Goal: Transaction & Acquisition: Purchase product/service

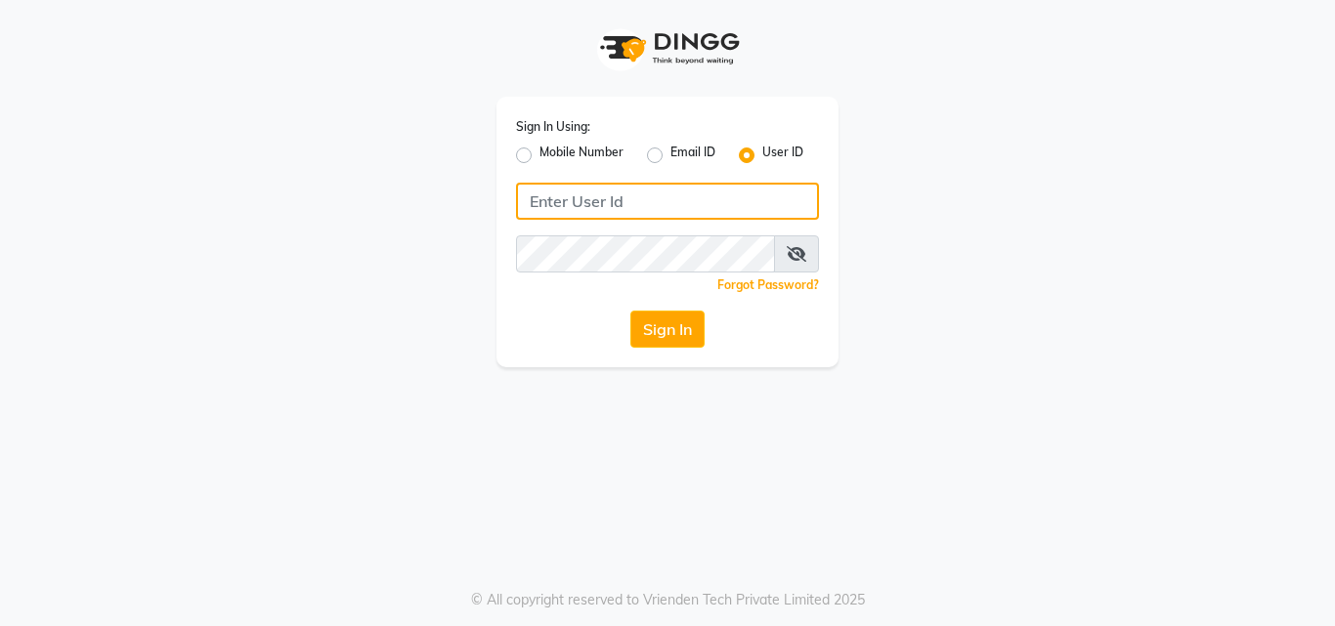
type input "yashika"
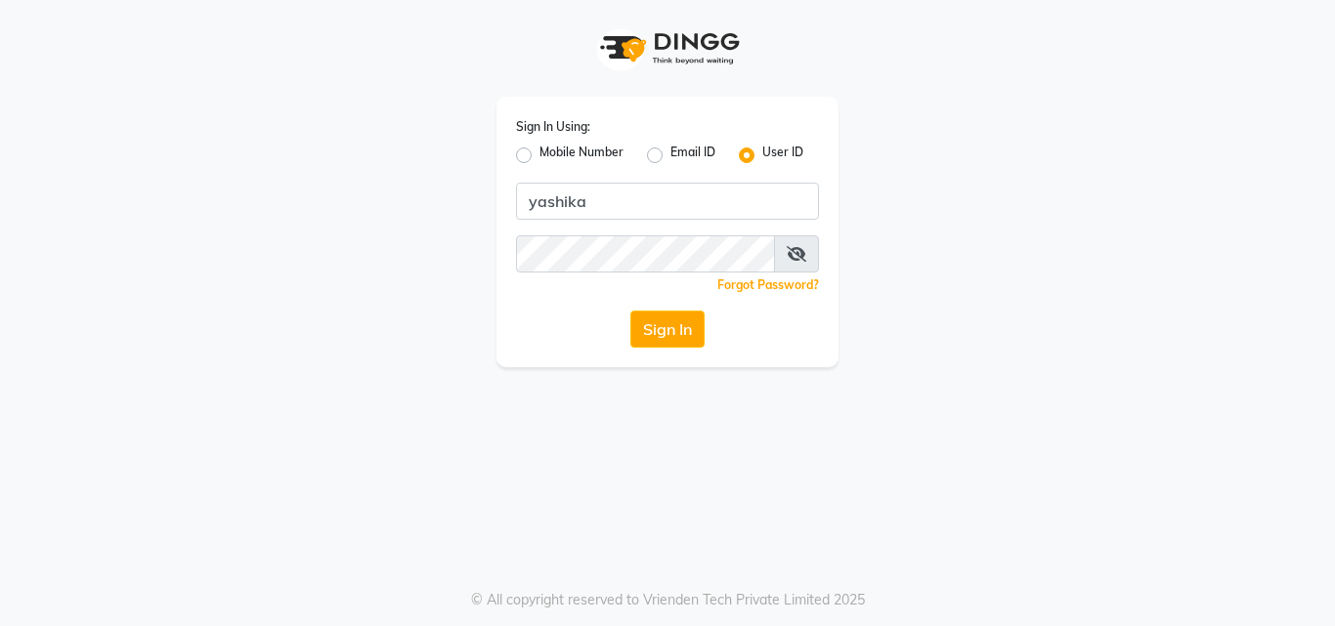
click at [787, 257] on icon at bounding box center [797, 254] width 20 height 16
click at [787, 257] on span at bounding box center [795, 253] width 43 height 37
click at [642, 332] on button "Sign In" at bounding box center [667, 329] width 74 height 37
click at [642, 332] on div "Sign In" at bounding box center [667, 329] width 303 height 37
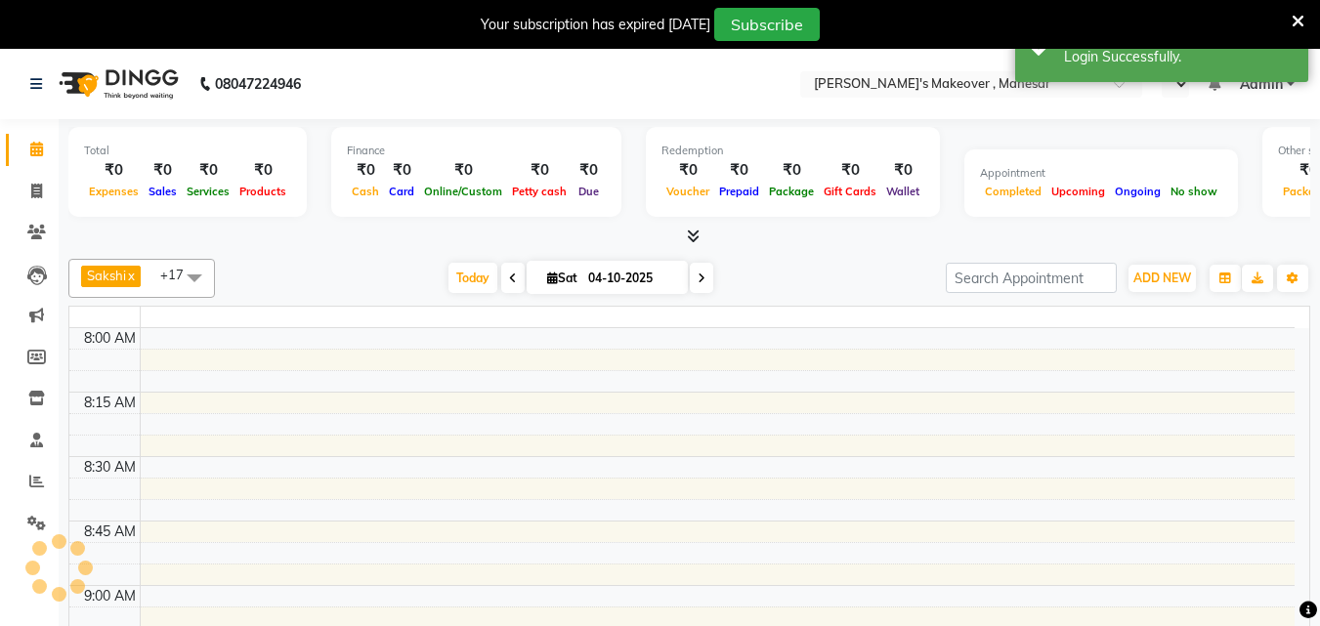
select select "en"
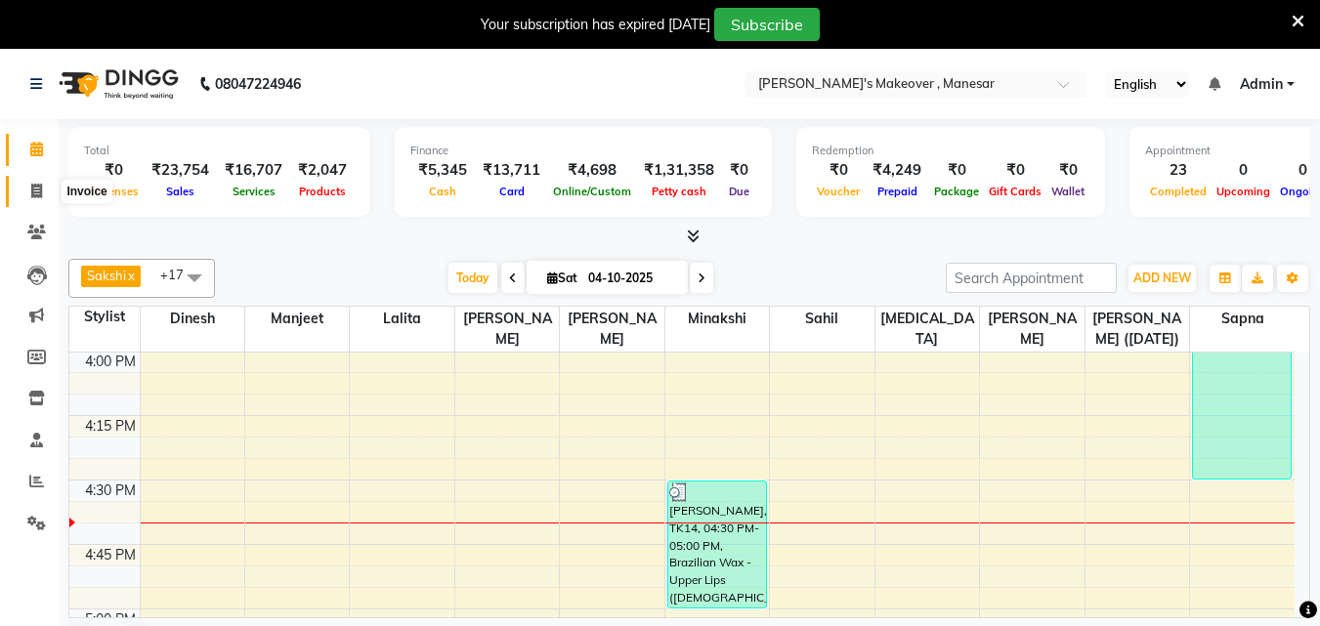
click at [35, 194] on icon at bounding box center [36, 191] width 11 height 15
select select "service"
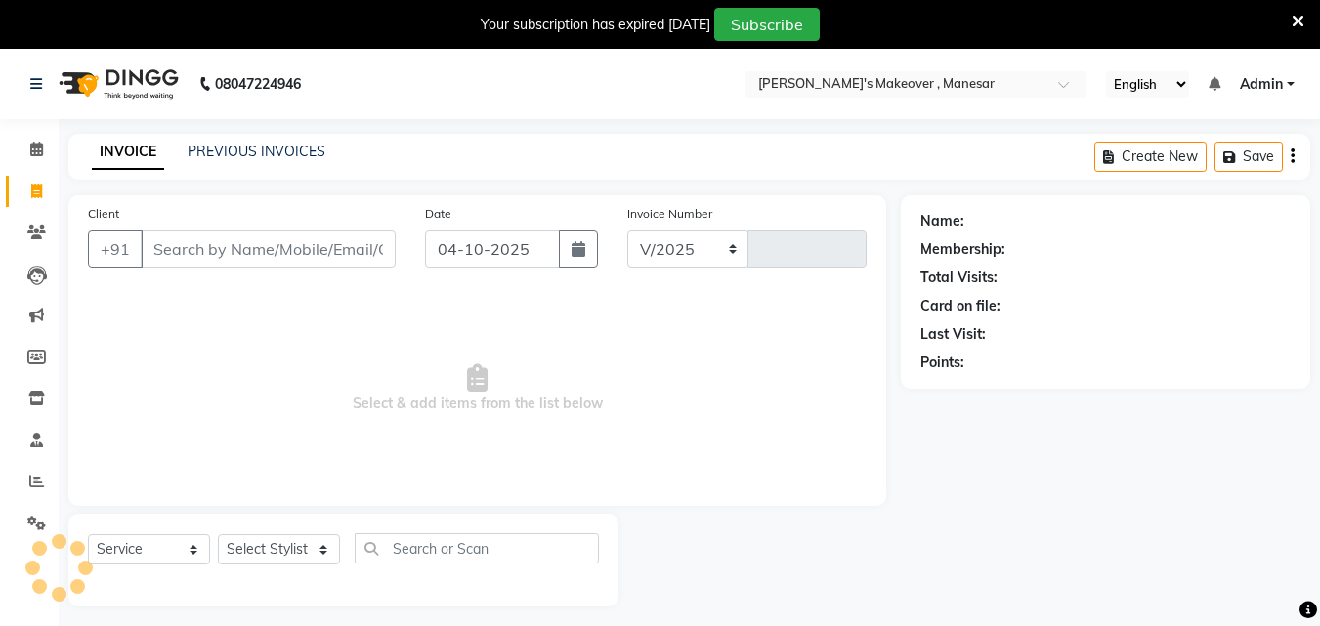
select select "820"
type input "4762"
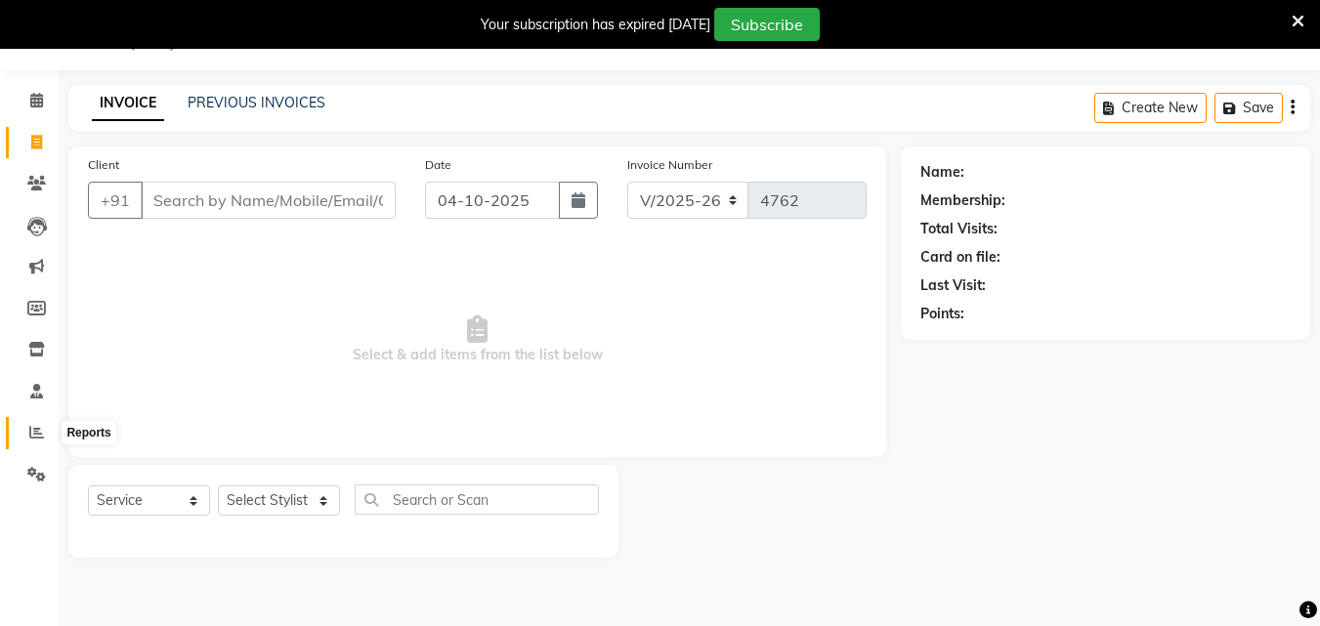
click at [37, 430] on icon at bounding box center [36, 432] width 15 height 15
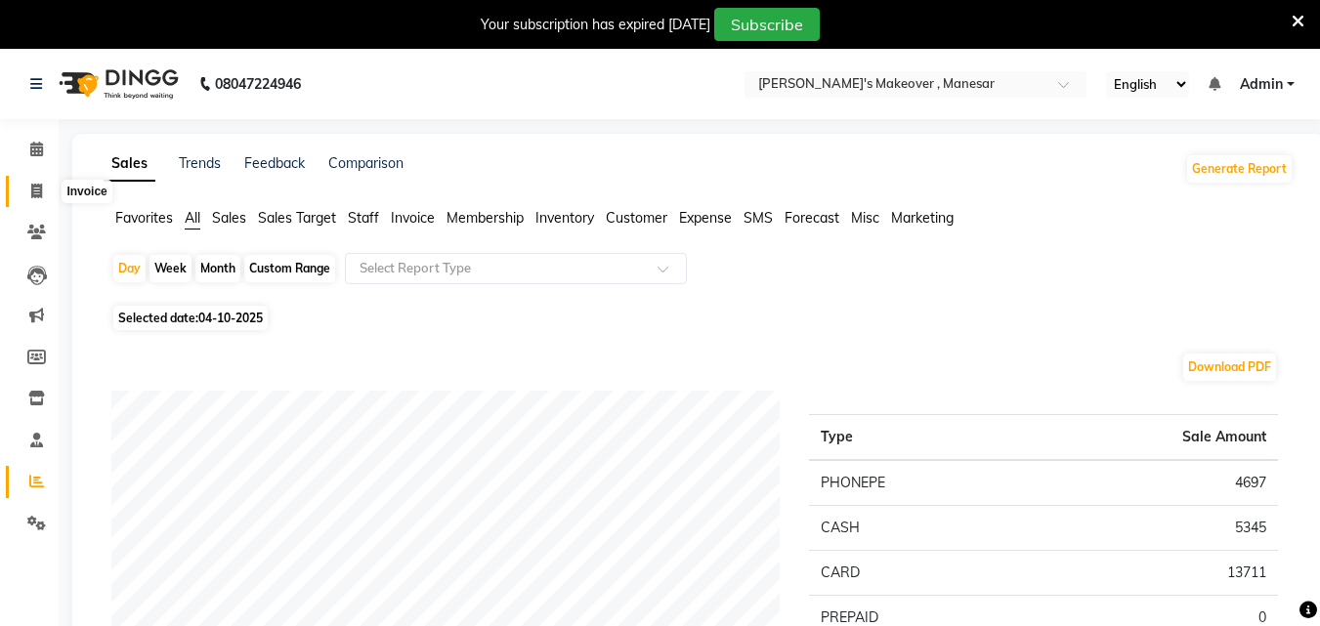
click at [38, 187] on icon at bounding box center [36, 191] width 11 height 15
select select "service"
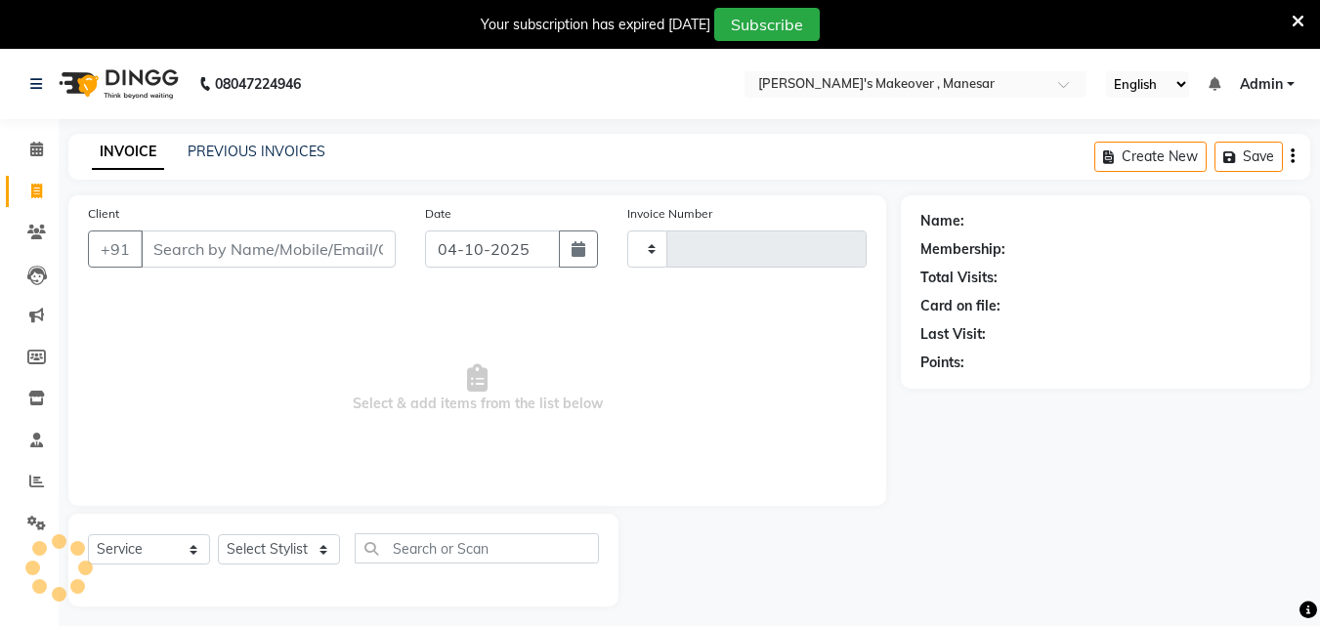
type input "4762"
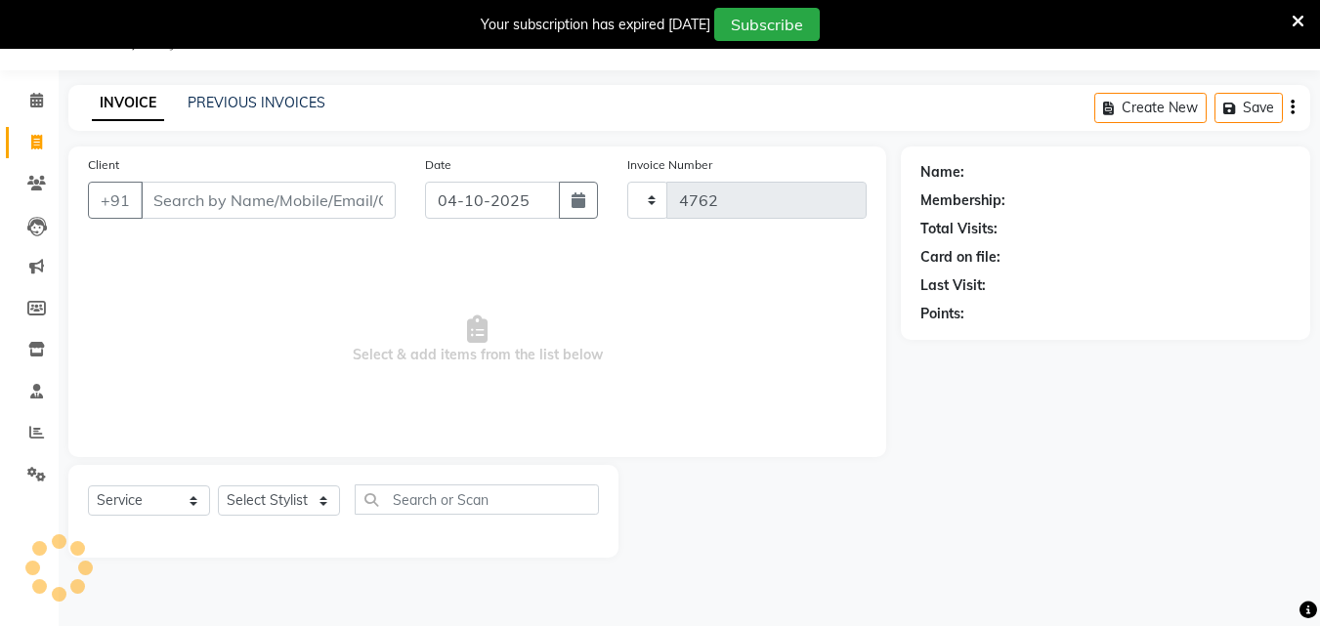
select select "820"
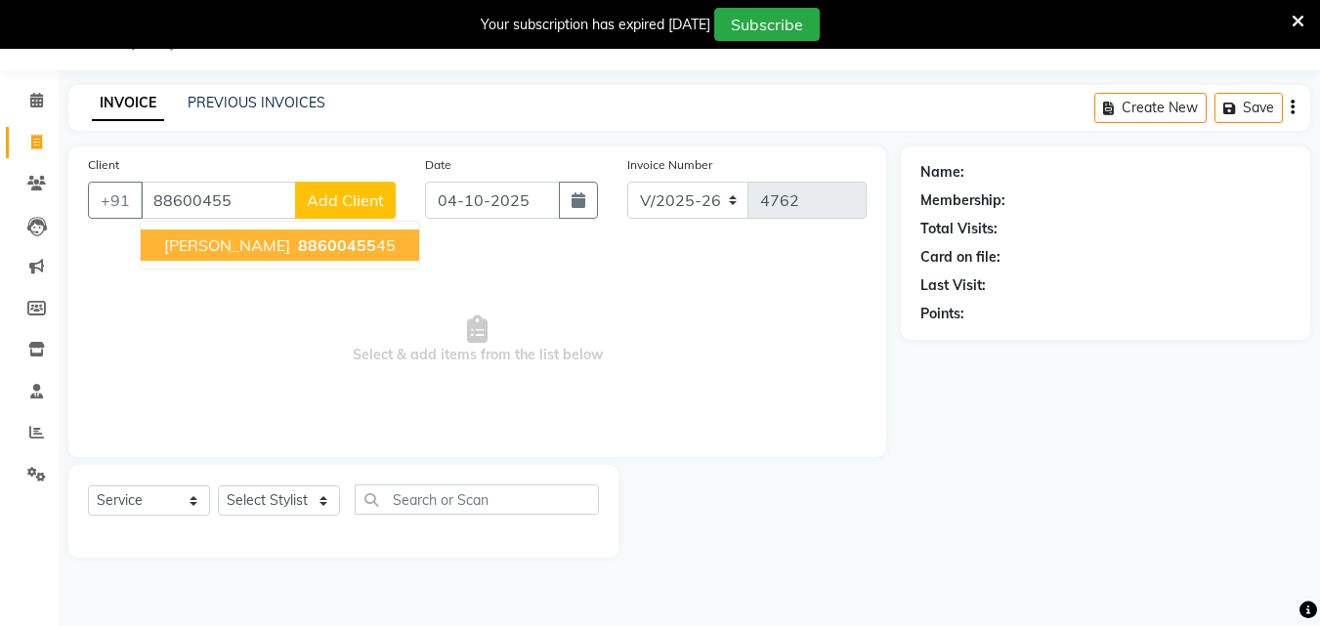
click at [315, 237] on span "88600455" at bounding box center [337, 245] width 78 height 20
type input "8860045545"
click at [315, 237] on div "Client [PHONE_NUMBER] [PERSON_NAME] 88600455 45 Add Client Date [DATE] Invoice …" at bounding box center [477, 302] width 818 height 311
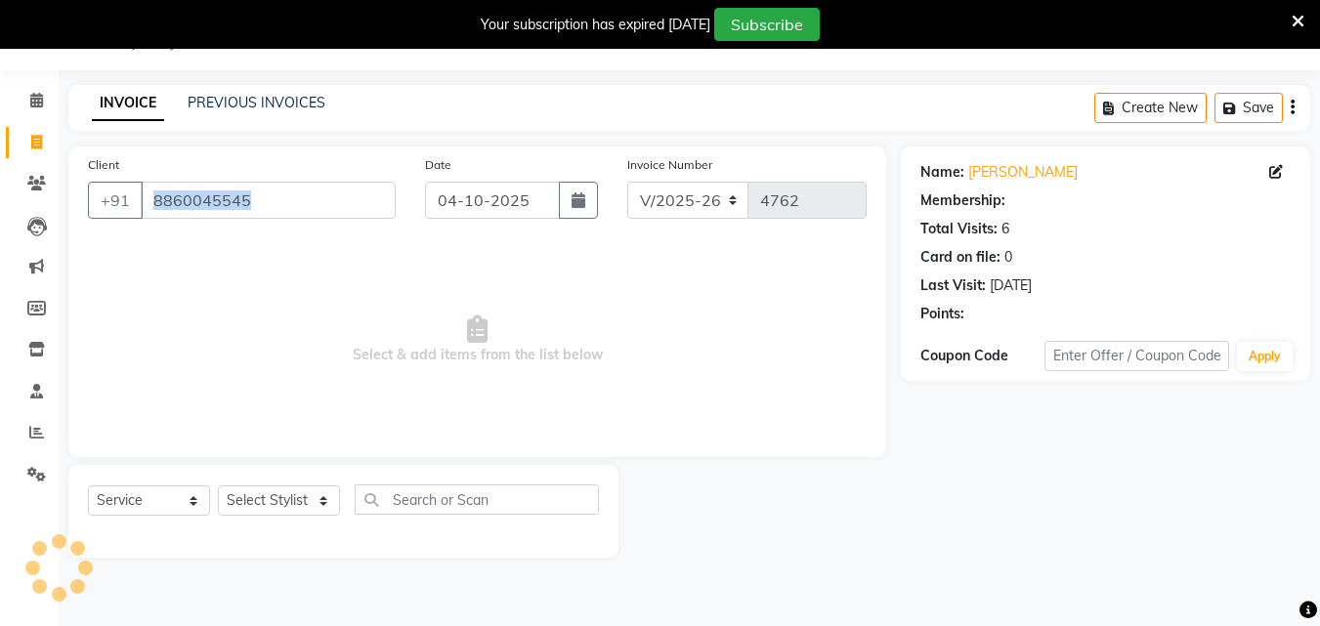
select select "1: Object"
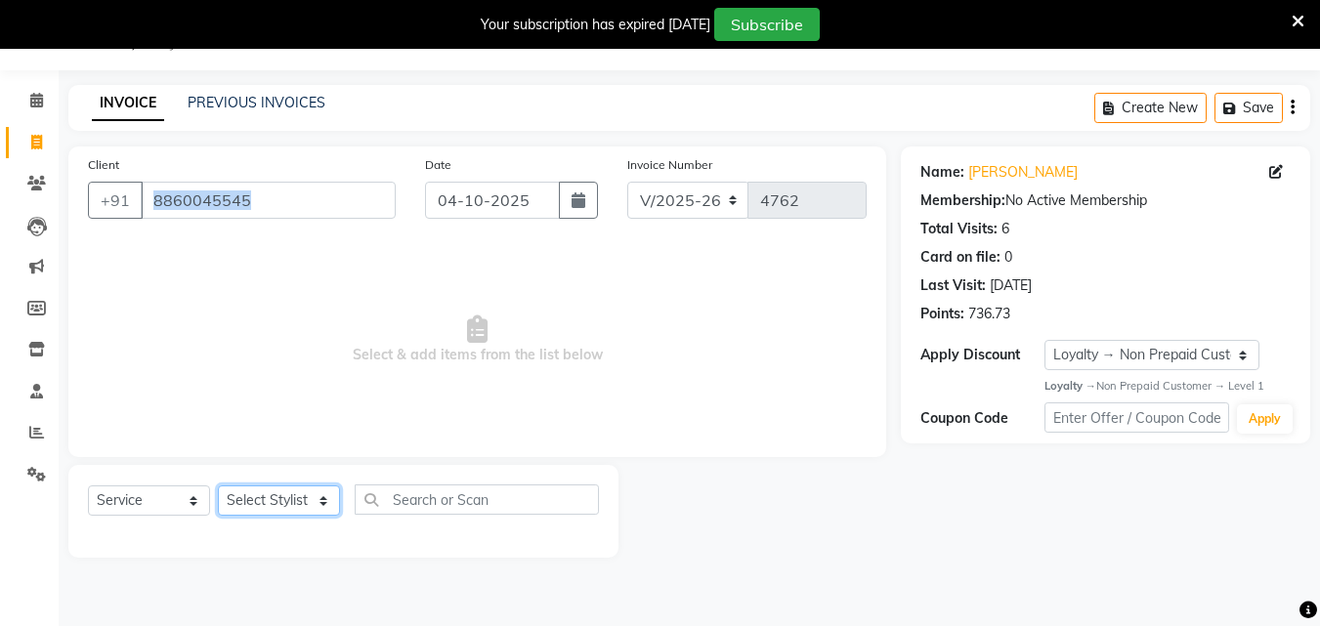
click at [243, 509] on select "Select Stylist Danish Shavej [PERSON_NAME] Krishna [PERSON_NAME] [PERSON_NAME] …" at bounding box center [279, 501] width 122 height 30
select select "79288"
click at [218, 486] on select "Select Stylist Danish Shavej [PERSON_NAME] Krishna [PERSON_NAME] [PERSON_NAME] …" at bounding box center [279, 501] width 122 height 30
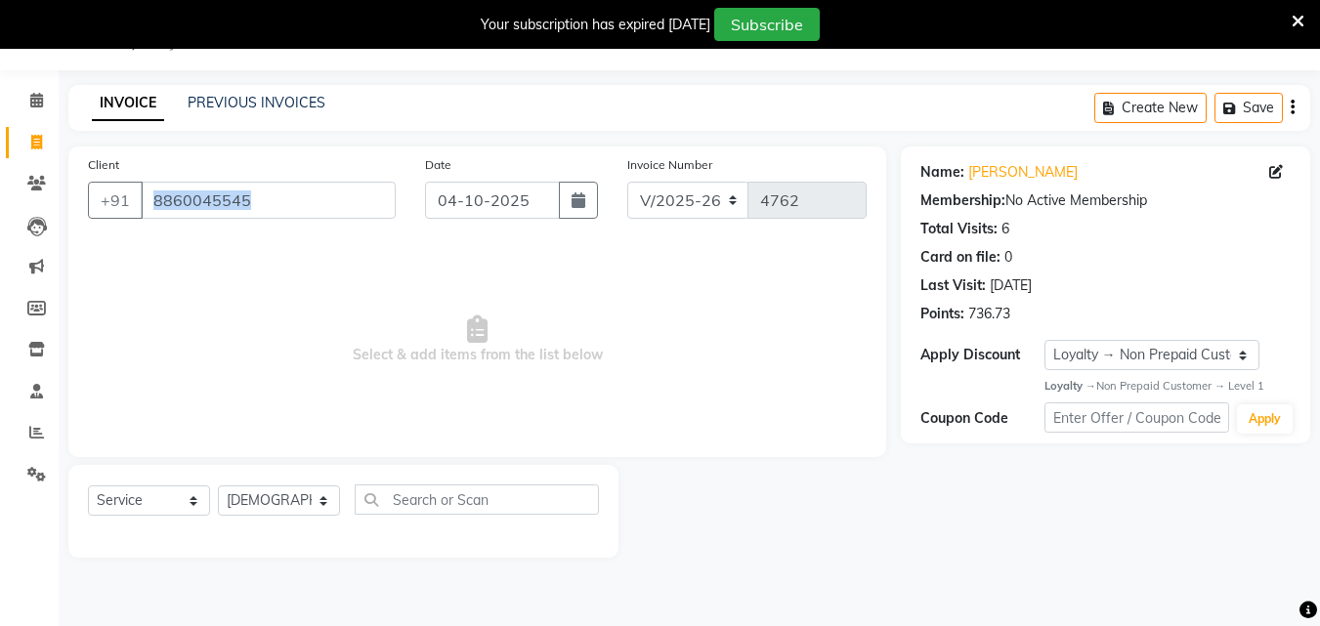
click at [258, 169] on div "Client [PHONE_NUMBER]" at bounding box center [241, 194] width 337 height 80
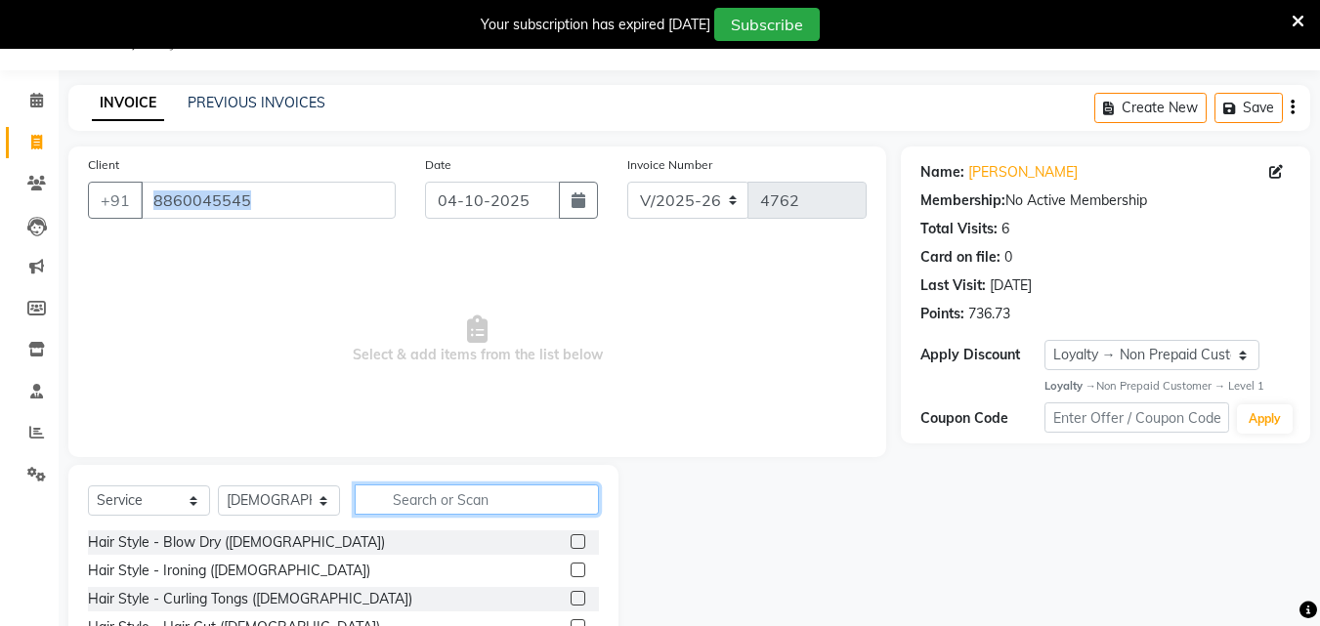
click at [466, 498] on input "text" at bounding box center [477, 500] width 244 height 30
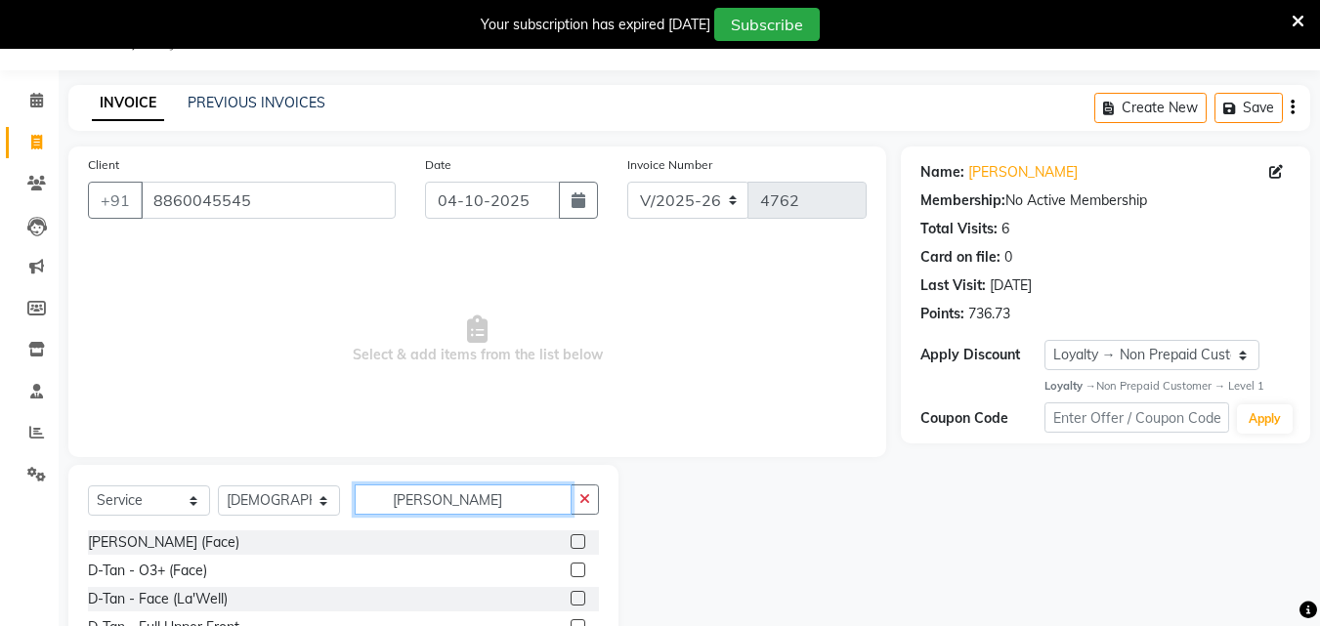
type input "[PERSON_NAME]"
click at [571, 565] on label at bounding box center [578, 570] width 15 height 15
click at [571, 565] on input "checkbox" at bounding box center [577, 571] width 13 height 13
drag, startPoint x: 567, startPoint y: 565, endPoint x: 570, endPoint y: 527, distance: 38.2
click at [571, 565] on label at bounding box center [578, 570] width 15 height 15
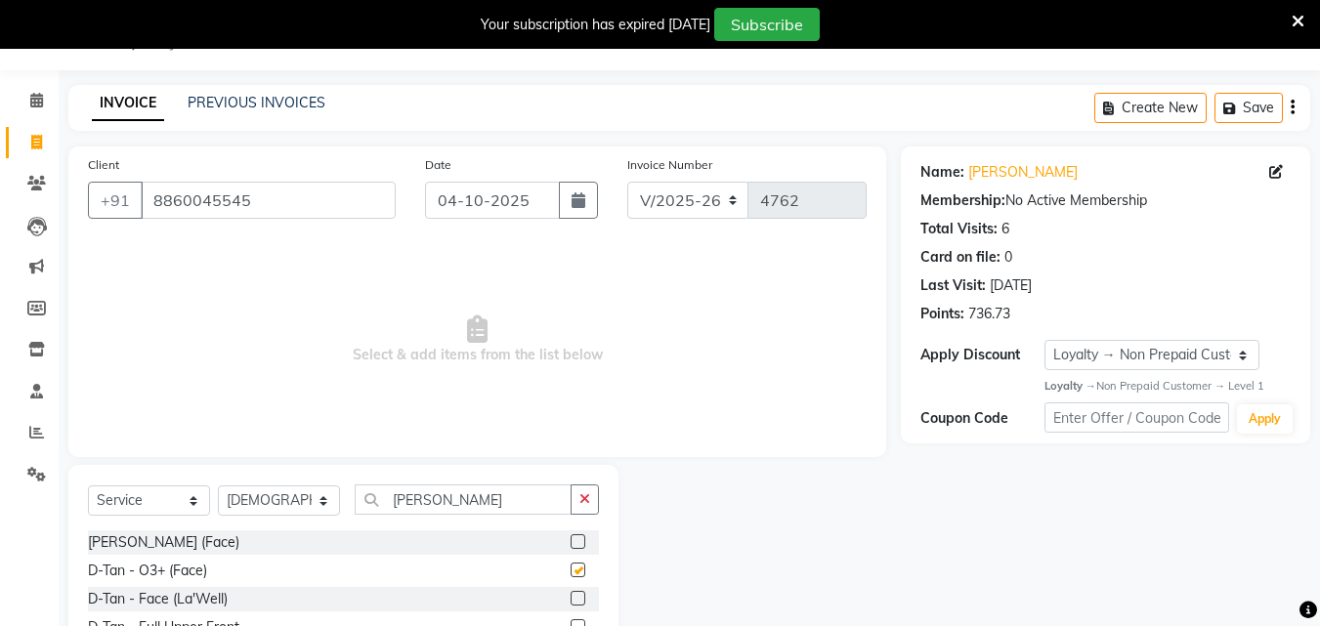
click at [571, 565] on input "checkbox" at bounding box center [577, 571] width 13 height 13
checkbox input "false"
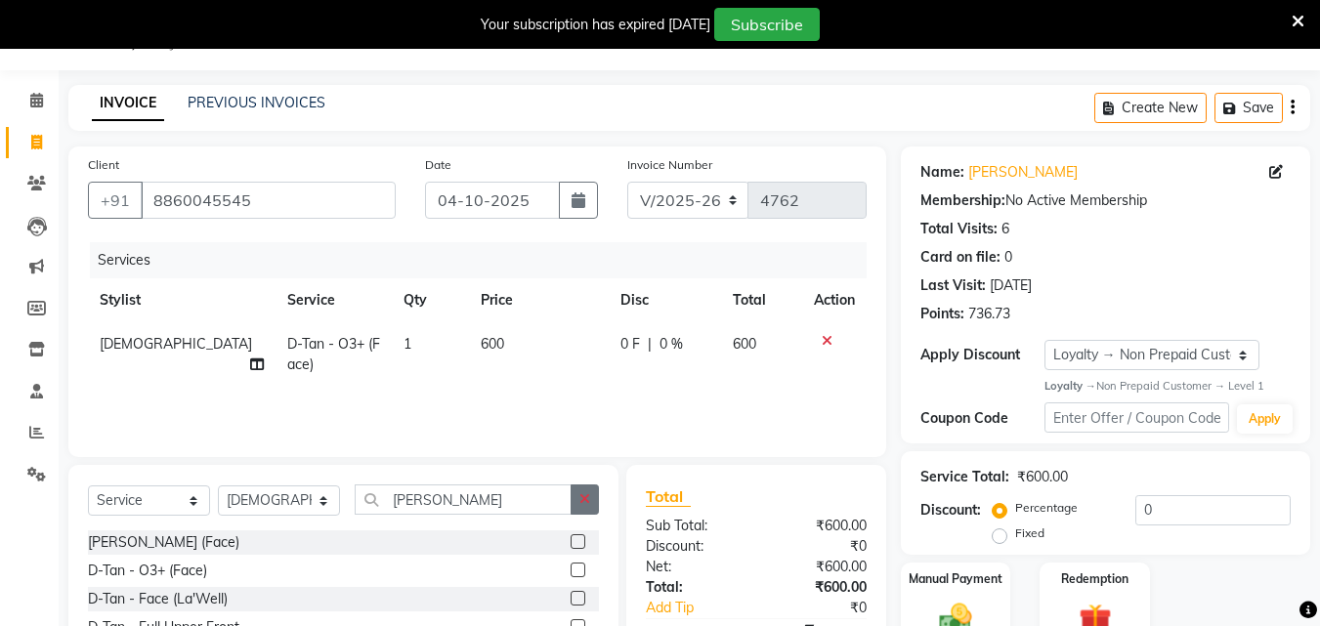
click at [594, 497] on button "button" at bounding box center [585, 500] width 28 height 30
click at [572, 497] on input "[PERSON_NAME]" at bounding box center [463, 500] width 217 height 30
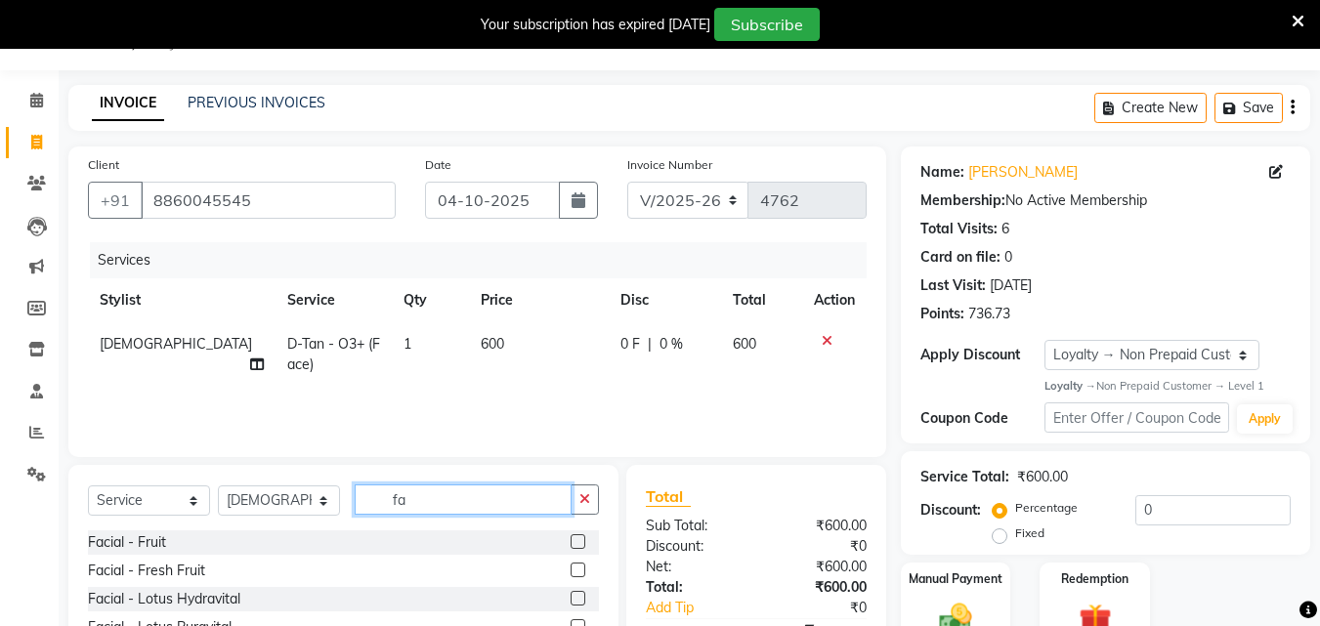
type input "f"
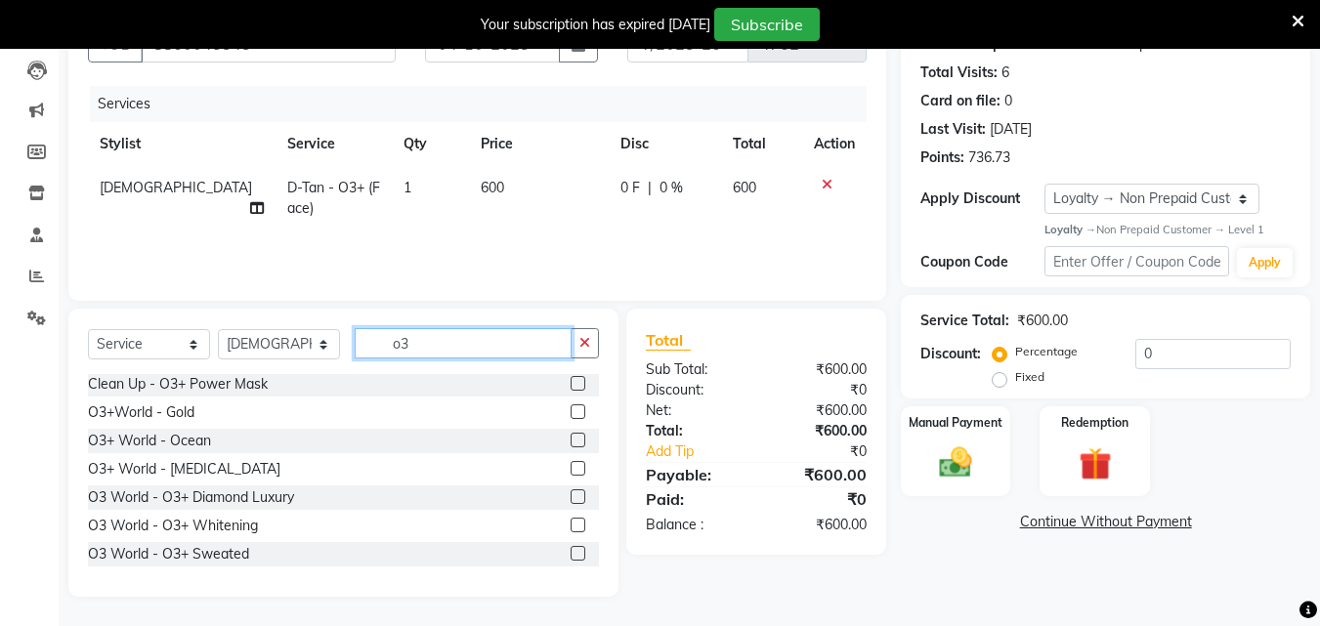
scroll to position [83, 0]
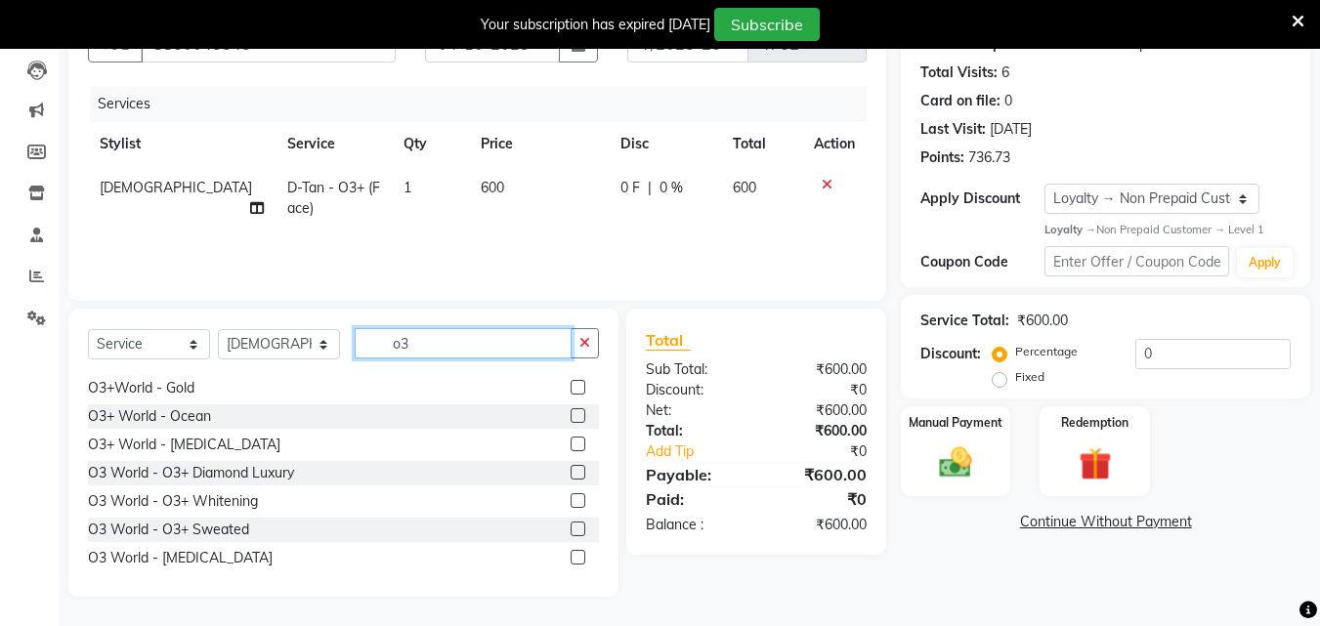
type input "o3"
click at [571, 528] on label at bounding box center [578, 529] width 15 height 15
click at [571, 528] on input "checkbox" at bounding box center [577, 530] width 13 height 13
click at [571, 486] on div at bounding box center [577, 475] width 13 height 21
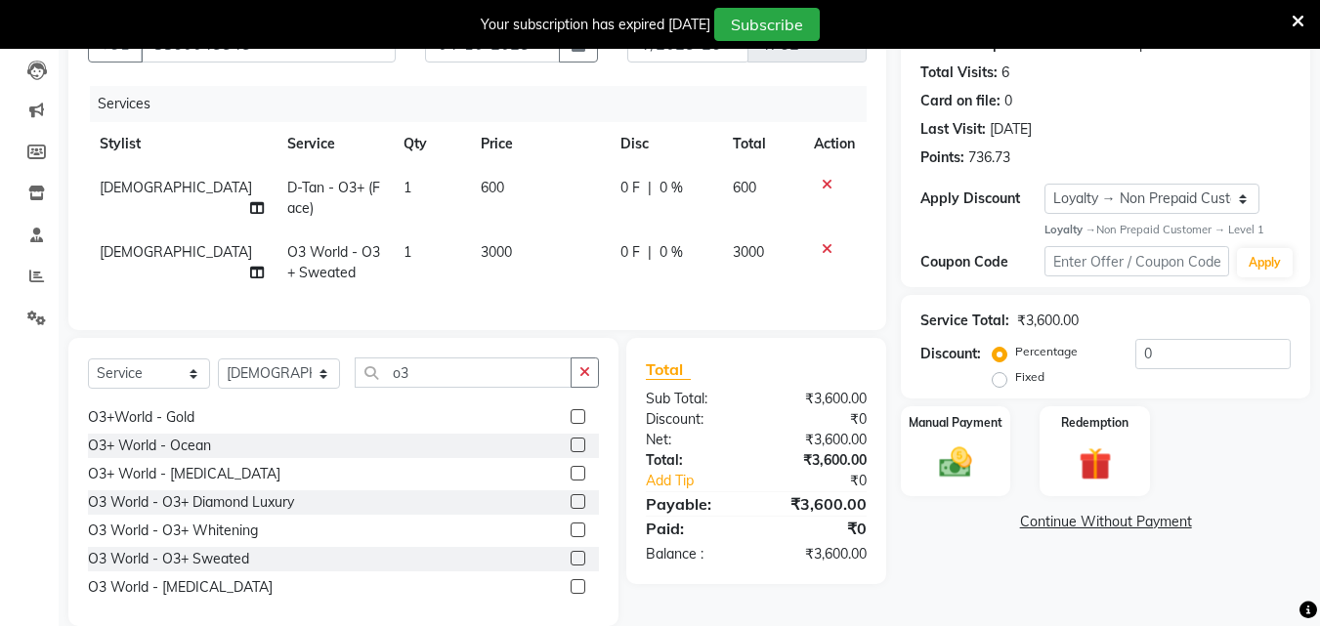
checkbox input "false"
click at [593, 382] on button "button" at bounding box center [585, 373] width 28 height 30
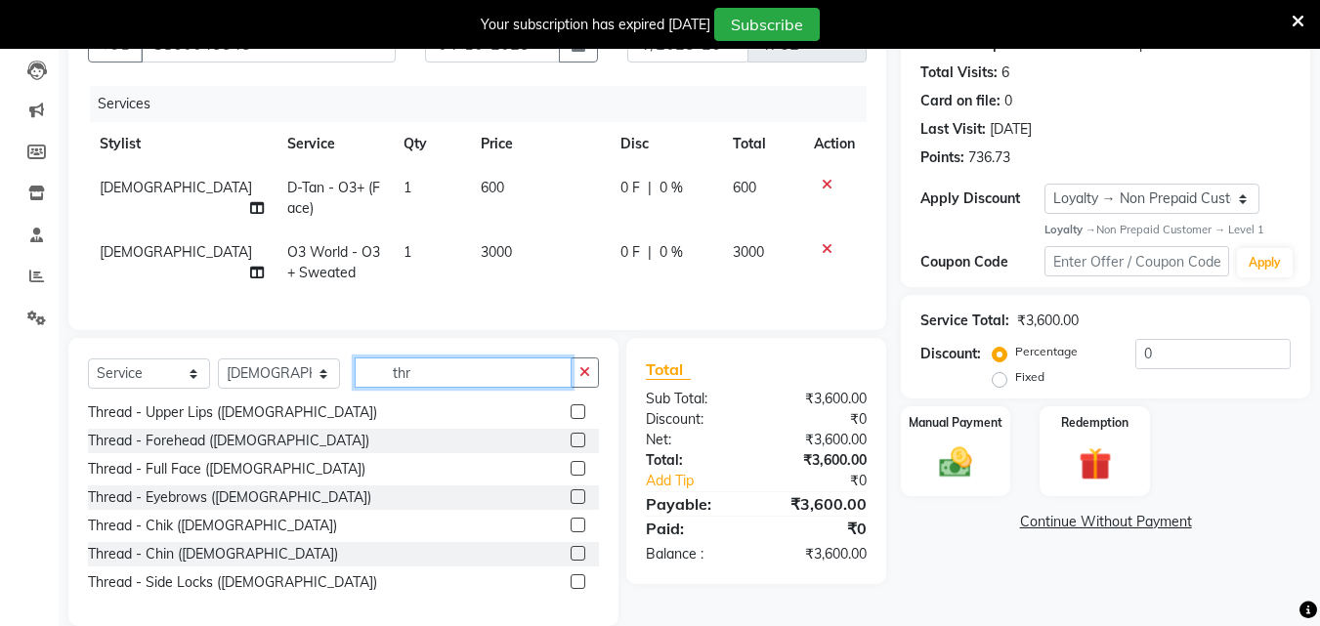
scroll to position [0, 0]
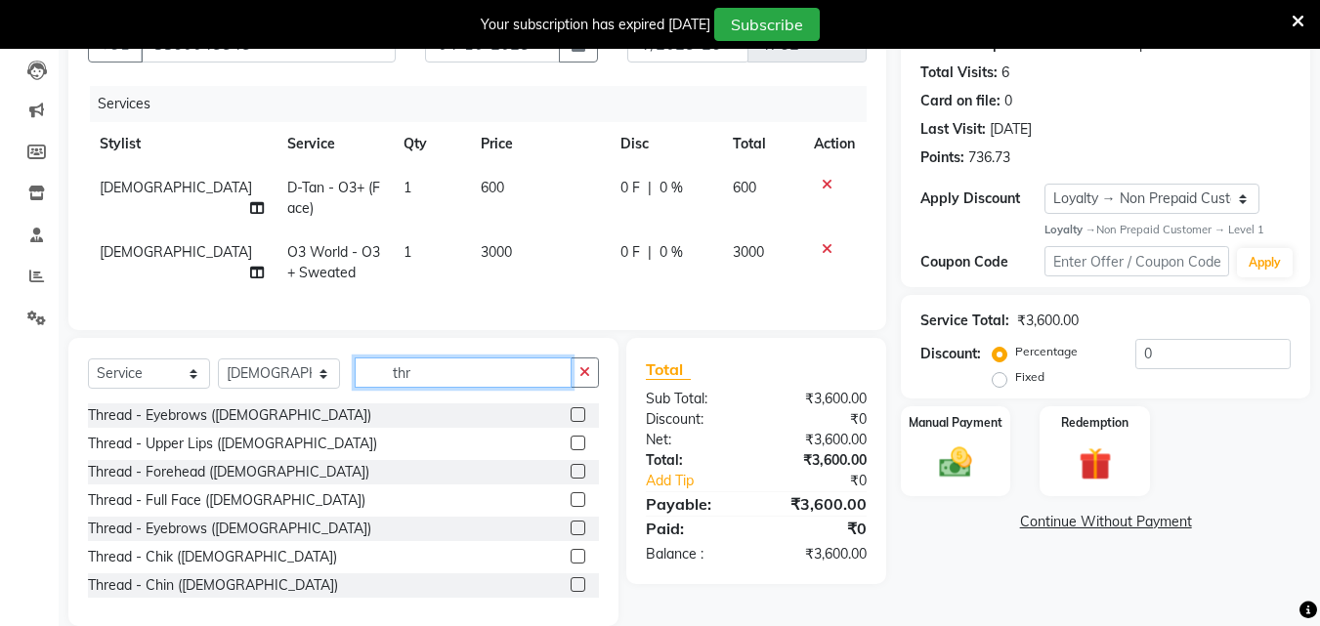
type input "thr"
click at [571, 422] on label at bounding box center [578, 414] width 15 height 15
click at [571, 422] on input "checkbox" at bounding box center [577, 415] width 13 height 13
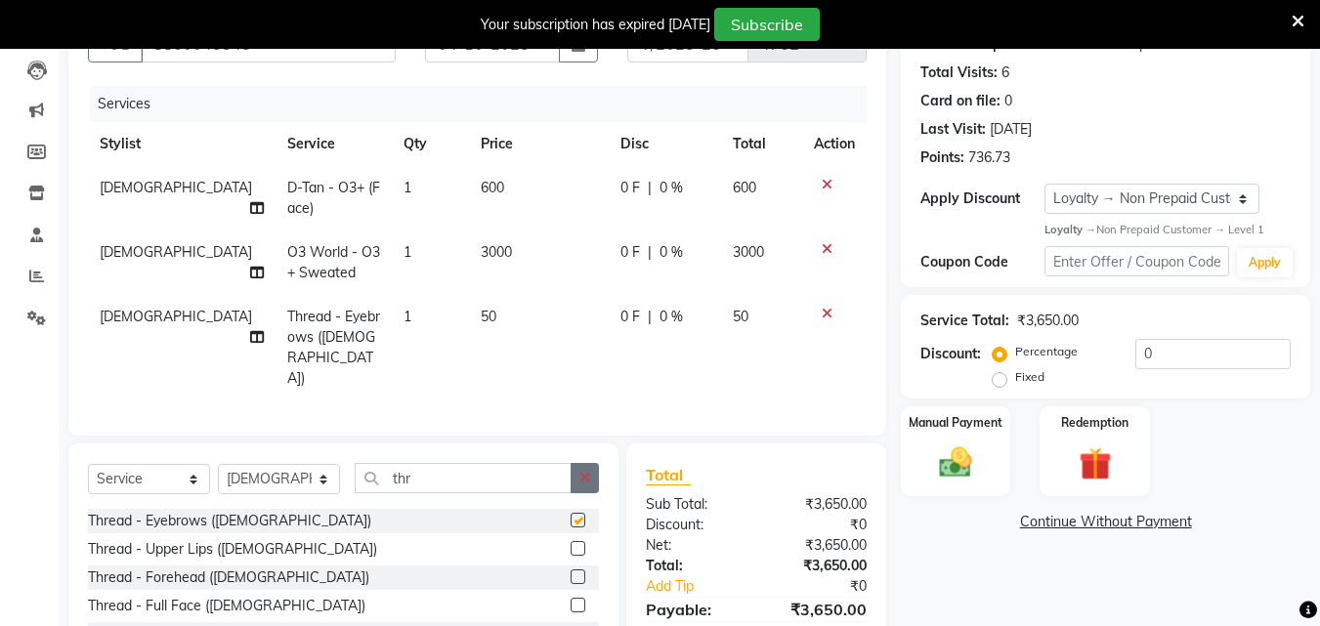
checkbox input "false"
click at [593, 463] on button "button" at bounding box center [585, 478] width 28 height 30
click at [572, 463] on input "thr" at bounding box center [463, 478] width 217 height 30
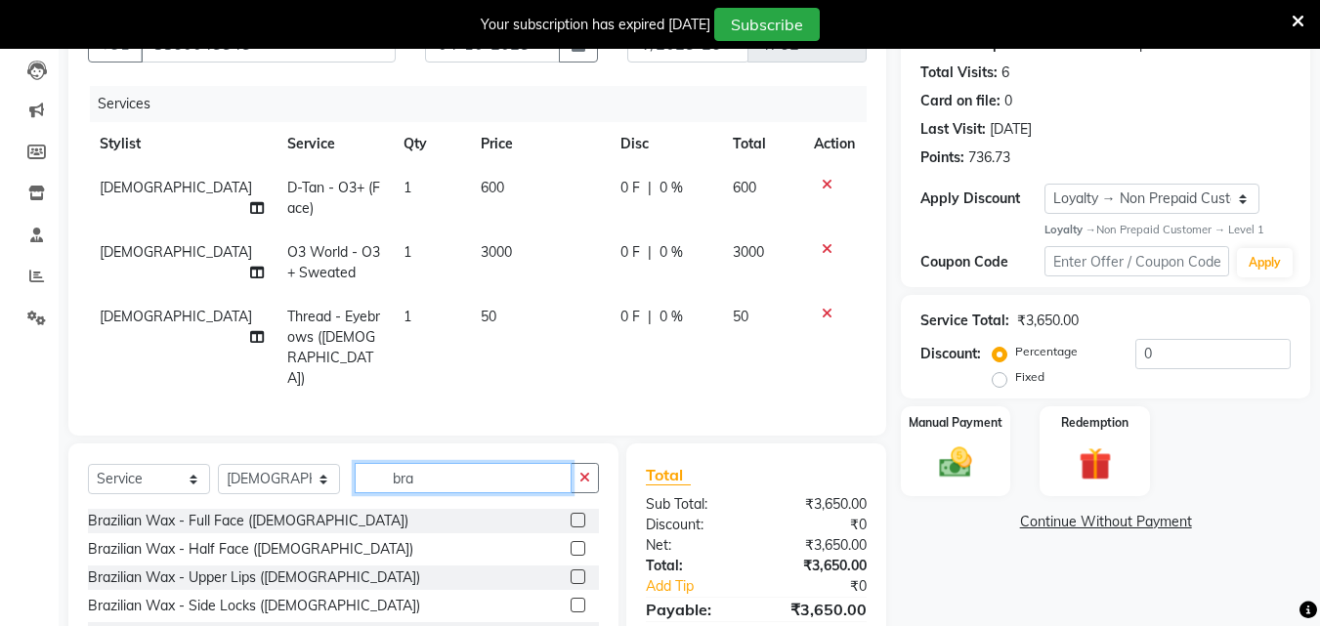
scroll to position [314, 0]
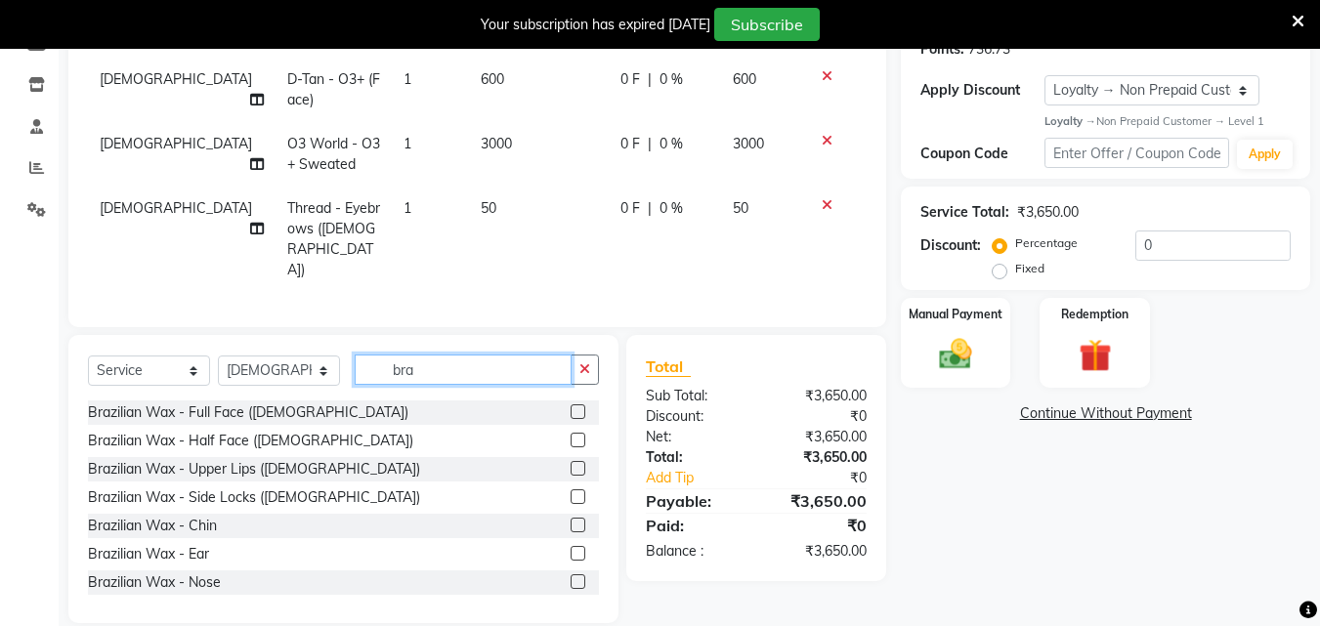
type input "bra"
click at [571, 461] on label at bounding box center [578, 468] width 15 height 15
click at [571, 463] on input "checkbox" at bounding box center [577, 469] width 13 height 13
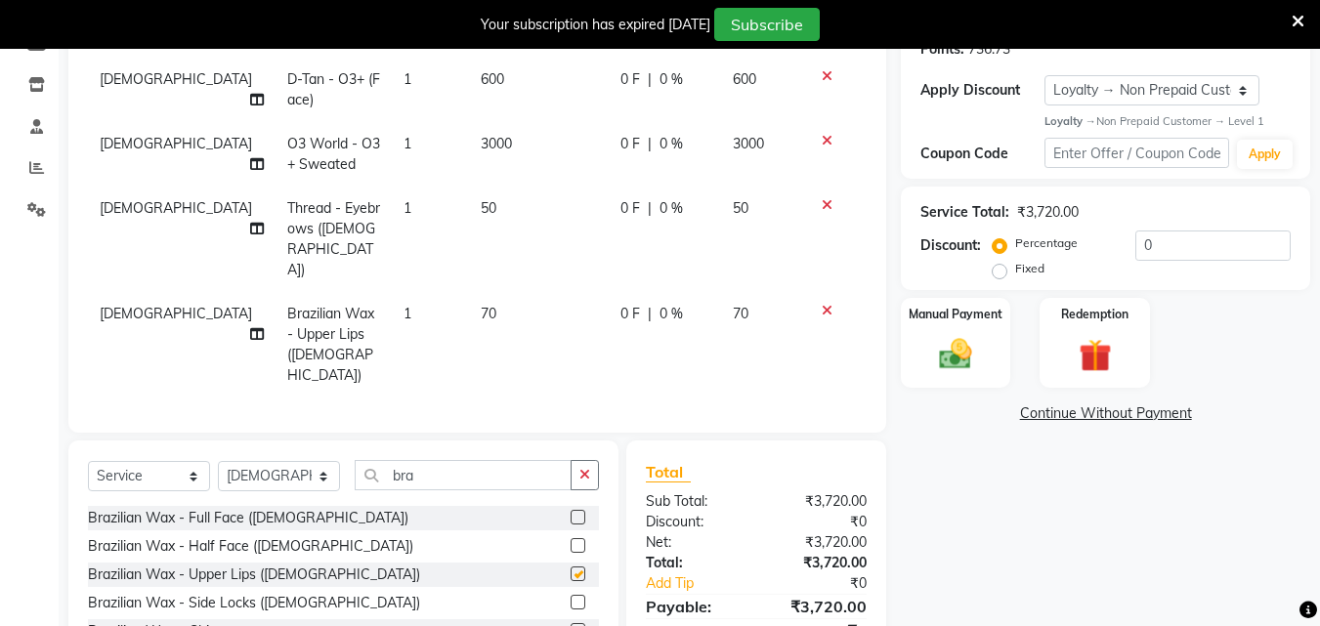
checkbox input "false"
click at [1224, 240] on input "0" at bounding box center [1212, 246] width 155 height 30
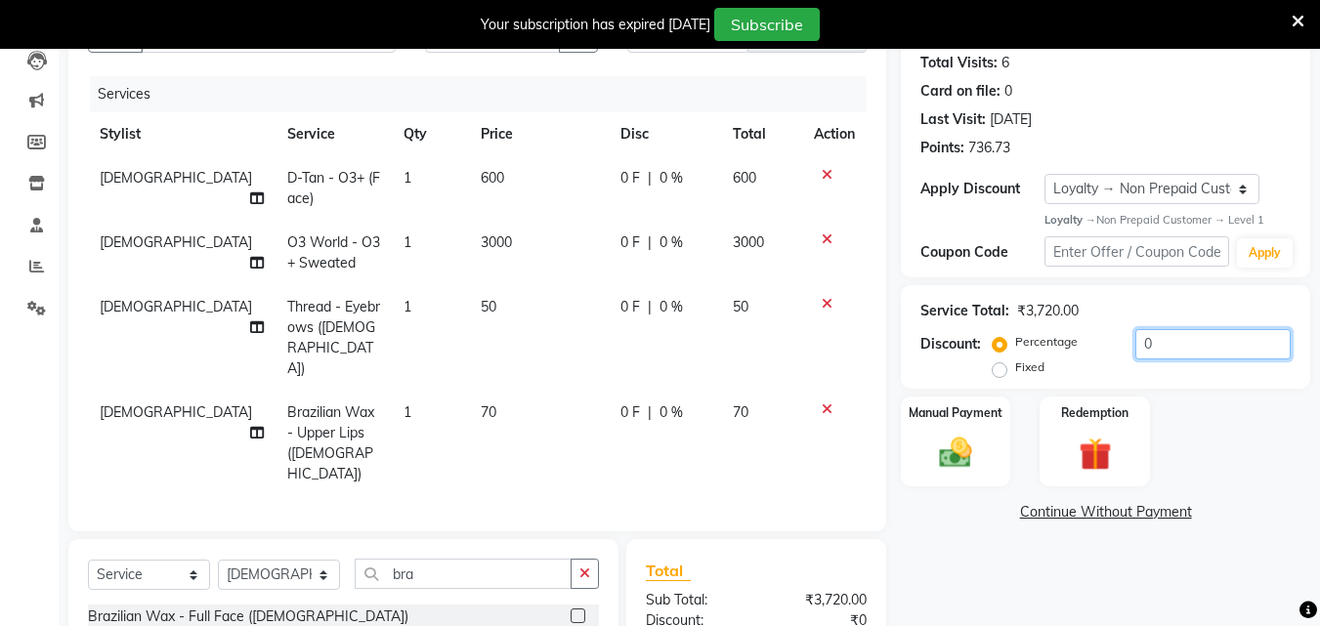
scroll to position [217, 0]
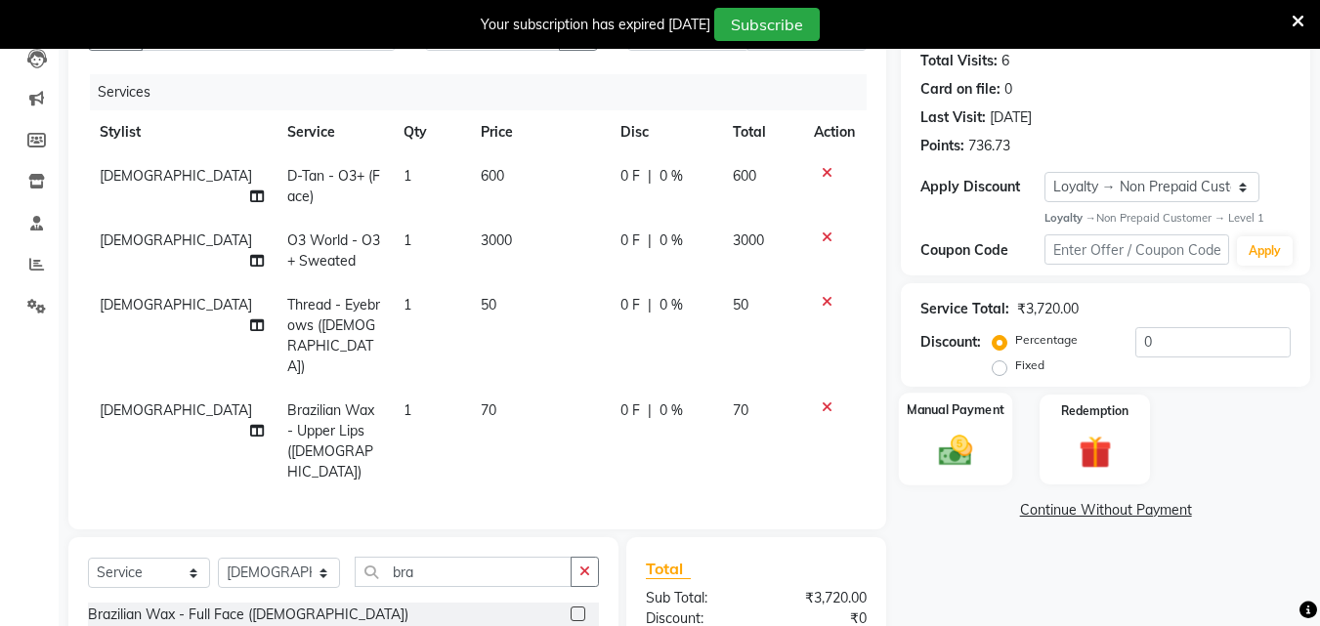
click at [960, 438] on img at bounding box center [955, 451] width 55 height 39
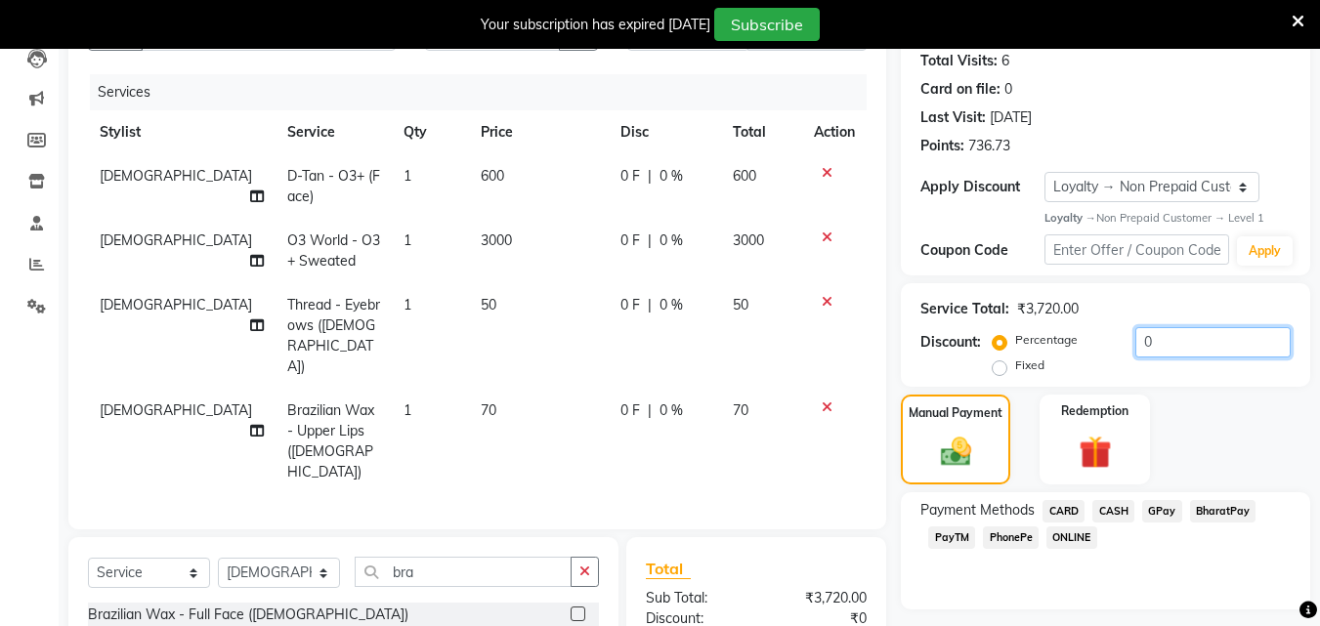
click at [1154, 331] on input "0" at bounding box center [1212, 342] width 155 height 30
click at [1097, 421] on div "Redemption" at bounding box center [1095, 439] width 114 height 93
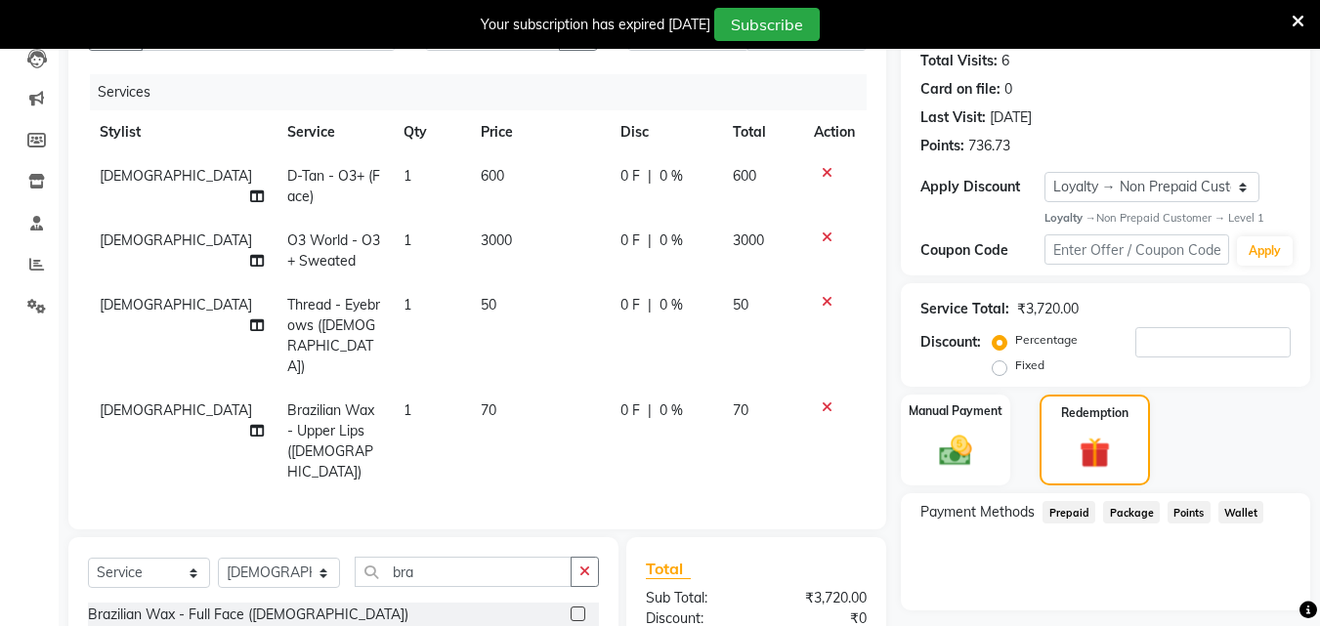
click at [1202, 515] on span "Points" at bounding box center [1189, 512] width 43 height 22
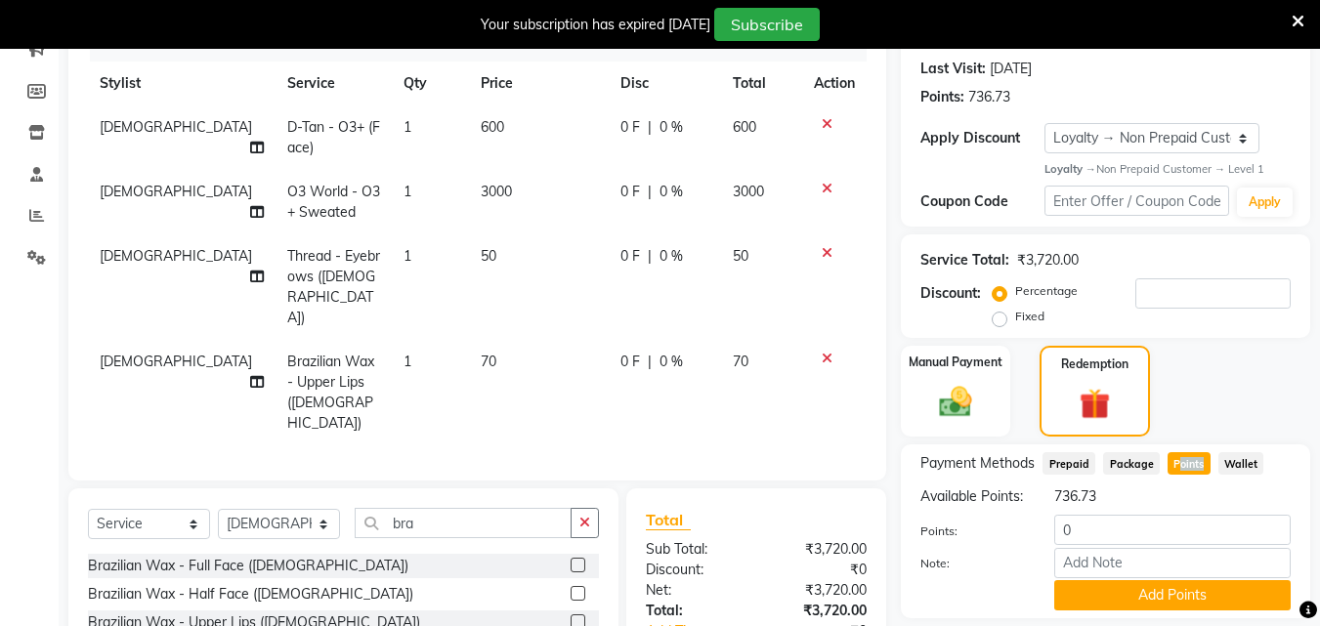
scroll to position [272, 0]
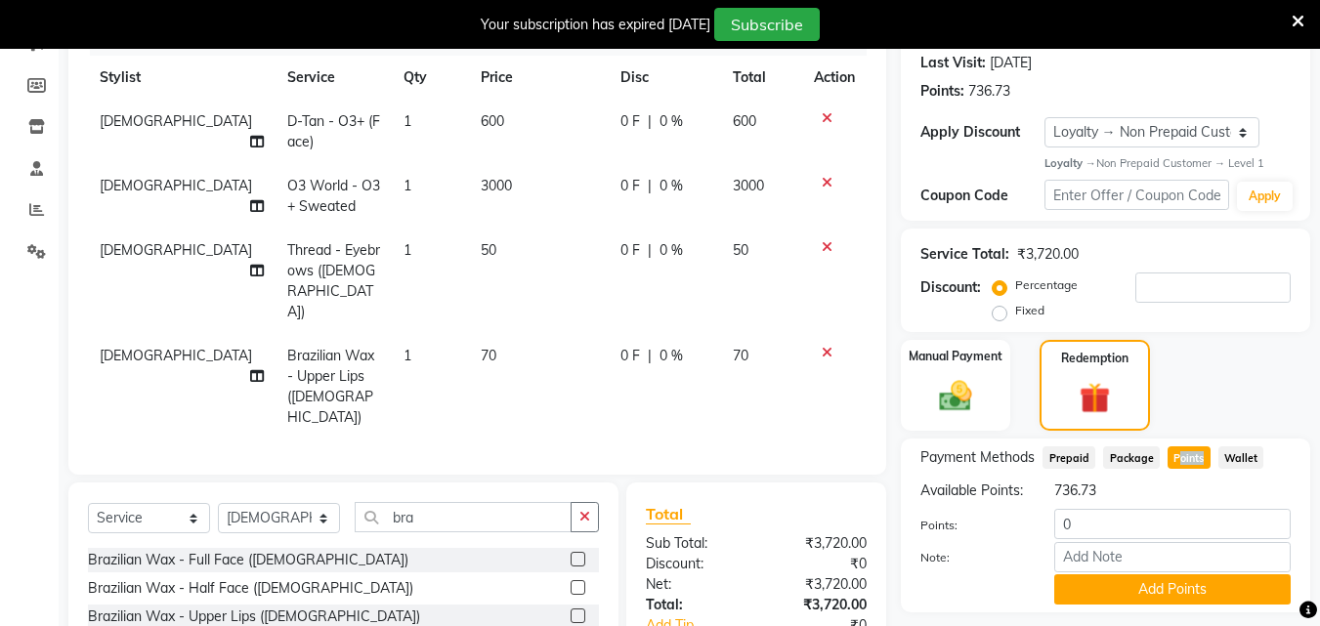
click at [1178, 464] on span "Points" at bounding box center [1189, 458] width 43 height 22
click at [1108, 539] on input "0" at bounding box center [1172, 524] width 236 height 30
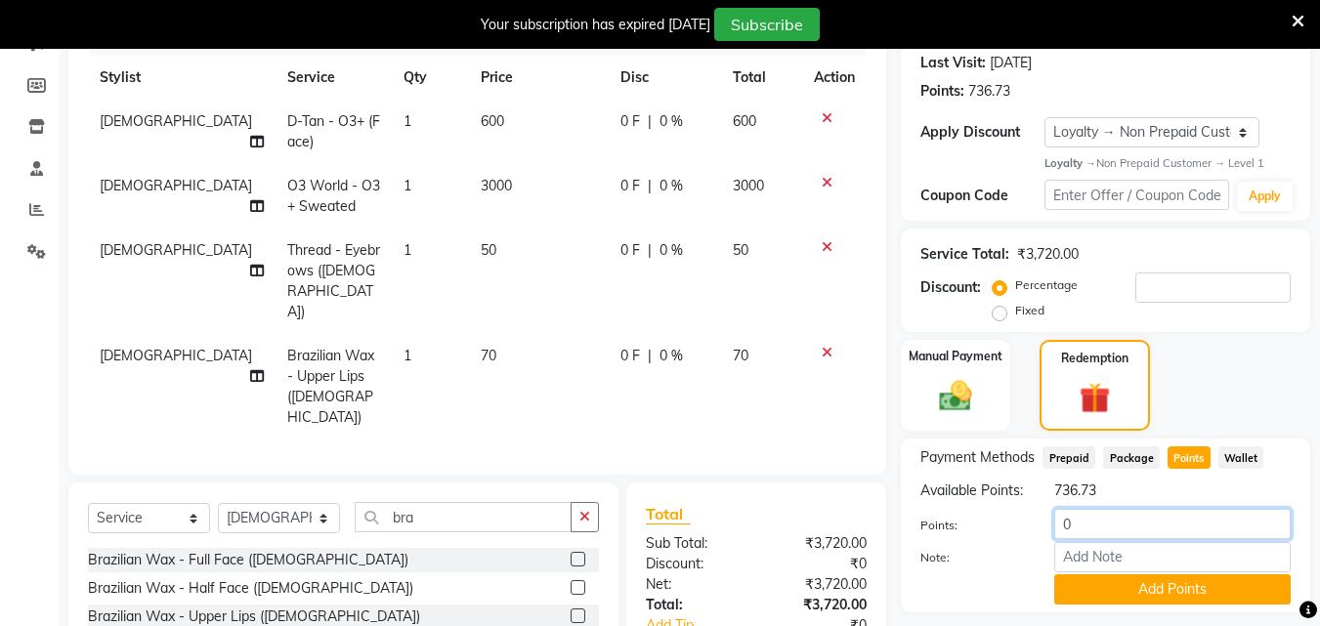
click at [1108, 539] on input "0" at bounding box center [1172, 524] width 236 height 30
type input "700"
click at [1130, 602] on button "Add Points" at bounding box center [1172, 590] width 236 height 30
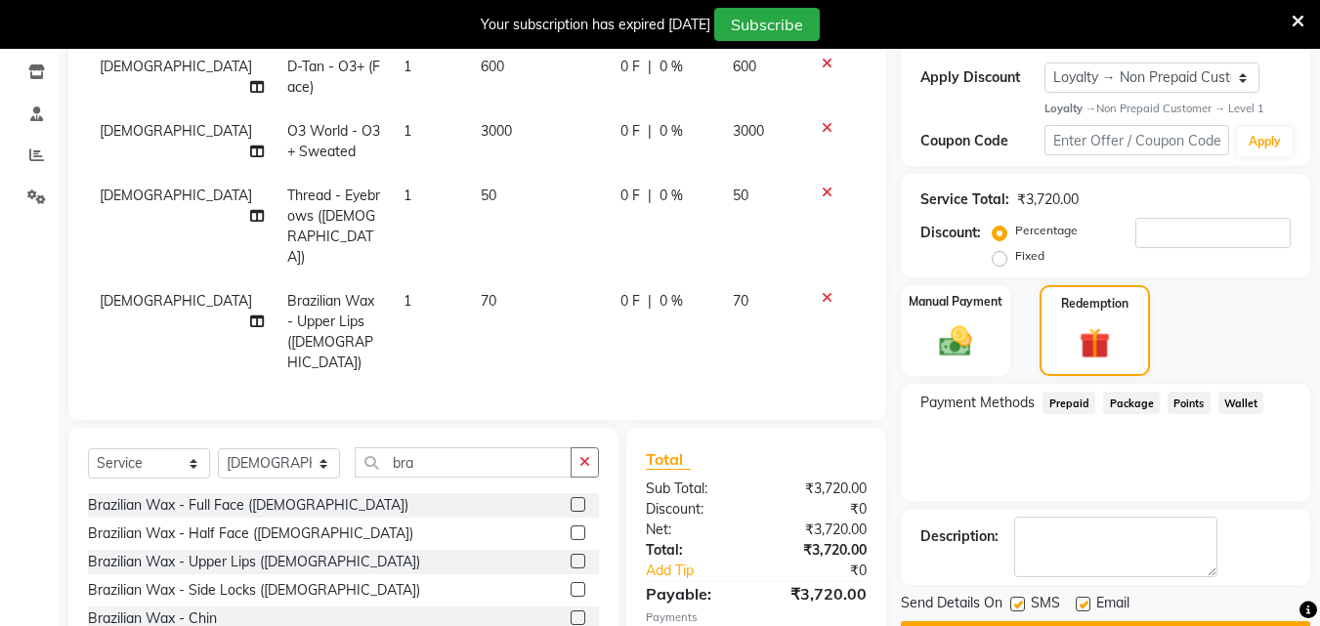
scroll to position [421, 0]
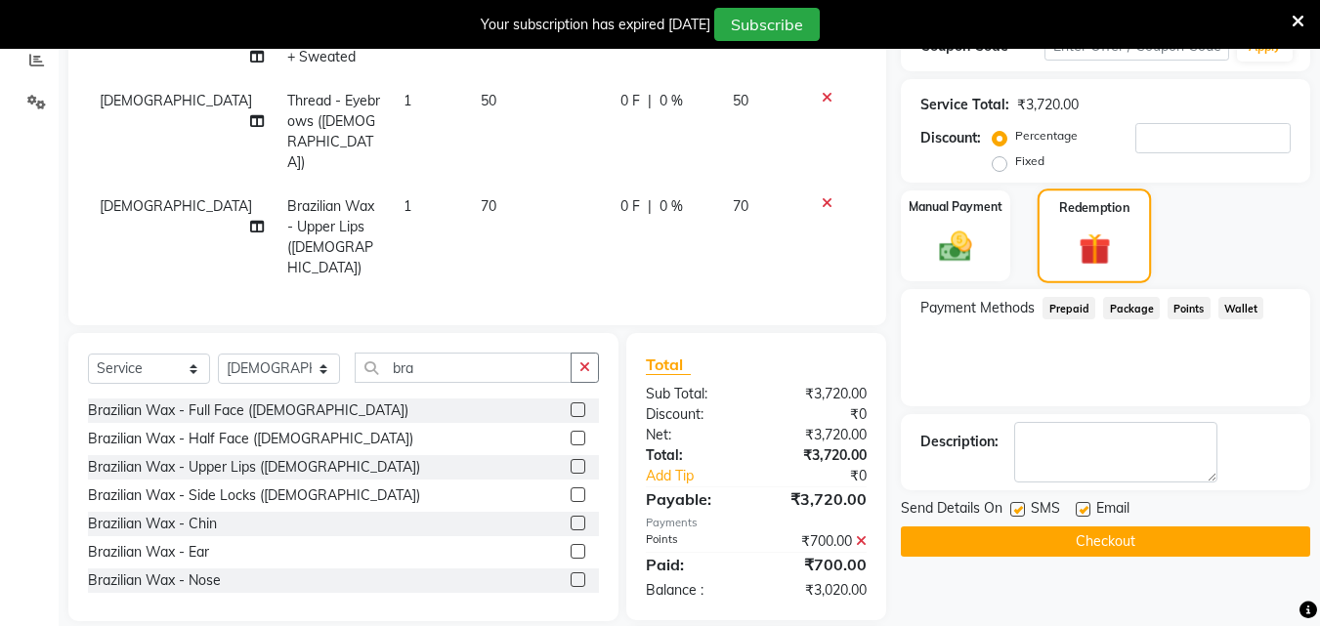
click at [1110, 239] on img at bounding box center [1095, 250] width 52 height 40
click at [972, 231] on img at bounding box center [955, 247] width 55 height 39
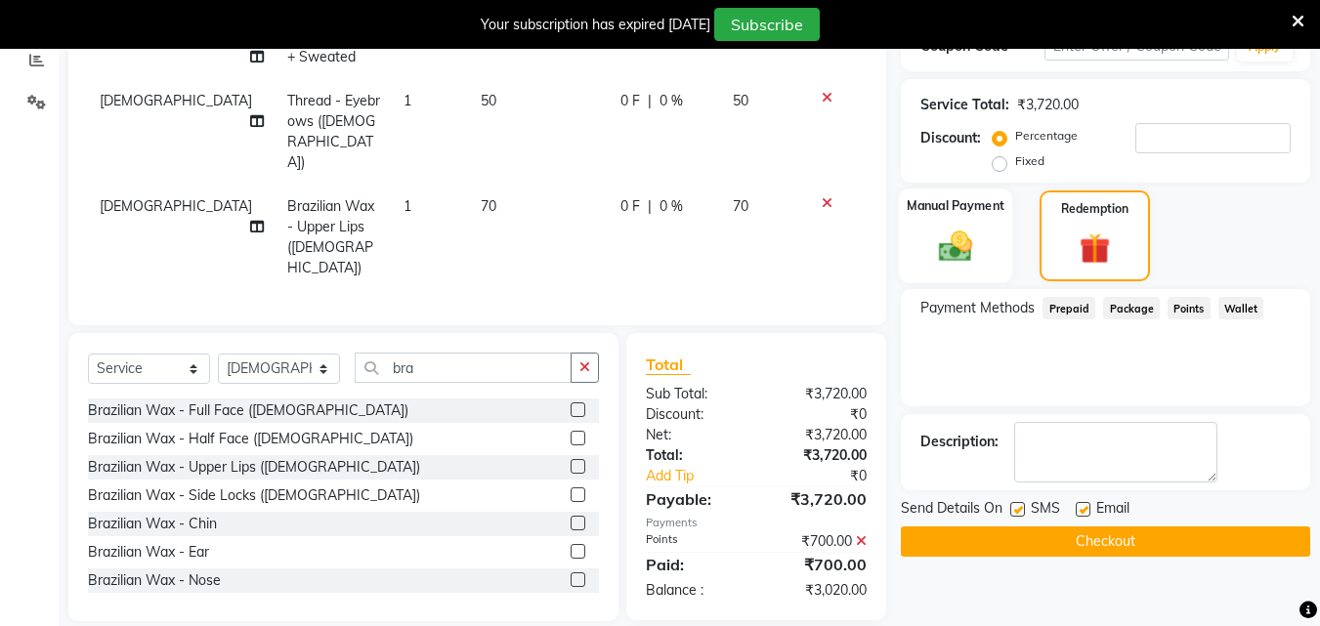
click at [972, 231] on img at bounding box center [955, 247] width 55 height 39
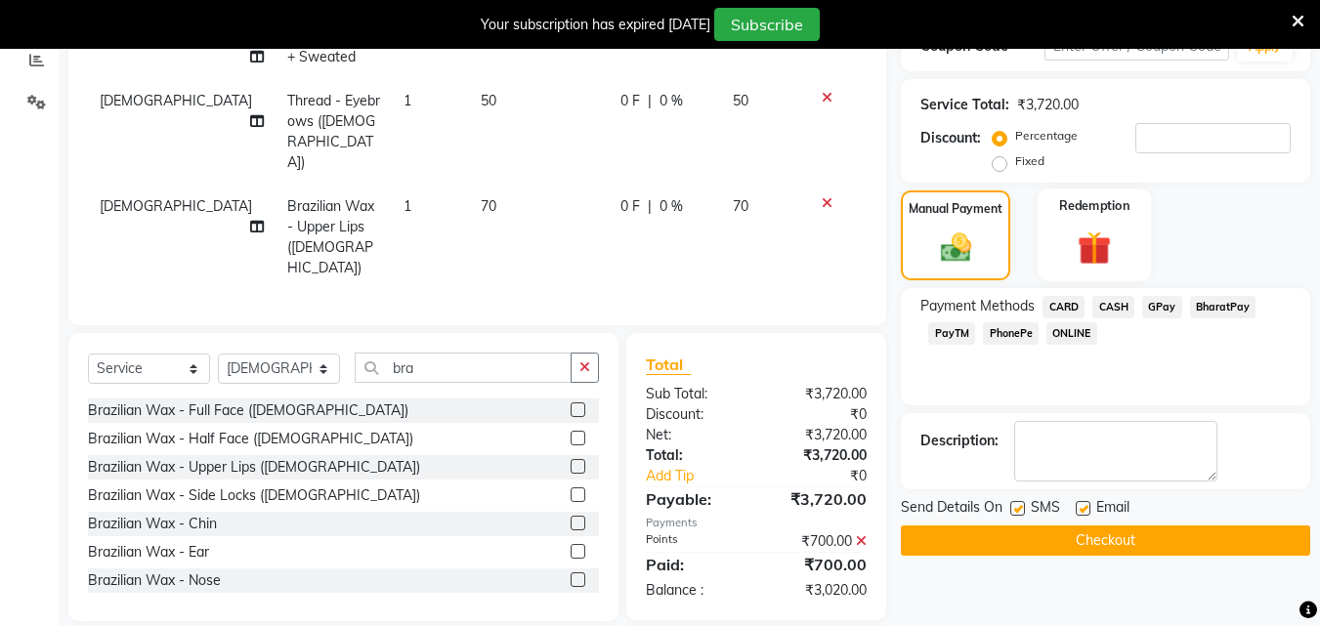
click at [1082, 259] on img at bounding box center [1094, 249] width 55 height 42
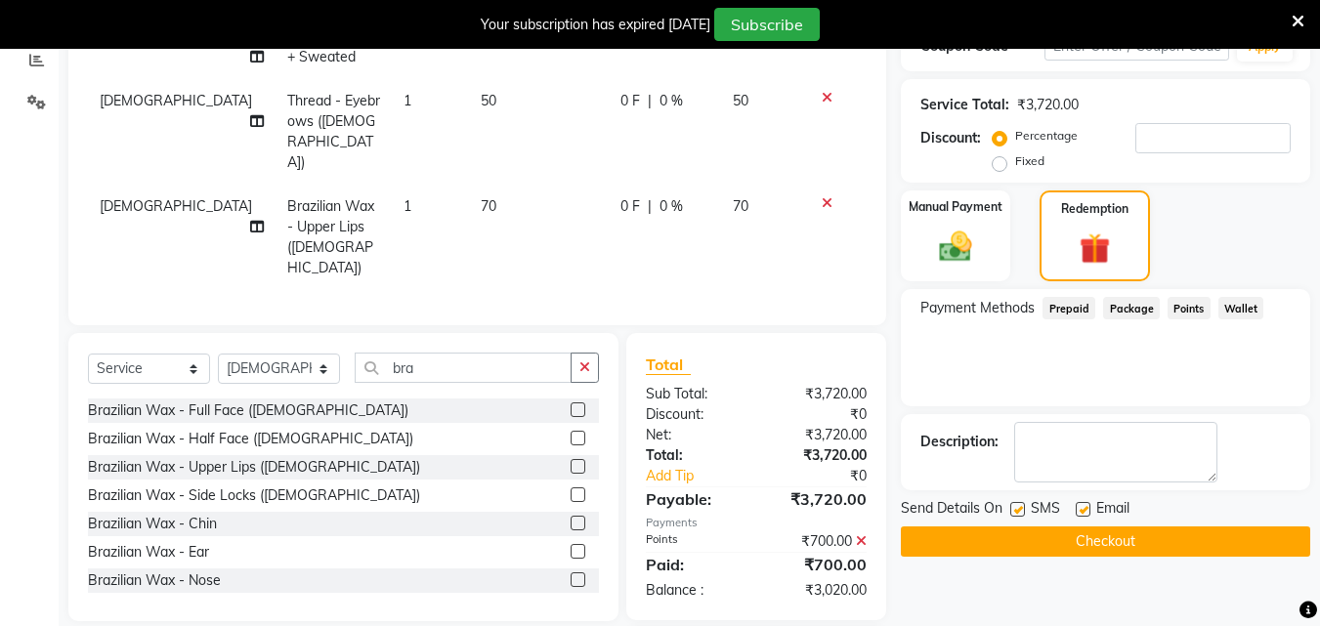
click at [1121, 305] on span "Package" at bounding box center [1131, 308] width 57 height 22
click at [1194, 309] on span "Points" at bounding box center [1189, 308] width 43 height 22
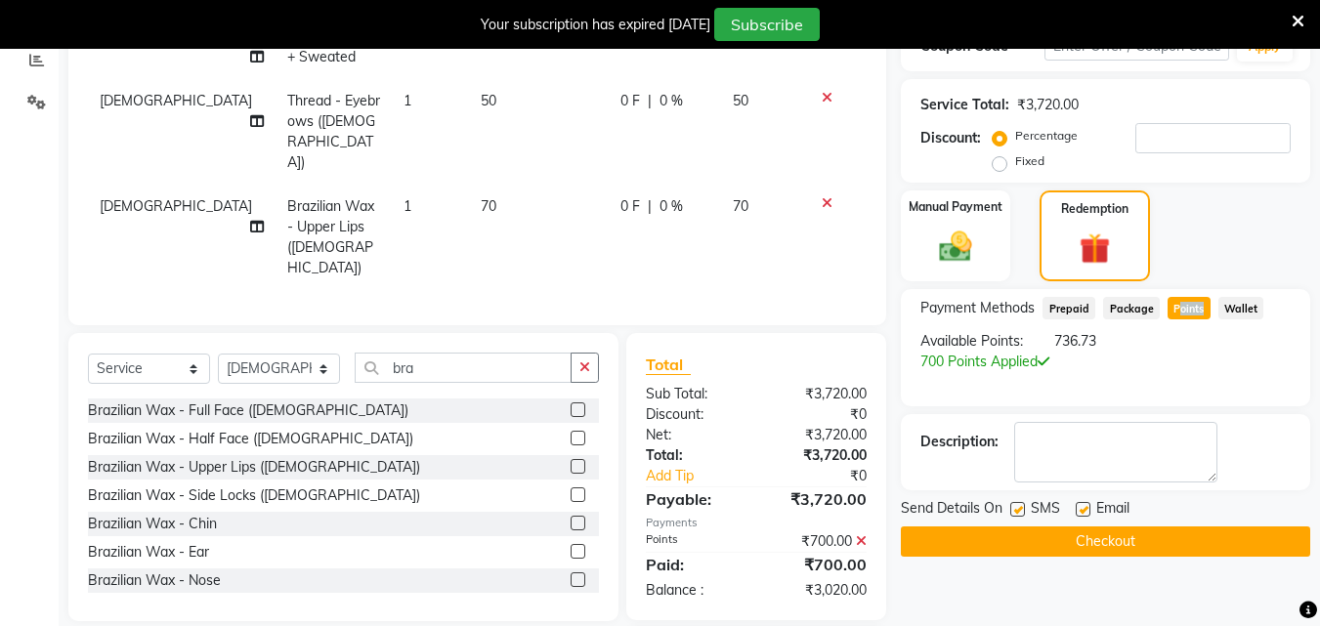
click at [1194, 309] on span "Points" at bounding box center [1189, 308] width 43 height 22
click at [951, 213] on label "Manual Payment" at bounding box center [956, 206] width 98 height 19
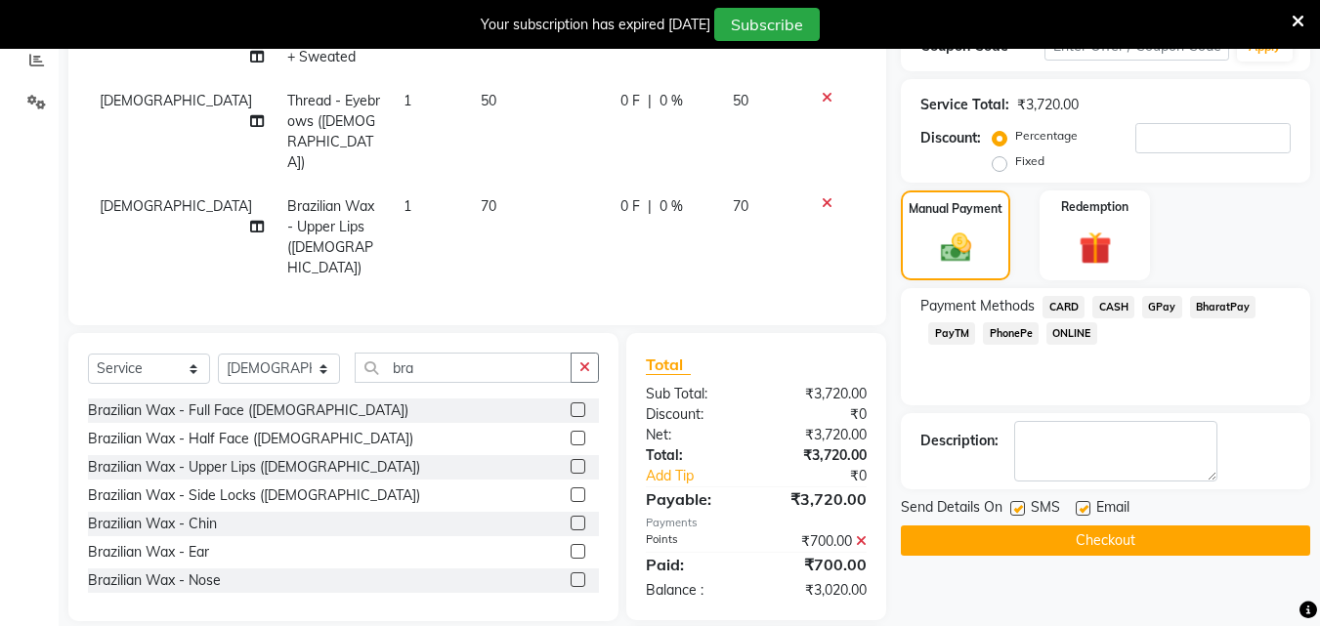
click at [1117, 308] on span "CASH" at bounding box center [1113, 307] width 42 height 22
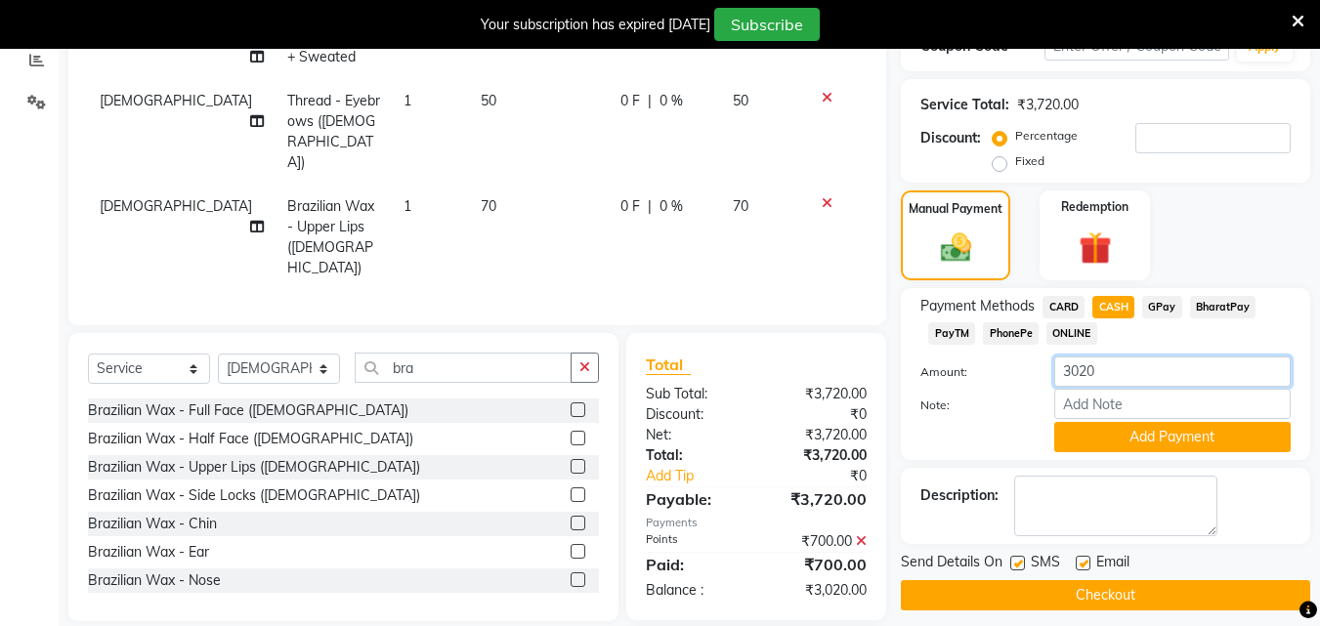
click at [1133, 365] on input "3020" at bounding box center [1172, 372] width 236 height 30
type input "3"
type input "1000"
click at [1102, 432] on button "Add Payment" at bounding box center [1172, 437] width 236 height 30
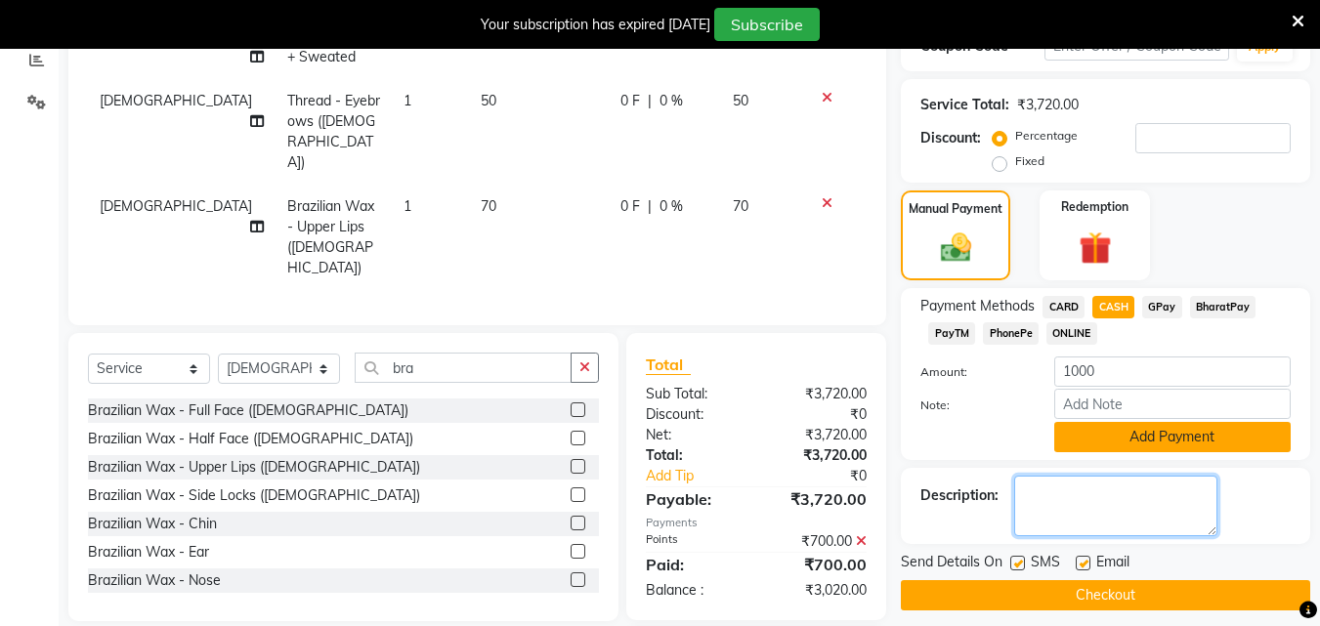
click at [1102, 476] on textarea at bounding box center [1115, 506] width 203 height 61
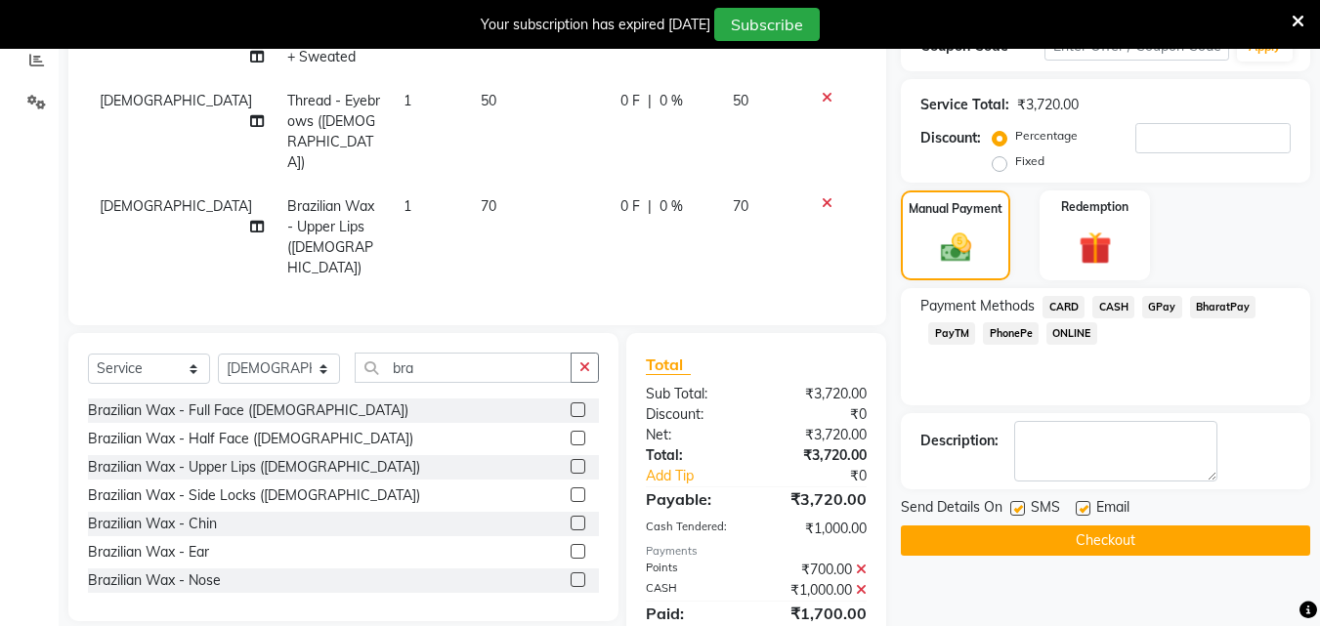
click at [1015, 332] on span "PhonePe" at bounding box center [1011, 333] width 56 height 22
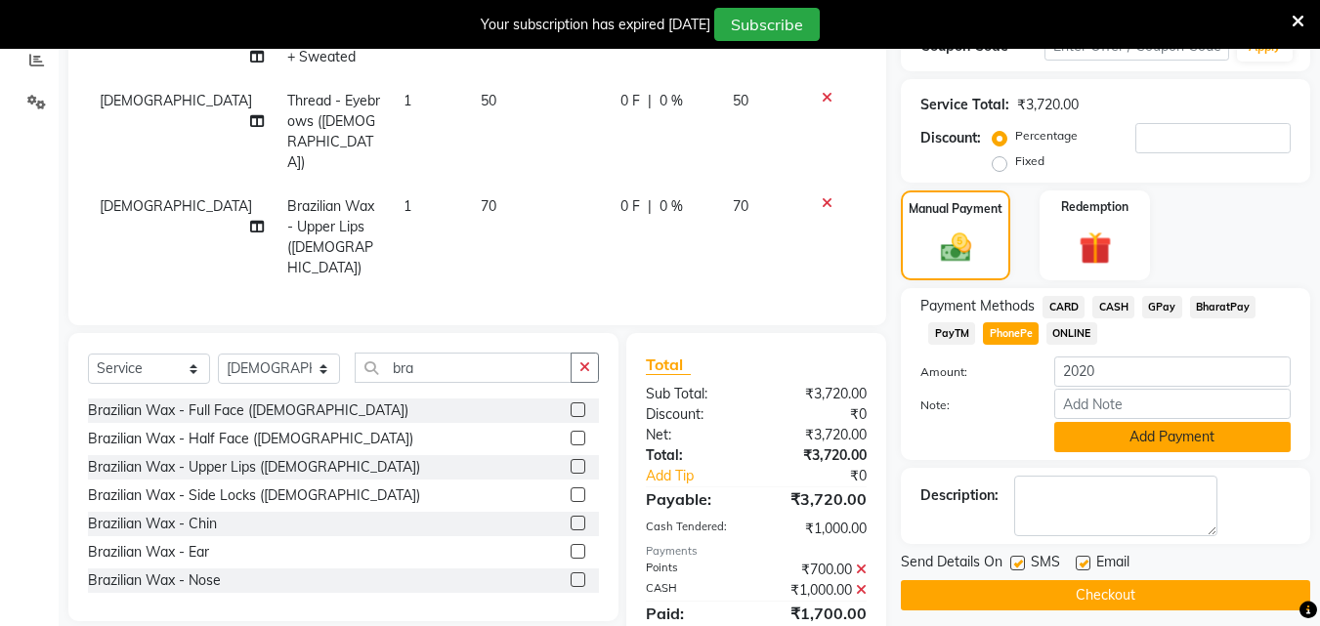
click at [1101, 430] on button "Add Payment" at bounding box center [1172, 437] width 236 height 30
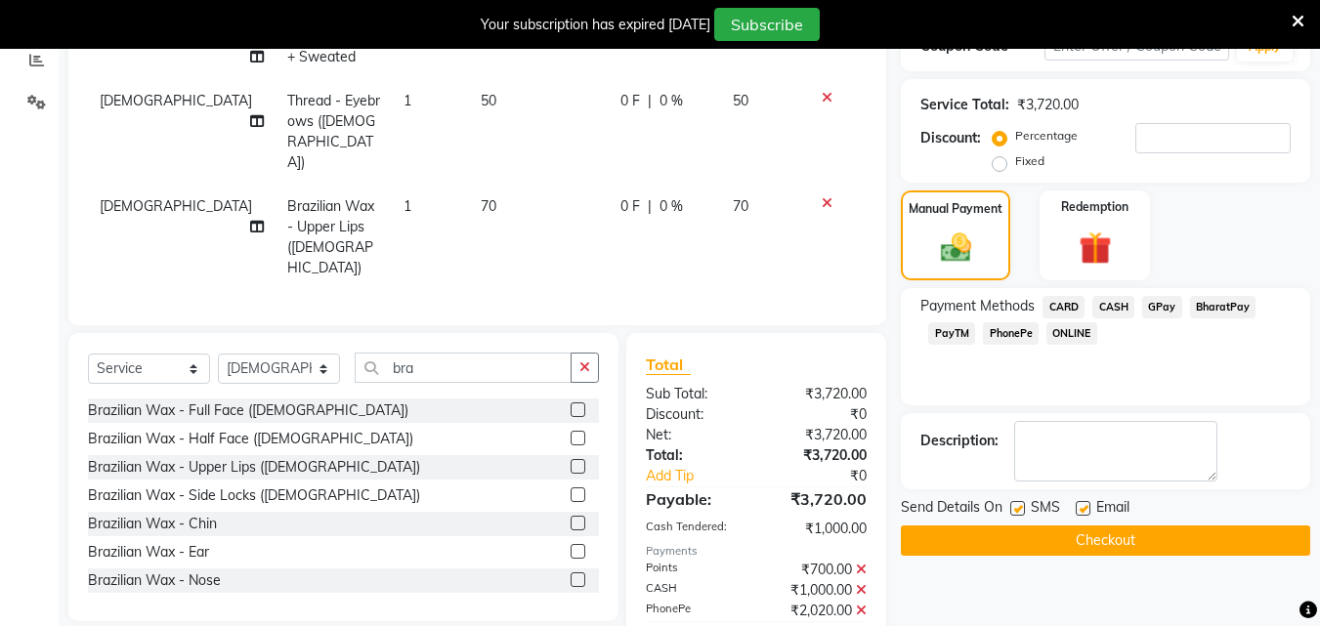
click at [1017, 503] on label at bounding box center [1017, 508] width 15 height 15
click at [1017, 503] on input "checkbox" at bounding box center [1016, 509] width 13 height 13
checkbox input "false"
click at [1084, 503] on label at bounding box center [1083, 508] width 15 height 15
click at [1084, 503] on input "checkbox" at bounding box center [1082, 509] width 13 height 13
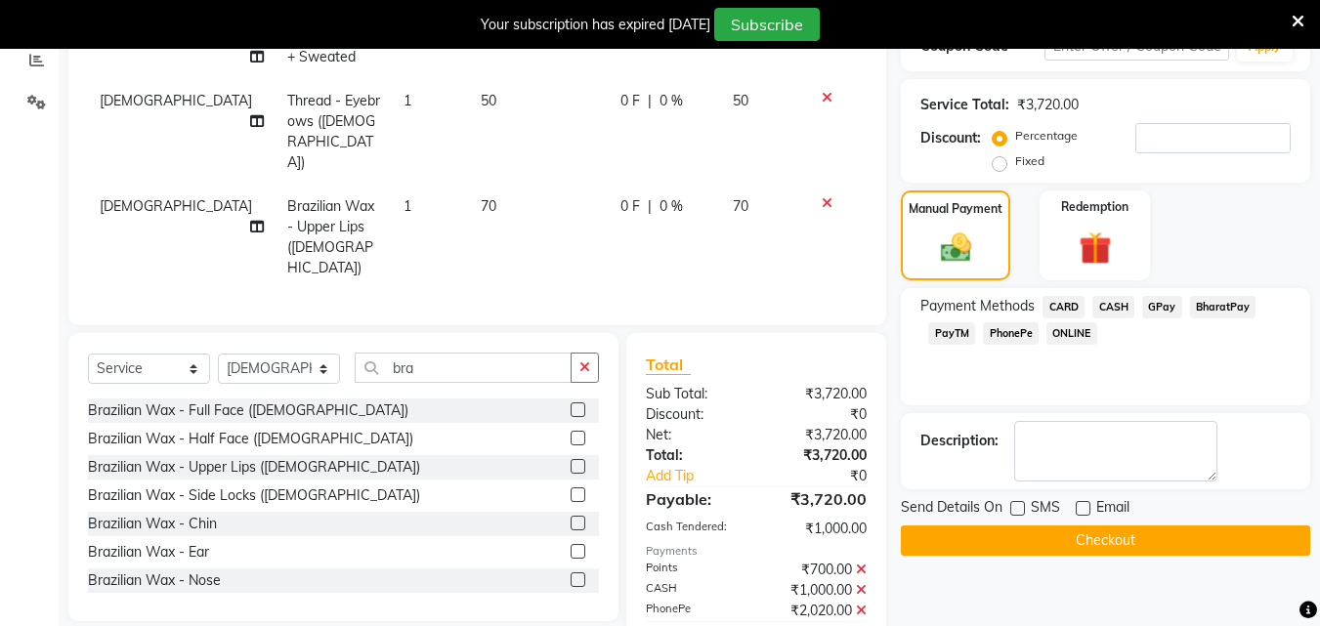
click at [1084, 503] on label at bounding box center [1083, 508] width 15 height 15
click at [1084, 503] on input "checkbox" at bounding box center [1082, 509] width 13 height 13
click at [1084, 511] on label at bounding box center [1083, 508] width 15 height 15
click at [1084, 511] on input "checkbox" at bounding box center [1082, 509] width 13 height 13
click at [1084, 511] on label at bounding box center [1083, 508] width 15 height 15
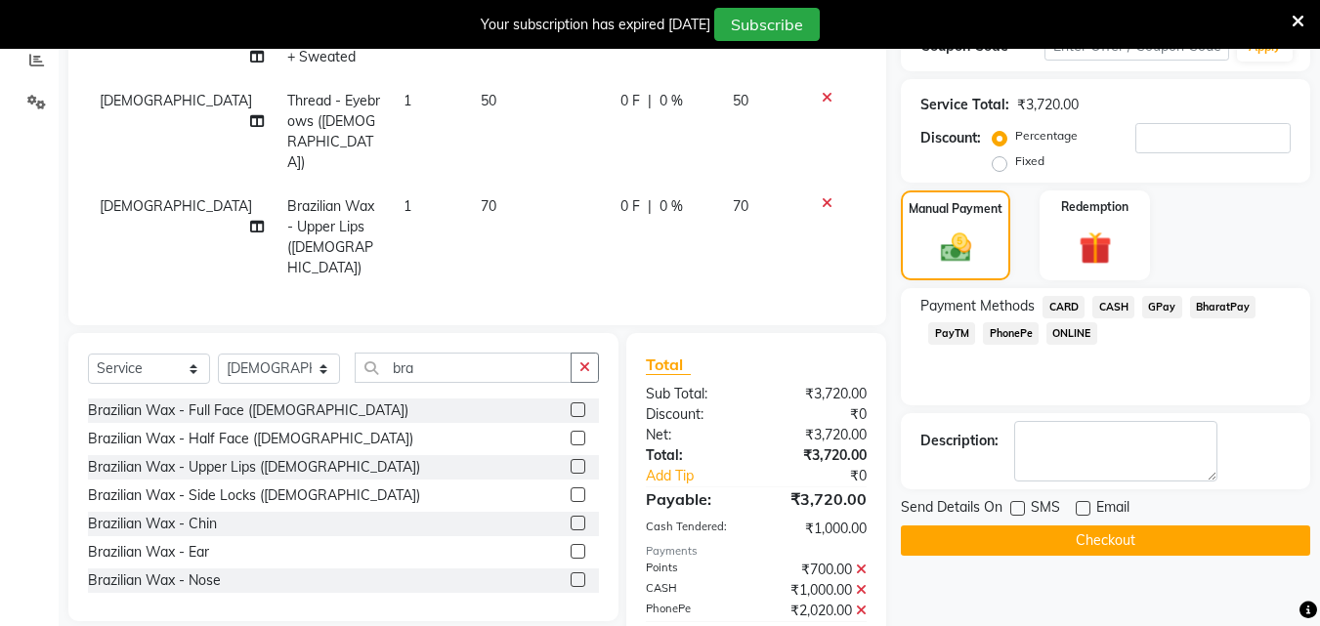
click at [1084, 511] on input "checkbox" at bounding box center [1082, 509] width 13 height 13
click at [1084, 511] on label at bounding box center [1083, 508] width 15 height 15
click at [1084, 511] on input "checkbox" at bounding box center [1082, 509] width 13 height 13
click at [1084, 511] on label at bounding box center [1083, 508] width 15 height 15
click at [1084, 511] on input "checkbox" at bounding box center [1082, 509] width 13 height 13
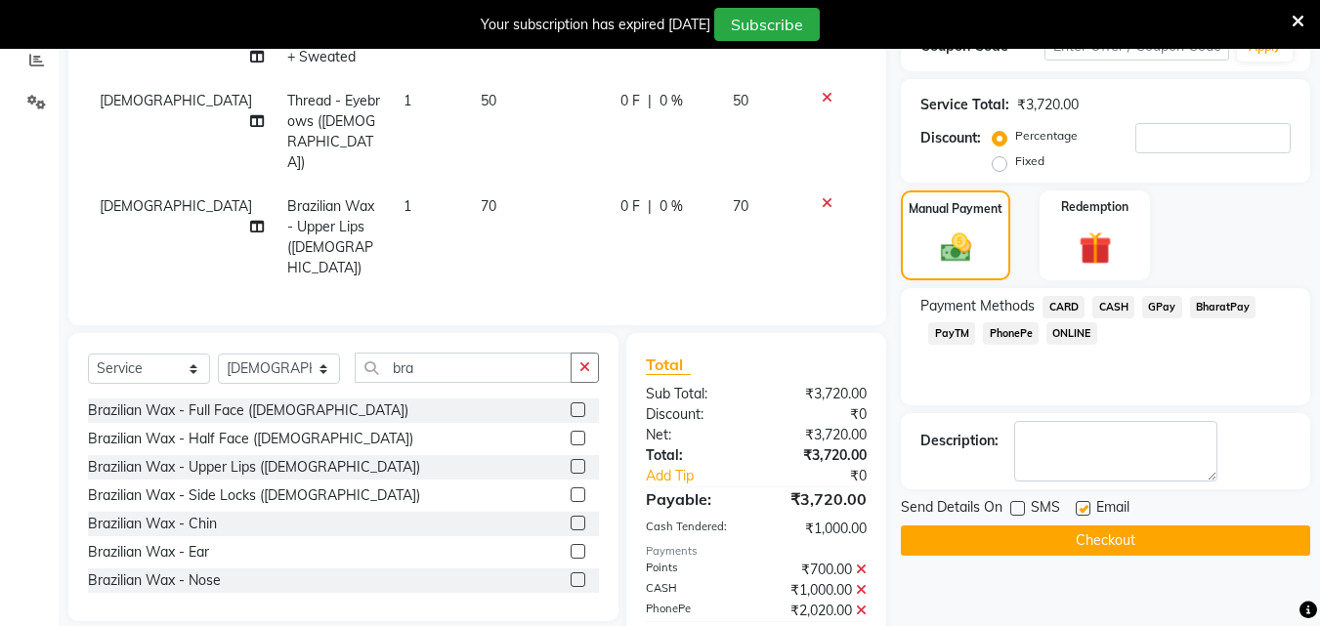
click at [1084, 511] on label at bounding box center [1083, 508] width 15 height 15
click at [1084, 511] on input "checkbox" at bounding box center [1082, 509] width 13 height 13
checkbox input "false"
click at [1086, 542] on button "Checkout" at bounding box center [1105, 541] width 409 height 30
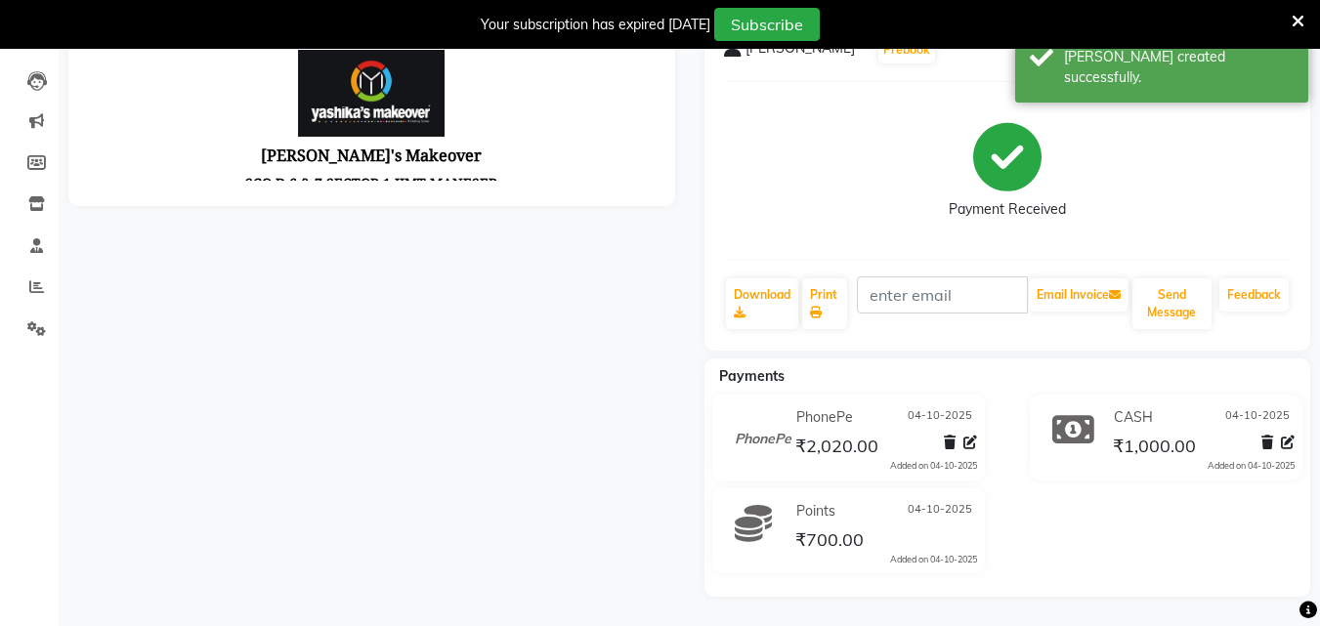
scroll to position [421, 0]
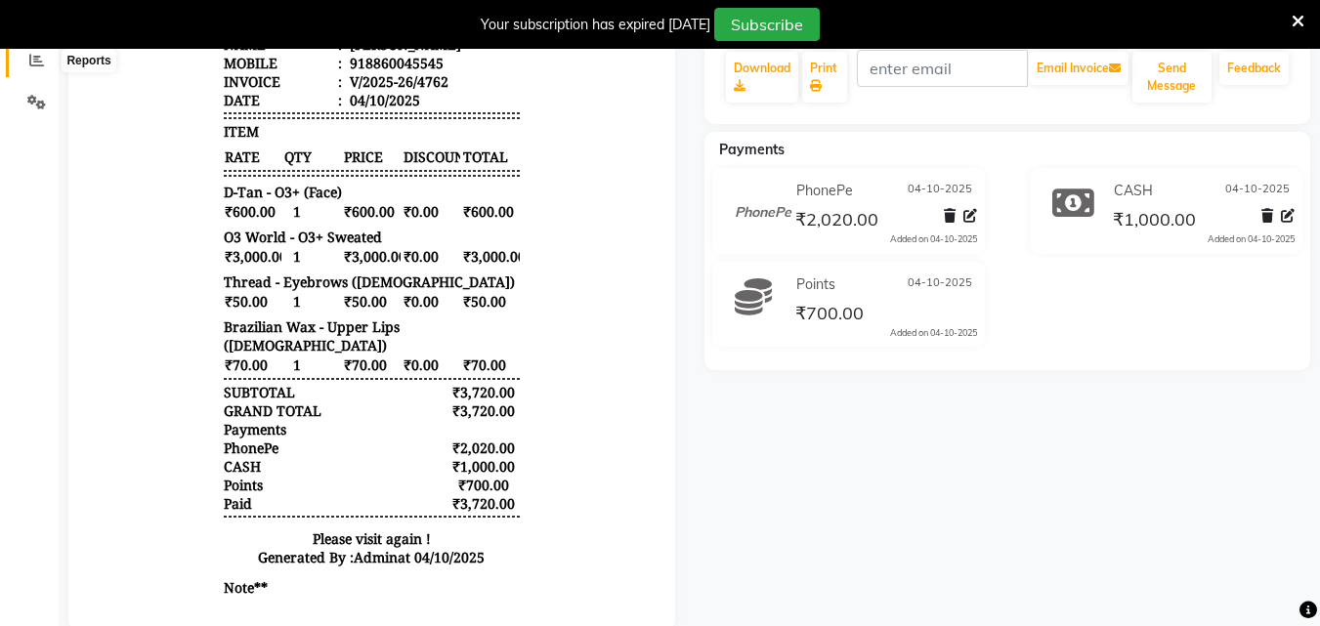
click at [36, 57] on icon at bounding box center [36, 60] width 15 height 15
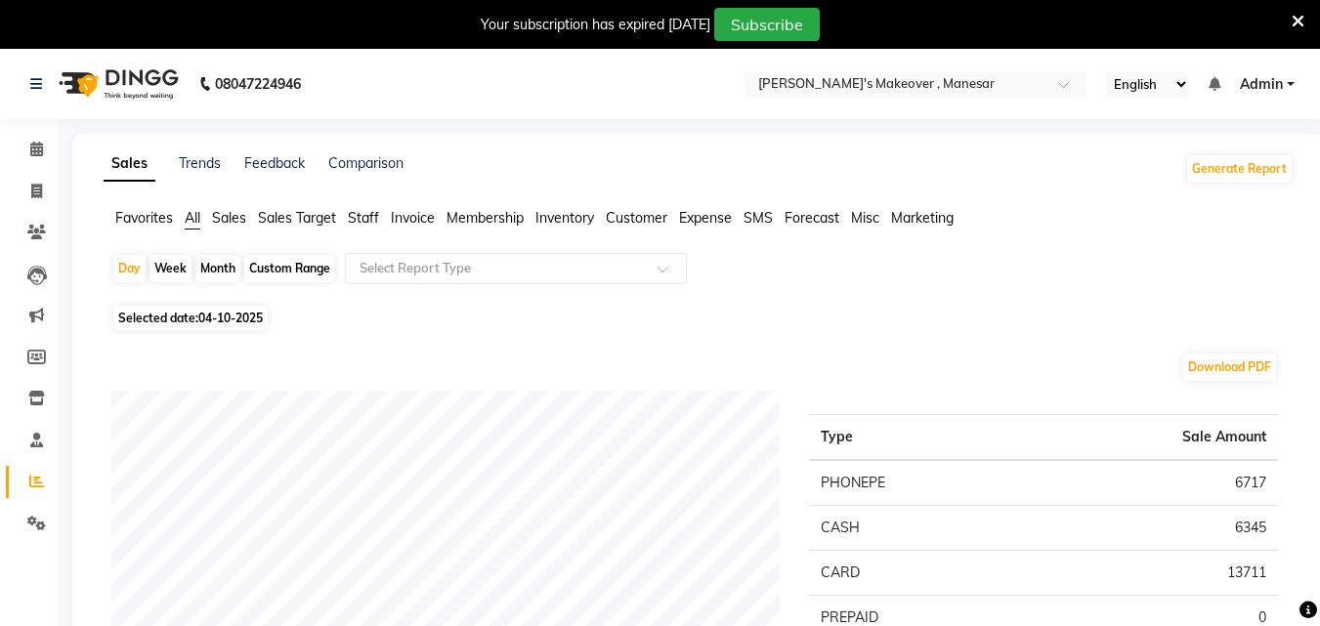
click at [356, 208] on li "Staff" at bounding box center [363, 218] width 31 height 21
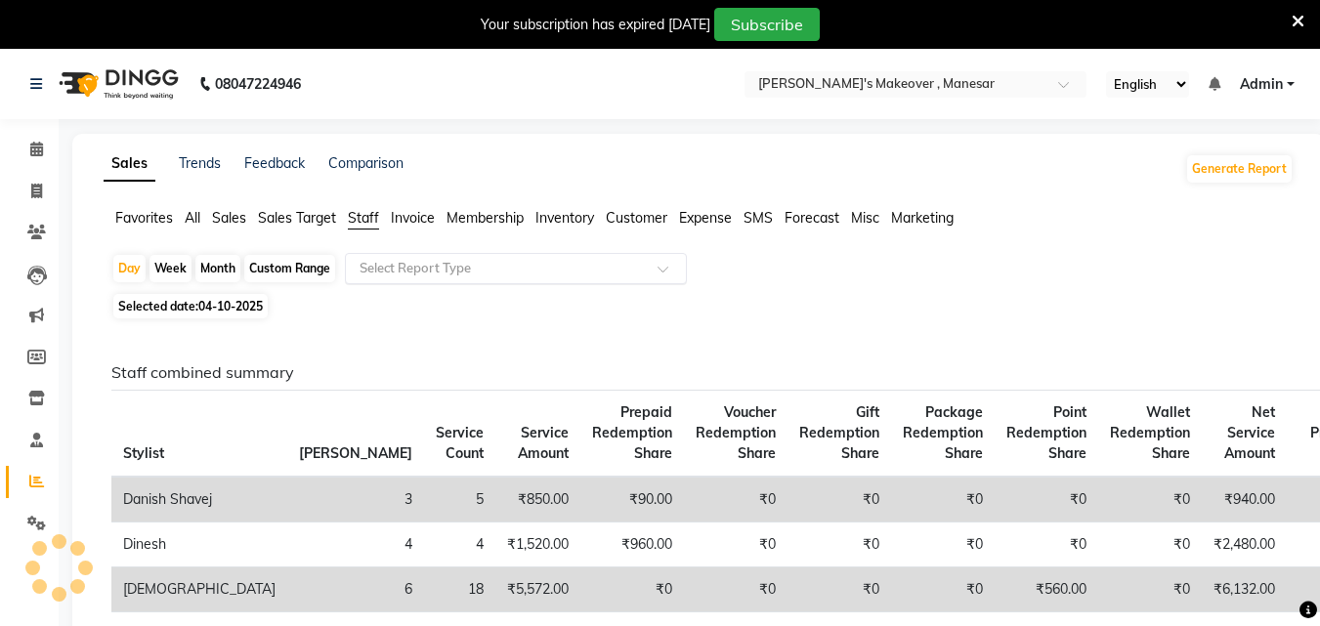
click at [372, 260] on input "text" at bounding box center [496, 269] width 281 height 20
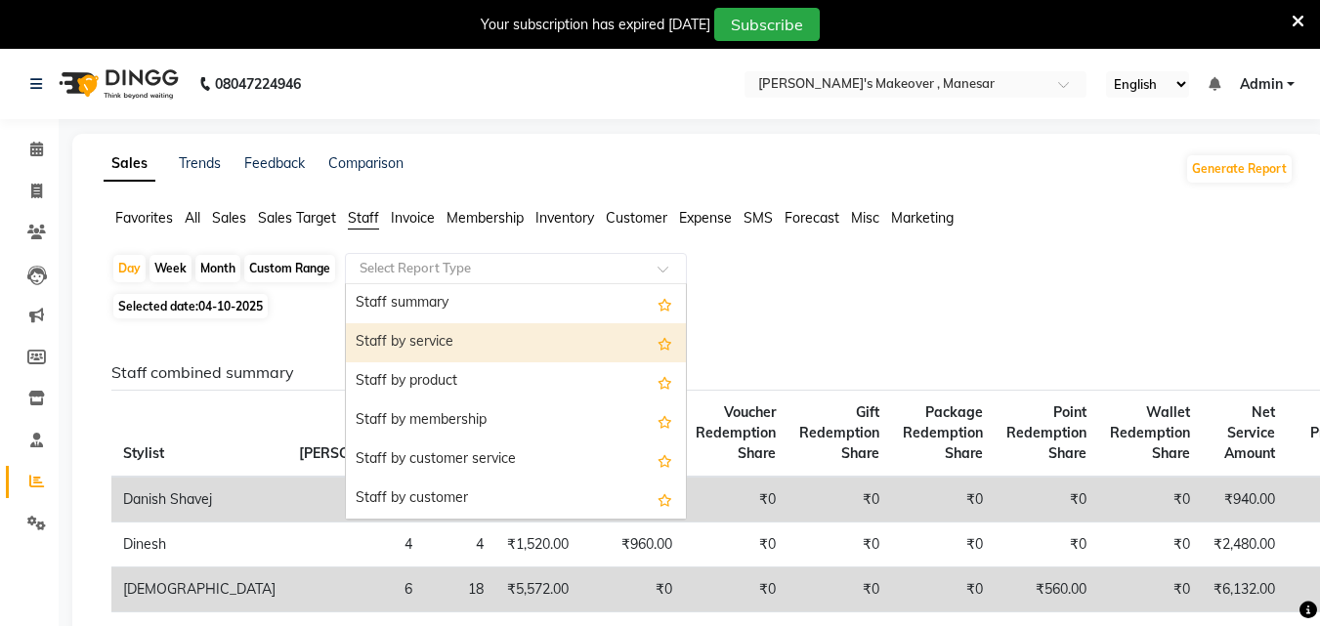
click at [382, 341] on div "Staff by service" at bounding box center [516, 342] width 340 height 39
select select "filtered_report"
select select "csv"
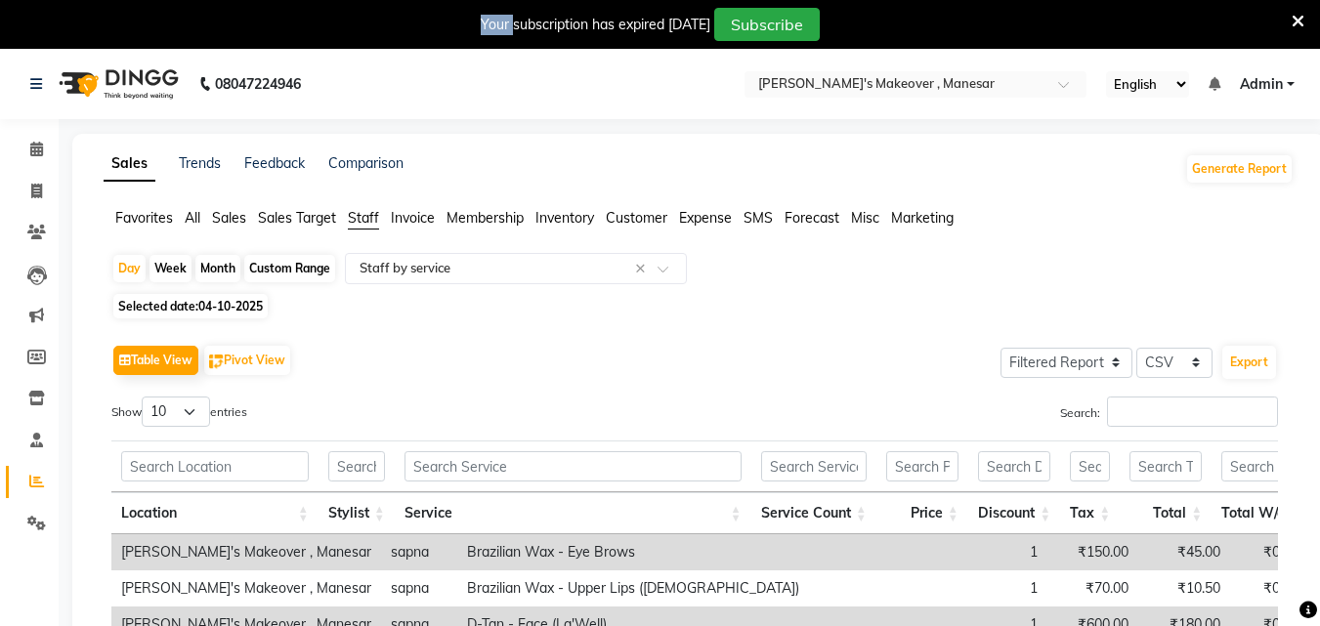
click at [1200, 409] on input "Search:" at bounding box center [1192, 412] width 171 height 30
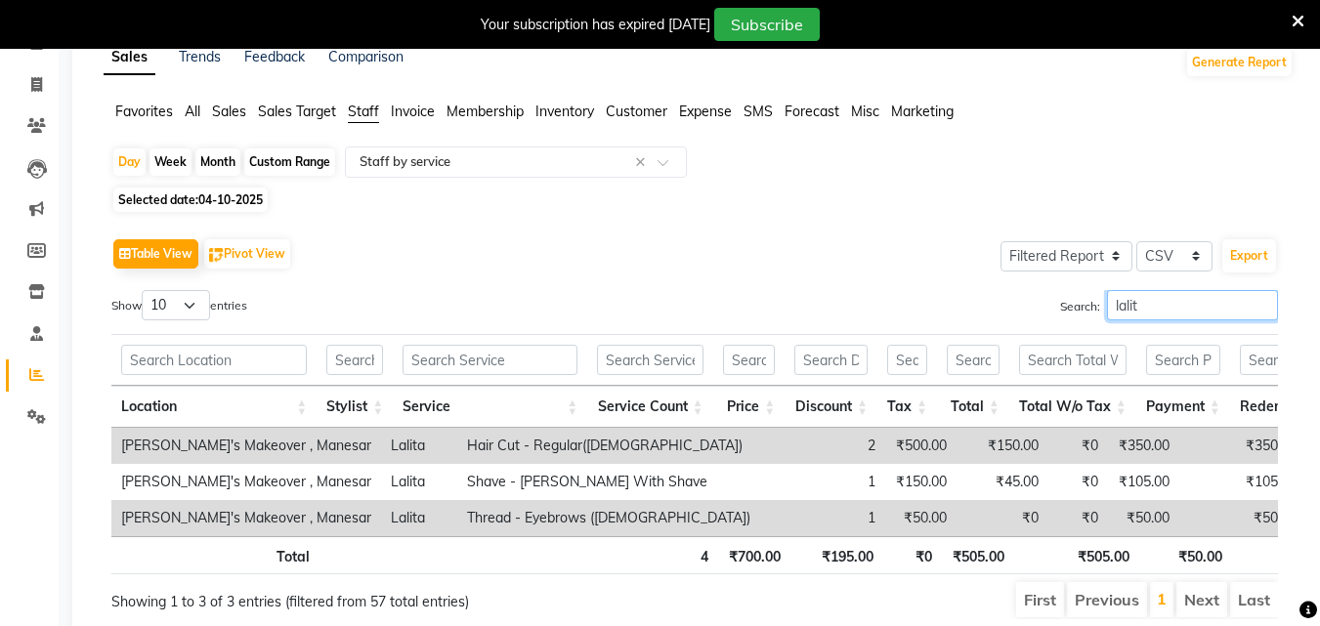
scroll to position [150, 0]
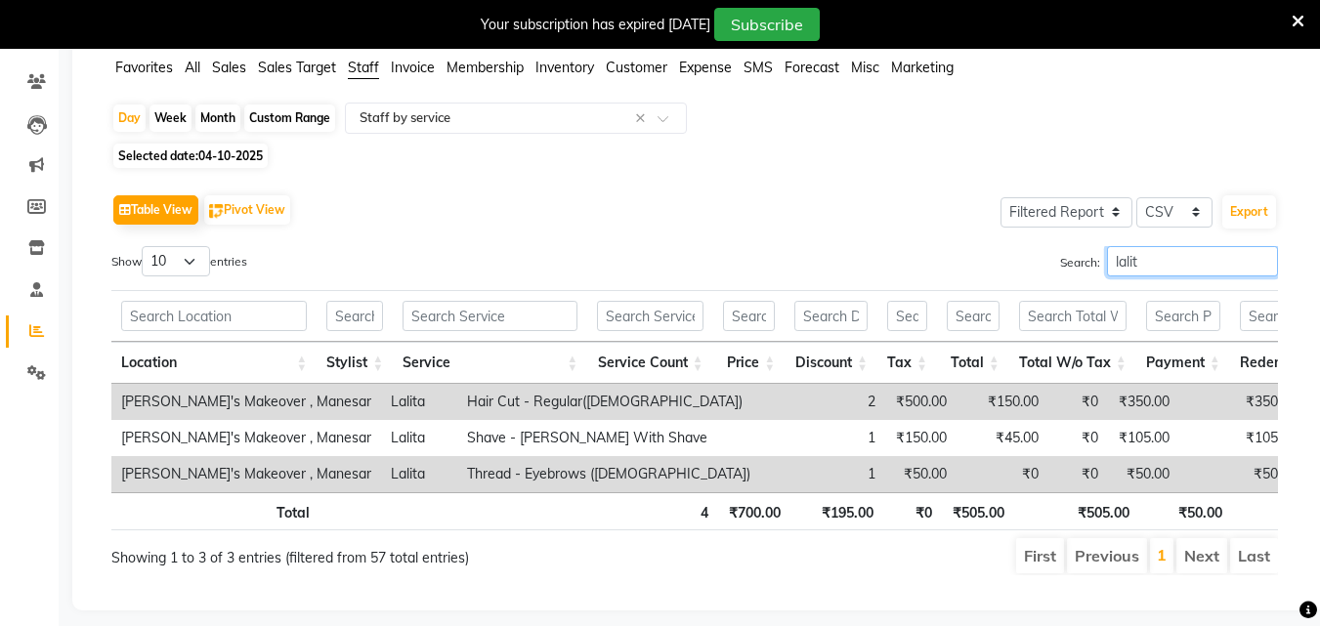
type input "lalita"
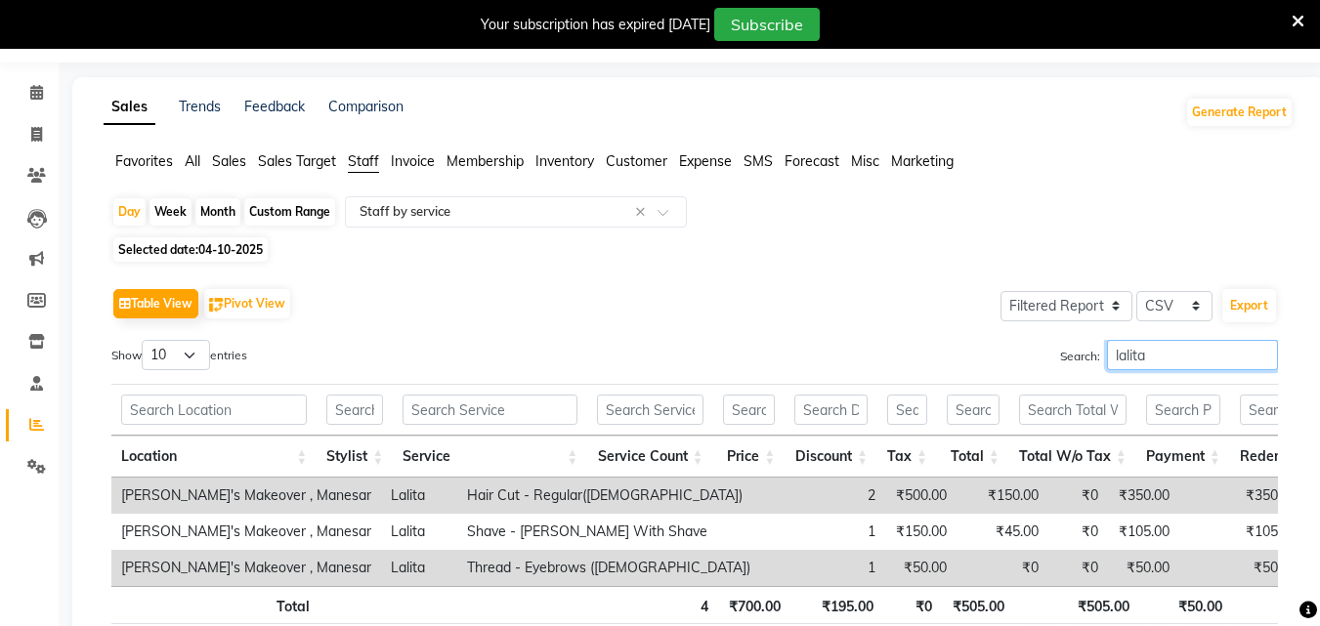
scroll to position [98, 0]
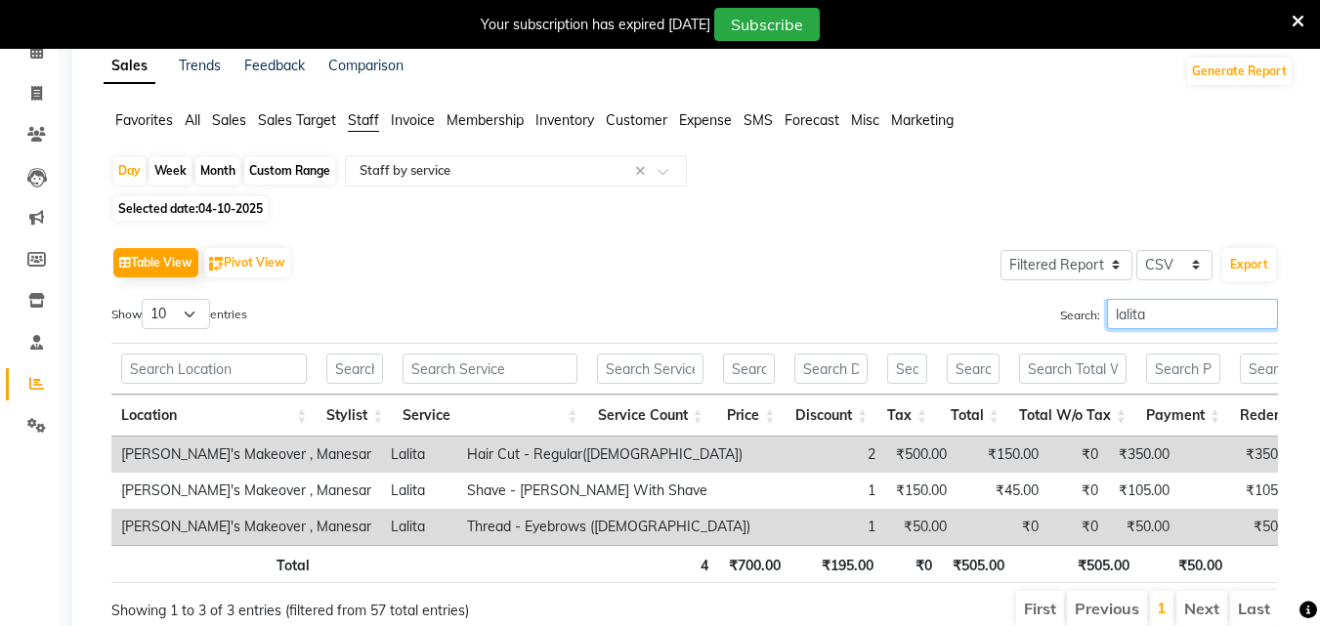
click at [1265, 311] on input "lalita" at bounding box center [1192, 314] width 171 height 30
click at [1264, 312] on input "lalita" at bounding box center [1192, 314] width 171 height 30
click at [1263, 314] on input "lalita" at bounding box center [1192, 314] width 171 height 30
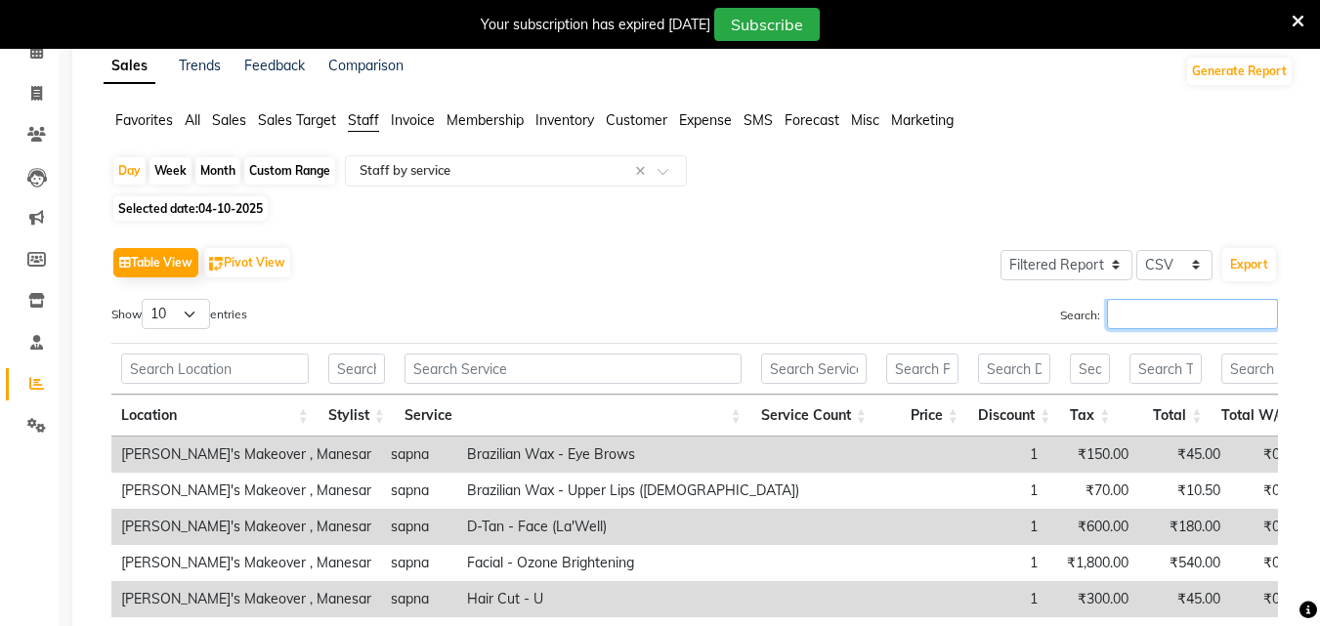
click at [1262, 316] on input "Search:" at bounding box center [1192, 314] width 171 height 30
click at [34, 301] on icon at bounding box center [36, 300] width 17 height 15
click at [34, 267] on icon at bounding box center [36, 259] width 19 height 15
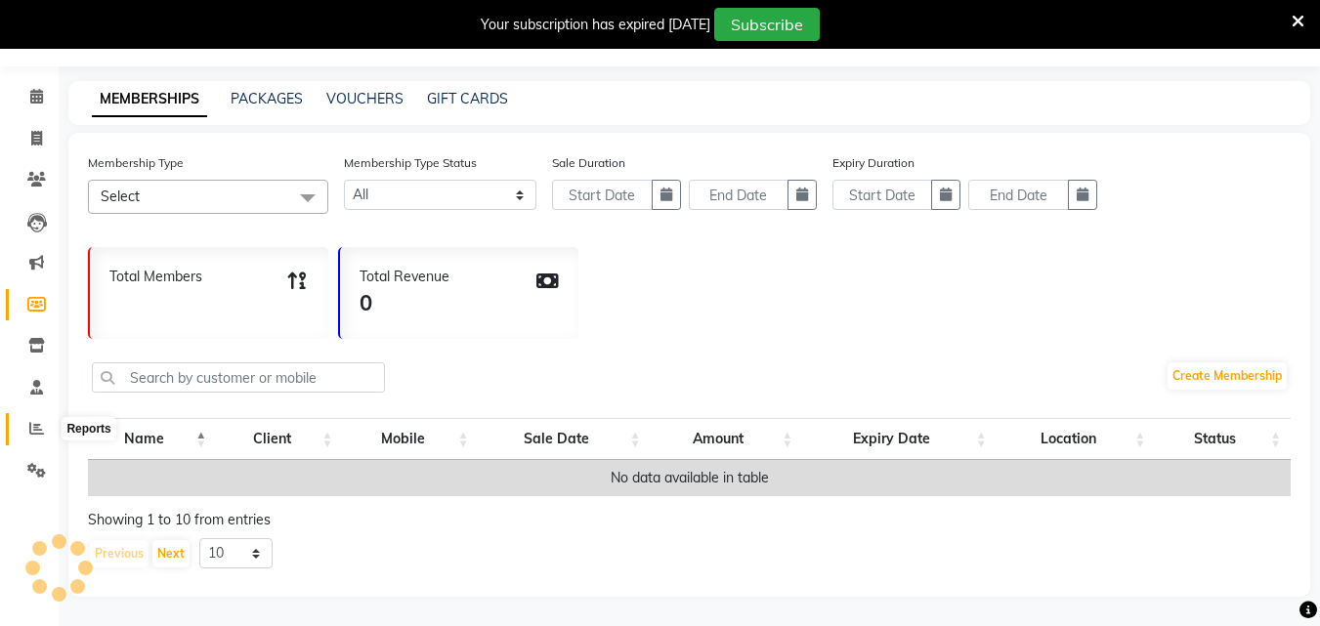
click at [42, 436] on icon at bounding box center [36, 428] width 15 height 15
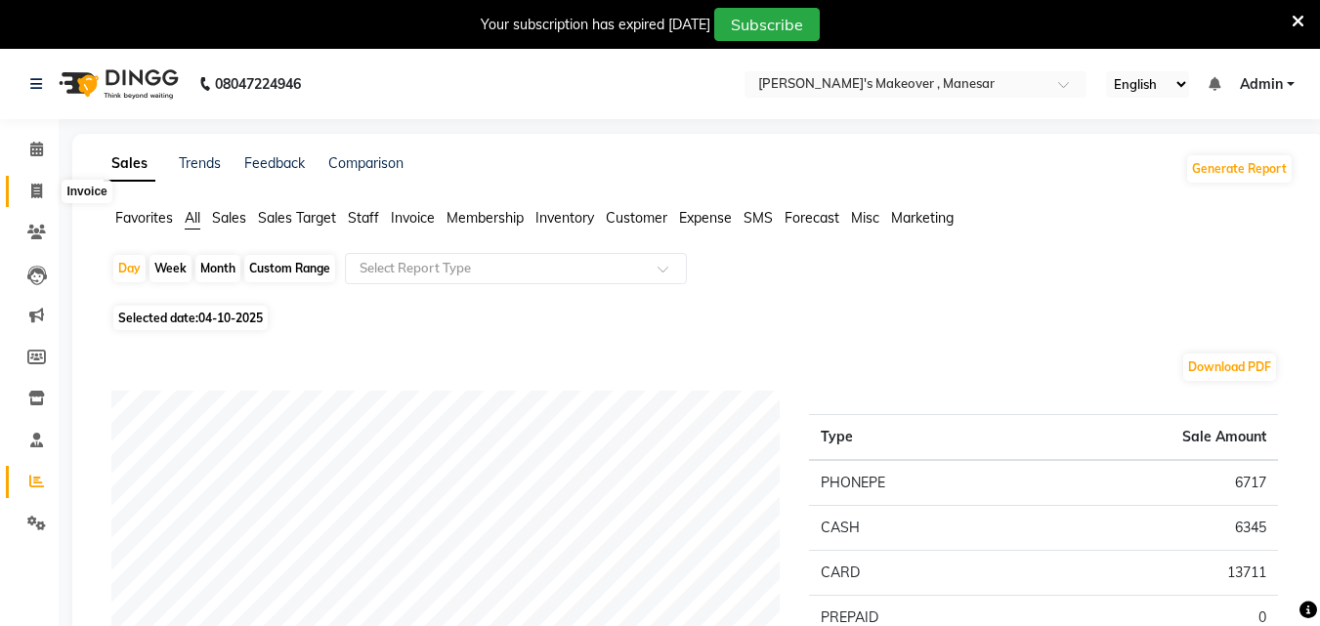
click at [33, 194] on icon at bounding box center [36, 191] width 11 height 15
drag, startPoint x: 33, startPoint y: 194, endPoint x: 42, endPoint y: 144, distance: 51.6
click at [33, 194] on icon at bounding box center [36, 191] width 11 height 15
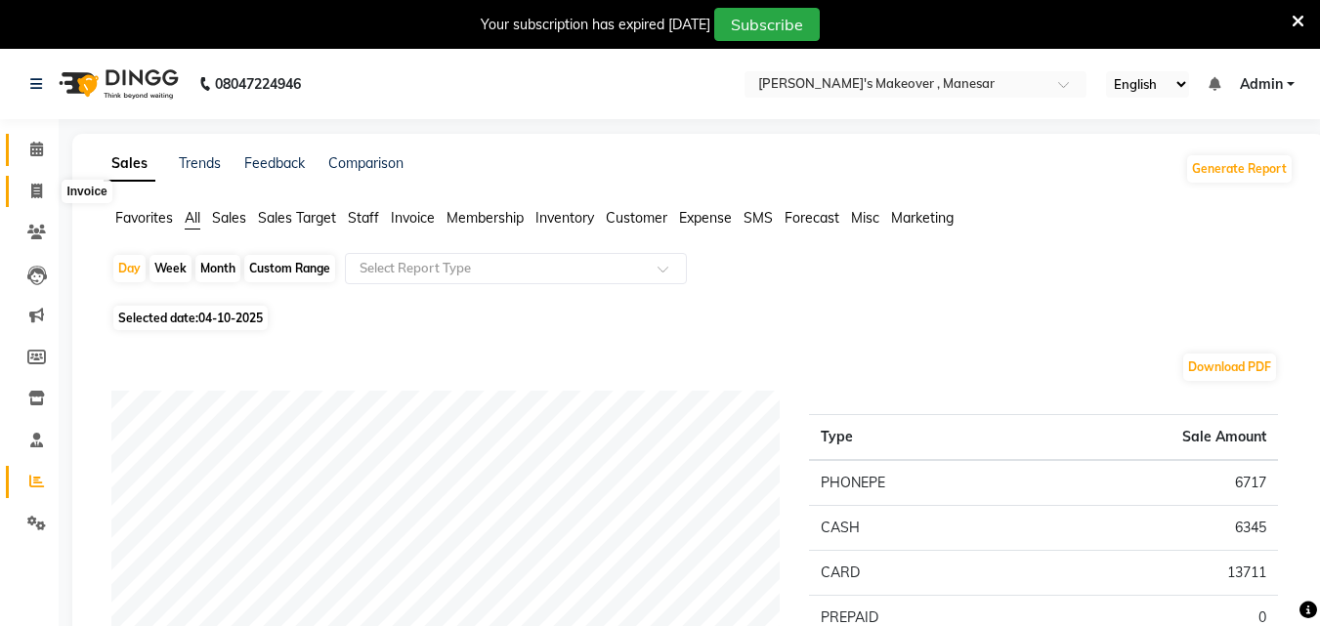
click at [28, 148] on span at bounding box center [37, 150] width 34 height 22
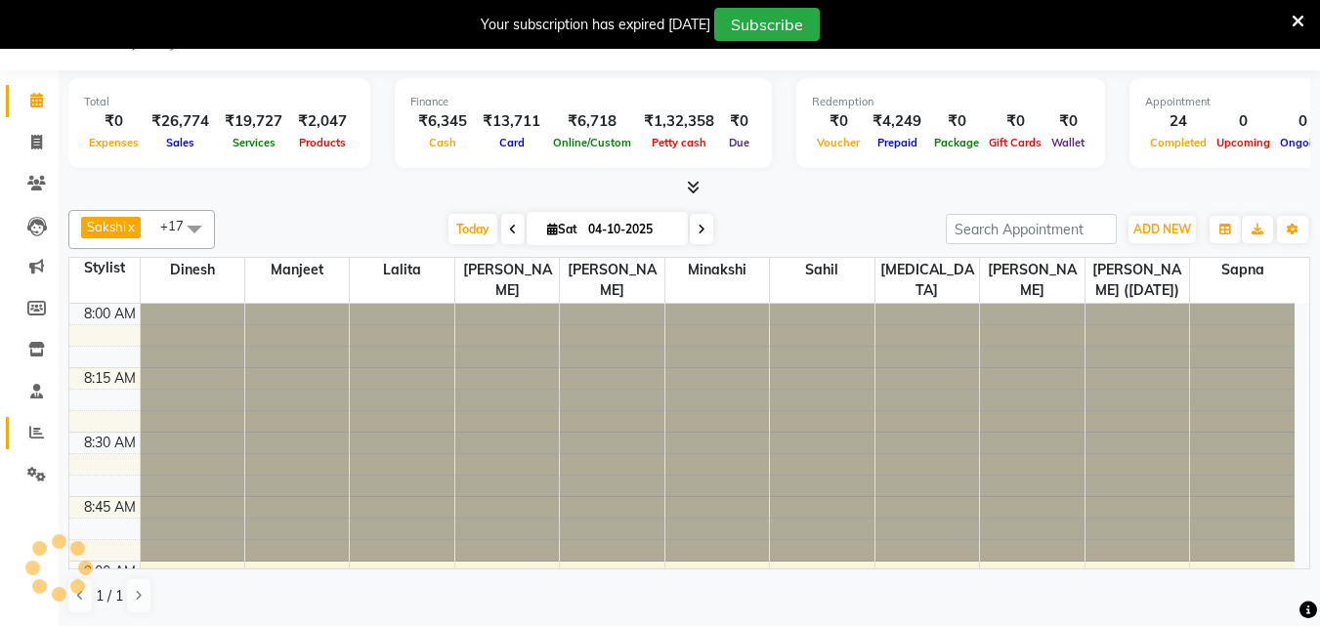
click at [35, 429] on icon at bounding box center [36, 432] width 15 height 15
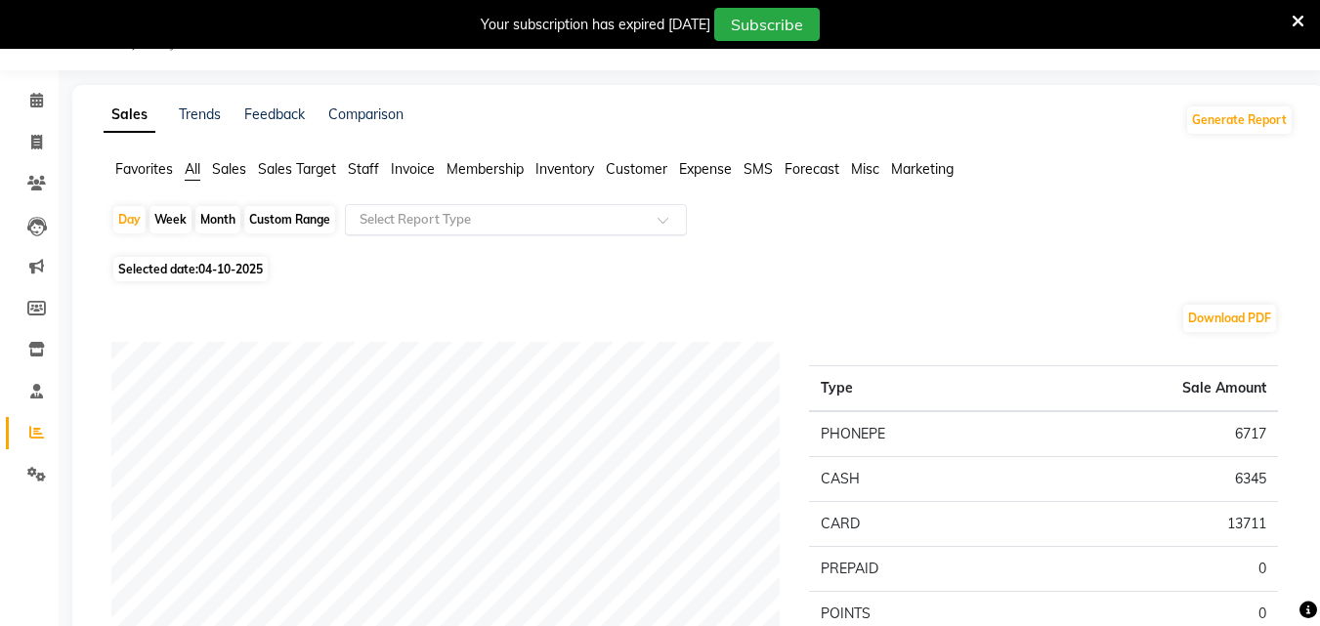
click at [424, 221] on input "text" at bounding box center [496, 220] width 281 height 20
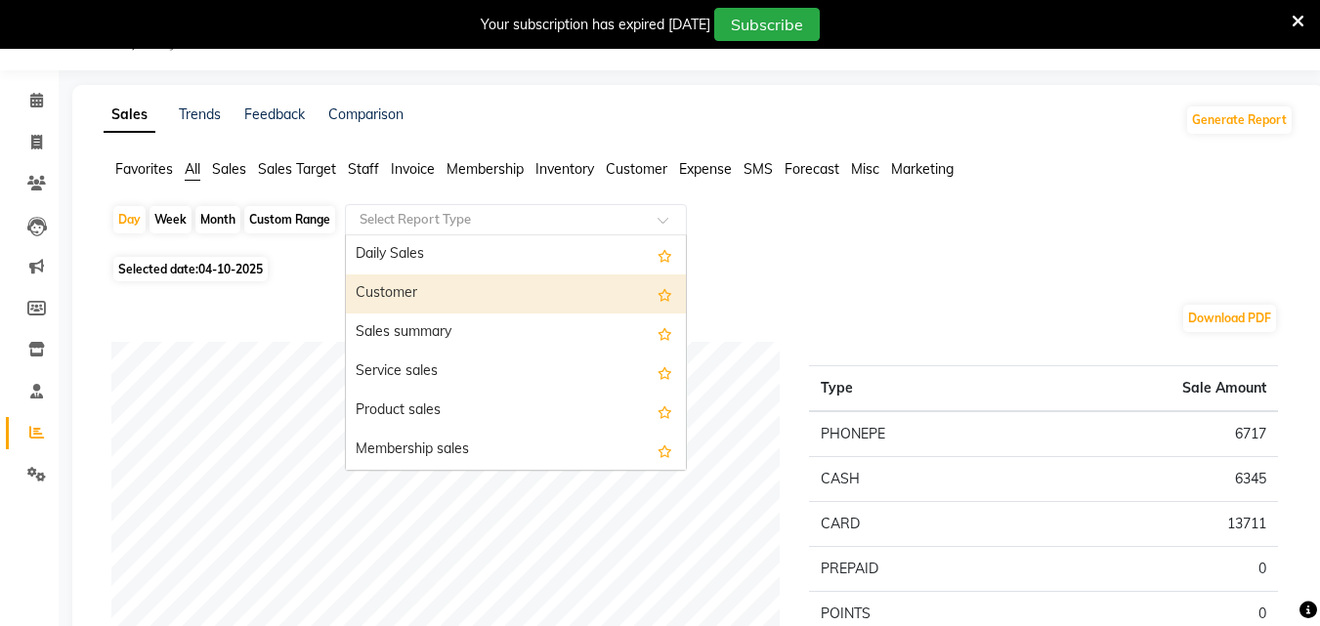
click at [437, 297] on div "Customer" at bounding box center [516, 294] width 340 height 39
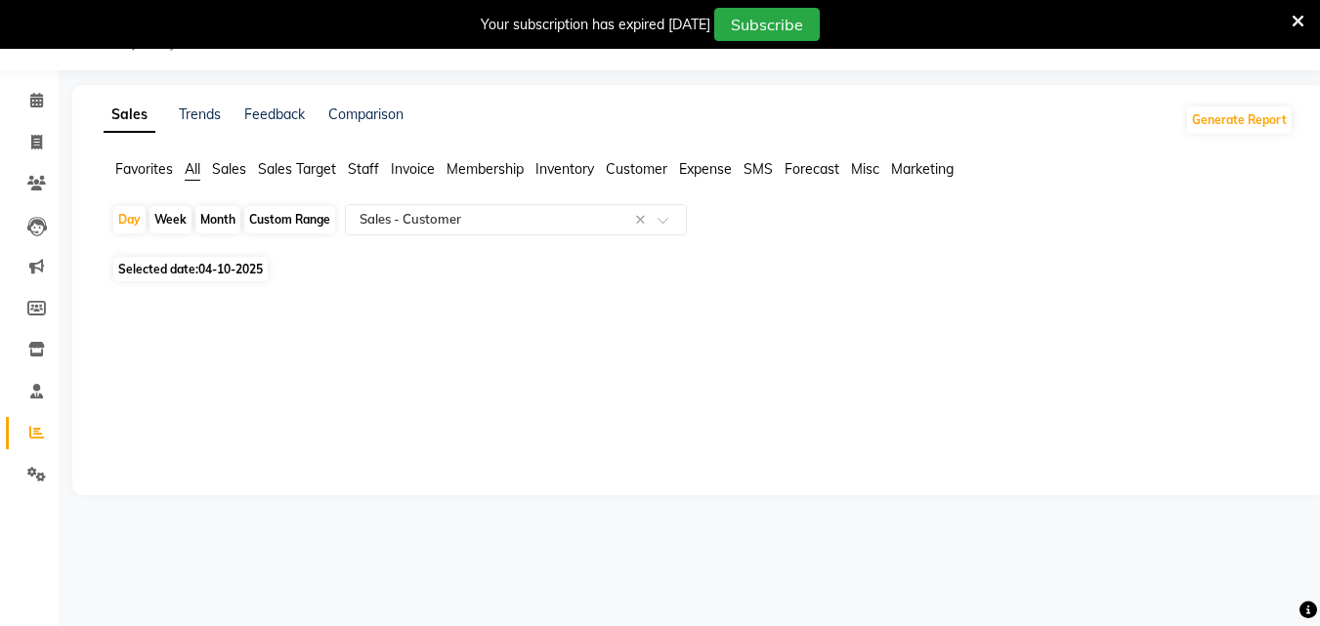
click at [437, 297] on div at bounding box center [695, 302] width 1198 height 31
drag, startPoint x: 437, startPoint y: 297, endPoint x: 431, endPoint y: 240, distance: 57.0
click at [437, 297] on div at bounding box center [695, 302] width 1198 height 31
select select "filtered_report"
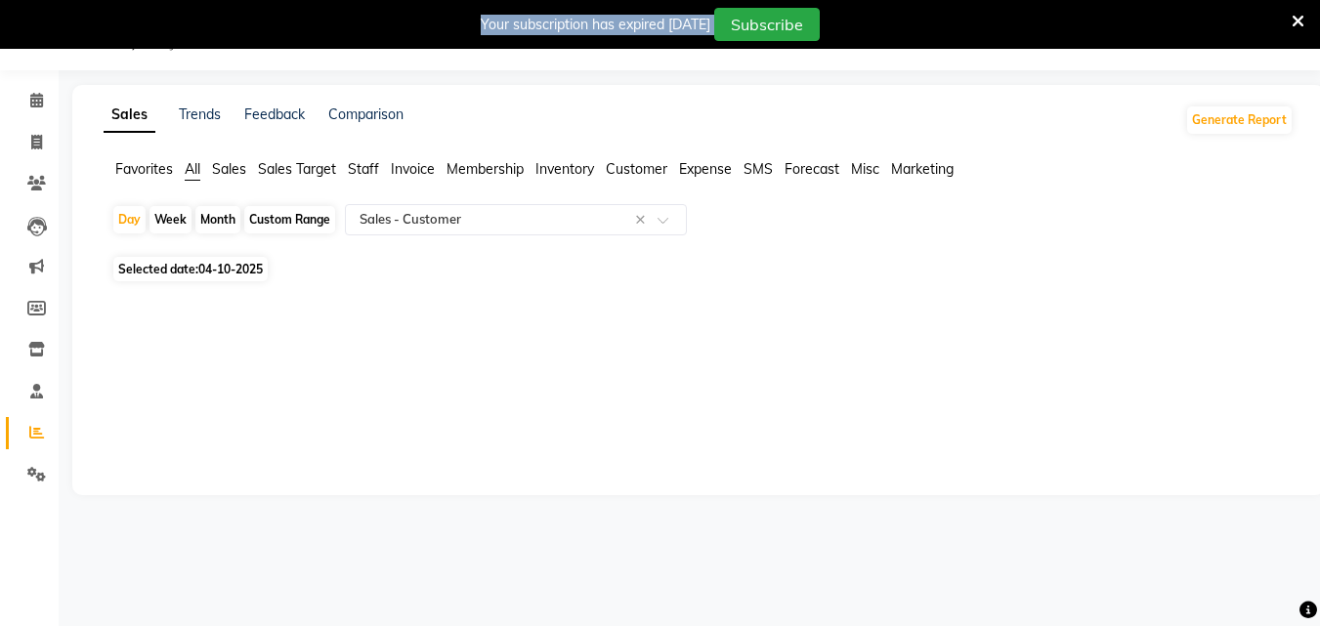
select select "csv"
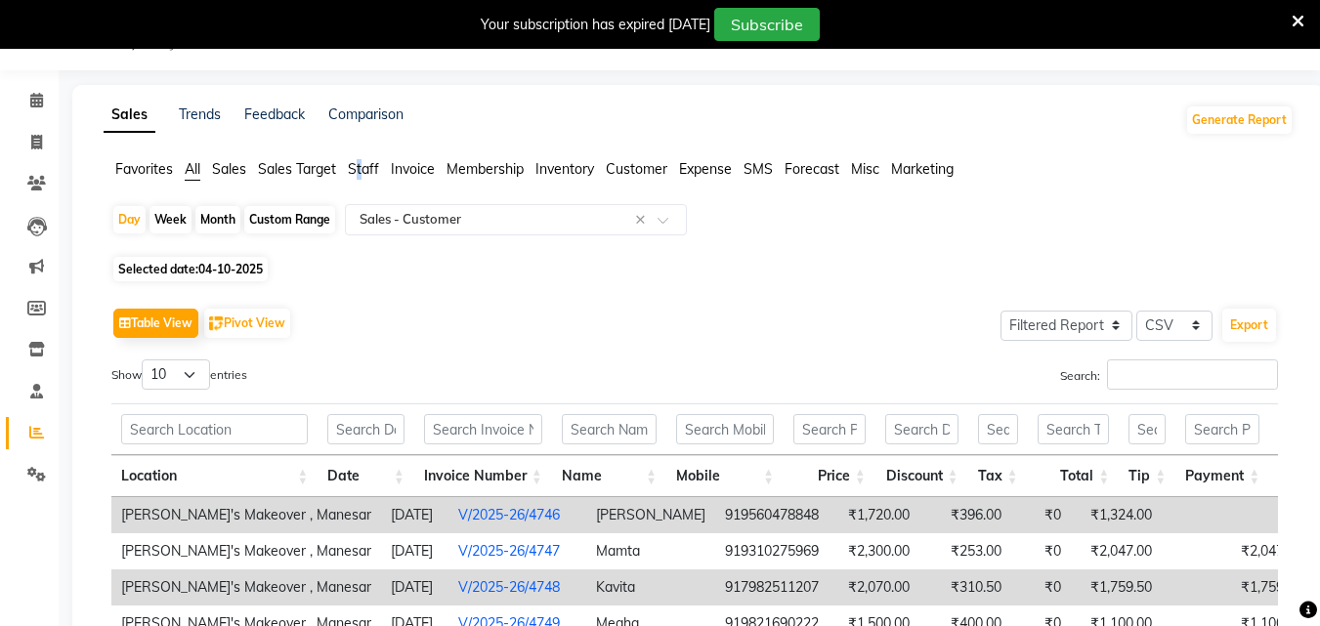
click at [366, 171] on span "Staff" at bounding box center [363, 169] width 31 height 18
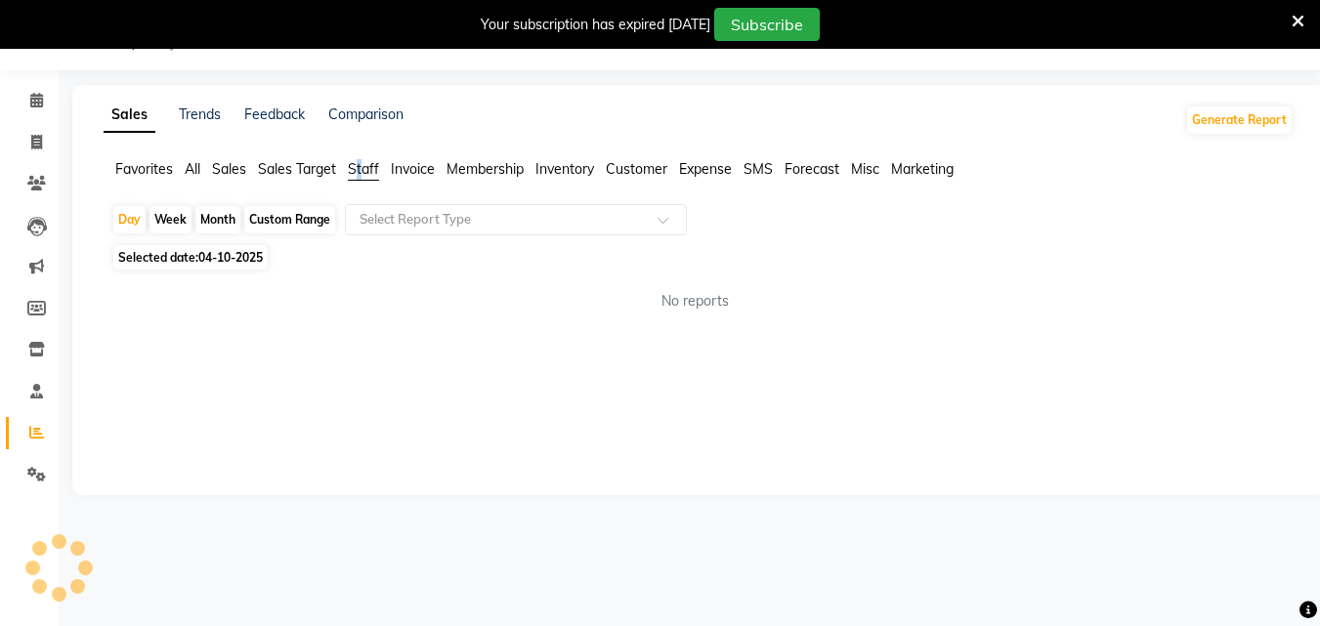
click at [366, 171] on span "Staff" at bounding box center [363, 169] width 31 height 18
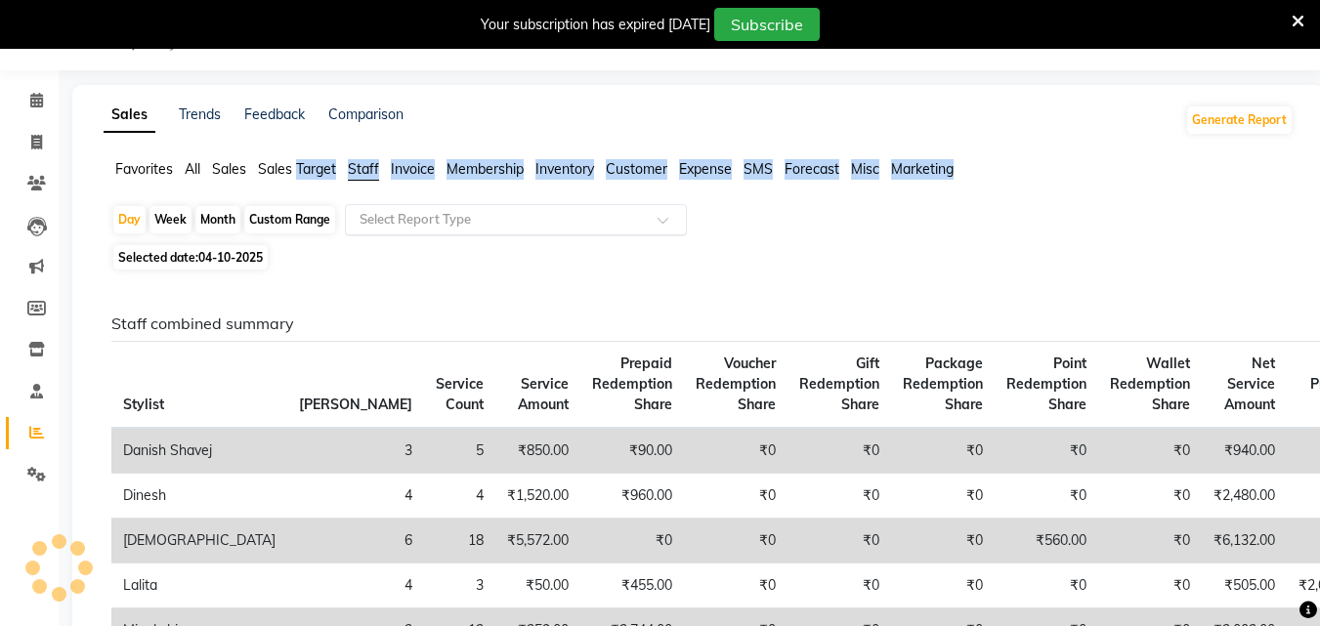
click at [402, 219] on input "text" at bounding box center [496, 220] width 281 height 20
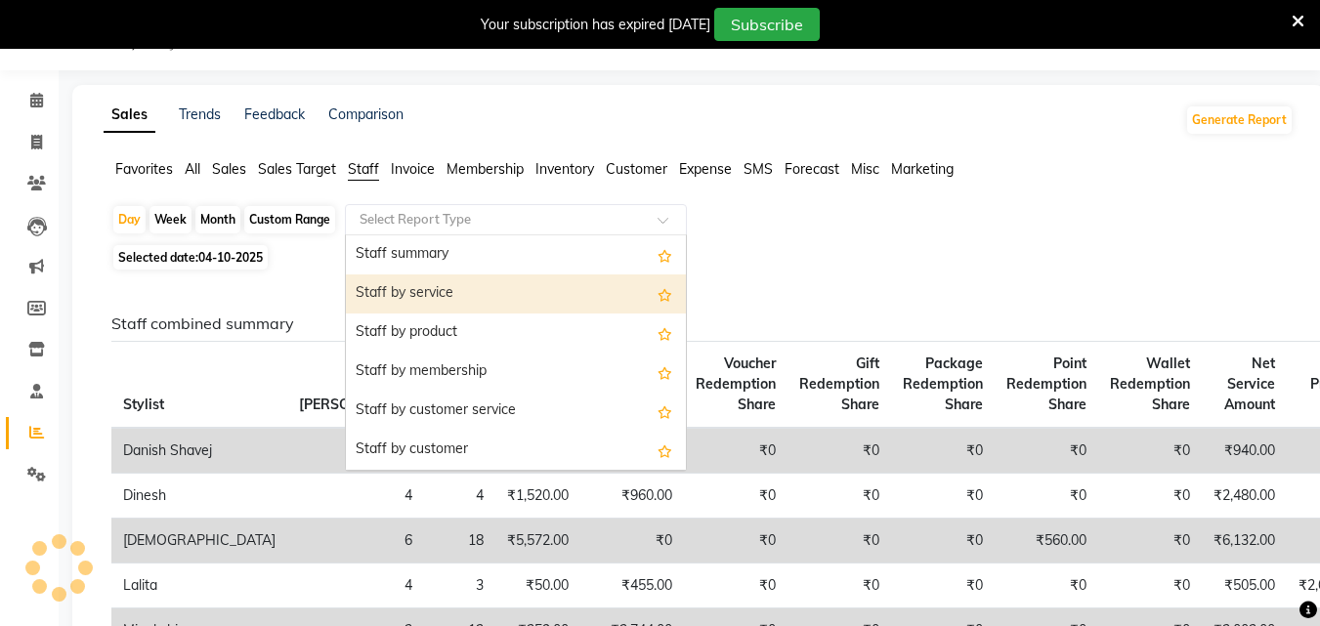
click at [412, 285] on div "Staff by service" at bounding box center [516, 294] width 340 height 39
select select "filtered_report"
select select "csv"
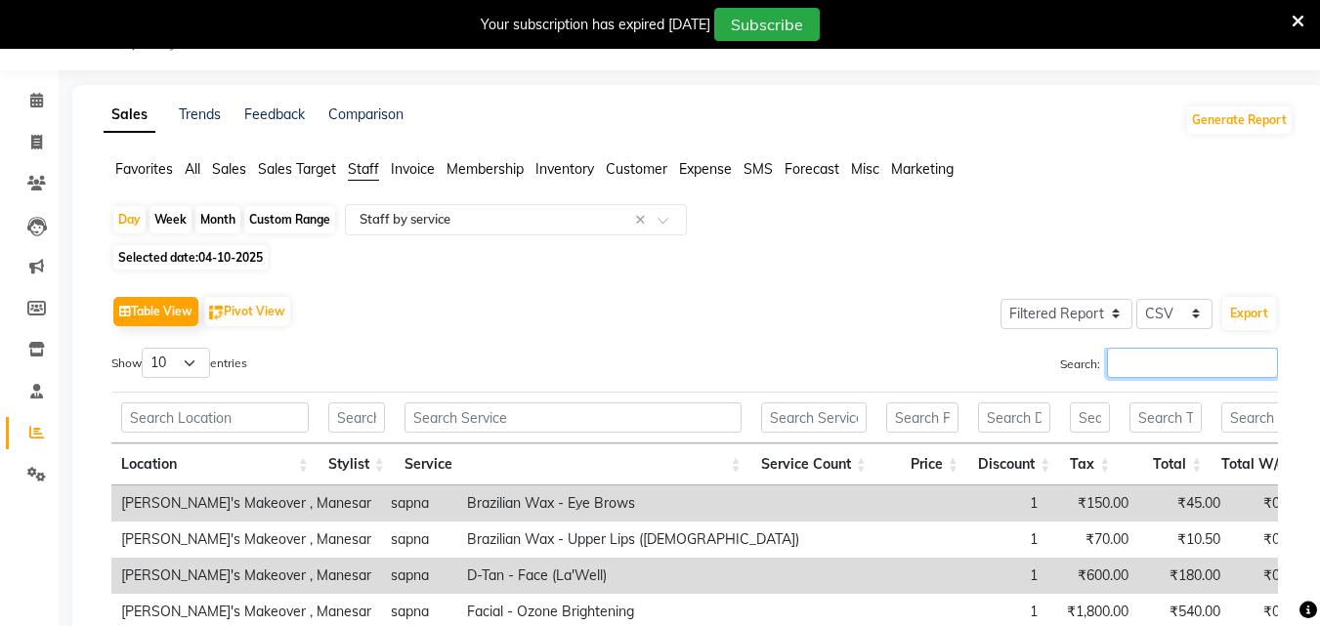
click at [1128, 351] on input "Search:" at bounding box center [1192, 363] width 171 height 30
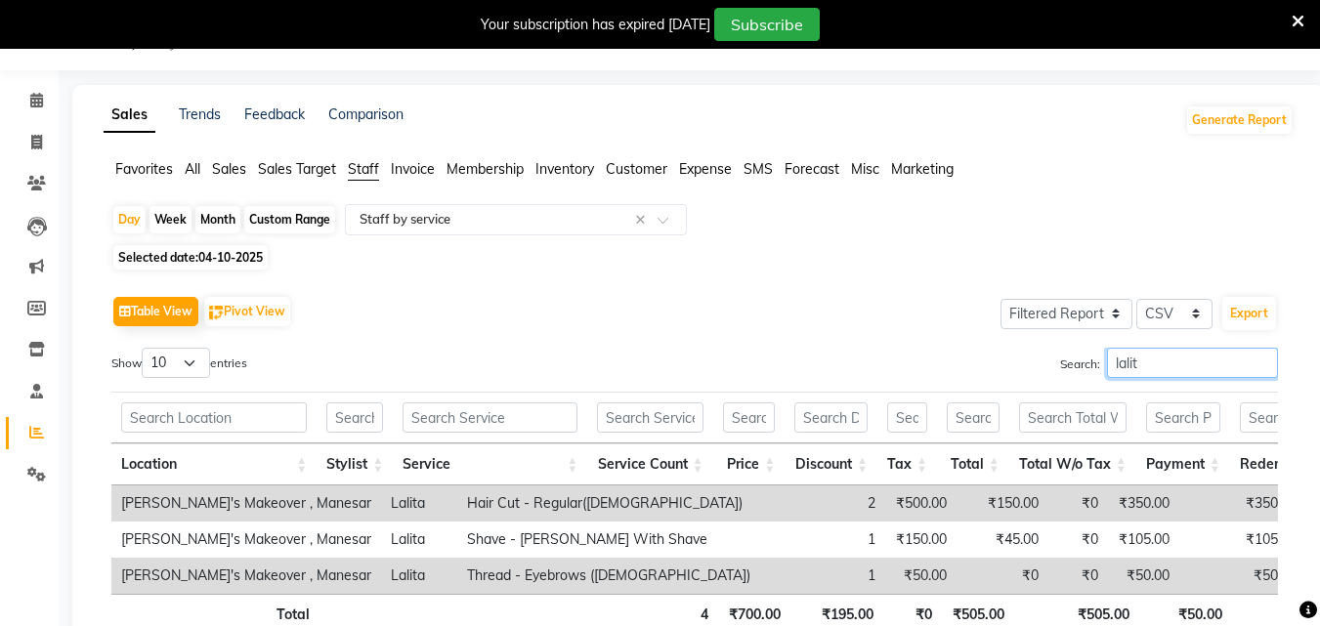
type input "lalita"
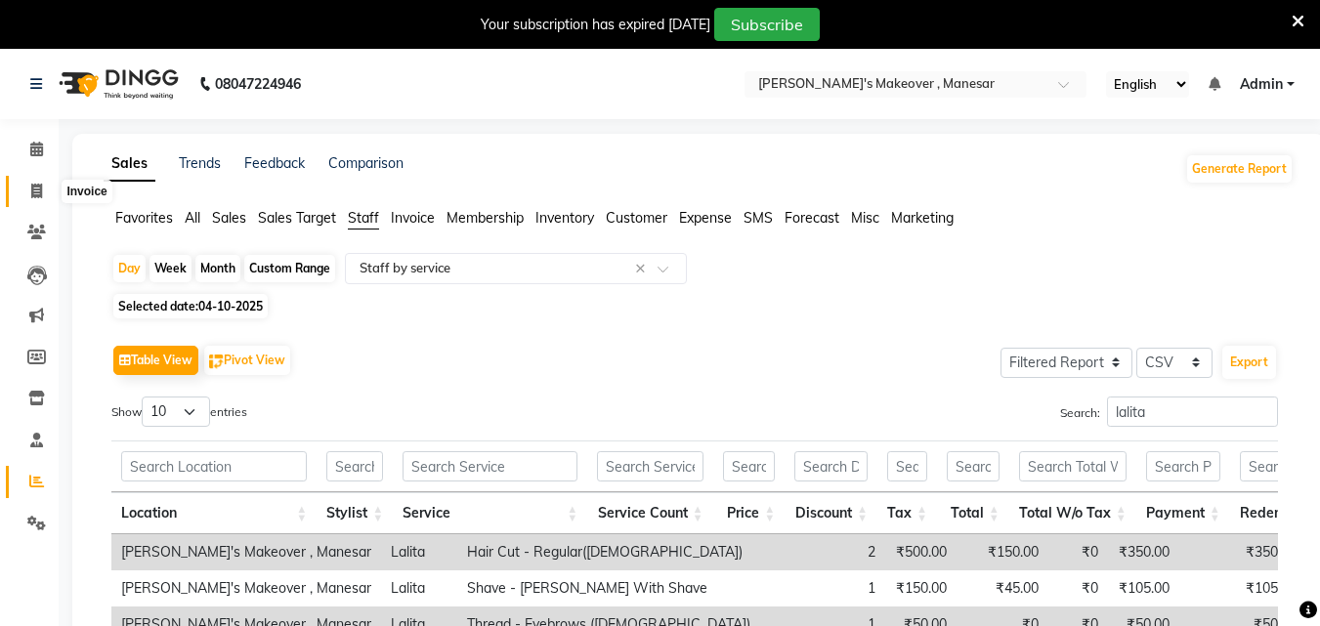
click at [36, 189] on icon at bounding box center [36, 191] width 11 height 15
select select "service"
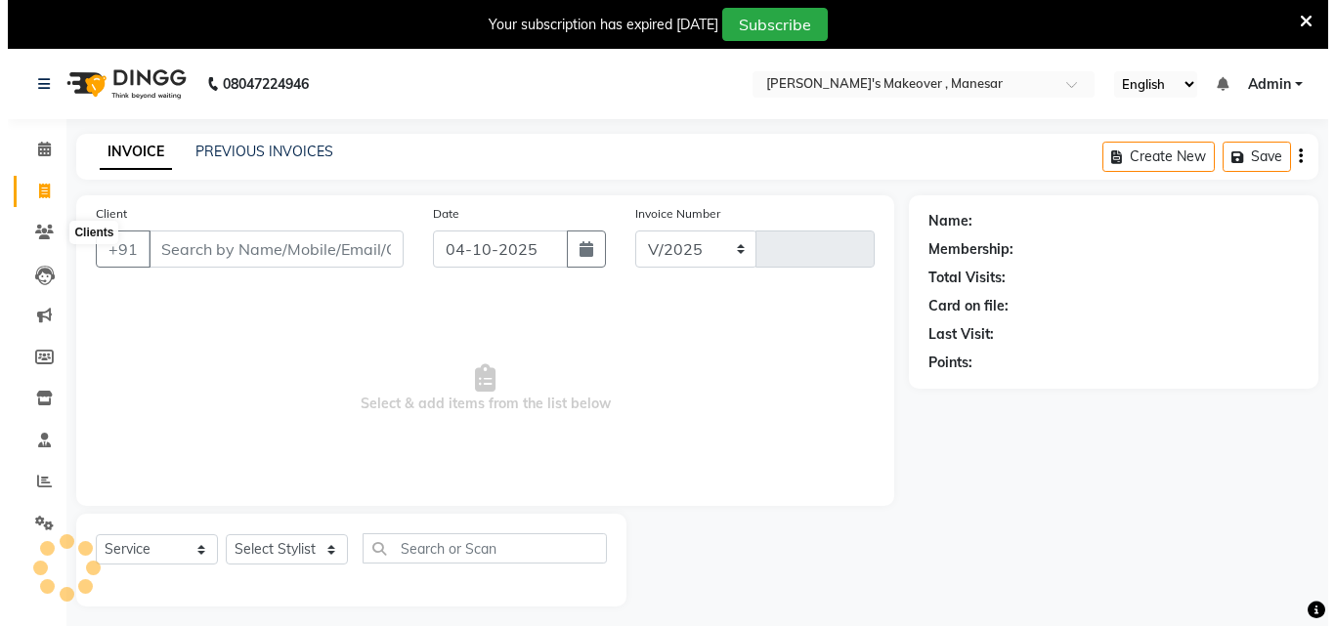
scroll to position [49, 0]
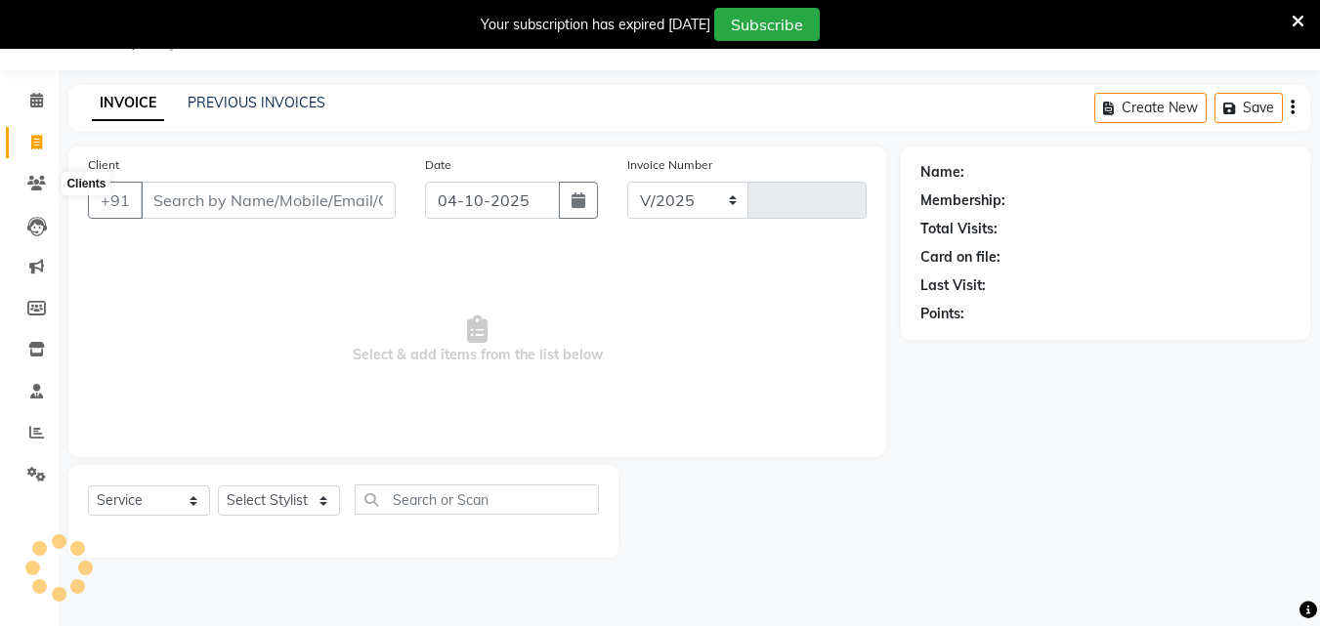
select select "820"
type input "4763"
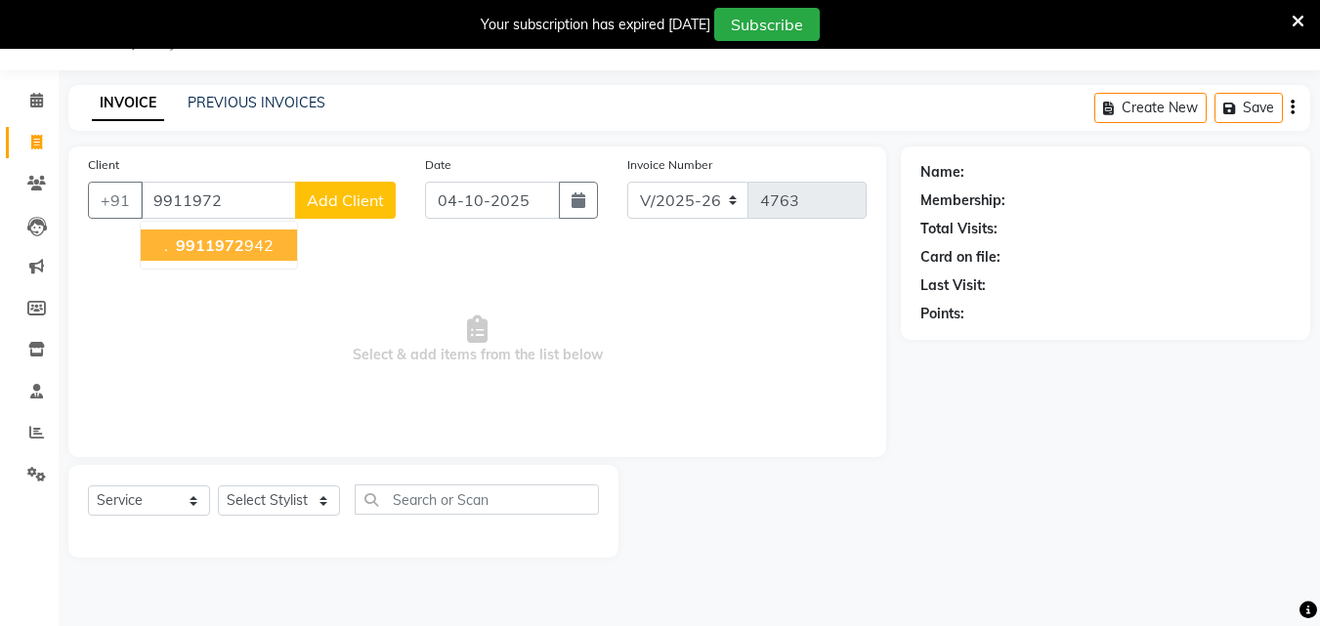
click at [229, 235] on button ". 9911972 942" at bounding box center [219, 245] width 156 height 31
type input "9911972942"
click at [229, 235] on div "Client [PHONE_NUMBER] . 9911972 942 Add Client Date [DATE] Invoice Number V/202…" at bounding box center [477, 302] width 818 height 311
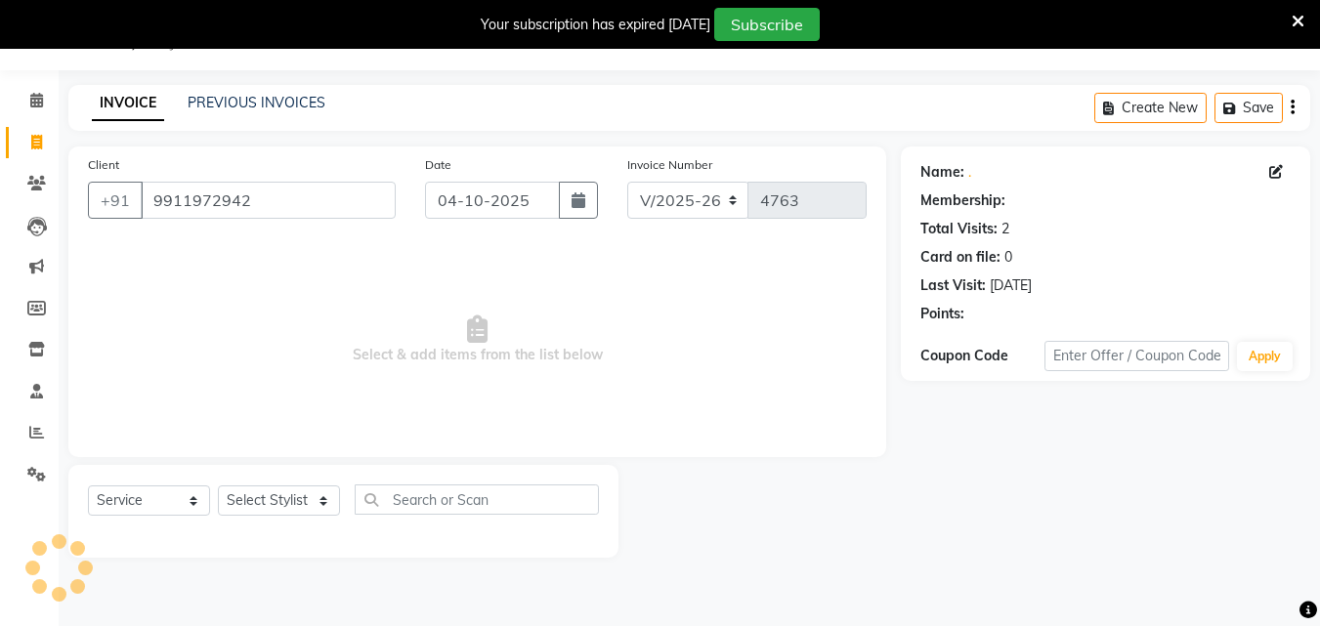
select select "1: Object"
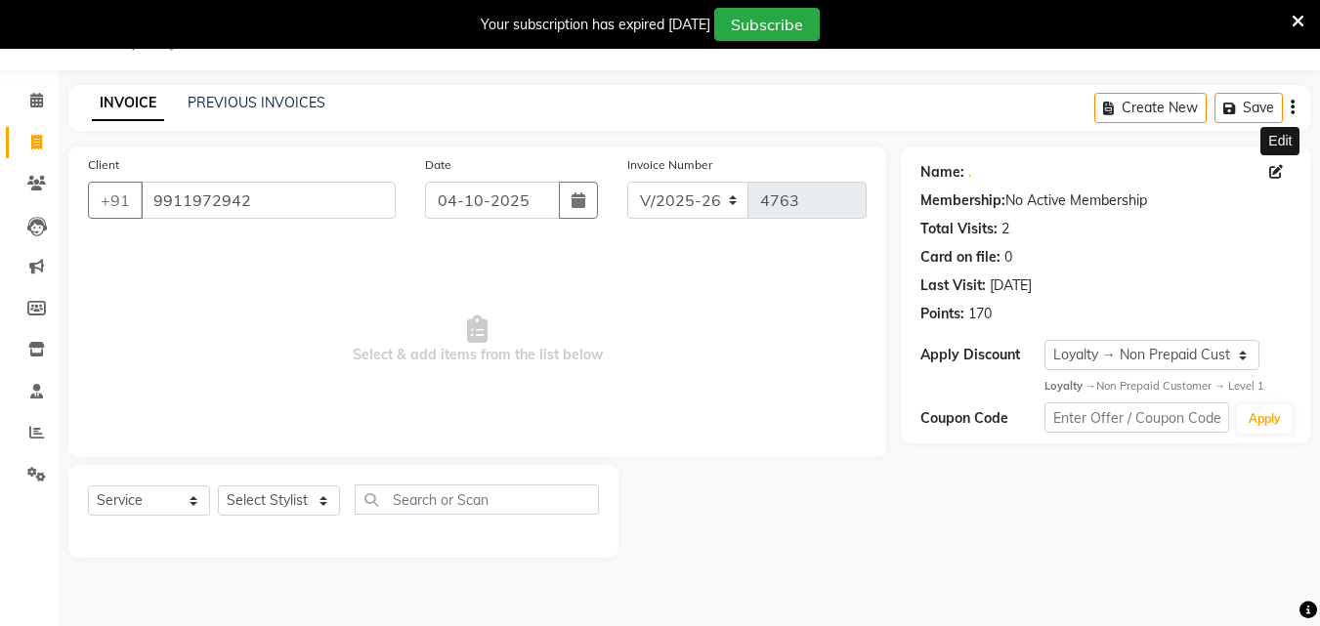
click at [1281, 166] on icon at bounding box center [1276, 172] width 14 height 14
select select "[DEMOGRAPHIC_DATA]"
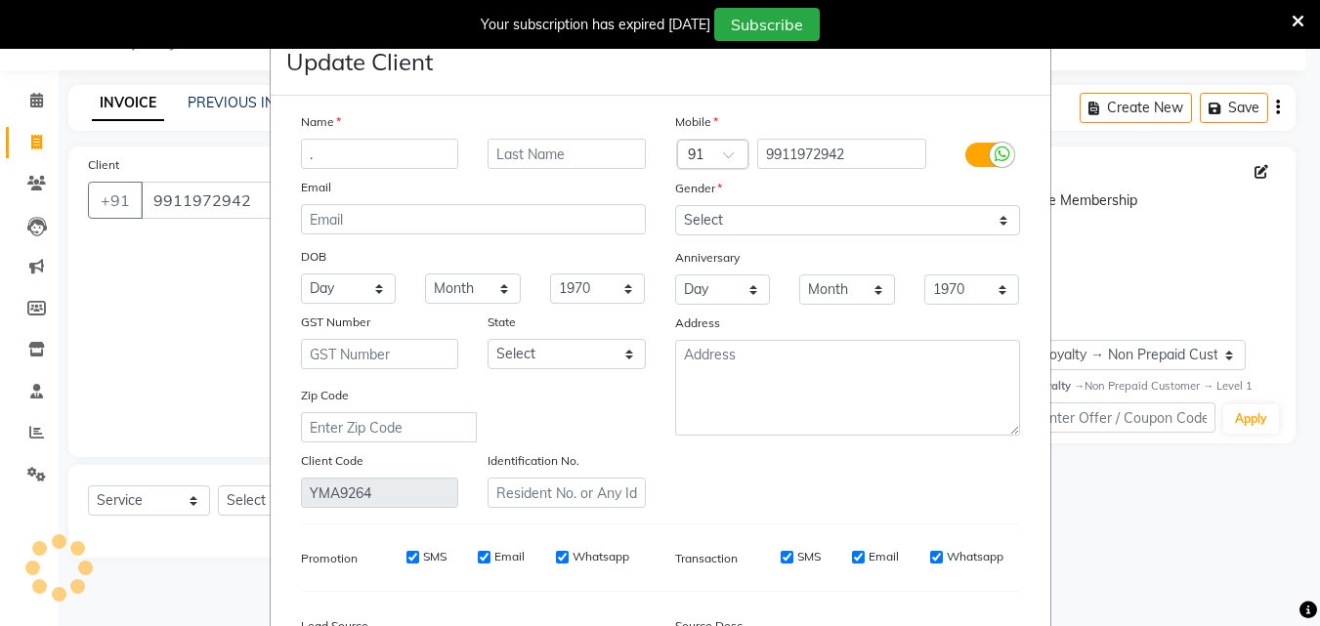
select select "[DEMOGRAPHIC_DATA]"
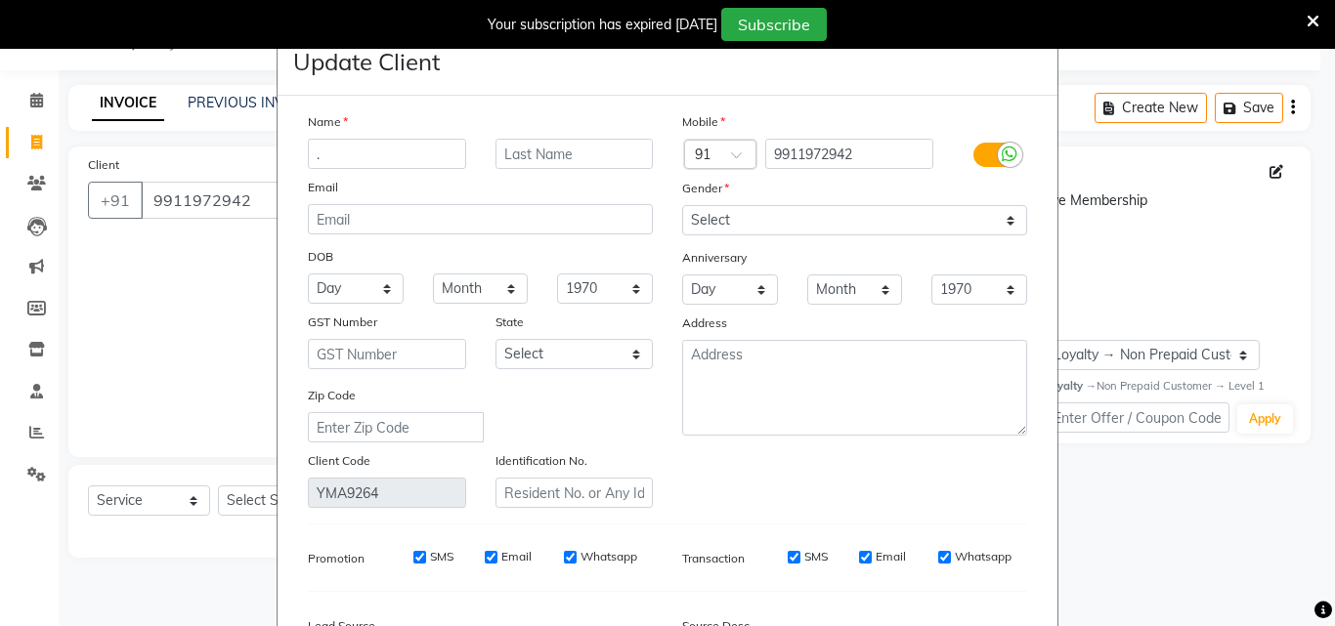
click at [383, 143] on input "." at bounding box center [387, 154] width 158 height 30
type input "[PERSON_NAME]"
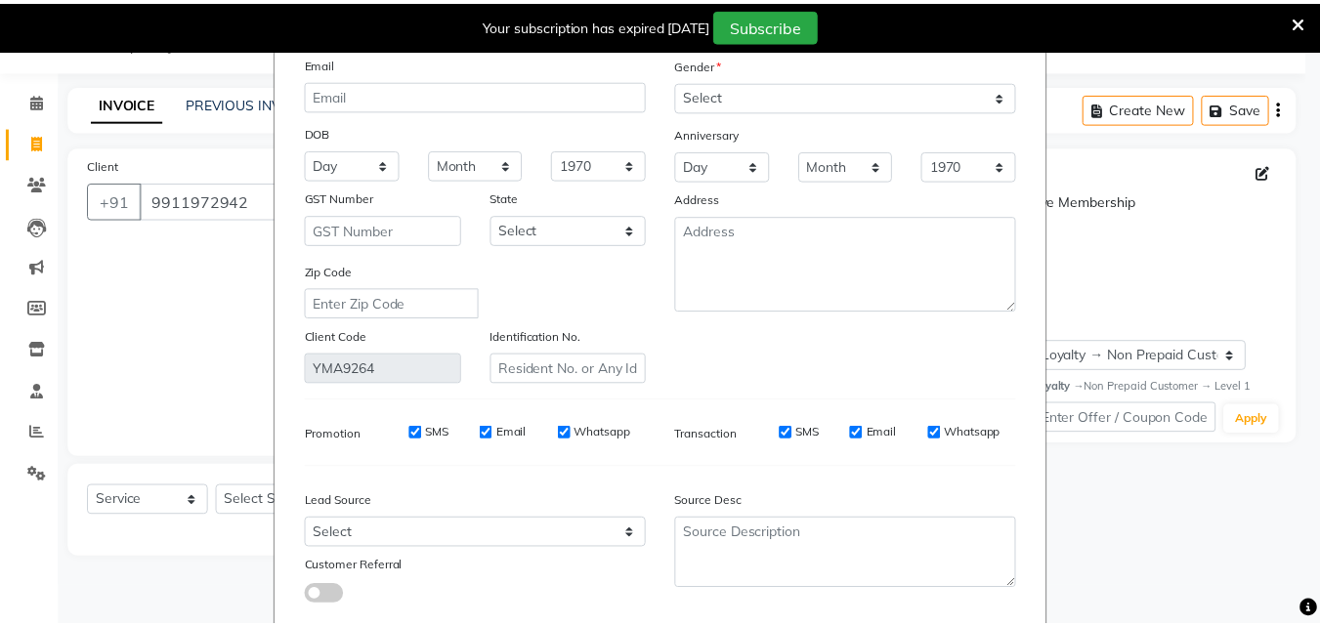
scroll to position [240, 0]
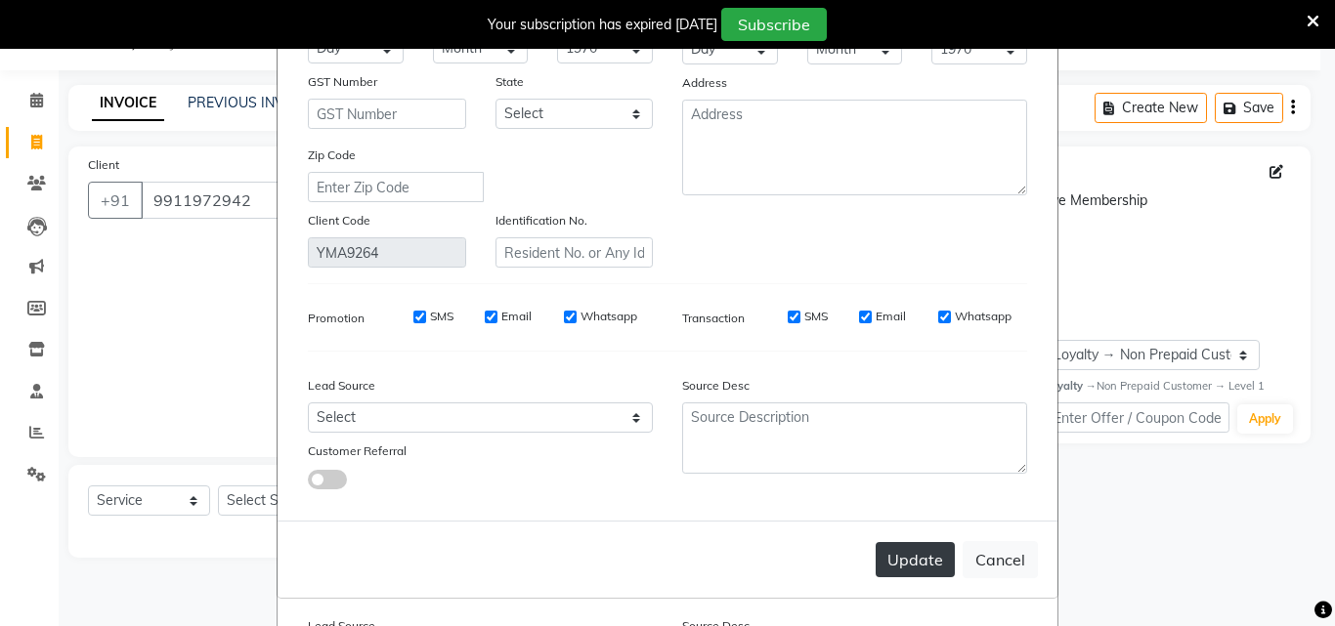
click at [919, 574] on button "Update" at bounding box center [914, 559] width 79 height 35
click at [919, 574] on div "Update Cancel" at bounding box center [667, 559] width 780 height 77
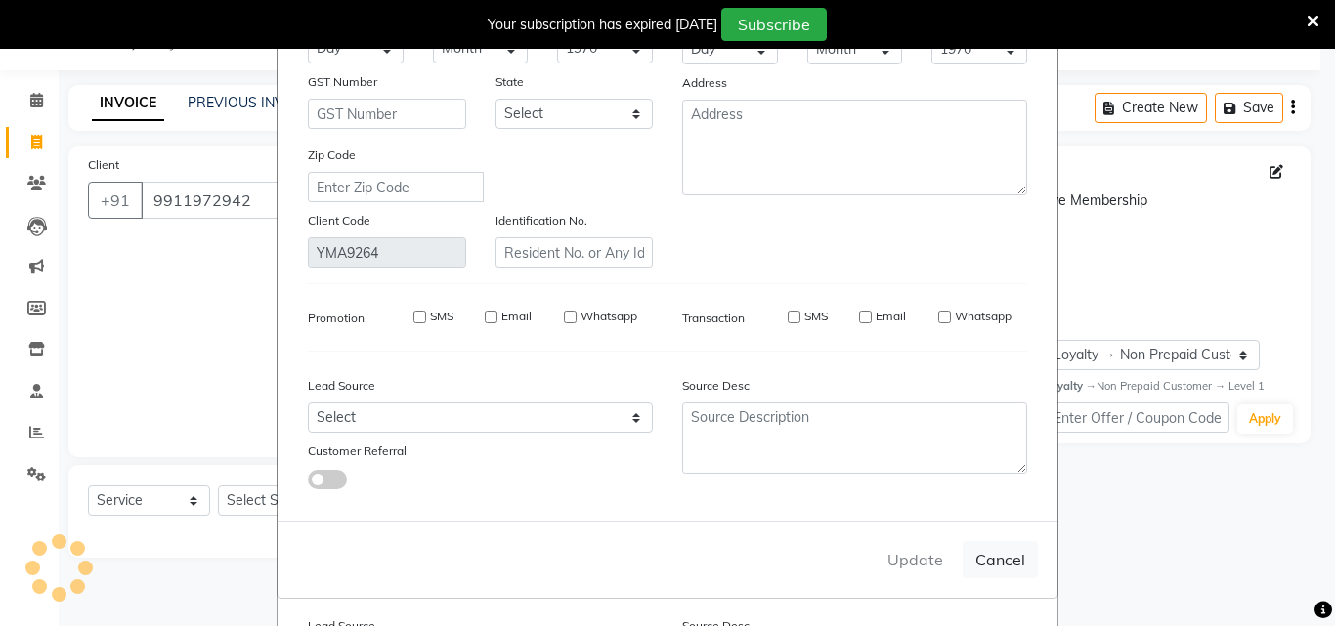
select select
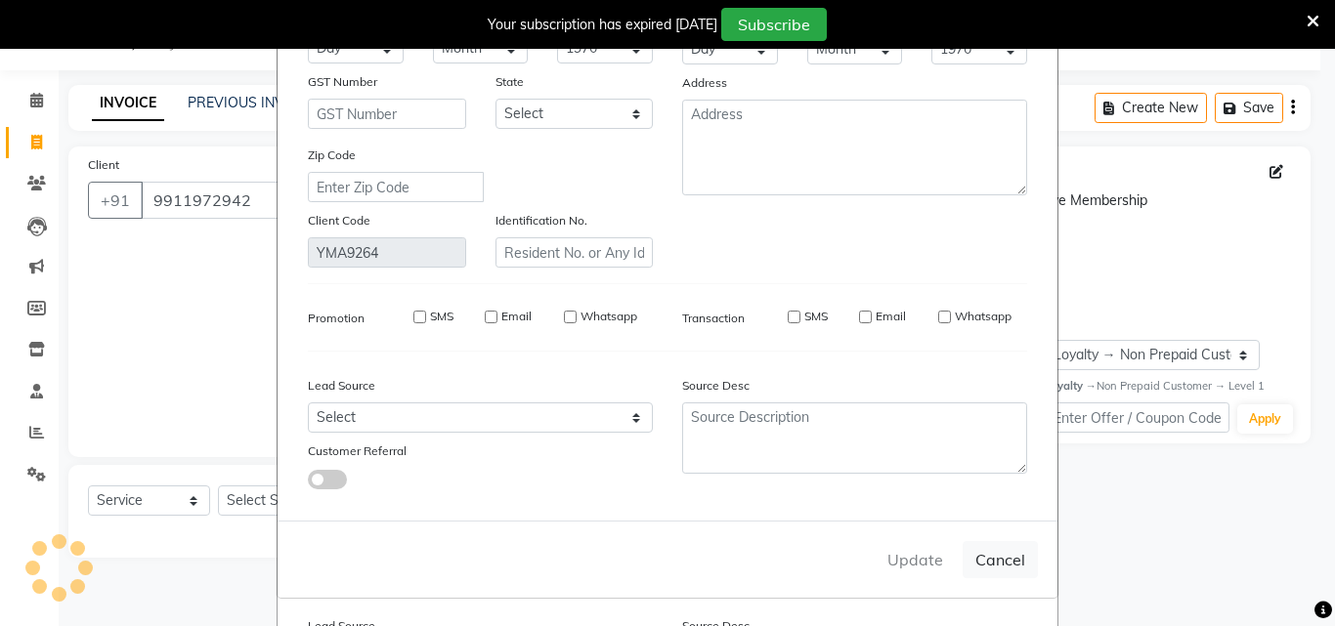
select select
checkbox input "false"
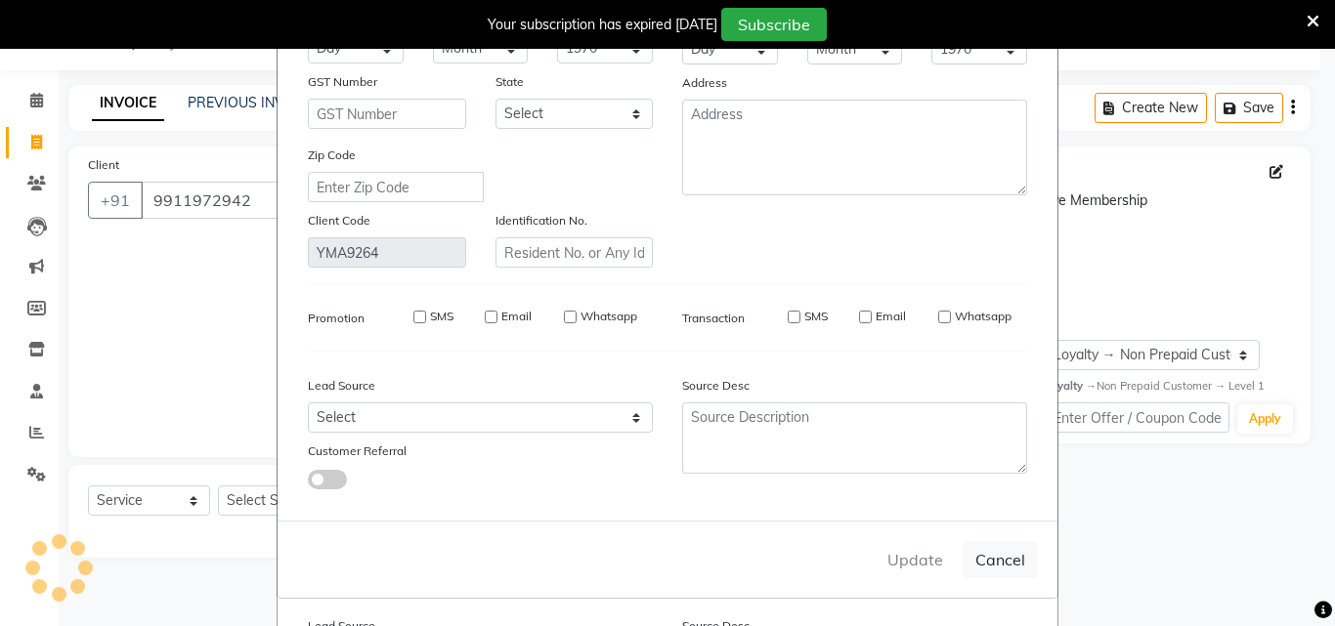
checkbox input "false"
select select
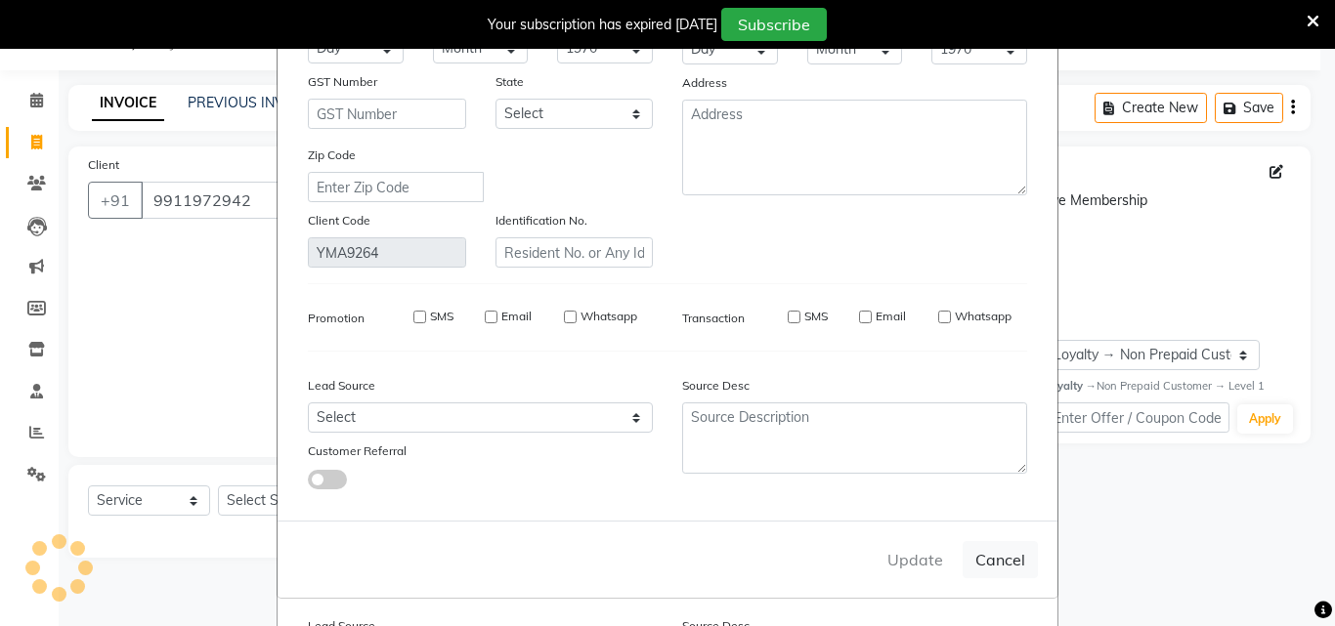
select select
checkbox input "false"
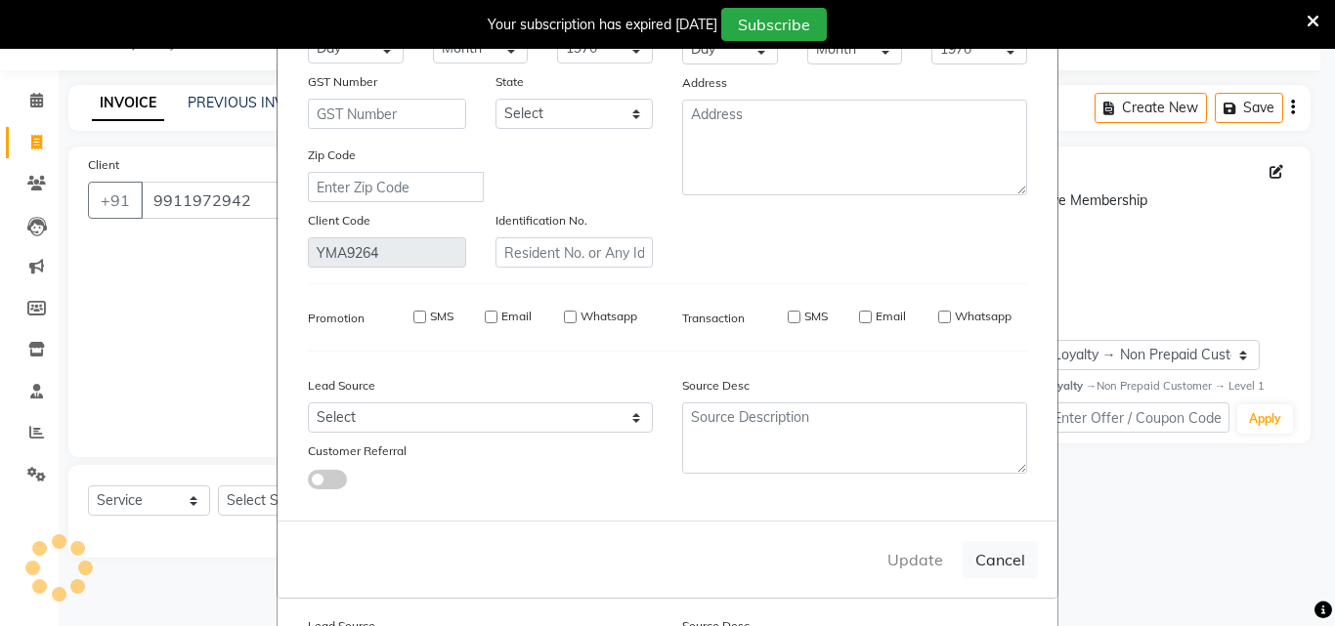
checkbox input "false"
select select
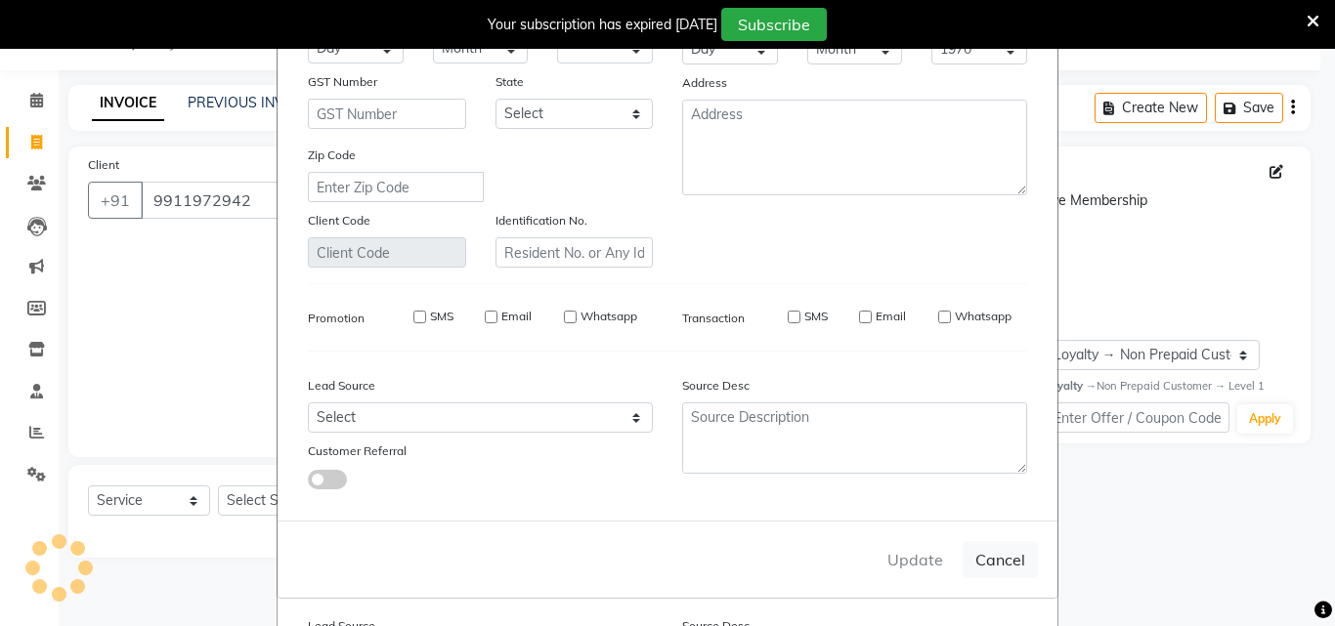
select select
checkbox input "false"
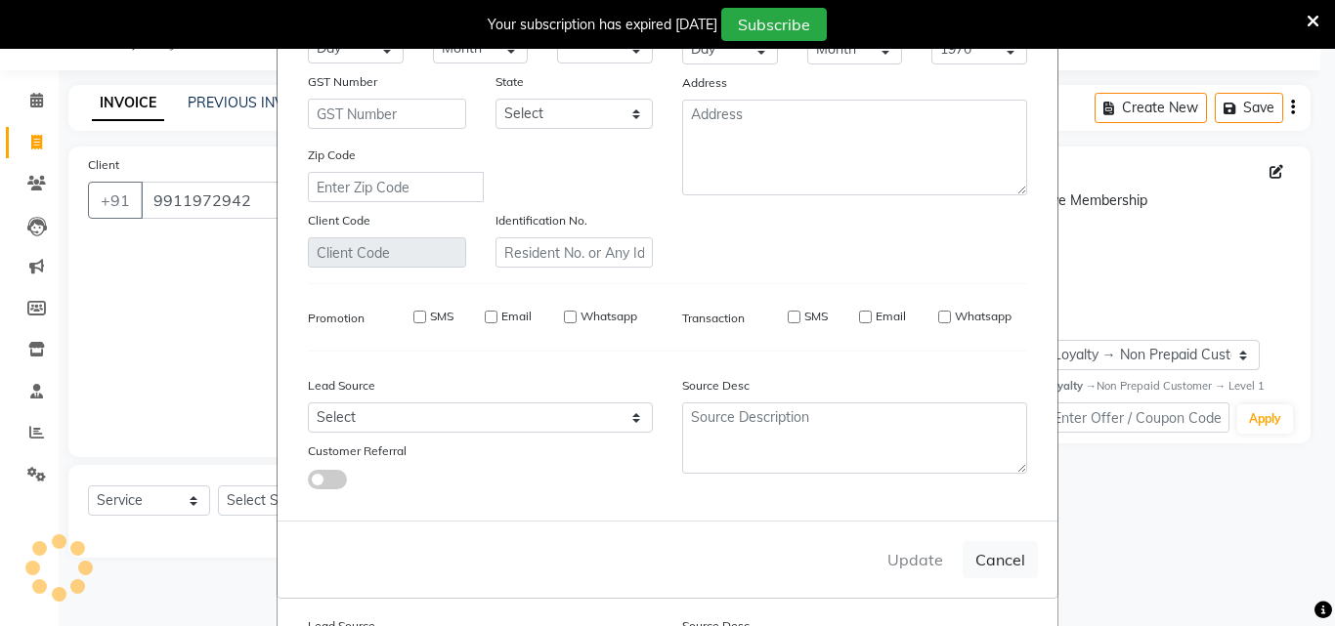
checkbox input "false"
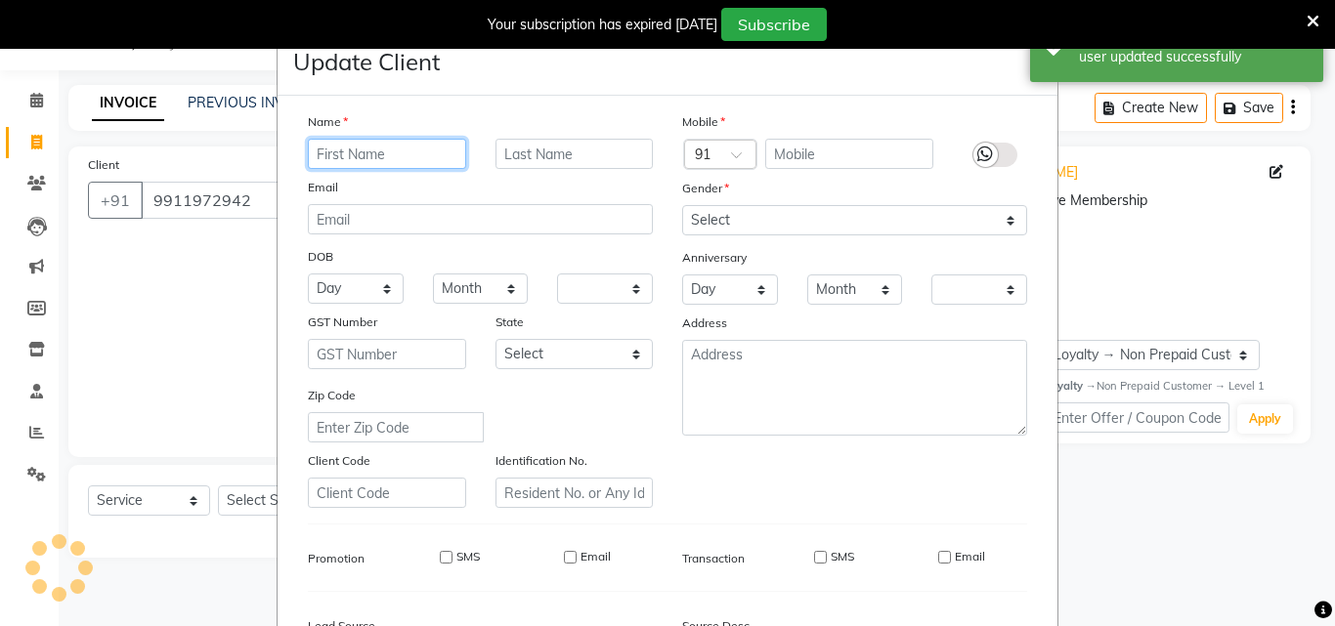
select select "1: Object"
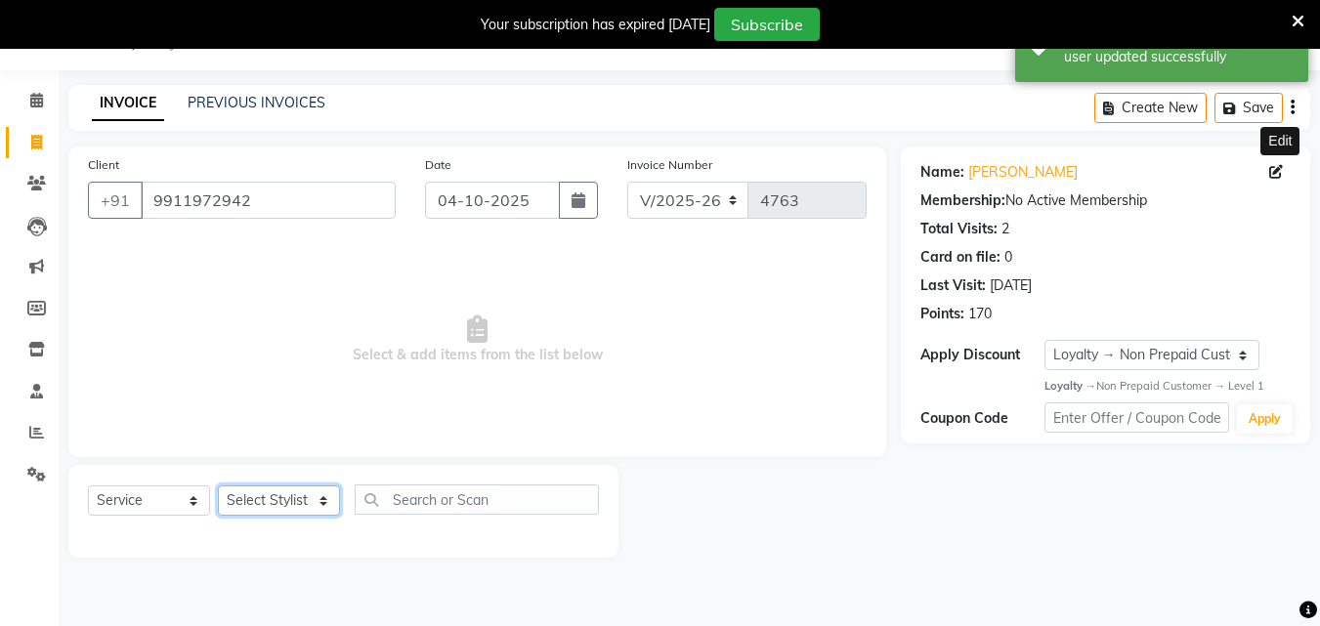
click at [271, 503] on select "Select Stylist Danish Shavej [PERSON_NAME] Krishna [PERSON_NAME] [PERSON_NAME] …" at bounding box center [279, 501] width 122 height 30
select select "40154"
click at [218, 486] on select "Select Stylist Danish Shavej [PERSON_NAME] Krishna [PERSON_NAME] [PERSON_NAME] …" at bounding box center [279, 501] width 122 height 30
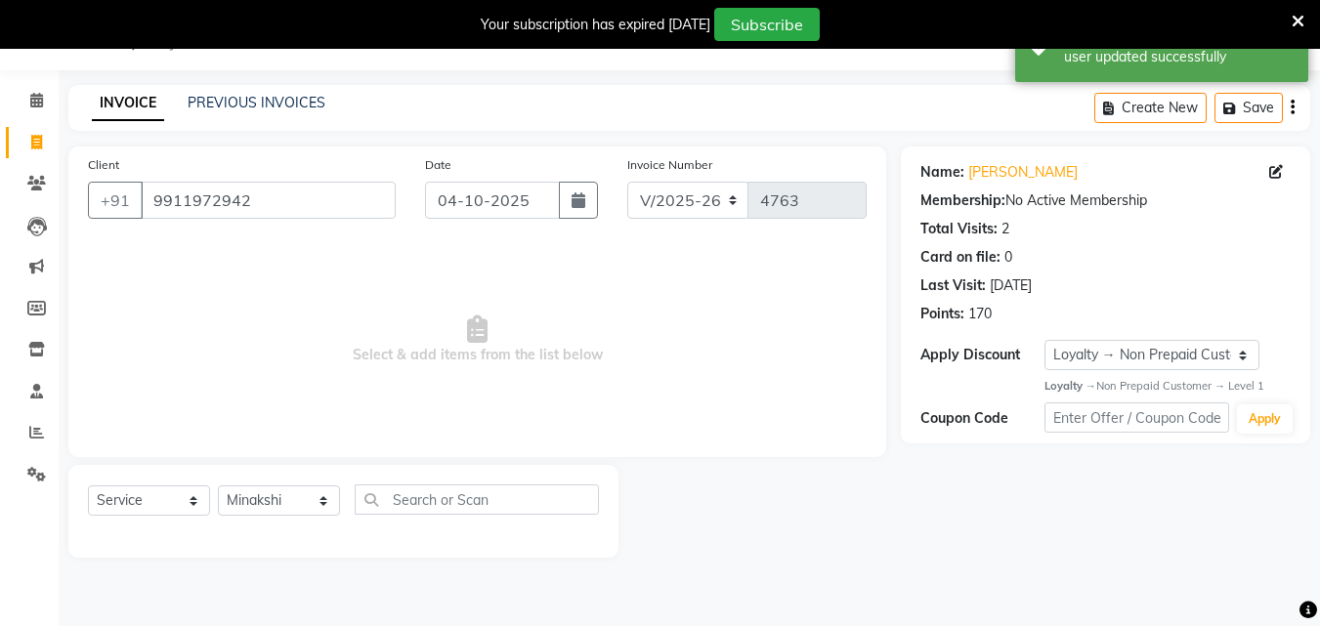
drag, startPoint x: 269, startPoint y: 491, endPoint x: 437, endPoint y: 457, distance: 171.5
click at [271, 275] on span "Select & add items from the list below" at bounding box center [477, 339] width 779 height 195
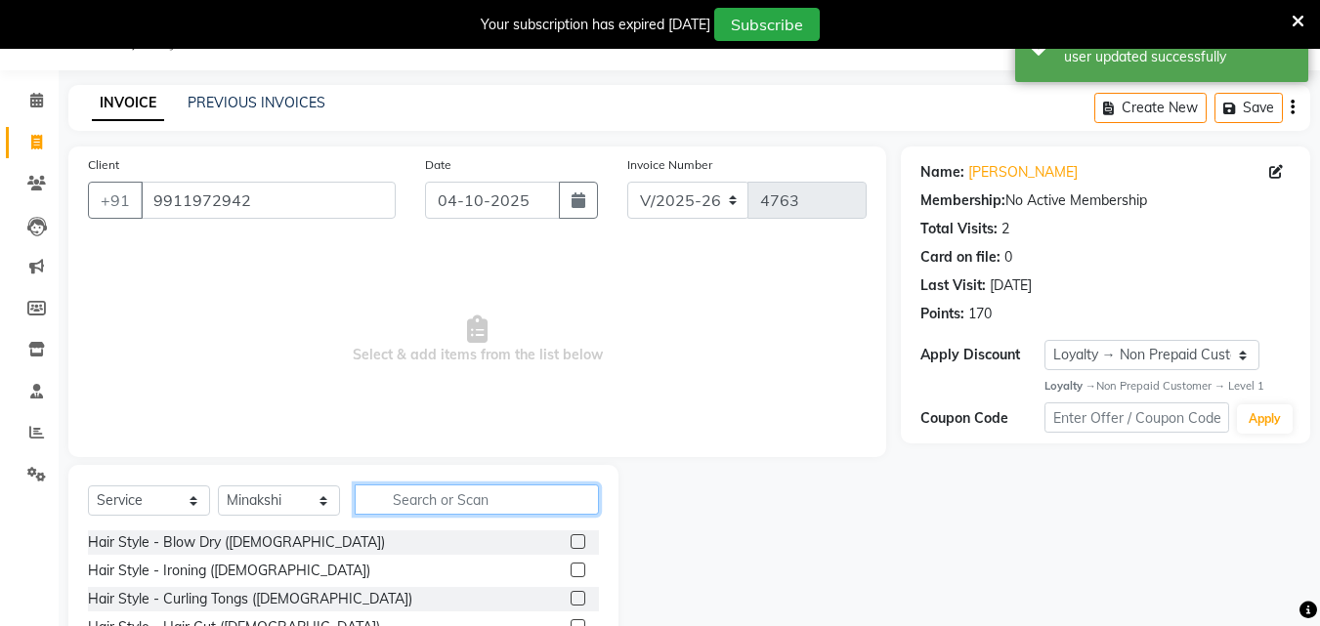
click at [409, 501] on input "text" at bounding box center [477, 500] width 244 height 30
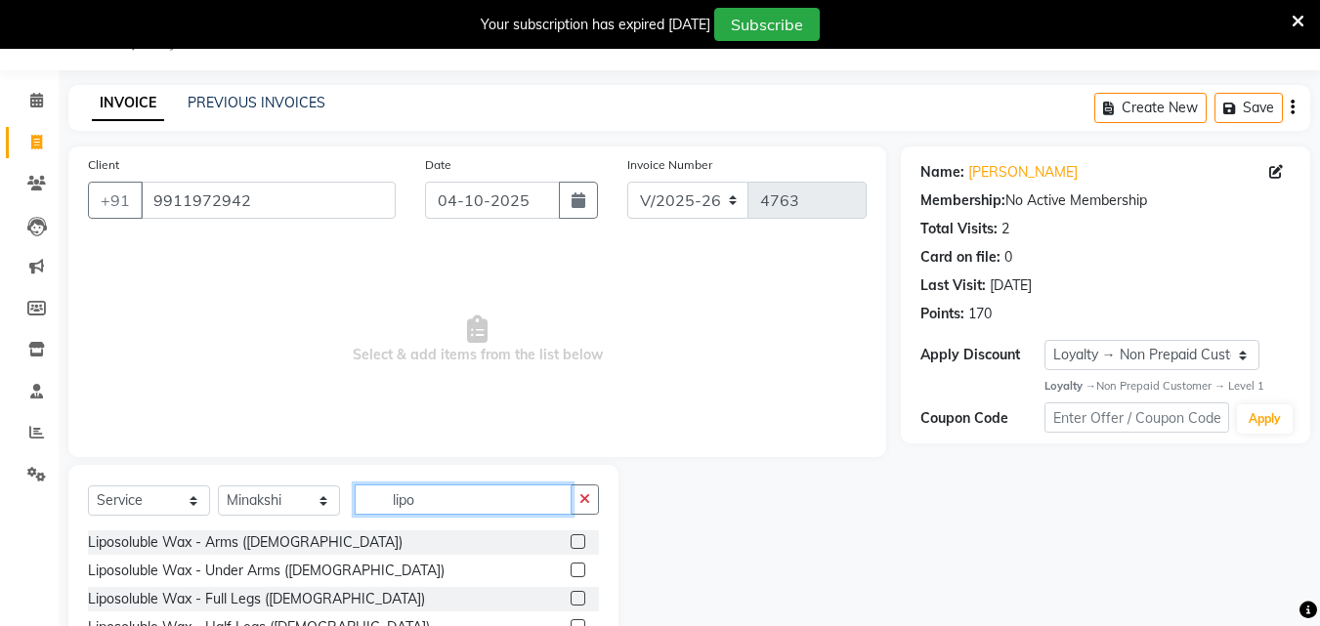
type input "lipo"
click at [571, 543] on label at bounding box center [578, 541] width 15 height 15
click at [571, 543] on input "checkbox" at bounding box center [577, 542] width 13 height 13
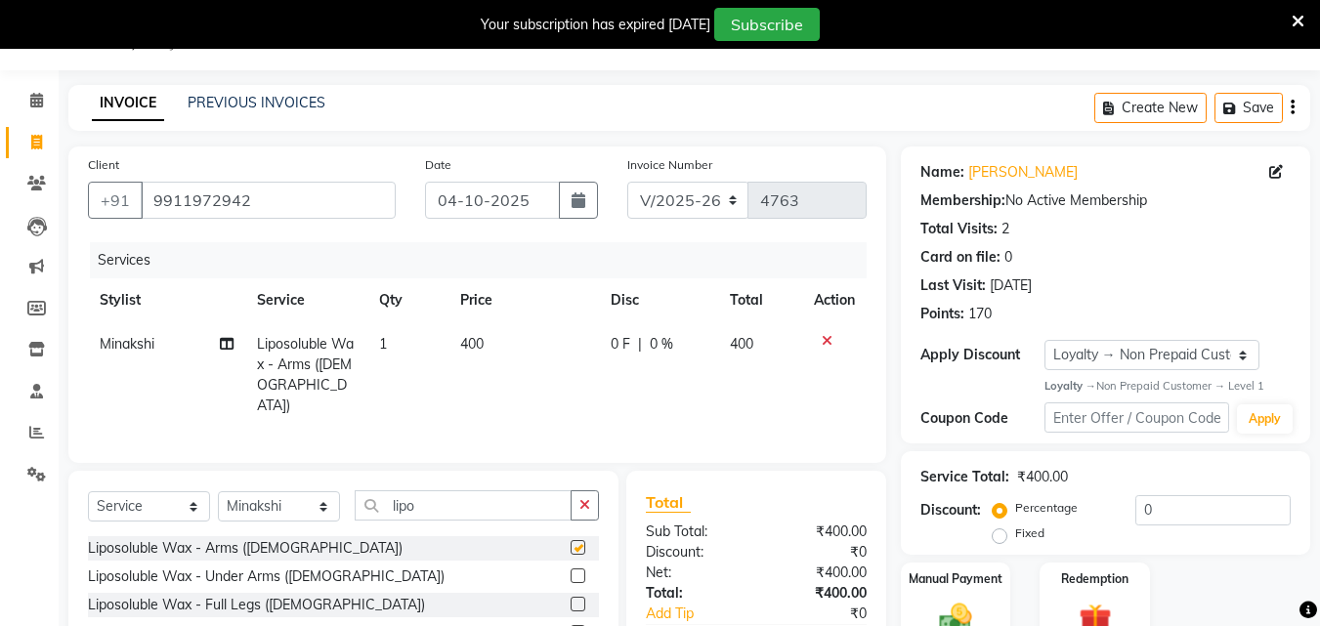
click at [571, 543] on label at bounding box center [578, 547] width 15 height 15
click at [571, 543] on input "checkbox" at bounding box center [577, 548] width 13 height 13
checkbox input "false"
click at [571, 570] on label at bounding box center [578, 576] width 15 height 15
click at [571, 571] on input "checkbox" at bounding box center [577, 577] width 13 height 13
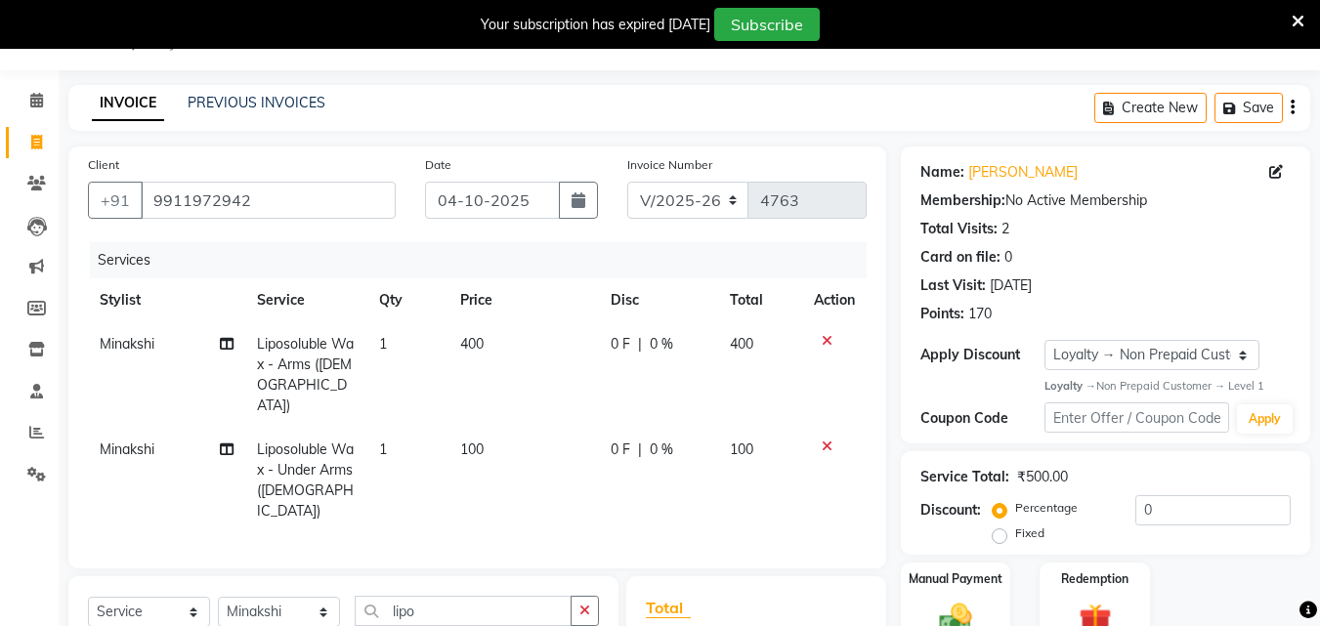
checkbox input "false"
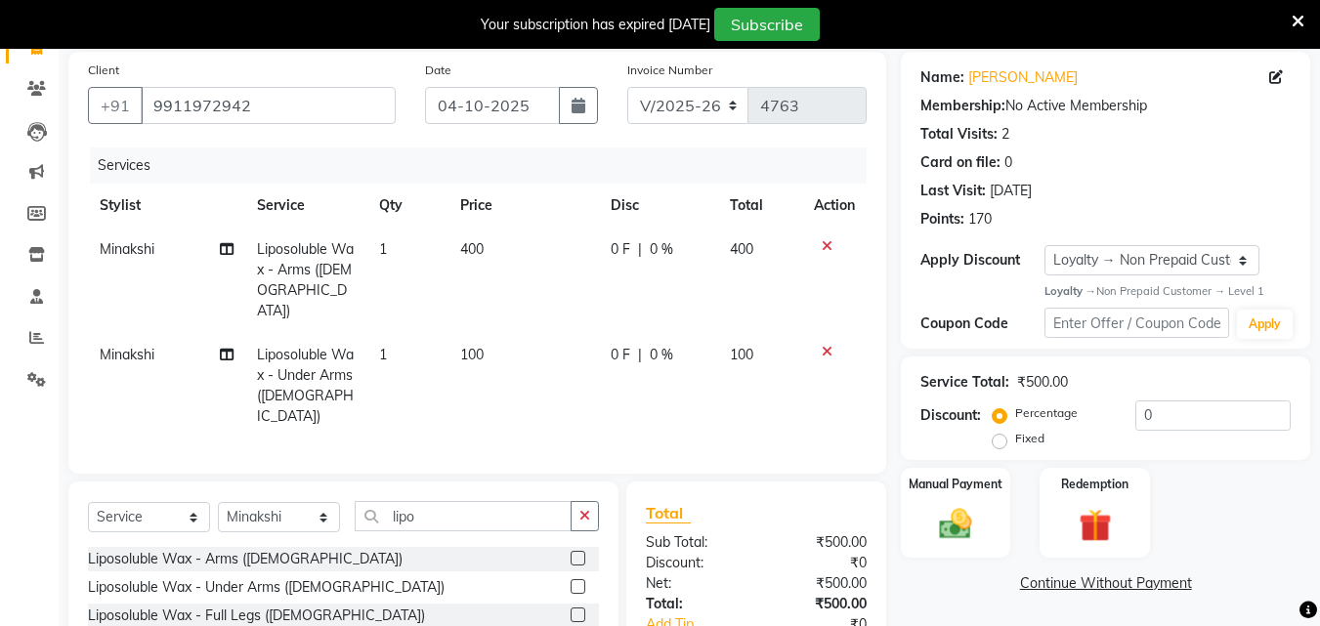
scroll to position [218, 0]
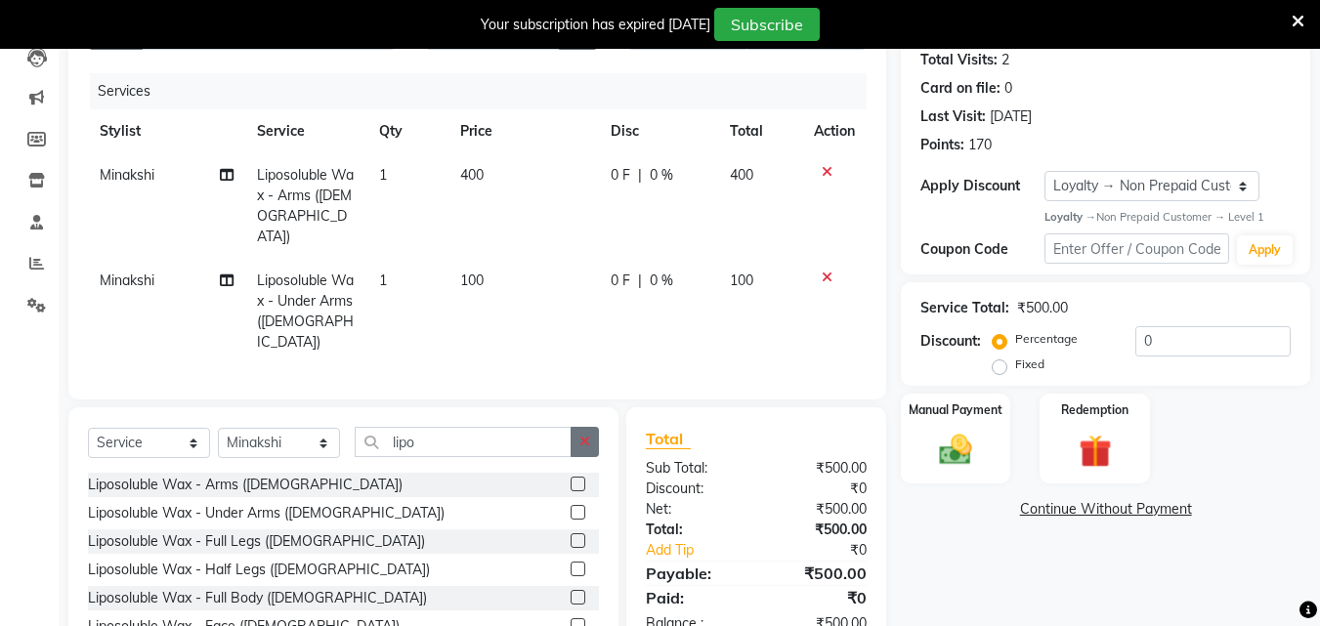
click at [582, 435] on icon "button" at bounding box center [584, 442] width 11 height 14
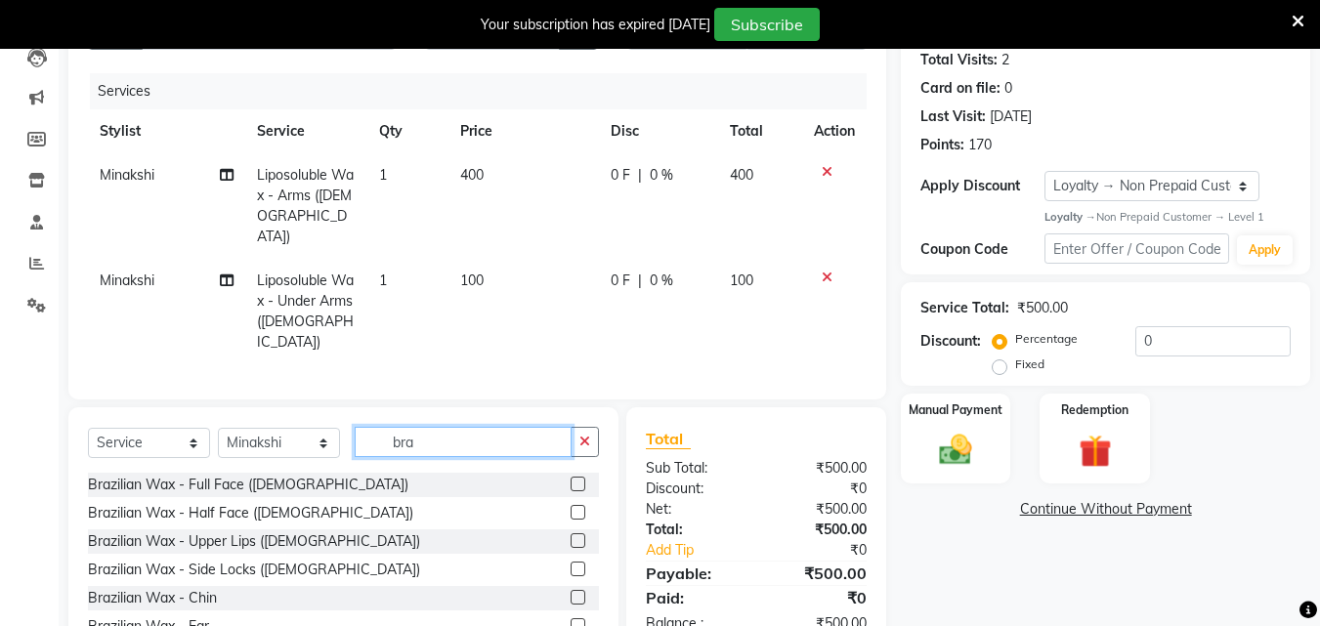
type input "bra"
click at [571, 562] on label at bounding box center [578, 569] width 15 height 15
click at [571, 564] on input "checkbox" at bounding box center [577, 570] width 13 height 13
checkbox input "true"
click at [571, 491] on label at bounding box center [578, 484] width 15 height 15
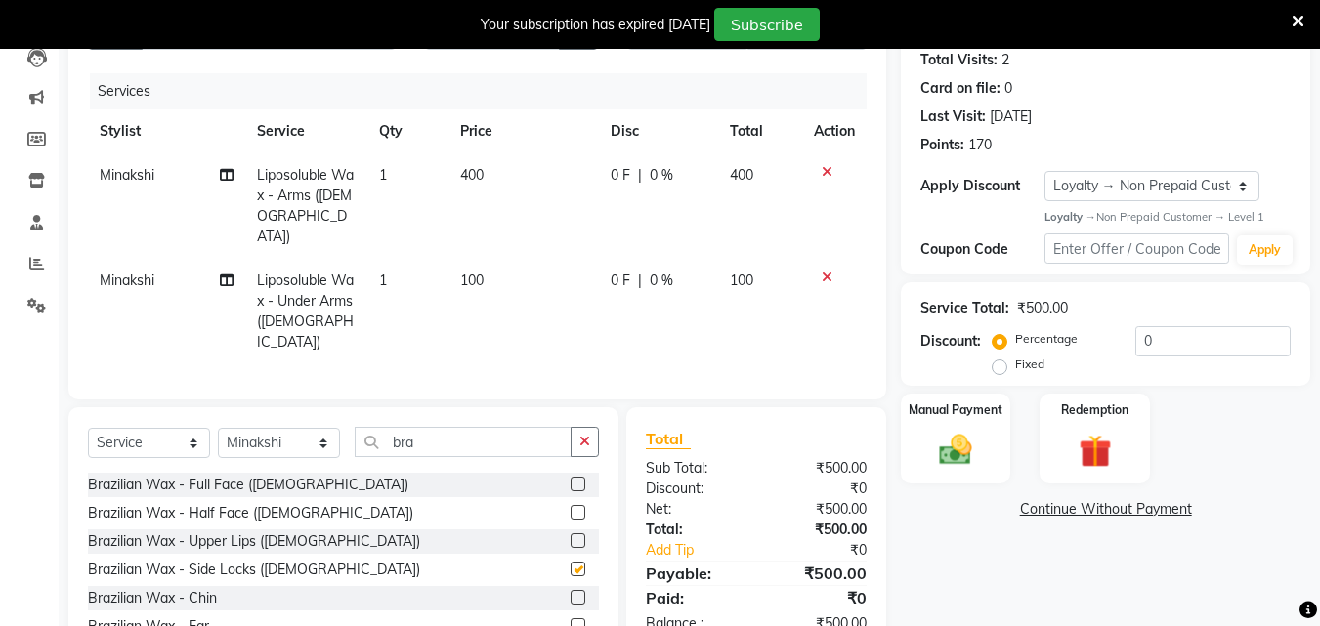
click at [571, 491] on input "checkbox" at bounding box center [577, 485] width 13 height 13
checkbox input "true"
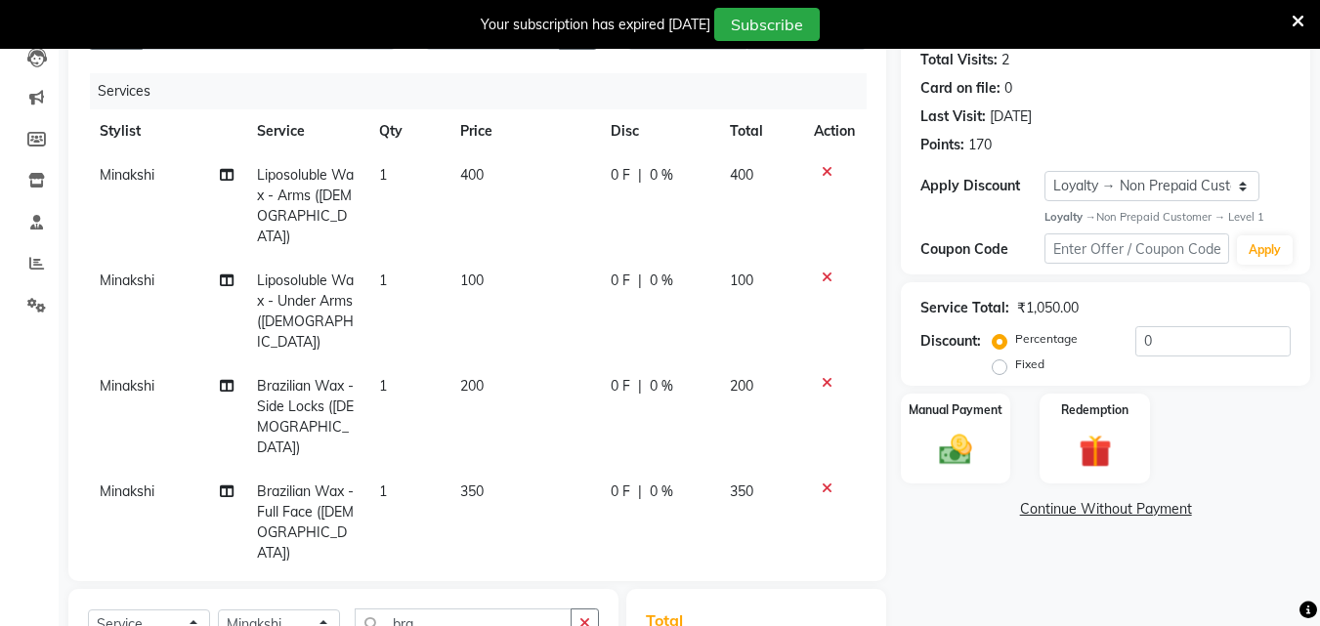
checkbox input "false"
click at [826, 482] on icon at bounding box center [827, 489] width 11 height 14
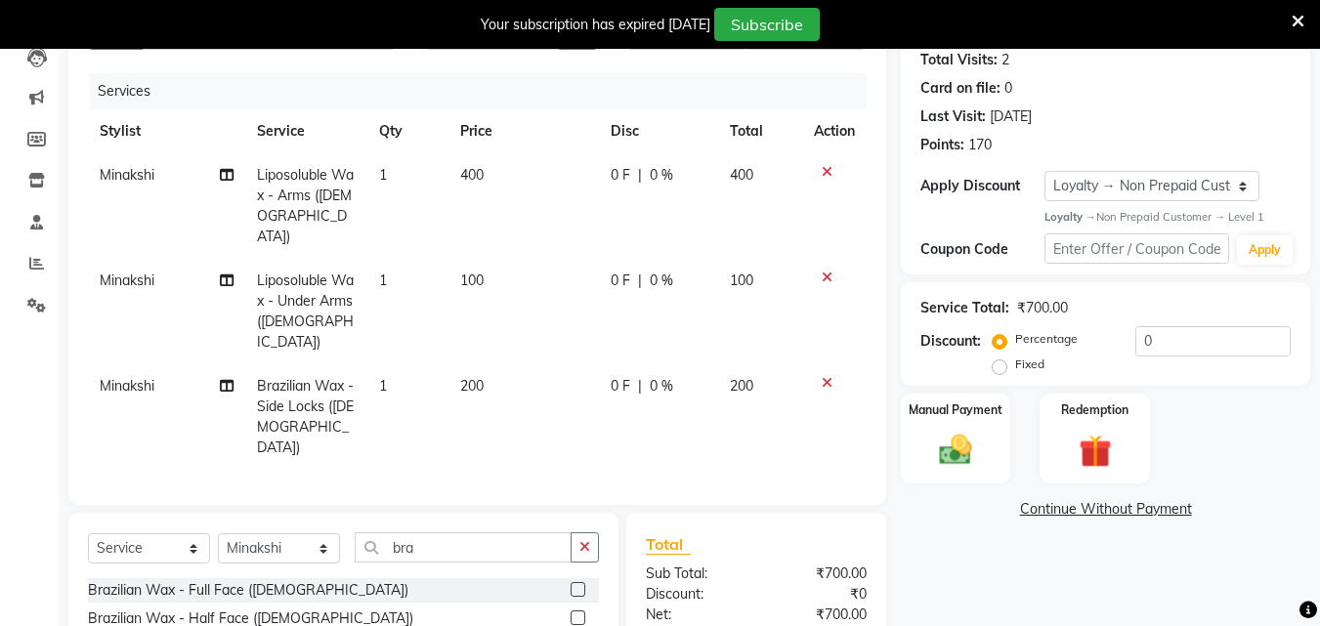
click at [591, 533] on button "button" at bounding box center [585, 548] width 28 height 30
click at [572, 533] on input "bra" at bounding box center [463, 548] width 217 height 30
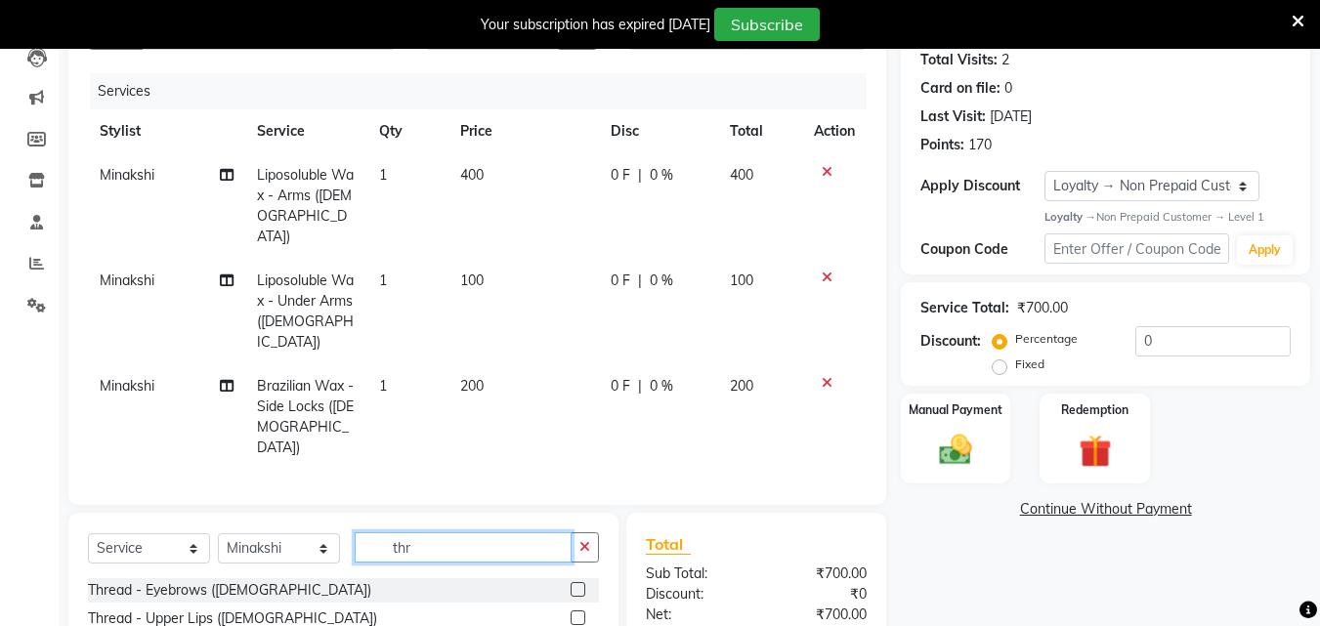
type input "thr"
click at [571, 582] on label at bounding box center [578, 589] width 15 height 15
click at [571, 584] on input "checkbox" at bounding box center [577, 590] width 13 height 13
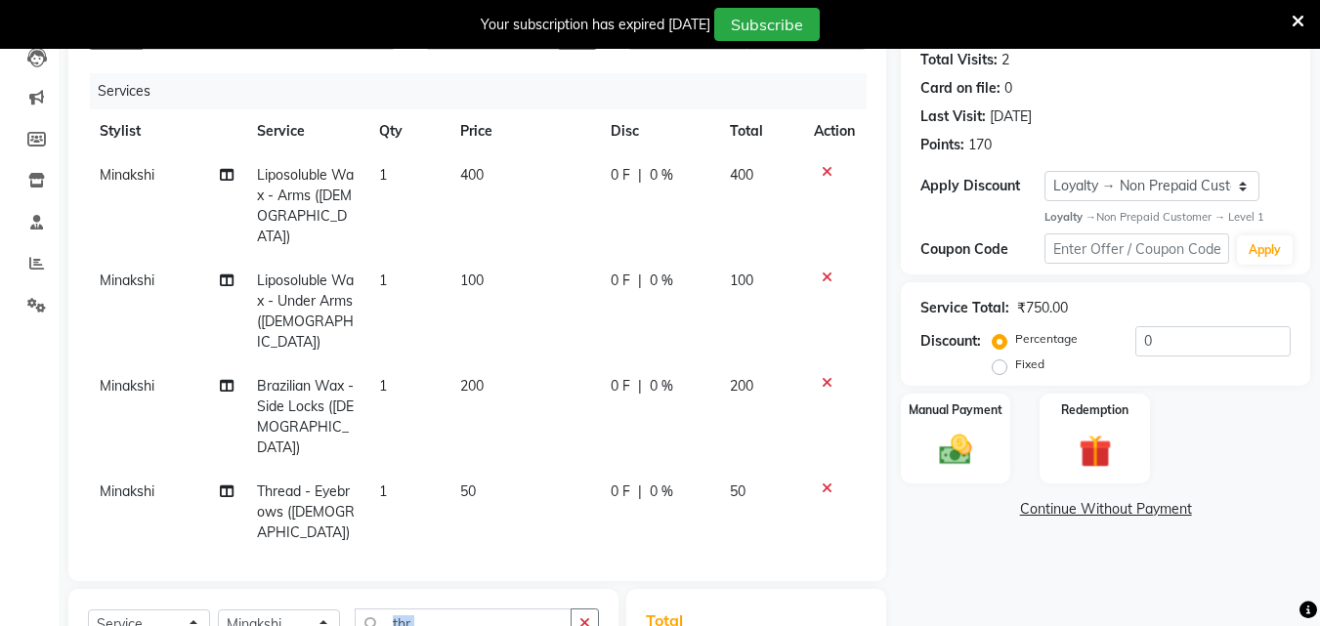
checkbox input "false"
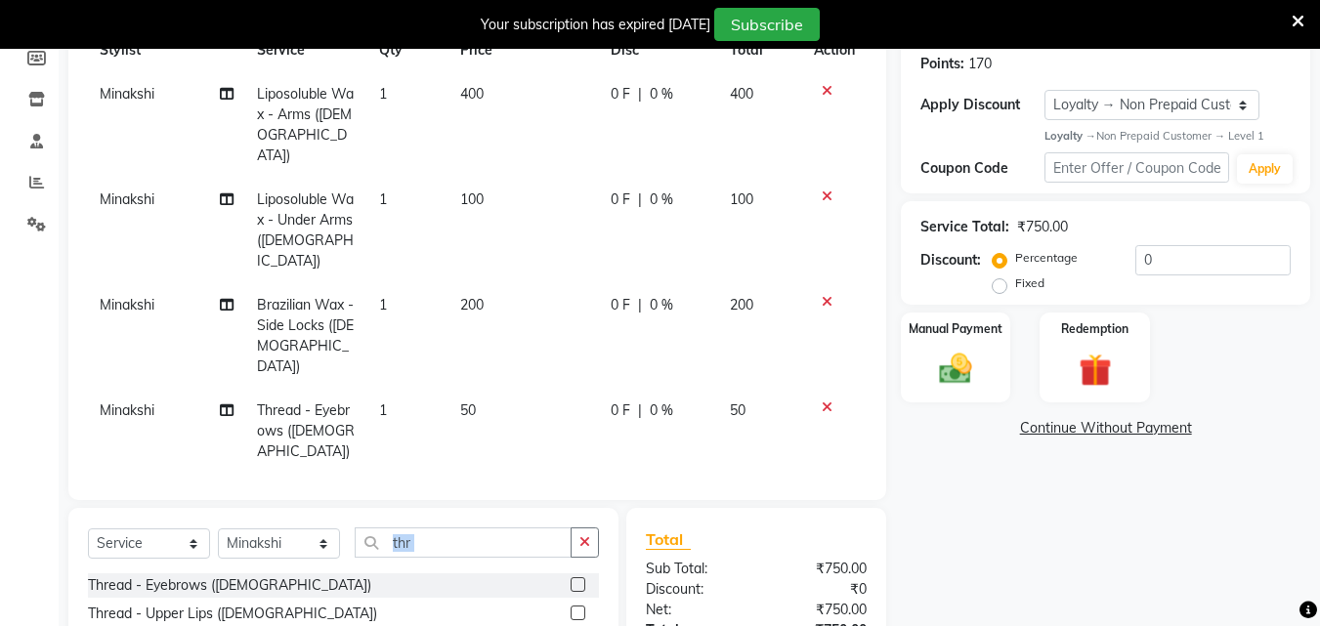
scroll to position [325, 0]
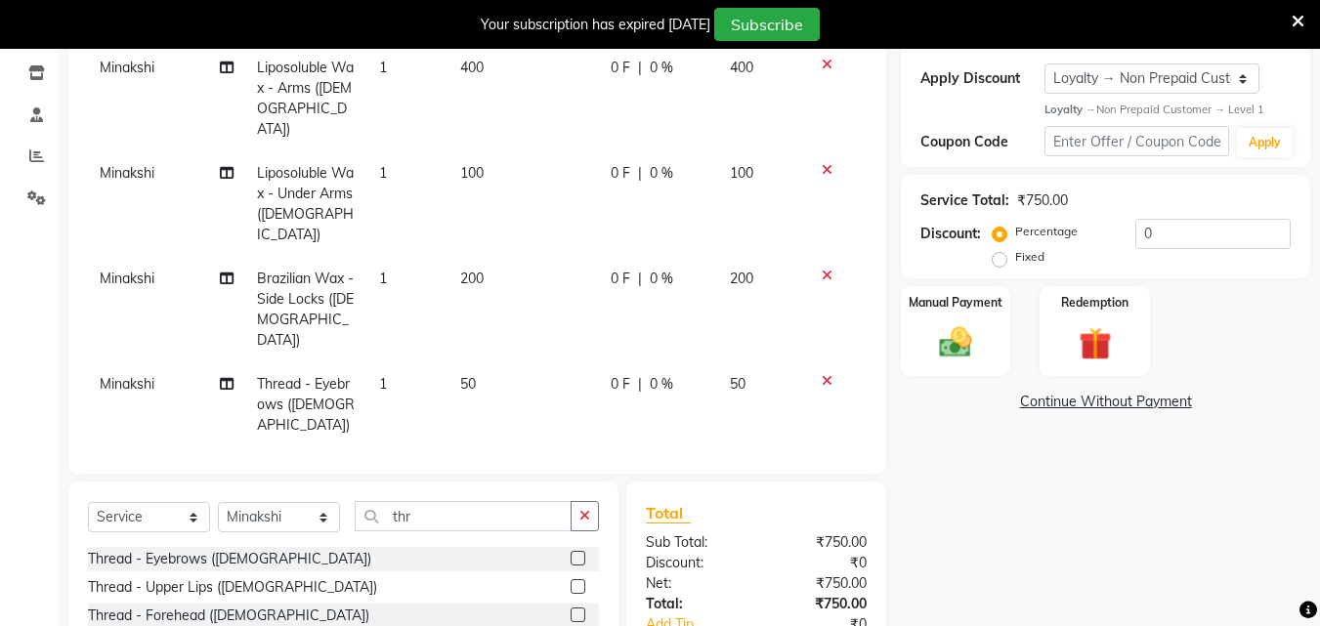
click at [571, 579] on label at bounding box center [578, 586] width 15 height 15
click at [571, 581] on input "checkbox" at bounding box center [577, 587] width 13 height 13
click at [558, 526] on input "thr" at bounding box center [463, 516] width 217 height 30
checkbox input "false"
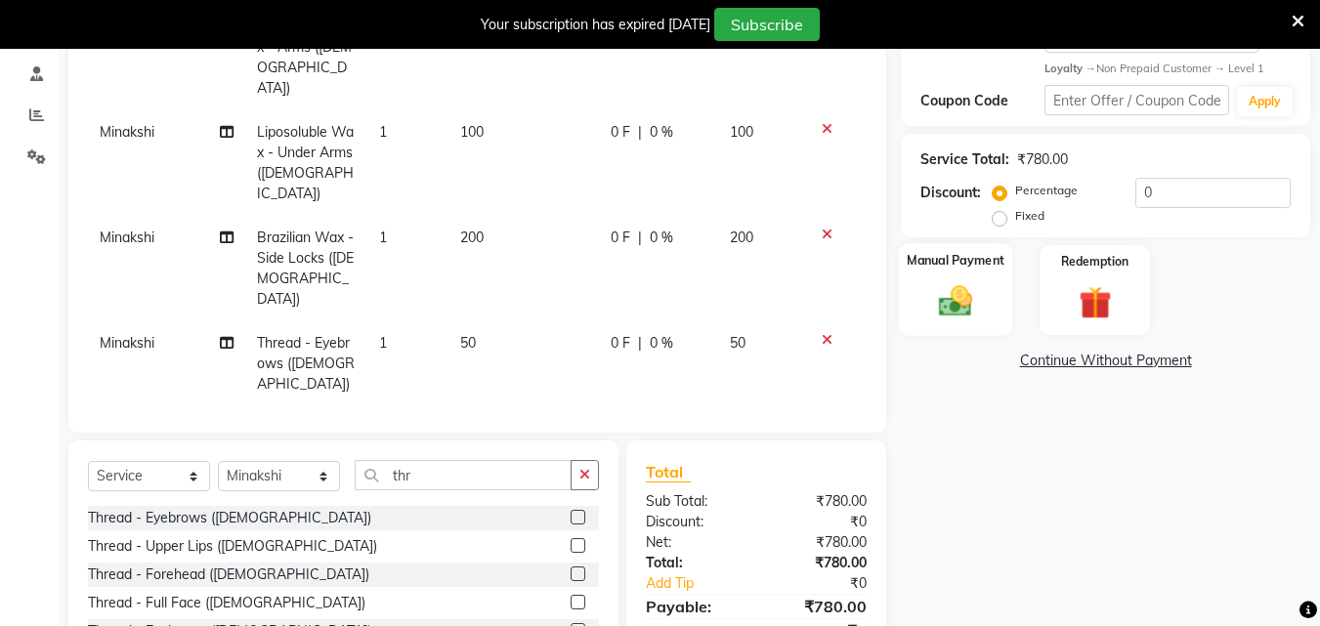
click at [949, 300] on img at bounding box center [955, 301] width 55 height 39
click at [950, 300] on img at bounding box center [955, 301] width 55 height 39
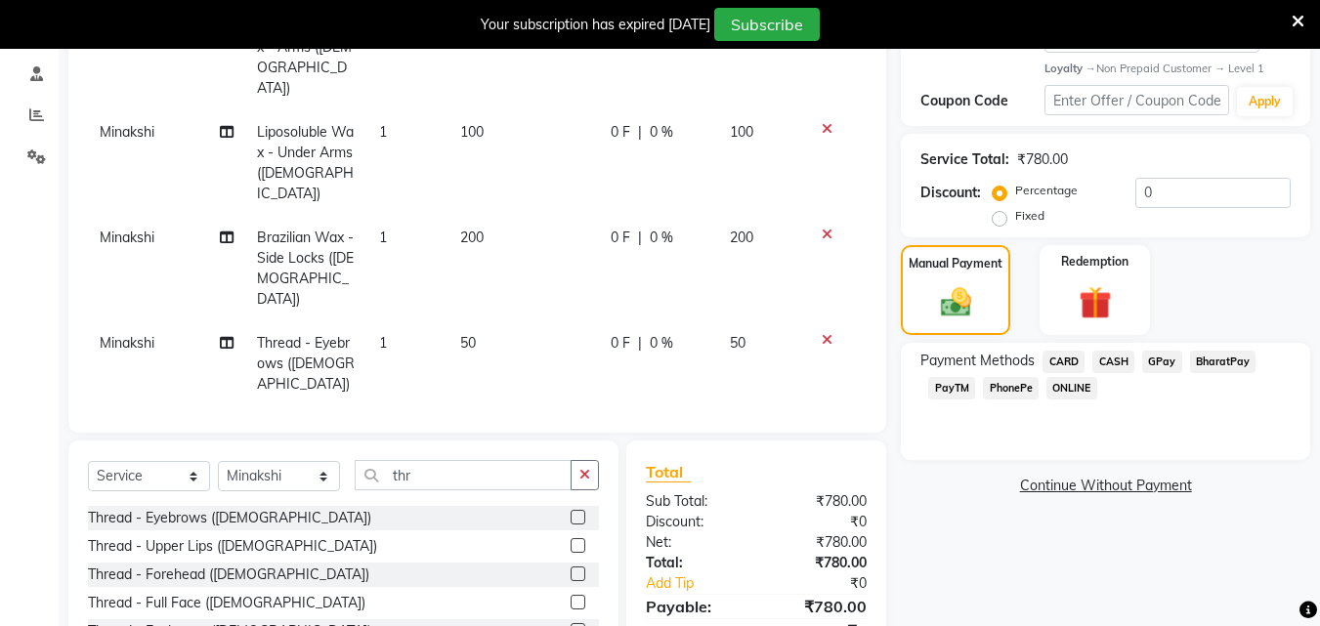
click at [1019, 385] on span "PhonePe" at bounding box center [1011, 388] width 56 height 22
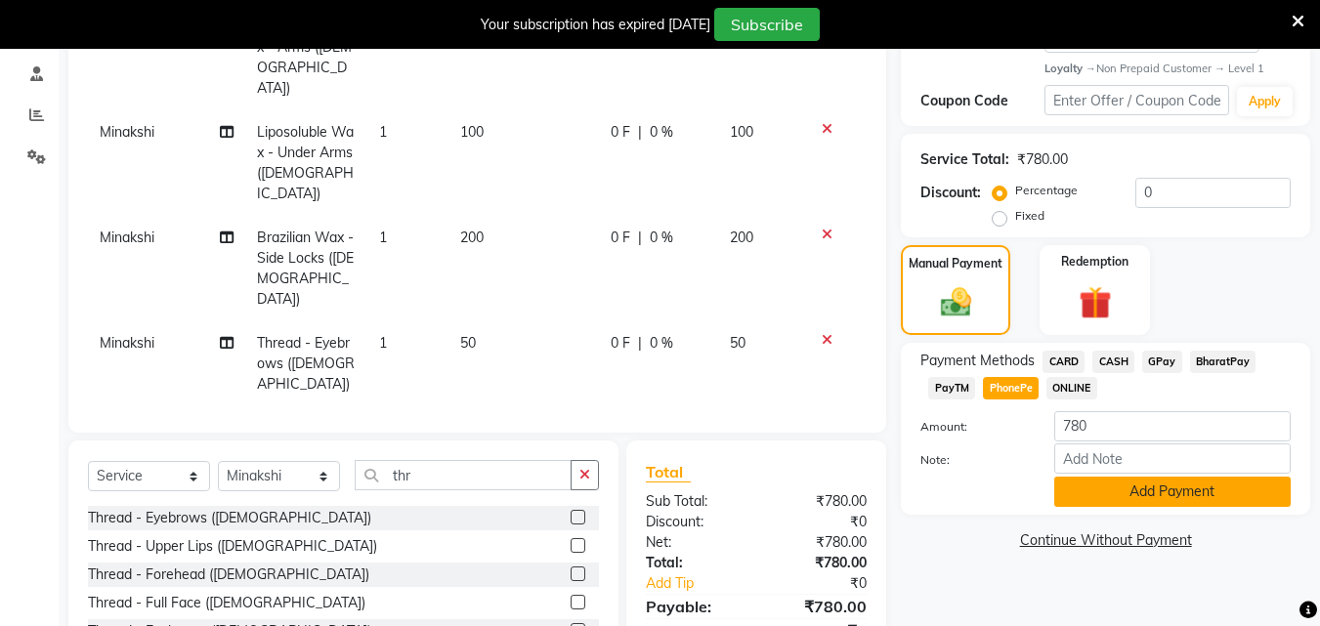
click at [1129, 495] on button "Add Payment" at bounding box center [1172, 492] width 236 height 30
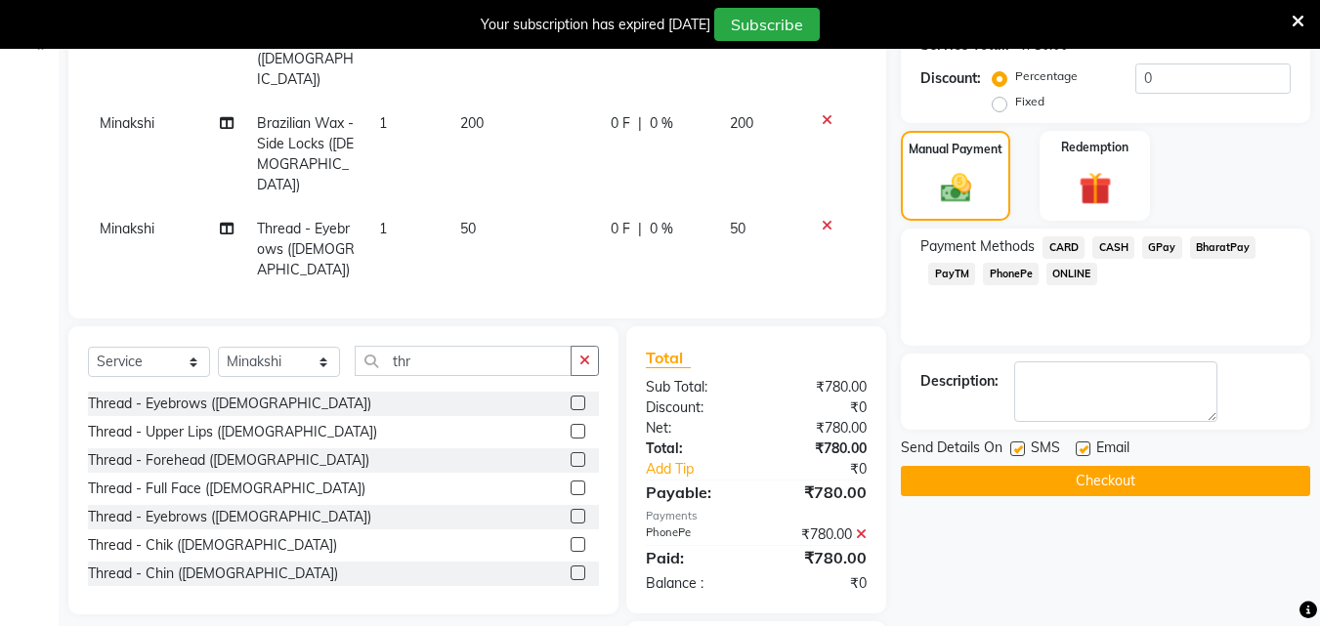
scroll to position [483, 0]
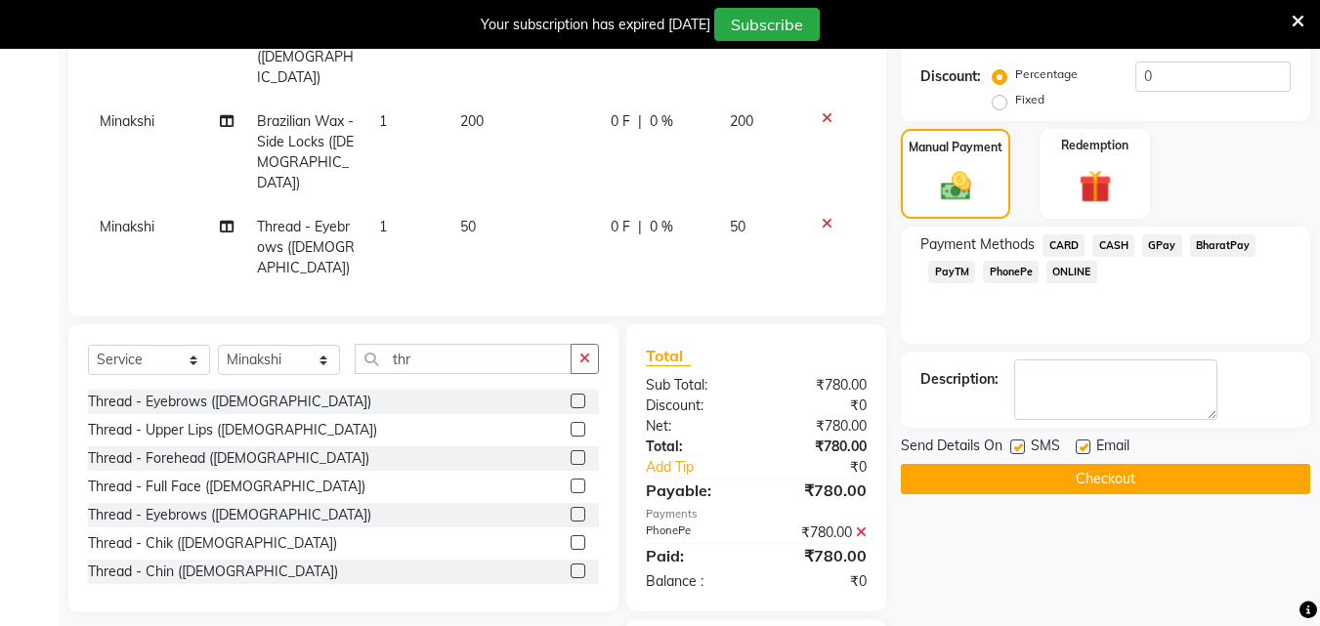
click at [1016, 448] on label at bounding box center [1017, 447] width 15 height 15
click at [1016, 448] on input "checkbox" at bounding box center [1016, 448] width 13 height 13
checkbox input "false"
click at [1082, 445] on label at bounding box center [1083, 447] width 15 height 15
click at [1082, 445] on input "checkbox" at bounding box center [1082, 448] width 13 height 13
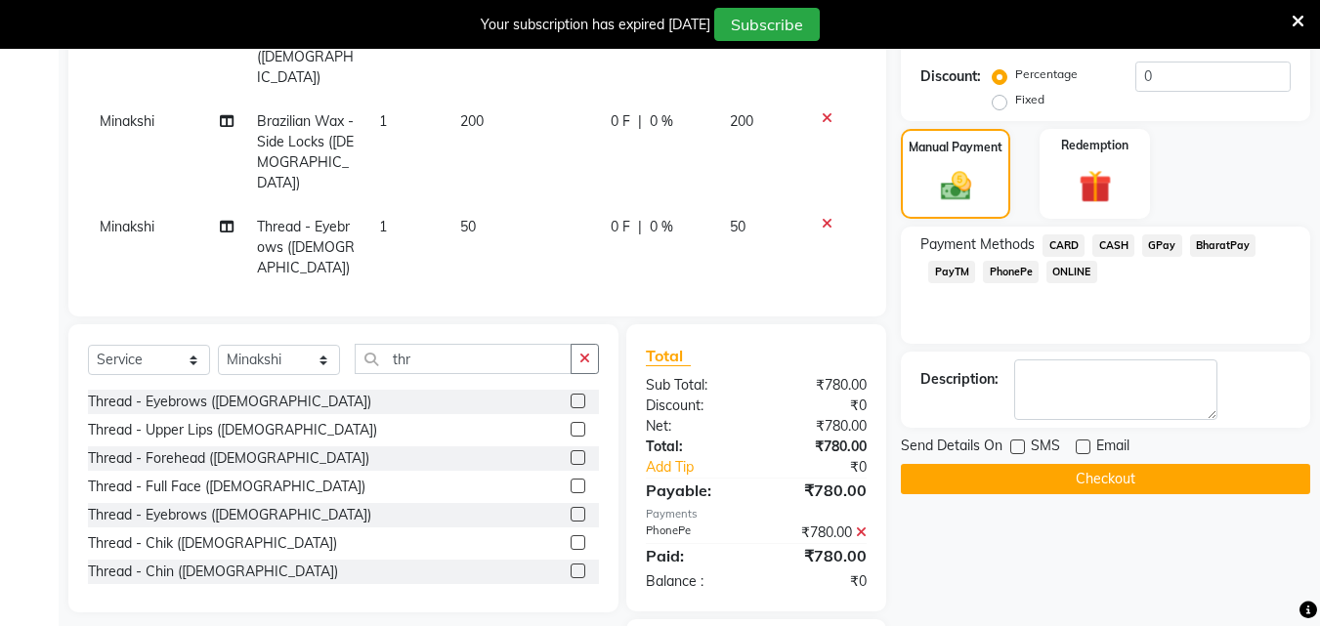
click at [1082, 445] on label at bounding box center [1083, 447] width 15 height 15
click at [1082, 445] on input "checkbox" at bounding box center [1082, 448] width 13 height 13
click at [1091, 451] on div "Email" at bounding box center [1110, 448] width 69 height 24
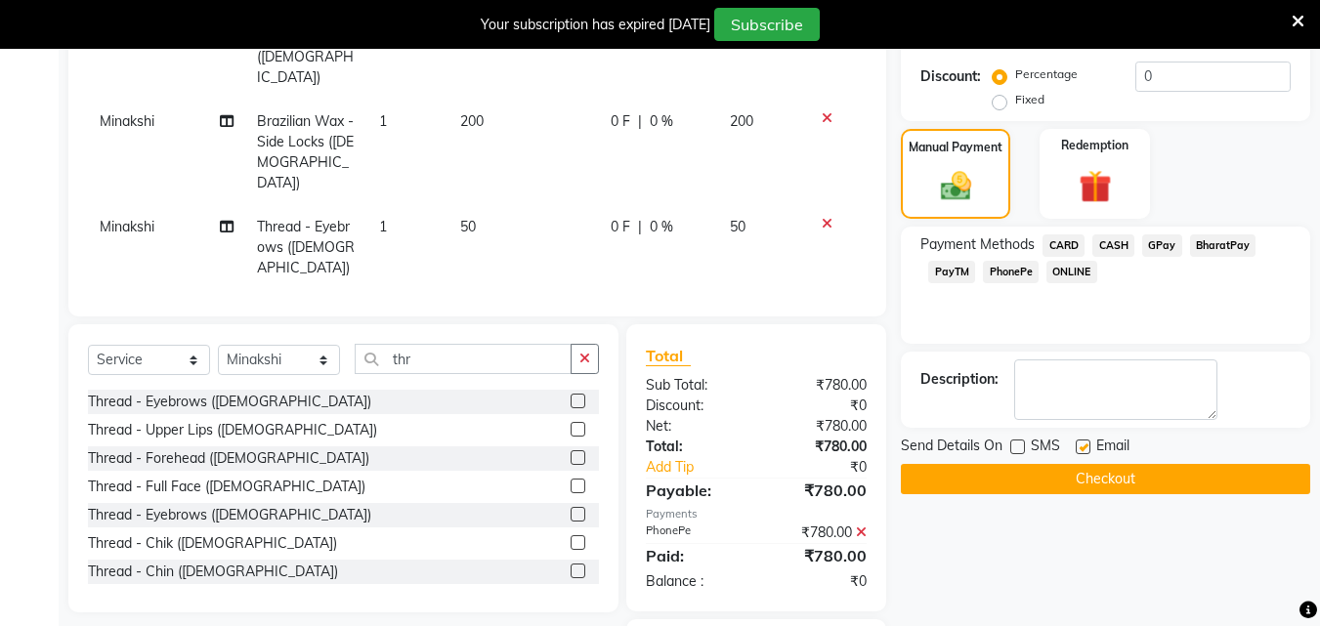
click at [1081, 443] on label at bounding box center [1083, 447] width 15 height 15
click at [1081, 443] on input "checkbox" at bounding box center [1082, 448] width 13 height 13
click at [1081, 443] on label at bounding box center [1083, 447] width 15 height 15
click at [1081, 443] on input "checkbox" at bounding box center [1082, 448] width 13 height 13
click at [1084, 445] on label at bounding box center [1083, 447] width 15 height 15
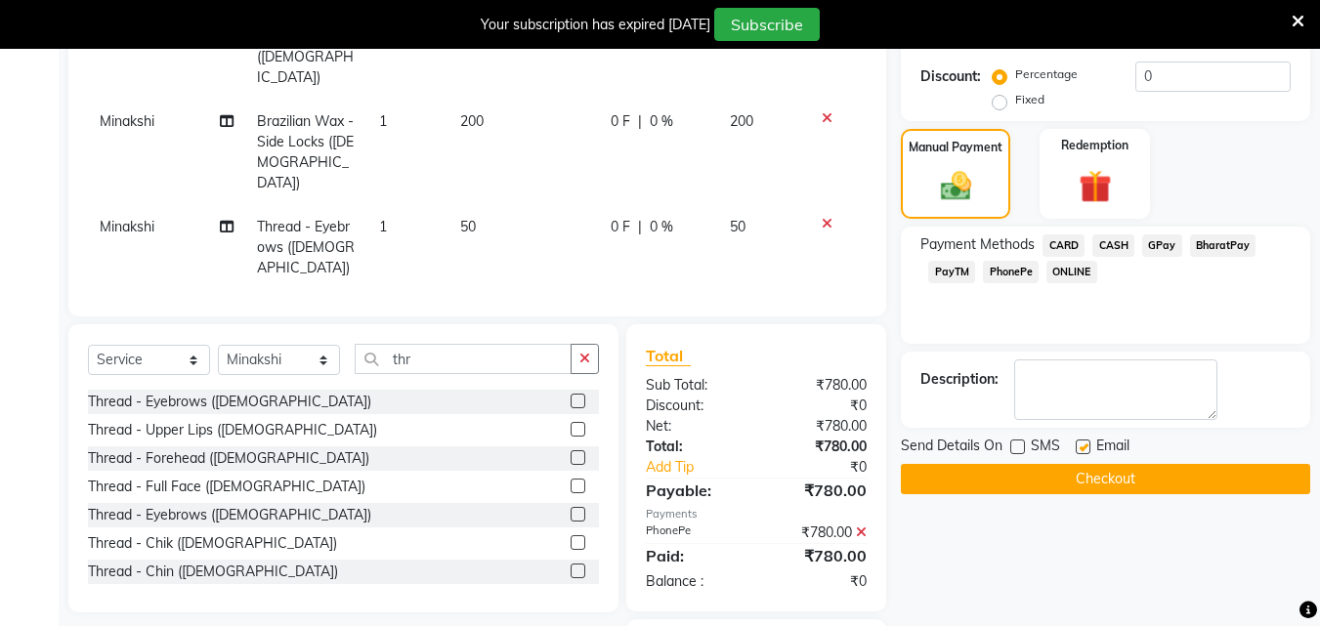
click at [1084, 445] on input "checkbox" at bounding box center [1082, 448] width 13 height 13
click at [1084, 445] on label at bounding box center [1083, 447] width 15 height 15
click at [1084, 445] on input "checkbox" at bounding box center [1082, 448] width 13 height 13
click at [1084, 445] on label at bounding box center [1083, 447] width 15 height 15
click at [1084, 445] on input "checkbox" at bounding box center [1082, 448] width 13 height 13
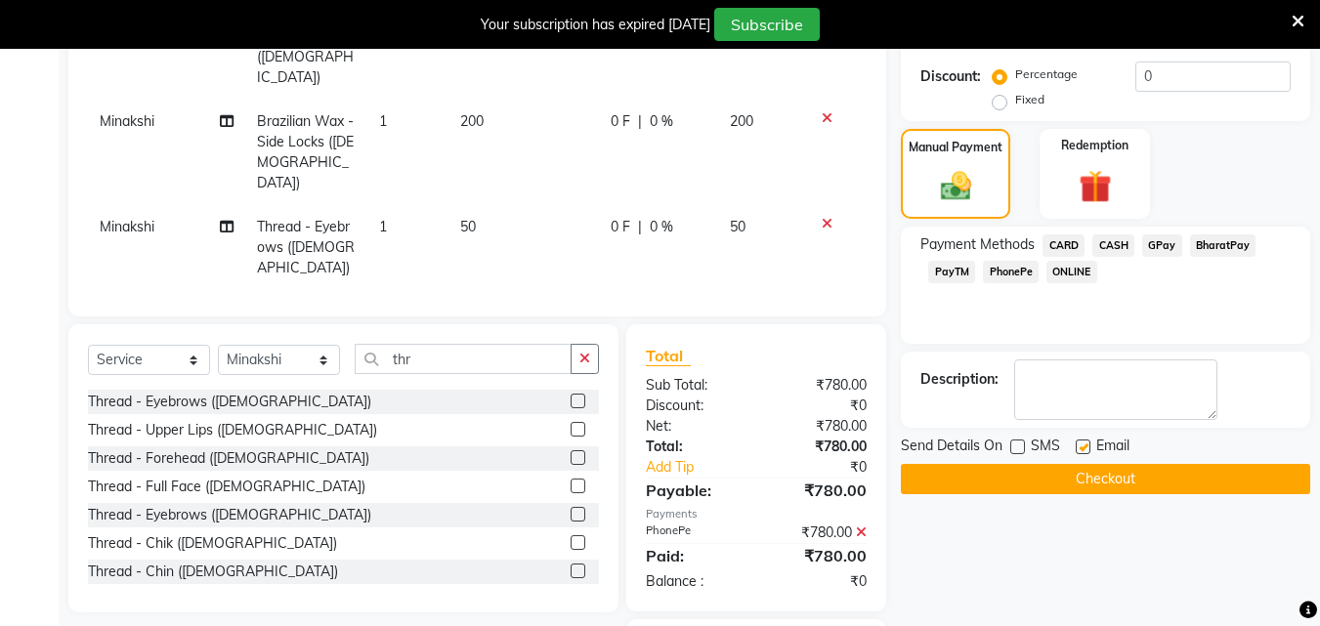
checkbox input "false"
click at [1084, 476] on button "Checkout" at bounding box center [1105, 479] width 409 height 30
click at [1084, 476] on div "Checkout" at bounding box center [1105, 479] width 409 height 30
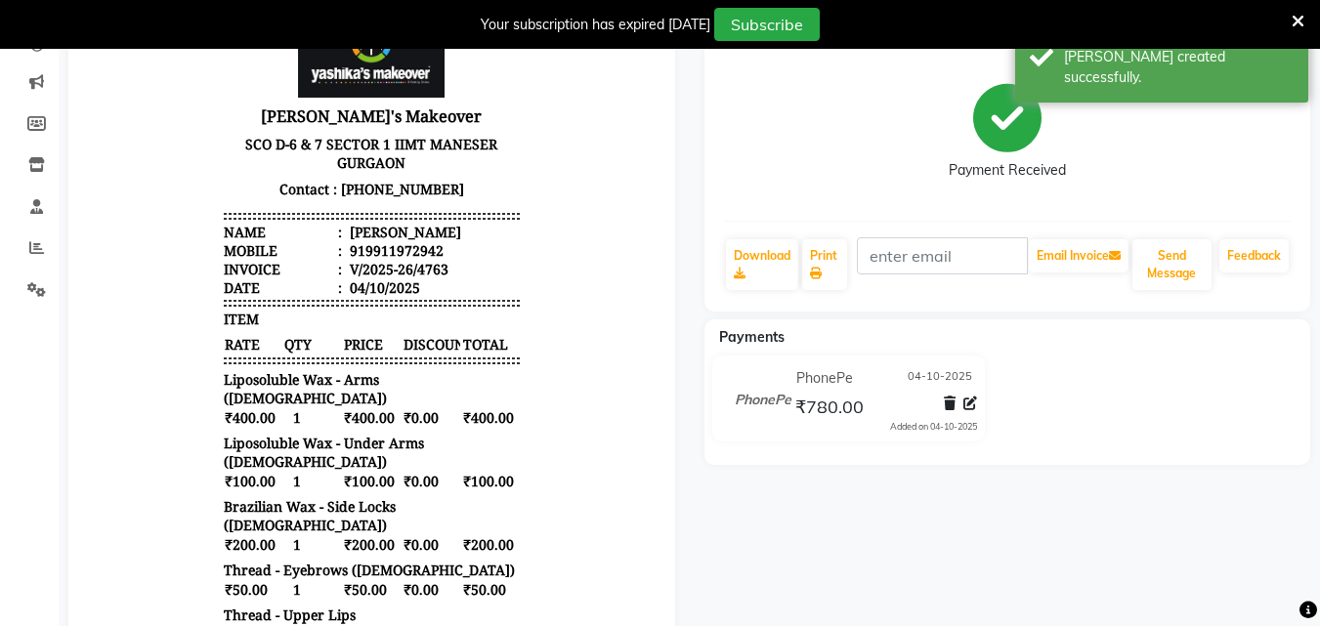
scroll to position [141, 0]
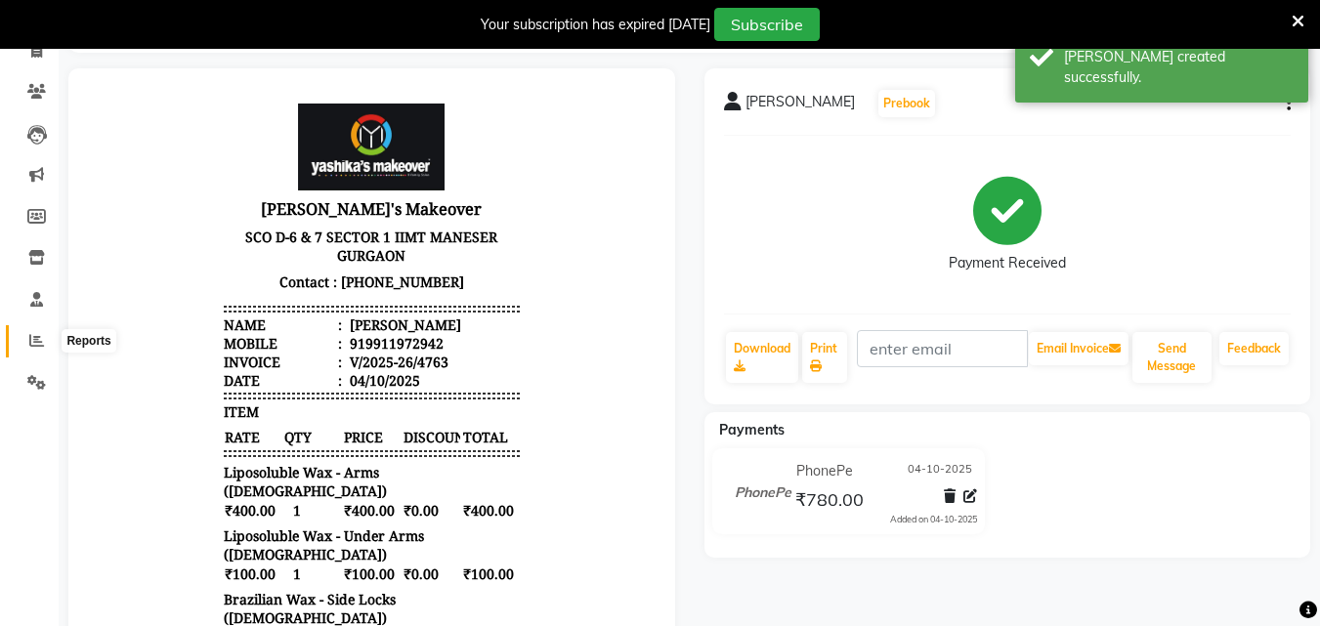
click at [45, 345] on span at bounding box center [37, 341] width 34 height 22
click at [45, 270] on span at bounding box center [37, 258] width 34 height 22
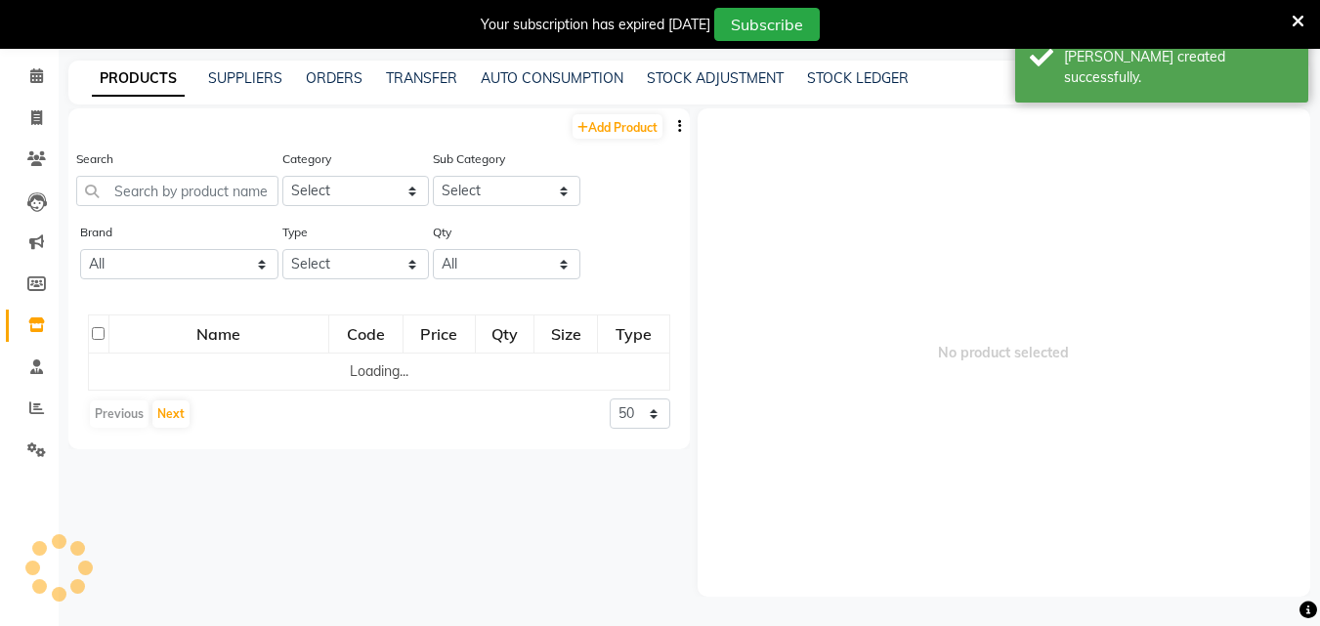
scroll to position [49, 0]
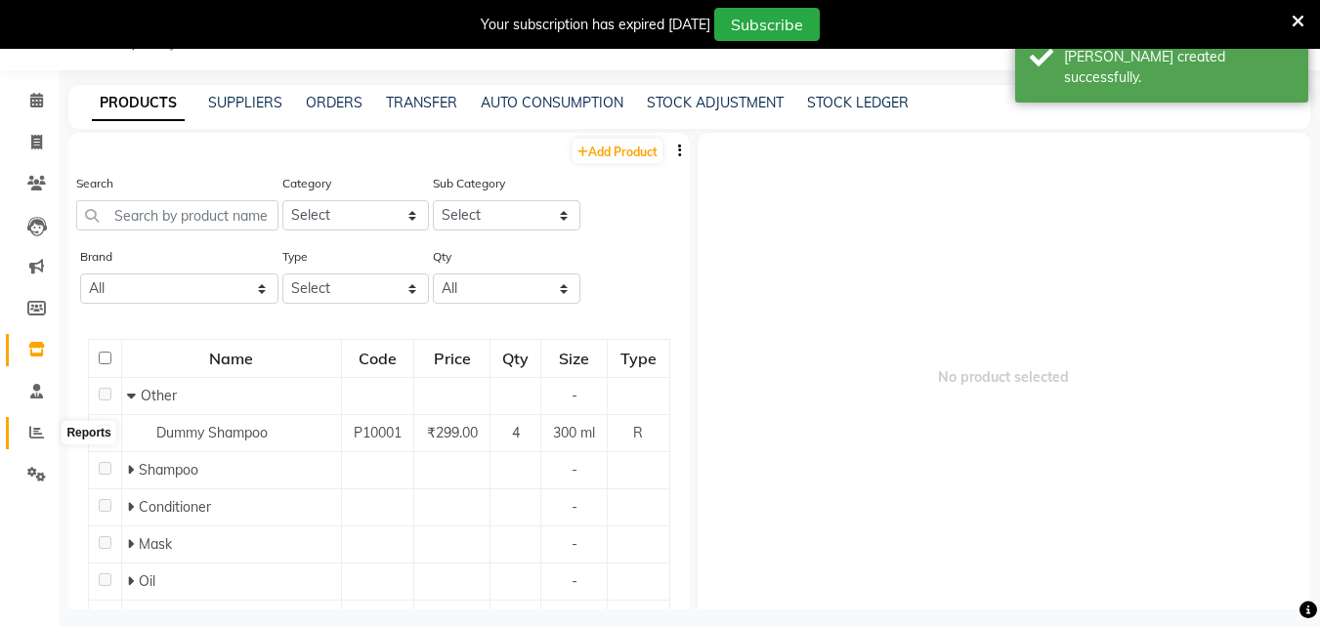
click at [31, 428] on icon at bounding box center [36, 432] width 15 height 15
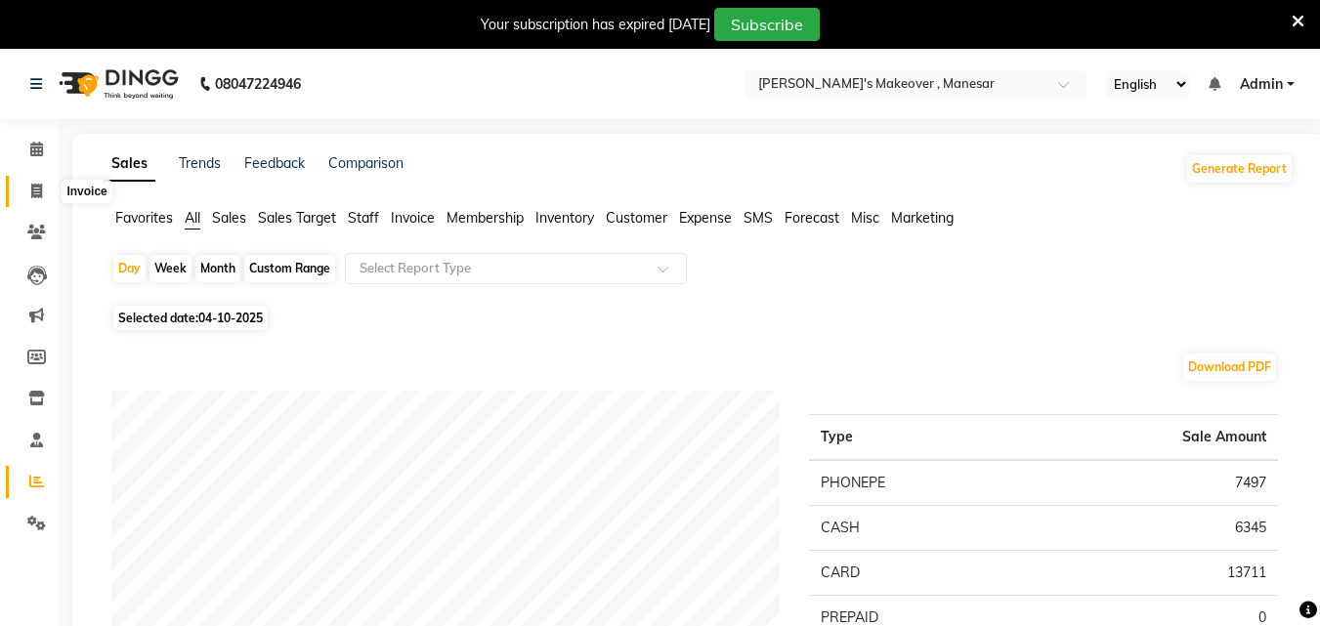
click at [41, 186] on icon at bounding box center [36, 191] width 11 height 15
select select "service"
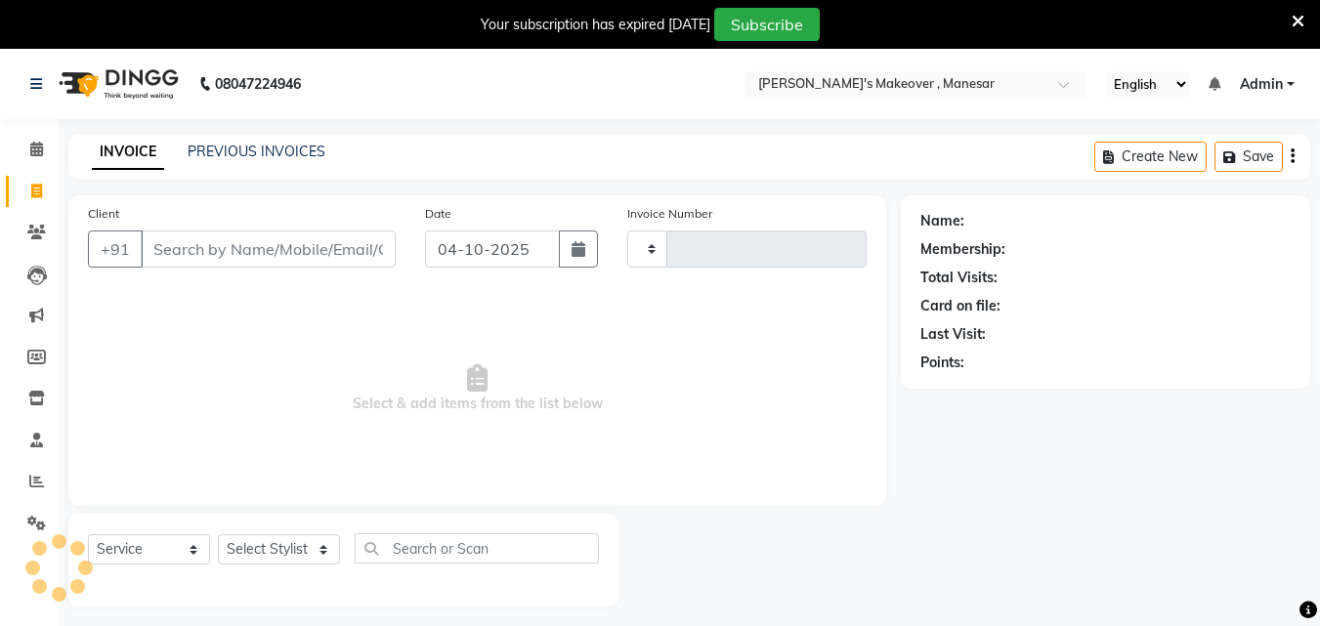
scroll to position [49, 0]
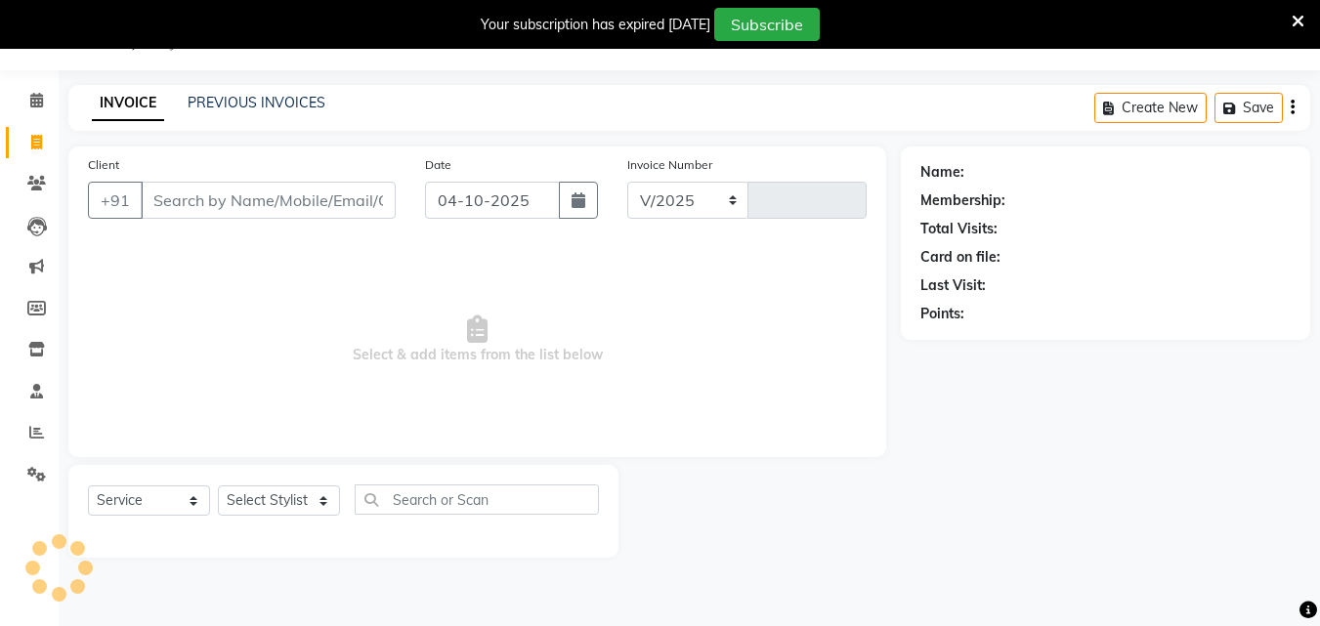
select select "820"
type input "4764"
click at [47, 428] on span at bounding box center [37, 433] width 34 height 22
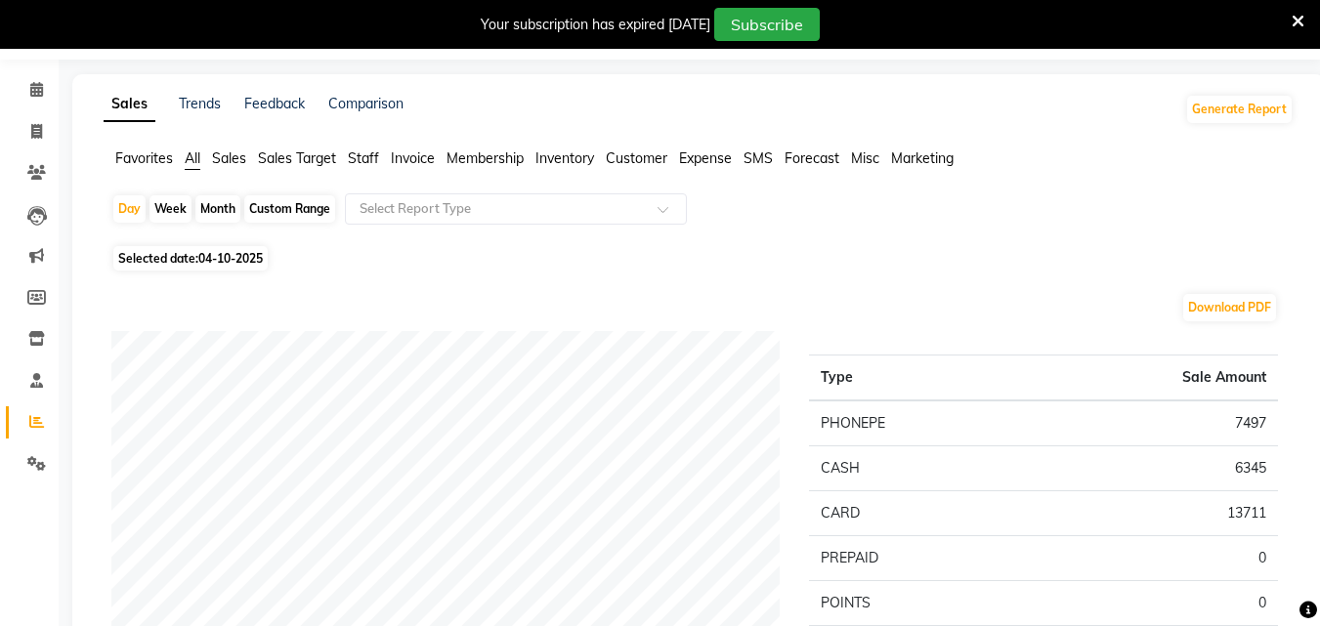
scroll to position [43, 0]
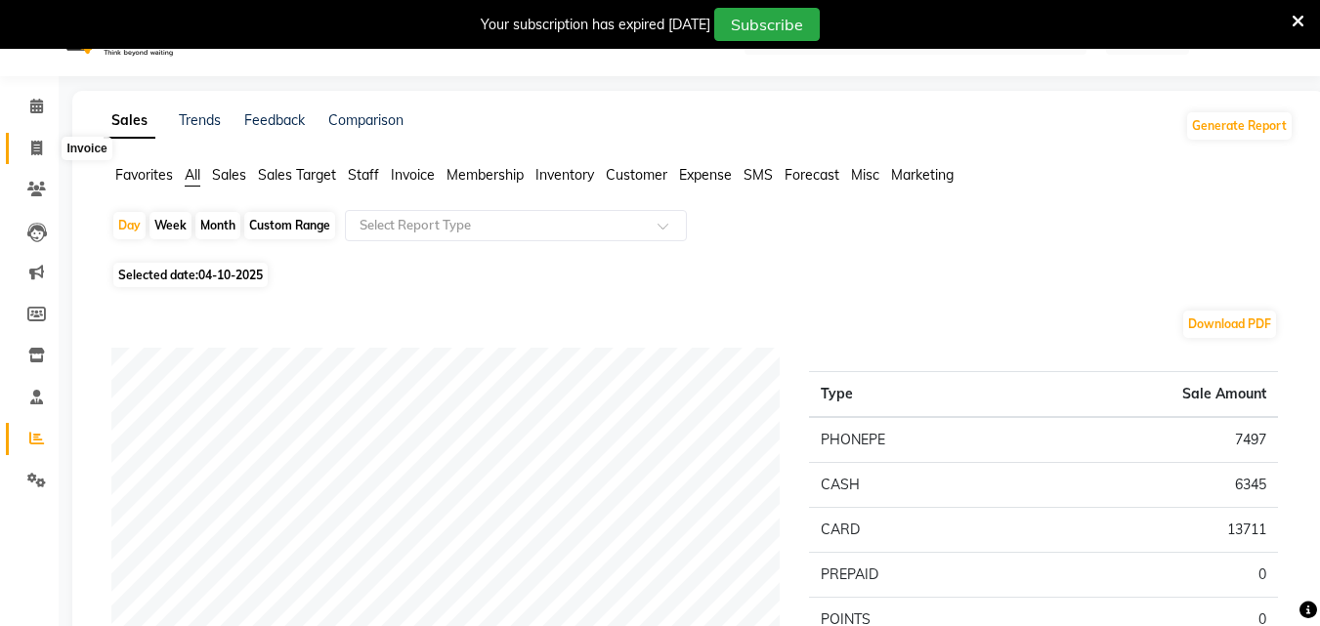
click at [38, 144] on icon at bounding box center [36, 148] width 11 height 15
select select "service"
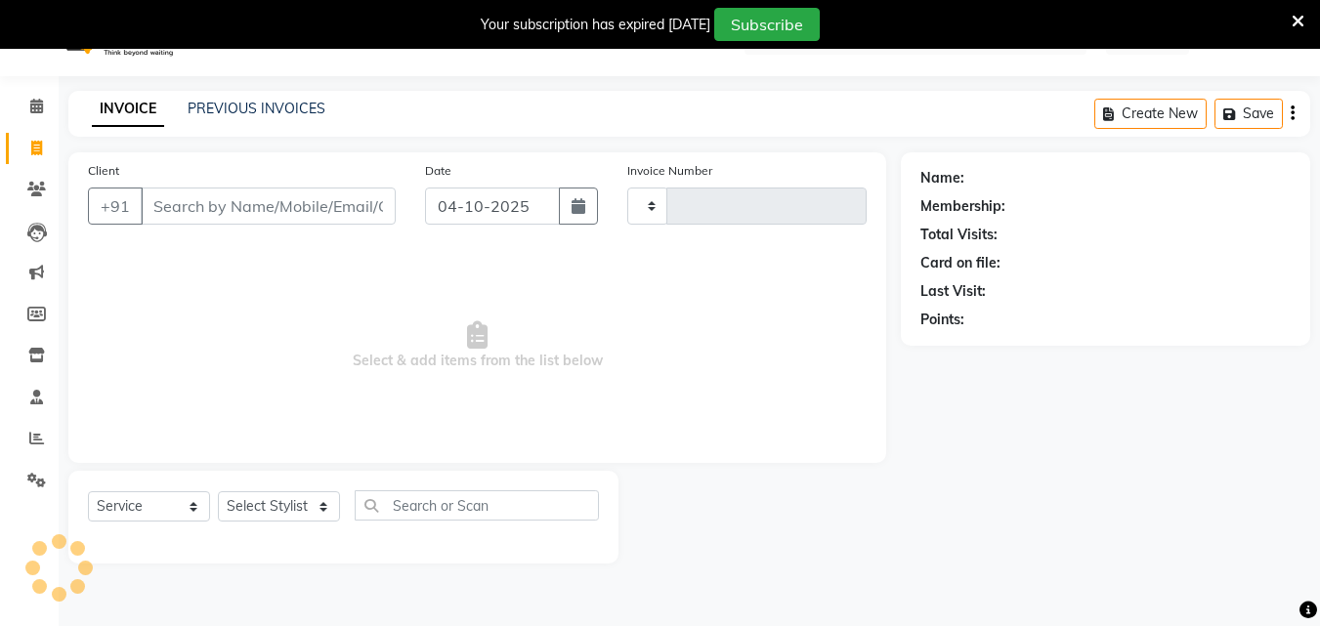
scroll to position [49, 0]
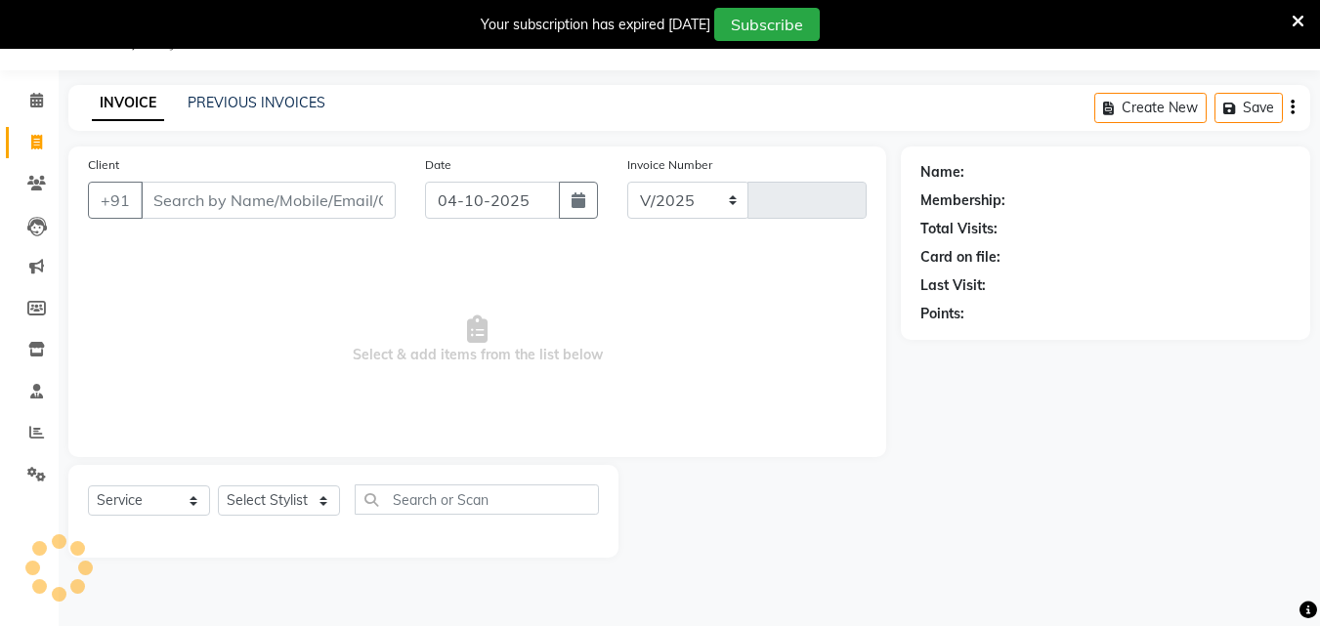
select select "820"
type input "4764"
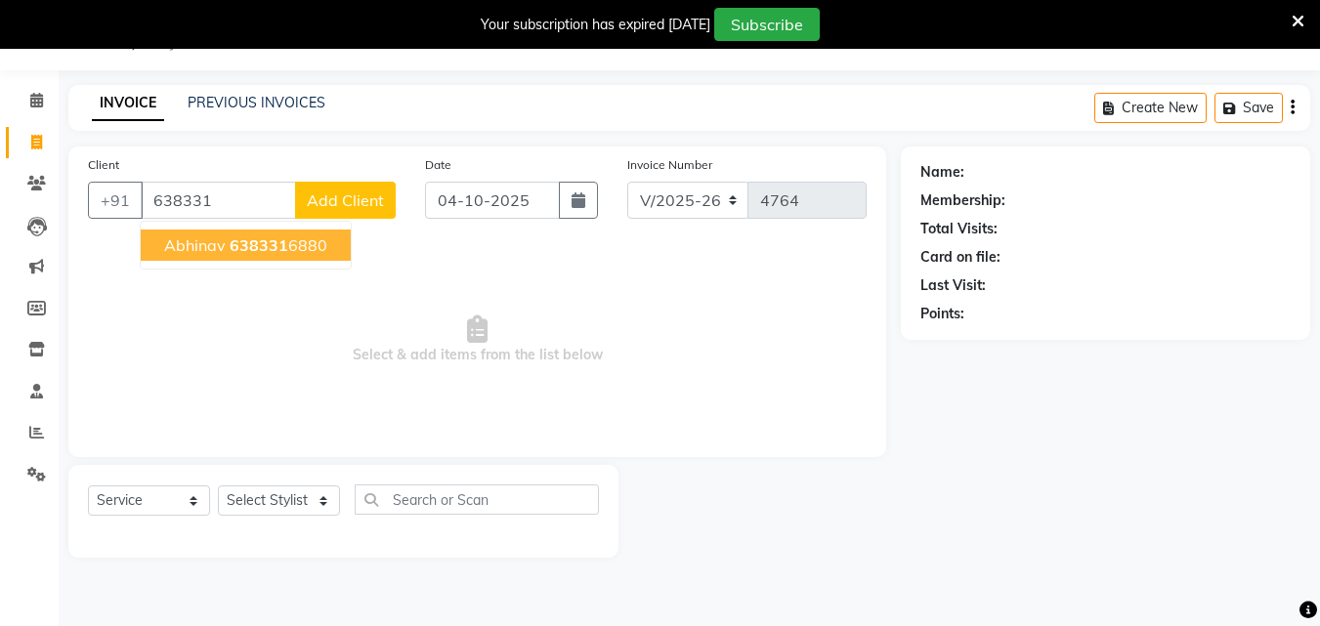
click at [284, 235] on span "638331" at bounding box center [259, 245] width 59 height 20
type input "6383316880"
click at [284, 235] on div "Client [PHONE_NUMBER] [PERSON_NAME] 638331 6880 Add Client Date [DATE] Invoice …" at bounding box center [477, 302] width 818 height 311
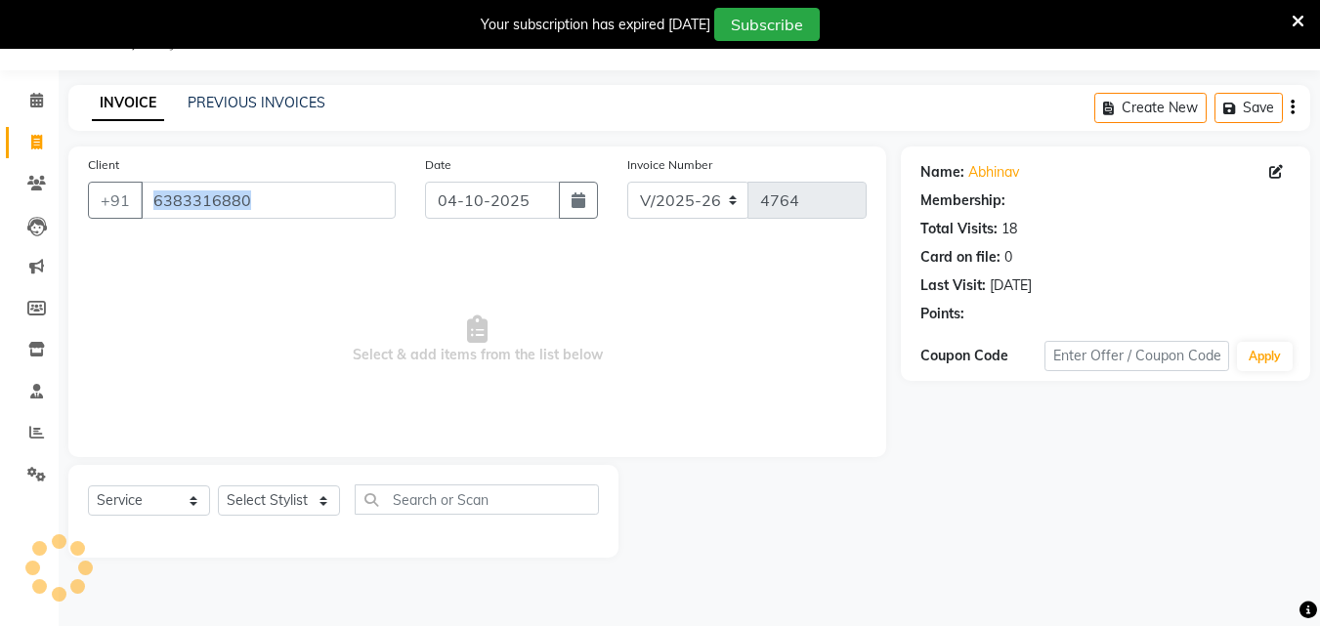
select select "1: Object"
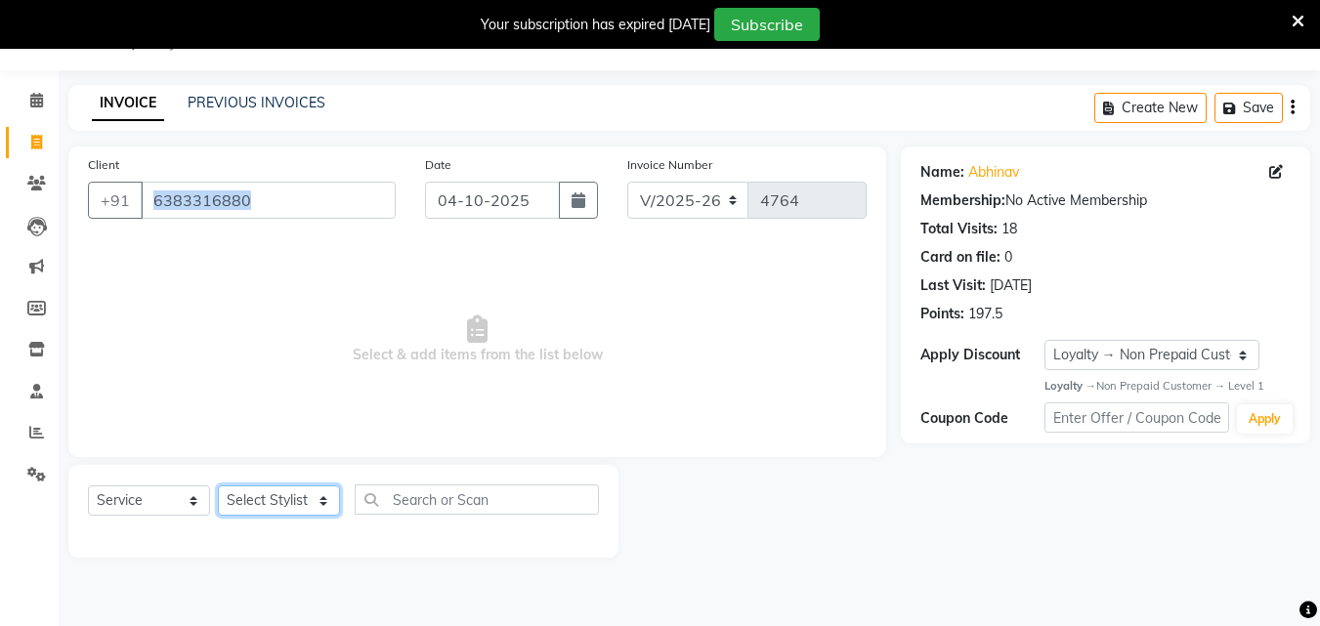
click at [277, 491] on select "Select Stylist Danish Shavej [PERSON_NAME] Krishna [PERSON_NAME] [PERSON_NAME] …" at bounding box center [279, 501] width 122 height 30
select select "69485"
click at [218, 486] on select "Select Stylist Danish Shavej [PERSON_NAME] Krishna [PERSON_NAME] [PERSON_NAME] …" at bounding box center [279, 501] width 122 height 30
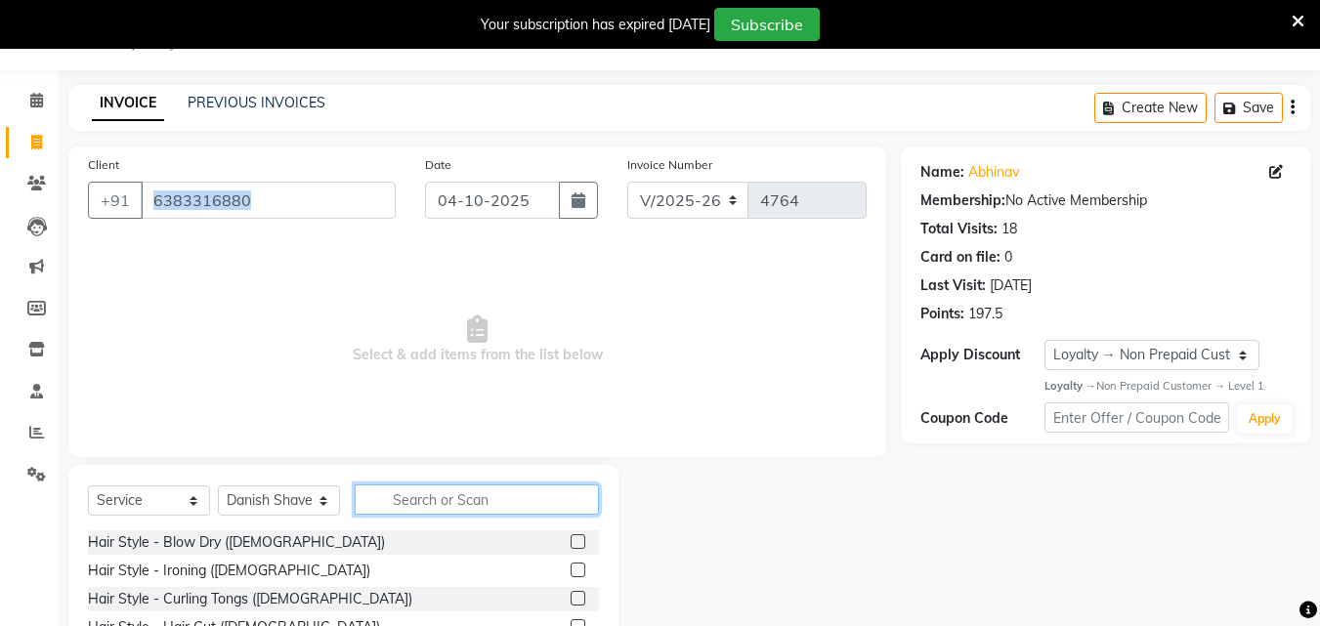
click at [432, 502] on input "text" at bounding box center [477, 500] width 244 height 30
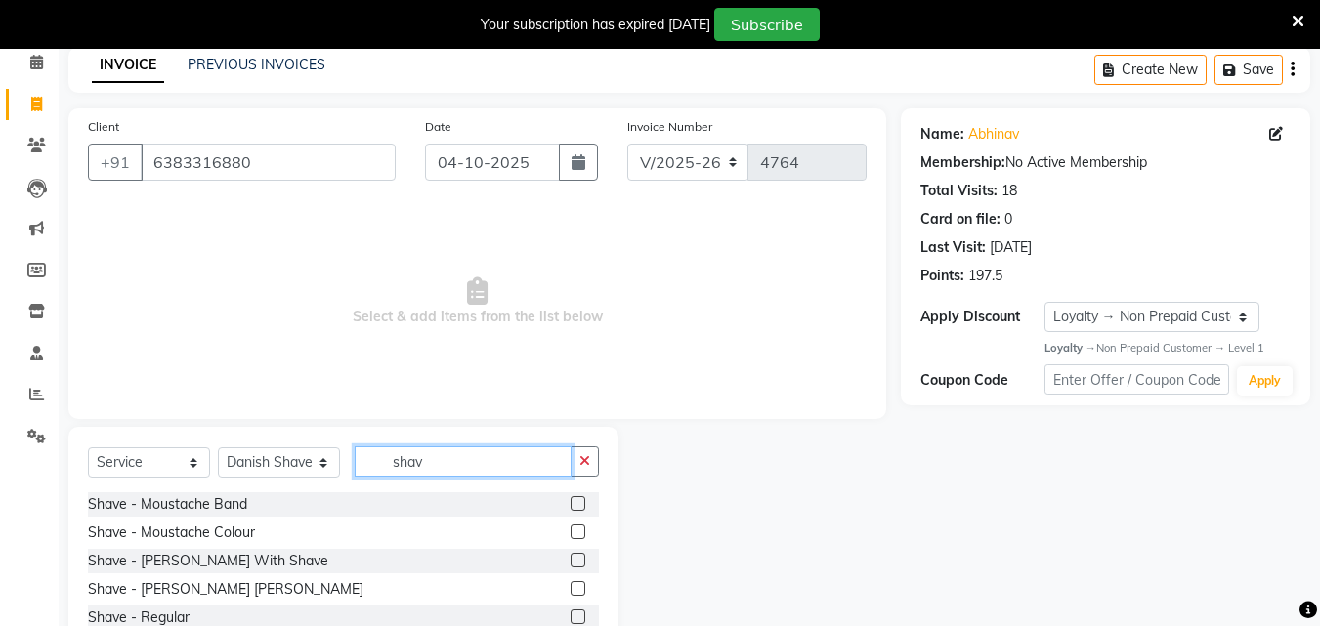
scroll to position [143, 0]
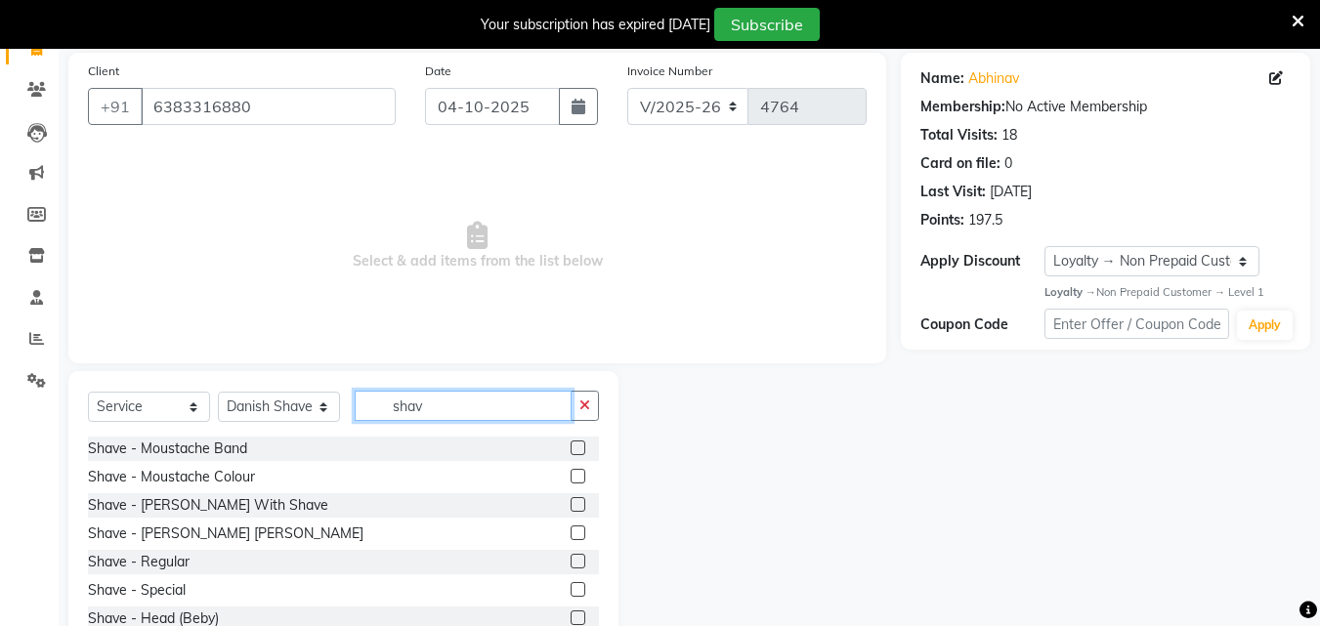
type input "shav"
click at [571, 553] on div at bounding box center [585, 562] width 28 height 24
click at [571, 566] on label at bounding box center [578, 561] width 15 height 15
click at [571, 566] on input "checkbox" at bounding box center [577, 562] width 13 height 13
click at [571, 566] on label at bounding box center [578, 561] width 15 height 15
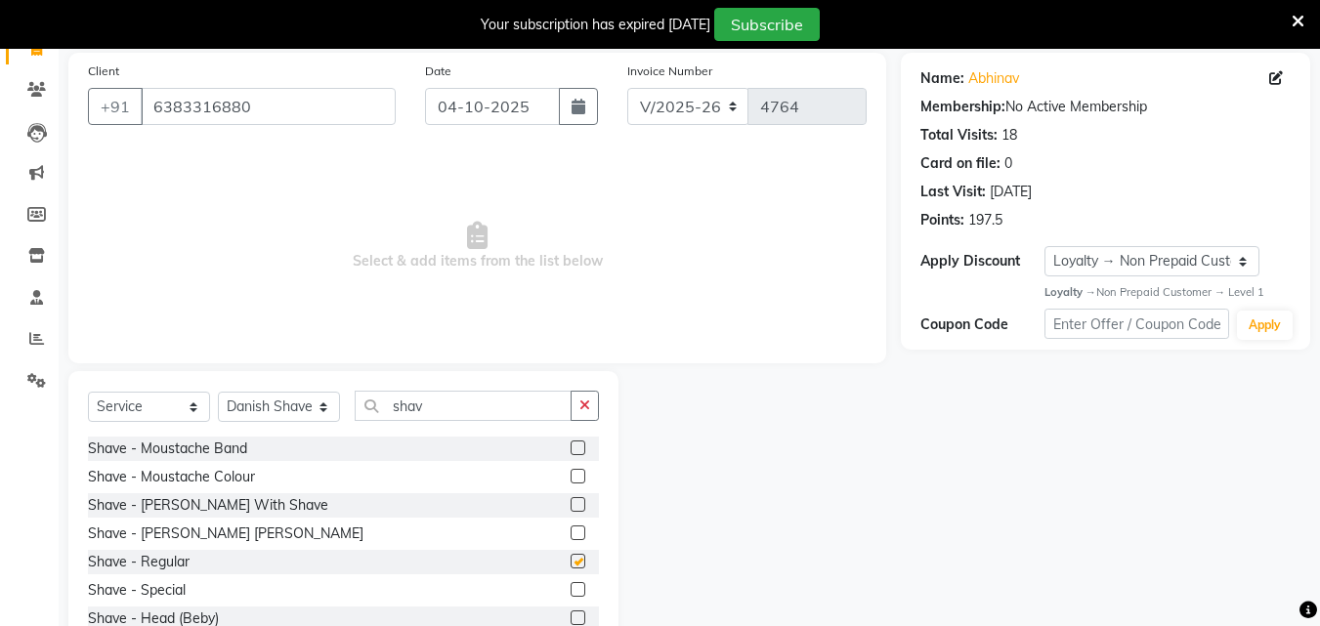
click at [571, 566] on input "checkbox" at bounding box center [577, 562] width 13 height 13
click at [571, 566] on label at bounding box center [578, 561] width 15 height 15
click at [571, 566] on input "checkbox" at bounding box center [577, 562] width 13 height 13
click at [571, 546] on div at bounding box center [585, 534] width 28 height 24
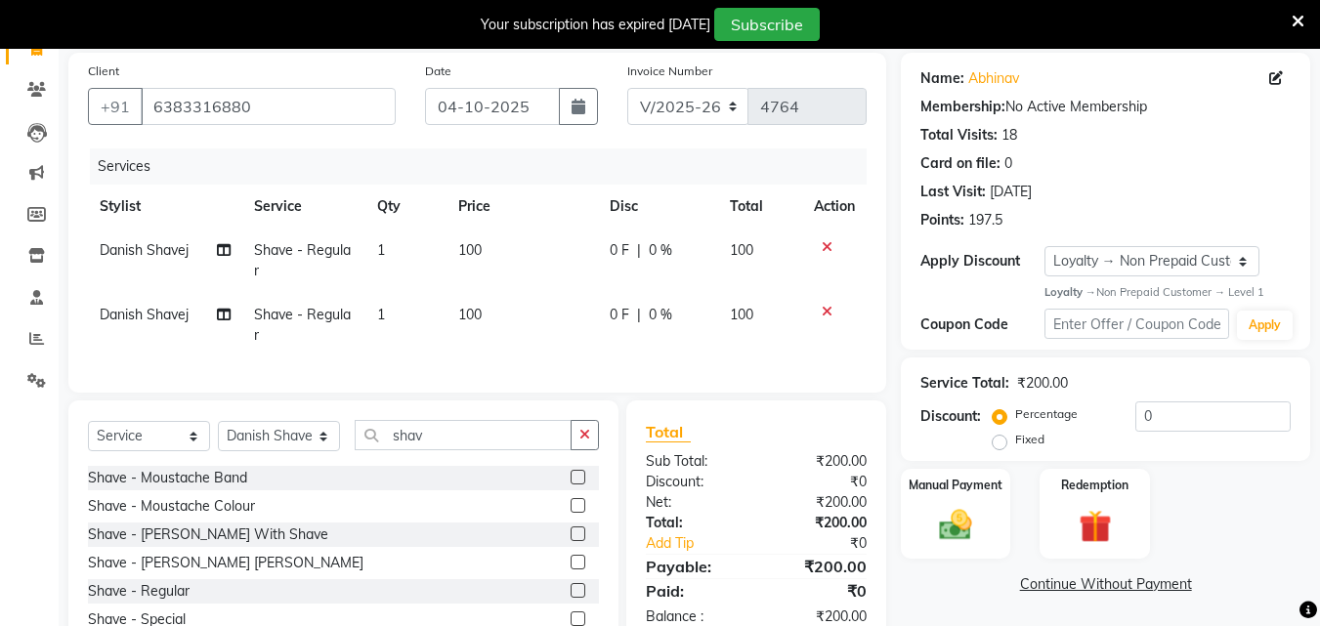
checkbox input "false"
click at [825, 308] on icon at bounding box center [827, 312] width 11 height 14
click at [825, 308] on div "Services Stylist Service Qty Price Disc Total Action Danish Shavej Shave - Regu…" at bounding box center [477, 261] width 779 height 225
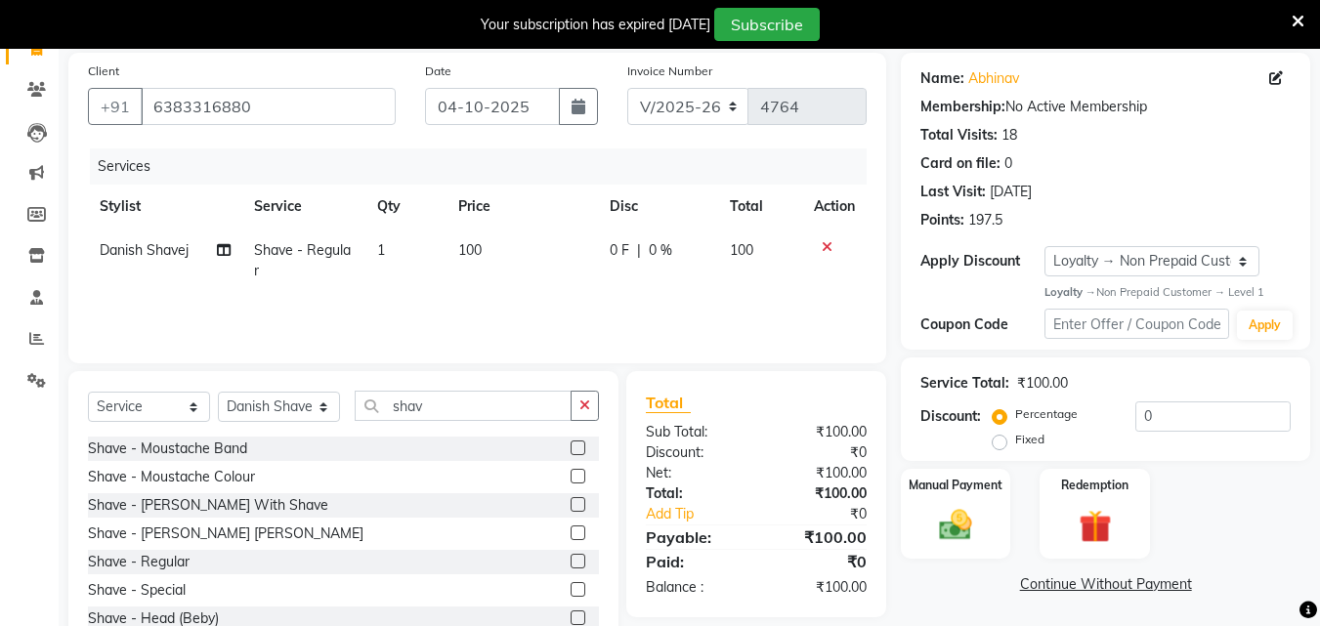
scroll to position [205, 0]
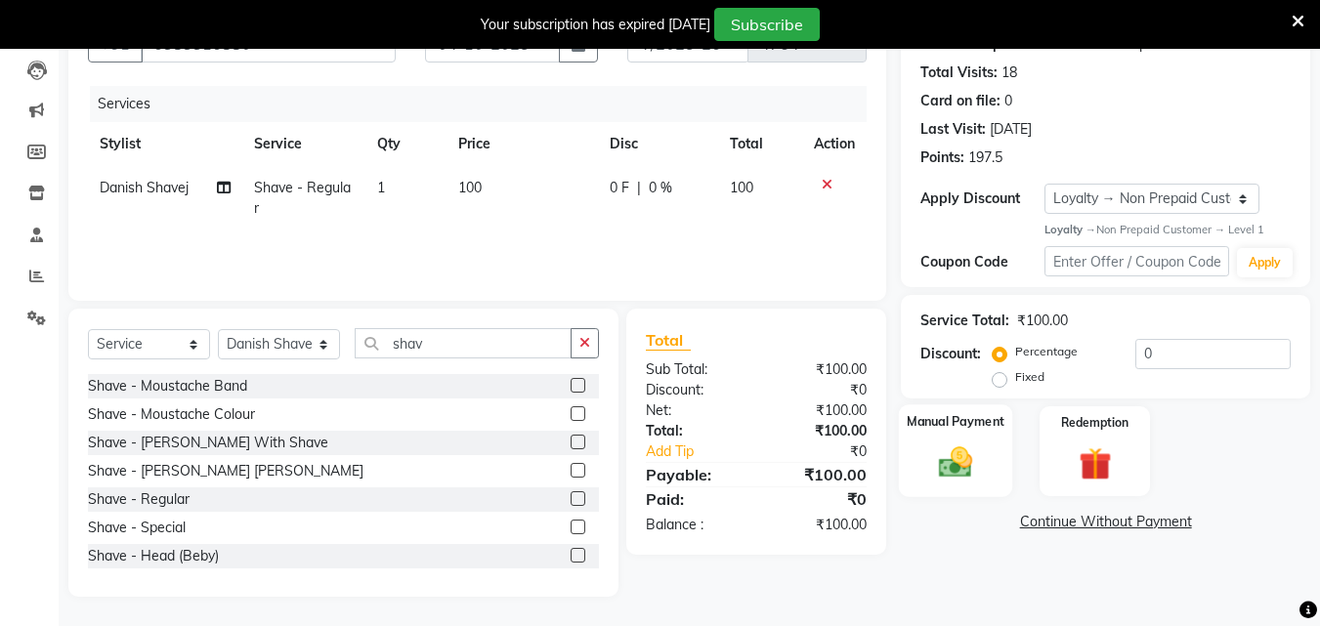
click at [935, 455] on img at bounding box center [955, 463] width 55 height 39
click at [936, 455] on img at bounding box center [955, 463] width 55 height 39
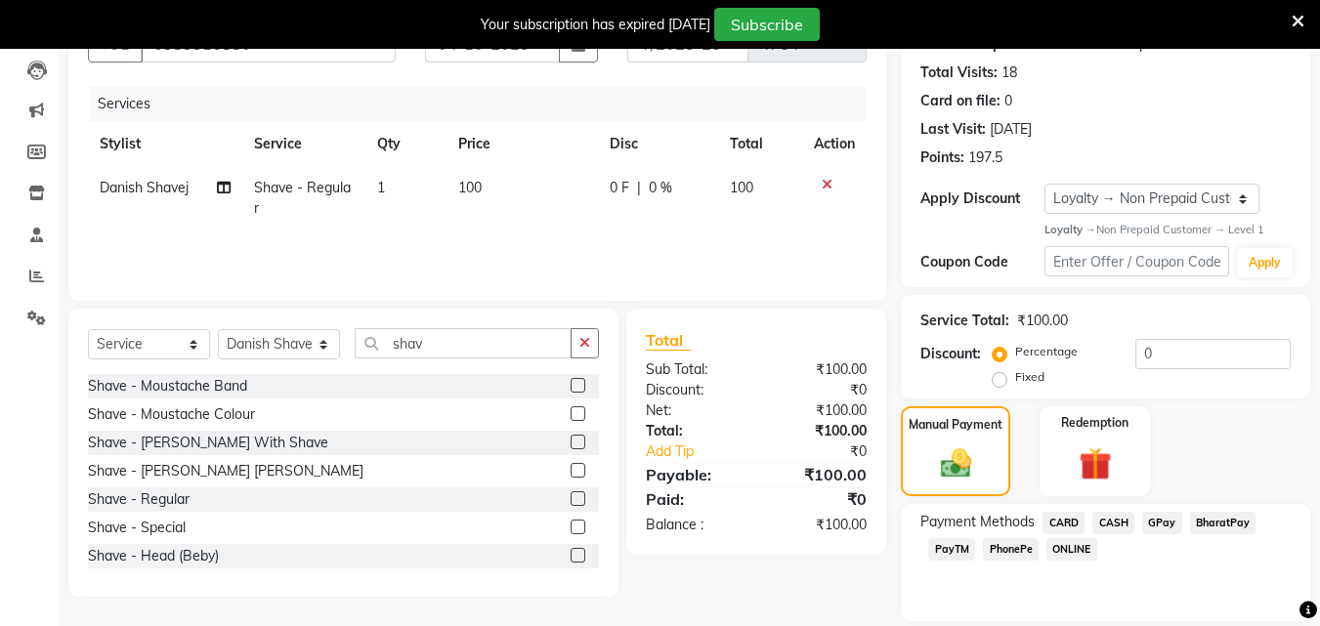
click at [1014, 550] on span "PhonePe" at bounding box center [1011, 549] width 56 height 22
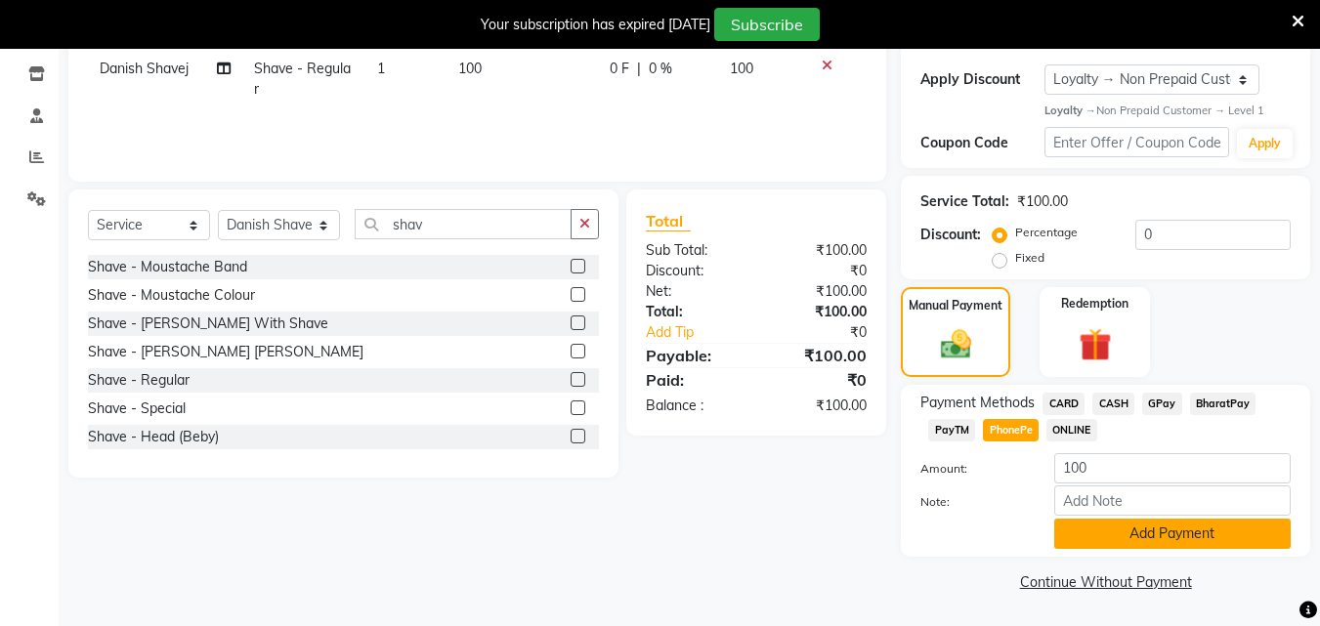
click at [1188, 534] on button "Add Payment" at bounding box center [1172, 534] width 236 height 30
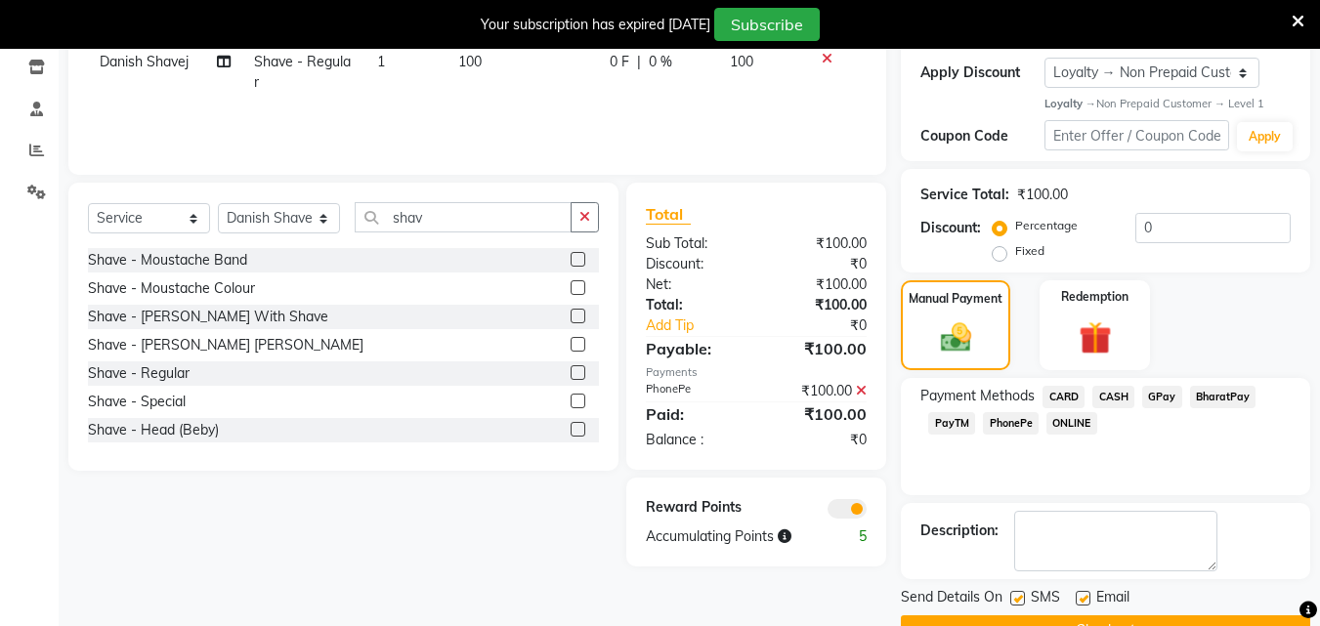
scroll to position [380, 0]
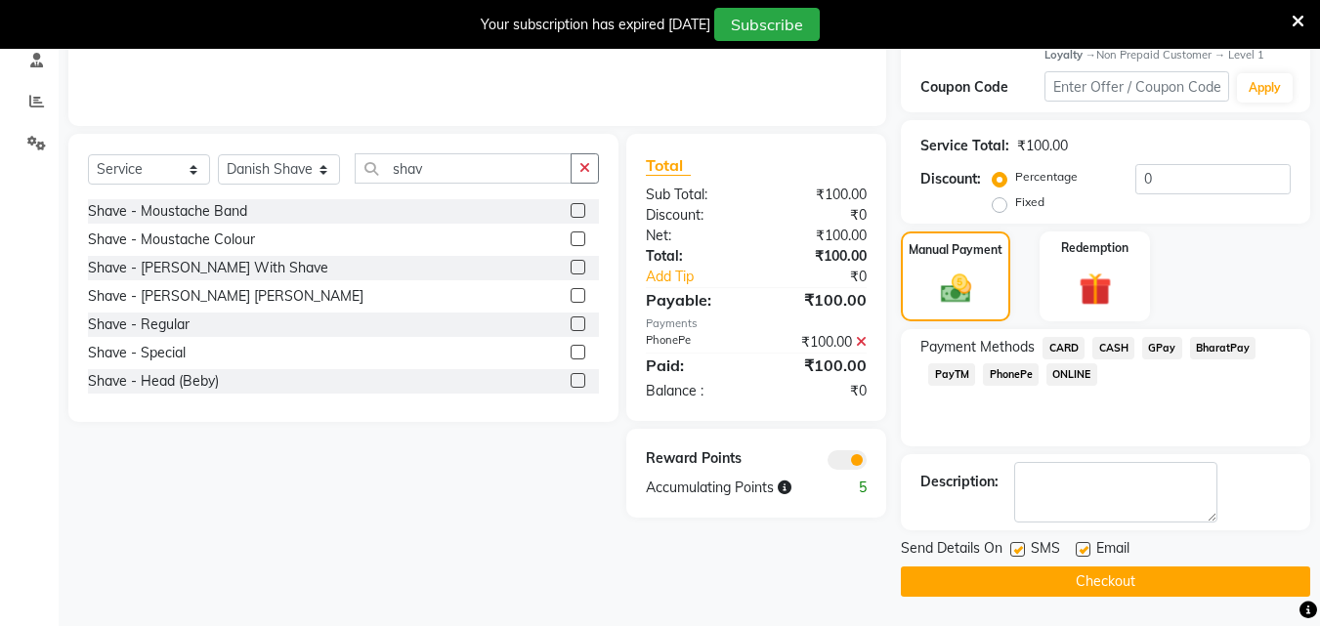
click at [1017, 542] on label at bounding box center [1017, 549] width 15 height 15
click at [1017, 544] on input "checkbox" at bounding box center [1016, 550] width 13 height 13
click at [1017, 542] on label at bounding box center [1017, 549] width 15 height 15
click at [1017, 544] on input "checkbox" at bounding box center [1016, 550] width 13 height 13
click at [1017, 542] on label at bounding box center [1017, 549] width 15 height 15
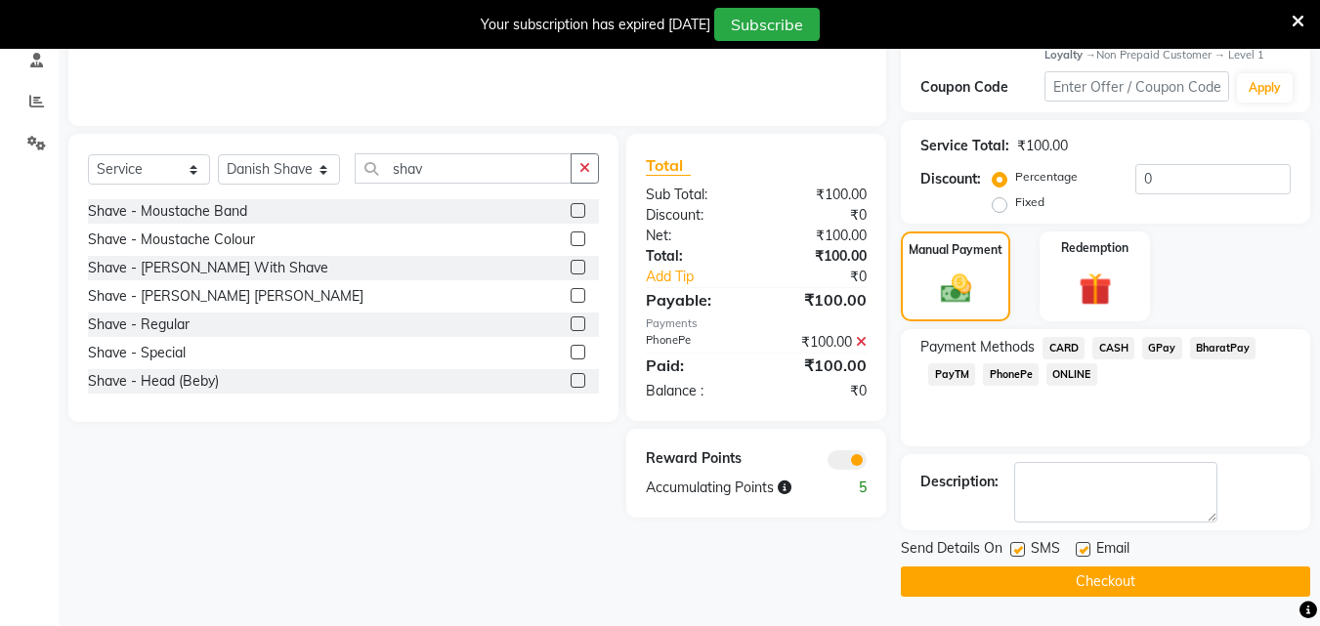
click at [1017, 544] on input "checkbox" at bounding box center [1016, 550] width 13 height 13
click at [1017, 542] on label at bounding box center [1017, 549] width 15 height 15
click at [1017, 544] on input "checkbox" at bounding box center [1016, 550] width 13 height 13
click at [1017, 542] on label at bounding box center [1017, 549] width 15 height 15
click at [1017, 544] on input "checkbox" at bounding box center [1016, 550] width 13 height 13
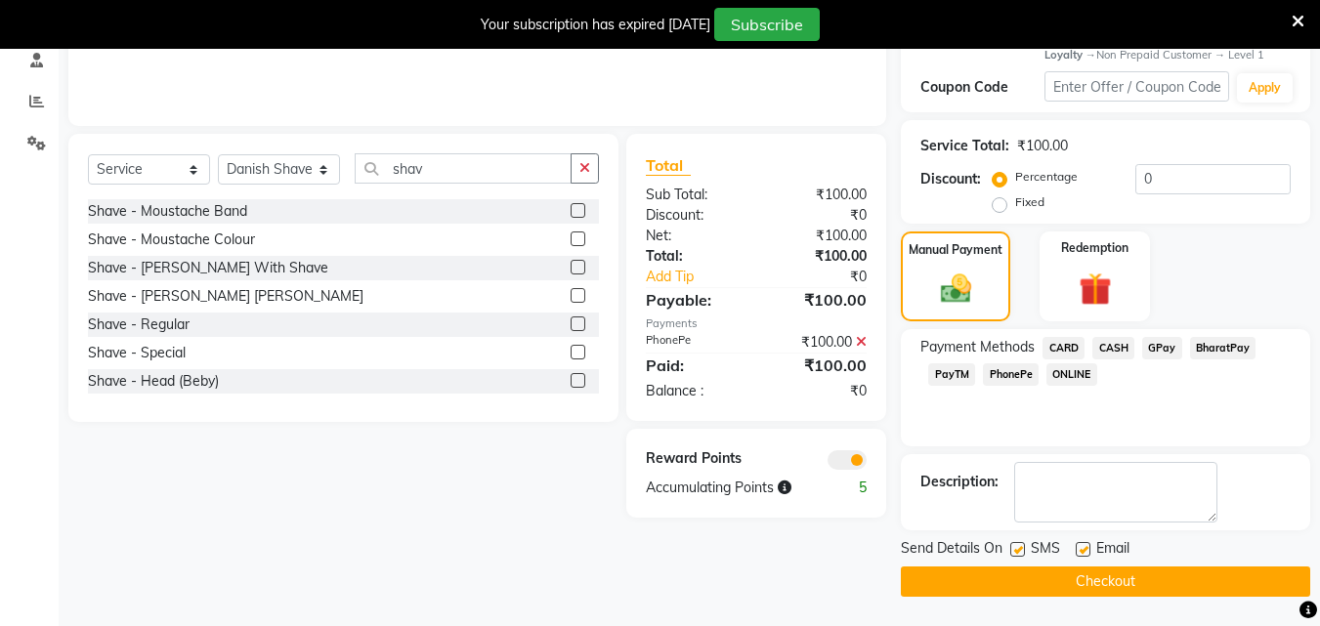
checkbox input "false"
click at [1083, 548] on label at bounding box center [1083, 549] width 15 height 15
click at [1083, 548] on input "checkbox" at bounding box center [1082, 550] width 13 height 13
click at [1083, 548] on label at bounding box center [1083, 549] width 15 height 15
click at [1083, 548] on input "checkbox" at bounding box center [1082, 550] width 13 height 13
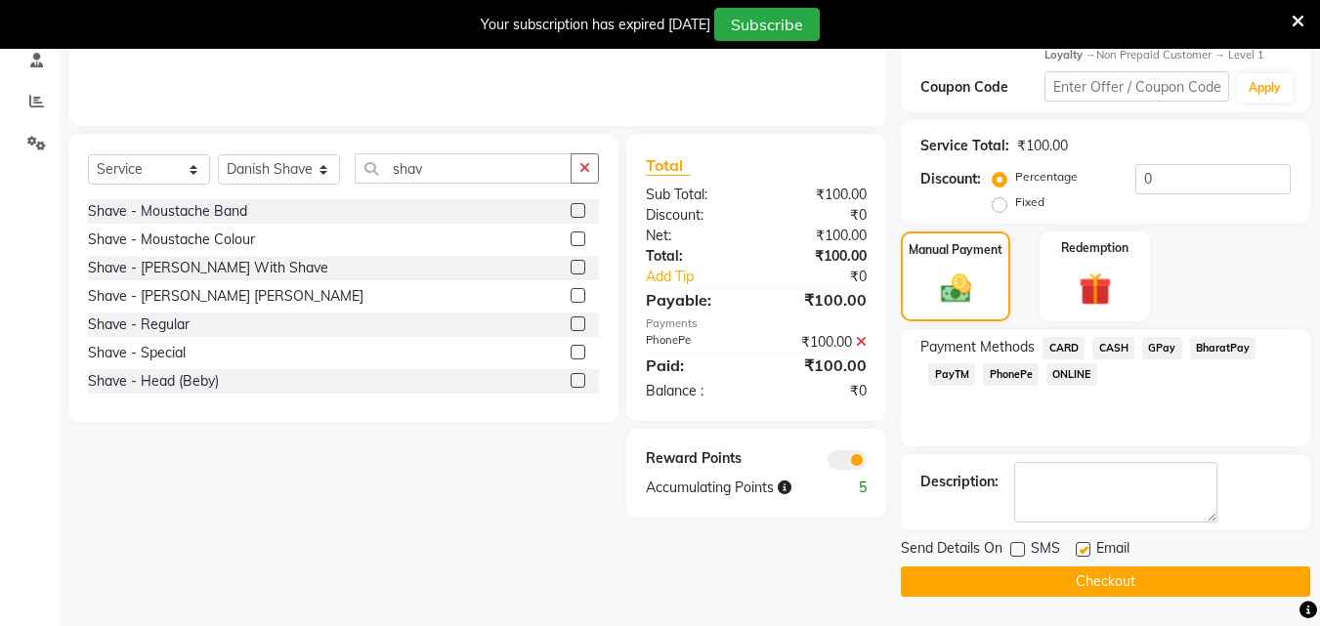
click at [1083, 548] on label at bounding box center [1083, 549] width 15 height 15
click at [1083, 548] on input "checkbox" at bounding box center [1082, 550] width 13 height 13
checkbox input "false"
click at [1078, 582] on button "Checkout" at bounding box center [1105, 582] width 409 height 30
click at [1078, 582] on div "Checkout" at bounding box center [1105, 582] width 409 height 30
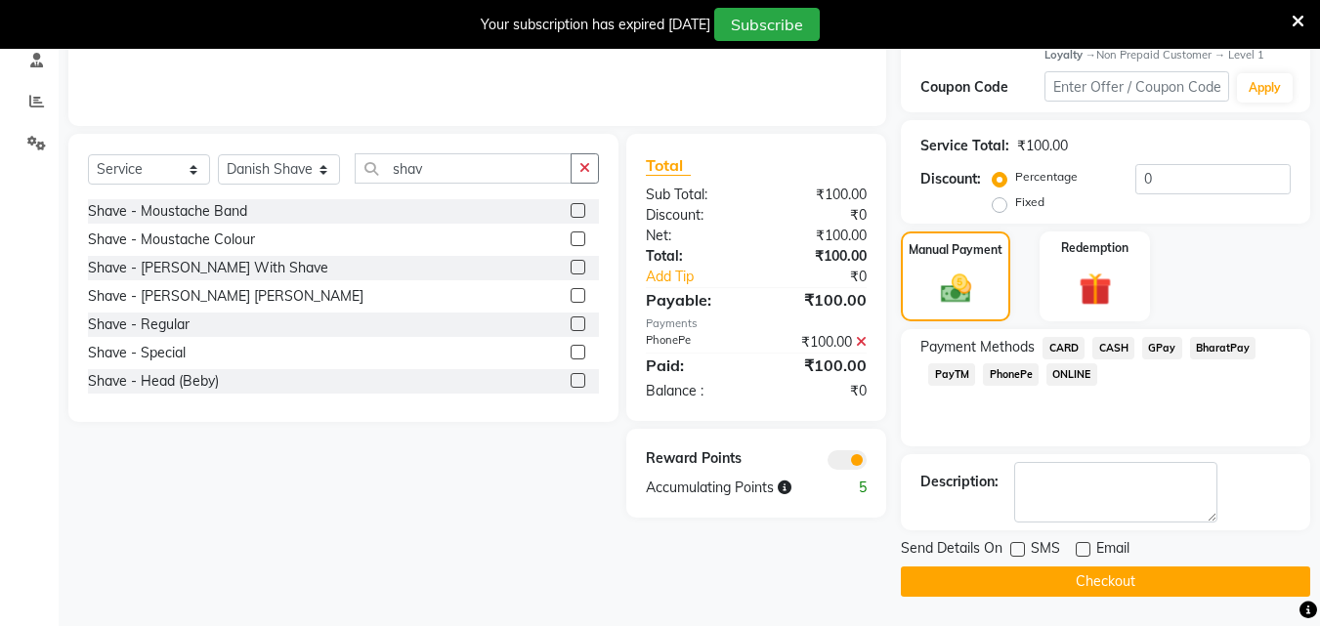
click at [1078, 582] on div "Checkout" at bounding box center [1105, 582] width 409 height 30
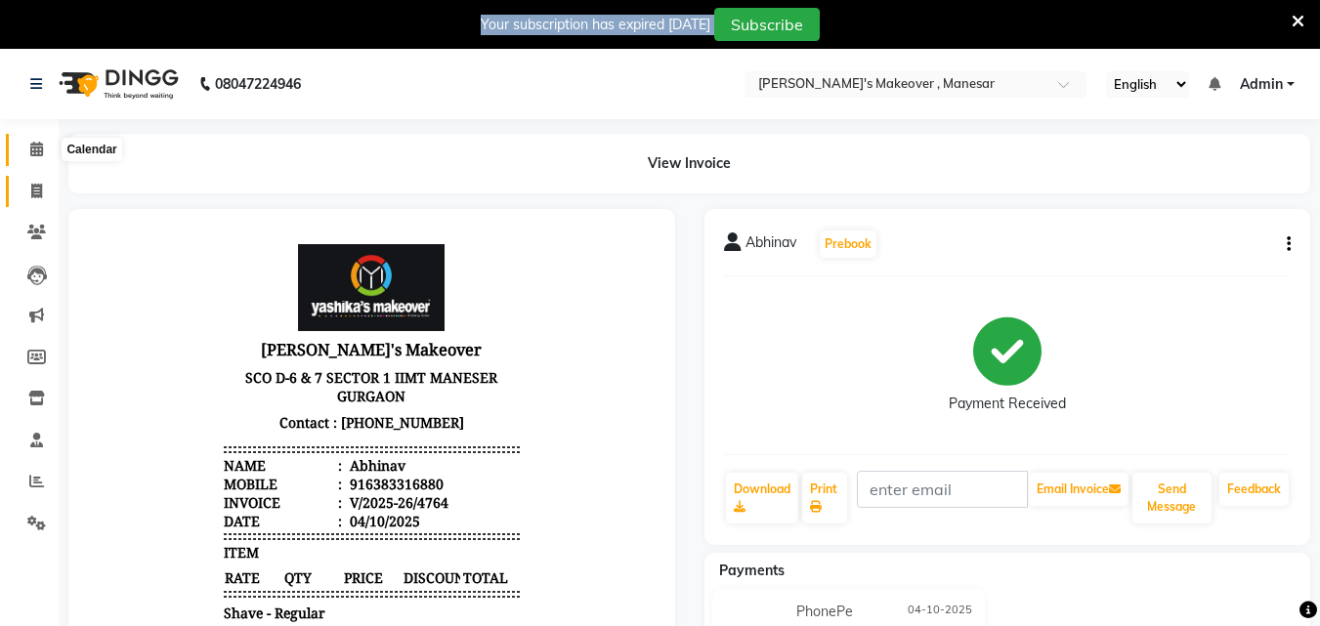
click at [34, 147] on icon at bounding box center [36, 149] width 13 height 15
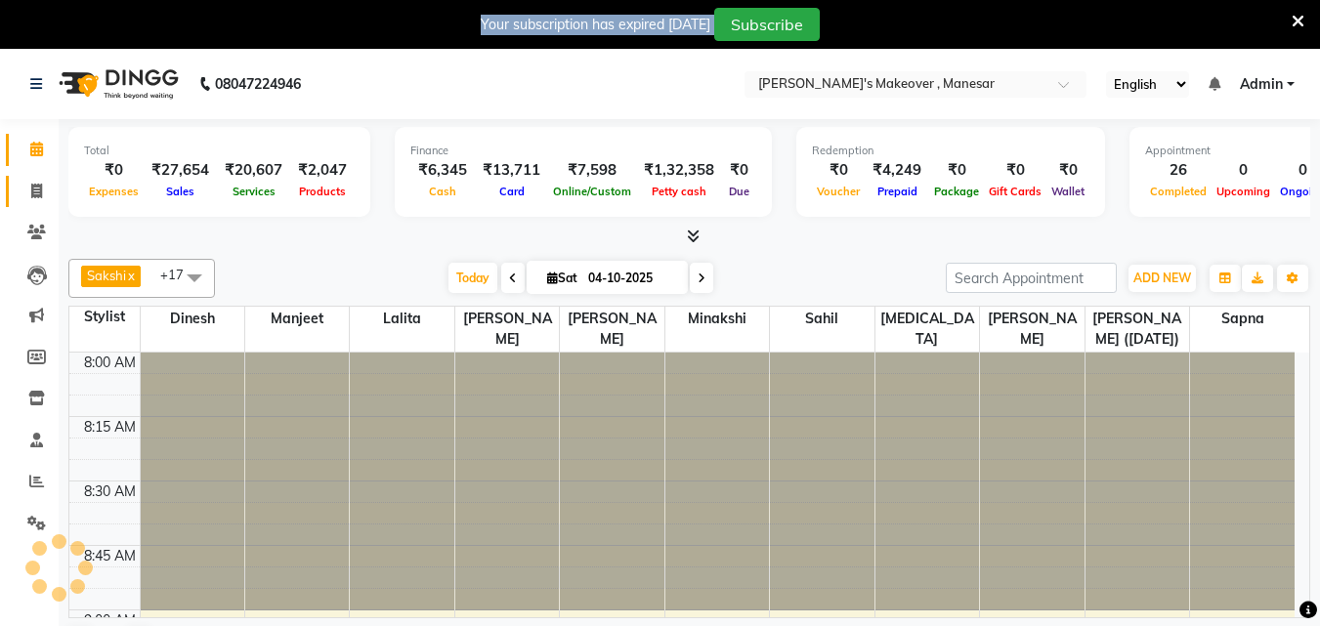
click at [36, 194] on icon at bounding box center [36, 191] width 11 height 15
select select "service"
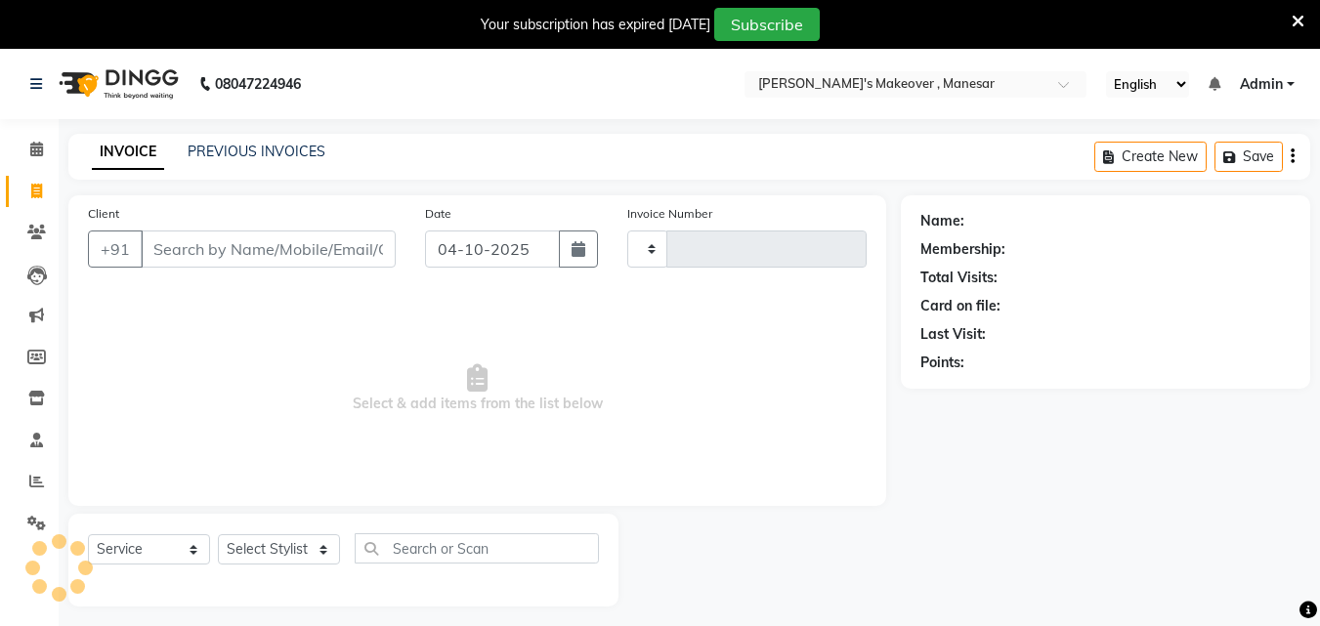
scroll to position [49, 0]
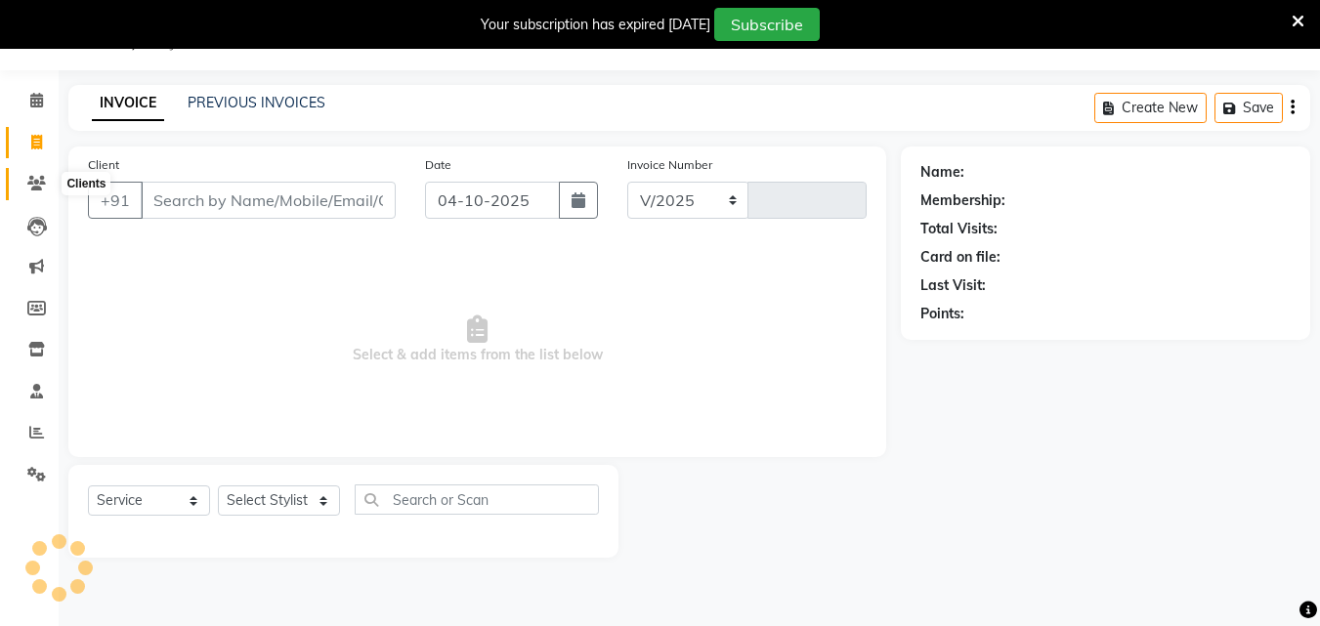
click at [31, 183] on icon at bounding box center [36, 183] width 19 height 15
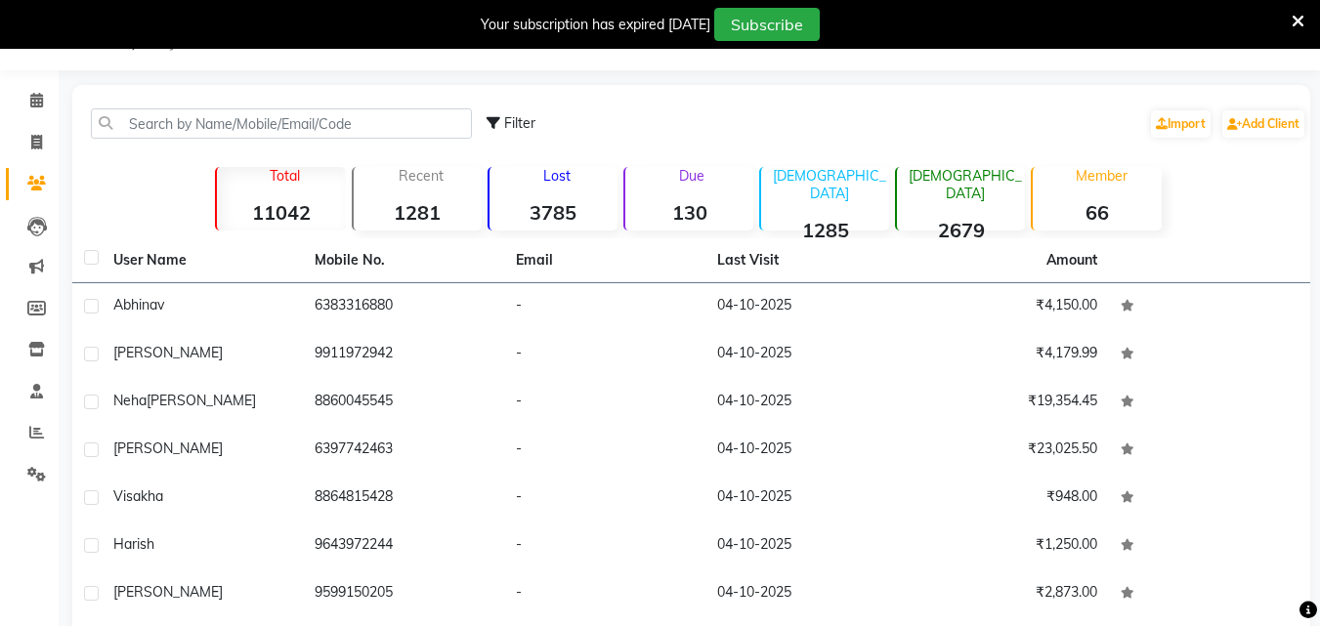
click at [696, 205] on strong "130" at bounding box center [689, 212] width 128 height 24
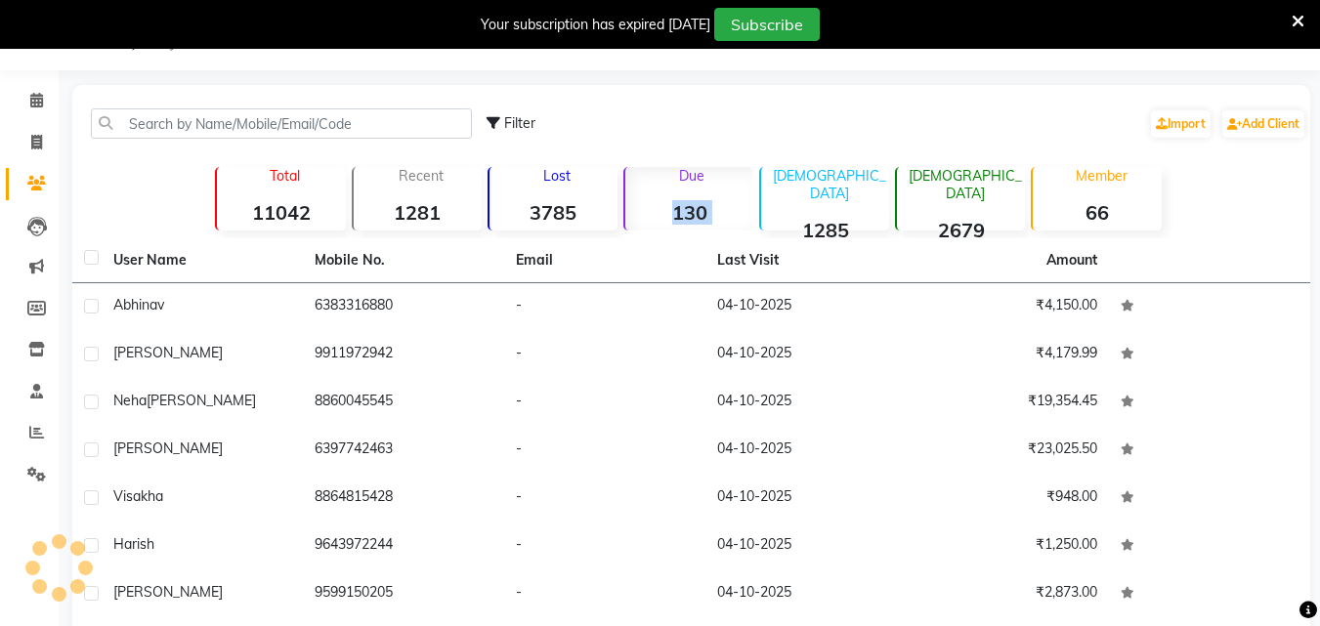
click at [696, 205] on strong "130" at bounding box center [689, 212] width 128 height 24
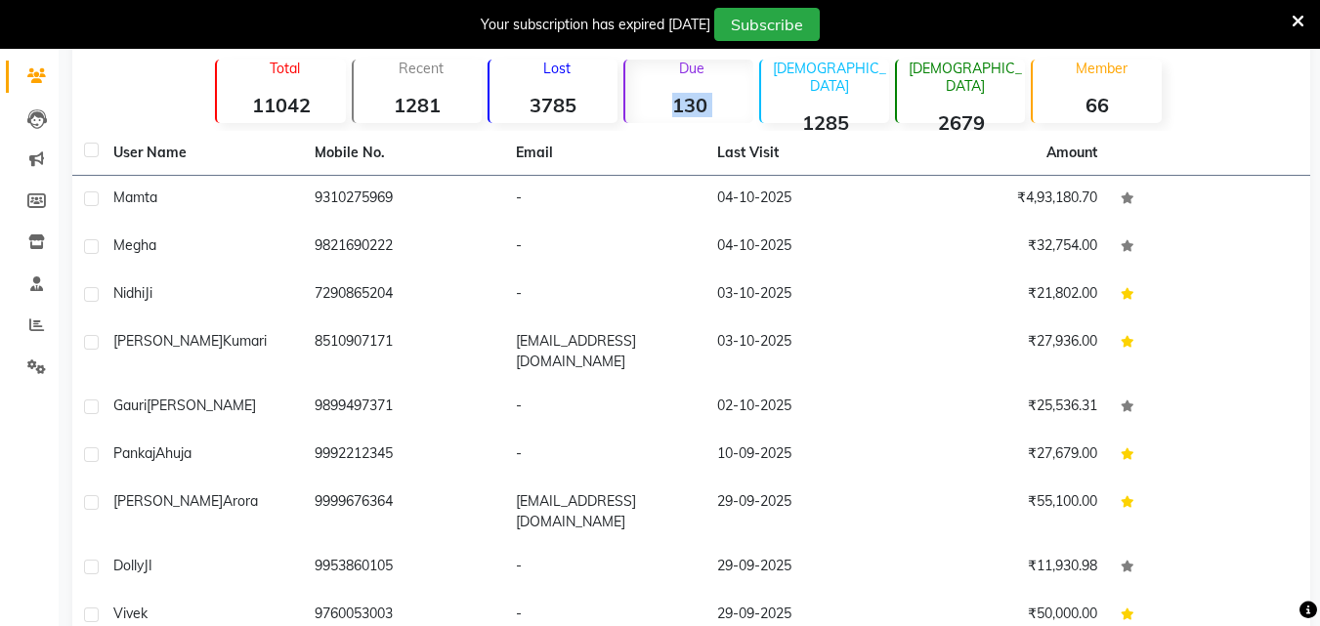
scroll to position [173, 0]
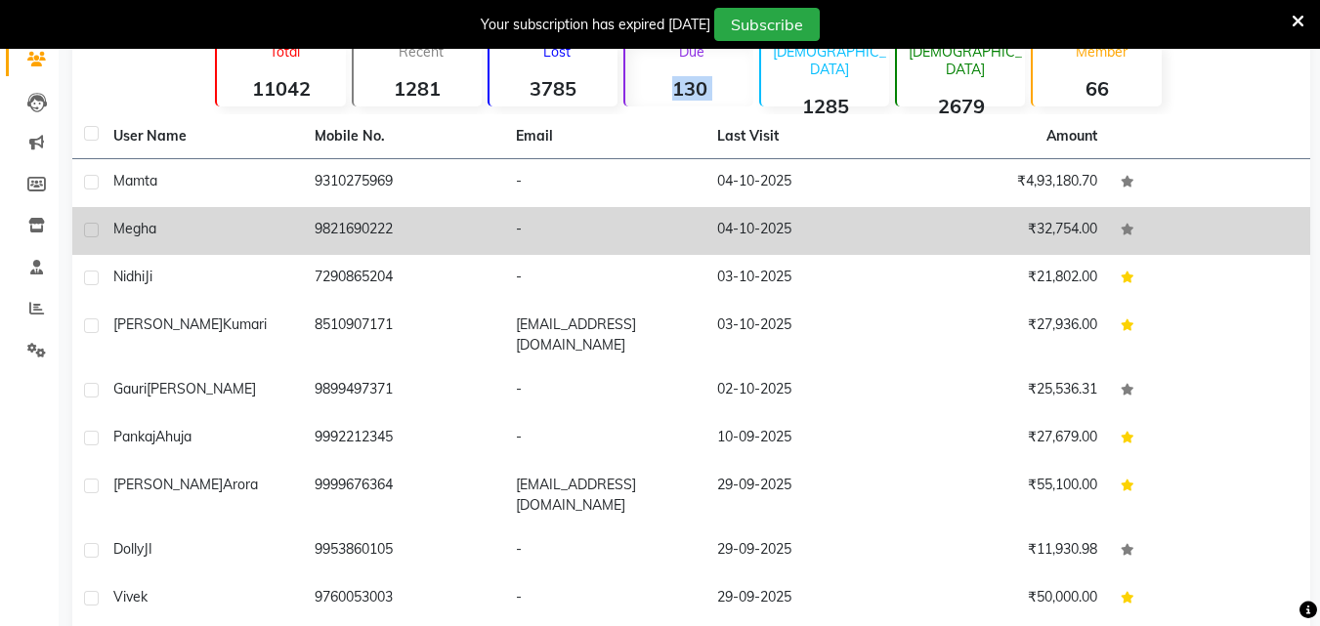
click at [369, 222] on td "9821690222" at bounding box center [403, 231] width 201 height 48
click at [1109, 222] on td at bounding box center [1209, 231] width 201 height 48
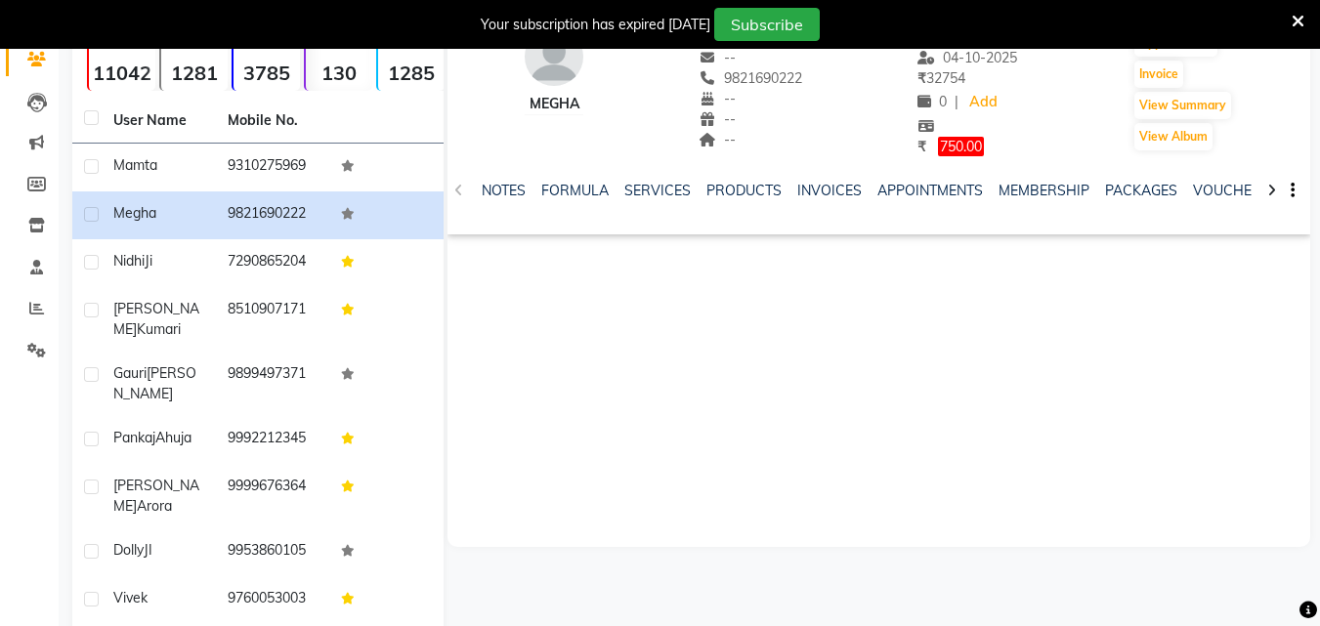
click at [970, 138] on span "750.00" at bounding box center [961, 147] width 46 height 20
select select "1"
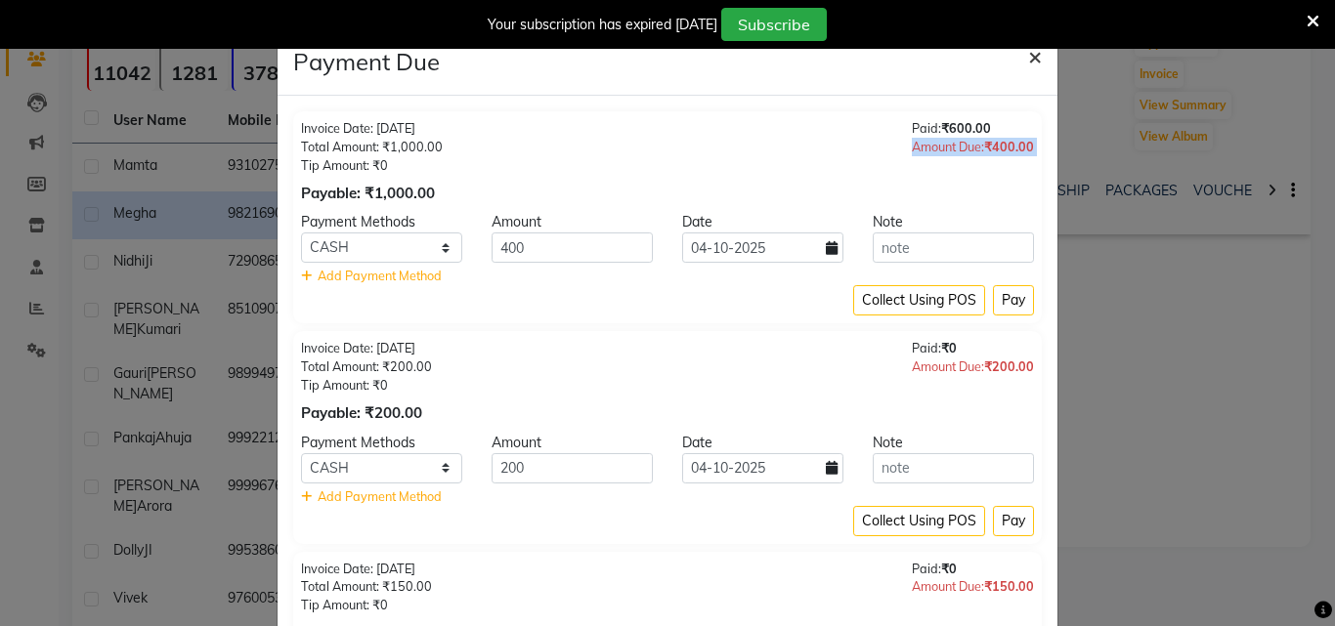
click at [1035, 51] on button "×" at bounding box center [1034, 55] width 45 height 55
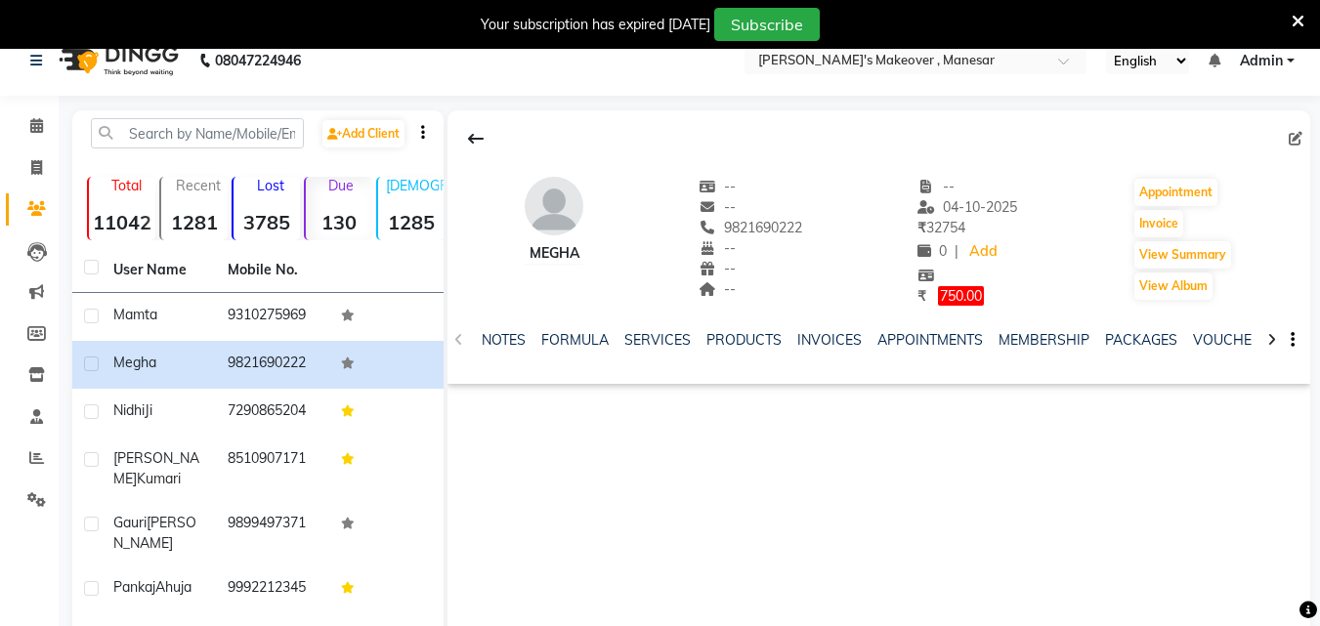
scroll to position [3, 0]
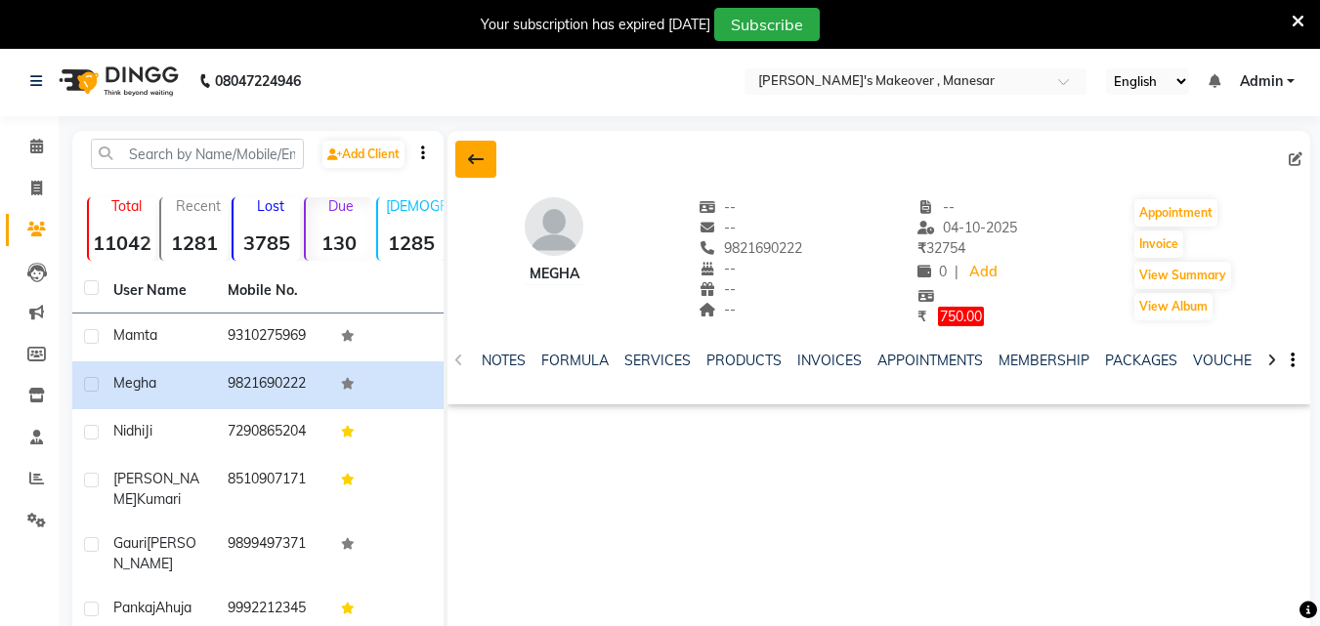
click at [483, 162] on icon at bounding box center [476, 159] width 16 height 16
click at [319, 162] on div at bounding box center [197, 154] width 242 height 30
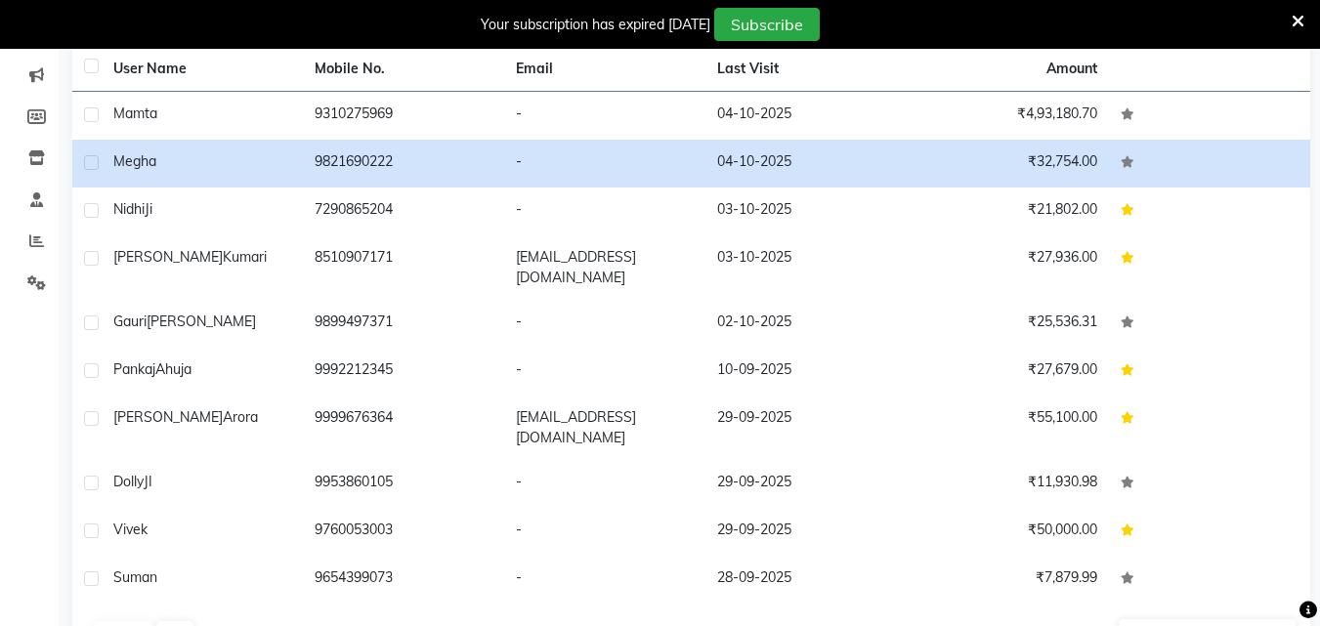
scroll to position [269, 0]
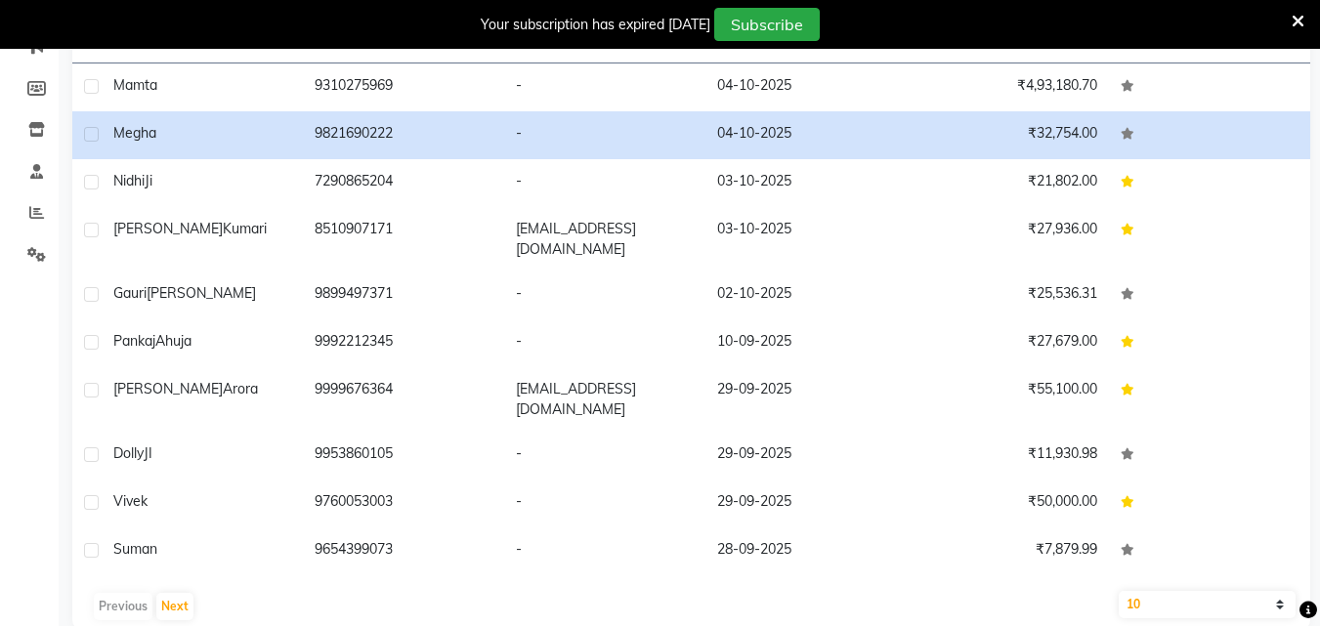
click at [1283, 591] on select "10 50 100" at bounding box center [1207, 604] width 177 height 27
click at [1282, 591] on select "10 50 100" at bounding box center [1207, 604] width 177 height 27
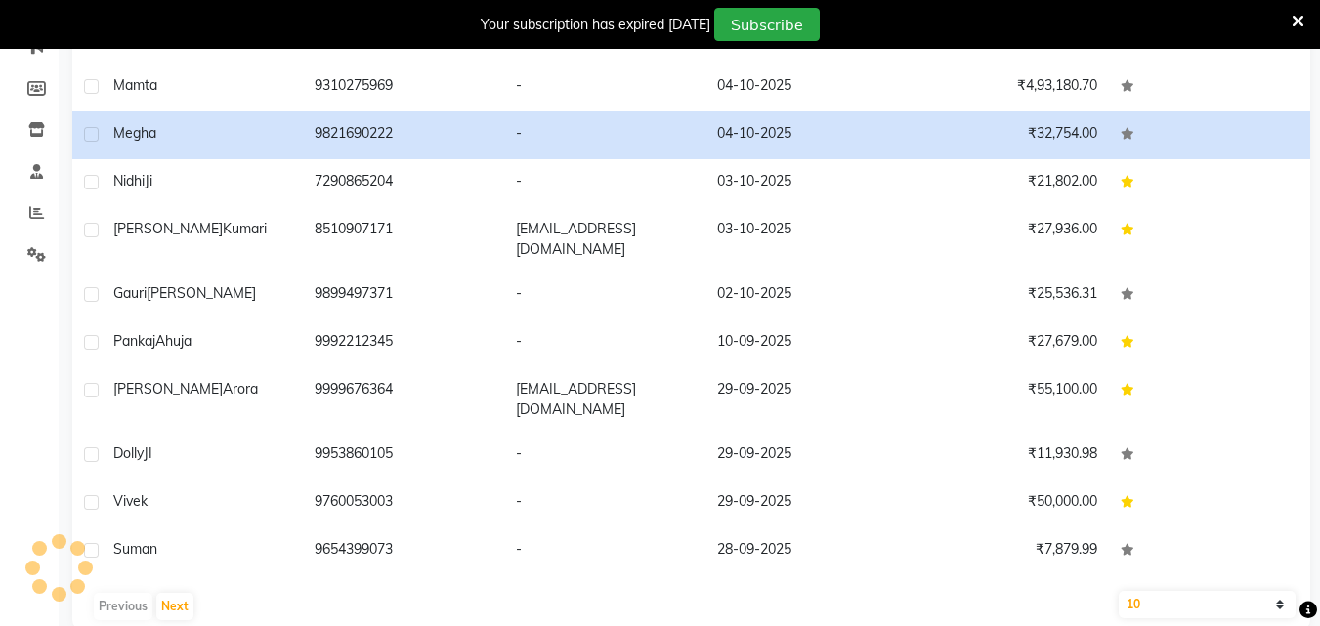
click at [1282, 591] on select "10 50 100" at bounding box center [1207, 604] width 177 height 27
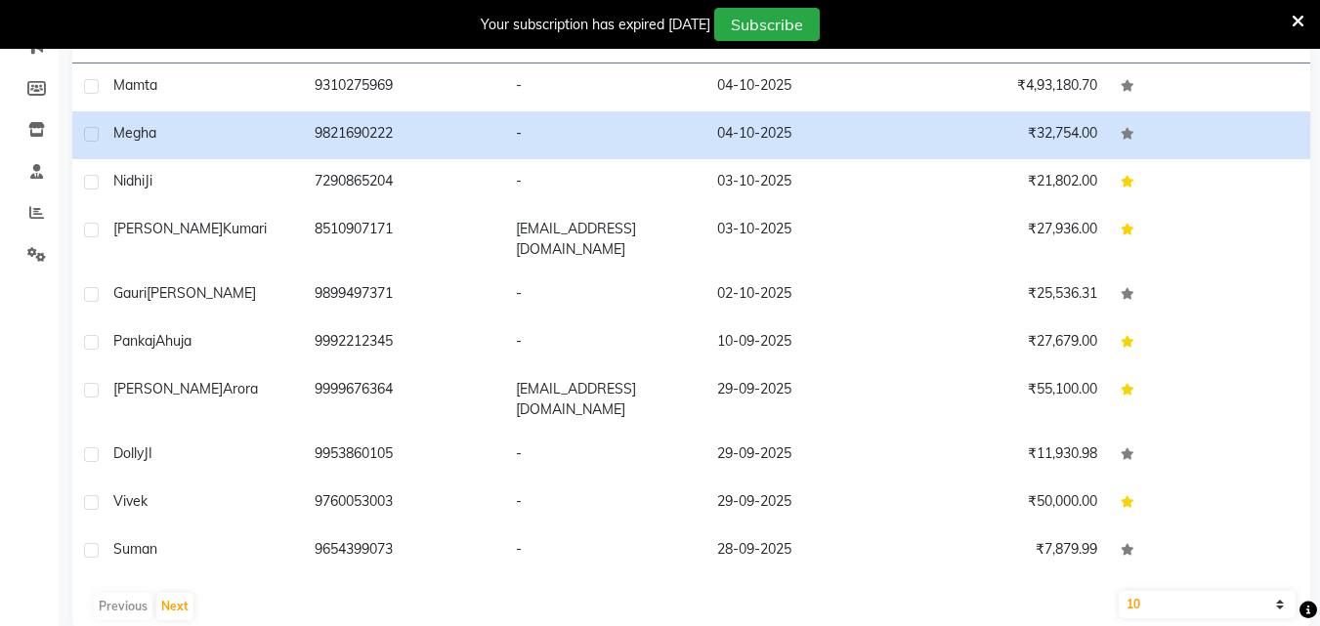
click at [1278, 591] on select "10 50 100" at bounding box center [1207, 604] width 177 height 27
select select "50"
click at [1119, 591] on select "10 50 100" at bounding box center [1207, 604] width 177 height 27
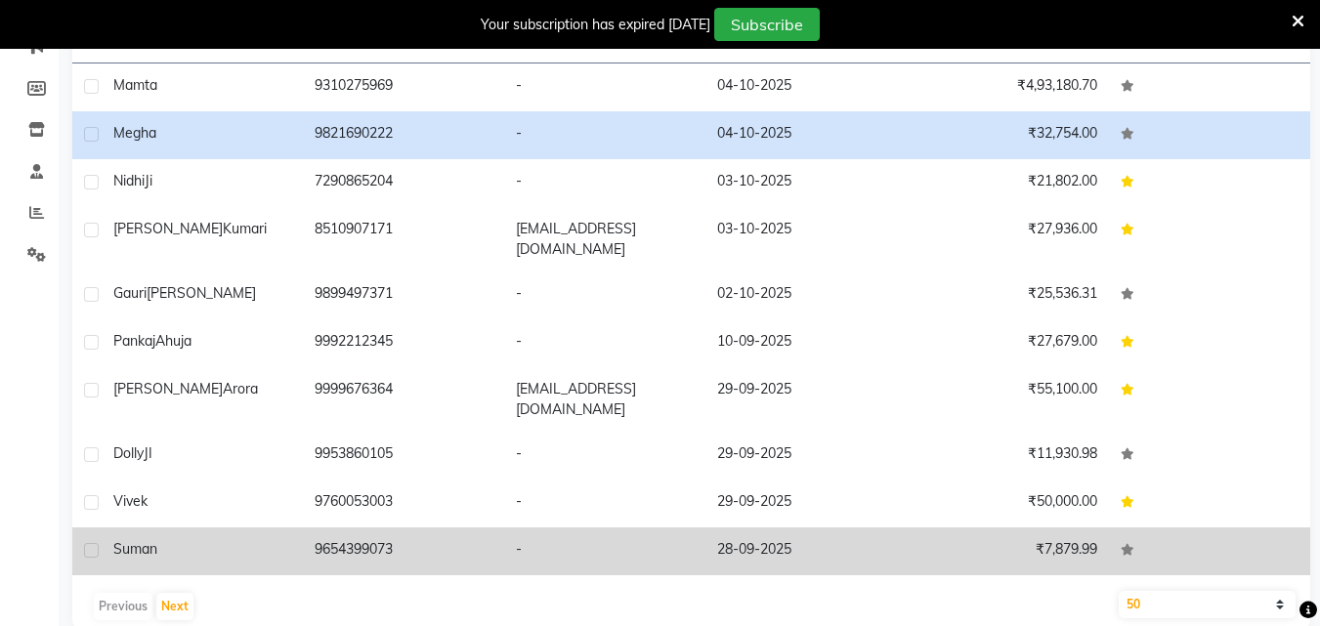
click at [1203, 533] on td at bounding box center [1209, 552] width 201 height 48
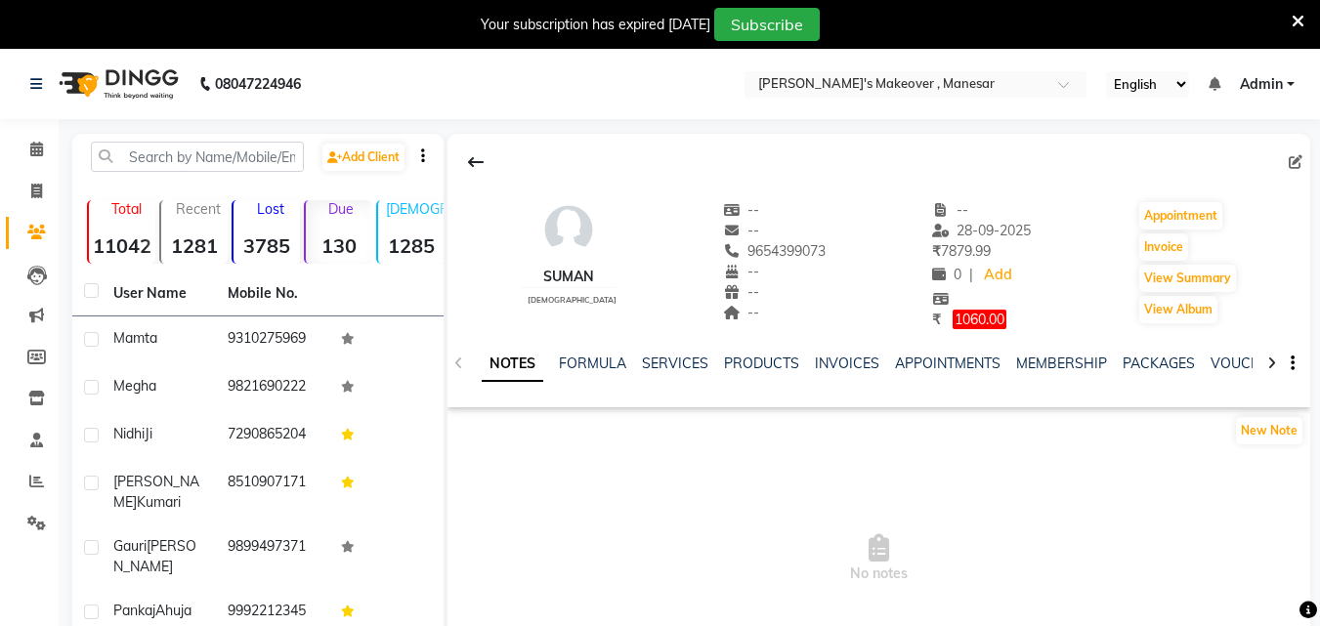
click at [1318, 224] on main "Add Client Total 11042 Recent 1281 Lost 3785 Due 130 [DEMOGRAPHIC_DATA] 1285 [D…" at bounding box center [689, 580] width 1261 height 893
drag, startPoint x: 468, startPoint y: 156, endPoint x: 465, endPoint y: 171, distance: 14.9
click at [469, 156] on icon at bounding box center [476, 162] width 16 height 16
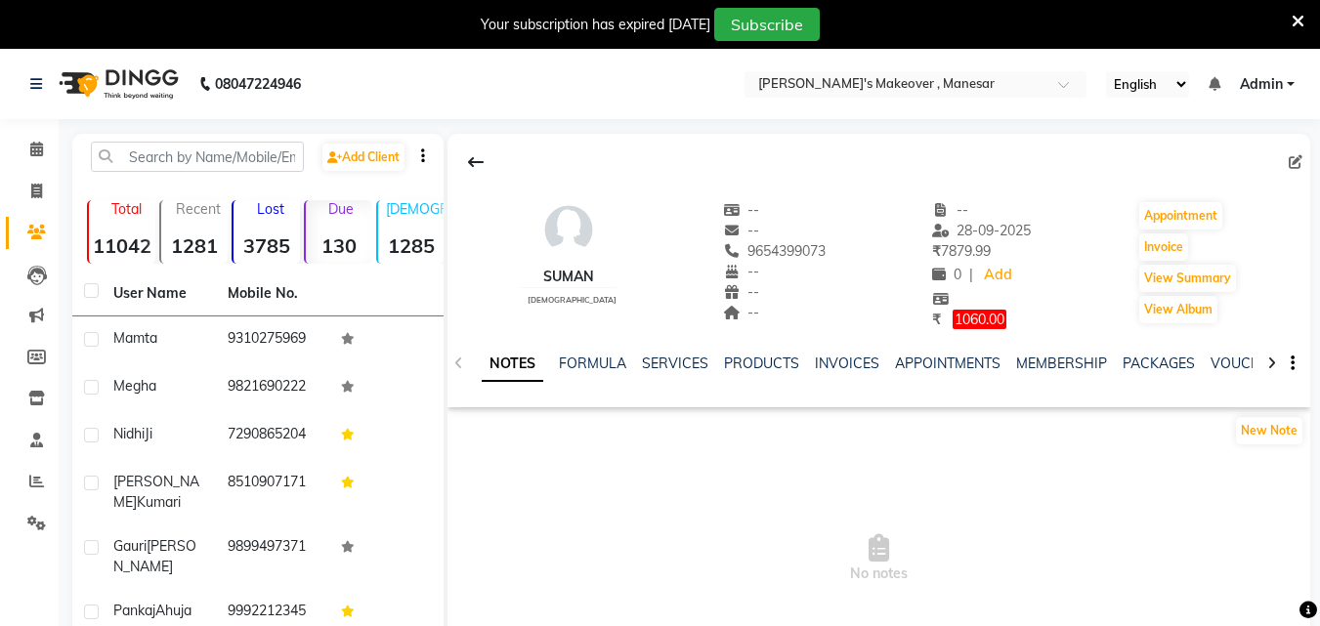
click at [440, 156] on div "Add Client" at bounding box center [257, 165] width 363 height 46
click at [440, 157] on div "Add Client" at bounding box center [257, 165] width 363 height 46
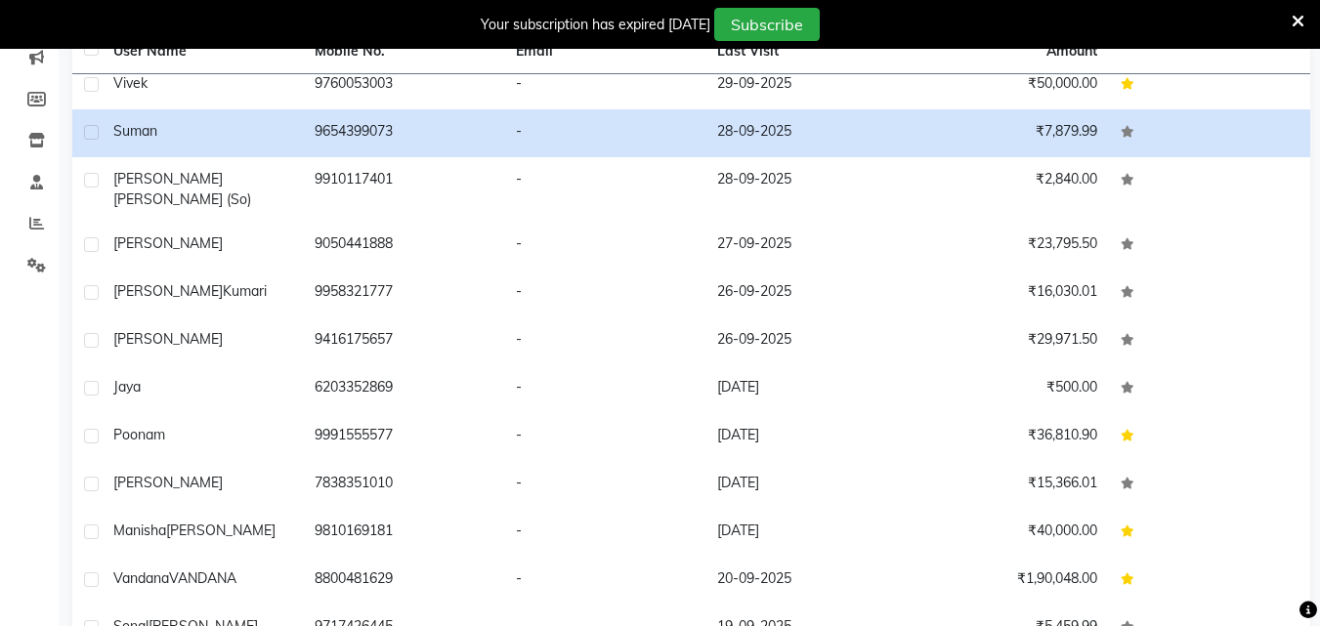
scroll to position [469, 0]
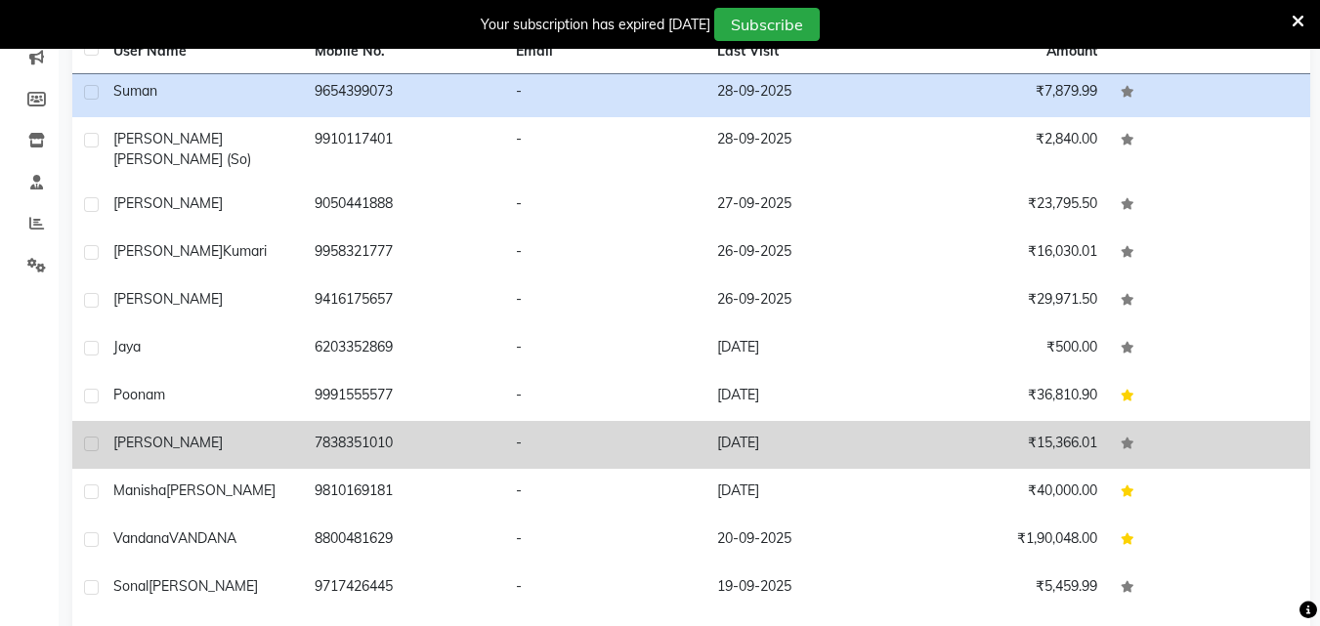
click at [341, 421] on td "7838351010" at bounding box center [403, 445] width 201 height 48
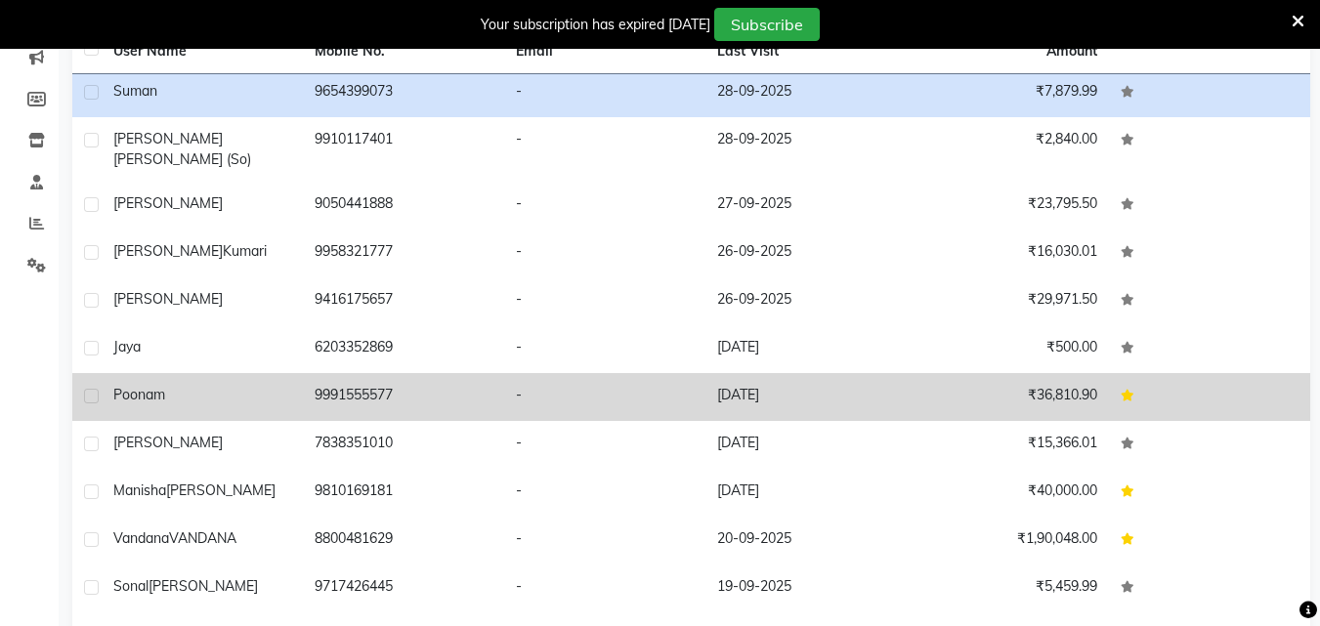
click at [1109, 379] on td at bounding box center [1209, 397] width 201 height 48
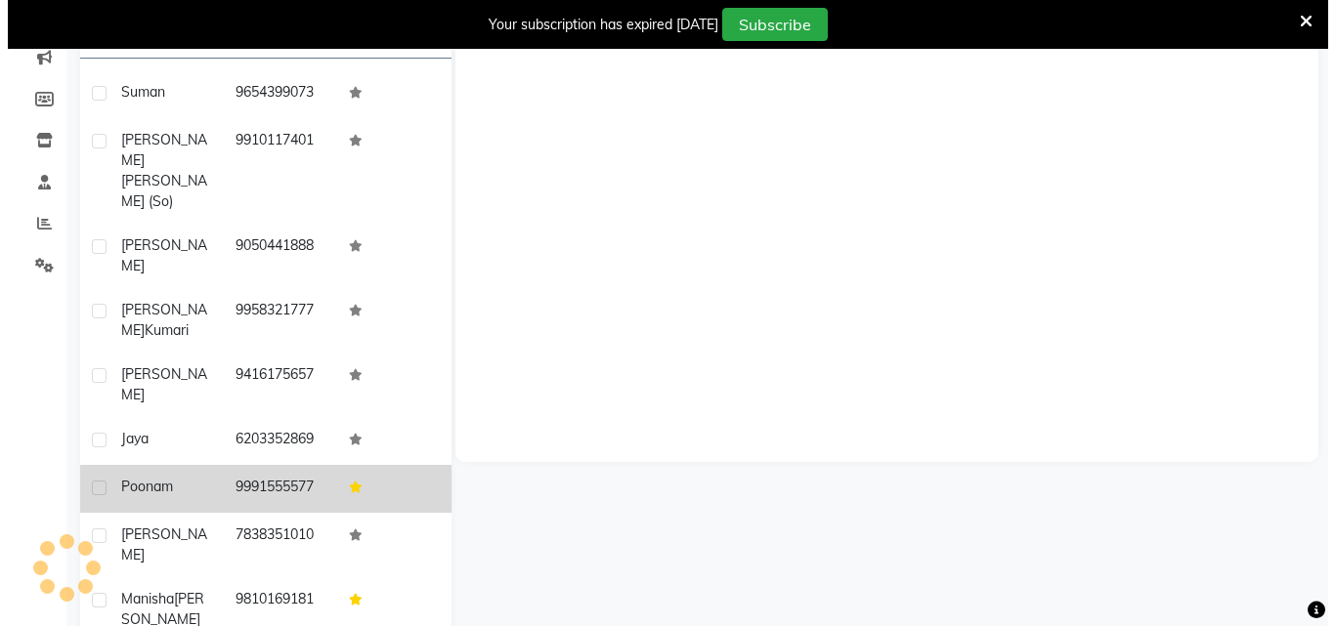
scroll to position [486, 0]
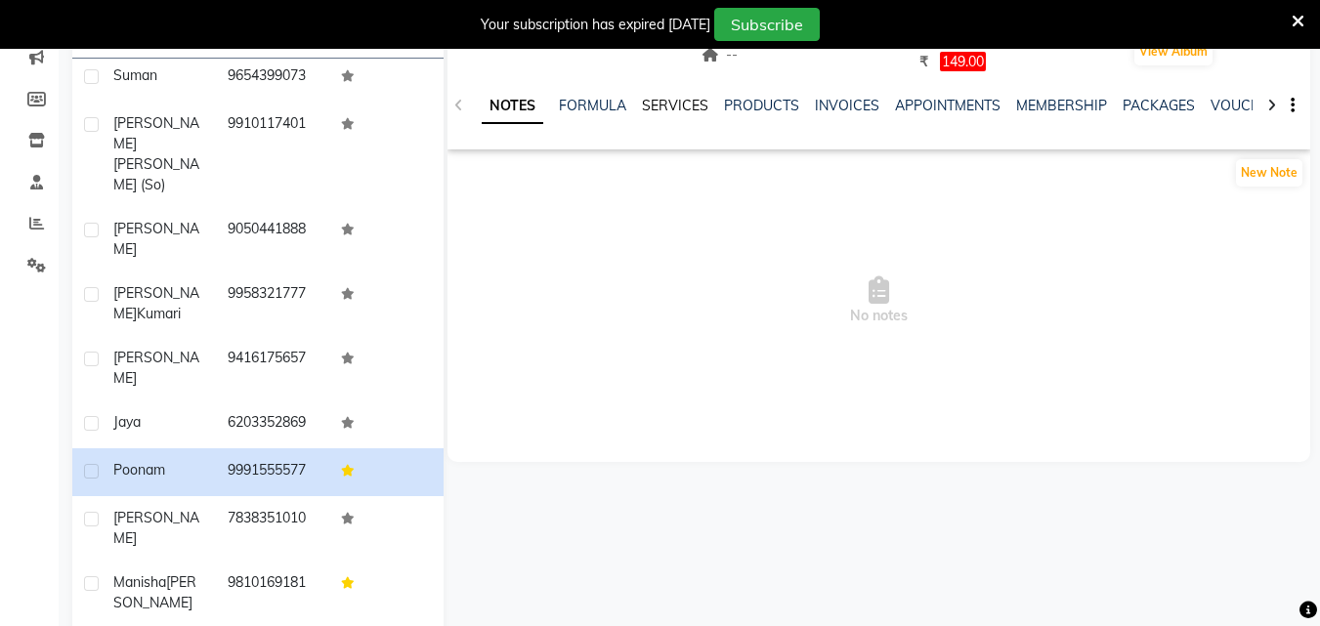
click at [665, 102] on link "SERVICES" at bounding box center [675, 106] width 66 height 18
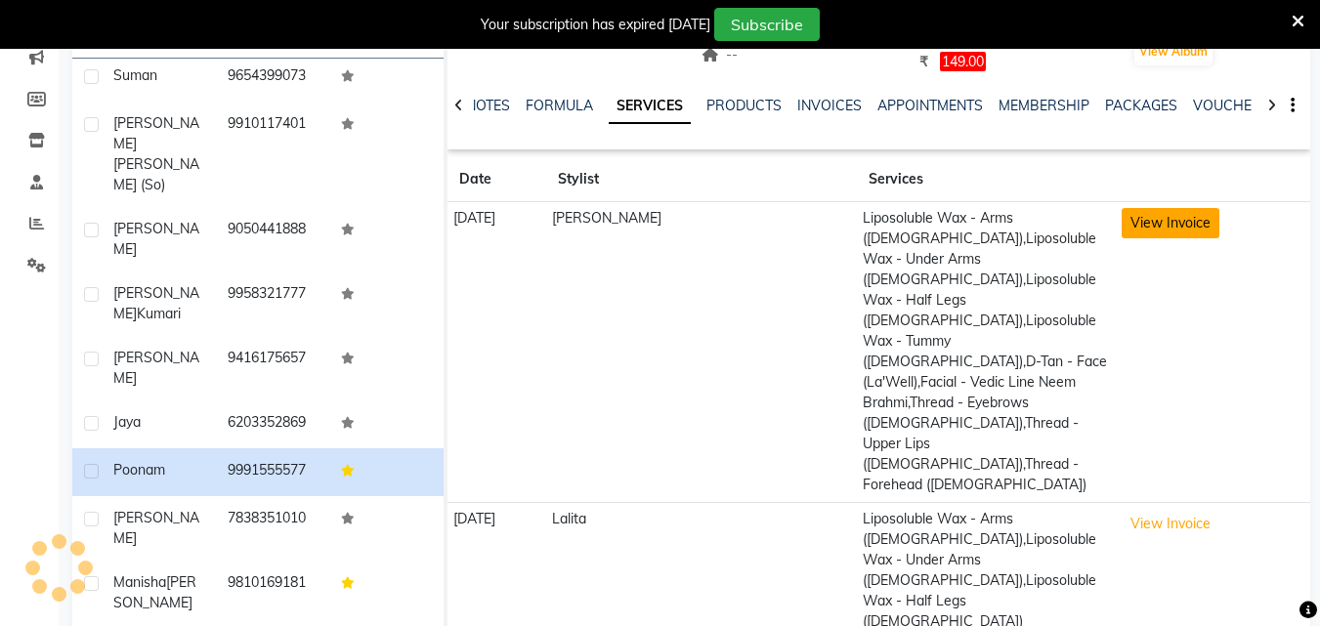
click at [1165, 231] on button "View Invoice" at bounding box center [1171, 223] width 98 height 30
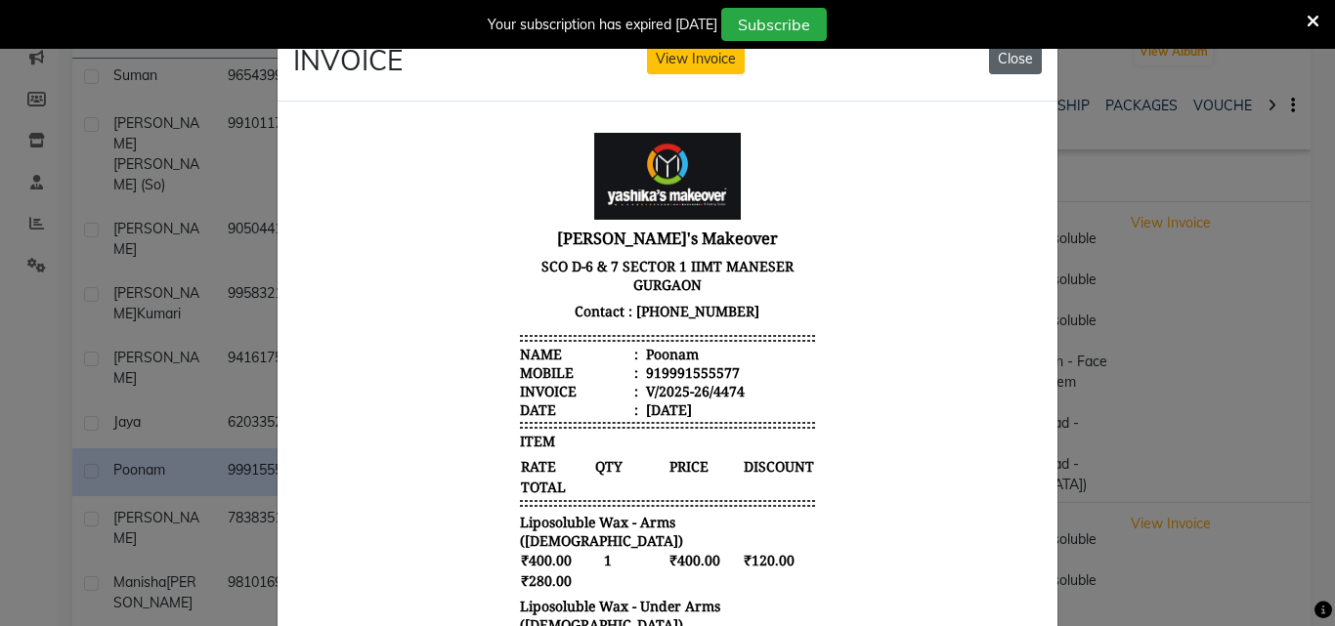
click at [996, 58] on button "Close" at bounding box center [1015, 59] width 53 height 30
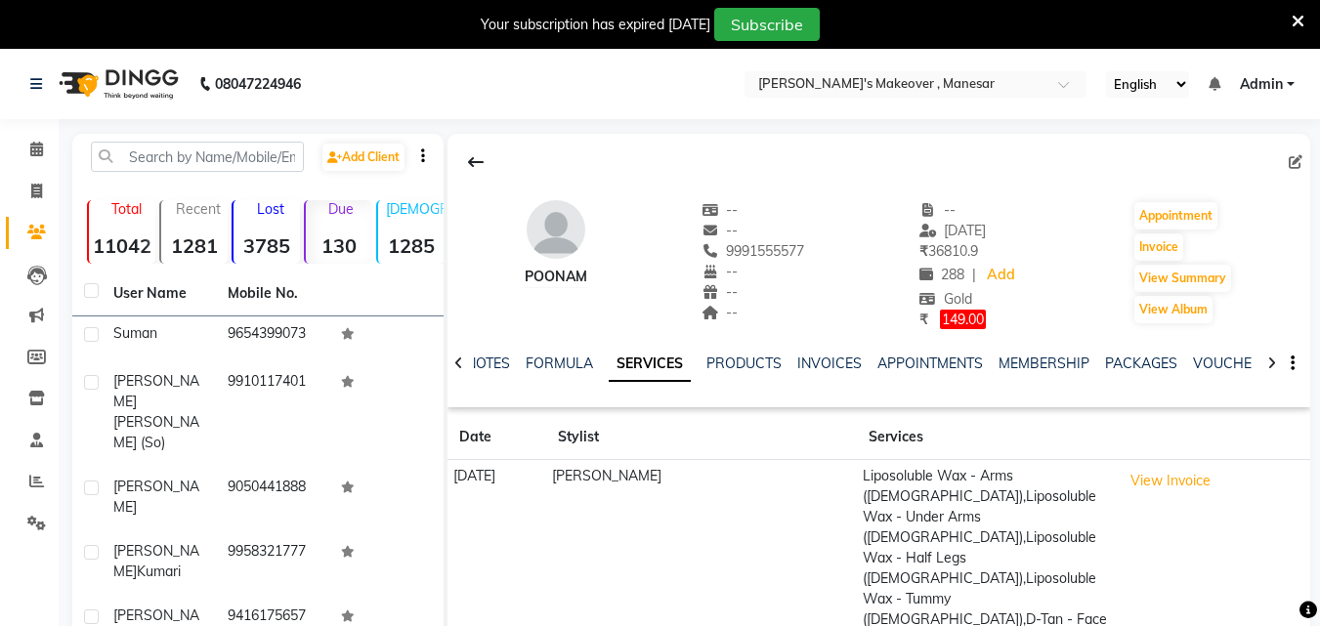
click at [470, 153] on button at bounding box center [475, 162] width 41 height 37
click at [440, 153] on div "Add Client" at bounding box center [257, 165] width 363 height 46
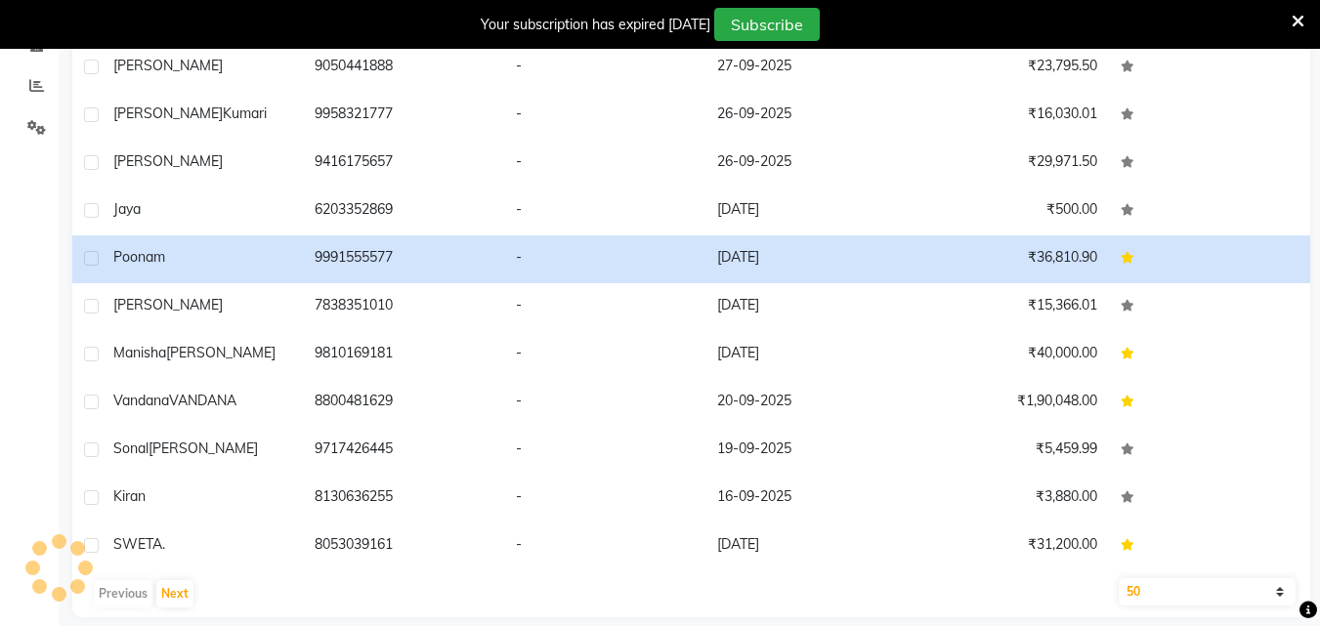
scroll to position [398, 0]
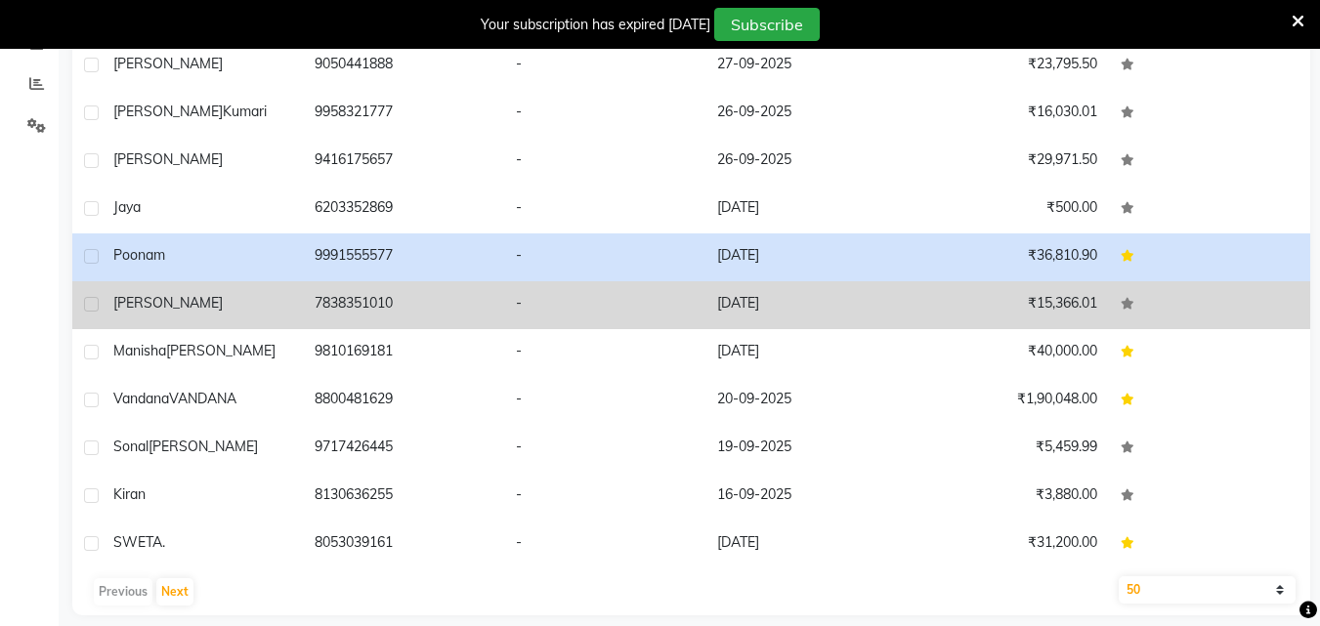
click at [317, 281] on td "7838351010" at bounding box center [403, 305] width 201 height 48
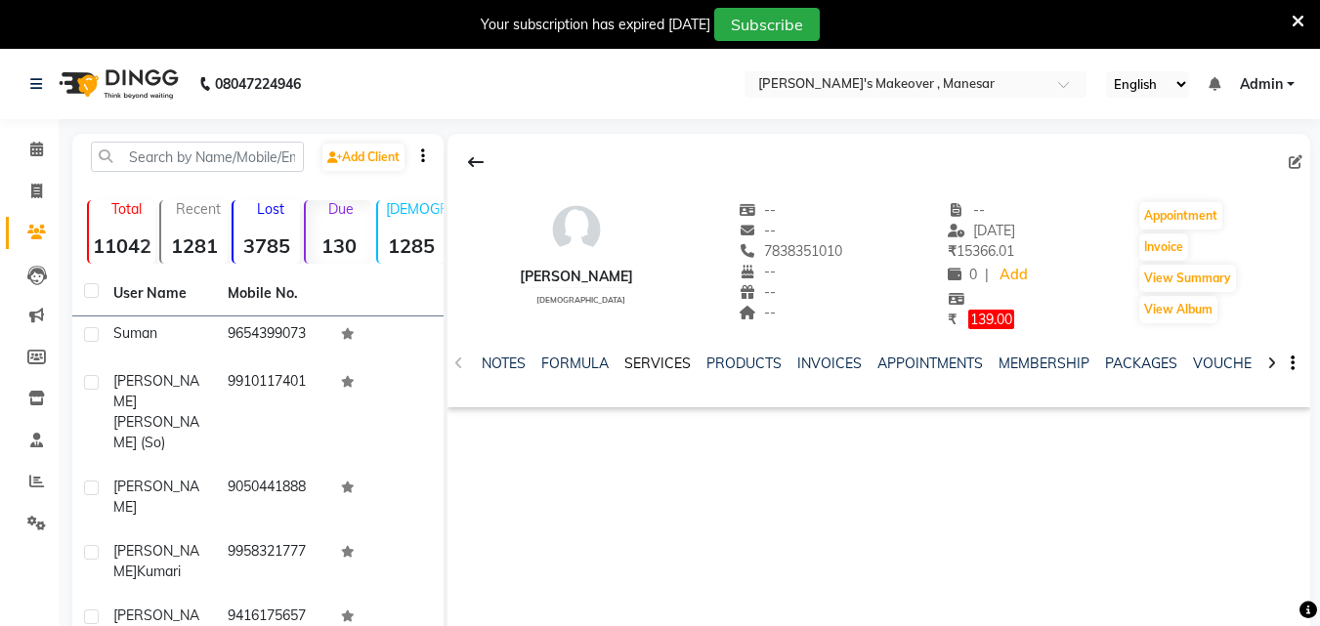
click at [669, 369] on link "SERVICES" at bounding box center [657, 364] width 66 height 18
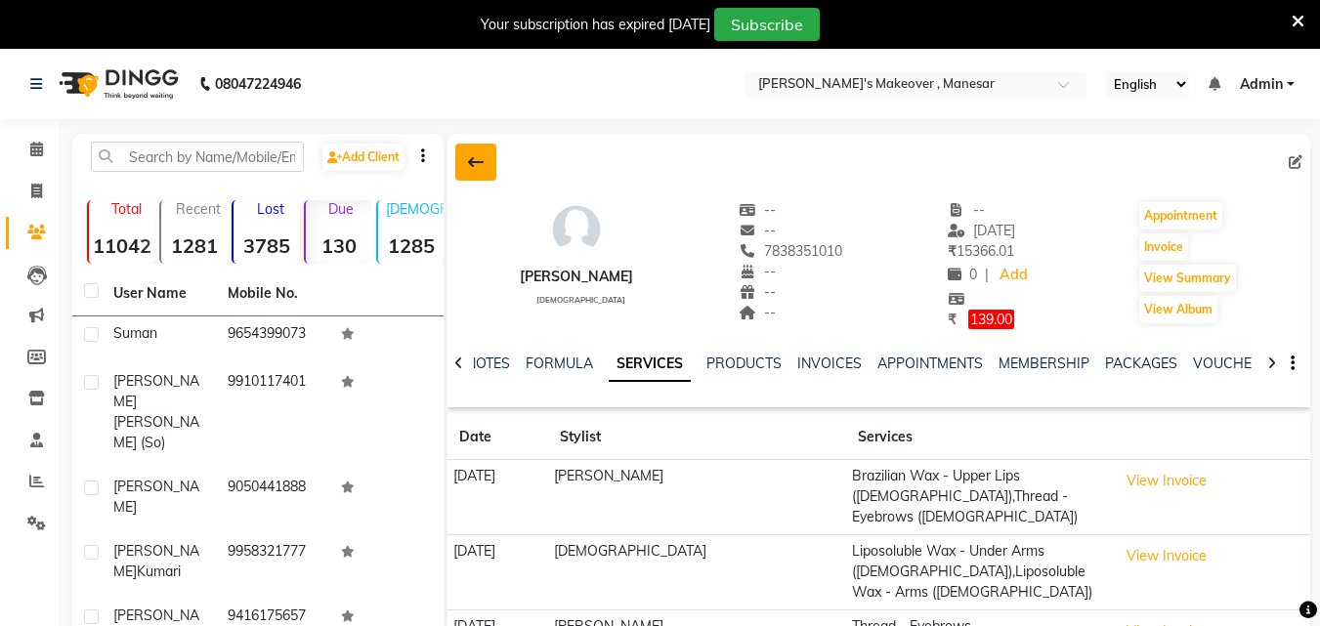
click at [486, 172] on button at bounding box center [475, 162] width 41 height 37
click at [319, 172] on div at bounding box center [197, 157] width 242 height 30
drag, startPoint x: 486, startPoint y: 172, endPoint x: 948, endPoint y: 203, distance: 463.2
click at [319, 172] on div at bounding box center [197, 157] width 242 height 30
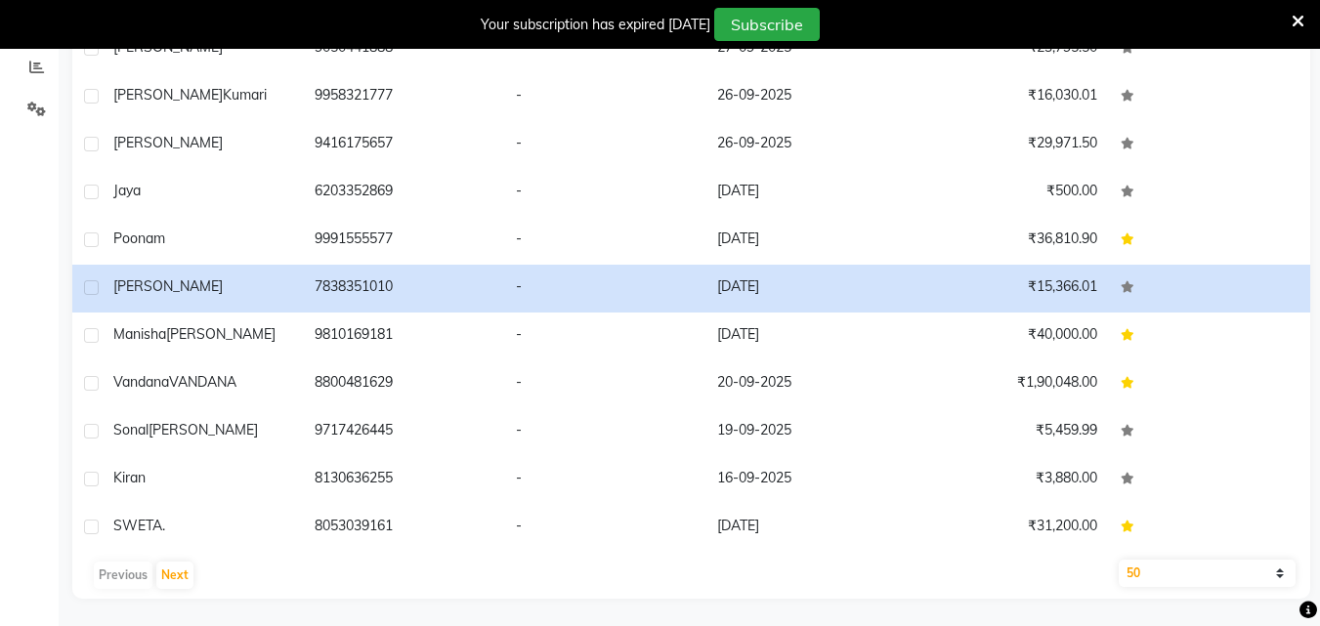
scroll to position [416, 0]
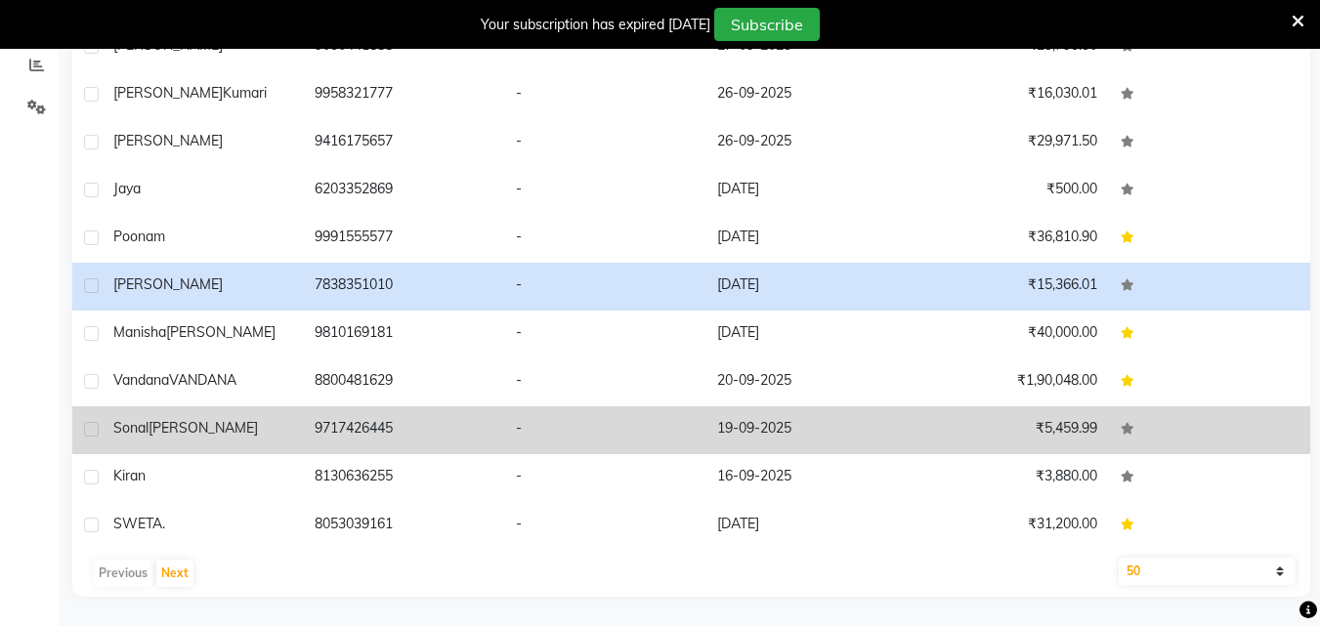
click at [347, 406] on td "9717426445" at bounding box center [403, 430] width 201 height 48
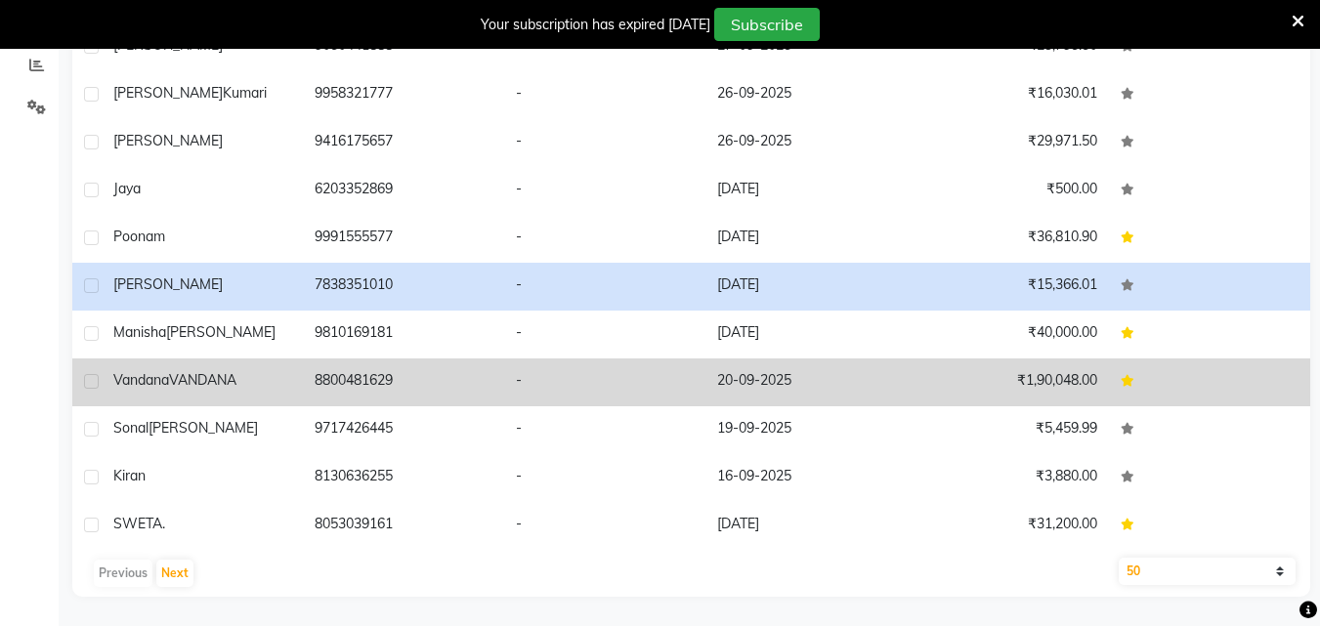
click at [1109, 382] on td at bounding box center [1209, 383] width 201 height 48
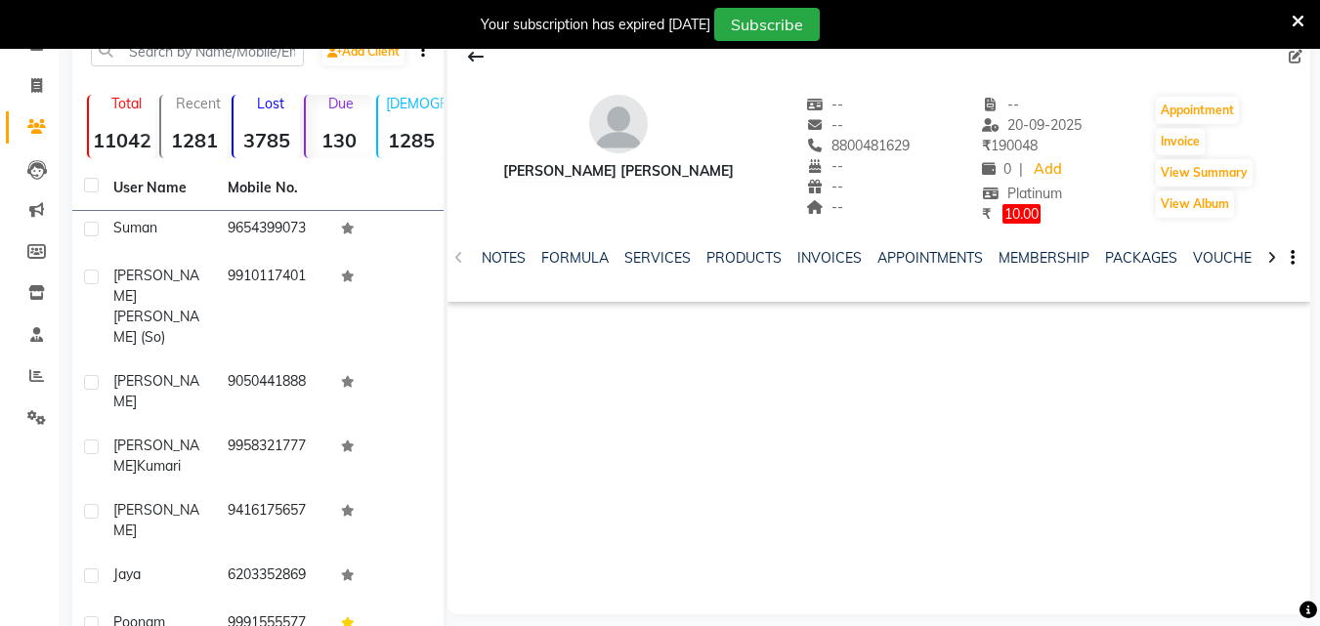
scroll to position [2, 0]
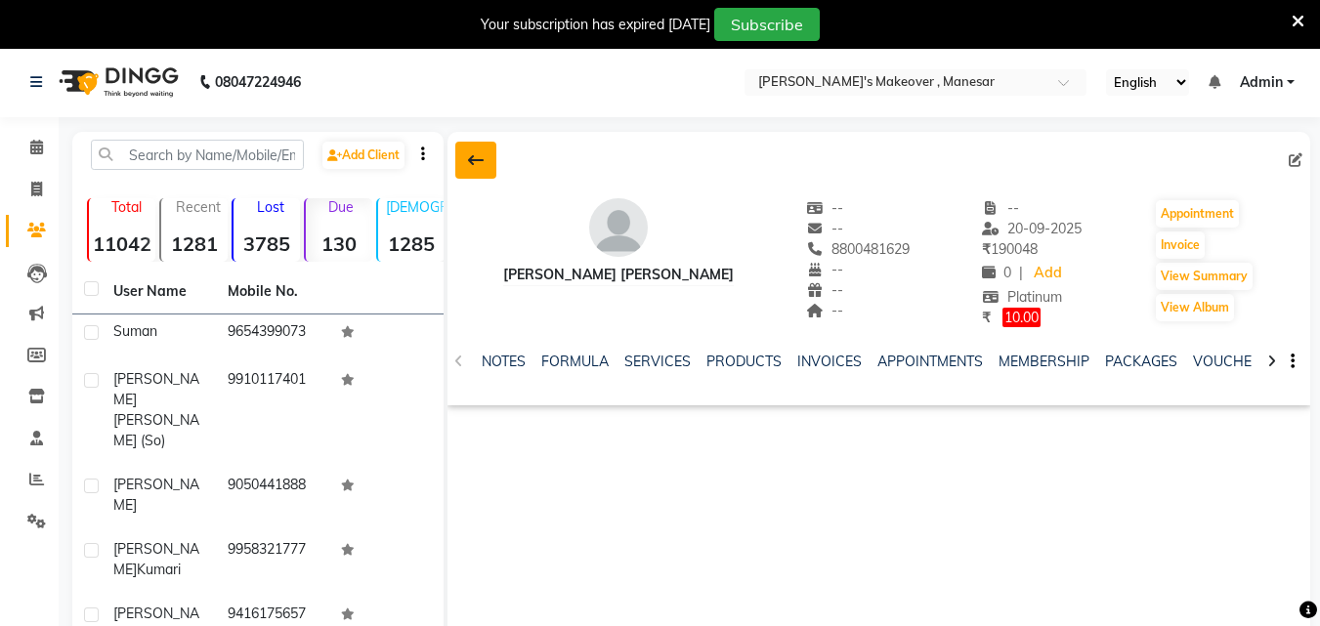
click at [481, 160] on icon at bounding box center [476, 160] width 16 height 16
click at [319, 160] on div at bounding box center [197, 155] width 242 height 30
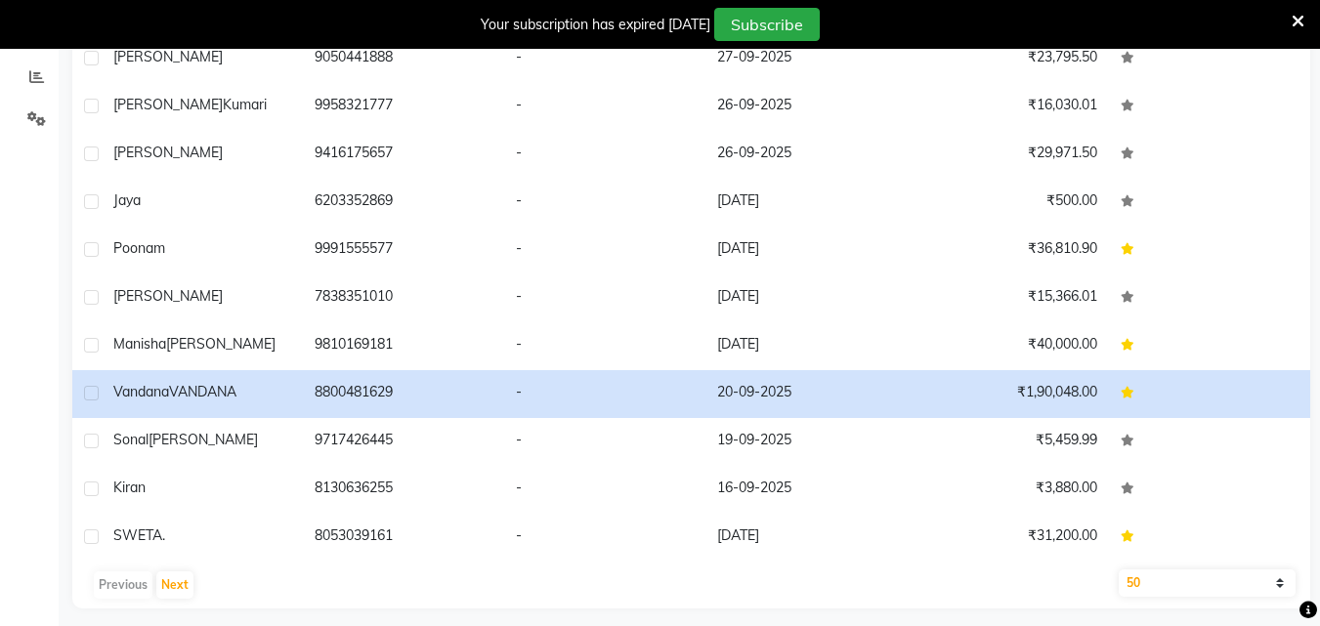
scroll to position [416, 0]
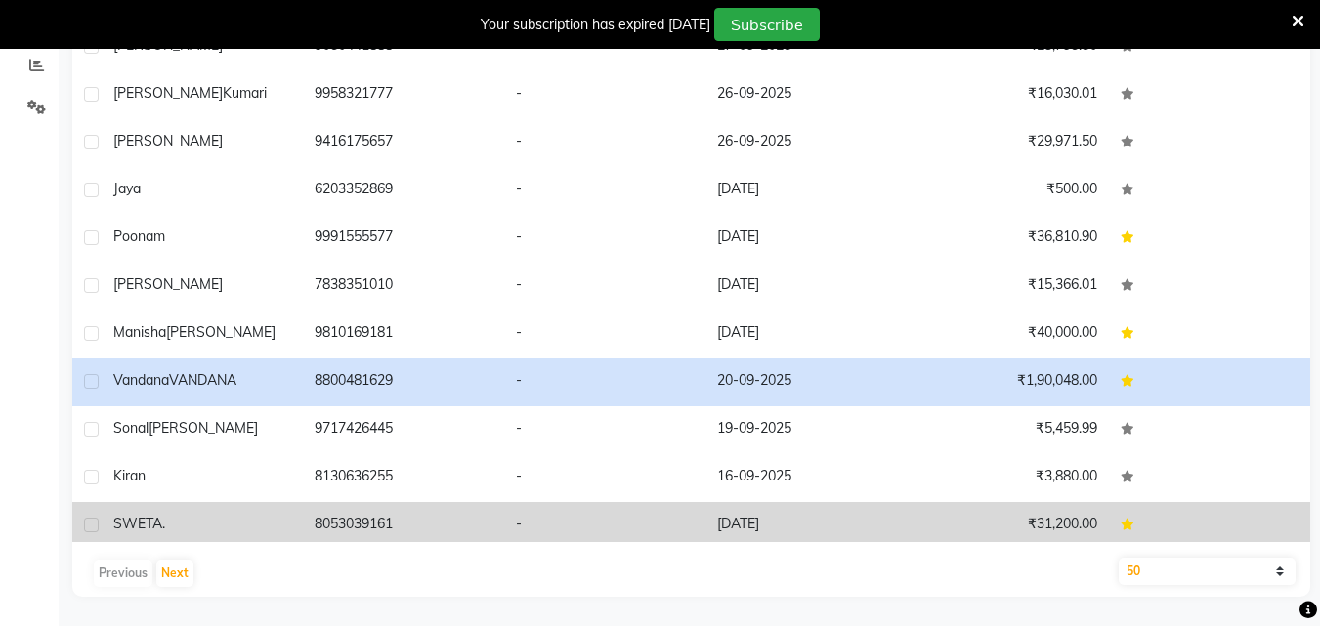
click at [388, 502] on td "8053039161" at bounding box center [403, 526] width 201 height 48
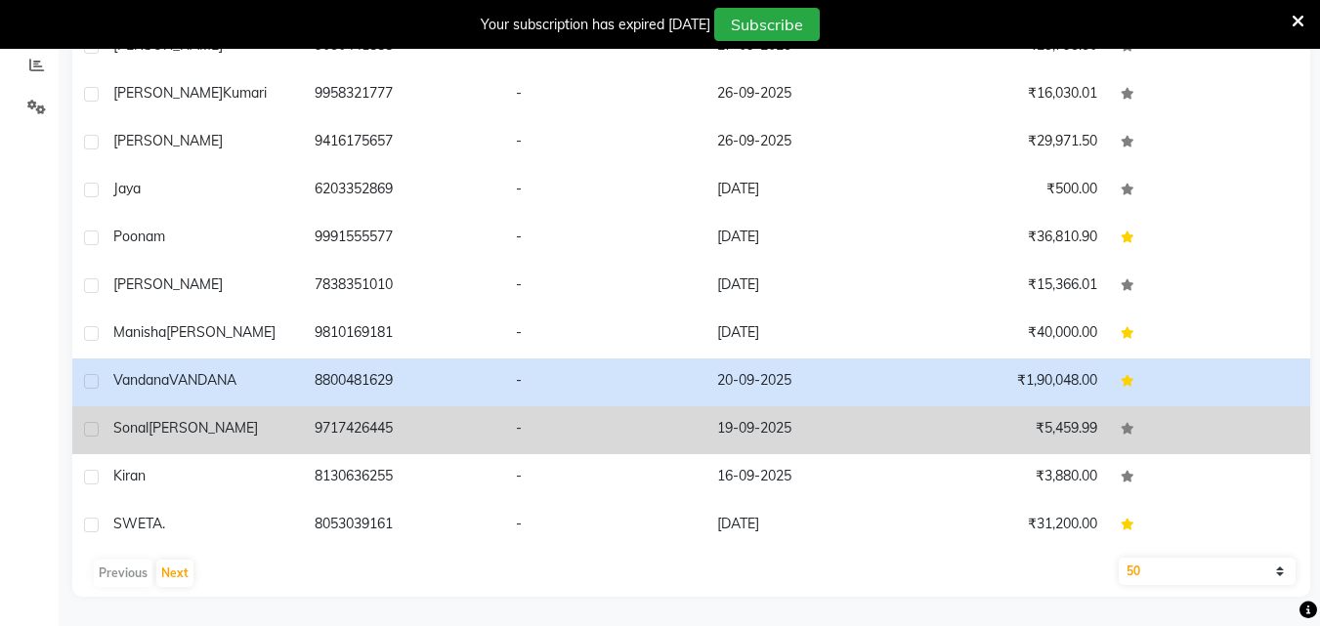
drag, startPoint x: 388, startPoint y: 477, endPoint x: 389, endPoint y: 464, distance: 12.7
click at [1109, 454] on td at bounding box center [1209, 430] width 201 height 48
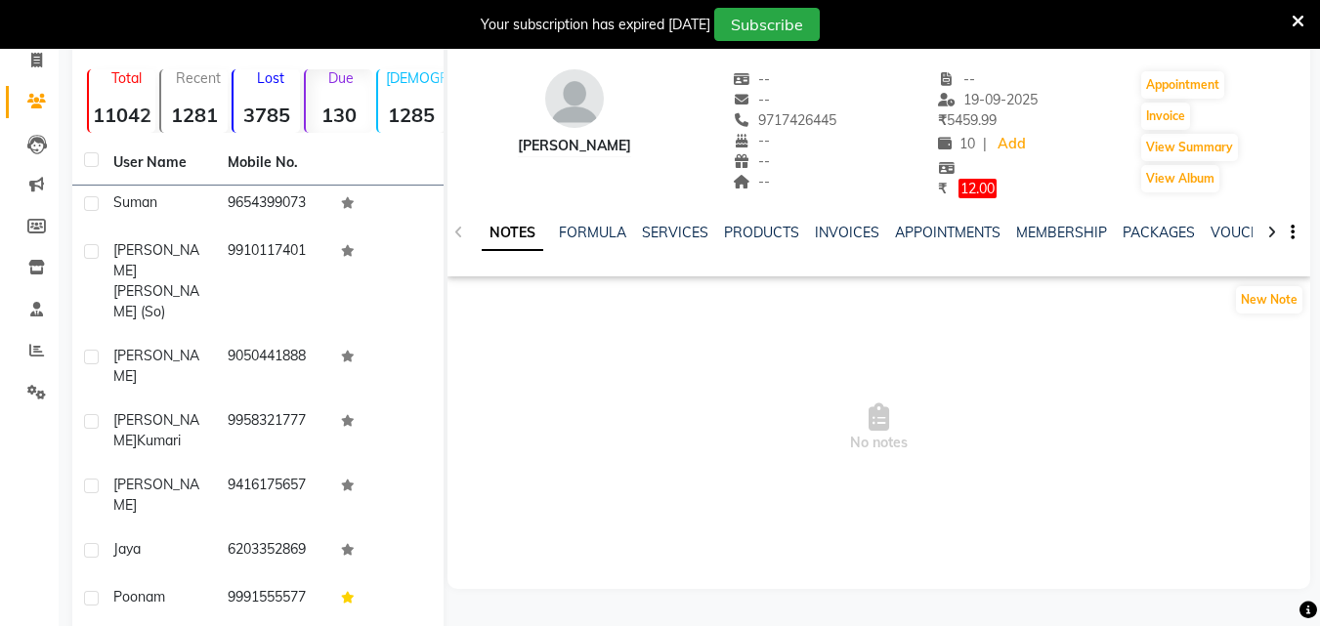
scroll to position [14, 0]
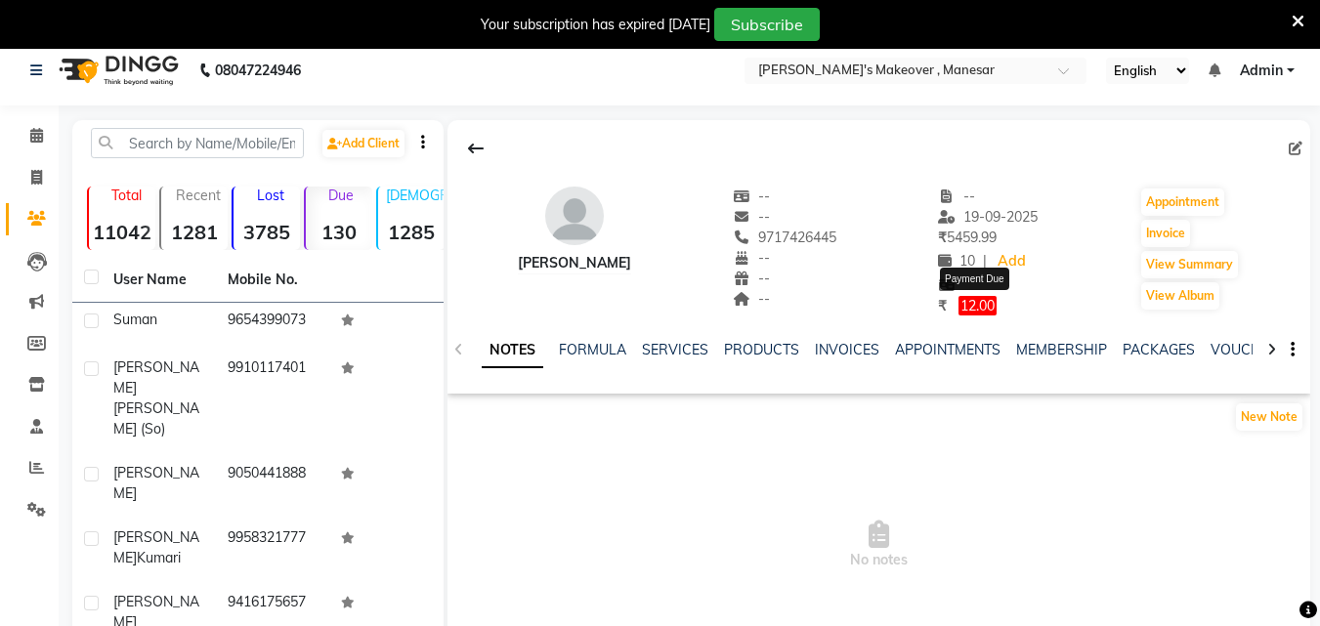
click at [989, 296] on span "12.00" at bounding box center [978, 306] width 38 height 20
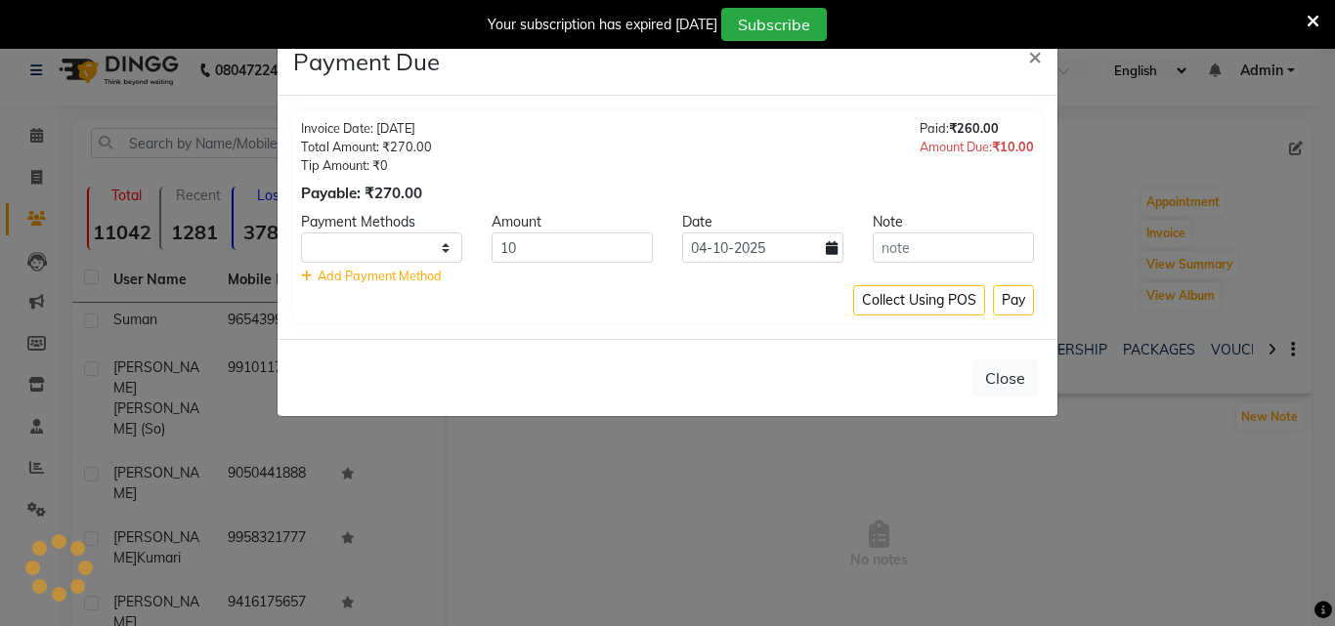
select select "1"
click at [717, 250] on input "04-10-2025" at bounding box center [762, 248] width 161 height 30
click at [769, 250] on input "04-10-2025" at bounding box center [762, 248] width 161 height 30
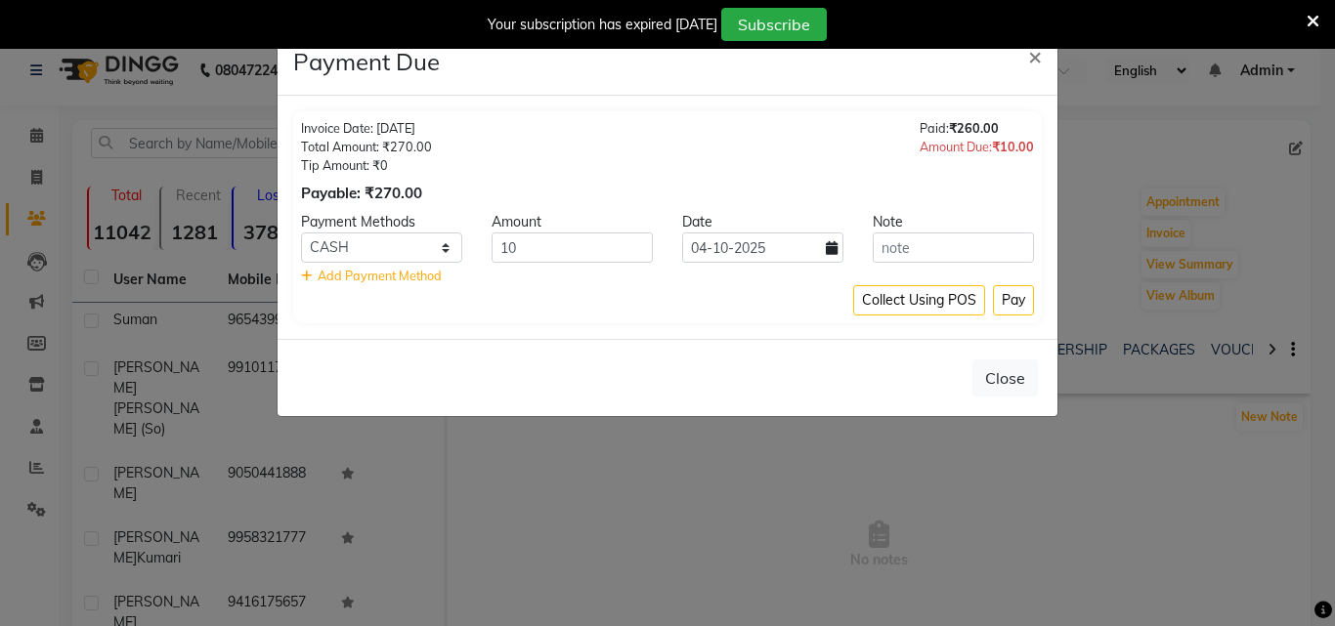
click at [834, 246] on icon at bounding box center [832, 248] width 12 height 14
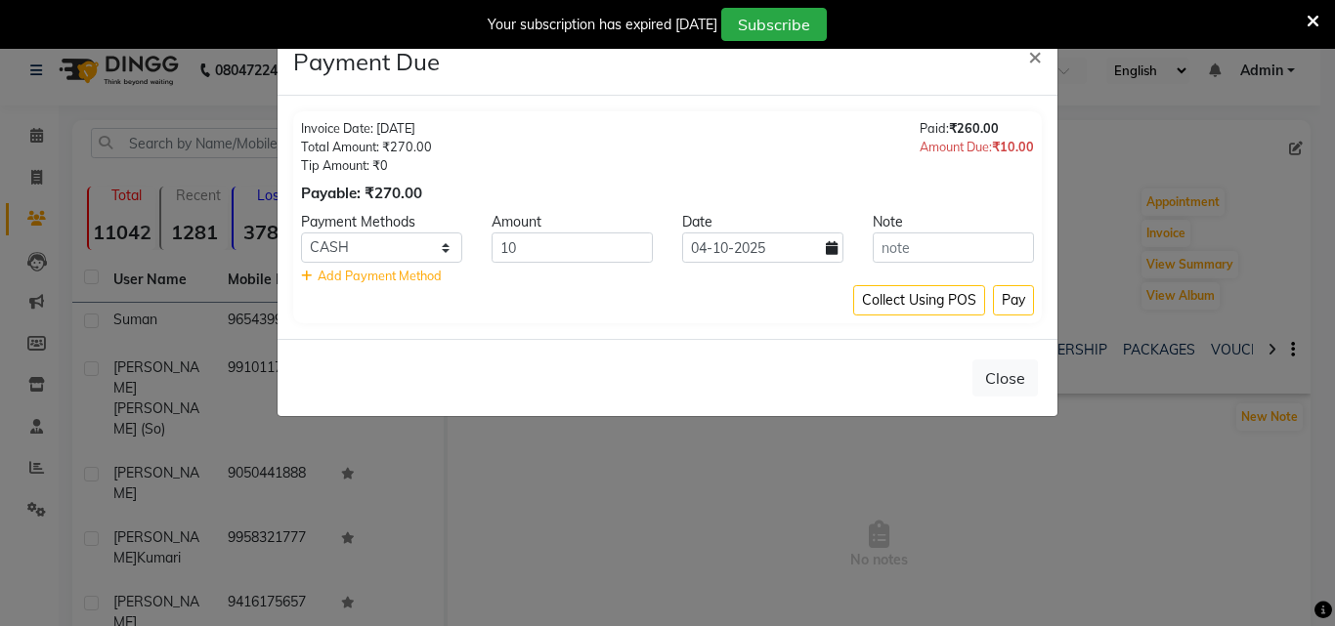
click at [834, 246] on icon at bounding box center [832, 248] width 12 height 14
click at [834, 247] on icon at bounding box center [832, 248] width 12 height 14
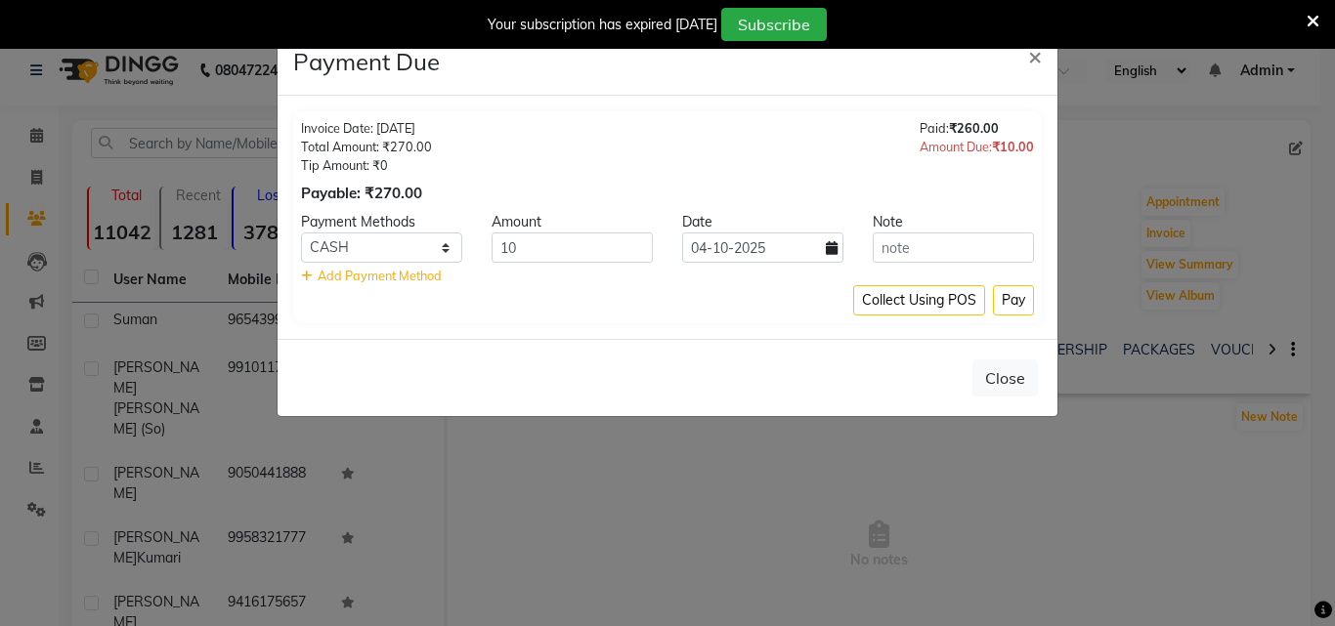
click at [834, 247] on icon at bounding box center [832, 248] width 12 height 14
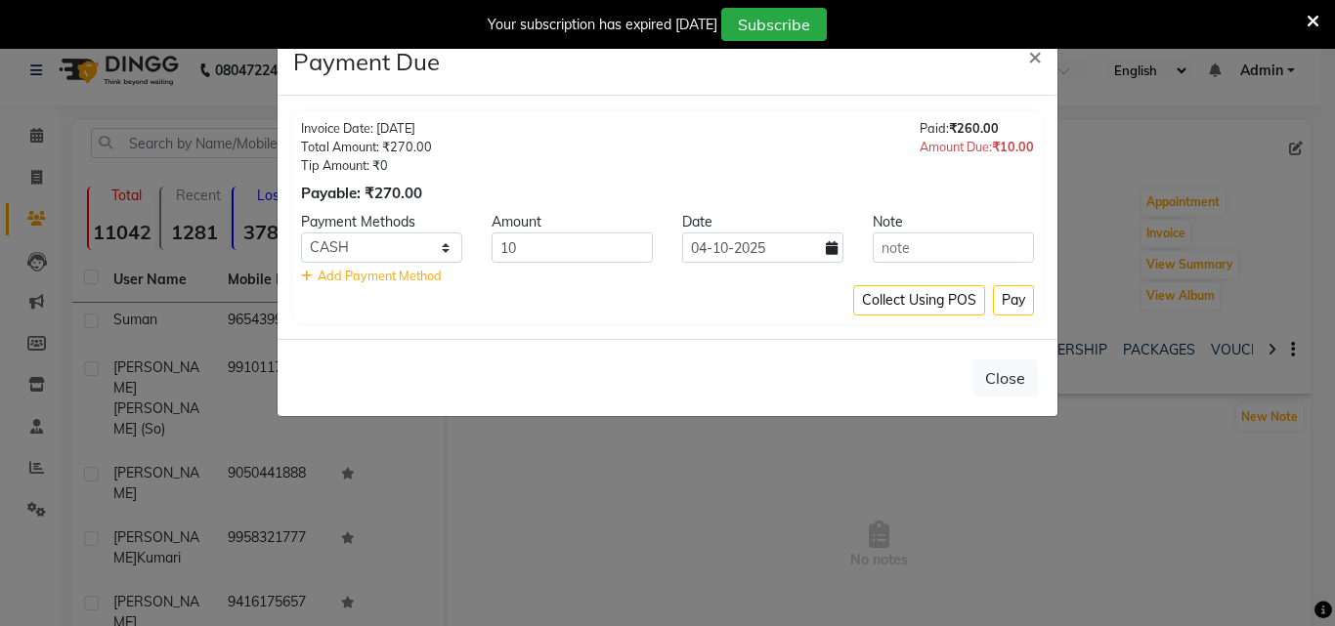
select select "10"
select select "2025"
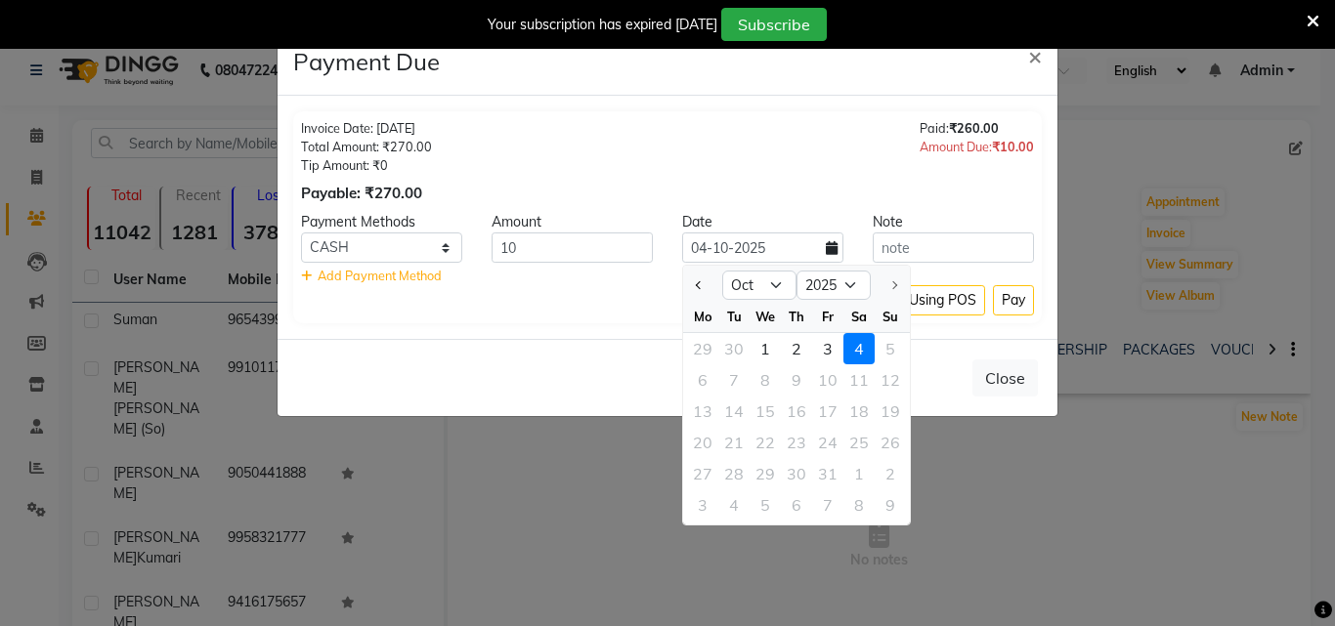
click at [834, 247] on icon at bounding box center [832, 248] width 12 height 14
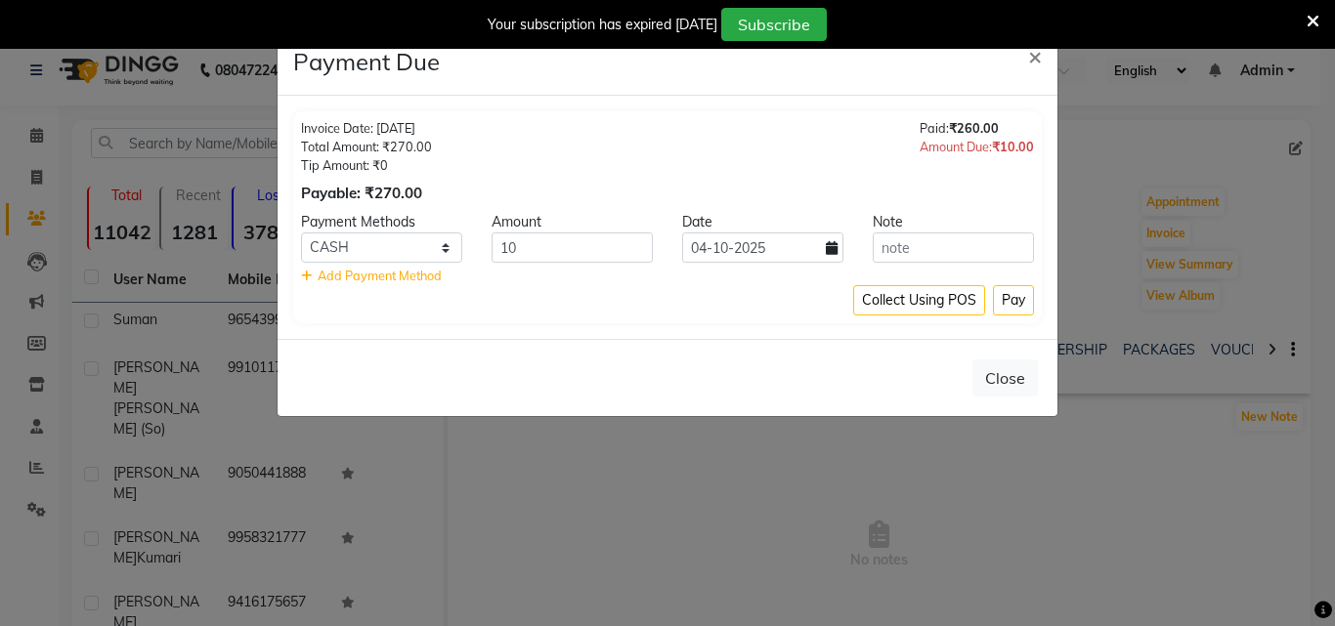
click at [832, 248] on icon at bounding box center [832, 248] width 12 height 14
click at [830, 249] on icon at bounding box center [832, 248] width 12 height 14
click at [828, 252] on icon at bounding box center [832, 248] width 12 height 14
select select "10"
select select "2025"
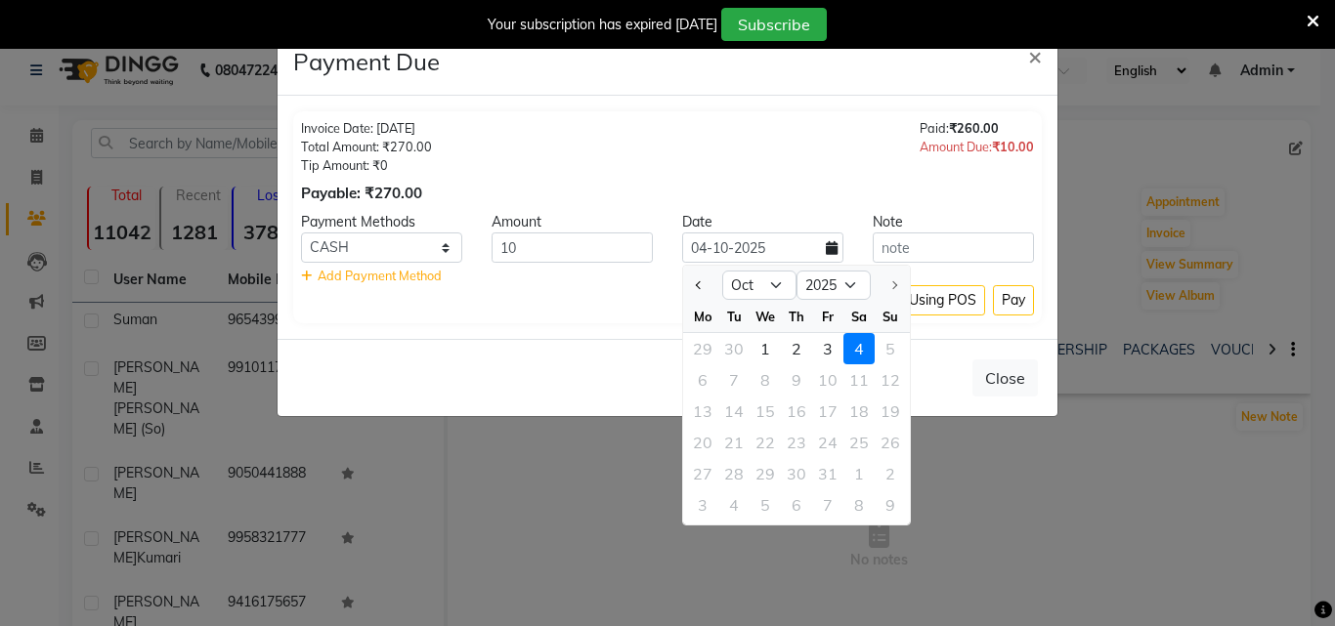
click at [828, 252] on icon at bounding box center [832, 248] width 12 height 14
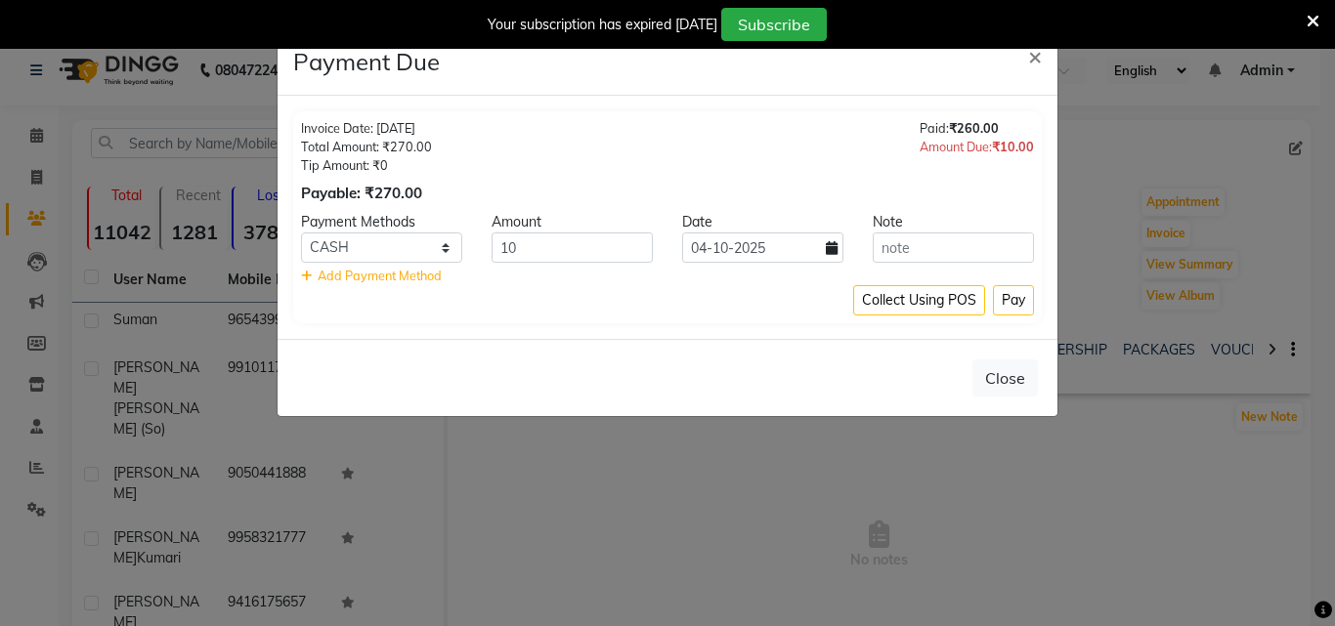
click at [828, 252] on icon at bounding box center [832, 248] width 12 height 14
select select "10"
select select "2025"
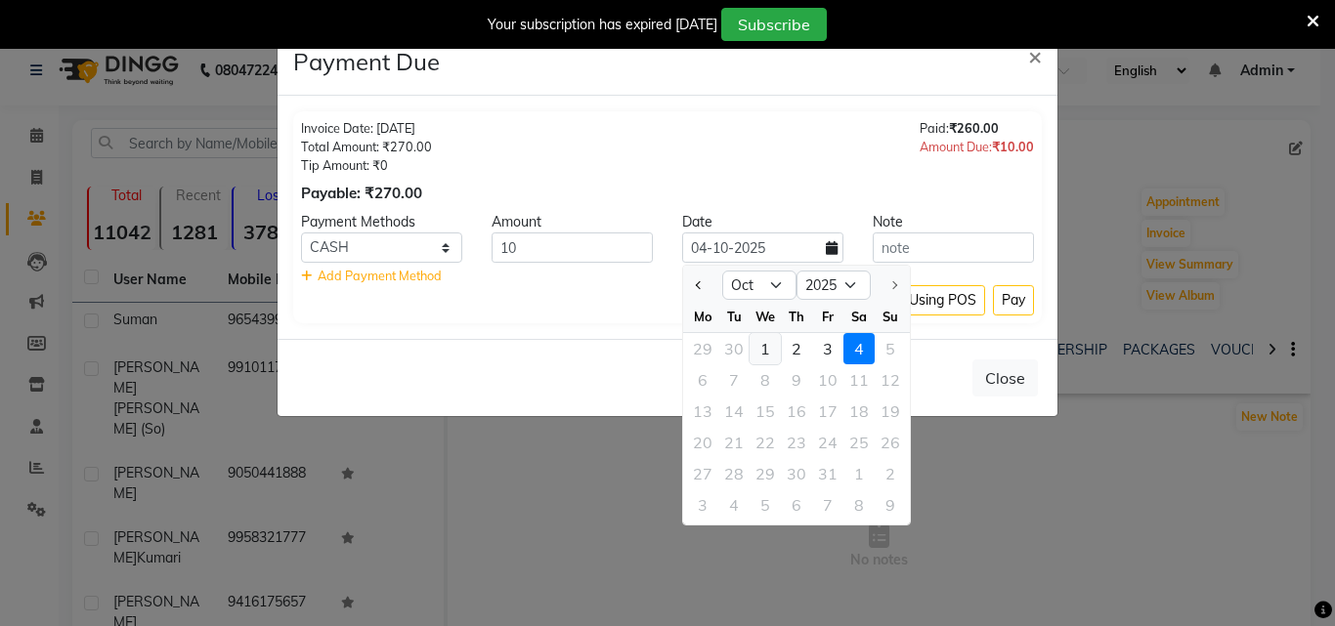
click at [765, 341] on div "1" at bounding box center [764, 348] width 31 height 31
click at [765, 341] on div "Close" at bounding box center [667, 377] width 780 height 77
type input "01-10-2025"
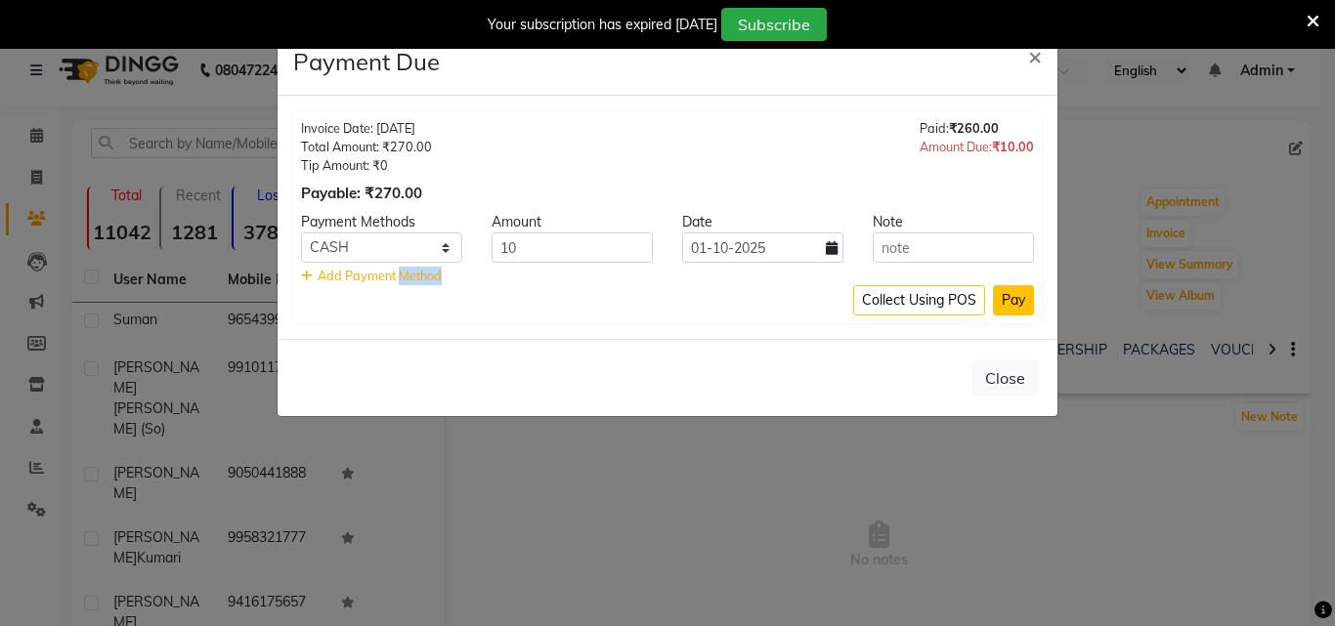
click at [1004, 301] on button "Pay" at bounding box center [1013, 300] width 41 height 30
click at [1004, 301] on div "Collect Using POS Pay" at bounding box center [667, 300] width 733 height 30
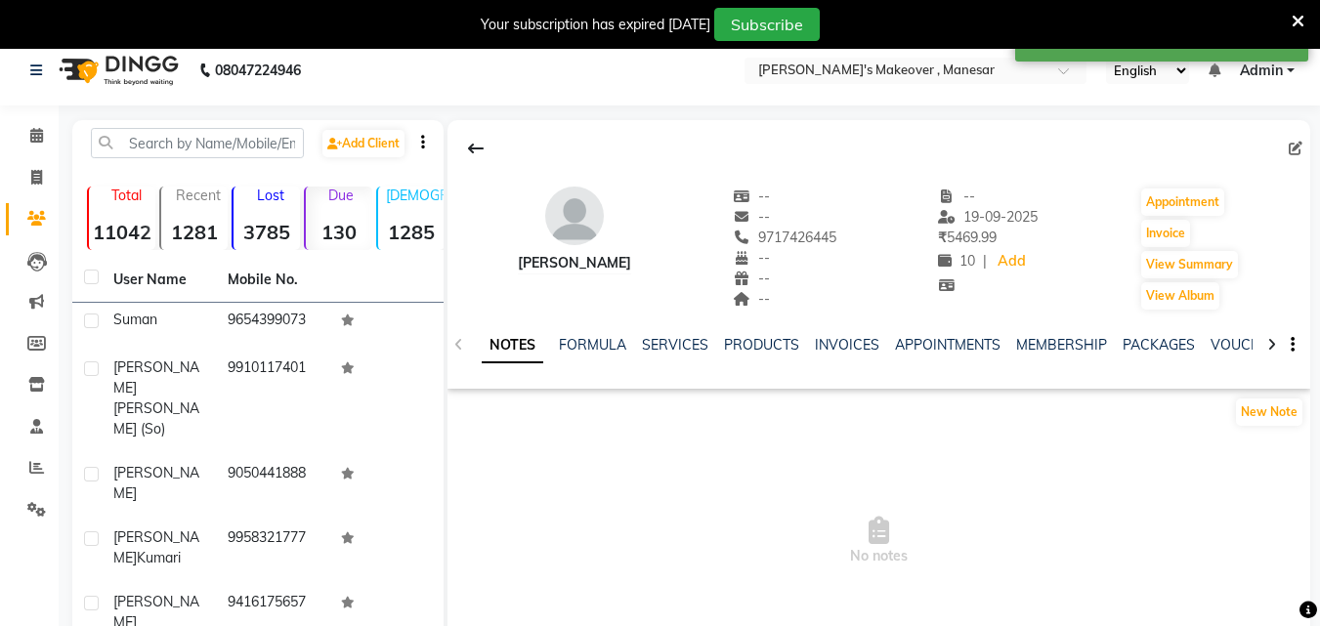
click at [478, 152] on icon at bounding box center [476, 149] width 16 height 16
click at [319, 152] on div at bounding box center [197, 143] width 242 height 30
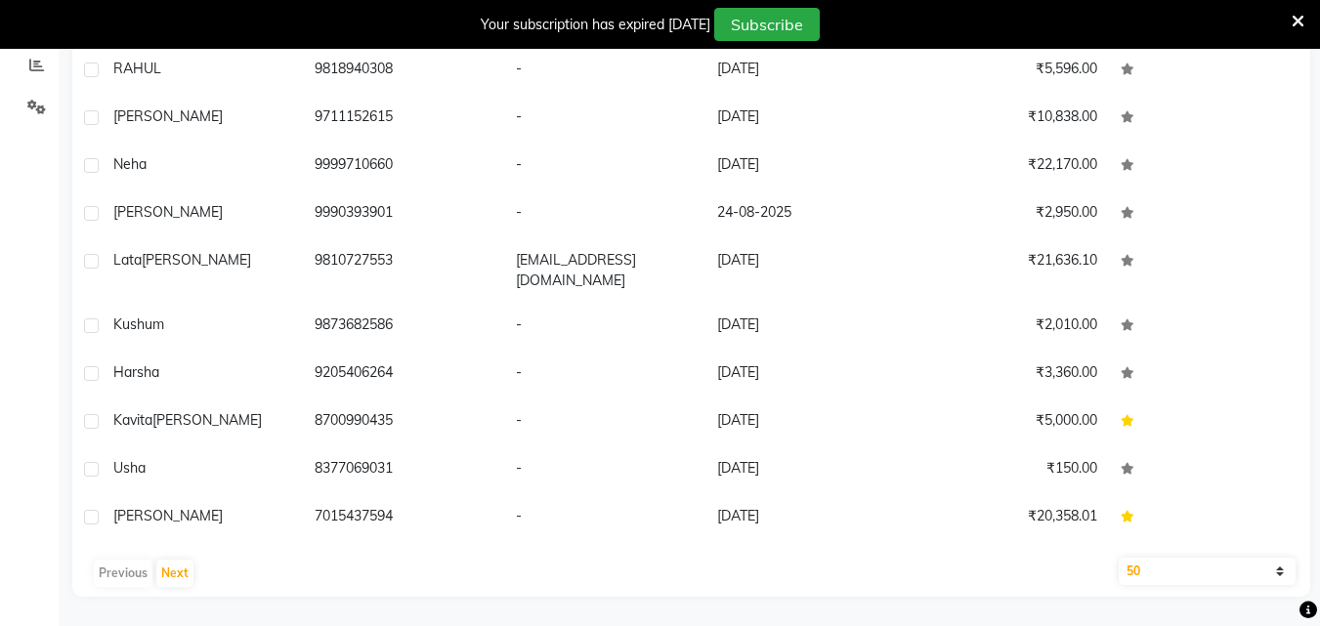
scroll to position [1219, 0]
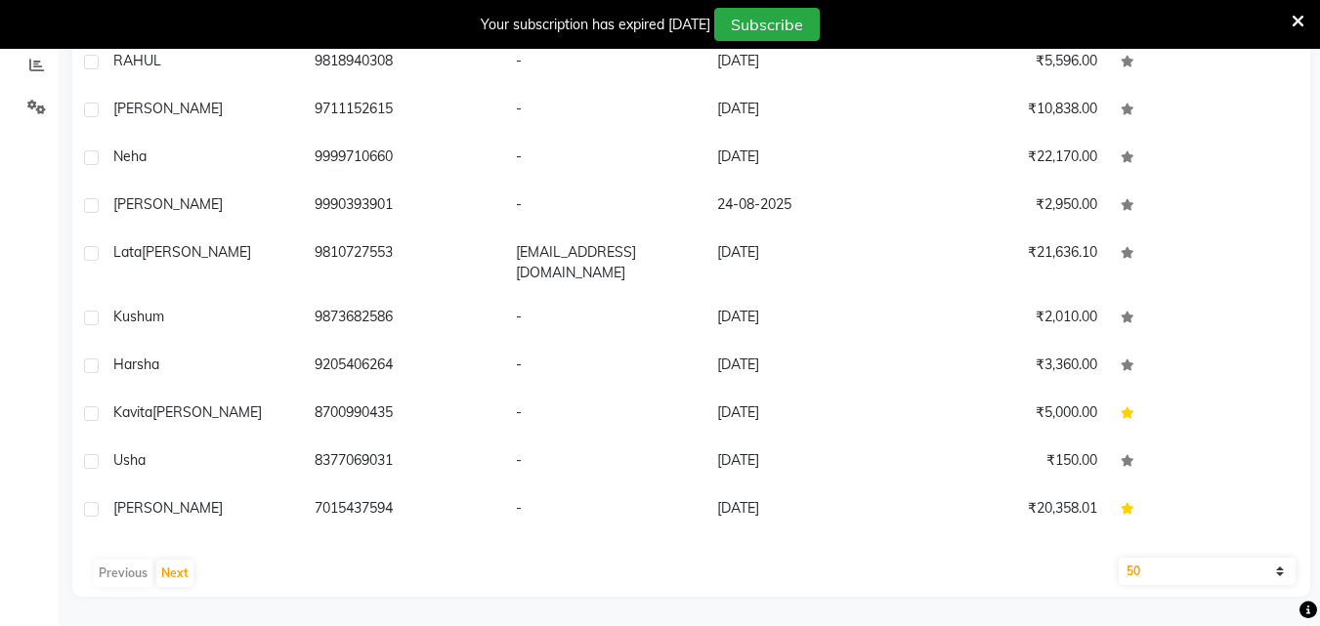
click at [1314, 299] on main "Filter Import Add Client Total 11042 Recent 1281 Lost 3785 Due 130 [DEMOGRAPHIC…" at bounding box center [689, 172] width 1261 height 909
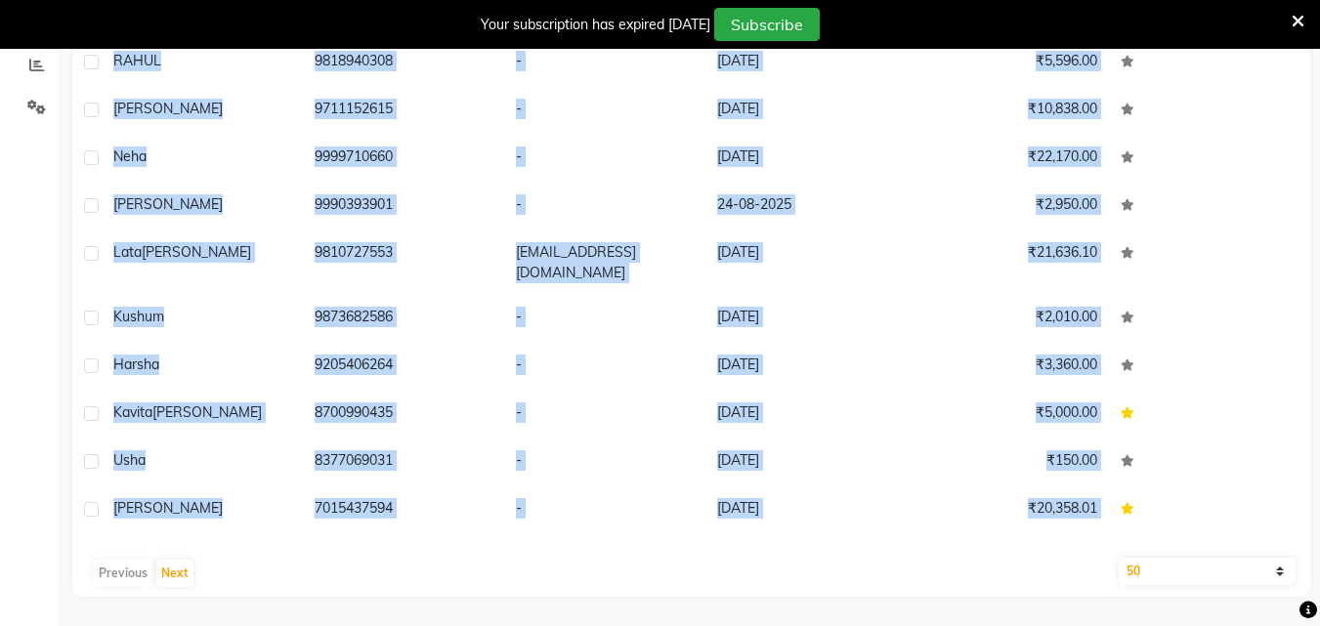
drag, startPoint x: 1314, startPoint y: 299, endPoint x: 1311, endPoint y: 311, distance: 12.1
click at [1311, 310] on main "Filter Import Add Client Total 11042 Recent 1281 Lost 3785 Due 130 [DEMOGRAPHIC…" at bounding box center [689, 172] width 1261 height 909
click at [1311, 311] on main "Filter Import Add Client Total 11042 Recent 1281 Lost 3785 Due 130 [DEMOGRAPHIC…" at bounding box center [689, 172] width 1261 height 909
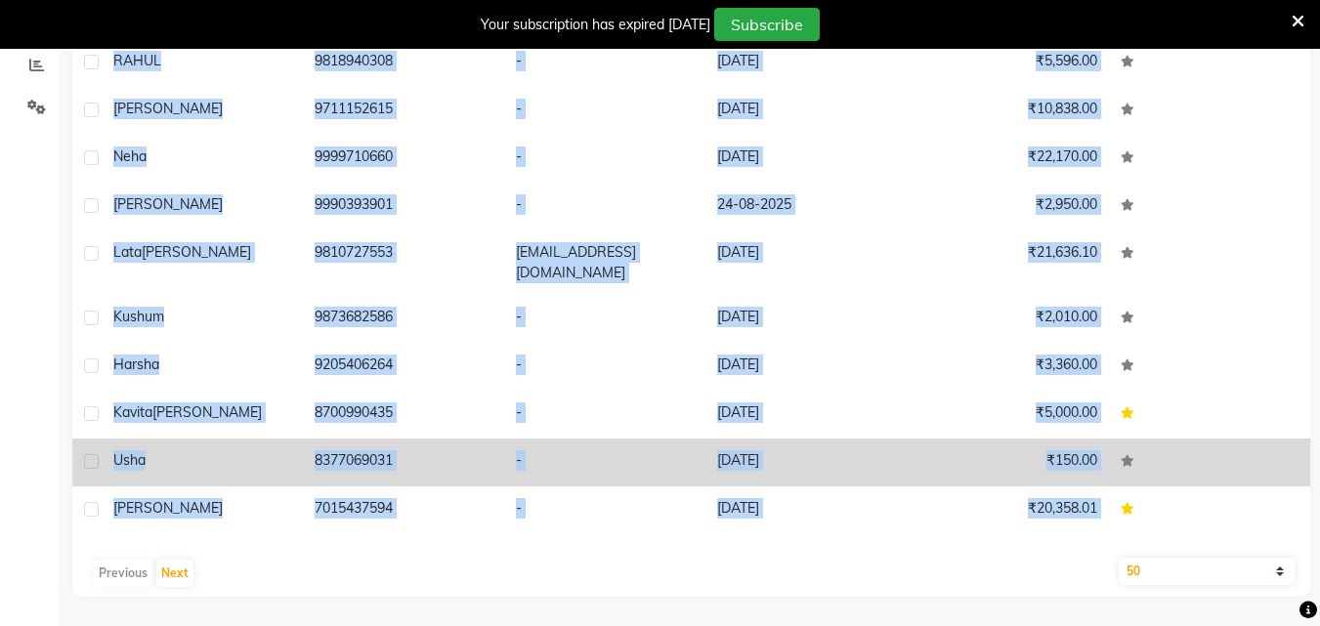
click at [1231, 439] on td at bounding box center [1209, 463] width 201 height 48
click at [1310, 406] on div at bounding box center [1310, 157] width 0 height 879
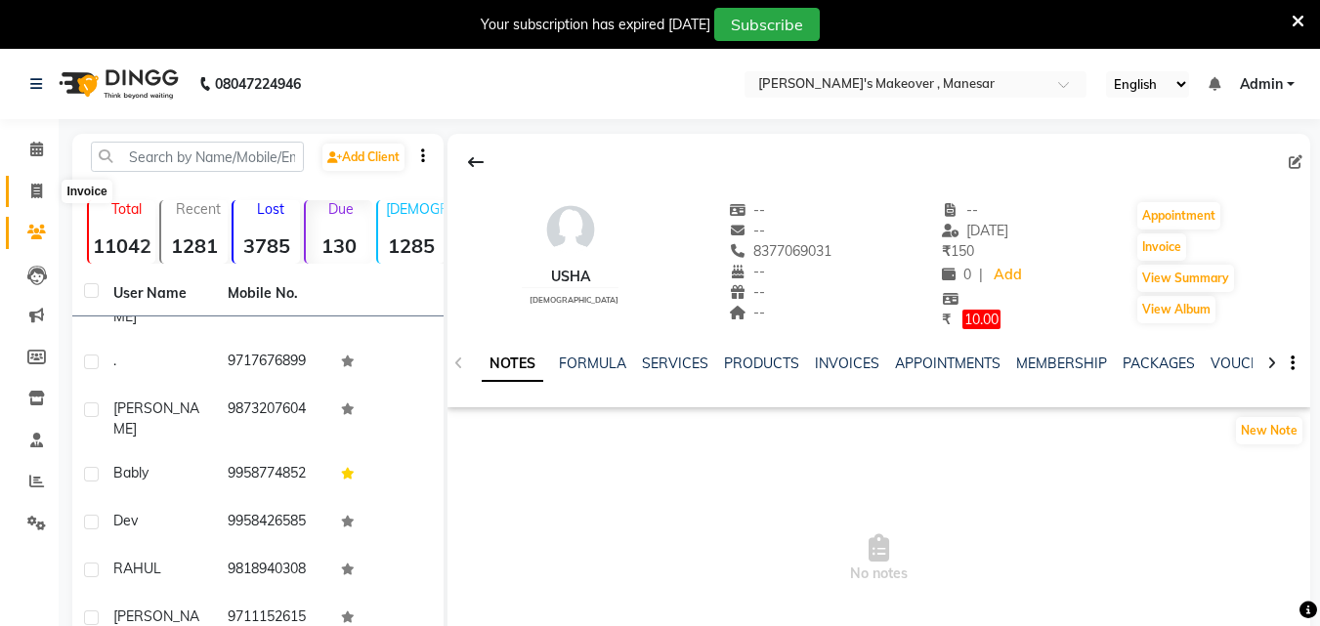
drag, startPoint x: 36, startPoint y: 202, endPoint x: 11, endPoint y: 197, distance: 25.9
click at [37, 199] on link "Invoice" at bounding box center [29, 192] width 47 height 32
select select "service"
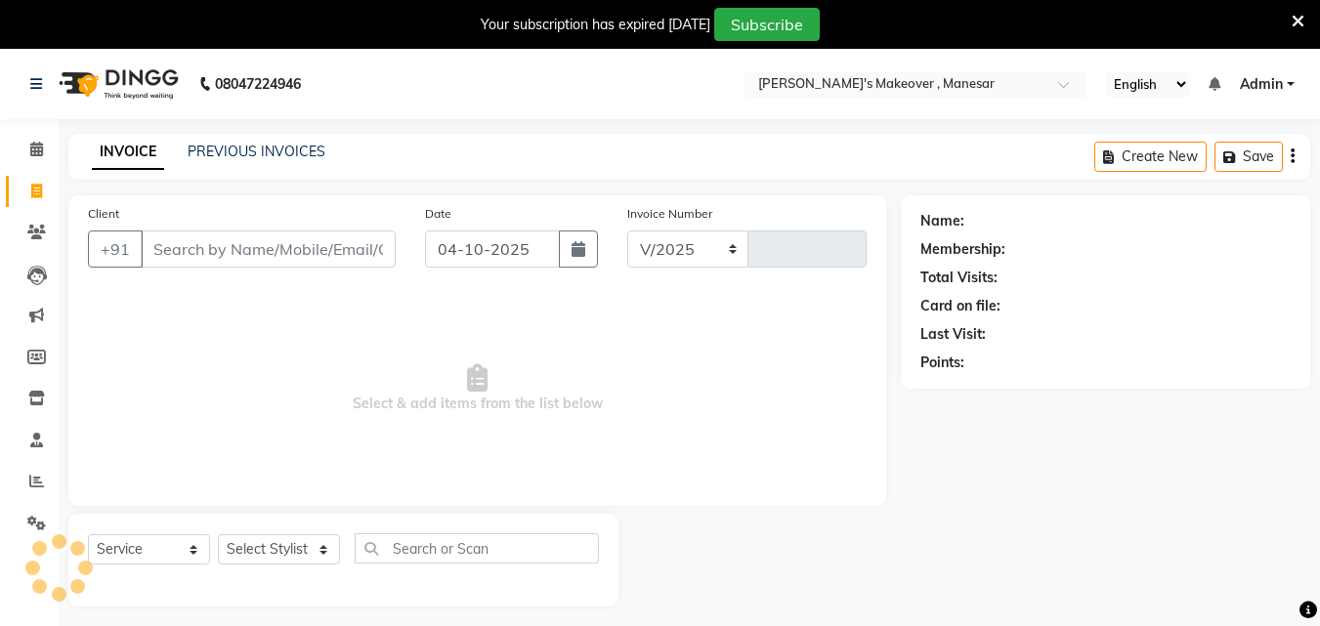
select select "820"
type input "4765"
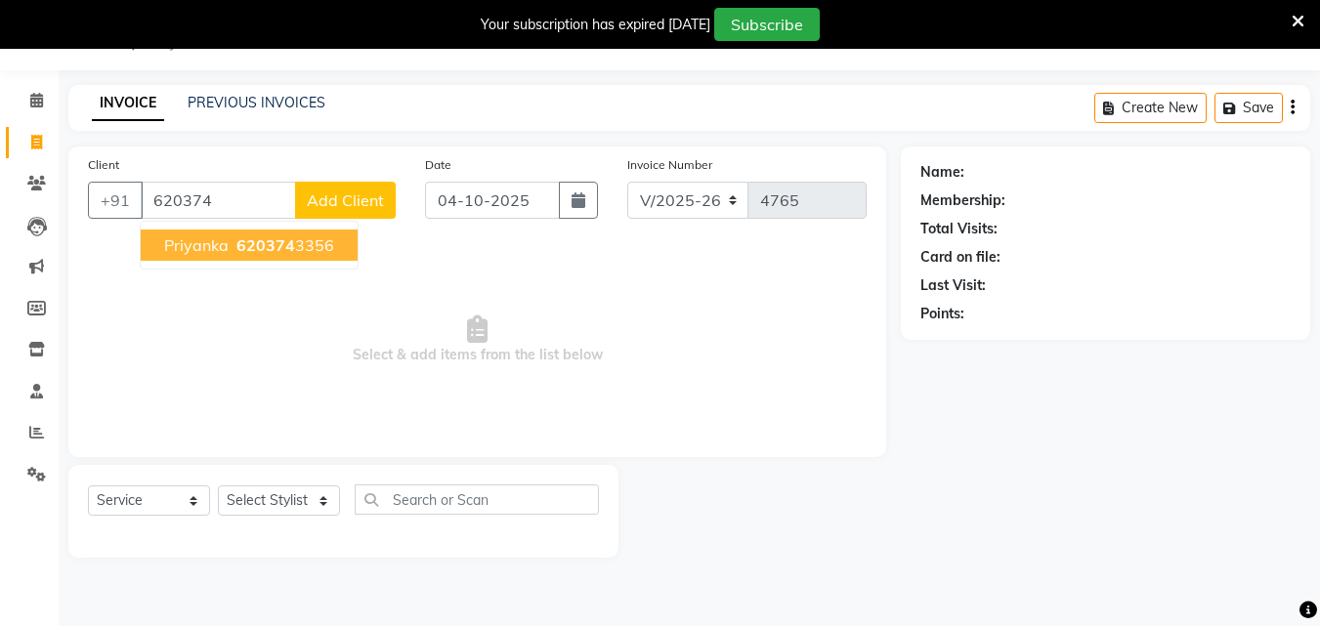
click at [199, 244] on span "priyanka" at bounding box center [196, 245] width 64 height 20
type input "6203743356"
click at [199, 244] on span "Select & add items from the list below" at bounding box center [477, 339] width 779 height 195
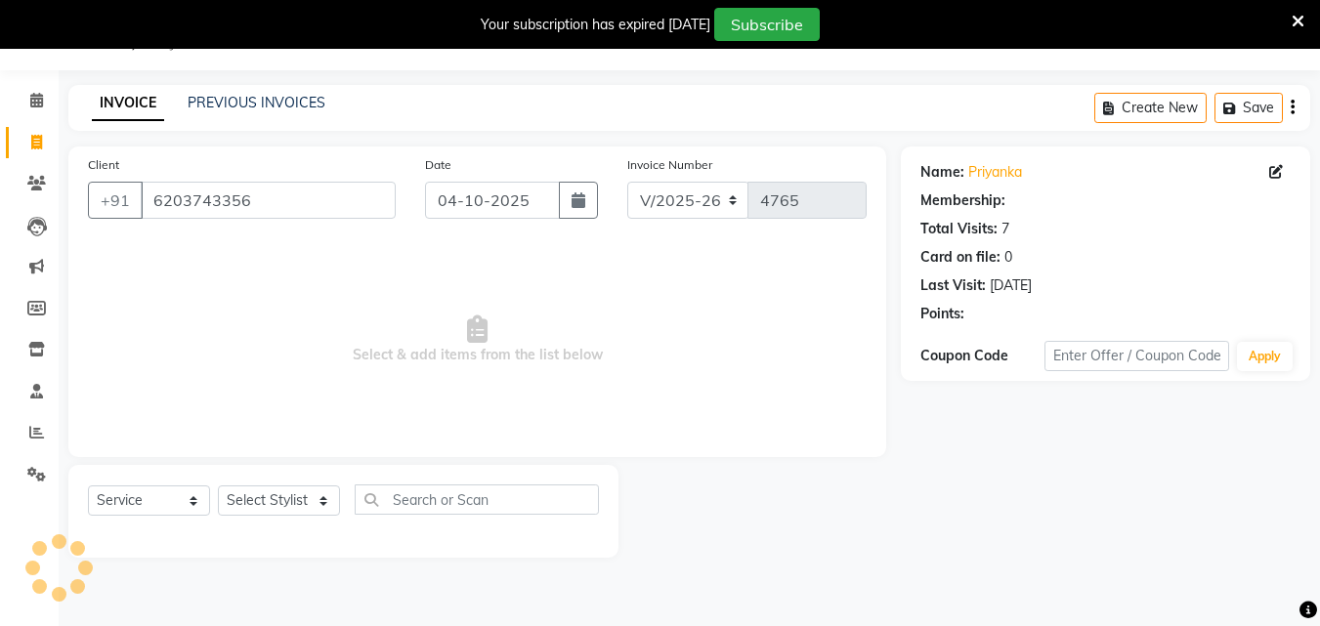
select select "1: Object"
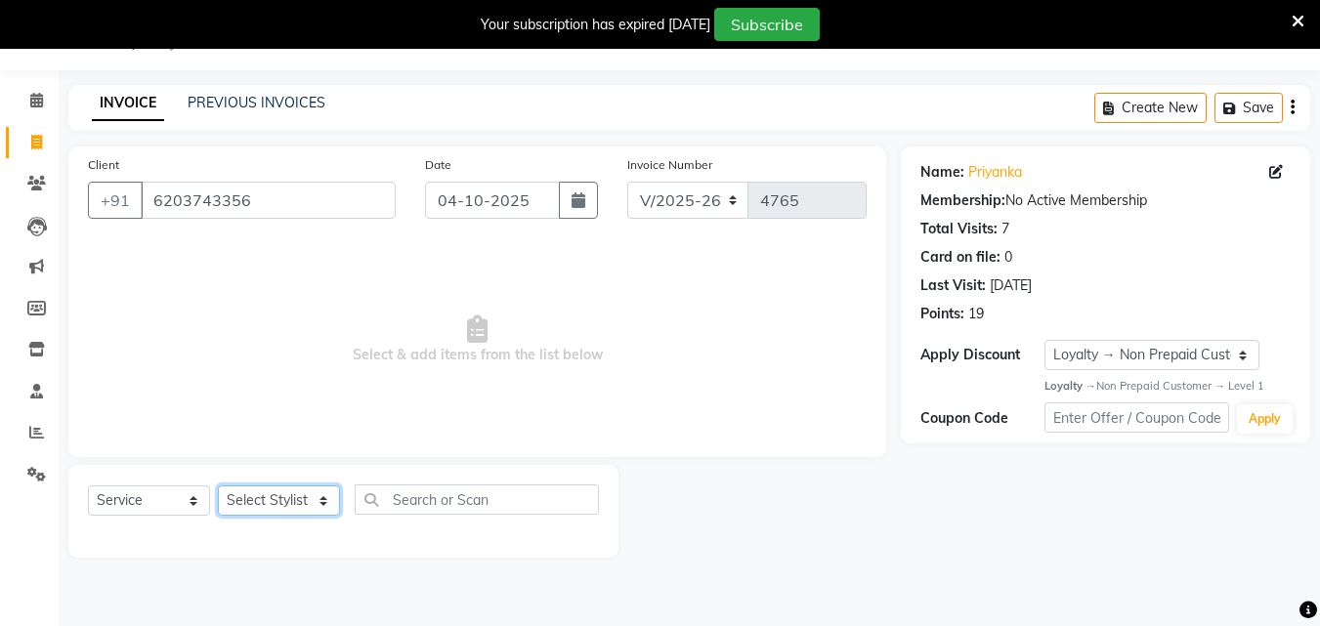
click at [239, 498] on select "Select Stylist Danish Shavej [PERSON_NAME] Krishna [PERSON_NAME] [PERSON_NAME] …" at bounding box center [279, 501] width 122 height 30
click at [256, 503] on select "Select Stylist Danish Shavej [PERSON_NAME] Krishna [PERSON_NAME] [PERSON_NAME] …" at bounding box center [279, 501] width 122 height 30
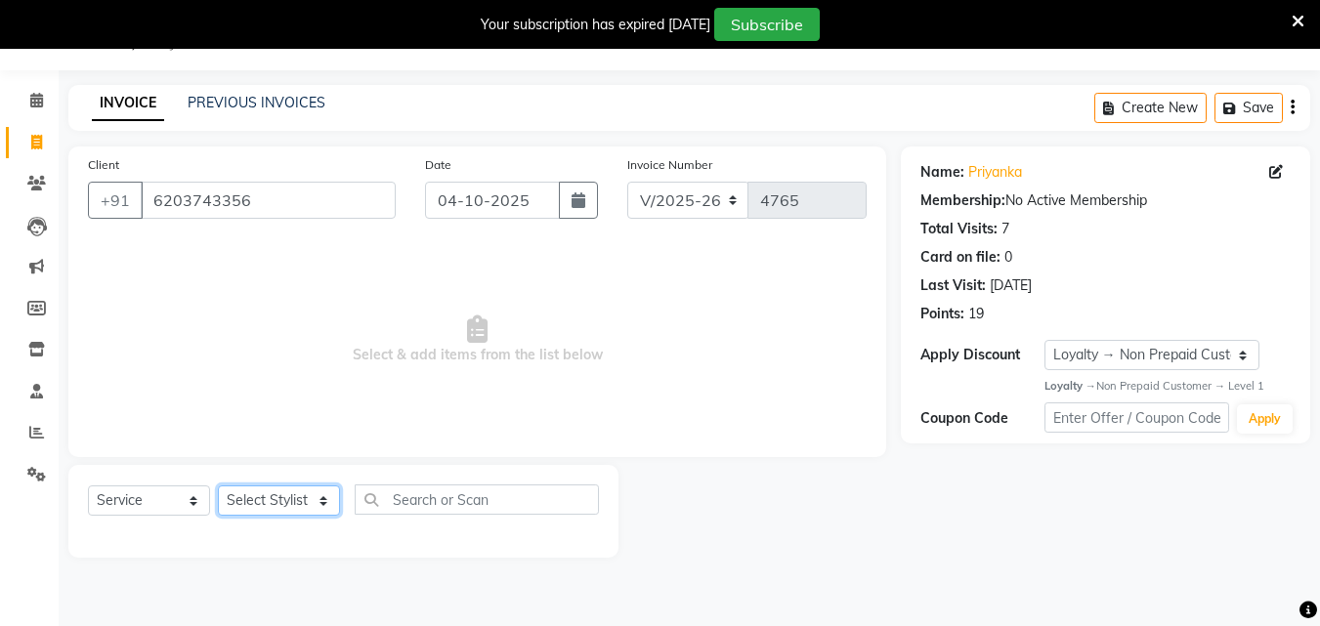
click at [256, 503] on select "Select Stylist Danish Shavej [PERSON_NAME] Krishna [PERSON_NAME] [PERSON_NAME] …" at bounding box center [279, 501] width 122 height 30
select select "63321"
click at [218, 486] on select "Select Stylist Danish Shavej [PERSON_NAME] Krishna [PERSON_NAME] [PERSON_NAME] …" at bounding box center [279, 501] width 122 height 30
click at [264, 426] on span "Select & add items from the list below" at bounding box center [477, 339] width 779 height 195
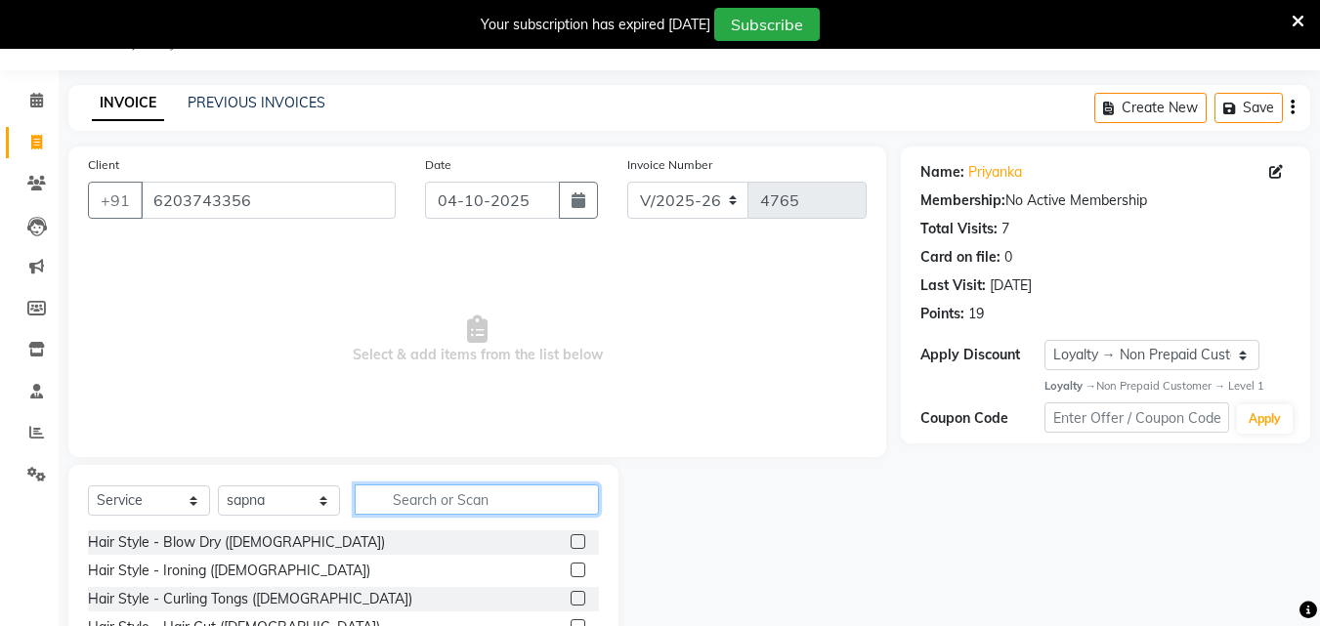
click at [570, 506] on input "text" at bounding box center [477, 500] width 244 height 30
type input "thr"
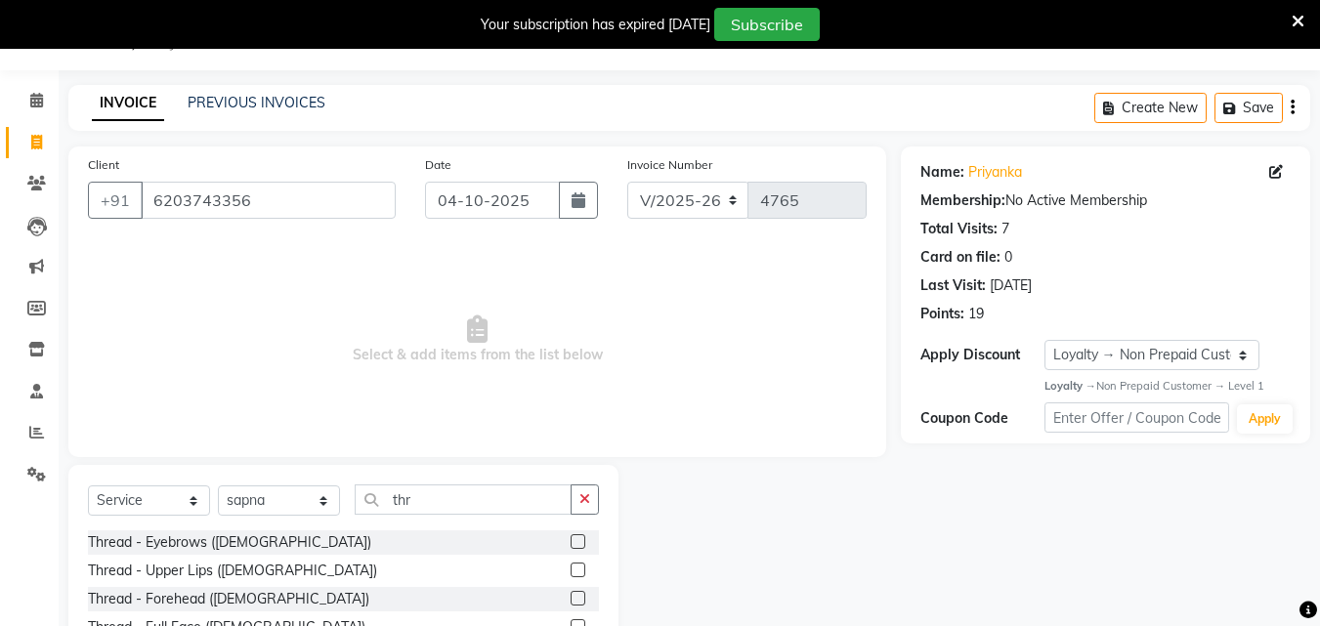
click at [571, 538] on label at bounding box center [578, 541] width 15 height 15
click at [571, 538] on input "checkbox" at bounding box center [577, 542] width 13 height 13
click at [571, 538] on label at bounding box center [578, 541] width 15 height 15
click at [571, 538] on input "checkbox" at bounding box center [577, 542] width 13 height 13
checkbox input "false"
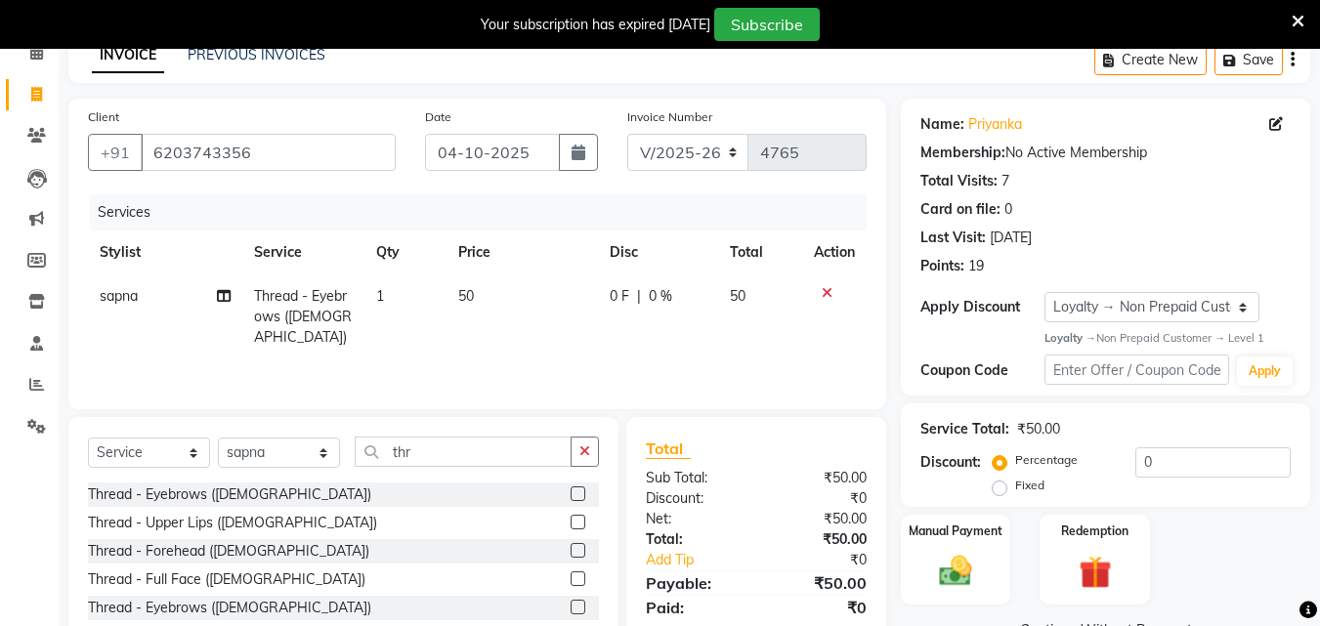
scroll to position [205, 0]
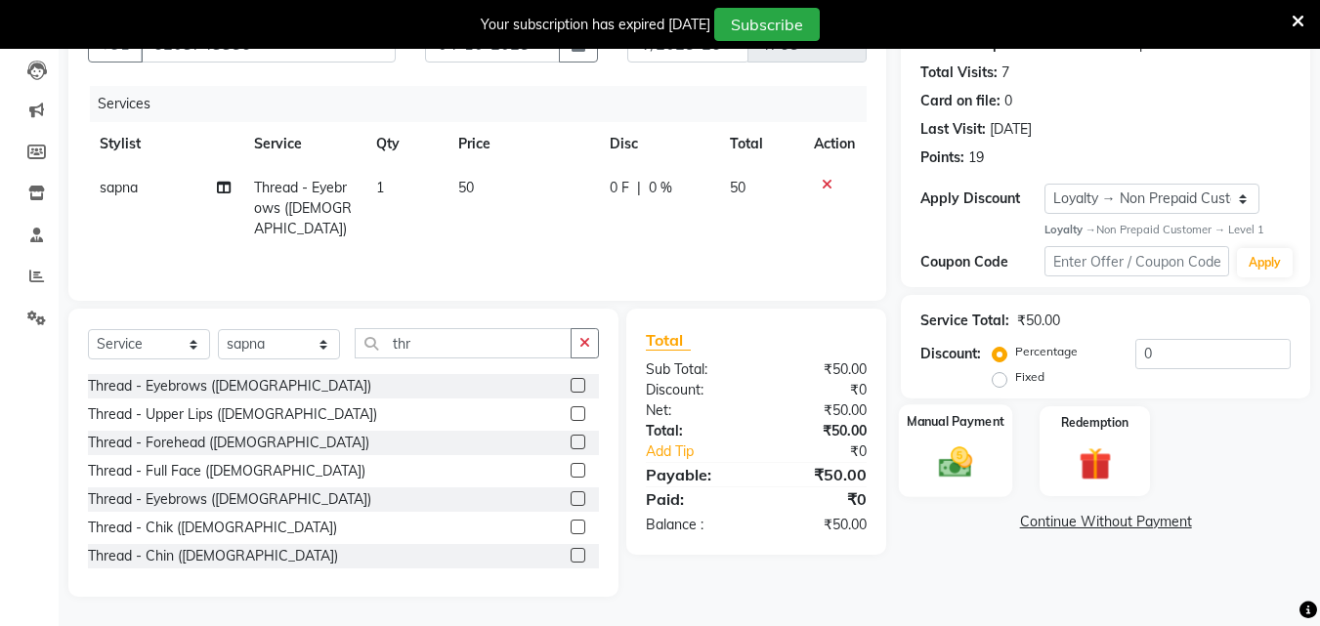
click at [980, 467] on img at bounding box center [955, 463] width 55 height 39
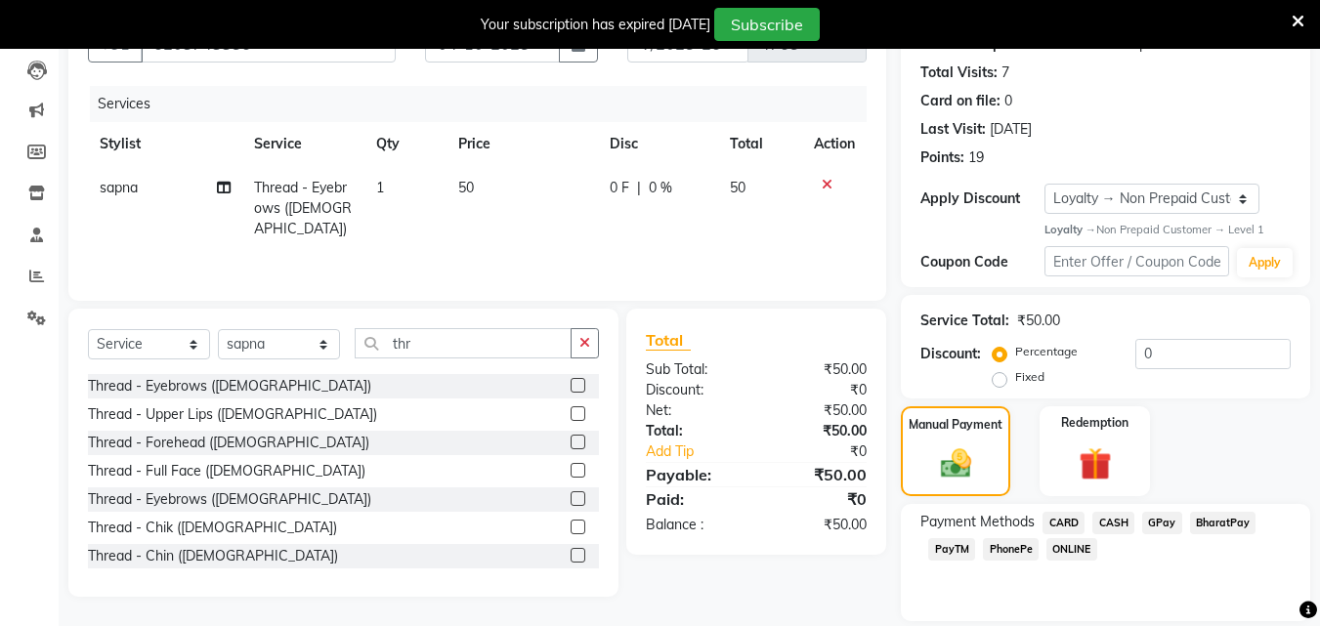
click at [1003, 545] on span "PhonePe" at bounding box center [1011, 549] width 56 height 22
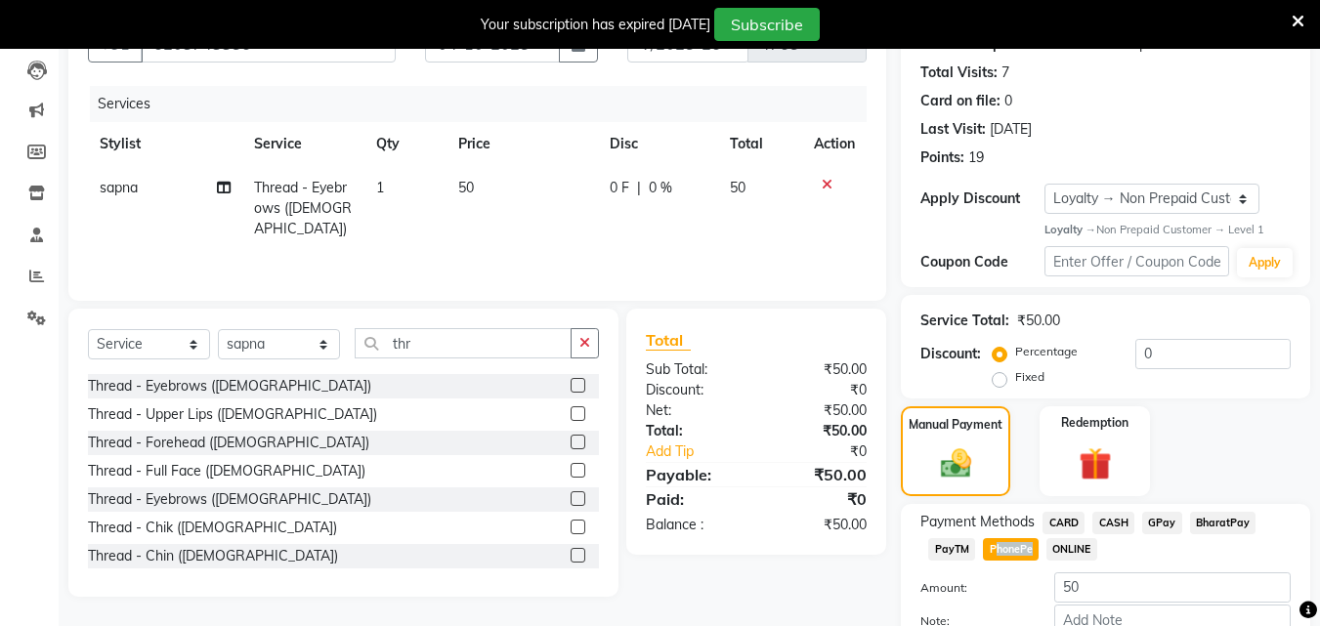
scroll to position [324, 0]
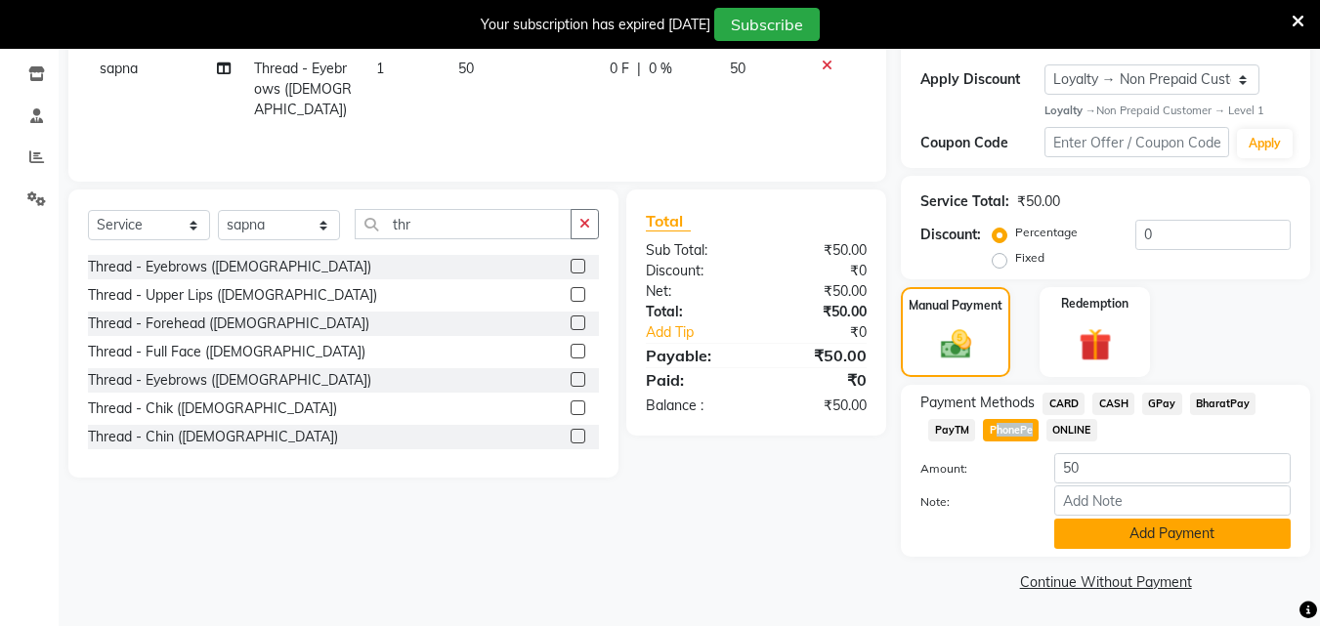
click at [1108, 536] on button "Add Payment" at bounding box center [1172, 534] width 236 height 30
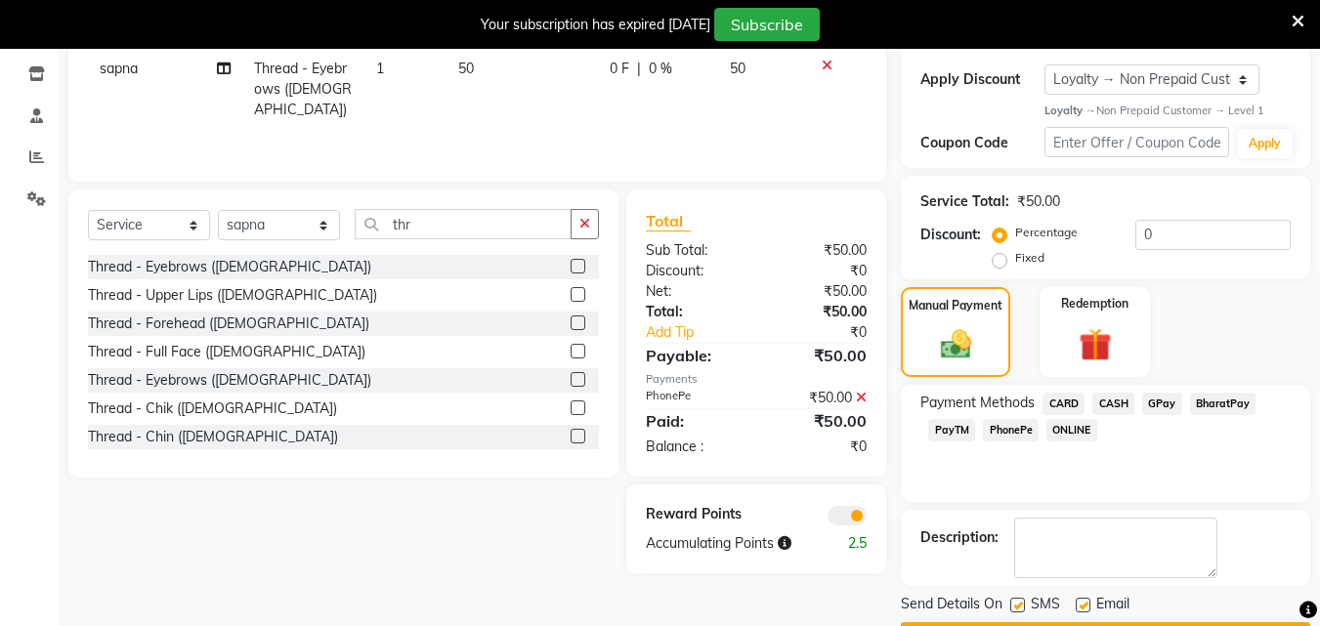
click at [1108, 536] on textarea at bounding box center [1115, 548] width 203 height 61
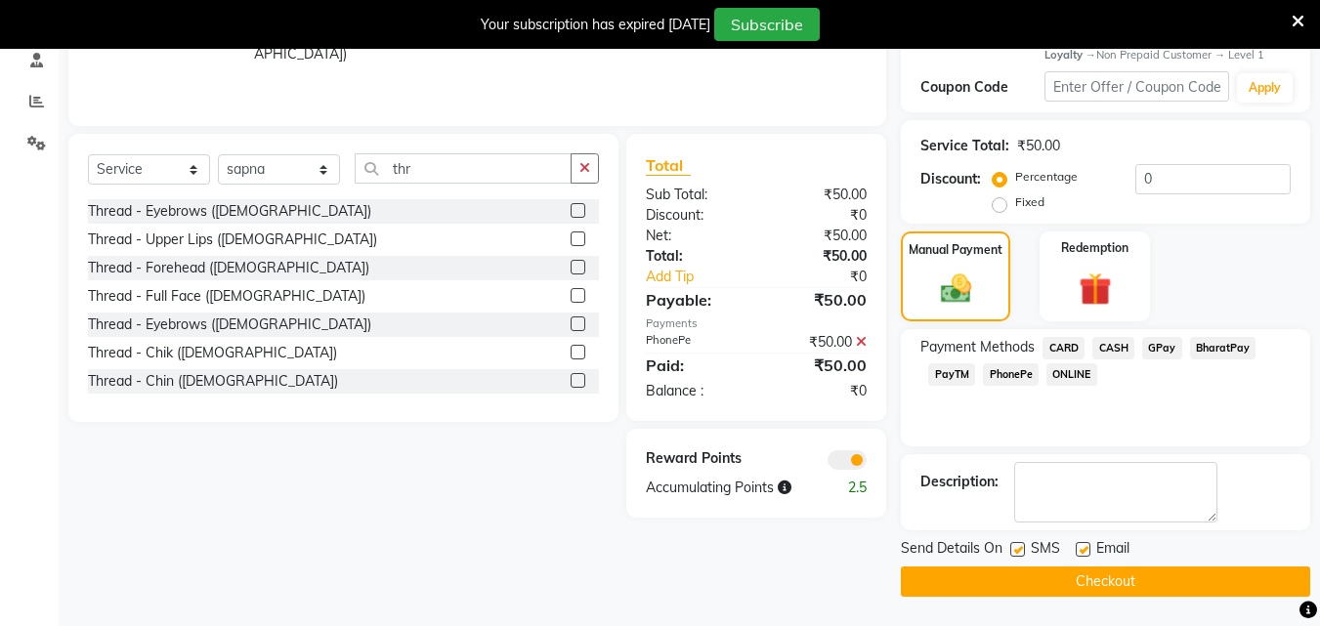
click at [1013, 543] on label at bounding box center [1017, 549] width 15 height 15
click at [1013, 544] on input "checkbox" at bounding box center [1016, 550] width 13 height 13
click at [1013, 543] on label at bounding box center [1017, 549] width 15 height 15
click at [1013, 544] on input "checkbox" at bounding box center [1016, 550] width 13 height 13
click at [1013, 543] on label at bounding box center [1017, 549] width 15 height 15
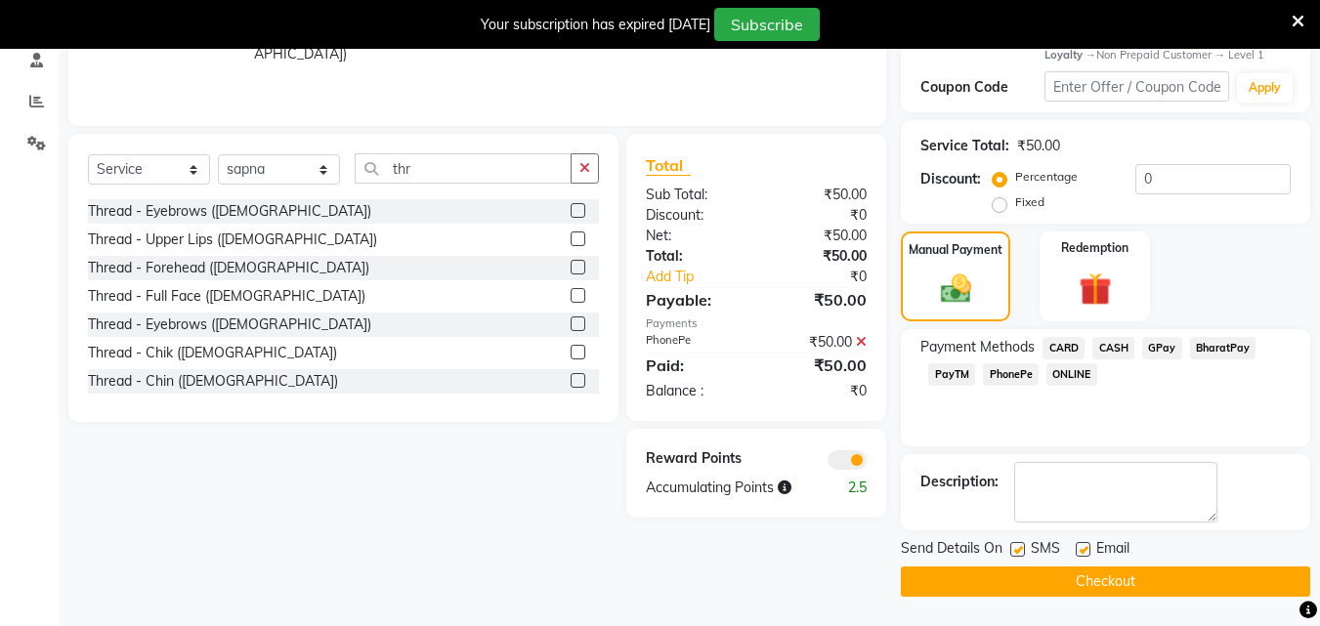
click at [1013, 544] on input "checkbox" at bounding box center [1016, 550] width 13 height 13
click at [1013, 543] on label at bounding box center [1017, 549] width 15 height 15
click at [1013, 544] on input "checkbox" at bounding box center [1016, 550] width 13 height 13
click at [1016, 548] on label at bounding box center [1017, 549] width 15 height 15
click at [1016, 548] on input "checkbox" at bounding box center [1016, 550] width 13 height 13
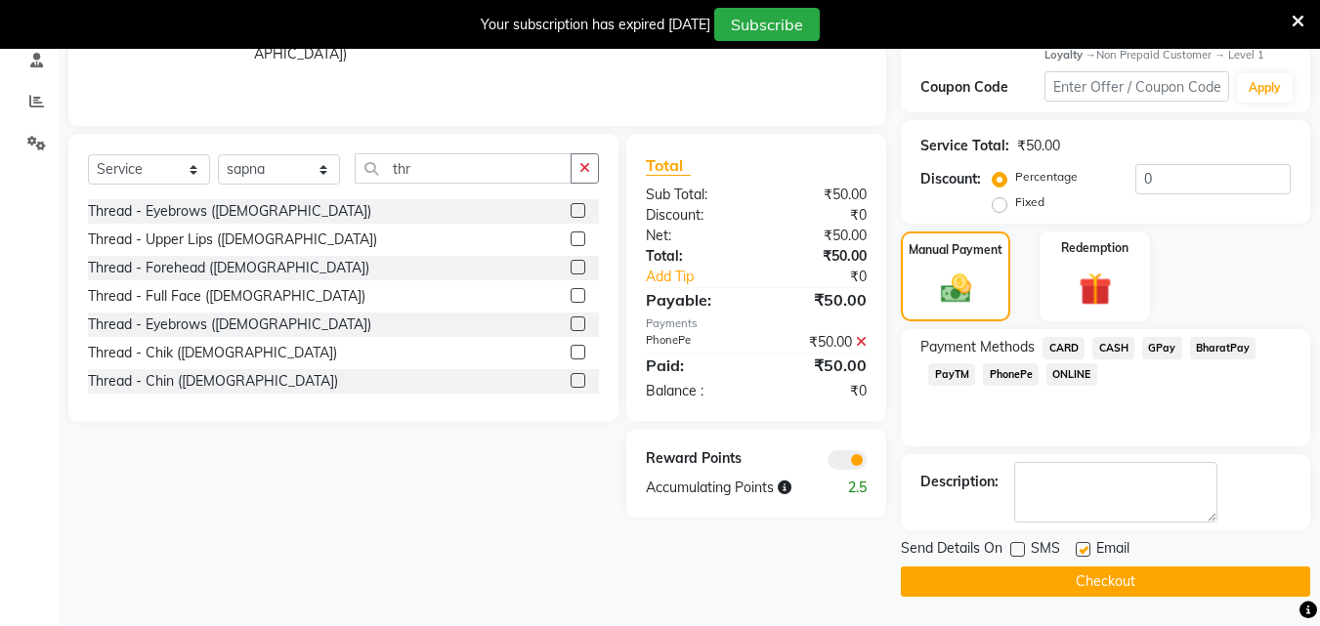
click at [1016, 548] on label at bounding box center [1017, 549] width 15 height 15
click at [1016, 548] on input "checkbox" at bounding box center [1016, 550] width 13 height 13
click at [1016, 548] on label at bounding box center [1017, 549] width 15 height 15
click at [1016, 548] on input "checkbox" at bounding box center [1016, 550] width 13 height 13
click at [1016, 548] on label at bounding box center [1017, 549] width 15 height 15
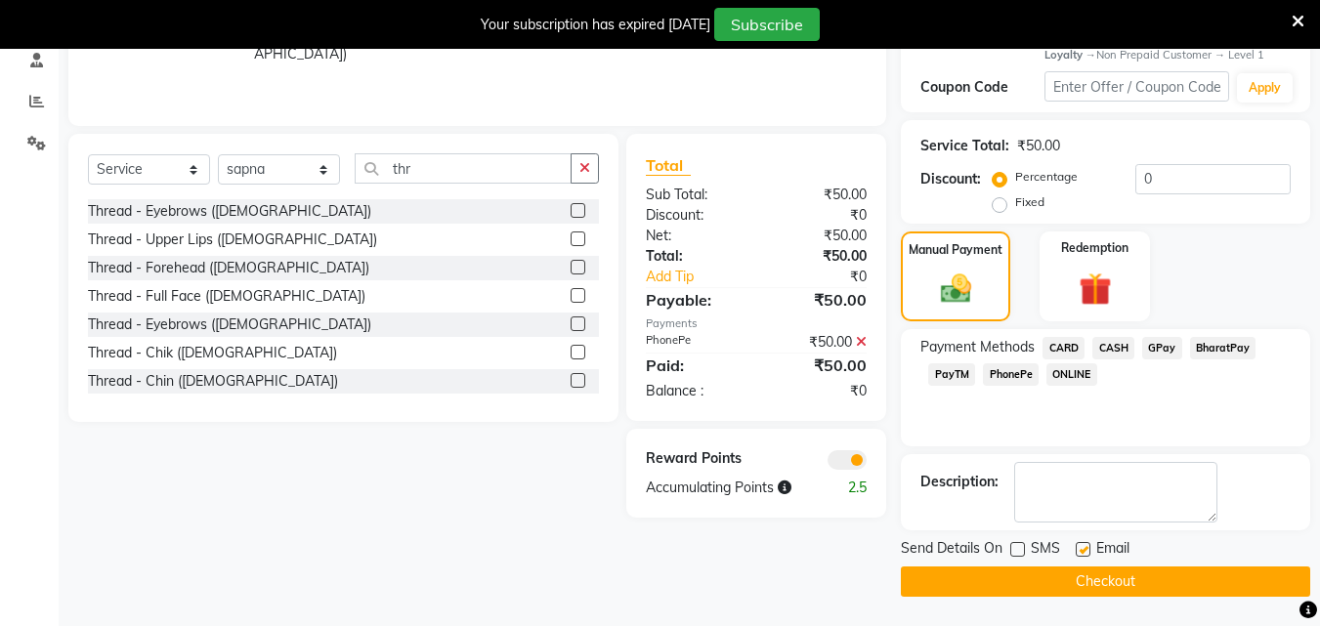
click at [1016, 548] on input "checkbox" at bounding box center [1016, 550] width 13 height 13
click at [1016, 548] on label at bounding box center [1017, 549] width 15 height 15
click at [1016, 548] on input "checkbox" at bounding box center [1016, 550] width 13 height 13
click at [1016, 548] on label at bounding box center [1017, 549] width 15 height 15
click at [1016, 548] on input "checkbox" at bounding box center [1016, 550] width 13 height 13
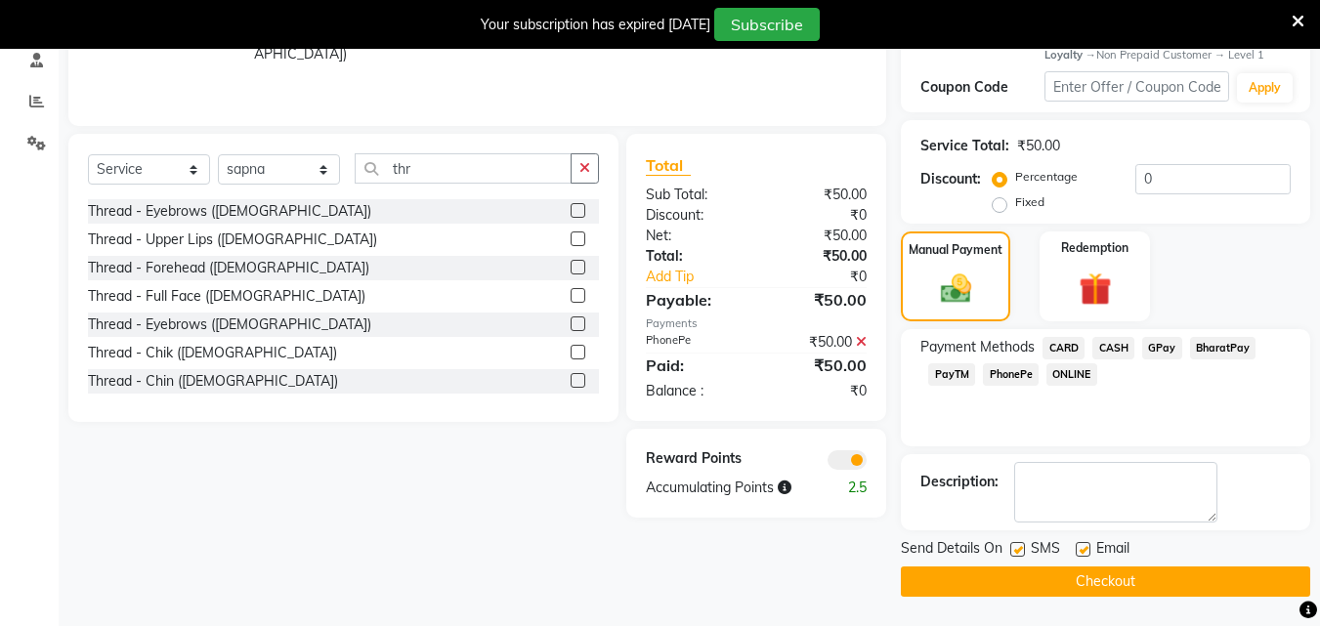
click at [1016, 548] on label at bounding box center [1017, 549] width 15 height 15
click at [1016, 548] on input "checkbox" at bounding box center [1016, 550] width 13 height 13
click at [1016, 548] on label at bounding box center [1017, 549] width 15 height 15
click at [1016, 548] on input "checkbox" at bounding box center [1016, 550] width 13 height 13
click at [1017, 548] on label at bounding box center [1017, 549] width 15 height 15
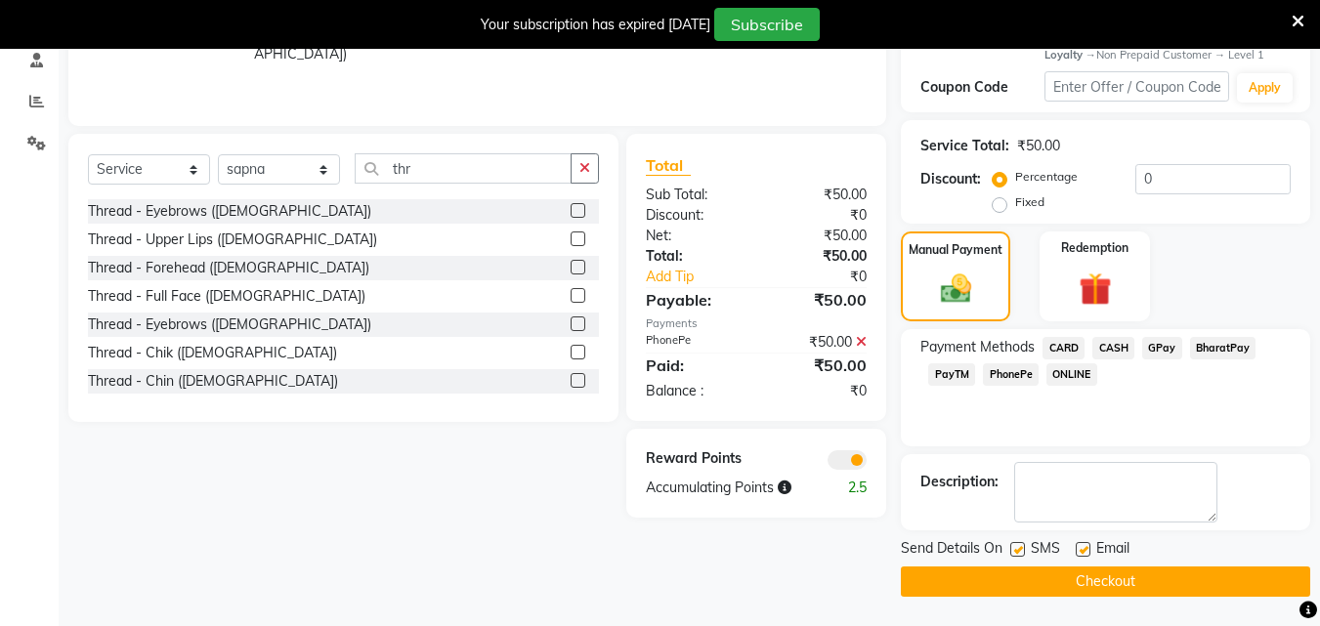
click at [1017, 548] on input "checkbox" at bounding box center [1016, 550] width 13 height 13
checkbox input "false"
click at [1086, 552] on label at bounding box center [1083, 549] width 15 height 15
click at [1086, 552] on input "checkbox" at bounding box center [1082, 550] width 13 height 13
click at [1086, 552] on label at bounding box center [1083, 549] width 15 height 15
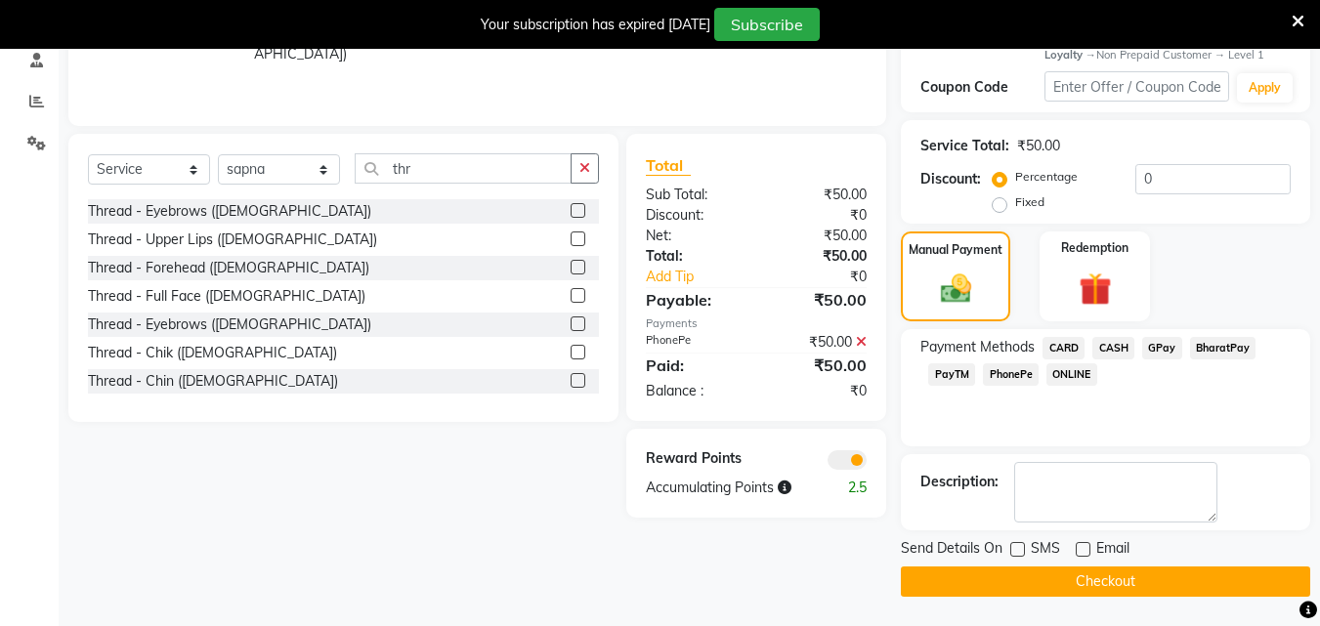
click at [1086, 552] on input "checkbox" at bounding box center [1082, 550] width 13 height 13
click at [1086, 552] on label at bounding box center [1083, 549] width 15 height 15
click at [1086, 552] on input "checkbox" at bounding box center [1082, 550] width 13 height 13
click at [1086, 552] on label at bounding box center [1083, 549] width 15 height 15
click at [1086, 552] on input "checkbox" at bounding box center [1082, 550] width 13 height 13
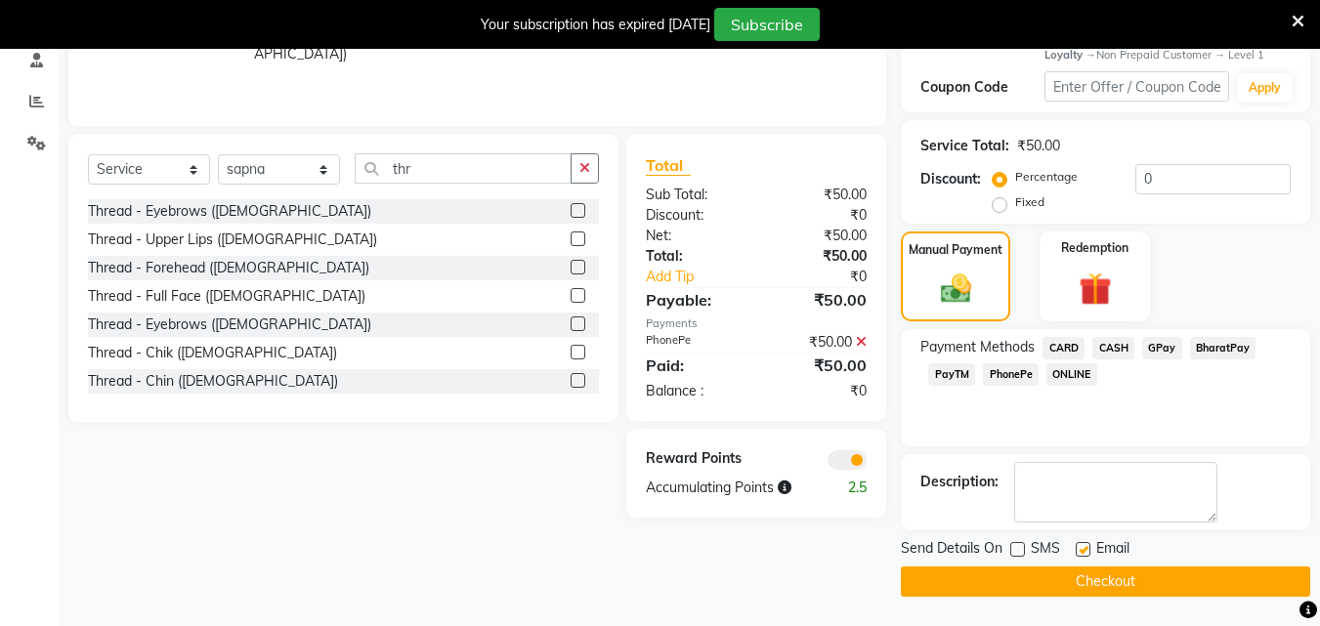
click at [1085, 552] on label at bounding box center [1083, 549] width 15 height 15
click at [1085, 552] on input "checkbox" at bounding box center [1082, 550] width 13 height 13
click at [1083, 552] on label at bounding box center [1083, 549] width 15 height 15
click at [1083, 552] on input "checkbox" at bounding box center [1082, 550] width 13 height 13
click at [1081, 552] on label at bounding box center [1083, 549] width 15 height 15
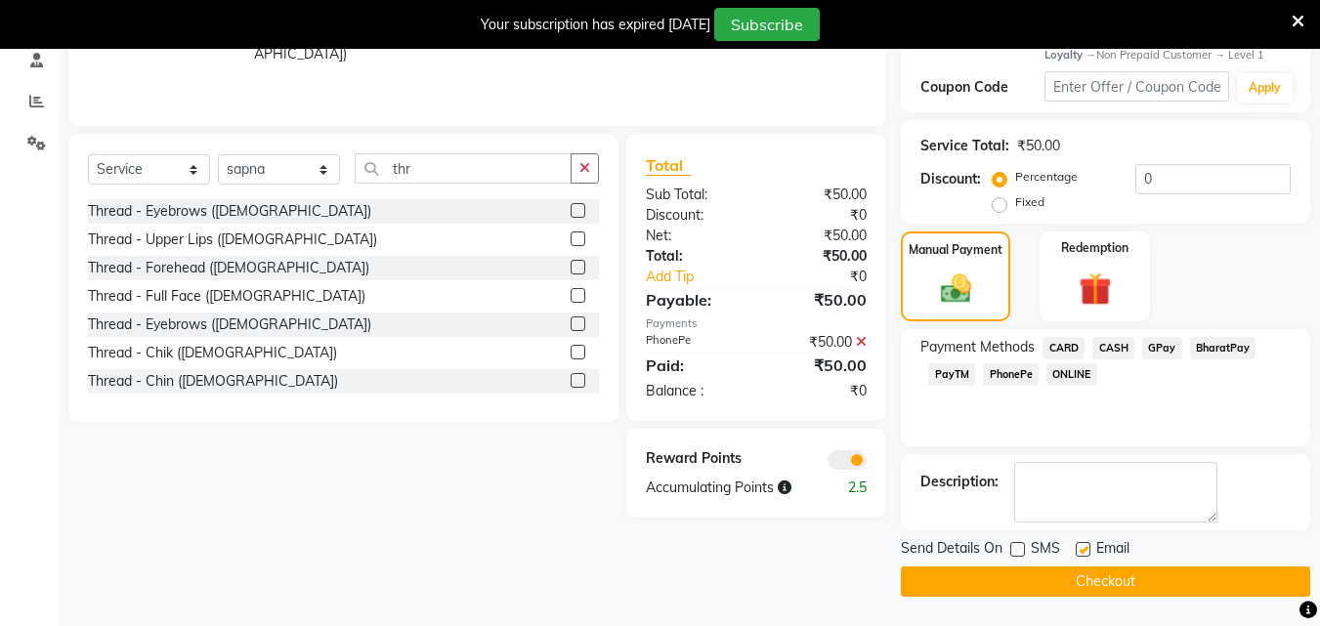
click at [1081, 552] on input "checkbox" at bounding box center [1082, 550] width 13 height 13
click at [1081, 552] on label at bounding box center [1083, 549] width 15 height 15
click at [1081, 552] on input "checkbox" at bounding box center [1082, 550] width 13 height 13
click at [1081, 552] on label at bounding box center [1083, 549] width 15 height 15
click at [1081, 552] on input "checkbox" at bounding box center [1082, 550] width 13 height 13
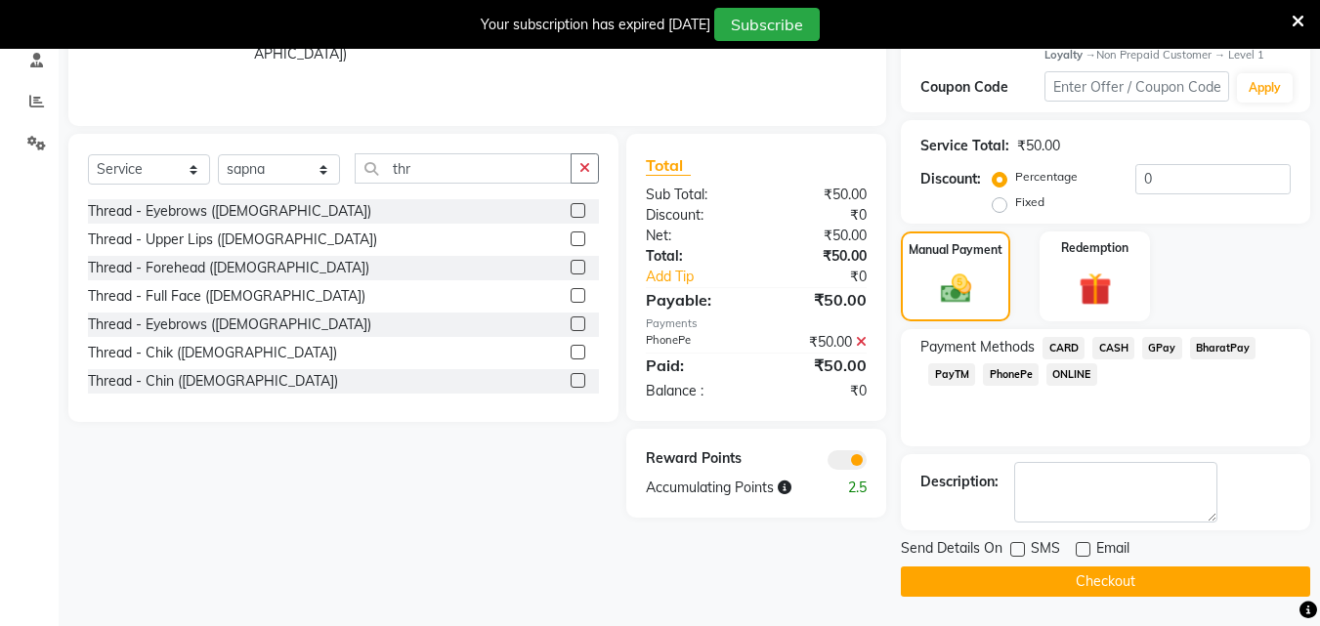
click at [1081, 552] on label at bounding box center [1083, 549] width 15 height 15
click at [1081, 552] on input "checkbox" at bounding box center [1082, 550] width 13 height 13
click at [1081, 552] on label at bounding box center [1083, 549] width 15 height 15
click at [1081, 552] on input "checkbox" at bounding box center [1082, 550] width 13 height 13
click at [1081, 552] on label at bounding box center [1083, 549] width 15 height 15
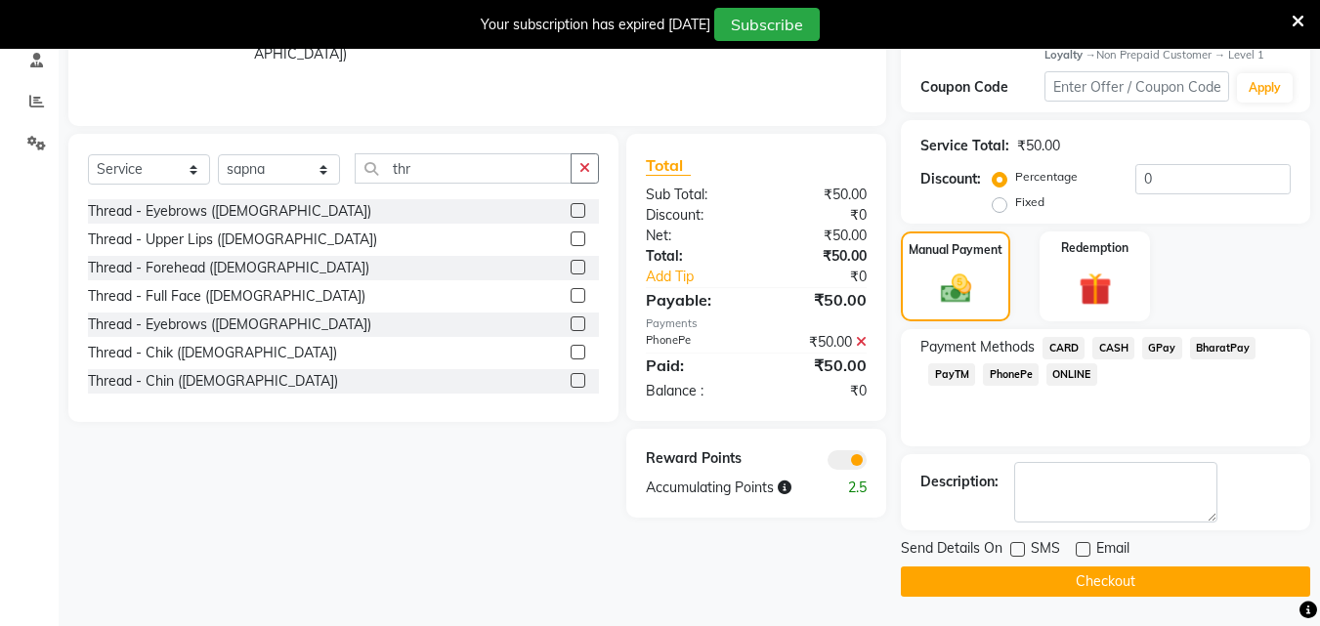
click at [1081, 552] on input "checkbox" at bounding box center [1082, 550] width 13 height 13
click at [1081, 552] on label at bounding box center [1083, 549] width 15 height 15
click at [1081, 552] on input "checkbox" at bounding box center [1082, 550] width 13 height 13
checkbox input "false"
click at [1087, 576] on button "Checkout" at bounding box center [1105, 582] width 409 height 30
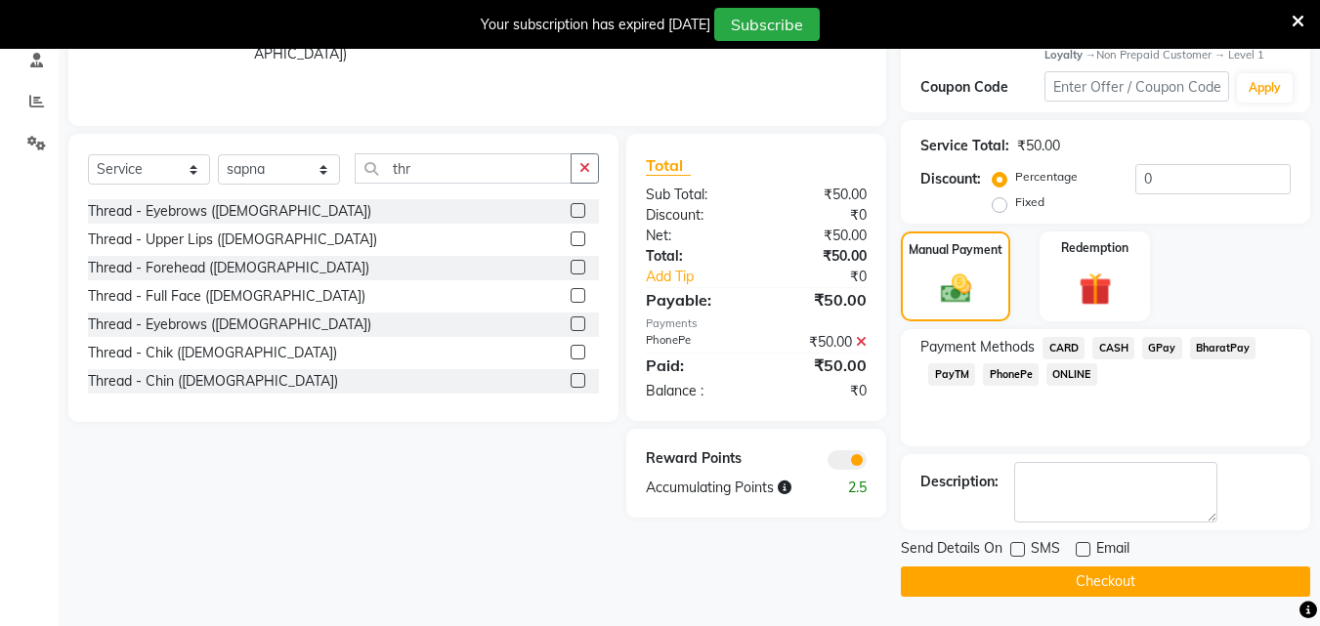
click at [1087, 576] on div "Checkout" at bounding box center [1105, 582] width 409 height 30
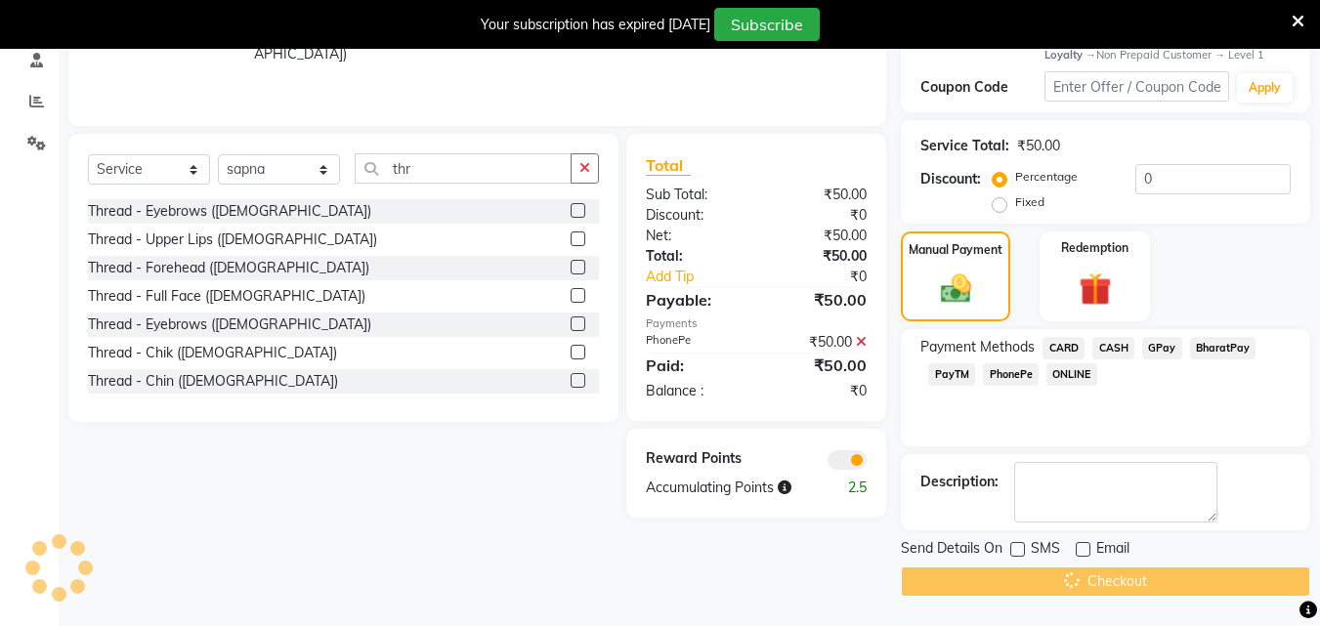
click at [1087, 576] on div "Checkout" at bounding box center [1105, 582] width 409 height 30
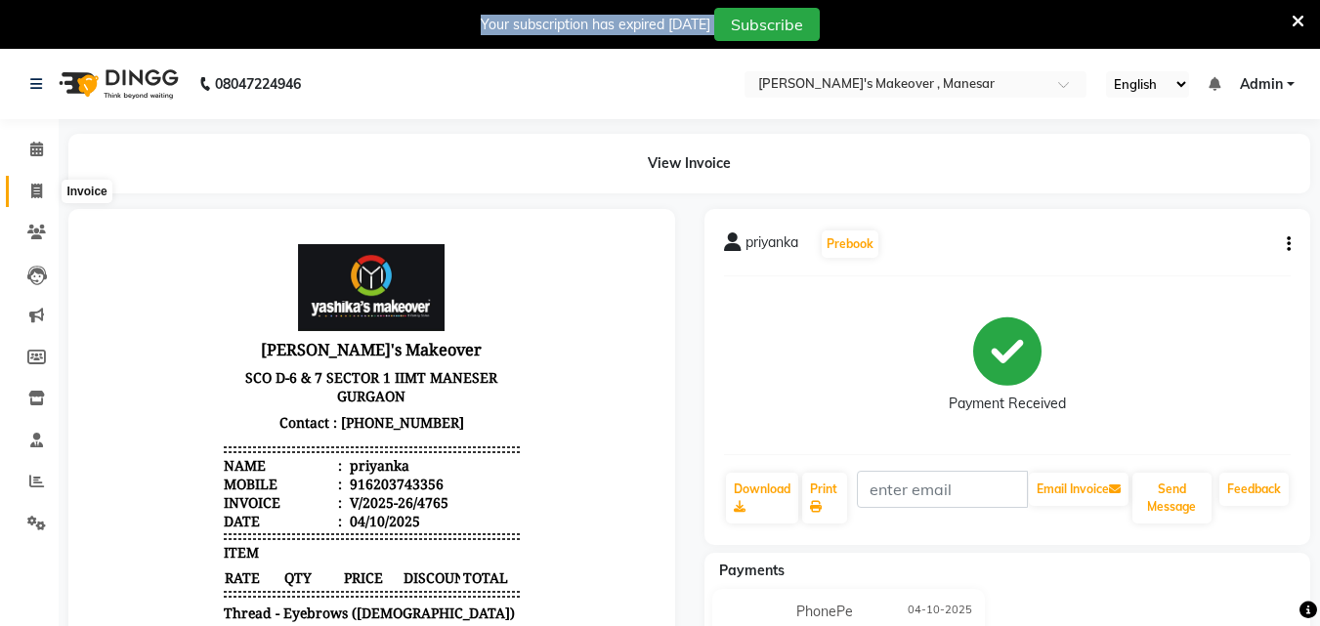
click at [43, 182] on span at bounding box center [37, 192] width 34 height 22
select select "service"
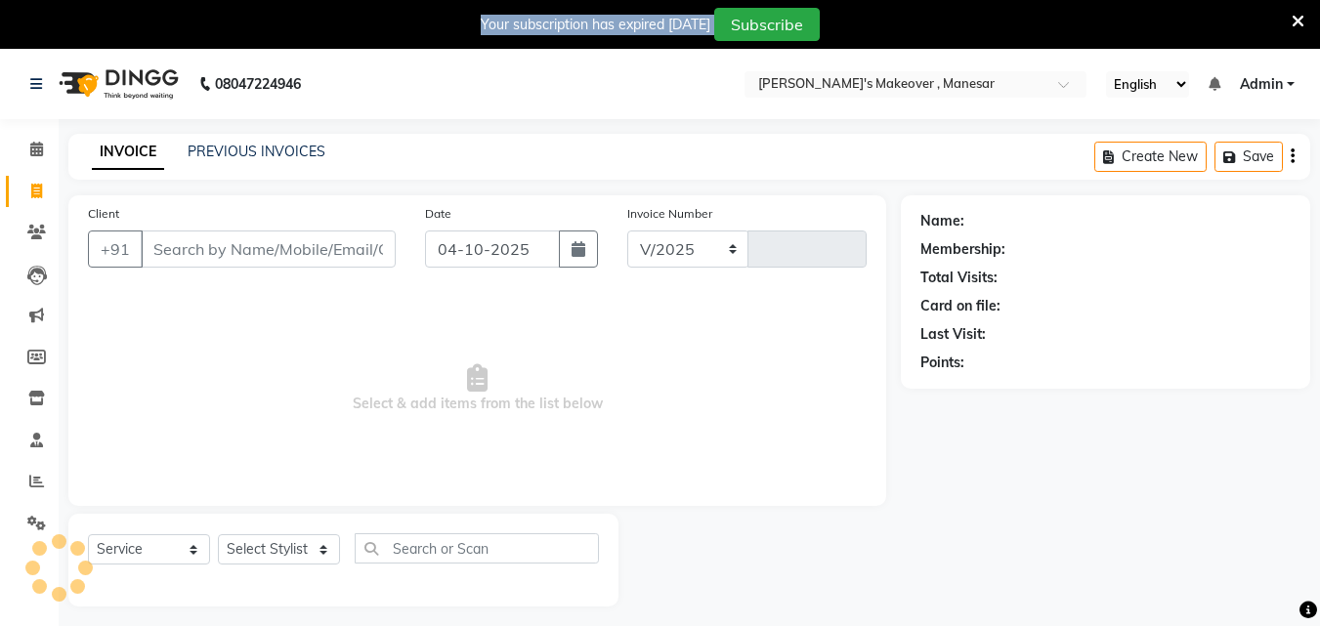
select select "820"
type input "4766"
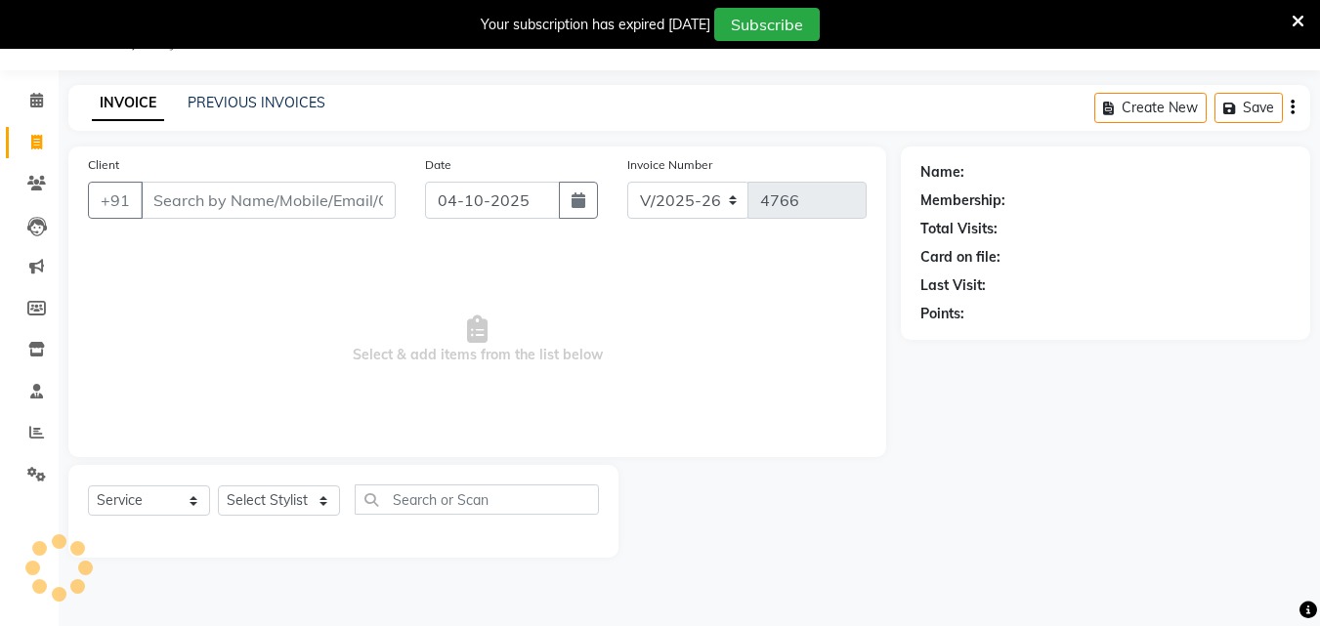
click at [300, 192] on input "Client" at bounding box center [268, 200] width 255 height 37
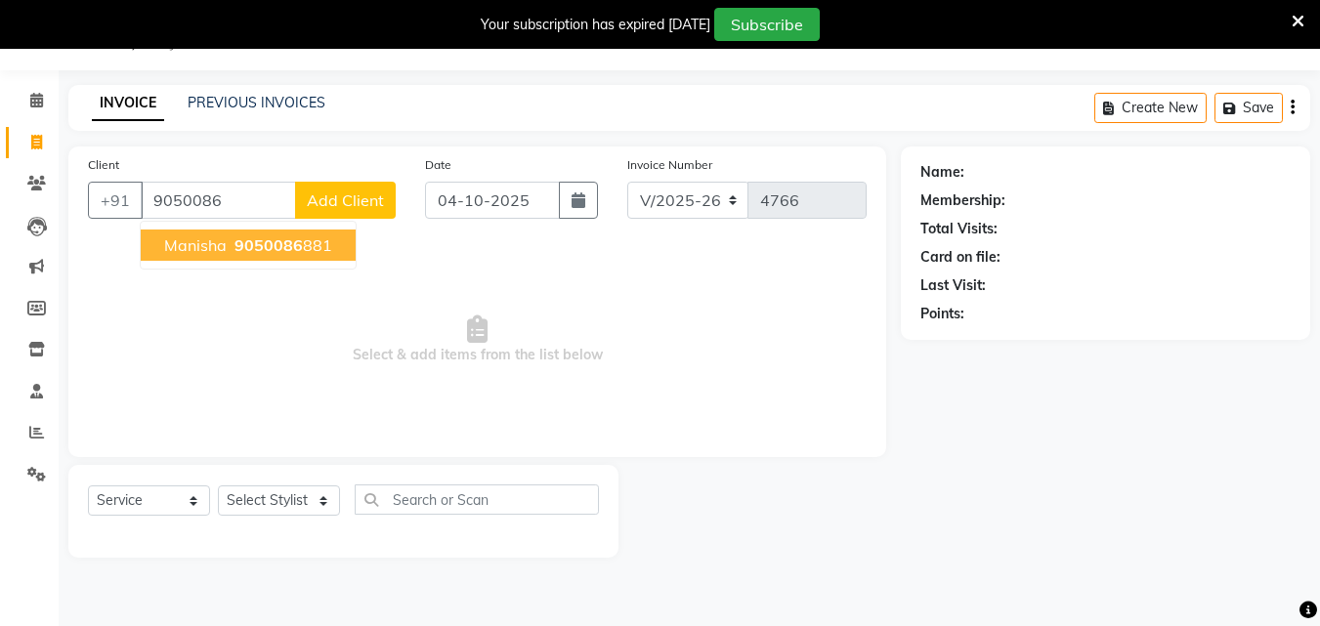
click at [276, 254] on span "9050086" at bounding box center [269, 245] width 68 height 20
type input "9050086881"
click at [276, 254] on span "Select & add items from the list below" at bounding box center [477, 339] width 779 height 195
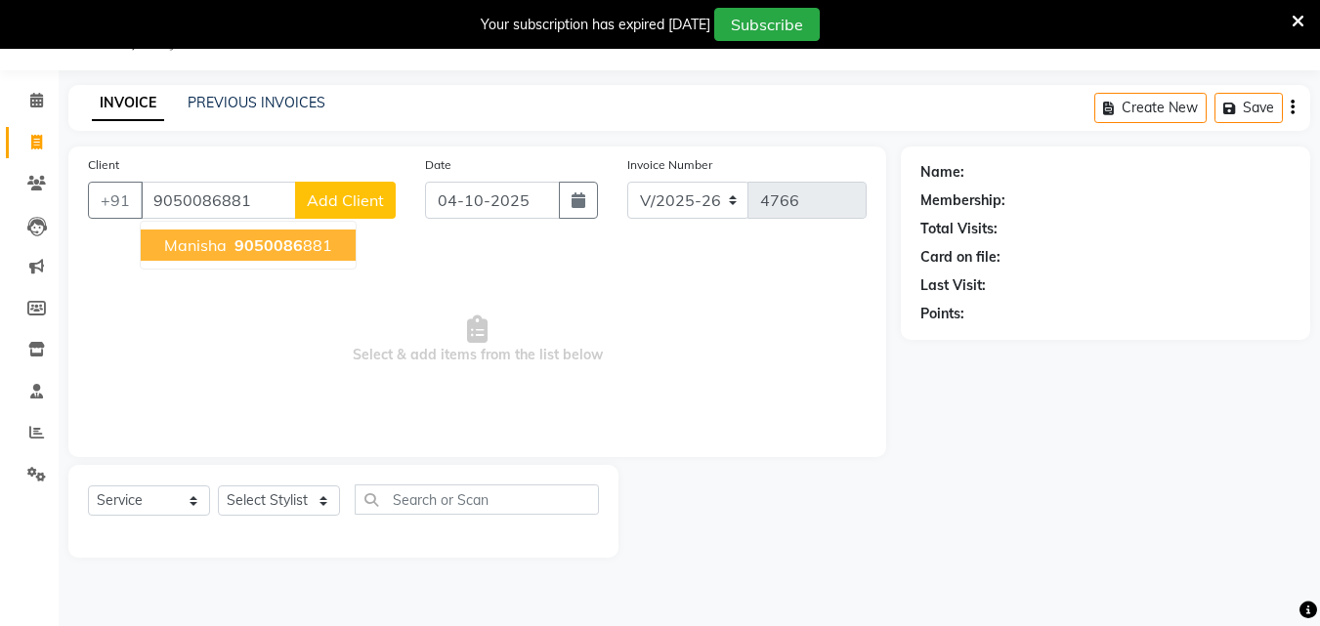
click at [276, 254] on span "Select & add items from the list below" at bounding box center [477, 339] width 779 height 195
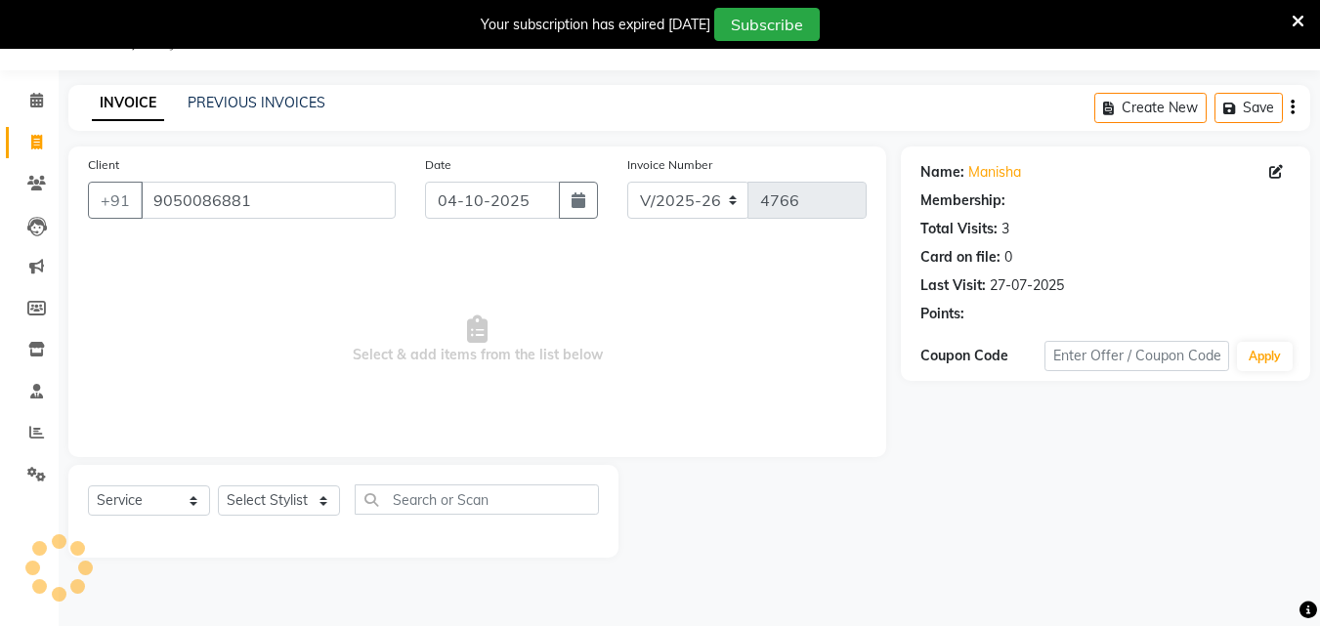
select select "1: Object"
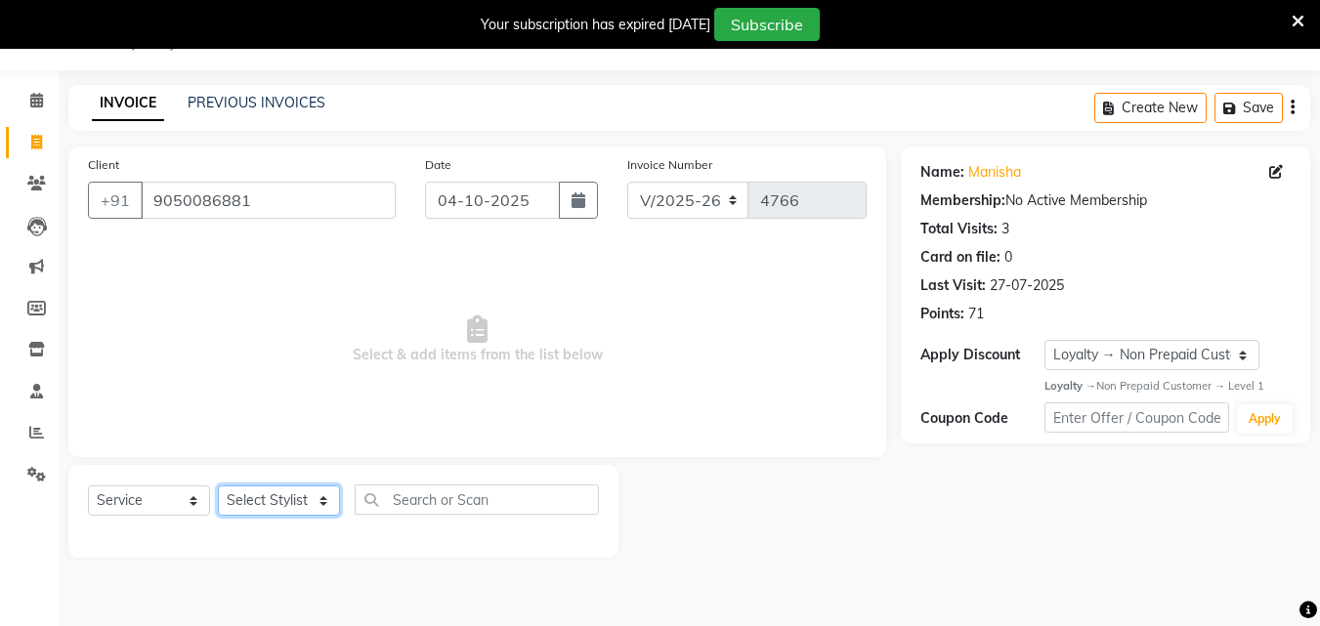
click at [276, 505] on select "Select Stylist Danish Shavej [PERSON_NAME] Krishna [PERSON_NAME] [PERSON_NAME] …" at bounding box center [279, 501] width 122 height 30
select select "79288"
click at [218, 486] on select "Select Stylist Danish Shavej [PERSON_NAME] Krishna [PERSON_NAME] [PERSON_NAME] …" at bounding box center [279, 501] width 122 height 30
drag, startPoint x: 279, startPoint y: 486, endPoint x: 436, endPoint y: 503, distance: 157.3
click at [254, 175] on div "Client [PHONE_NUMBER]" at bounding box center [241, 194] width 337 height 80
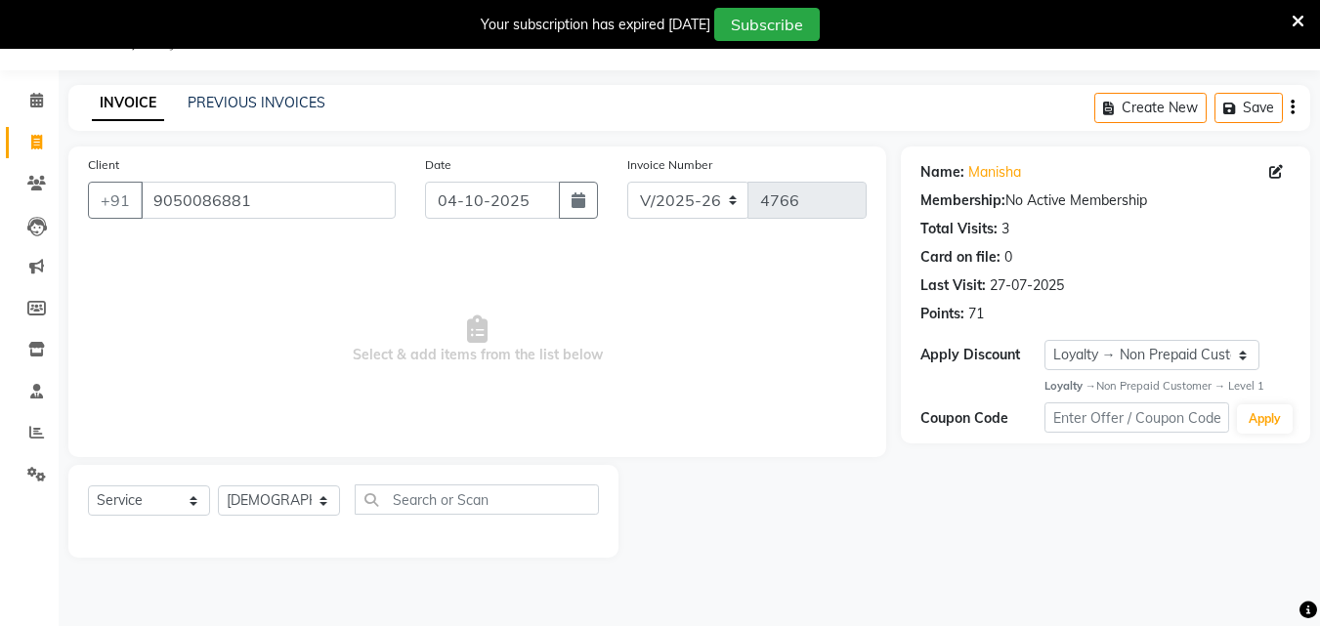
click at [254, 175] on div "Client [PHONE_NUMBER]" at bounding box center [241, 194] width 337 height 80
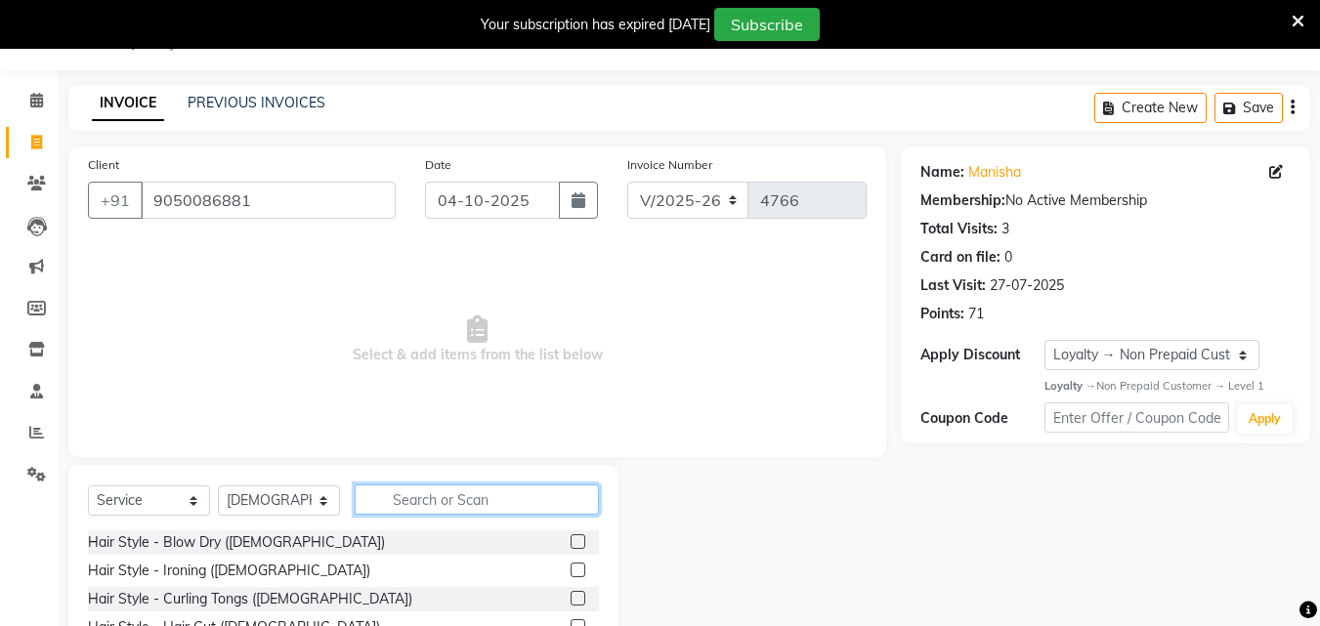
click at [436, 503] on input "text" at bounding box center [477, 500] width 244 height 30
type input "thr"
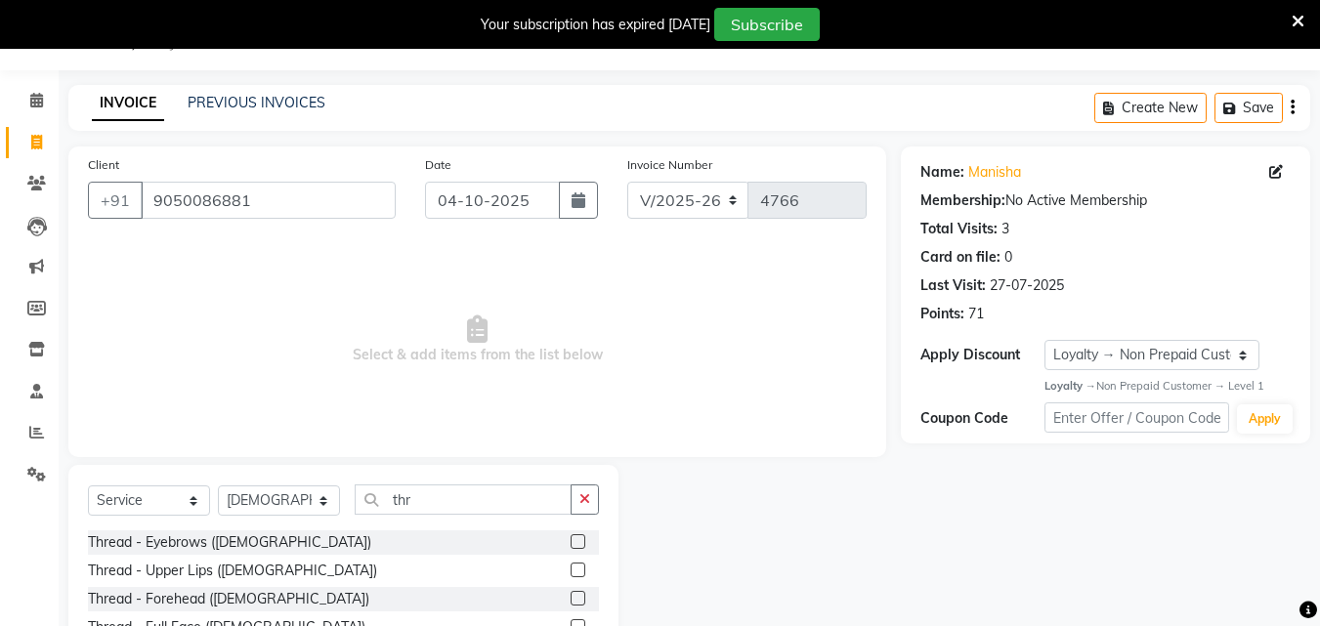
click at [549, 537] on div "Thread - Eyebrows ([DEMOGRAPHIC_DATA])" at bounding box center [343, 543] width 511 height 24
click at [555, 538] on div "Thread - Eyebrows ([DEMOGRAPHIC_DATA])" at bounding box center [343, 543] width 511 height 24
click at [571, 538] on label at bounding box center [578, 541] width 15 height 15
click at [571, 538] on input "checkbox" at bounding box center [577, 542] width 13 height 13
click at [571, 538] on label at bounding box center [578, 541] width 15 height 15
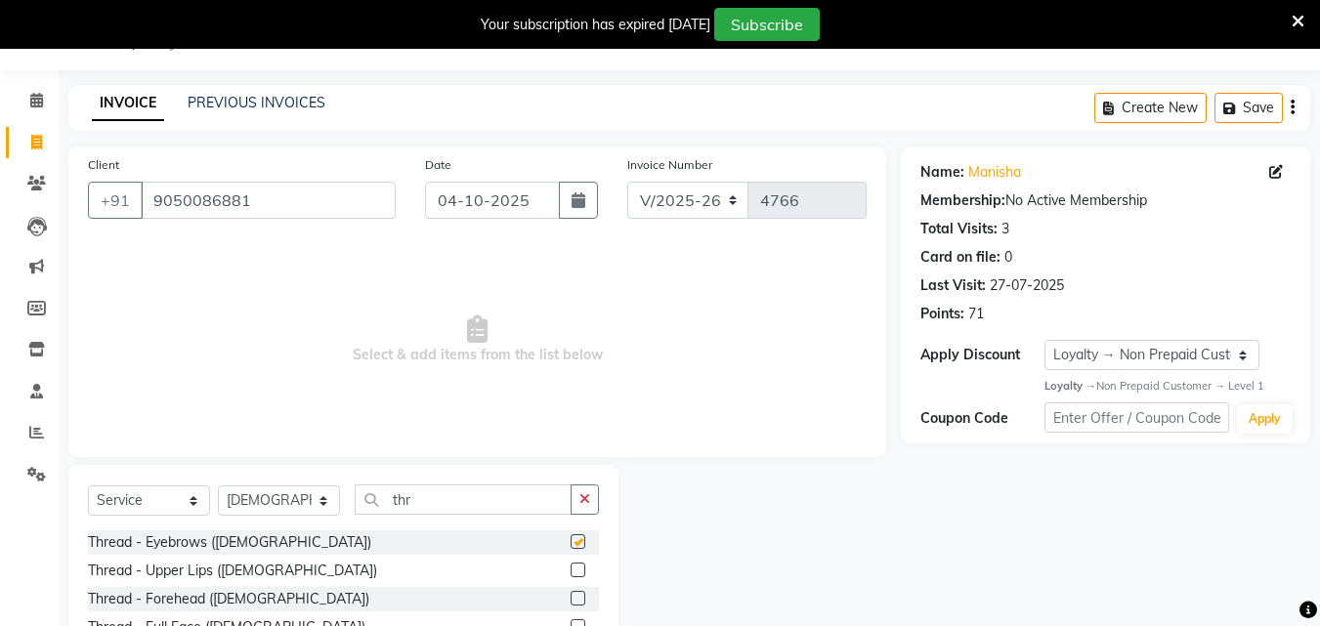
click at [571, 538] on input "checkbox" at bounding box center [577, 542] width 13 height 13
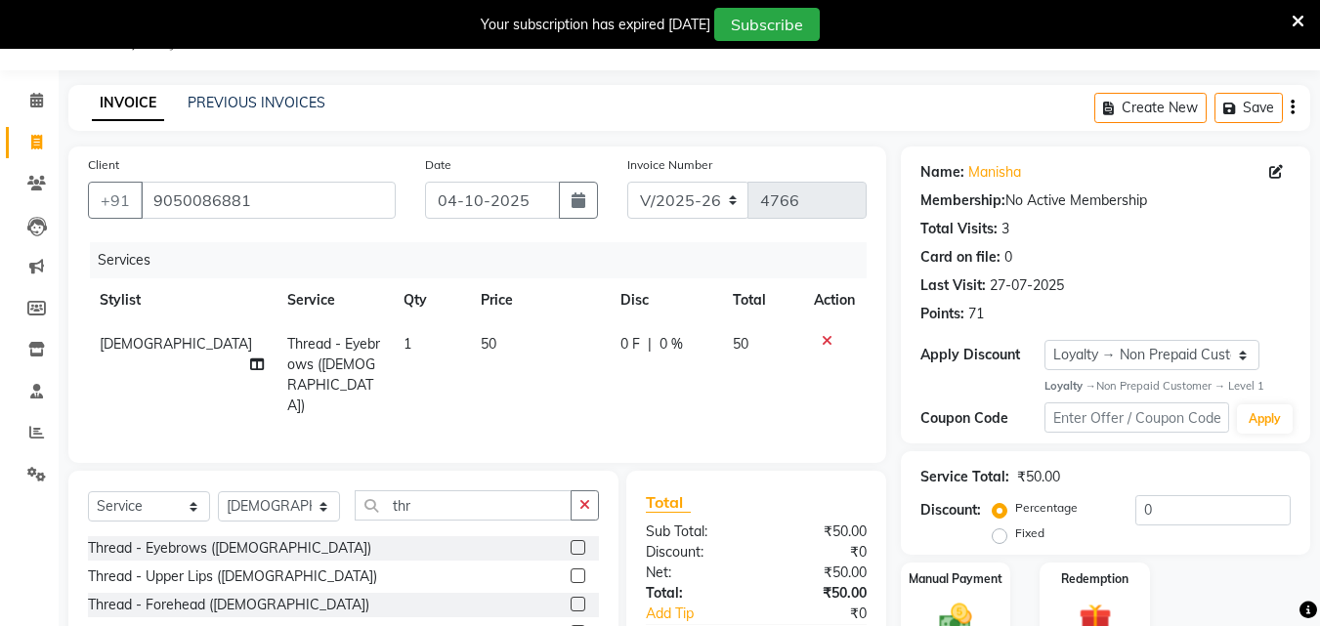
click at [571, 540] on label at bounding box center [578, 547] width 15 height 15
click at [571, 542] on input "checkbox" at bounding box center [577, 548] width 13 height 13
click at [564, 521] on input "thr" at bounding box center [463, 506] width 217 height 30
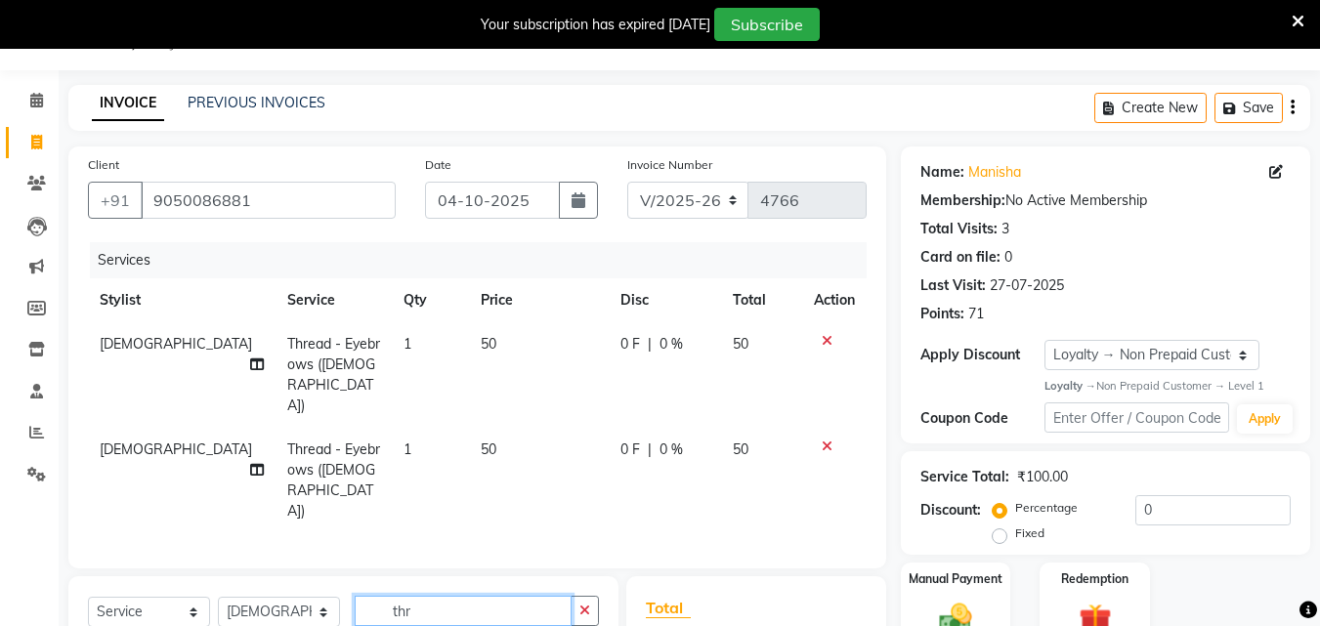
checkbox input "false"
click at [824, 440] on icon at bounding box center [827, 447] width 11 height 14
click at [824, 400] on div "Services Stylist Service Qty Price Disc Total Action Krishna Thread - Eyebrows …" at bounding box center [477, 395] width 779 height 307
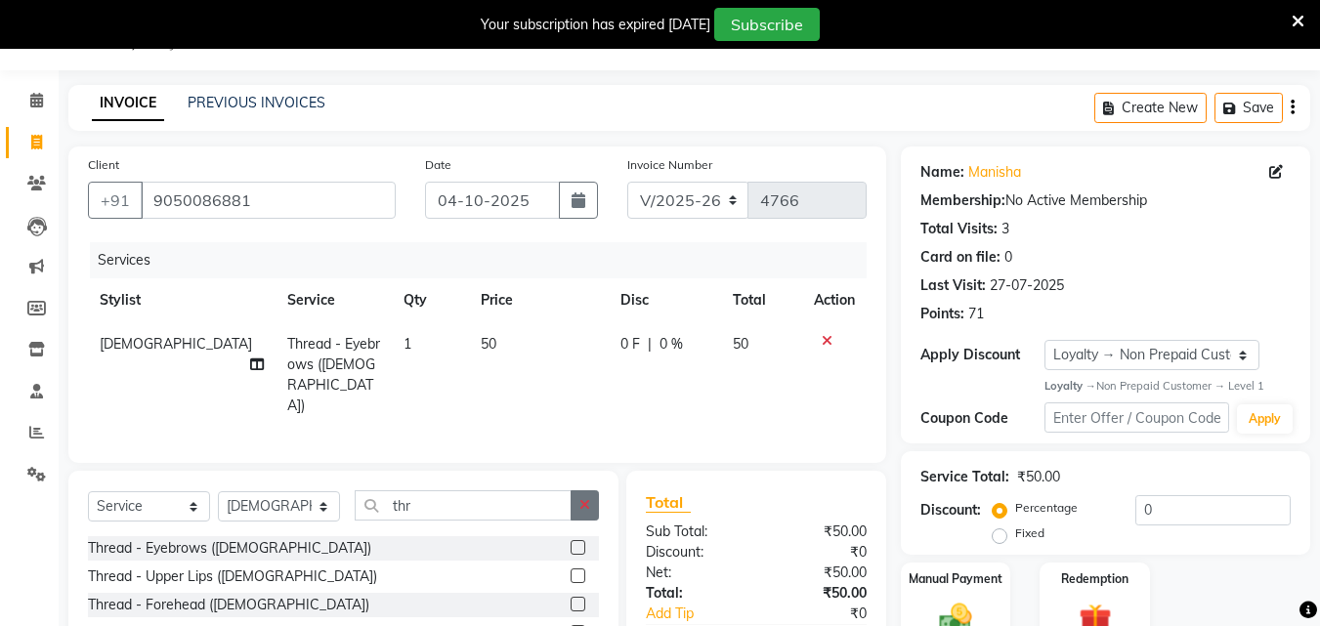
click at [576, 504] on button "button" at bounding box center [585, 506] width 28 height 30
click at [572, 504] on input "thr" at bounding box center [463, 506] width 217 height 30
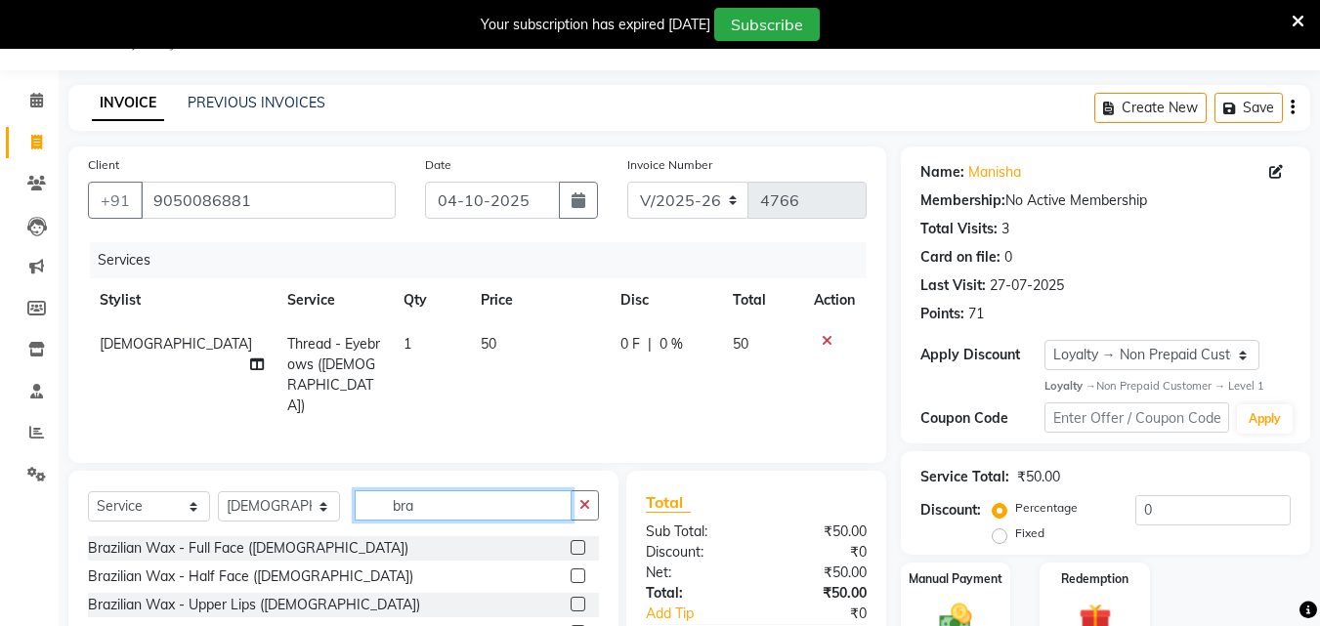
type input "bra"
click at [571, 597] on label at bounding box center [578, 604] width 15 height 15
click at [571, 599] on input "checkbox" at bounding box center [577, 605] width 13 height 13
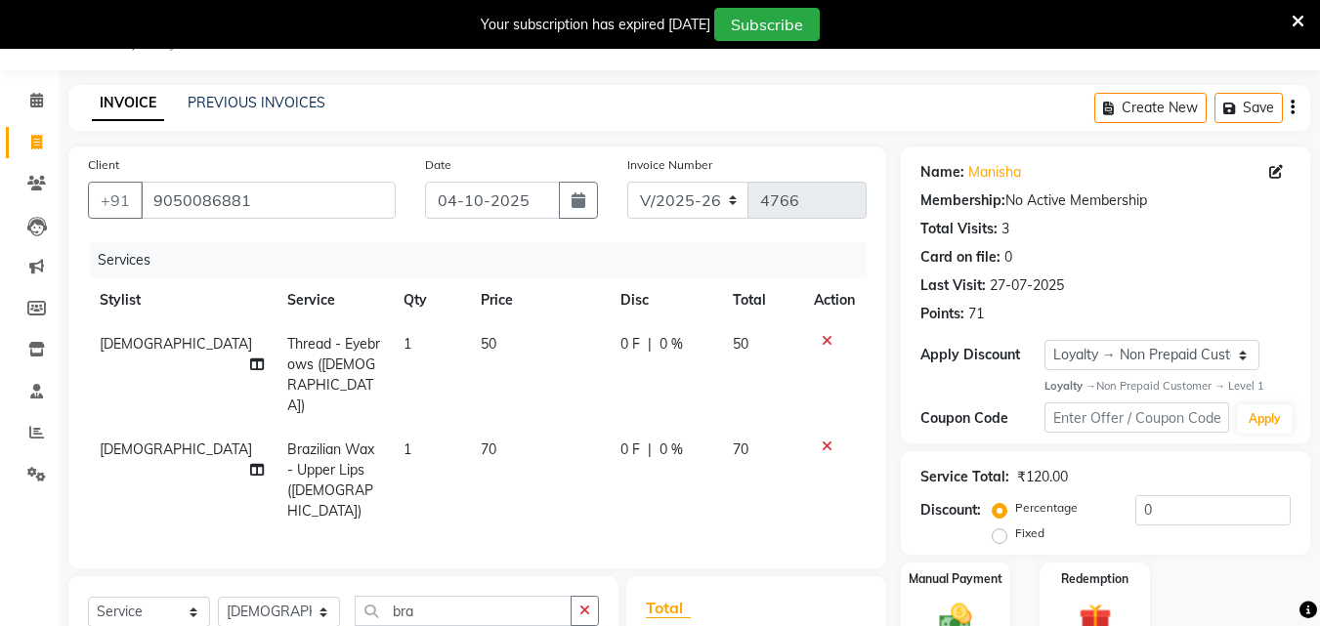
checkbox input "false"
click at [588, 604] on icon "button" at bounding box center [584, 611] width 11 height 14
click at [572, 596] on input "bra" at bounding box center [463, 611] width 217 height 30
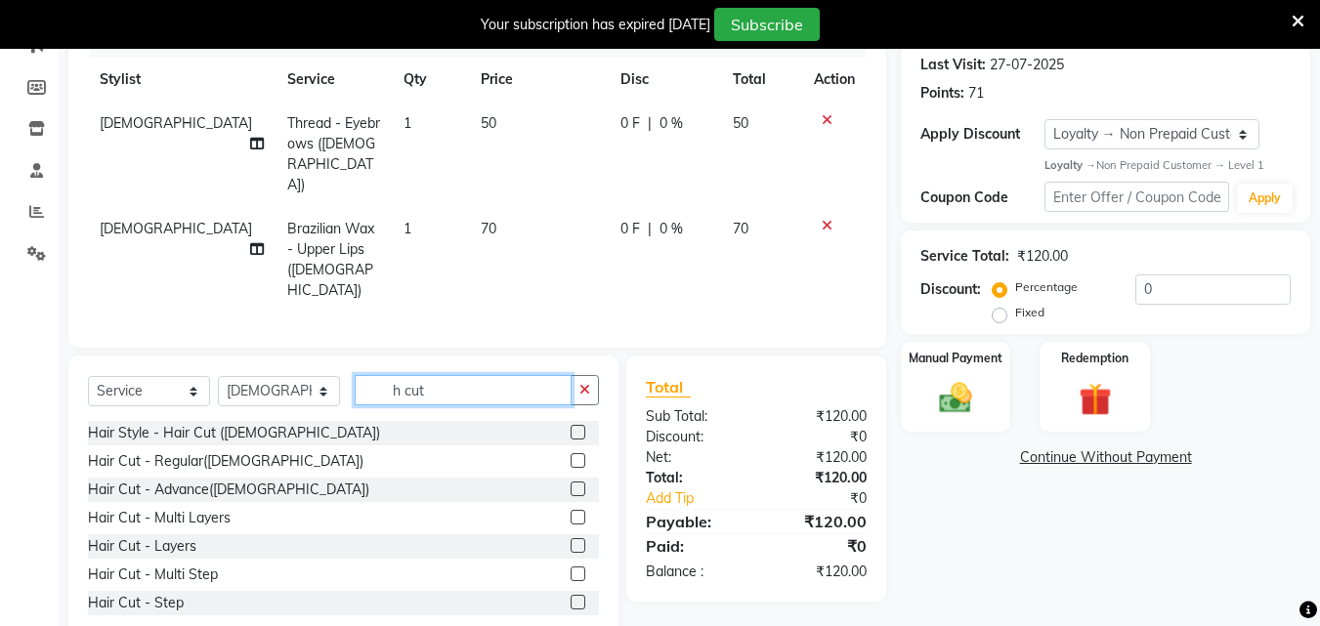
type input "h cut"
click at [571, 538] on label at bounding box center [578, 545] width 15 height 15
click at [571, 540] on input "checkbox" at bounding box center [577, 546] width 13 height 13
click at [571, 496] on div at bounding box center [585, 490] width 28 height 24
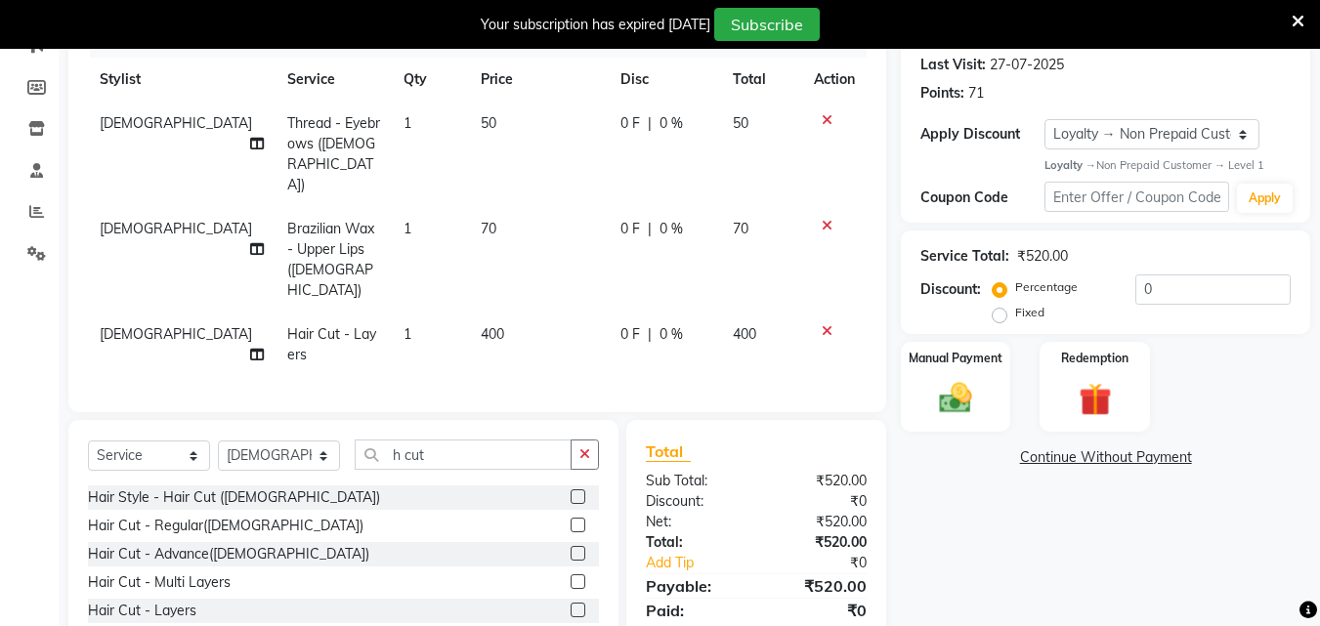
checkbox input "false"
click at [126, 313] on td "[DEMOGRAPHIC_DATA]" at bounding box center [182, 345] width 188 height 64
select select "79288"
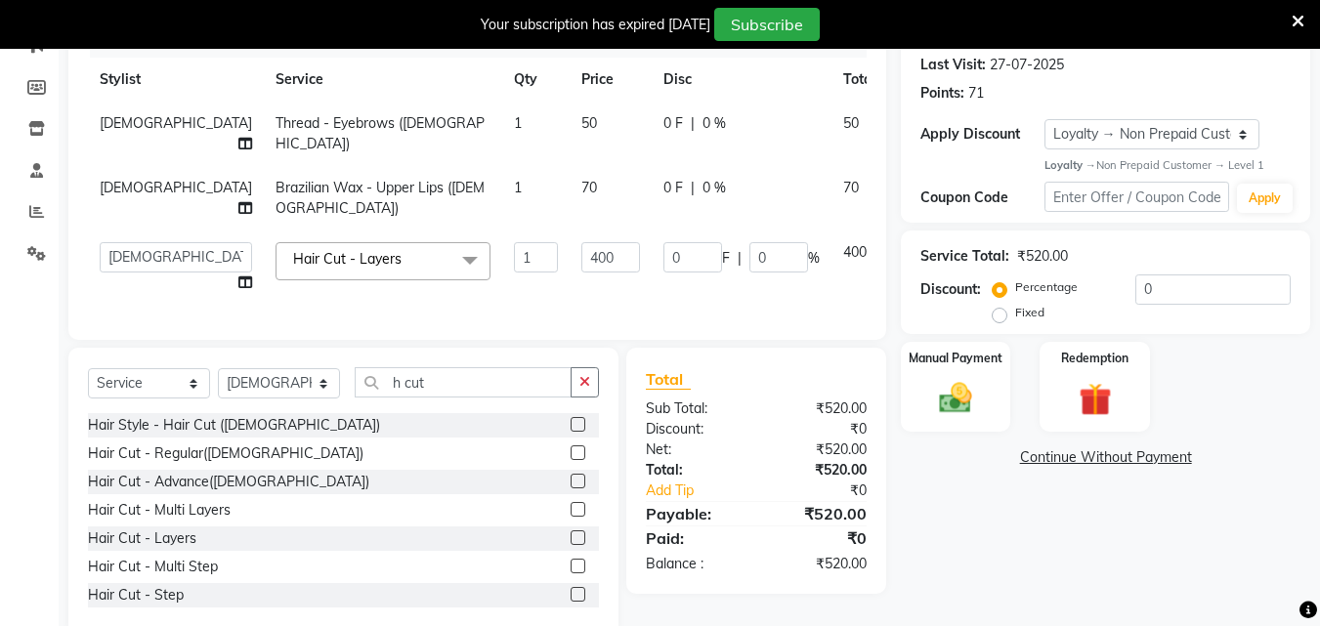
click at [122, 262] on select "Danish Shavej [PERSON_NAME] Krishna [PERSON_NAME] [PERSON_NAME] Mdm [PERSON_NAM…" at bounding box center [176, 257] width 152 height 30
click at [1004, 544] on div "Name: [PERSON_NAME] Membership: No Active Membership Total Visits: 3 Card on fi…" at bounding box center [1113, 281] width 424 height 710
drag, startPoint x: 1004, startPoint y: 544, endPoint x: 1020, endPoint y: 453, distance: 92.2
click at [1004, 544] on div "Name: [PERSON_NAME] Membership: No Active Membership Total Visits: 3 Card on fi…" at bounding box center [1113, 281] width 424 height 710
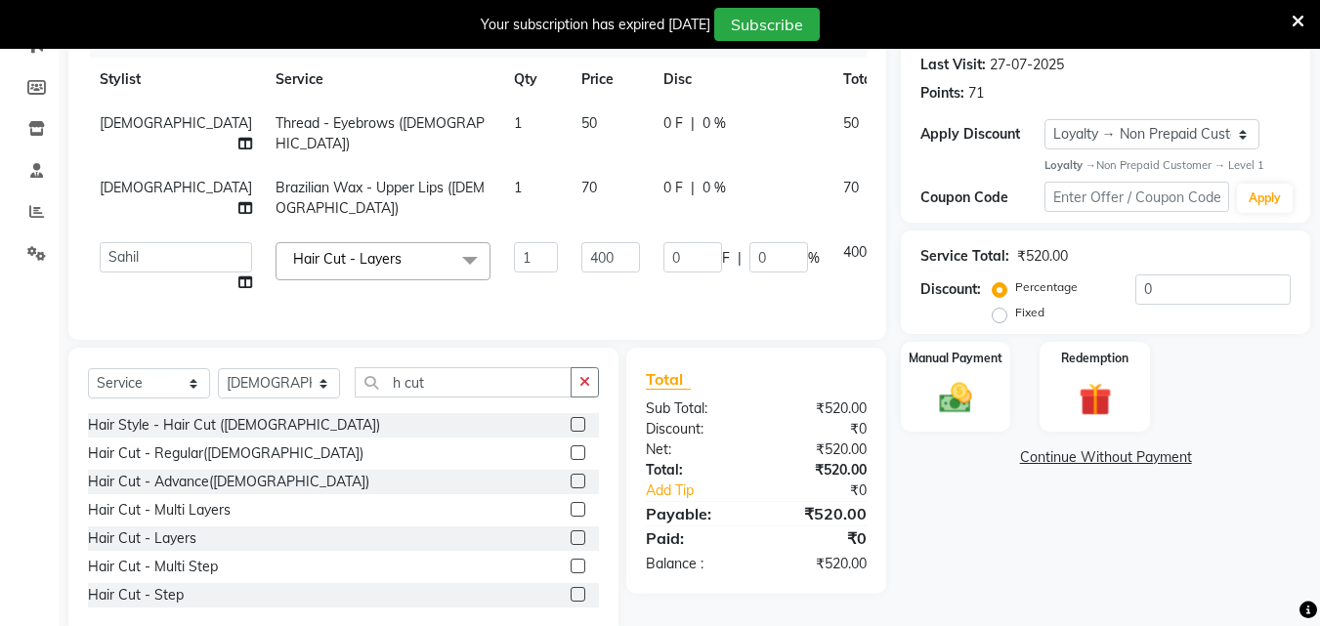
click at [1004, 544] on div "Name: [PERSON_NAME] Membership: No Active Membership Total Visits: 3 Card on fi…" at bounding box center [1113, 281] width 424 height 710
select select "51192"
click at [968, 414] on img at bounding box center [955, 398] width 55 height 39
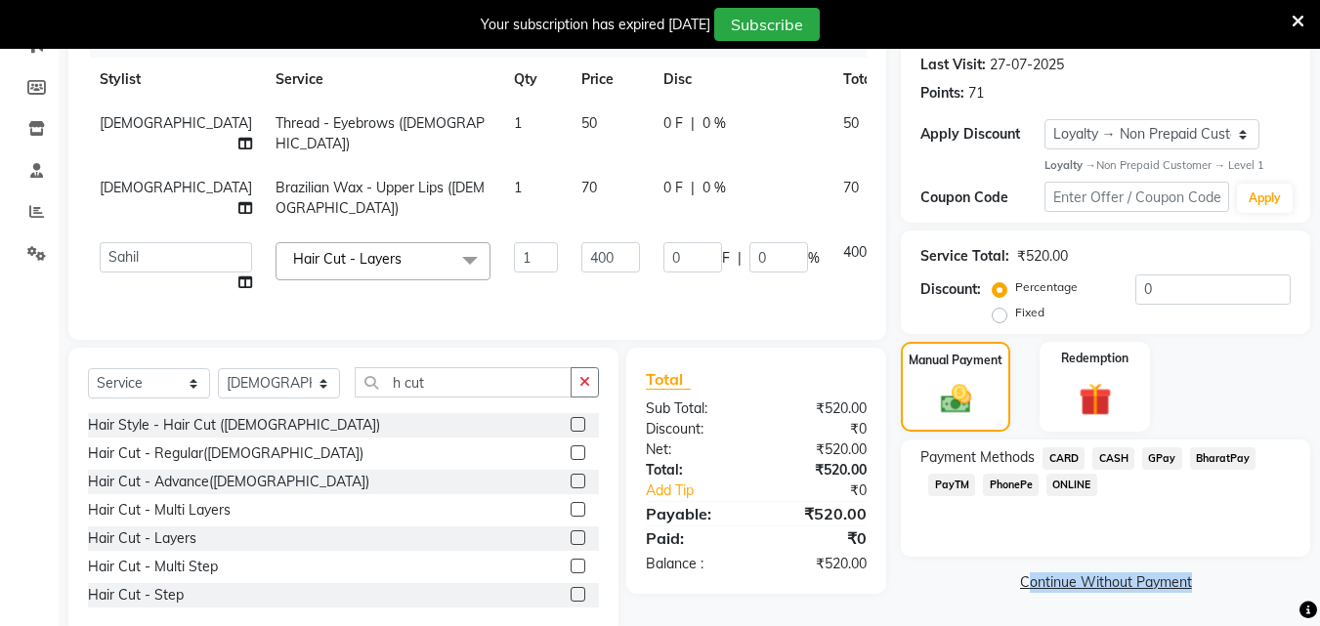
click at [1002, 486] on span "PhonePe" at bounding box center [1011, 485] width 56 height 22
drag, startPoint x: 1002, startPoint y: 486, endPoint x: 1096, endPoint y: 484, distance: 94.8
click at [1002, 486] on span "PhonePe" at bounding box center [1011, 485] width 56 height 22
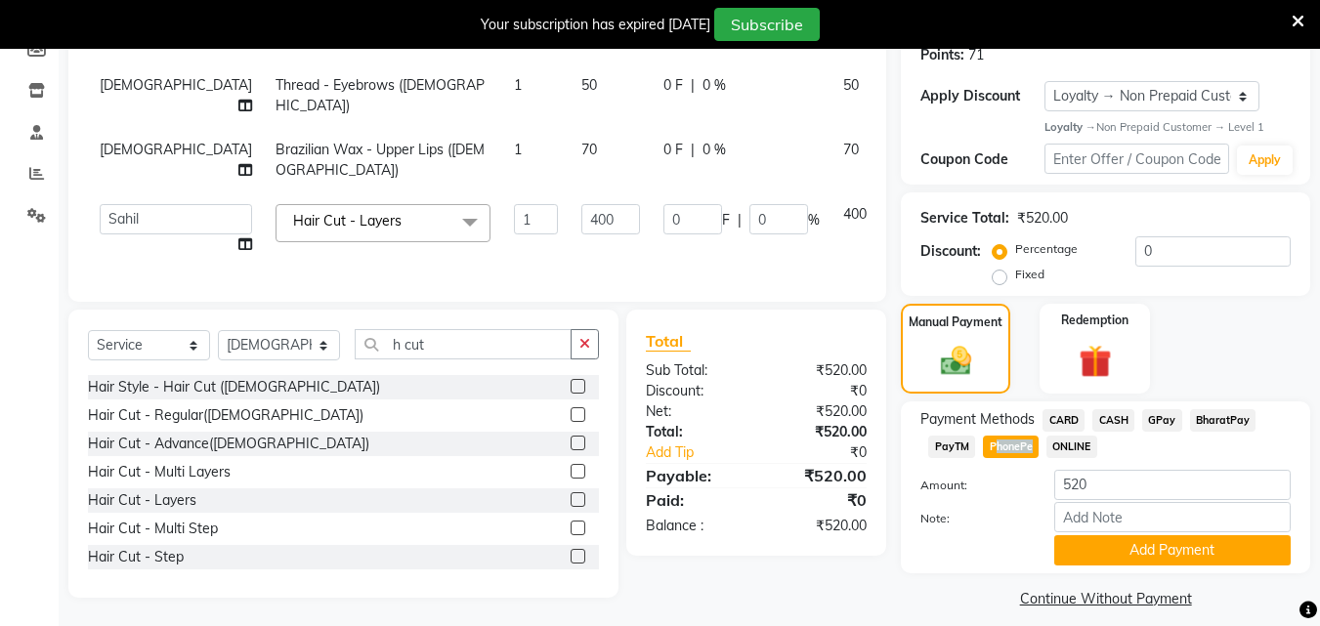
scroll to position [317, 0]
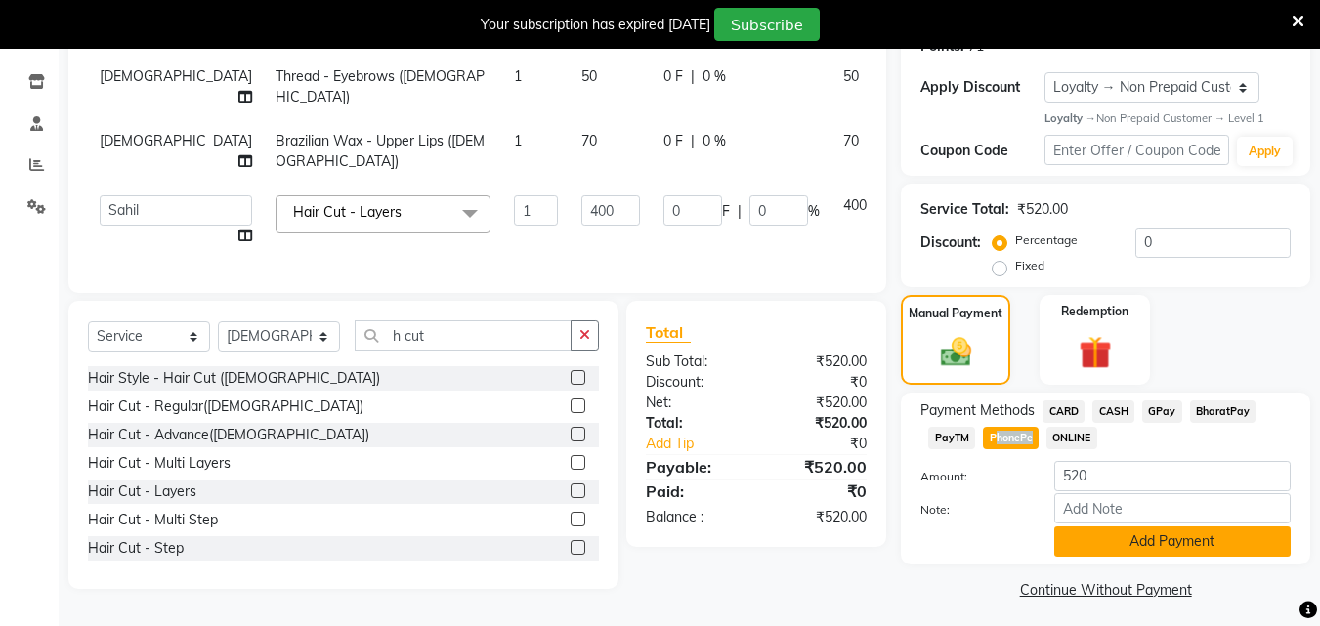
click at [1227, 538] on button "Add Payment" at bounding box center [1172, 542] width 236 height 30
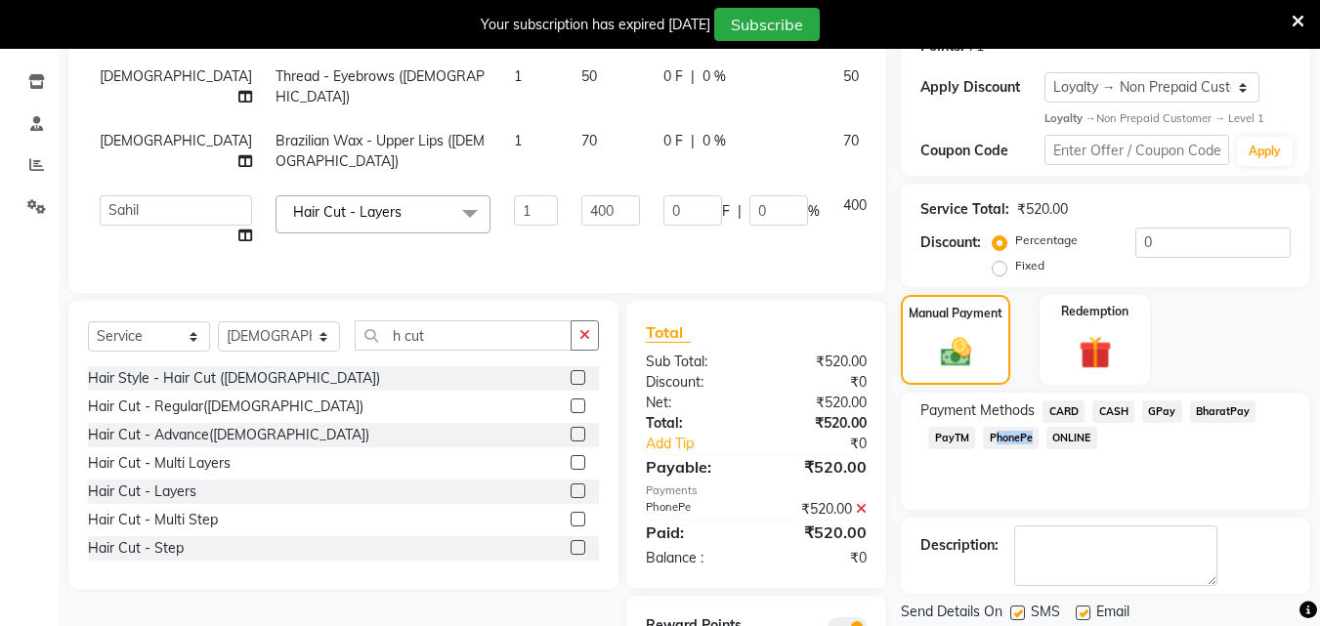
scroll to position [404, 0]
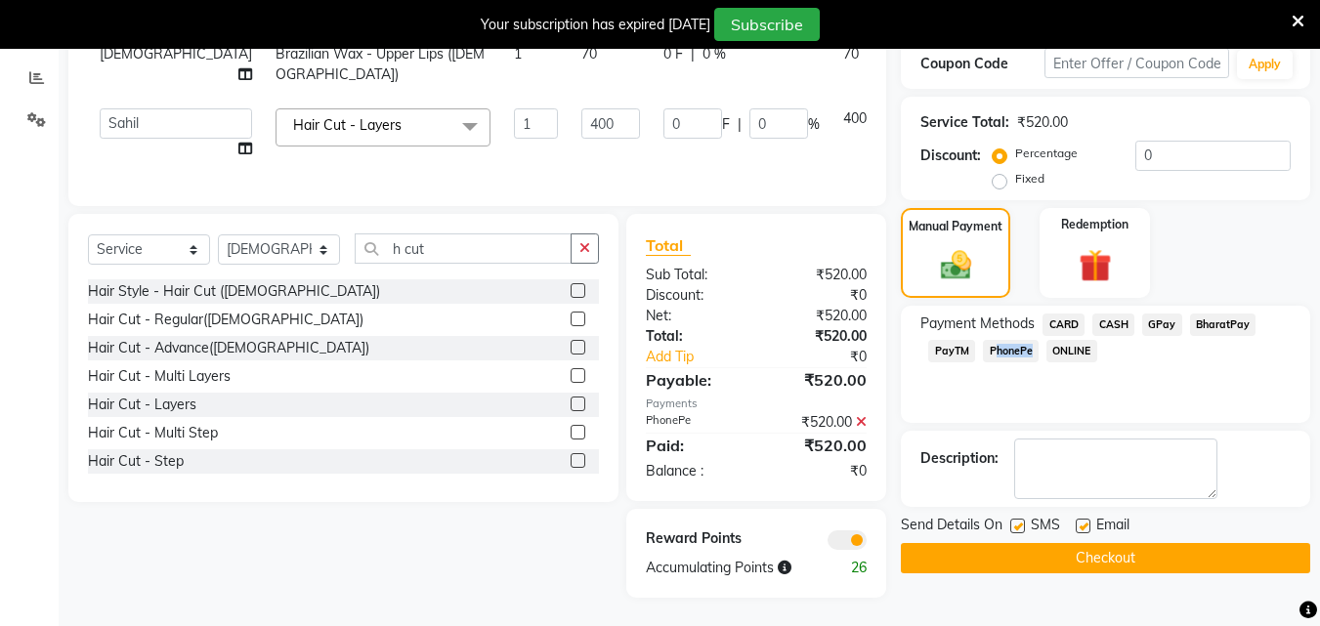
click at [1294, 569] on button "Checkout" at bounding box center [1105, 558] width 409 height 30
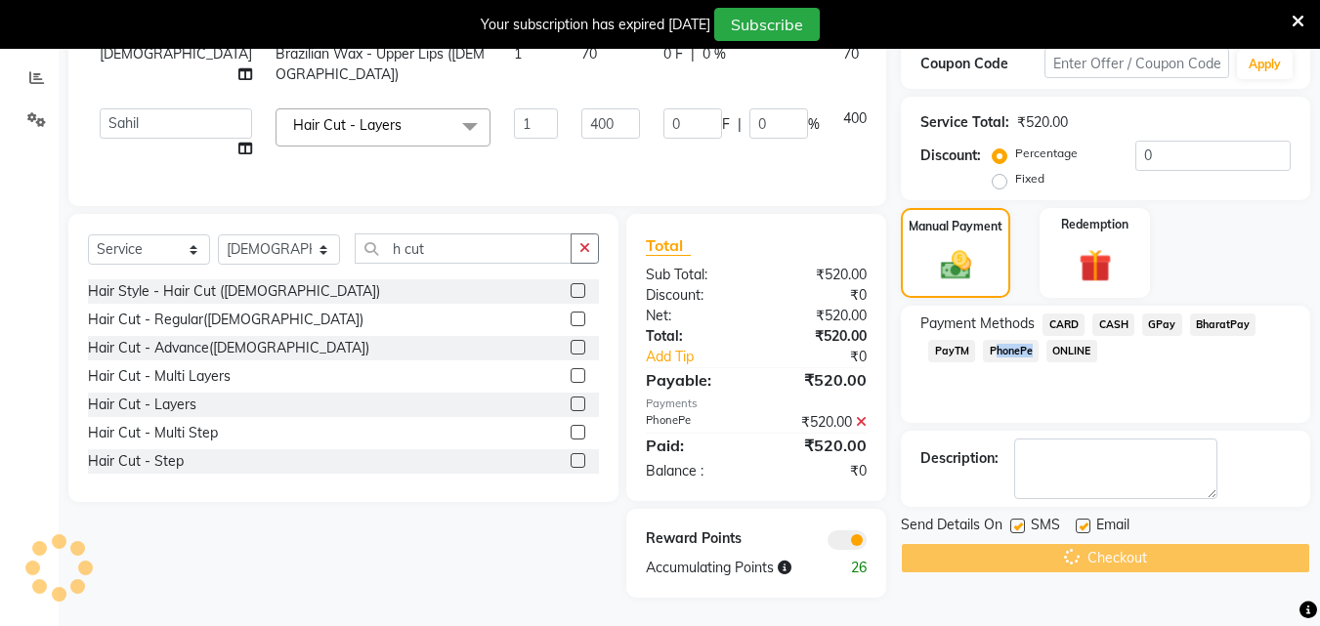
click at [1012, 527] on label at bounding box center [1017, 526] width 15 height 15
click at [1012, 527] on input "checkbox" at bounding box center [1016, 527] width 13 height 13
checkbox input "false"
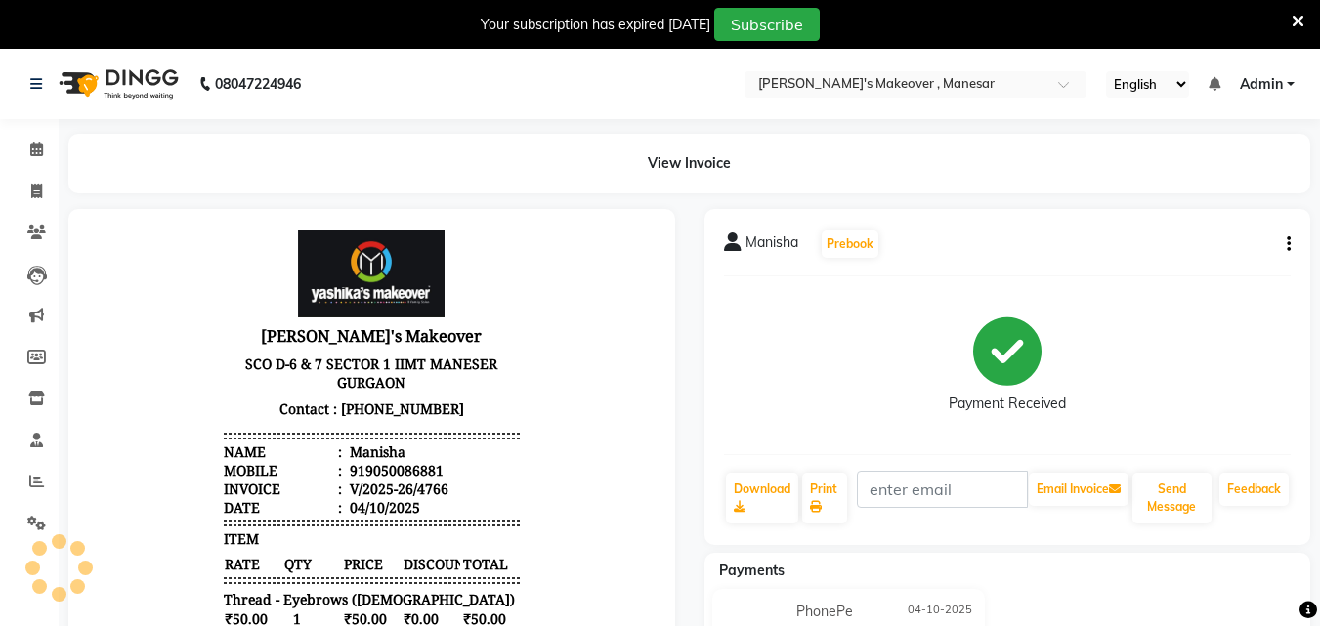
scroll to position [16, 0]
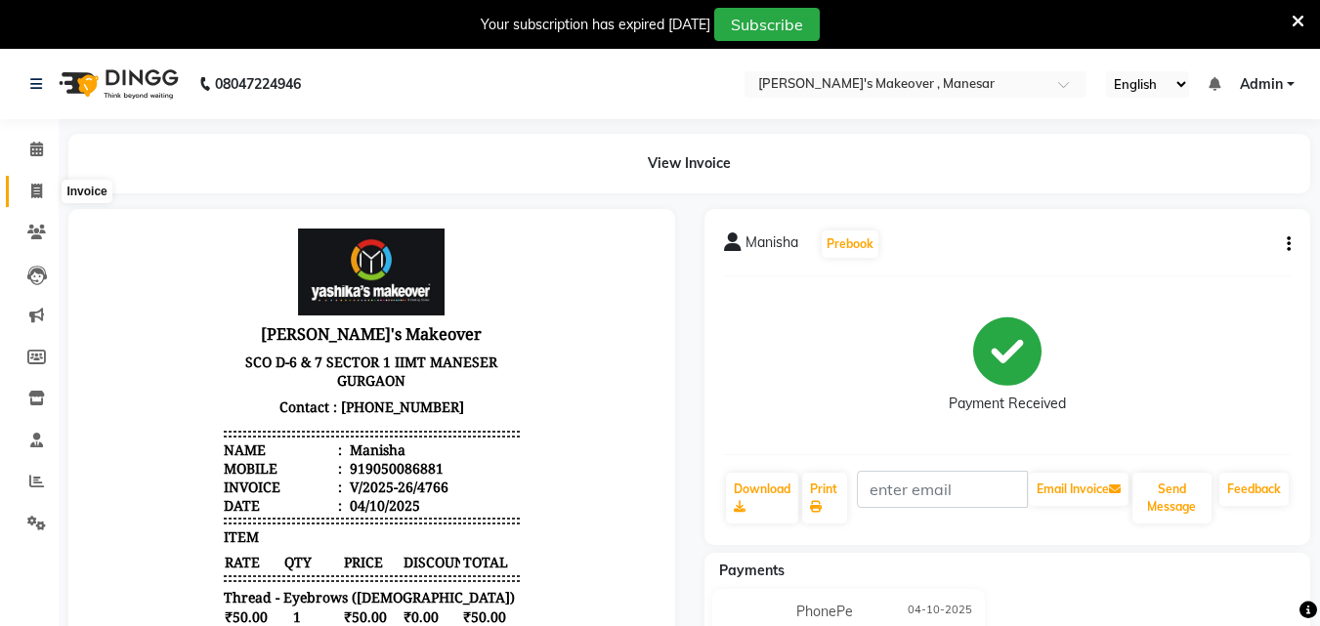
click at [35, 184] on icon at bounding box center [36, 191] width 11 height 15
select select "service"
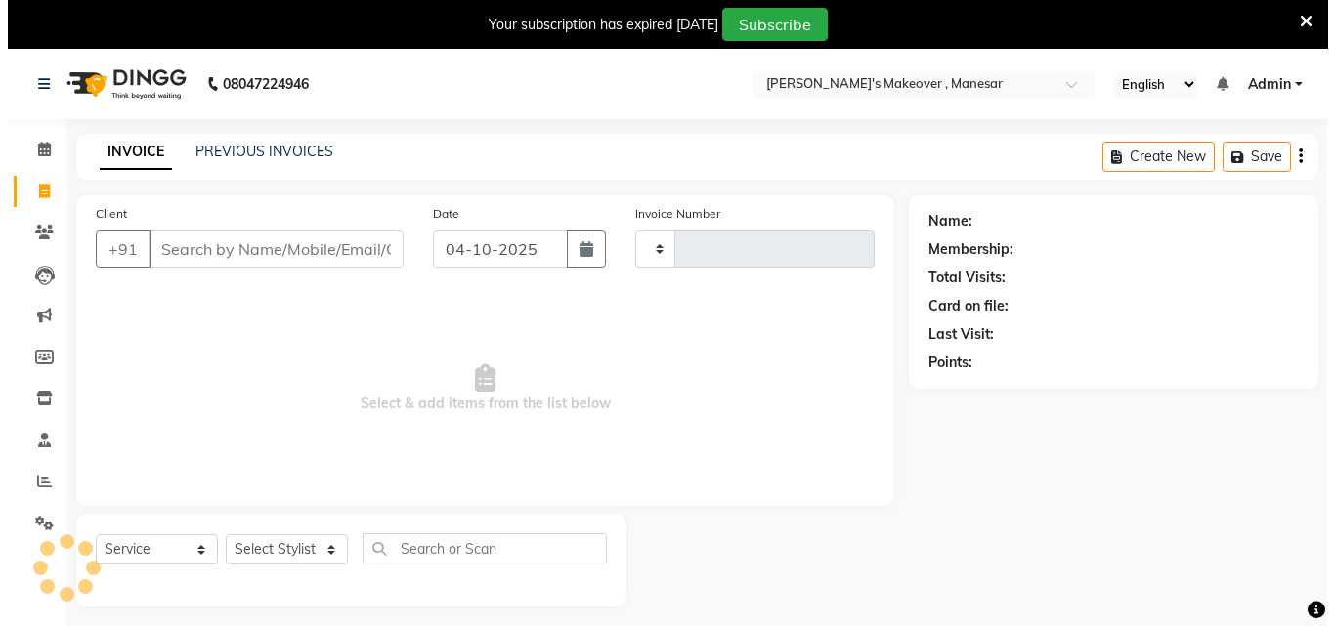
scroll to position [49, 0]
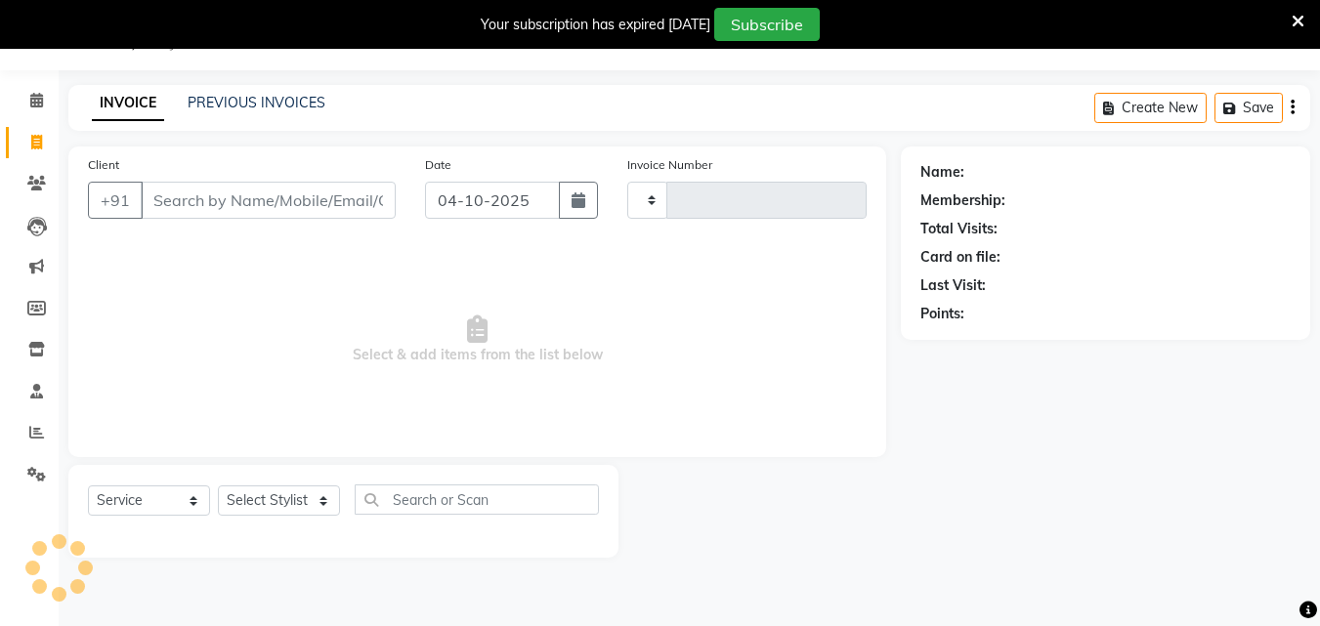
type input "4767"
select select "820"
click at [284, 199] on input "Client" at bounding box center [268, 200] width 255 height 37
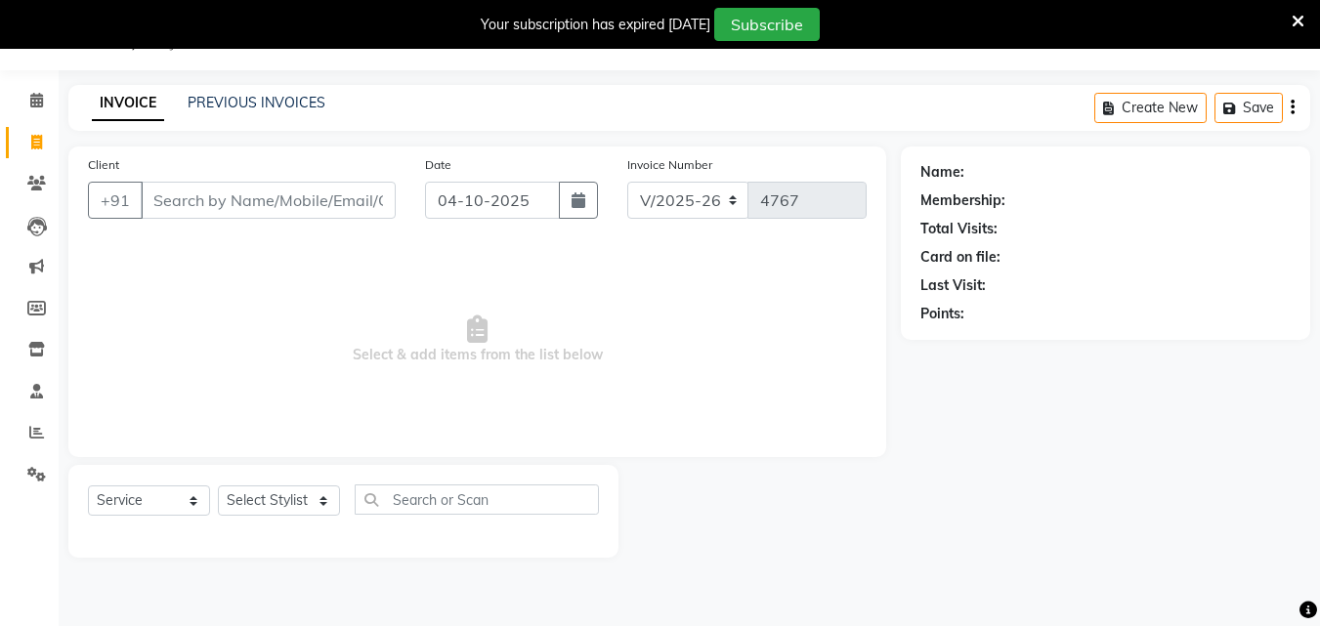
click at [284, 199] on input "Client" at bounding box center [268, 200] width 255 height 37
type input "9560906343"
click at [363, 197] on span "Add Client" at bounding box center [345, 201] width 77 height 20
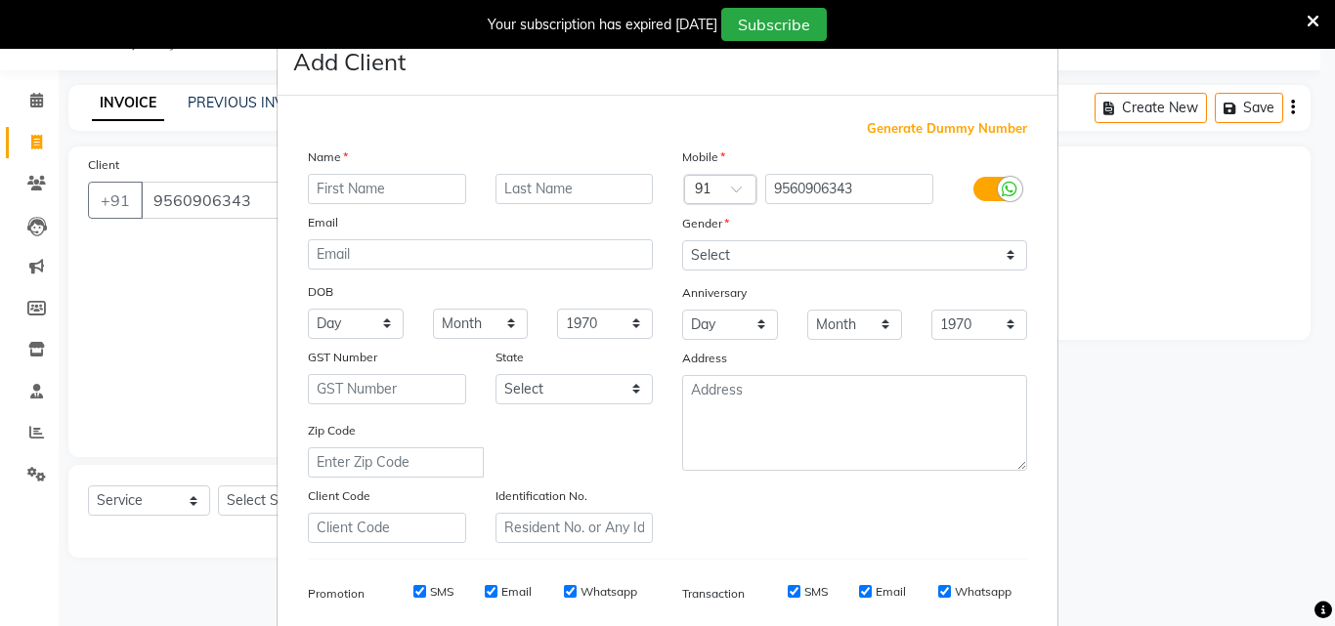
click at [352, 188] on input "text" at bounding box center [387, 189] width 158 height 30
type input "[PERSON_NAME]"
click at [893, 256] on select "Select [DEMOGRAPHIC_DATA] [DEMOGRAPHIC_DATA] Other Prefer Not To Say" at bounding box center [854, 255] width 345 height 30
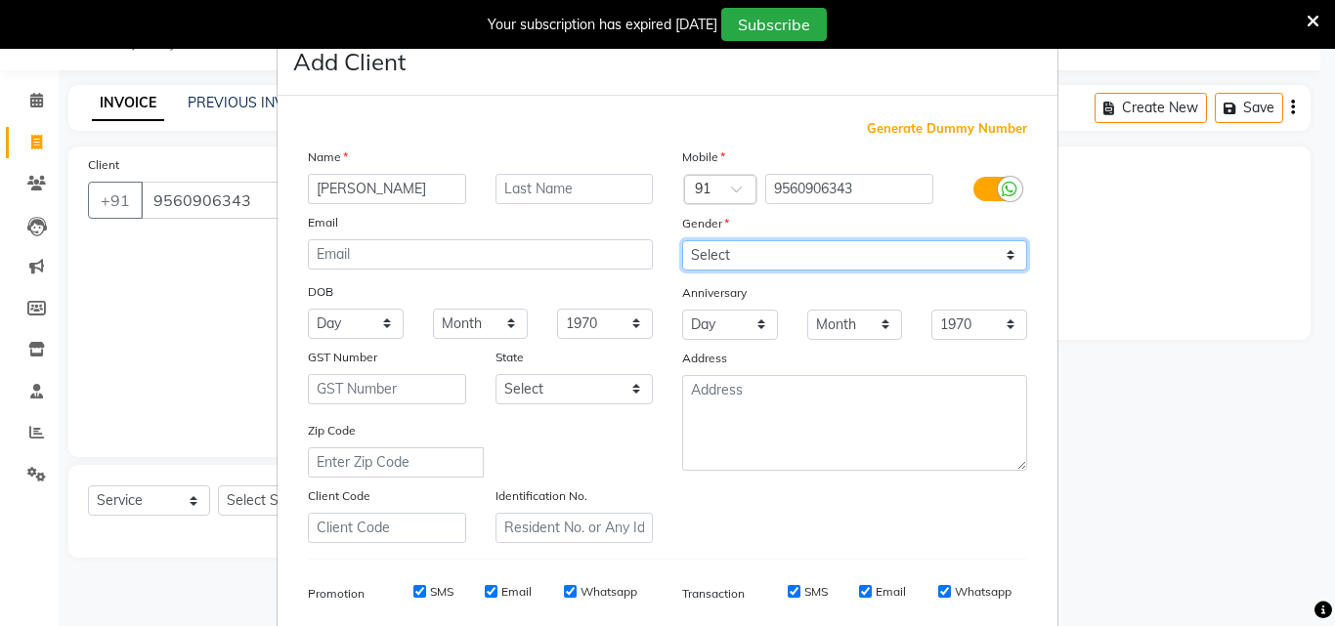
click at [893, 256] on select "Select [DEMOGRAPHIC_DATA] [DEMOGRAPHIC_DATA] Other Prefer Not To Say" at bounding box center [854, 255] width 345 height 30
select select "[DEMOGRAPHIC_DATA]"
click at [682, 240] on select "Select [DEMOGRAPHIC_DATA] [DEMOGRAPHIC_DATA] Other Prefer Not To Say" at bounding box center [854, 255] width 345 height 30
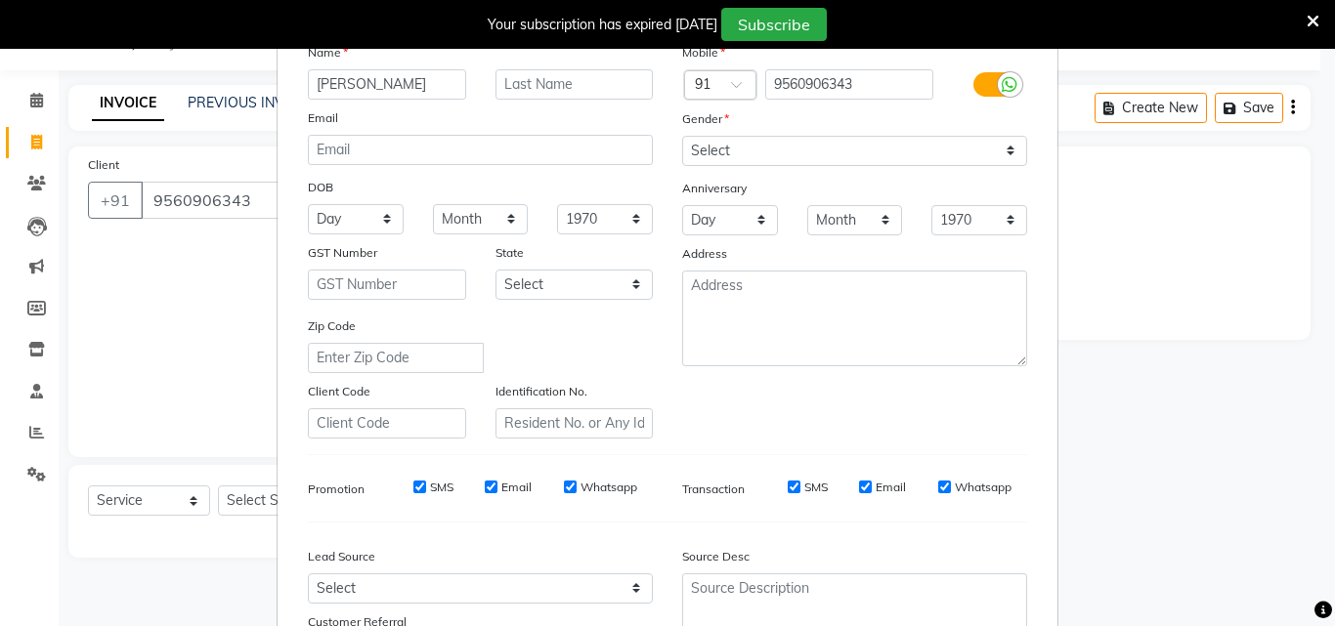
click at [1315, 449] on ngb-modal-window "Add Client Generate Dummy Number Name [PERSON_NAME] Email DOB Day 01 02 03 04 0…" at bounding box center [667, 313] width 1335 height 626
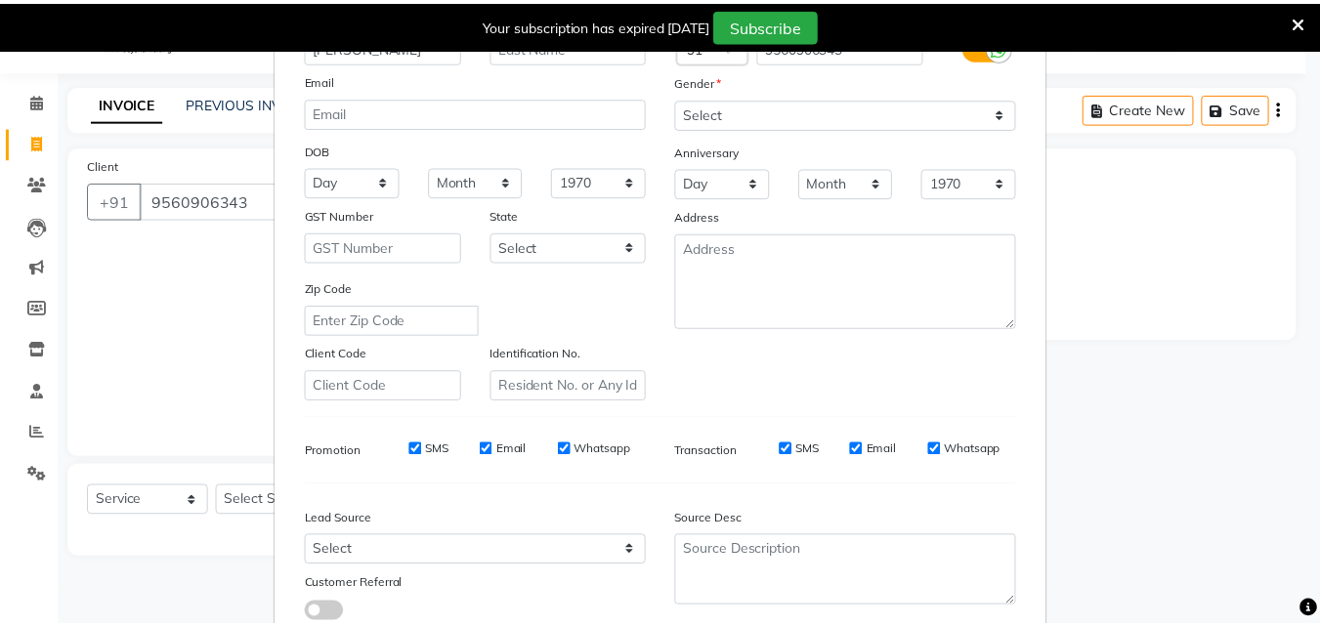
scroll to position [276, 0]
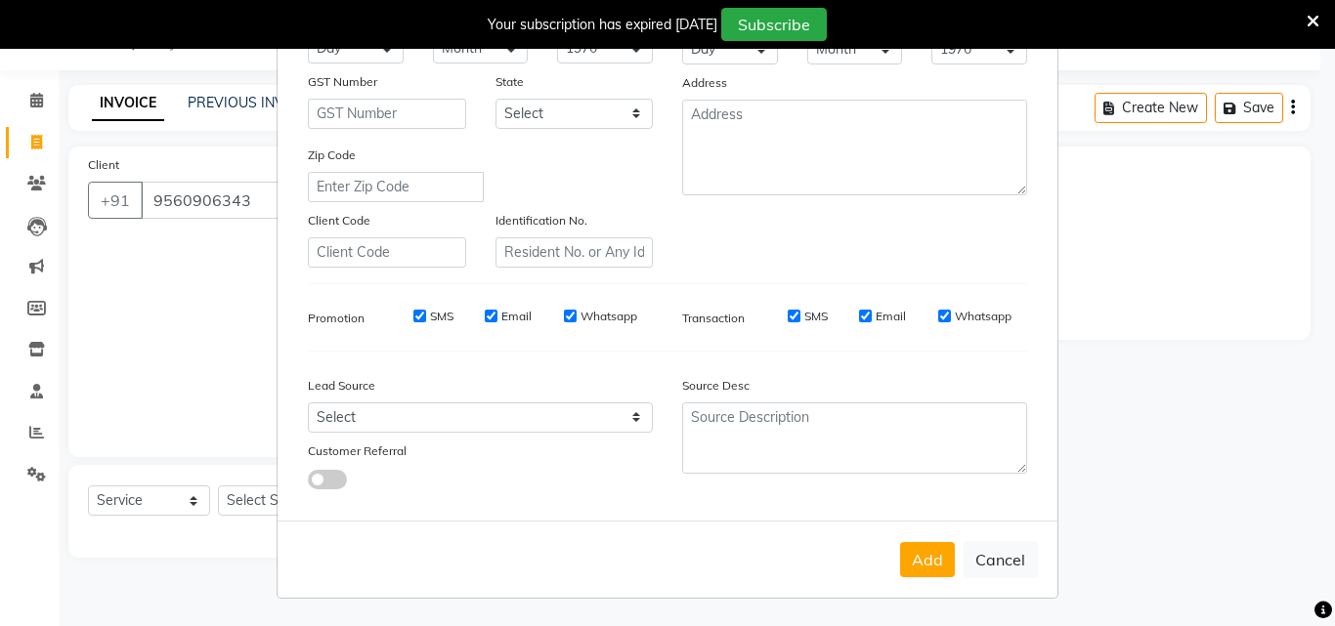
click at [927, 545] on button "Add" at bounding box center [927, 559] width 55 height 35
click at [927, 546] on div "Add Cancel" at bounding box center [667, 559] width 780 height 77
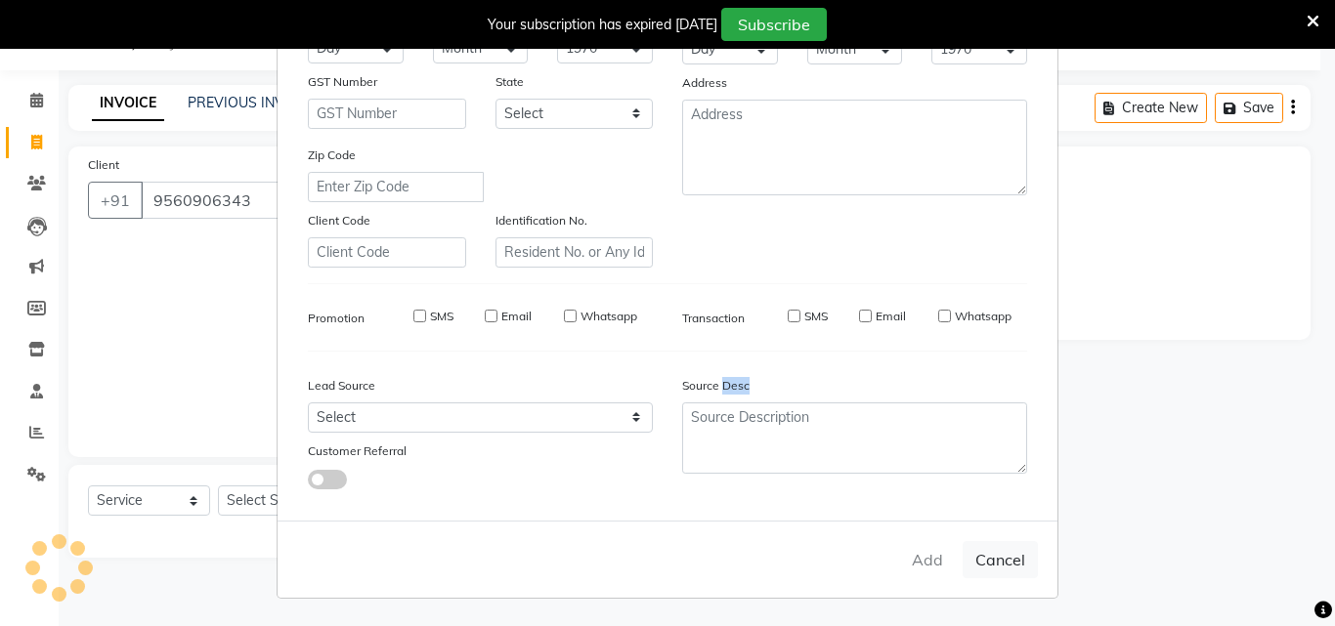
select select
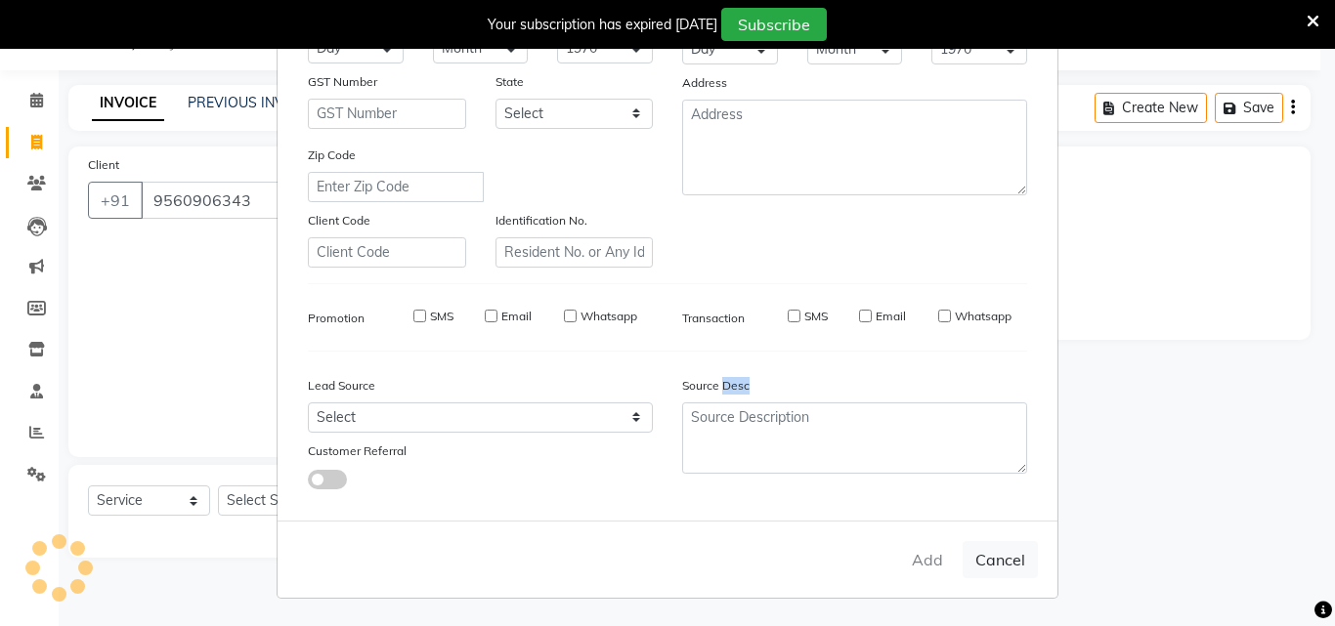
select select
checkbox input "false"
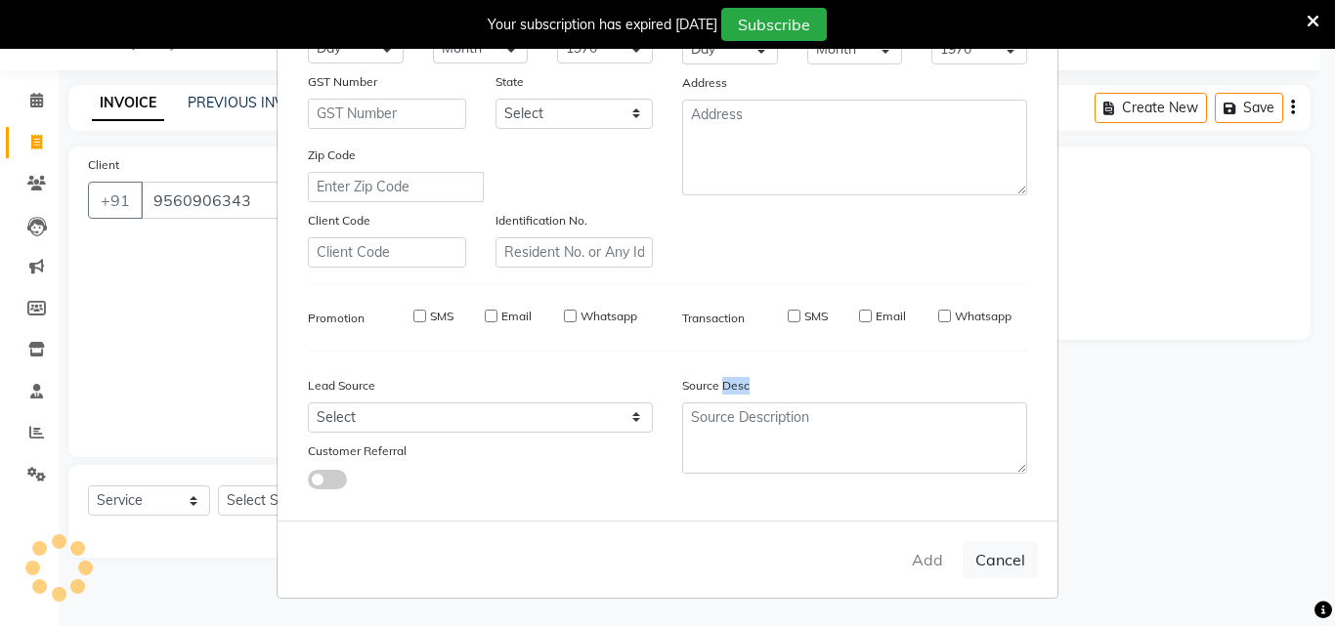
checkbox input "false"
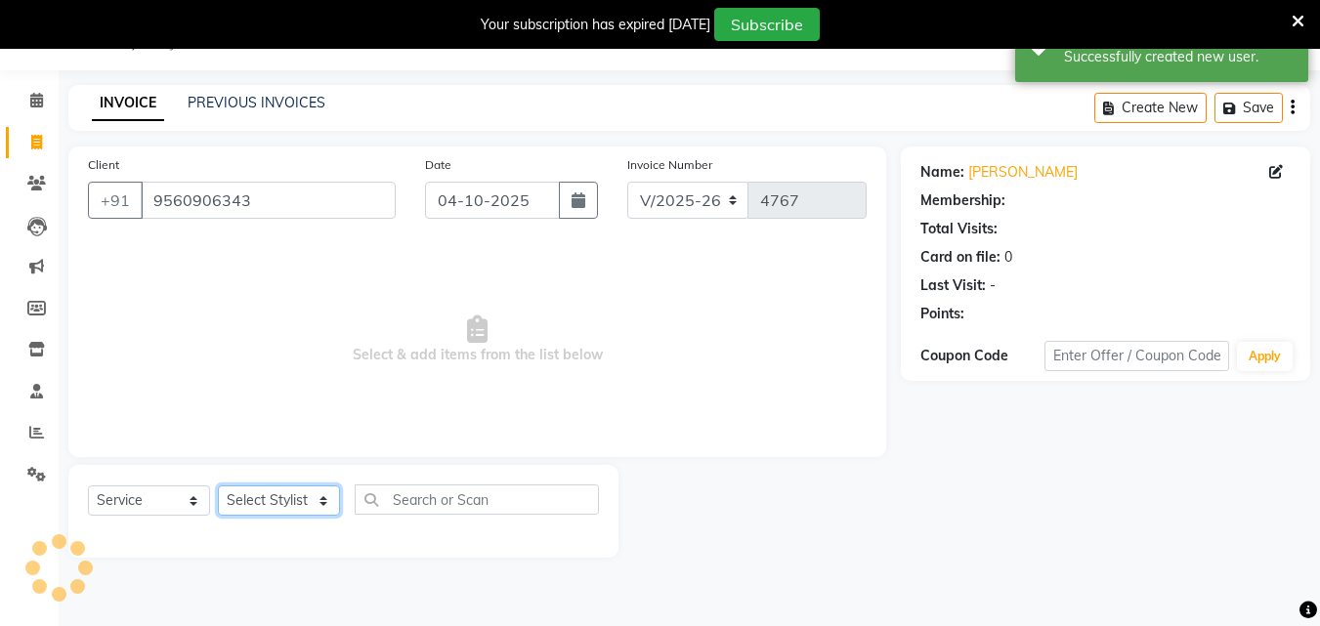
click at [248, 497] on select "Select Stylist Danish Shavej [PERSON_NAME] Krishna [PERSON_NAME] [PERSON_NAME] …" at bounding box center [279, 501] width 122 height 30
select select "1: Object"
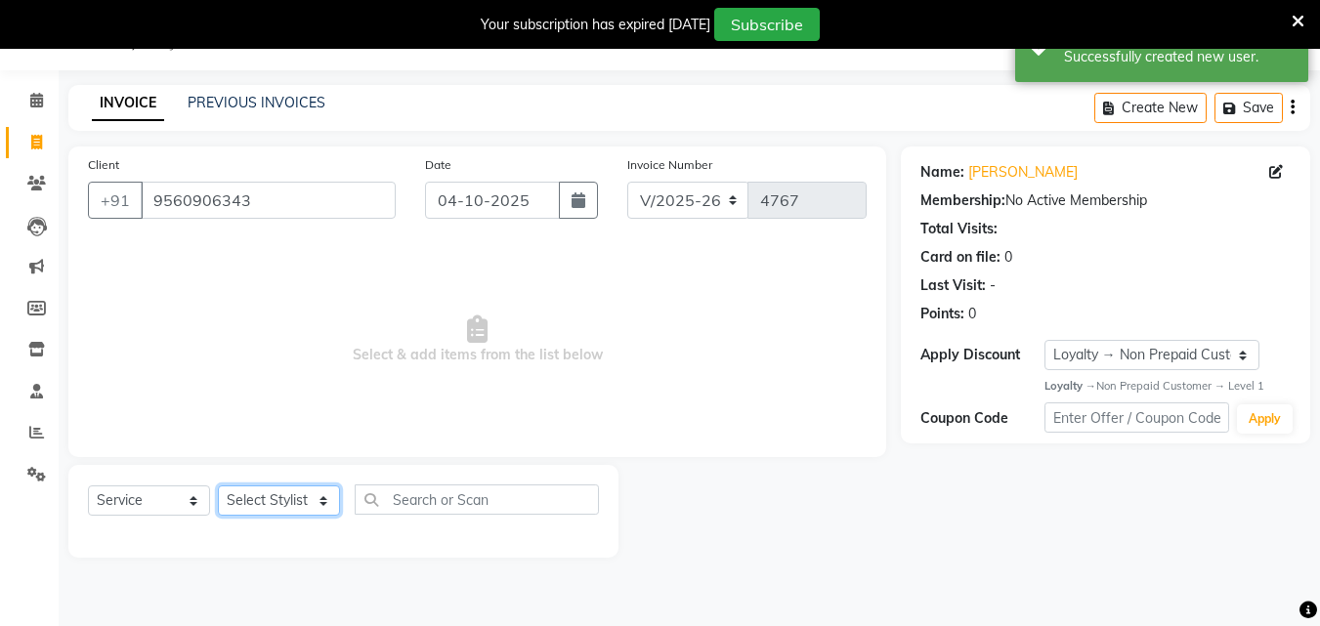
select select "69485"
click at [218, 486] on select "Select Stylist Danish Shavej [PERSON_NAME] Krishna [PERSON_NAME] [PERSON_NAME] …" at bounding box center [279, 501] width 122 height 30
click at [252, 110] on link "PREVIOUS INVOICES" at bounding box center [257, 103] width 138 height 18
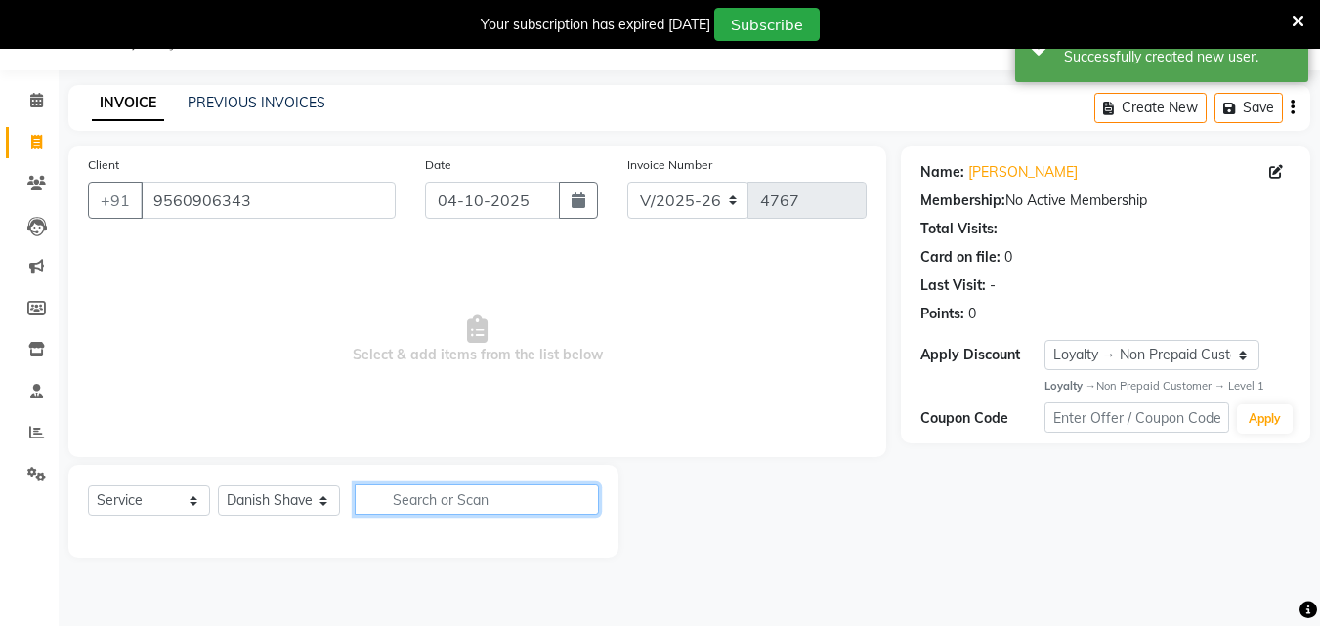
click at [471, 500] on input "text" at bounding box center [477, 500] width 244 height 30
click at [832, 141] on main "INVOICE PREVIOUS INVOICES Create New Save Client [PHONE_NUMBER] Date [DATE] Inv…" at bounding box center [689, 336] width 1261 height 502
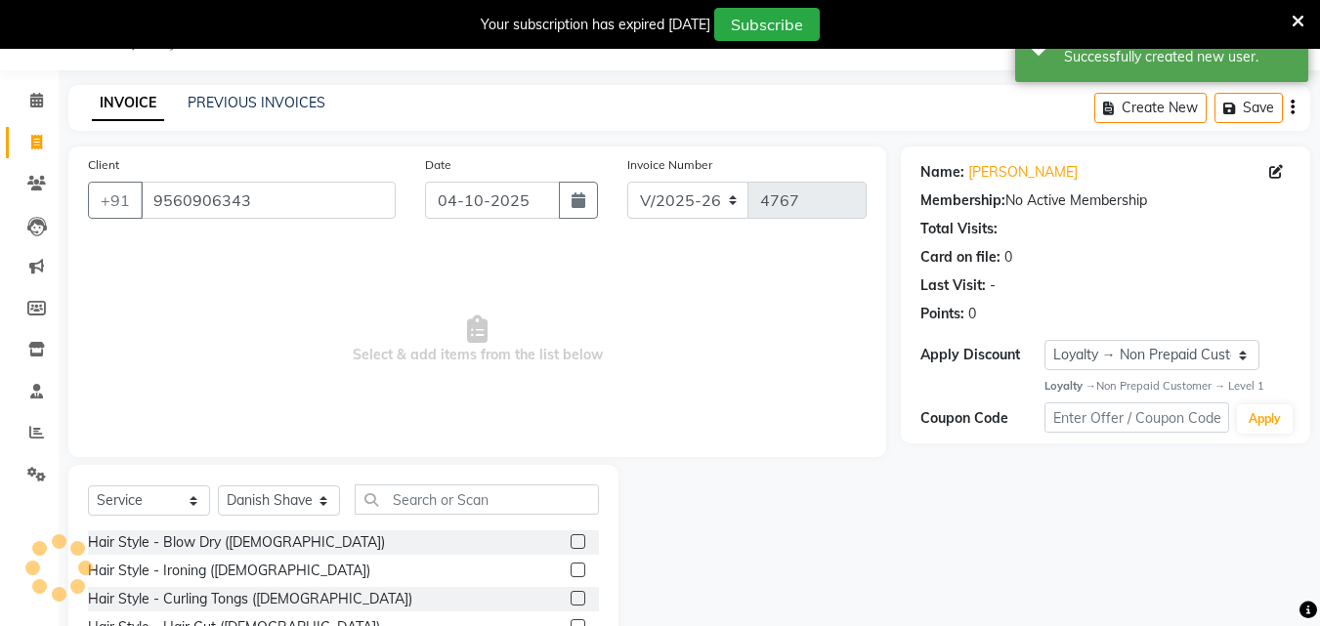
click at [423, 480] on div "Select Service Product Membership Package Voucher Prepaid Gift Card Select Styl…" at bounding box center [343, 609] width 550 height 288
drag, startPoint x: 423, startPoint y: 480, endPoint x: 419, endPoint y: 507, distance: 27.6
click at [423, 483] on div "Select Service Product Membership Package Voucher Prepaid Gift Card Select Styl…" at bounding box center [343, 609] width 550 height 288
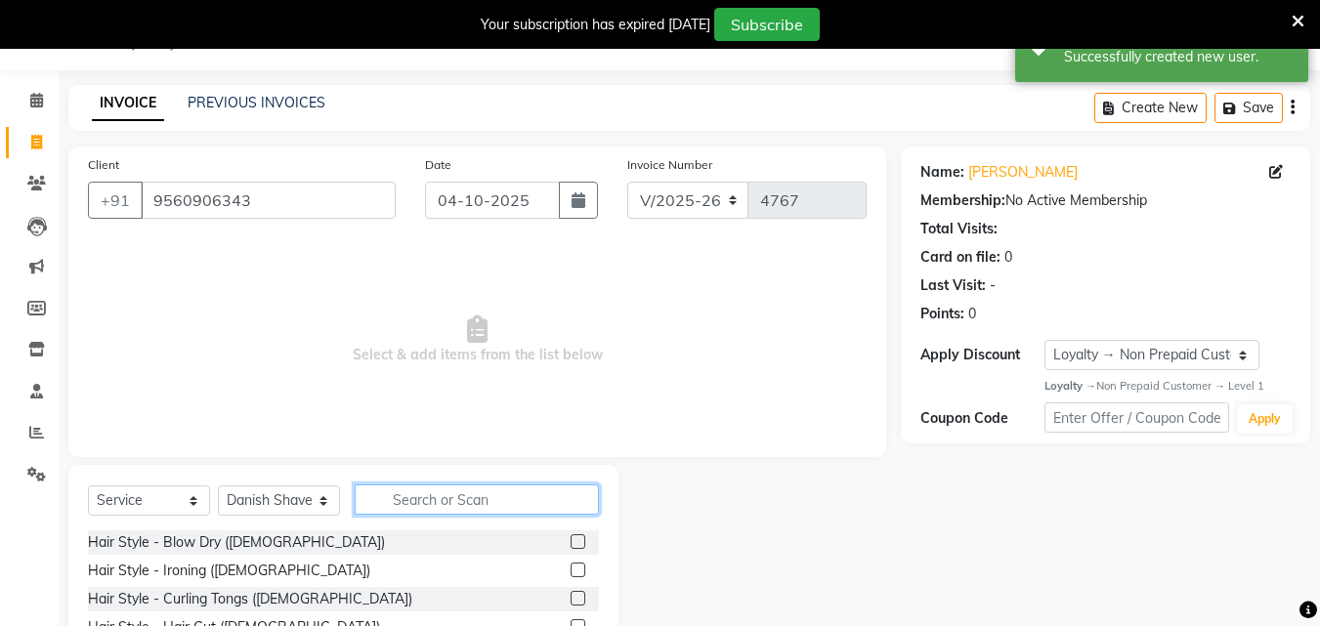
click at [422, 492] on input "text" at bounding box center [477, 500] width 244 height 30
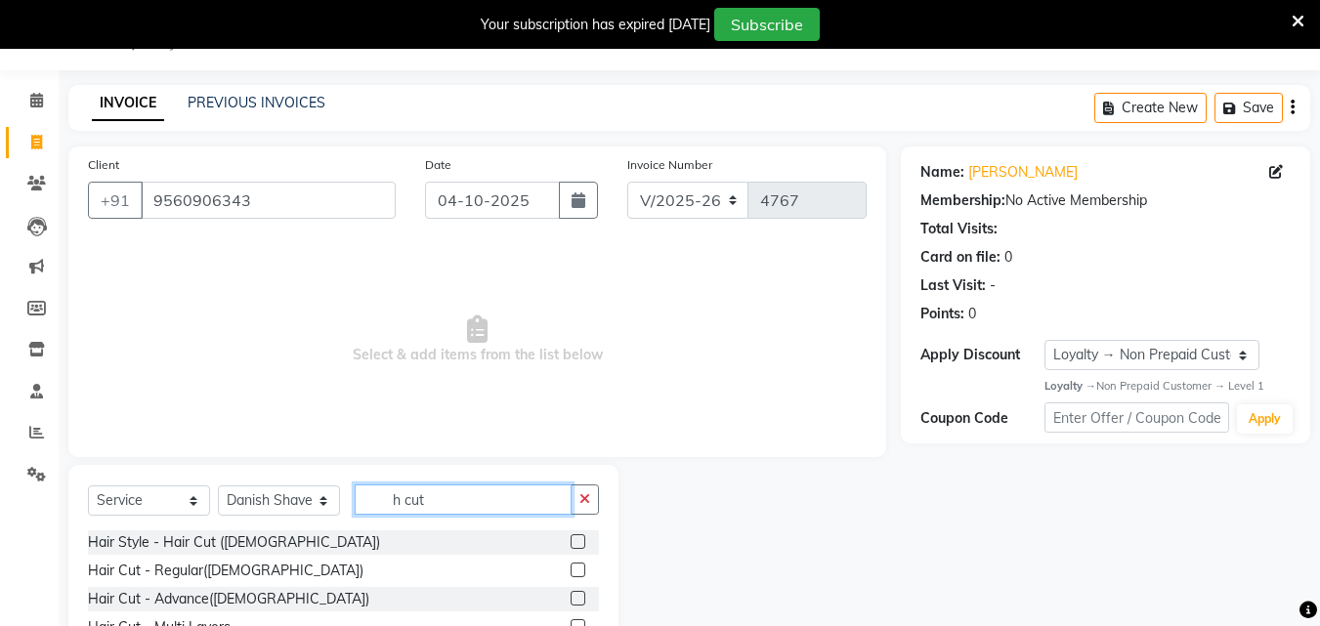
type input "h cut"
click at [571, 568] on label at bounding box center [578, 570] width 15 height 15
click at [571, 568] on input "checkbox" at bounding box center [577, 571] width 13 height 13
click at [571, 568] on label at bounding box center [578, 570] width 15 height 15
click at [571, 568] on input "checkbox" at bounding box center [577, 571] width 13 height 13
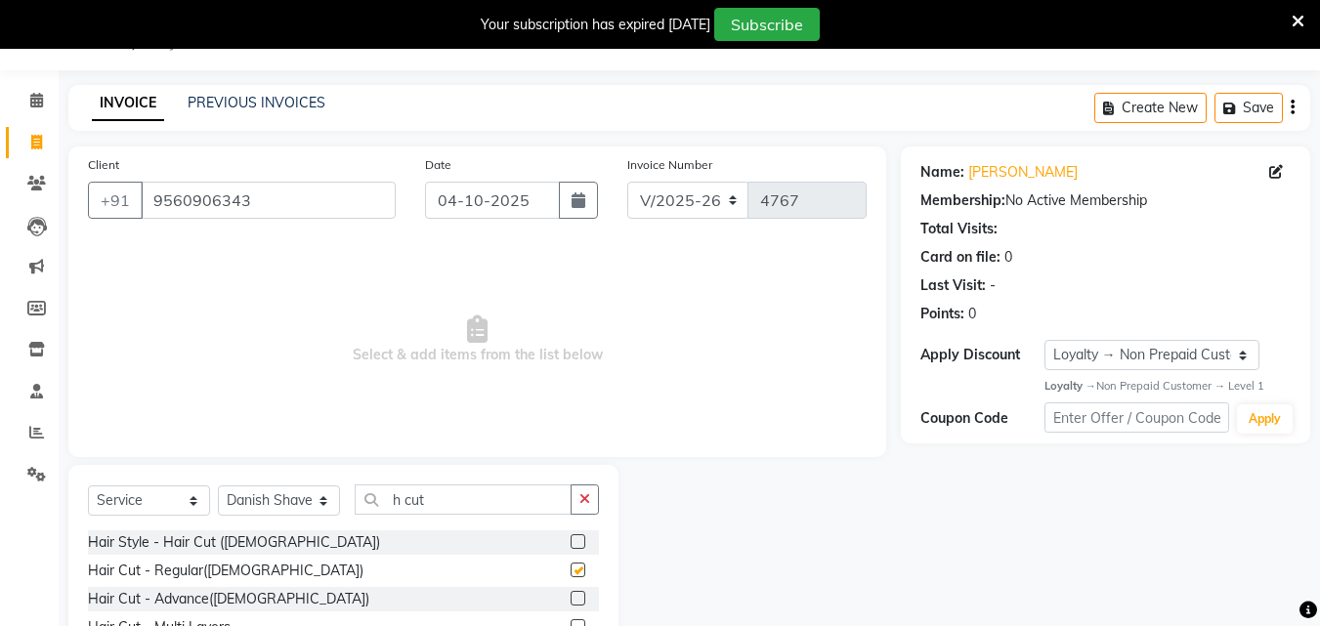
checkbox input "false"
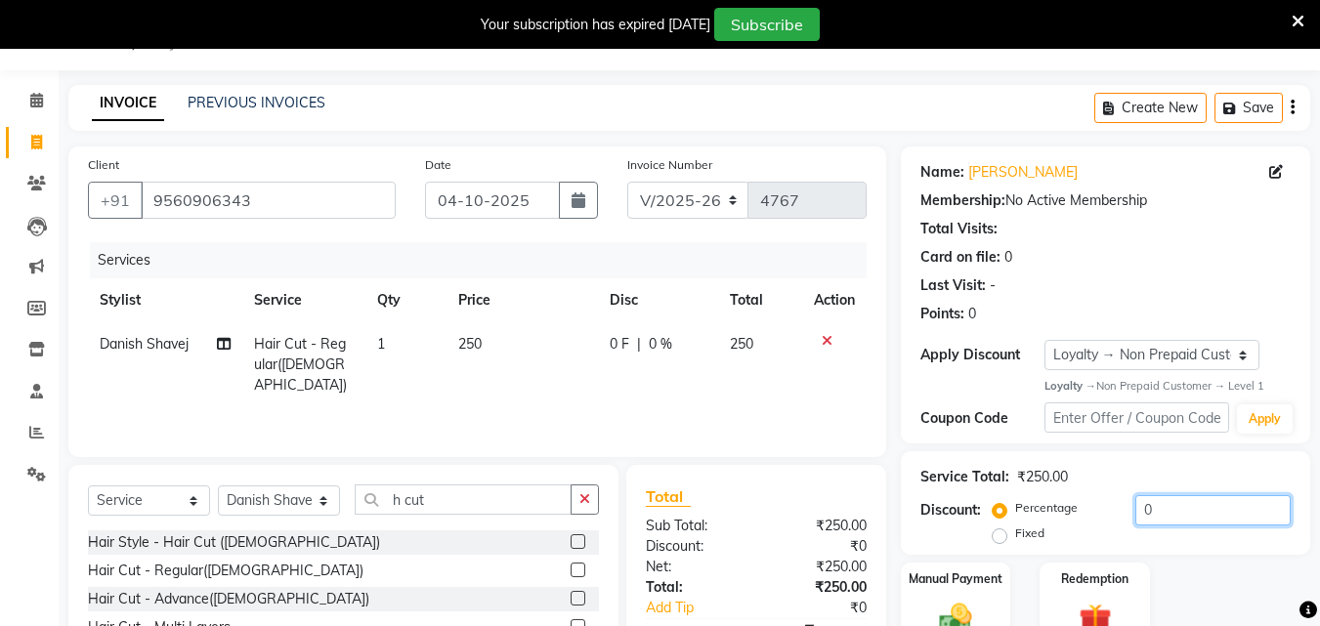
click at [1167, 503] on input "0" at bounding box center [1212, 510] width 155 height 30
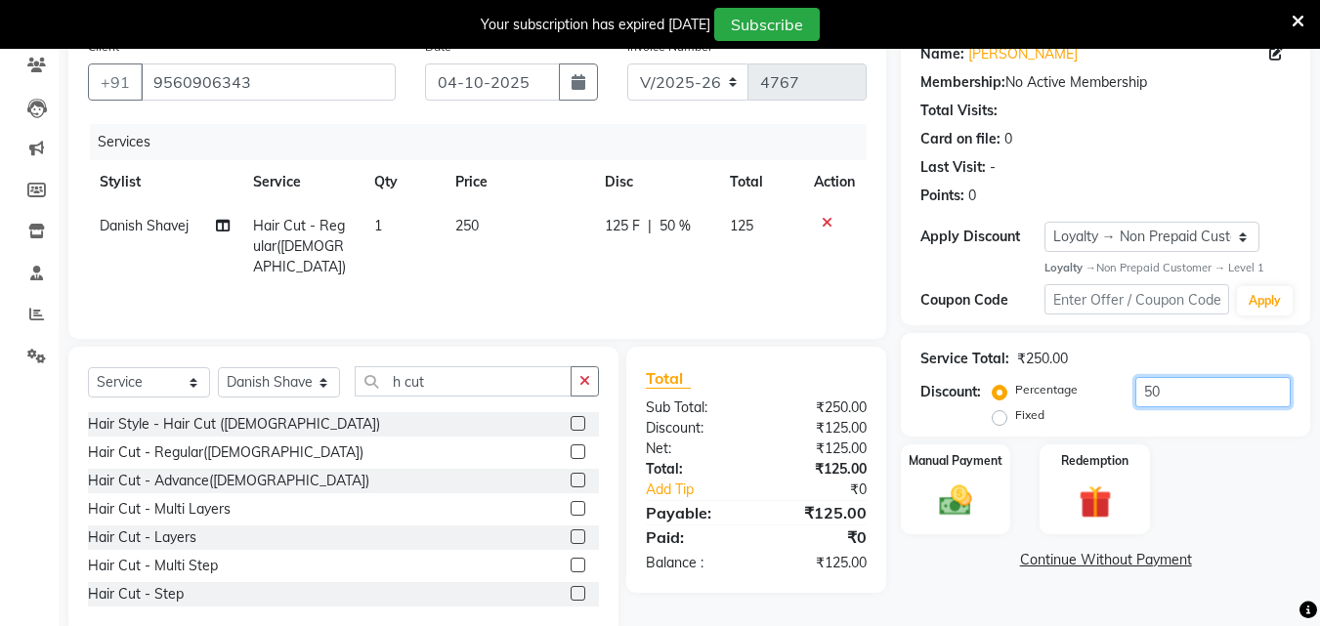
scroll to position [181, 0]
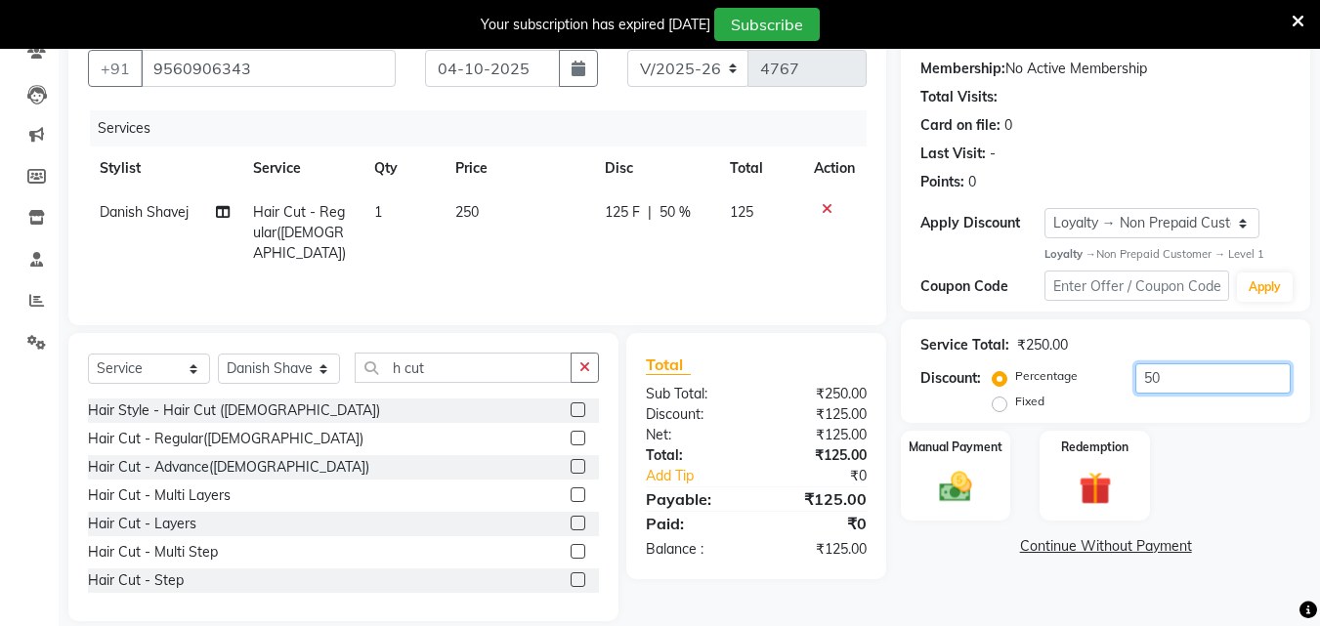
type input "50"
click at [1015, 405] on label "Fixed" at bounding box center [1029, 402] width 29 height 18
click at [997, 405] on input "Fixed" at bounding box center [1004, 402] width 14 height 14
radio input "true"
click at [1015, 405] on label "Fixed" at bounding box center [1029, 402] width 29 height 18
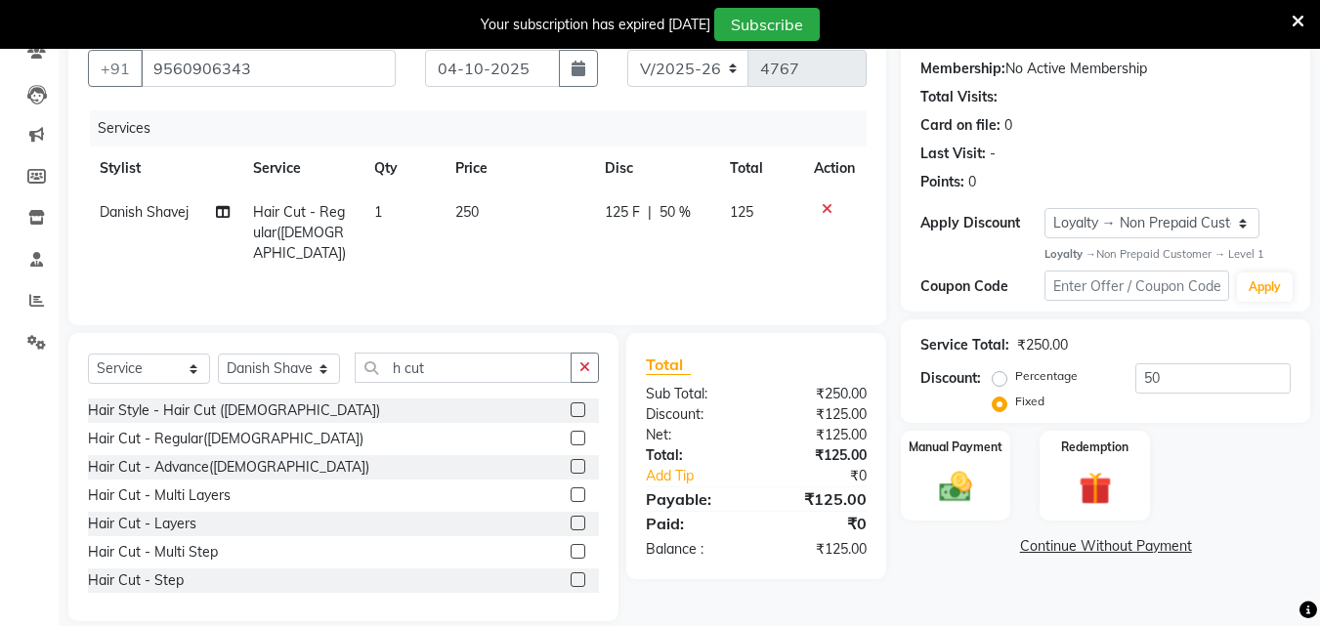
click at [997, 405] on input "Fixed" at bounding box center [1004, 402] width 14 height 14
click at [1015, 405] on label "Fixed" at bounding box center [1029, 402] width 29 height 18
click at [997, 405] on input "Fixed" at bounding box center [1004, 402] width 14 height 14
click at [960, 487] on img at bounding box center [955, 487] width 55 height 39
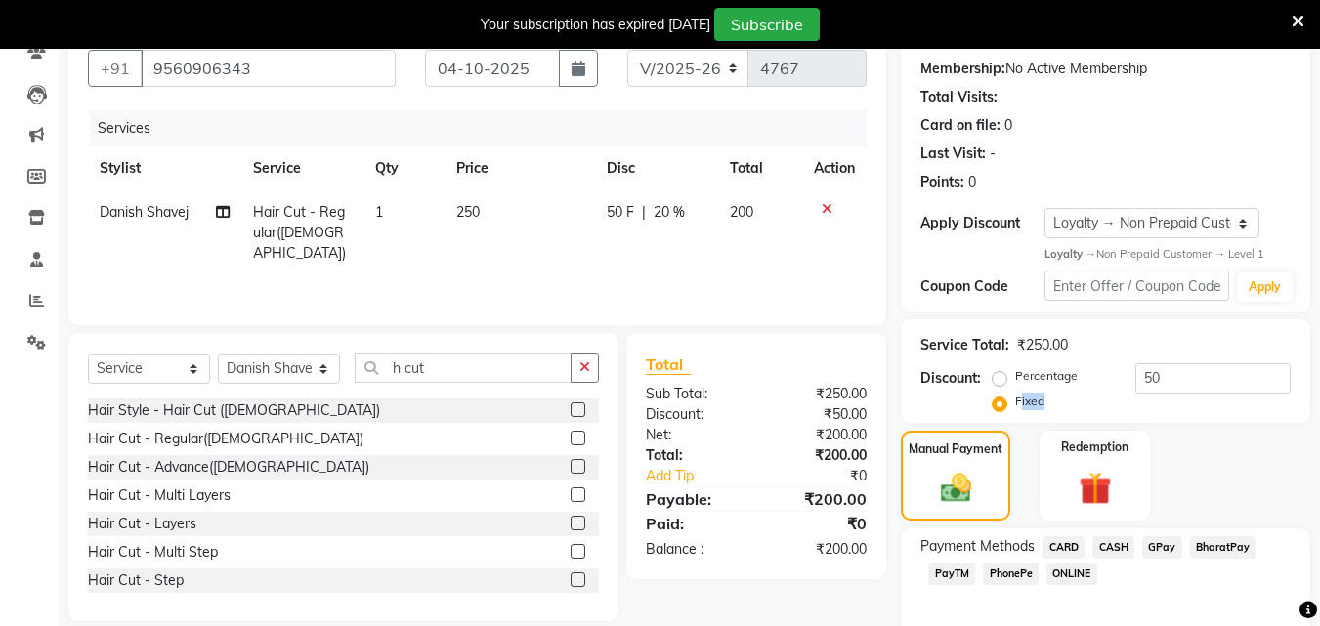
click at [1022, 574] on span "PhonePe" at bounding box center [1011, 574] width 56 height 22
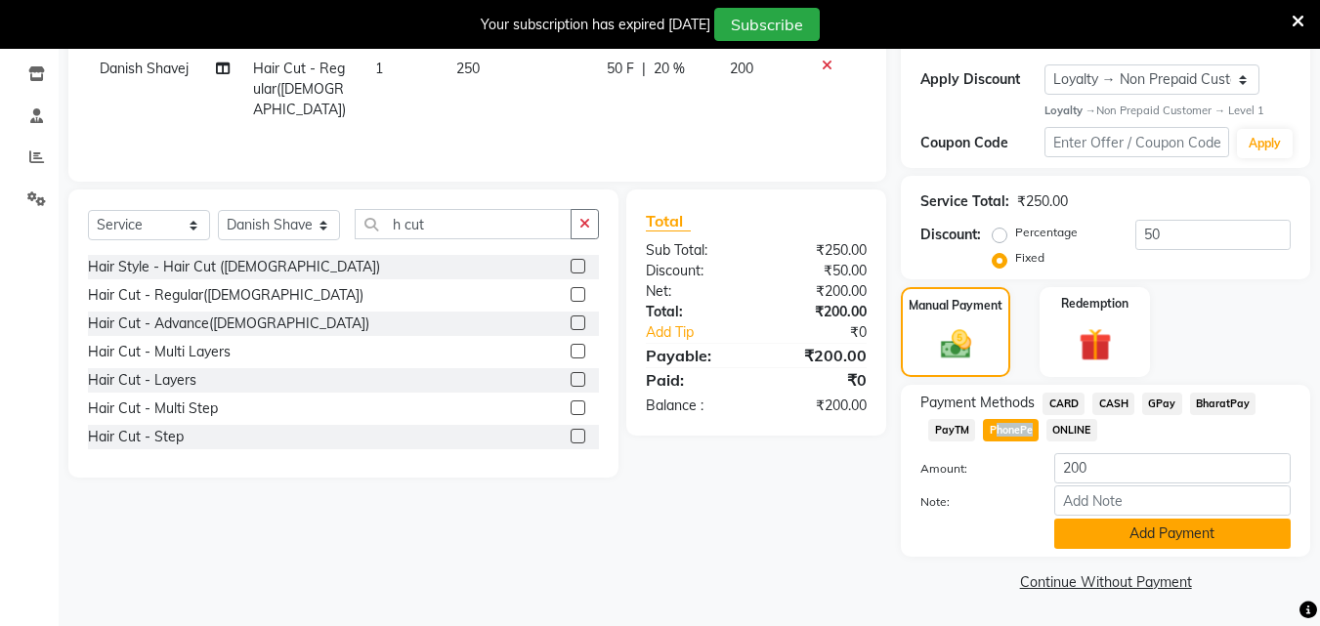
click at [1208, 521] on button "Add Payment" at bounding box center [1172, 534] width 236 height 30
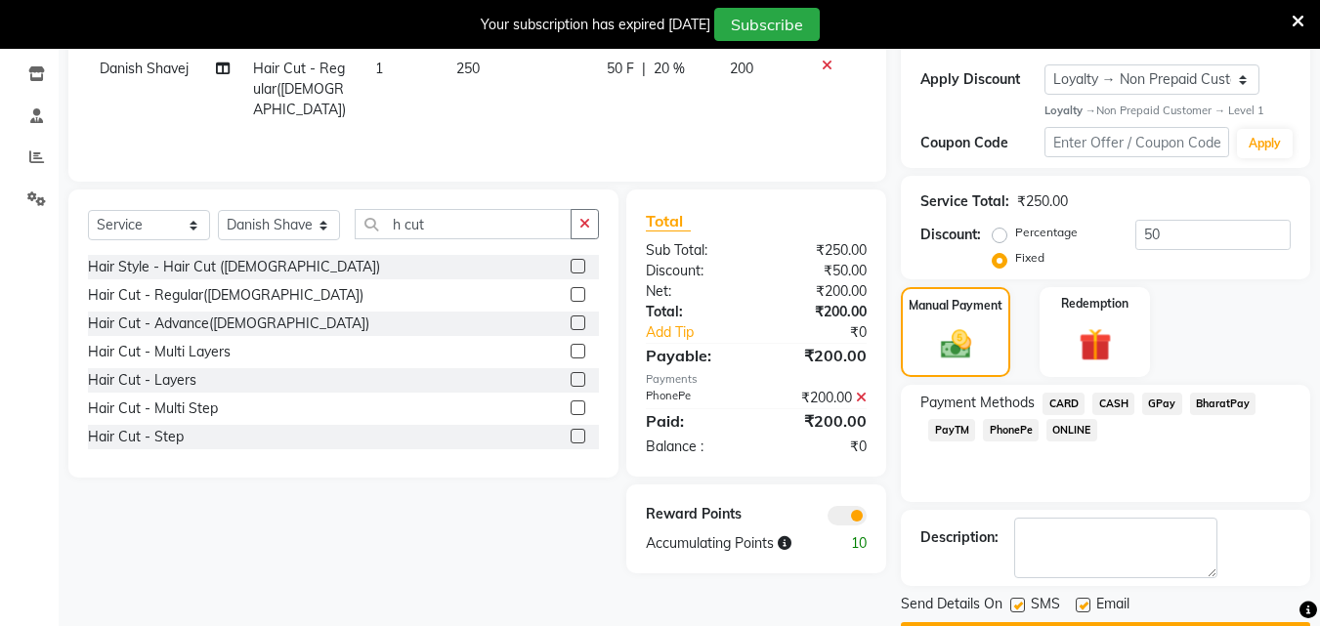
scroll to position [380, 0]
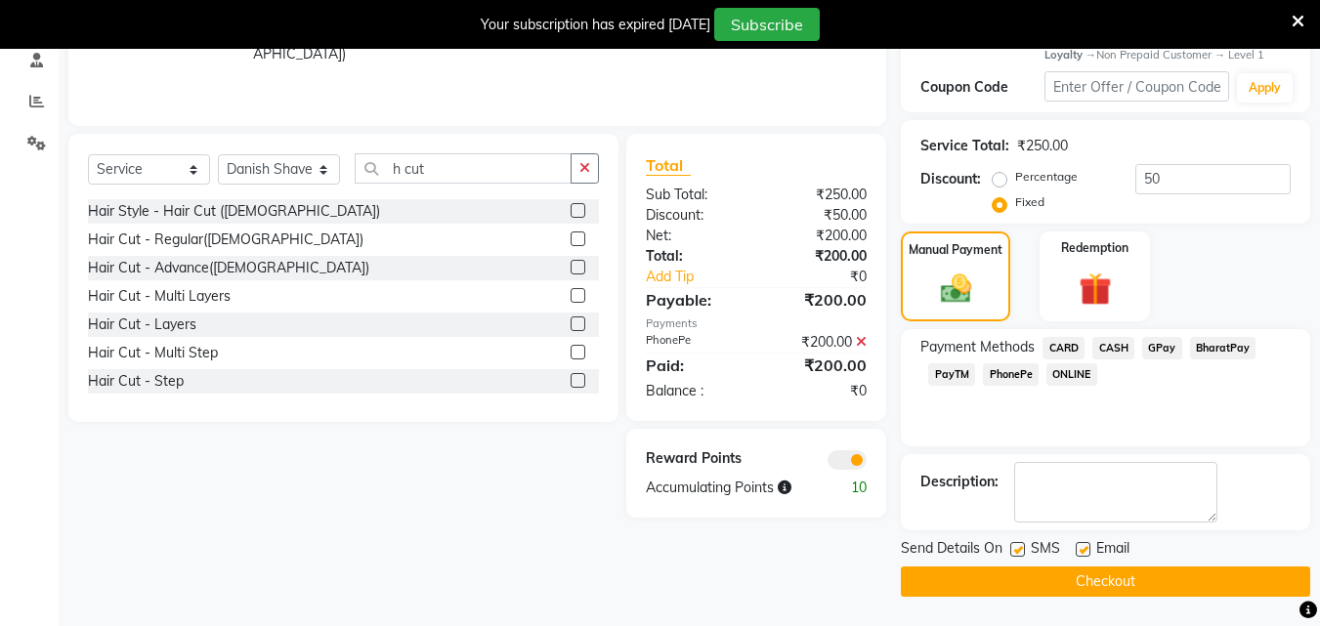
drag, startPoint x: 1311, startPoint y: 541, endPoint x: 1276, endPoint y: 572, distance: 46.4
click at [1299, 556] on div "Name: [PERSON_NAME] Membership: No Active Membership Total Visits: Card on file…" at bounding box center [1113, 206] width 424 height 782
click at [1023, 546] on label at bounding box center [1017, 549] width 15 height 15
click at [1023, 546] on input "checkbox" at bounding box center [1016, 550] width 13 height 13
click at [1023, 546] on label at bounding box center [1017, 549] width 15 height 15
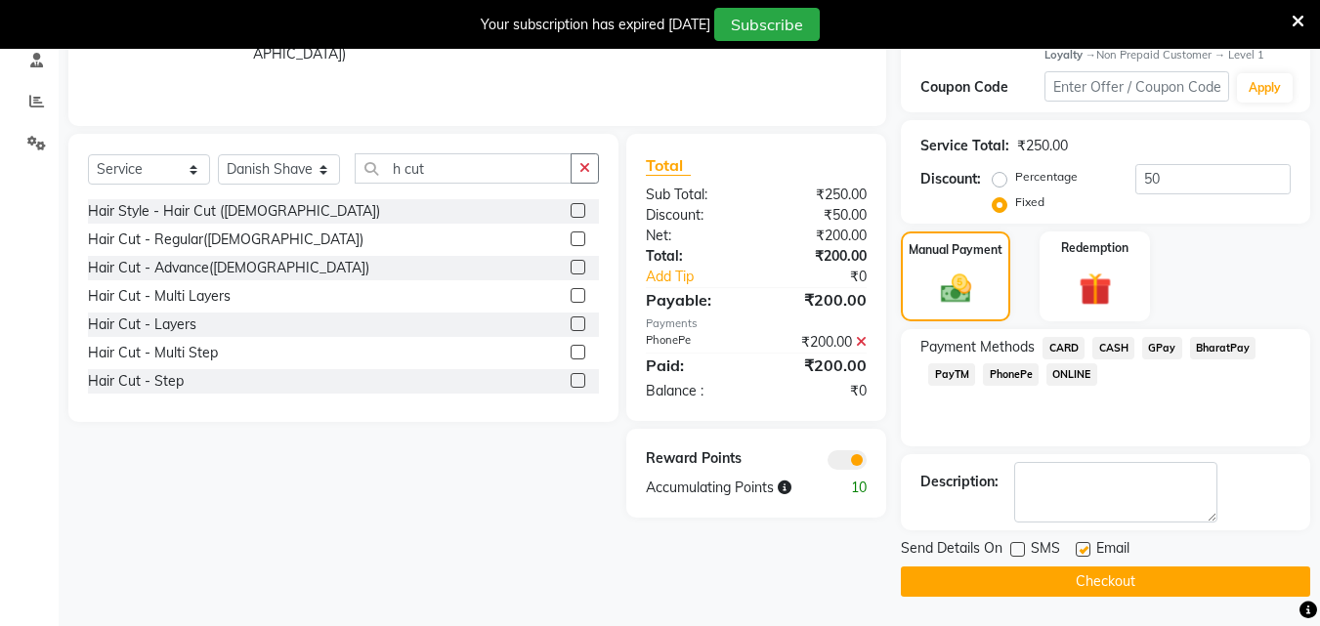
click at [1023, 546] on input "checkbox" at bounding box center [1016, 550] width 13 height 13
click at [1023, 546] on label at bounding box center [1017, 549] width 15 height 15
click at [1023, 546] on input "checkbox" at bounding box center [1016, 550] width 13 height 13
click at [1023, 546] on label at bounding box center [1017, 549] width 15 height 15
click at [1023, 546] on input "checkbox" at bounding box center [1016, 550] width 13 height 13
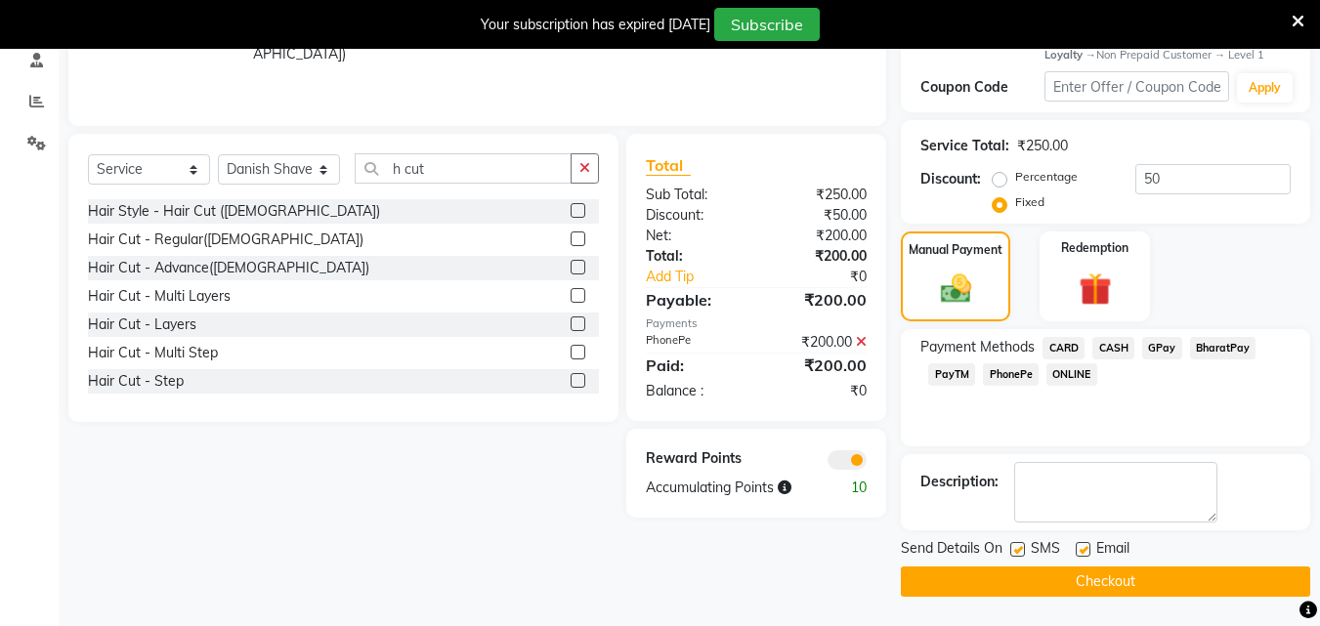
click at [1023, 546] on label at bounding box center [1017, 549] width 15 height 15
click at [1023, 546] on input "checkbox" at bounding box center [1016, 550] width 13 height 13
click at [1023, 546] on label at bounding box center [1017, 549] width 15 height 15
click at [1023, 546] on input "checkbox" at bounding box center [1016, 550] width 13 height 13
click at [1023, 546] on label at bounding box center [1017, 549] width 15 height 15
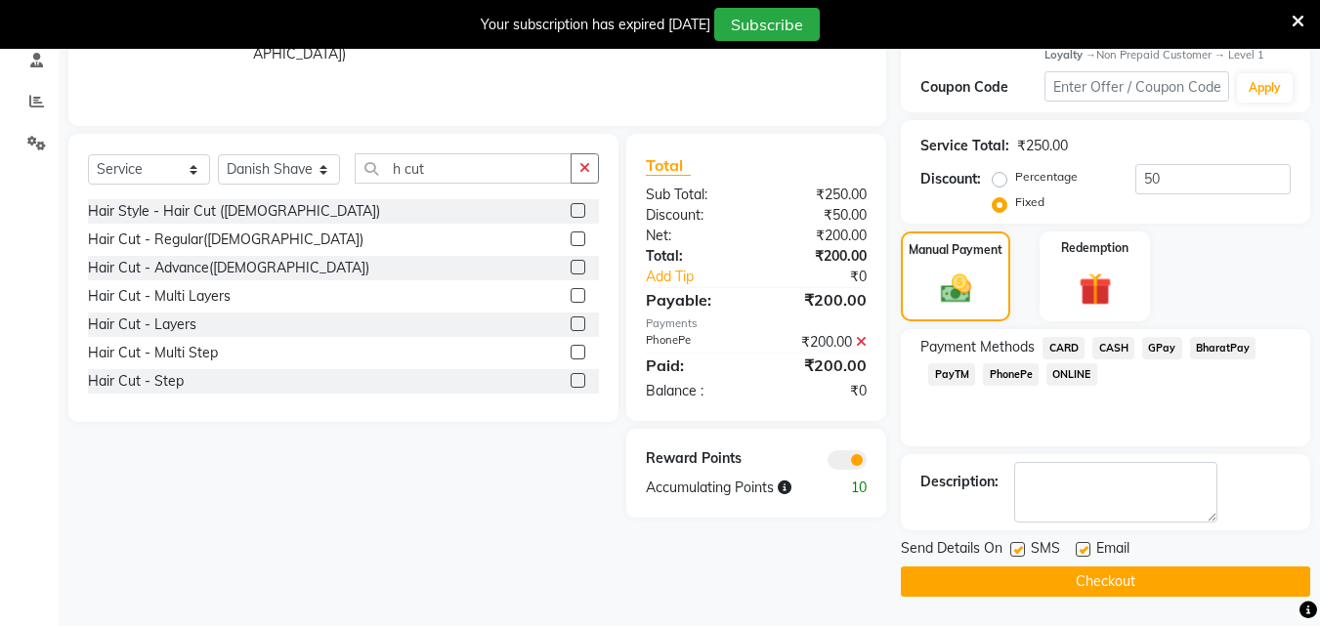
click at [1023, 546] on input "checkbox" at bounding box center [1016, 550] width 13 height 13
click at [1023, 546] on label at bounding box center [1017, 549] width 15 height 15
click at [1023, 546] on input "checkbox" at bounding box center [1016, 550] width 13 height 13
click at [1024, 549] on label at bounding box center [1017, 549] width 15 height 15
click at [1023, 549] on input "checkbox" at bounding box center [1016, 550] width 13 height 13
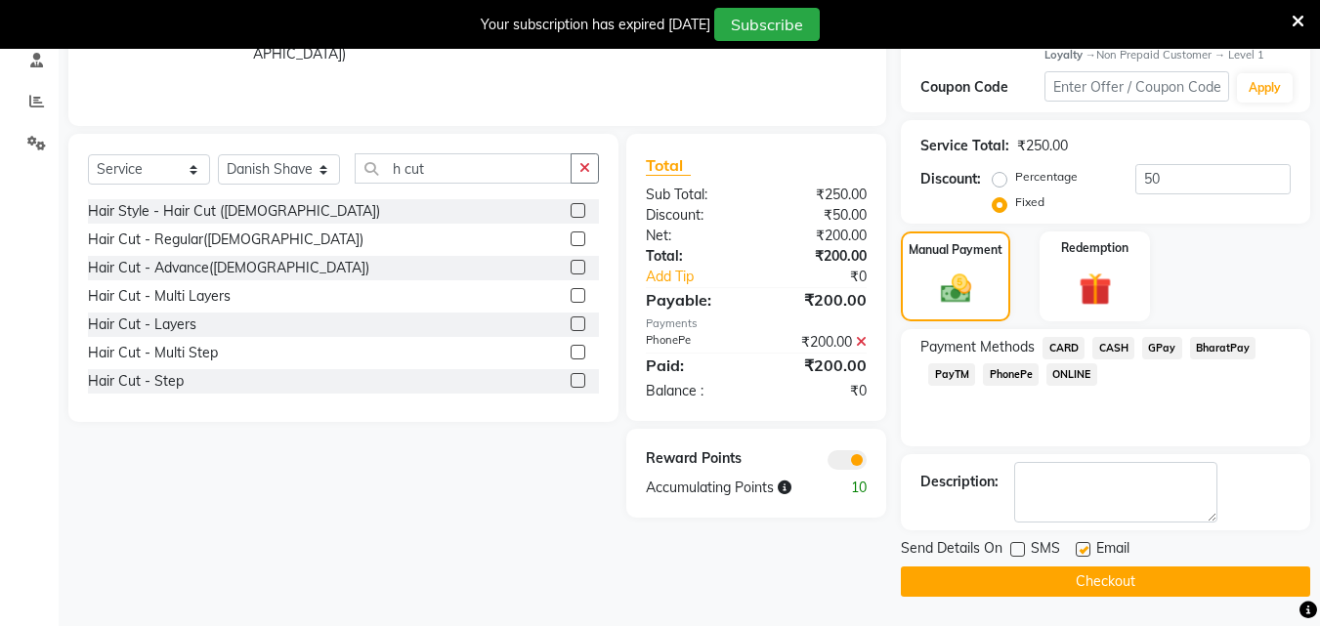
click at [1024, 549] on label at bounding box center [1017, 549] width 15 height 15
click at [1023, 549] on input "checkbox" at bounding box center [1016, 550] width 13 height 13
click at [1024, 549] on label at bounding box center [1017, 549] width 15 height 15
click at [1023, 549] on input "checkbox" at bounding box center [1016, 550] width 13 height 13
checkbox input "false"
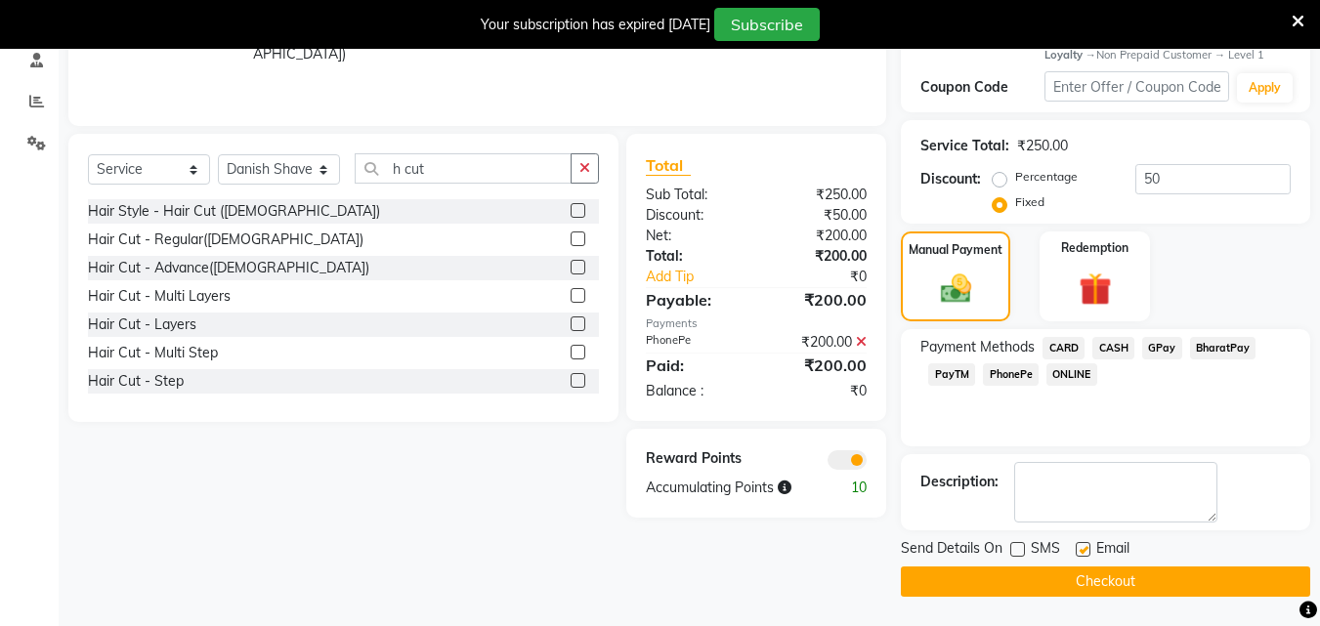
click at [1081, 545] on label at bounding box center [1083, 549] width 15 height 15
click at [1081, 545] on input "checkbox" at bounding box center [1082, 550] width 13 height 13
click at [1081, 545] on label at bounding box center [1083, 549] width 15 height 15
click at [1081, 545] on input "checkbox" at bounding box center [1082, 550] width 13 height 13
click at [1081, 545] on label at bounding box center [1083, 549] width 15 height 15
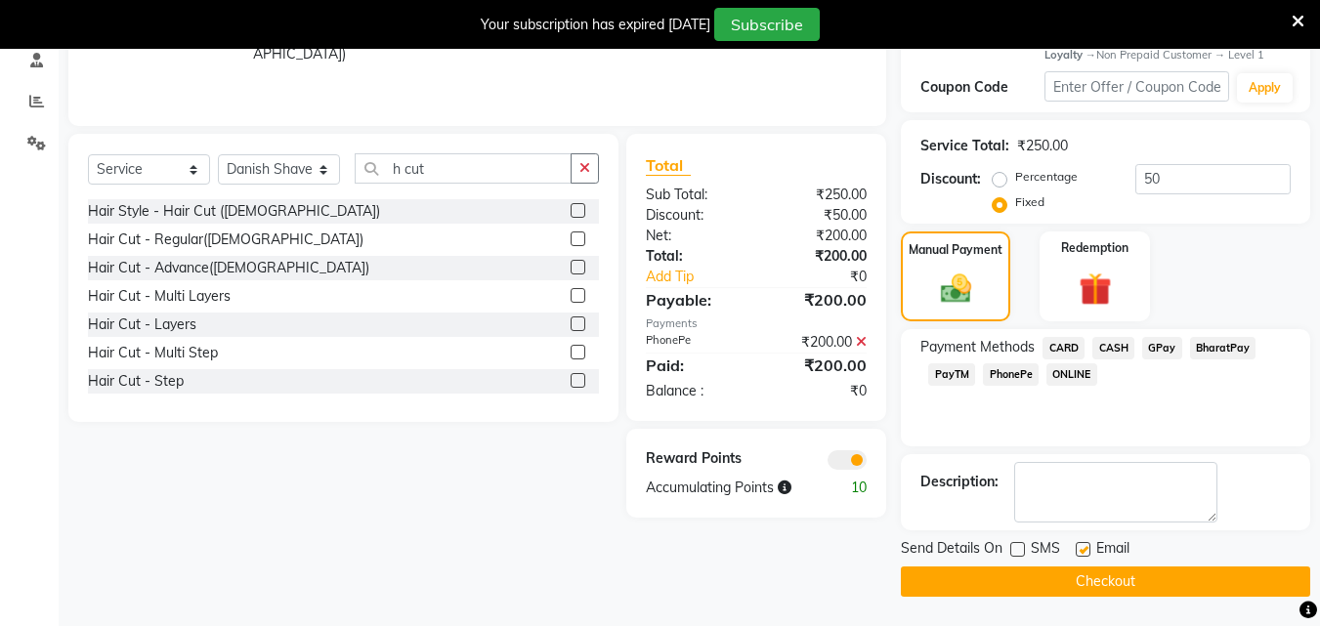
click at [1081, 545] on input "checkbox" at bounding box center [1082, 550] width 13 height 13
checkbox input "false"
click at [1089, 576] on button "Checkout" at bounding box center [1105, 582] width 409 height 30
click at [1089, 576] on div "Checkout" at bounding box center [1105, 582] width 409 height 30
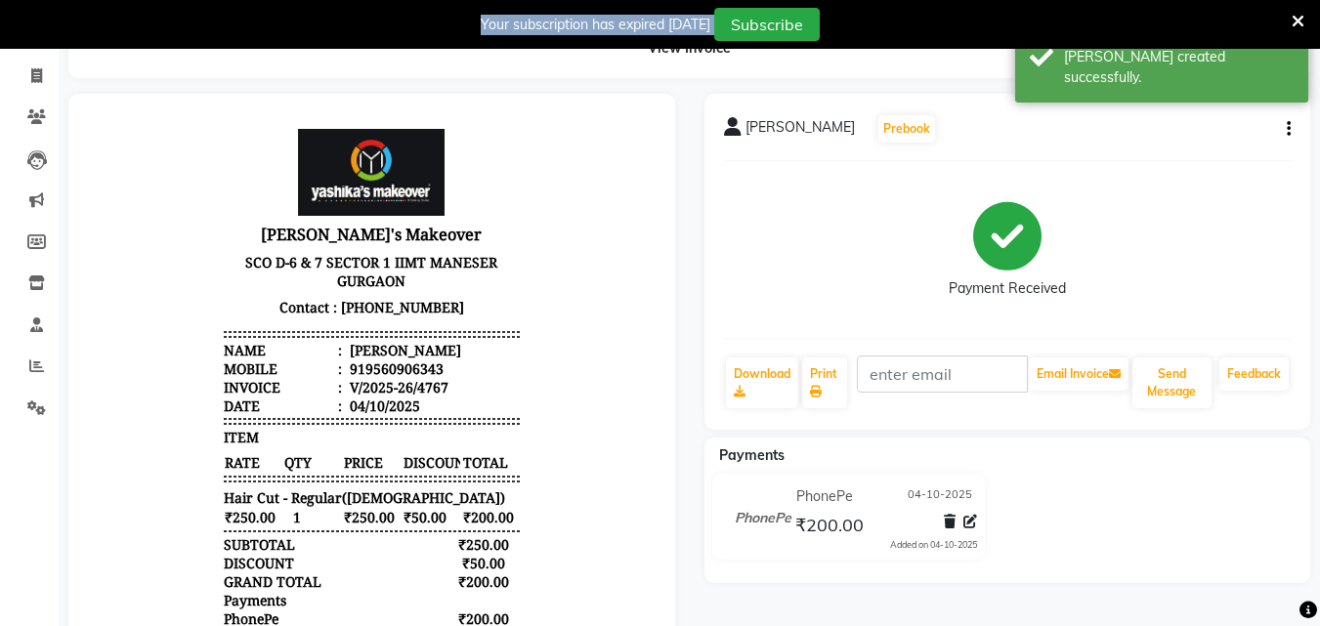
scroll to position [70, 0]
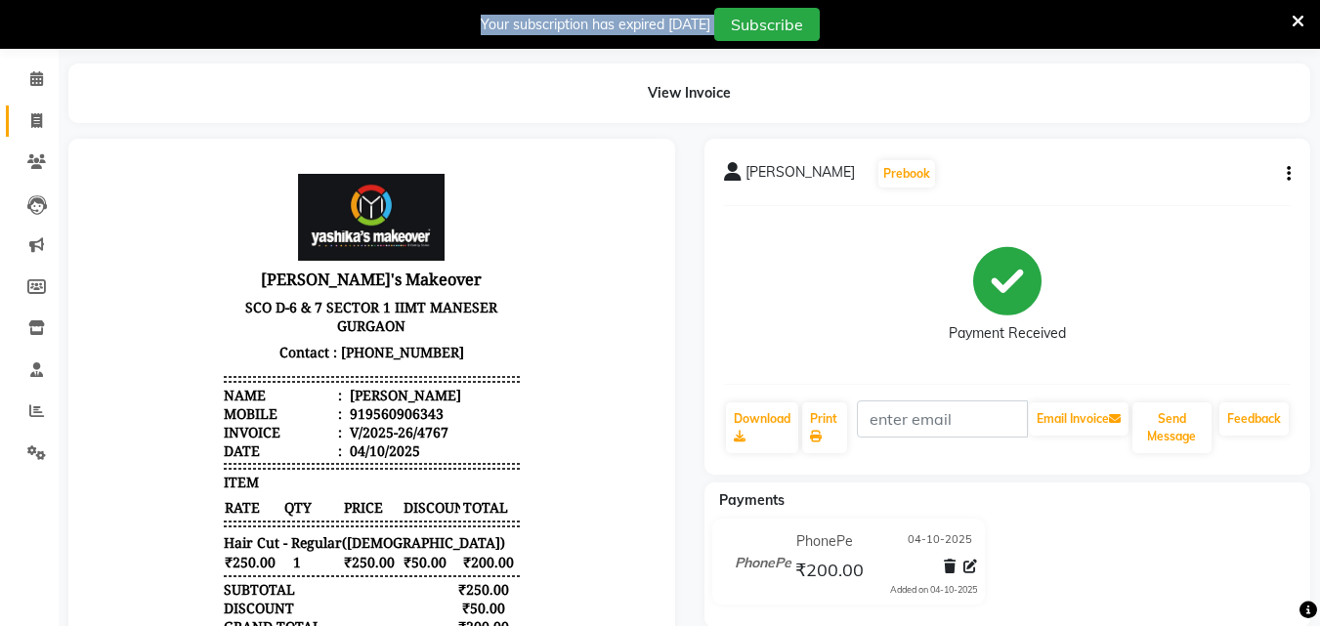
click at [34, 122] on icon at bounding box center [36, 120] width 11 height 15
click at [34, 122] on li "Invoice" at bounding box center [29, 122] width 59 height 42
select select "service"
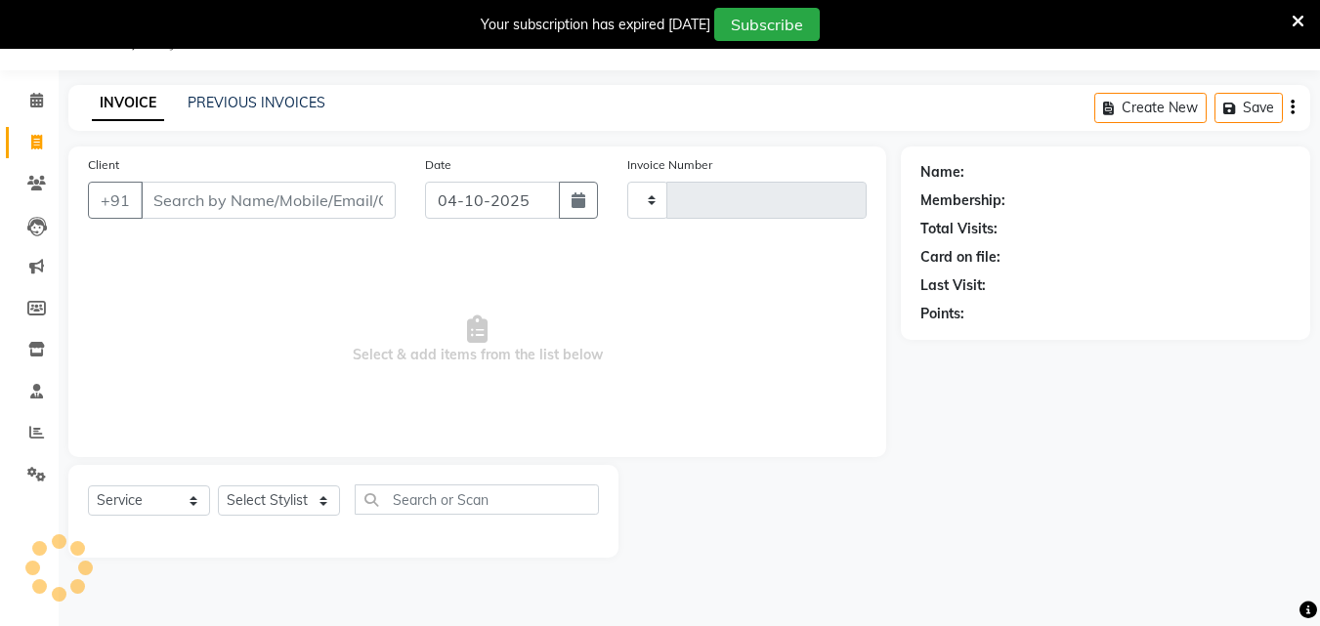
scroll to position [49, 0]
type input "4768"
select select "820"
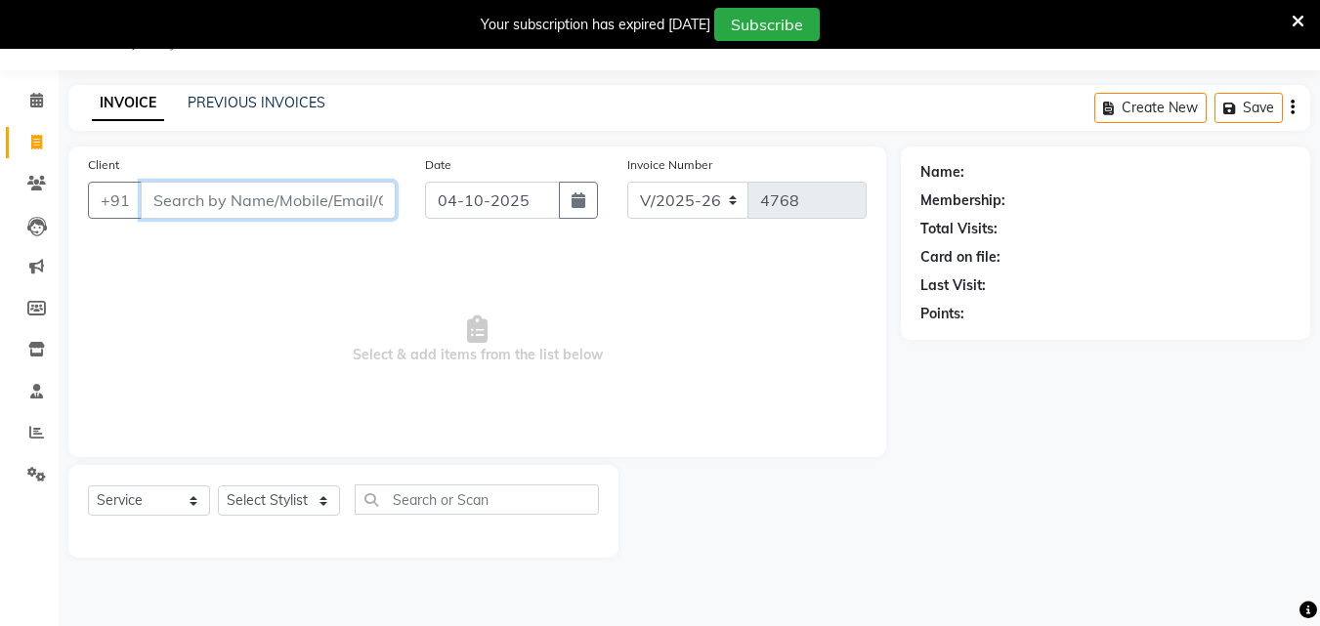
click at [278, 213] on input "Client" at bounding box center [268, 200] width 255 height 37
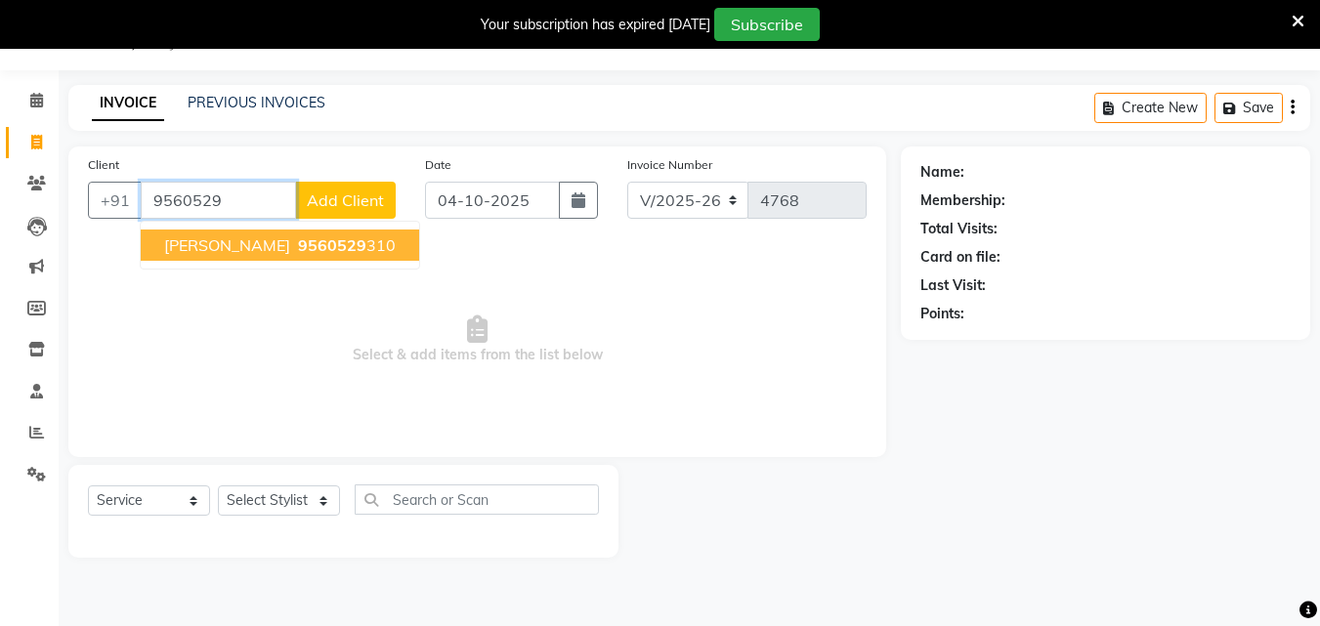
click at [351, 243] on ngb-highlight "9560529 310" at bounding box center [345, 245] width 102 height 20
type input "9560529310"
click at [351, 243] on span "Select & add items from the list below" at bounding box center [477, 339] width 779 height 195
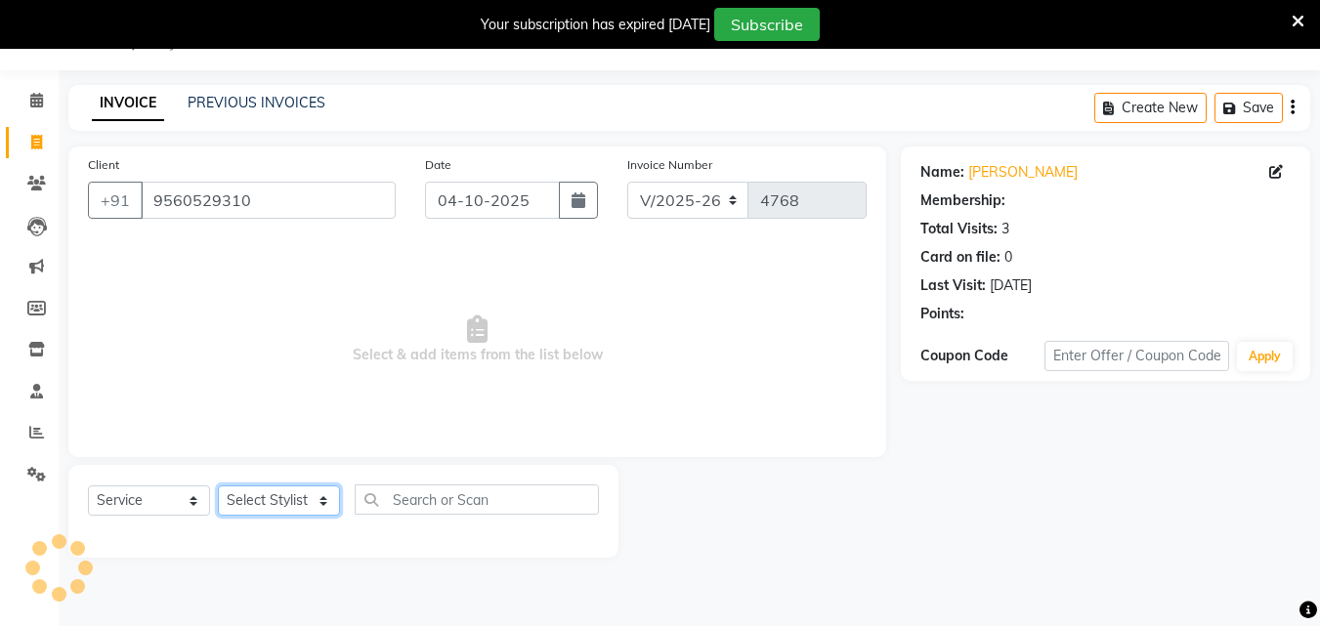
click at [272, 492] on select "Select Stylist Danish Shavej [PERSON_NAME] Krishna [PERSON_NAME] [PERSON_NAME] …" at bounding box center [279, 501] width 122 height 30
select select "1: Object"
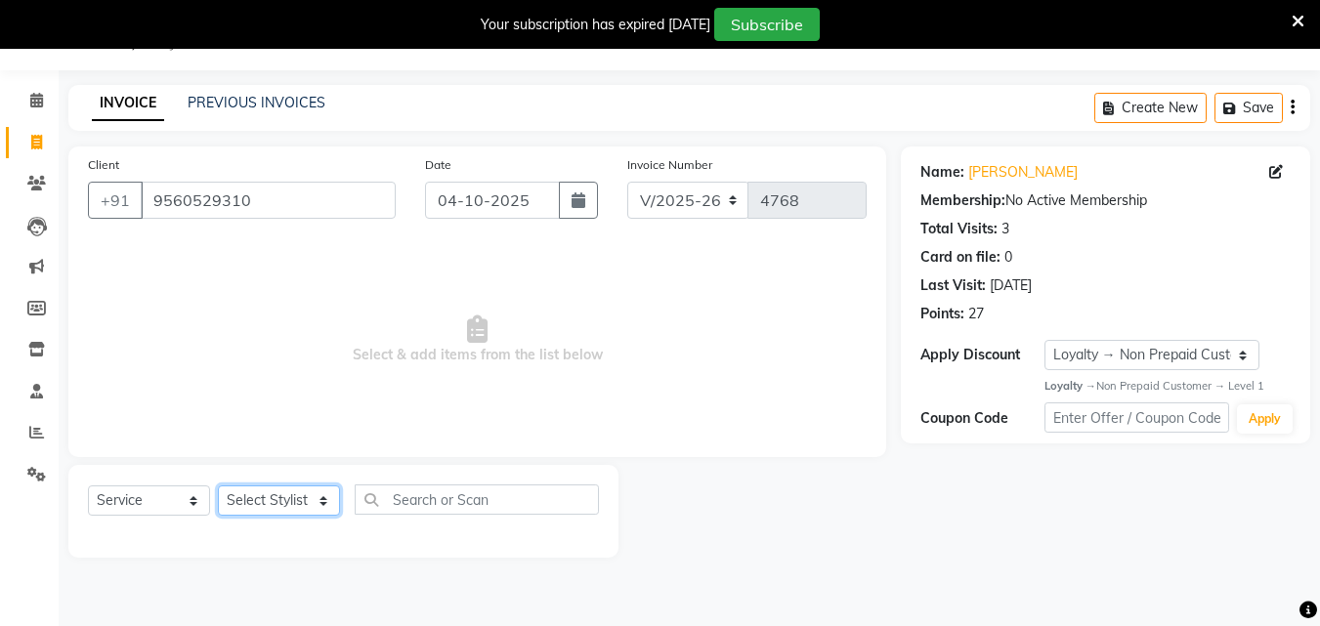
select select "40154"
click at [218, 486] on select "Select Stylist Danish Shavej [PERSON_NAME] Krishna [PERSON_NAME] [PERSON_NAME] …" at bounding box center [279, 501] width 122 height 30
drag, startPoint x: 272, startPoint y: 488, endPoint x: 426, endPoint y: 509, distance: 155.9
click at [282, 278] on span "Select & add items from the list below" at bounding box center [477, 339] width 779 height 195
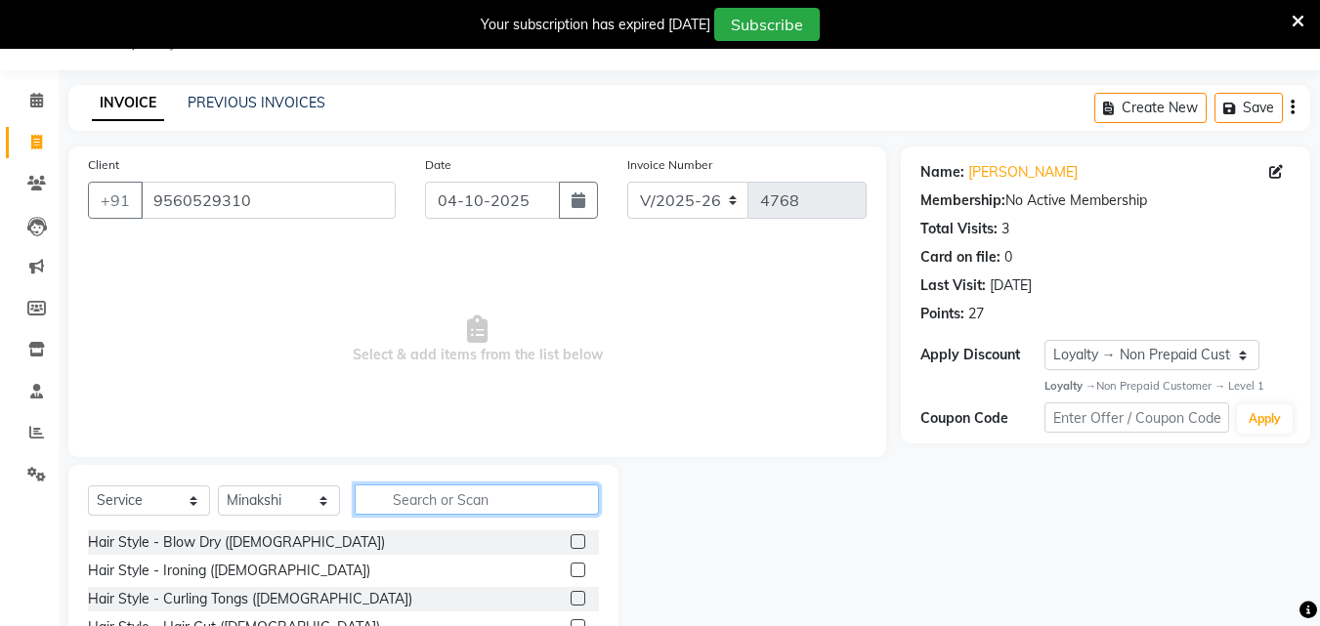
click at [426, 509] on input "text" at bounding box center [477, 500] width 244 height 30
type input "thr"
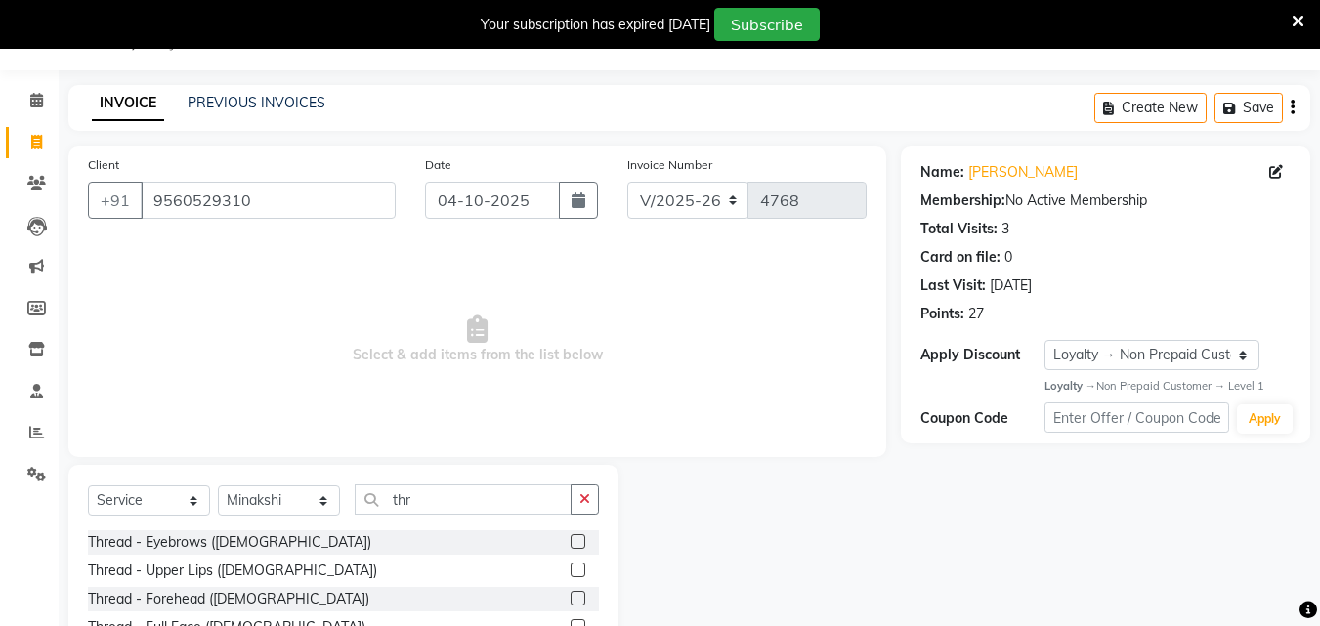
click at [571, 543] on label at bounding box center [578, 541] width 15 height 15
click at [571, 543] on input "checkbox" at bounding box center [577, 542] width 13 height 13
click at [571, 543] on label at bounding box center [578, 541] width 15 height 15
click at [571, 543] on input "checkbox" at bounding box center [577, 542] width 13 height 13
checkbox input "false"
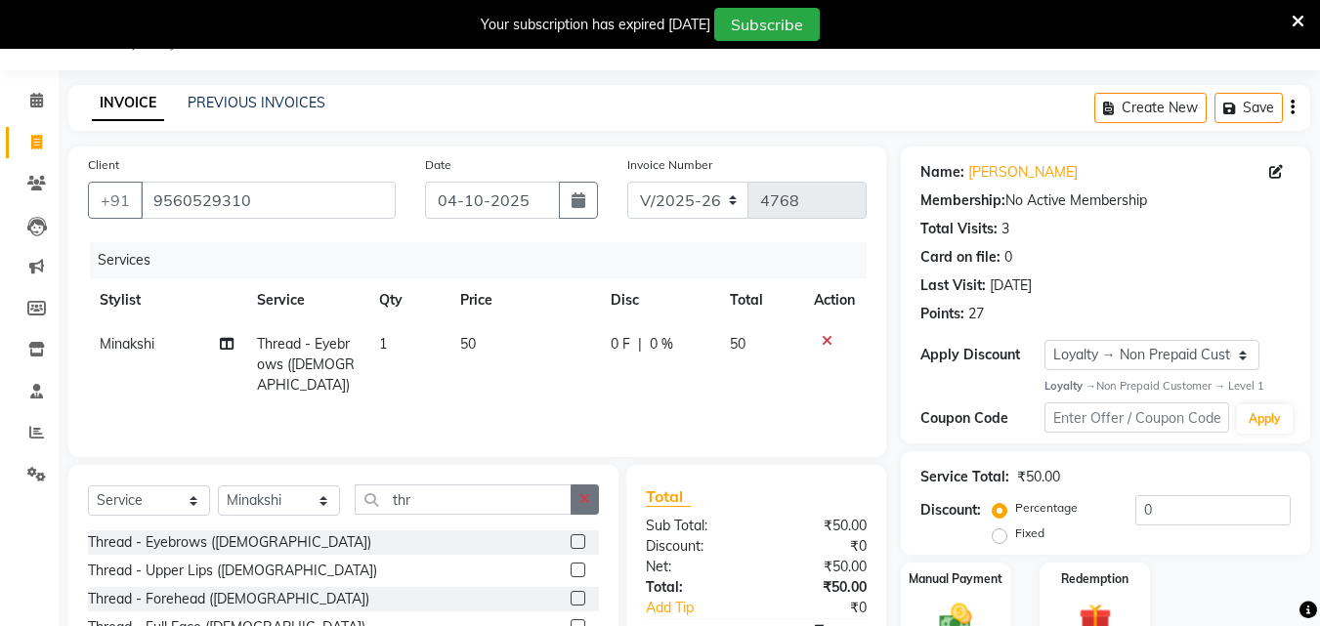
click at [585, 506] on button "button" at bounding box center [585, 500] width 28 height 30
click at [572, 506] on input "thr" at bounding box center [463, 500] width 217 height 30
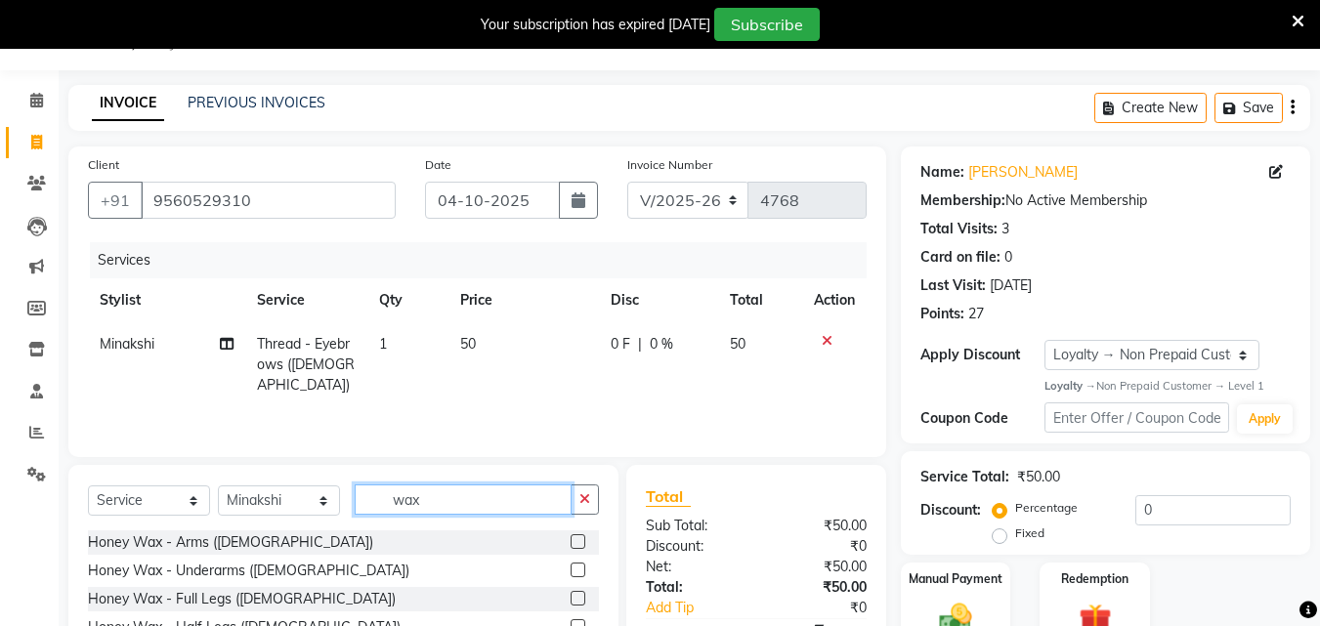
type input "wax"
click at [571, 542] on label at bounding box center [578, 541] width 15 height 15
click at [571, 542] on input "checkbox" at bounding box center [577, 542] width 13 height 13
click at [559, 515] on input "wax" at bounding box center [463, 500] width 217 height 30
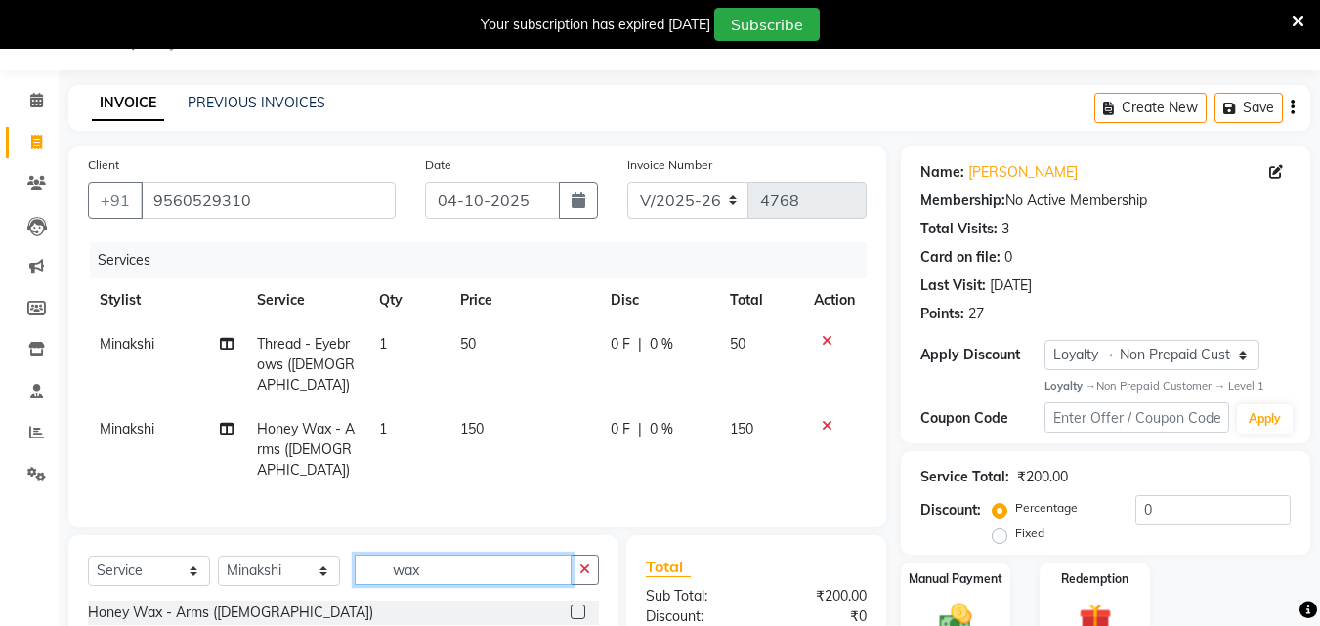
checkbox input "false"
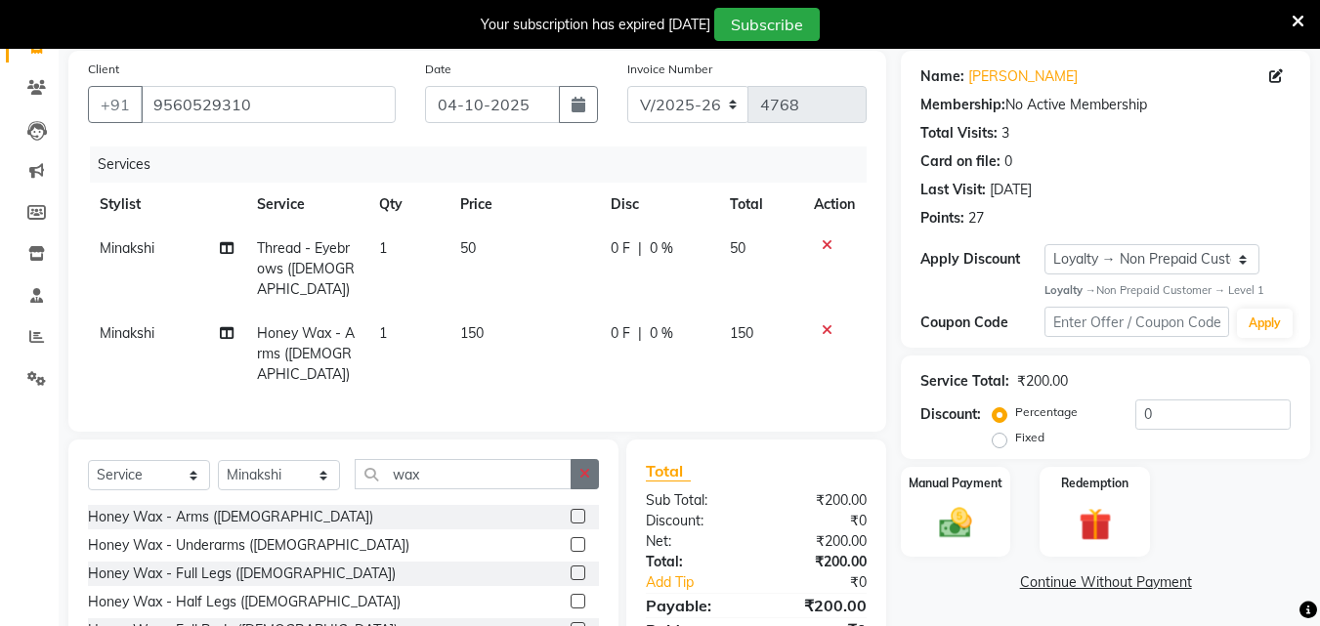
click at [594, 459] on button "button" at bounding box center [585, 474] width 28 height 30
click at [572, 459] on input "wax" at bounding box center [463, 474] width 217 height 30
click at [572, 459] on input "text" at bounding box center [463, 474] width 217 height 30
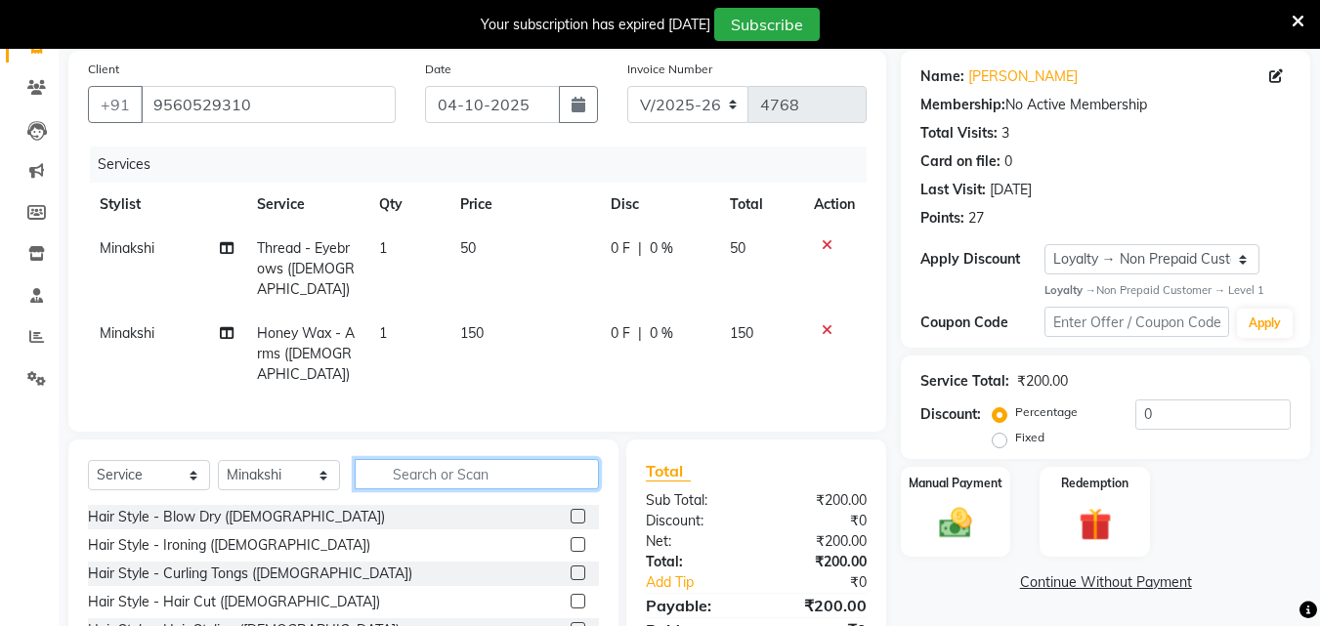
click at [594, 459] on input "text" at bounding box center [477, 474] width 244 height 30
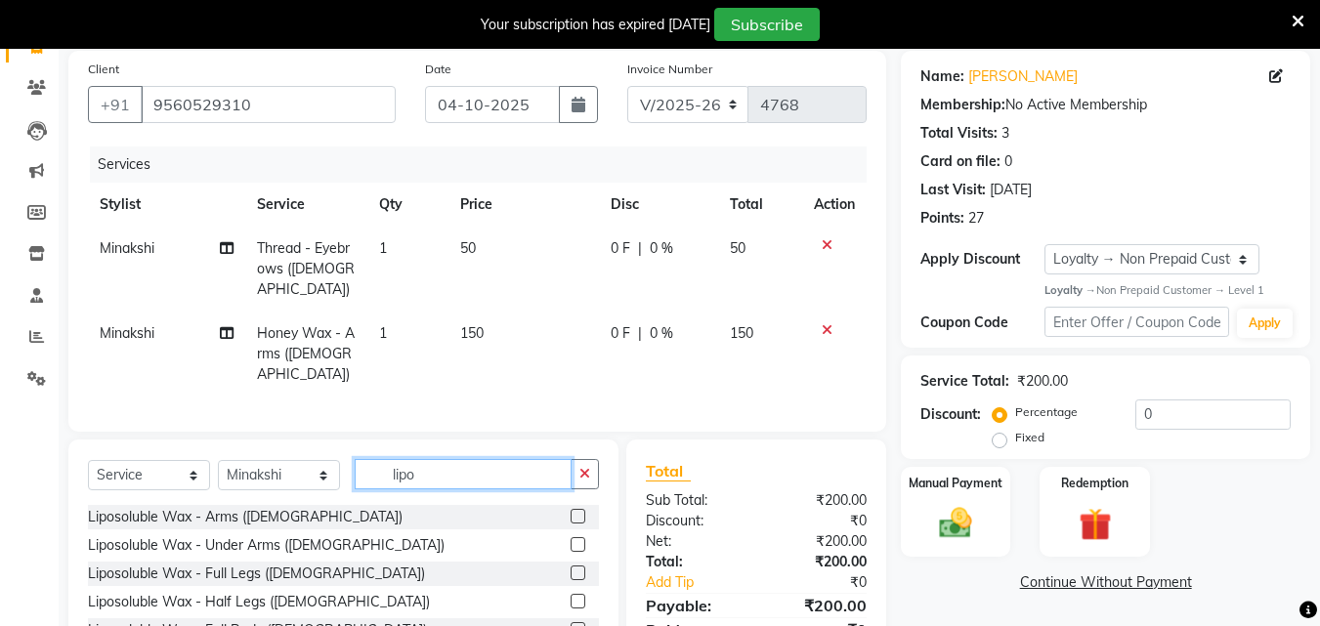
type input "lipo"
click at [571, 537] on label at bounding box center [578, 544] width 15 height 15
click at [571, 539] on input "checkbox" at bounding box center [577, 545] width 13 height 13
click at [559, 514] on div "Select Service Product Membership Package Voucher Prepaid Gift Card Select Styl…" at bounding box center [343, 584] width 550 height 288
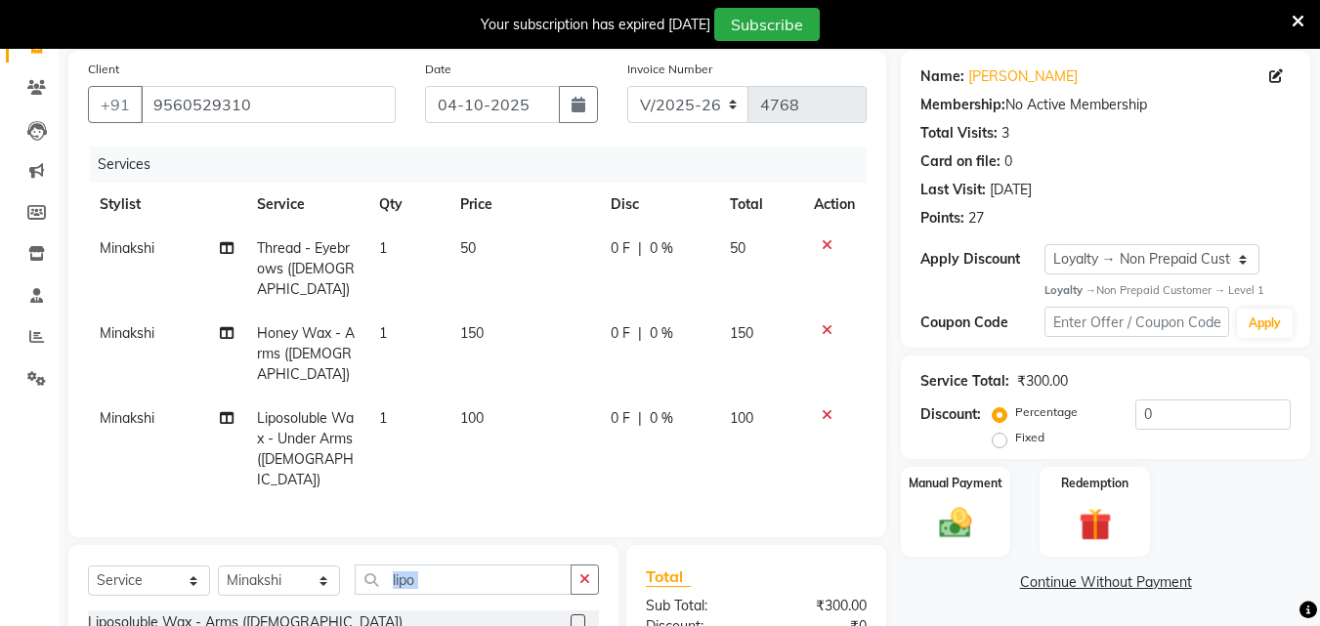
checkbox input "false"
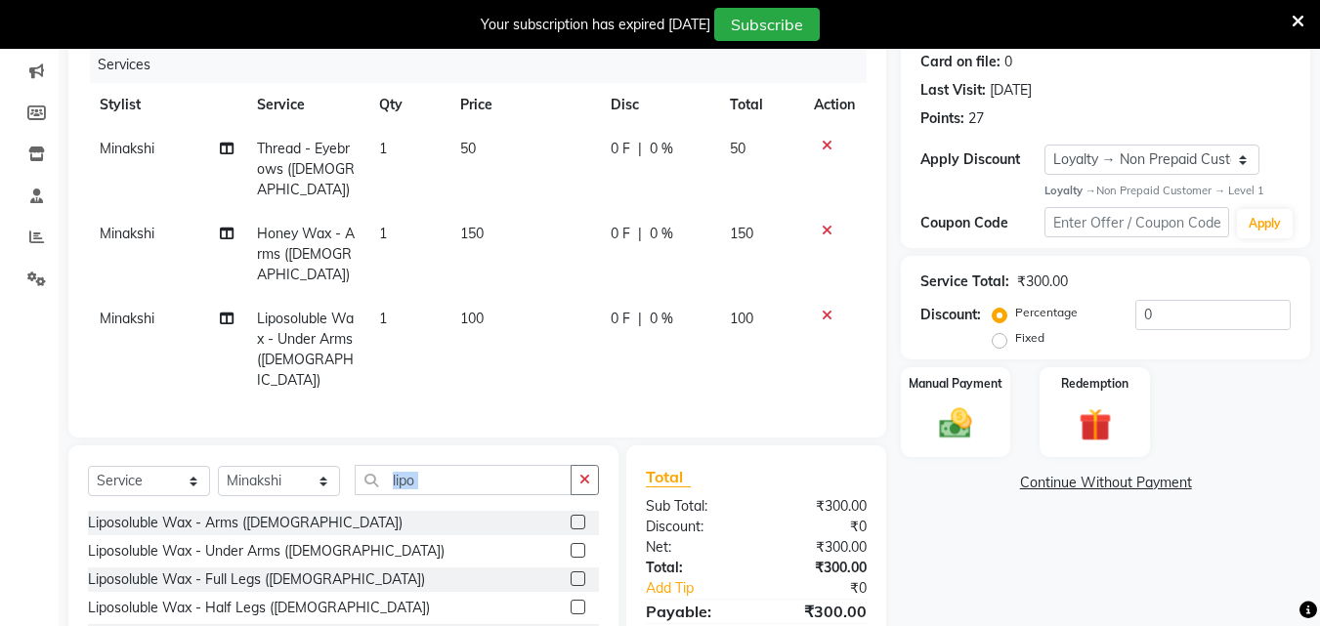
scroll to position [291, 0]
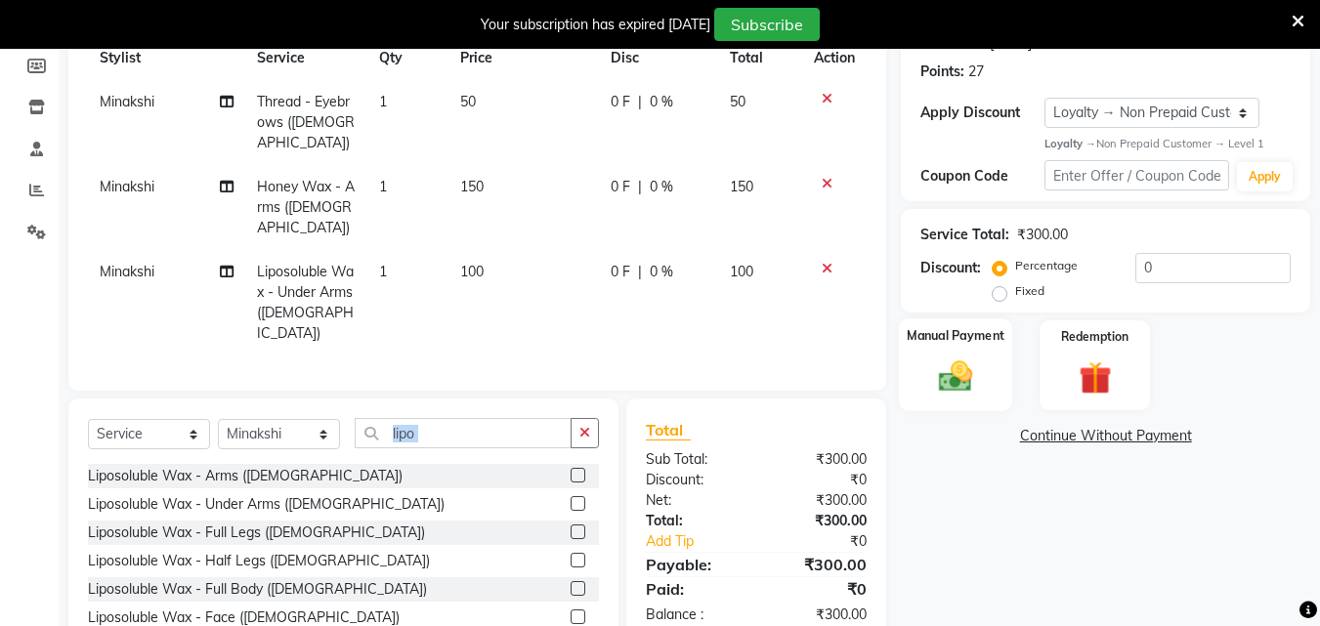
click at [981, 367] on img at bounding box center [955, 377] width 55 height 39
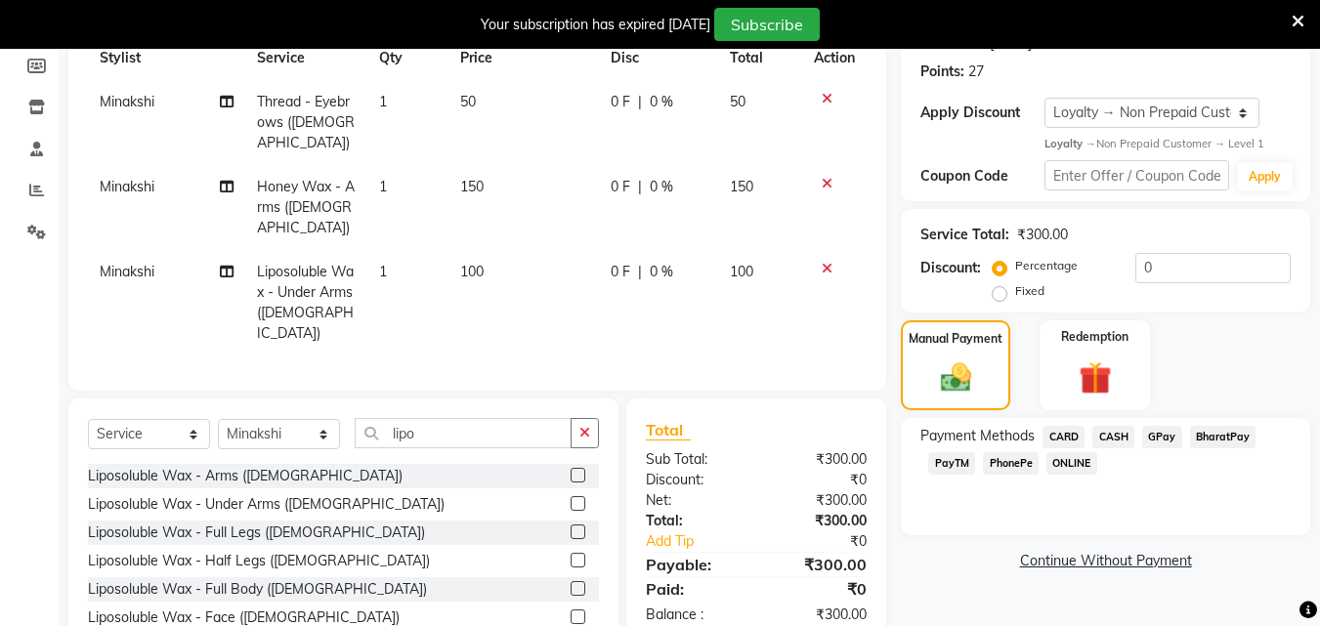
click at [1114, 428] on span "CASH" at bounding box center [1113, 437] width 42 height 22
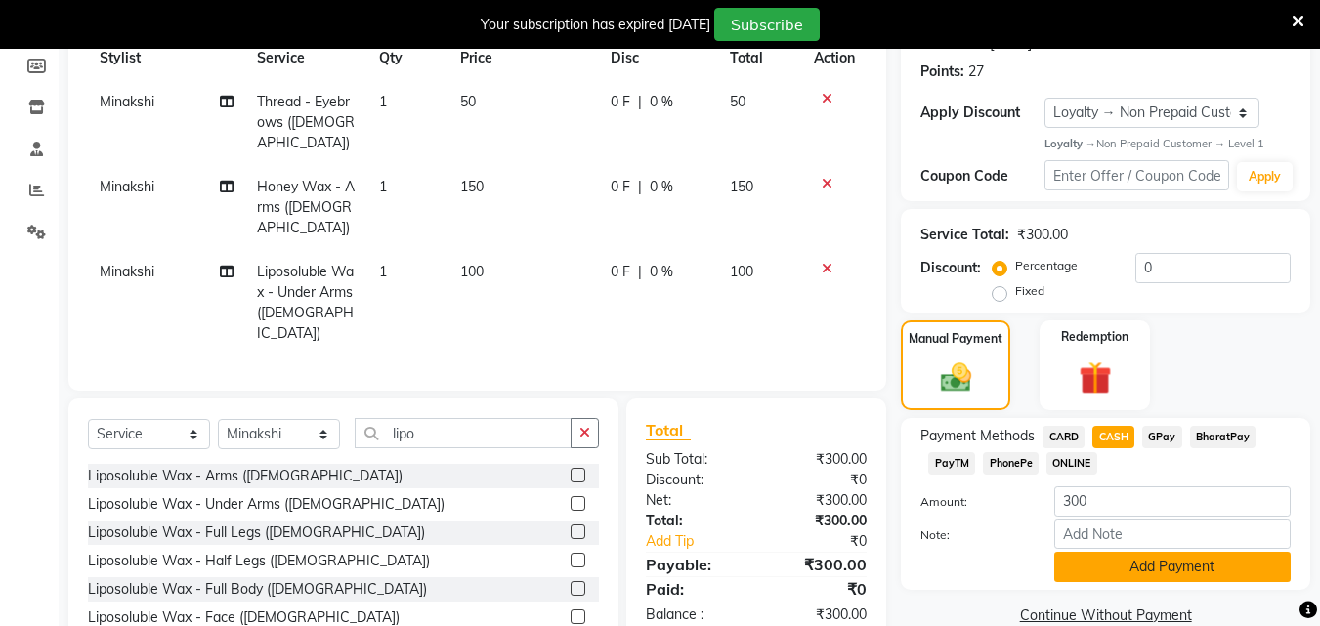
click at [1191, 575] on button "Add Payment" at bounding box center [1172, 567] width 236 height 30
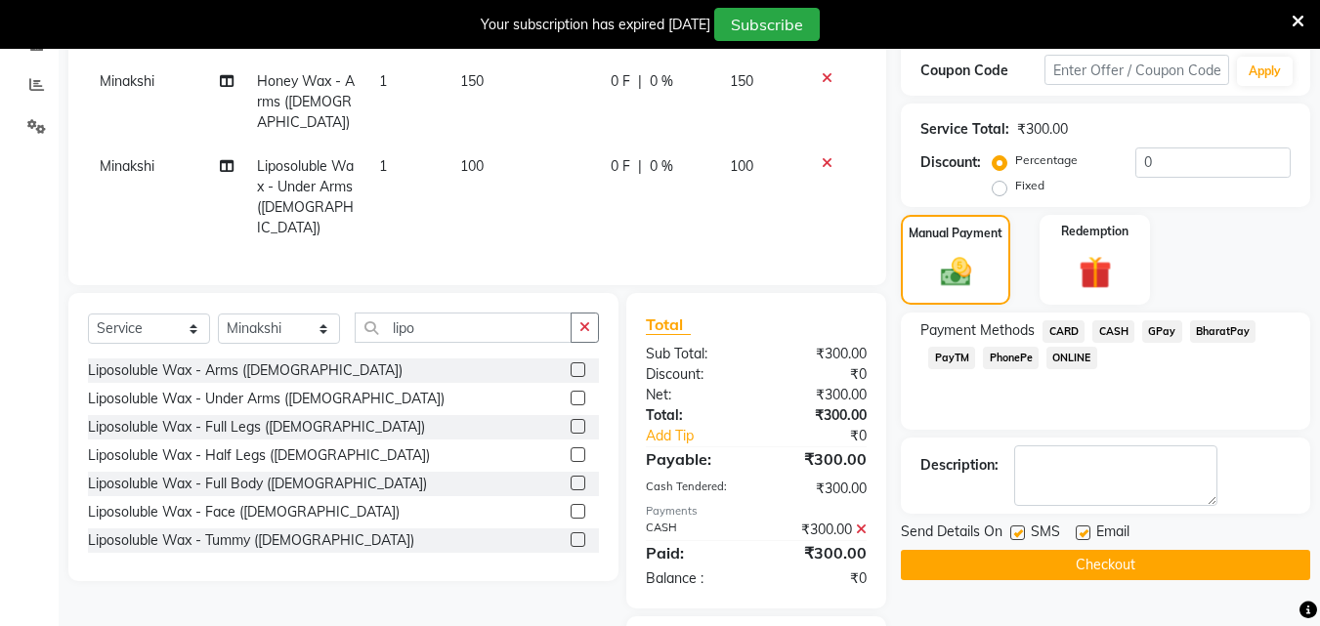
scroll to position [458, 0]
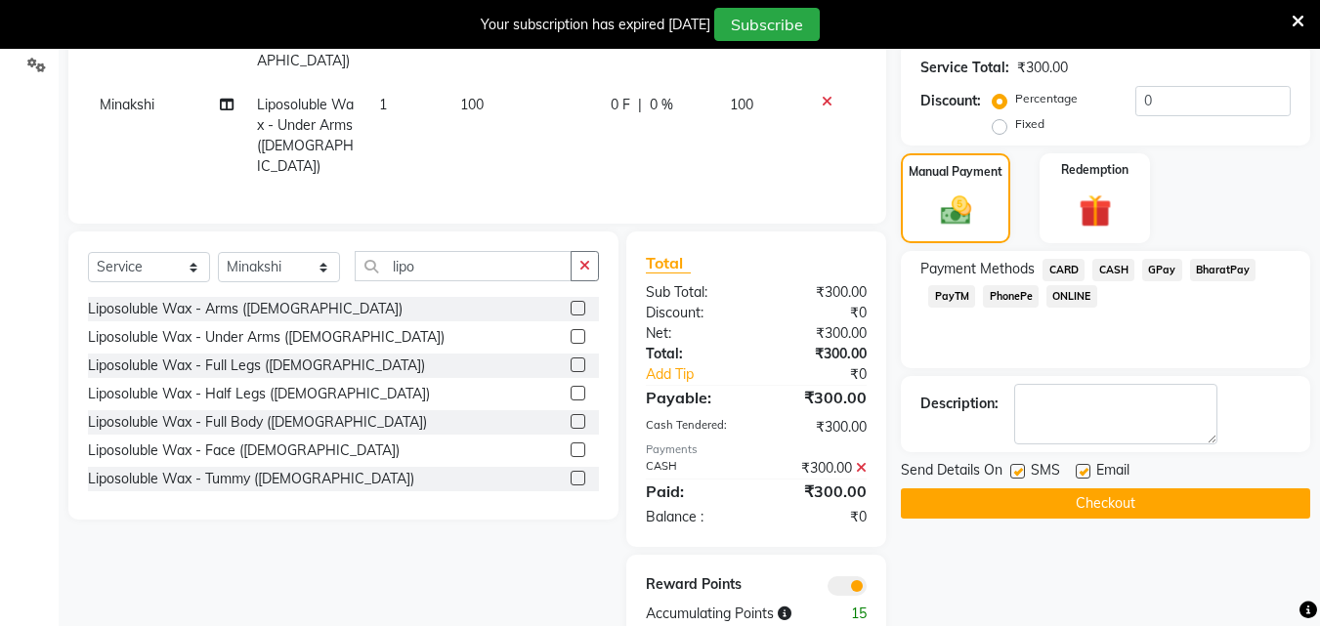
click at [1018, 472] on label at bounding box center [1017, 471] width 15 height 15
click at [1018, 472] on input "checkbox" at bounding box center [1016, 472] width 13 height 13
click at [1018, 472] on label at bounding box center [1017, 471] width 15 height 15
click at [1018, 472] on input "checkbox" at bounding box center [1016, 472] width 13 height 13
click at [1019, 469] on label at bounding box center [1017, 471] width 15 height 15
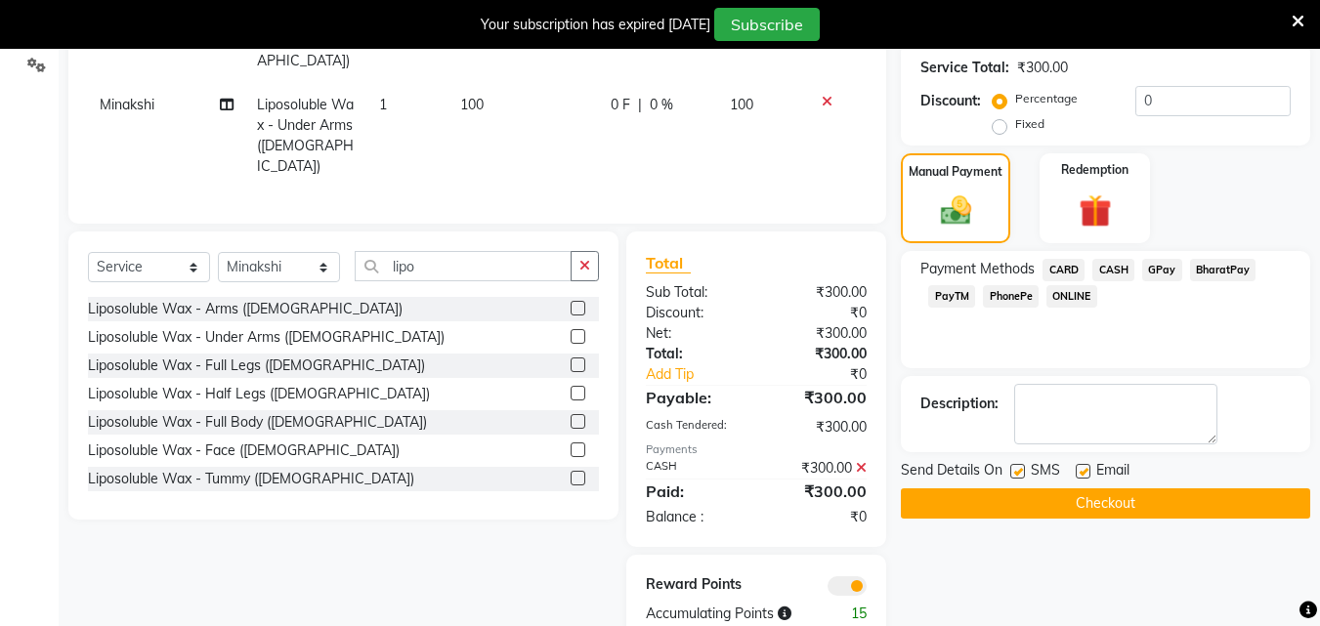
click at [1019, 469] on input "checkbox" at bounding box center [1016, 472] width 13 height 13
click at [1019, 469] on label at bounding box center [1017, 471] width 15 height 15
click at [1019, 469] on input "checkbox" at bounding box center [1016, 472] width 13 height 13
click at [1019, 469] on label at bounding box center [1017, 471] width 15 height 15
click at [1019, 469] on input "checkbox" at bounding box center [1016, 472] width 13 height 13
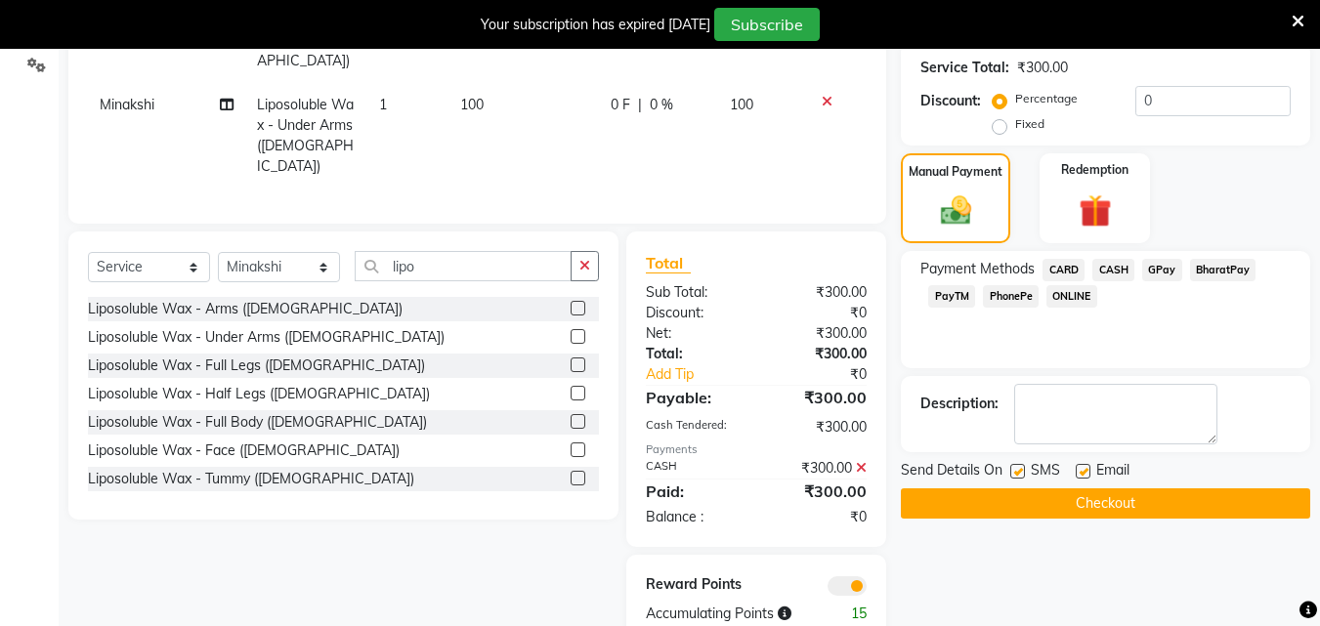
checkbox input "false"
click at [1084, 470] on label at bounding box center [1083, 471] width 15 height 15
click at [1084, 470] on input "checkbox" at bounding box center [1082, 472] width 13 height 13
click at [1084, 470] on label at bounding box center [1083, 471] width 15 height 15
click at [1084, 470] on input "checkbox" at bounding box center [1082, 472] width 13 height 13
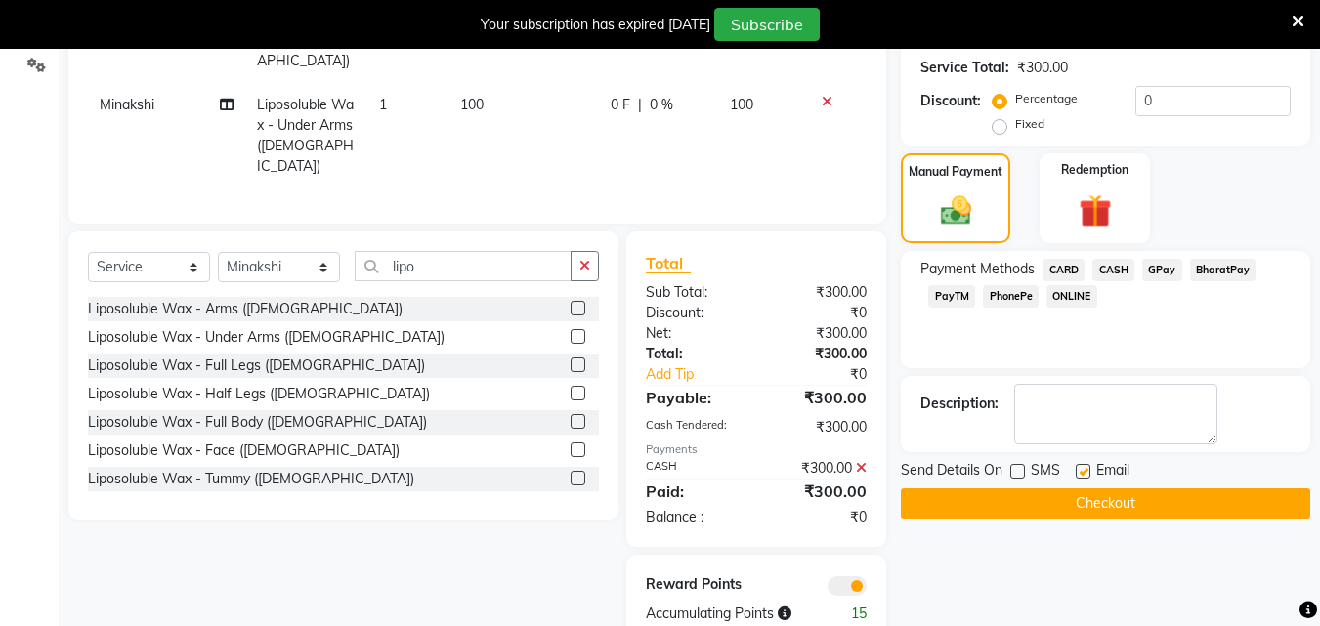
click at [1084, 470] on label at bounding box center [1083, 471] width 15 height 15
click at [1084, 470] on input "checkbox" at bounding box center [1082, 472] width 13 height 13
click at [1084, 470] on label at bounding box center [1083, 471] width 15 height 15
click at [1084, 470] on input "checkbox" at bounding box center [1082, 472] width 13 height 13
click at [1084, 475] on label at bounding box center [1083, 471] width 15 height 15
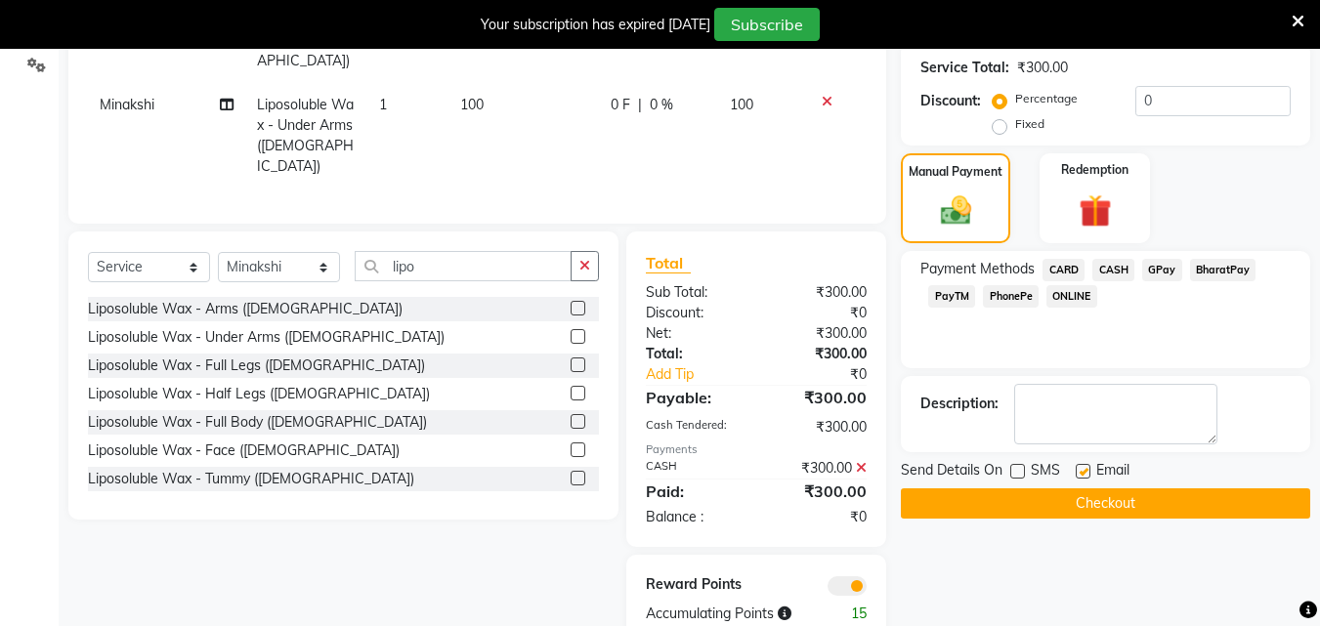
click at [1084, 475] on input "checkbox" at bounding box center [1082, 472] width 13 height 13
click at [1084, 475] on label at bounding box center [1083, 471] width 15 height 15
click at [1084, 475] on input "checkbox" at bounding box center [1082, 472] width 13 height 13
click at [1084, 475] on label at bounding box center [1083, 471] width 15 height 15
click at [1084, 475] on input "checkbox" at bounding box center [1082, 472] width 13 height 13
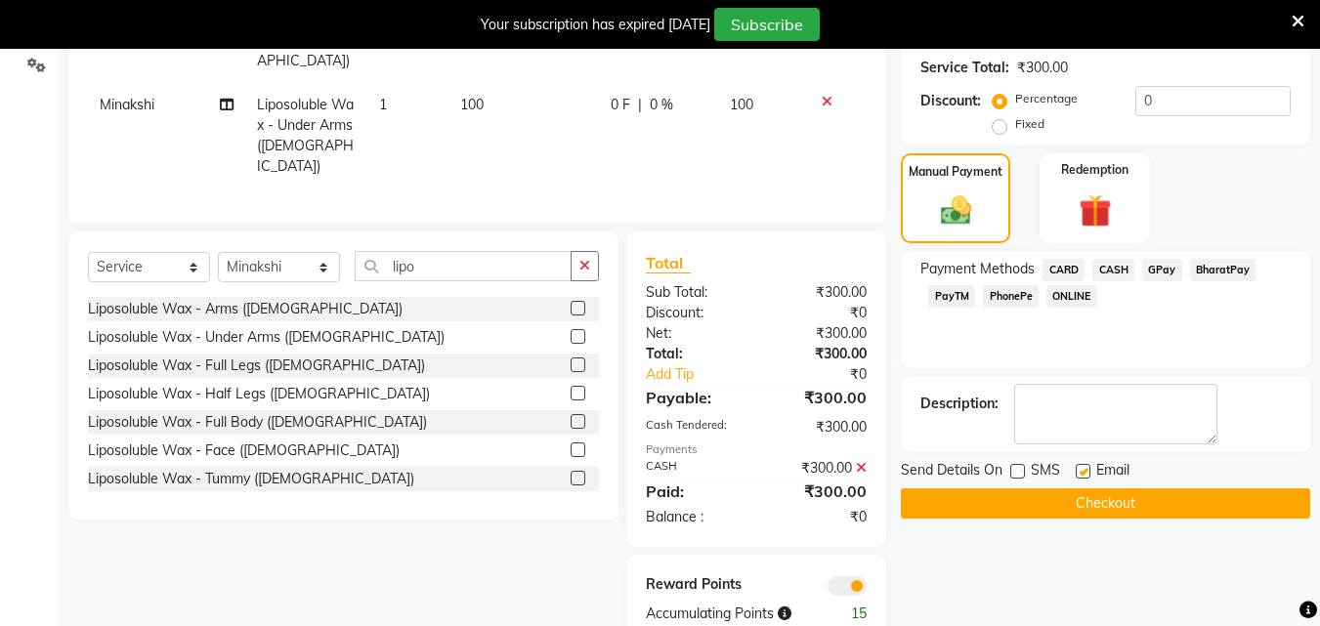
checkbox input "false"
click at [1100, 500] on button "Checkout" at bounding box center [1105, 504] width 409 height 30
click at [1100, 500] on div "Checkout" at bounding box center [1105, 504] width 409 height 30
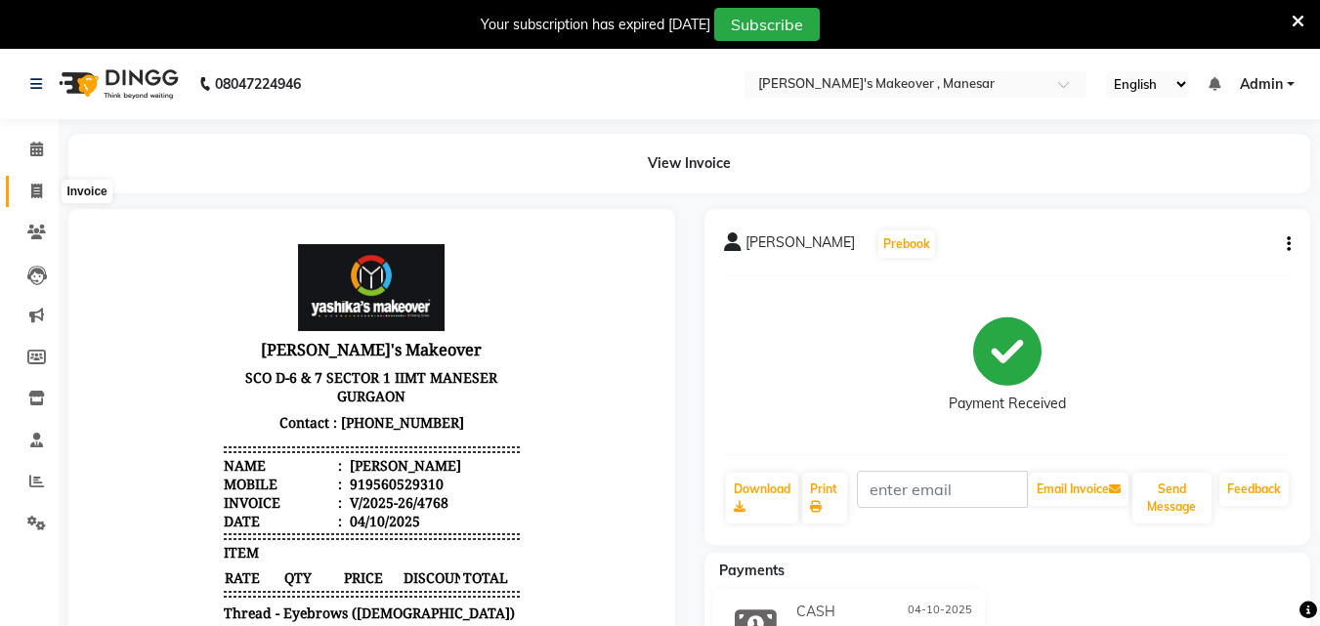
click at [44, 187] on span at bounding box center [37, 192] width 34 height 22
select select "service"
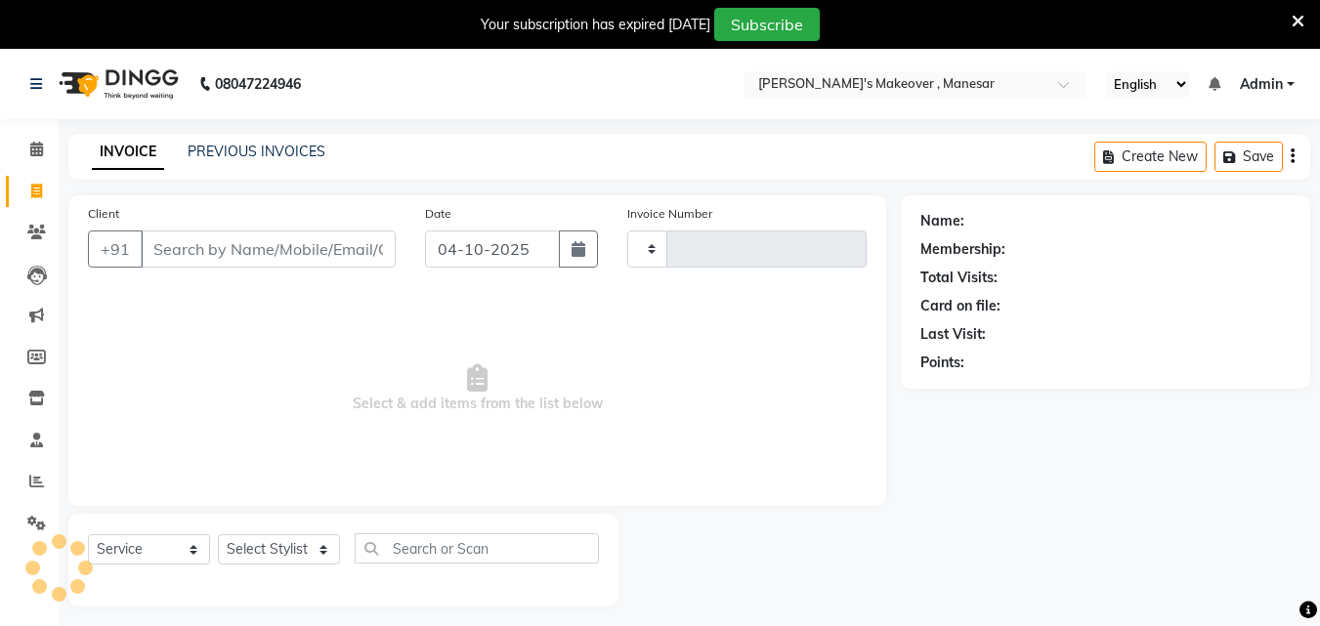
scroll to position [49, 0]
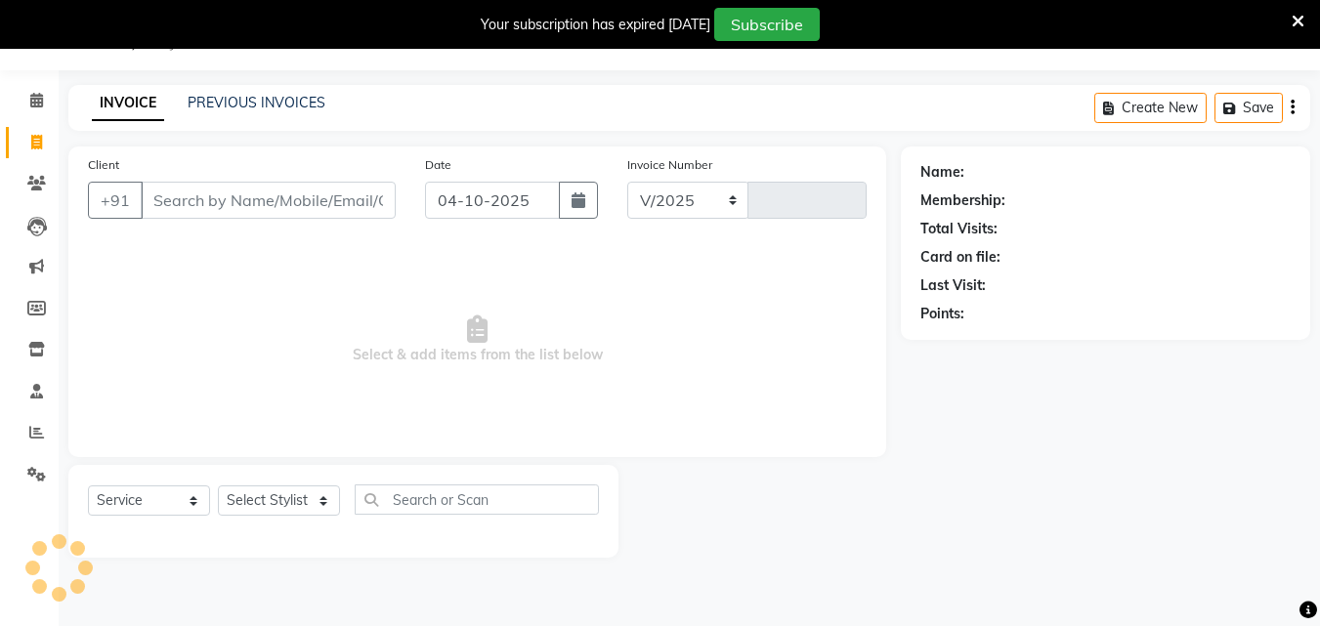
select select "820"
type input "4769"
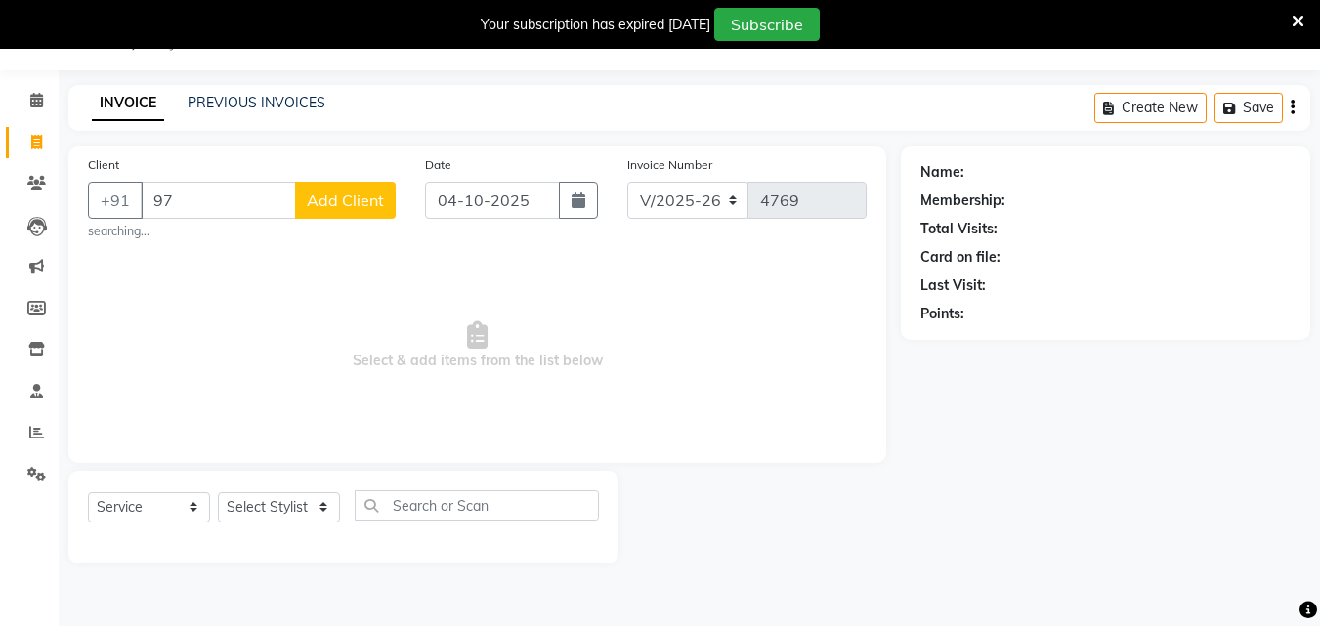
type input "9"
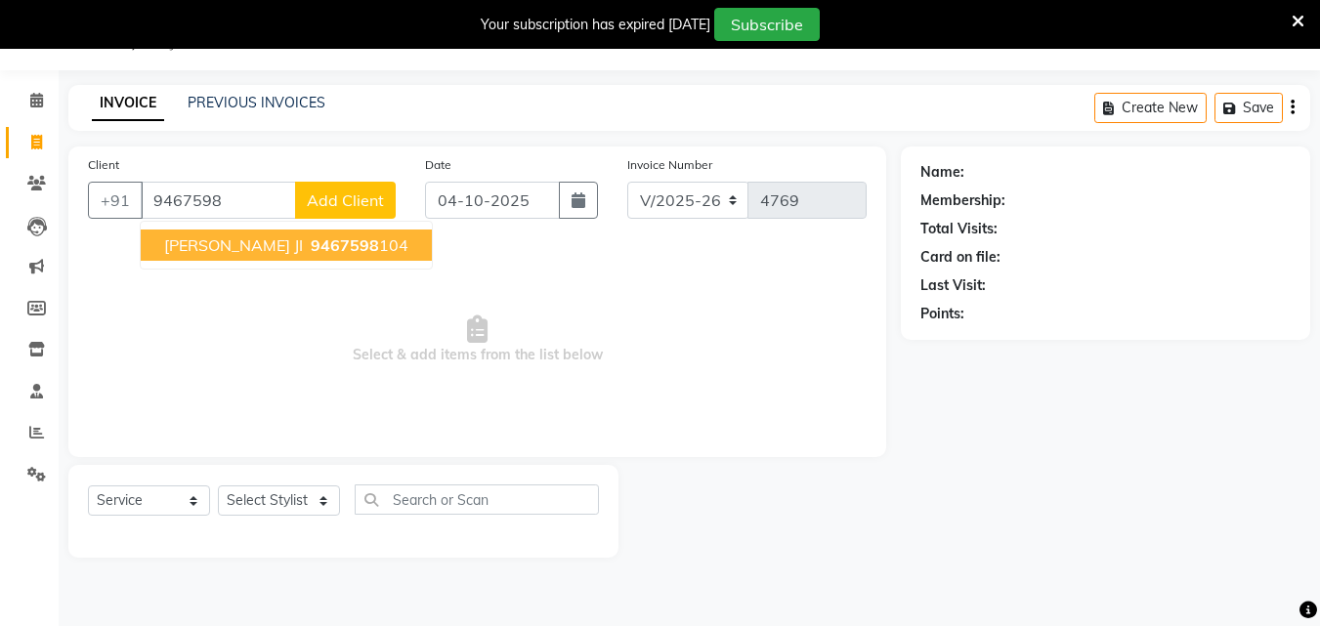
click at [328, 248] on ngb-highlight "9467598 104" at bounding box center [358, 245] width 102 height 20
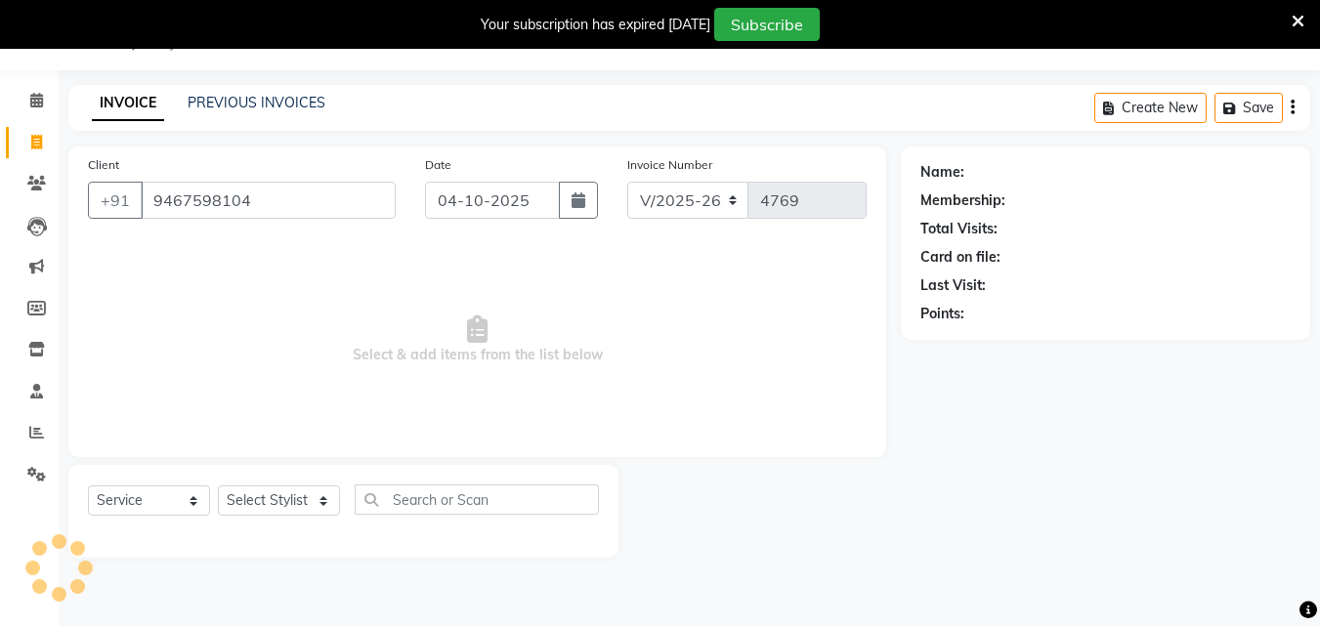
type input "9467598104"
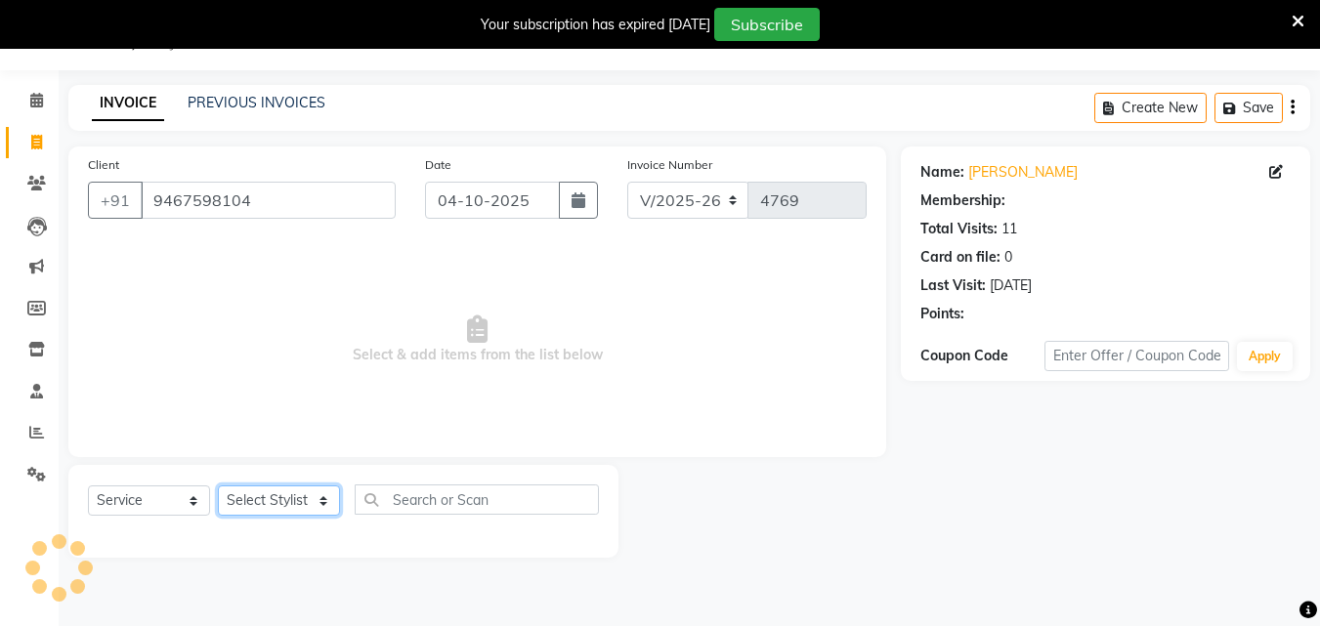
click at [278, 504] on select "Select Stylist Danish Shavej [PERSON_NAME] Krishna [PERSON_NAME] [PERSON_NAME] …" at bounding box center [279, 501] width 122 height 30
click at [278, 503] on select "Select Stylist Danish Shavej [PERSON_NAME] Krishna [PERSON_NAME] [PERSON_NAME] …" at bounding box center [279, 501] width 122 height 30
select select "1: Object"
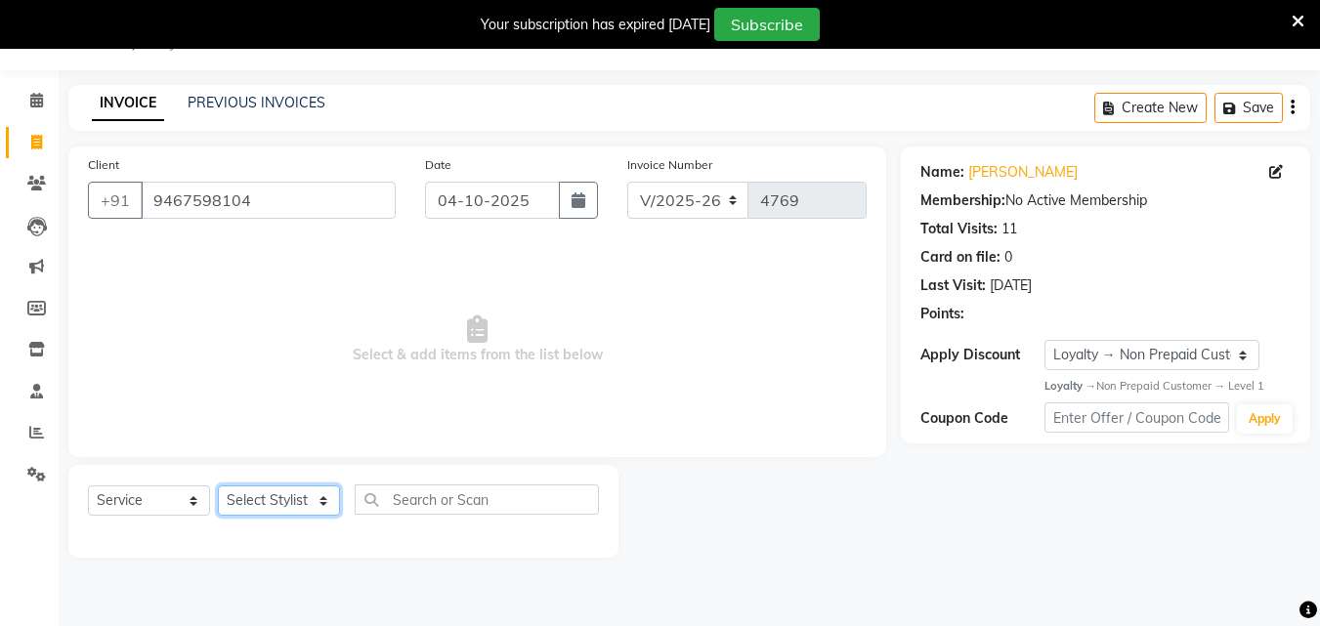
click at [278, 502] on select "Select Stylist Danish Shavej [PERSON_NAME] Krishna [PERSON_NAME] [PERSON_NAME] …" at bounding box center [279, 501] width 122 height 30
select select "57968"
click at [218, 486] on select "Select Stylist Danish Shavej [PERSON_NAME] Krishna [PERSON_NAME] [PERSON_NAME] …" at bounding box center [279, 501] width 122 height 30
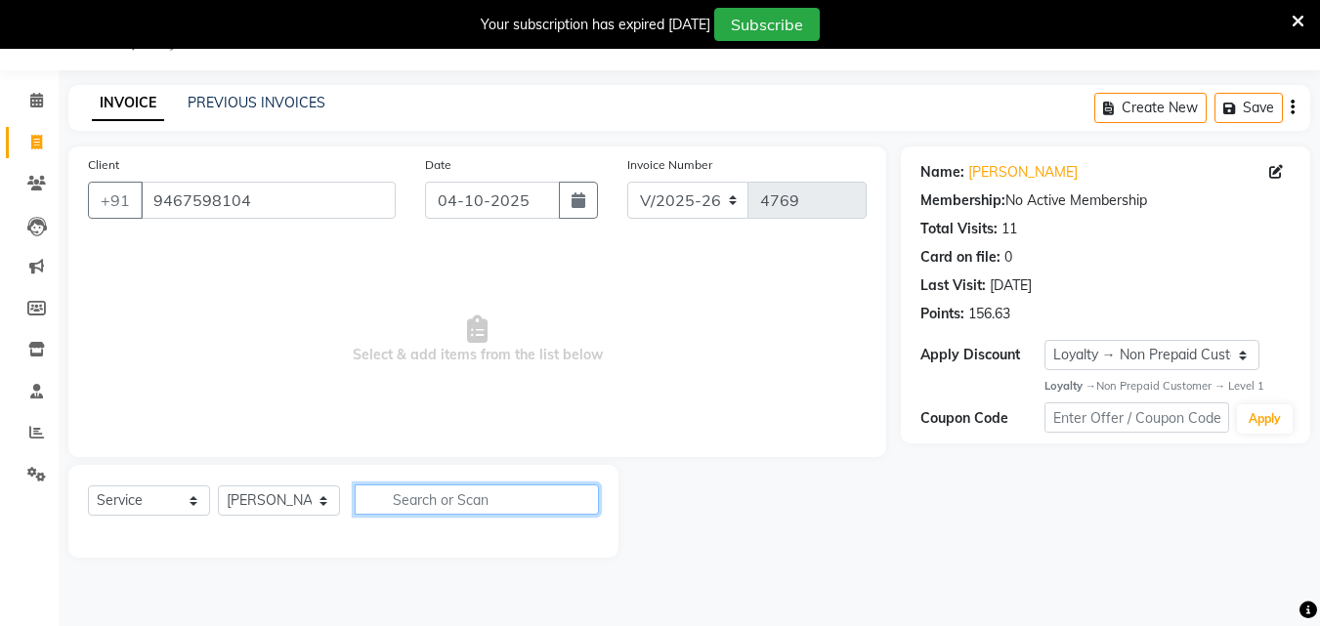
click at [443, 502] on input "text" at bounding box center [477, 500] width 244 height 30
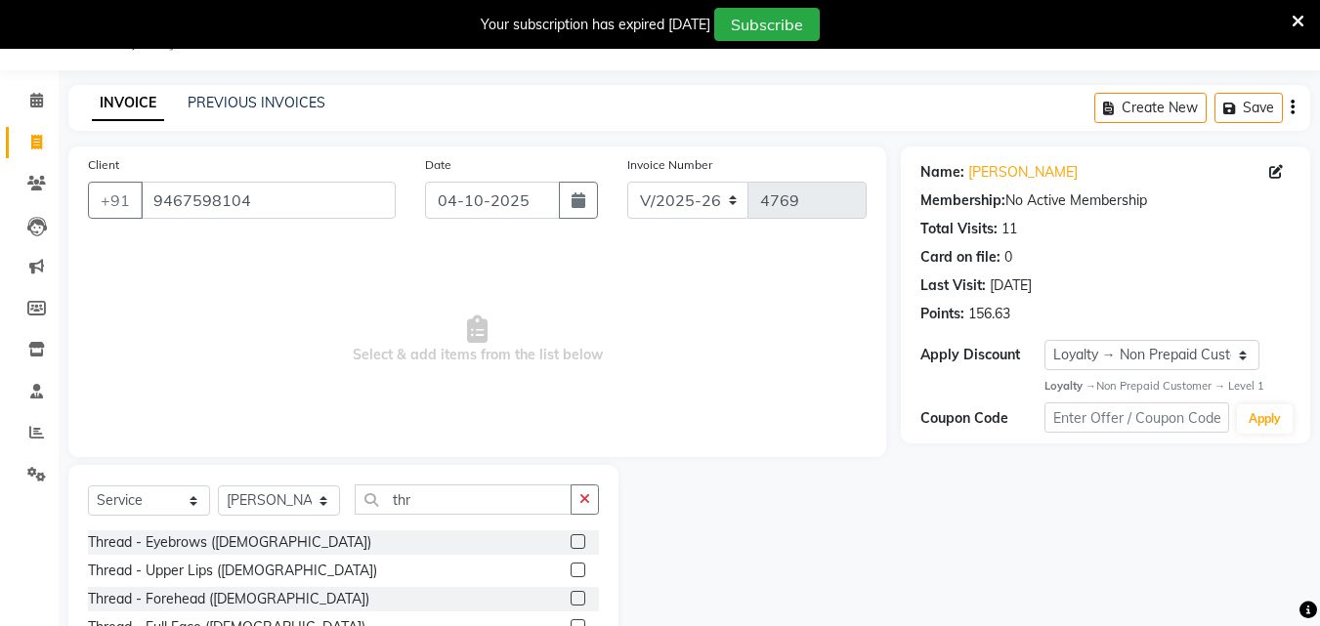
click at [571, 544] on label at bounding box center [578, 541] width 15 height 15
click at [571, 544] on input "checkbox" at bounding box center [577, 542] width 13 height 13
click at [571, 544] on label at bounding box center [578, 541] width 15 height 15
click at [571, 544] on input "checkbox" at bounding box center [577, 542] width 13 height 13
click at [571, 544] on label at bounding box center [578, 541] width 15 height 15
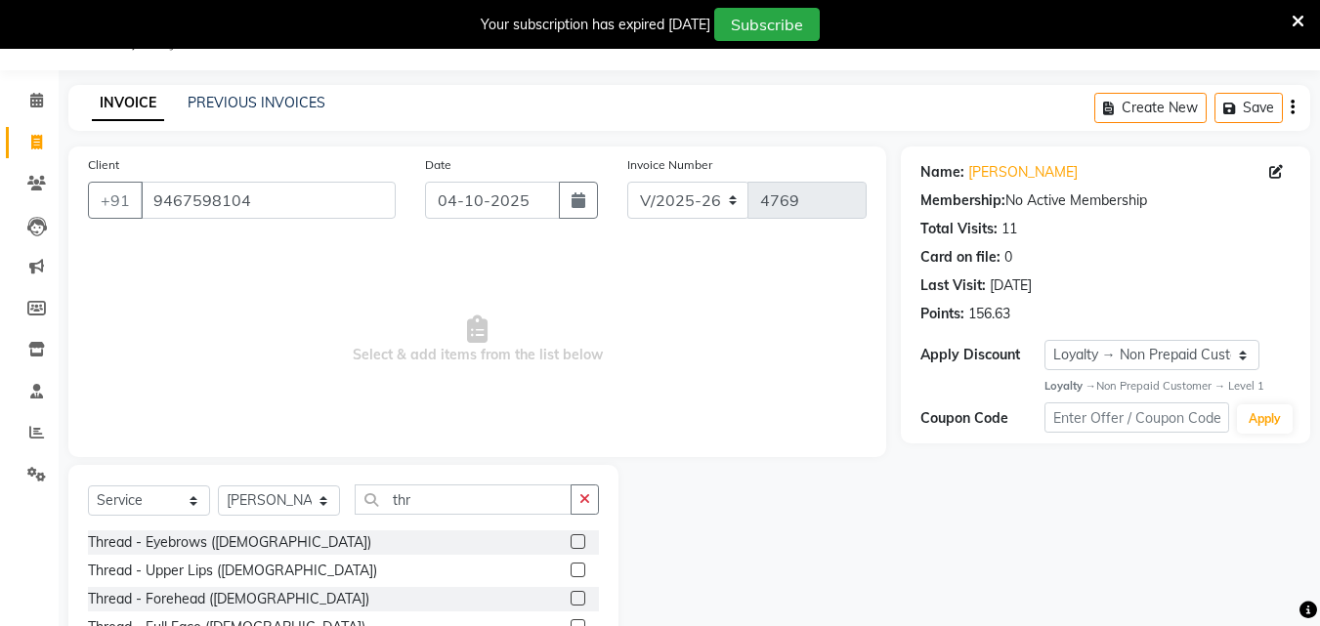
click at [571, 544] on input "checkbox" at bounding box center [577, 542] width 13 height 13
click at [561, 515] on input "thr" at bounding box center [463, 500] width 217 height 30
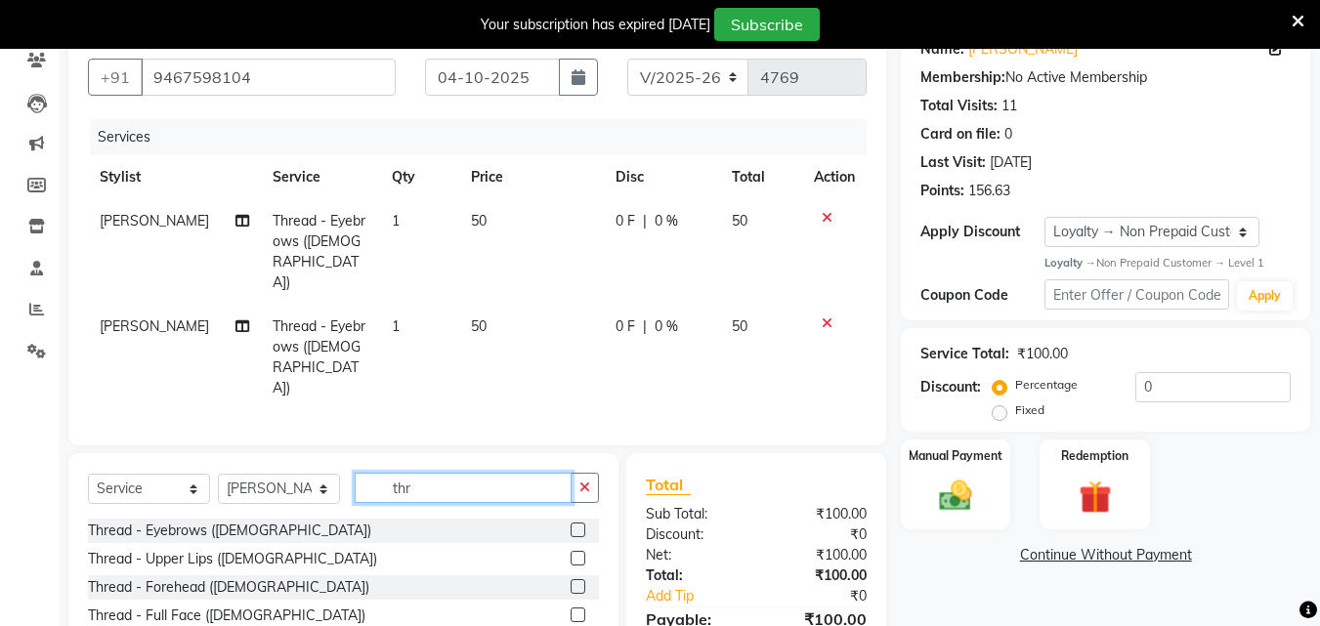
scroll to position [207, 0]
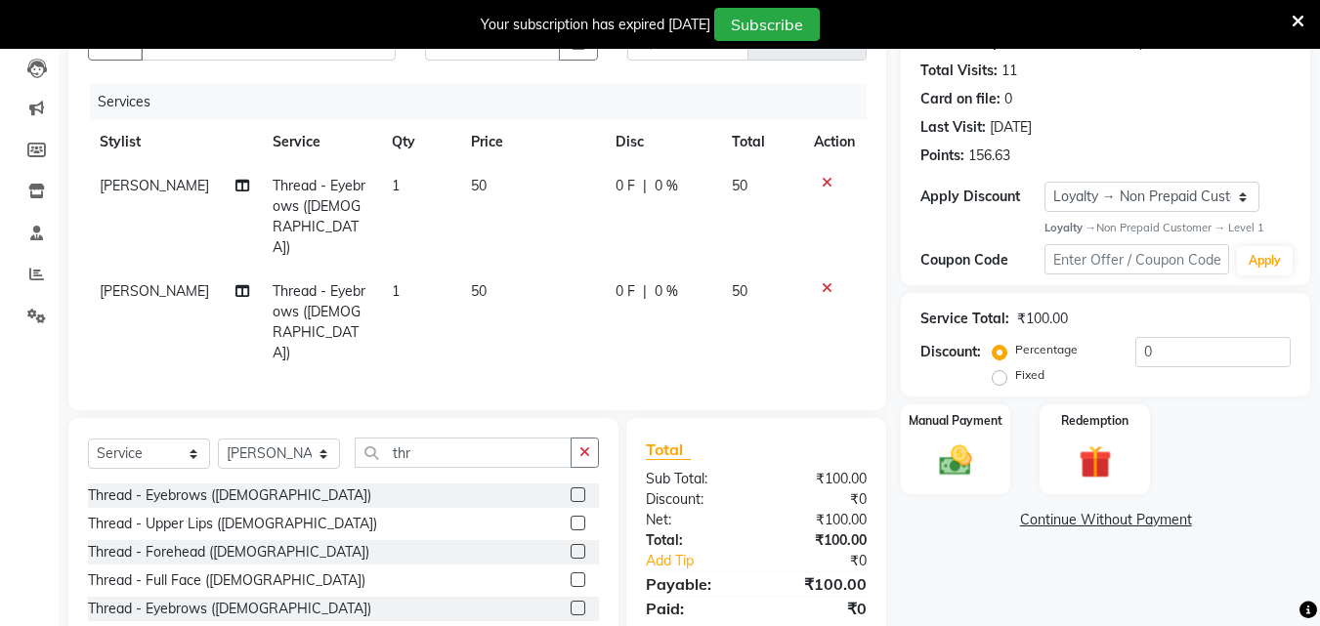
click at [597, 438] on button "button" at bounding box center [585, 453] width 28 height 30
click at [572, 438] on input "thr" at bounding box center [463, 453] width 217 height 30
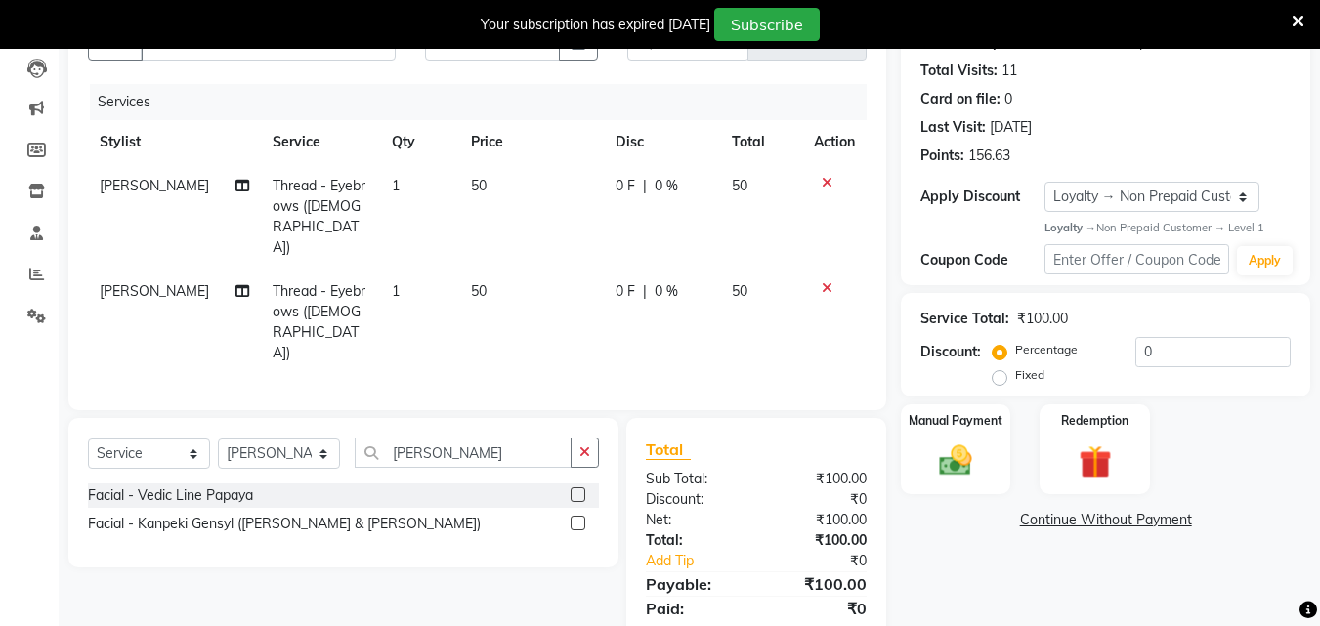
click at [575, 488] on label at bounding box center [578, 495] width 15 height 15
click at [575, 490] on input "checkbox" at bounding box center [577, 496] width 13 height 13
click at [575, 427] on div "Select Service Product Membership Package Voucher Prepaid Gift Card Select Styl…" at bounding box center [343, 492] width 550 height 149
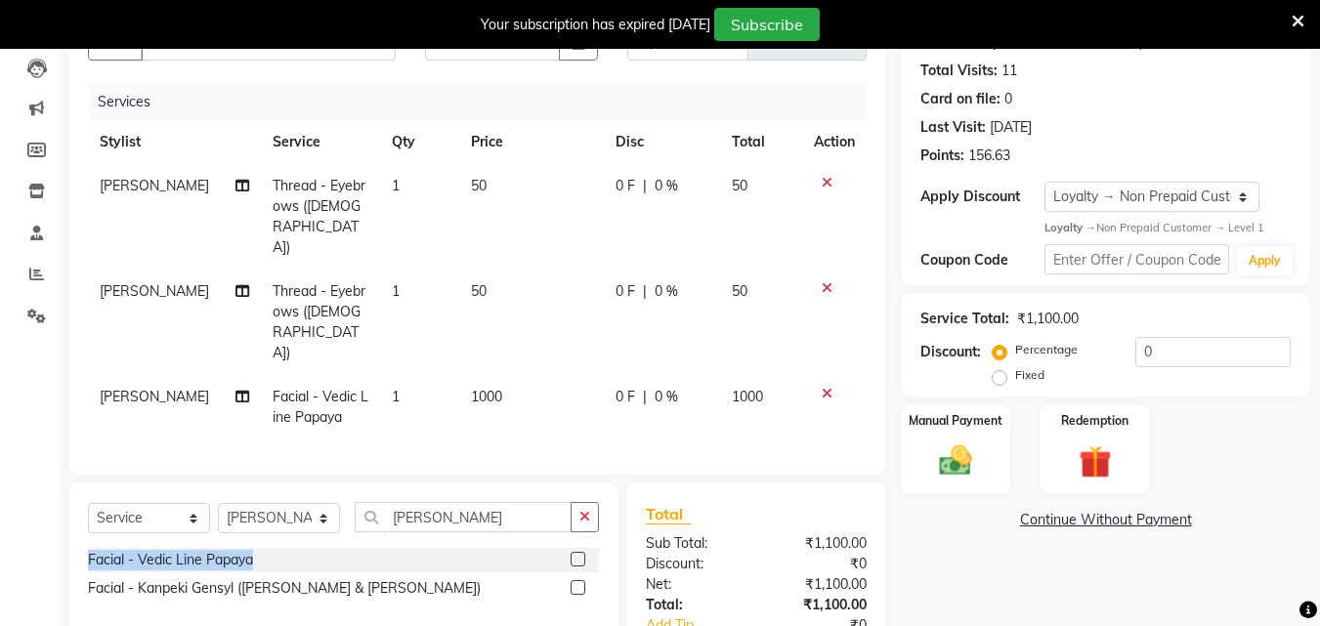
click at [572, 552] on label at bounding box center [578, 559] width 15 height 15
click at [572, 554] on input "checkbox" at bounding box center [577, 560] width 13 height 13
click at [572, 491] on div "Select Service Product Membership Package Voucher Prepaid Gift Card Select Styl…" at bounding box center [343, 557] width 550 height 149
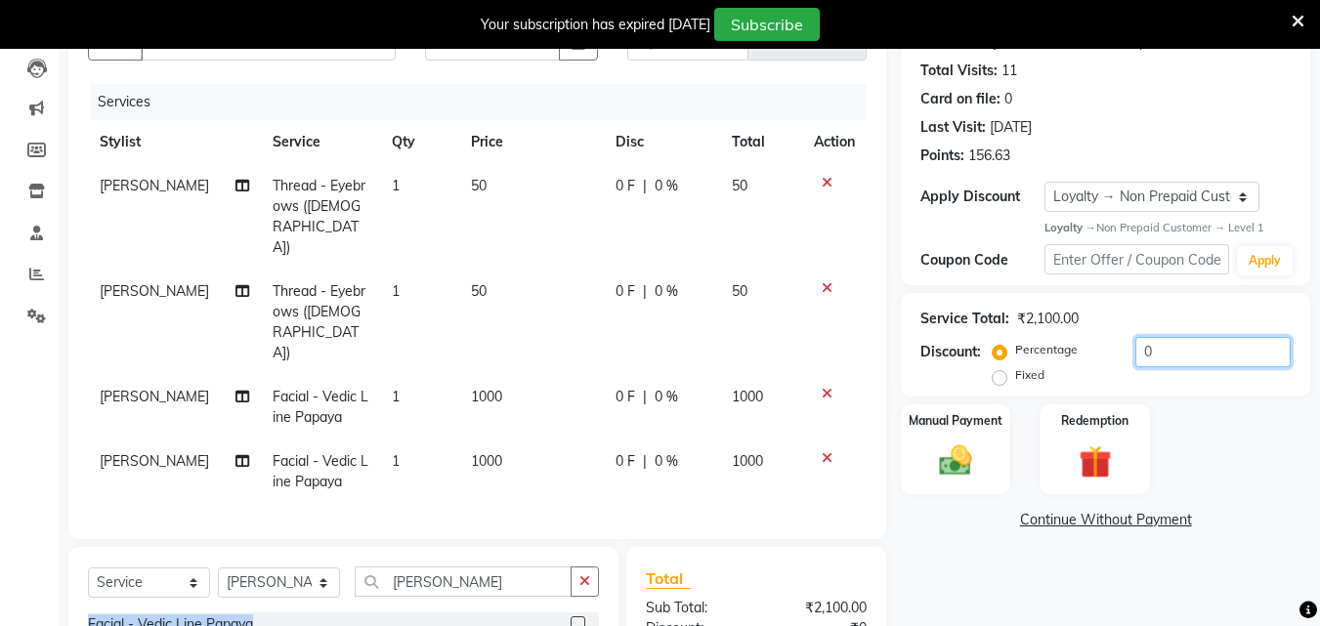
click at [1163, 345] on input "0" at bounding box center [1212, 352] width 155 height 30
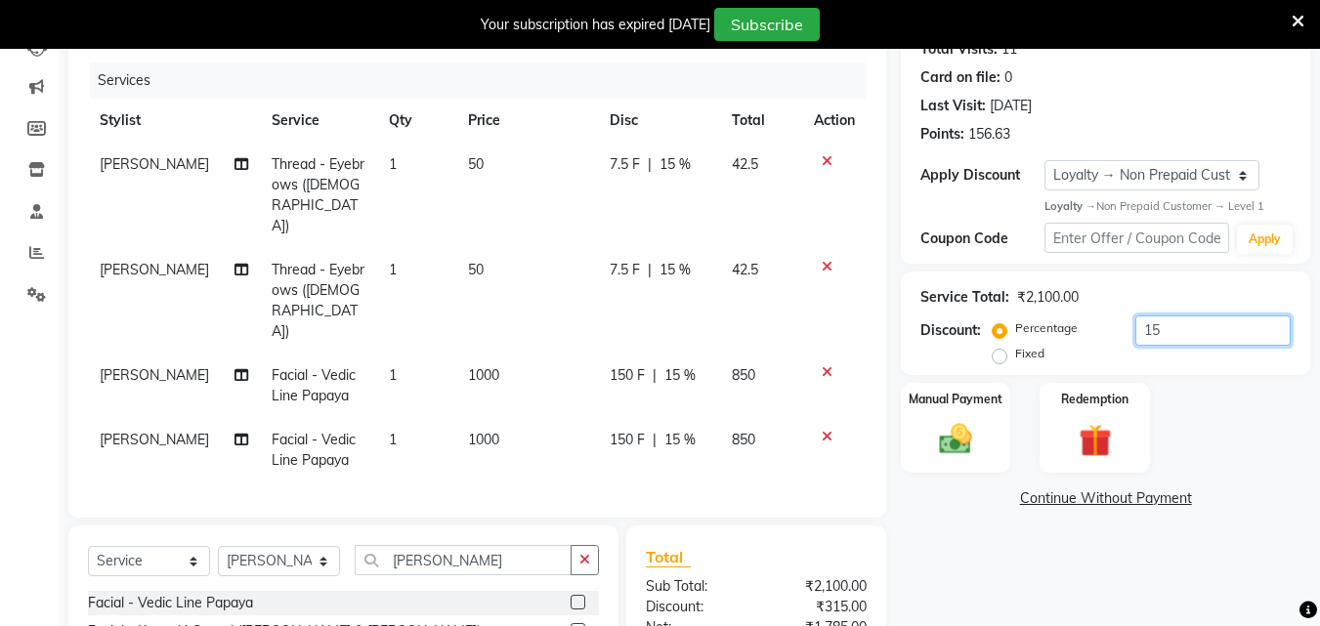
scroll to position [234, 0]
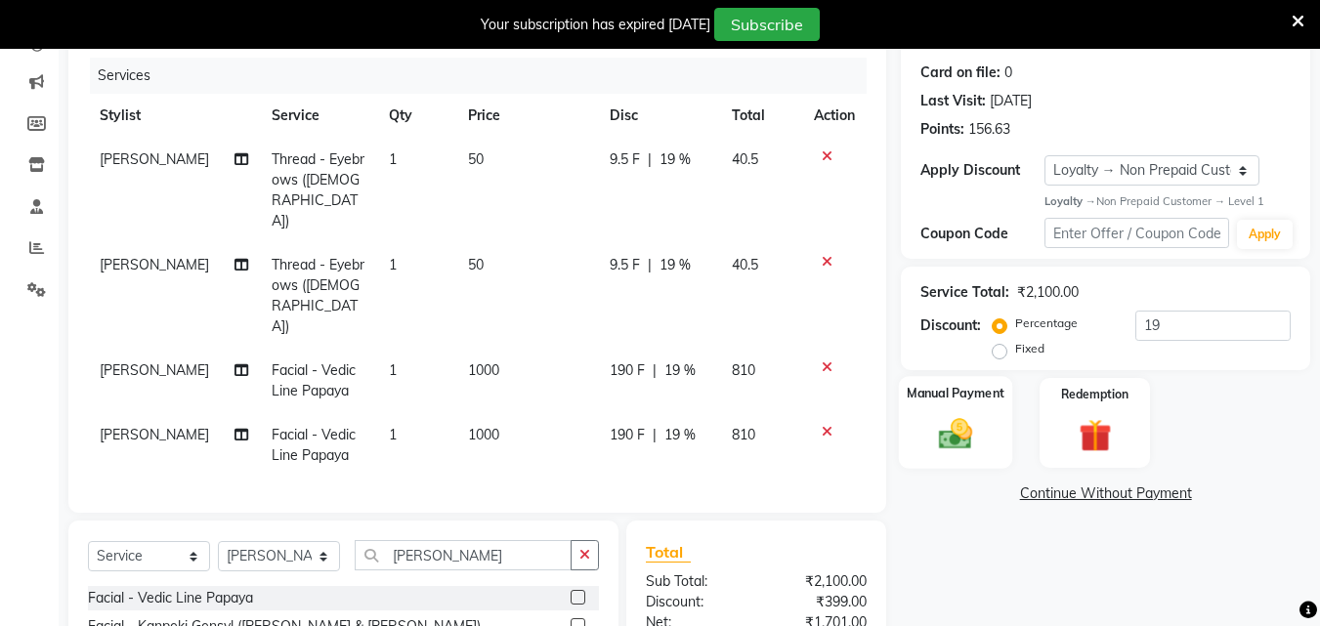
click at [953, 425] on img at bounding box center [955, 434] width 55 height 39
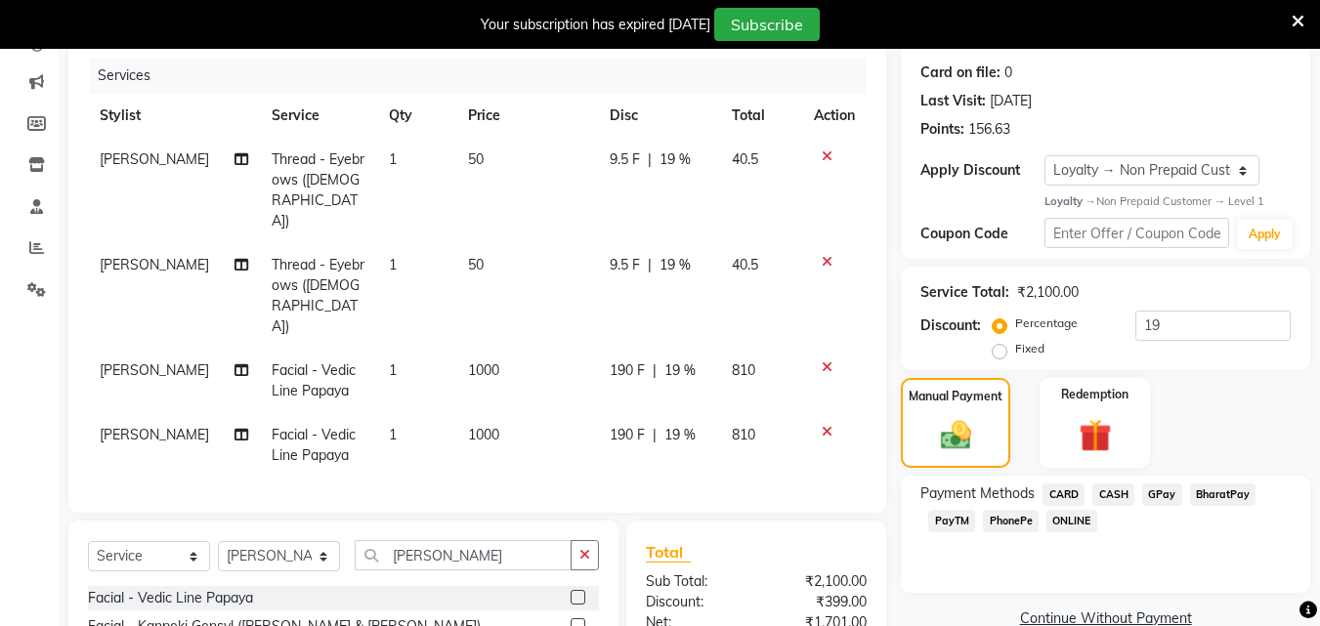
click at [1118, 495] on span "CASH" at bounding box center [1113, 495] width 42 height 22
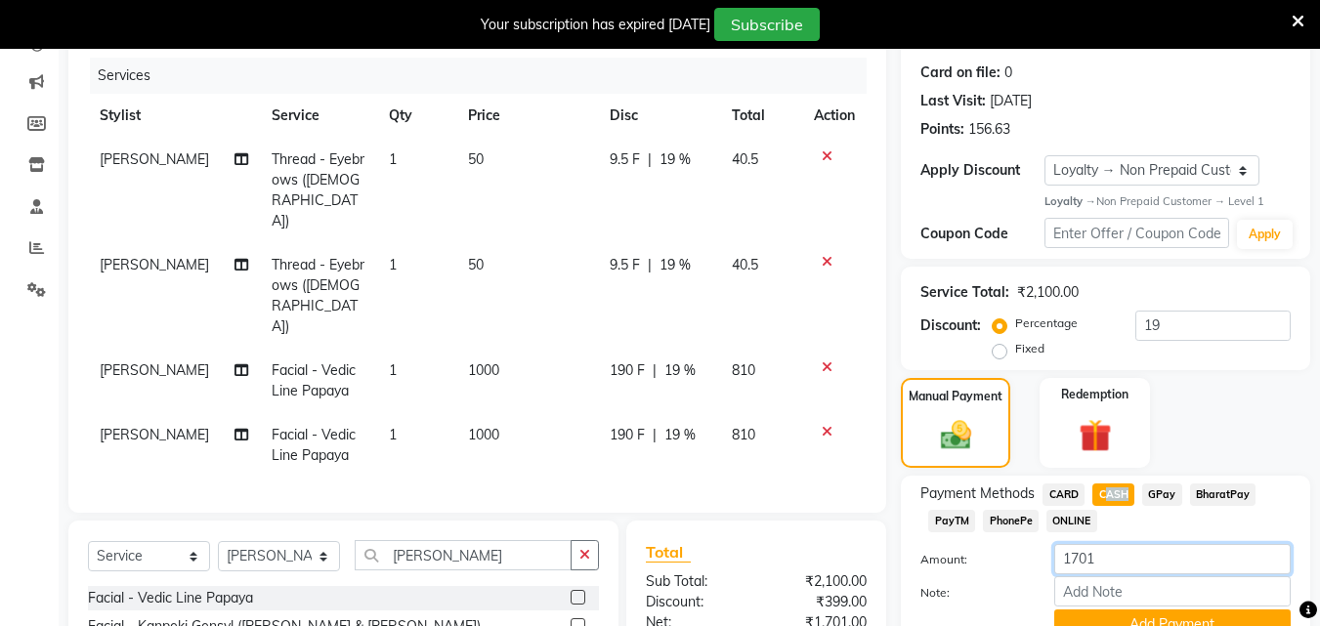
click at [1169, 556] on input "1701" at bounding box center [1172, 559] width 236 height 30
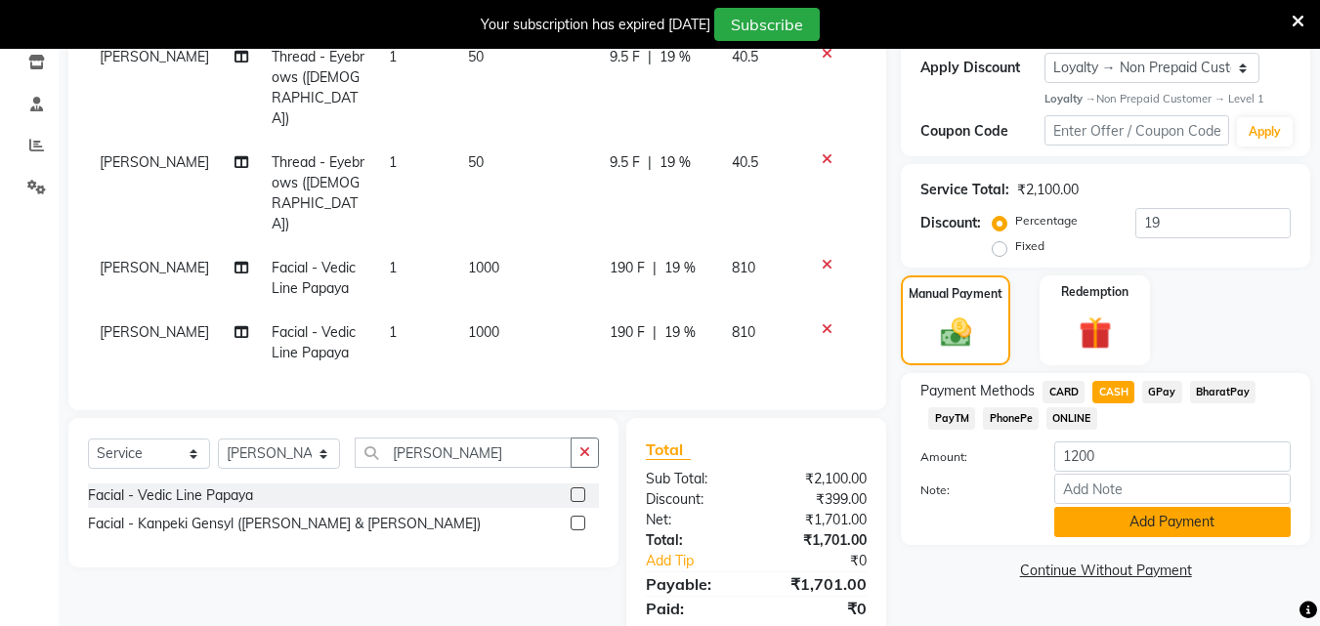
click at [1211, 512] on button "Add Payment" at bounding box center [1172, 522] width 236 height 30
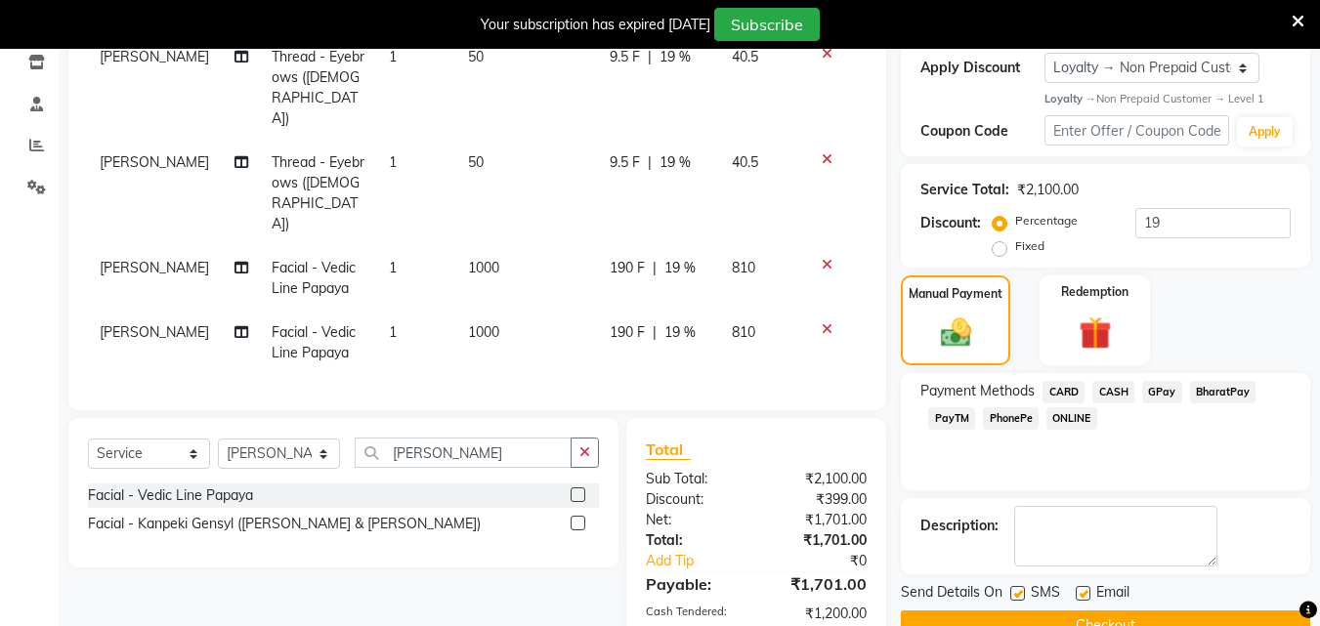
click at [1062, 385] on span "CARD" at bounding box center [1064, 392] width 42 height 22
click at [1063, 385] on span "CARD" at bounding box center [1064, 392] width 42 height 22
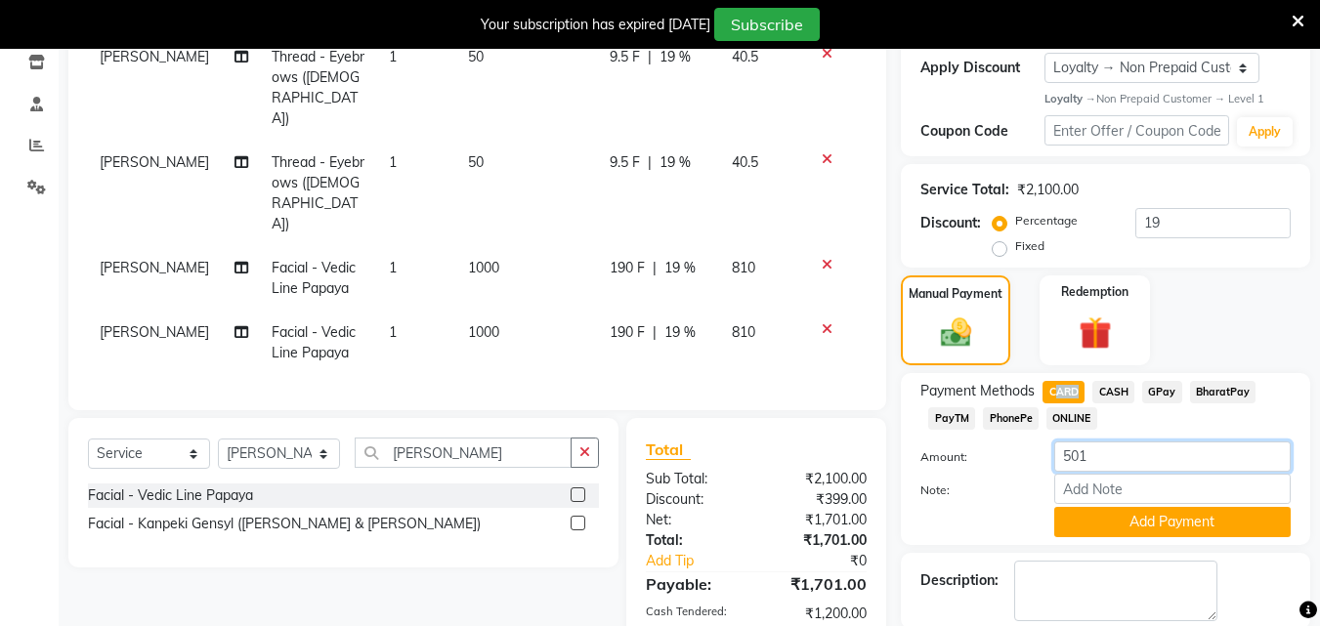
click at [1108, 452] on input "501" at bounding box center [1172, 457] width 236 height 30
click at [1109, 452] on input "501" at bounding box center [1172, 457] width 236 height 30
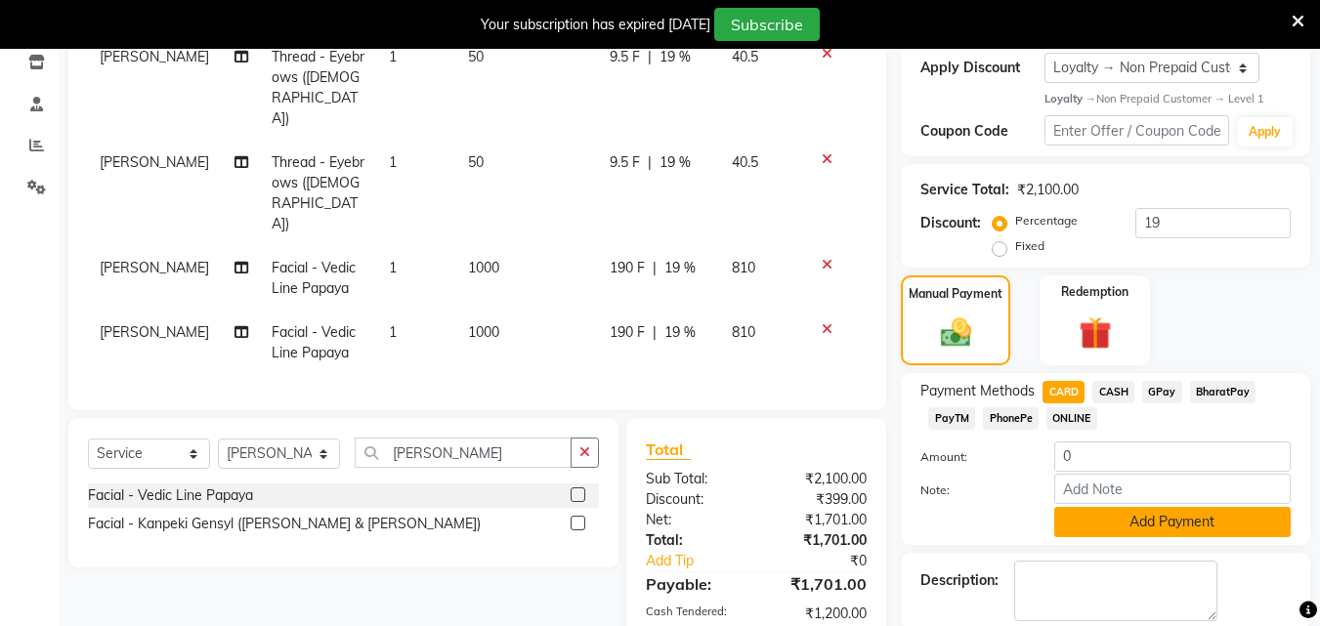
click at [1253, 522] on button "Add Payment" at bounding box center [1172, 522] width 236 height 30
click at [1253, 561] on div "Description:" at bounding box center [1105, 591] width 370 height 61
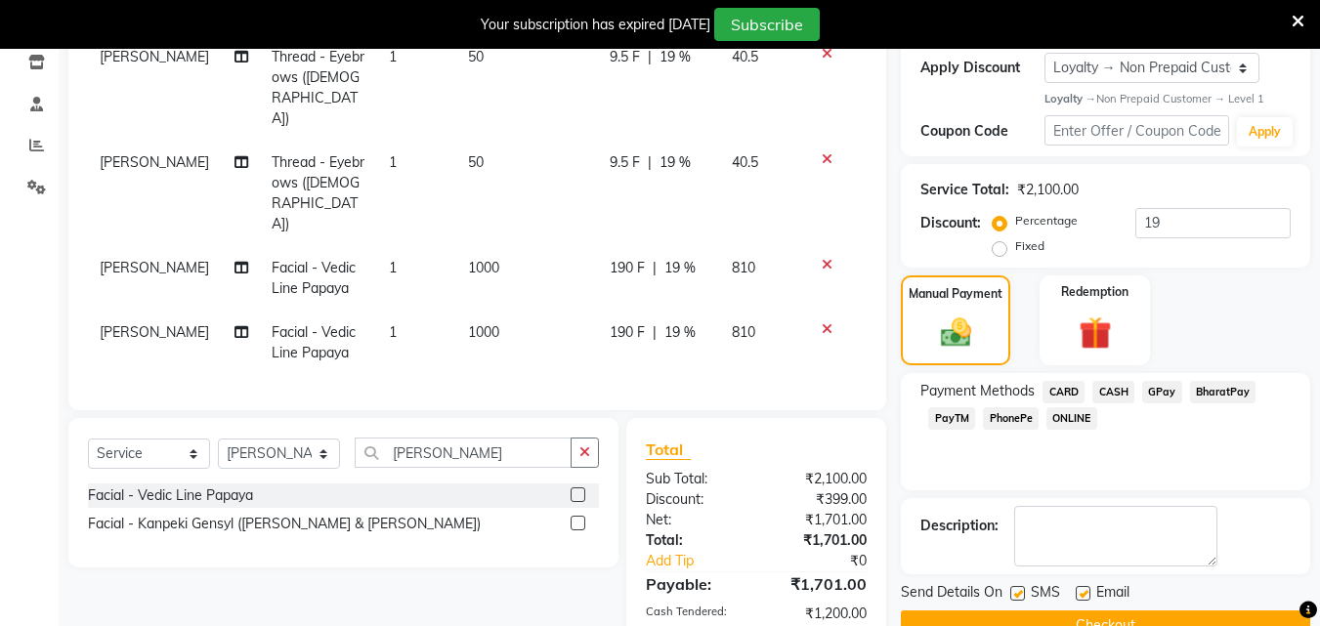
click at [1317, 329] on div "Manual Payment Redemption" at bounding box center [1105, 320] width 439 height 89
click at [1317, 339] on div "Manual Payment Redemption" at bounding box center [1105, 320] width 439 height 89
drag, startPoint x: 1317, startPoint y: 347, endPoint x: 1330, endPoint y: 407, distance: 61.9
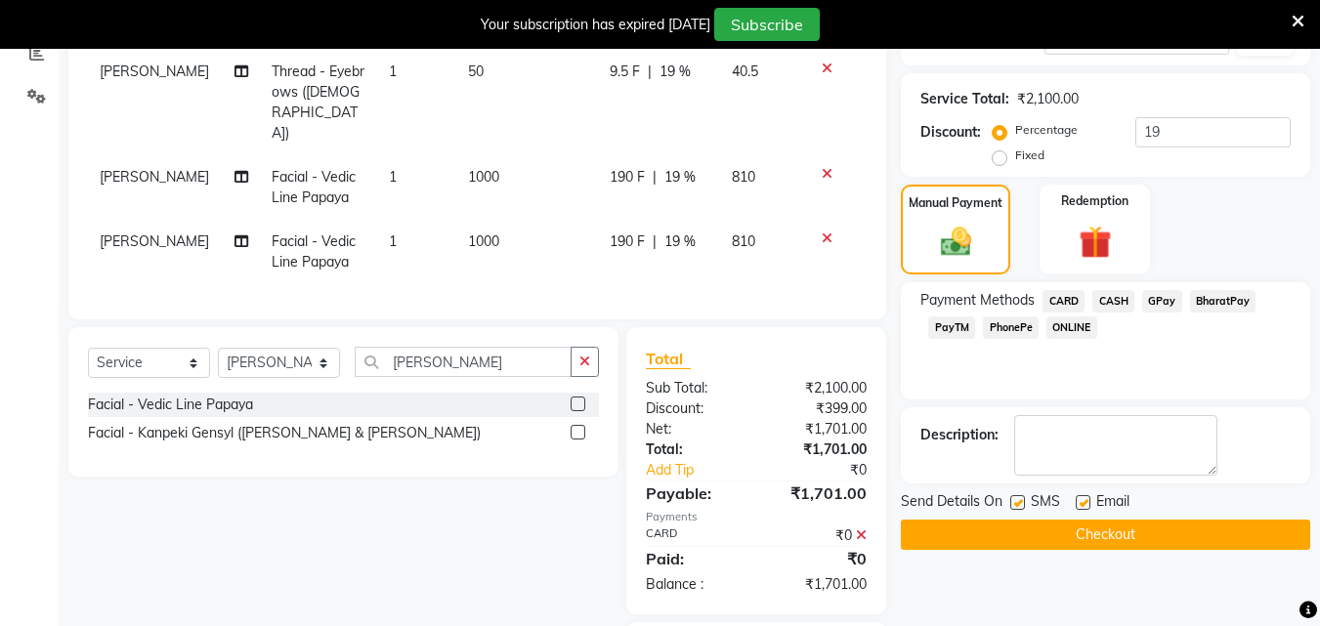
click at [862, 529] on icon at bounding box center [861, 536] width 11 height 14
click at [862, 460] on div "₹1,701.00" at bounding box center [818, 450] width 125 height 21
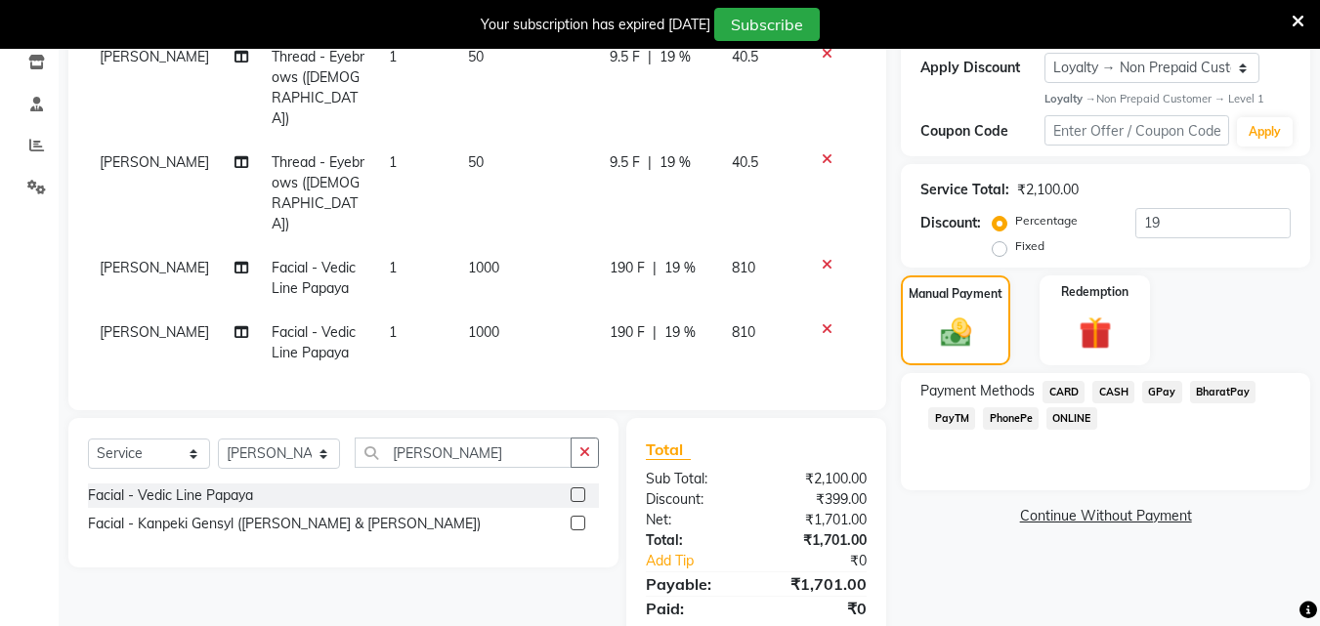
click at [1106, 400] on span "CASH" at bounding box center [1113, 392] width 42 height 22
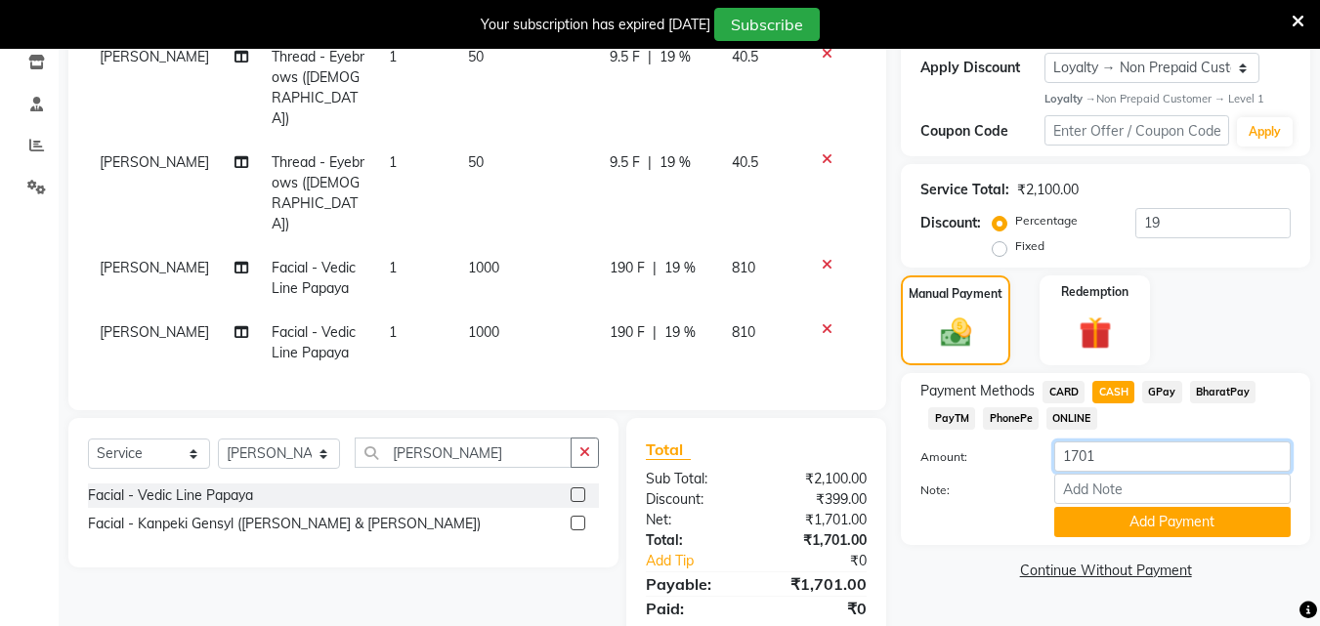
click at [1094, 452] on input "1701" at bounding box center [1172, 457] width 236 height 30
click at [1108, 523] on button "Add Payment" at bounding box center [1172, 522] width 236 height 30
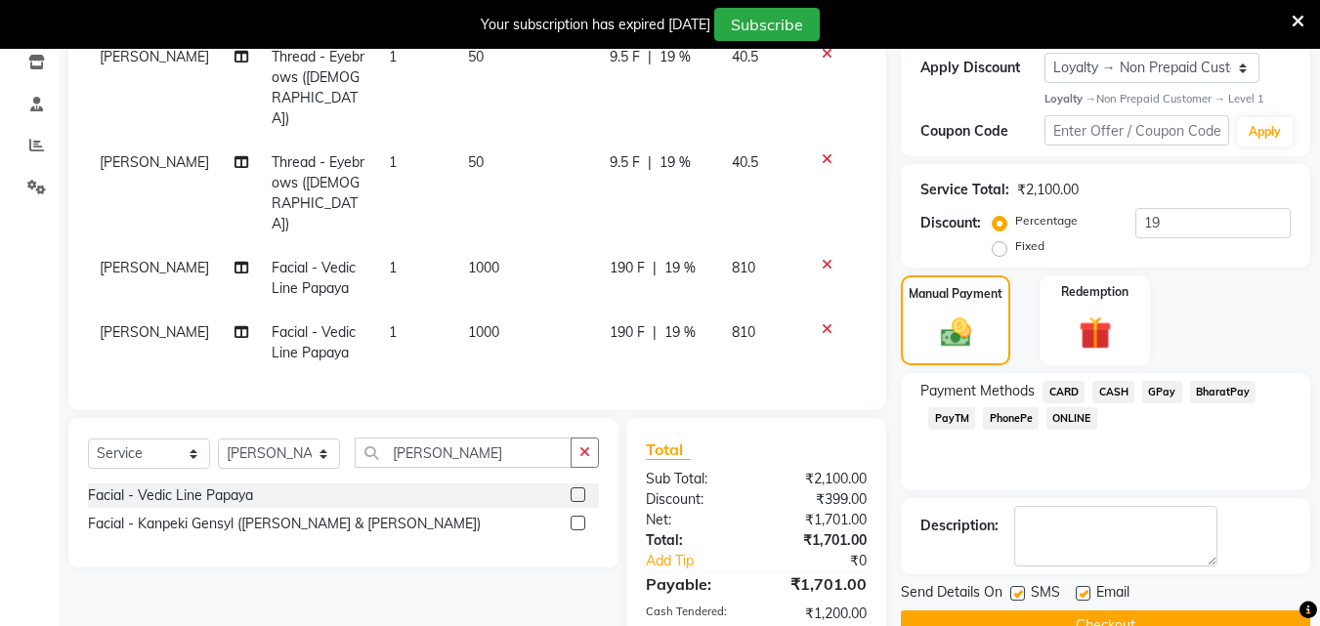
scroll to position [491, 0]
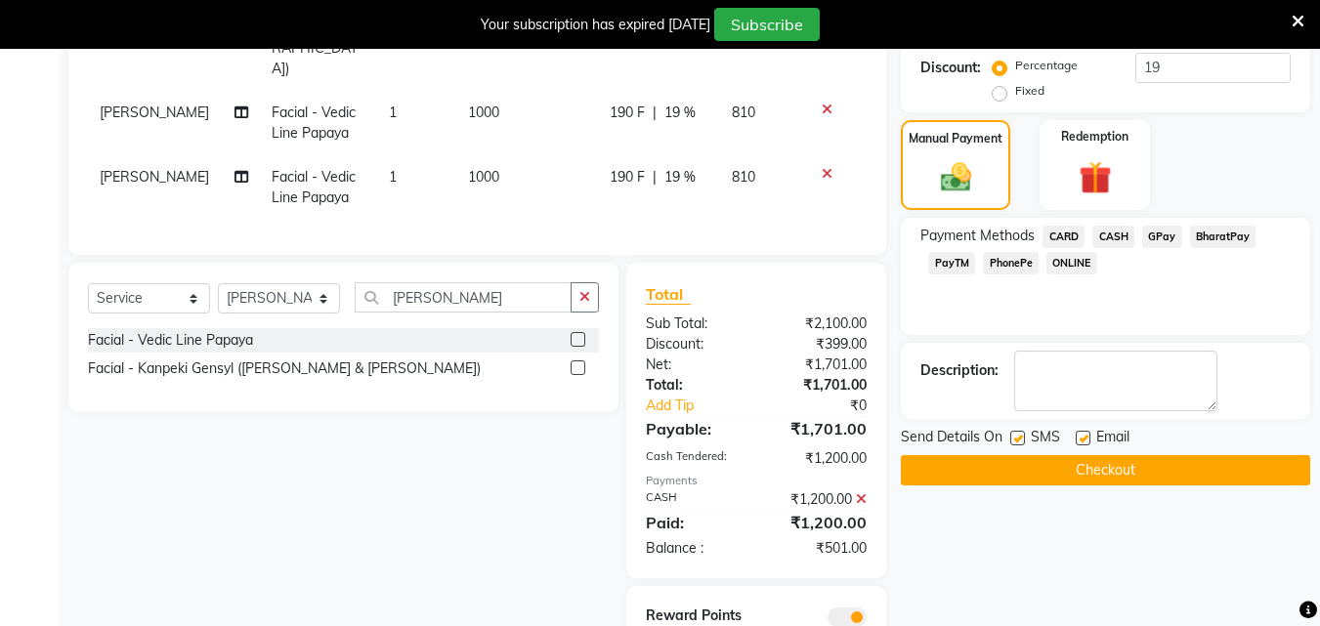
click at [1020, 437] on label at bounding box center [1017, 438] width 15 height 15
click at [1020, 437] on input "checkbox" at bounding box center [1016, 439] width 13 height 13
click at [1020, 437] on label at bounding box center [1017, 438] width 15 height 15
click at [1020, 437] on input "checkbox" at bounding box center [1016, 439] width 13 height 13
click at [1020, 437] on label at bounding box center [1017, 438] width 15 height 15
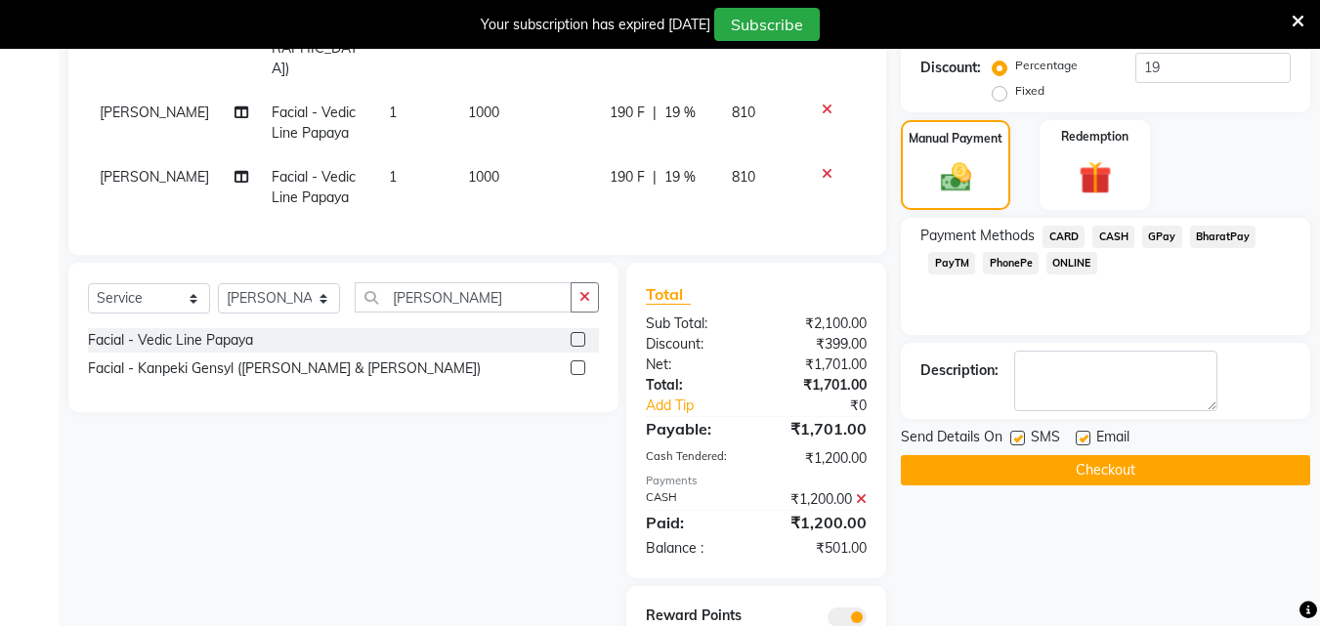
click at [1020, 437] on input "checkbox" at bounding box center [1016, 439] width 13 height 13
click at [1020, 437] on label at bounding box center [1017, 438] width 15 height 15
click at [1020, 437] on input "checkbox" at bounding box center [1016, 439] width 13 height 13
click at [1020, 437] on label at bounding box center [1017, 438] width 15 height 15
click at [1020, 437] on input "checkbox" at bounding box center [1016, 439] width 13 height 13
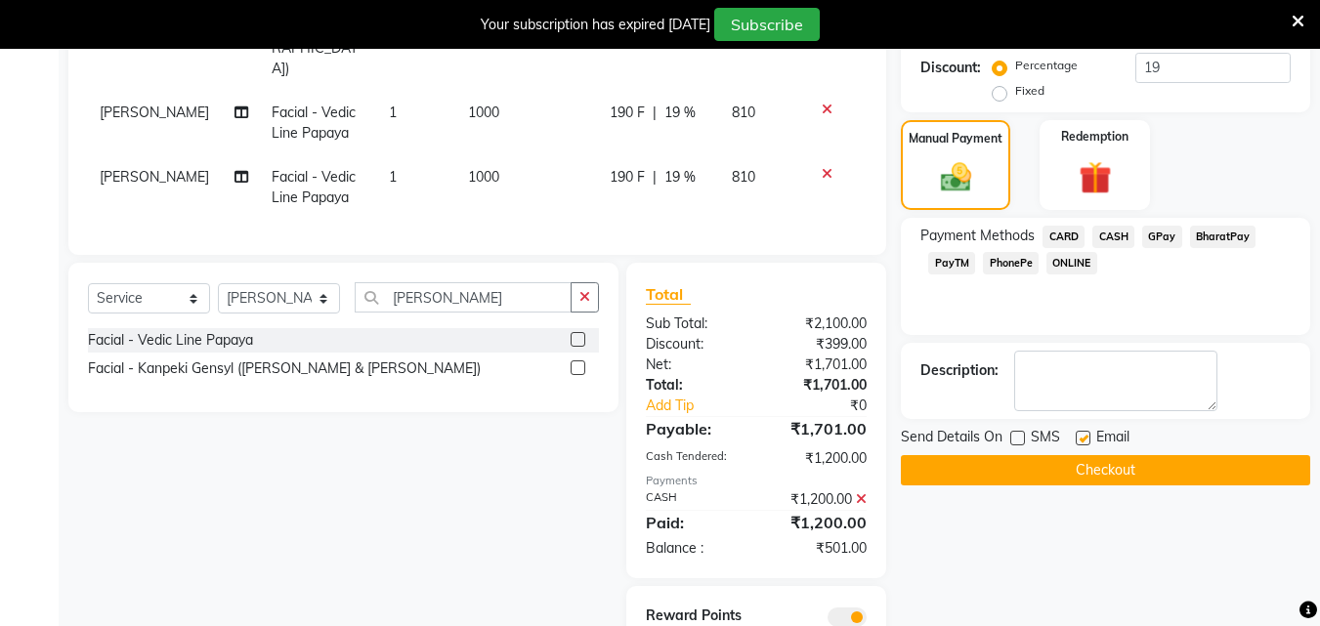
click at [1084, 433] on label at bounding box center [1083, 438] width 15 height 15
click at [1084, 433] on input "checkbox" at bounding box center [1082, 439] width 13 height 13
click at [1084, 433] on label at bounding box center [1083, 438] width 15 height 15
click at [1084, 433] on input "checkbox" at bounding box center [1082, 439] width 13 height 13
click at [1084, 433] on label at bounding box center [1083, 438] width 15 height 15
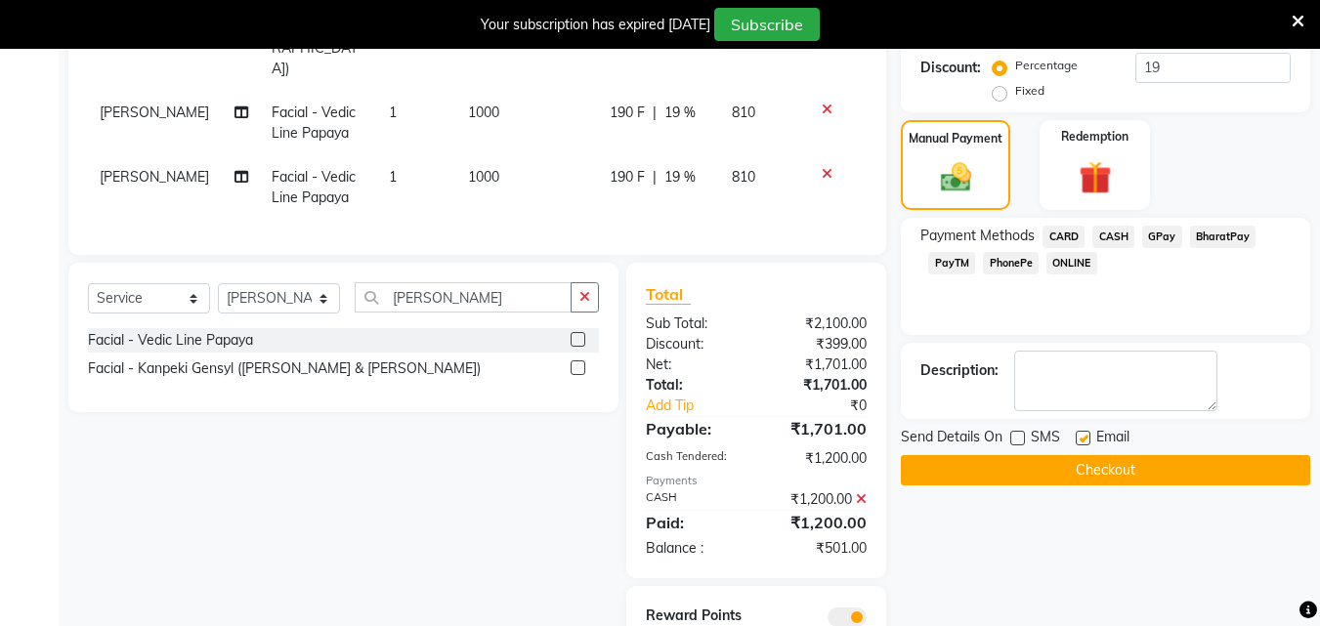
click at [1084, 433] on input "checkbox" at bounding box center [1082, 439] width 13 height 13
click at [1084, 433] on label at bounding box center [1083, 438] width 15 height 15
click at [1084, 433] on input "checkbox" at bounding box center [1082, 439] width 13 height 13
click at [1088, 442] on label at bounding box center [1083, 438] width 15 height 15
click at [1088, 442] on input "checkbox" at bounding box center [1082, 439] width 13 height 13
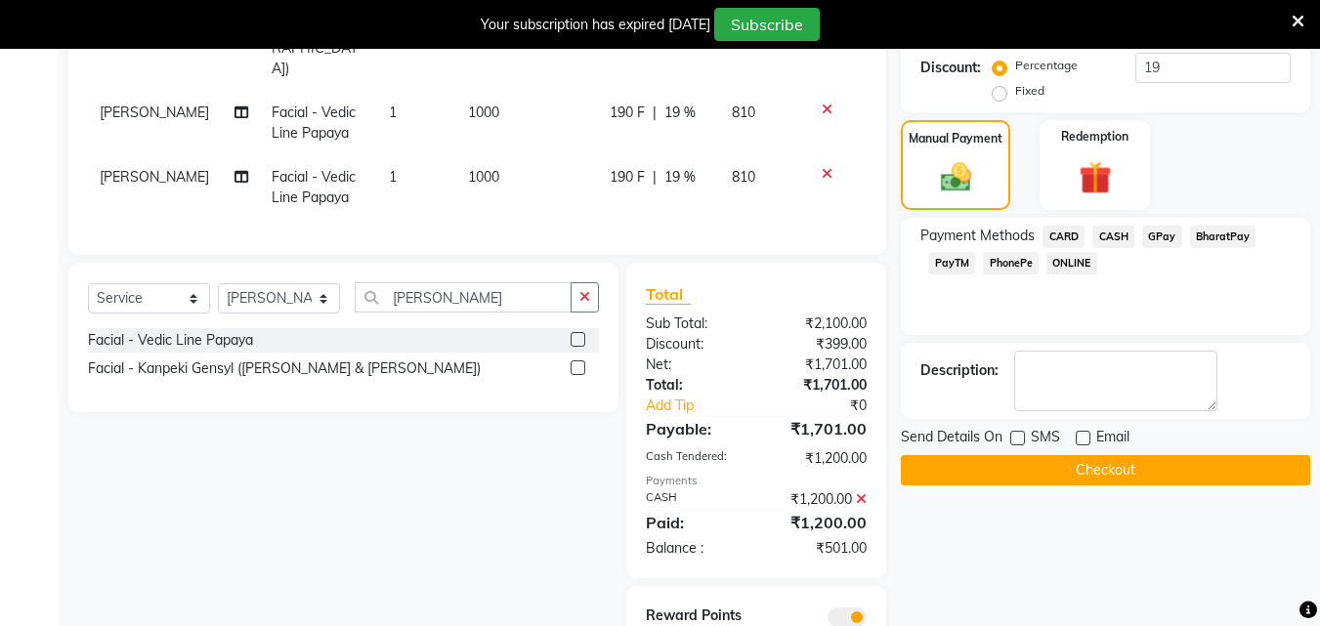
click at [1088, 442] on label at bounding box center [1083, 438] width 15 height 15
click at [1088, 442] on input "checkbox" at bounding box center [1082, 439] width 13 height 13
click at [1088, 442] on label at bounding box center [1083, 438] width 15 height 15
click at [1088, 442] on input "checkbox" at bounding box center [1082, 439] width 13 height 13
click at [1088, 442] on label at bounding box center [1083, 438] width 15 height 15
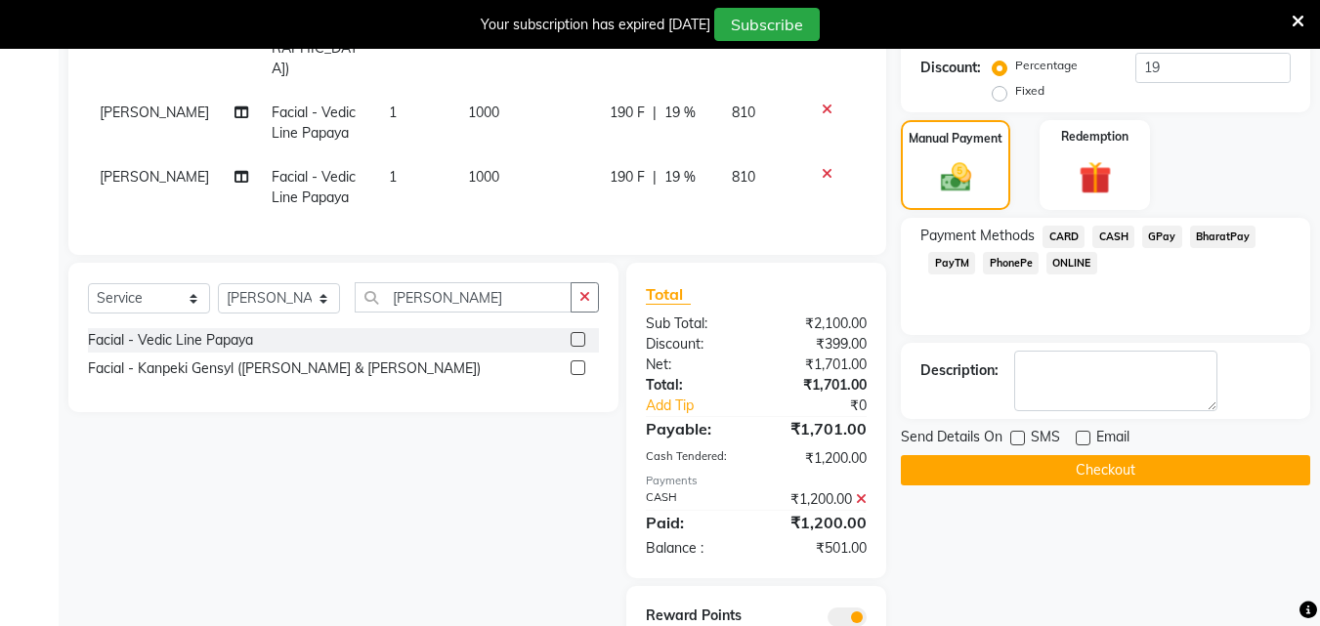
click at [1088, 442] on input "checkbox" at bounding box center [1082, 439] width 13 height 13
click at [1088, 442] on label at bounding box center [1083, 438] width 15 height 15
click at [1088, 442] on input "checkbox" at bounding box center [1082, 439] width 13 height 13
click at [1084, 464] on button "Checkout" at bounding box center [1105, 470] width 409 height 30
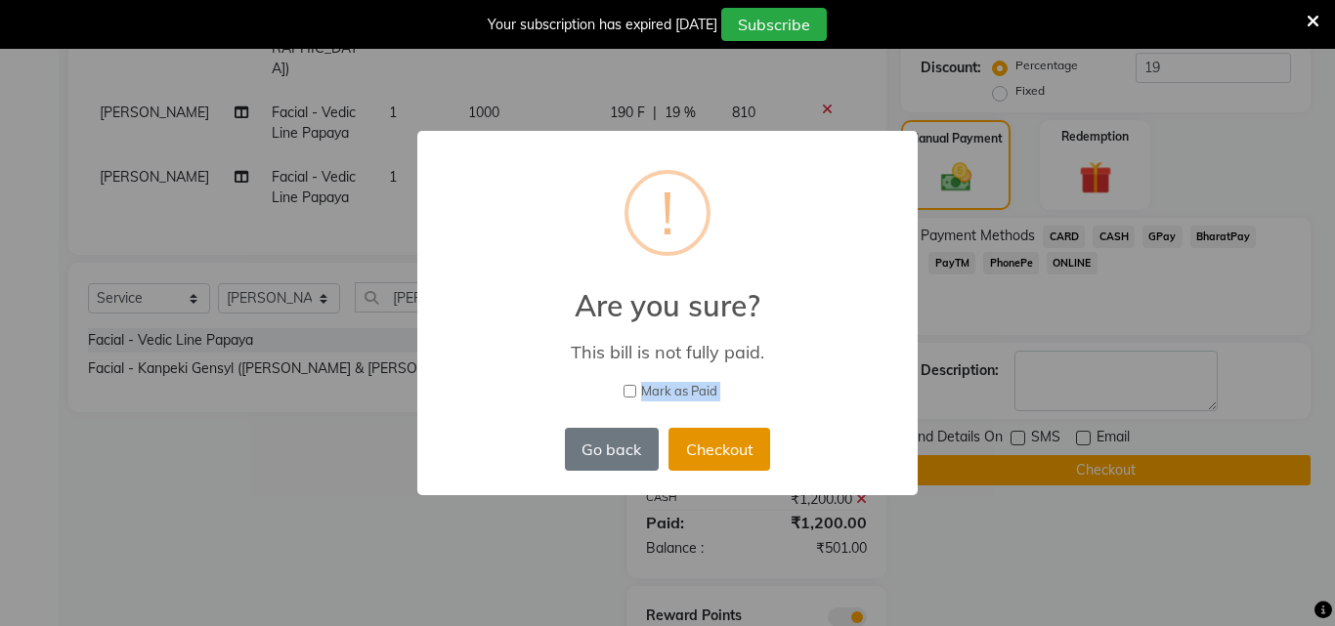
click at [762, 443] on button "Checkout" at bounding box center [719, 449] width 102 height 43
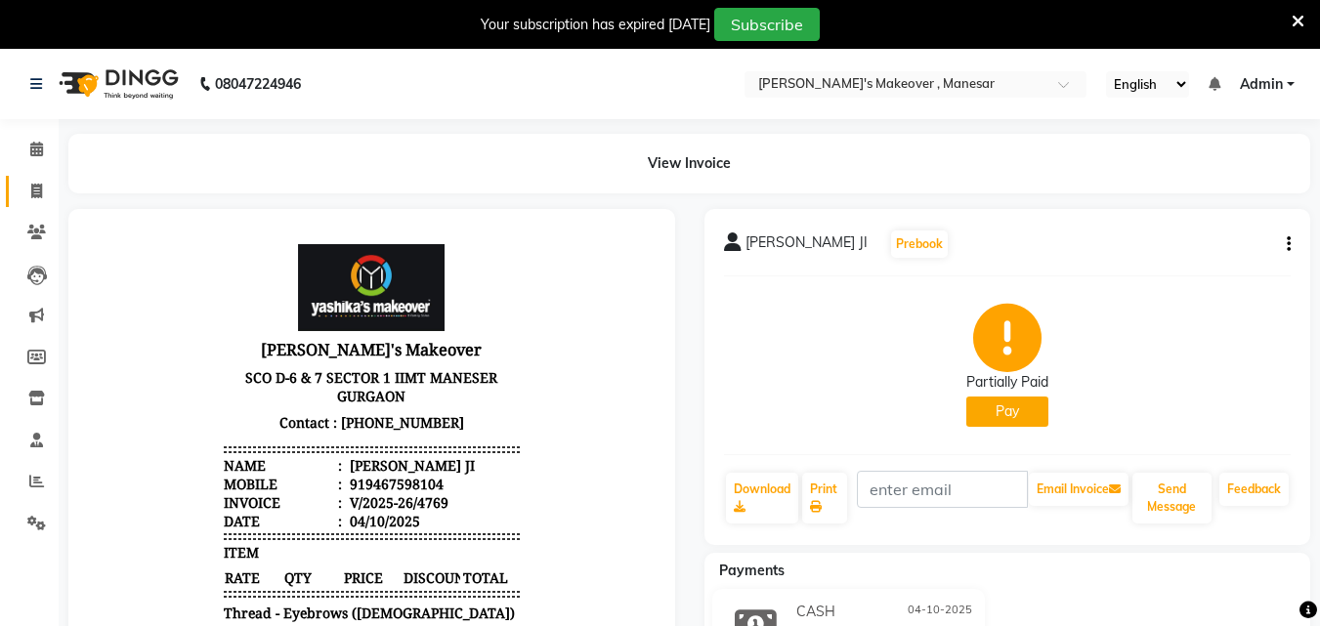
click at [33, 194] on icon at bounding box center [36, 191] width 11 height 15
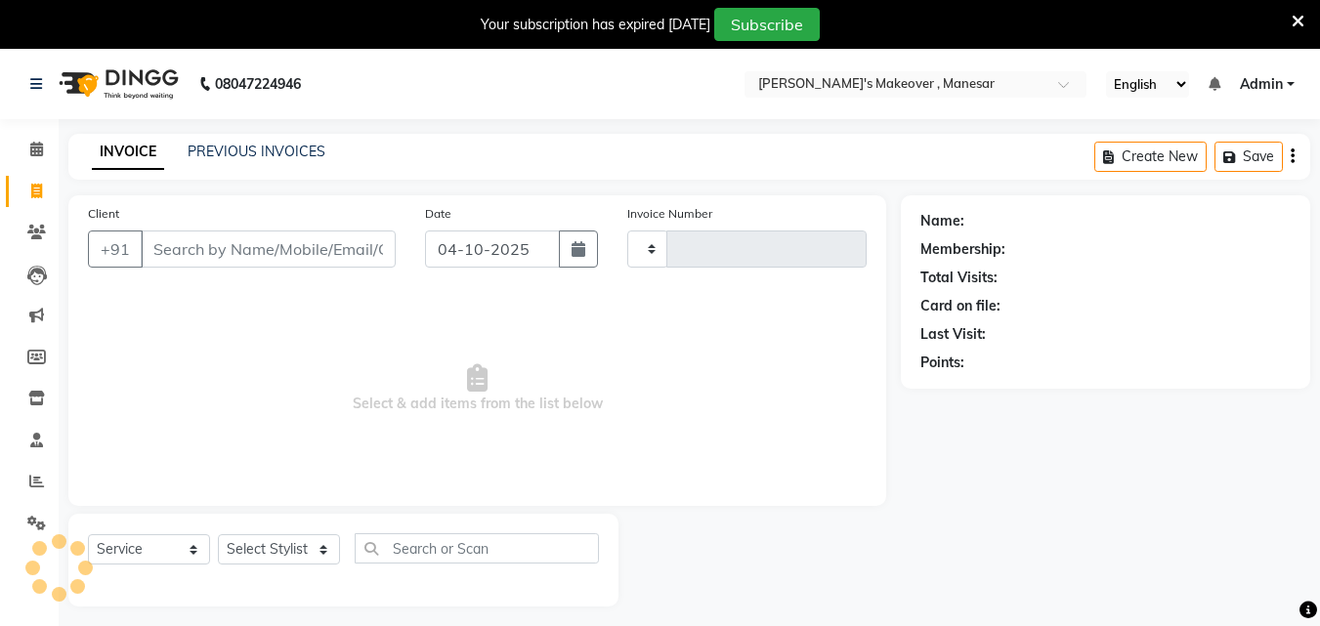
scroll to position [49, 0]
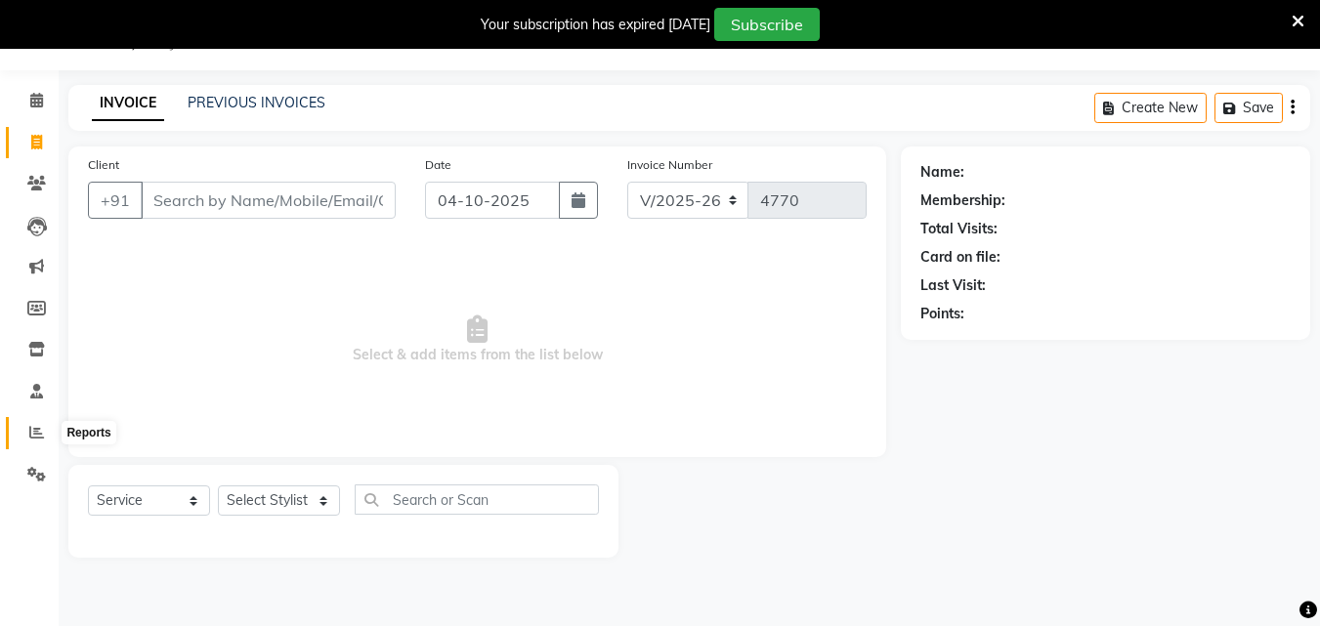
click at [44, 432] on span at bounding box center [37, 433] width 34 height 22
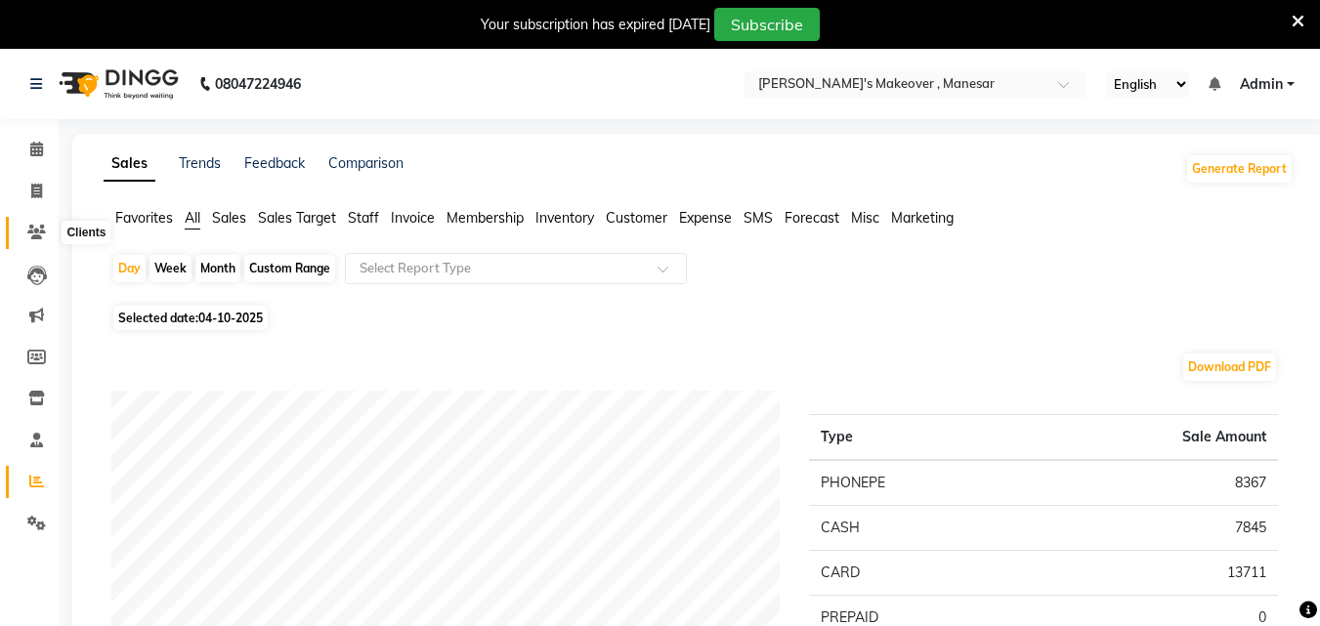
click at [33, 230] on icon at bounding box center [36, 232] width 19 height 15
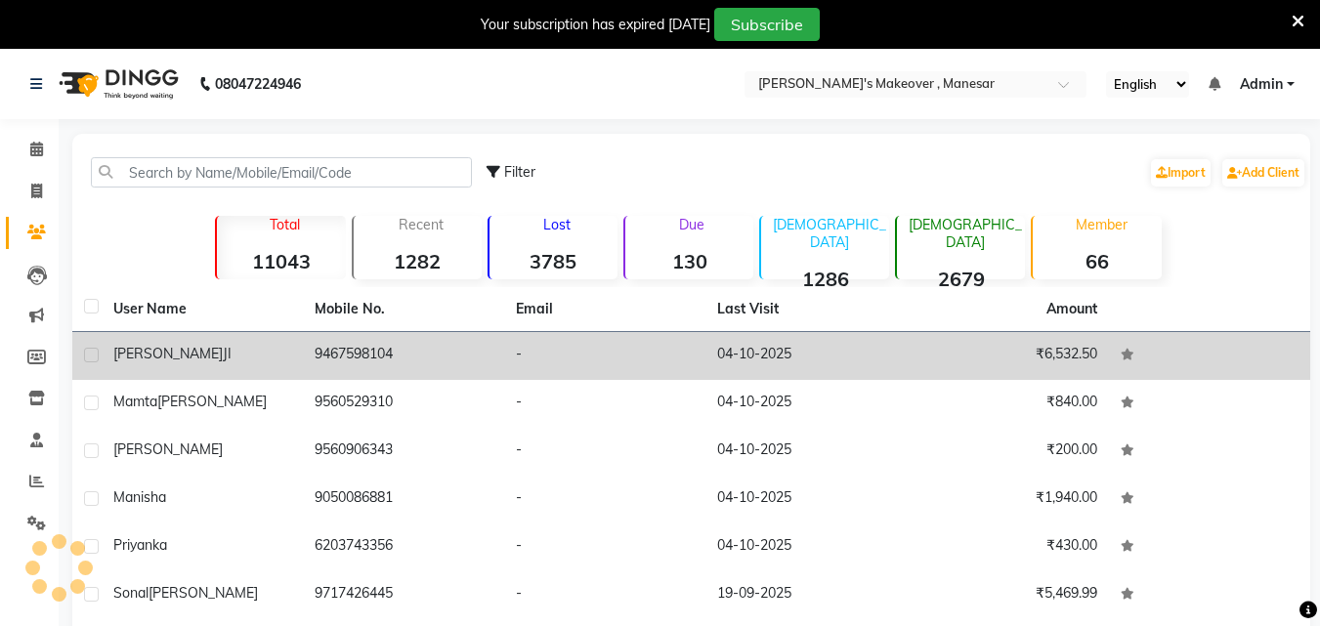
click at [236, 359] on div "[PERSON_NAME] JI" at bounding box center [202, 354] width 178 height 21
click at [303, 359] on td "9467598104" at bounding box center [403, 356] width 201 height 48
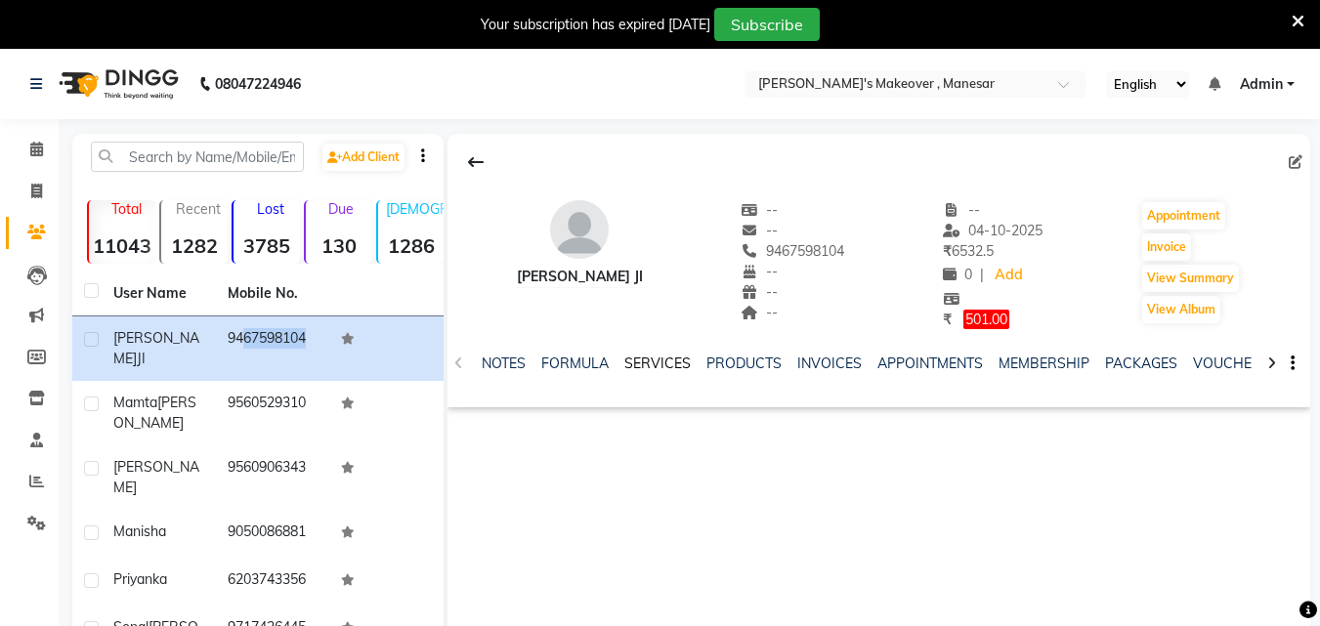
click at [652, 367] on link "SERVICES" at bounding box center [657, 364] width 66 height 18
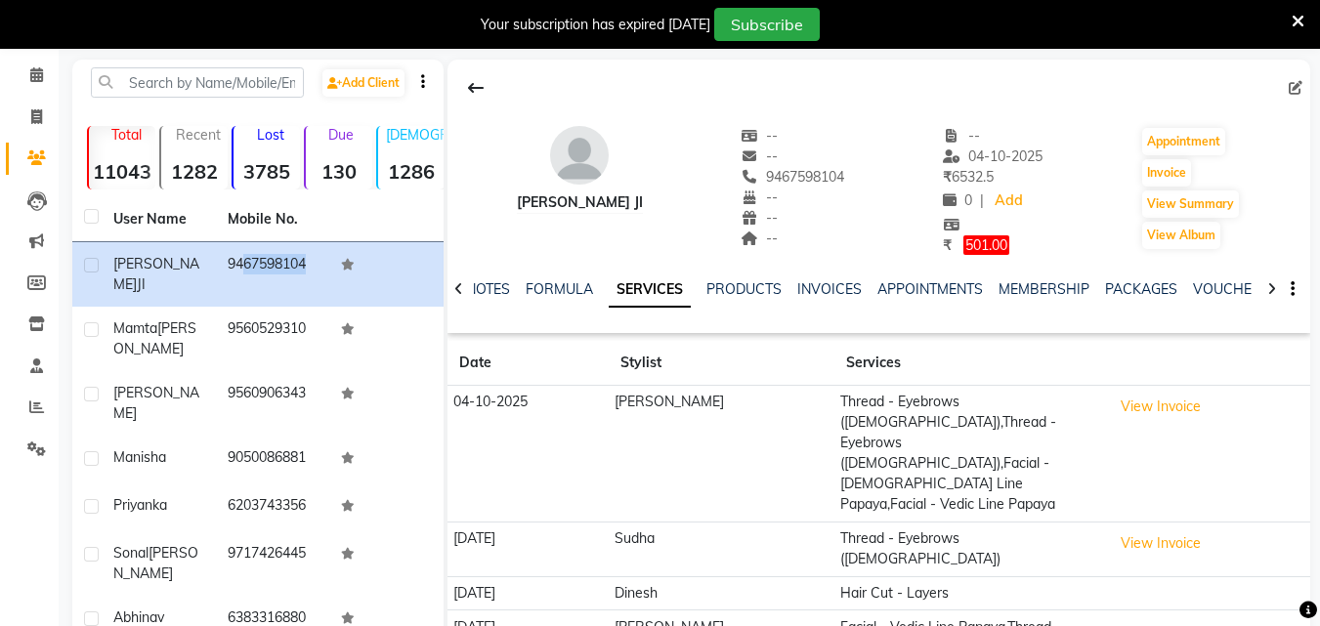
scroll to position [112, 0]
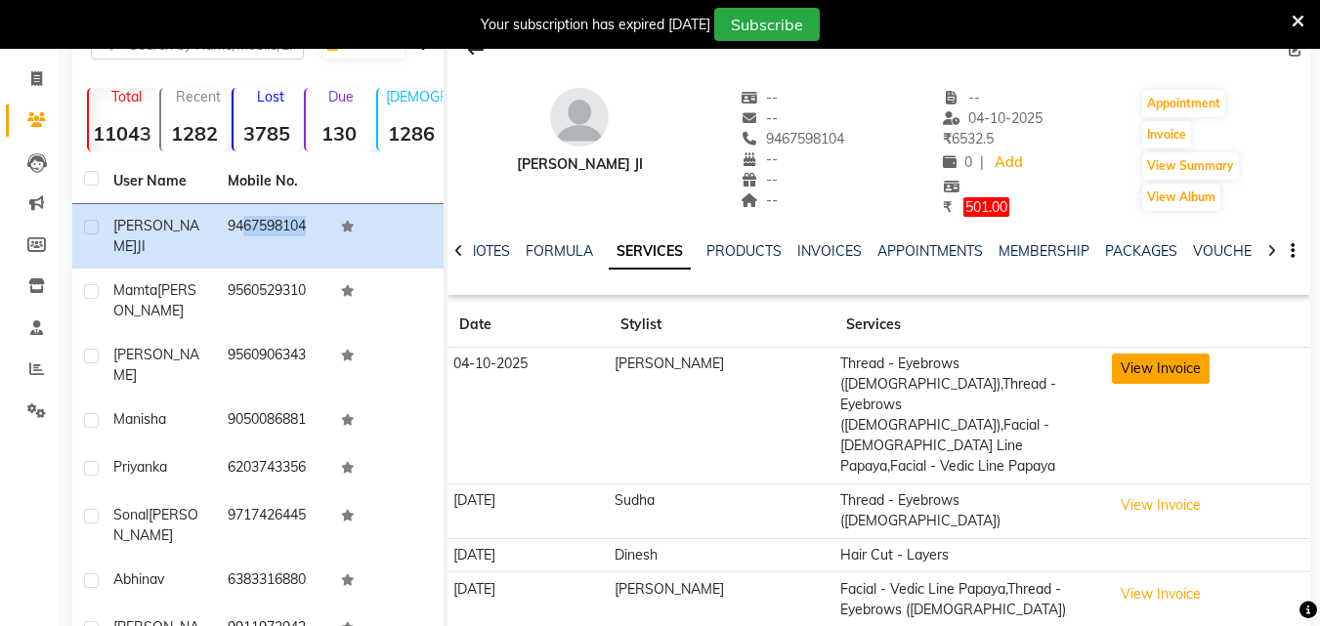
click at [1133, 382] on button "View Invoice" at bounding box center [1161, 369] width 98 height 30
click at [1133, 376] on button "View Invoice" at bounding box center [1161, 369] width 98 height 30
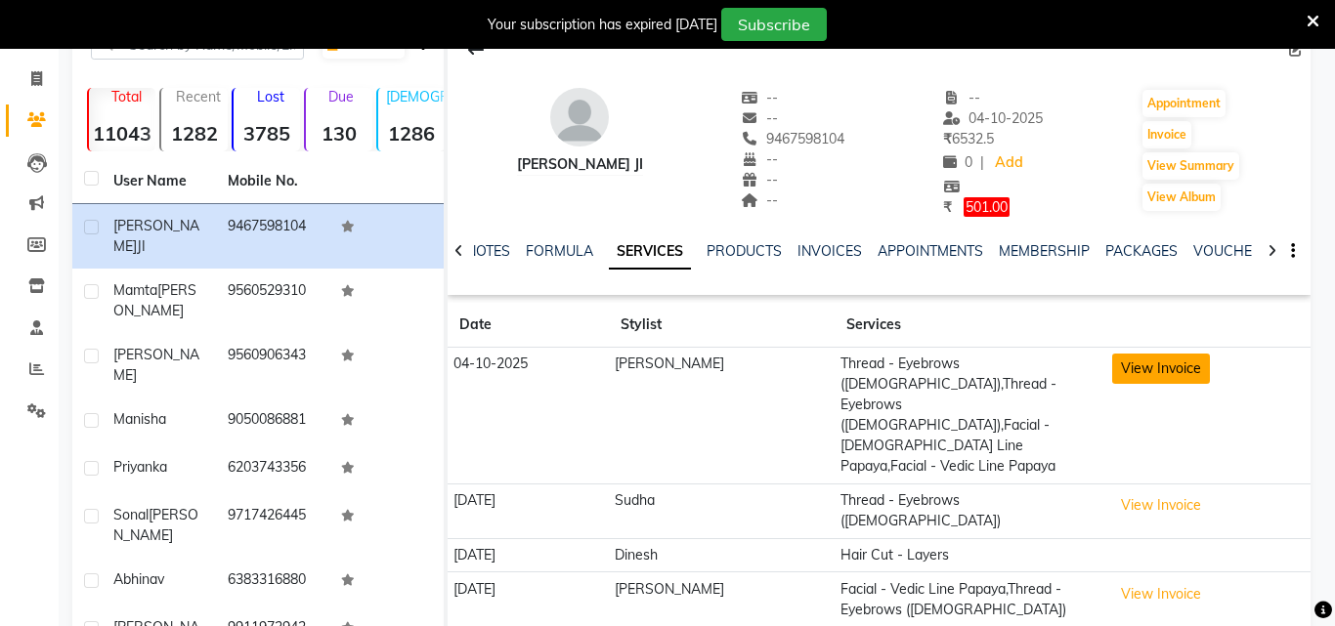
click at [1133, 376] on ngb-modal-window "INVOICE View Invoice Close Loading..." at bounding box center [667, 313] width 1335 height 626
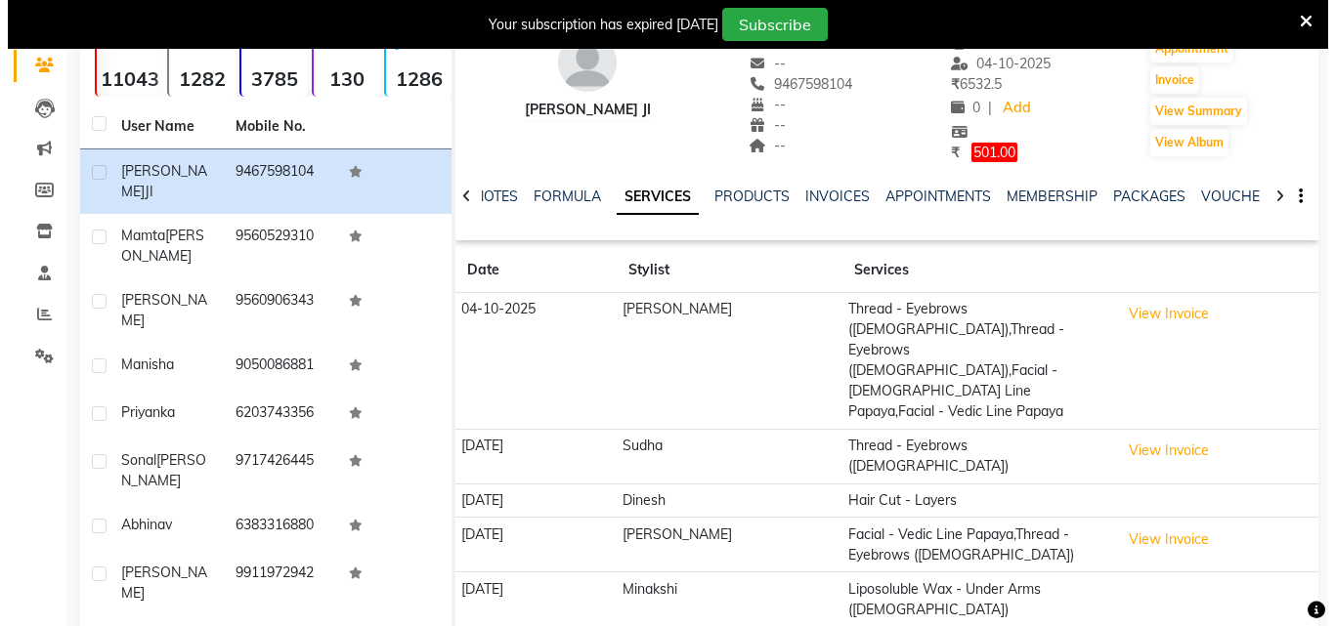
scroll to position [71, 0]
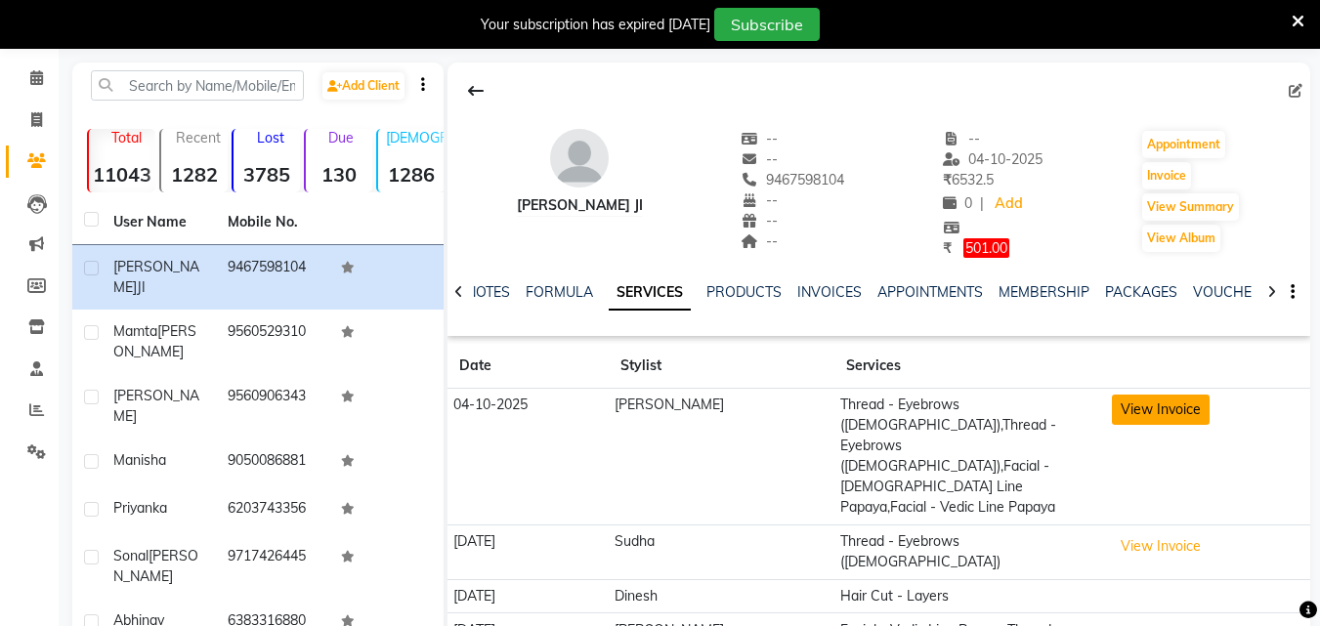
click at [1151, 413] on button "View Invoice" at bounding box center [1161, 410] width 98 height 30
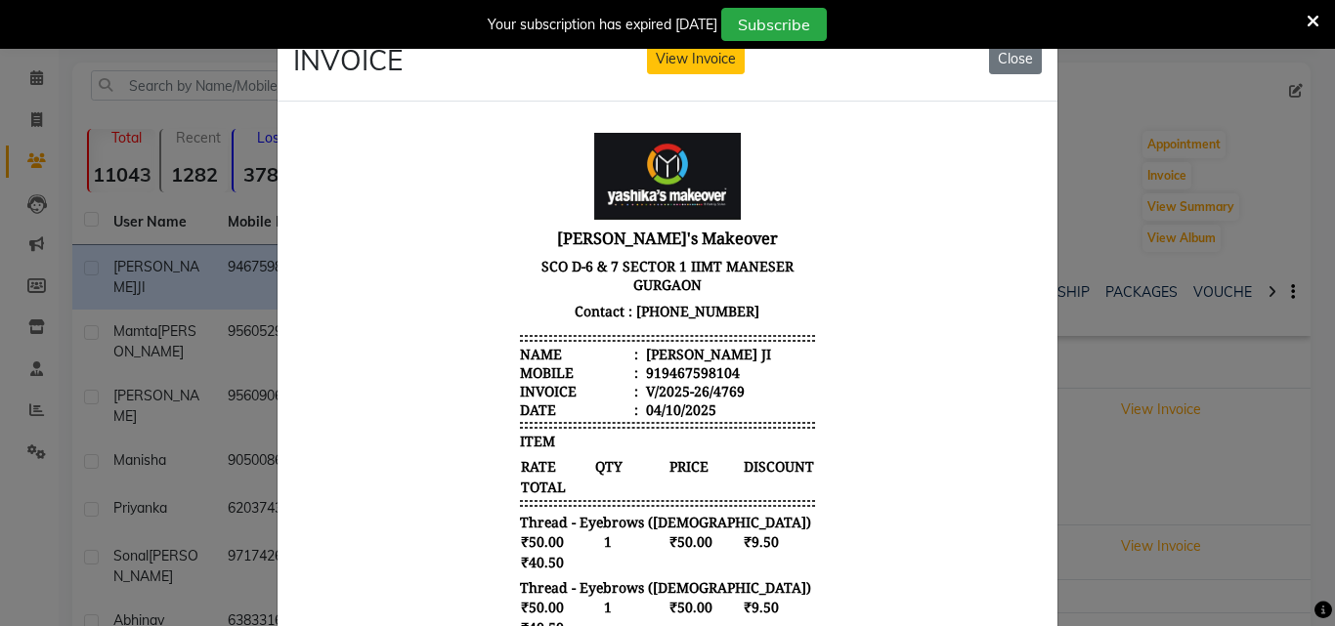
scroll to position [0, 0]
click at [675, 65] on button "View Invoice" at bounding box center [696, 59] width 98 height 30
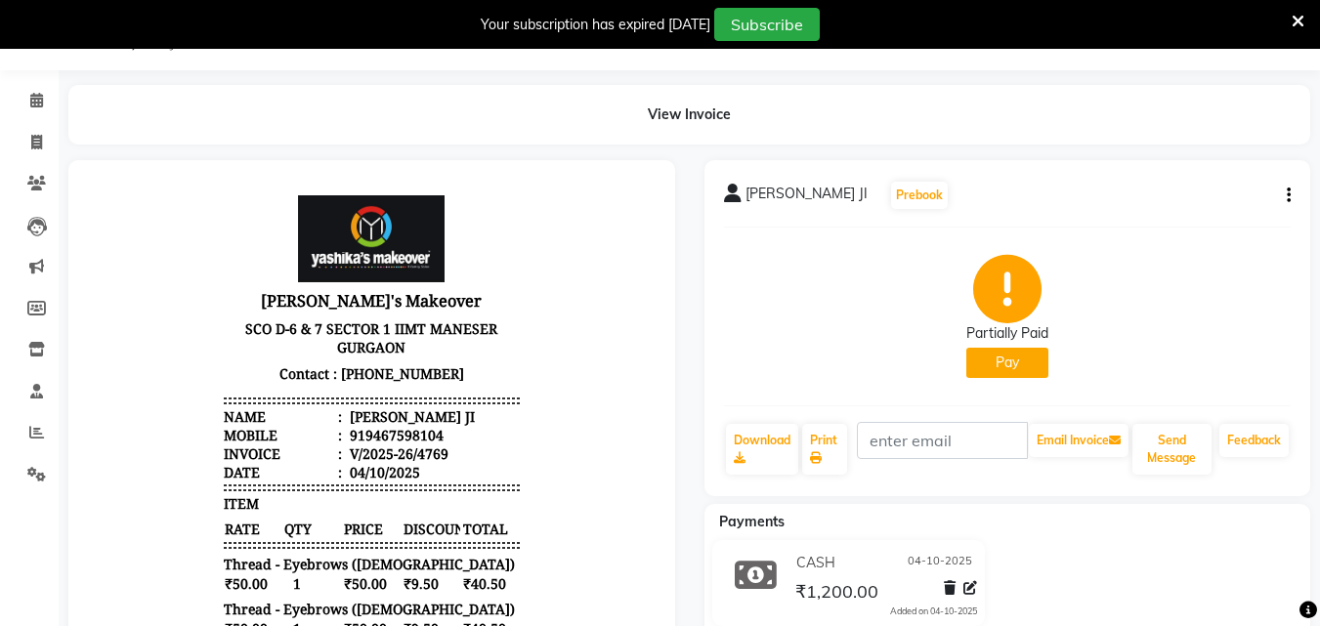
click at [1294, 199] on div "[PERSON_NAME] JI Prebook Partially Paid Pay Download Print Email Invoice Send M…" at bounding box center [1007, 328] width 607 height 336
click at [1284, 197] on button "button" at bounding box center [1285, 196] width 12 height 21
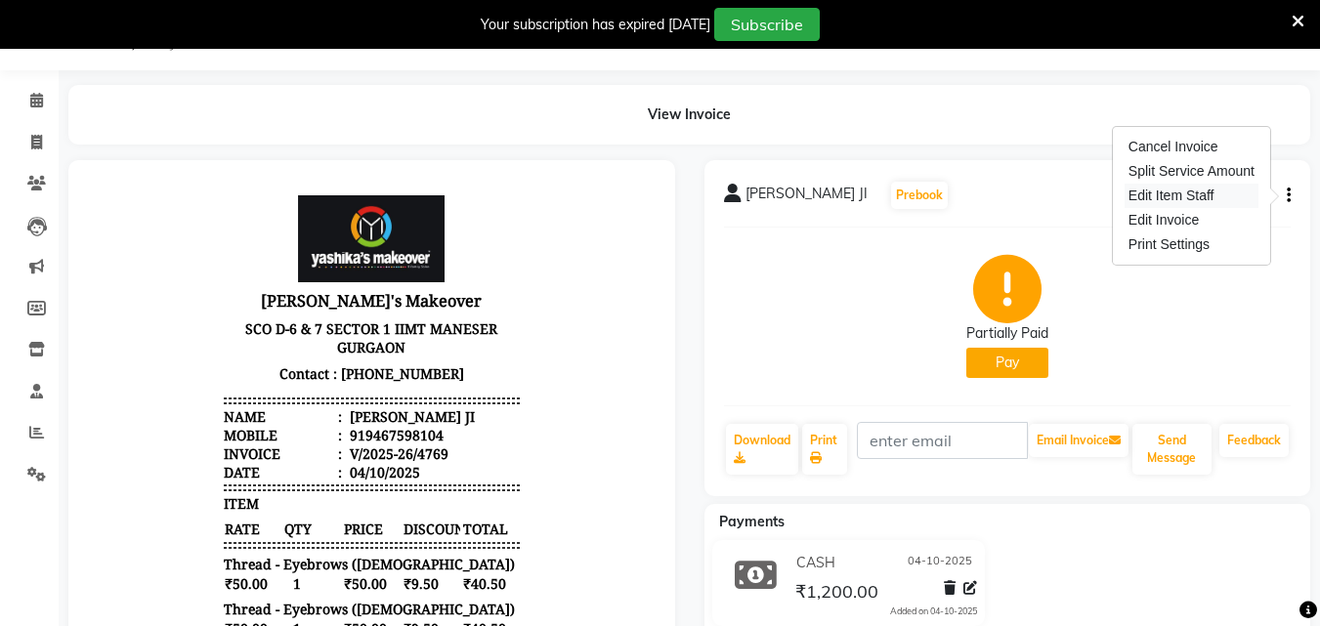
click at [1181, 193] on div "Edit Item Staff" at bounding box center [1192, 196] width 134 height 24
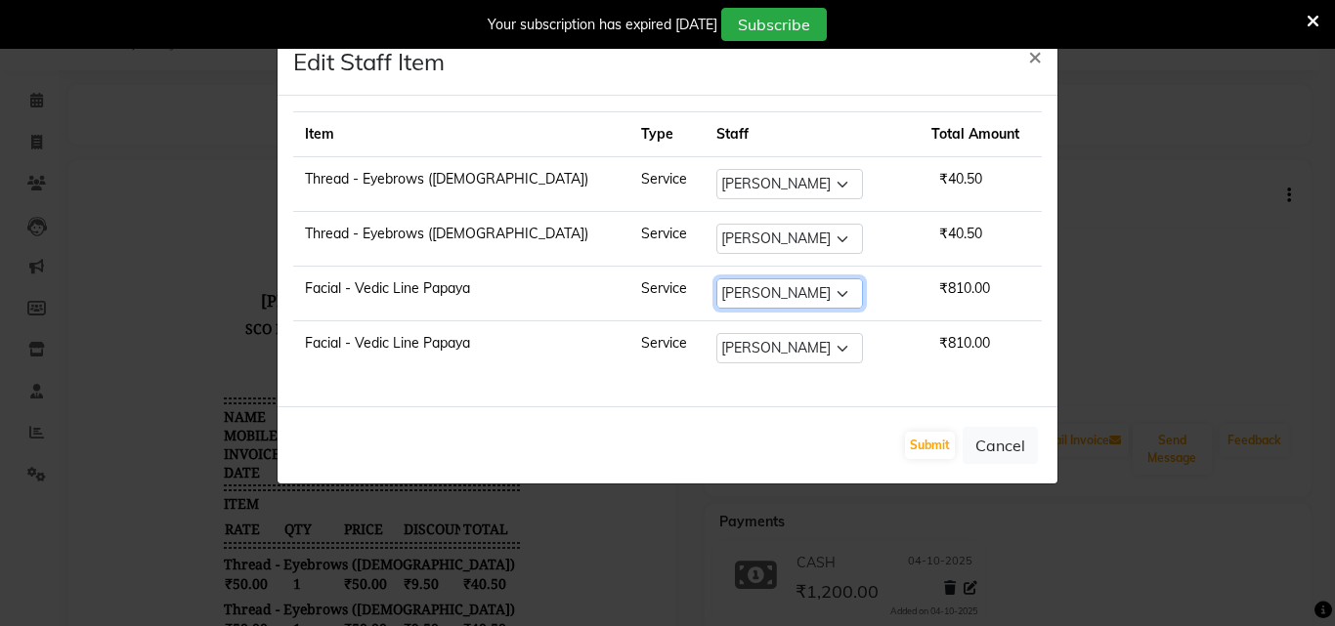
click at [771, 296] on select "Select Danish Shavej [PERSON_NAME] Krishna [PERSON_NAME] [PERSON_NAME] Mdm [PER…" at bounding box center [789, 293] width 147 height 30
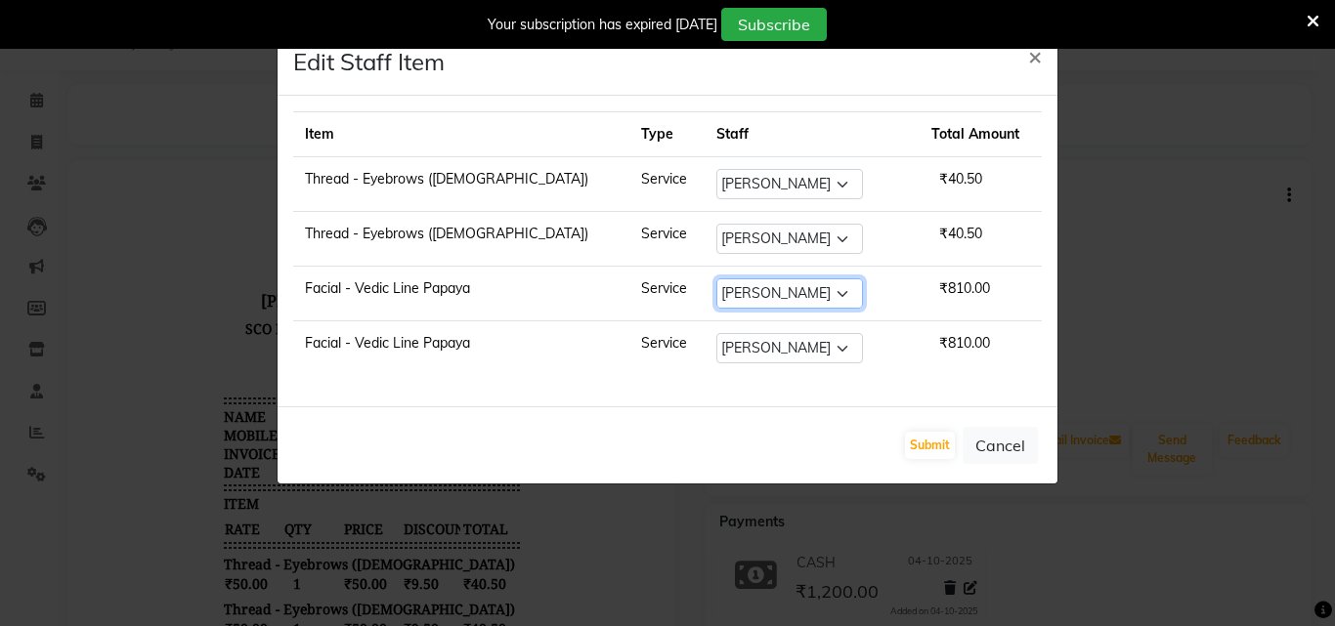
click at [771, 296] on select "Select Danish Shavej [PERSON_NAME] Krishna [PERSON_NAME] [PERSON_NAME] Mdm [PER…" at bounding box center [789, 293] width 147 height 30
click at [716, 278] on select "Select Danish Shavej [PERSON_NAME] Krishna [PERSON_NAME] [PERSON_NAME] Mdm [PER…" at bounding box center [789, 293] width 147 height 30
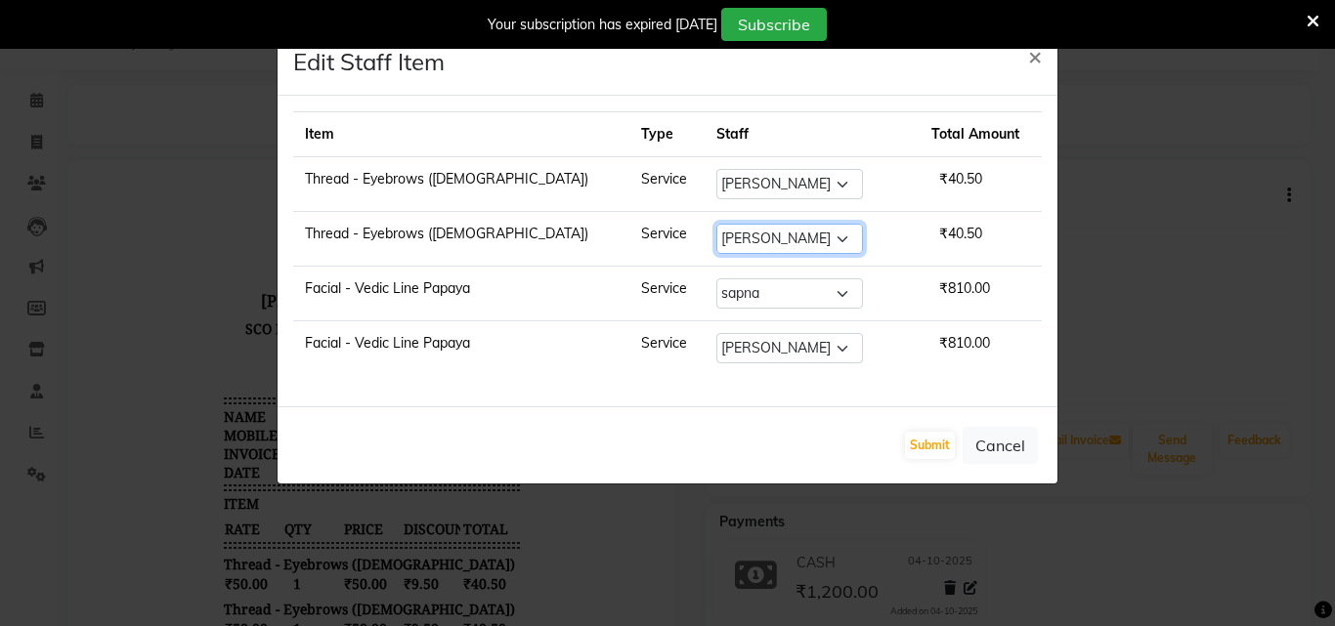
click at [731, 240] on select "Select Danish Shavej [PERSON_NAME] Krishna [PERSON_NAME] [PERSON_NAME] Mdm [PER…" at bounding box center [789, 239] width 147 height 30
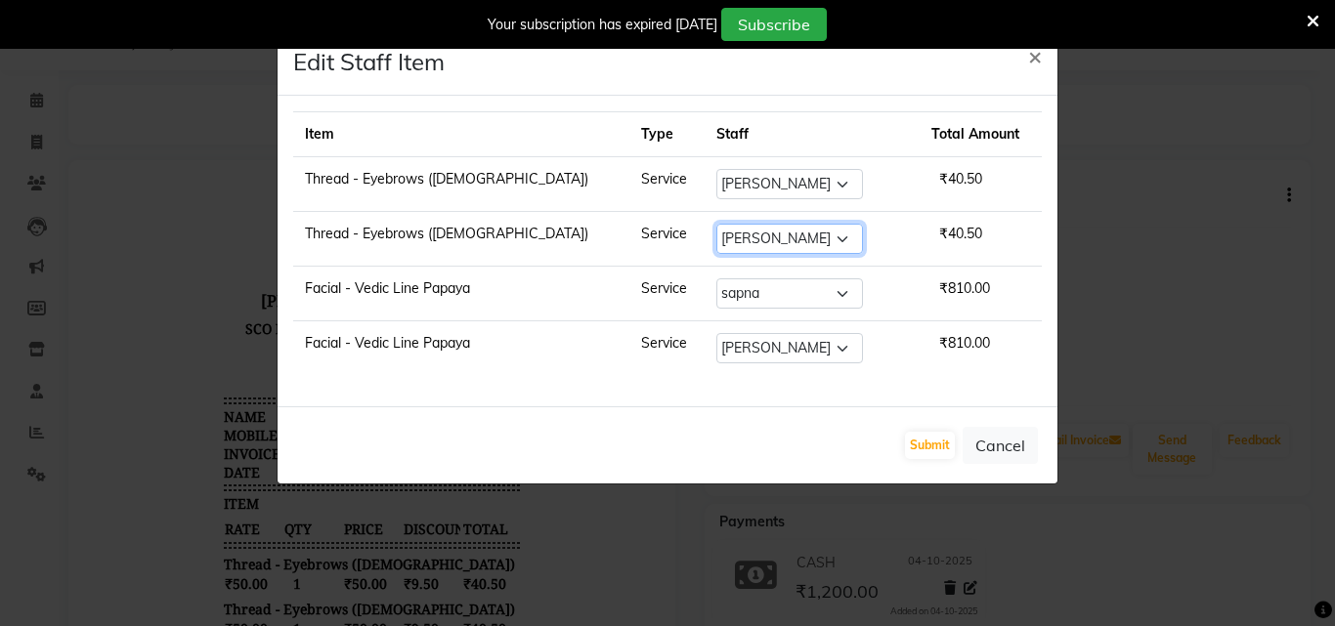
click at [731, 240] on select "Select Danish Shavej [PERSON_NAME] Krishna [PERSON_NAME] [PERSON_NAME] Mdm [PER…" at bounding box center [789, 239] width 147 height 30
click at [716, 224] on select "Select Danish Shavej [PERSON_NAME] Krishna [PERSON_NAME] [PERSON_NAME] Mdm [PER…" at bounding box center [789, 239] width 147 height 30
click at [708, 591] on ngb-modal-window "Edit Staff Item × Item Type Staff Total Amount Thread - Eyebrows ([DEMOGRAPHIC_…" at bounding box center [667, 313] width 1335 height 626
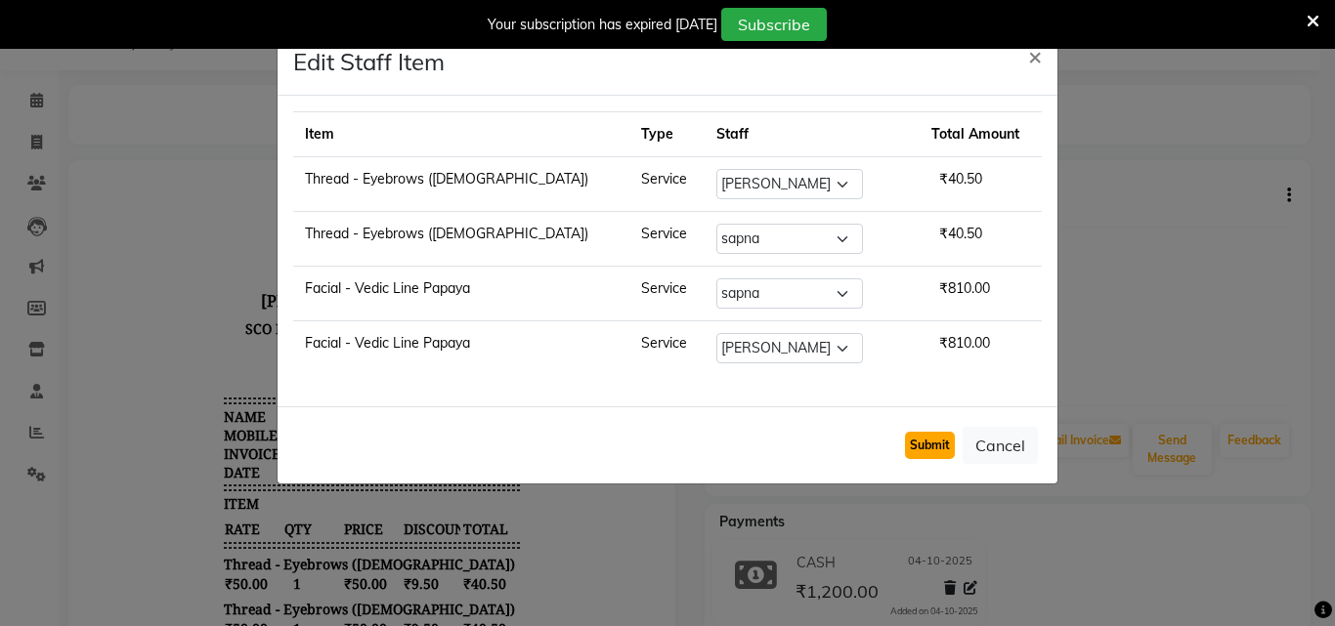
click at [941, 449] on button "Submit" at bounding box center [930, 445] width 50 height 27
click at [946, 441] on button "Submit" at bounding box center [930, 445] width 50 height 27
click at [945, 444] on button "Submit" at bounding box center [930, 445] width 50 height 27
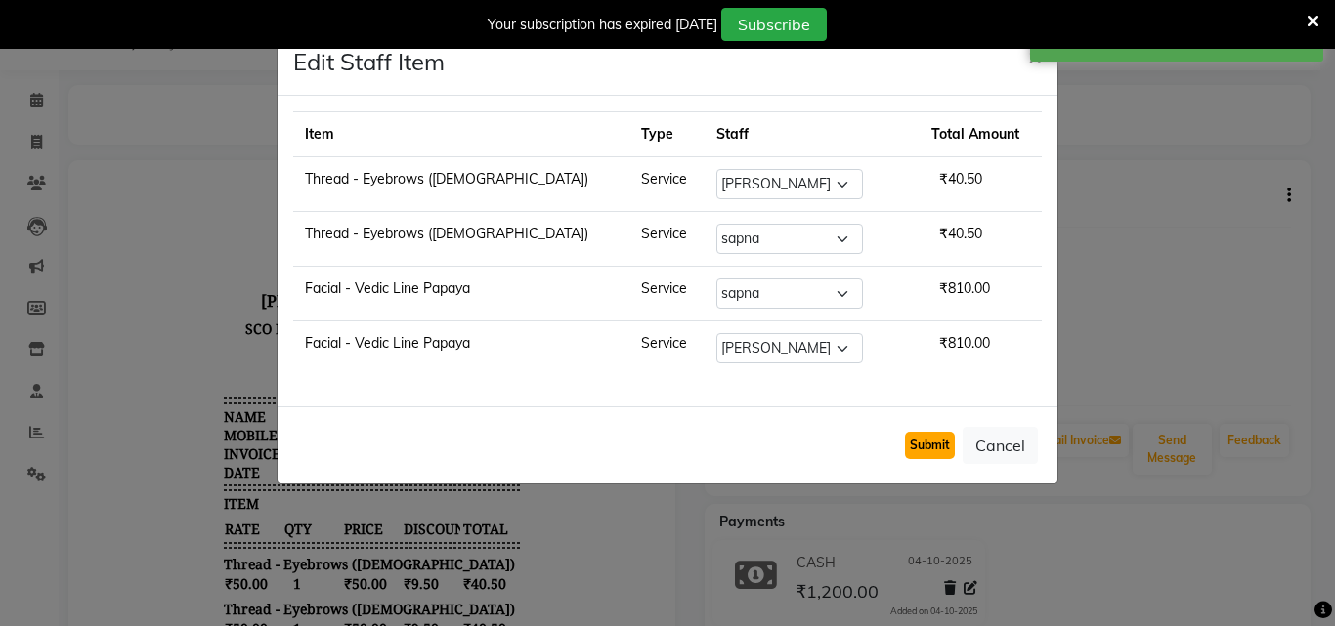
click at [950, 454] on button "Submit" at bounding box center [930, 445] width 50 height 27
click at [925, 482] on div "Submit Cancel" at bounding box center [667, 444] width 780 height 77
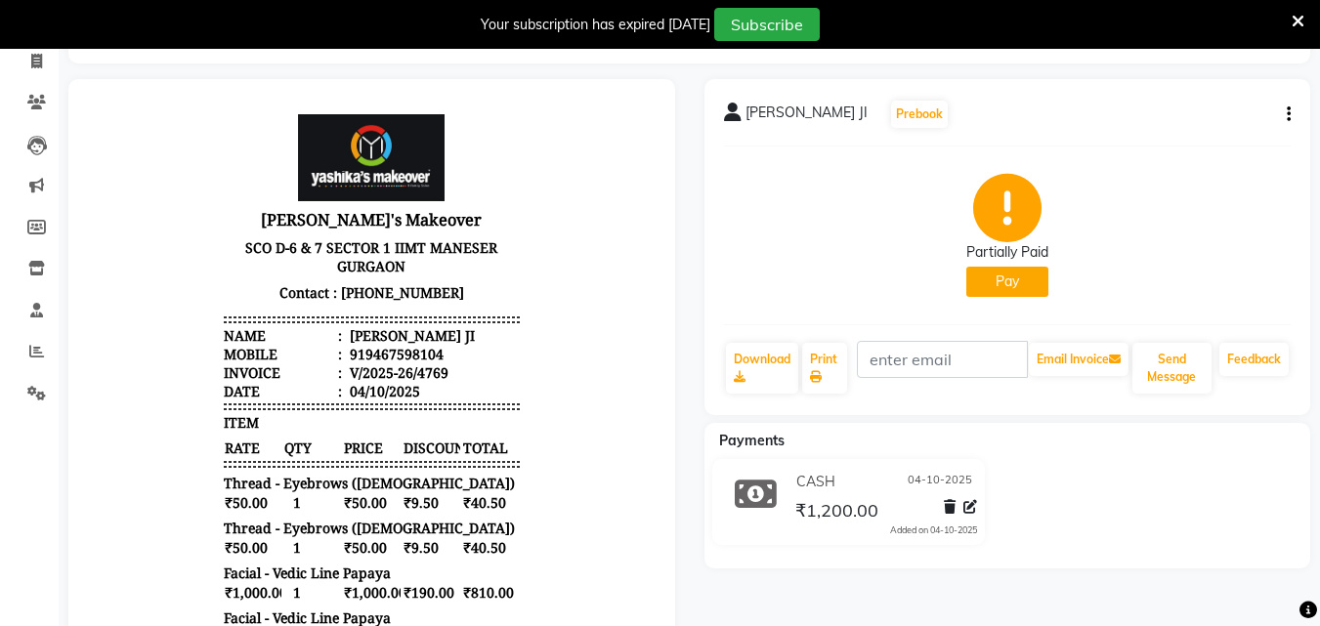
scroll to position [145, 0]
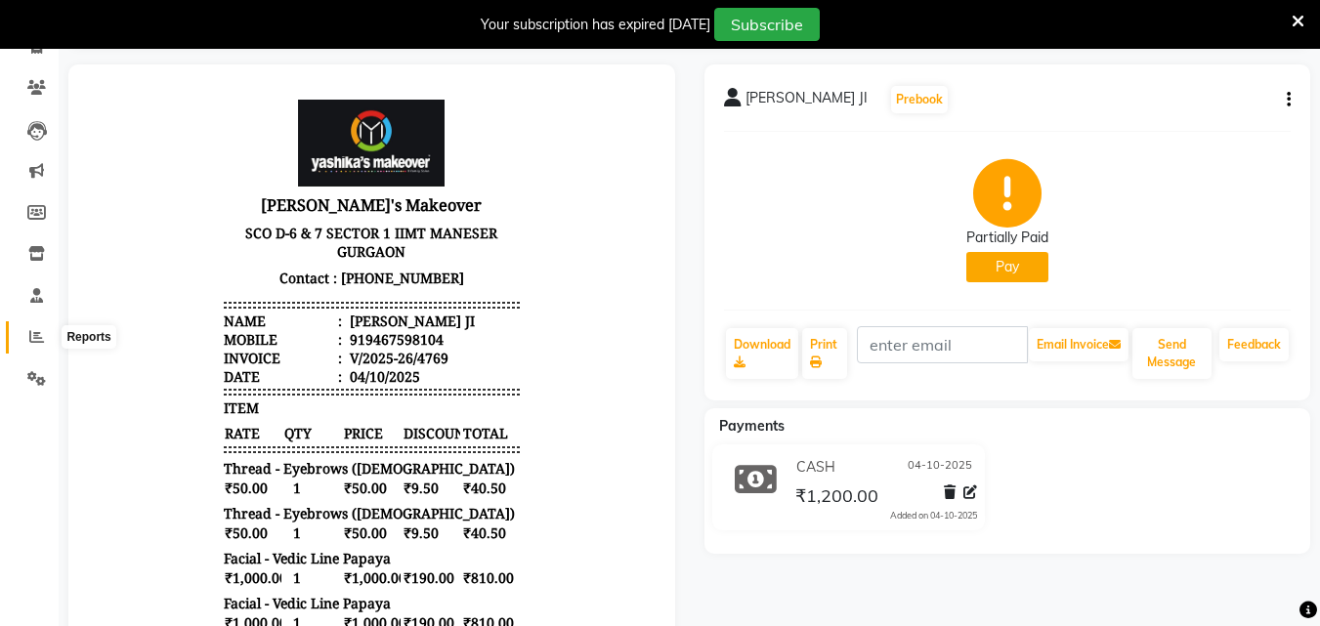
click at [32, 337] on icon at bounding box center [36, 336] width 15 height 15
click at [33, 271] on link "Inventory" at bounding box center [29, 254] width 47 height 32
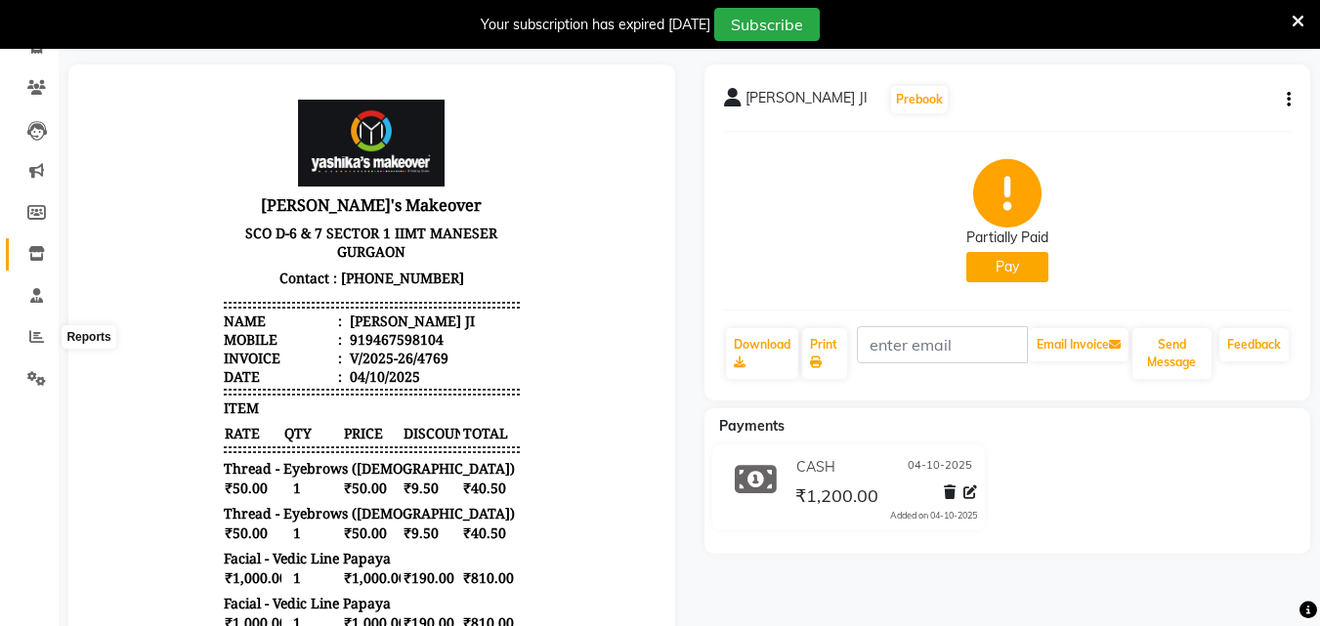
click at [33, 271] on link "Inventory" at bounding box center [29, 254] width 47 height 32
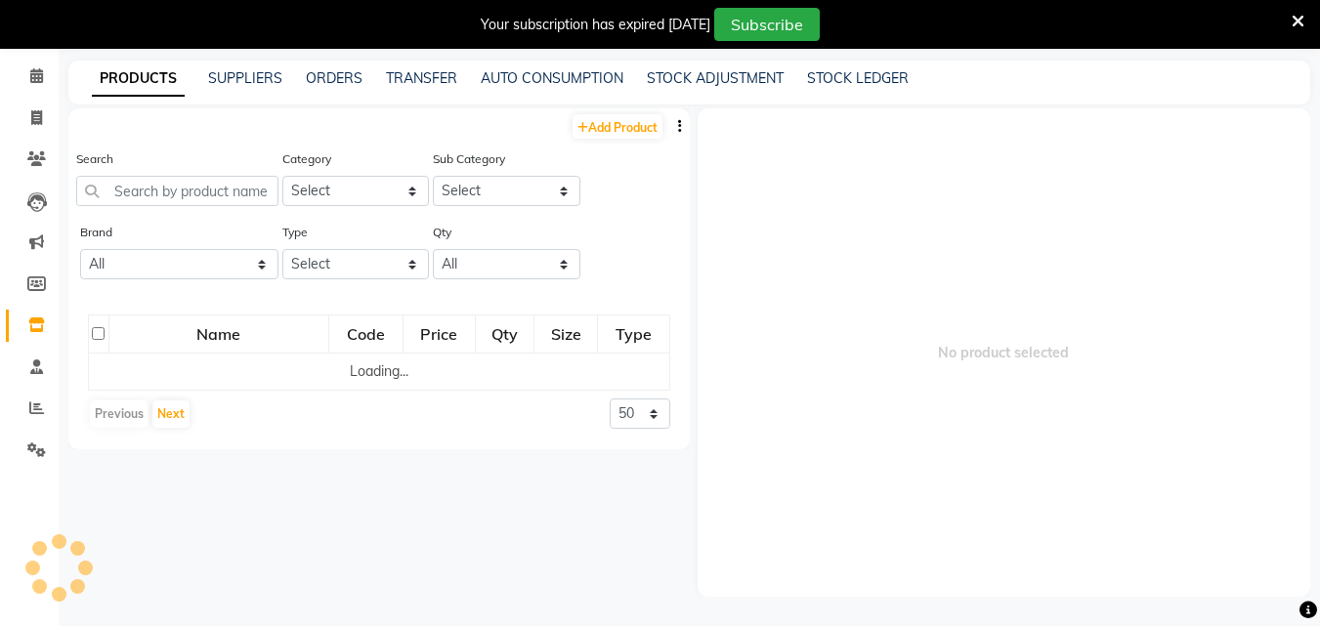
scroll to position [49, 0]
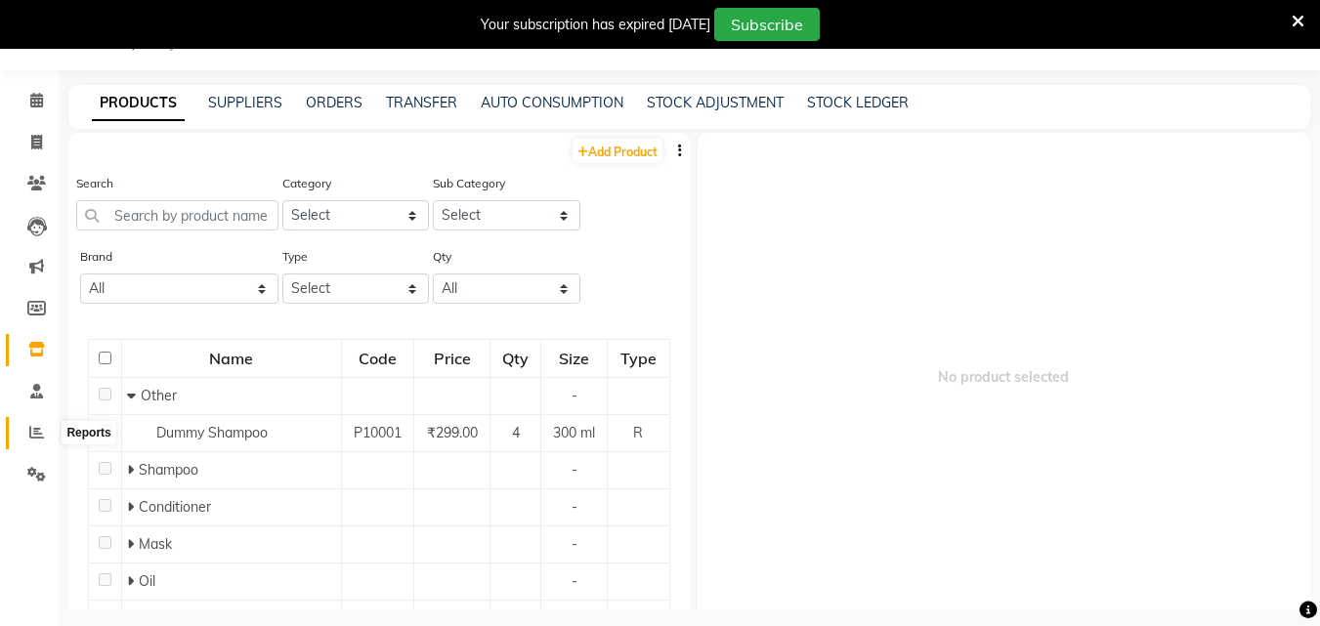
click at [26, 432] on span at bounding box center [37, 433] width 34 height 22
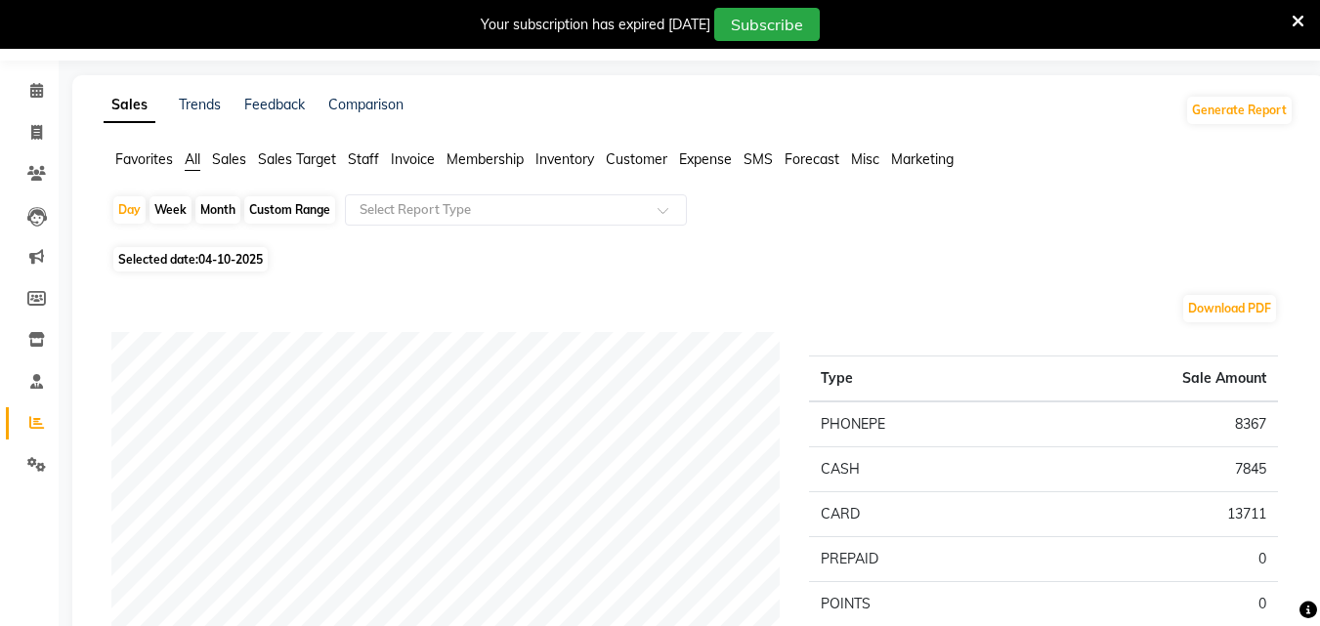
scroll to position [16, 0]
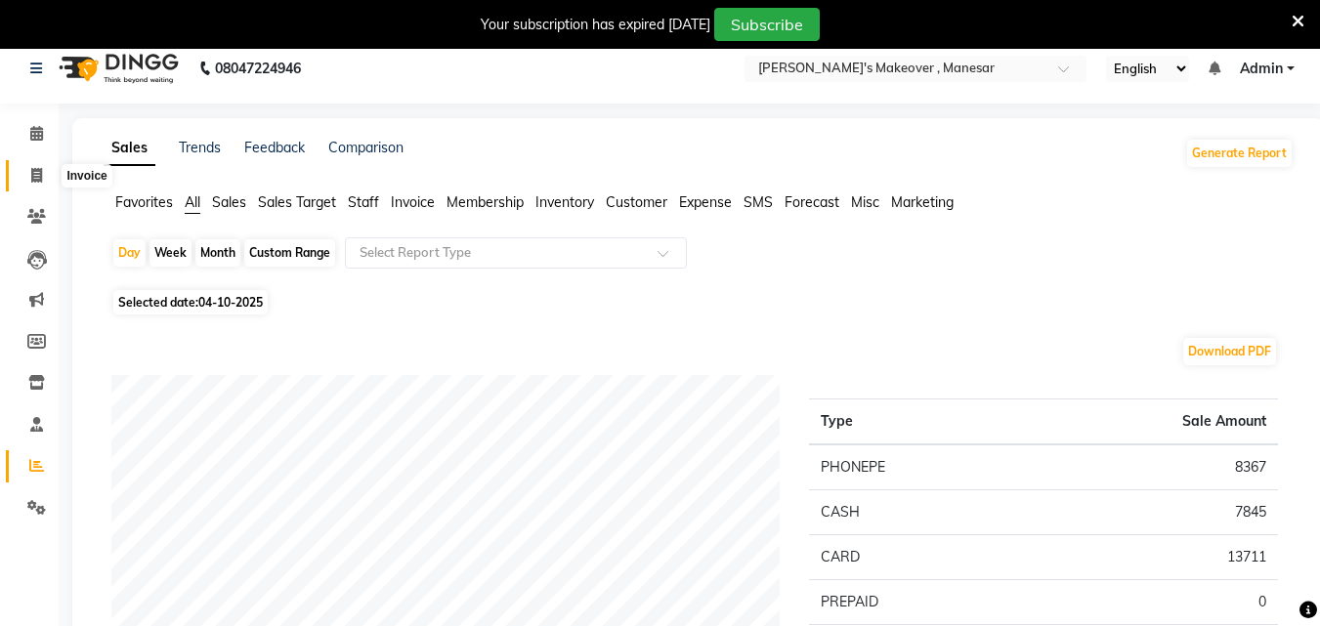
click at [29, 173] on span at bounding box center [37, 176] width 34 height 22
drag, startPoint x: 29, startPoint y: 173, endPoint x: 257, endPoint y: 114, distance: 235.1
click at [29, 173] on span at bounding box center [37, 176] width 34 height 22
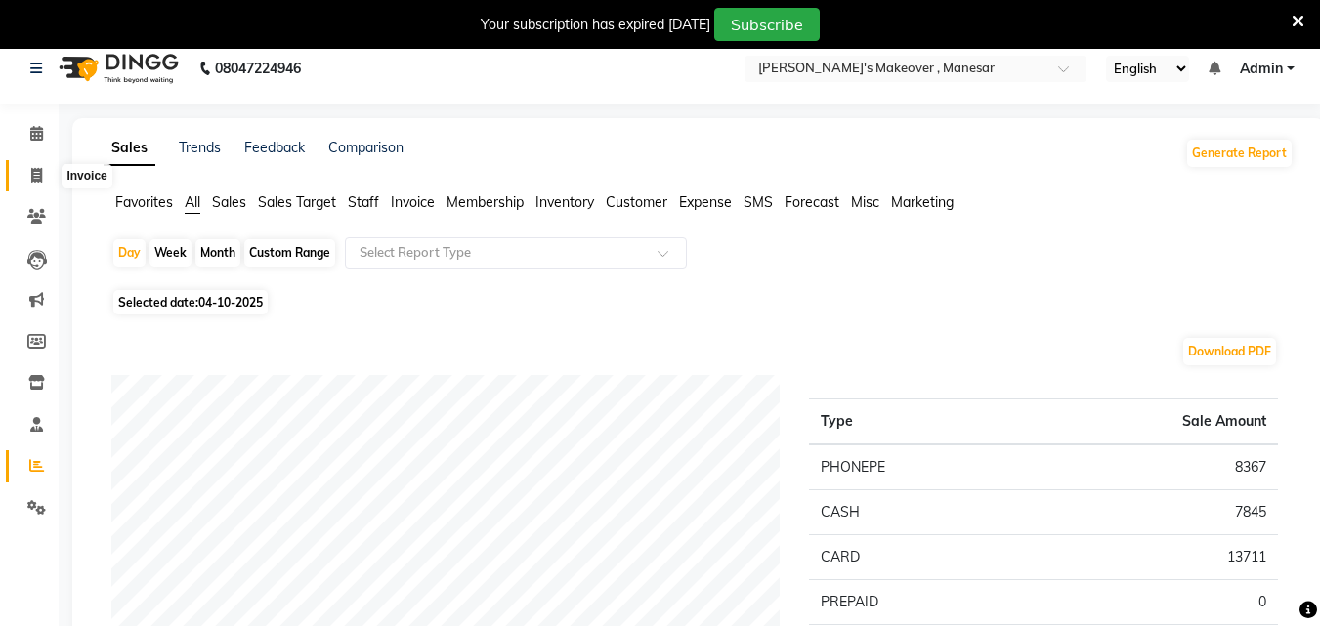
click at [29, 173] on span at bounding box center [37, 176] width 34 height 22
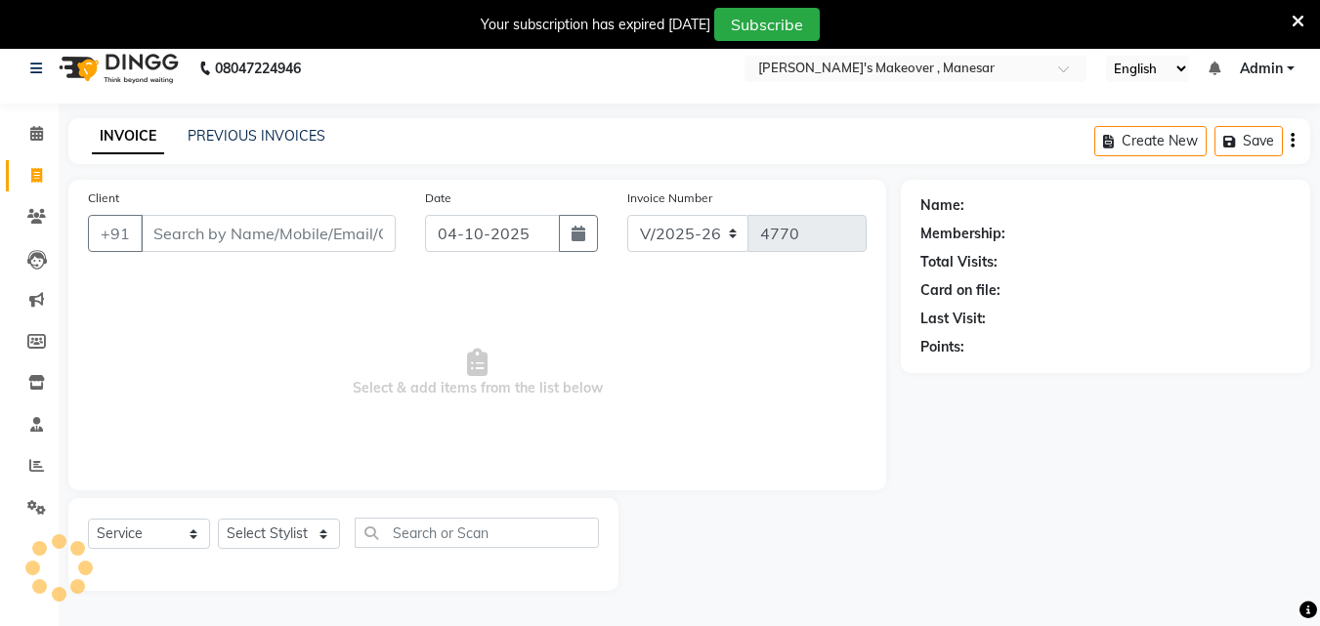
scroll to position [49, 0]
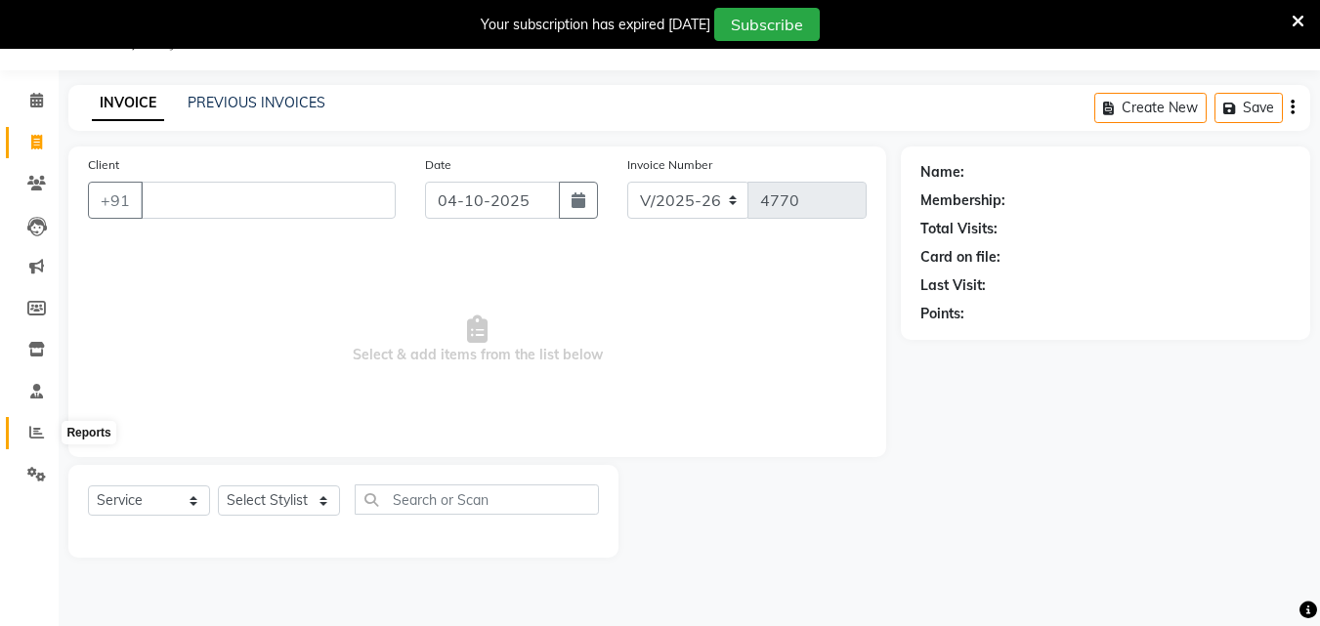
click at [37, 432] on icon at bounding box center [36, 432] width 15 height 15
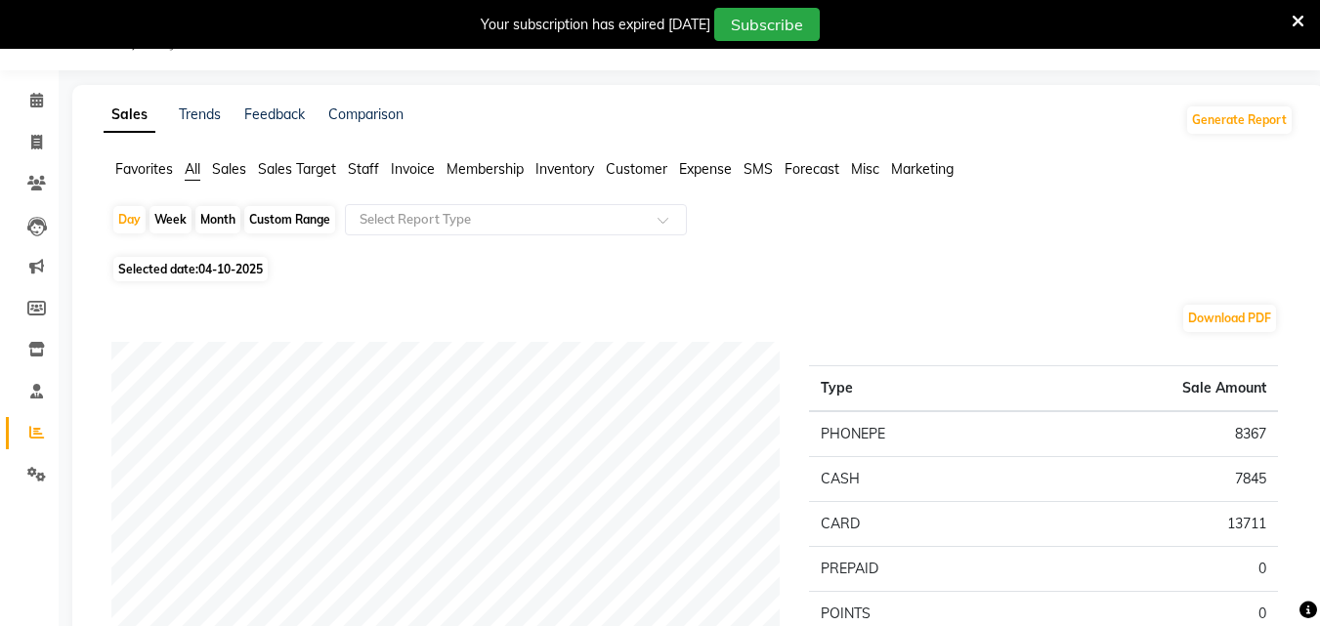
click at [240, 261] on span "Selected date: [DATE]" at bounding box center [190, 269] width 154 height 24
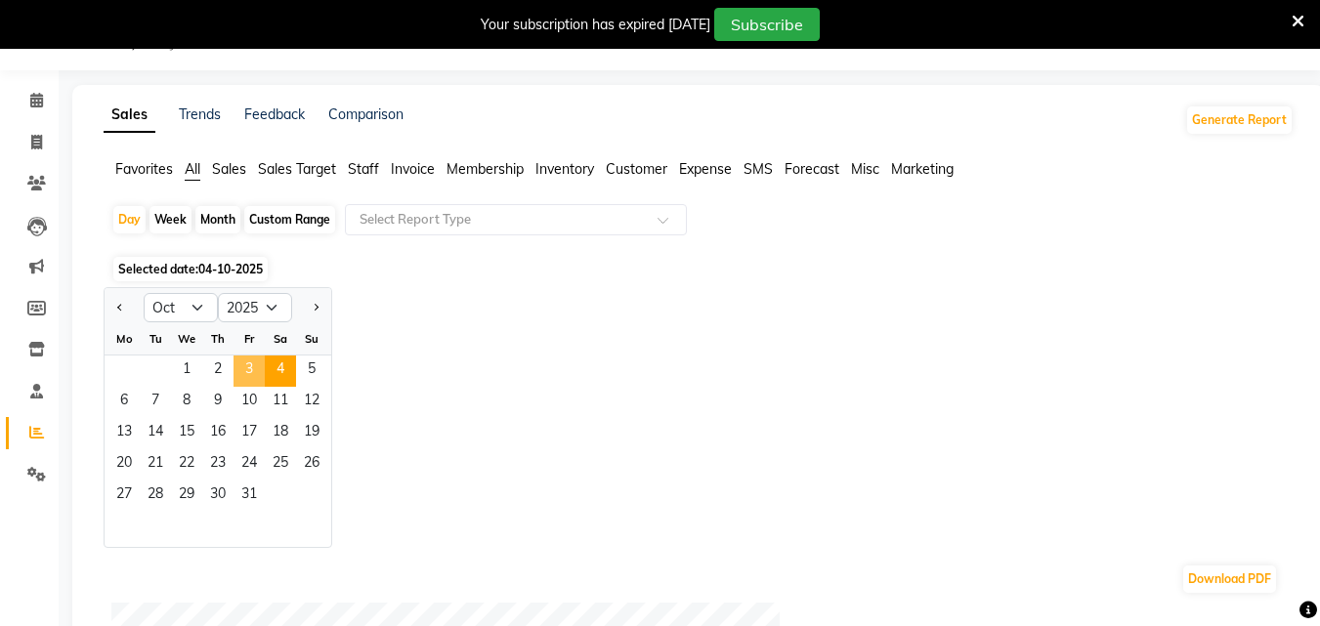
click at [258, 378] on span "3" at bounding box center [249, 371] width 31 height 31
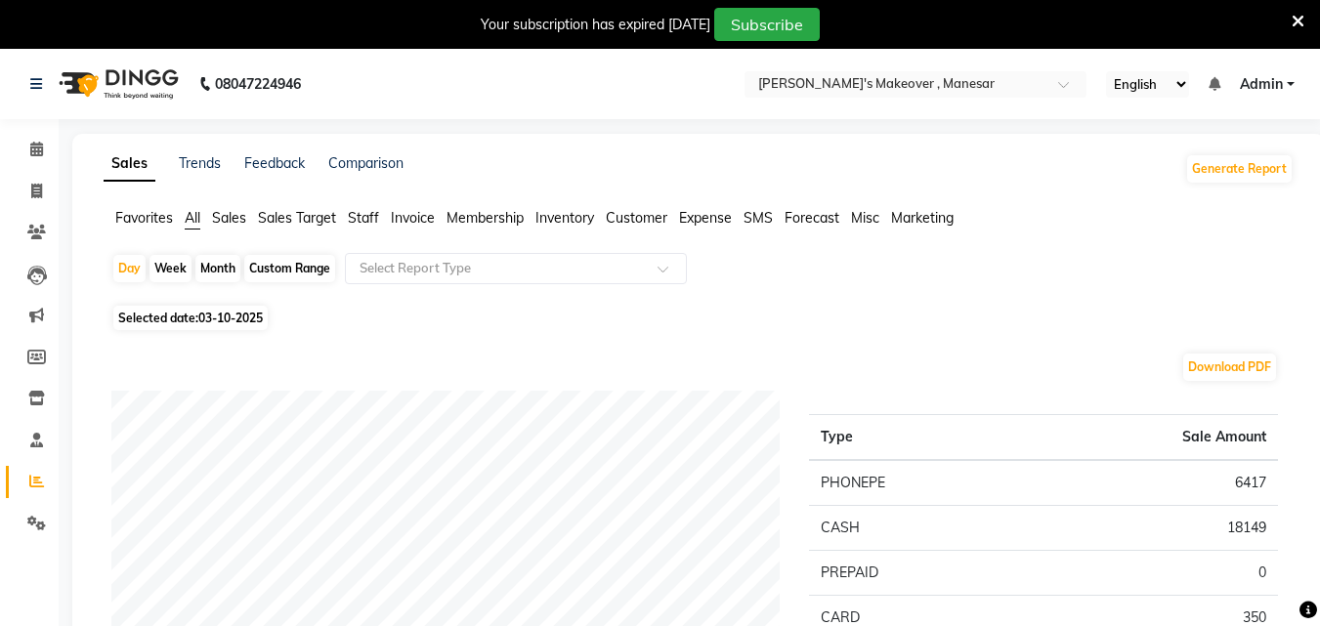
click at [142, 314] on span "Selected date: 03-10-2025" at bounding box center [190, 318] width 154 height 24
click at [161, 323] on span "Selected date: 03-10-2025" at bounding box center [190, 318] width 154 height 24
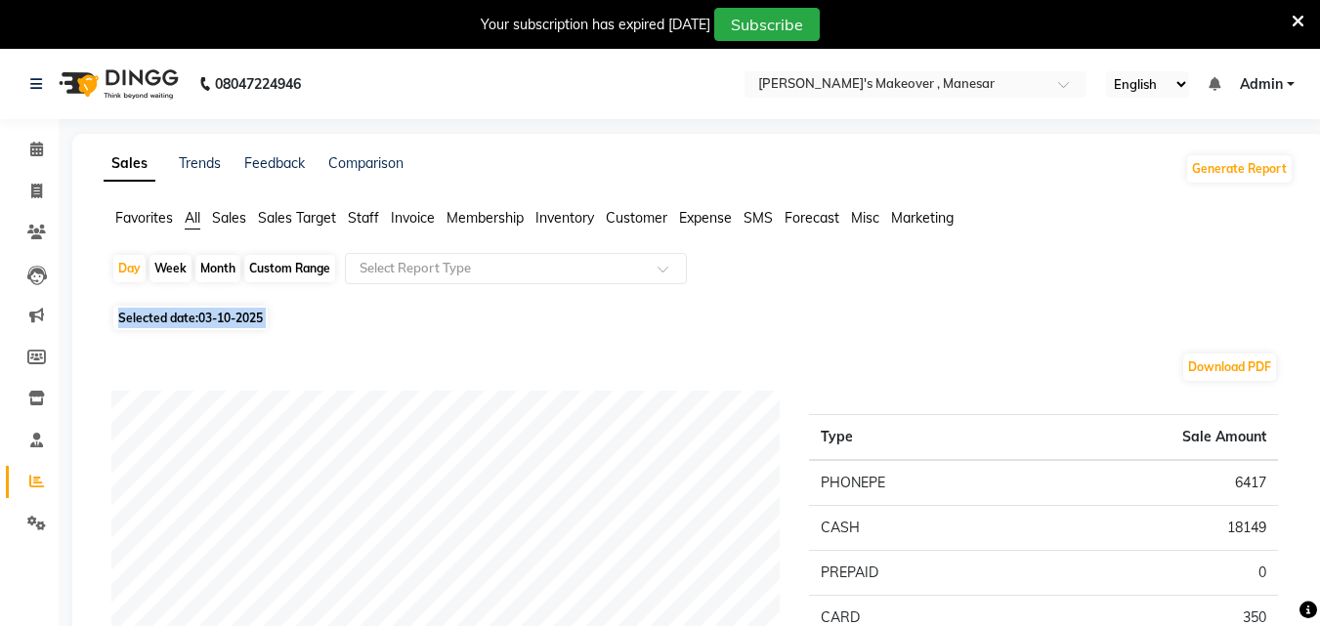
click at [161, 323] on span "Selected date: 03-10-2025" at bounding box center [190, 318] width 154 height 24
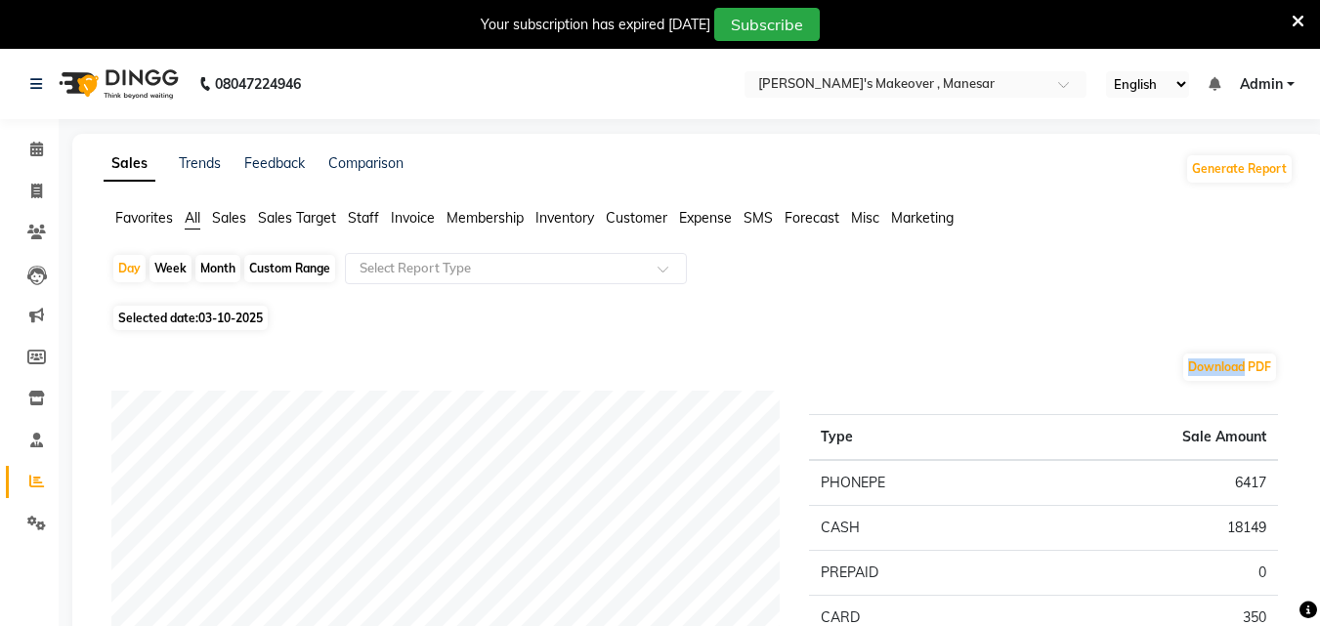
click at [226, 323] on span "03-10-2025" at bounding box center [230, 318] width 64 height 15
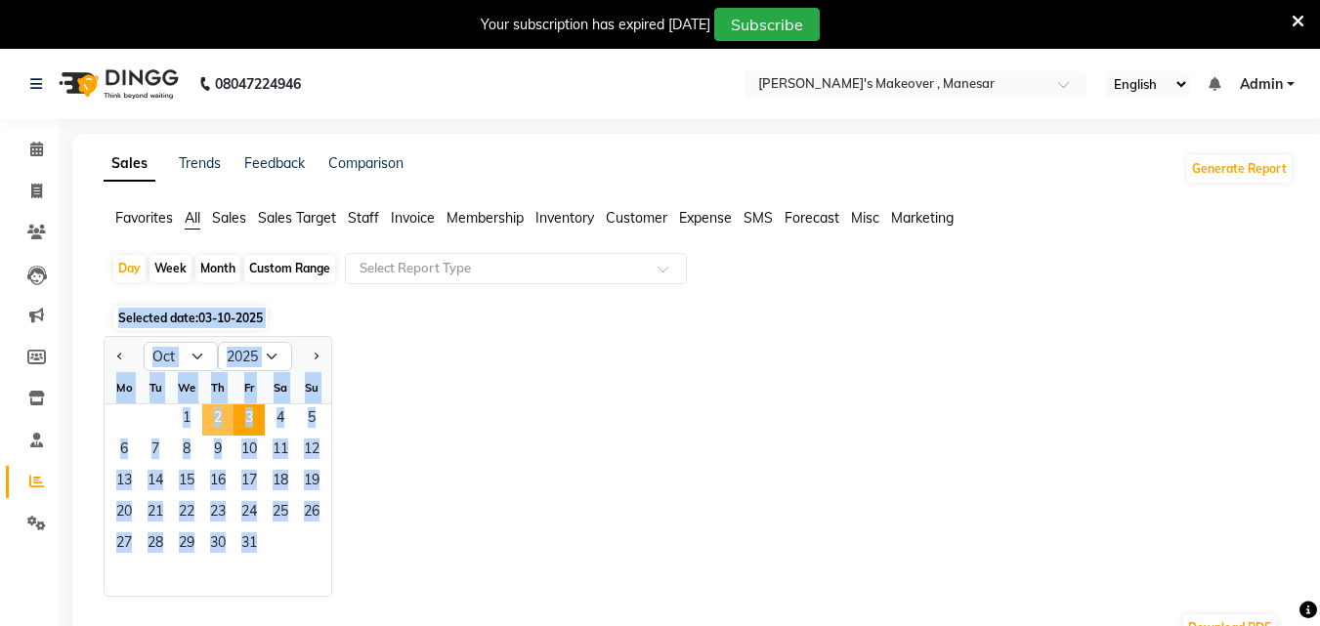
click at [222, 412] on span "2" at bounding box center [217, 420] width 31 height 31
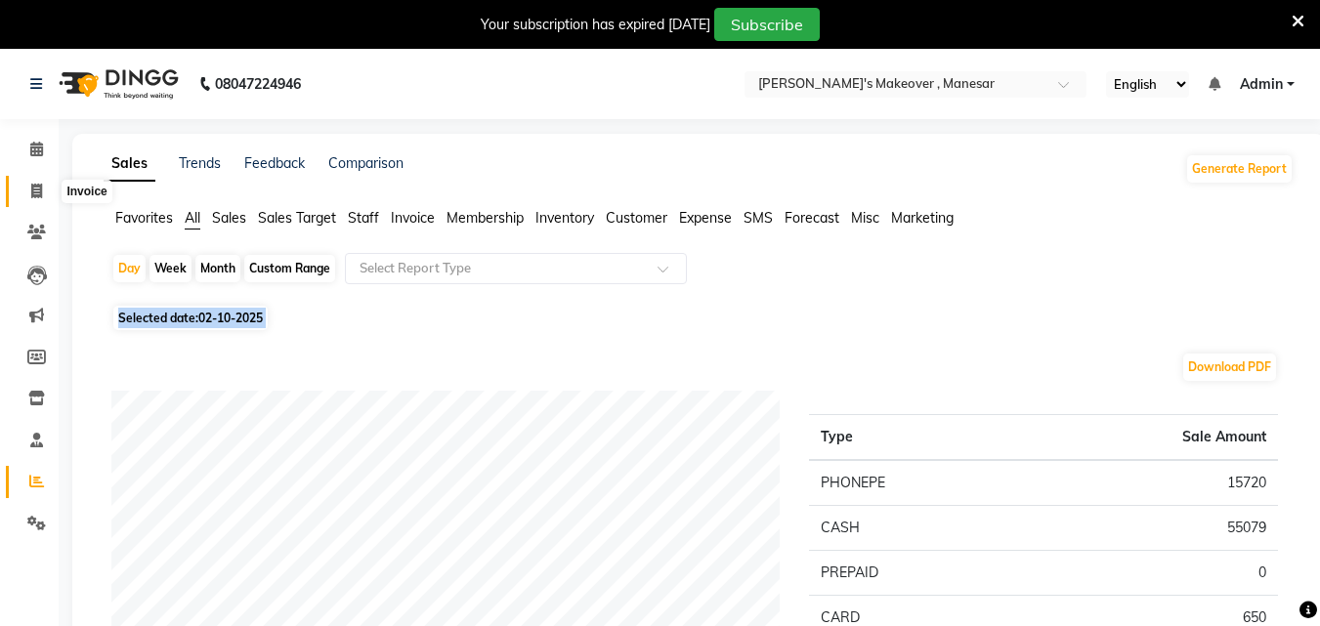
click at [37, 196] on icon at bounding box center [36, 191] width 11 height 15
drag, startPoint x: 37, startPoint y: 196, endPoint x: 30, endPoint y: 183, distance: 15.3
click at [37, 196] on icon at bounding box center [36, 191] width 11 height 15
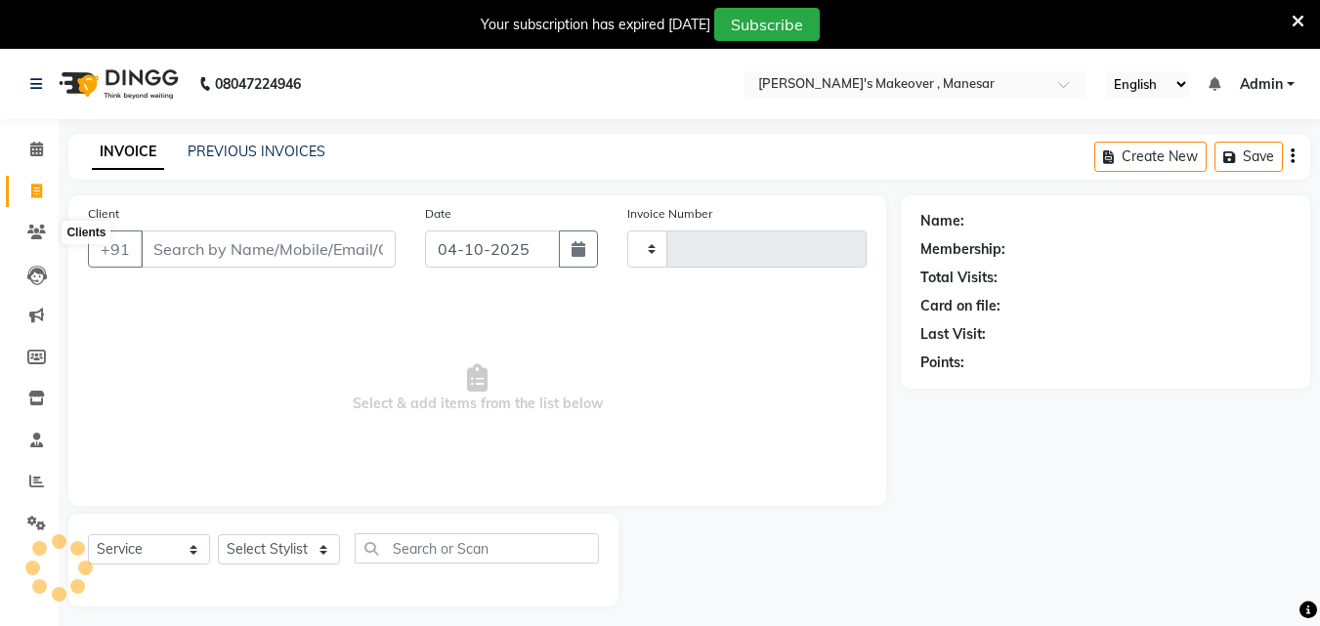
scroll to position [49, 0]
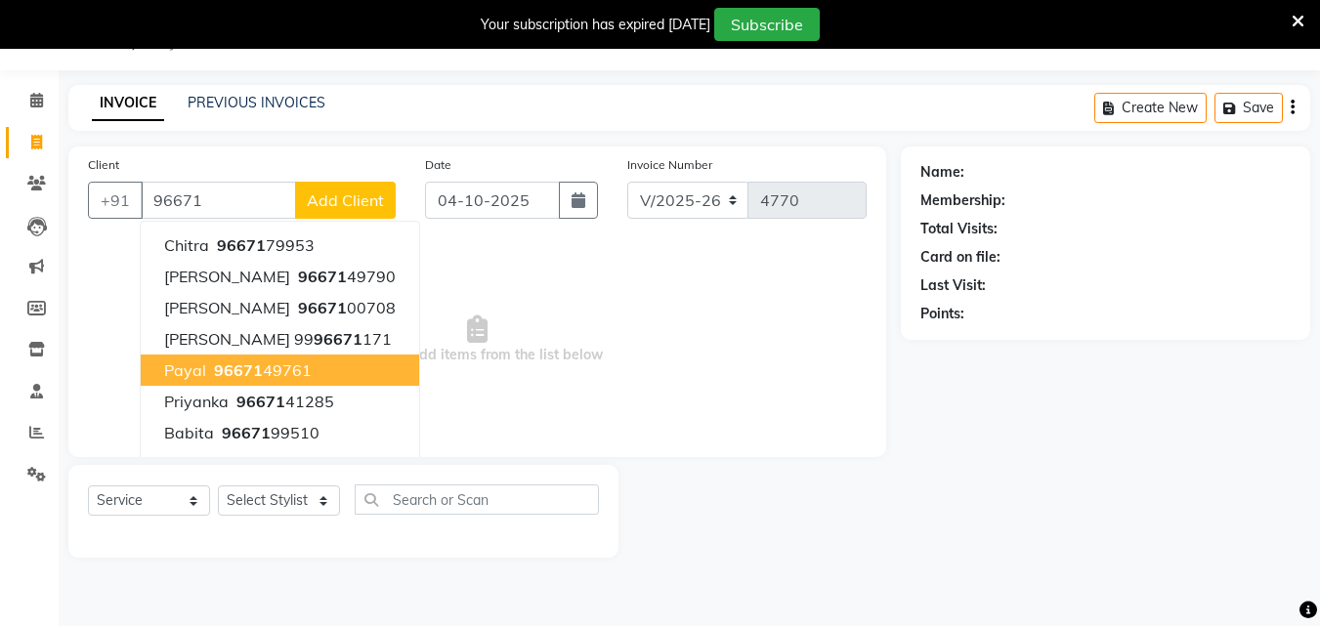
click at [321, 364] on button "[PERSON_NAME] 96671 49761" at bounding box center [280, 370] width 278 height 31
click at [321, 364] on span "Select & add items from the list below" at bounding box center [477, 339] width 779 height 195
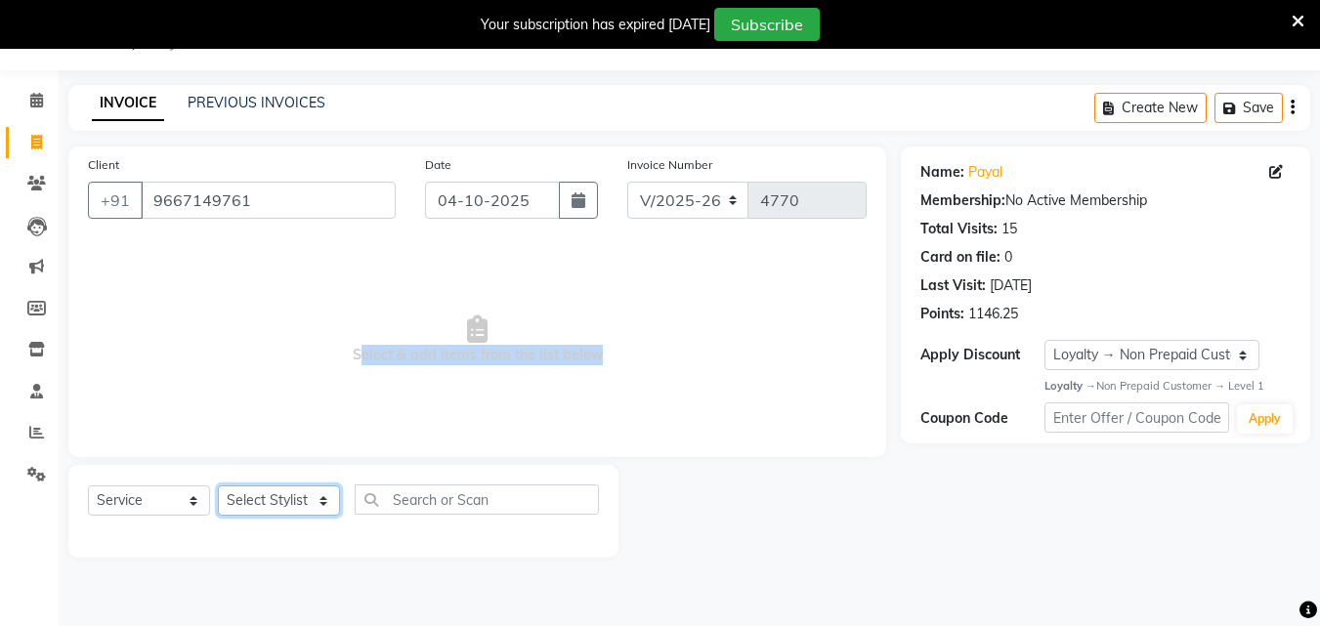
click at [263, 515] on select "Select Stylist Danish Shavej [PERSON_NAME] Krishna [PERSON_NAME] [PERSON_NAME] …" at bounding box center [279, 501] width 122 height 30
click at [218, 486] on select "Select Stylist Danish Shavej [PERSON_NAME] Krishna [PERSON_NAME] [PERSON_NAME] …" at bounding box center [279, 501] width 122 height 30
click at [287, 153] on div "Client [PHONE_NUMBER] Date [DATE] Invoice Number V/2025 V/[PHONE_NUMBER] Select…" at bounding box center [477, 302] width 818 height 311
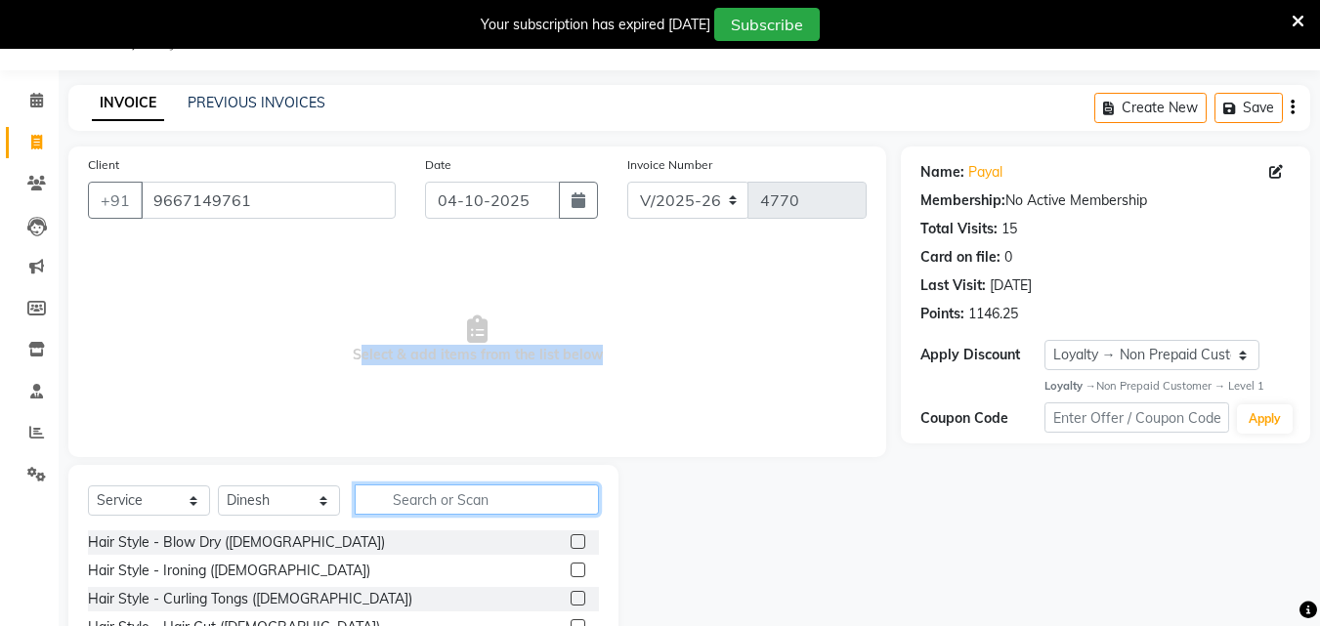
click at [448, 503] on input "text" at bounding box center [477, 500] width 244 height 30
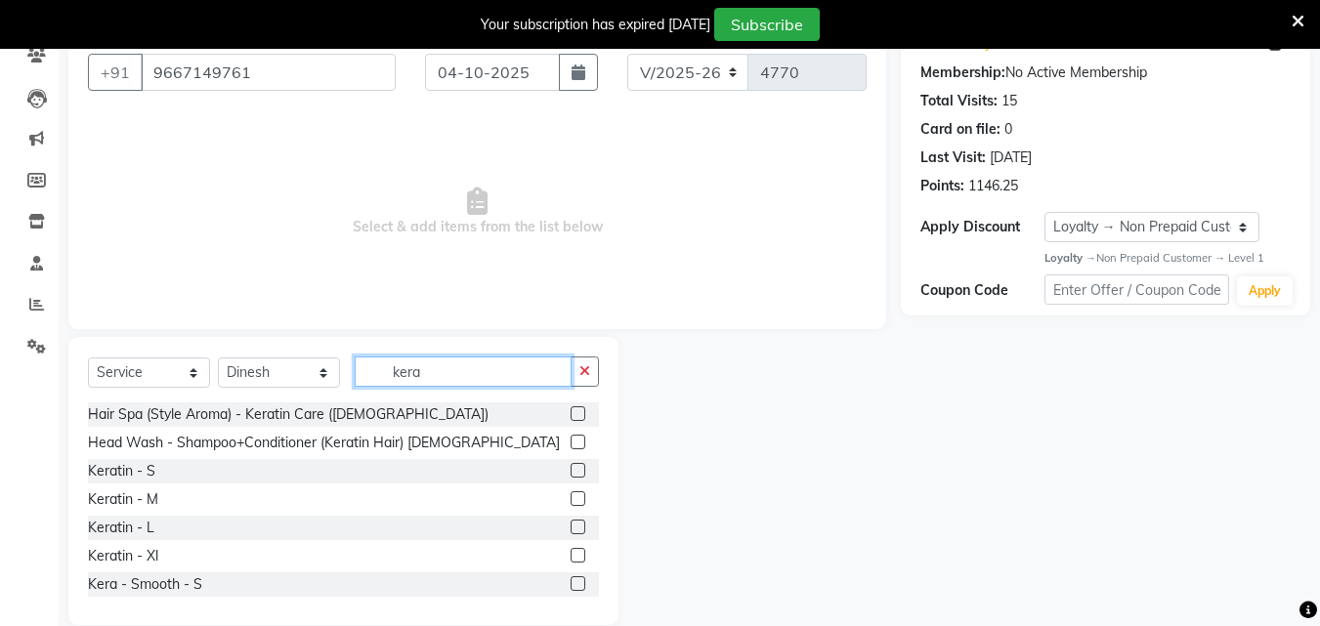
scroll to position [205, 0]
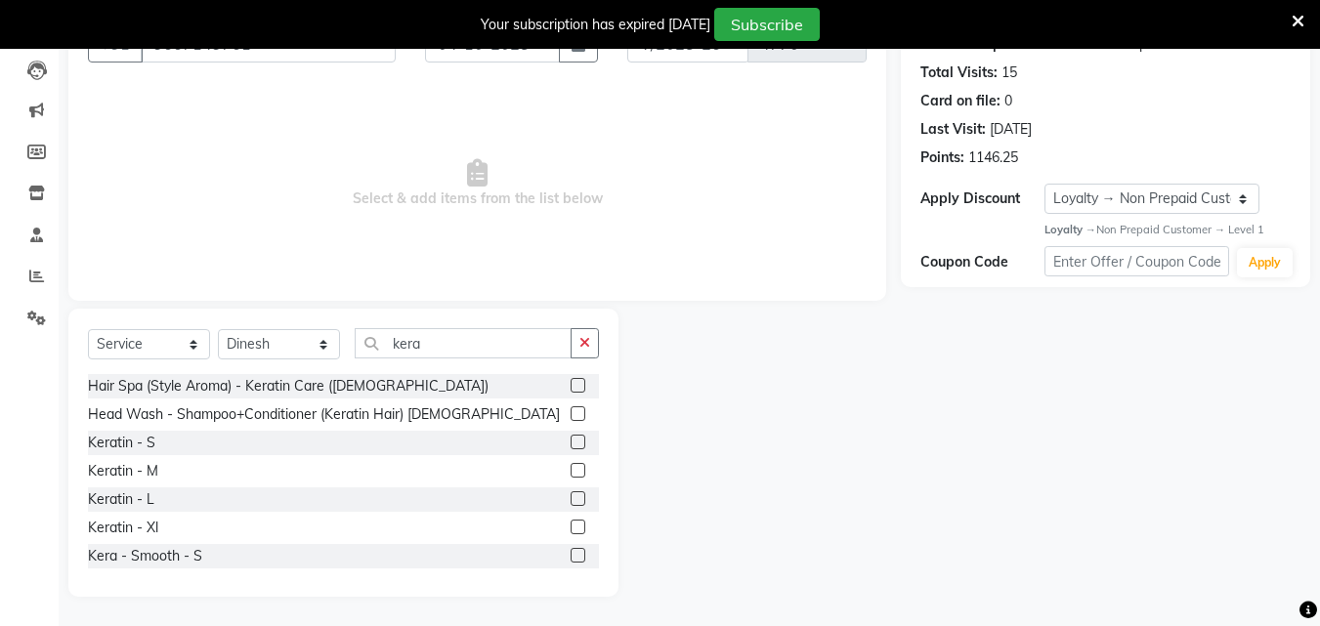
click at [599, 438] on div "Hair Spa (Style Aroma) - Keratin Care ([DEMOGRAPHIC_DATA]) Head Wash - Shampoo+…" at bounding box center [343, 471] width 511 height 195
click at [600, 444] on div "Select Service Product Membership Package Voucher Prepaid Gift Card Select Styl…" at bounding box center [343, 453] width 550 height 288
click at [602, 462] on div "Select Service Product Membership Package Voucher Prepaid Gift Card Select Styl…" at bounding box center [343, 453] width 550 height 288
click at [602, 463] on div "Select Service Product Membership Package Voucher Prepaid Gift Card Select Styl…" at bounding box center [343, 453] width 550 height 288
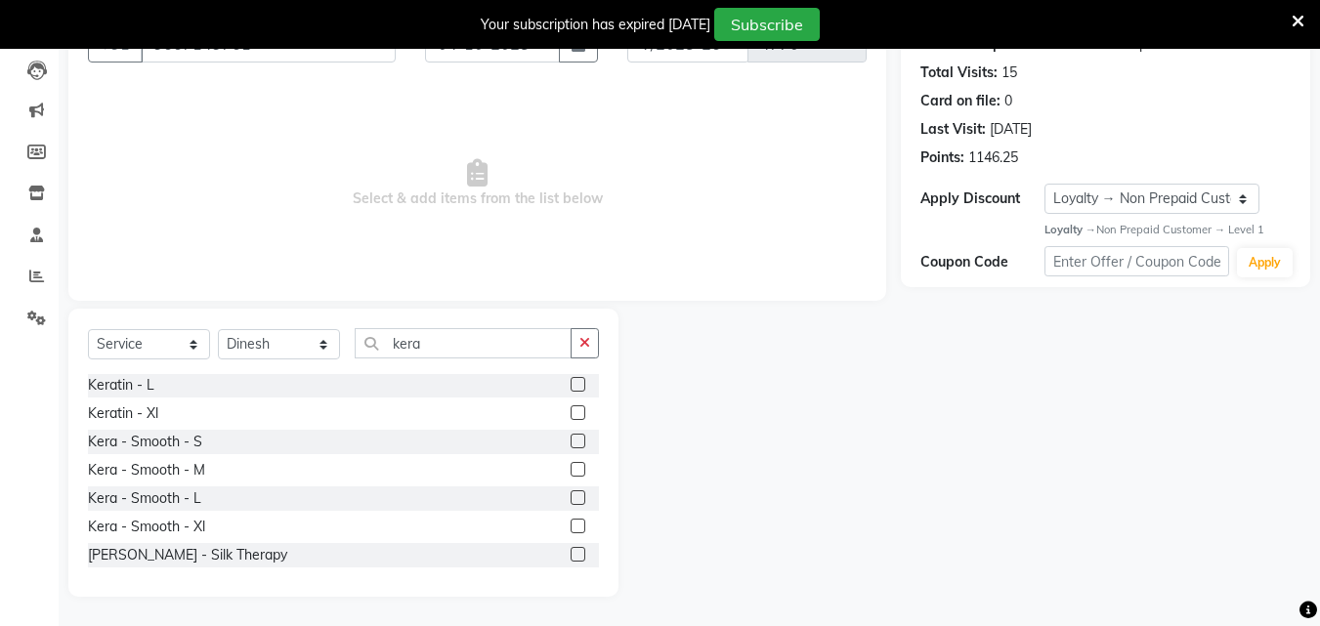
scroll to position [128, 0]
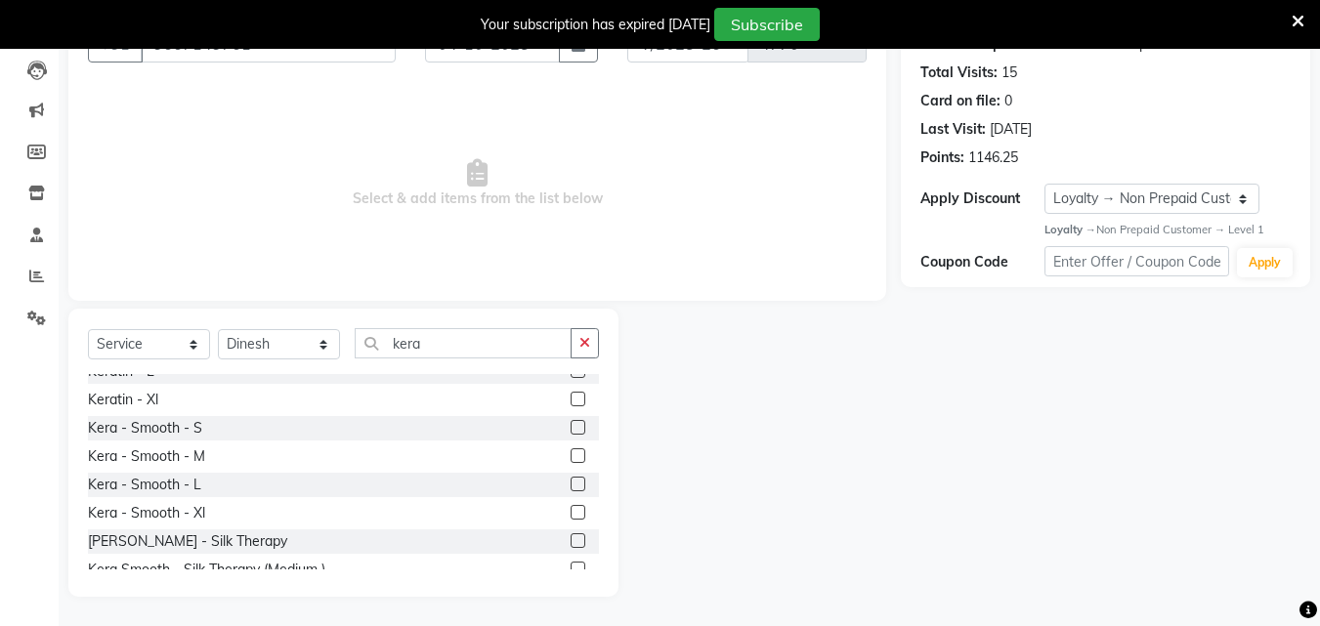
click at [571, 487] on label at bounding box center [578, 484] width 15 height 15
click at [571, 487] on input "checkbox" at bounding box center [577, 485] width 13 height 13
click at [571, 487] on label at bounding box center [578, 484] width 15 height 15
click at [571, 487] on input "checkbox" at bounding box center [577, 485] width 13 height 13
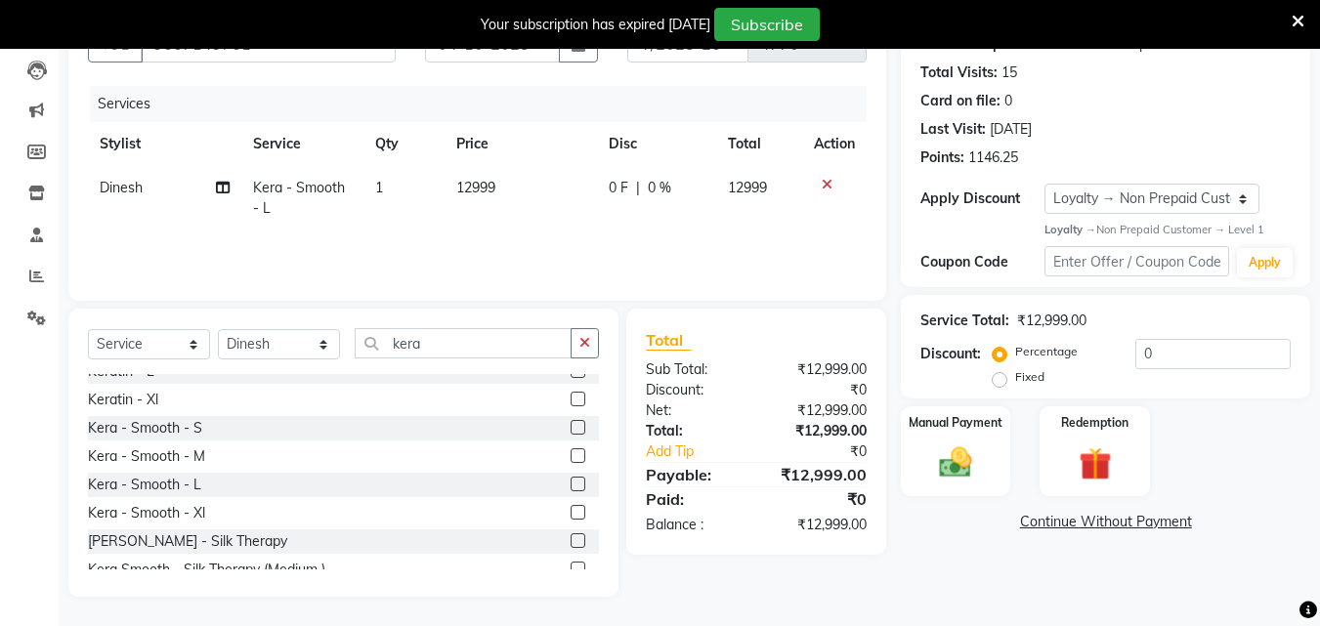
click at [1015, 377] on label "Fixed" at bounding box center [1029, 377] width 29 height 18
click at [1003, 377] on input "Fixed" at bounding box center [1004, 377] width 14 height 14
click at [1015, 376] on label "Fixed" at bounding box center [1029, 377] width 29 height 18
click at [1003, 376] on input "Fixed" at bounding box center [1004, 377] width 14 height 14
click at [1015, 376] on label "Fixed" at bounding box center [1029, 377] width 29 height 18
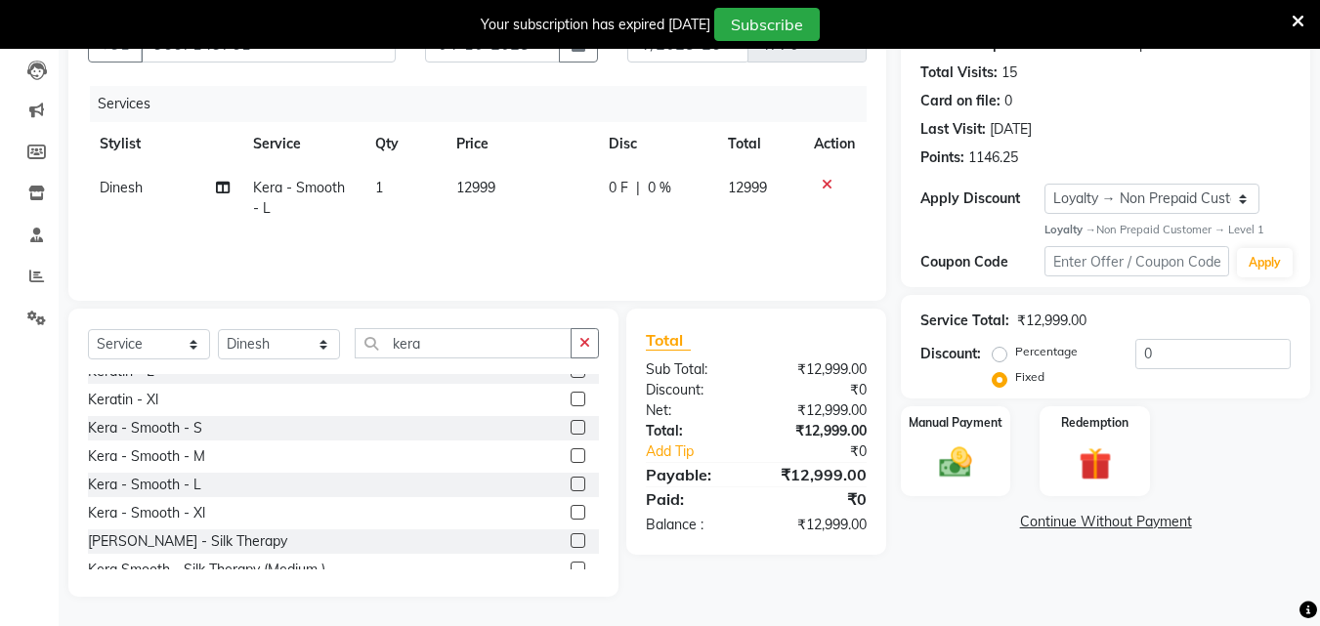
click at [1003, 376] on input "Fixed" at bounding box center [1004, 377] width 14 height 14
click at [1015, 376] on label "Fixed" at bounding box center [1029, 377] width 29 height 18
click at [1003, 376] on input "Fixed" at bounding box center [1004, 377] width 14 height 14
click at [1148, 353] on input "0" at bounding box center [1212, 354] width 155 height 30
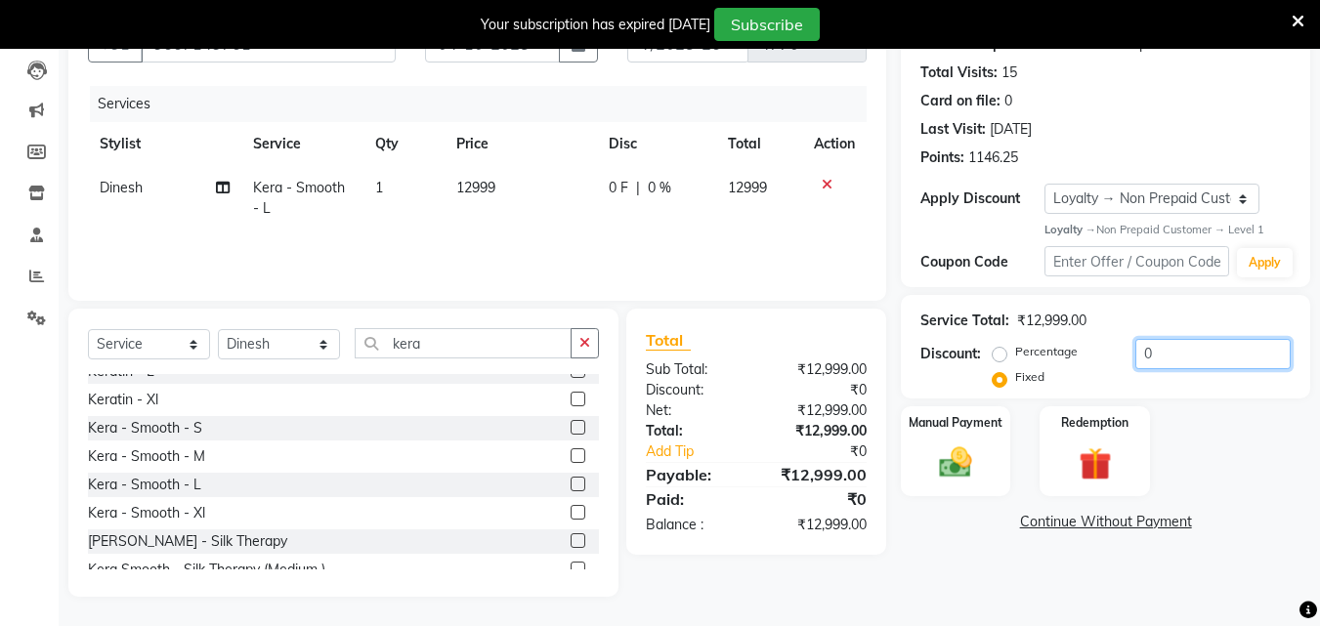
click at [1148, 353] on input "0" at bounding box center [1212, 354] width 155 height 30
click at [960, 455] on img at bounding box center [955, 463] width 55 height 39
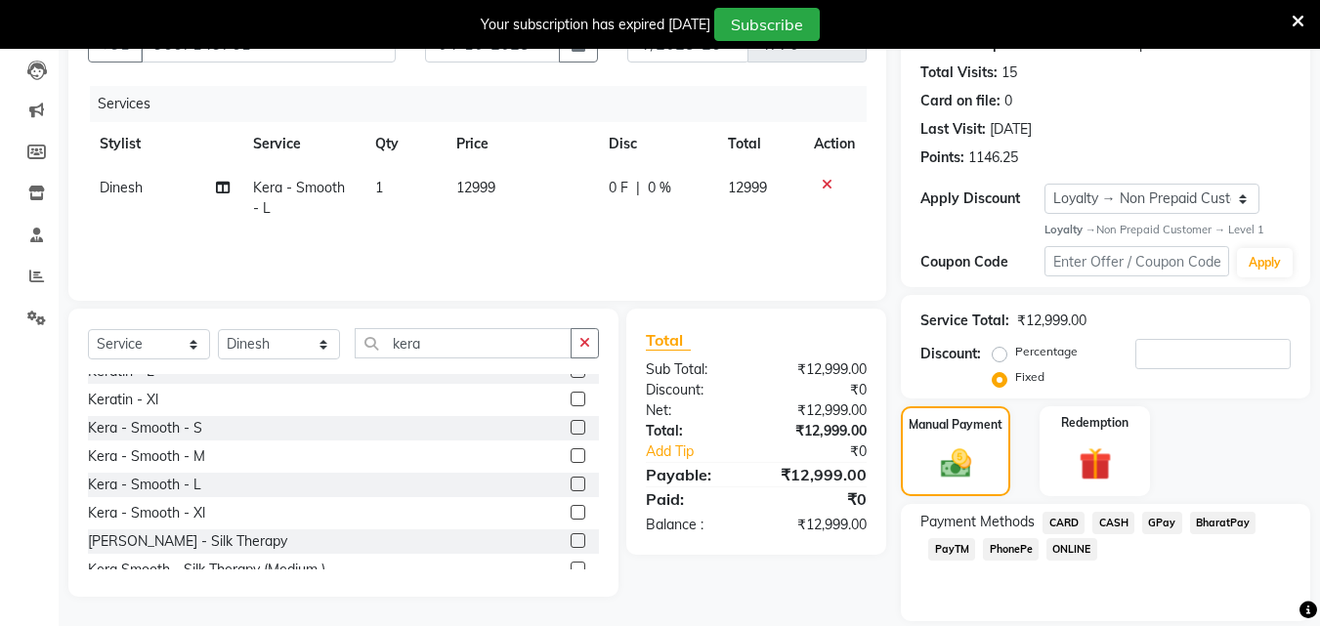
click at [1008, 551] on span "PhonePe" at bounding box center [1011, 549] width 56 height 22
click at [1064, 518] on span "CARD" at bounding box center [1064, 523] width 42 height 22
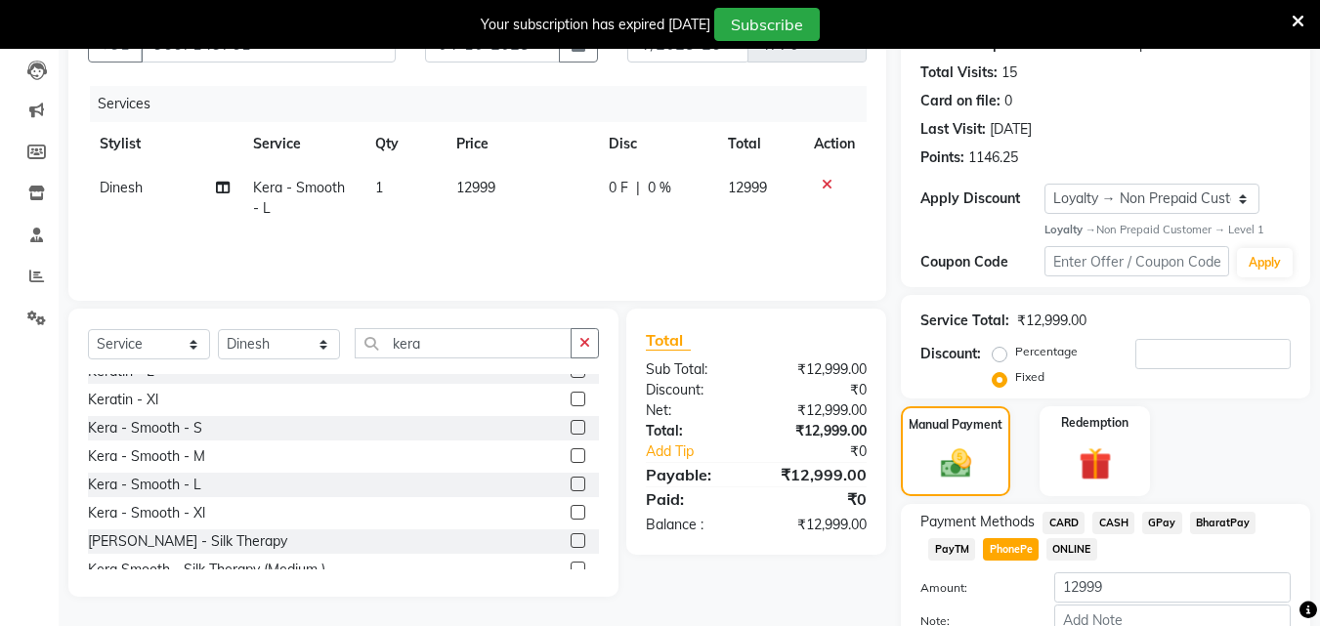
drag, startPoint x: 1064, startPoint y: 518, endPoint x: 1185, endPoint y: 446, distance: 141.1
click at [1064, 517] on span "CARD" at bounding box center [1064, 523] width 42 height 22
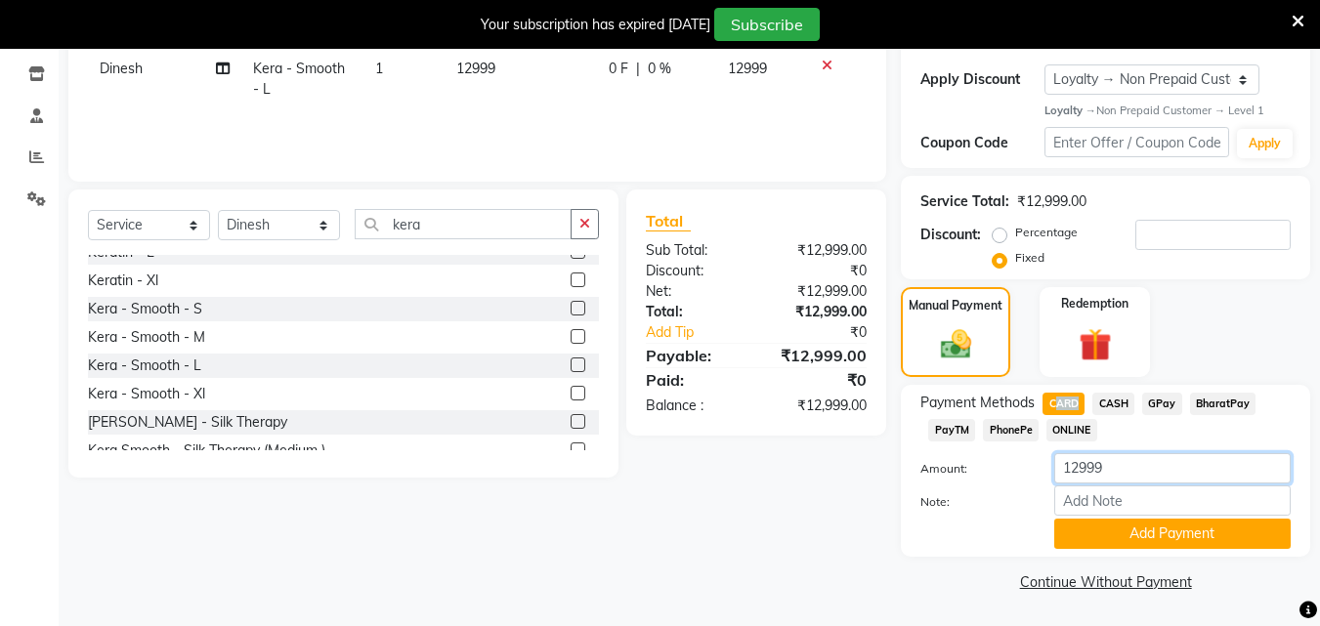
click at [1163, 468] on input "12999" at bounding box center [1172, 468] width 236 height 30
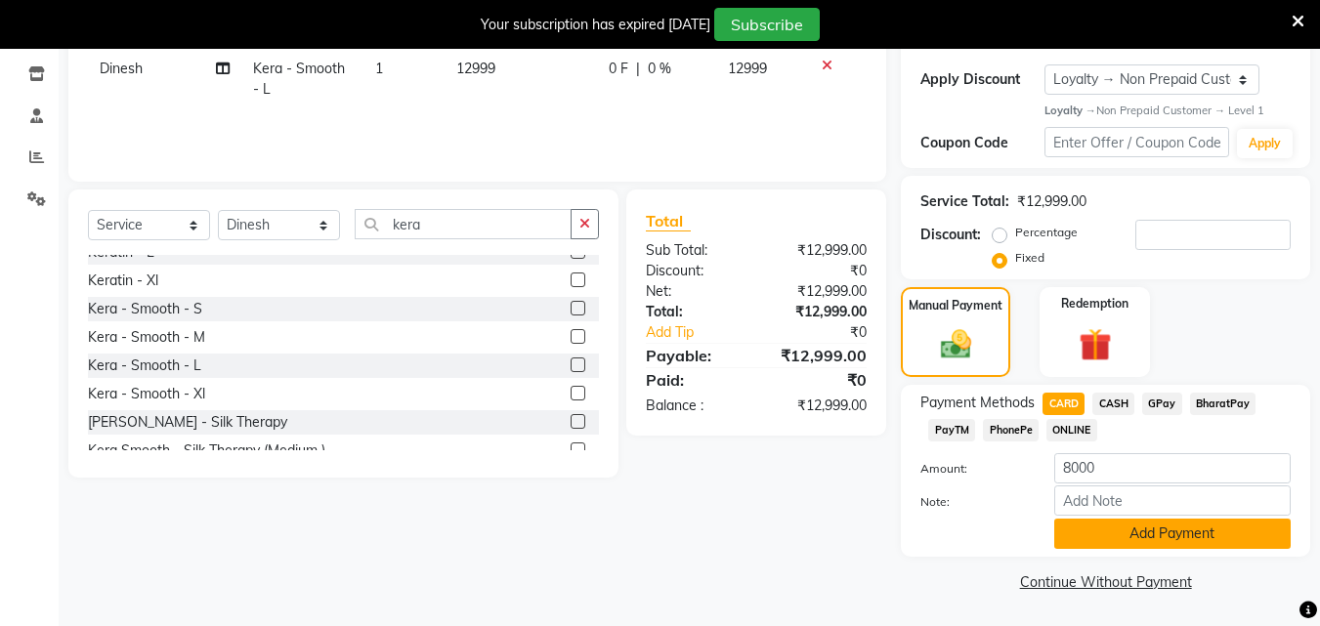
click at [1169, 540] on button "Add Payment" at bounding box center [1172, 534] width 236 height 30
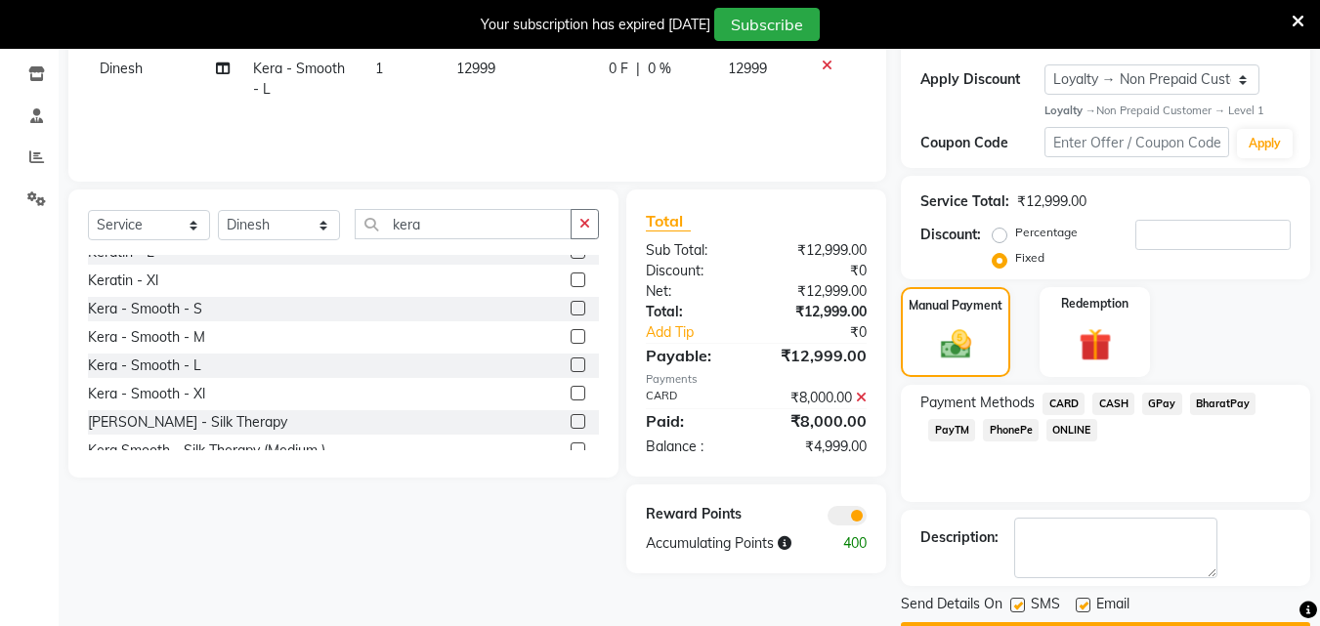
scroll to position [380, 0]
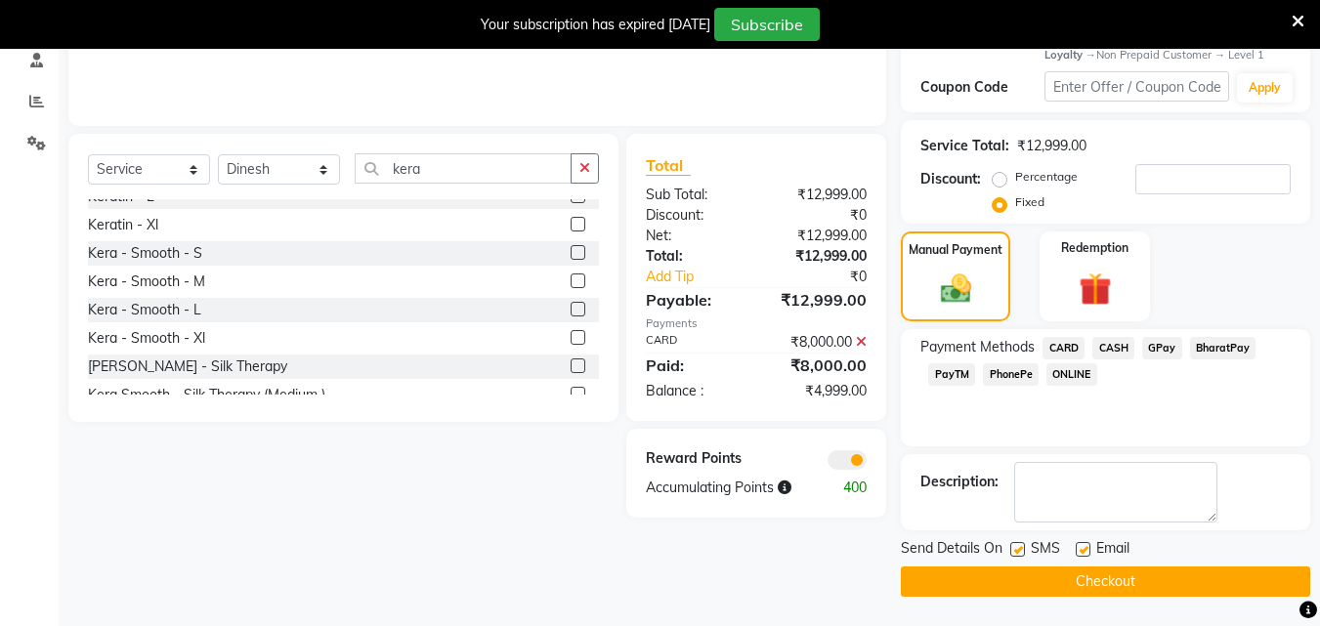
click at [1017, 549] on label at bounding box center [1017, 549] width 15 height 15
click at [1017, 549] on input "checkbox" at bounding box center [1016, 550] width 13 height 13
click at [1017, 549] on label at bounding box center [1017, 549] width 15 height 15
click at [1017, 549] on input "checkbox" at bounding box center [1016, 550] width 13 height 13
click at [1017, 549] on label at bounding box center [1017, 549] width 15 height 15
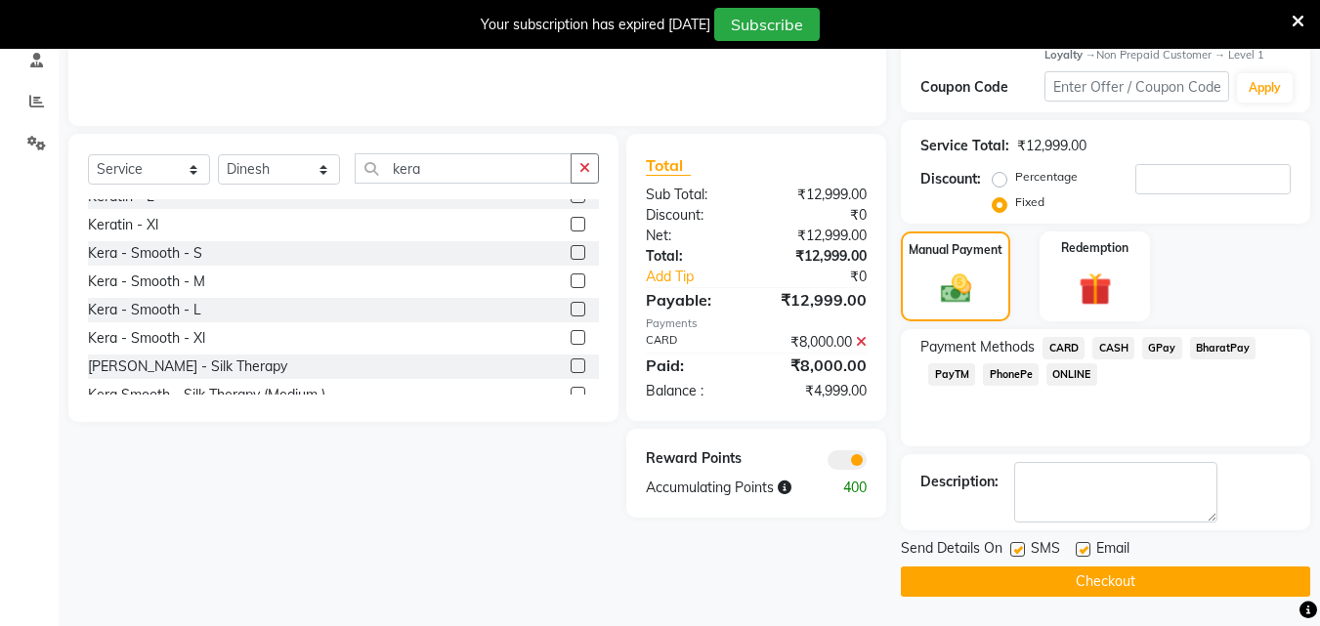
click at [1017, 549] on input "checkbox" at bounding box center [1016, 550] width 13 height 13
click at [1085, 547] on label at bounding box center [1083, 549] width 15 height 15
click at [1085, 547] on input "checkbox" at bounding box center [1082, 550] width 13 height 13
click at [1085, 547] on label at bounding box center [1083, 549] width 15 height 15
click at [1085, 547] on input "checkbox" at bounding box center [1082, 550] width 13 height 13
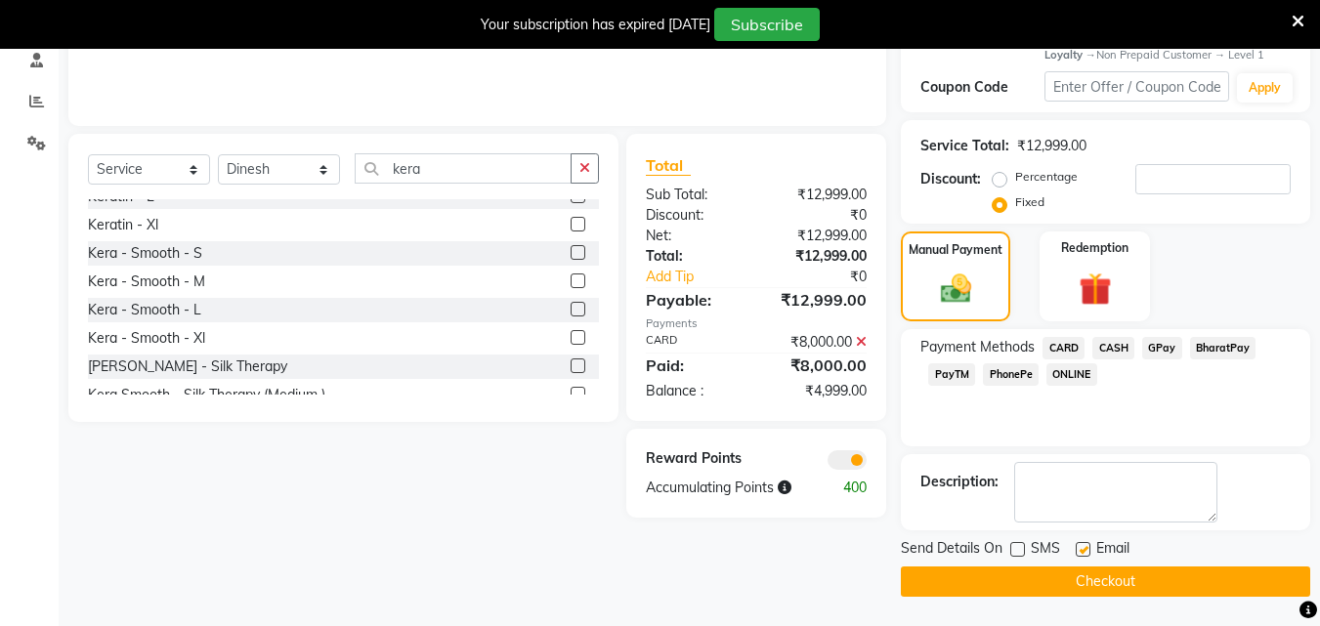
click at [1085, 547] on label at bounding box center [1083, 549] width 15 height 15
click at [1085, 547] on input "checkbox" at bounding box center [1082, 550] width 13 height 13
click at [1055, 576] on button "Checkout" at bounding box center [1105, 582] width 409 height 30
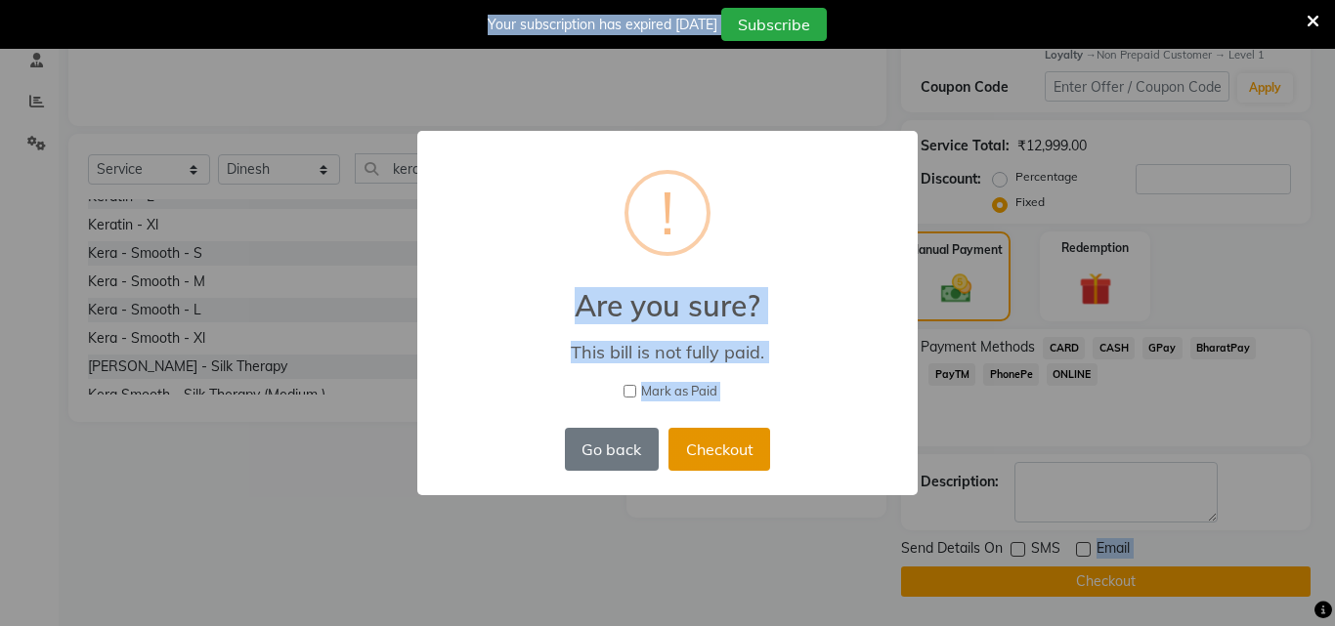
click at [737, 445] on button "Checkout" at bounding box center [719, 449] width 102 height 43
click at [737, 445] on div "× ! Are you sure? This bill is not fully paid. [PERSON_NAME] as Paid Go back No…" at bounding box center [667, 313] width 1335 height 626
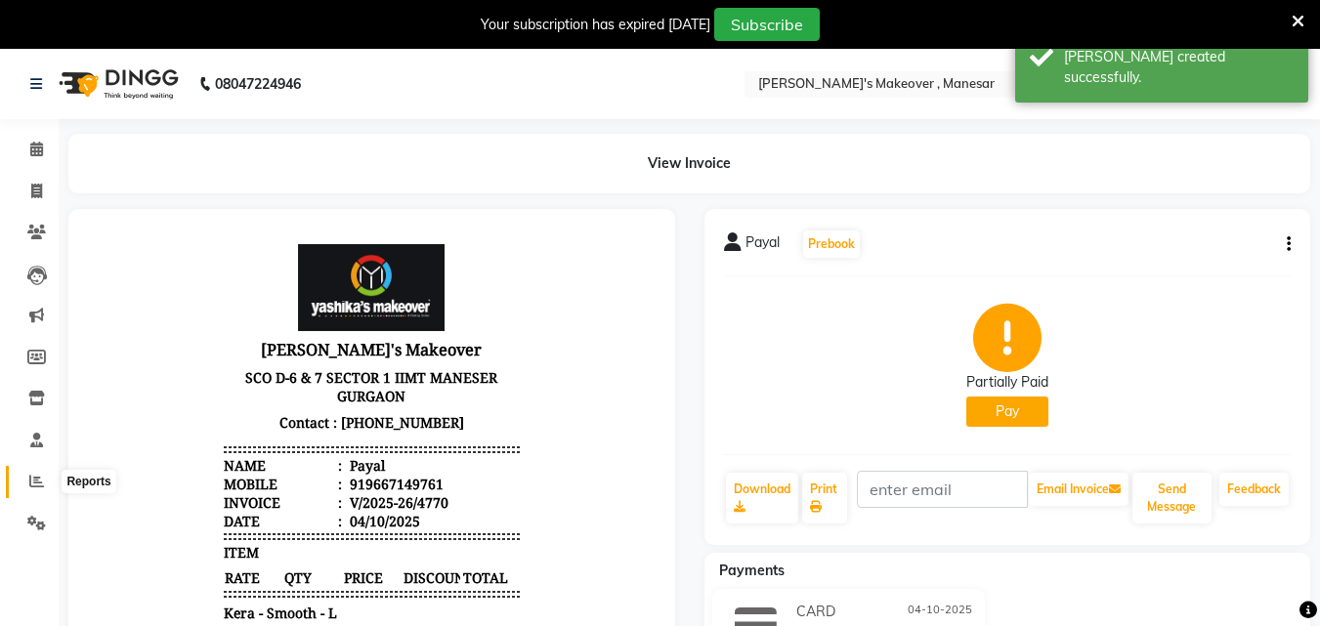
click at [30, 486] on icon at bounding box center [36, 481] width 15 height 15
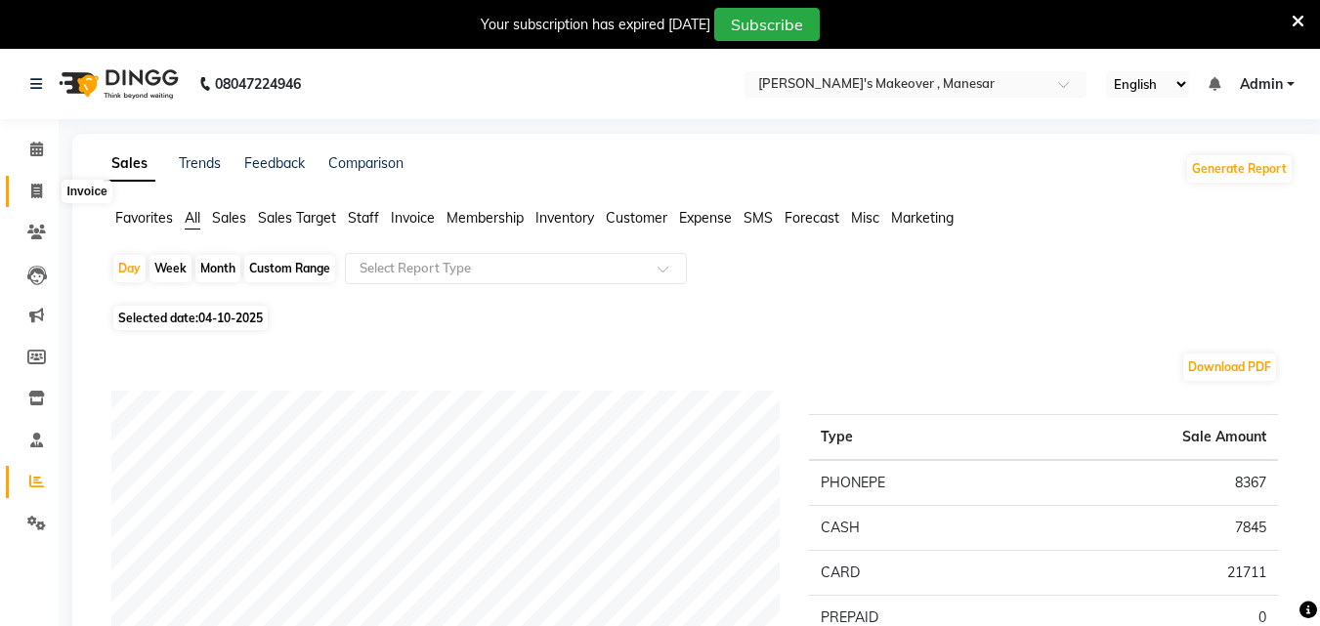
click at [29, 183] on span at bounding box center [37, 192] width 34 height 22
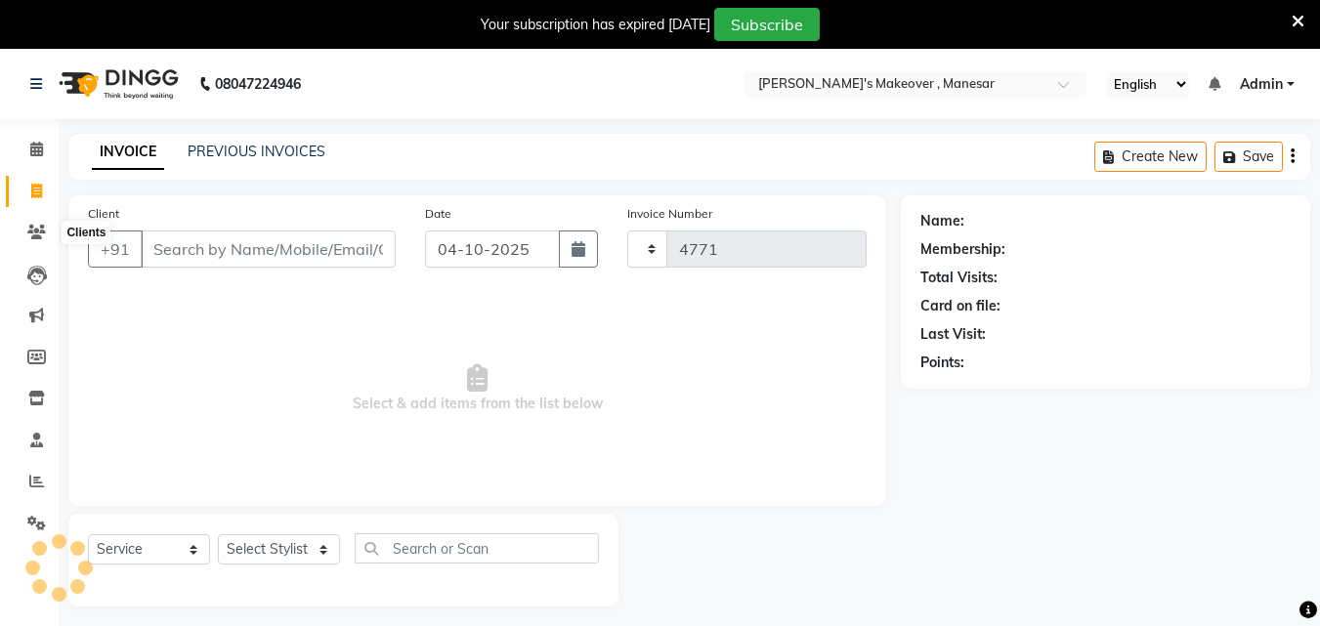
scroll to position [49, 0]
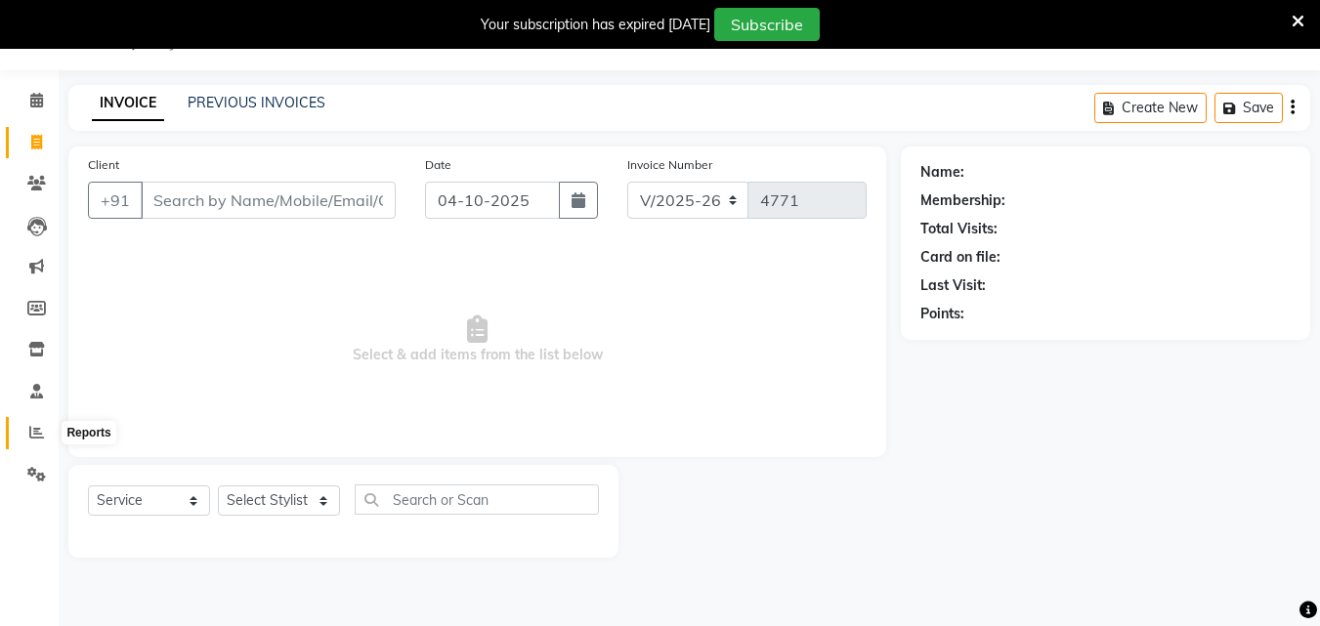
click at [32, 428] on icon at bounding box center [36, 432] width 15 height 15
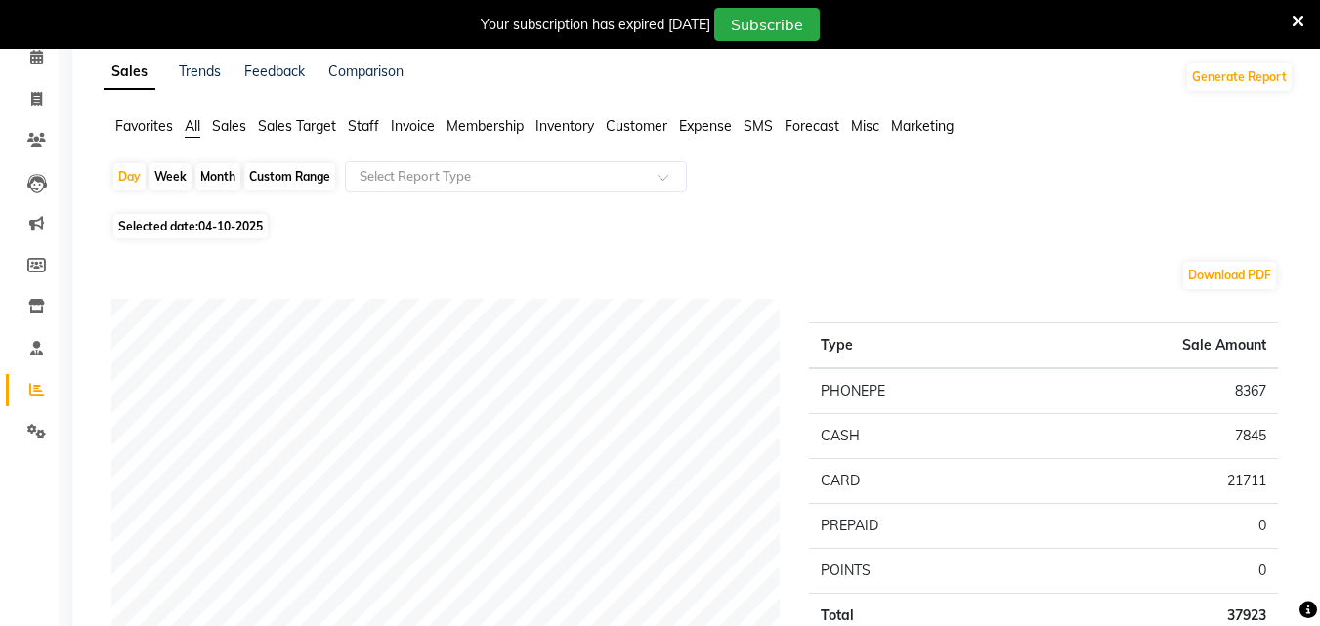
scroll to position [6, 0]
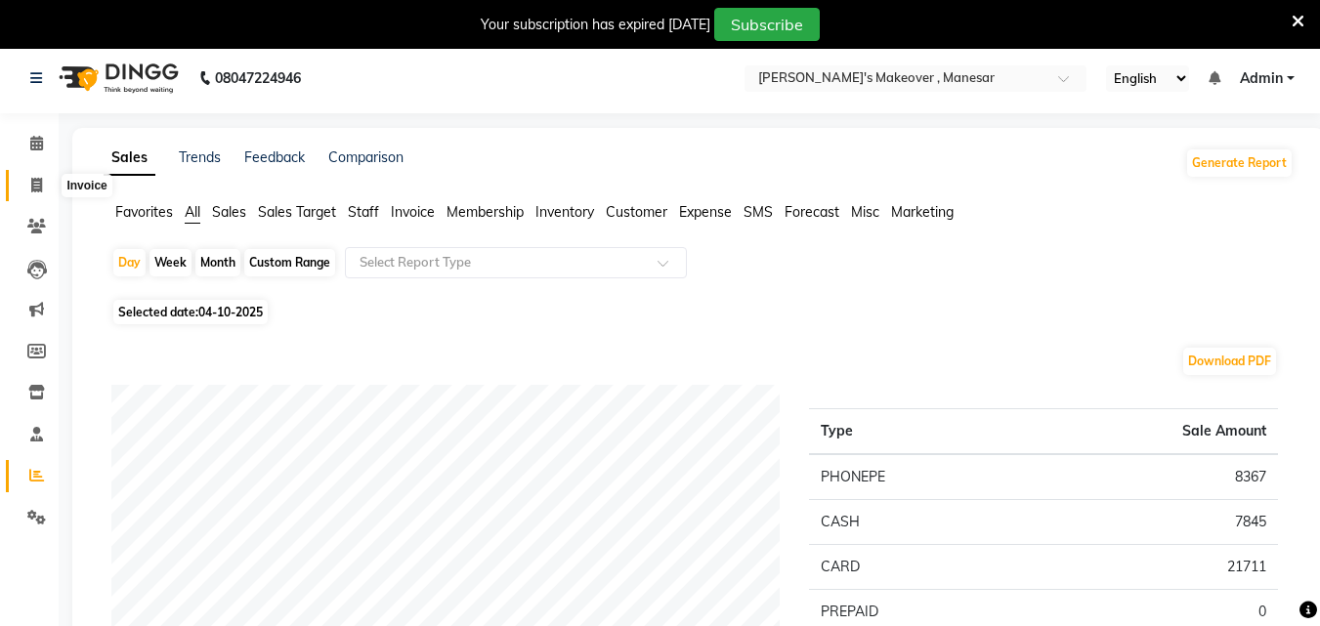
click at [33, 192] on span at bounding box center [37, 186] width 34 height 22
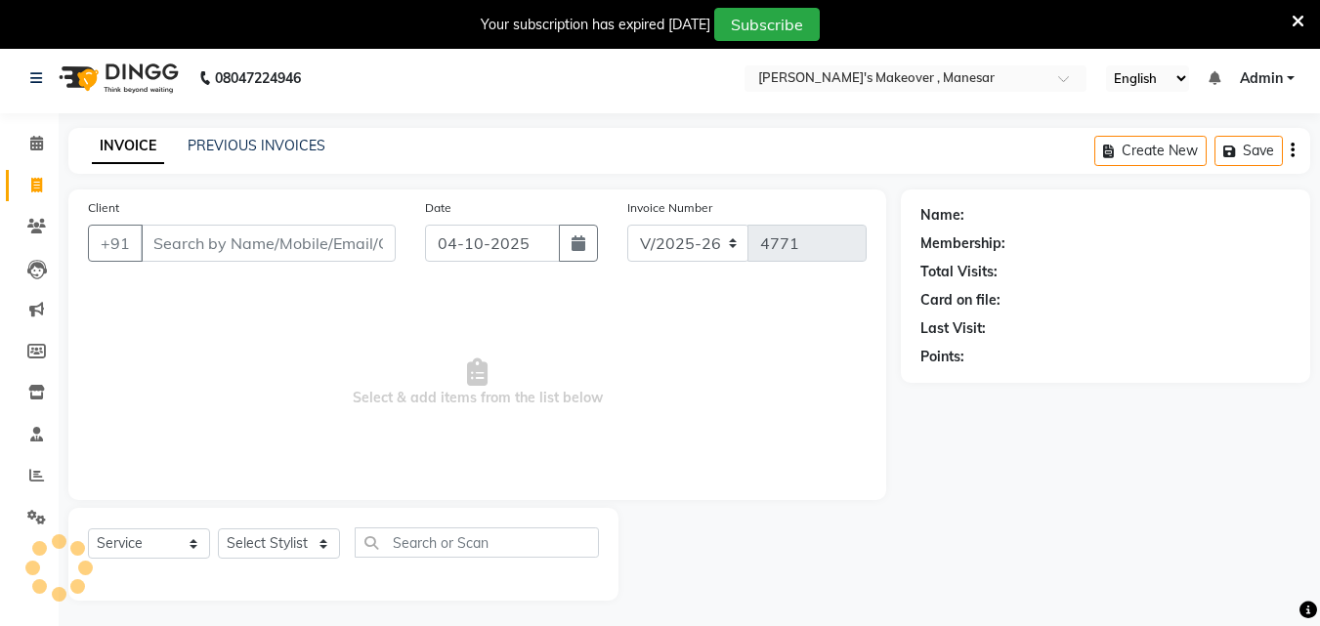
scroll to position [49, 0]
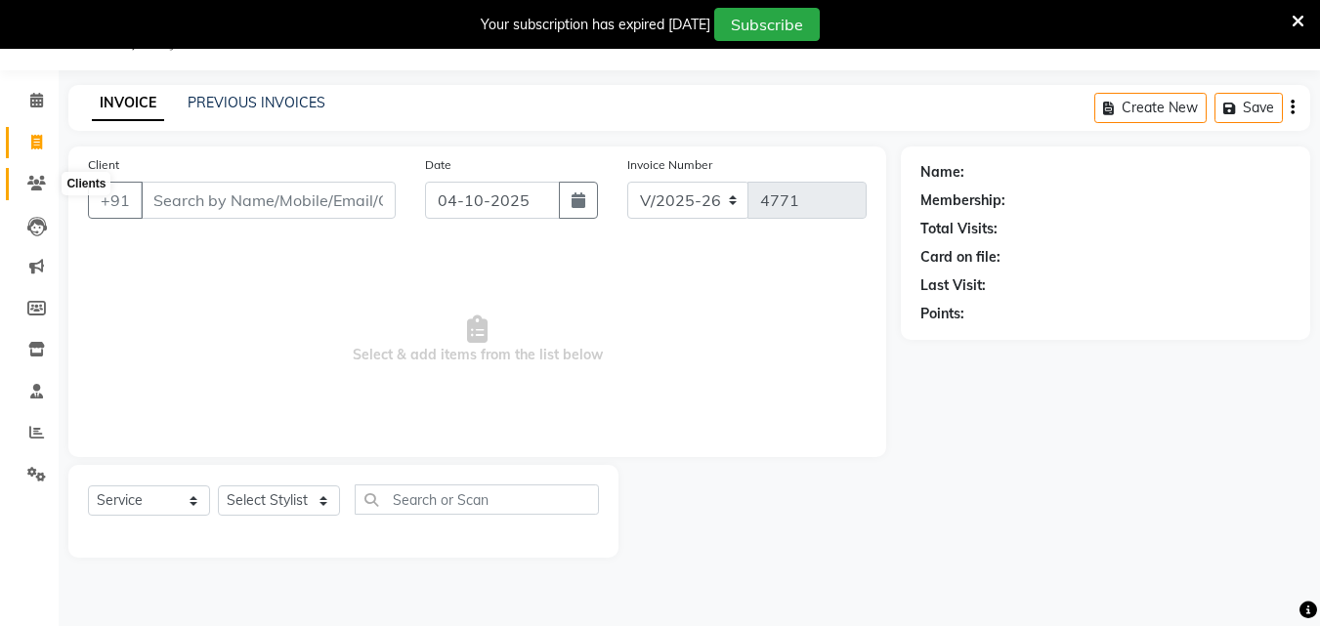
click at [39, 184] on icon at bounding box center [36, 183] width 19 height 15
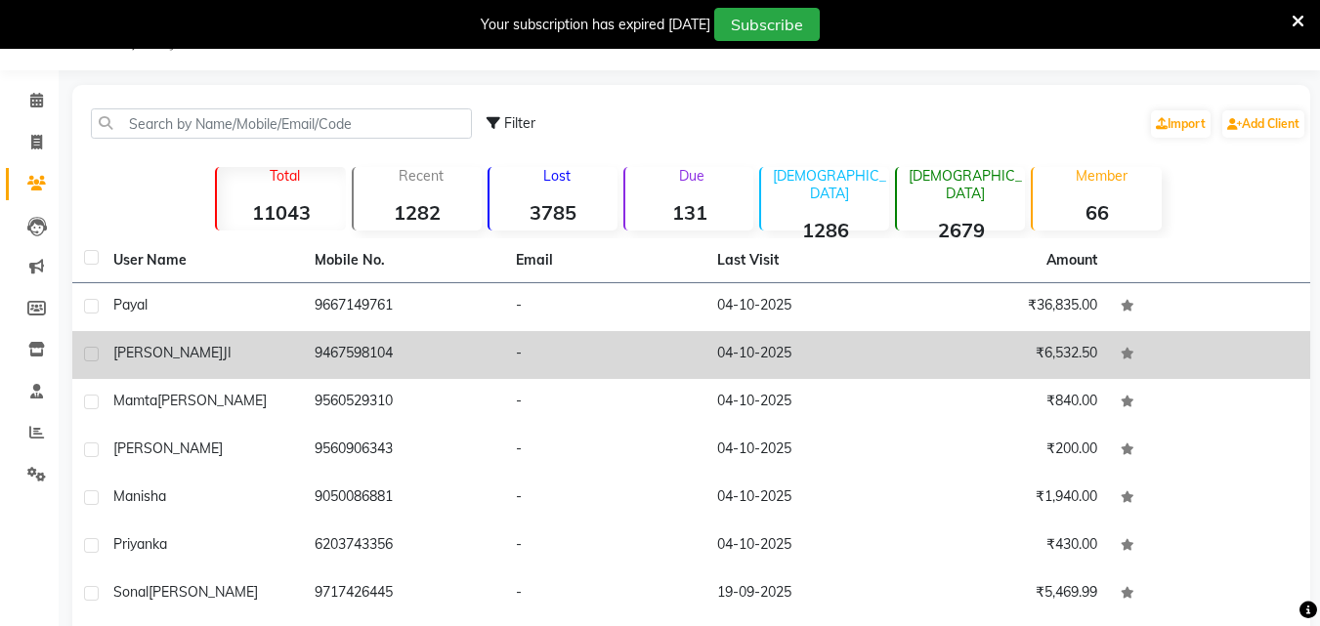
click at [206, 345] on div "[PERSON_NAME] JI" at bounding box center [202, 353] width 178 height 21
click at [206, 345] on td "[PERSON_NAME] JI" at bounding box center [202, 355] width 201 height 48
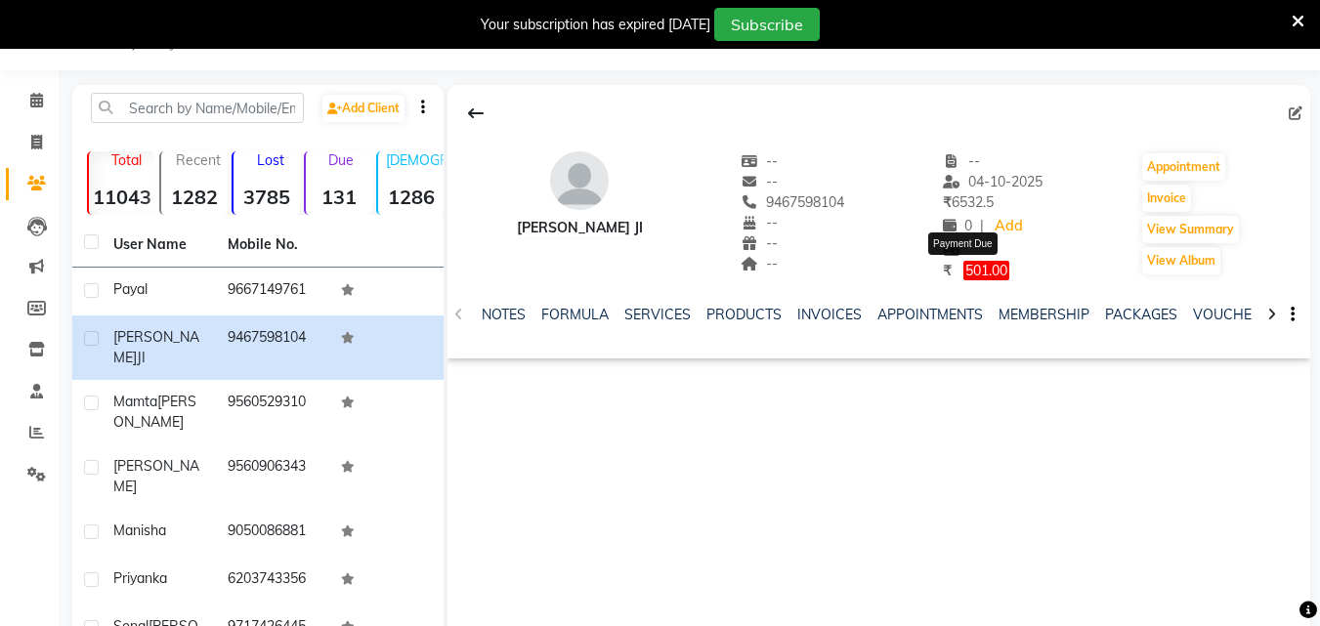
click at [963, 275] on span "501.00" at bounding box center [986, 271] width 46 height 20
click at [972, 277] on span "501.00" at bounding box center [986, 271] width 46 height 20
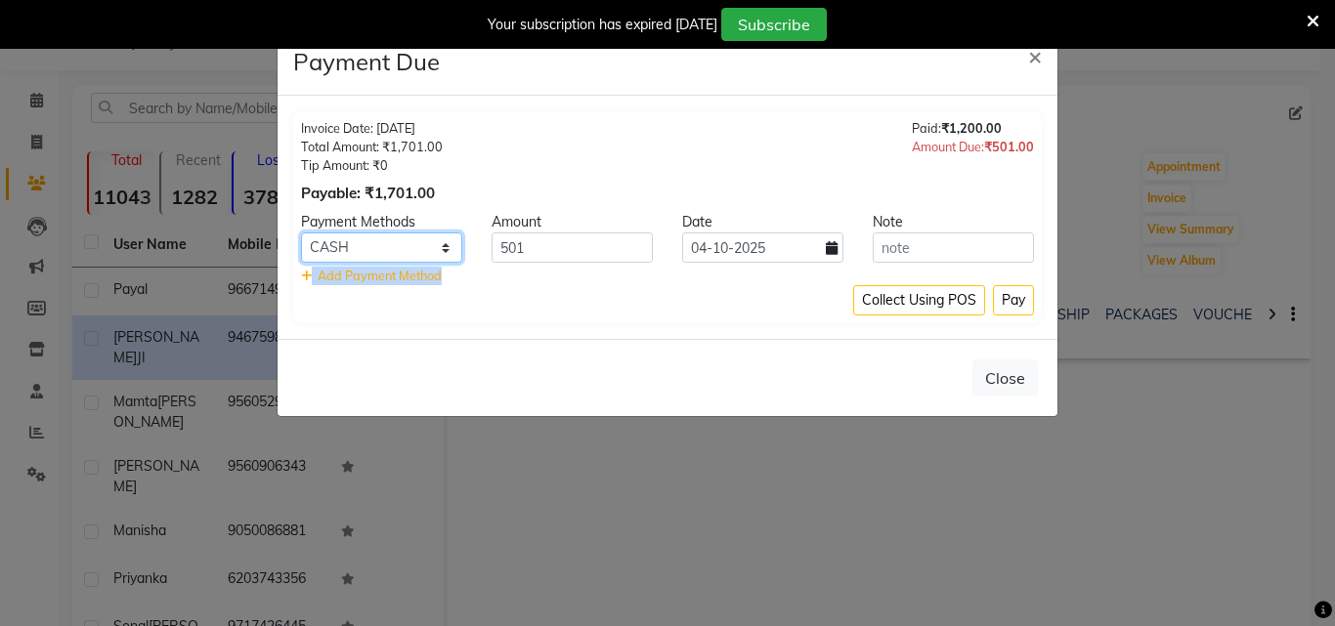
click at [379, 255] on select "CARD CASH GPay BharatPay PayTM PhonePe ONLINE" at bounding box center [381, 248] width 161 height 30
drag, startPoint x: 379, startPoint y: 255, endPoint x: 426, endPoint y: 247, distance: 47.5
click at [379, 255] on select "CARD CASH GPay BharatPay PayTM PhonePe ONLINE" at bounding box center [381, 248] width 161 height 30
click at [441, 240] on select "CARD CASH GPay BharatPay PayTM PhonePe ONLINE" at bounding box center [381, 248] width 161 height 30
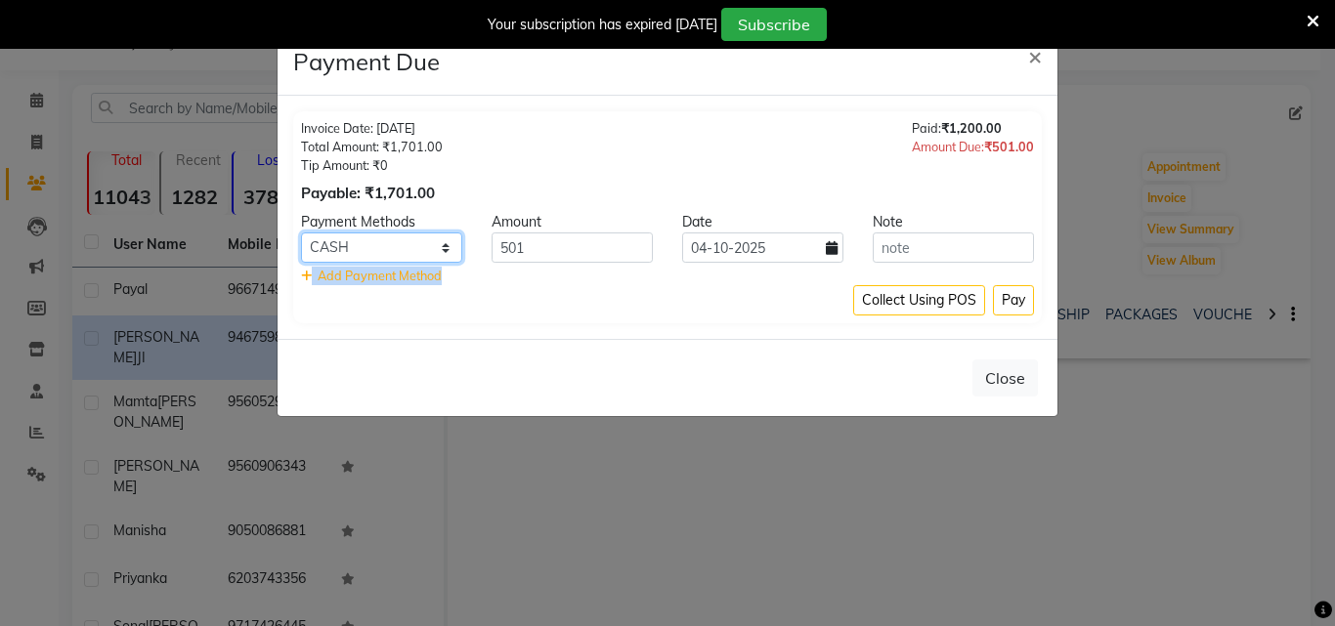
click at [441, 240] on select "CARD CASH GPay BharatPay PayTM PhonePe ONLINE" at bounding box center [381, 248] width 161 height 30
click at [440, 240] on select "CARD CASH GPay BharatPay PayTM PhonePe ONLINE" at bounding box center [381, 248] width 161 height 30
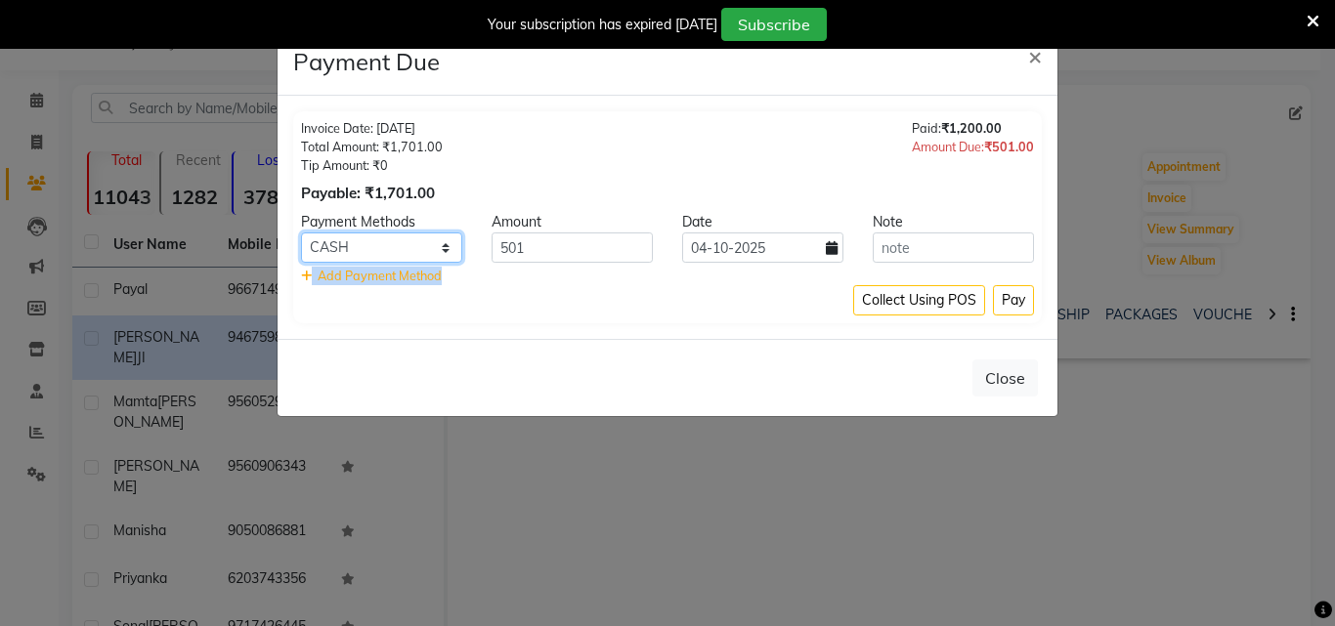
click at [440, 240] on select "CARD CASH GPay BharatPay PayTM PhonePe ONLINE" at bounding box center [381, 248] width 161 height 30
click at [446, 242] on select "CARD CASH GPay BharatPay PayTM PhonePe ONLINE" at bounding box center [381, 248] width 161 height 30
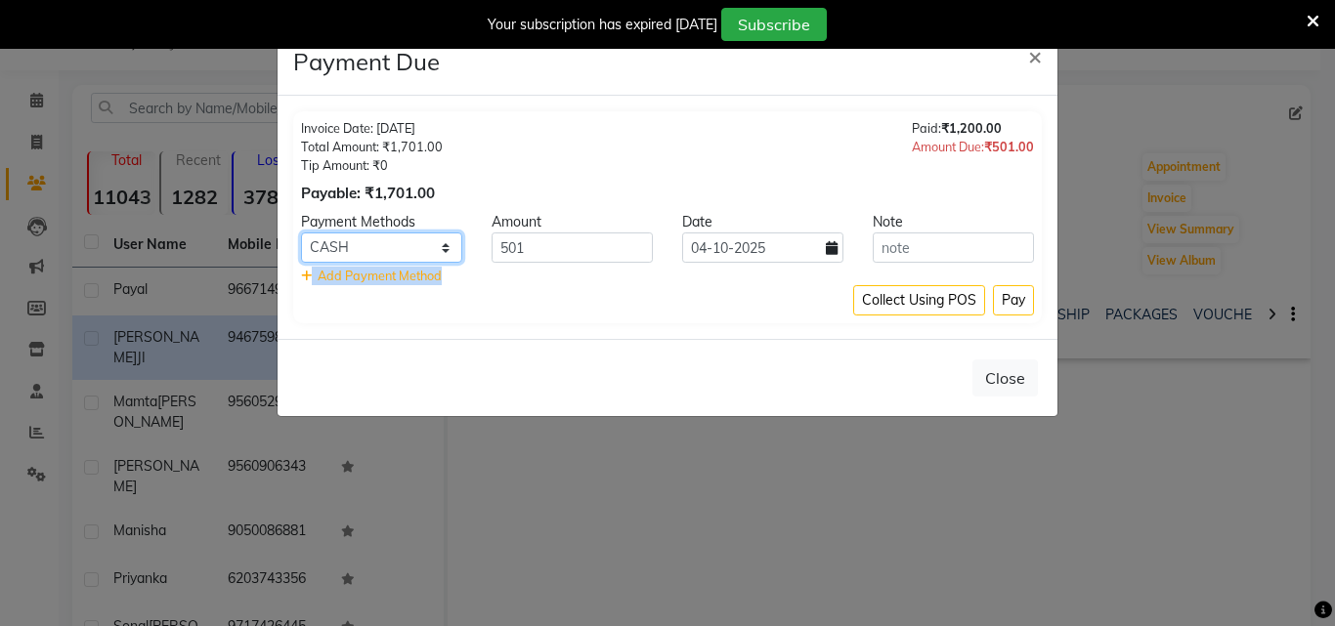
click at [446, 242] on select "CARD CASH GPay BharatPay PayTM PhonePe ONLINE" at bounding box center [381, 248] width 161 height 30
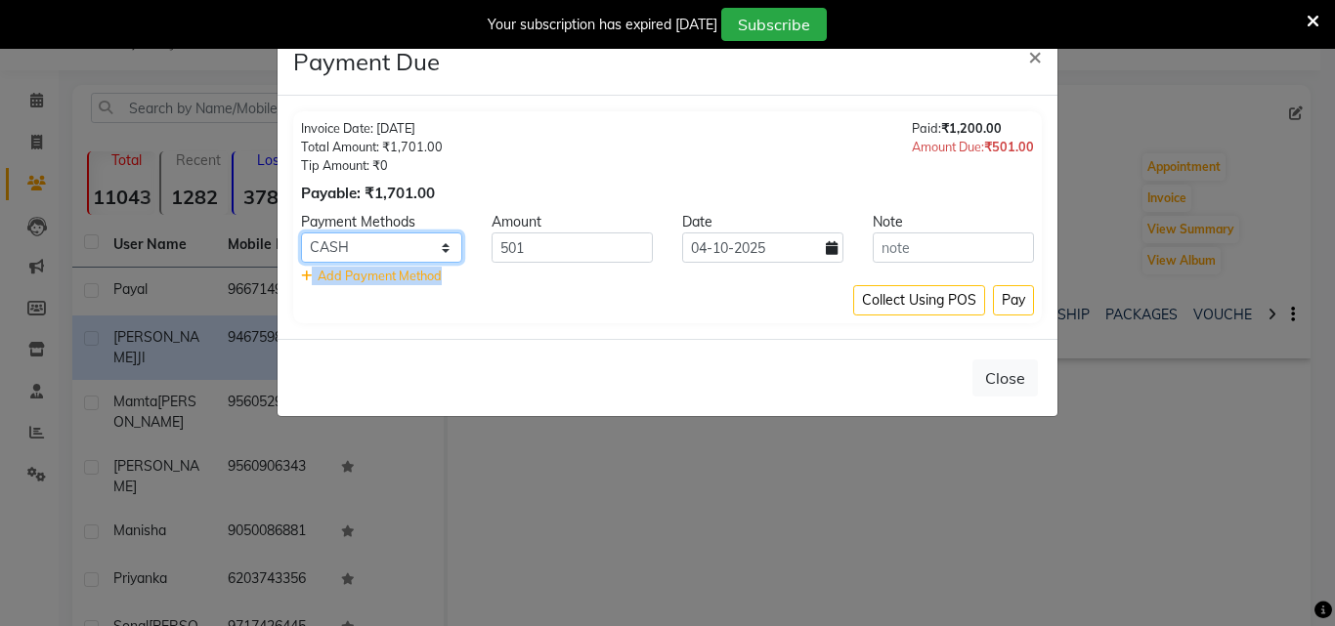
click at [447, 240] on select "CARD CASH GPay BharatPay PayTM PhonePe ONLINE" at bounding box center [381, 248] width 161 height 30
click at [1002, 296] on button "Pay" at bounding box center [1013, 300] width 41 height 30
click at [1002, 296] on div "Collect Using POS Pay" at bounding box center [667, 300] width 733 height 30
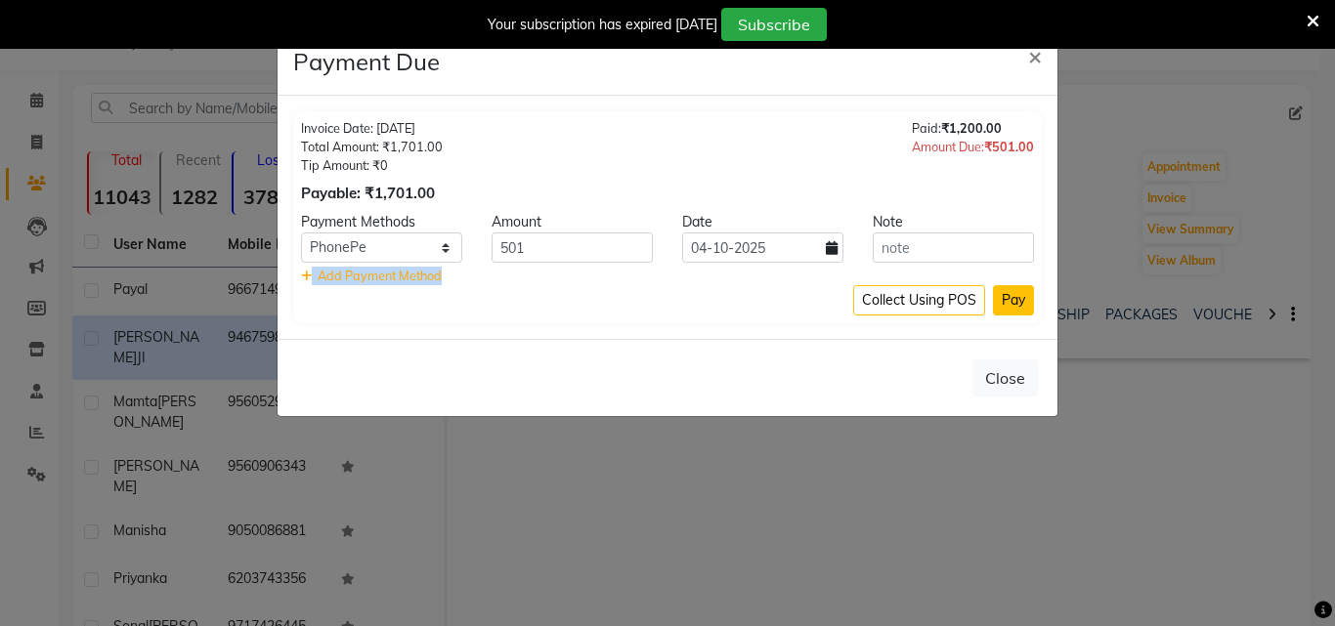
click at [1002, 296] on div "Collect Using POS Pay" at bounding box center [667, 300] width 733 height 30
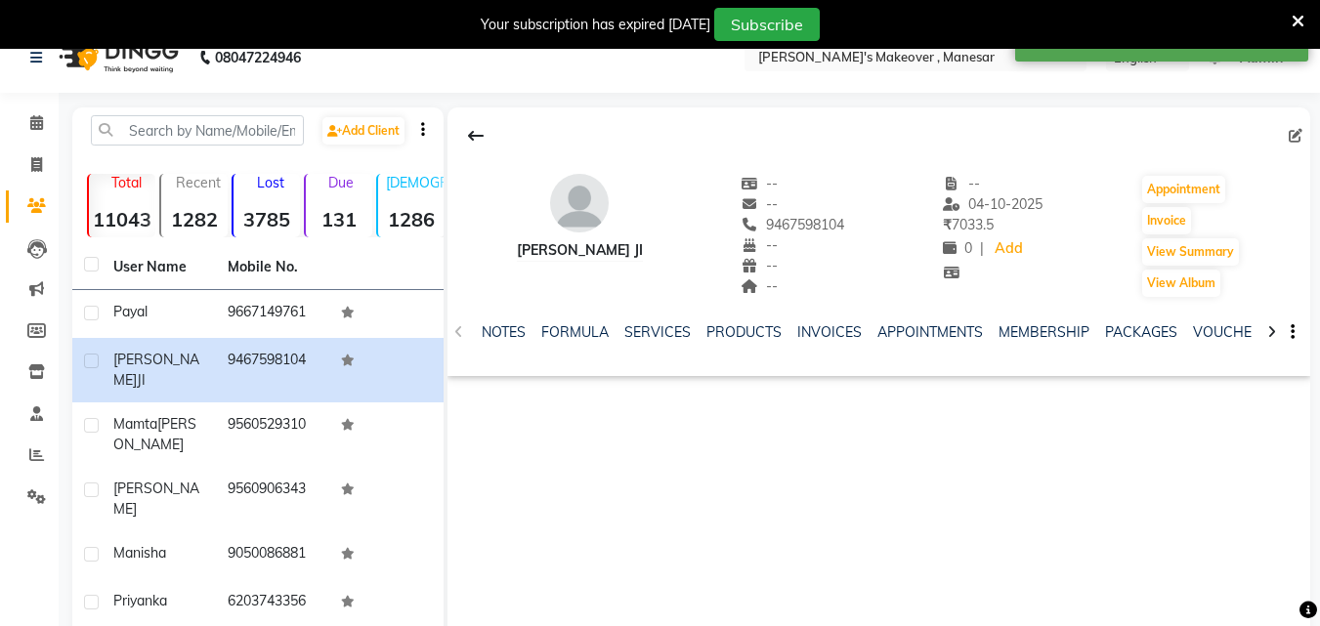
scroll to position [21, 0]
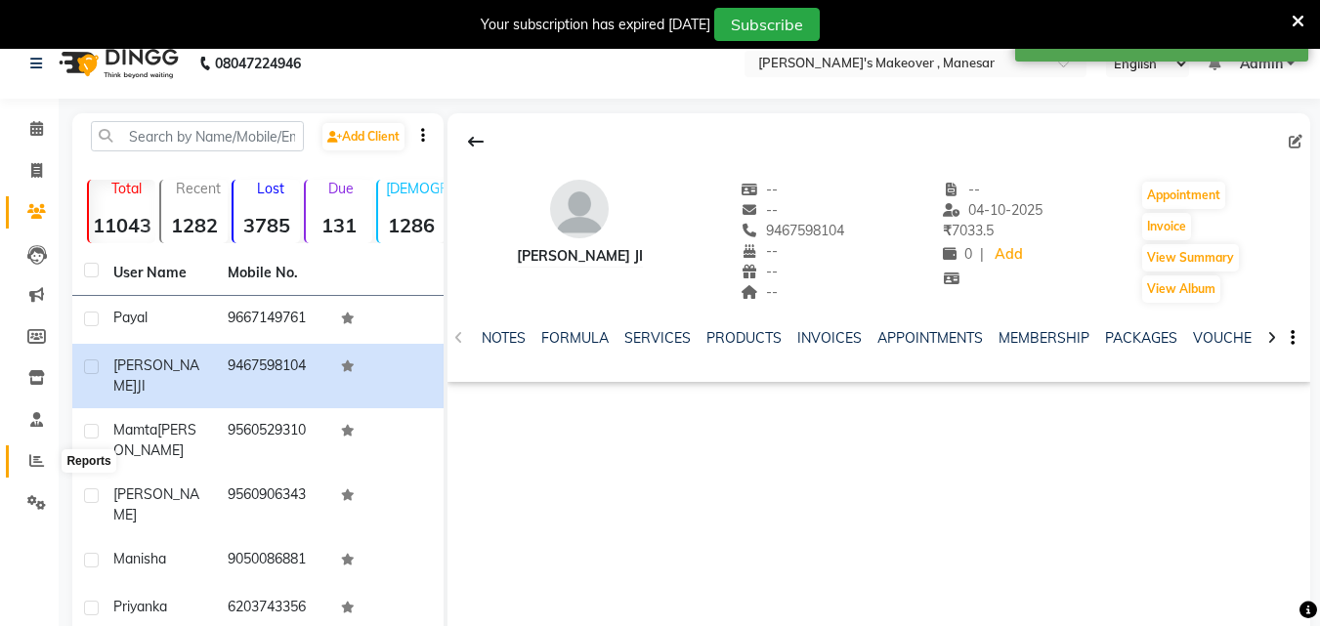
click at [44, 461] on span at bounding box center [37, 461] width 34 height 22
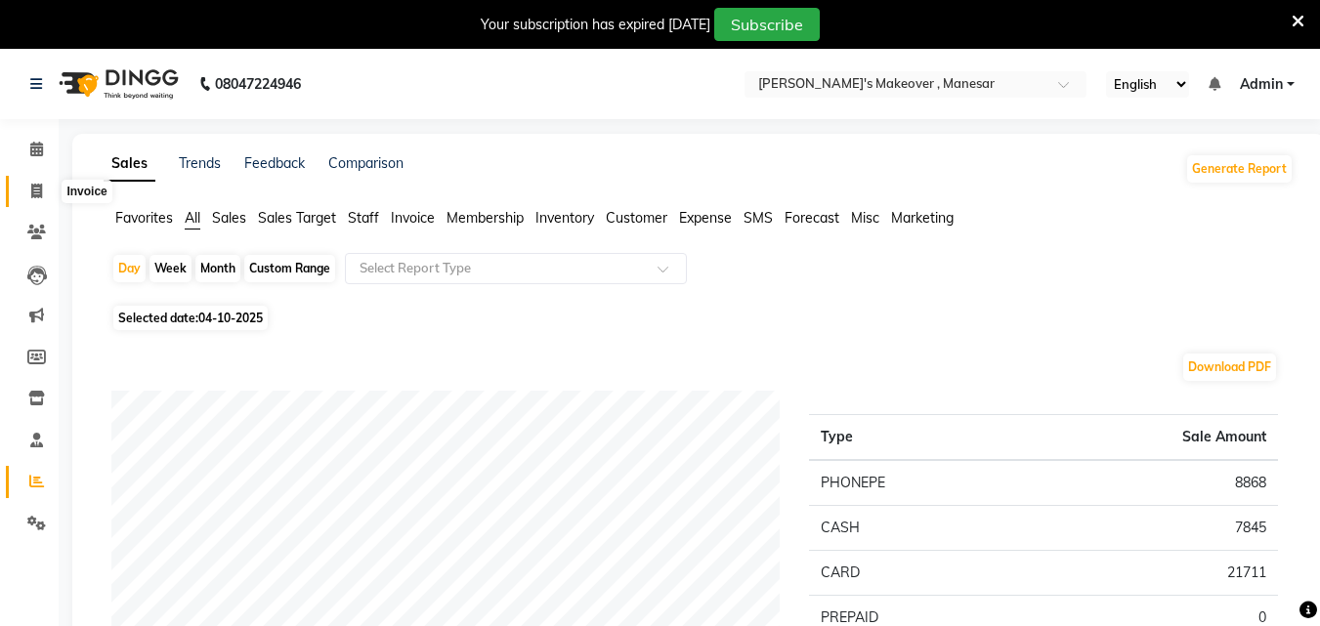
click at [29, 190] on span at bounding box center [37, 192] width 34 height 22
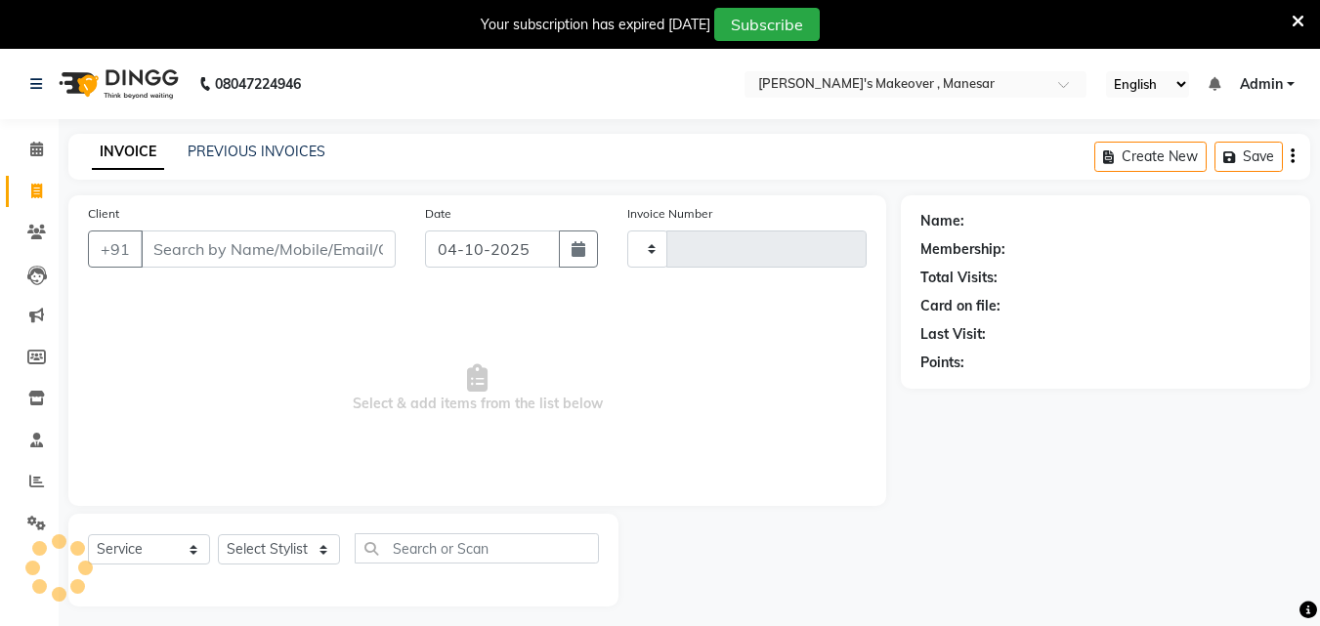
scroll to position [49, 0]
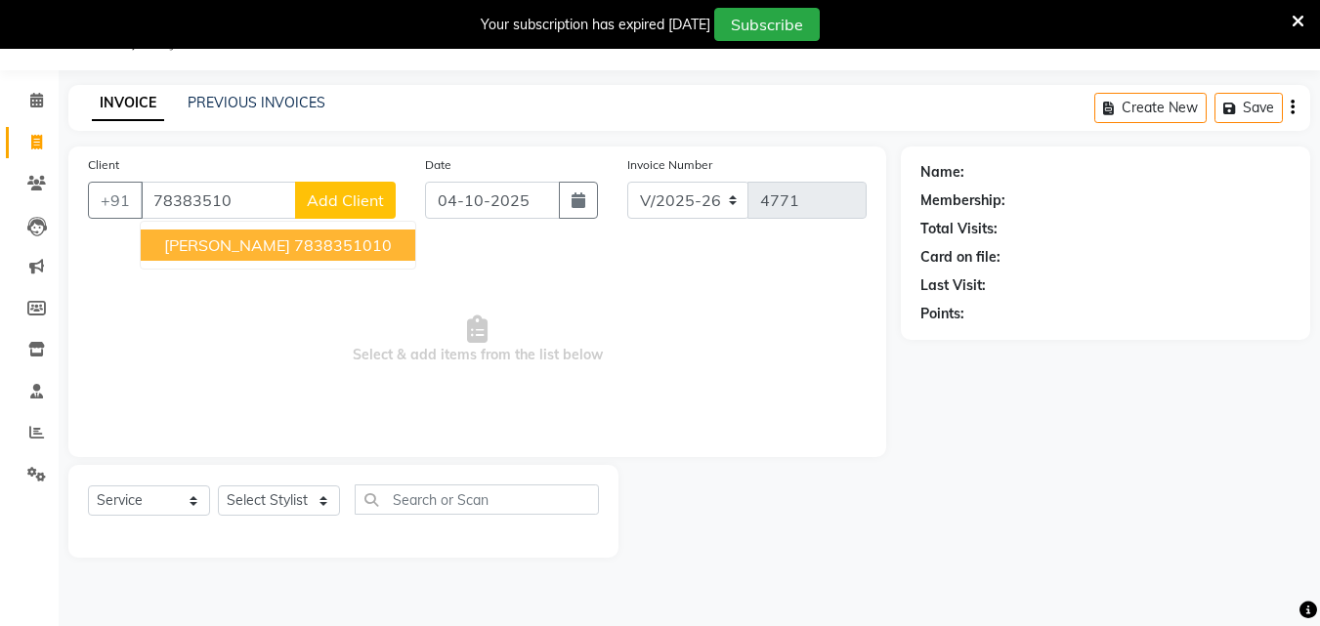
click at [294, 240] on ngb-highlight "7838351010" at bounding box center [343, 245] width 98 height 20
click at [276, 240] on div "Client [PHONE_NUMBER] [PERSON_NAME] 7838351010 Add Client Date [DATE] Invoice N…" at bounding box center [477, 302] width 818 height 311
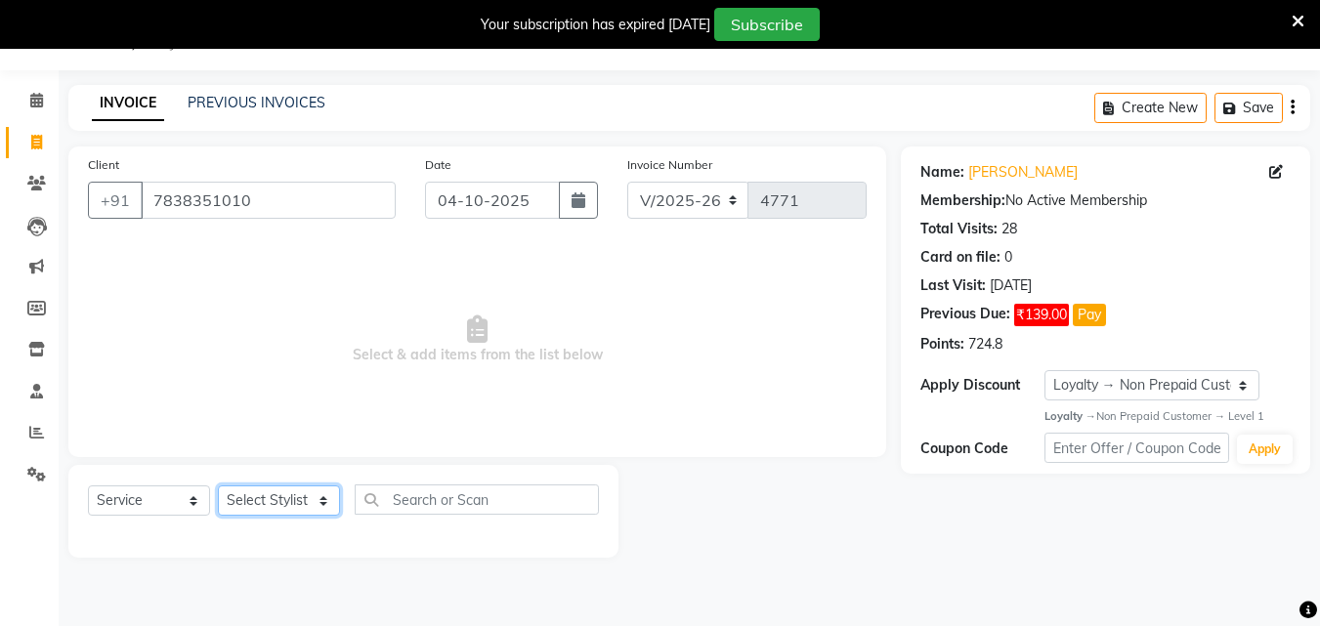
click at [256, 493] on select "Select Stylist Danish Shavej [PERSON_NAME] Krishna [PERSON_NAME] [PERSON_NAME] …" at bounding box center [279, 501] width 122 height 30
click at [218, 486] on select "Select Stylist Danish Shavej [PERSON_NAME] Krishna [PERSON_NAME] [PERSON_NAME] …" at bounding box center [279, 501] width 122 height 30
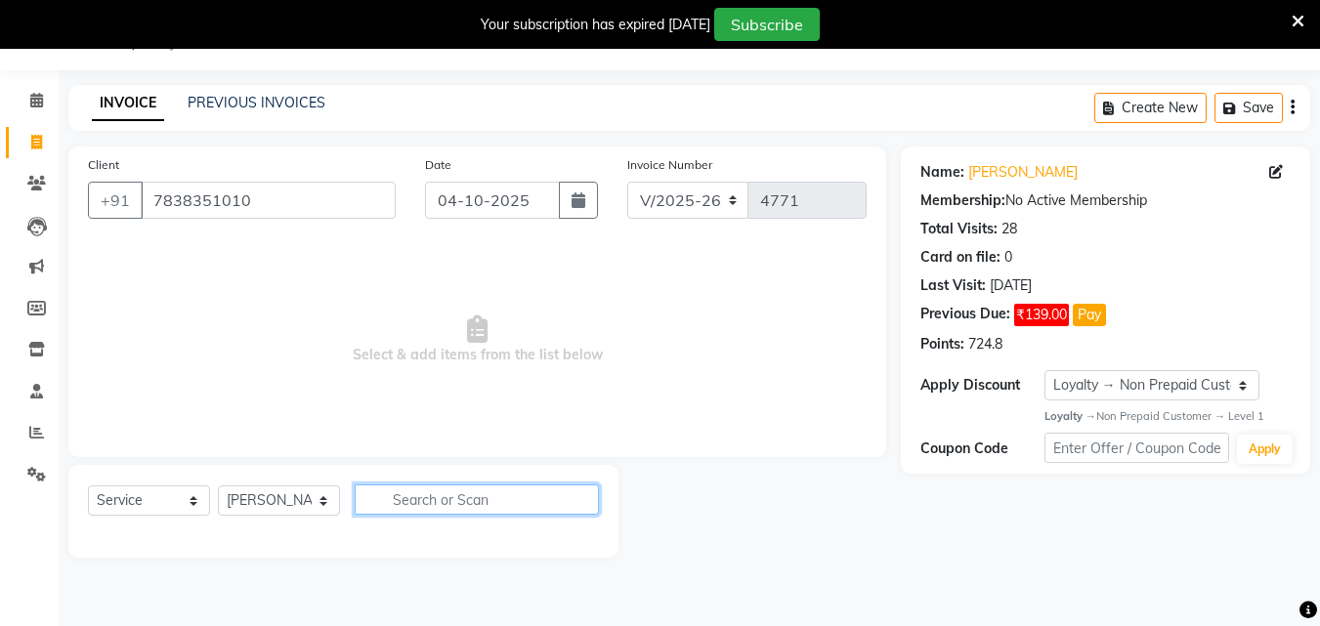
click at [403, 493] on input "text" at bounding box center [477, 500] width 244 height 30
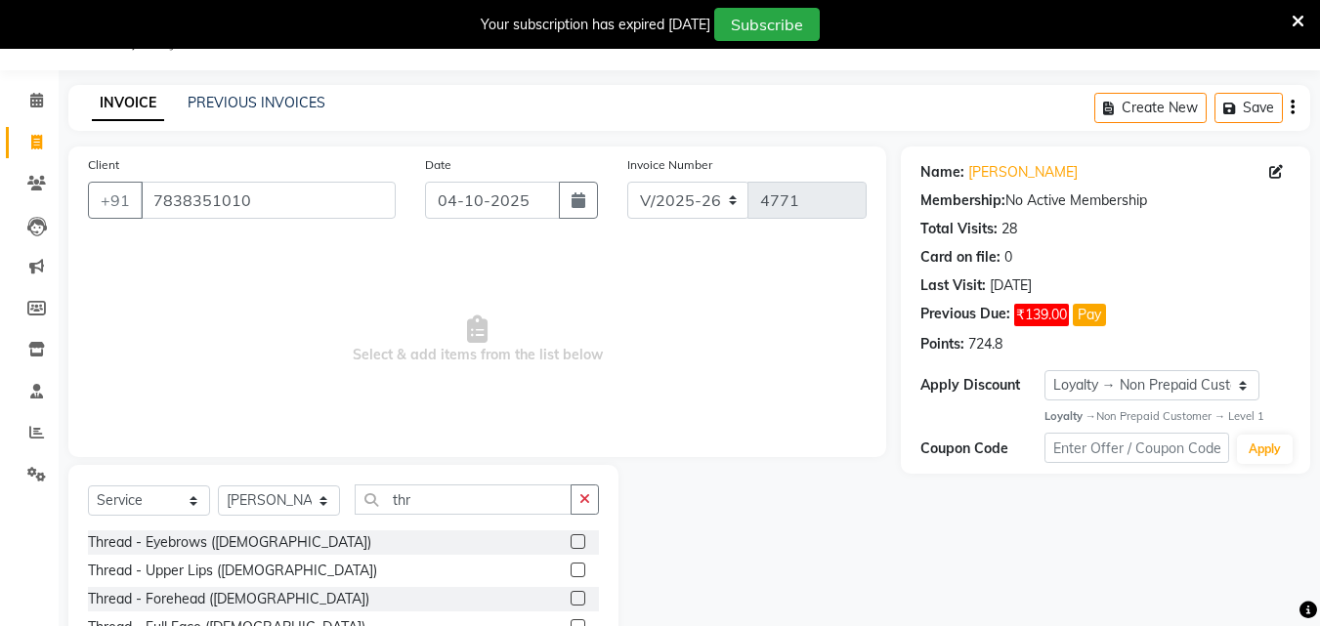
click at [571, 534] on div at bounding box center [585, 543] width 28 height 24
click at [571, 535] on label at bounding box center [578, 541] width 15 height 15
click at [571, 536] on input "checkbox" at bounding box center [577, 542] width 13 height 13
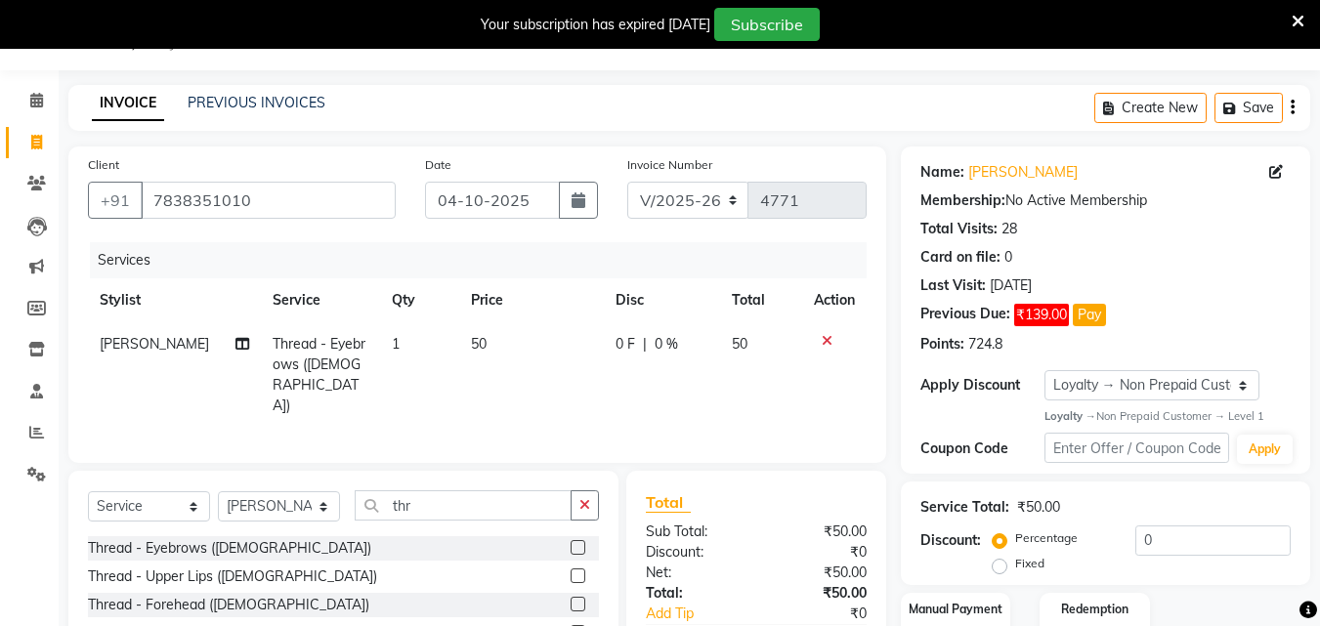
click at [571, 540] on label at bounding box center [578, 547] width 15 height 15
click at [571, 542] on input "checkbox" at bounding box center [577, 548] width 13 height 13
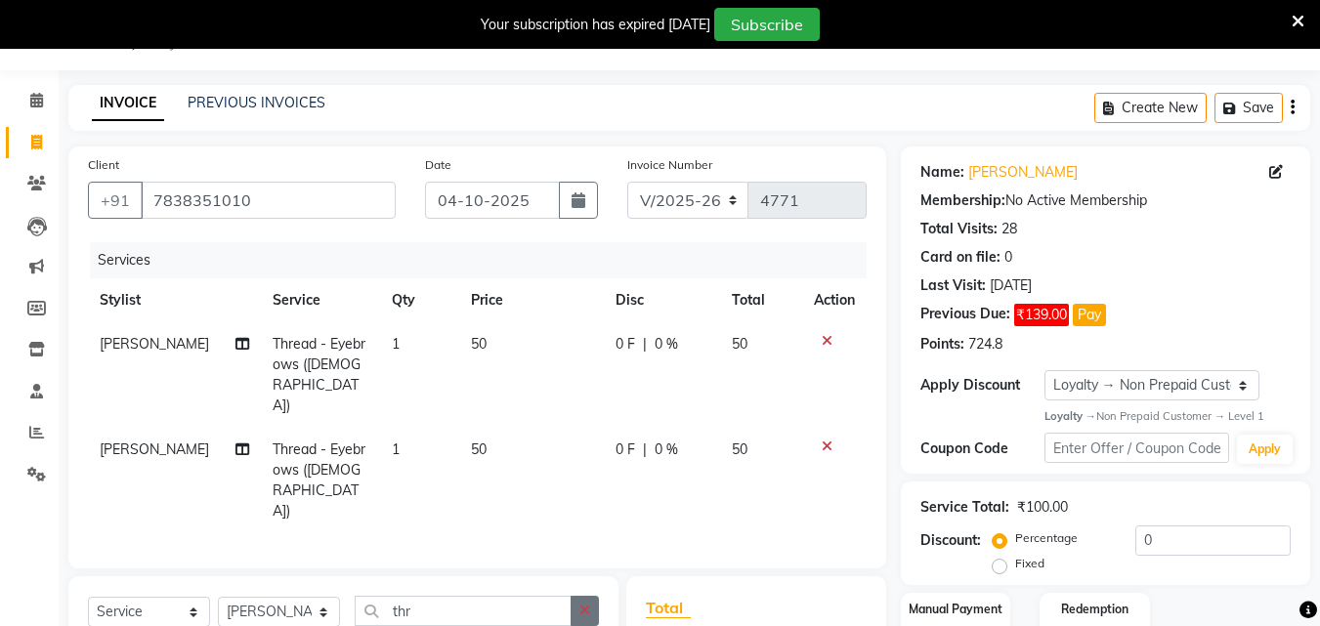
click at [592, 596] on button "button" at bounding box center [585, 611] width 28 height 30
click at [572, 596] on input "thr" at bounding box center [463, 611] width 217 height 30
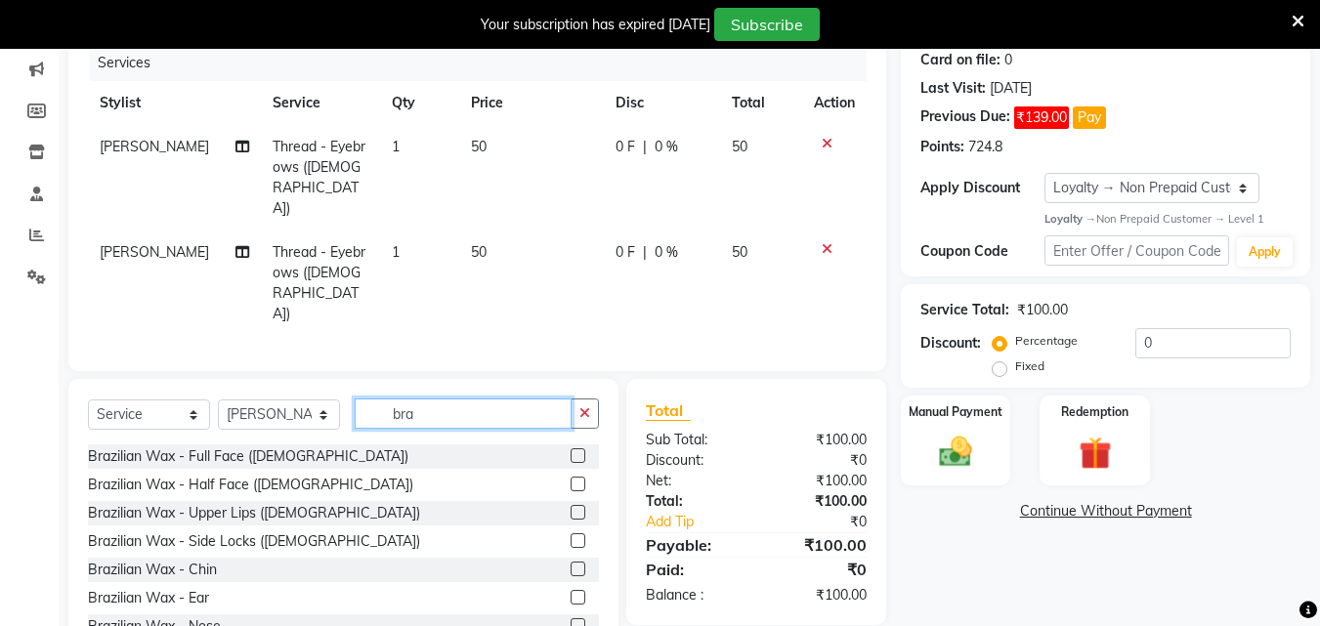
scroll to position [249, 0]
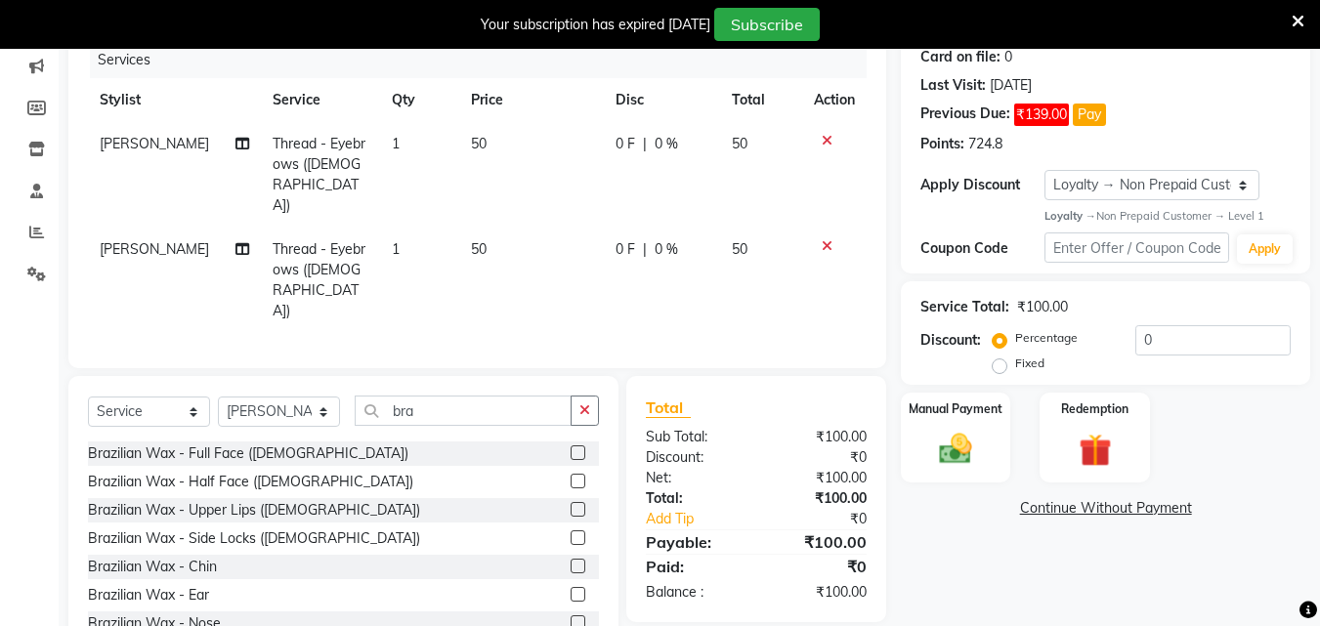
click at [571, 502] on label at bounding box center [578, 509] width 15 height 15
click at [571, 504] on input "checkbox" at bounding box center [577, 510] width 13 height 13
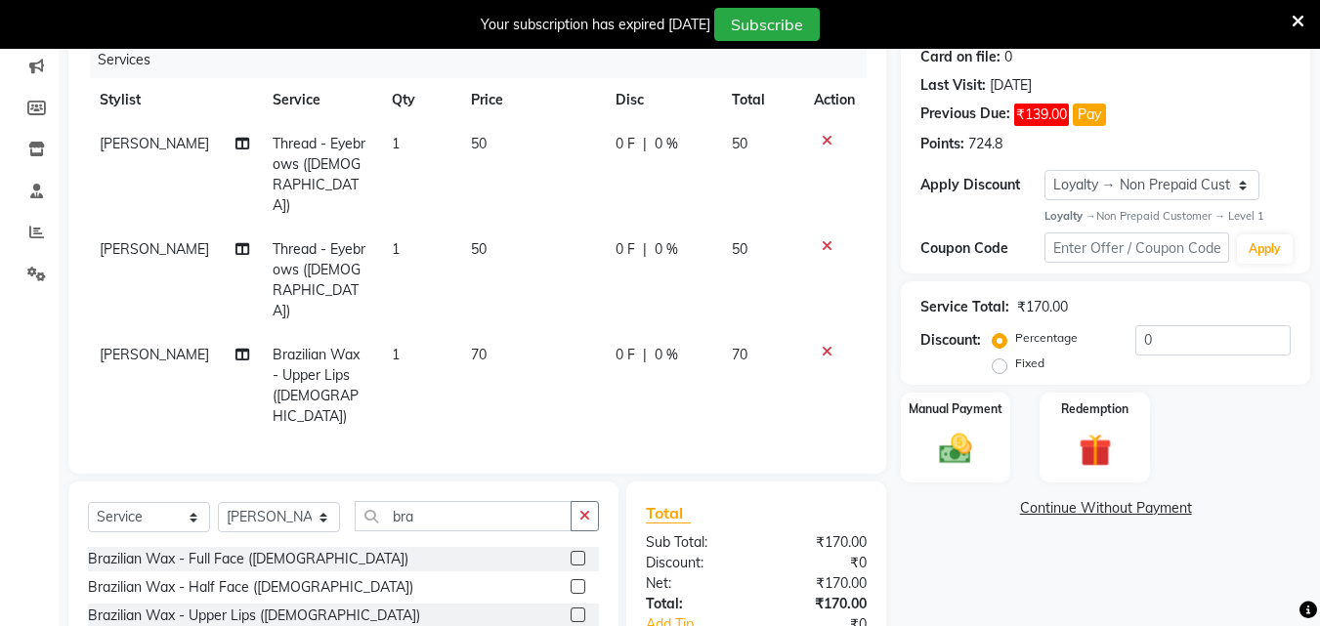
click at [1091, 120] on button "Pay" at bounding box center [1089, 115] width 33 height 22
click at [1073, 104] on button "Pay" at bounding box center [1089, 115] width 33 height 22
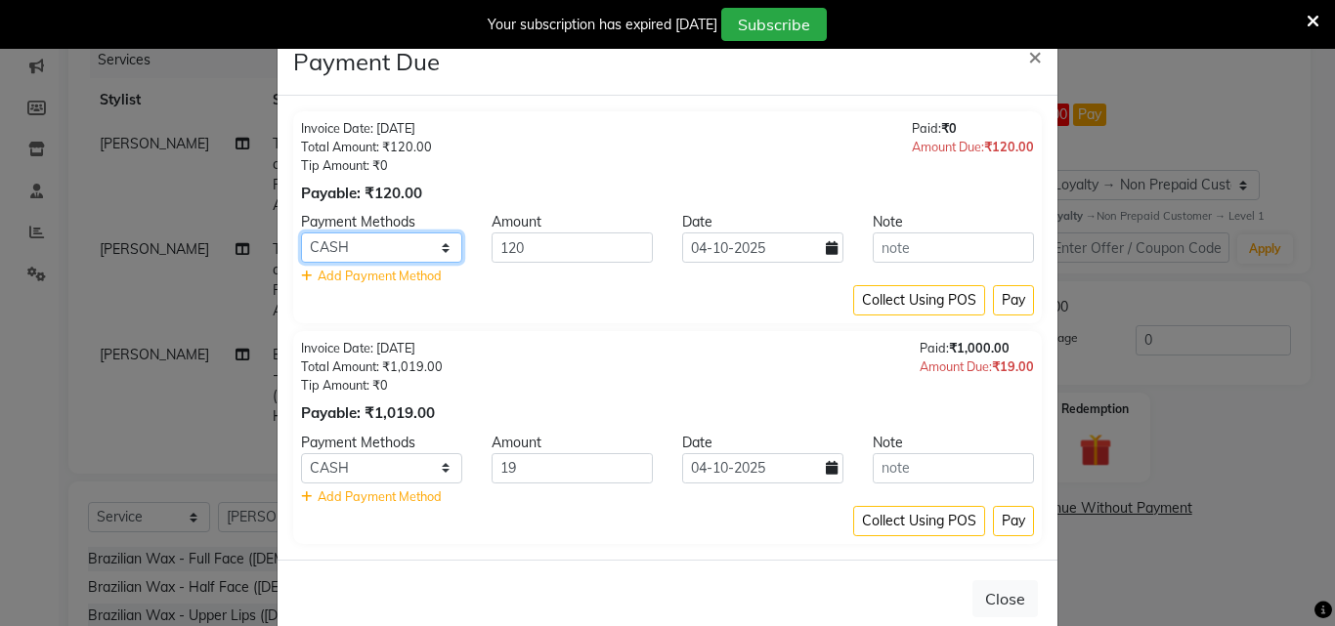
click at [396, 253] on select "CARD CASH GPay BharatPay PayTM PhonePe ONLINE" at bounding box center [381, 248] width 161 height 30
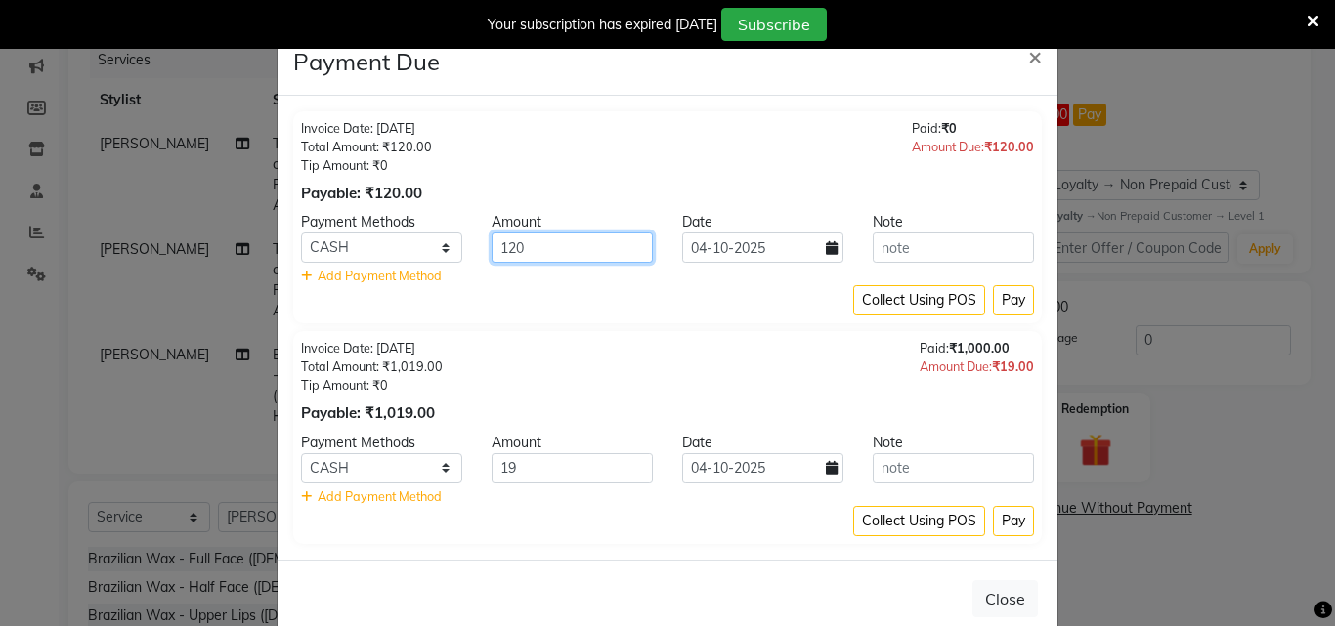
click at [536, 236] on input "120" at bounding box center [571, 248] width 161 height 30
click at [1004, 303] on button "Pay" at bounding box center [1013, 300] width 41 height 30
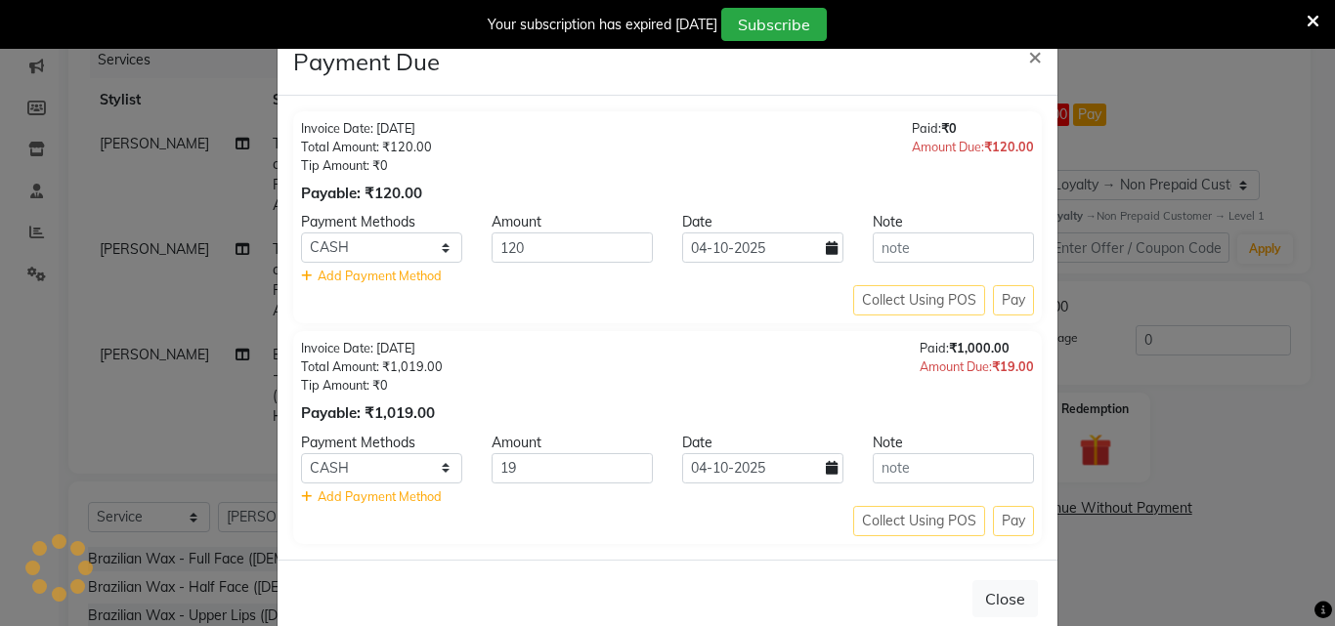
click at [1004, 303] on div "Collect Using POS Pay" at bounding box center [667, 300] width 733 height 30
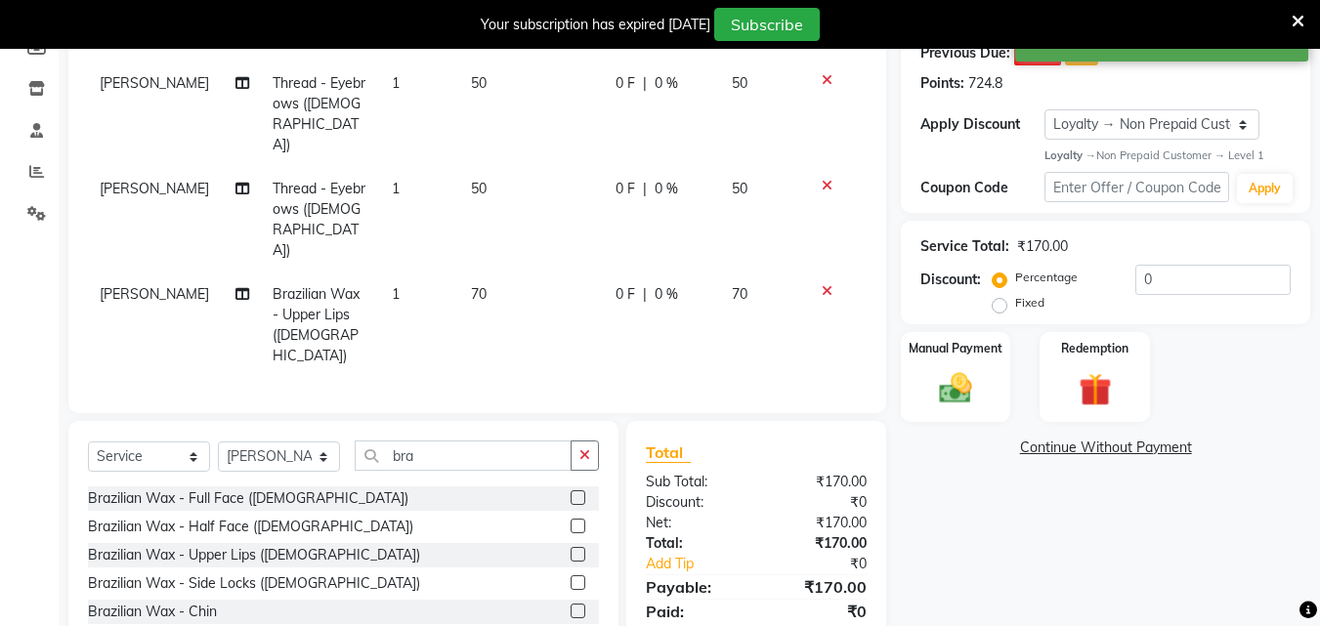
scroll to position [312, 0]
click at [962, 391] on img at bounding box center [955, 386] width 55 height 39
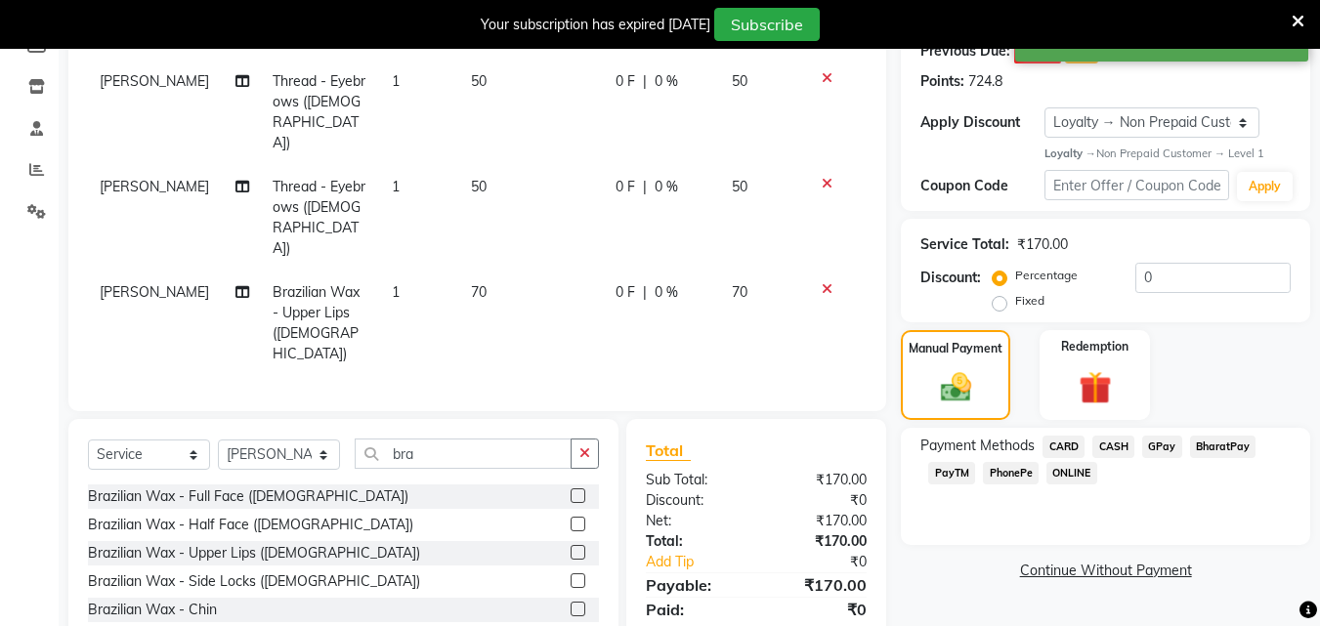
click at [1132, 444] on span "CASH" at bounding box center [1113, 447] width 42 height 22
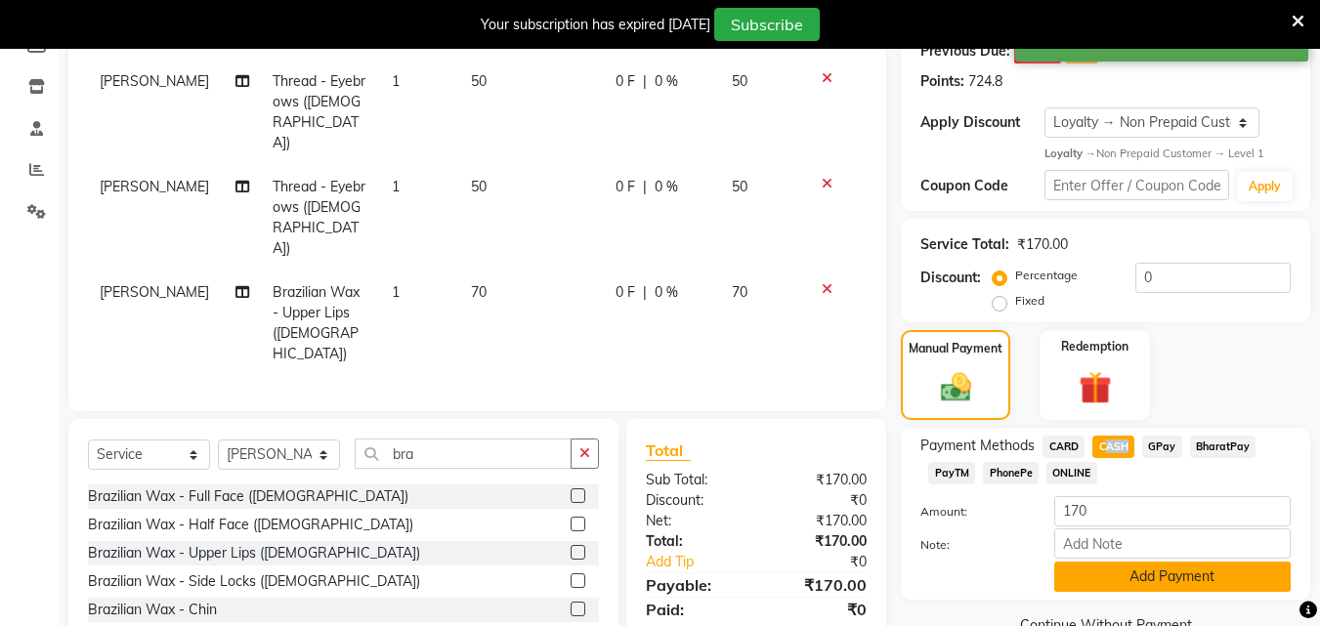
click at [1136, 564] on button "Add Payment" at bounding box center [1172, 577] width 236 height 30
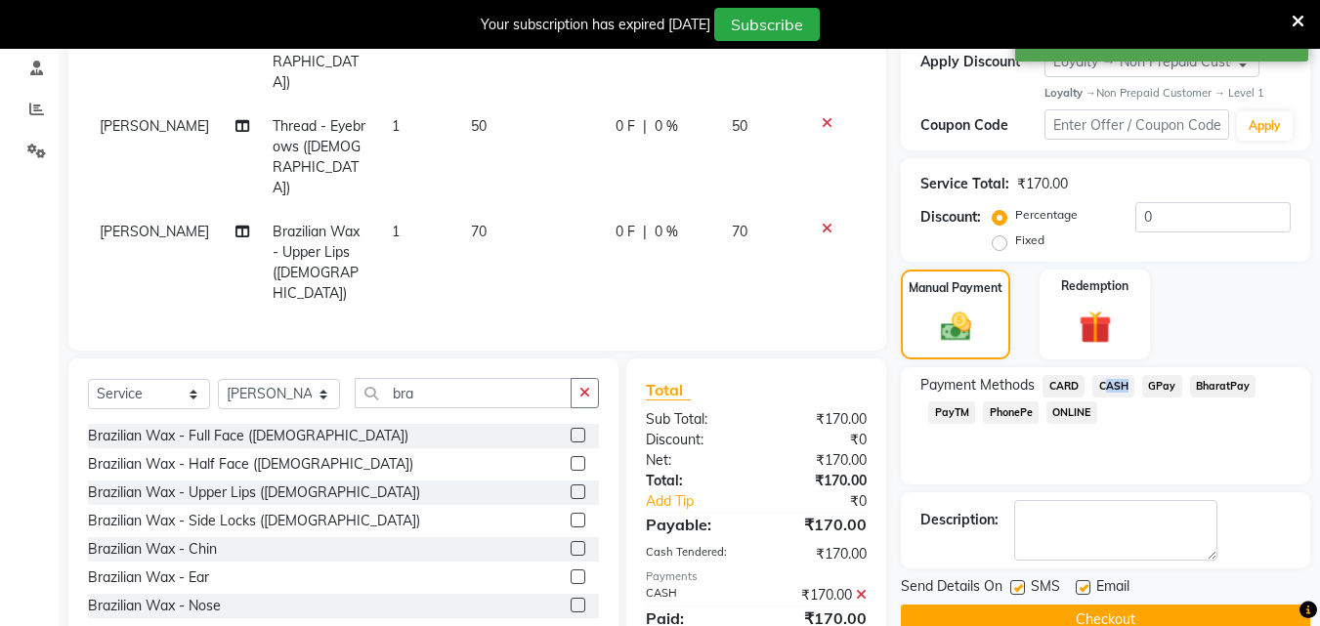
scroll to position [381, 0]
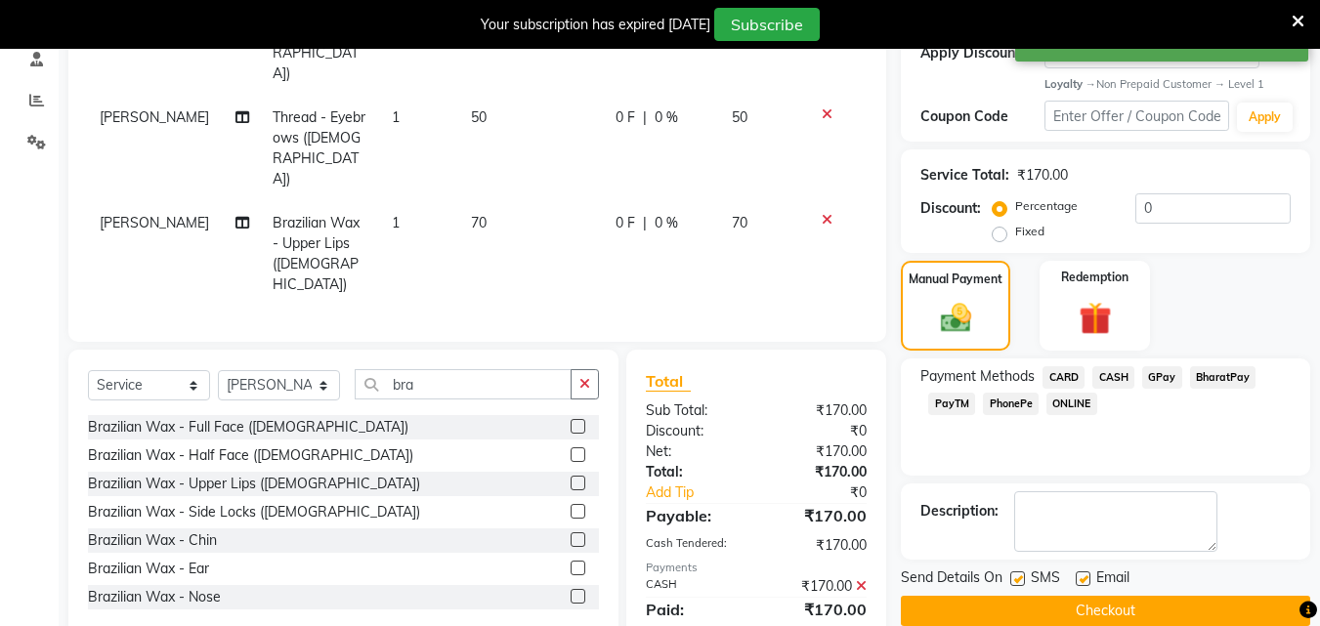
click at [1021, 573] on label at bounding box center [1017, 579] width 15 height 15
click at [1021, 574] on input "checkbox" at bounding box center [1016, 580] width 13 height 13
click at [1081, 577] on label at bounding box center [1083, 579] width 15 height 15
click at [1081, 577] on input "checkbox" at bounding box center [1082, 580] width 13 height 13
click at [1081, 577] on label at bounding box center [1083, 579] width 15 height 15
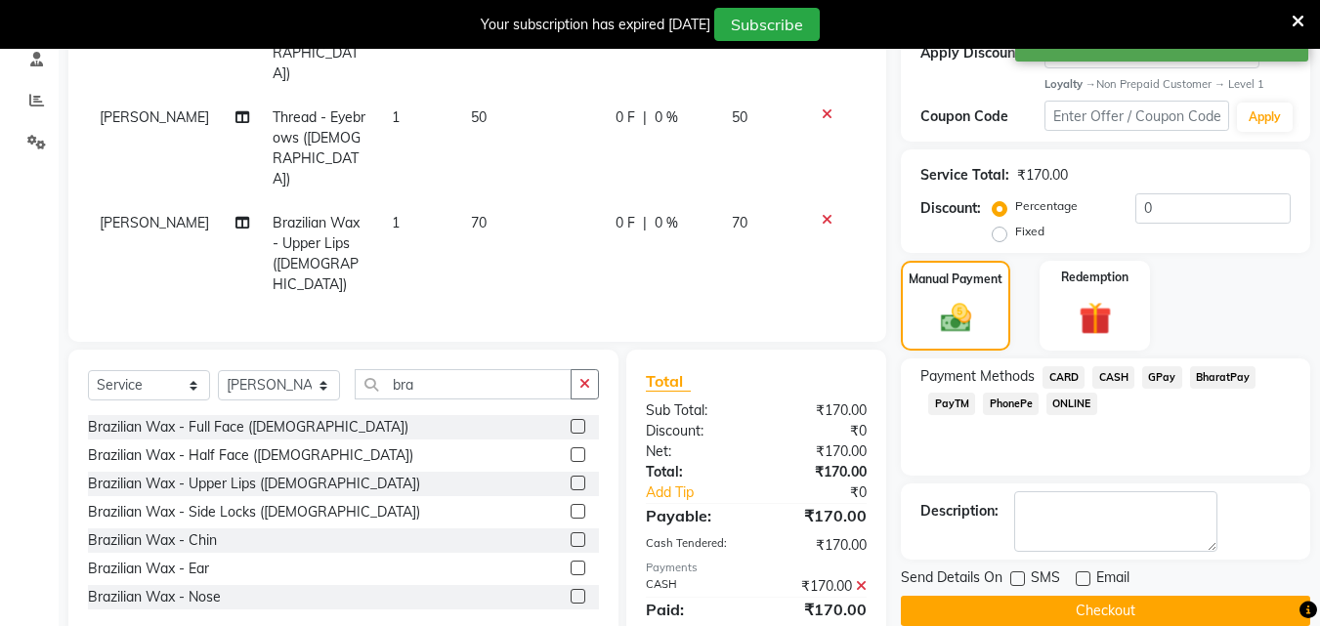
click at [1081, 577] on input "checkbox" at bounding box center [1082, 580] width 13 height 13
click at [1081, 577] on label at bounding box center [1083, 579] width 15 height 15
click at [1081, 577] on input "checkbox" at bounding box center [1082, 580] width 13 height 13
click at [1091, 596] on button "Checkout" at bounding box center [1105, 611] width 409 height 30
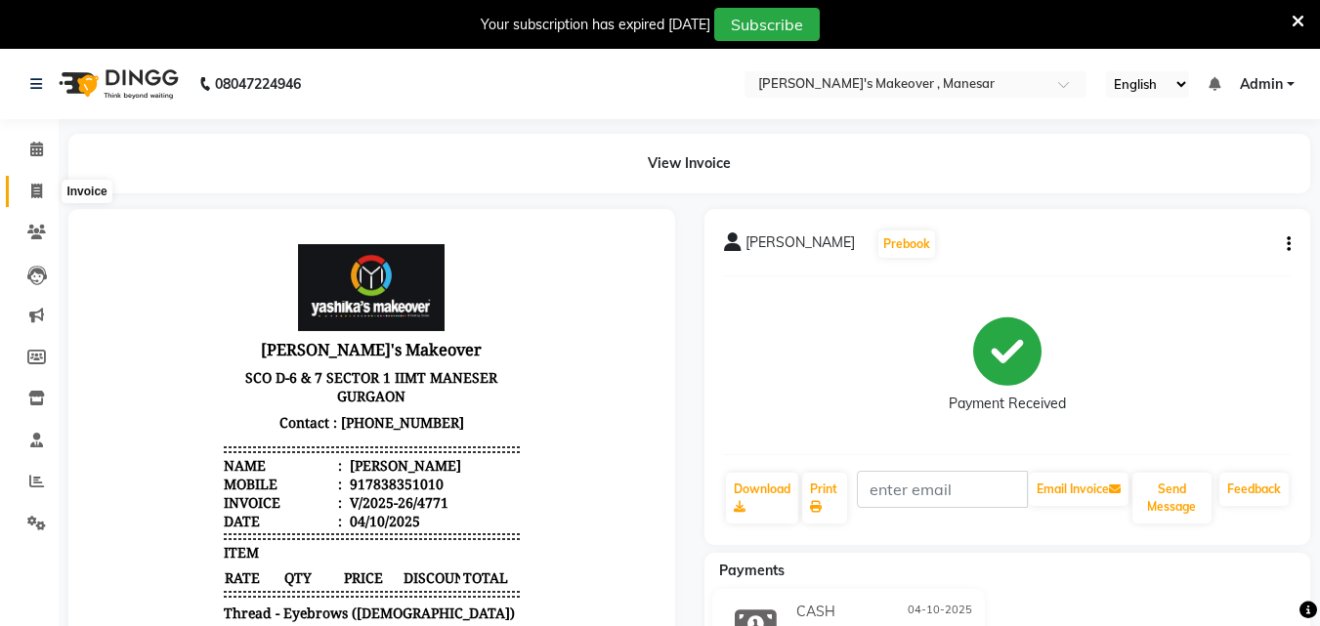
click at [32, 181] on span at bounding box center [37, 192] width 34 height 22
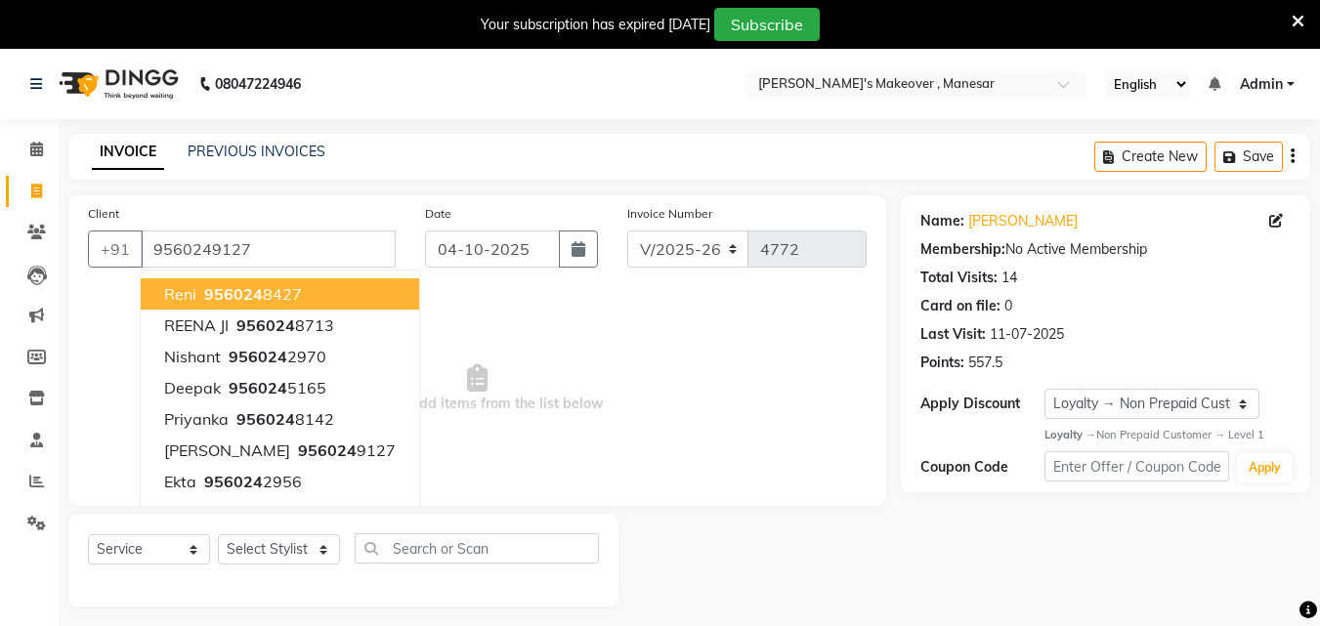
click at [977, 618] on main "INVOICE PREVIOUS INVOICES Create New Save Client [PHONE_NUMBER] Reni 956024 842…" at bounding box center [689, 385] width 1261 height 502
click at [979, 617] on main "INVOICE PREVIOUS INVOICES Create New Save Client [PHONE_NUMBER] Reni 956024 842…" at bounding box center [689, 385] width 1261 height 502
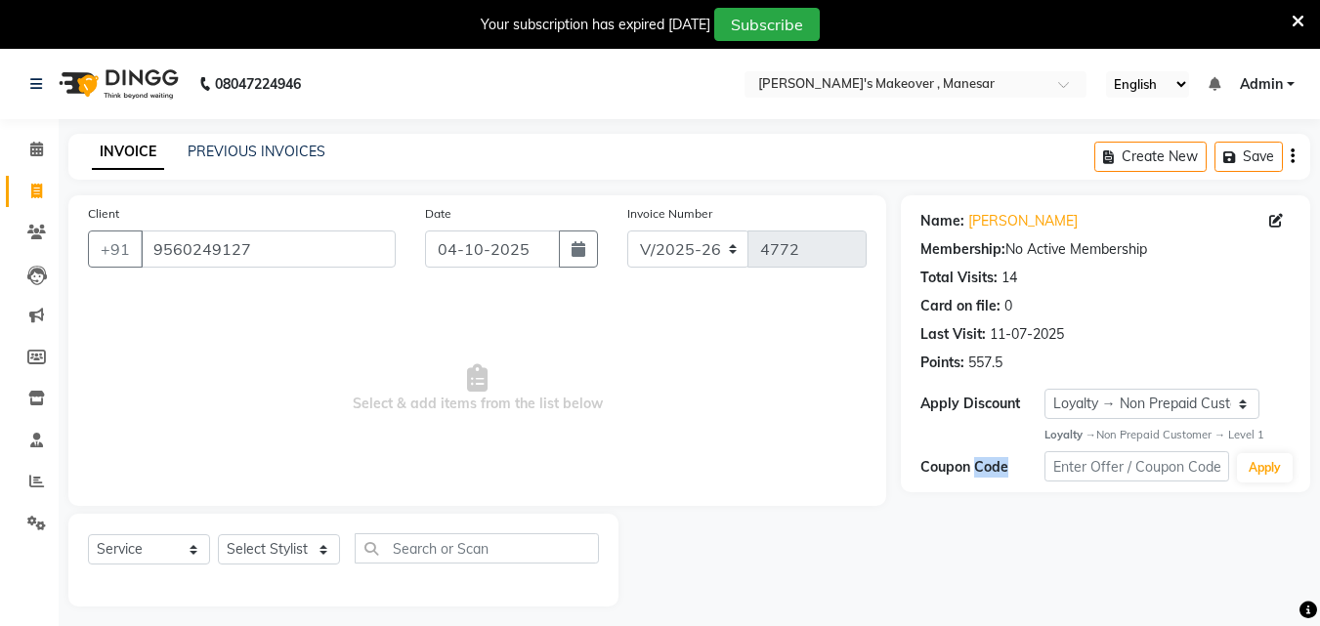
scroll to position [11, 0]
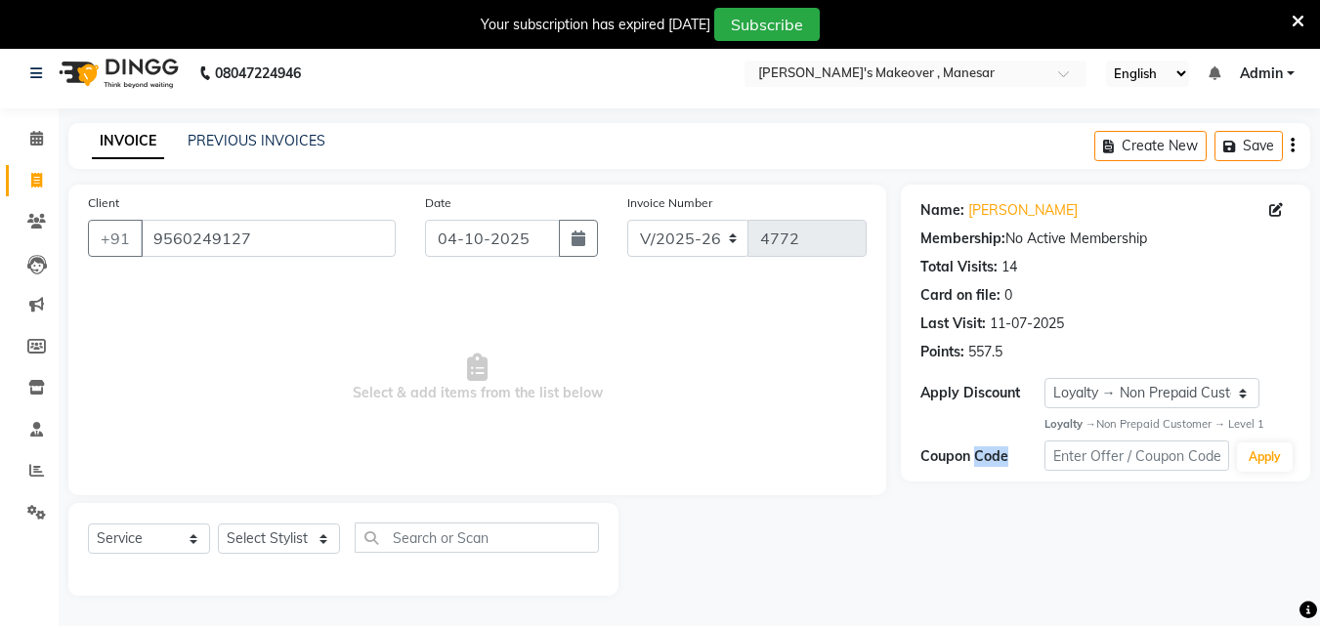
click at [277, 557] on div "Select Service Product Membership Package Voucher Prepaid Gift Card Select Styl…" at bounding box center [343, 546] width 511 height 46
click at [278, 522] on div "Select Service Product Membership Package Voucher Prepaid Gift Card Select Styl…" at bounding box center [343, 549] width 550 height 93
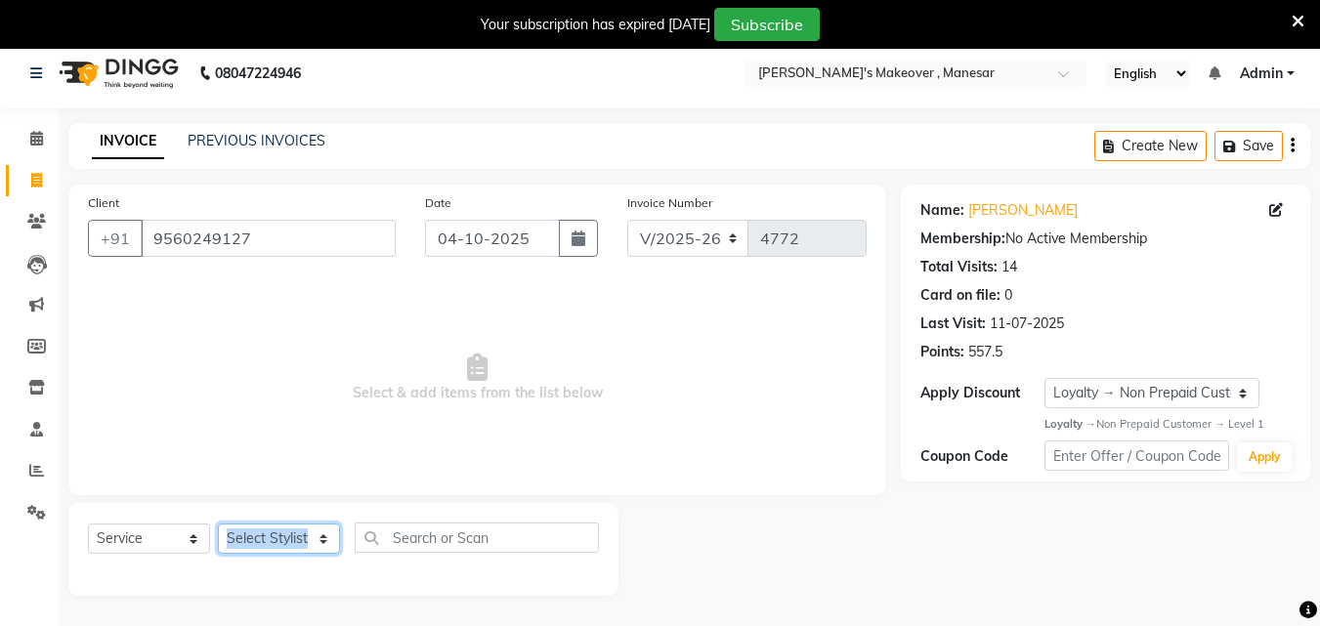
click at [284, 545] on select "Select Stylist Danish Shavej [PERSON_NAME] Krishna [PERSON_NAME] [PERSON_NAME] …" at bounding box center [279, 539] width 122 height 30
click at [285, 545] on select "Select Stylist Danish Shavej [PERSON_NAME] Krishna [PERSON_NAME] [PERSON_NAME] …" at bounding box center [279, 539] width 122 height 30
click at [287, 543] on select "Select Stylist Danish Shavej [PERSON_NAME] Krishna [PERSON_NAME] [PERSON_NAME] …" at bounding box center [279, 539] width 122 height 30
click at [289, 534] on select "Select Stylist Danish Shavej [PERSON_NAME] Krishna [PERSON_NAME] [PERSON_NAME] …" at bounding box center [279, 539] width 122 height 30
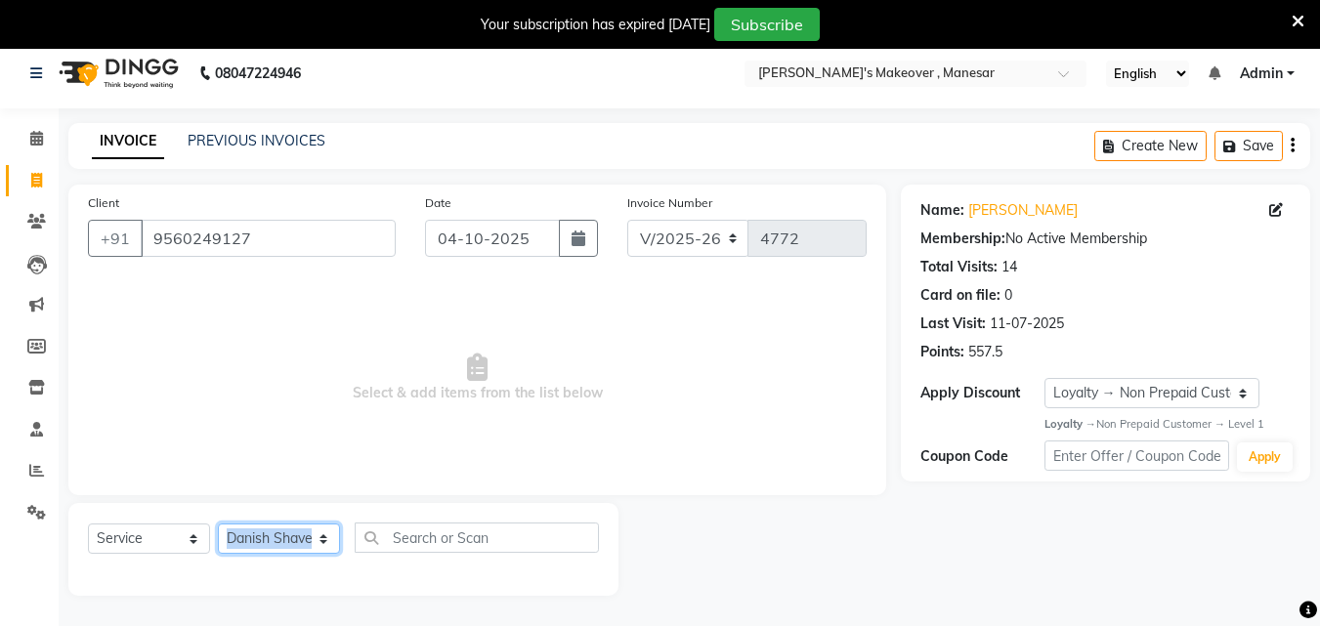
click at [218, 524] on select "Select Stylist Danish Shavej [PERSON_NAME] Krishna [PERSON_NAME] [PERSON_NAME] …" at bounding box center [279, 539] width 122 height 30
click at [445, 534] on input "text" at bounding box center [477, 538] width 244 height 30
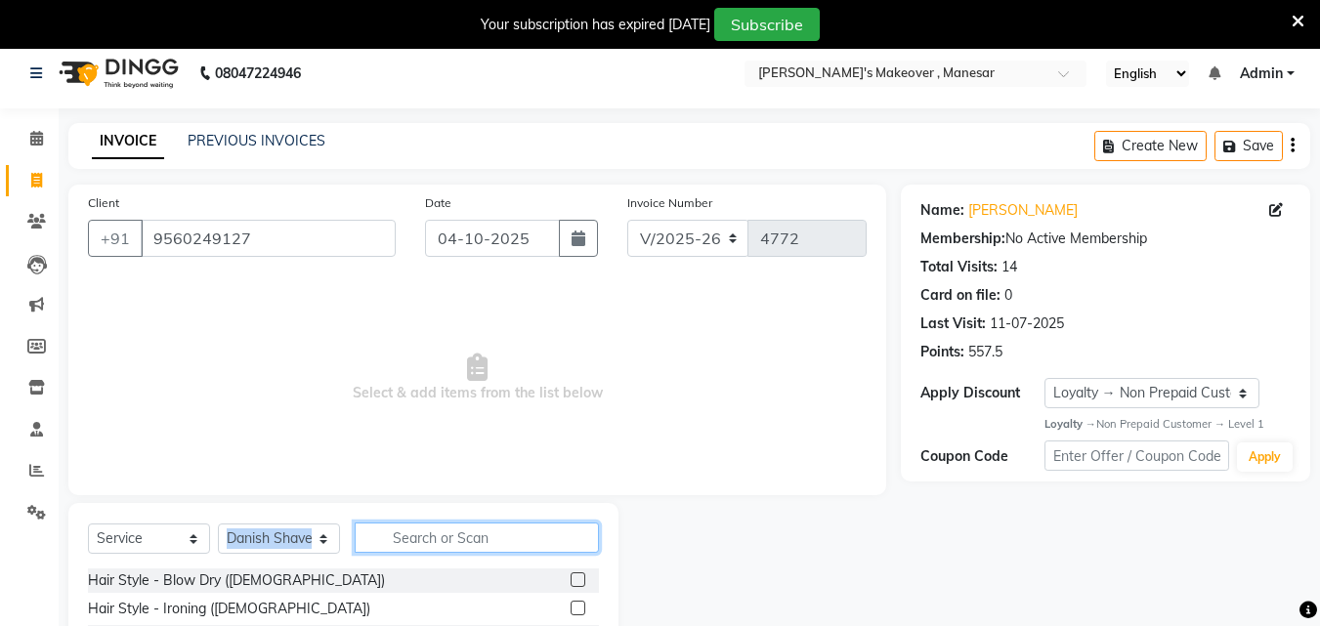
click at [445, 534] on input "text" at bounding box center [477, 538] width 244 height 30
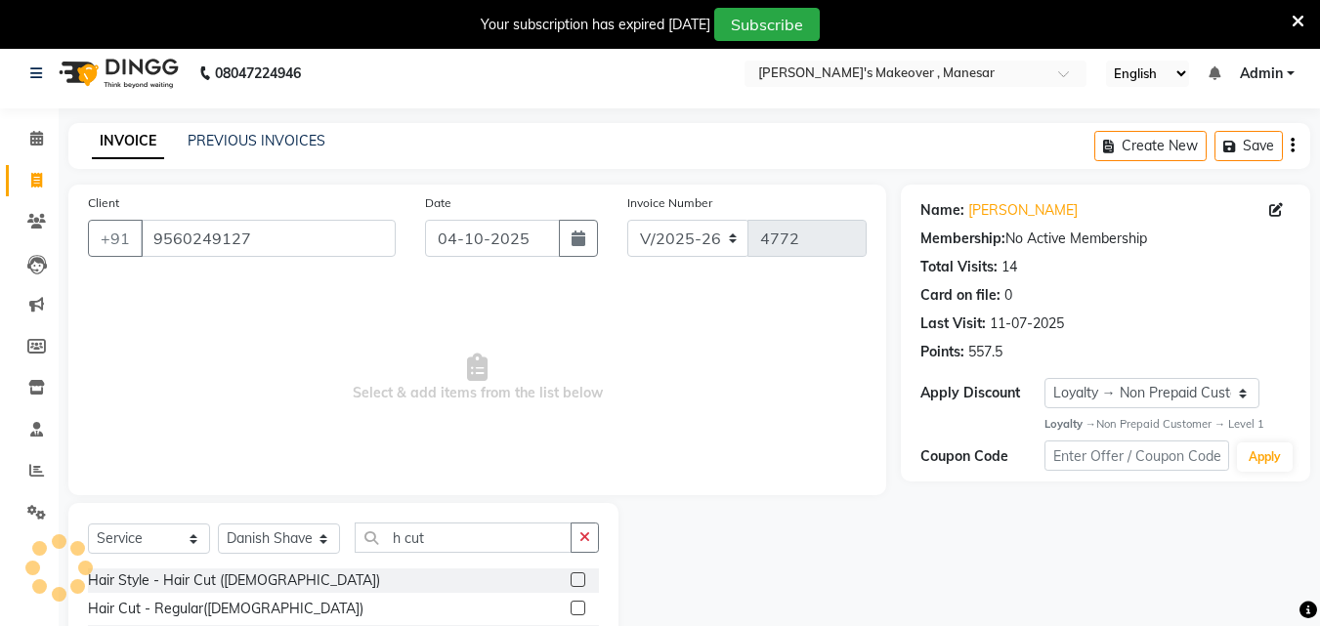
click at [571, 608] on label at bounding box center [578, 608] width 15 height 15
click at [571, 608] on input "checkbox" at bounding box center [577, 609] width 13 height 13
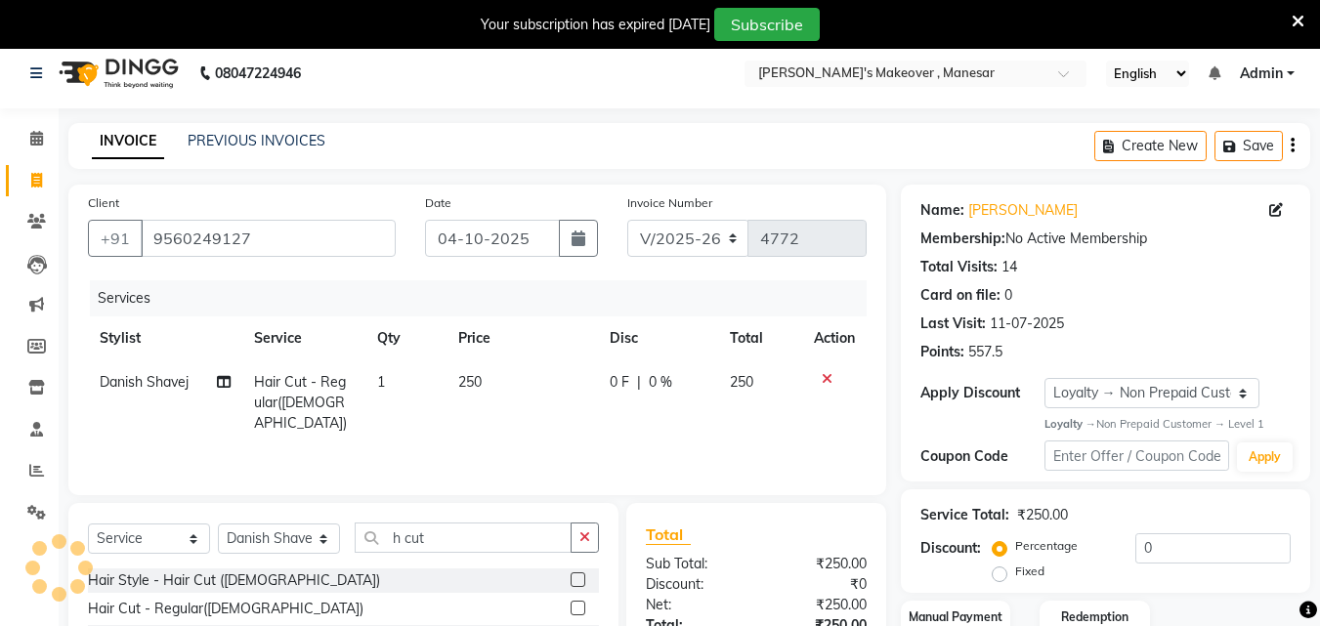
click at [597, 541] on button "button" at bounding box center [585, 538] width 28 height 30
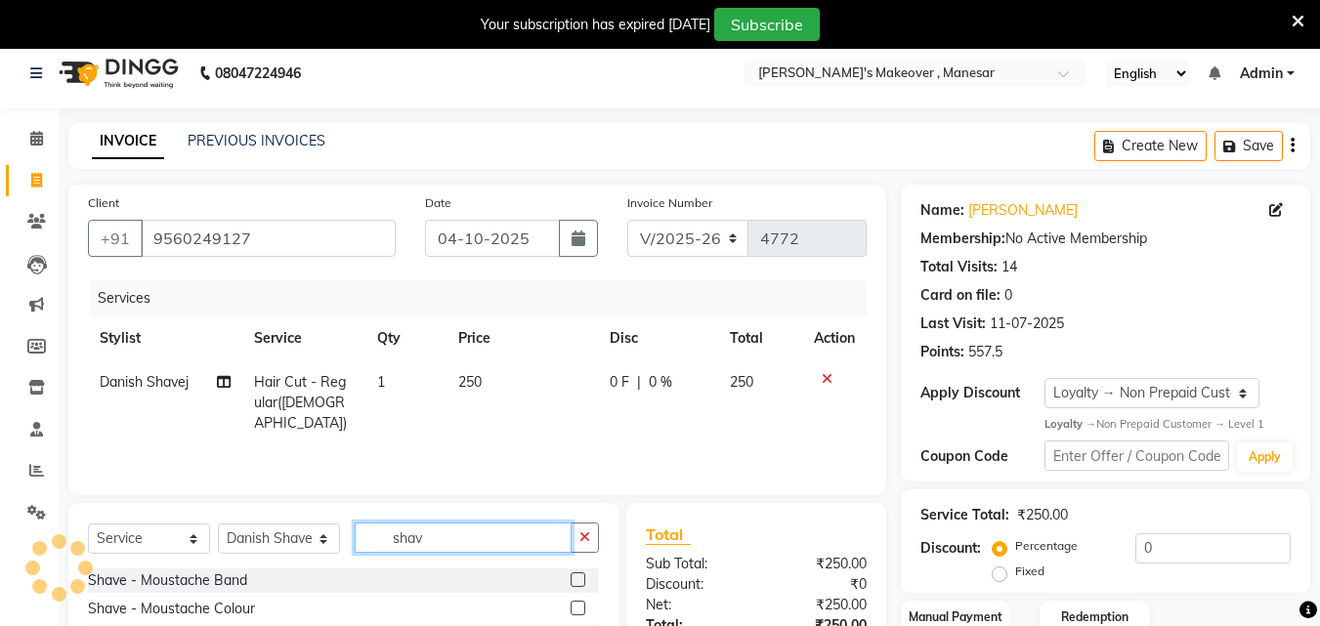
scroll to position [112, 0]
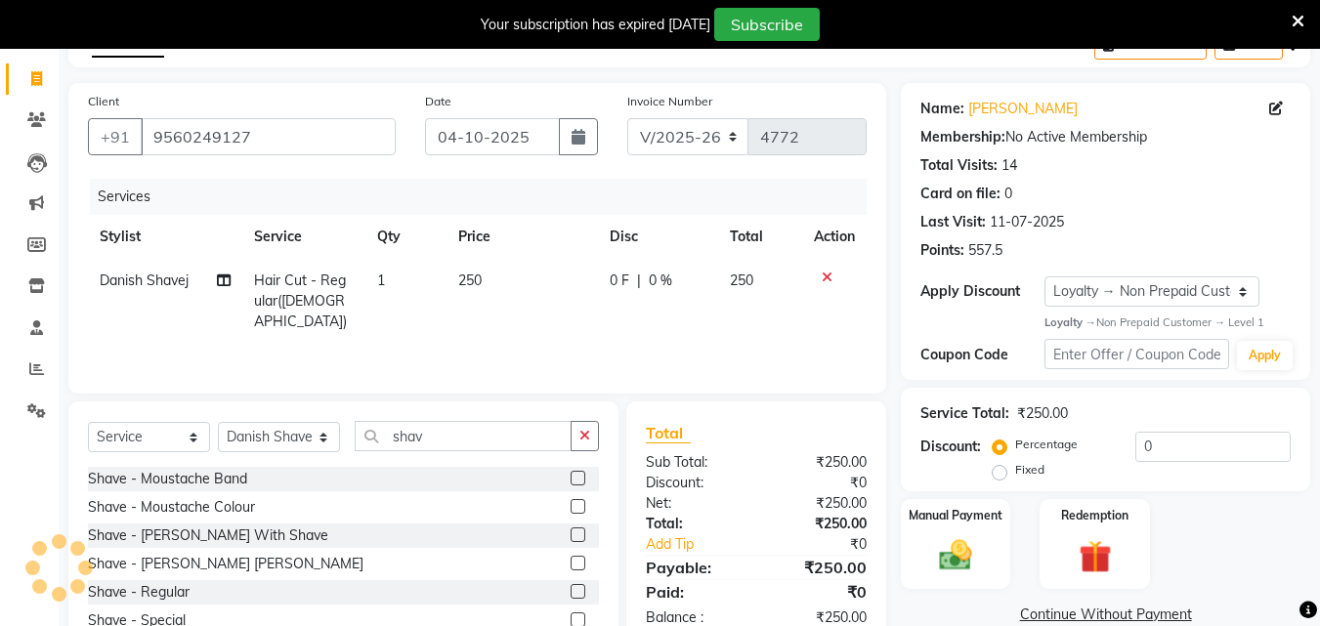
click at [571, 534] on label at bounding box center [578, 535] width 15 height 15
click at [571, 534] on input "checkbox" at bounding box center [577, 536] width 13 height 13
click at [571, 491] on div at bounding box center [577, 481] width 13 height 21
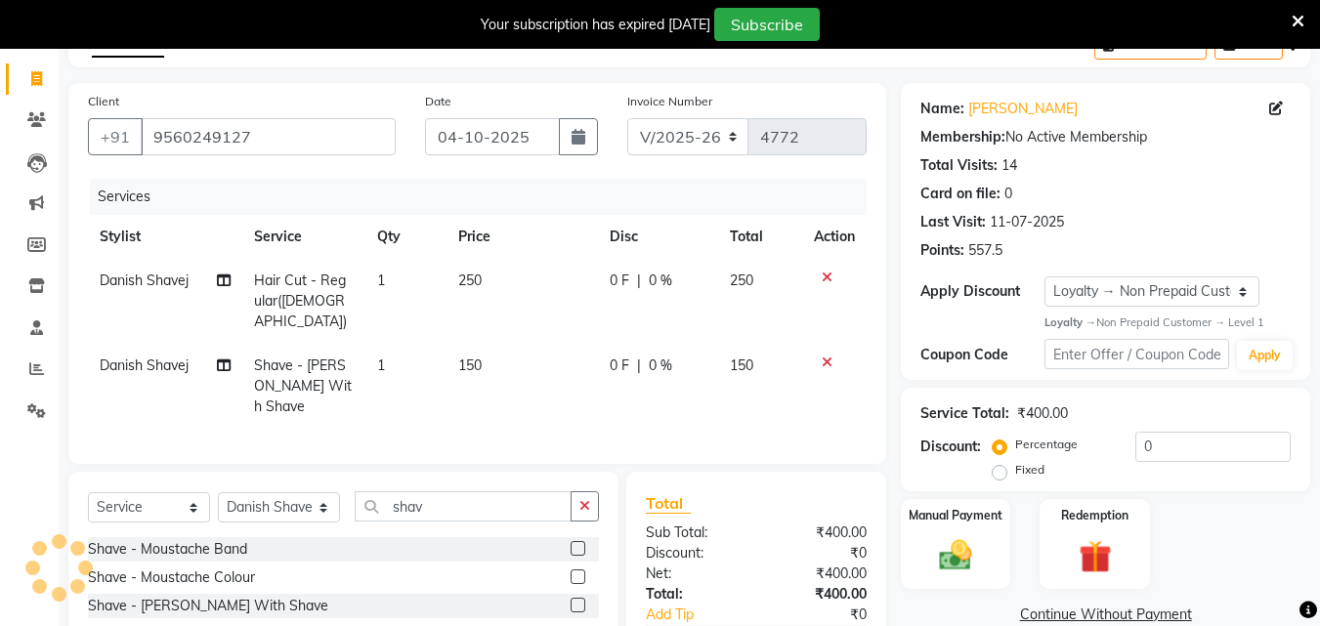
click at [572, 491] on button "button" at bounding box center [585, 506] width 28 height 30
click at [572, 491] on input "shav" at bounding box center [463, 506] width 217 height 30
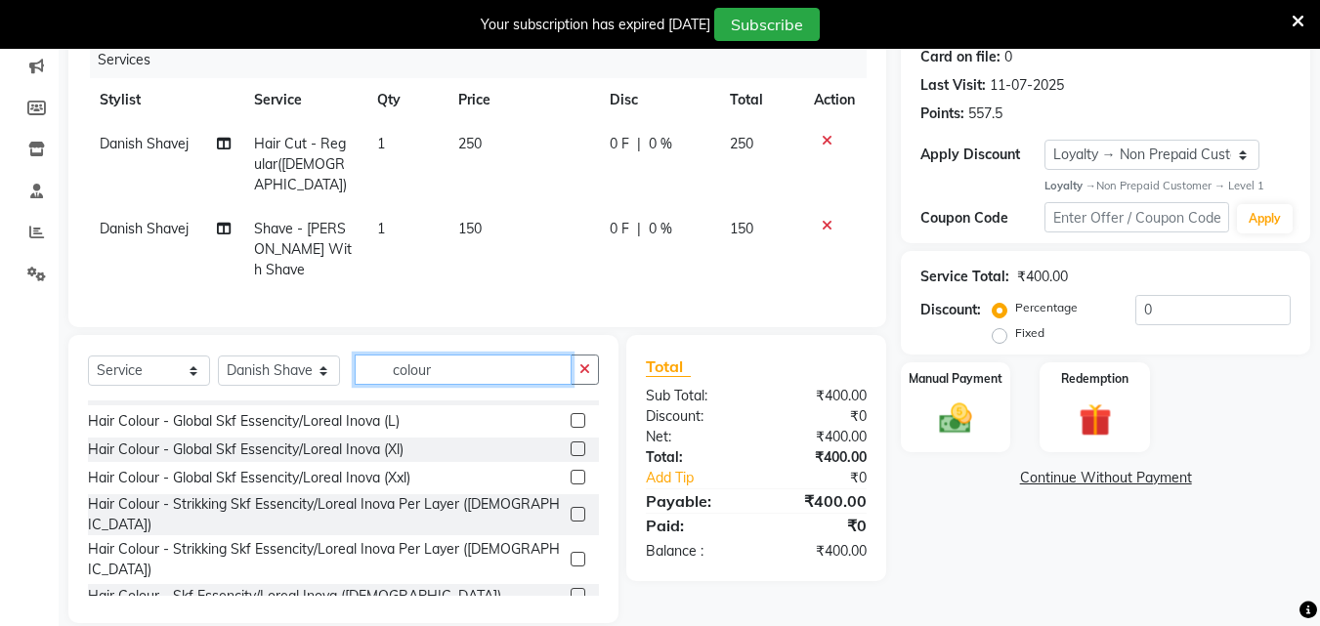
scroll to position [381, 0]
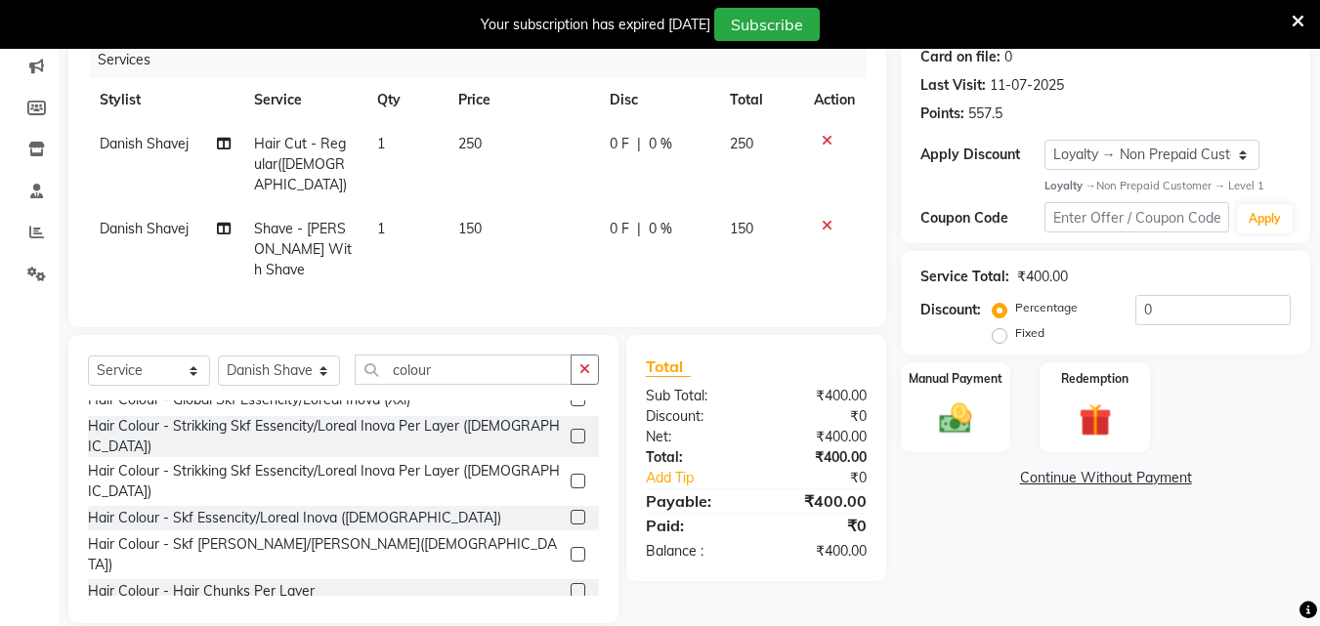
click at [571, 506] on div at bounding box center [585, 518] width 28 height 24
click at [571, 510] on label at bounding box center [578, 517] width 15 height 15
click at [571, 512] on input "checkbox" at bounding box center [577, 518] width 13 height 13
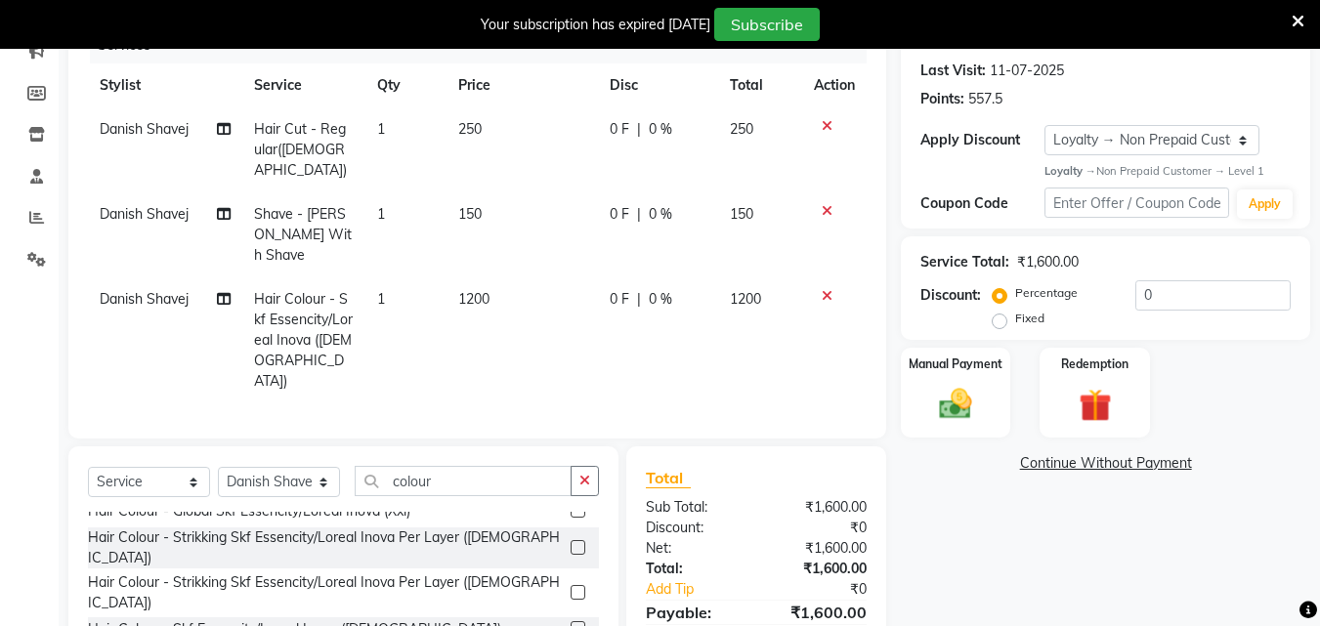
scroll to position [294, 0]
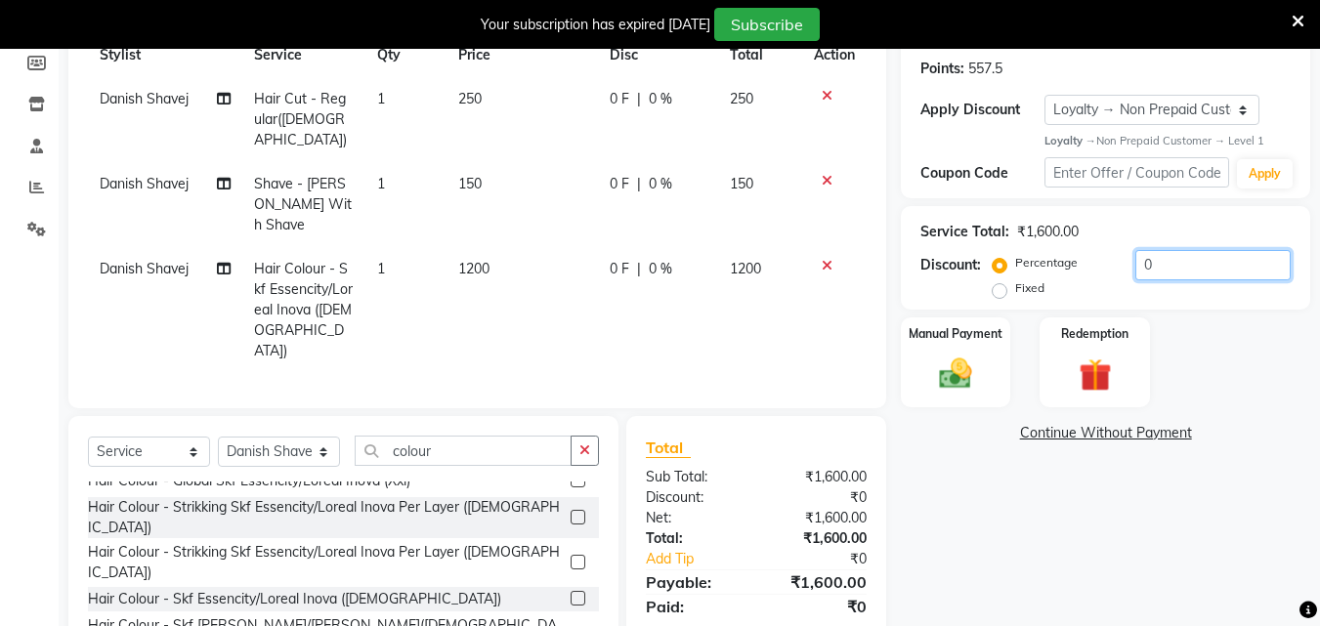
click at [1194, 255] on input "0" at bounding box center [1212, 265] width 155 height 30
click at [1015, 289] on label "Fixed" at bounding box center [1029, 288] width 29 height 18
click at [999, 289] on input "Fixed" at bounding box center [1004, 288] width 14 height 14
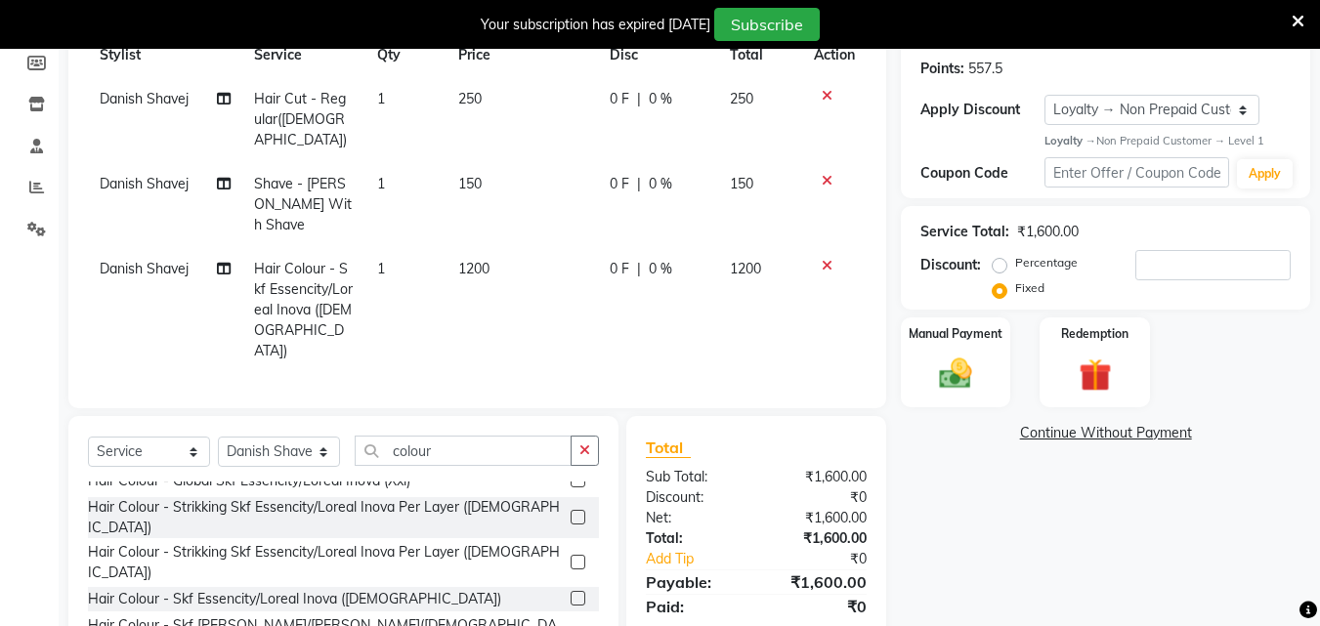
click at [1015, 289] on label "Fixed" at bounding box center [1029, 288] width 29 height 18
click at [999, 289] on input "Fixed" at bounding box center [1004, 288] width 14 height 14
click at [1015, 289] on label "Fixed" at bounding box center [1029, 288] width 29 height 18
click at [999, 289] on input "Fixed" at bounding box center [1004, 288] width 14 height 14
click at [1015, 289] on label "Fixed" at bounding box center [1029, 288] width 29 height 18
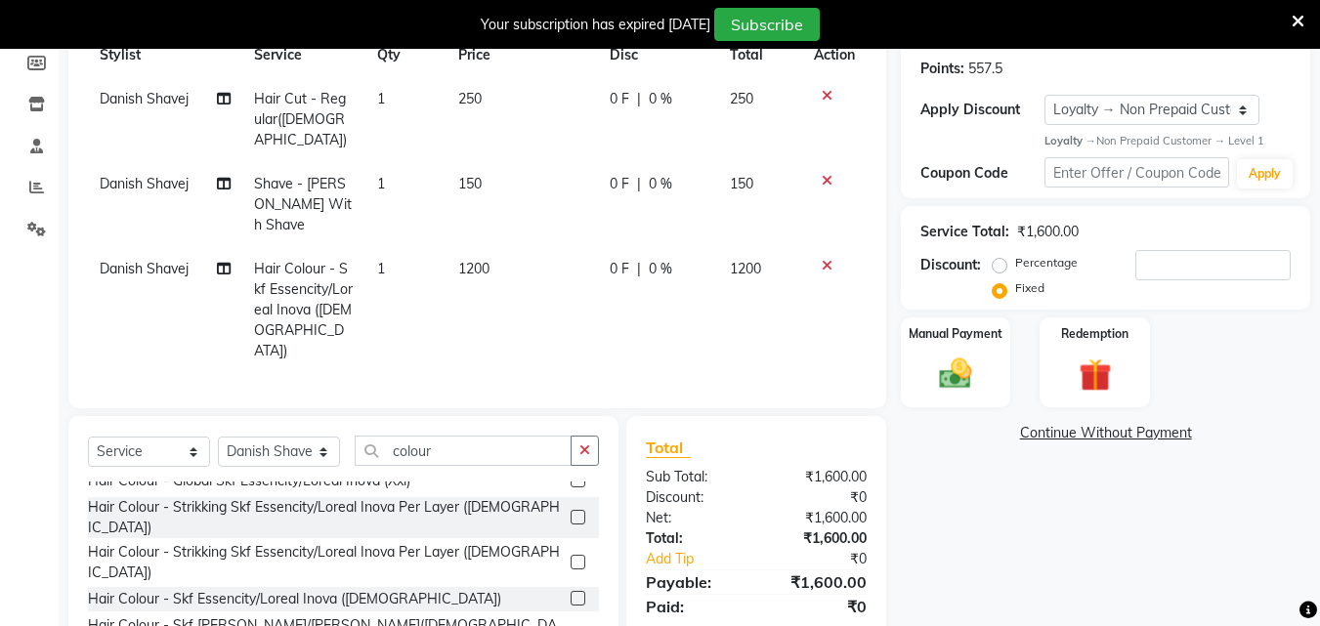
click at [999, 289] on input "Fixed" at bounding box center [1004, 288] width 14 height 14
click at [1162, 255] on input "number" at bounding box center [1212, 265] width 155 height 30
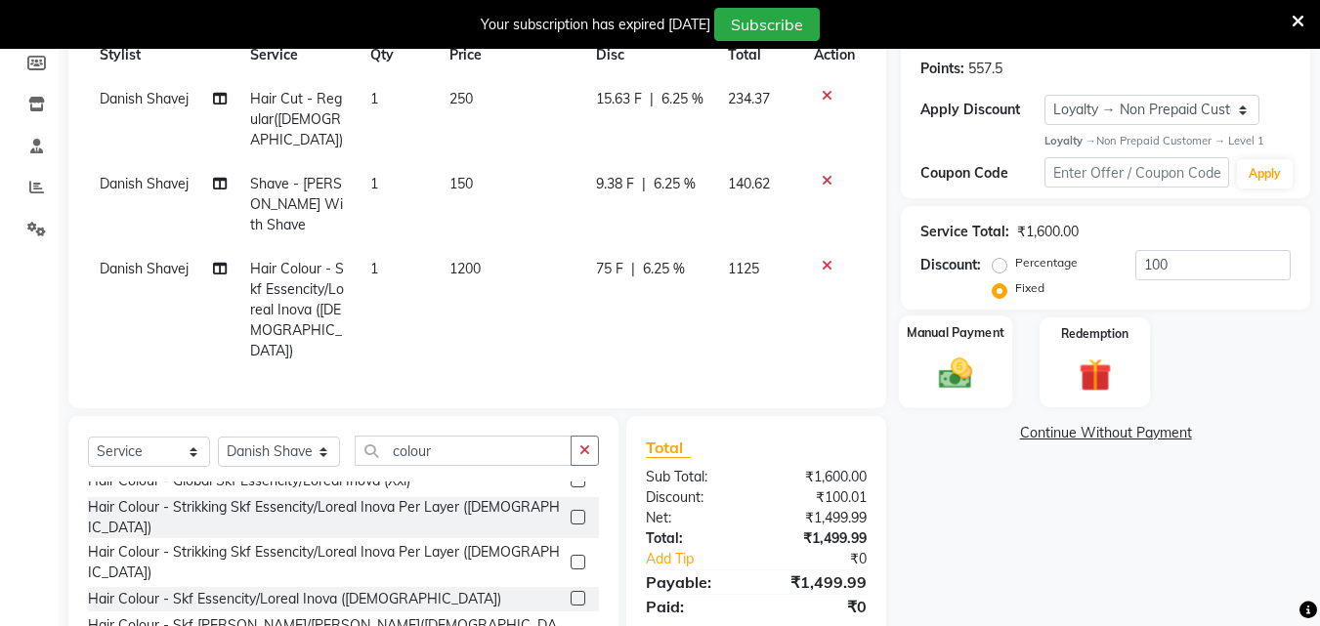
click at [949, 385] on img at bounding box center [955, 374] width 55 height 39
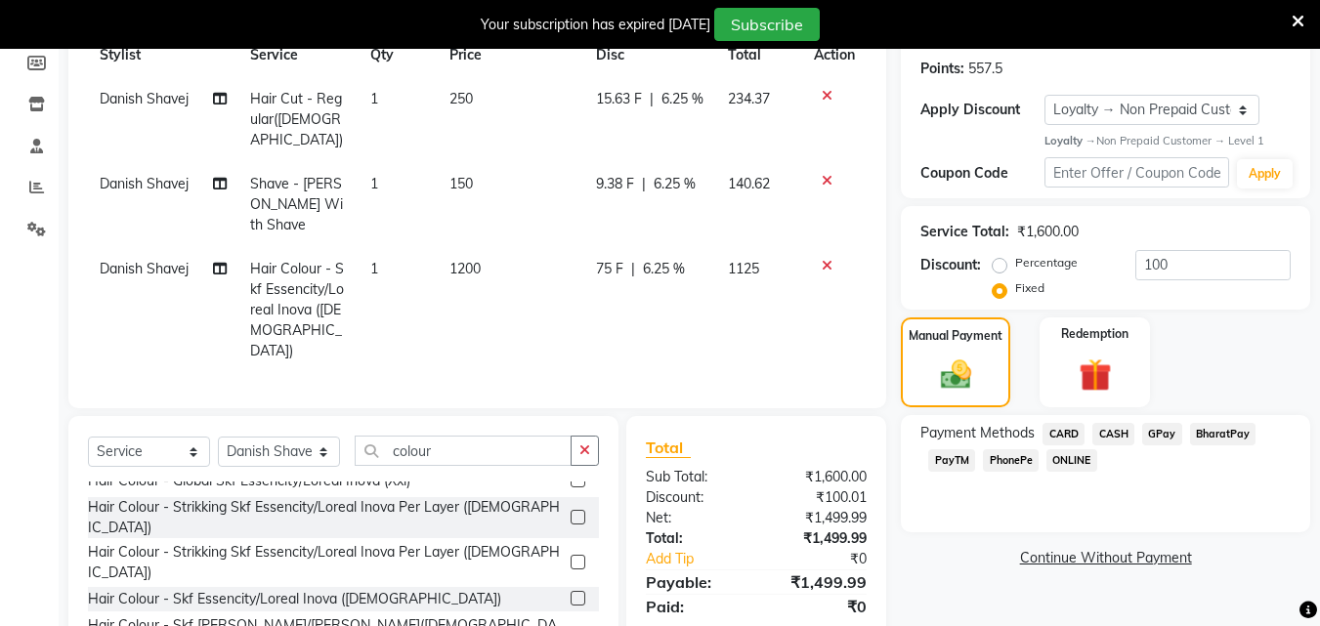
click at [1112, 429] on span "CASH" at bounding box center [1113, 434] width 42 height 22
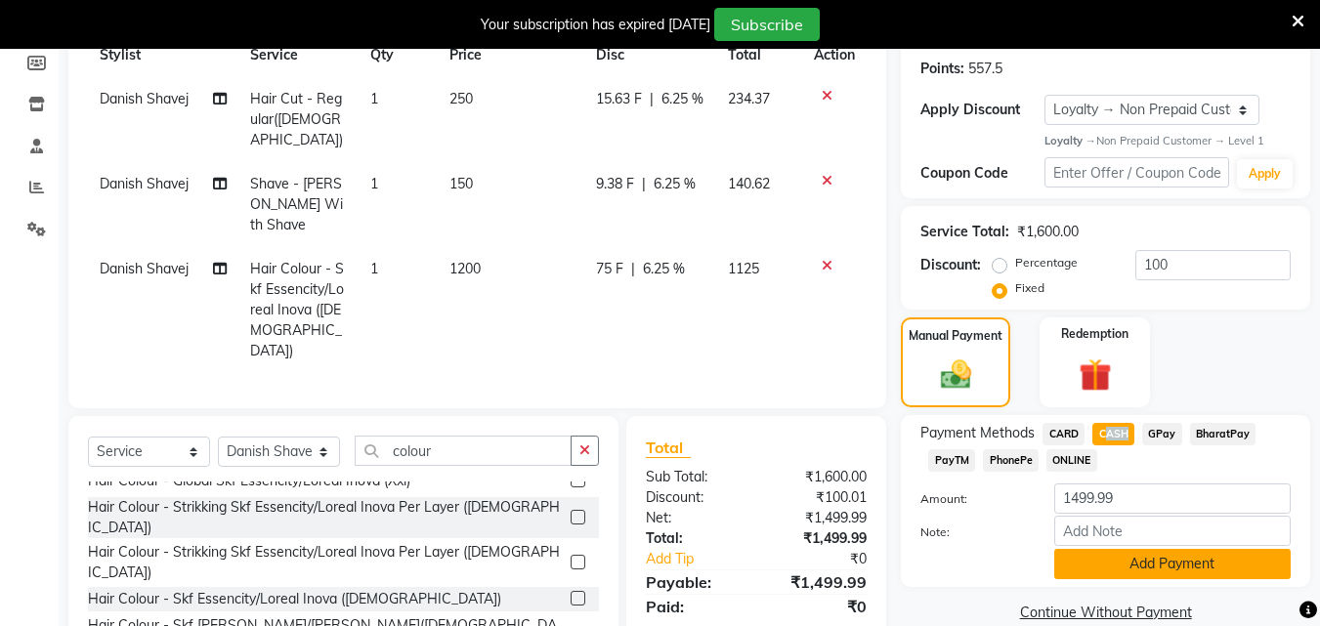
click at [1159, 559] on button "Add Payment" at bounding box center [1172, 564] width 236 height 30
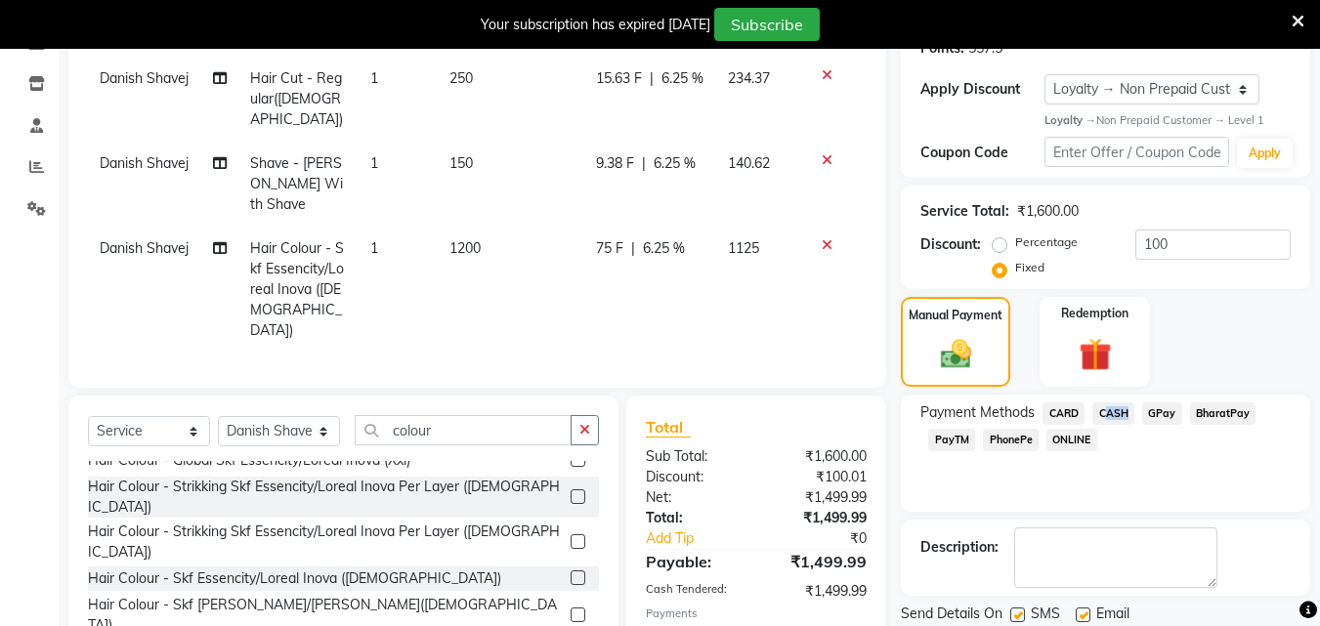
scroll to position [355, 0]
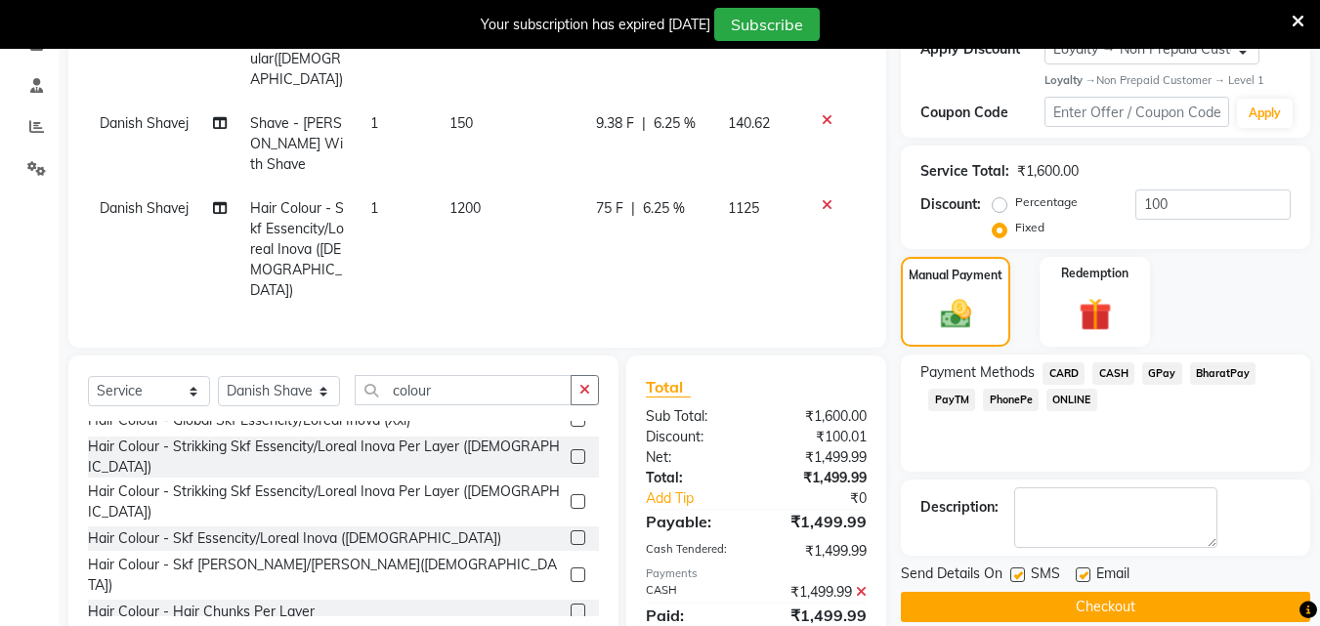
click at [1025, 576] on label at bounding box center [1017, 575] width 15 height 15
click at [1023, 576] on input "checkbox" at bounding box center [1016, 576] width 13 height 13
click at [1025, 576] on label at bounding box center [1017, 575] width 15 height 15
click at [1023, 576] on input "checkbox" at bounding box center [1016, 576] width 13 height 13
click at [1017, 579] on label at bounding box center [1017, 575] width 15 height 15
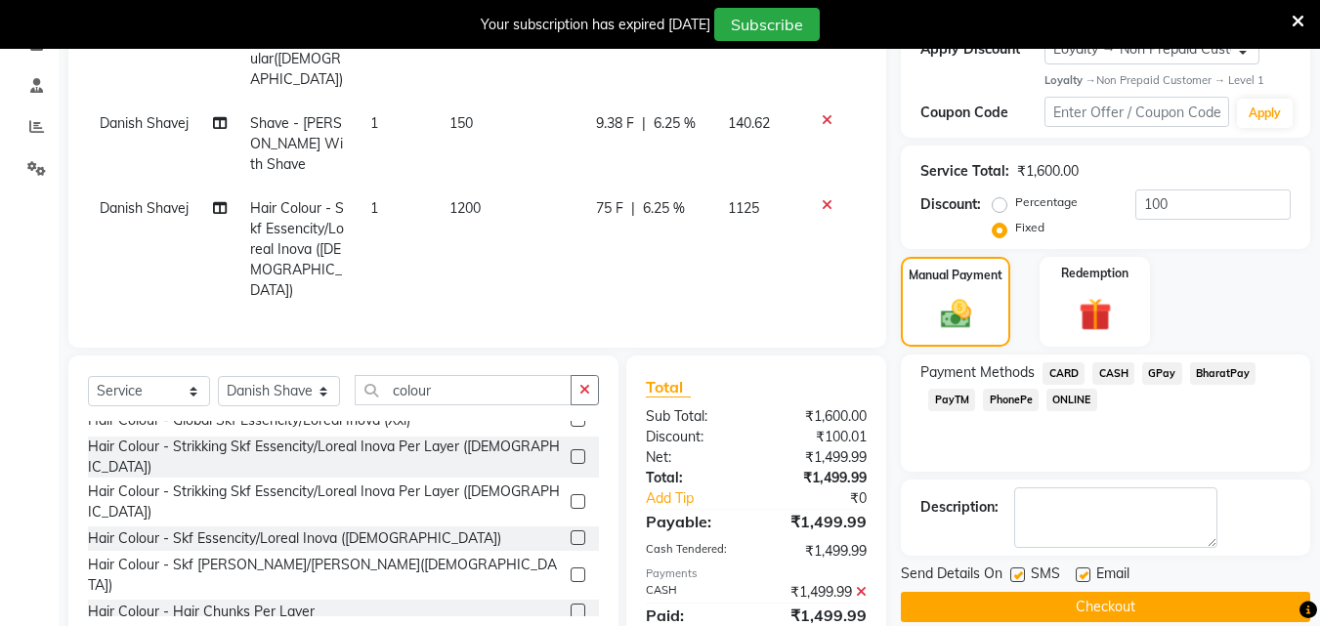
click at [1017, 579] on input "checkbox" at bounding box center [1016, 576] width 13 height 13
click at [1017, 579] on label at bounding box center [1017, 575] width 15 height 15
click at [1017, 579] on input "checkbox" at bounding box center [1016, 576] width 13 height 13
click at [1017, 579] on label at bounding box center [1017, 575] width 15 height 15
click at [1017, 579] on input "checkbox" at bounding box center [1016, 576] width 13 height 13
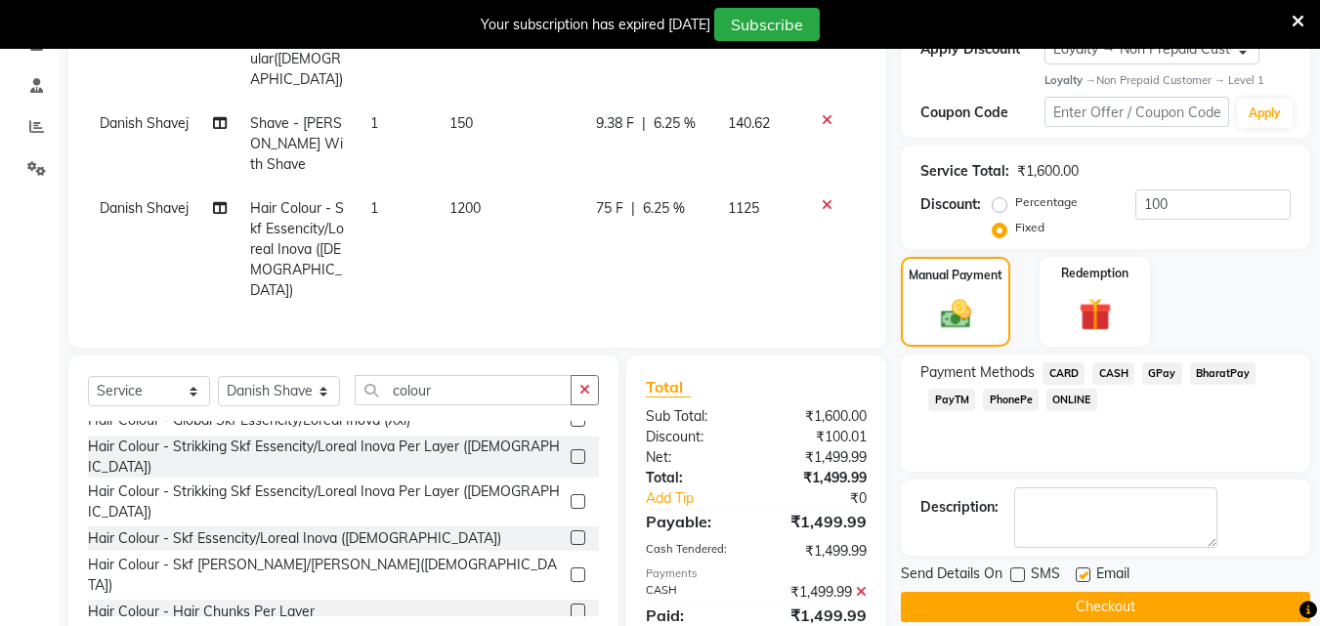
click at [1017, 579] on label at bounding box center [1017, 575] width 15 height 15
click at [1017, 579] on input "checkbox" at bounding box center [1016, 576] width 13 height 13
click at [1018, 578] on label at bounding box center [1017, 575] width 15 height 15
click at [1018, 578] on input "checkbox" at bounding box center [1016, 576] width 13 height 13
click at [1018, 578] on label at bounding box center [1017, 575] width 15 height 15
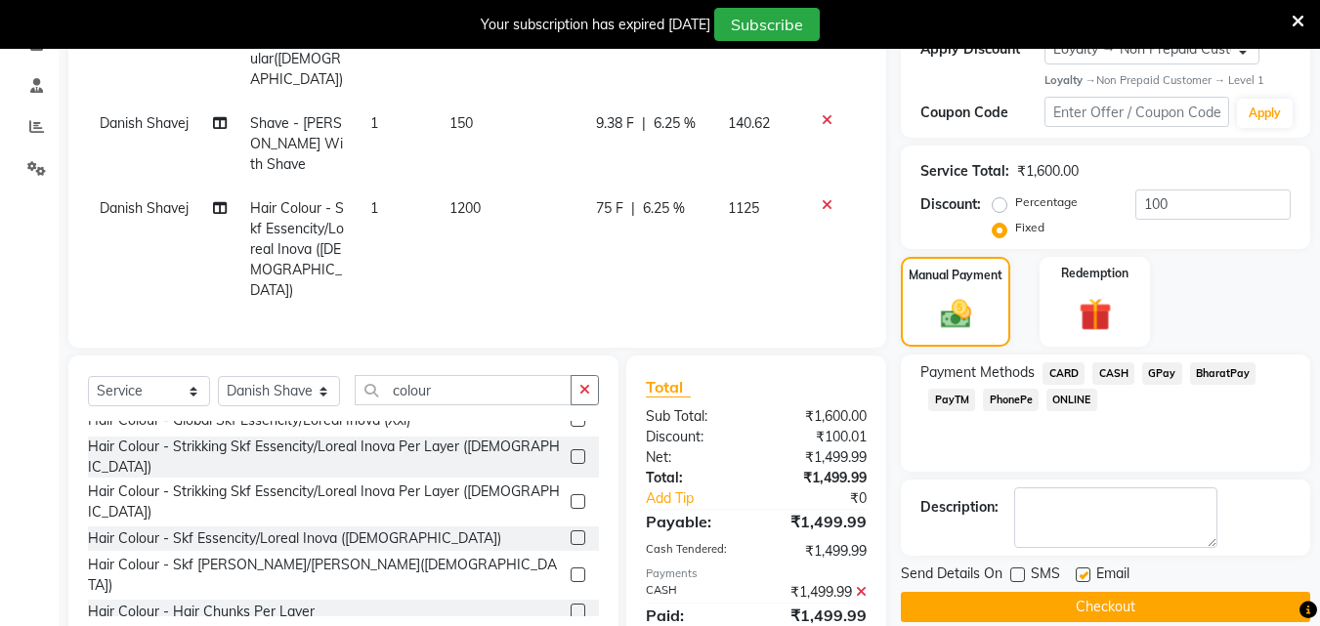
click at [1018, 578] on input "checkbox" at bounding box center [1016, 576] width 13 height 13
click at [1018, 578] on label at bounding box center [1017, 575] width 15 height 15
click at [1018, 578] on input "checkbox" at bounding box center [1016, 576] width 13 height 13
click at [1018, 578] on label at bounding box center [1017, 575] width 15 height 15
click at [1018, 578] on input "checkbox" at bounding box center [1016, 576] width 13 height 13
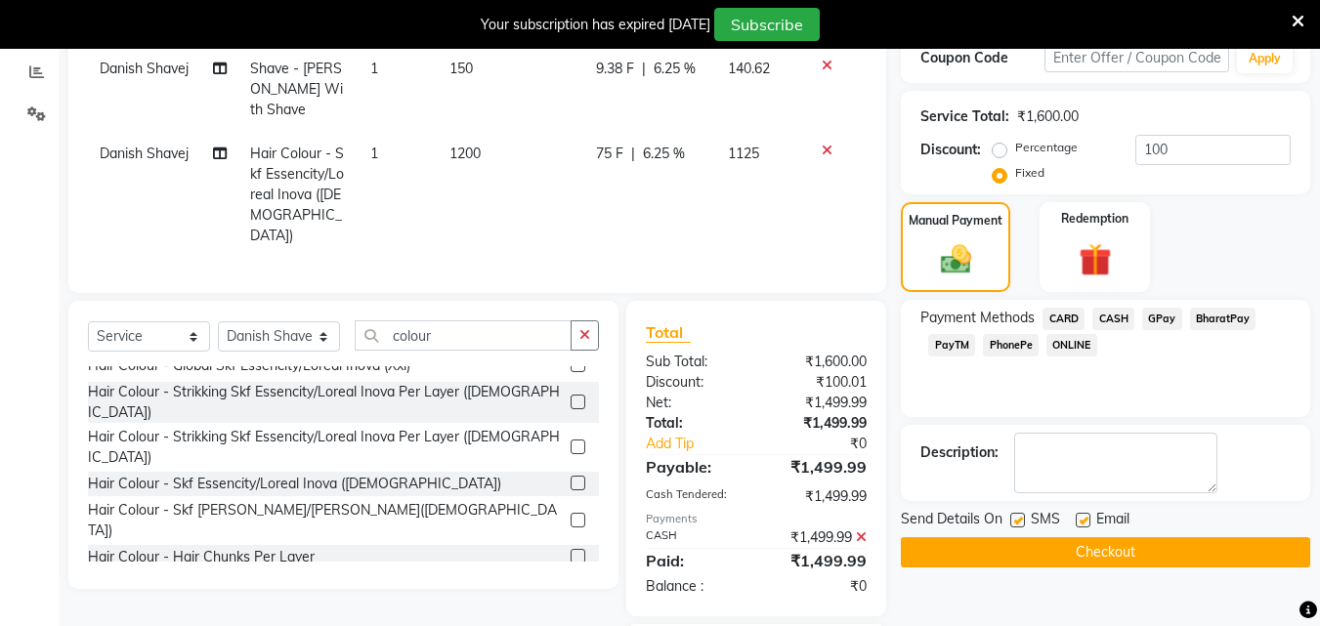
scroll to position [470, 0]
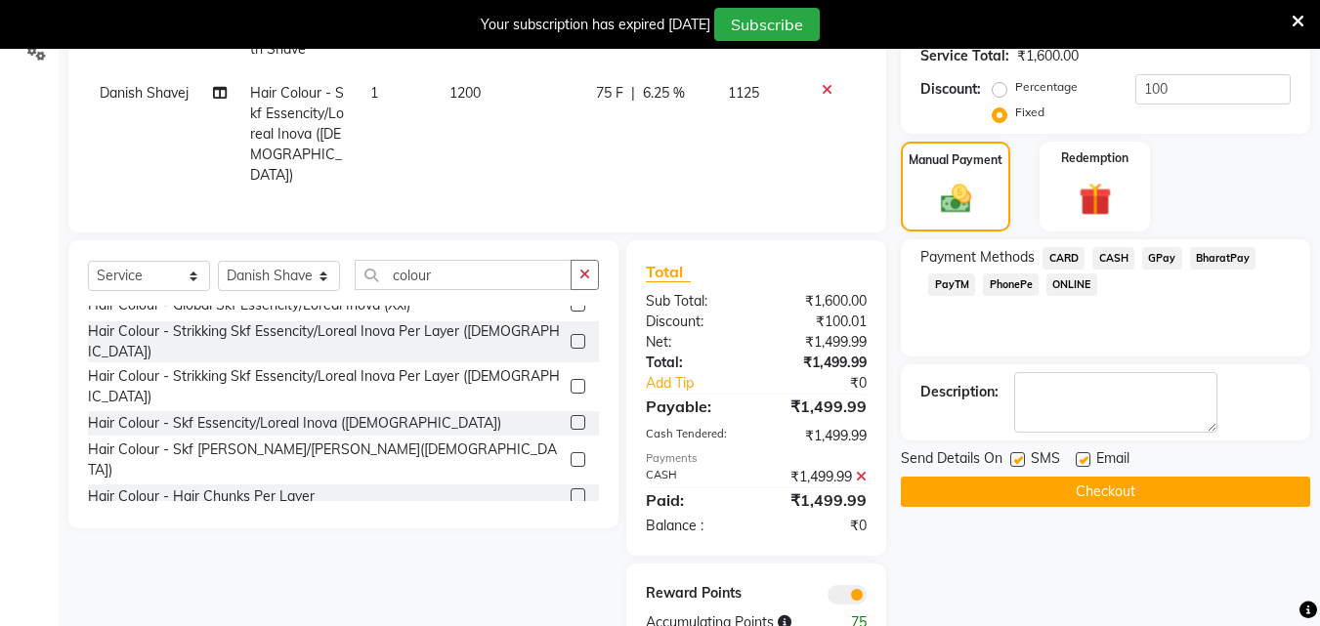
click at [1019, 458] on label at bounding box center [1017, 459] width 15 height 15
click at [1019, 458] on input "checkbox" at bounding box center [1016, 460] width 13 height 13
click at [1019, 458] on label at bounding box center [1017, 459] width 15 height 15
click at [1019, 458] on input "checkbox" at bounding box center [1016, 460] width 13 height 13
click at [1019, 458] on label at bounding box center [1017, 459] width 15 height 15
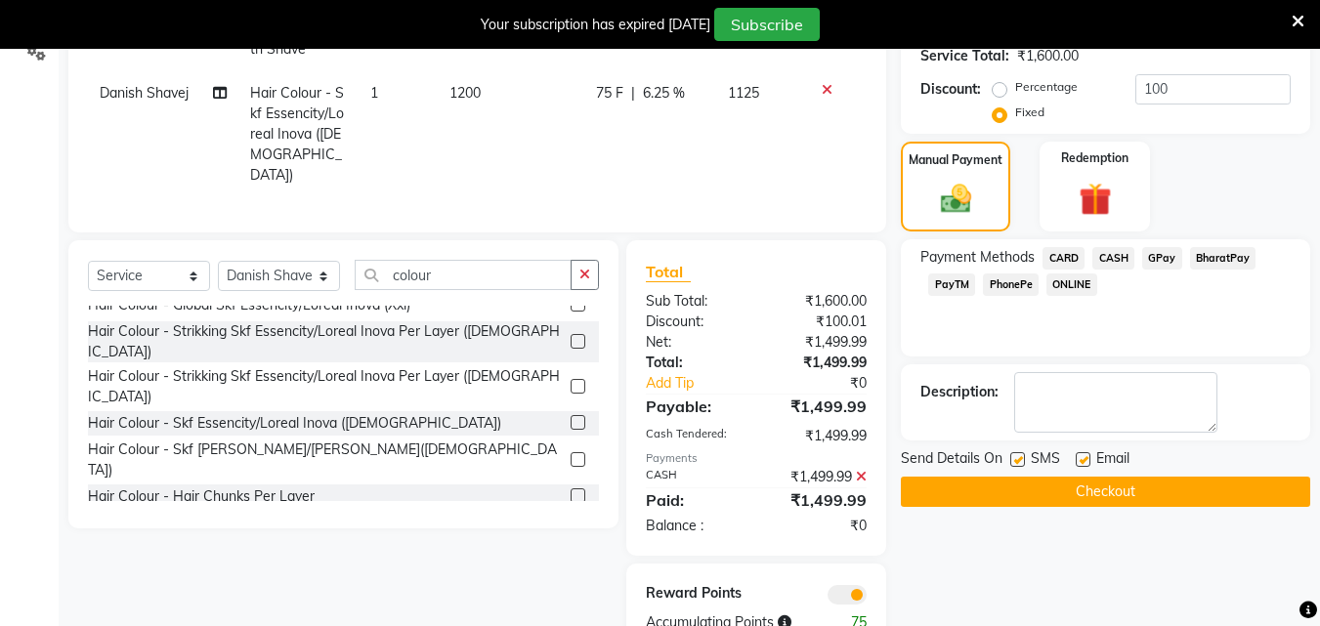
click at [1019, 458] on input "checkbox" at bounding box center [1016, 460] width 13 height 13
click at [1019, 458] on label at bounding box center [1017, 459] width 15 height 15
click at [1019, 458] on input "checkbox" at bounding box center [1016, 460] width 13 height 13
click at [1019, 458] on label at bounding box center [1017, 459] width 15 height 15
click at [1019, 458] on input "checkbox" at bounding box center [1016, 460] width 13 height 13
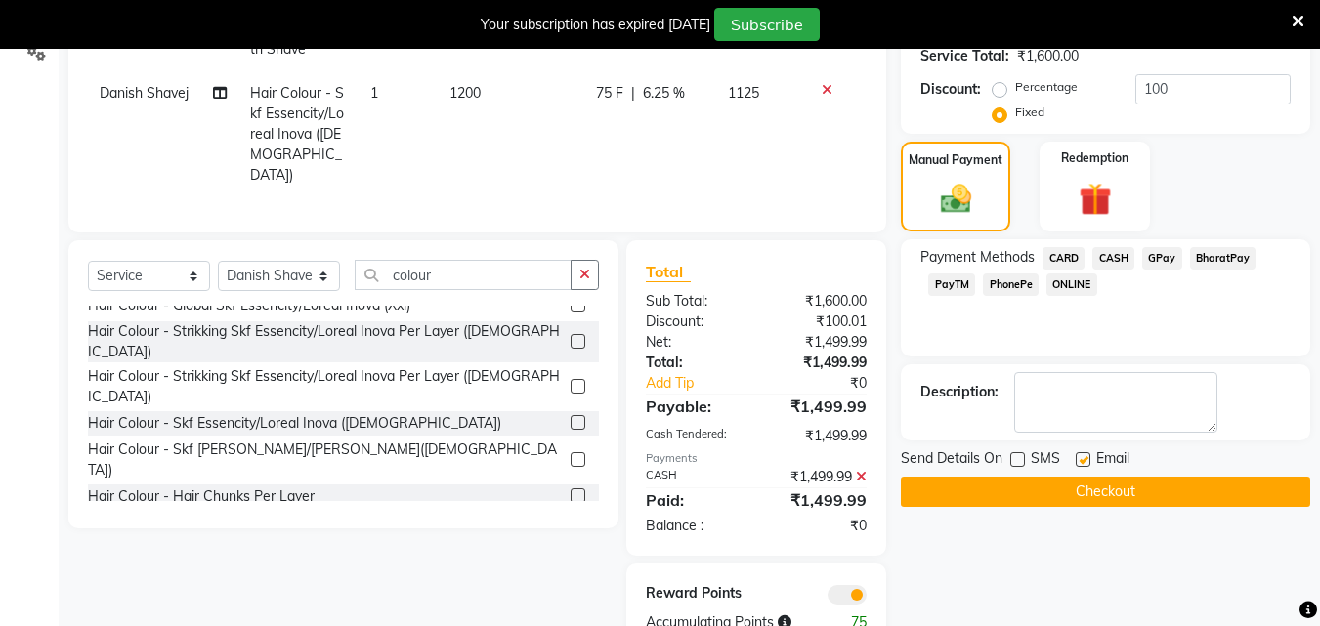
click at [1019, 458] on label at bounding box center [1017, 459] width 15 height 15
click at [1019, 458] on input "checkbox" at bounding box center [1016, 460] width 13 height 13
click at [1019, 458] on label at bounding box center [1017, 459] width 15 height 15
click at [1019, 458] on input "checkbox" at bounding box center [1016, 460] width 13 height 13
click at [1085, 466] on label at bounding box center [1083, 459] width 15 height 15
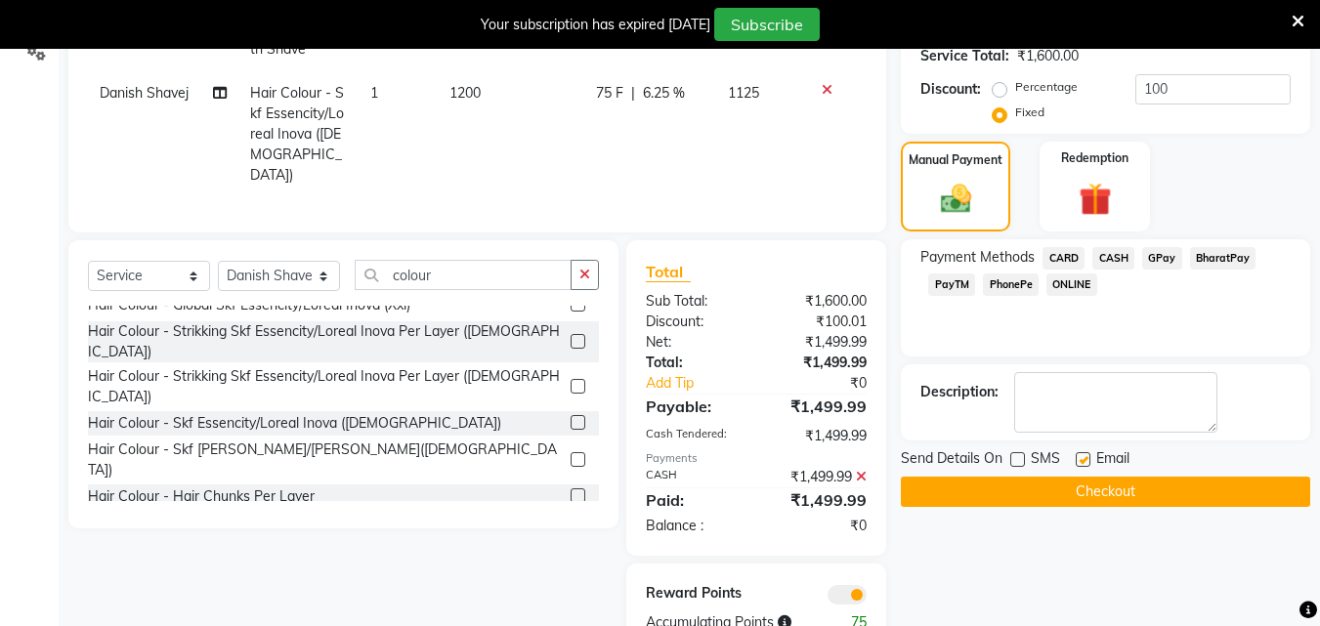
click at [1085, 466] on input "checkbox" at bounding box center [1082, 460] width 13 height 13
click at [1085, 466] on label at bounding box center [1083, 459] width 15 height 15
click at [1085, 466] on input "checkbox" at bounding box center [1082, 460] width 13 height 13
click at [1085, 466] on label at bounding box center [1083, 459] width 15 height 15
click at [1085, 466] on input "checkbox" at bounding box center [1082, 460] width 13 height 13
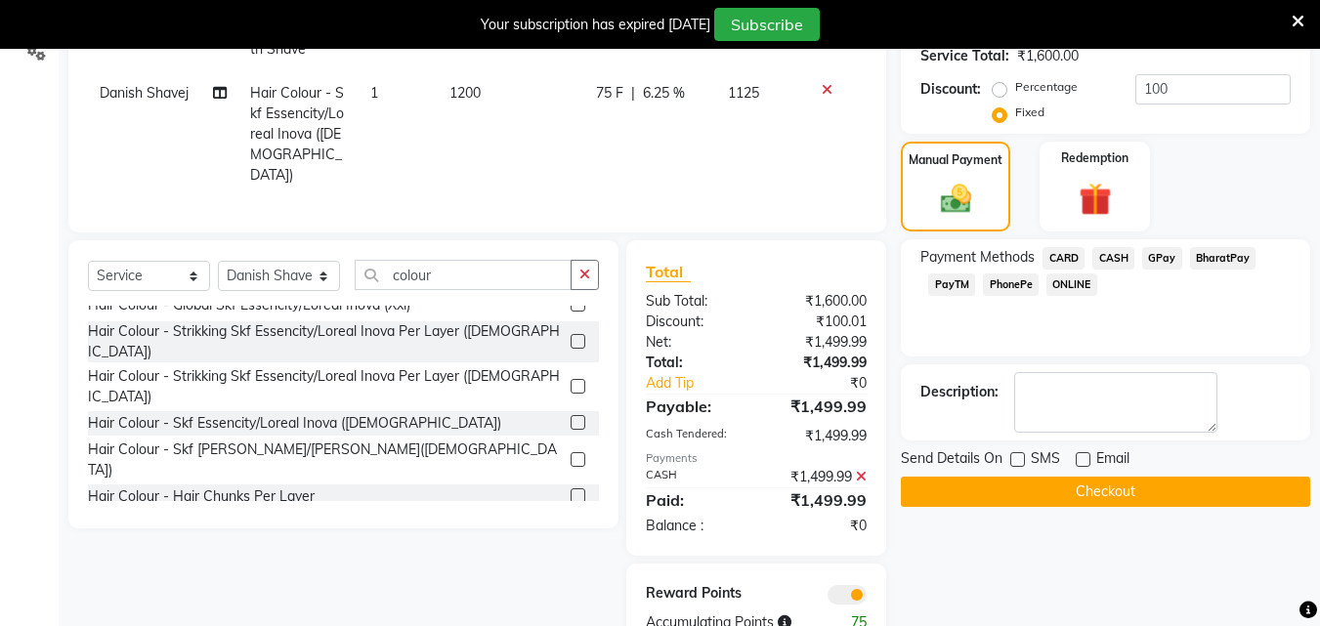
click at [1085, 466] on label at bounding box center [1083, 459] width 15 height 15
click at [1085, 466] on input "checkbox" at bounding box center [1082, 460] width 13 height 13
click at [1085, 466] on label at bounding box center [1083, 459] width 15 height 15
click at [1085, 466] on input "checkbox" at bounding box center [1082, 460] width 13 height 13
click at [1075, 487] on button "Checkout" at bounding box center [1105, 492] width 409 height 30
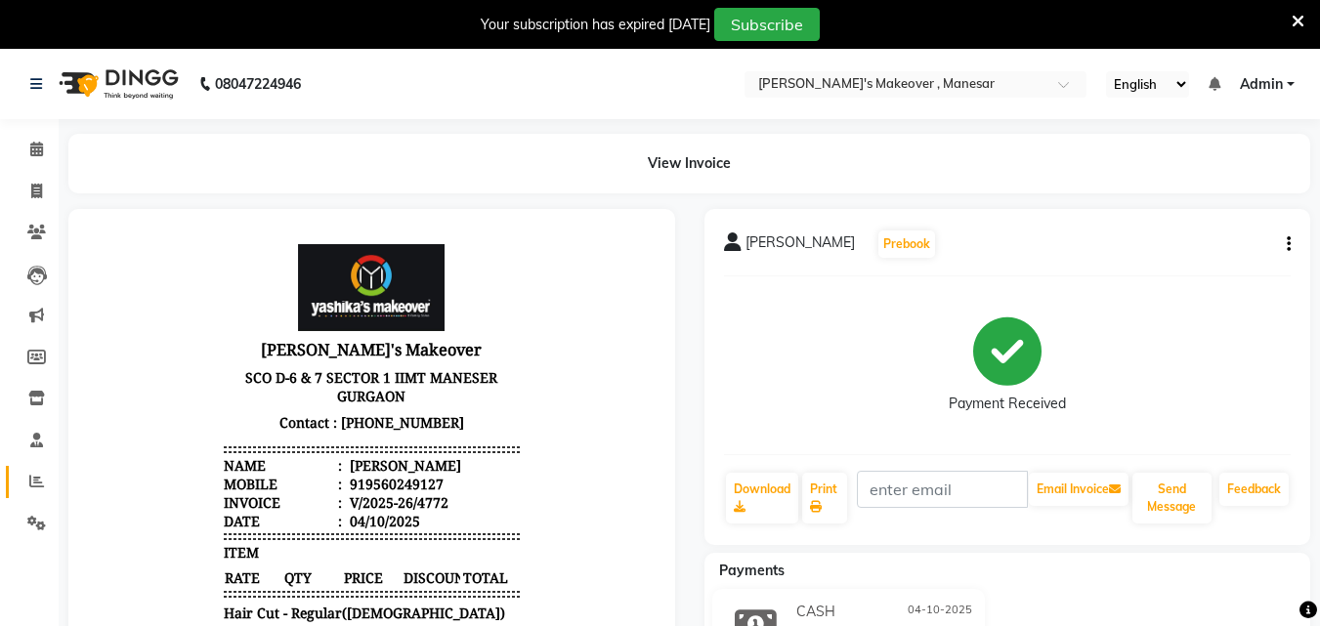
click at [37, 486] on icon at bounding box center [36, 481] width 15 height 15
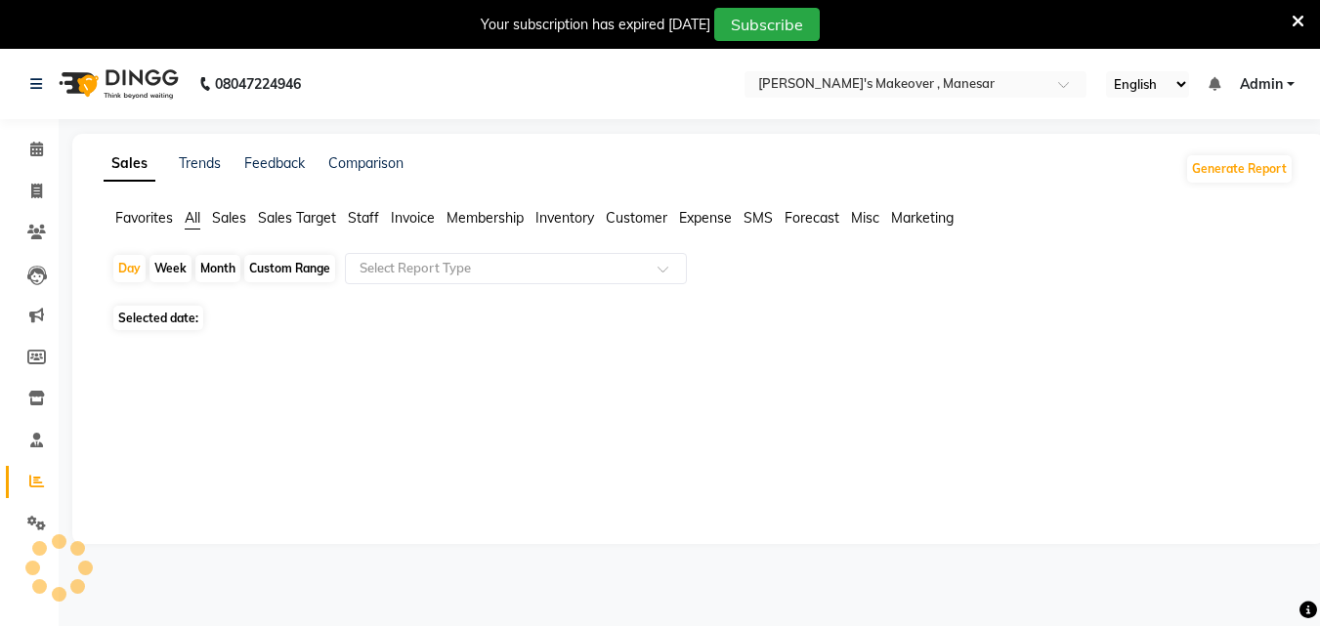
click at [37, 486] on icon at bounding box center [36, 481] width 15 height 15
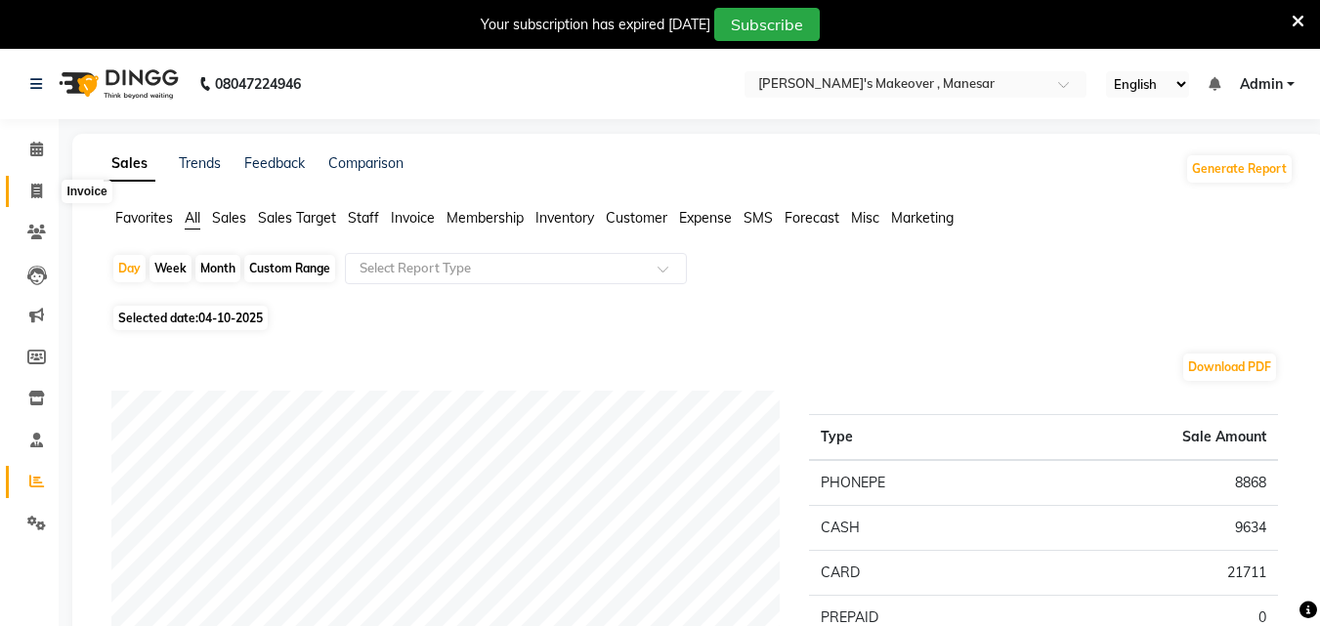
click at [31, 191] on icon at bounding box center [36, 191] width 11 height 15
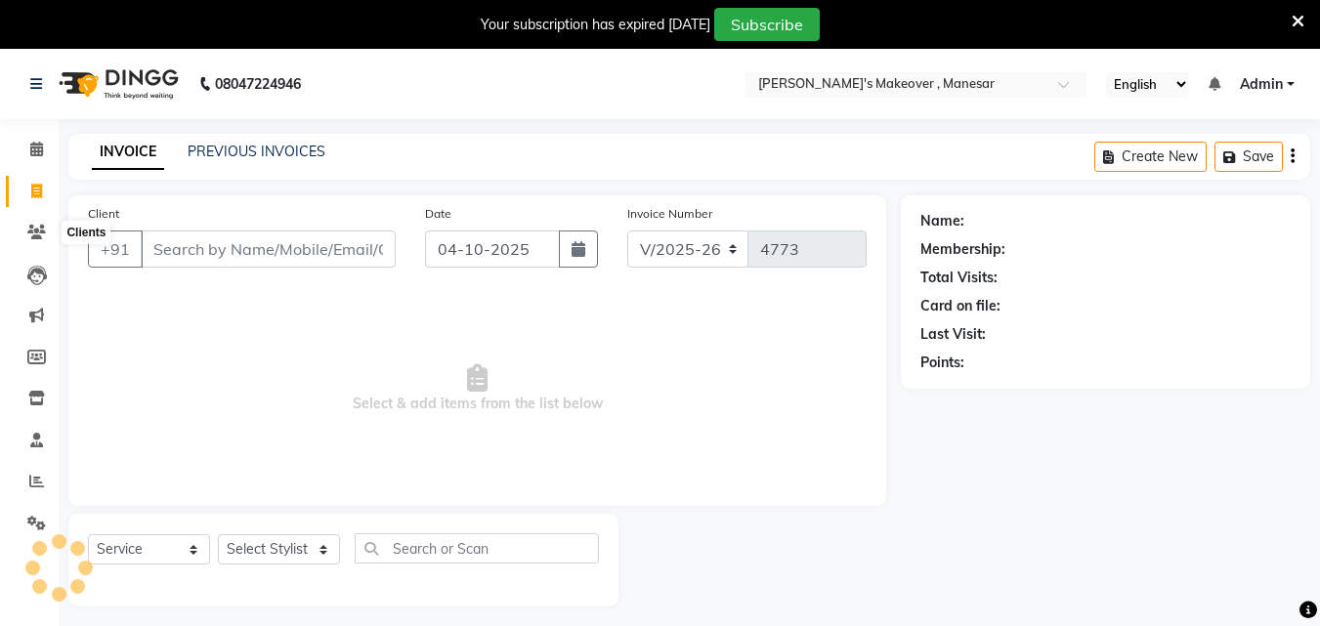
scroll to position [49, 0]
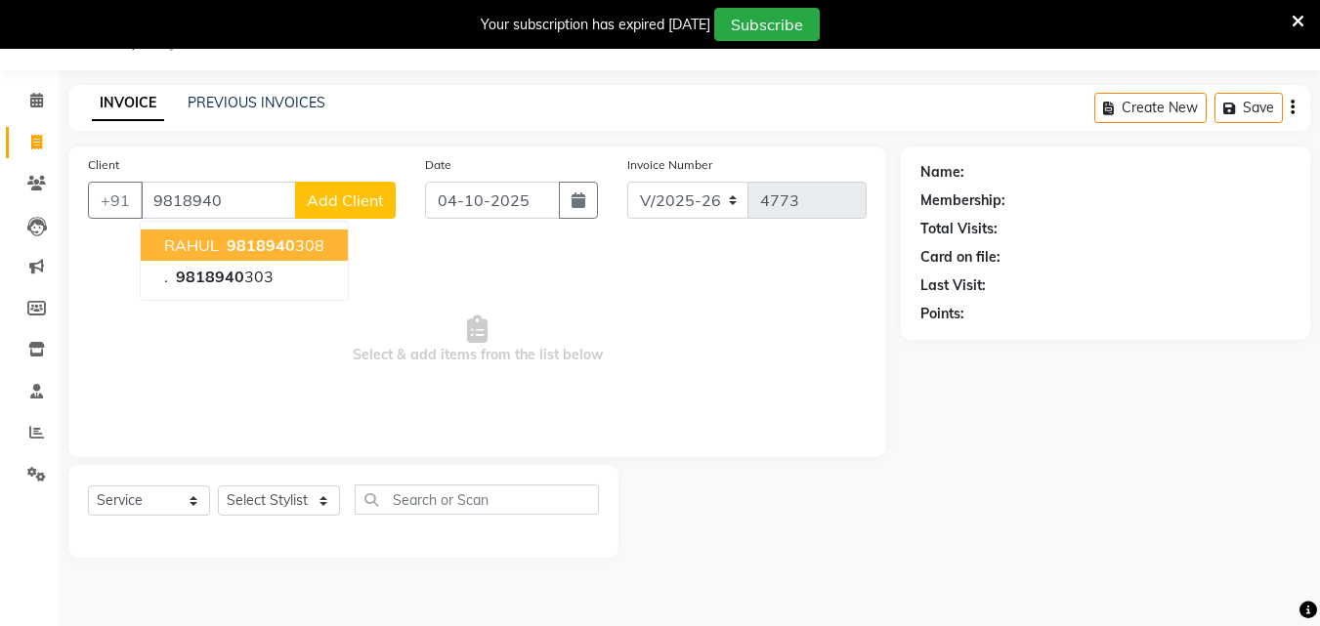
click at [206, 242] on span "RAHUL" at bounding box center [191, 245] width 55 height 20
click at [206, 241] on div "Client [PHONE_NUMBER] RAHUL 9818940 308 . 9818940 303 Add Client Date [DATE] In…" at bounding box center [477, 302] width 818 height 311
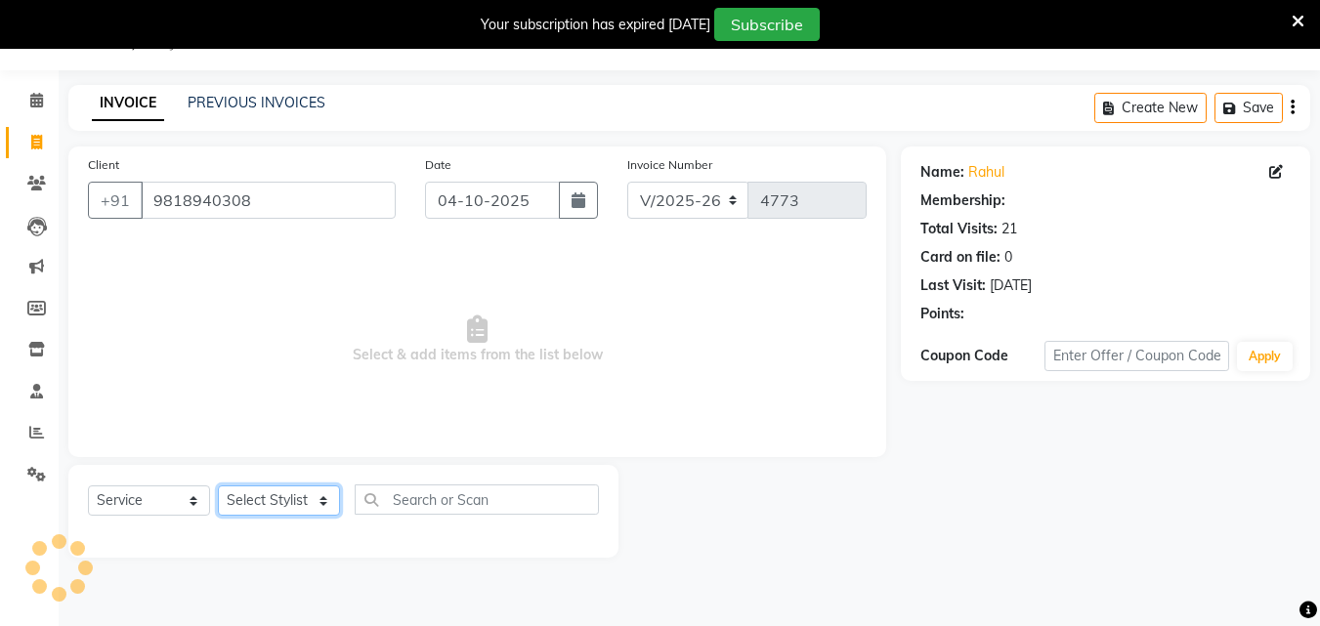
click at [279, 499] on select "Select Stylist Danish Shavej [PERSON_NAME] Krishna [PERSON_NAME] [PERSON_NAME] …" at bounding box center [279, 501] width 122 height 30
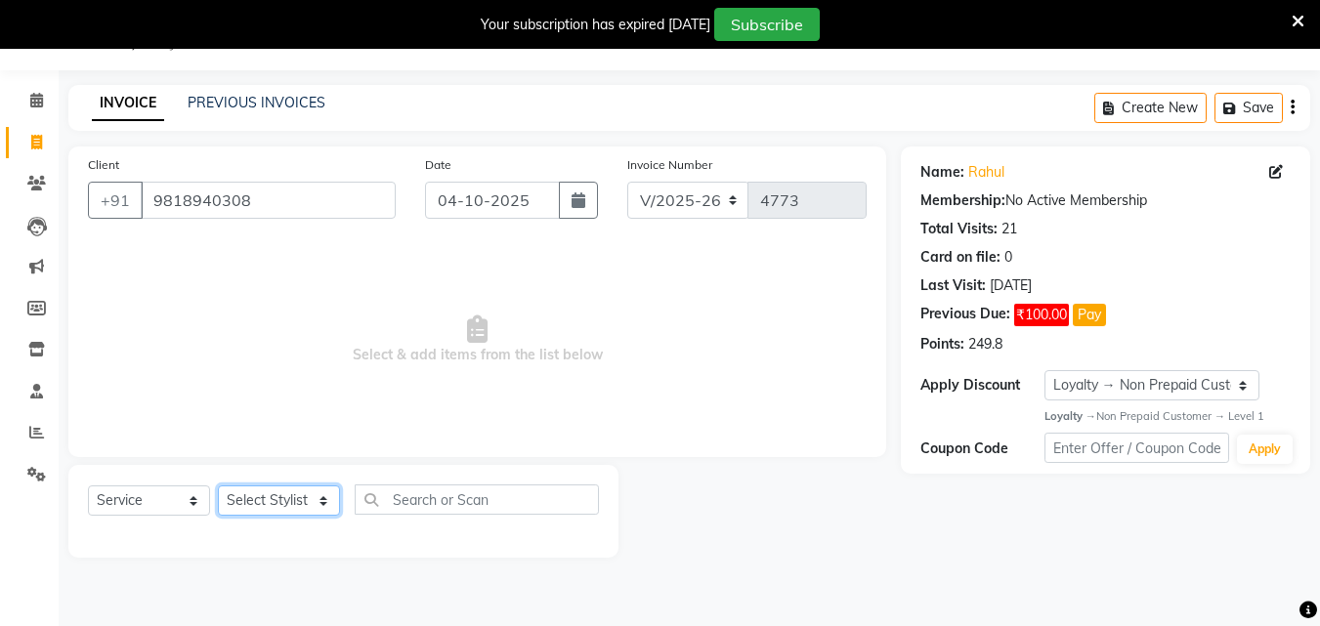
click at [280, 499] on select "Select Stylist Danish Shavej [PERSON_NAME] Krishna [PERSON_NAME] [PERSON_NAME] …" at bounding box center [279, 501] width 122 height 30
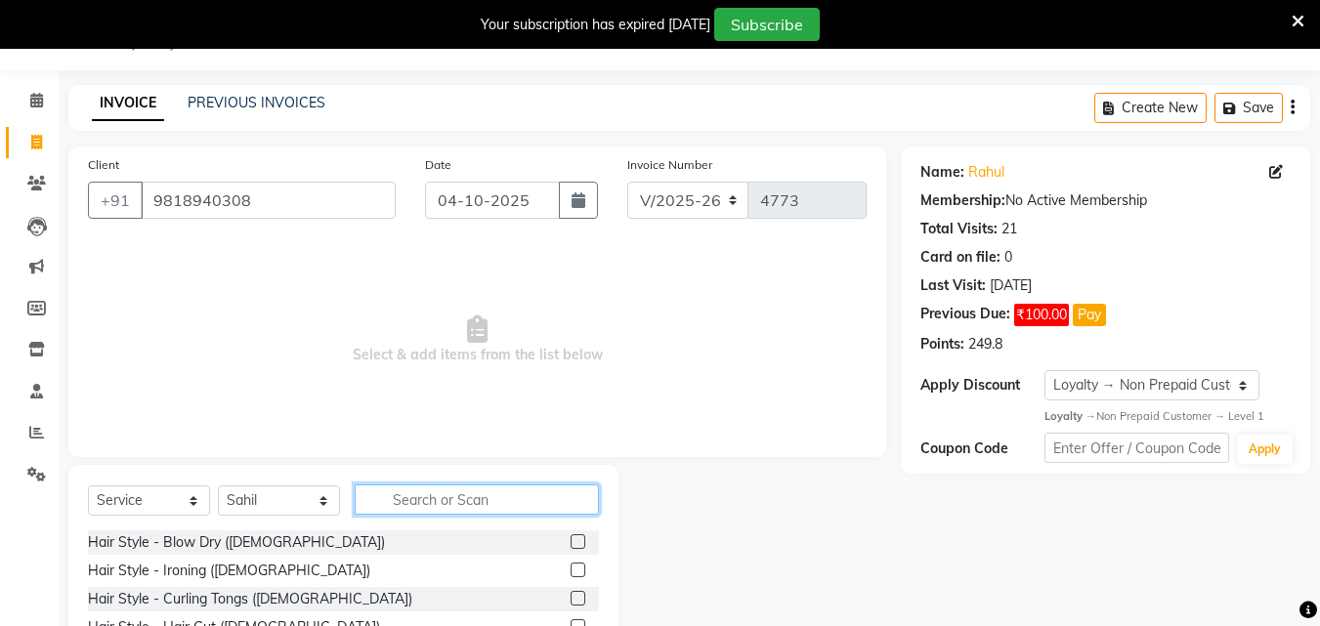
click at [439, 496] on input "text" at bounding box center [477, 500] width 244 height 30
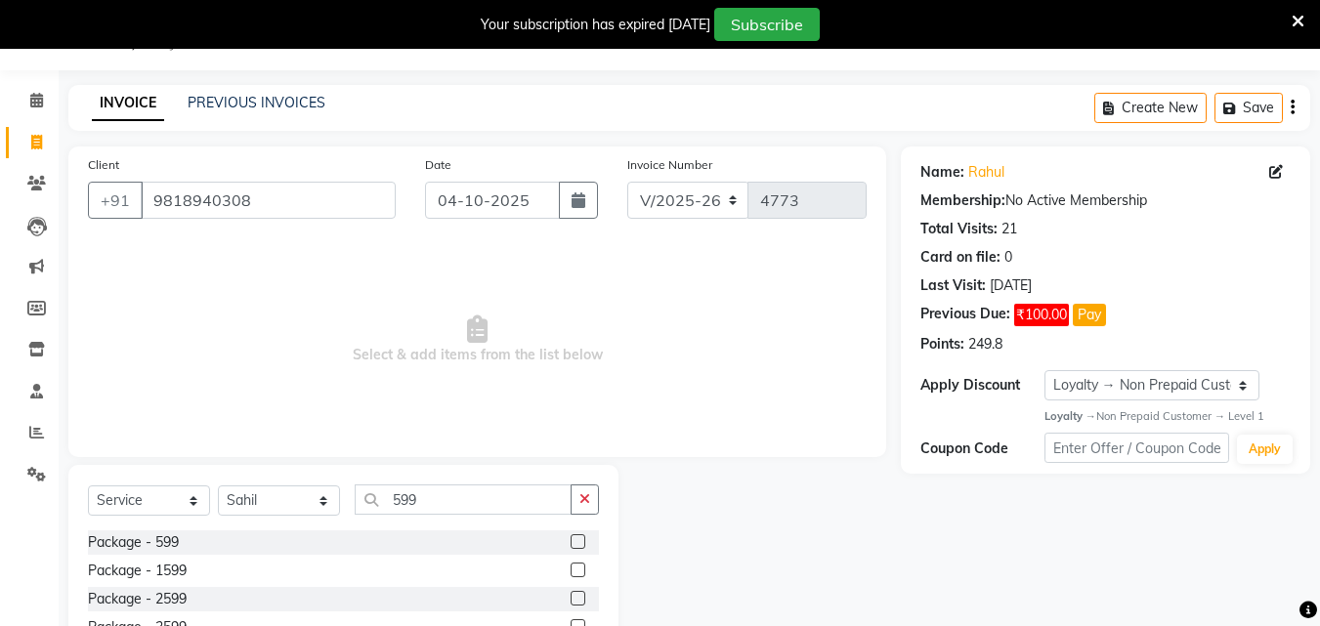
click at [571, 539] on label at bounding box center [578, 541] width 15 height 15
click at [571, 539] on input "checkbox" at bounding box center [577, 542] width 13 height 13
click at [571, 539] on label at bounding box center [578, 541] width 15 height 15
click at [571, 539] on input "checkbox" at bounding box center [577, 542] width 13 height 13
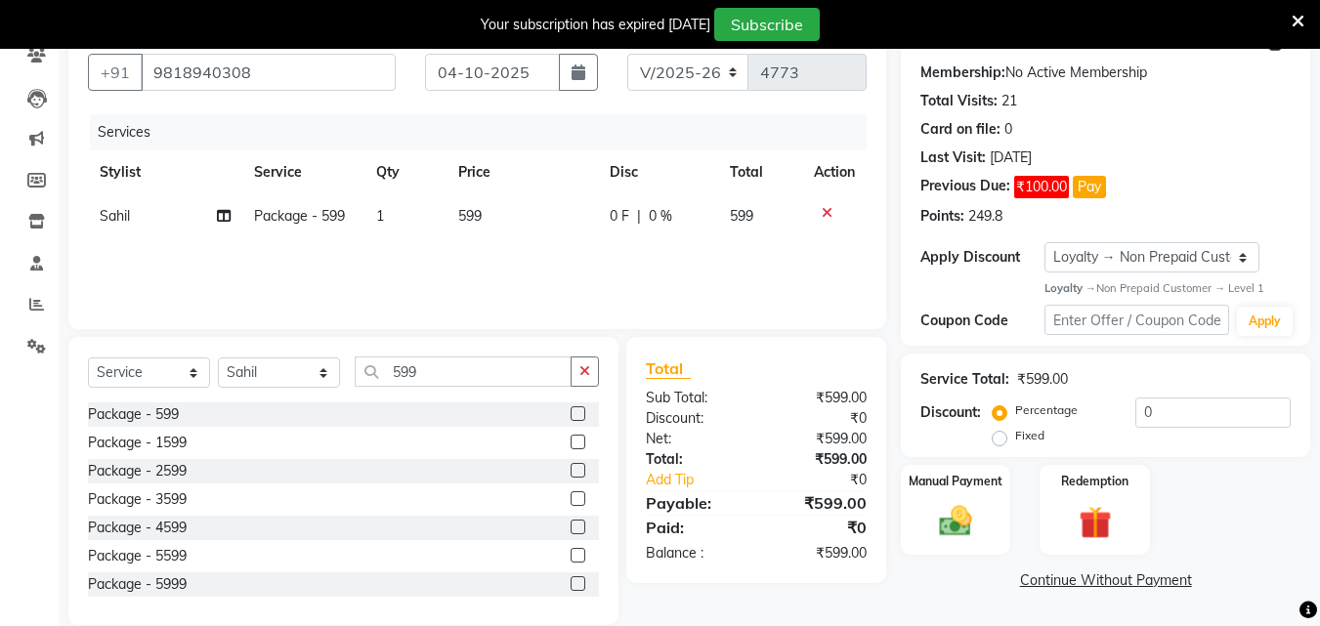
scroll to position [180, 0]
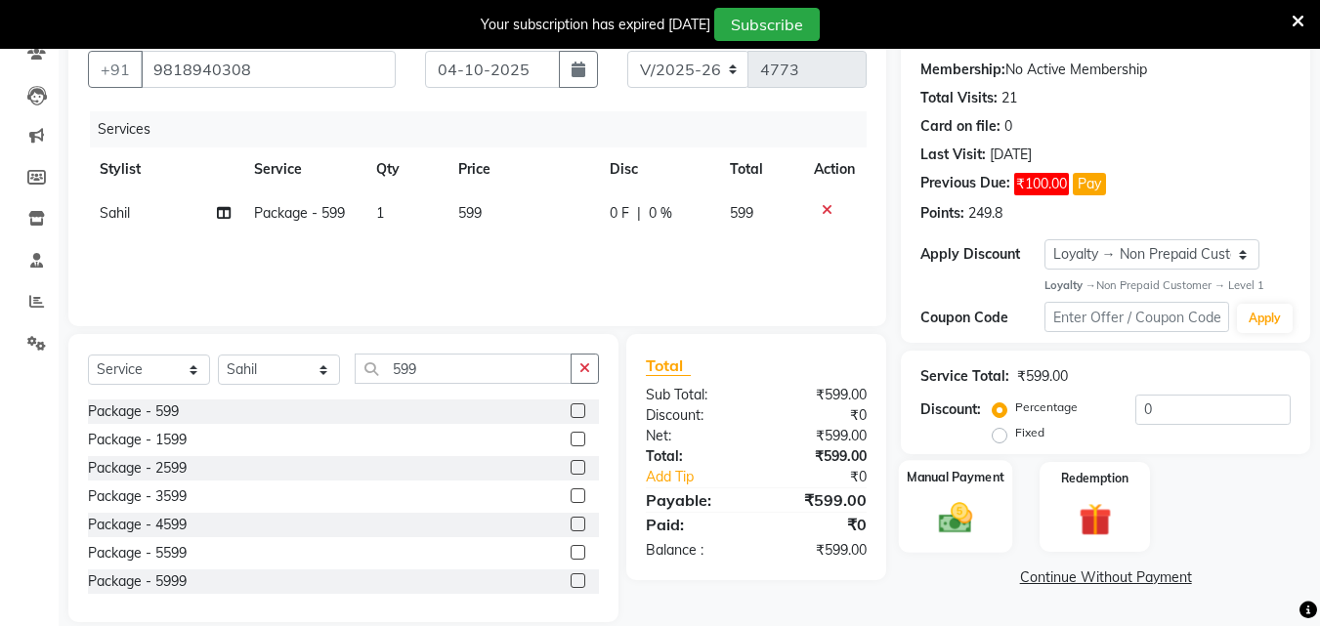
click at [952, 527] on img at bounding box center [955, 518] width 55 height 39
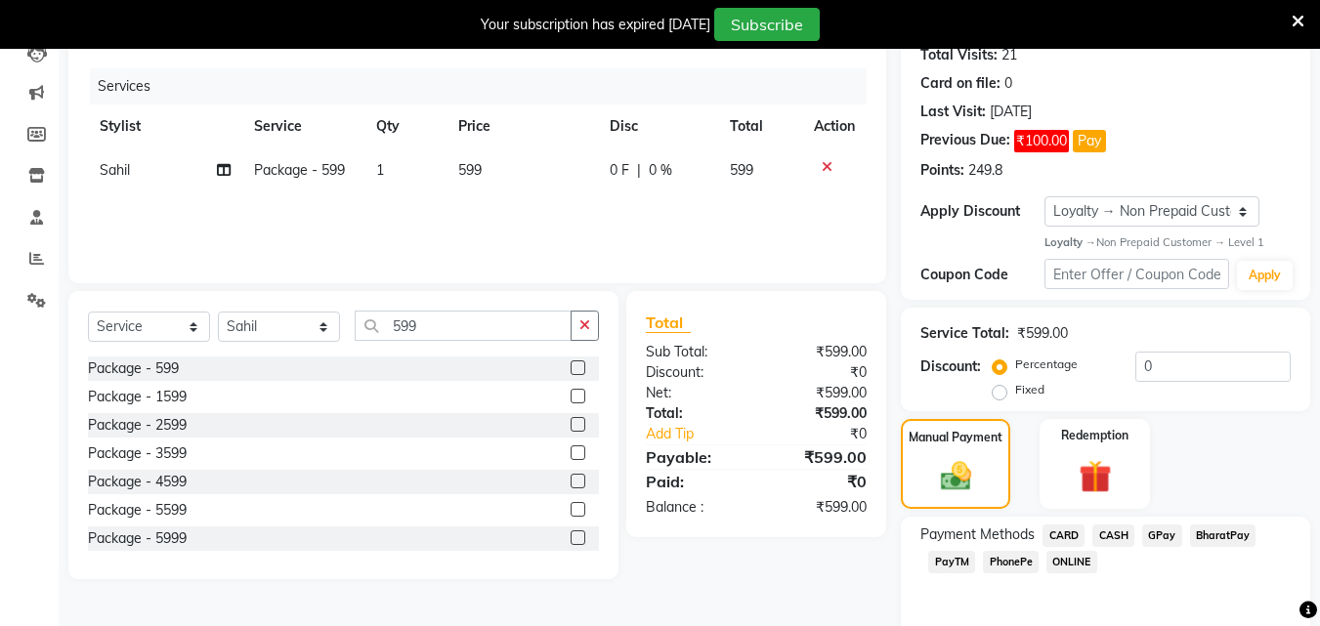
scroll to position [237, 0]
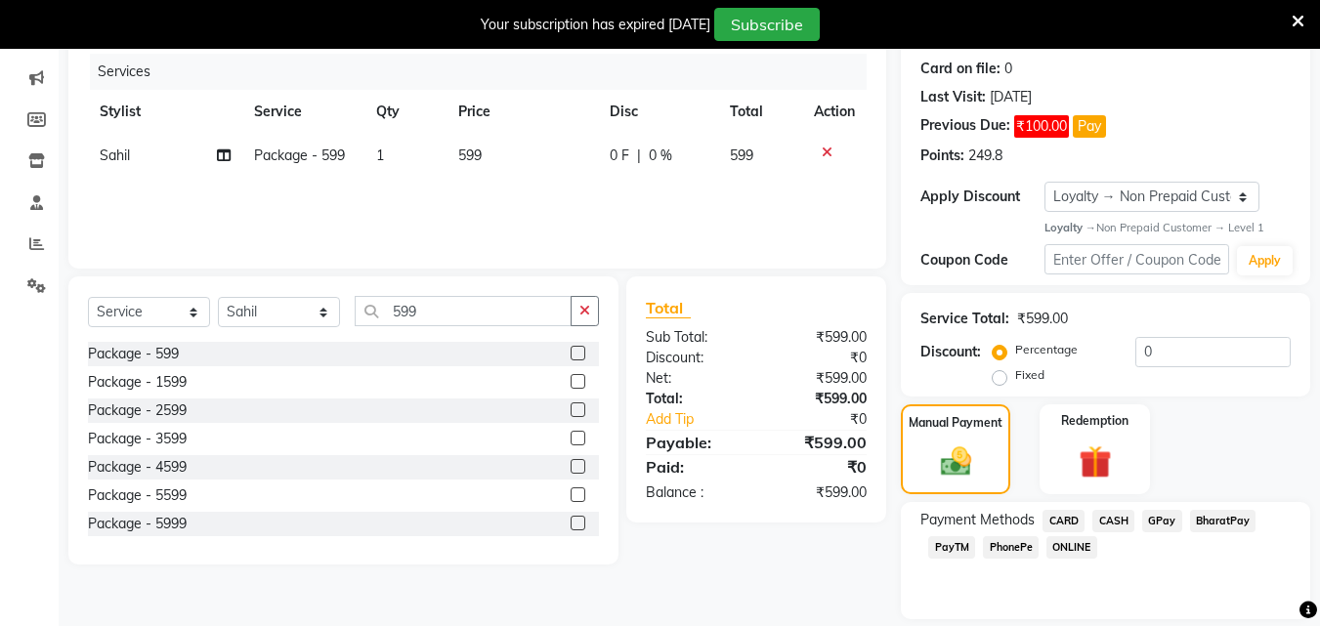
click at [1003, 537] on span "PhonePe" at bounding box center [1011, 547] width 56 height 22
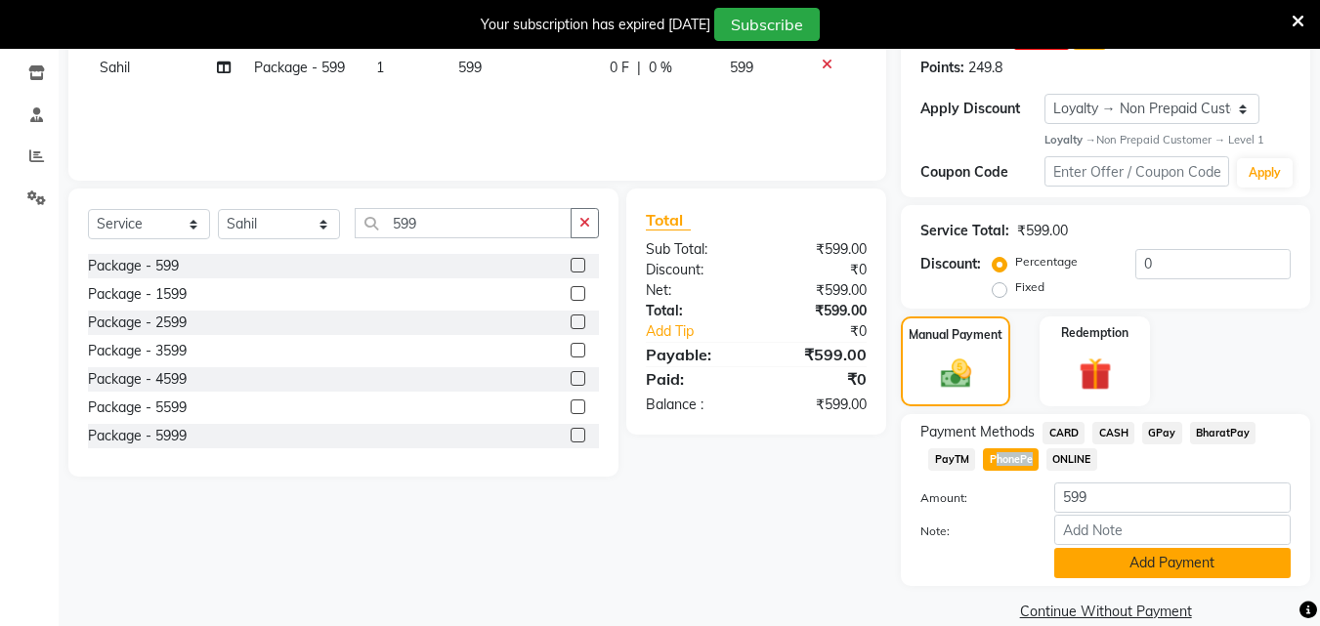
click at [1169, 566] on button "Add Payment" at bounding box center [1172, 563] width 236 height 30
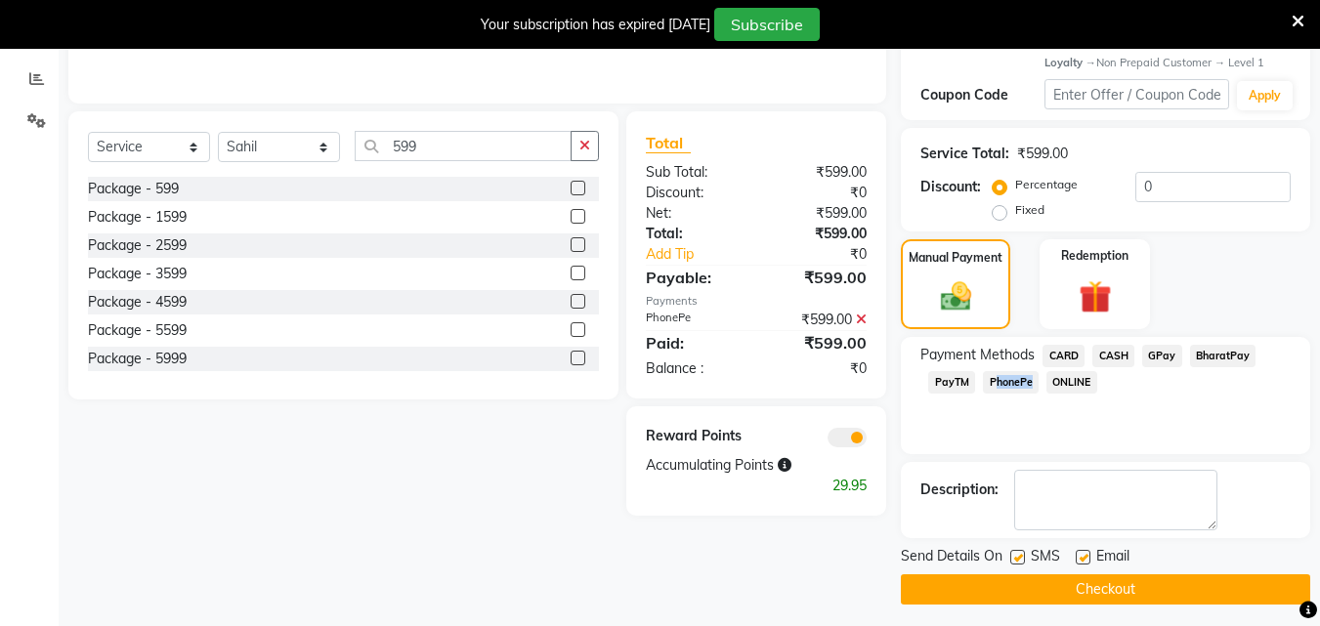
scroll to position [410, 0]
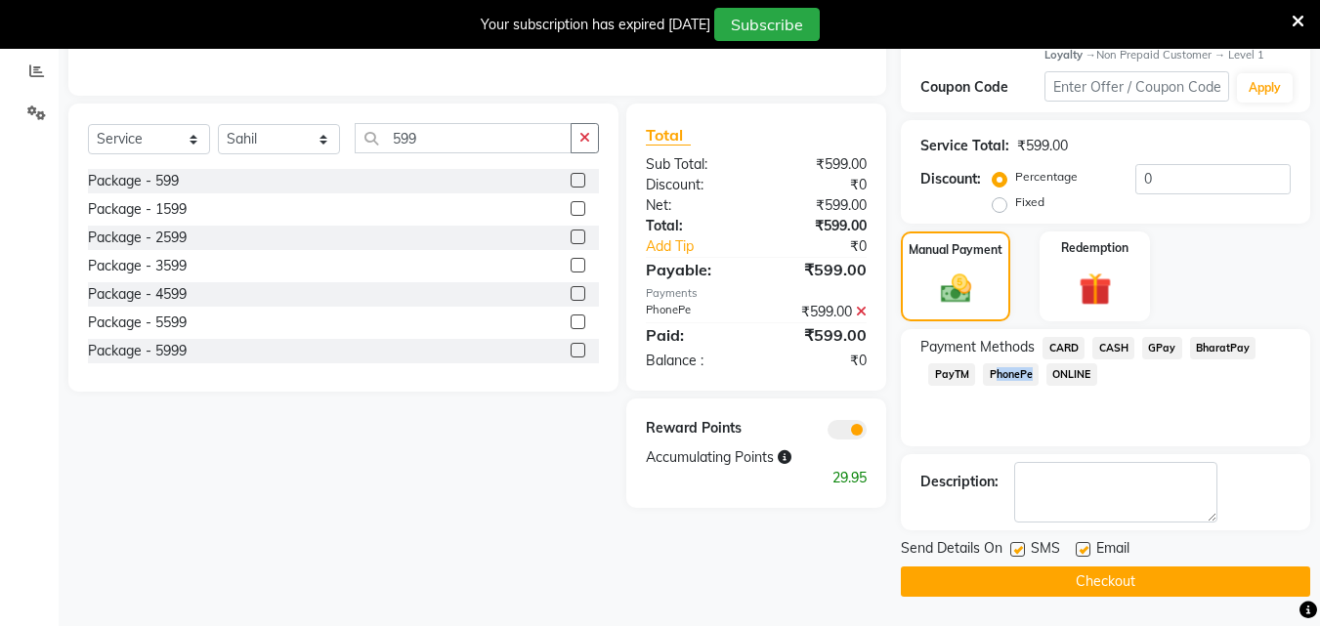
click at [1007, 549] on div "Send Details On SMS Email" at bounding box center [1105, 550] width 409 height 24
click at [1014, 546] on label at bounding box center [1017, 549] width 15 height 15
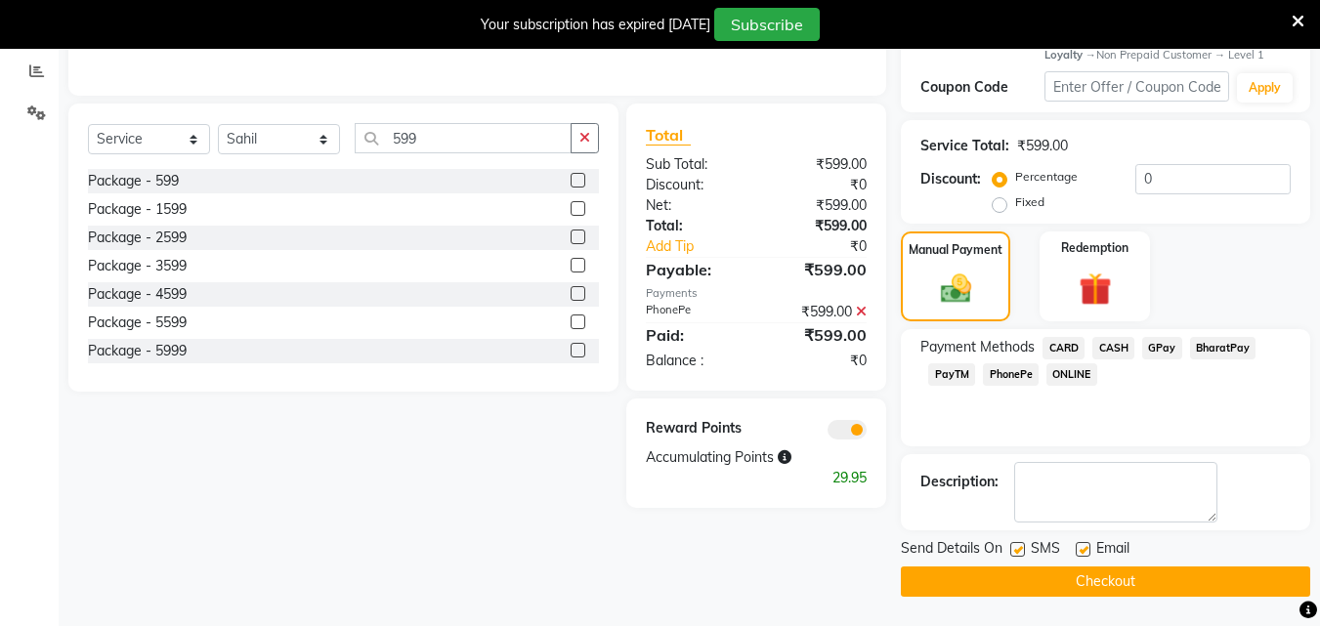
click at [1014, 546] on input "checkbox" at bounding box center [1016, 550] width 13 height 13
click at [1014, 546] on label at bounding box center [1017, 549] width 15 height 15
click at [1014, 546] on input "checkbox" at bounding box center [1016, 550] width 13 height 13
click at [1014, 546] on label at bounding box center [1017, 549] width 15 height 15
click at [1014, 546] on input "checkbox" at bounding box center [1016, 550] width 13 height 13
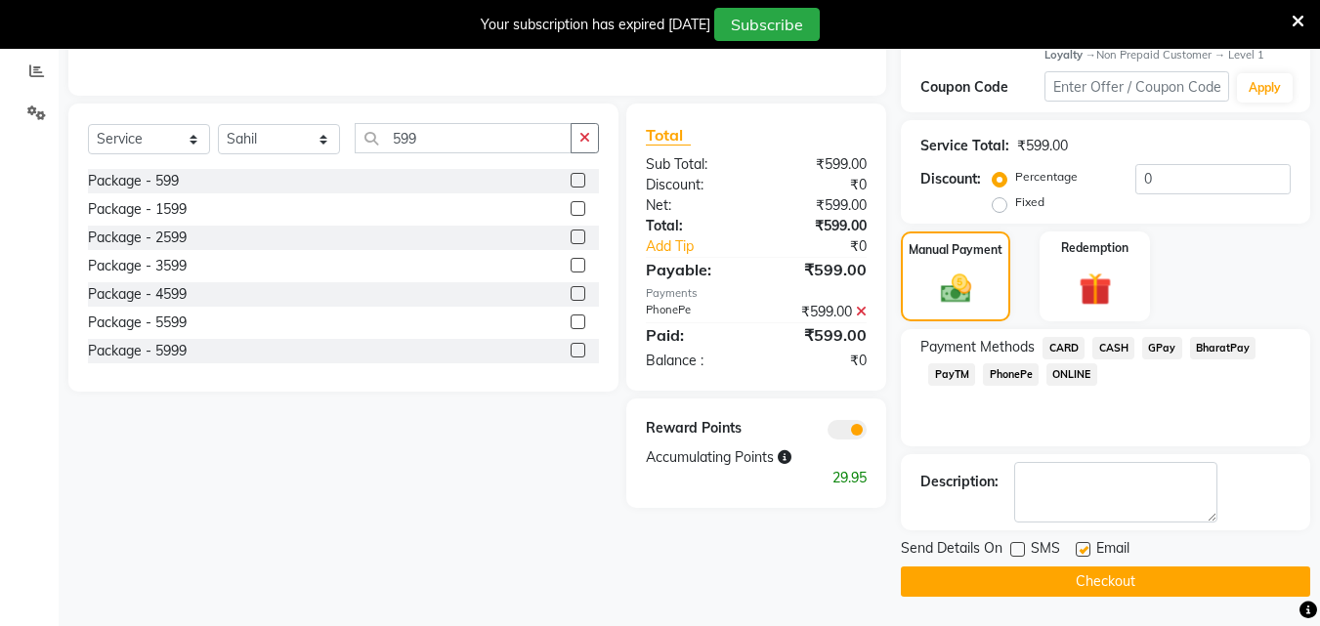
click at [1014, 546] on label at bounding box center [1017, 549] width 15 height 15
click at [1014, 546] on input "checkbox" at bounding box center [1016, 550] width 13 height 13
click at [1014, 546] on label at bounding box center [1017, 549] width 15 height 15
click at [1014, 546] on input "checkbox" at bounding box center [1016, 550] width 13 height 13
click at [1081, 551] on label at bounding box center [1083, 549] width 15 height 15
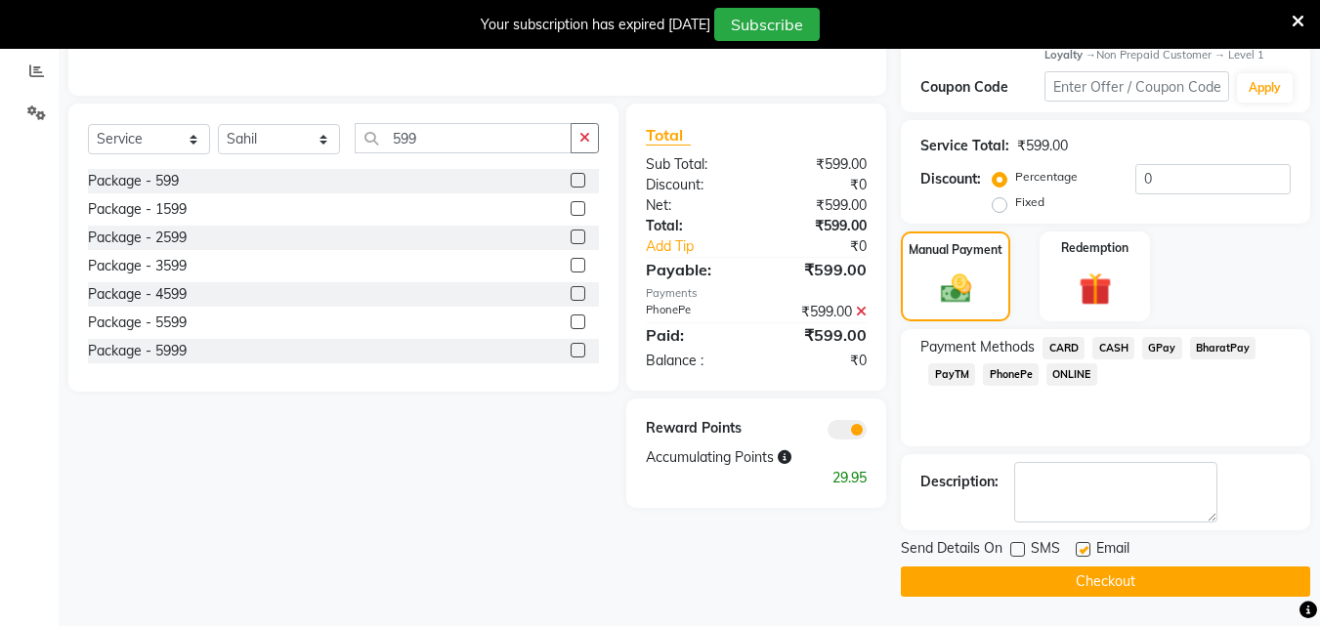
click at [1081, 551] on input "checkbox" at bounding box center [1082, 550] width 13 height 13
click at [1081, 551] on label at bounding box center [1083, 549] width 15 height 15
click at [1081, 551] on input "checkbox" at bounding box center [1082, 550] width 13 height 13
click at [1081, 551] on label at bounding box center [1083, 549] width 15 height 15
click at [1081, 551] on input "checkbox" at bounding box center [1082, 550] width 13 height 13
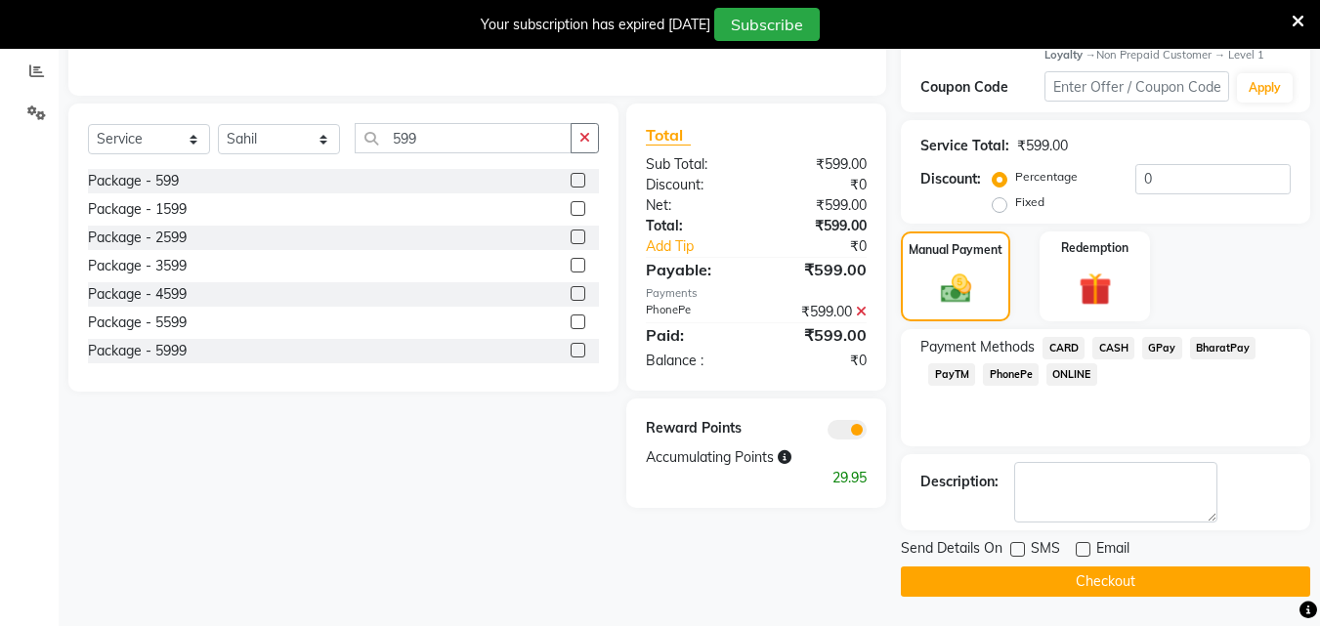
click at [1087, 591] on button "Checkout" at bounding box center [1105, 582] width 409 height 30
click at [1087, 591] on div "Checkout" at bounding box center [1105, 582] width 409 height 30
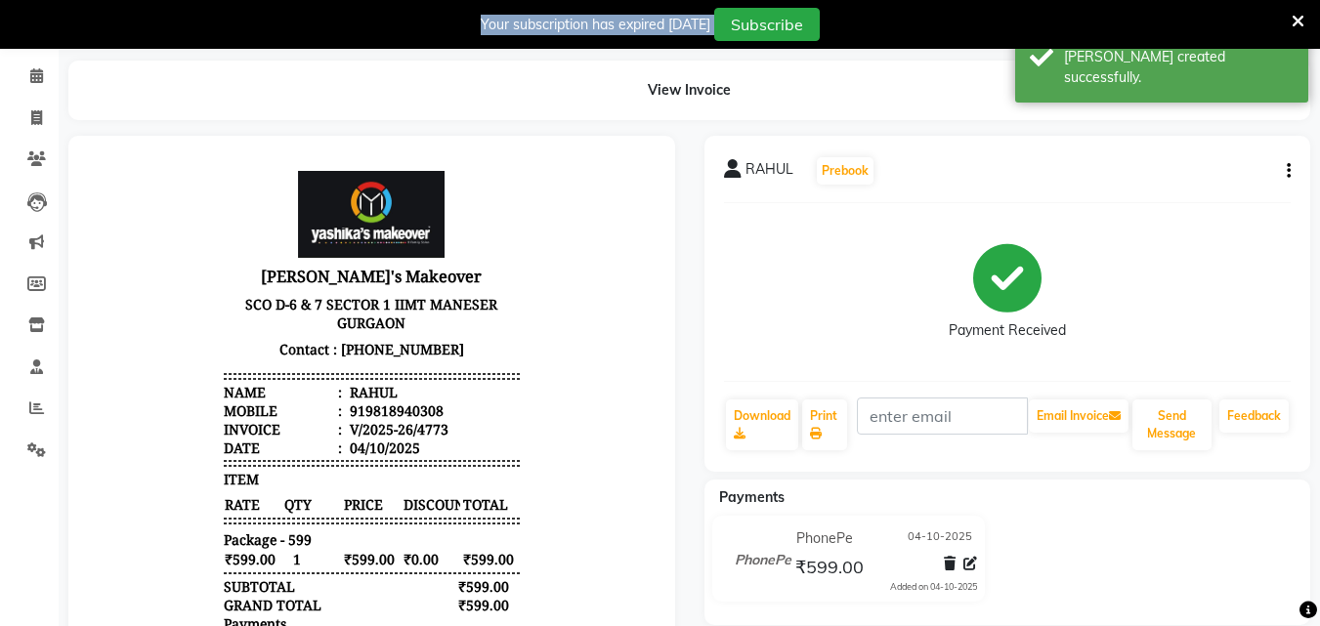
scroll to position [61, 0]
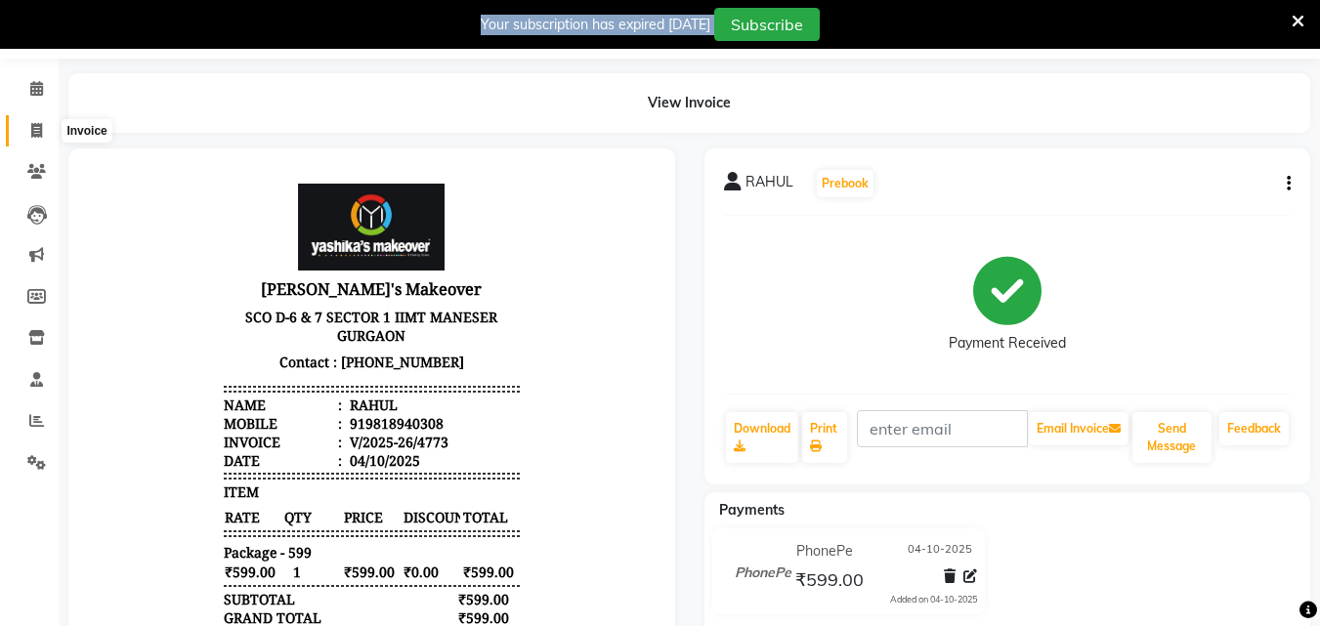
click at [39, 129] on icon at bounding box center [36, 130] width 11 height 15
click at [39, 129] on link "Invoice" at bounding box center [29, 131] width 47 height 32
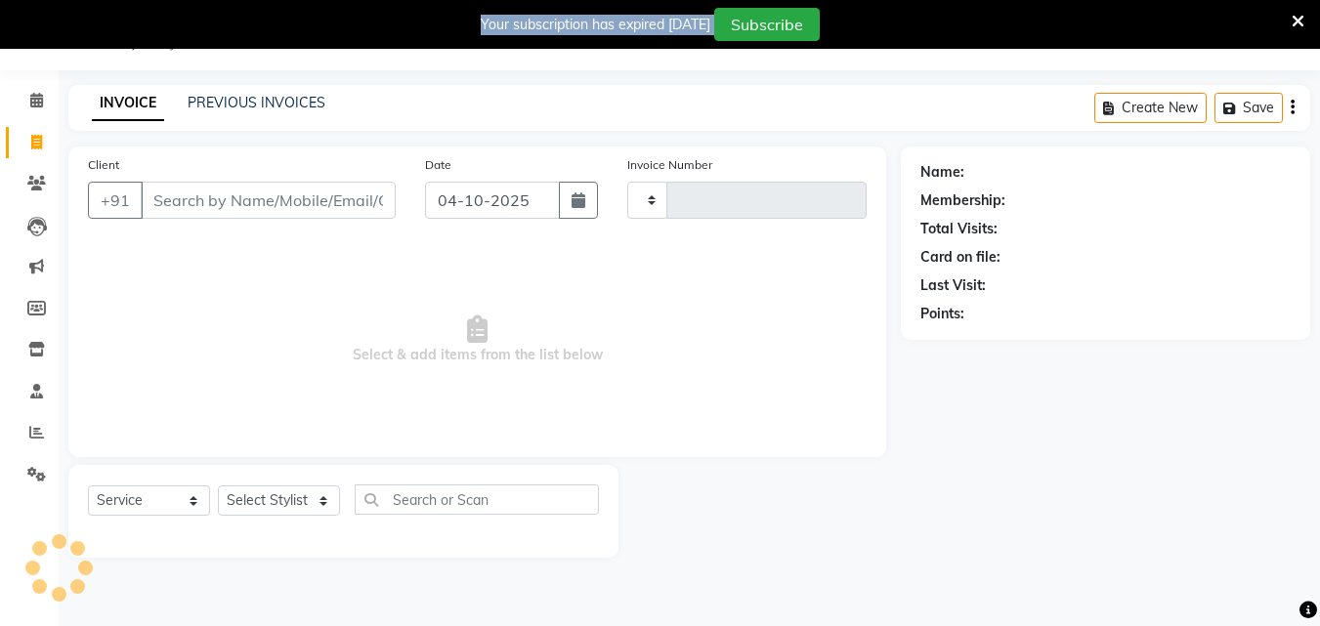
click at [269, 202] on input "Client" at bounding box center [268, 200] width 255 height 37
drag, startPoint x: 39, startPoint y: 129, endPoint x: 211, endPoint y: 168, distance: 176.4
click at [269, 202] on input "Client" at bounding box center [268, 200] width 255 height 37
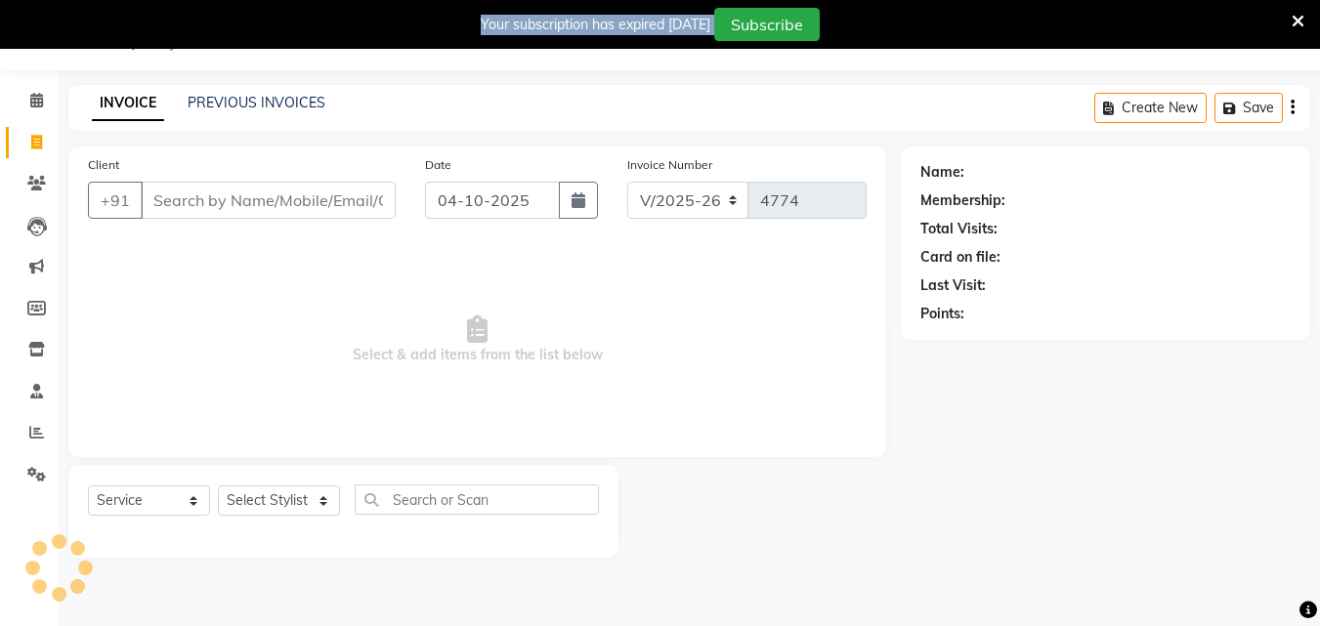
scroll to position [49, 0]
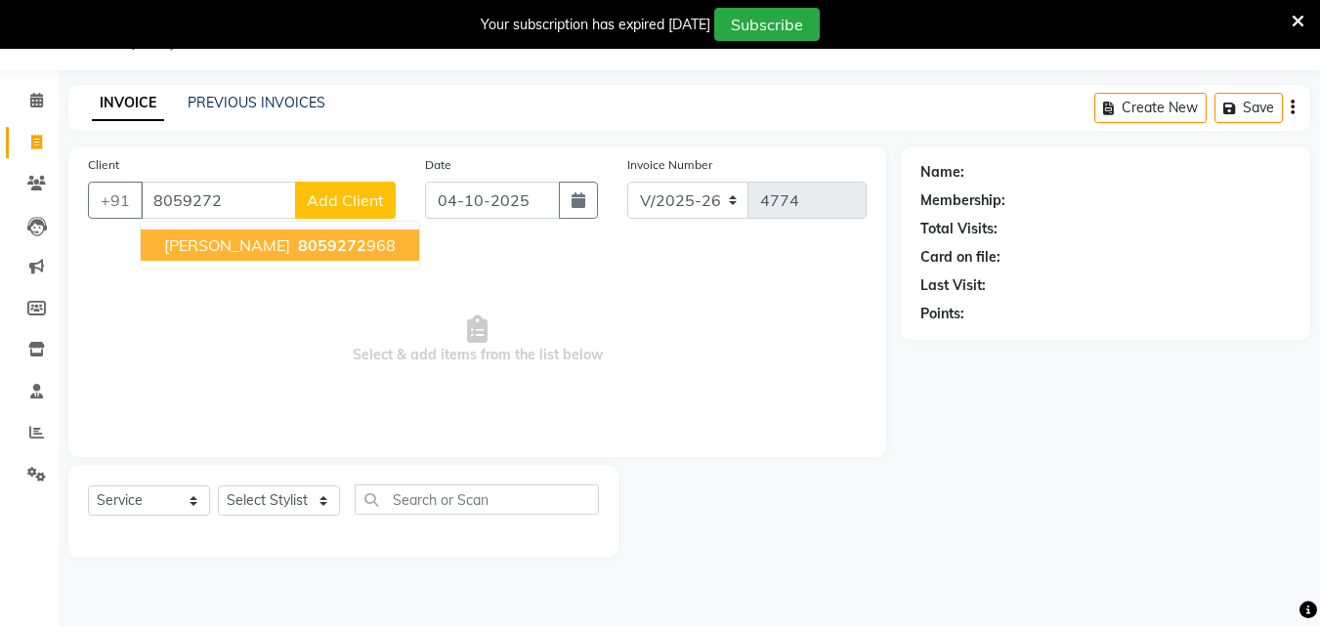
click at [290, 242] on span "[PERSON_NAME]" at bounding box center [227, 245] width 126 height 20
click at [296, 242] on span "Select & add items from the list below" at bounding box center [477, 339] width 779 height 195
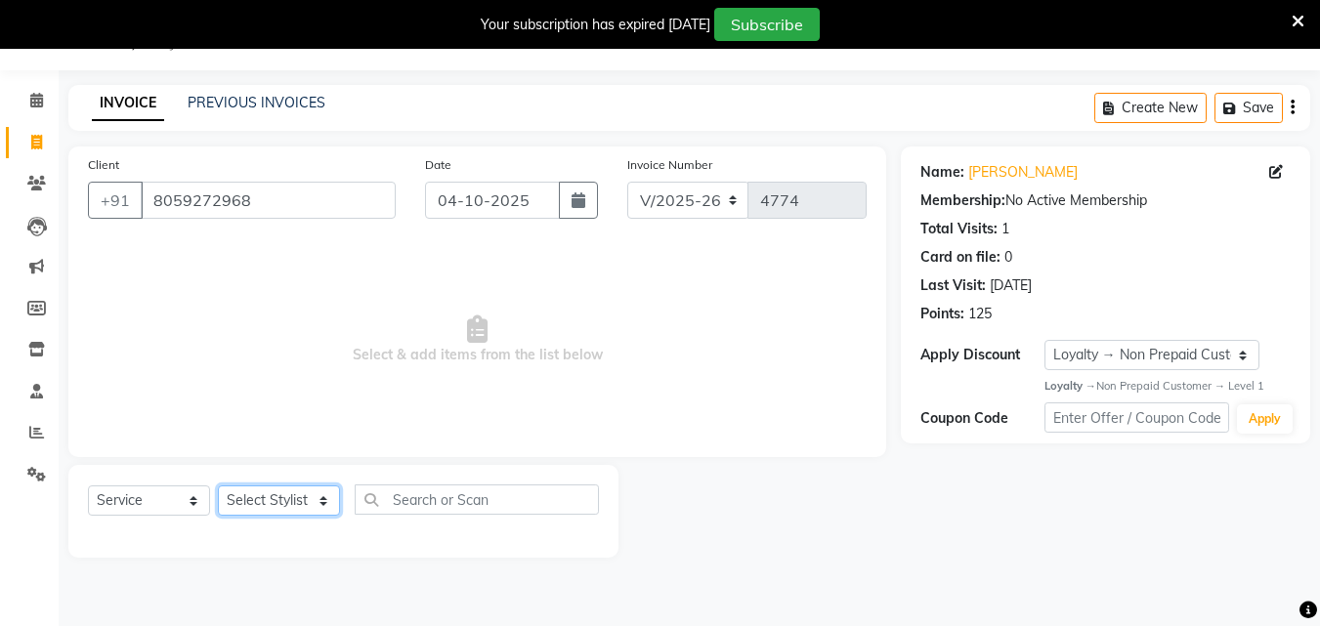
click at [271, 509] on select "Select Stylist Danish Shavej [PERSON_NAME] Krishna [PERSON_NAME] [PERSON_NAME] …" at bounding box center [279, 501] width 122 height 30
click at [218, 486] on select "Select Stylist Danish Shavej [PERSON_NAME] Krishna [PERSON_NAME] [PERSON_NAME] …" at bounding box center [279, 501] width 122 height 30
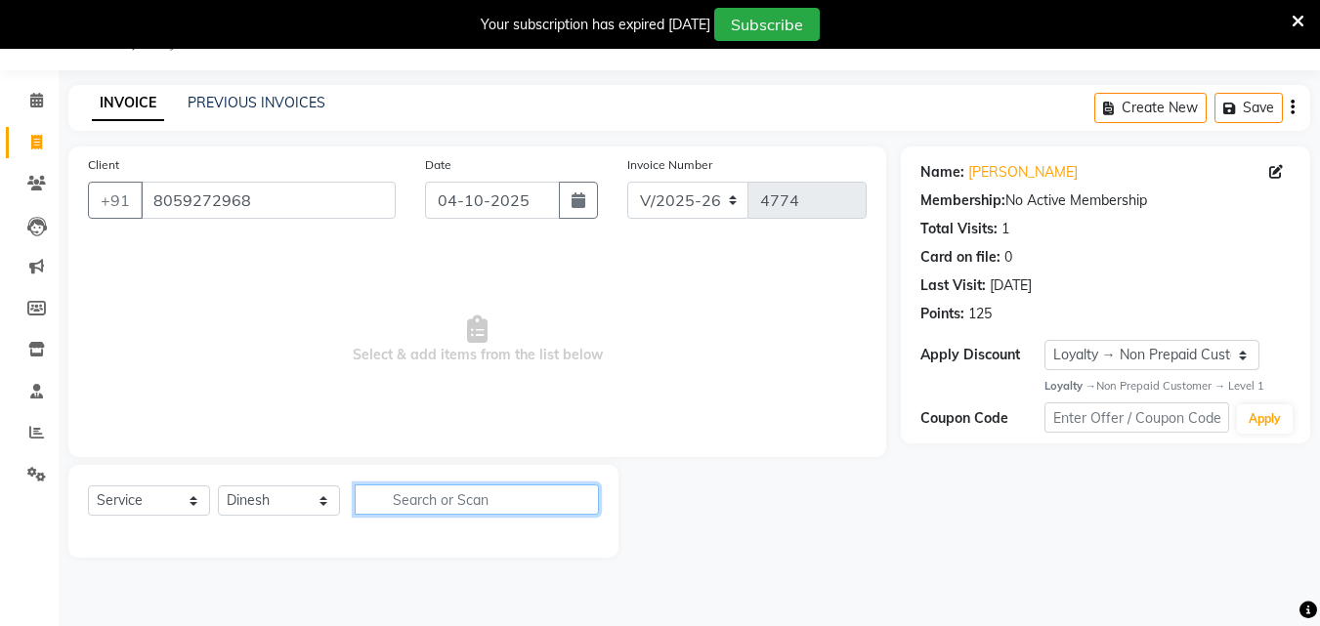
click at [460, 500] on input "text" at bounding box center [477, 500] width 244 height 30
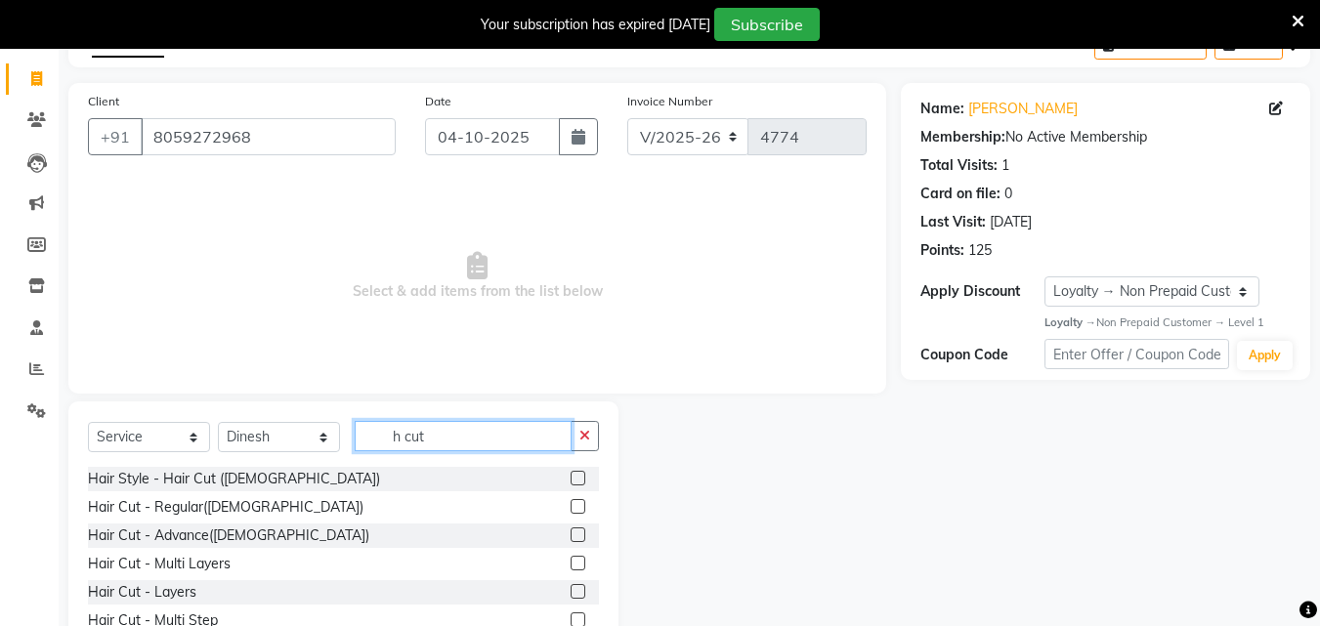
scroll to position [205, 0]
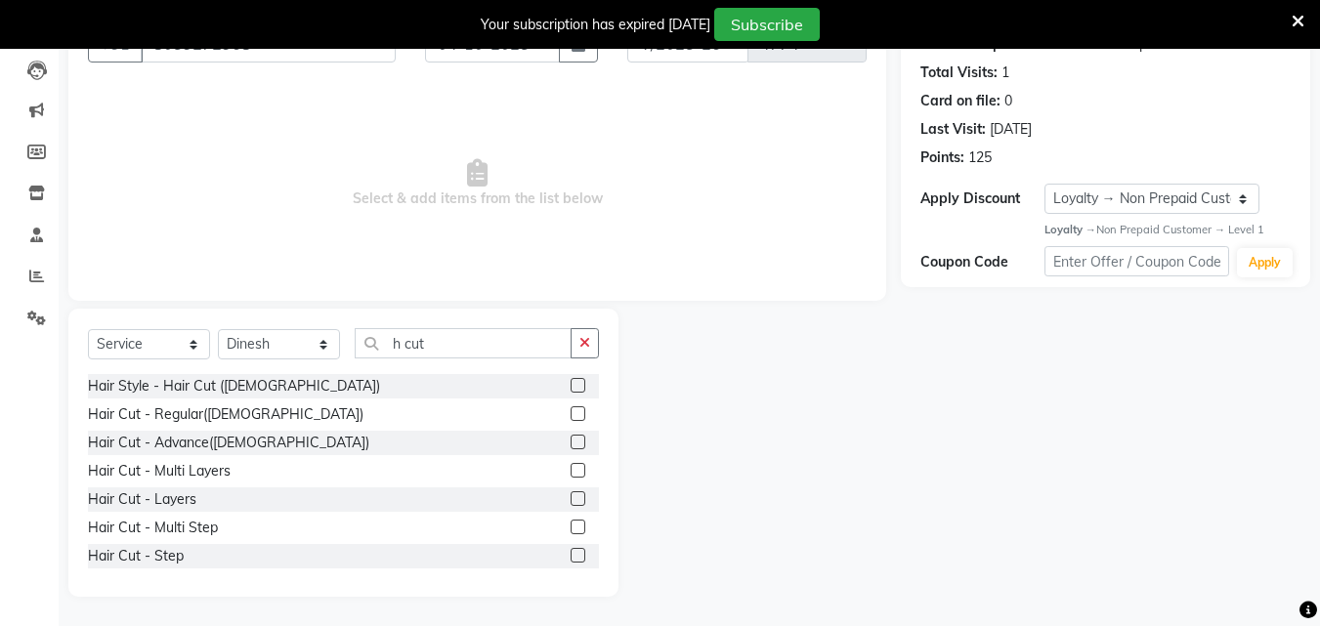
click at [571, 495] on label at bounding box center [578, 498] width 15 height 15
click at [571, 495] on input "checkbox" at bounding box center [577, 499] width 13 height 13
drag, startPoint x: 567, startPoint y: 495, endPoint x: 602, endPoint y: 364, distance: 135.6
click at [571, 495] on label at bounding box center [578, 498] width 15 height 15
click at [571, 495] on input "checkbox" at bounding box center [577, 499] width 13 height 13
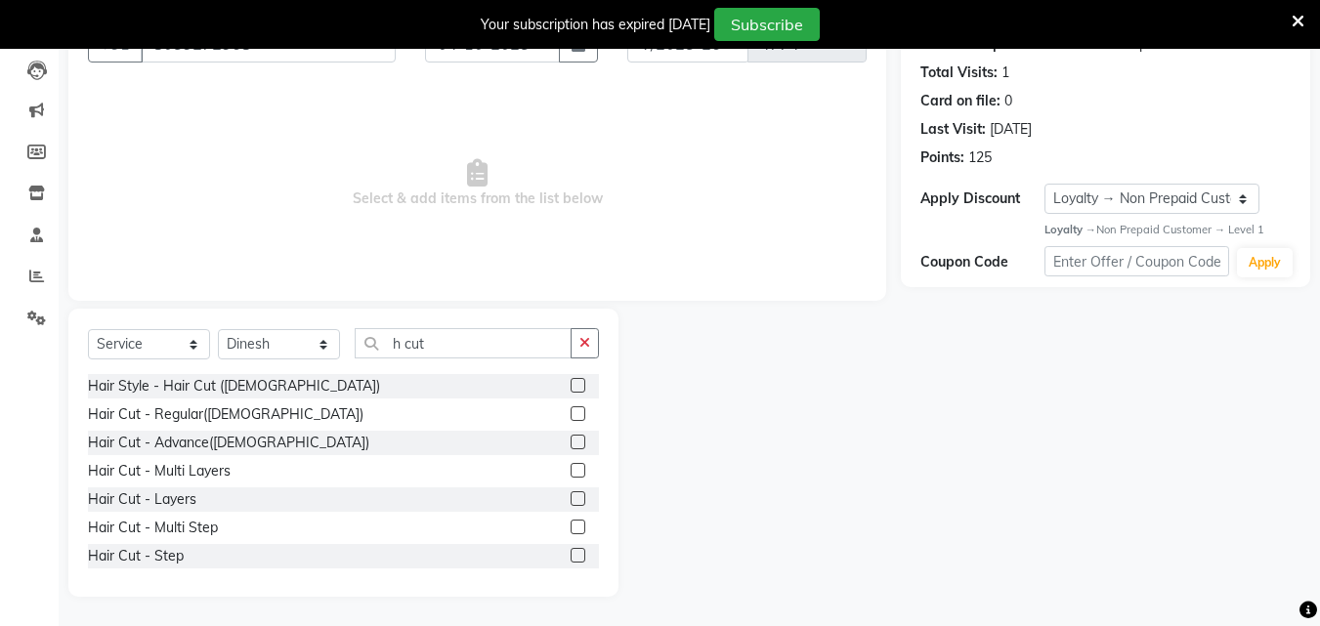
click at [571, 495] on label at bounding box center [578, 498] width 15 height 15
click at [571, 495] on input "checkbox" at bounding box center [577, 499] width 13 height 13
click at [571, 455] on div at bounding box center [577, 445] width 13 height 21
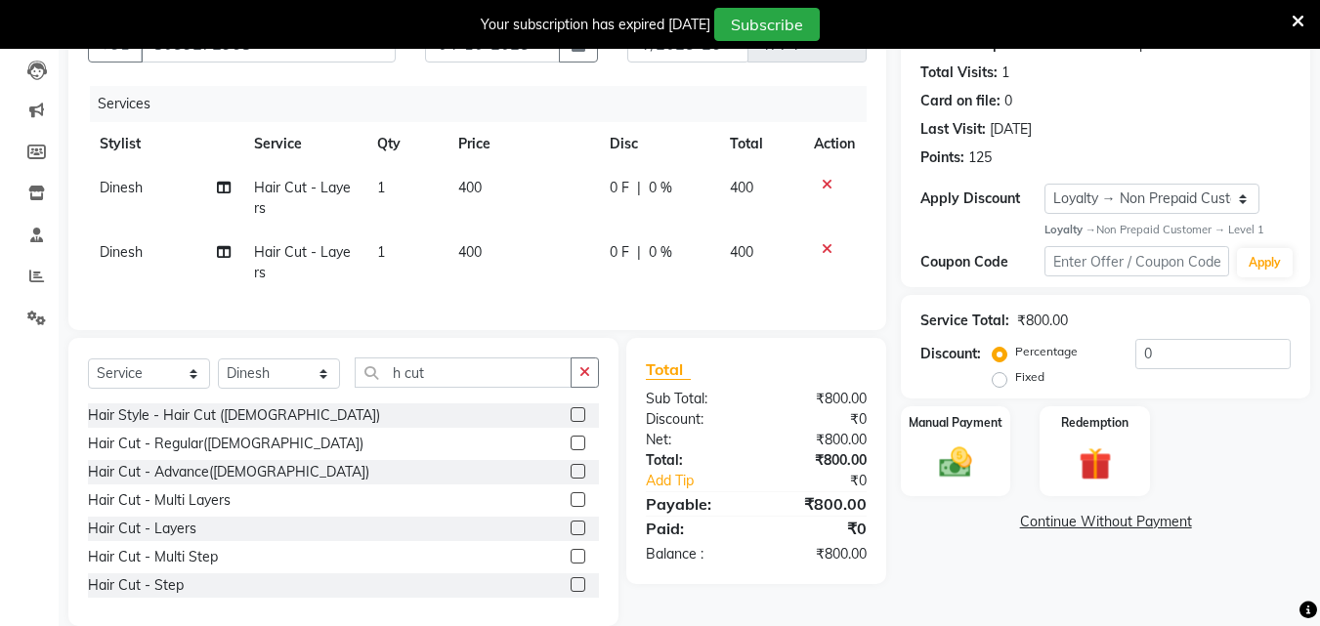
click at [830, 250] on icon at bounding box center [827, 249] width 11 height 14
click at [830, 250] on div "Services Stylist Service Qty Price Disc Total Action Dinesh Hair Cut - Layers 1…" at bounding box center [477, 198] width 779 height 225
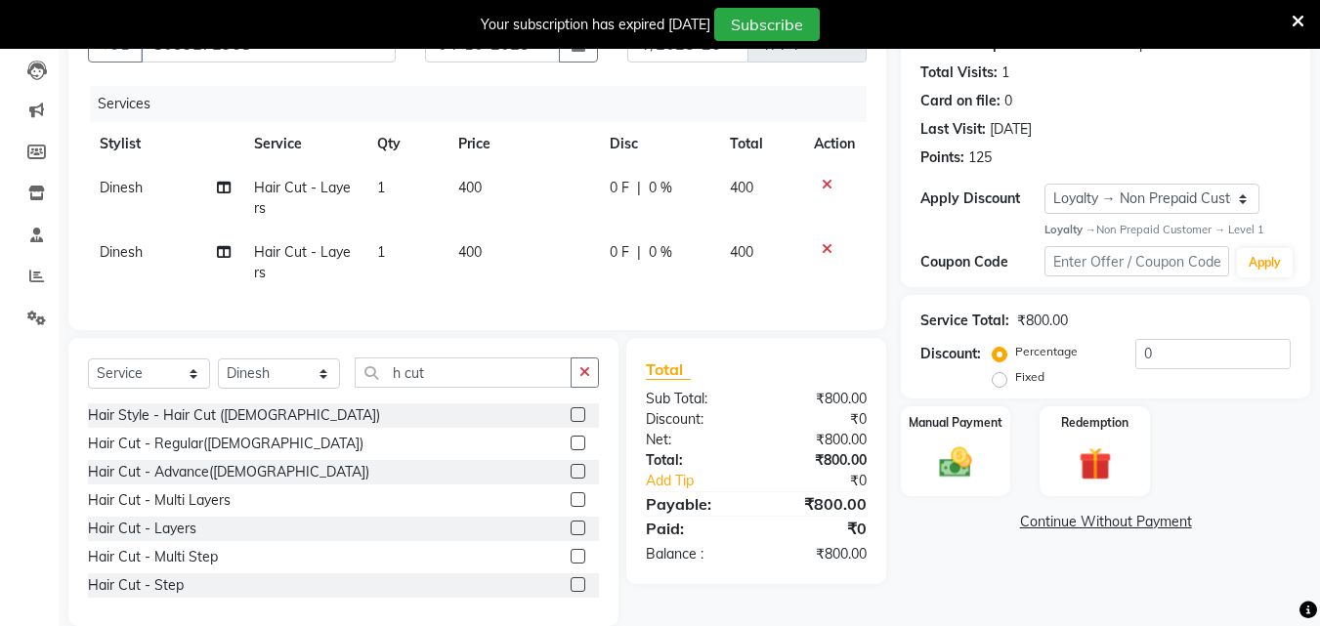
click at [830, 250] on div "Services Stylist Service Qty Price Disc Total Action Dinesh Hair Cut - Layers 1…" at bounding box center [477, 198] width 779 height 225
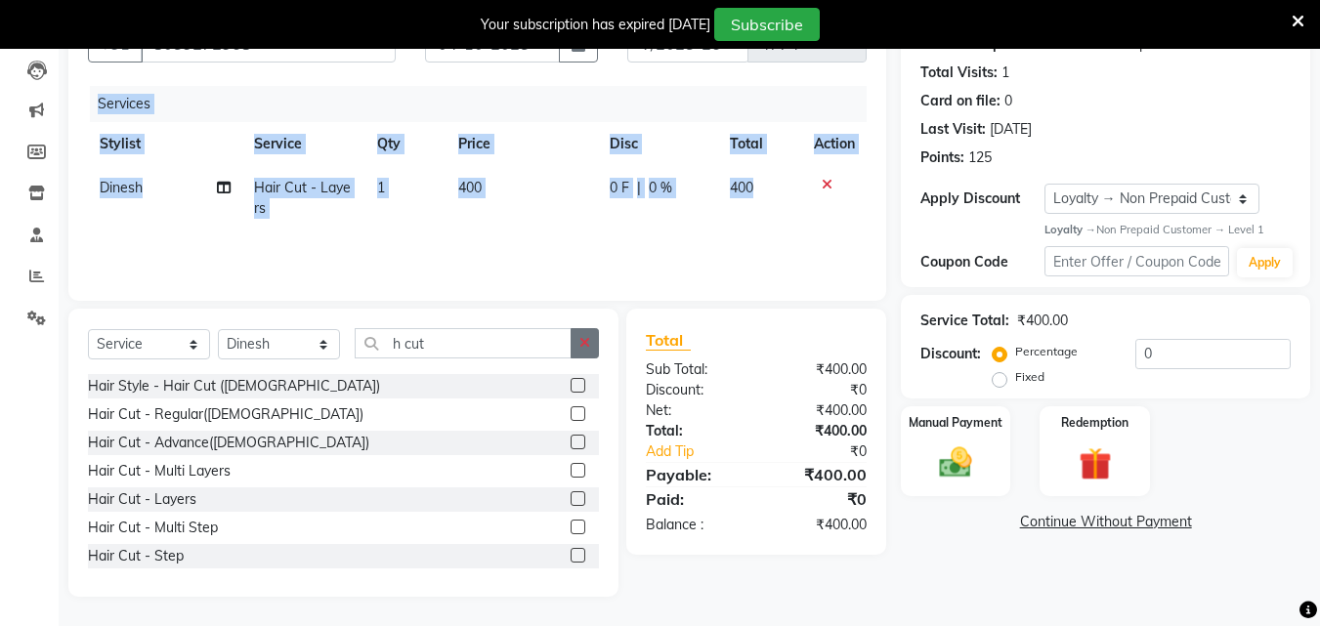
click at [584, 349] on icon "button" at bounding box center [584, 343] width 11 height 14
click at [572, 349] on input "h cut" at bounding box center [463, 343] width 217 height 30
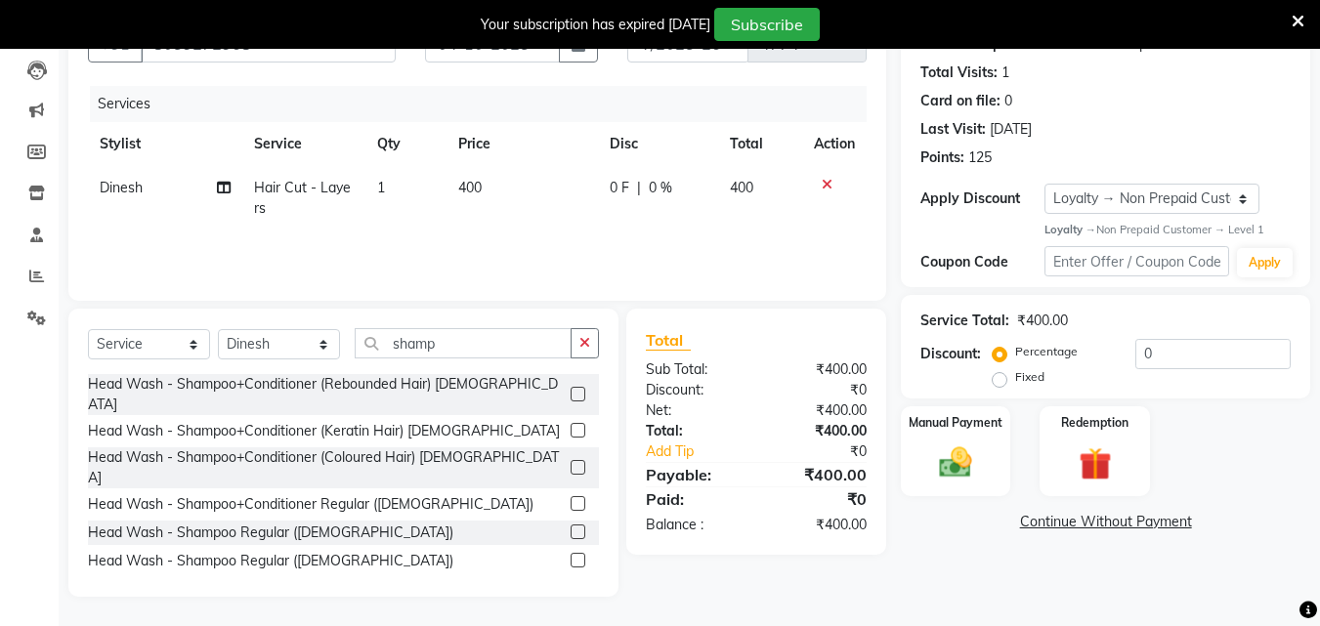
click at [571, 496] on label at bounding box center [578, 503] width 15 height 15
click at [571, 498] on input "checkbox" at bounding box center [577, 504] width 13 height 13
click at [571, 402] on label at bounding box center [578, 394] width 15 height 15
click at [571, 402] on input "checkbox" at bounding box center [577, 395] width 13 height 13
click at [561, 281] on div "Services Stylist Service Qty Price Disc Total Action Dinesh Hair Cut - Layers 1…" at bounding box center [477, 183] width 779 height 195
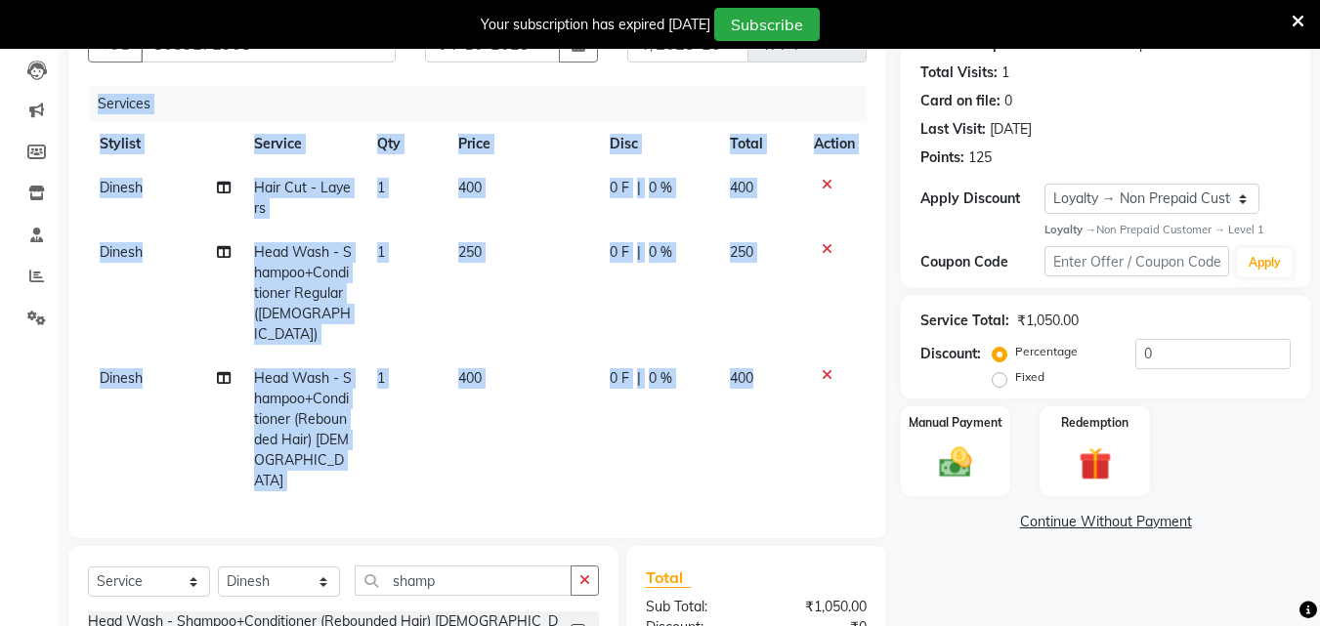
click at [829, 368] on icon at bounding box center [827, 375] width 11 height 14
click at [829, 350] on div "Services Stylist Service Qty Price Disc Total Action Dinesh Hair Cut - Layers 1…" at bounding box center [477, 302] width 779 height 433
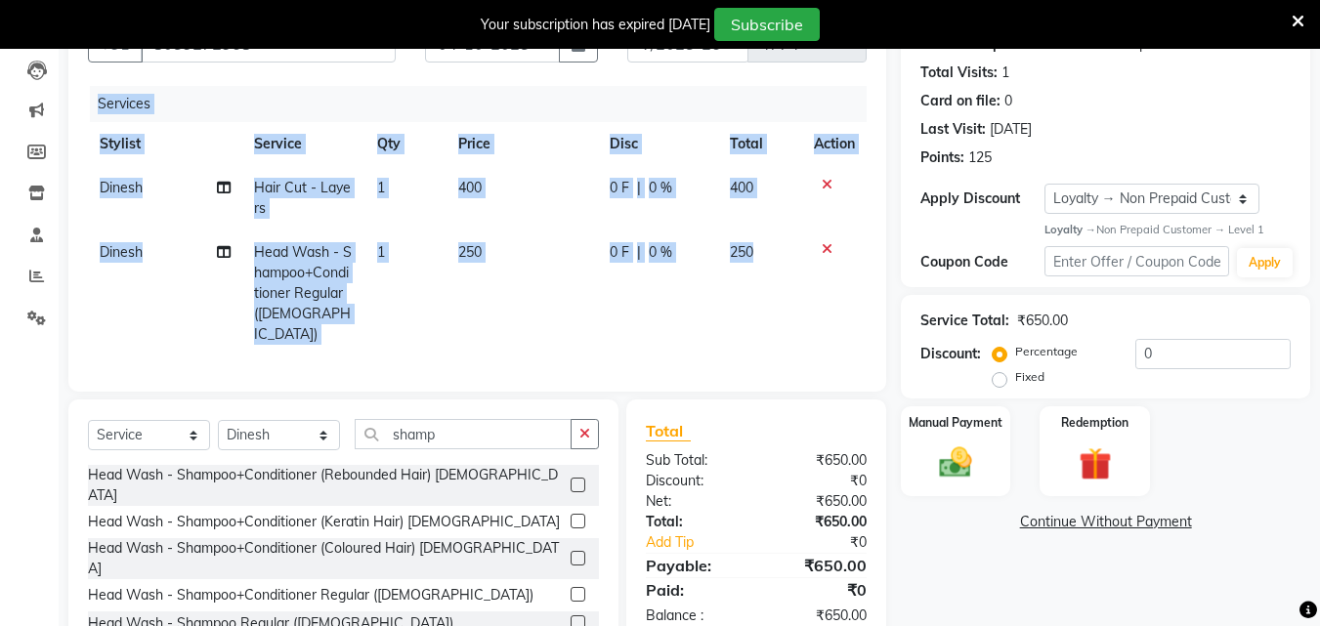
click at [829, 350] on div "Services Stylist Service Qty Price Disc Total Action Dinesh Hair Cut - Layers 1…" at bounding box center [477, 229] width 779 height 286
click at [581, 428] on icon "button" at bounding box center [584, 434] width 11 height 14
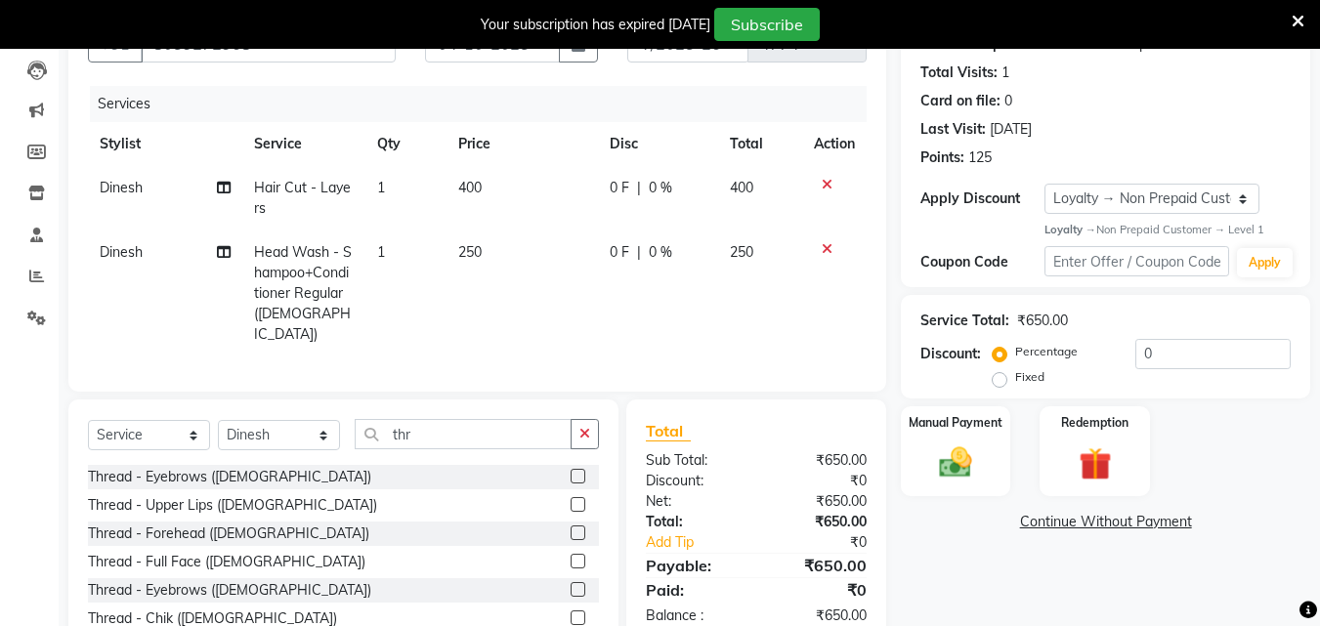
click at [571, 471] on label at bounding box center [578, 476] width 15 height 15
click at [571, 471] on input "checkbox" at bounding box center [577, 477] width 13 height 13
click at [557, 471] on div "Select Service Product Membership Package Voucher Prepaid Gift Card Select Styl…" at bounding box center [343, 544] width 550 height 288
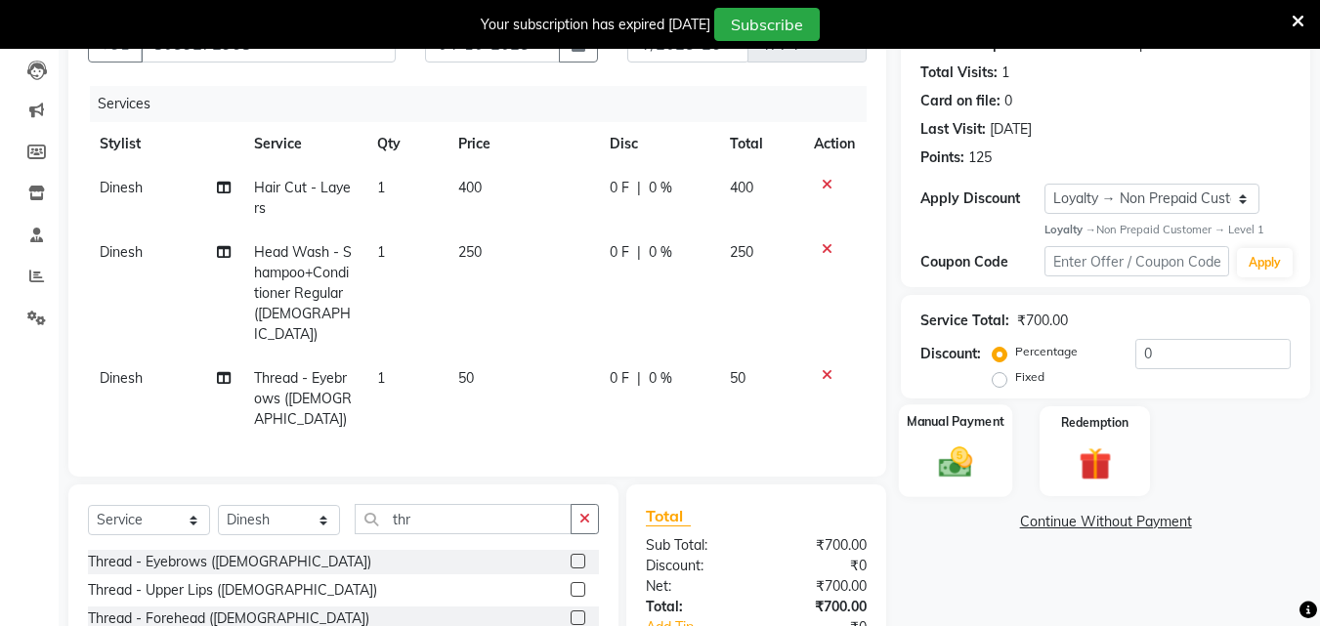
click at [933, 435] on div "Manual Payment" at bounding box center [956, 451] width 114 height 93
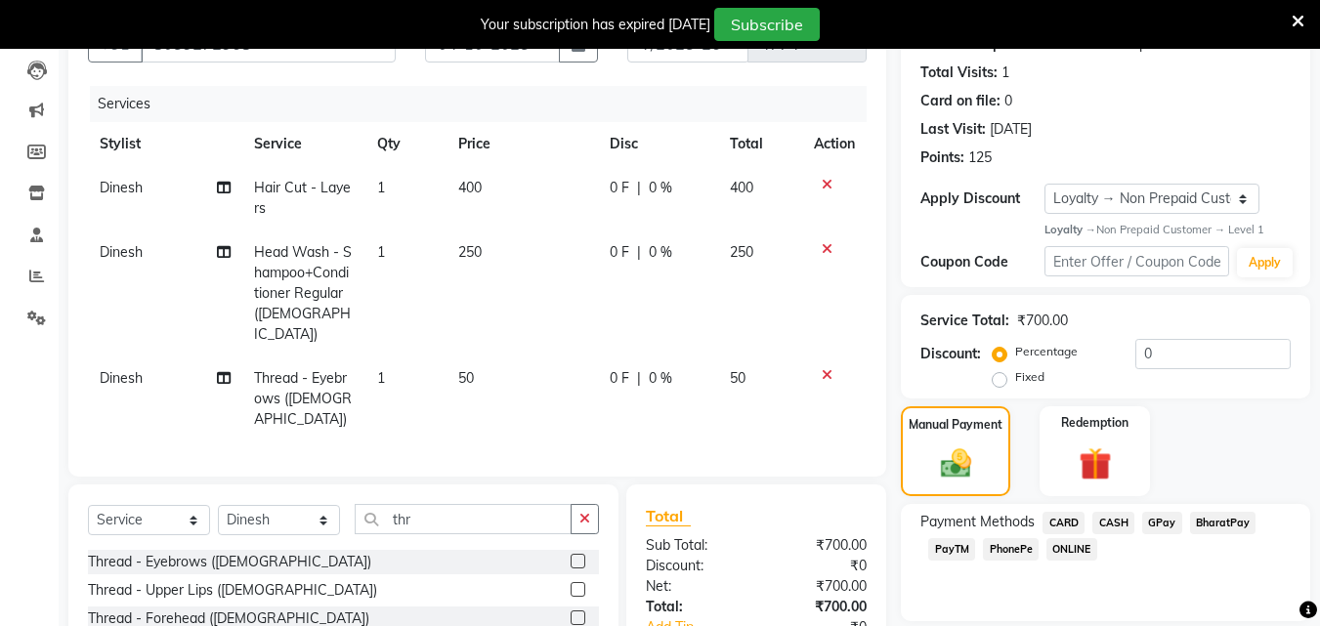
click at [1008, 556] on span "PhonePe" at bounding box center [1011, 549] width 56 height 22
click at [1008, 555] on span "PhonePe" at bounding box center [1011, 549] width 56 height 22
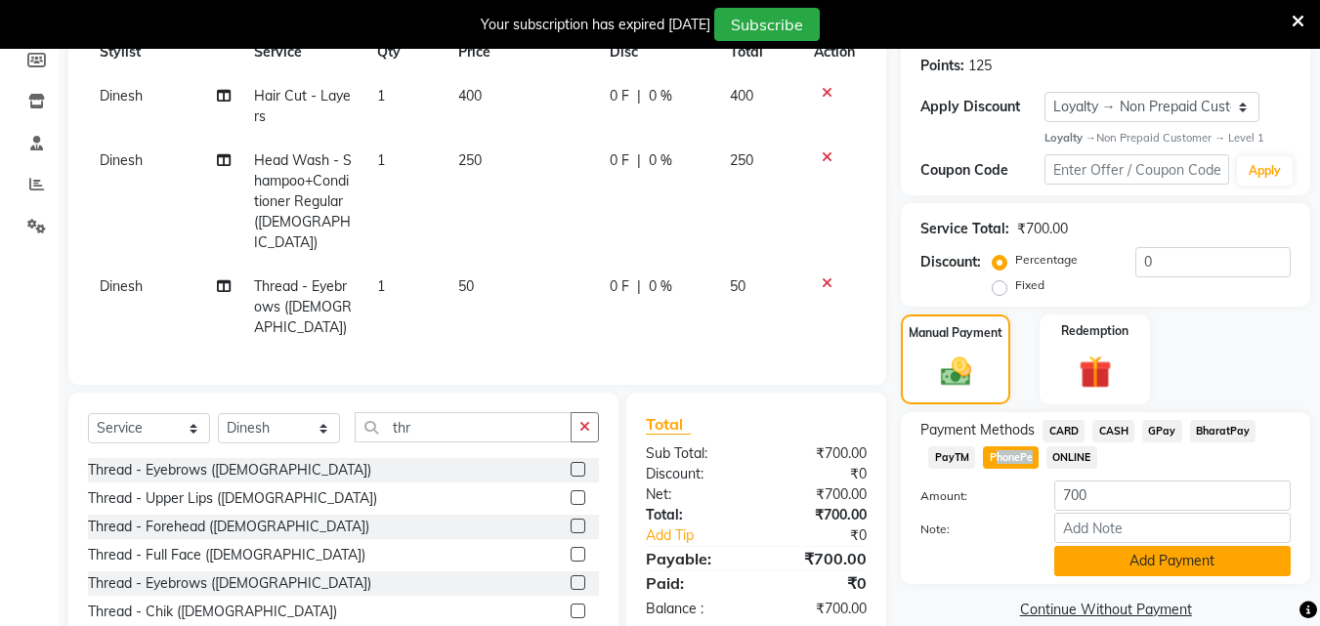
scroll to position [338, 0]
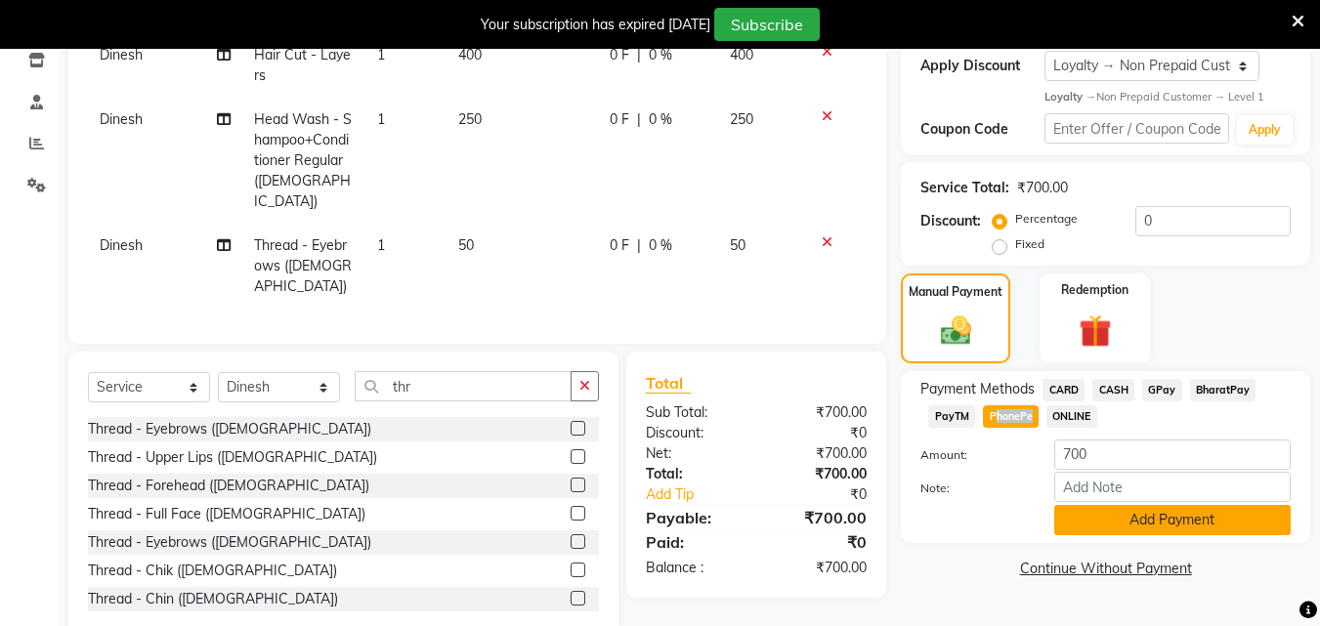
click at [1176, 525] on button "Add Payment" at bounding box center [1172, 520] width 236 height 30
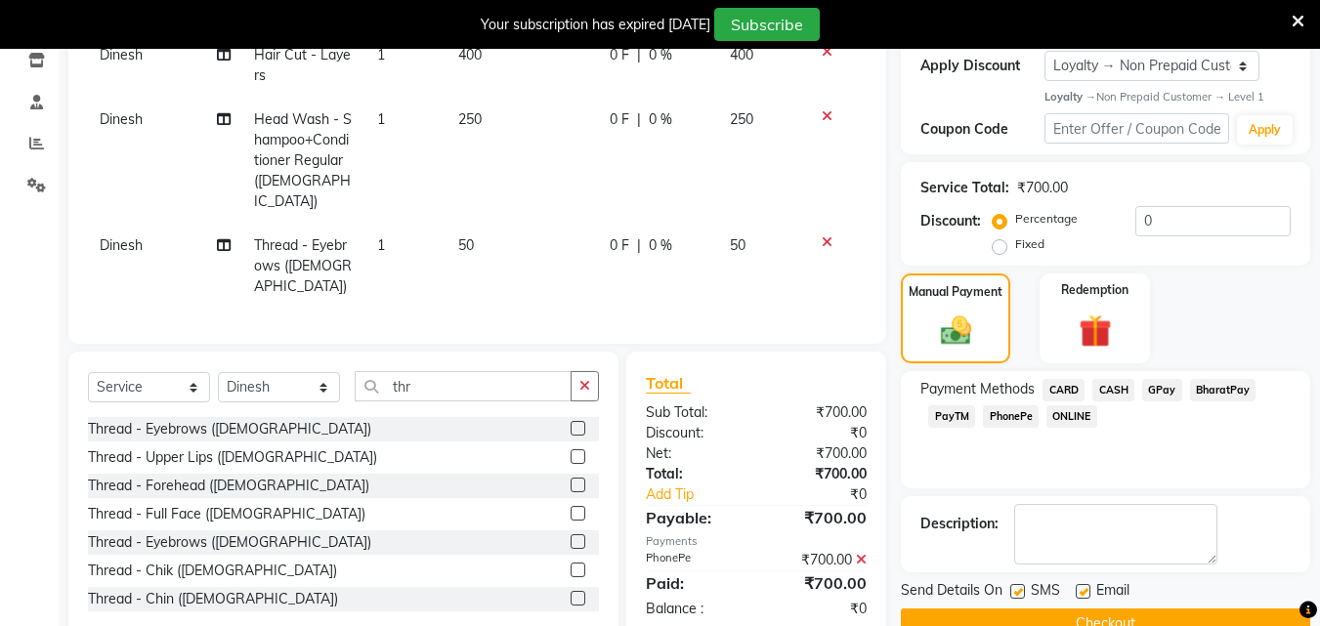
scroll to position [450, 0]
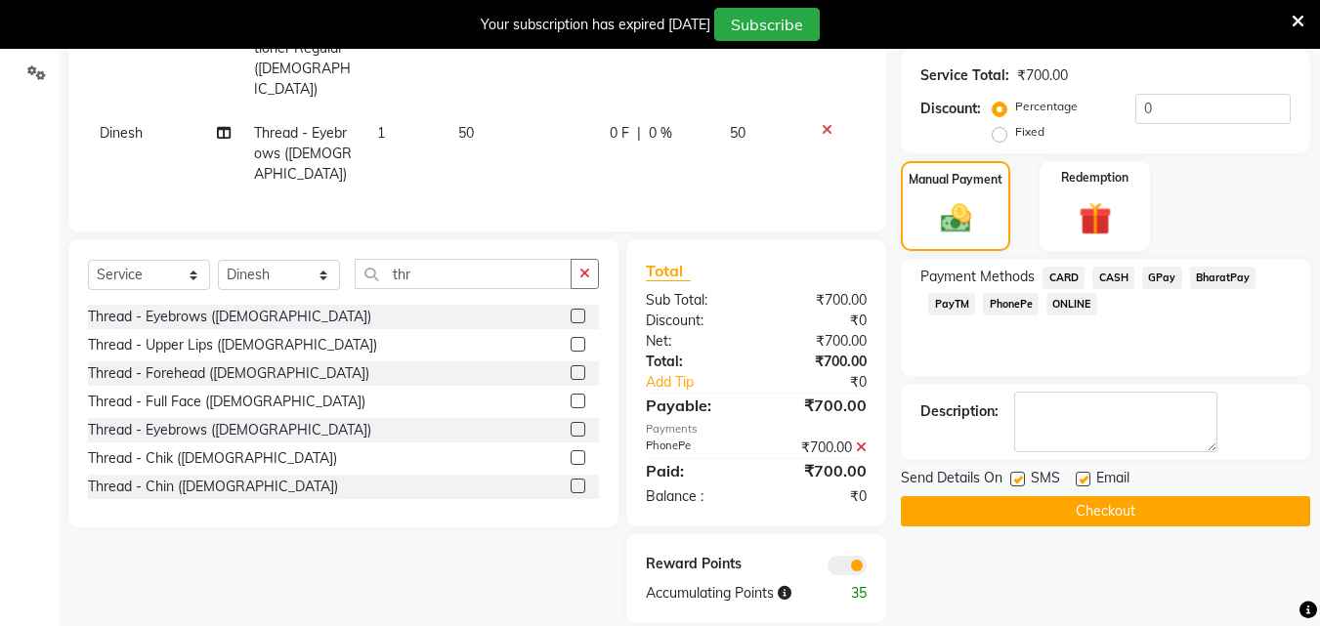
click at [1288, 546] on div "Name: [PERSON_NAME] Membership: No Active Membership Total Visits: 1 Card on fi…" at bounding box center [1113, 184] width 424 height 878
click at [1021, 476] on label at bounding box center [1017, 479] width 15 height 15
click at [1021, 476] on input "checkbox" at bounding box center [1016, 480] width 13 height 13
click at [1021, 476] on label at bounding box center [1017, 479] width 15 height 15
click at [1021, 476] on input "checkbox" at bounding box center [1016, 480] width 13 height 13
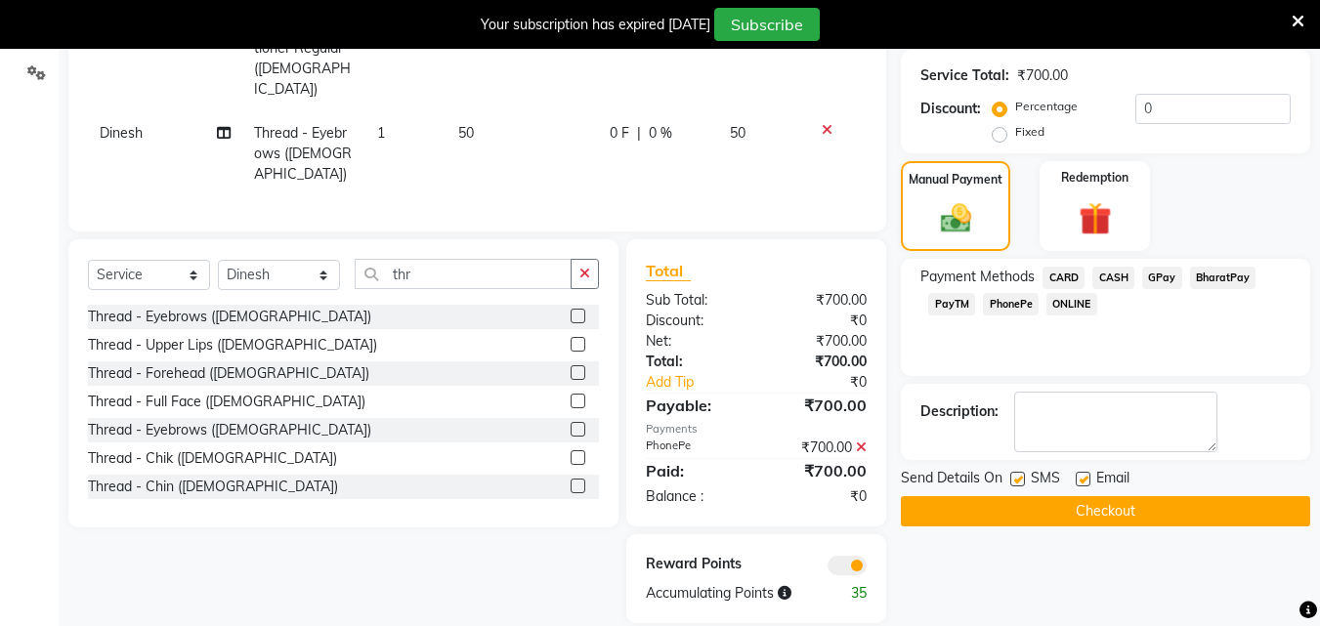
click at [1021, 476] on label at bounding box center [1017, 479] width 15 height 15
click at [1021, 476] on input "checkbox" at bounding box center [1016, 480] width 13 height 13
click at [1021, 476] on label at bounding box center [1017, 479] width 15 height 15
click at [1021, 476] on input "checkbox" at bounding box center [1016, 480] width 13 height 13
click at [1020, 477] on label at bounding box center [1017, 479] width 15 height 15
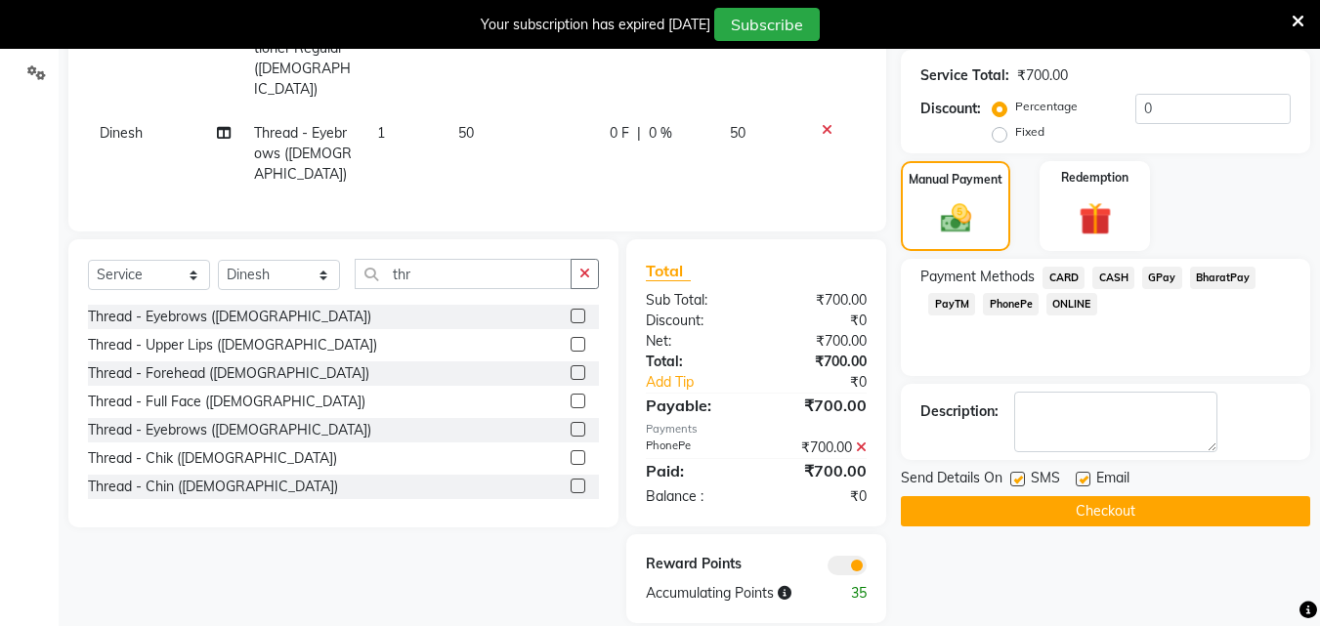
click at [1020, 477] on input "checkbox" at bounding box center [1016, 480] width 13 height 13
click at [1020, 477] on label at bounding box center [1017, 479] width 15 height 15
click at [1020, 477] on input "checkbox" at bounding box center [1016, 480] width 13 height 13
click at [1020, 477] on label at bounding box center [1017, 479] width 15 height 15
click at [1020, 477] on input "checkbox" at bounding box center [1016, 480] width 13 height 13
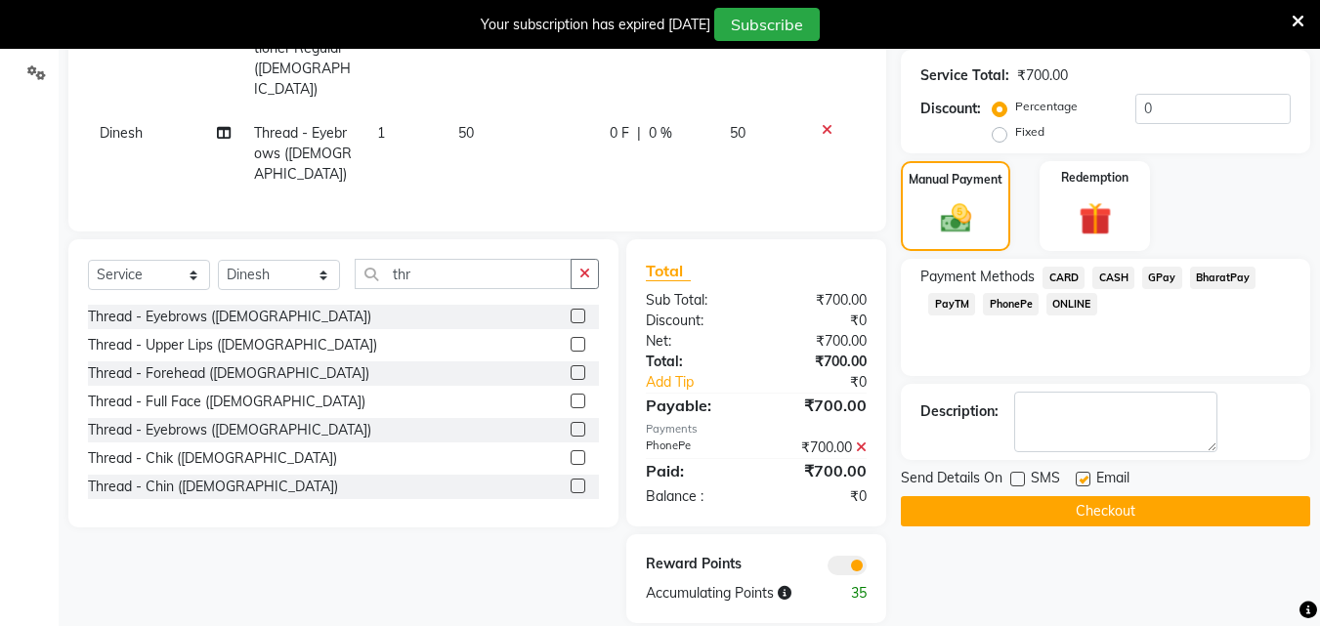
click at [1080, 481] on label at bounding box center [1083, 479] width 15 height 15
click at [1080, 481] on input "checkbox" at bounding box center [1082, 480] width 13 height 13
click at [1080, 481] on label at bounding box center [1083, 479] width 15 height 15
click at [1080, 481] on input "checkbox" at bounding box center [1082, 480] width 13 height 13
click at [1080, 481] on label at bounding box center [1083, 479] width 15 height 15
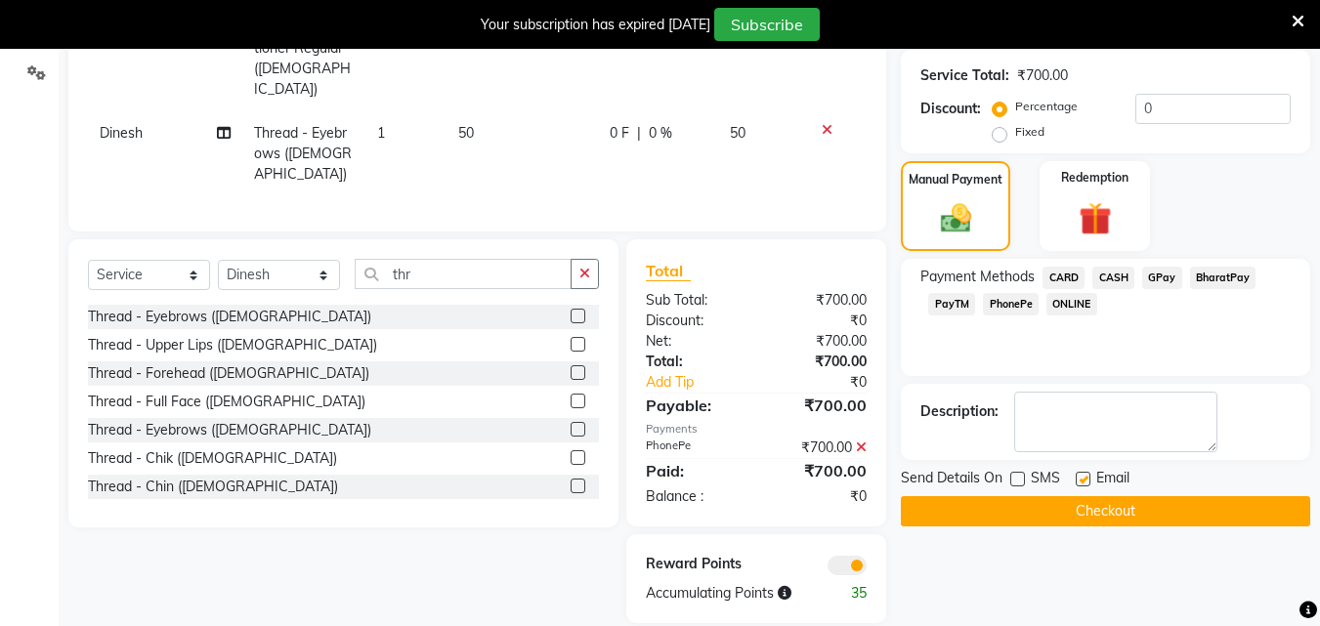
click at [1080, 481] on input "checkbox" at bounding box center [1082, 480] width 13 height 13
click at [1080, 481] on label at bounding box center [1083, 479] width 15 height 15
click at [1080, 481] on input "checkbox" at bounding box center [1082, 480] width 13 height 13
click at [1080, 481] on label at bounding box center [1083, 479] width 15 height 15
click at [1080, 481] on input "checkbox" at bounding box center [1082, 480] width 13 height 13
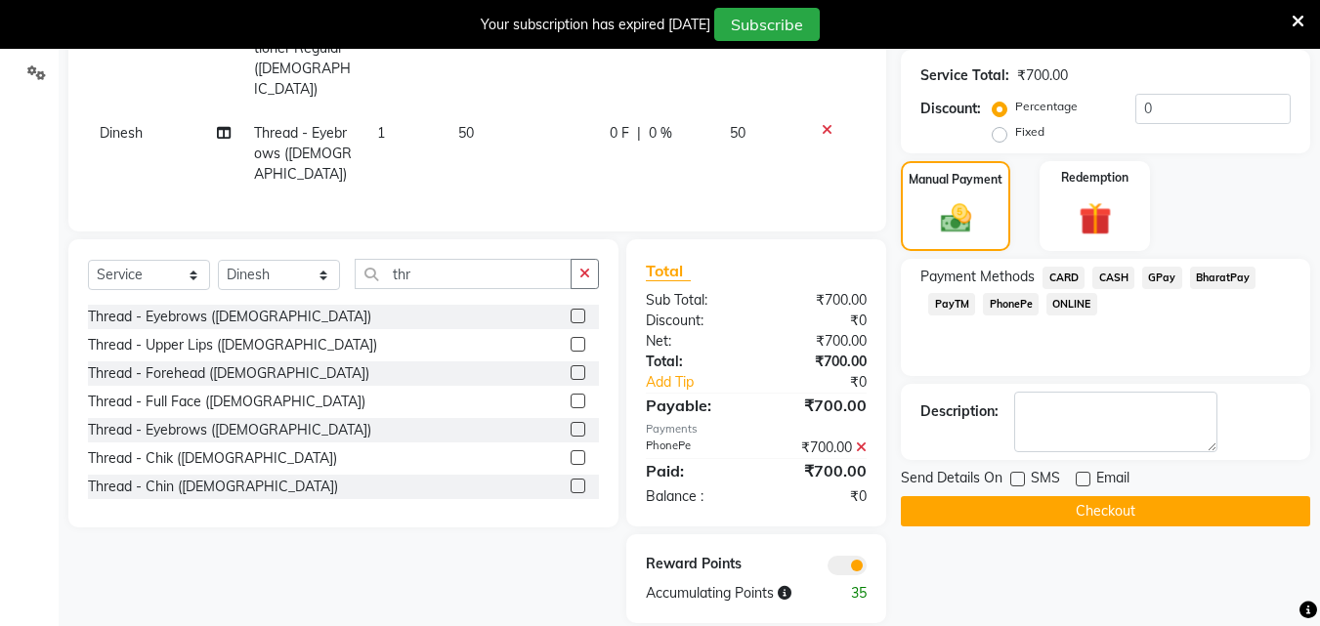
click at [1080, 481] on label at bounding box center [1083, 479] width 15 height 15
click at [1080, 481] on input "checkbox" at bounding box center [1082, 480] width 13 height 13
click at [1080, 481] on label at bounding box center [1083, 479] width 15 height 15
click at [1080, 481] on input "checkbox" at bounding box center [1082, 480] width 13 height 13
click at [1086, 505] on button "Checkout" at bounding box center [1105, 511] width 409 height 30
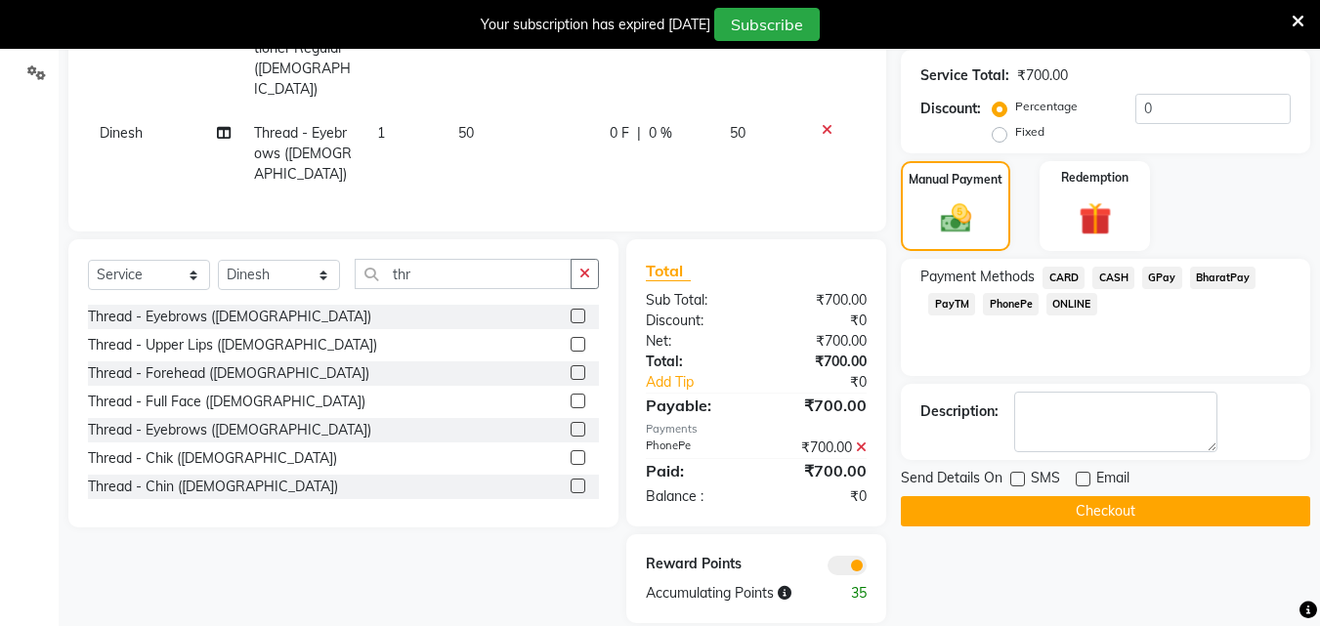
click at [1086, 505] on div "Checkout" at bounding box center [1105, 511] width 409 height 30
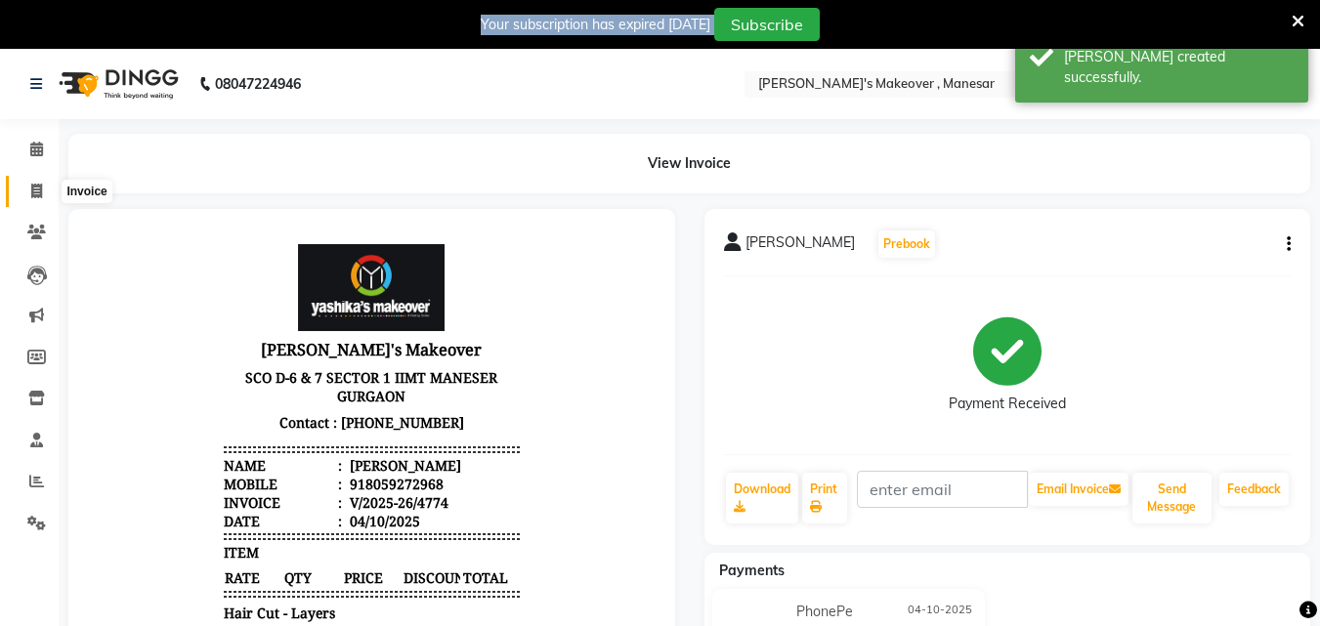
click at [38, 195] on icon at bounding box center [36, 191] width 11 height 15
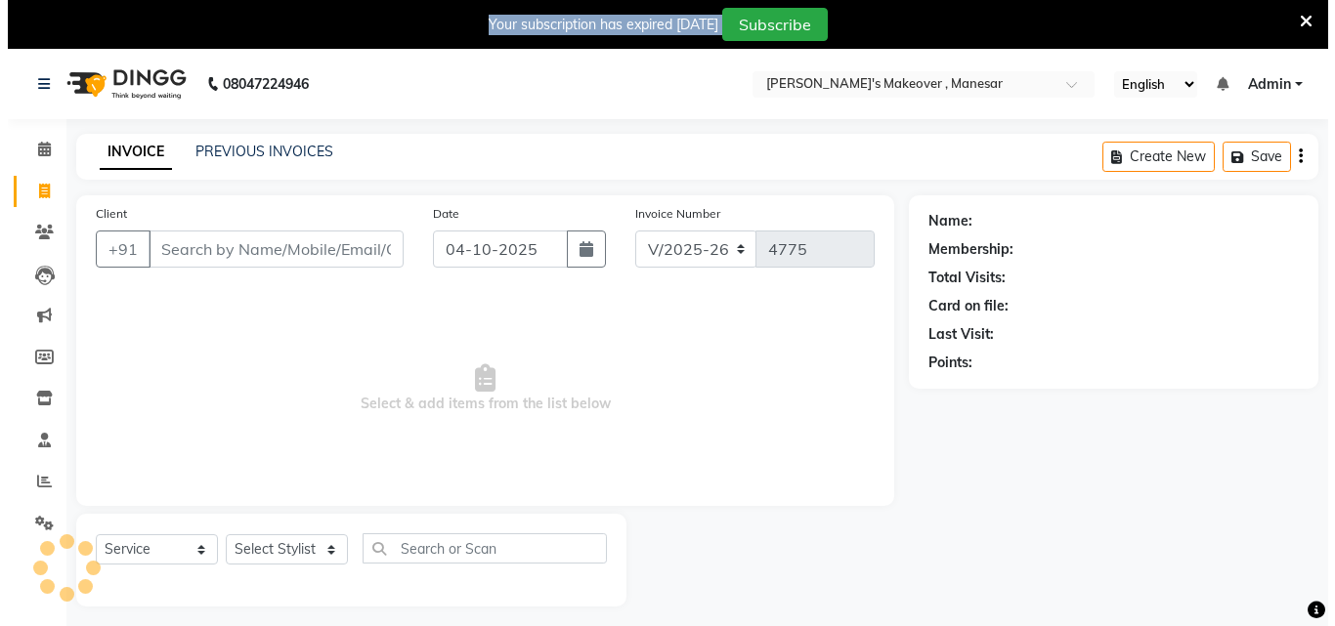
scroll to position [49, 0]
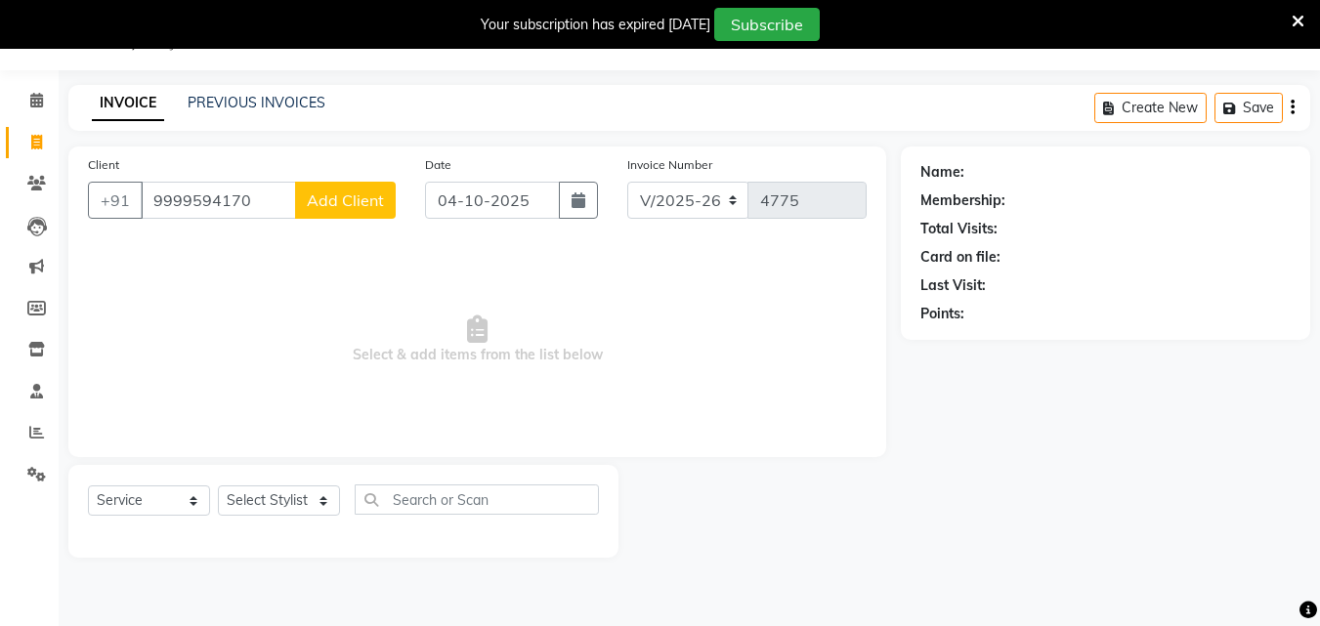
click at [334, 204] on span "Add Client" at bounding box center [345, 201] width 77 height 20
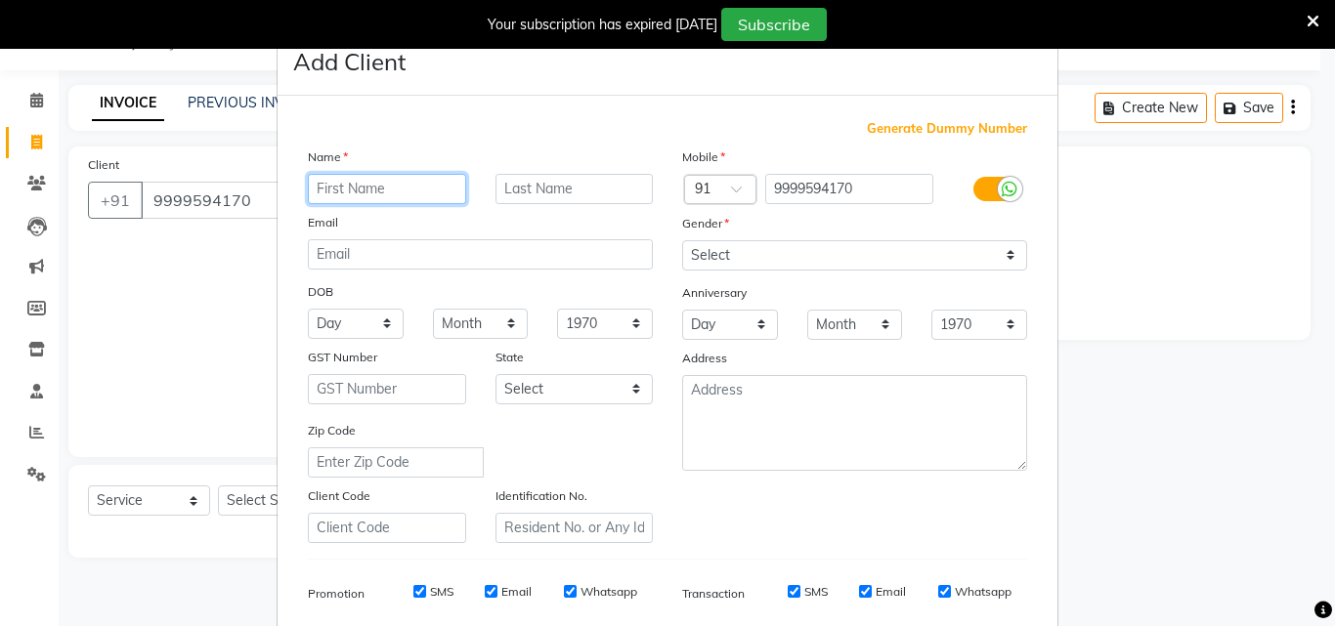
click at [405, 201] on input "text" at bounding box center [387, 189] width 158 height 30
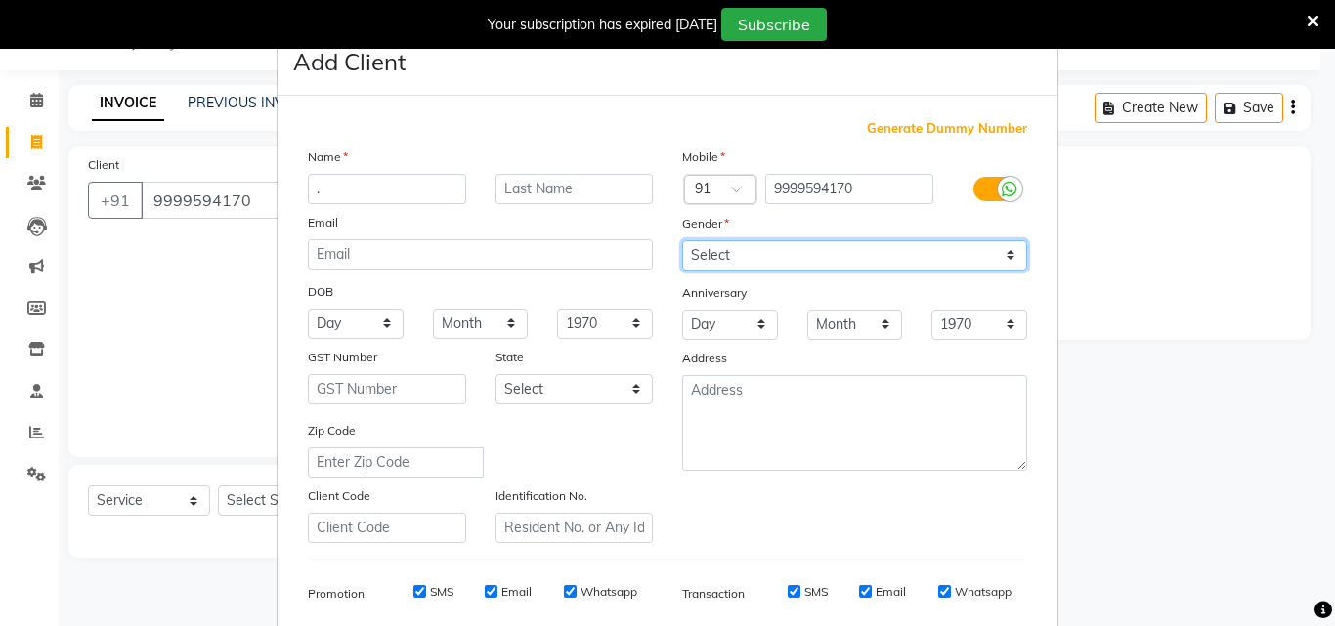
click at [865, 245] on select "Select [DEMOGRAPHIC_DATA] [DEMOGRAPHIC_DATA] Other Prefer Not To Say" at bounding box center [854, 255] width 345 height 30
click at [865, 248] on select "Select [DEMOGRAPHIC_DATA] [DEMOGRAPHIC_DATA] Other Prefer Not To Say" at bounding box center [854, 255] width 345 height 30
click at [682, 240] on select "Select [DEMOGRAPHIC_DATA] [DEMOGRAPHIC_DATA] Other Prefer Not To Say" at bounding box center [854, 255] width 345 height 30
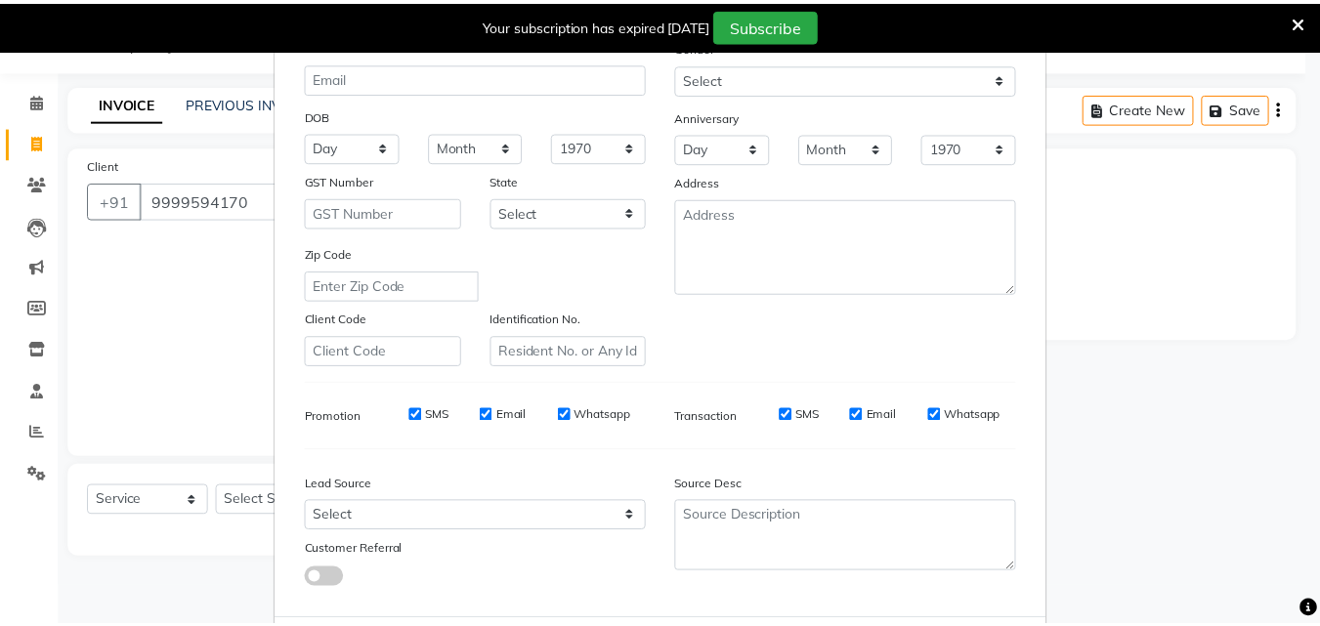
scroll to position [276, 0]
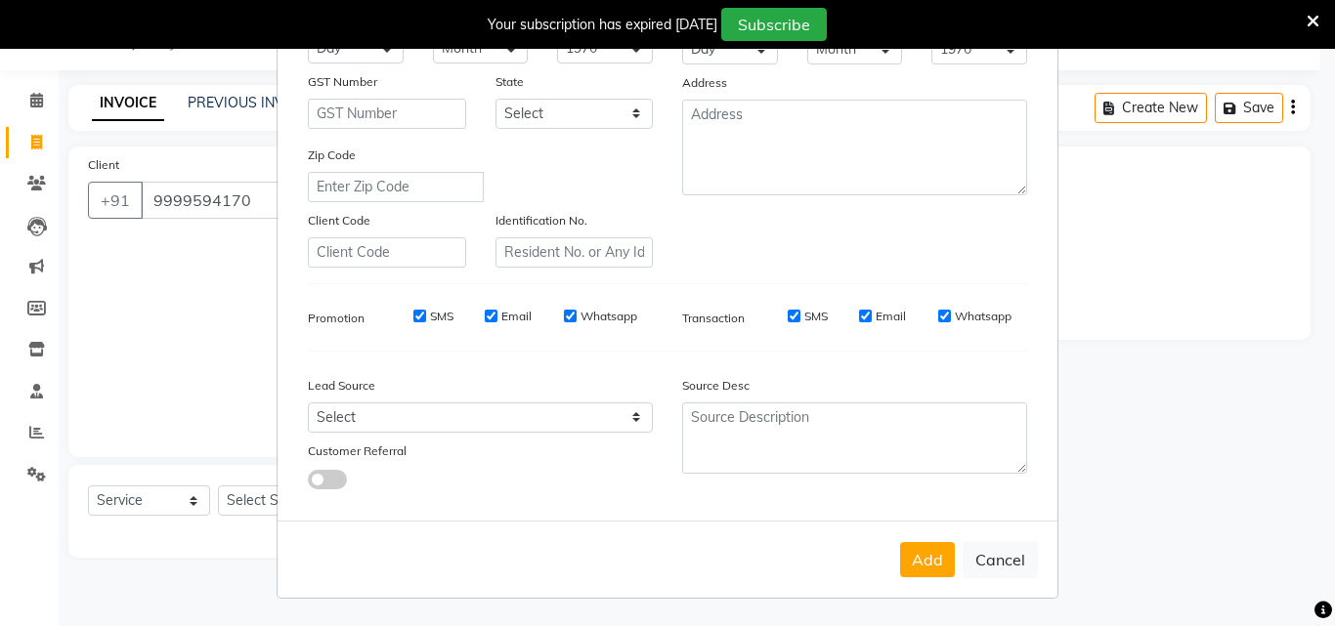
click at [918, 546] on button "Add" at bounding box center [927, 559] width 55 height 35
click at [918, 555] on div "Add Cancel" at bounding box center [667, 559] width 780 height 77
click at [918, 562] on div "Add Cancel" at bounding box center [667, 559] width 780 height 77
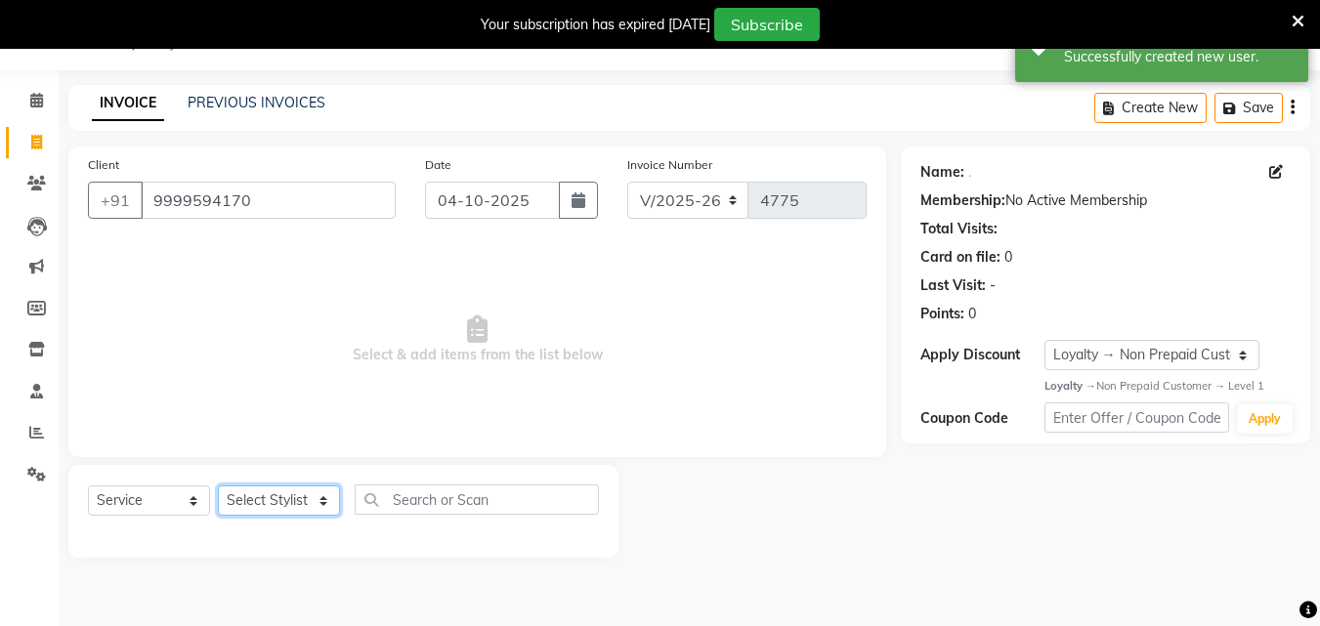
click at [286, 497] on select "Select Stylist Danish Shavej [PERSON_NAME] Krishna [PERSON_NAME] [PERSON_NAME] …" at bounding box center [279, 501] width 122 height 30
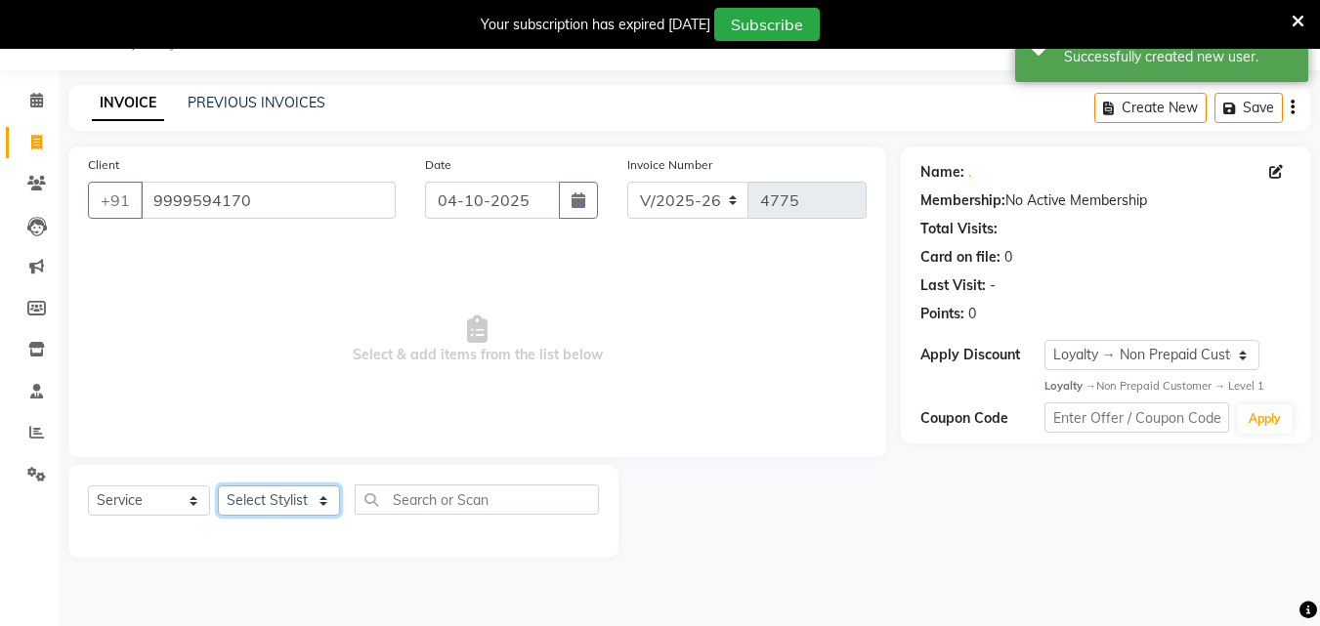
click at [286, 497] on select "Select Stylist Danish Shavej [PERSON_NAME] Krishna [PERSON_NAME] [PERSON_NAME] …" at bounding box center [279, 501] width 122 height 30
click at [282, 500] on select "Select Stylist Danish Shavej [PERSON_NAME] Krishna [PERSON_NAME] [PERSON_NAME] …" at bounding box center [279, 501] width 122 height 30
click at [218, 486] on select "Select Stylist Danish Shavej [PERSON_NAME] Krishna [PERSON_NAME] [PERSON_NAME] …" at bounding box center [279, 501] width 122 height 30
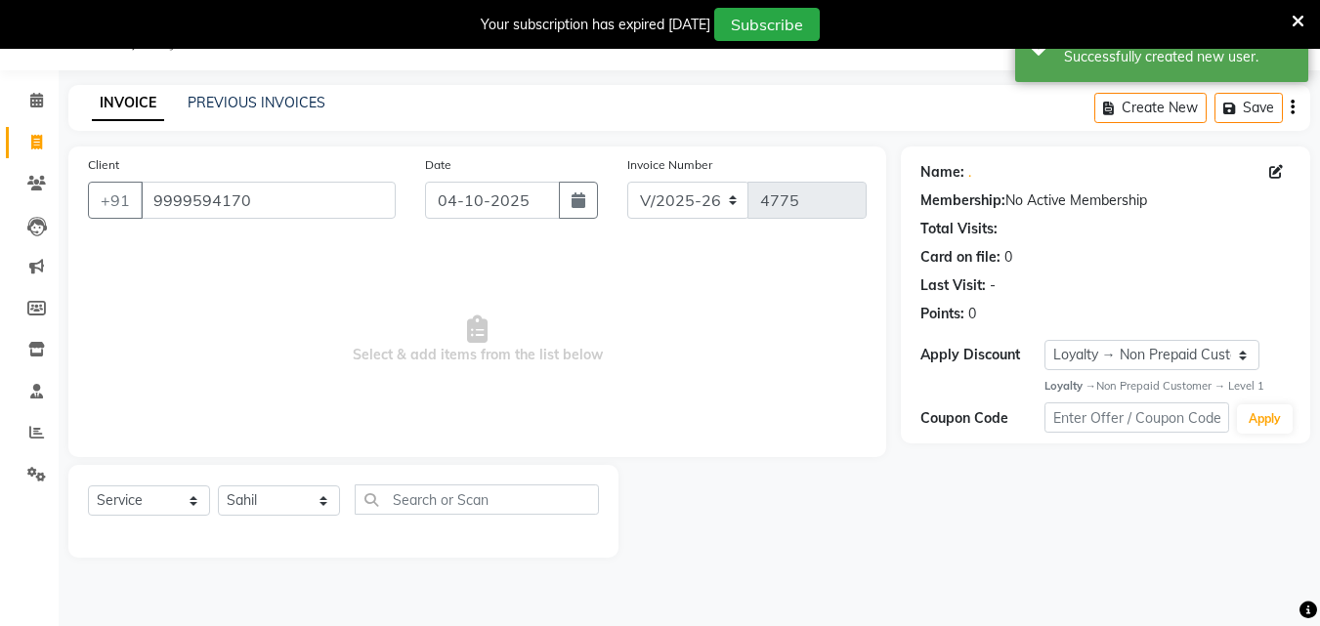
click at [268, 401] on span "Select & add items from the list below" at bounding box center [477, 339] width 779 height 195
click at [443, 505] on input "text" at bounding box center [477, 500] width 244 height 30
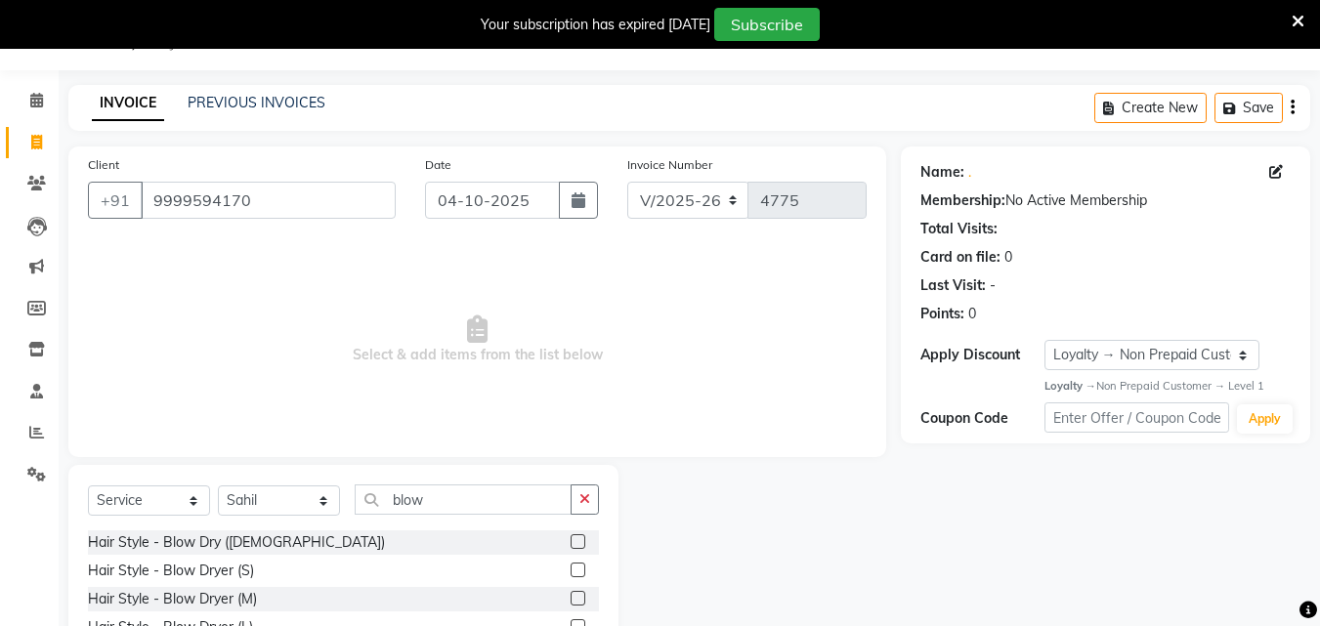
click at [573, 596] on label at bounding box center [578, 598] width 15 height 15
click at [573, 596] on input "checkbox" at bounding box center [577, 599] width 13 height 13
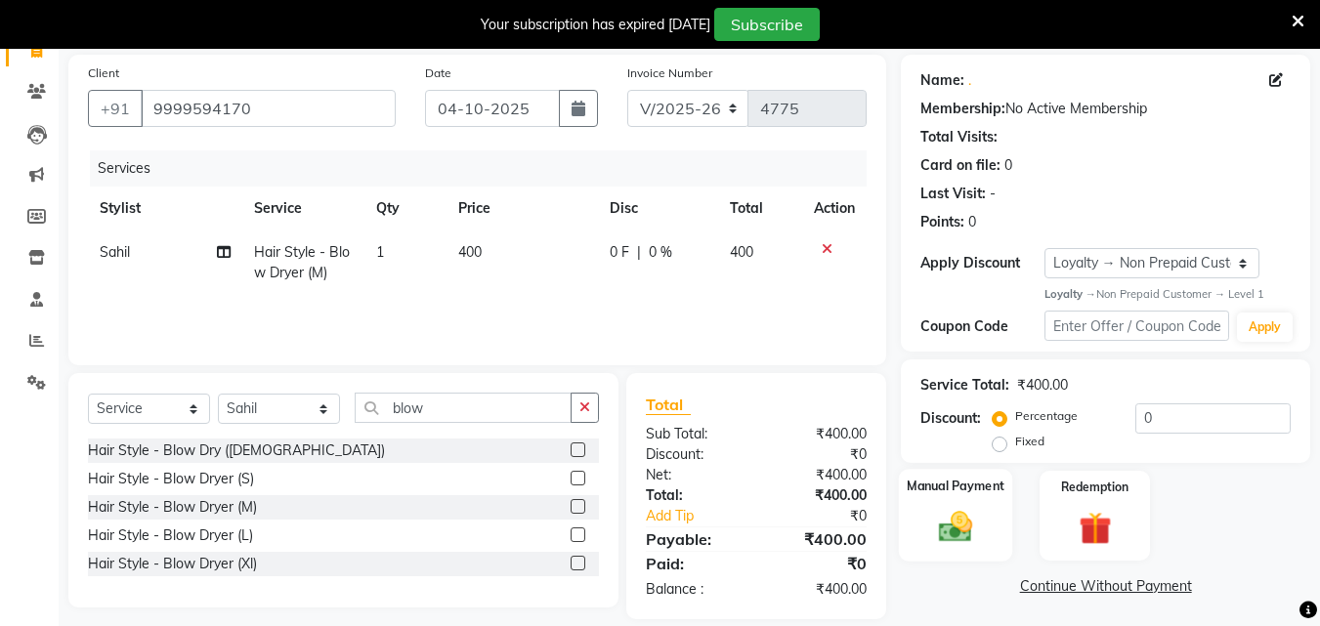
scroll to position [163, 0]
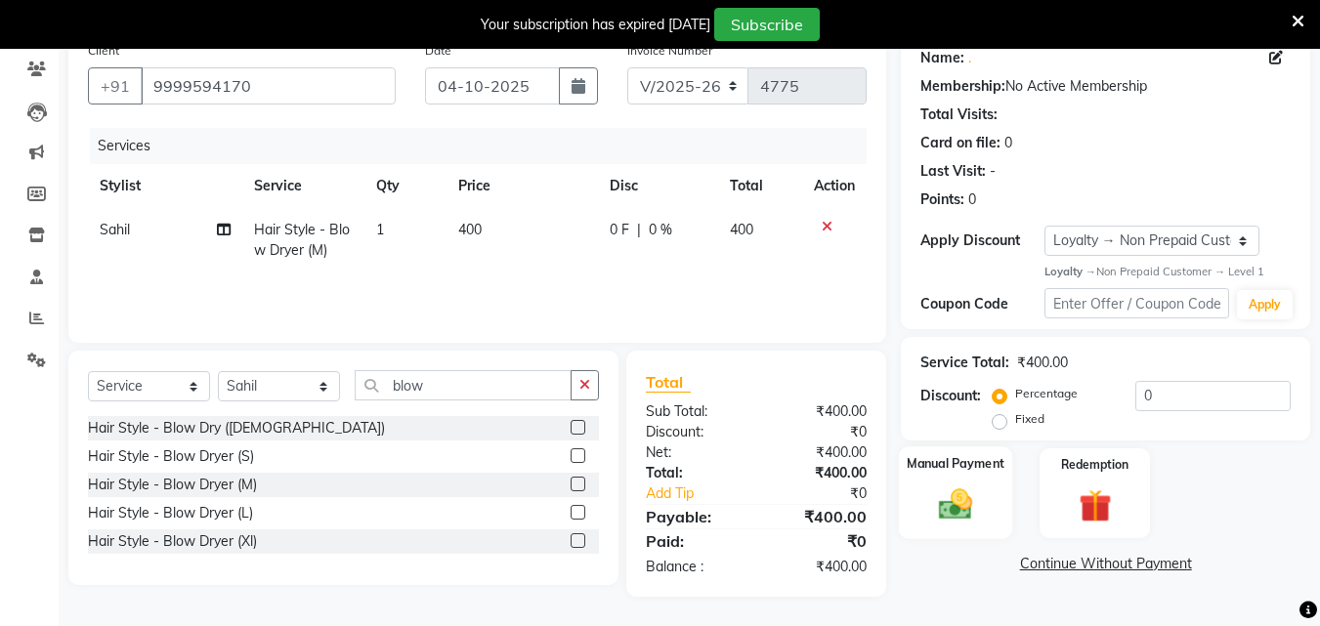
click at [955, 507] on img at bounding box center [955, 505] width 55 height 39
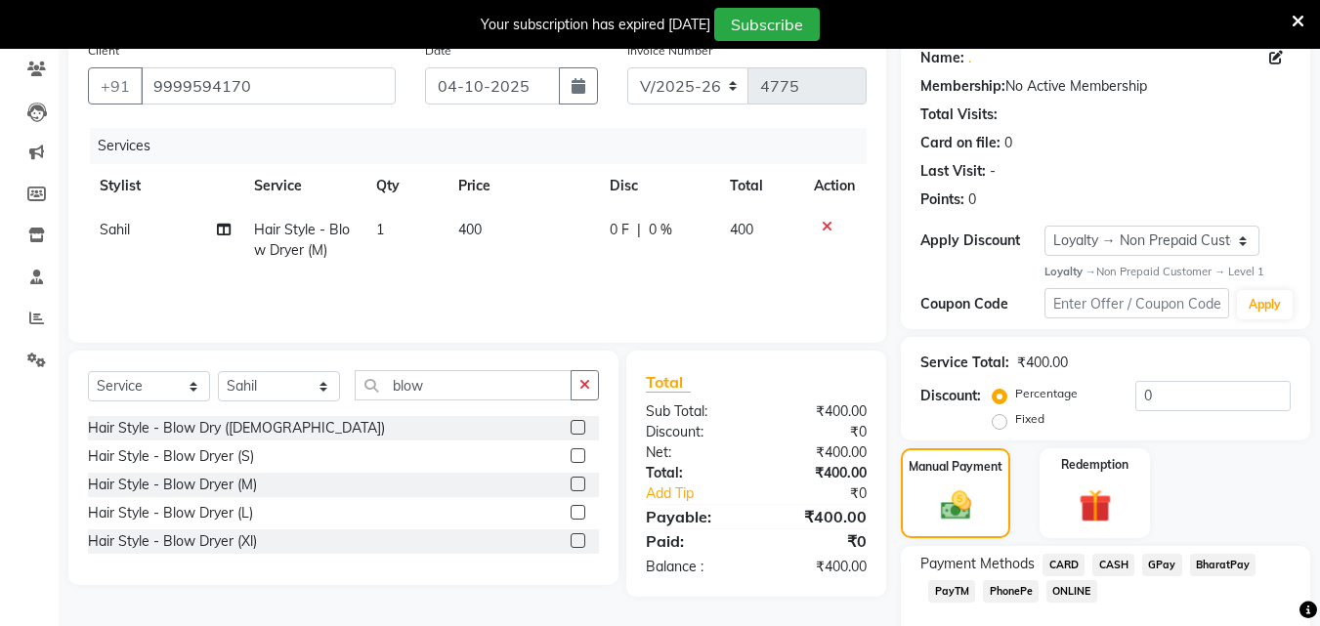
click at [1007, 585] on span "PhonePe" at bounding box center [1011, 591] width 56 height 22
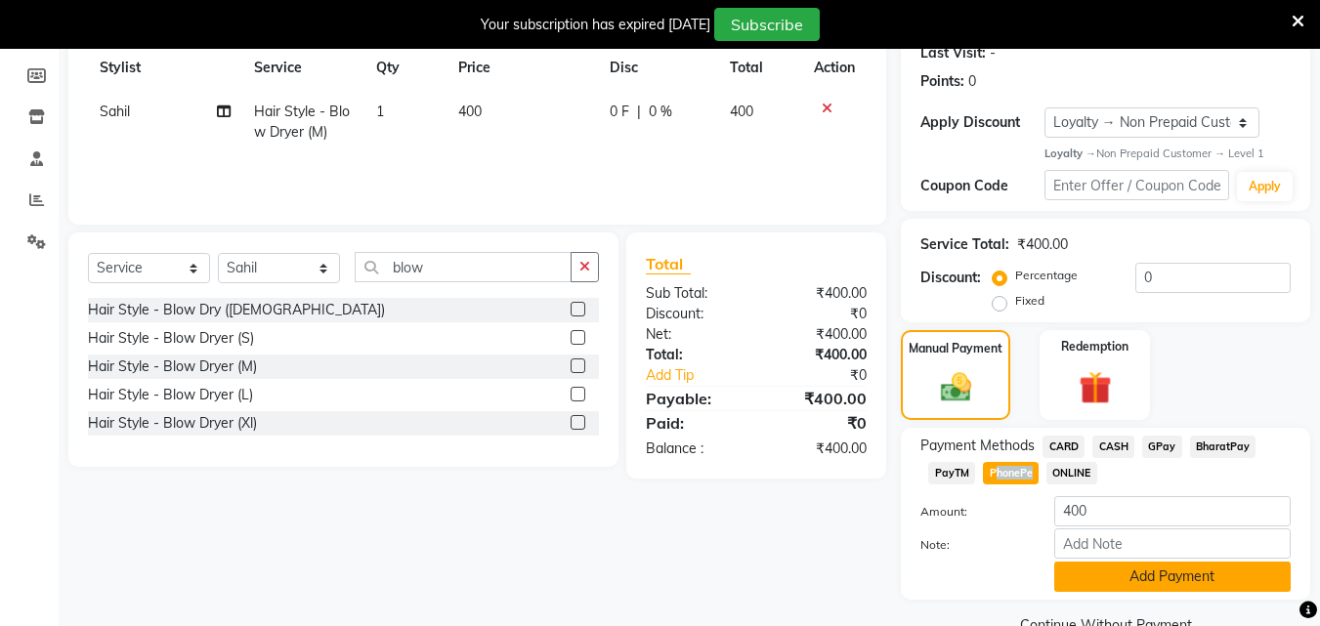
click at [1178, 576] on button "Add Payment" at bounding box center [1172, 577] width 236 height 30
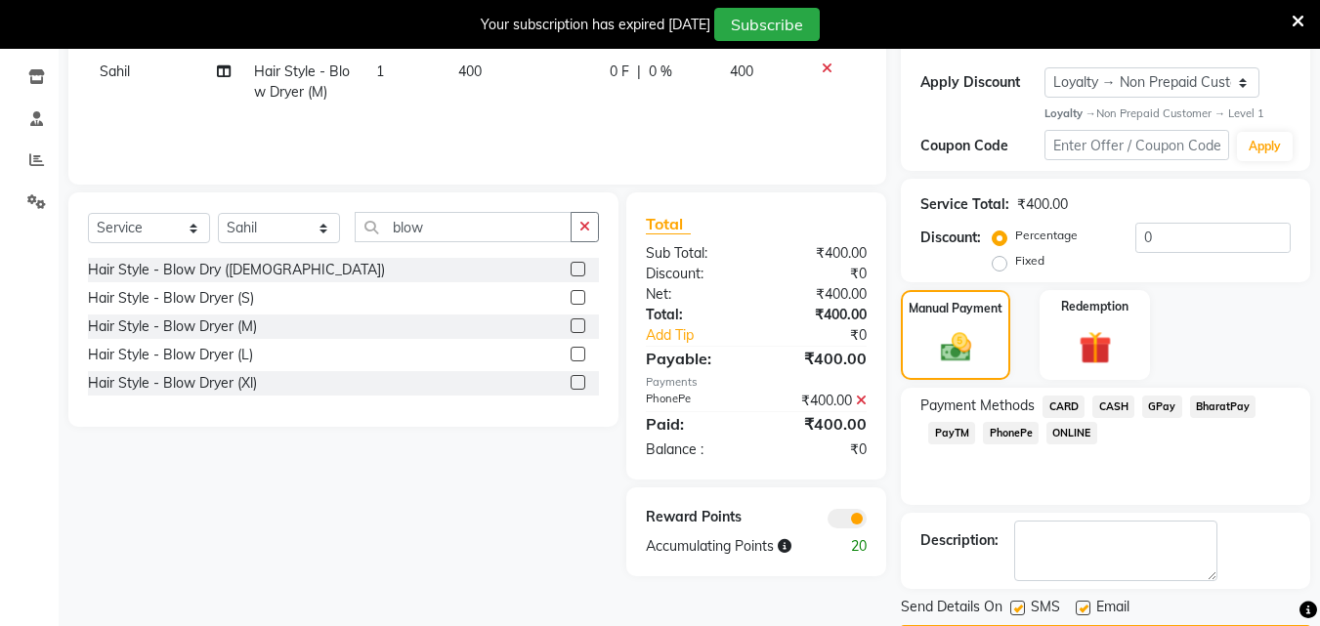
scroll to position [380, 0]
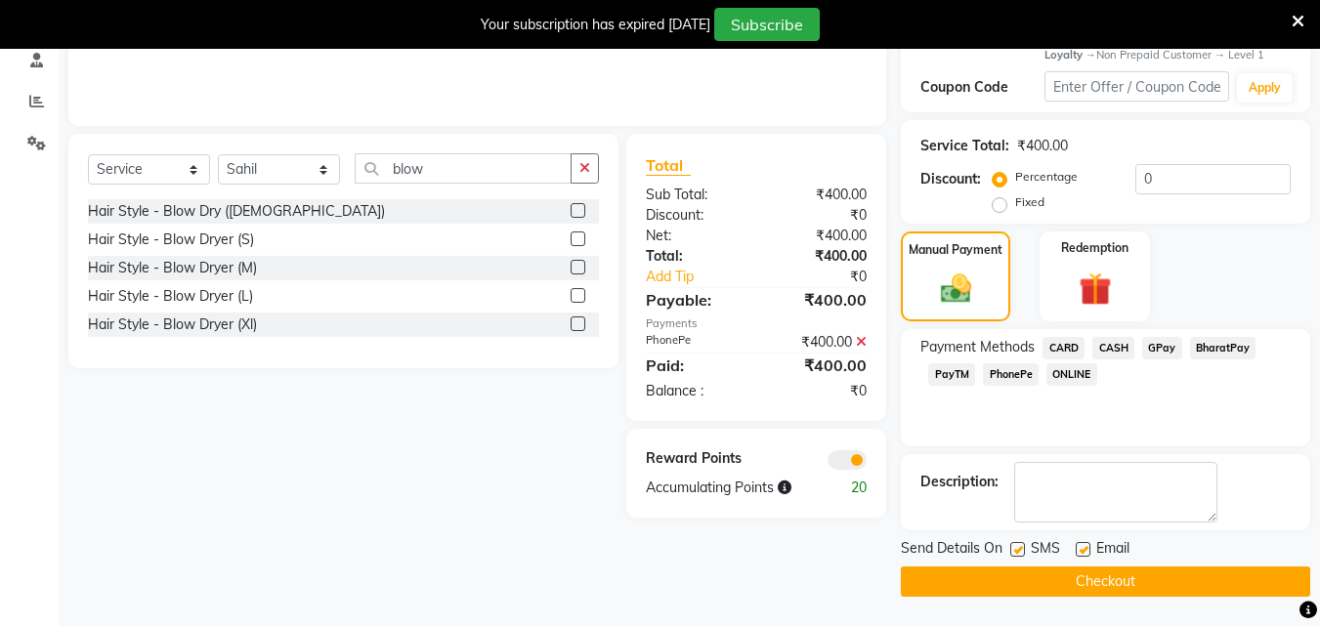
click at [1018, 550] on label at bounding box center [1017, 549] width 15 height 15
click at [1018, 550] on input "checkbox" at bounding box center [1016, 550] width 13 height 13
click at [1018, 550] on label at bounding box center [1017, 549] width 15 height 15
click at [1018, 550] on input "checkbox" at bounding box center [1016, 550] width 13 height 13
click at [1018, 550] on label at bounding box center [1017, 549] width 15 height 15
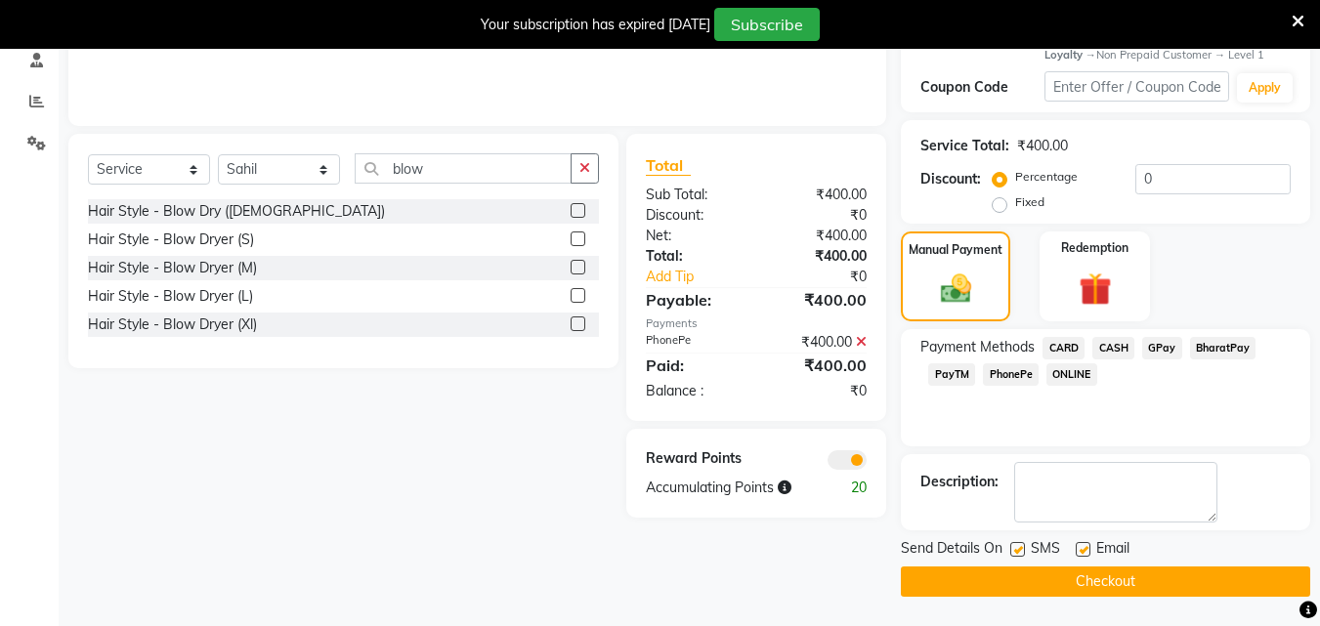
click at [1018, 550] on input "checkbox" at bounding box center [1016, 550] width 13 height 13
click at [1085, 548] on label at bounding box center [1083, 549] width 15 height 15
click at [1085, 548] on input "checkbox" at bounding box center [1082, 550] width 13 height 13
click at [1085, 548] on label at bounding box center [1083, 549] width 15 height 15
click at [1085, 548] on input "checkbox" at bounding box center [1082, 550] width 13 height 13
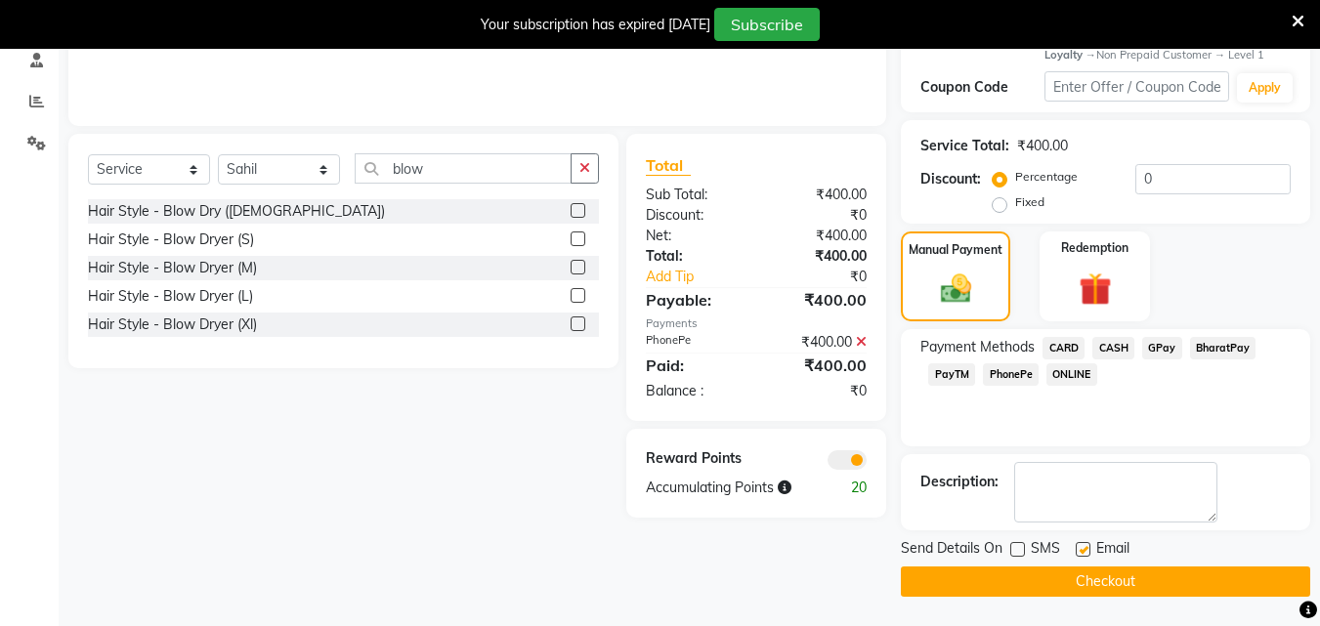
click at [1085, 548] on label at bounding box center [1083, 549] width 15 height 15
click at [1085, 548] on input "checkbox" at bounding box center [1082, 550] width 13 height 13
click at [1085, 548] on label at bounding box center [1083, 549] width 15 height 15
click at [1085, 548] on input "checkbox" at bounding box center [1082, 550] width 13 height 13
click at [1084, 550] on label at bounding box center [1083, 549] width 15 height 15
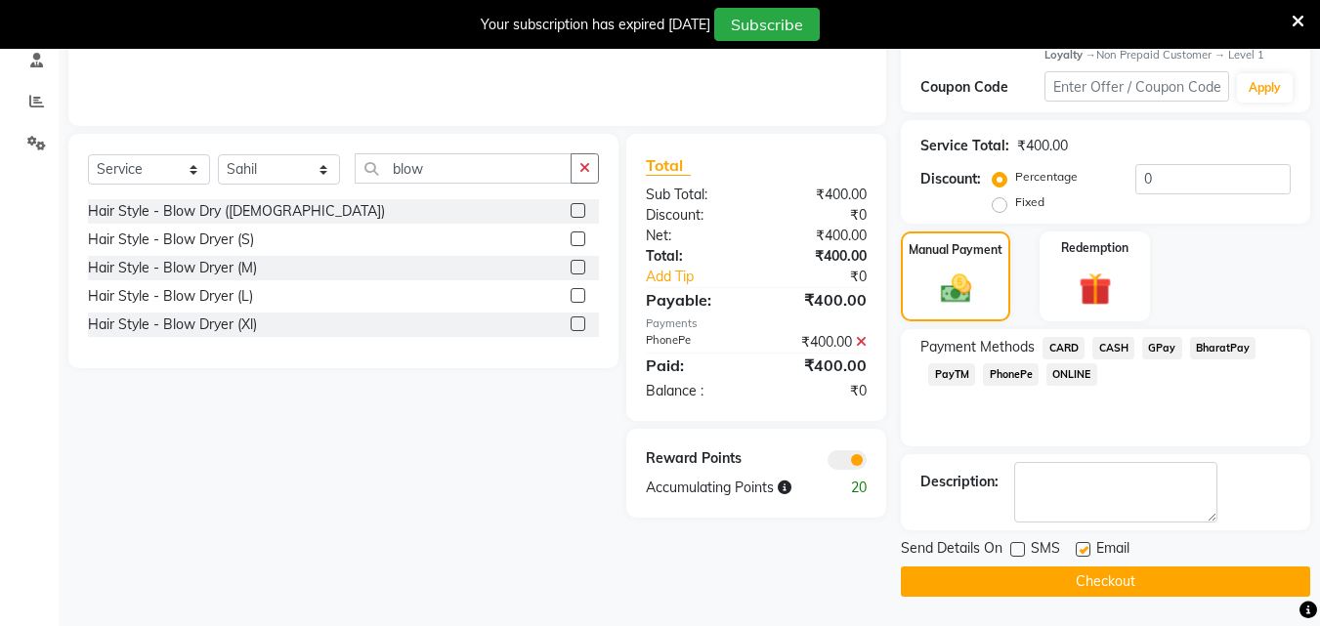
click at [1084, 550] on input "checkbox" at bounding box center [1082, 550] width 13 height 13
click at [1084, 550] on label at bounding box center [1083, 549] width 15 height 15
click at [1084, 550] on input "checkbox" at bounding box center [1082, 550] width 13 height 13
click at [1084, 550] on label at bounding box center [1083, 549] width 15 height 15
click at [1084, 550] on input "checkbox" at bounding box center [1082, 550] width 13 height 13
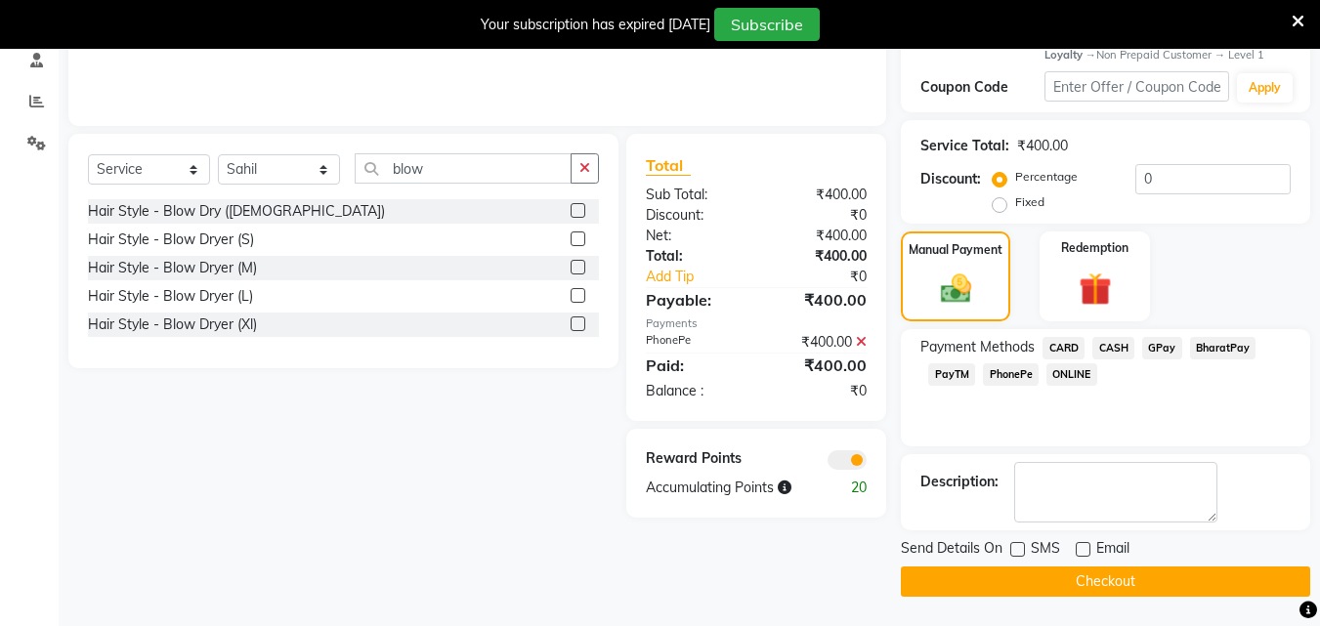
click at [1084, 550] on label at bounding box center [1083, 549] width 15 height 15
click at [1084, 550] on input "checkbox" at bounding box center [1082, 550] width 13 height 13
click at [1084, 550] on label at bounding box center [1083, 549] width 15 height 15
click at [1084, 550] on input "checkbox" at bounding box center [1082, 550] width 13 height 13
click at [1084, 550] on label at bounding box center [1083, 549] width 15 height 15
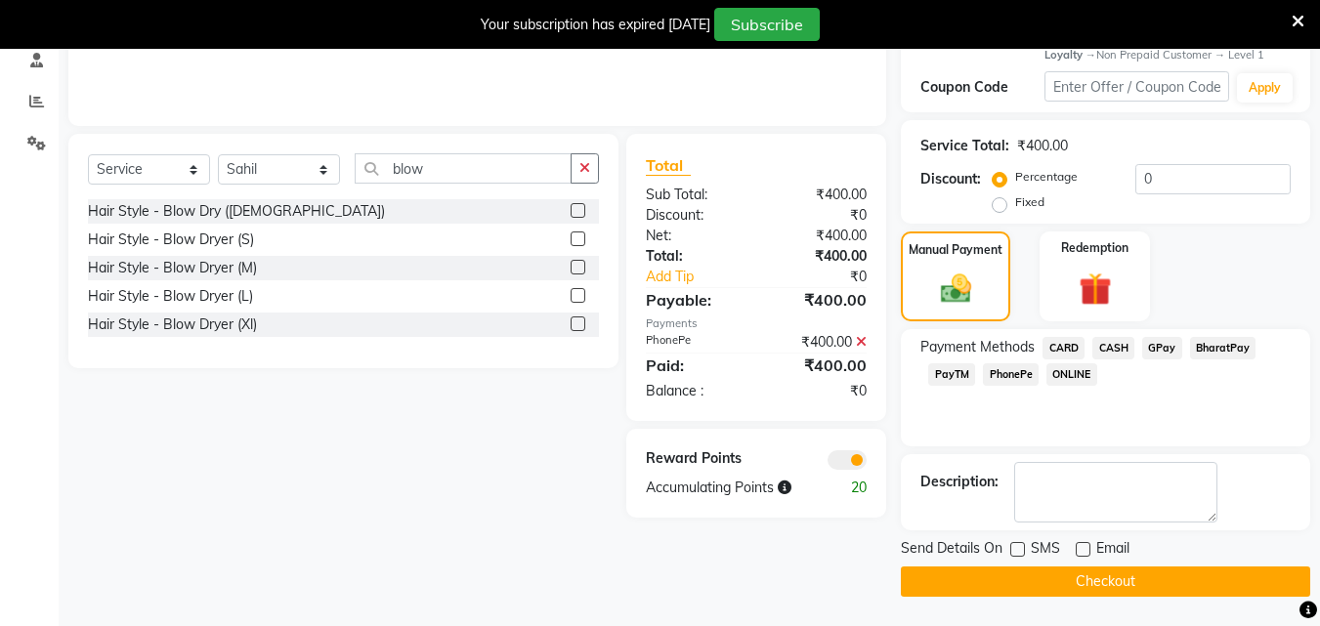
click at [1084, 550] on input "checkbox" at bounding box center [1082, 550] width 13 height 13
click at [1084, 550] on label at bounding box center [1083, 549] width 15 height 15
click at [1084, 550] on input "checkbox" at bounding box center [1082, 550] width 13 height 13
click at [1068, 589] on button "Checkout" at bounding box center [1105, 582] width 409 height 30
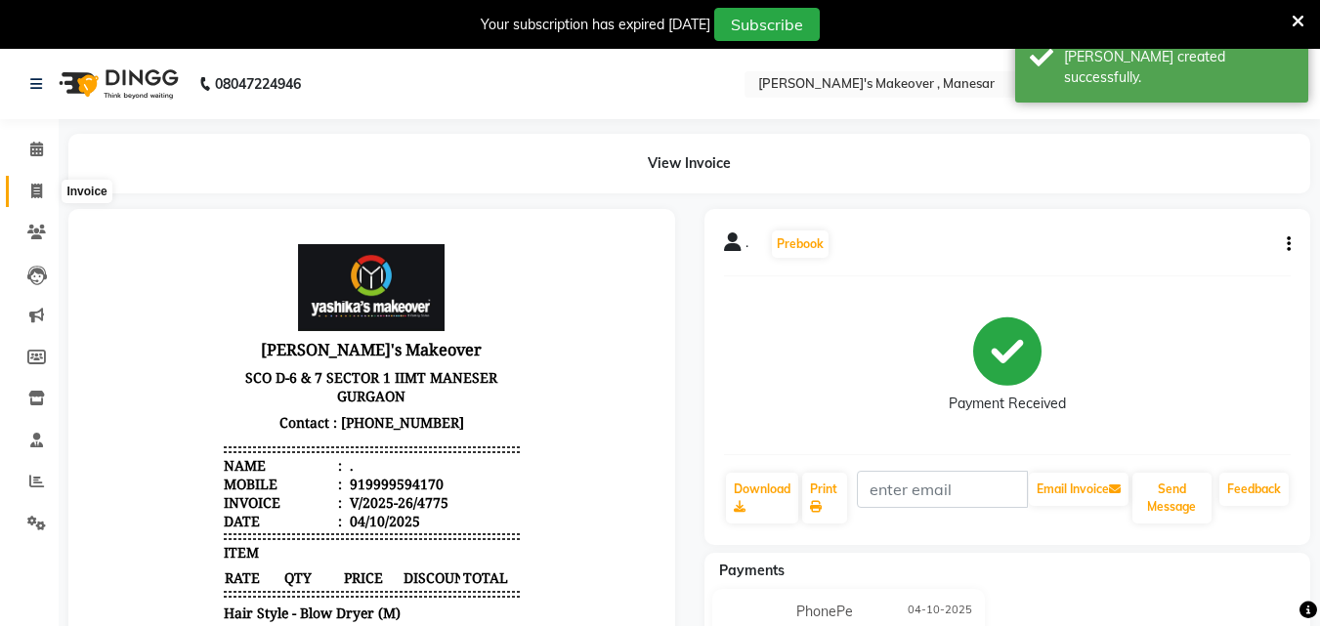
click at [41, 189] on span at bounding box center [37, 192] width 34 height 22
click at [41, 189] on icon at bounding box center [36, 191] width 11 height 15
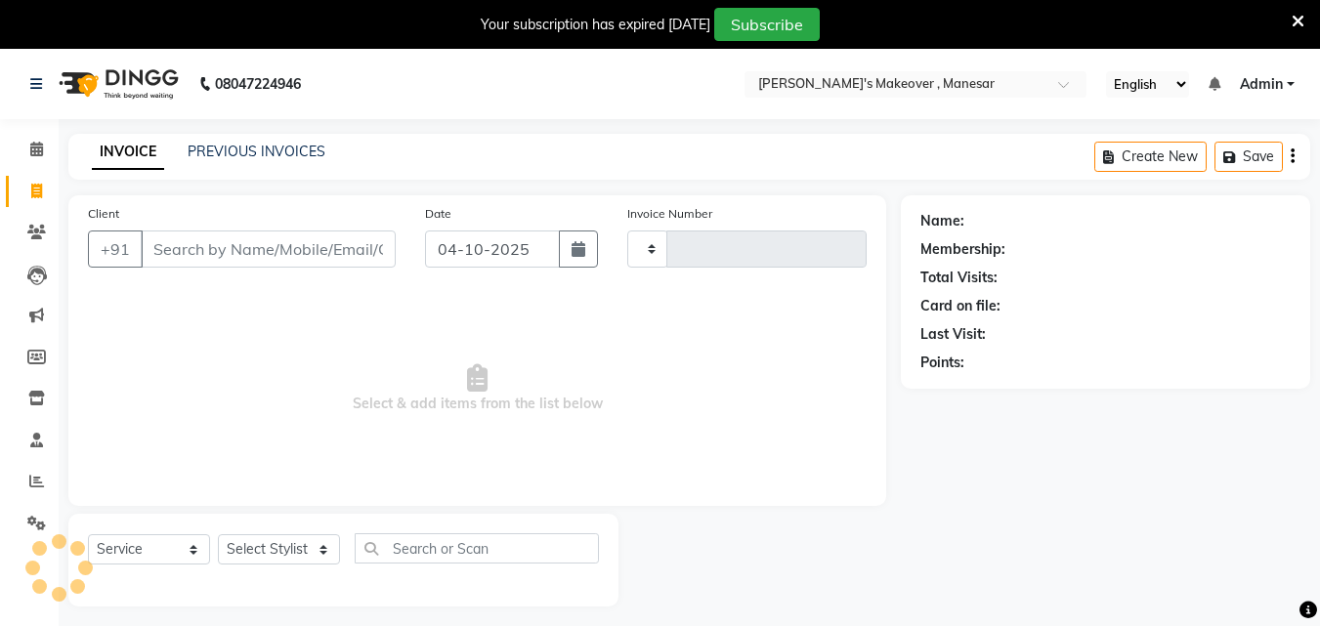
click at [234, 231] on input "Client" at bounding box center [268, 249] width 255 height 37
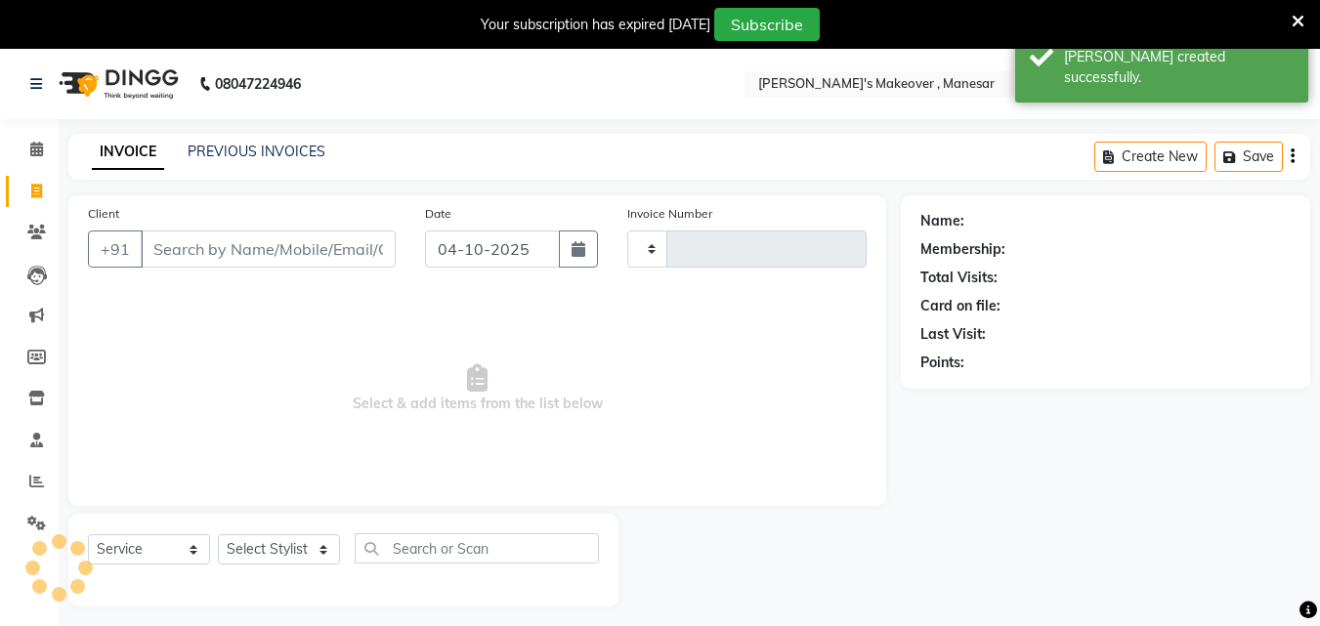
scroll to position [49, 0]
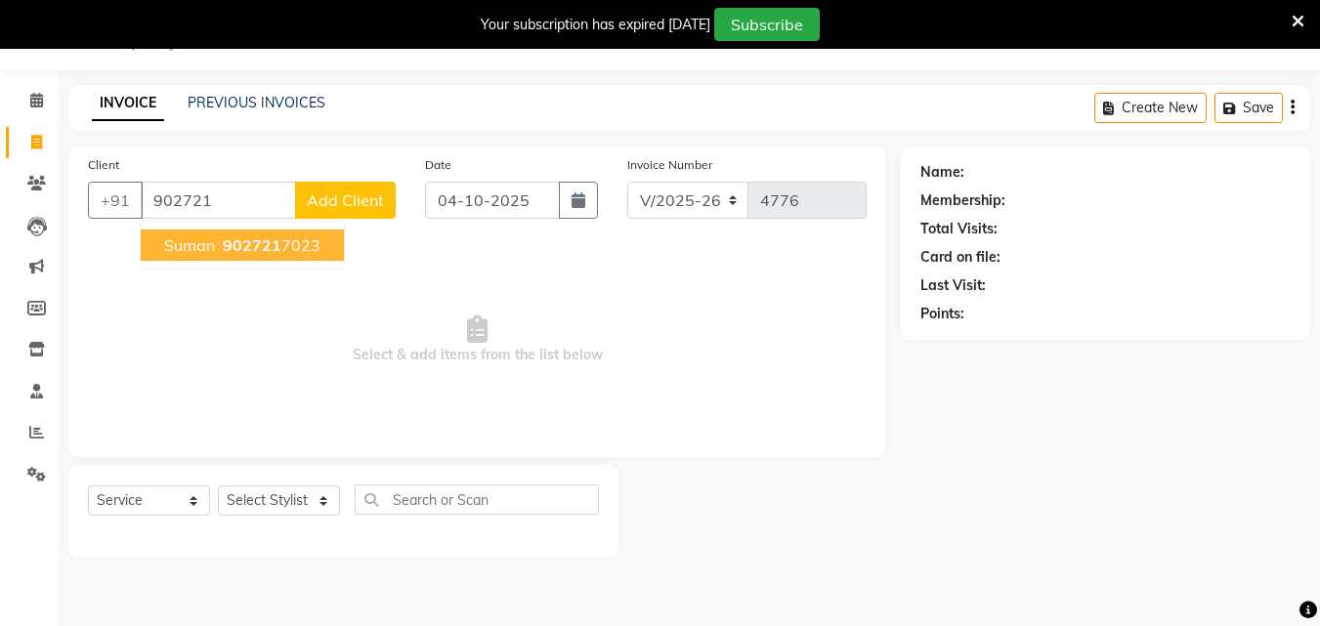
click at [280, 241] on ngb-highlight "902721 7023" at bounding box center [270, 245] width 102 height 20
click at [280, 241] on div "Client [PHONE_NUMBER] Suman 902721 7023 Add Client Date [DATE] Invoice Number V…" at bounding box center [477, 302] width 818 height 311
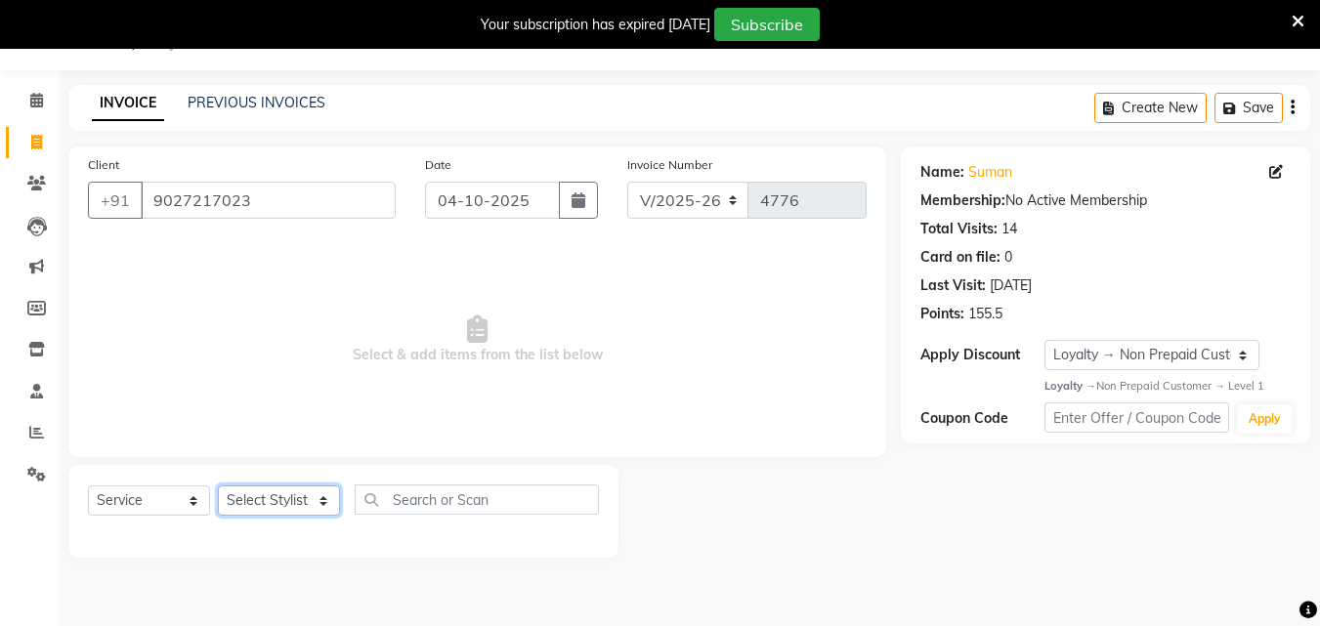
click at [246, 494] on select "Select Stylist Danish Shavej [PERSON_NAME] Krishna [PERSON_NAME] [PERSON_NAME] …" at bounding box center [279, 501] width 122 height 30
click at [251, 496] on select "Select Stylist Danish Shavej [PERSON_NAME] Krishna [PERSON_NAME] [PERSON_NAME] …" at bounding box center [279, 501] width 122 height 30
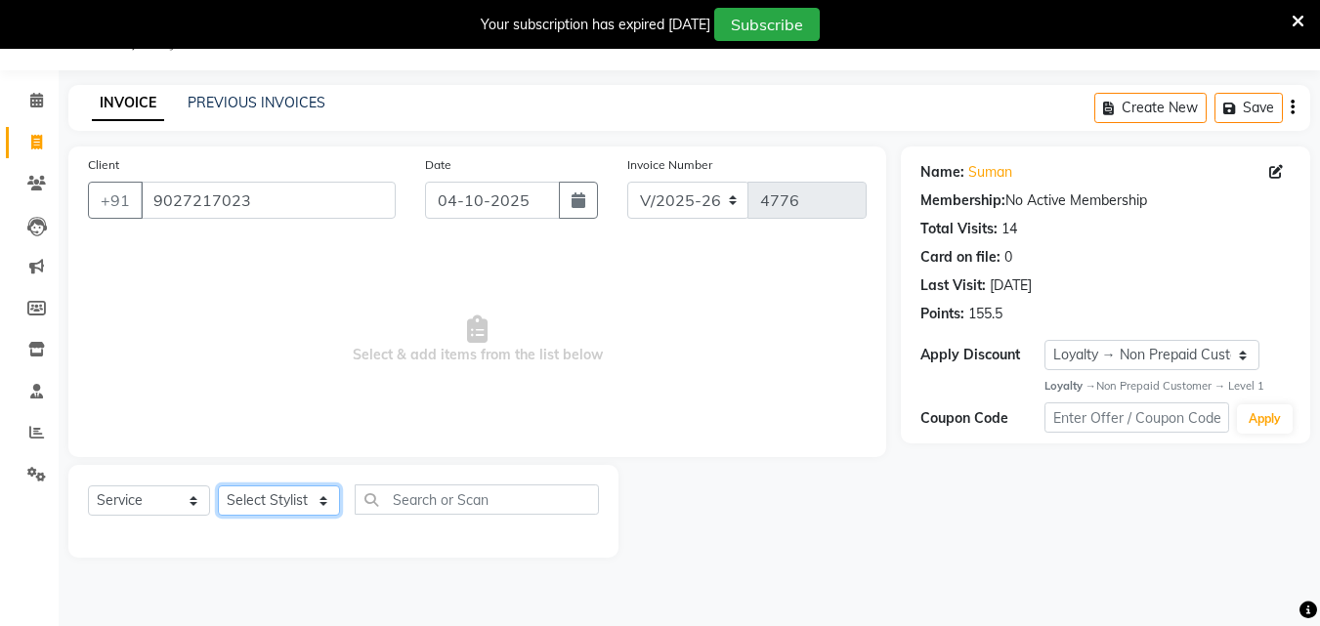
click at [251, 496] on select "Select Stylist Danish Shavej [PERSON_NAME] Krishna [PERSON_NAME] [PERSON_NAME] …" at bounding box center [279, 501] width 122 height 30
click at [218, 486] on select "Select Stylist Danish Shavej [PERSON_NAME] Krishna [PERSON_NAME] [PERSON_NAME] …" at bounding box center [279, 501] width 122 height 30
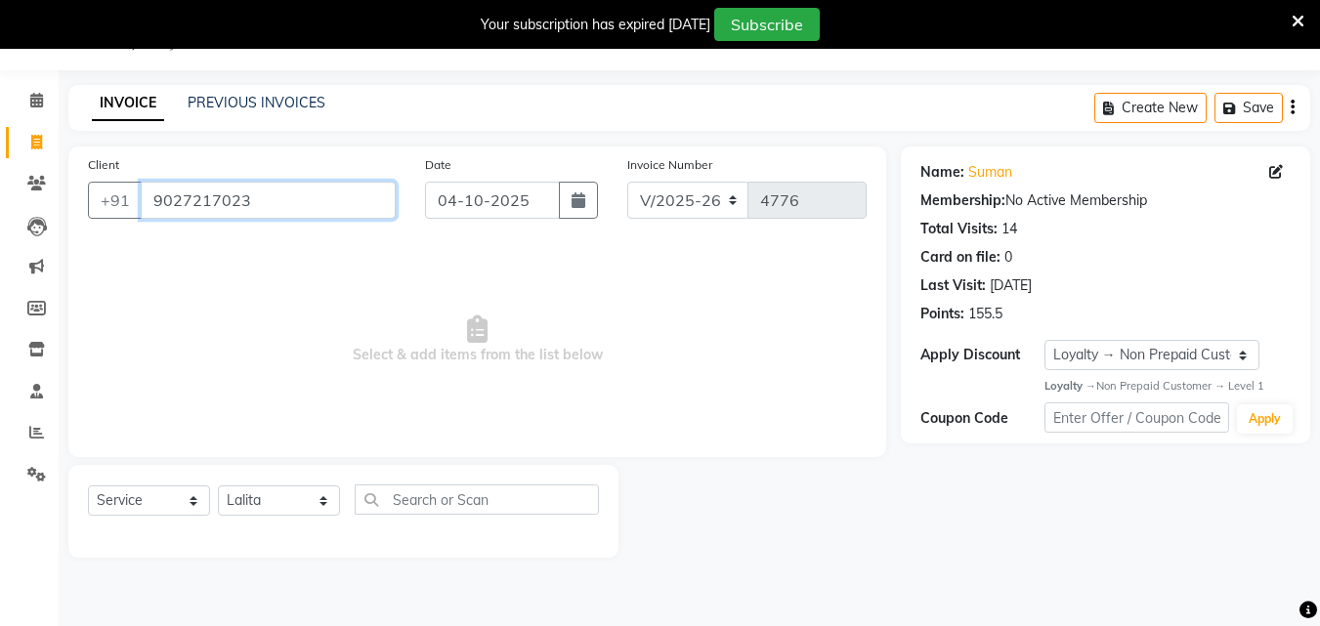
drag, startPoint x: 254, startPoint y: 489, endPoint x: 459, endPoint y: 499, distance: 205.5
click at [270, 197] on input "9027217023" at bounding box center [268, 200] width 255 height 37
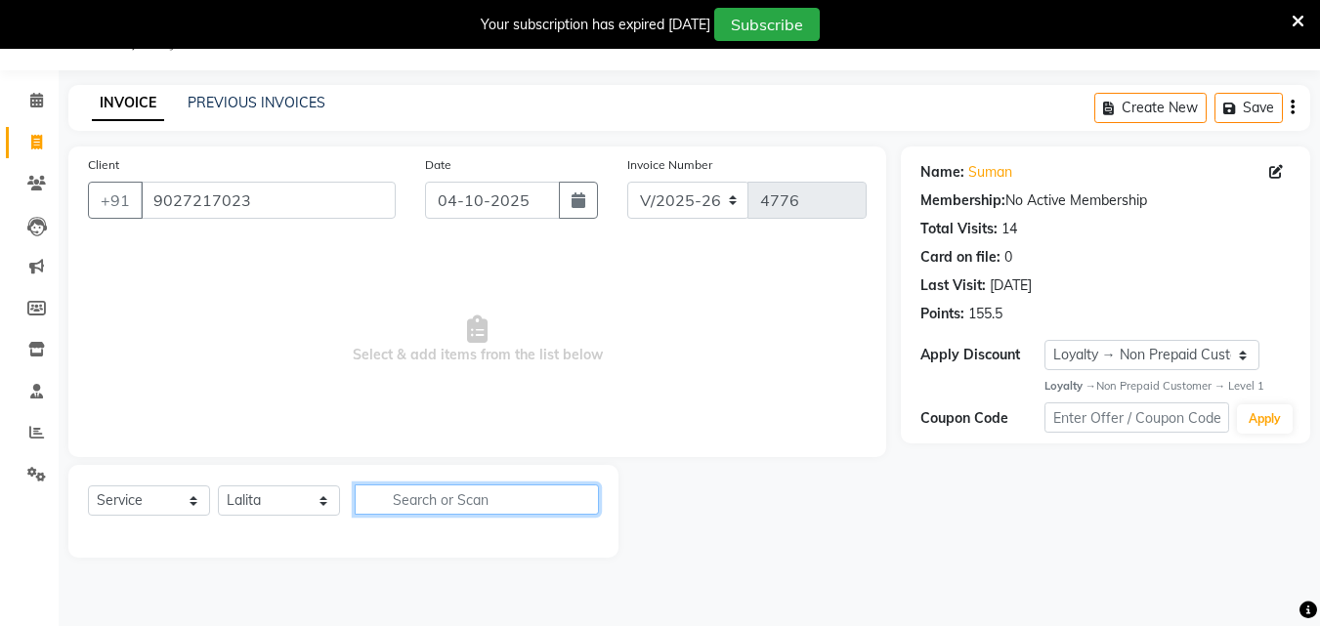
click at [456, 488] on input "text" at bounding box center [477, 500] width 244 height 30
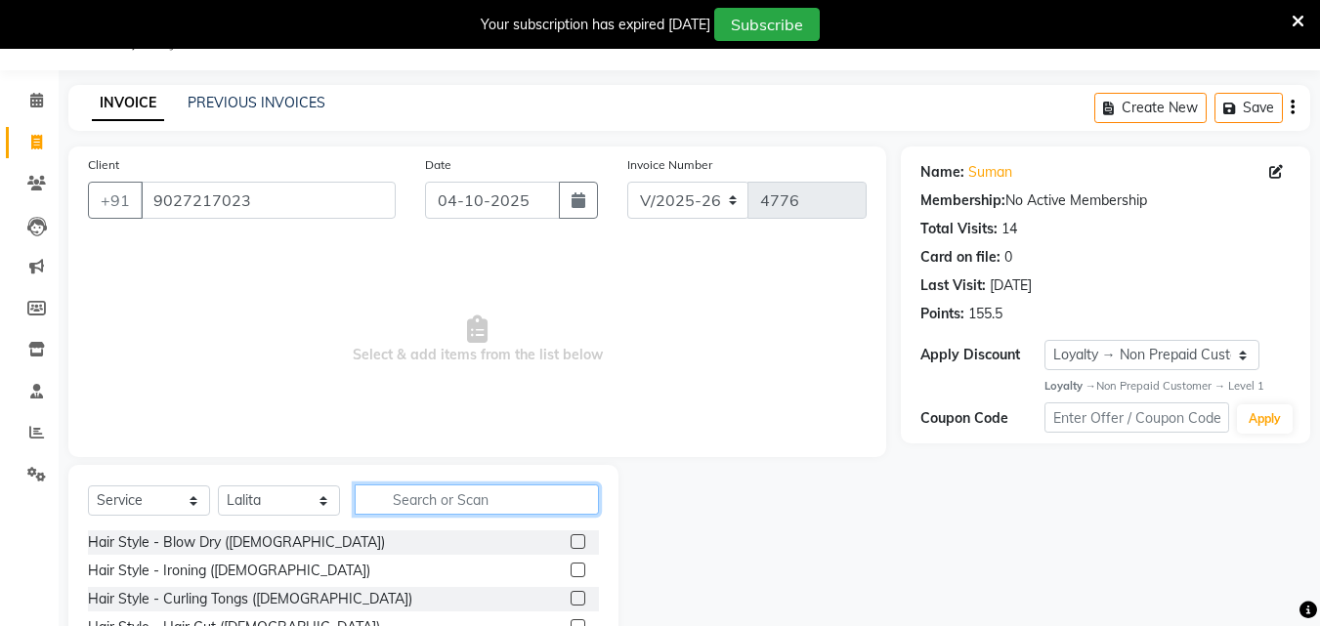
click at [459, 499] on input "text" at bounding box center [477, 500] width 244 height 30
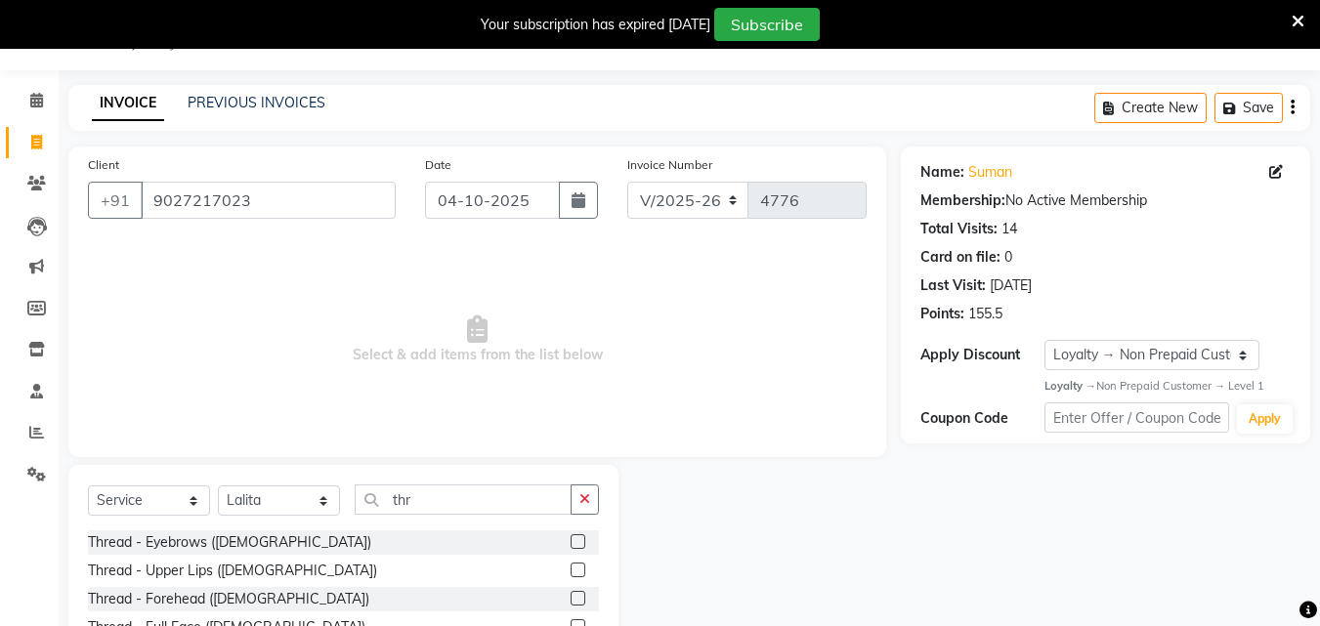
click at [571, 536] on label at bounding box center [578, 541] width 15 height 15
click at [571, 536] on input "checkbox" at bounding box center [577, 542] width 13 height 13
click at [571, 536] on label at bounding box center [578, 541] width 15 height 15
click at [571, 536] on input "checkbox" at bounding box center [577, 542] width 13 height 13
click at [571, 536] on label at bounding box center [578, 541] width 15 height 15
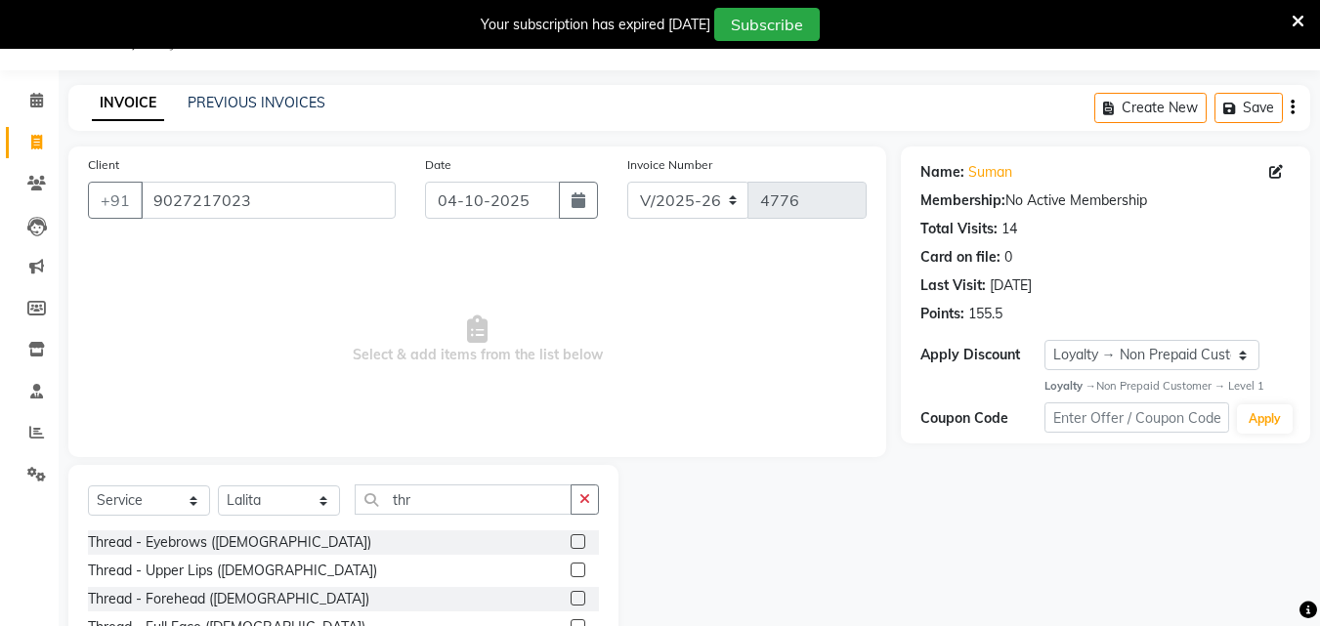
click at [571, 536] on input "checkbox" at bounding box center [577, 542] width 13 height 13
drag, startPoint x: 563, startPoint y: 536, endPoint x: 570, endPoint y: 547, distance: 12.7
click at [563, 515] on input "thr" at bounding box center [463, 500] width 217 height 30
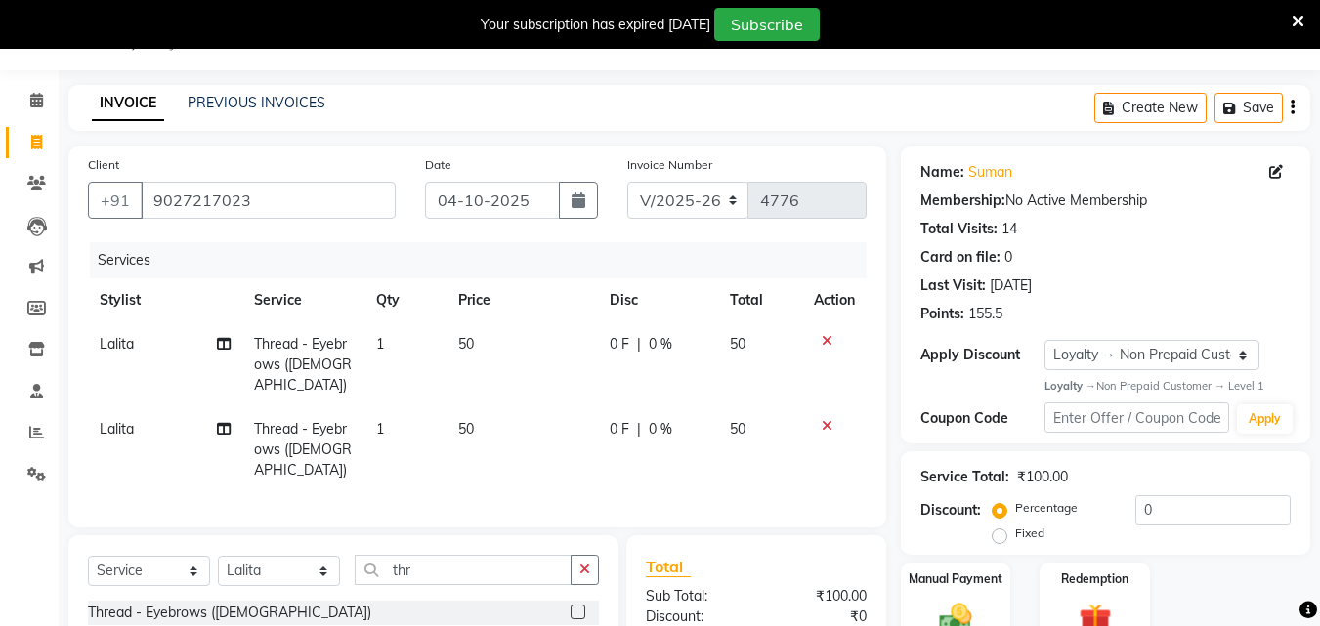
click at [822, 419] on icon at bounding box center [827, 426] width 11 height 14
click at [821, 401] on div "Services Stylist Service Qty Price Disc Total Action [PERSON_NAME] Thread - Eye…" at bounding box center [477, 375] width 779 height 266
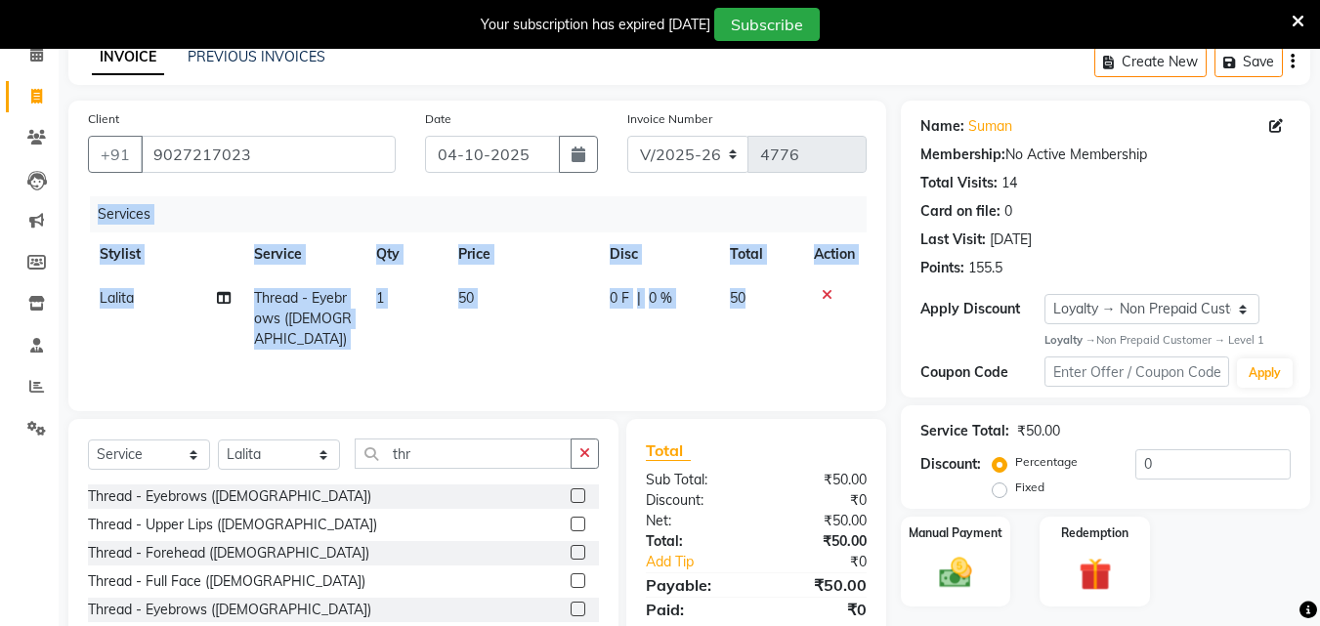
scroll to position [99, 0]
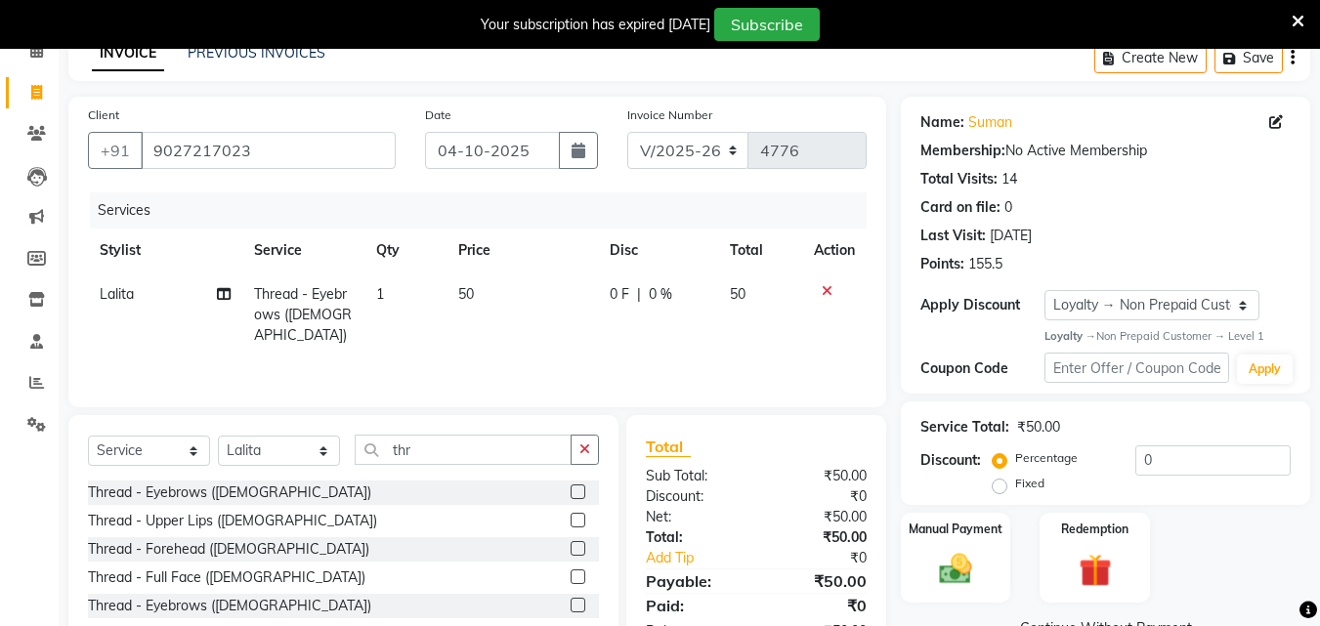
click at [571, 520] on label at bounding box center [578, 520] width 15 height 15
click at [571, 520] on input "checkbox" at bounding box center [577, 521] width 13 height 13
click at [566, 481] on div "Select Service Product Membership Package Voucher Prepaid Gift Card Select Styl…" at bounding box center [343, 458] width 511 height 46
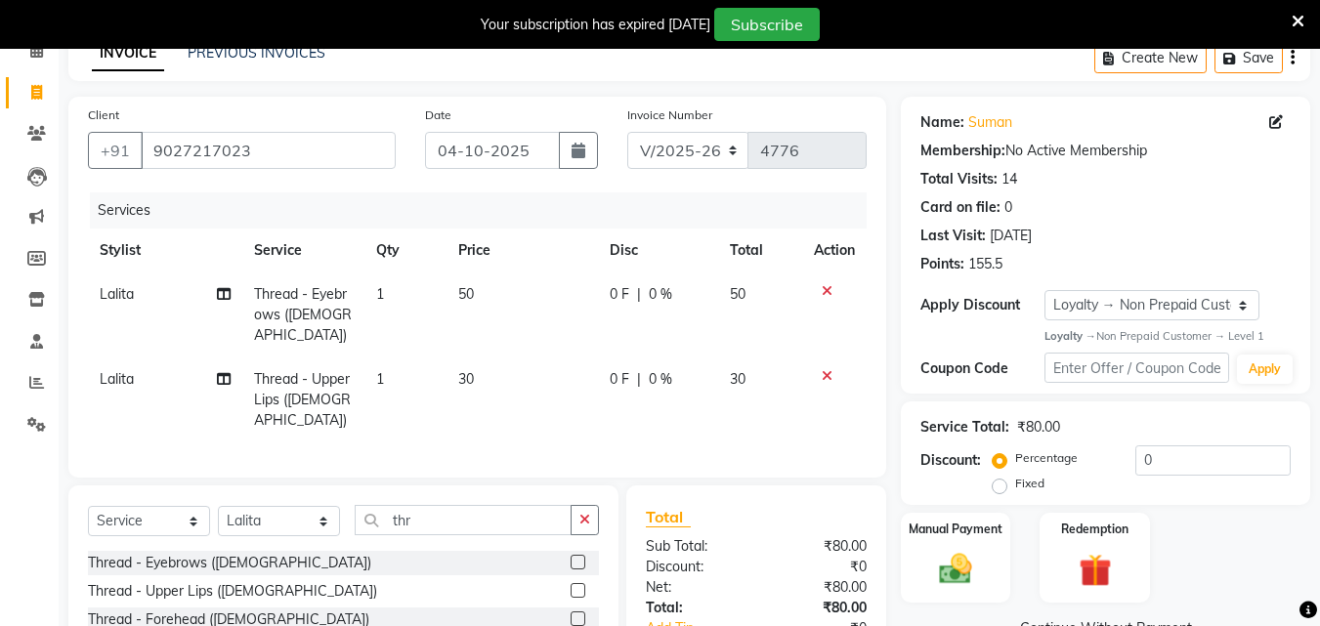
click at [571, 612] on label at bounding box center [578, 619] width 15 height 15
click at [571, 614] on input "checkbox" at bounding box center [577, 620] width 13 height 13
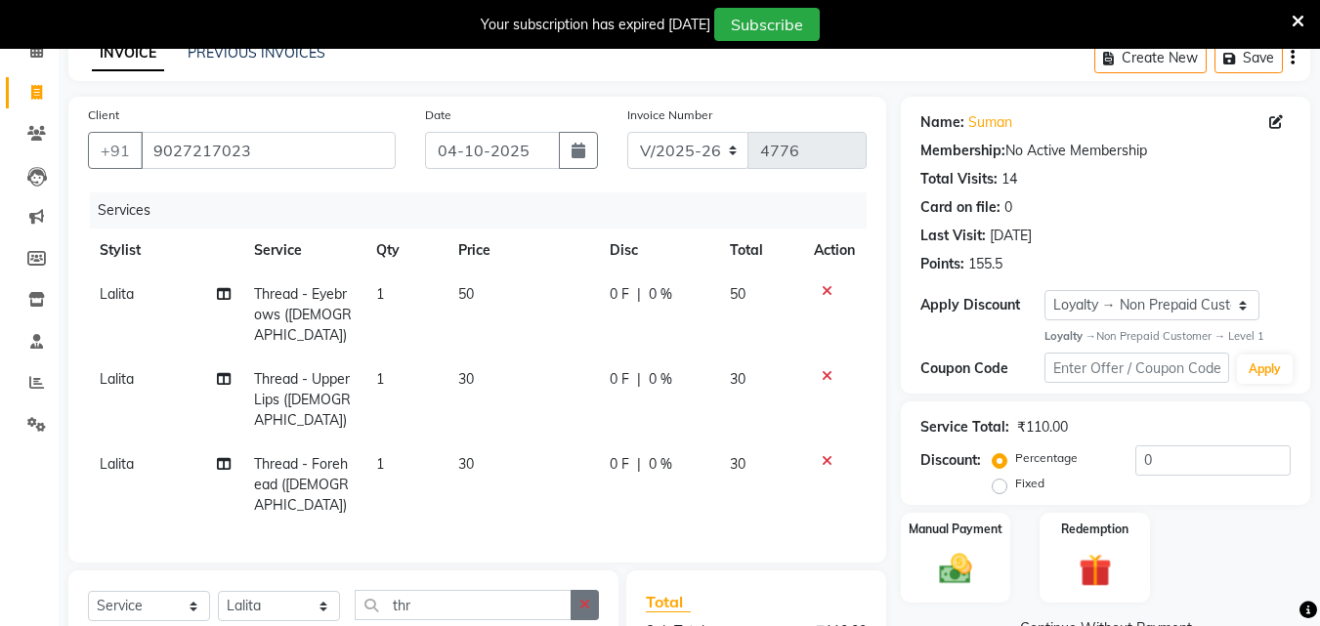
click at [591, 590] on button "button" at bounding box center [585, 605] width 28 height 30
click at [572, 590] on input "thr" at bounding box center [463, 605] width 217 height 30
click at [725, 590] on div "Total" at bounding box center [756, 601] width 221 height 23
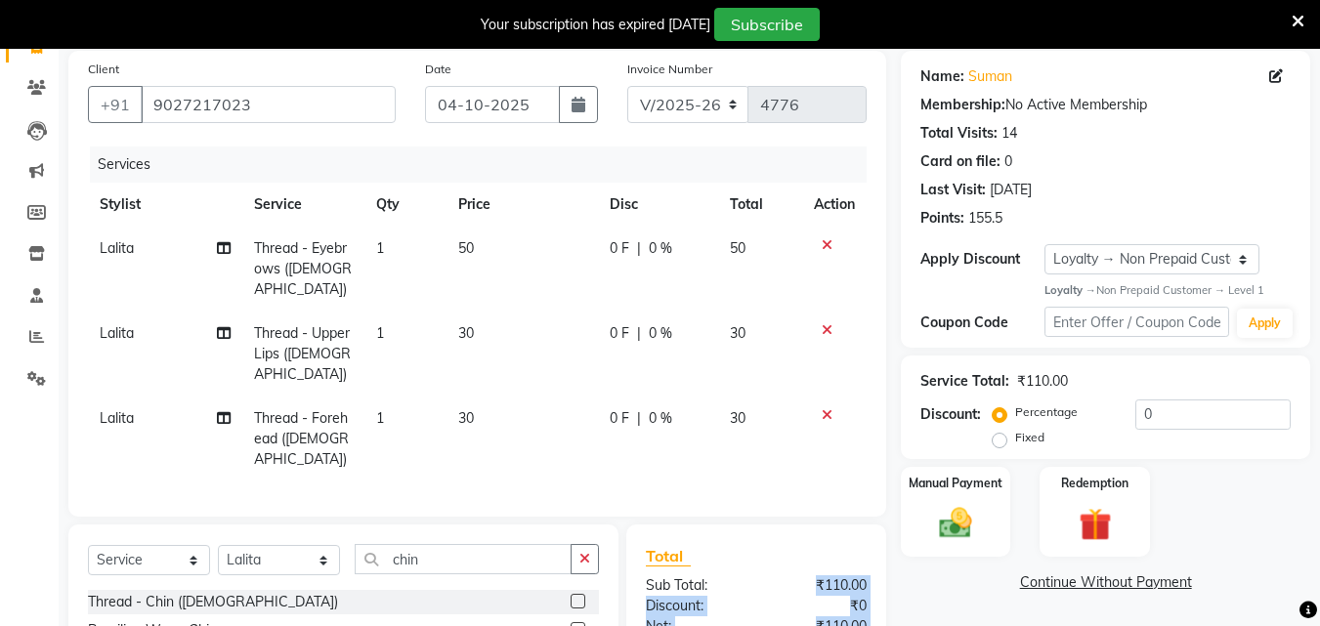
scroll to position [272, 0]
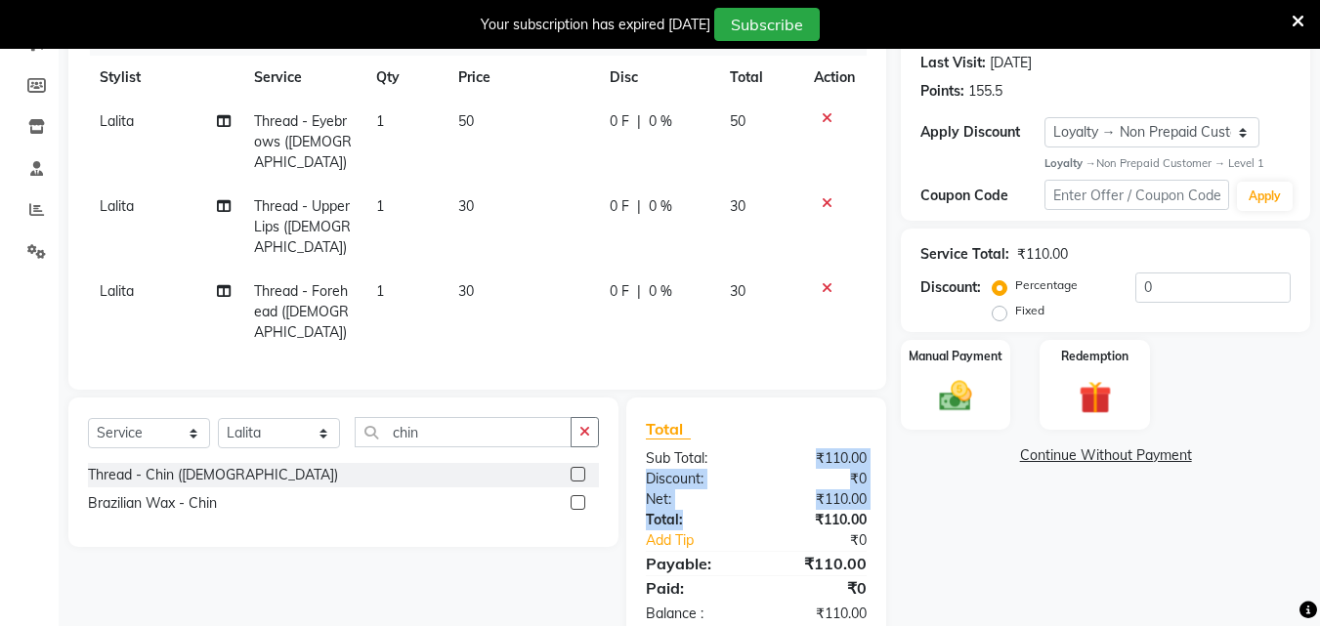
drag, startPoint x: 745, startPoint y: 641, endPoint x: 803, endPoint y: 586, distance: 80.2
click at [753, 355] on html "08047224946 Select Location × [PERSON_NAME]'s Makeover , Manesar English ENGLIS…" at bounding box center [660, 41] width 1320 height 626
click at [944, 503] on div "Name: Suman Membership: No Active Membership Total Visits: 14 Card on file: 0 L…" at bounding box center [1113, 284] width 424 height 720
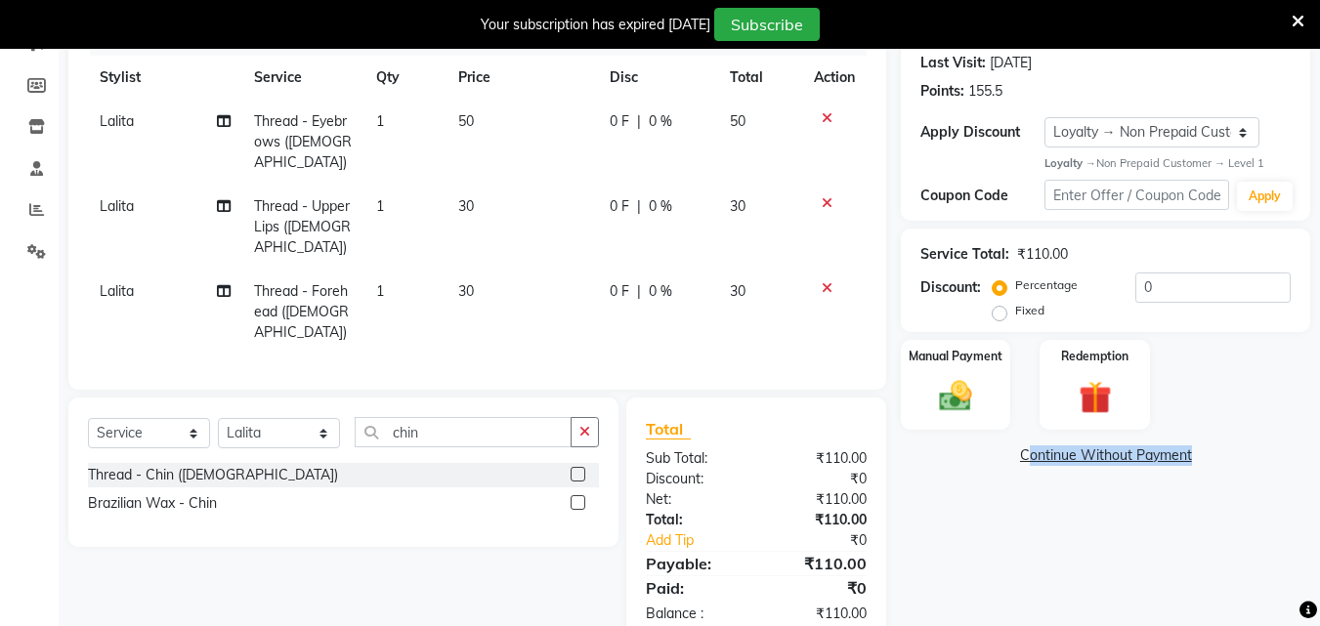
click at [579, 495] on label at bounding box center [578, 502] width 15 height 15
click at [579, 497] on input "checkbox" at bounding box center [577, 503] width 13 height 13
click at [579, 448] on button "button" at bounding box center [585, 432] width 28 height 30
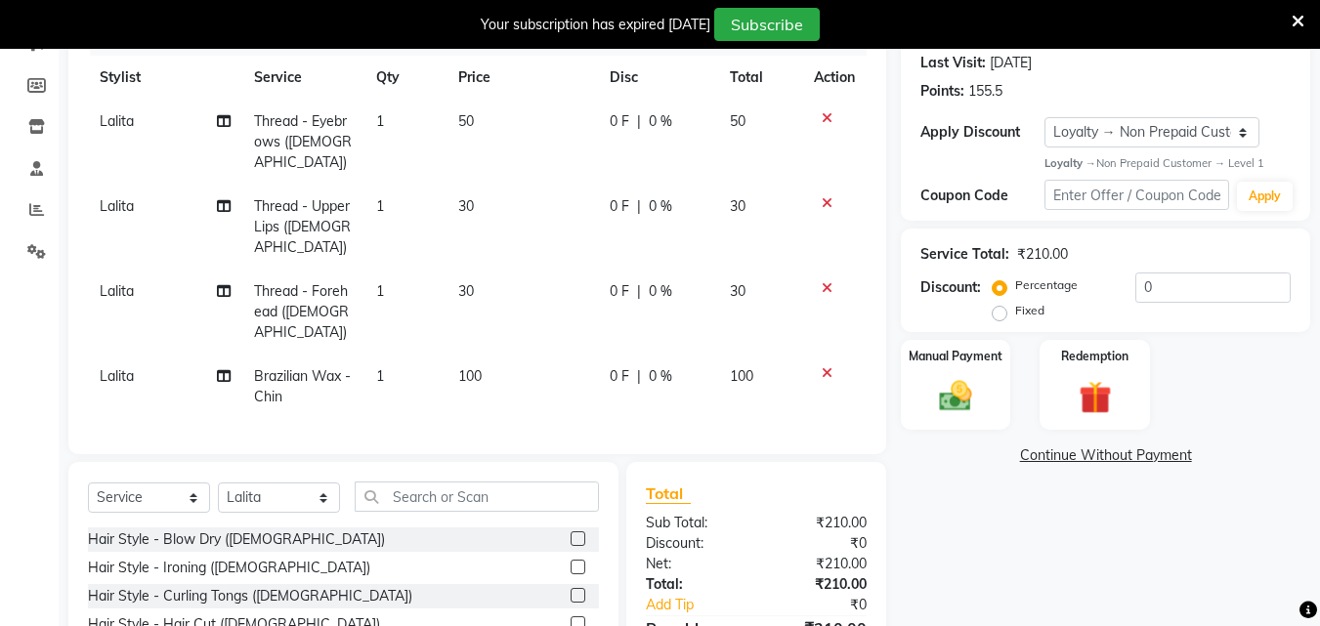
click at [491, 355] on td "100" at bounding box center [522, 387] width 151 height 64
click at [491, 317] on div "Services Stylist Service Qty Price Disc Total Action [PERSON_NAME] Thread - Eye…" at bounding box center [477, 227] width 779 height 415
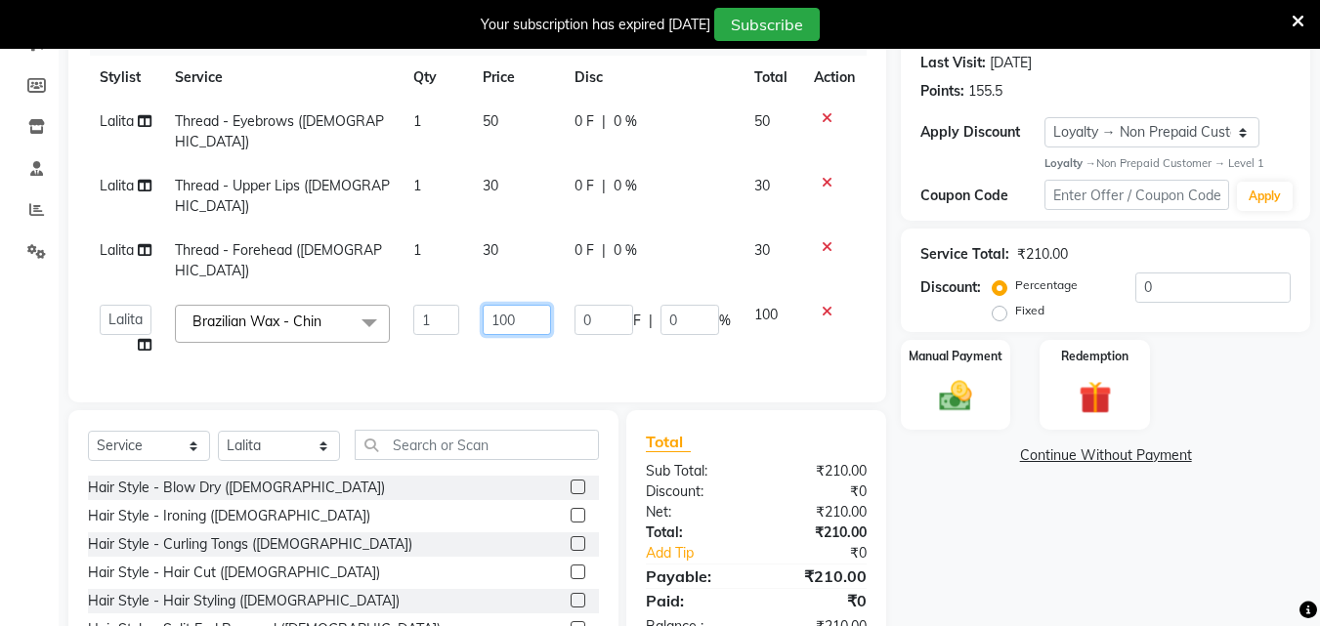
click at [519, 305] on input "100" at bounding box center [516, 320] width 67 height 30
click at [974, 539] on div "Name: Suman Membership: No Active Membership Total Visits: 14 Card on file: 0 L…" at bounding box center [1113, 311] width 424 height 775
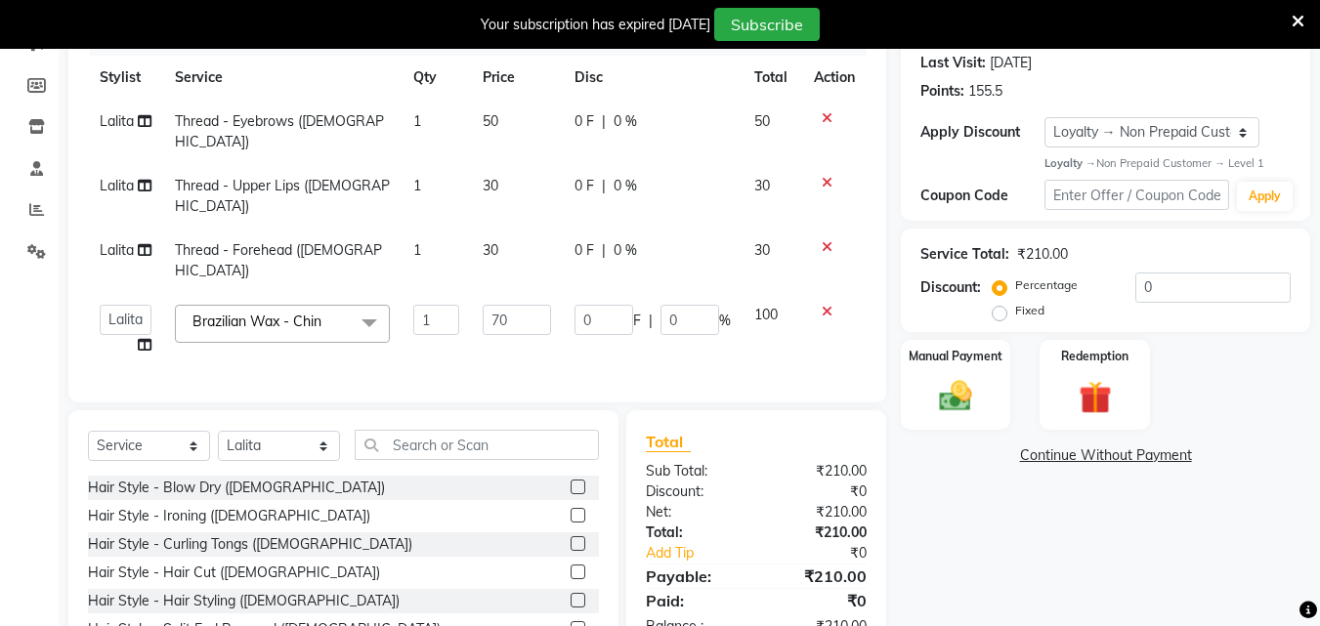
click at [974, 539] on div "Name: Suman Membership: No Active Membership Total Visits: 14 Card on file: 0 L…" at bounding box center [1113, 311] width 424 height 775
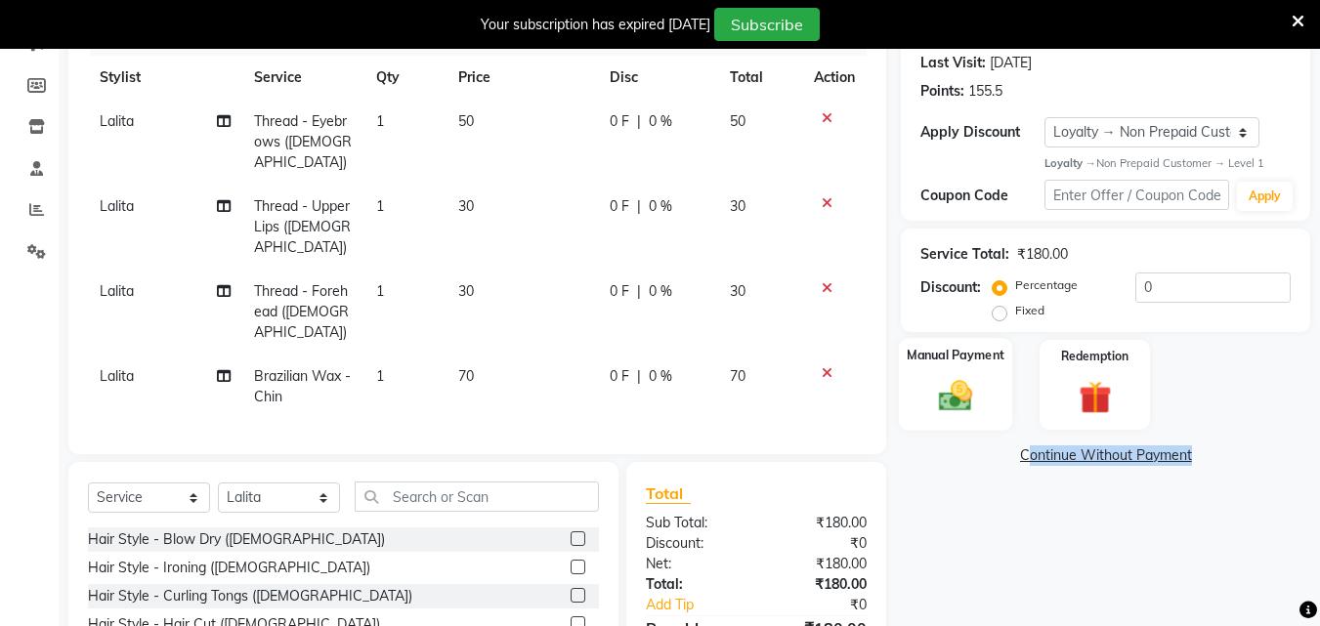
click at [981, 405] on img at bounding box center [955, 396] width 55 height 39
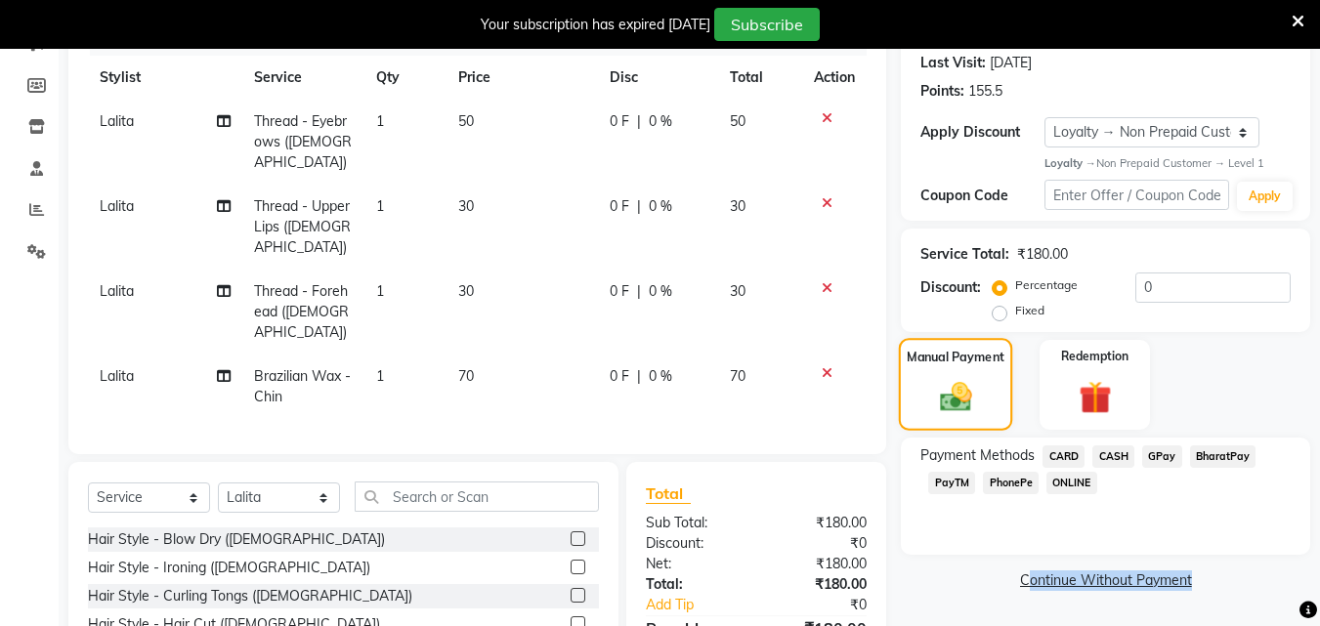
click at [981, 405] on img at bounding box center [956, 397] width 52 height 37
click at [1022, 488] on span "PhonePe" at bounding box center [1011, 483] width 56 height 22
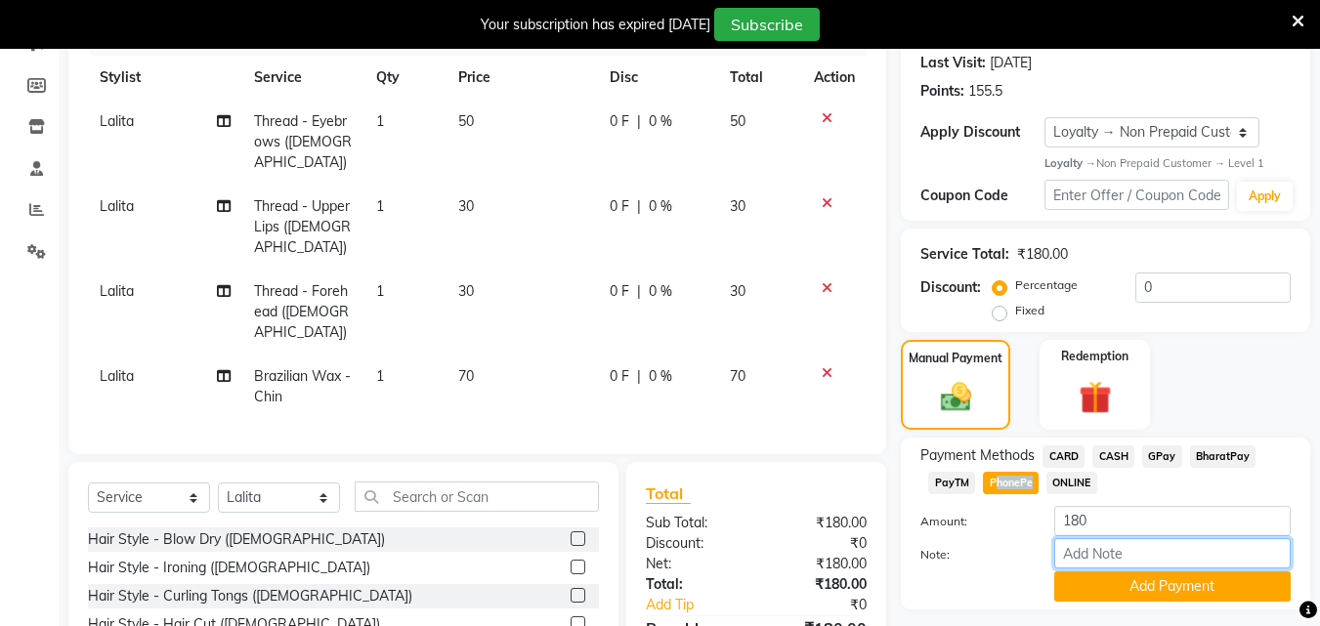
click at [1094, 561] on input "Note:" at bounding box center [1172, 553] width 236 height 30
drag, startPoint x: 1094, startPoint y: 561, endPoint x: 1100, endPoint y: 580, distance: 20.4
click at [1094, 561] on input "Note:" at bounding box center [1172, 553] width 236 height 30
click at [1094, 563] on input "Note:" at bounding box center [1172, 553] width 236 height 30
click at [1097, 576] on div "Amount: 180 Note: Add Payment" at bounding box center [1105, 554] width 370 height 96
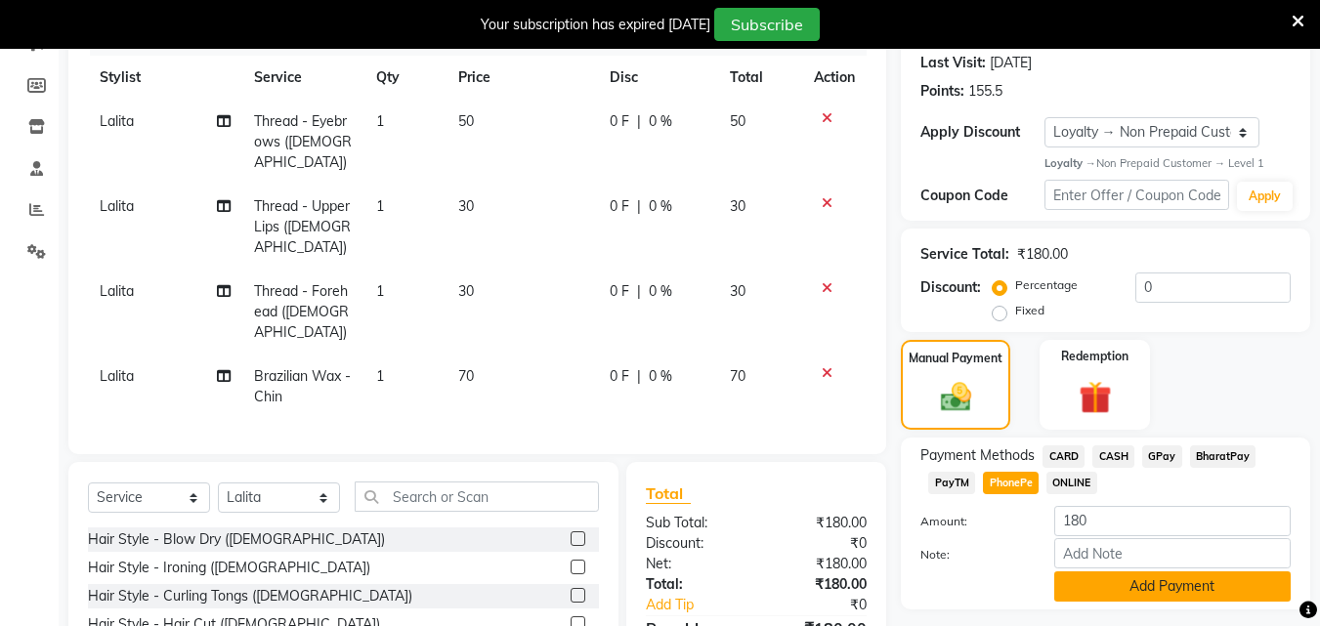
click at [1100, 581] on button "Add Payment" at bounding box center [1172, 587] width 236 height 30
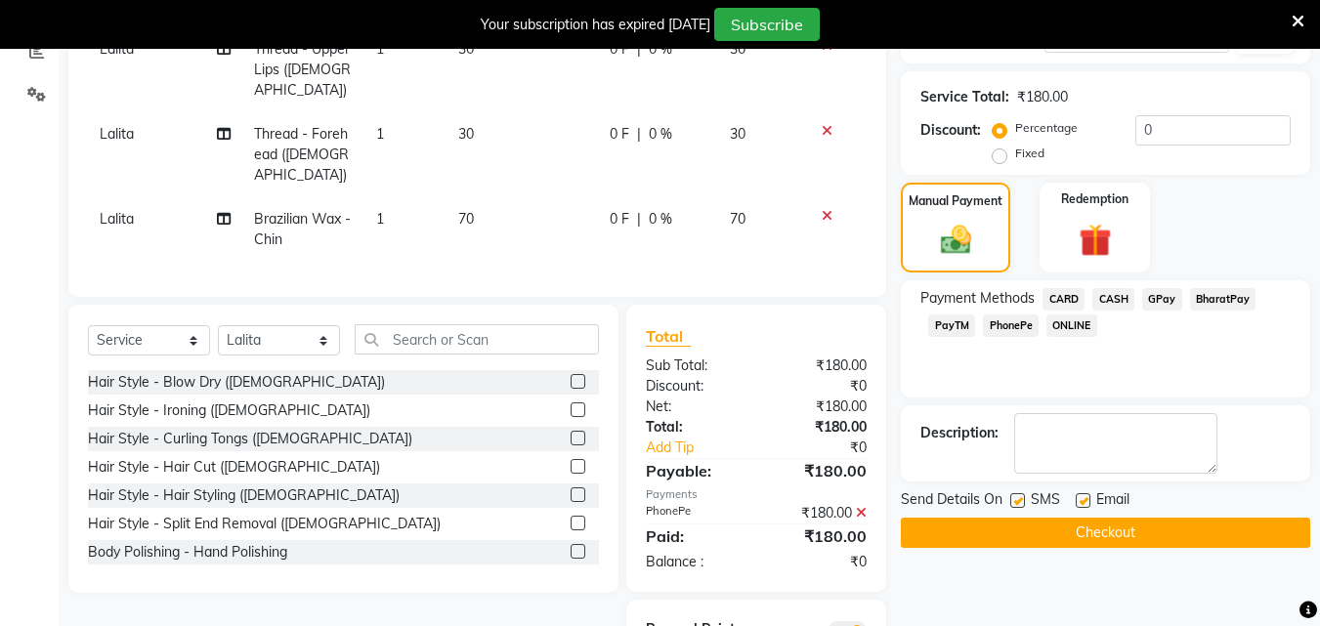
scroll to position [474, 0]
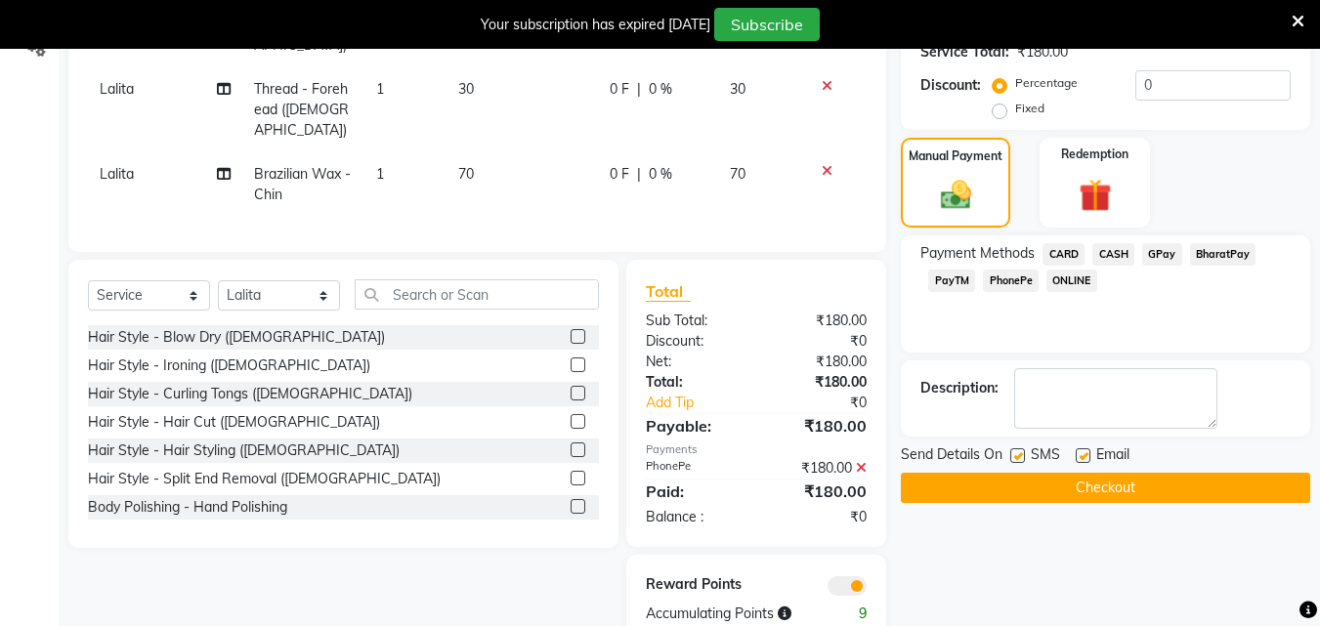
click at [1019, 459] on label at bounding box center [1017, 455] width 15 height 15
click at [1019, 459] on input "checkbox" at bounding box center [1016, 456] width 13 height 13
click at [1019, 459] on label at bounding box center [1017, 455] width 15 height 15
click at [1019, 459] on input "checkbox" at bounding box center [1016, 456] width 13 height 13
click at [1019, 459] on label at bounding box center [1017, 455] width 15 height 15
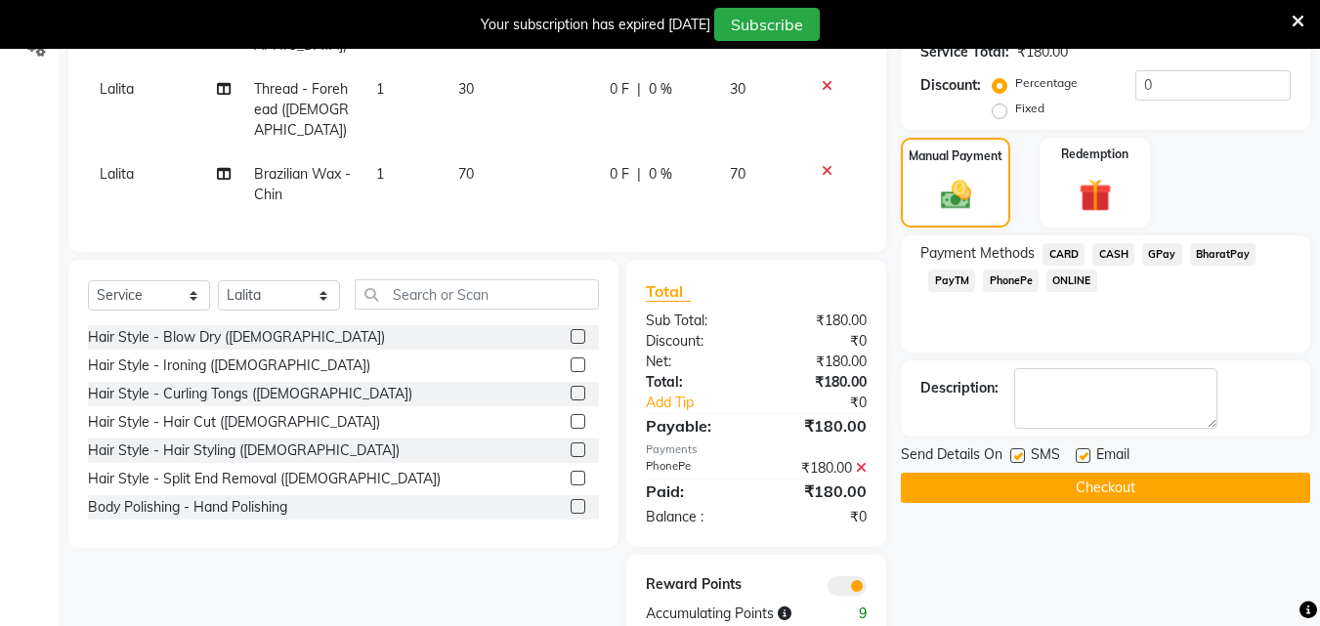
click at [1019, 459] on input "checkbox" at bounding box center [1016, 456] width 13 height 13
click at [1019, 458] on label at bounding box center [1017, 455] width 15 height 15
click at [1019, 458] on input "checkbox" at bounding box center [1016, 456] width 13 height 13
click at [1019, 458] on label at bounding box center [1017, 455] width 15 height 15
click at [1019, 458] on input "checkbox" at bounding box center [1016, 456] width 13 height 13
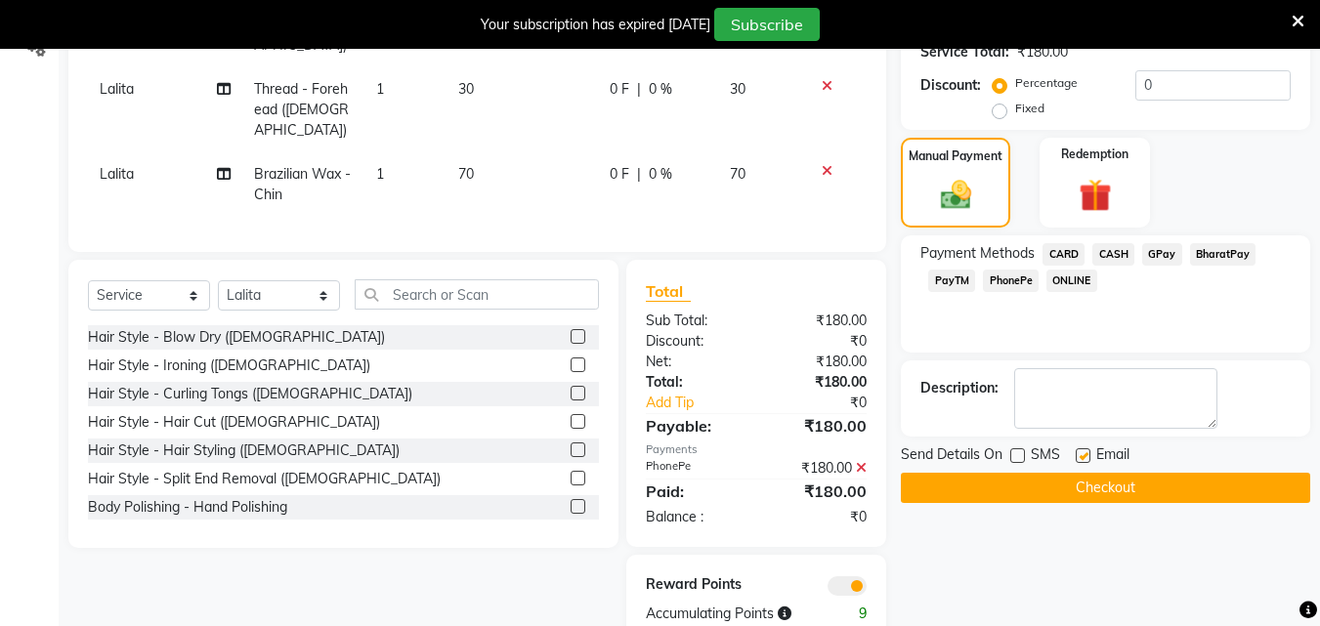
click at [1076, 454] on label at bounding box center [1083, 455] width 15 height 15
click at [1076, 454] on input "checkbox" at bounding box center [1082, 456] width 13 height 13
click at [1076, 454] on label at bounding box center [1083, 455] width 15 height 15
click at [1076, 454] on input "checkbox" at bounding box center [1082, 456] width 13 height 13
click at [1076, 454] on label at bounding box center [1083, 455] width 15 height 15
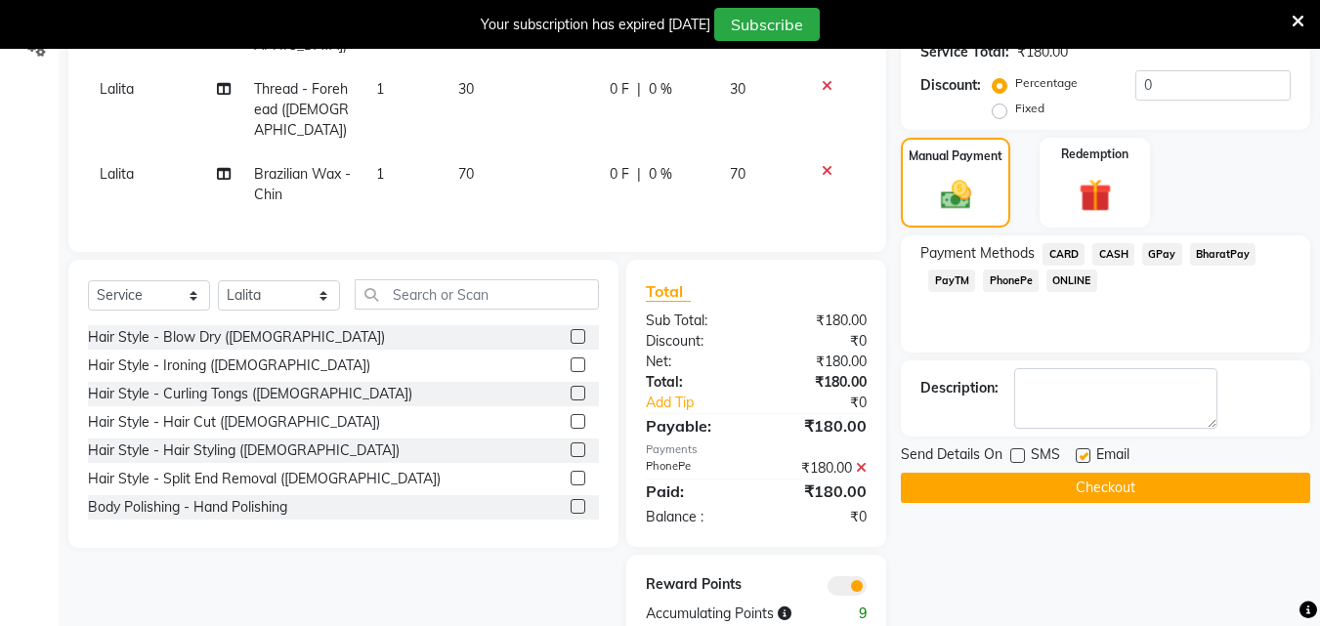
click at [1076, 454] on input "checkbox" at bounding box center [1082, 456] width 13 height 13
click at [1076, 454] on label at bounding box center [1083, 455] width 15 height 15
click at [1076, 454] on input "checkbox" at bounding box center [1082, 456] width 13 height 13
click at [1076, 454] on label at bounding box center [1083, 455] width 15 height 15
click at [1076, 454] on input "checkbox" at bounding box center [1082, 456] width 13 height 13
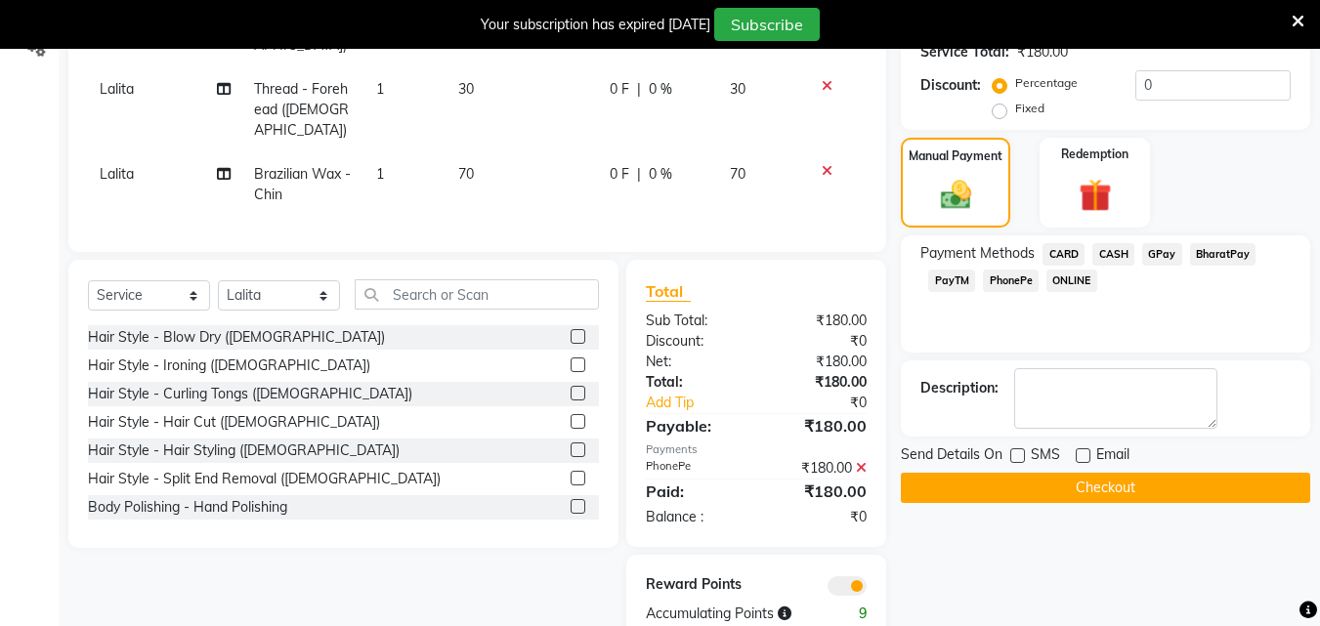
click at [1076, 454] on label at bounding box center [1083, 455] width 15 height 15
click at [1076, 454] on input "checkbox" at bounding box center [1082, 456] width 13 height 13
click at [1079, 486] on button "Checkout" at bounding box center [1105, 488] width 409 height 30
click at [1079, 487] on div "Checkout" at bounding box center [1105, 488] width 409 height 30
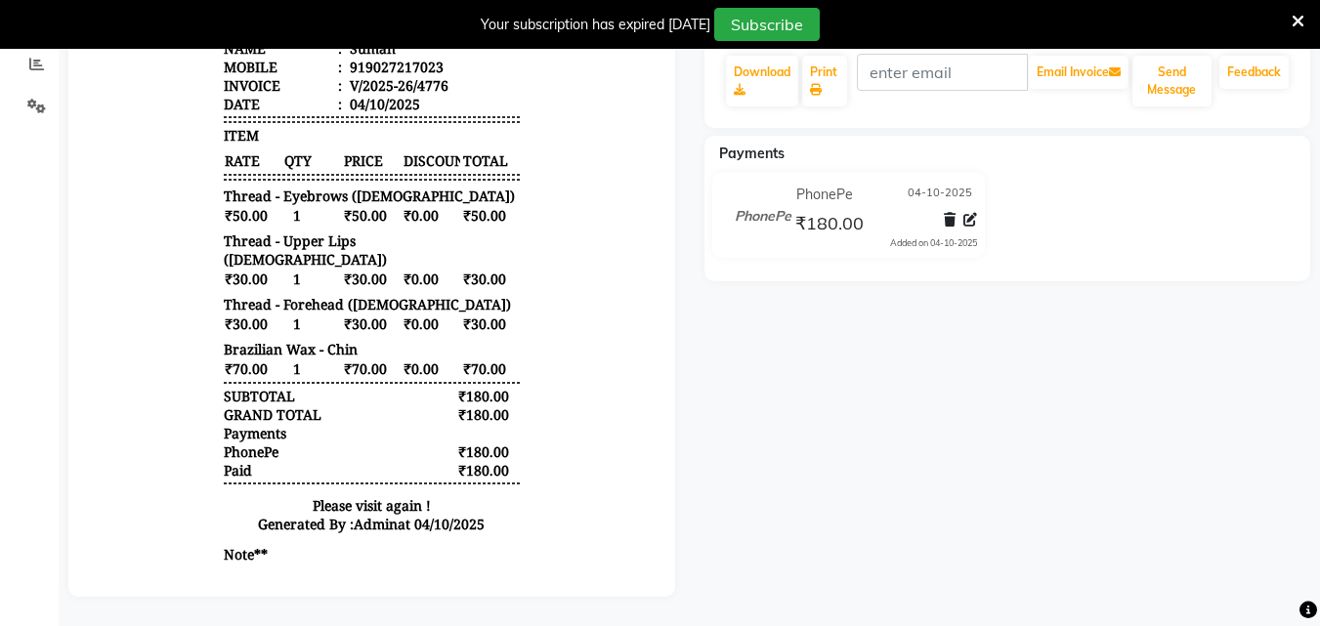
scroll to position [139, 0]
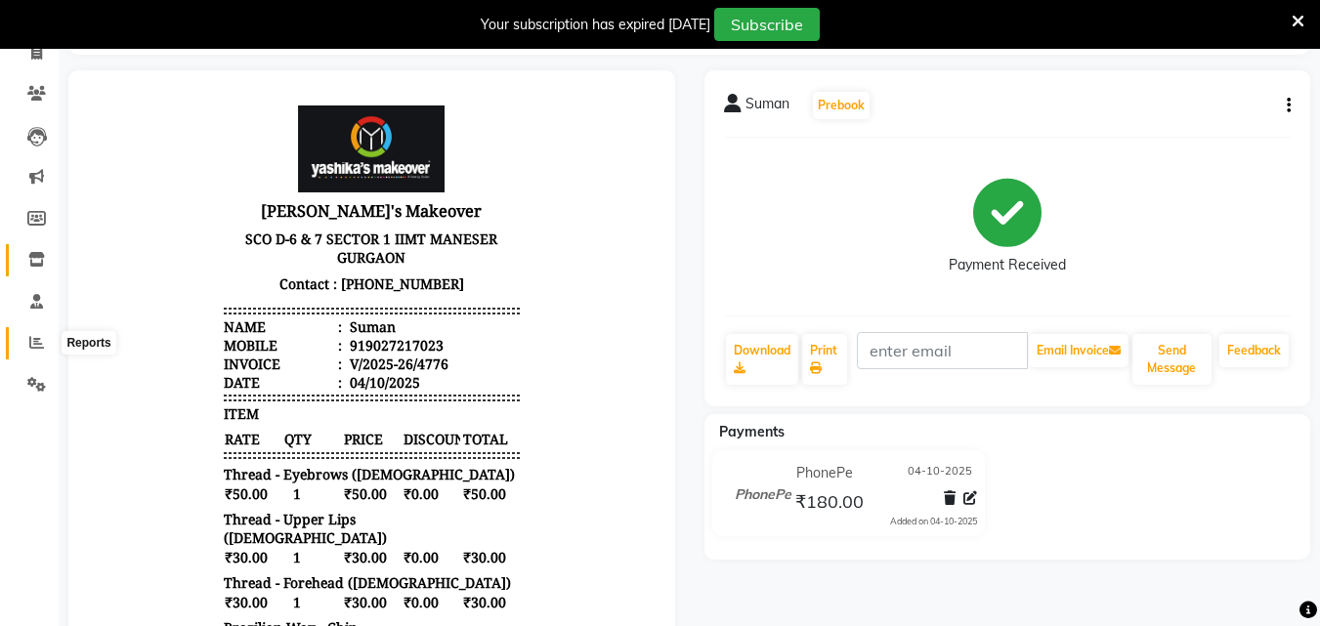
click at [33, 342] on icon at bounding box center [36, 342] width 15 height 15
click at [33, 267] on icon at bounding box center [36, 259] width 17 height 15
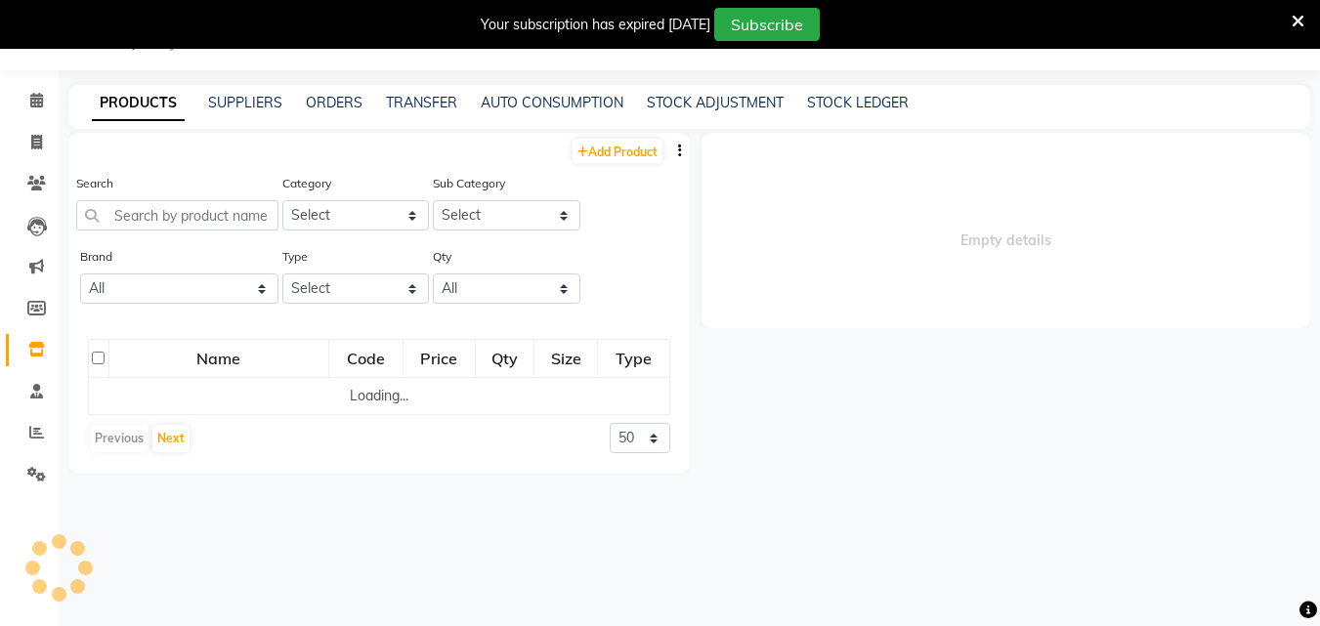
scroll to position [49, 0]
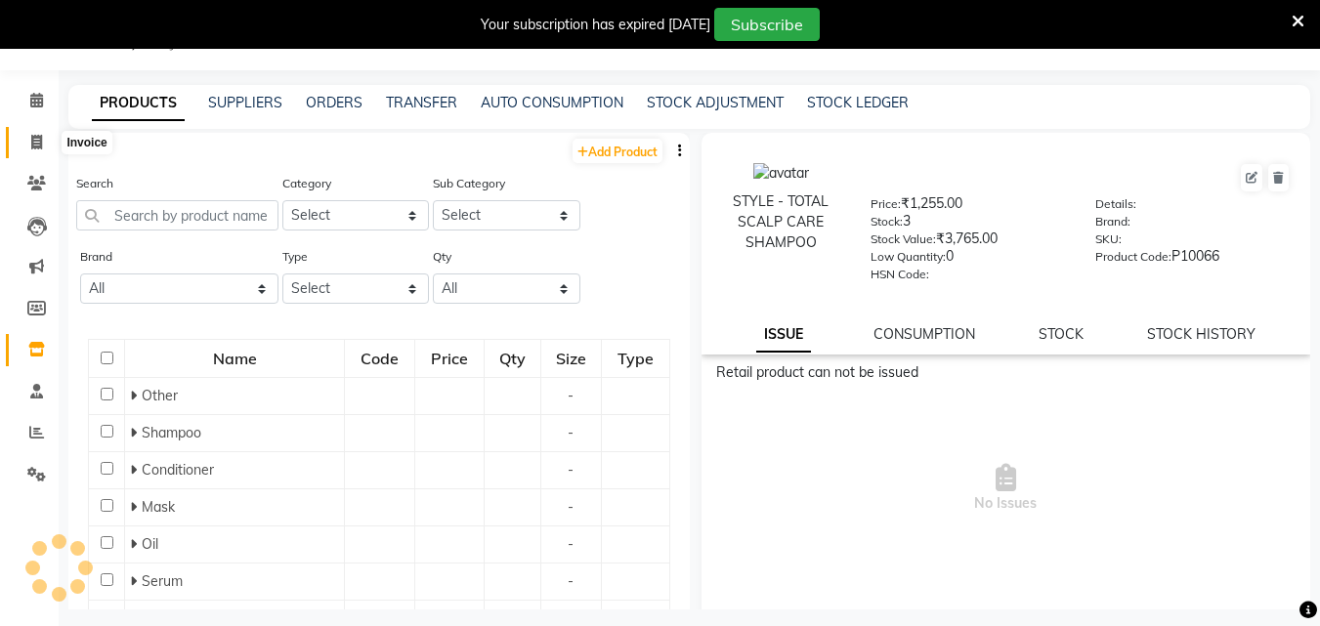
click at [33, 149] on icon at bounding box center [36, 142] width 11 height 15
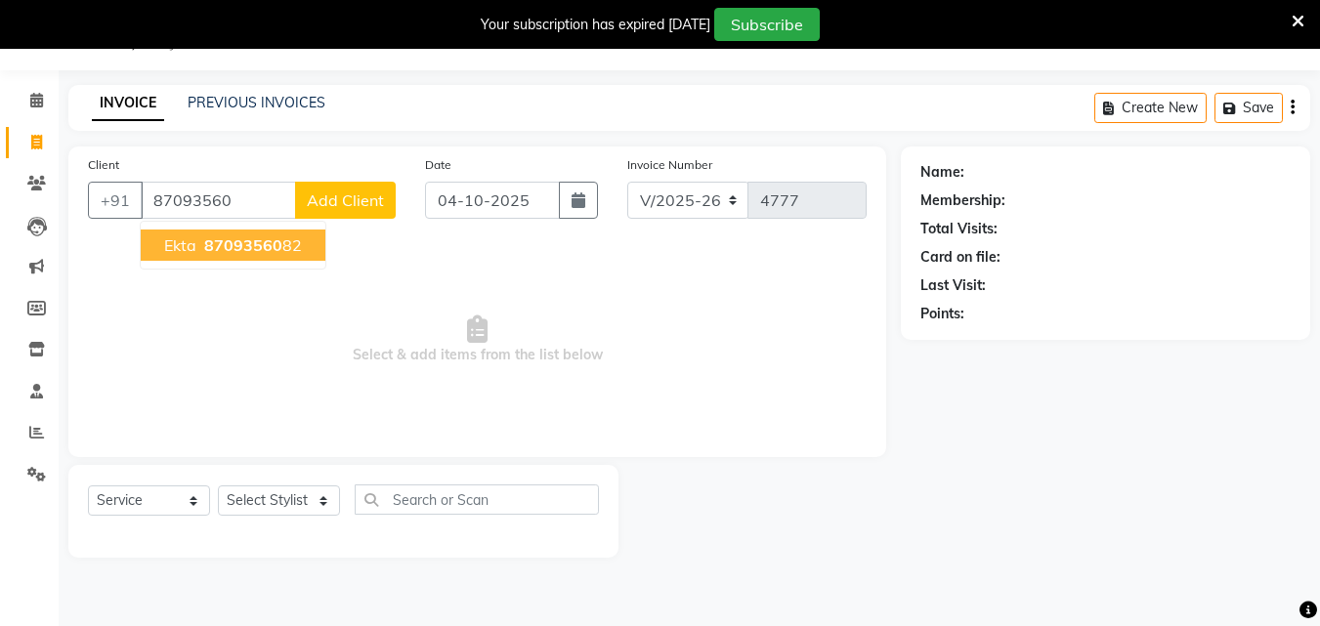
click at [192, 235] on button "[PERSON_NAME] 87093560 82" at bounding box center [233, 245] width 185 height 31
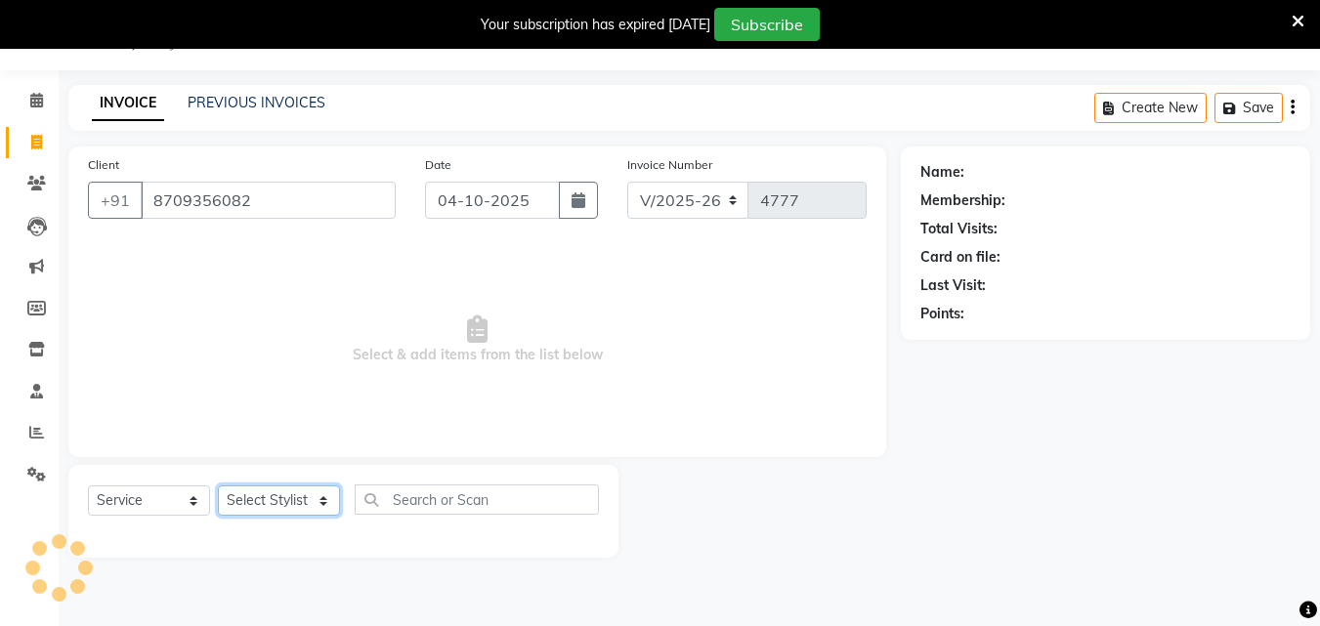
click at [277, 513] on select "Select Stylist Danish Shavej [PERSON_NAME] Krishna [PERSON_NAME] [PERSON_NAME] …" at bounding box center [279, 501] width 122 height 30
click at [281, 504] on select "Select Stylist Danish Shavej [PERSON_NAME] Krishna [PERSON_NAME] [PERSON_NAME] …" at bounding box center [279, 501] width 122 height 30
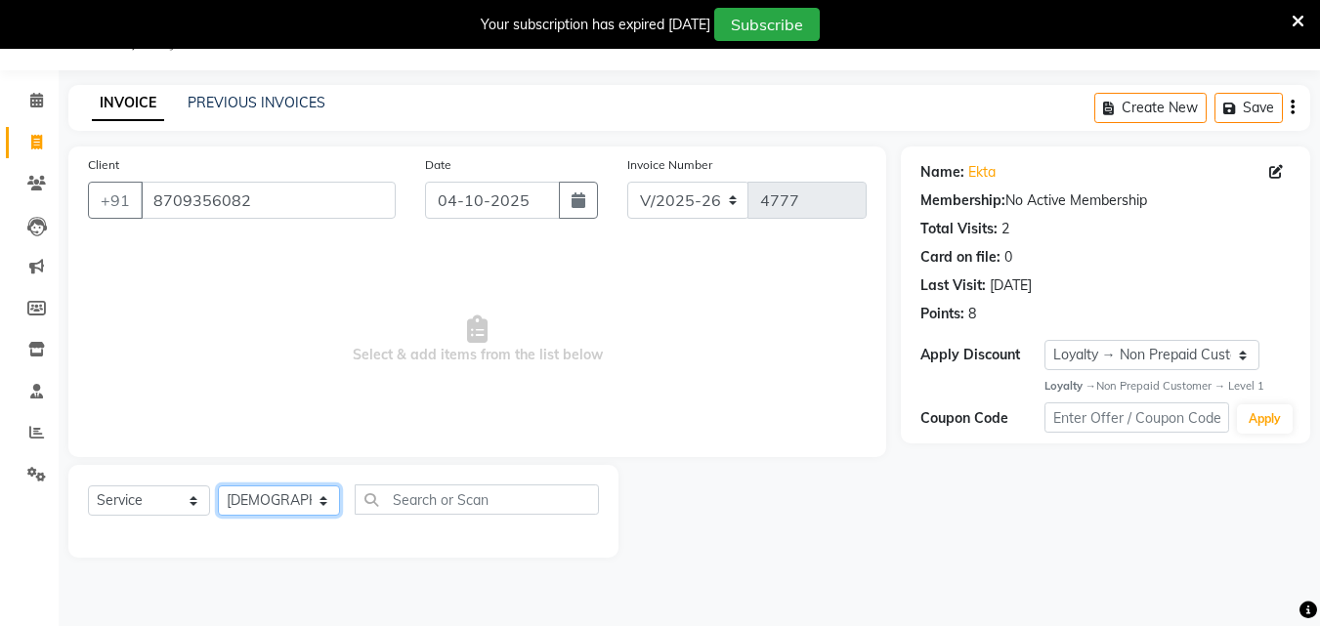
click at [218, 486] on select "Select Stylist Danish Shavej [PERSON_NAME] Krishna [PERSON_NAME] [PERSON_NAME] …" at bounding box center [279, 501] width 122 height 30
click at [240, 161] on div "Client [PHONE_NUMBER]" at bounding box center [241, 194] width 337 height 80
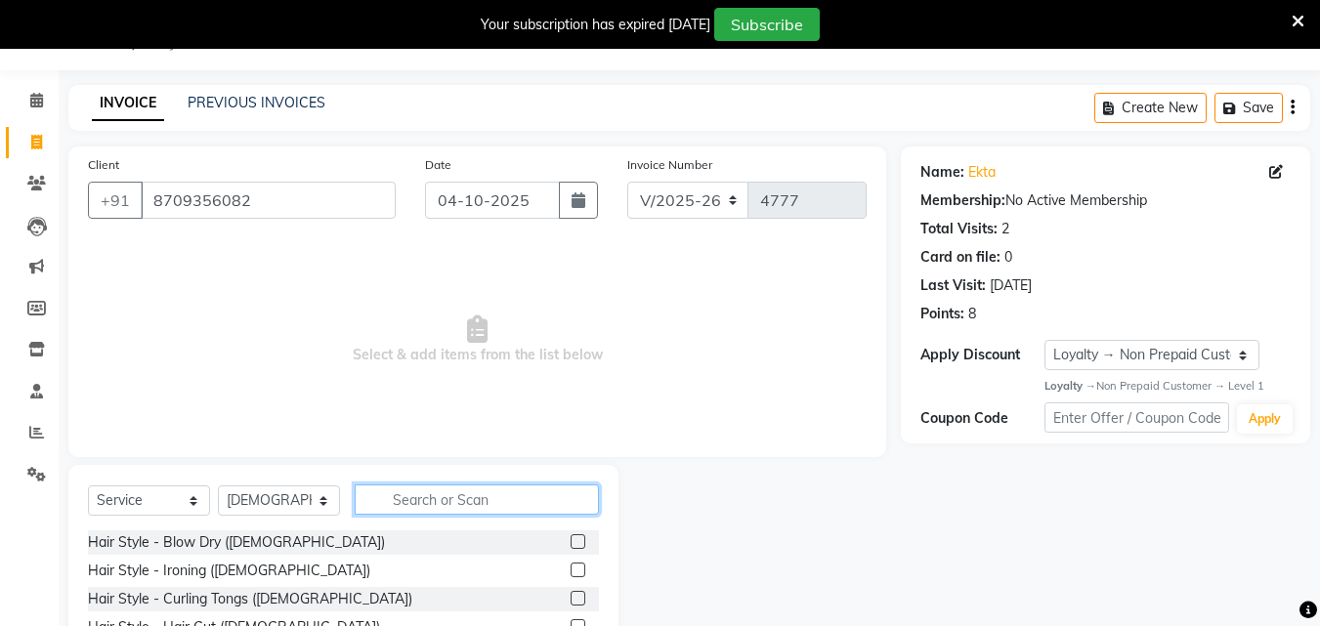
click at [460, 502] on input "text" at bounding box center [477, 500] width 244 height 30
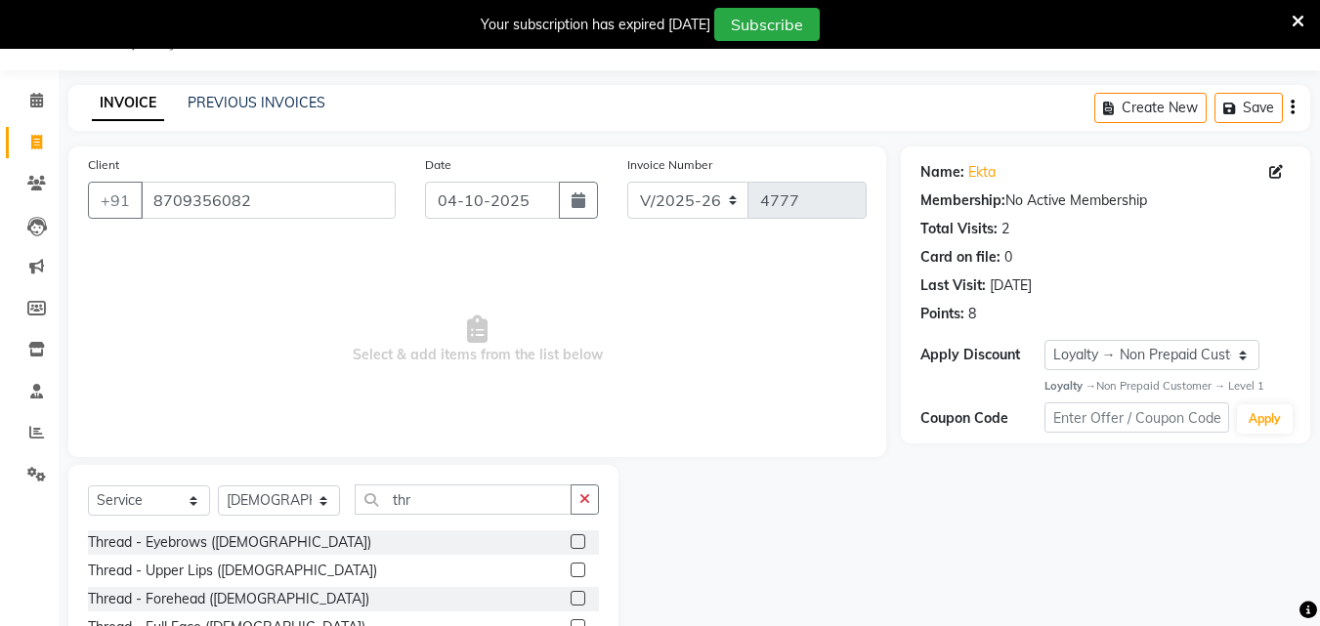
click at [571, 550] on div at bounding box center [577, 544] width 13 height 21
click at [571, 568] on label at bounding box center [578, 570] width 15 height 15
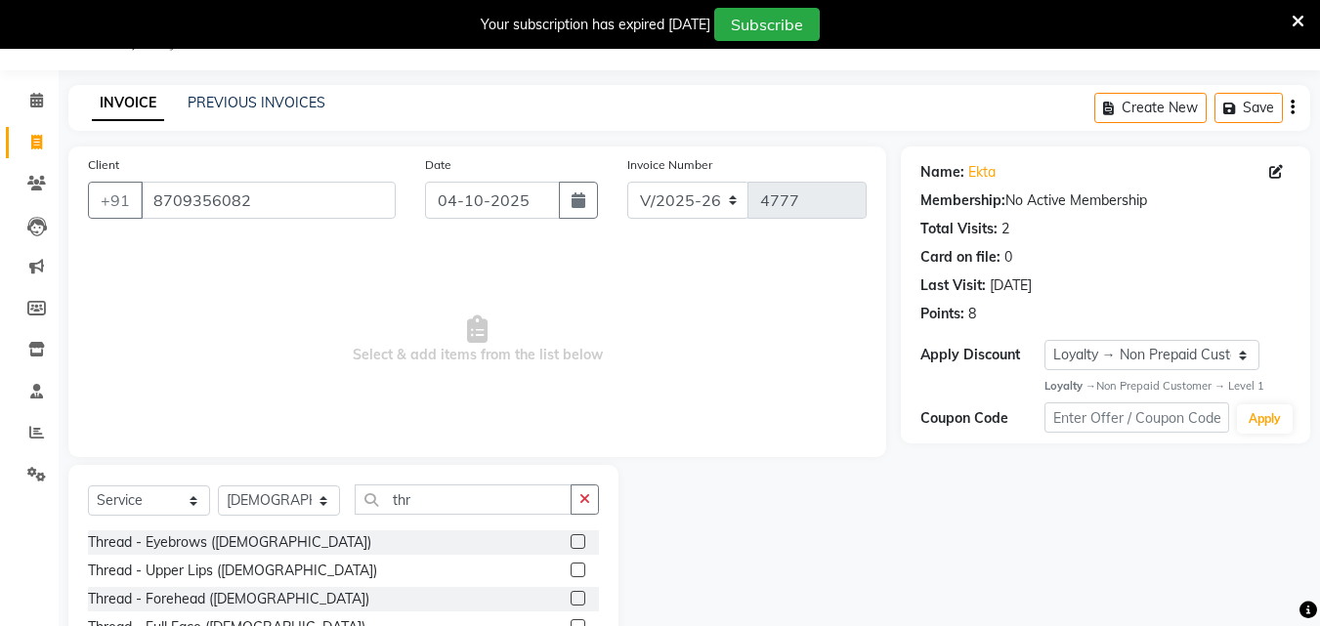
click at [571, 568] on input "checkbox" at bounding box center [577, 571] width 13 height 13
click at [571, 568] on label at bounding box center [578, 570] width 15 height 15
click at [571, 568] on input "checkbox" at bounding box center [577, 571] width 13 height 13
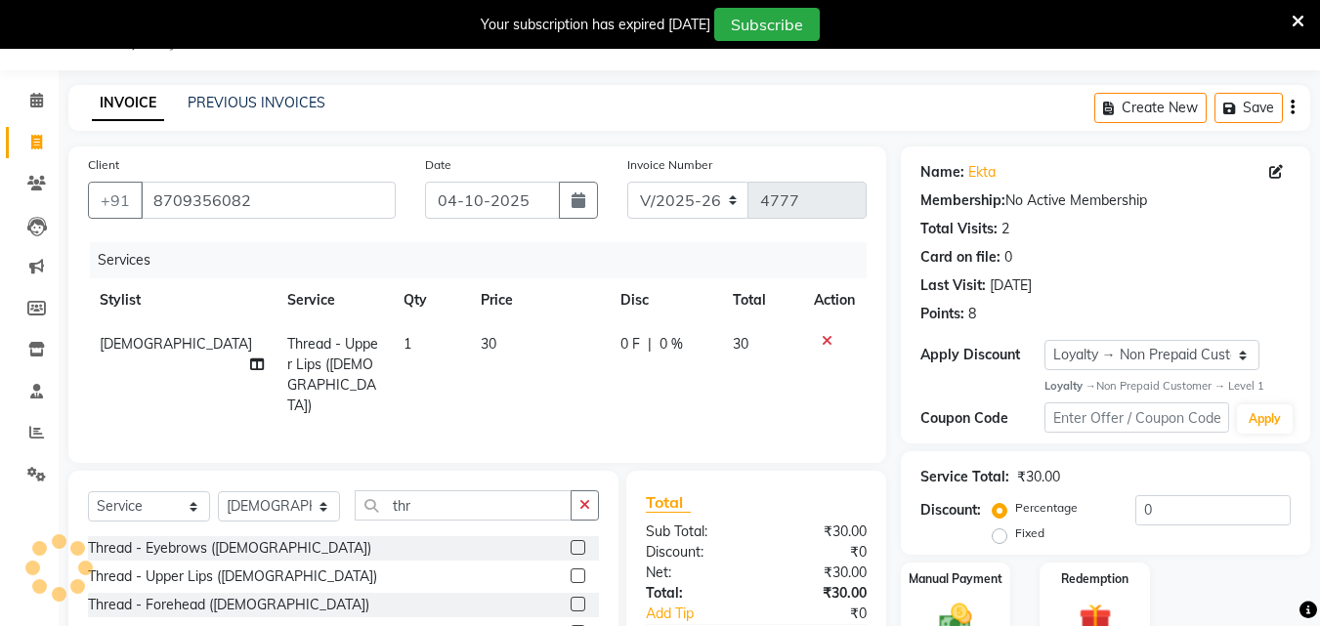
click at [571, 540] on label at bounding box center [578, 547] width 15 height 15
click at [571, 542] on input "checkbox" at bounding box center [577, 548] width 13 height 13
click at [568, 521] on input "thr" at bounding box center [463, 506] width 217 height 30
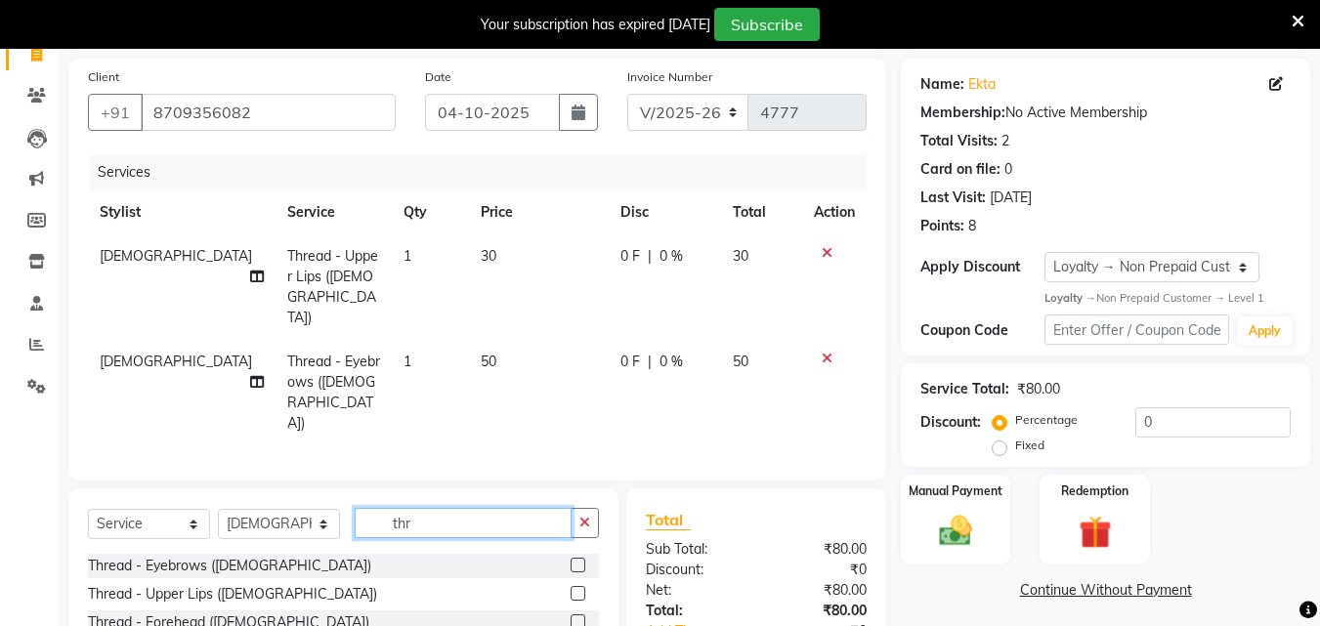
scroll to position [175, 0]
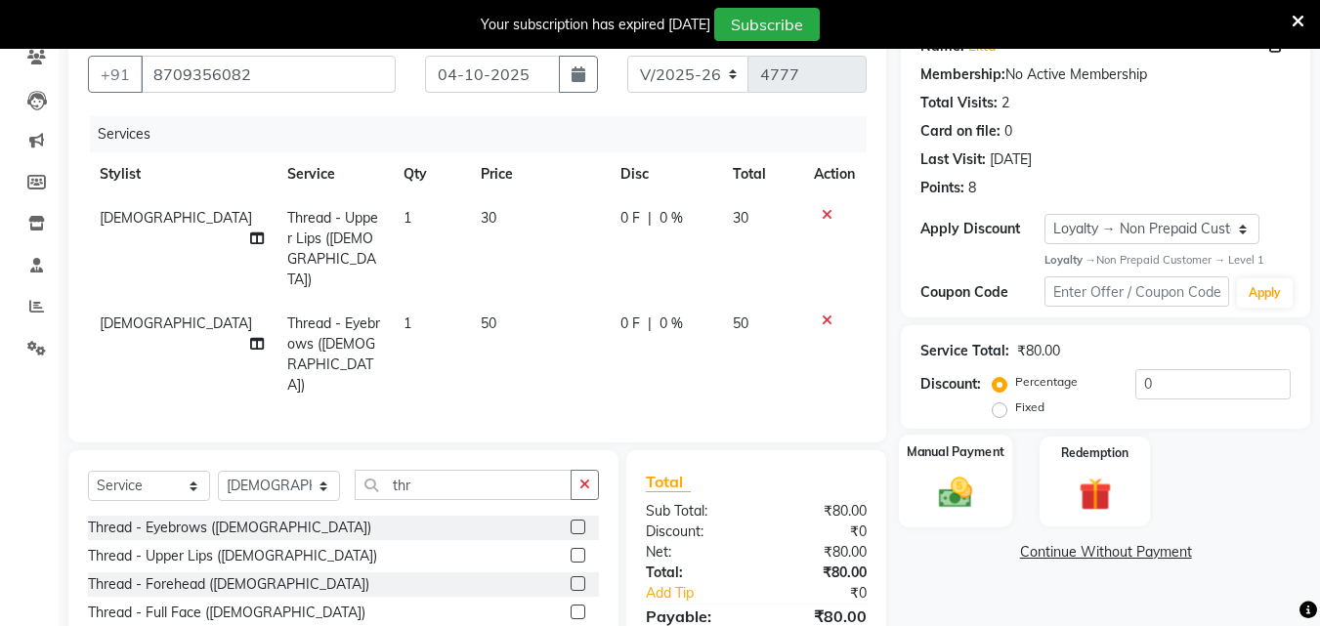
click at [967, 504] on img at bounding box center [955, 493] width 55 height 39
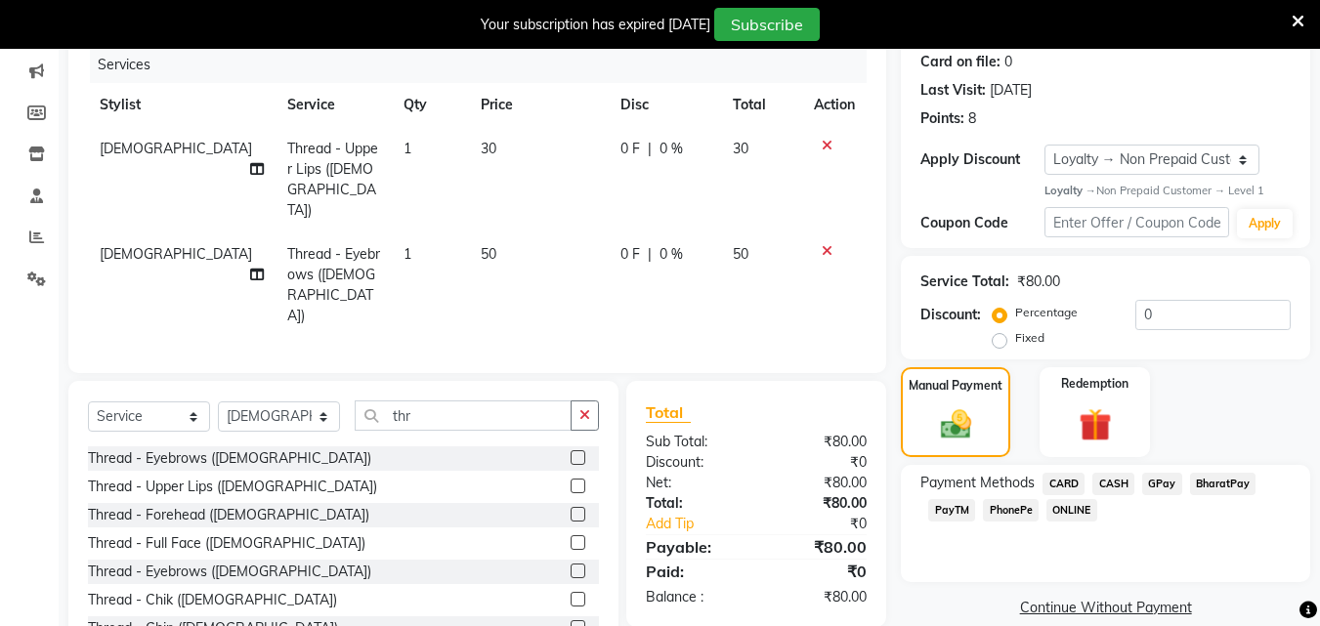
scroll to position [270, 0]
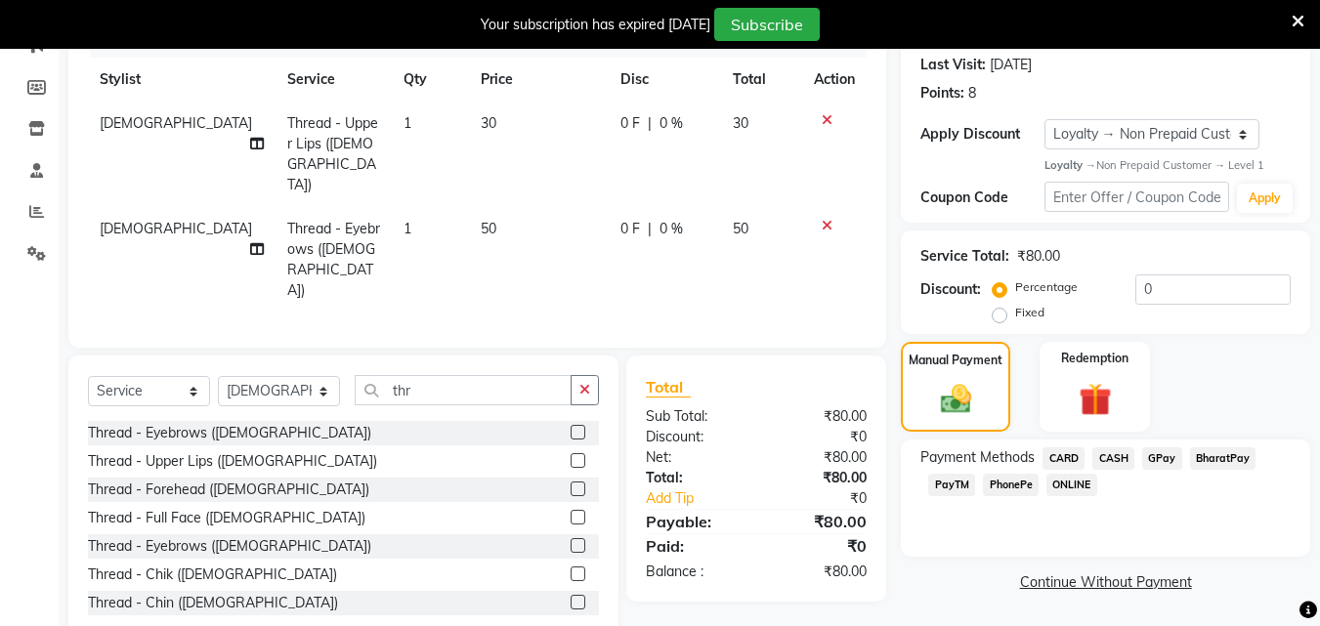
click at [1015, 487] on span "PhonePe" at bounding box center [1011, 485] width 56 height 22
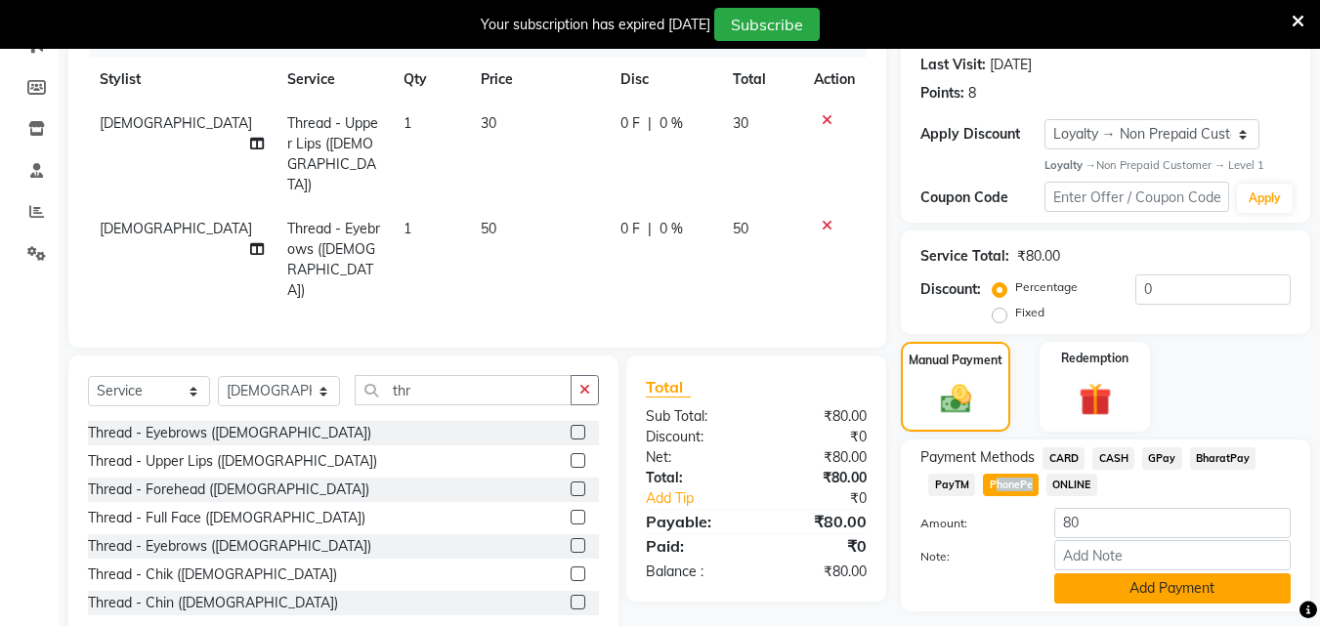
click at [1110, 589] on button "Add Payment" at bounding box center [1172, 589] width 236 height 30
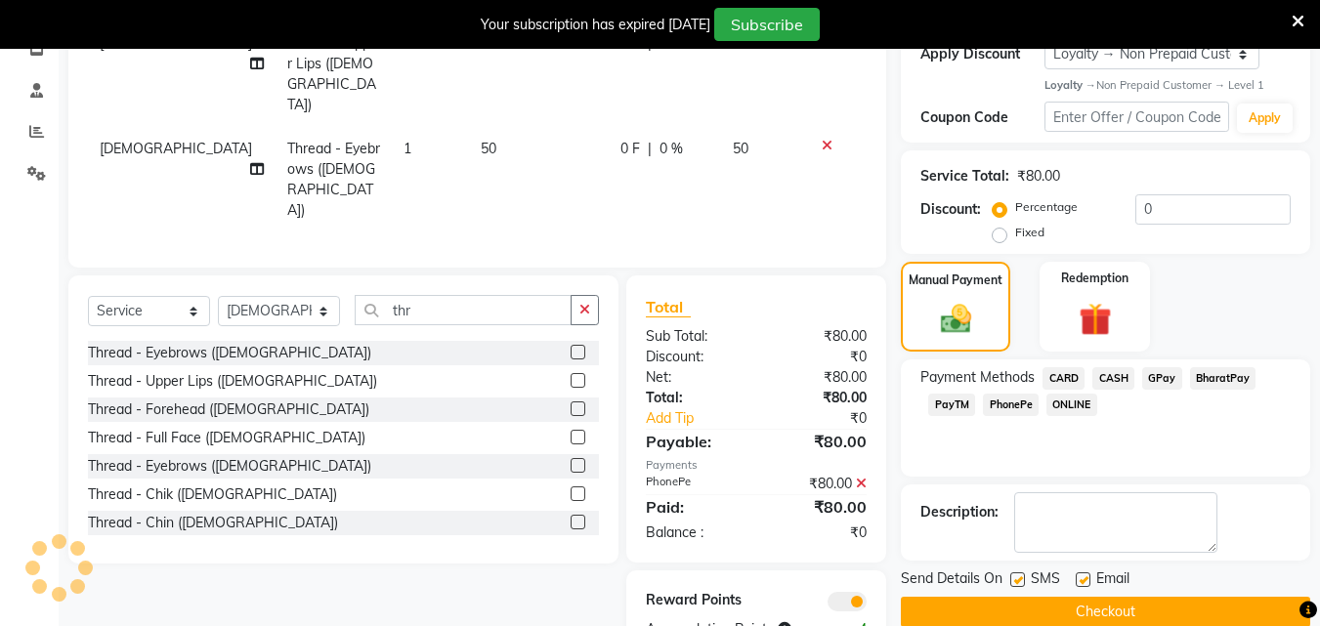
scroll to position [380, 0]
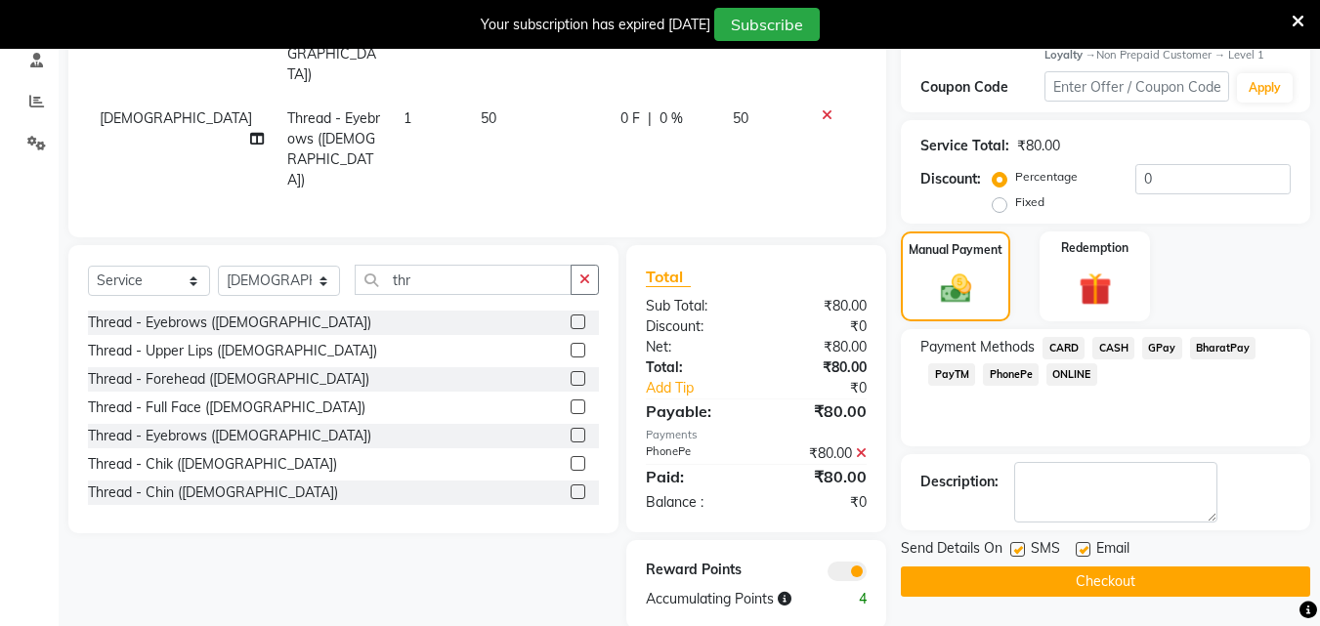
click at [1007, 543] on div "Send Details On SMS Email" at bounding box center [1105, 550] width 409 height 24
click at [1023, 546] on label at bounding box center [1017, 549] width 15 height 15
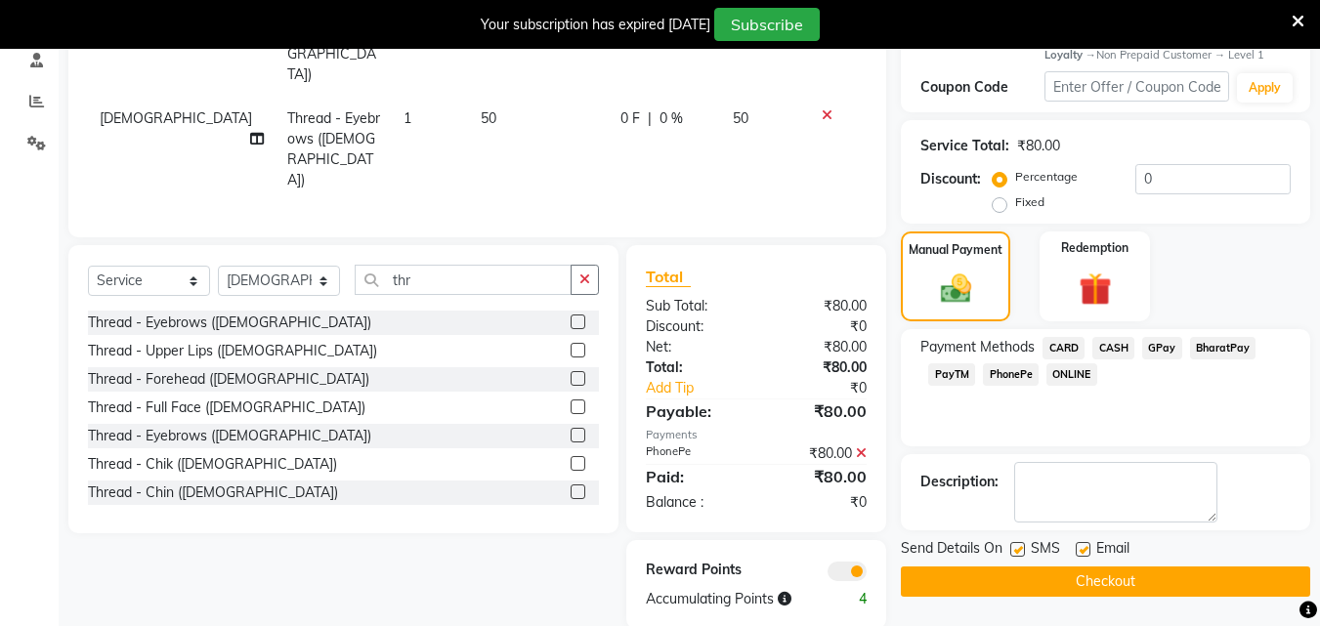
click at [1023, 546] on input "checkbox" at bounding box center [1016, 550] width 13 height 13
click at [1023, 546] on label at bounding box center [1017, 549] width 15 height 15
click at [1023, 546] on input "checkbox" at bounding box center [1016, 550] width 13 height 13
click at [1023, 553] on label at bounding box center [1017, 549] width 15 height 15
click at [1023, 553] on input "checkbox" at bounding box center [1016, 550] width 13 height 13
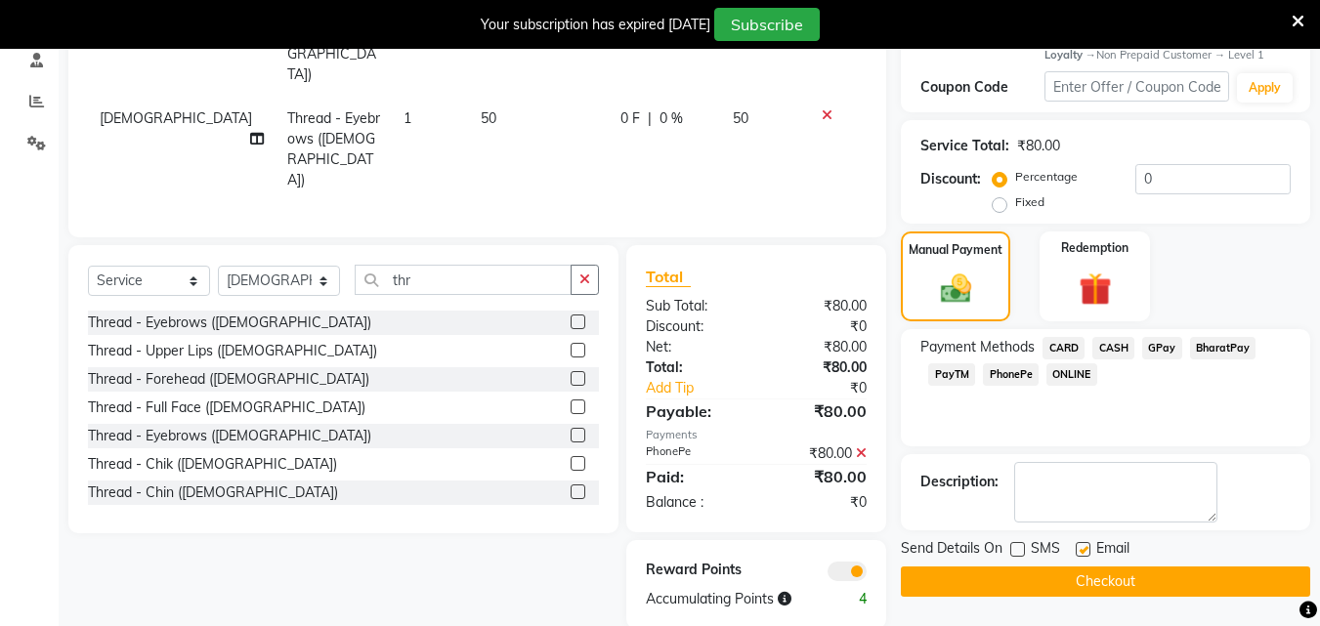
click at [1089, 550] on label at bounding box center [1083, 549] width 15 height 15
click at [1089, 550] on input "checkbox" at bounding box center [1082, 550] width 13 height 13
click at [1085, 598] on main "INVOICE PREVIOUS INVOICES Create New Save Client [PHONE_NUMBER] Date [DATE] Inv…" at bounding box center [689, 206] width 1261 height 905
click at [1085, 583] on button "Checkout" at bounding box center [1105, 582] width 409 height 30
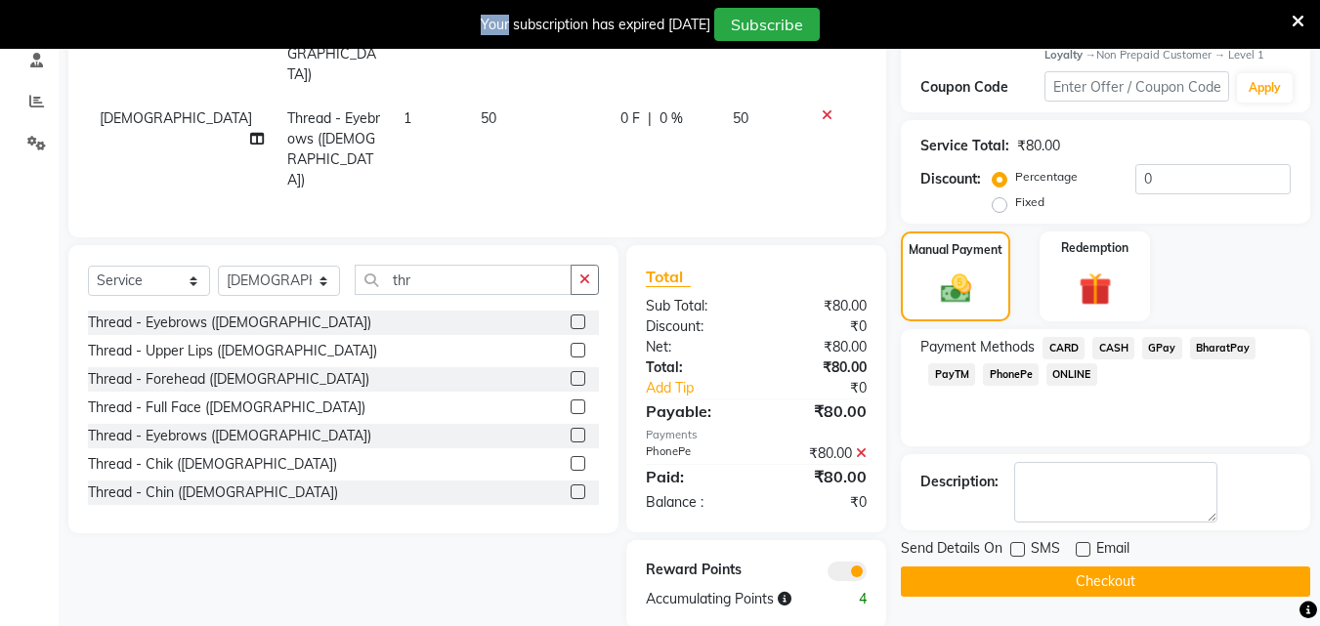
click at [1085, 583] on div "Checkout" at bounding box center [1105, 582] width 409 height 30
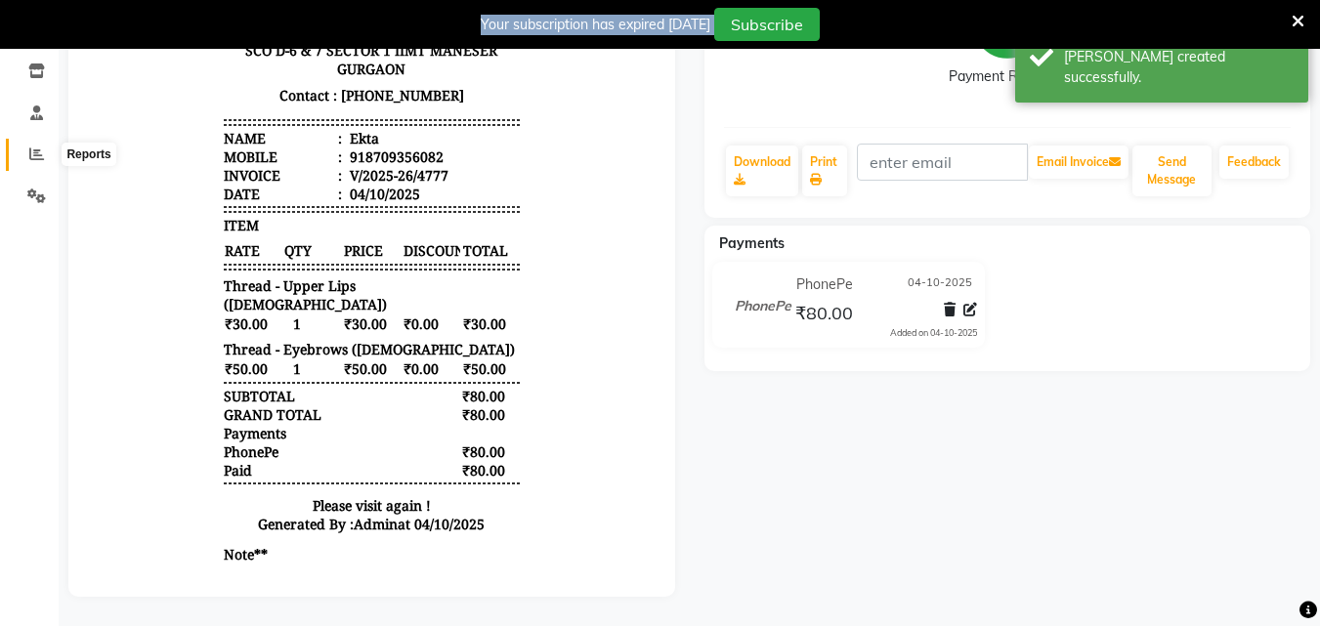
click at [31, 147] on icon at bounding box center [36, 154] width 15 height 15
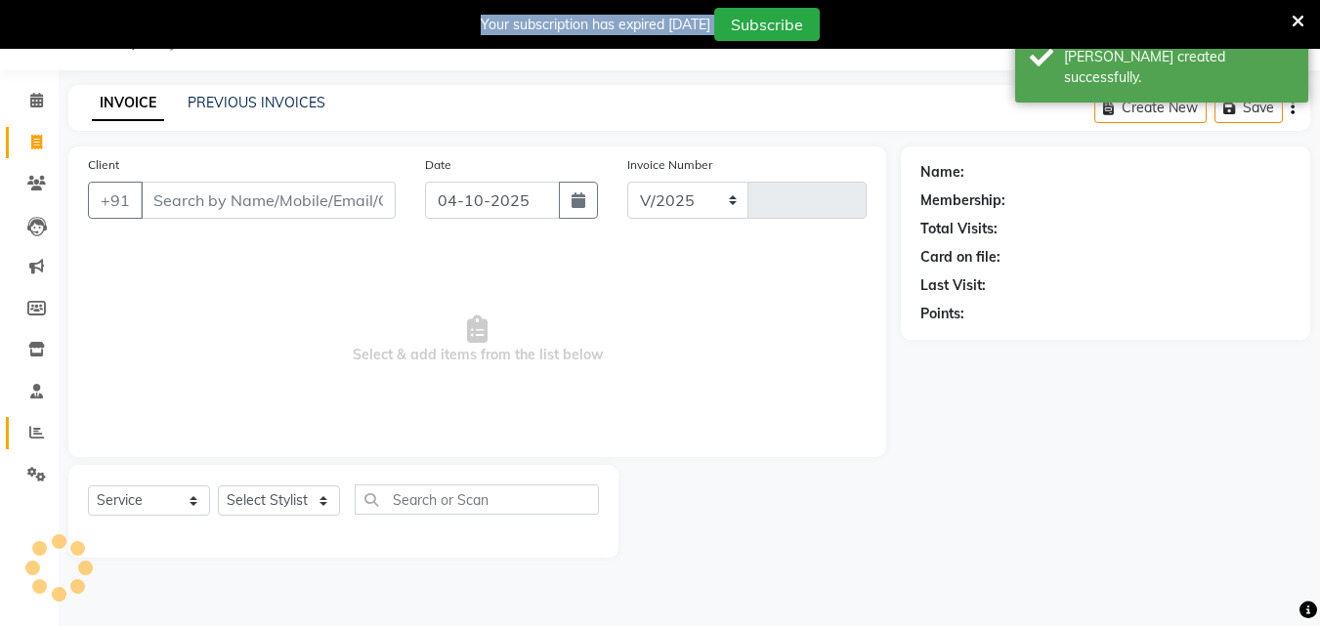
scroll to position [49, 0]
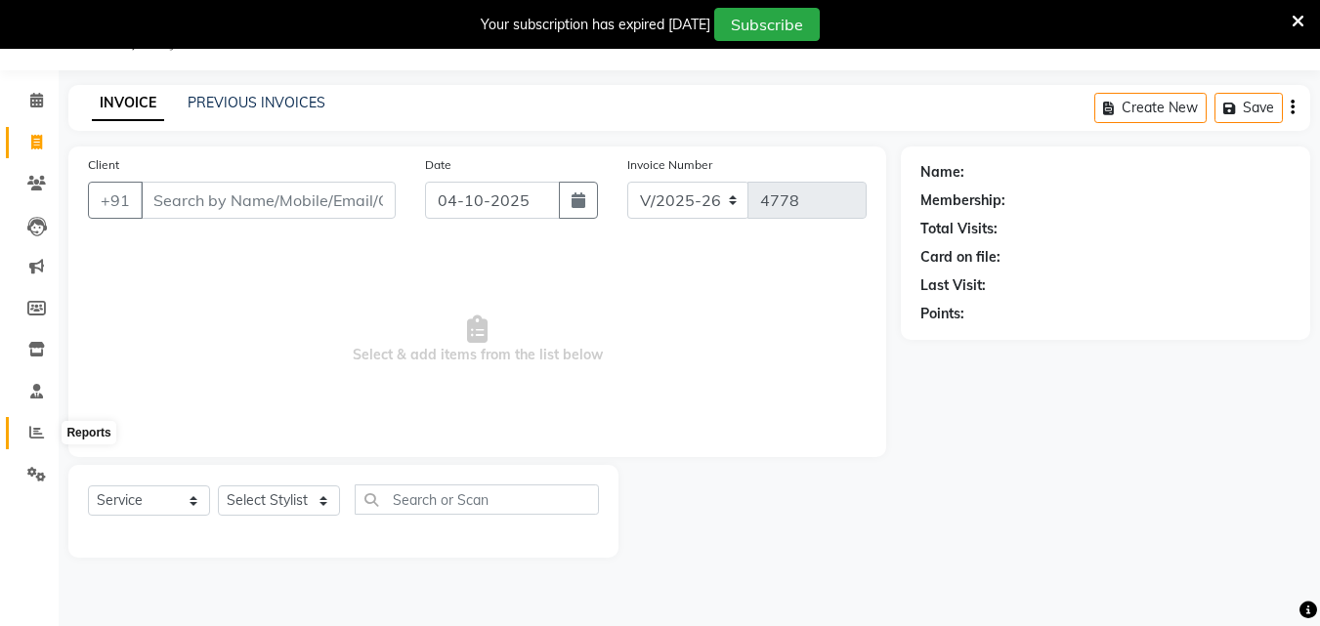
click at [37, 432] on icon at bounding box center [36, 432] width 15 height 15
drag, startPoint x: 37, startPoint y: 432, endPoint x: 48, endPoint y: 429, distance: 11.1
click at [37, 432] on icon at bounding box center [36, 432] width 15 height 15
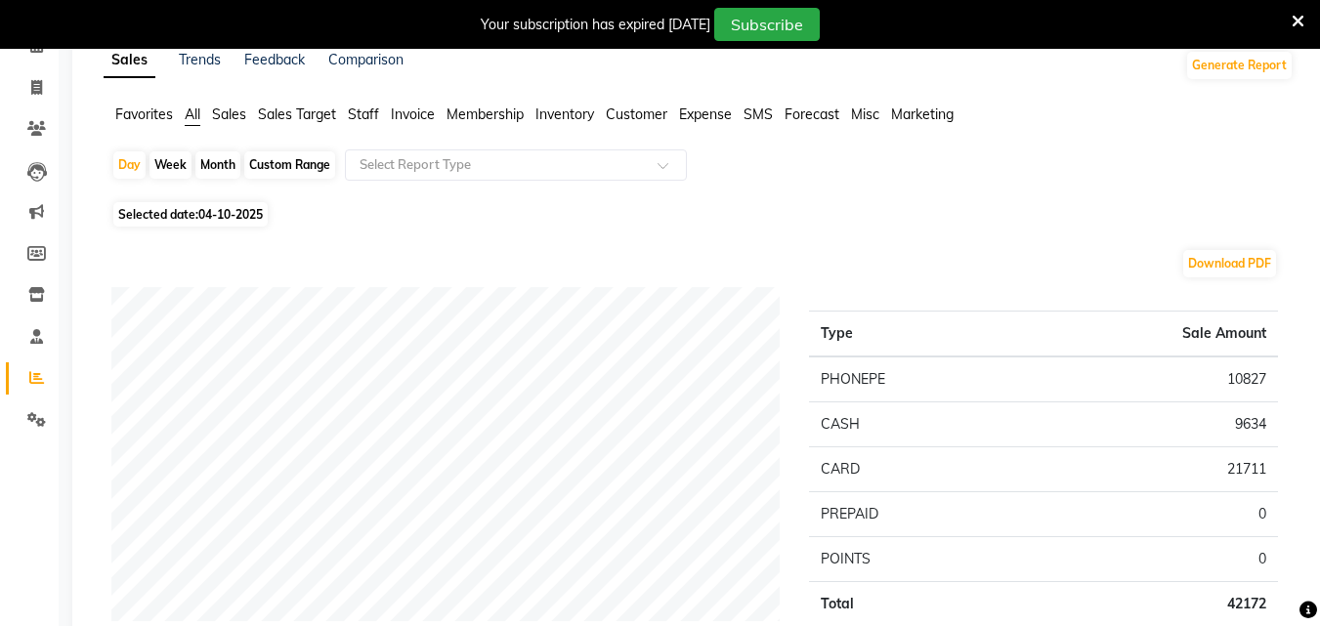
scroll to position [43, 0]
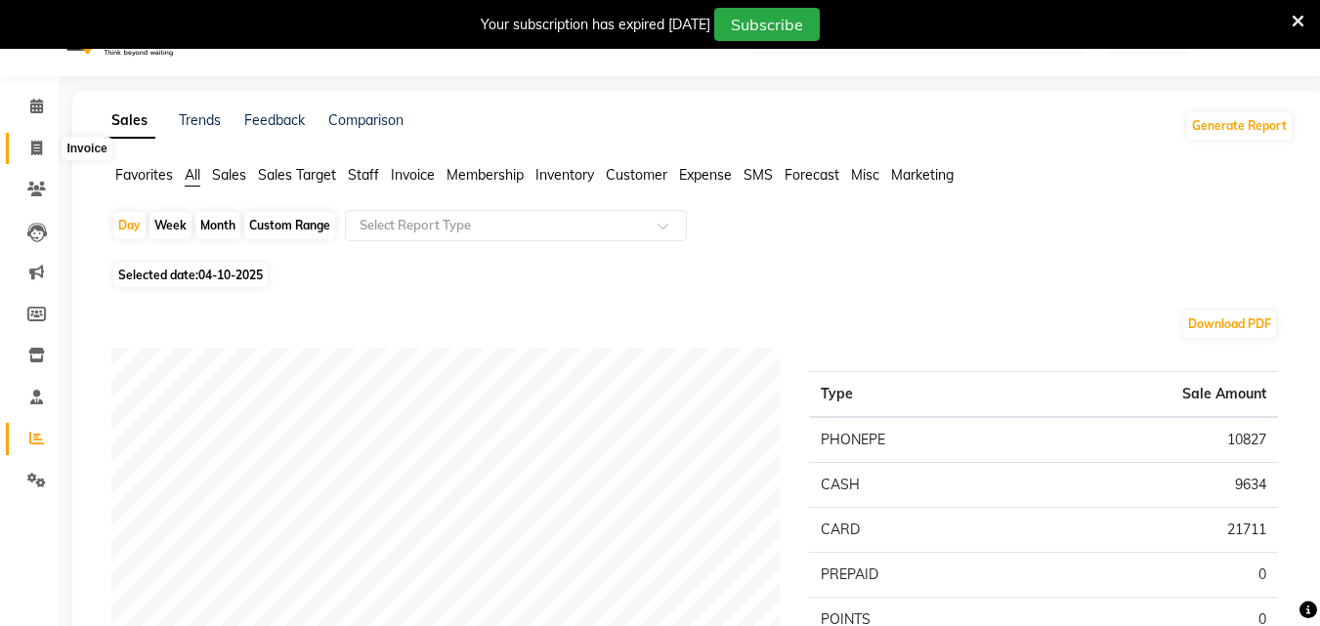
click at [40, 142] on icon at bounding box center [36, 148] width 11 height 15
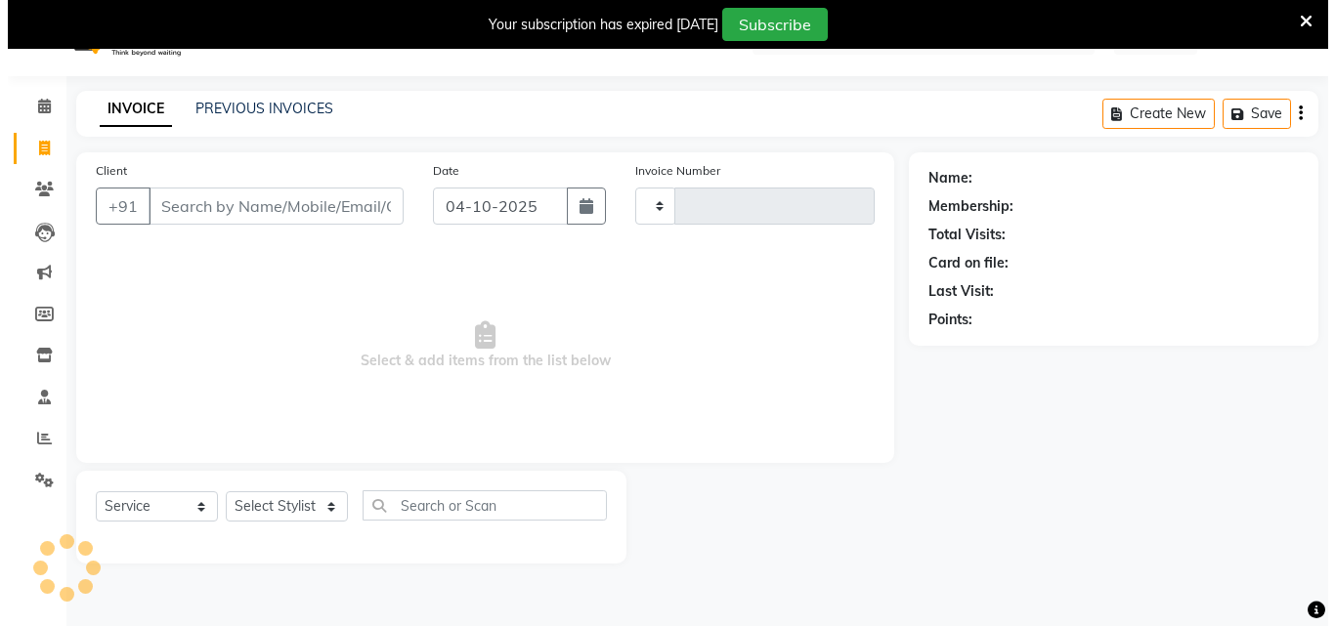
scroll to position [49, 0]
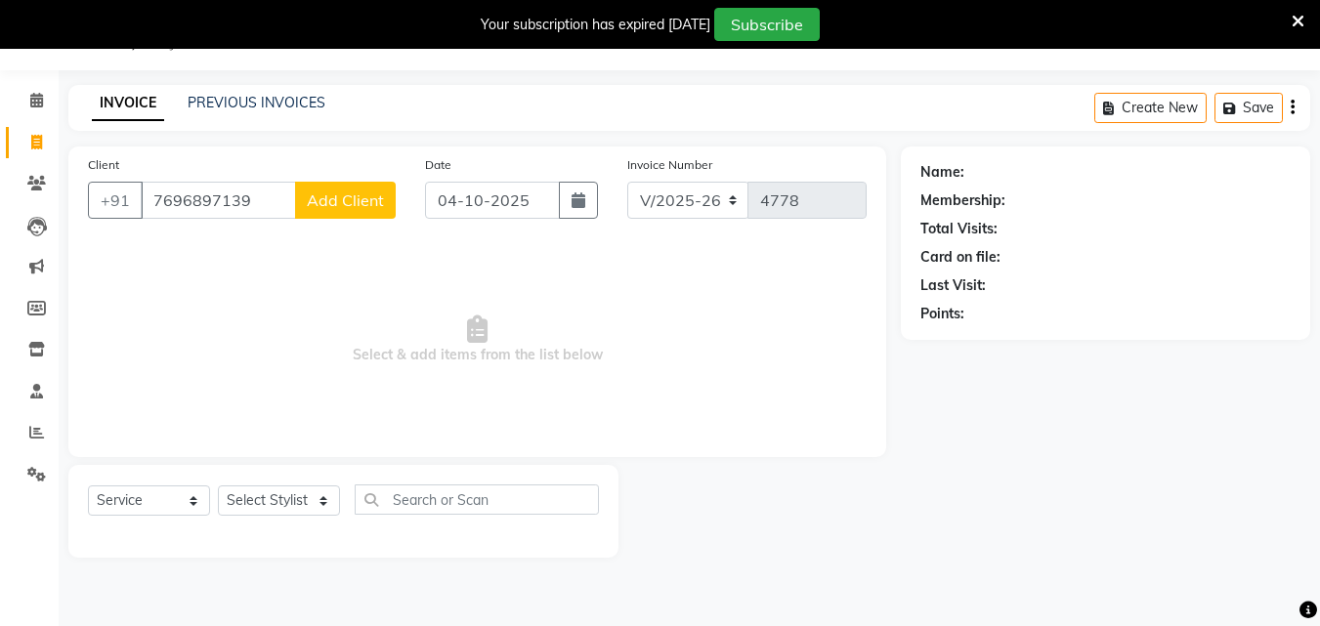
click at [316, 210] on button "Add Client" at bounding box center [345, 200] width 101 height 37
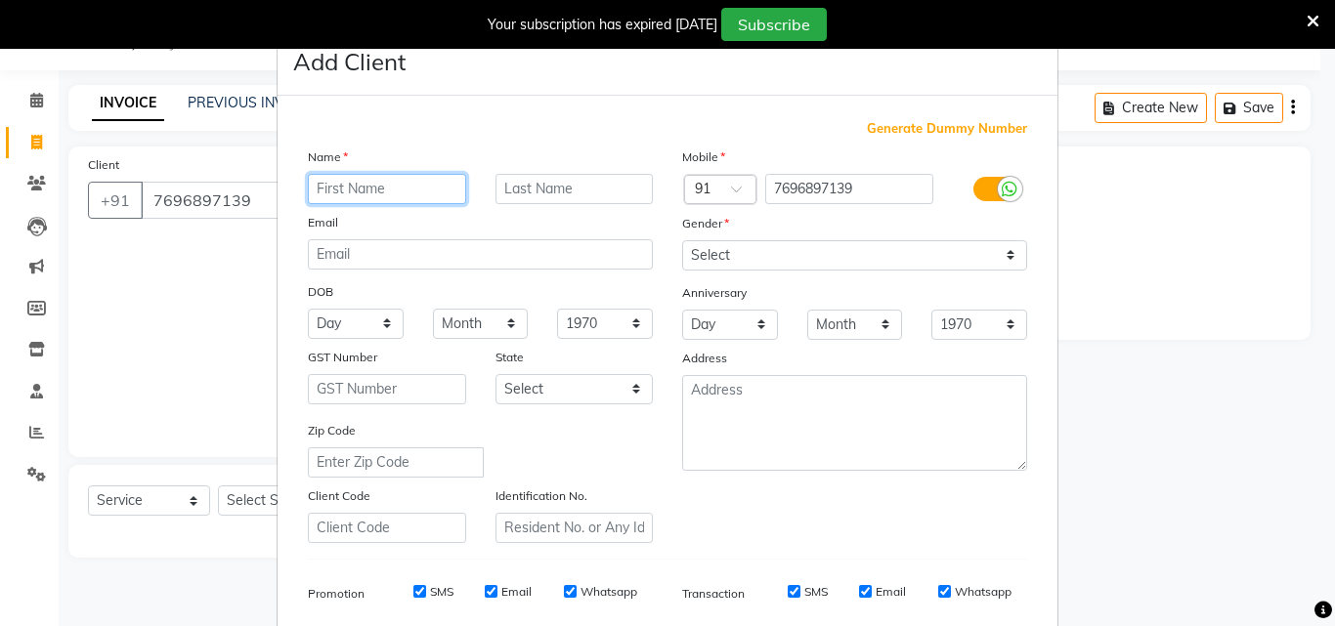
click at [339, 187] on input "text" at bounding box center [387, 189] width 158 height 30
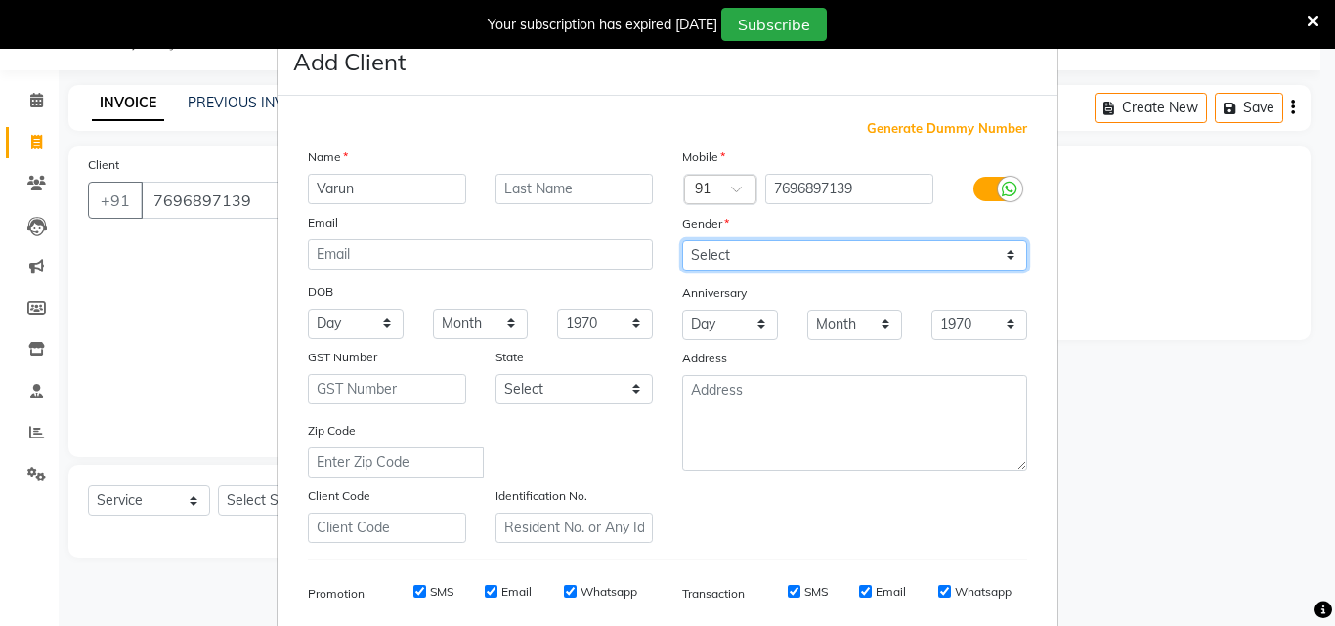
click at [807, 255] on select "Select [DEMOGRAPHIC_DATA] [DEMOGRAPHIC_DATA] Other Prefer Not To Say" at bounding box center [854, 255] width 345 height 30
click at [866, 266] on select "Select [DEMOGRAPHIC_DATA] [DEMOGRAPHIC_DATA] Other Prefer Not To Say" at bounding box center [854, 255] width 345 height 30
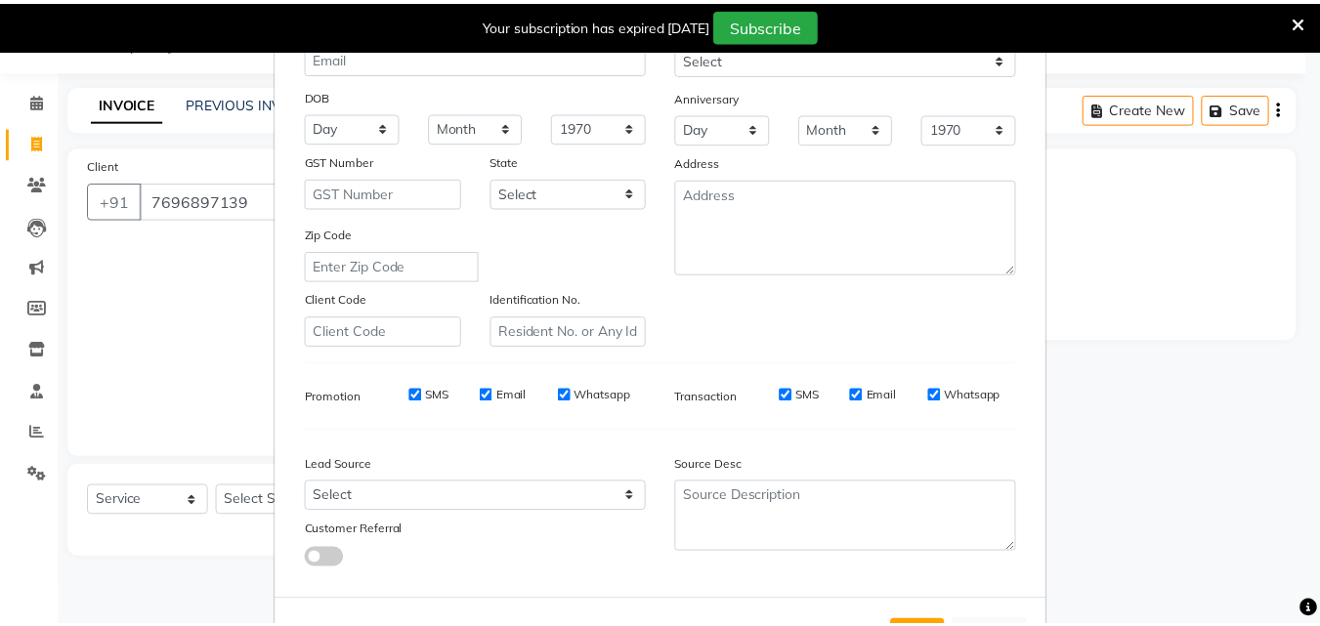
scroll to position [276, 0]
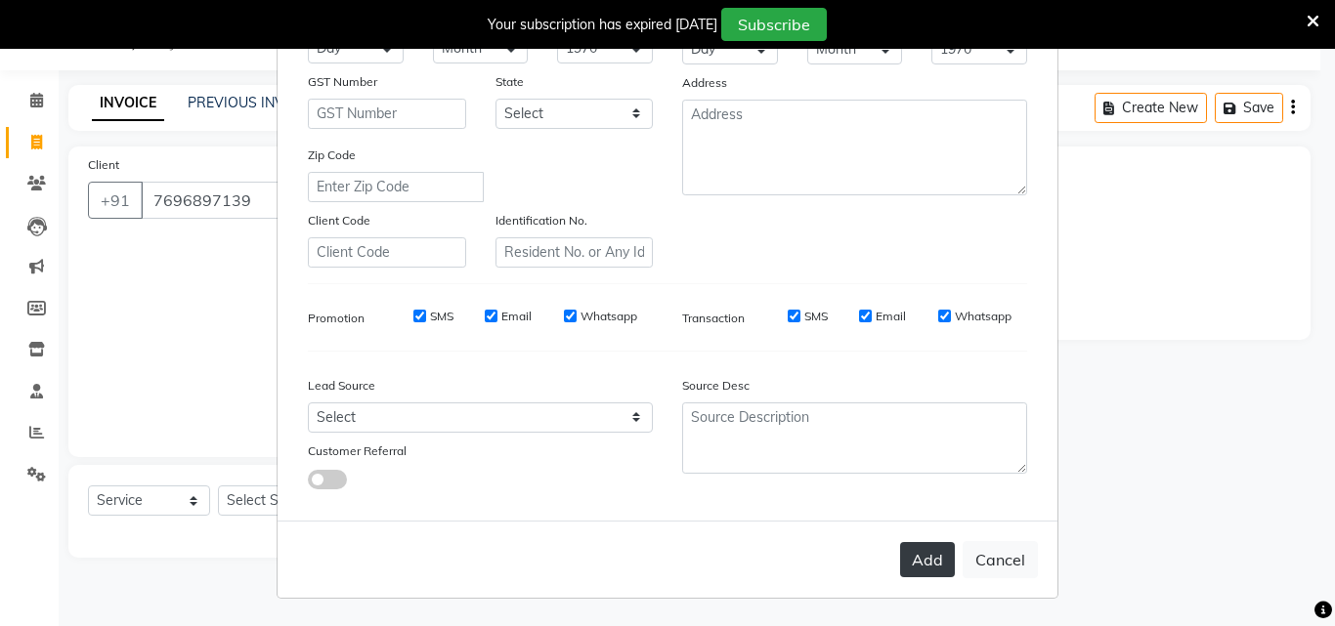
click at [920, 562] on button "Add" at bounding box center [927, 559] width 55 height 35
click at [920, 562] on div "Add Cancel" at bounding box center [667, 559] width 780 height 77
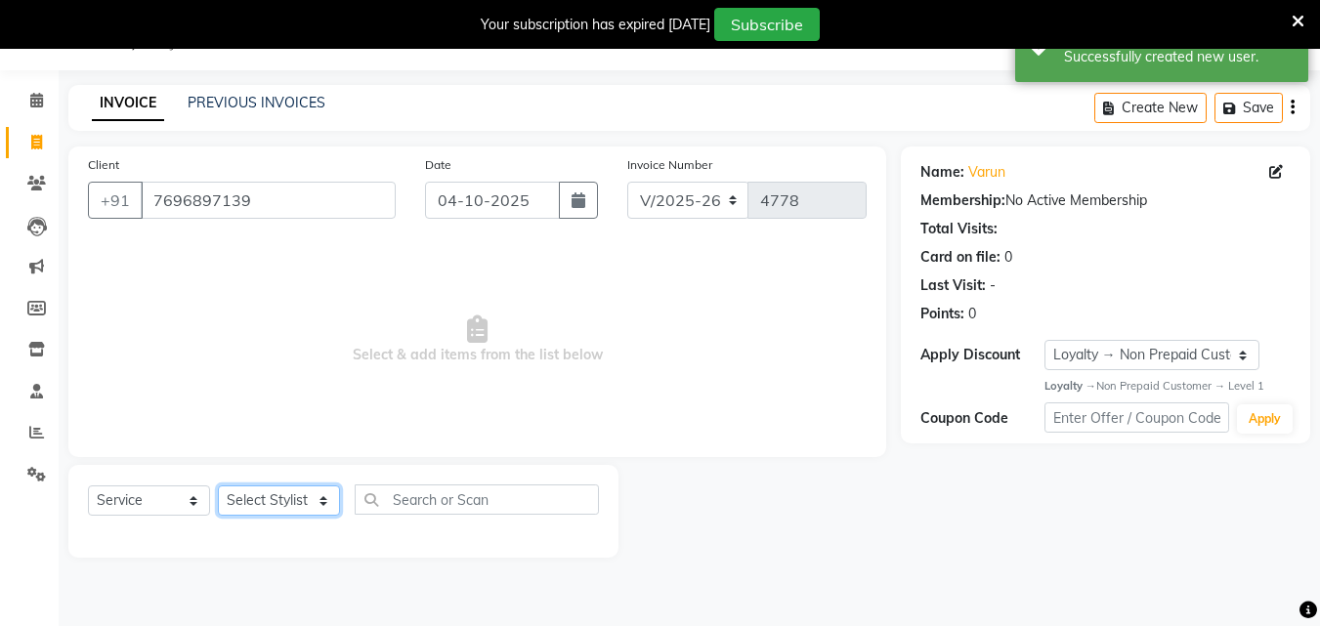
click at [245, 498] on select "Select Stylist Danish Shavej [PERSON_NAME] Krishna [PERSON_NAME] [PERSON_NAME] …" at bounding box center [279, 501] width 122 height 30
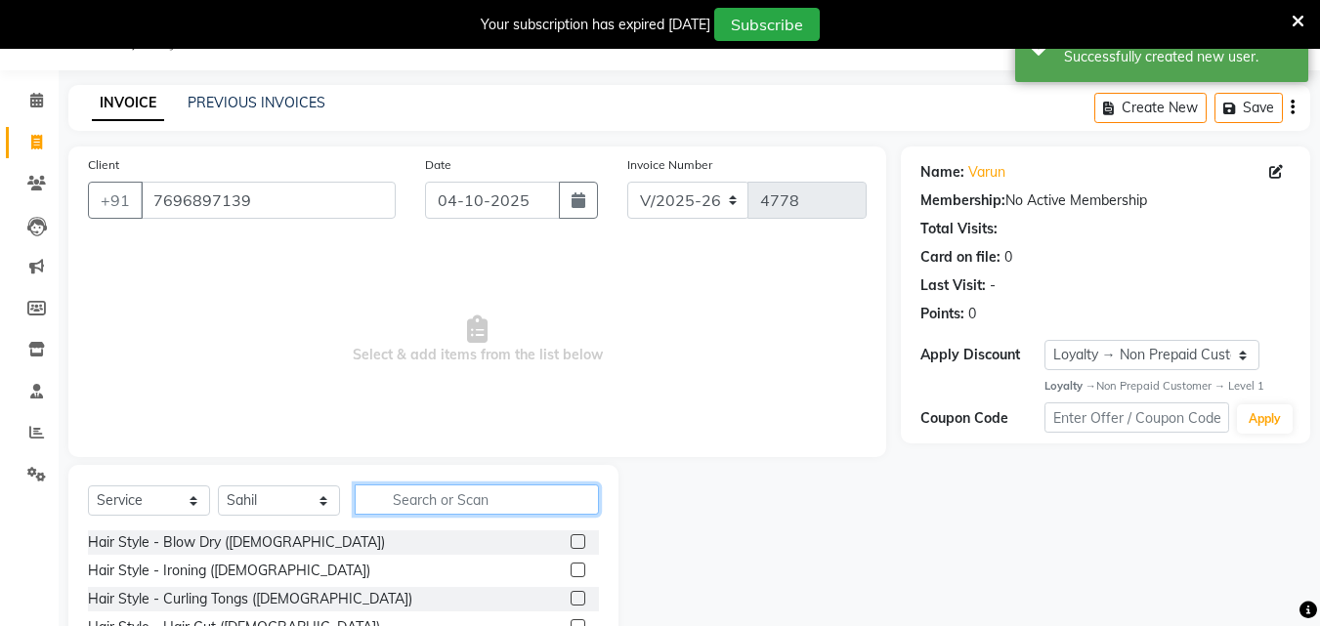
click at [431, 499] on input "text" at bounding box center [477, 500] width 244 height 30
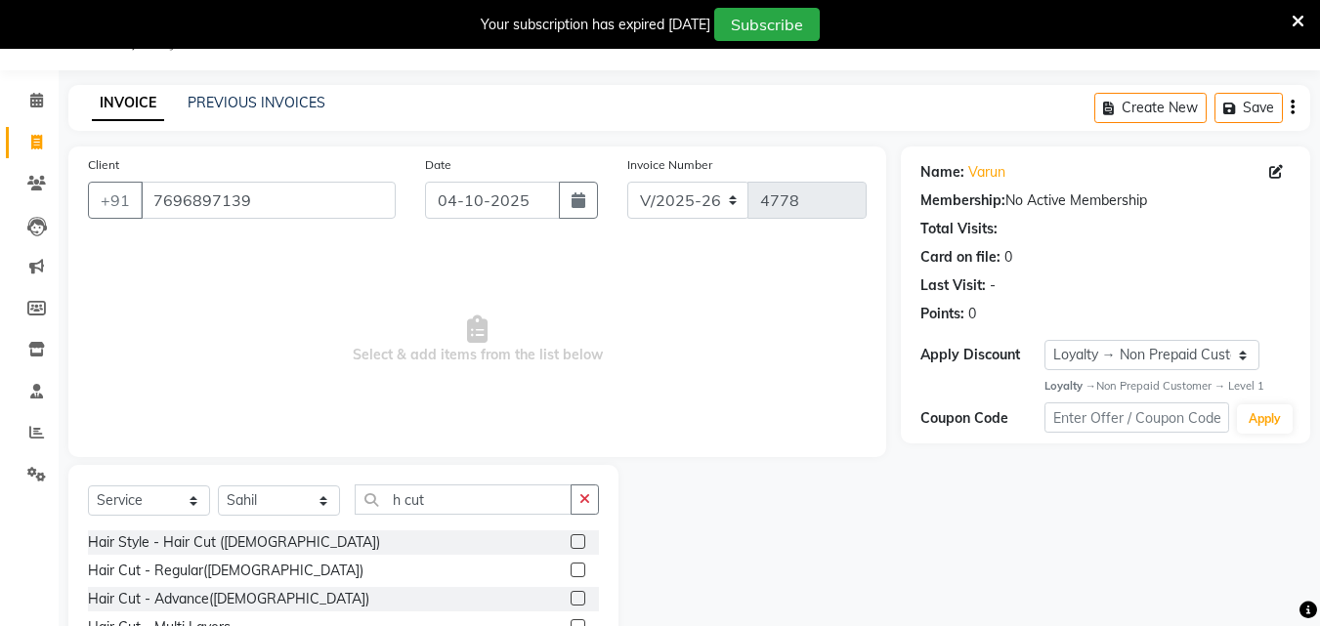
click at [571, 566] on label at bounding box center [578, 570] width 15 height 15
click at [571, 566] on input "checkbox" at bounding box center [577, 571] width 13 height 13
click at [571, 566] on label at bounding box center [578, 570] width 15 height 15
click at [571, 566] on input "checkbox" at bounding box center [577, 571] width 13 height 13
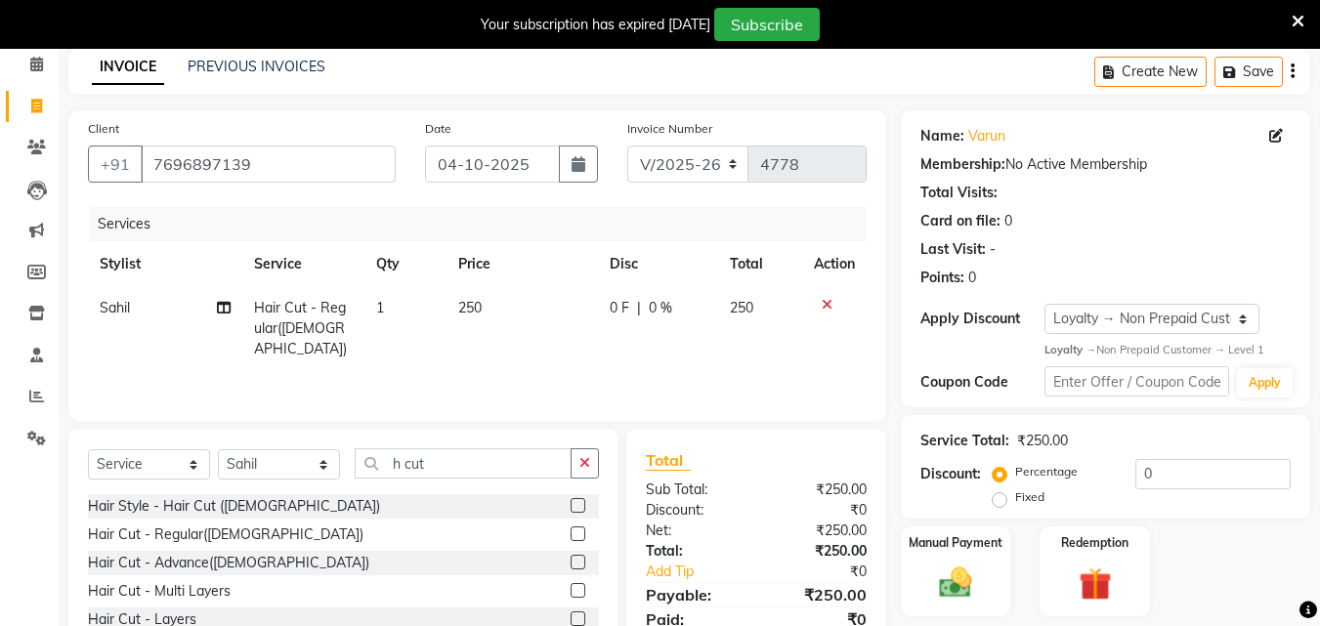
scroll to position [136, 0]
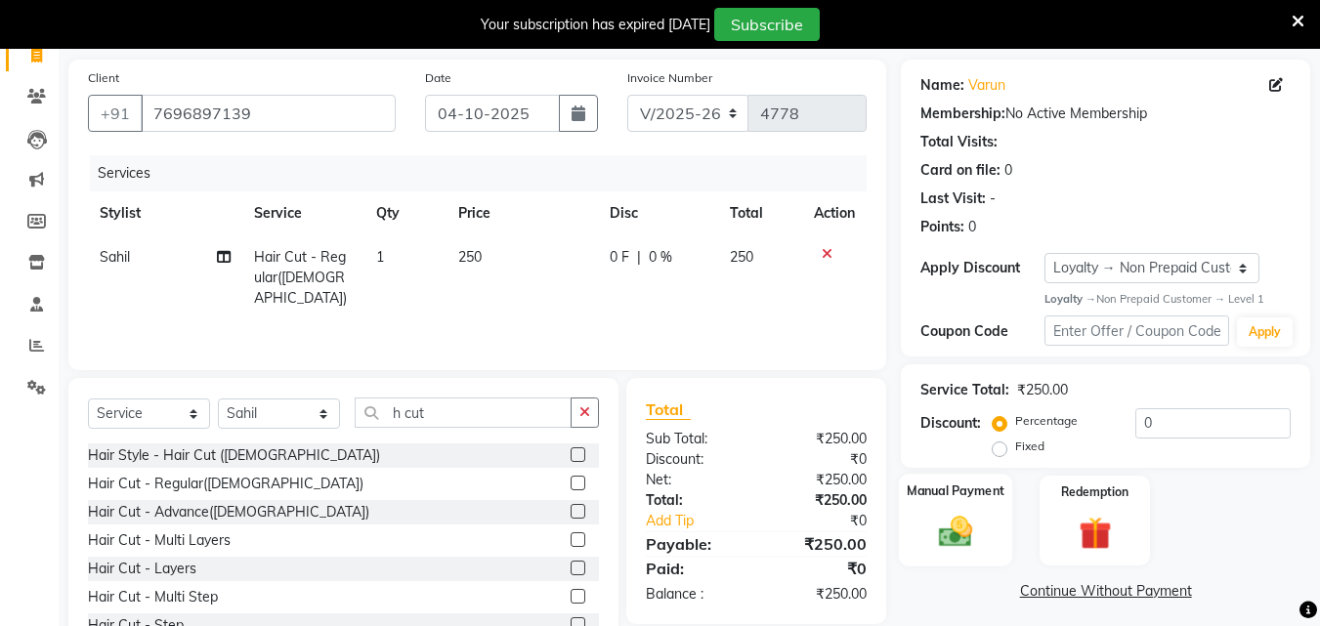
click at [980, 531] on img at bounding box center [955, 532] width 55 height 39
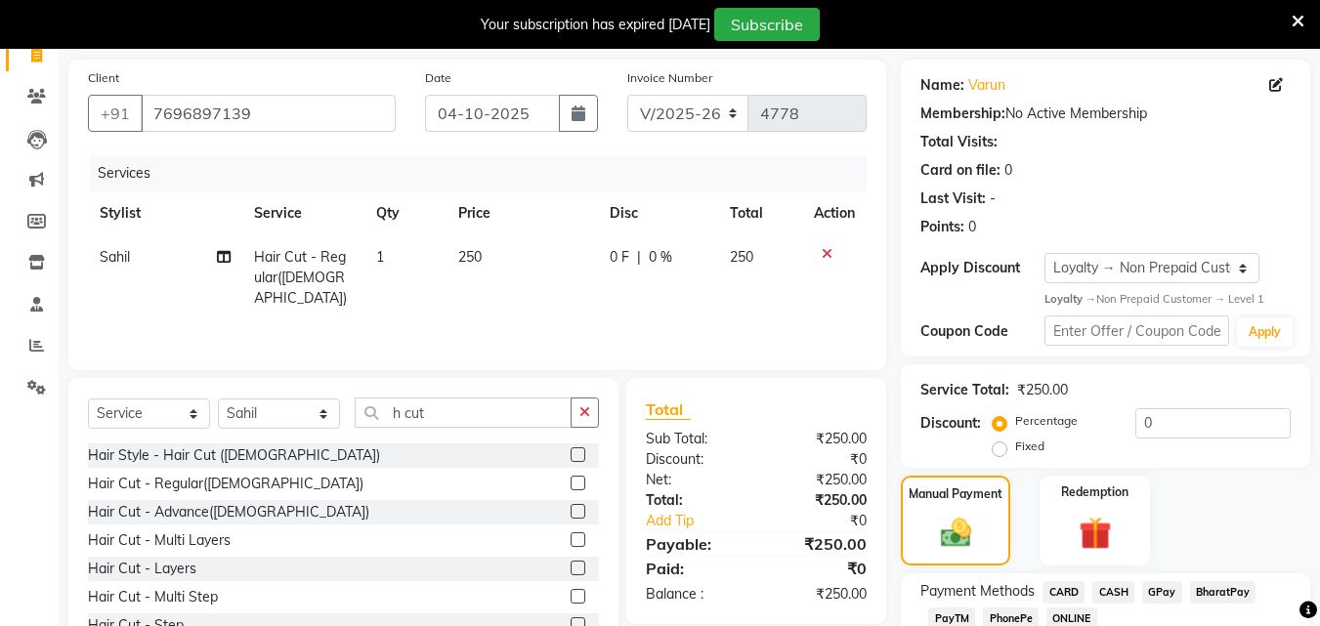
scroll to position [270, 0]
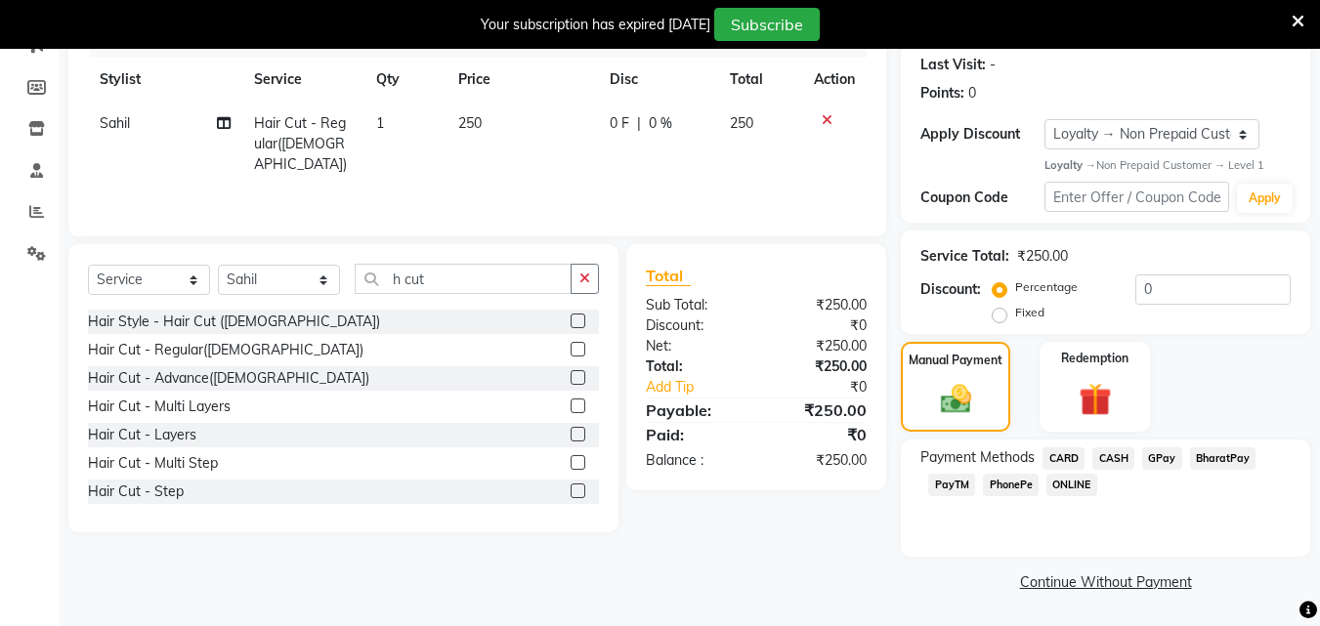
click at [1113, 448] on span "CASH" at bounding box center [1113, 459] width 42 height 22
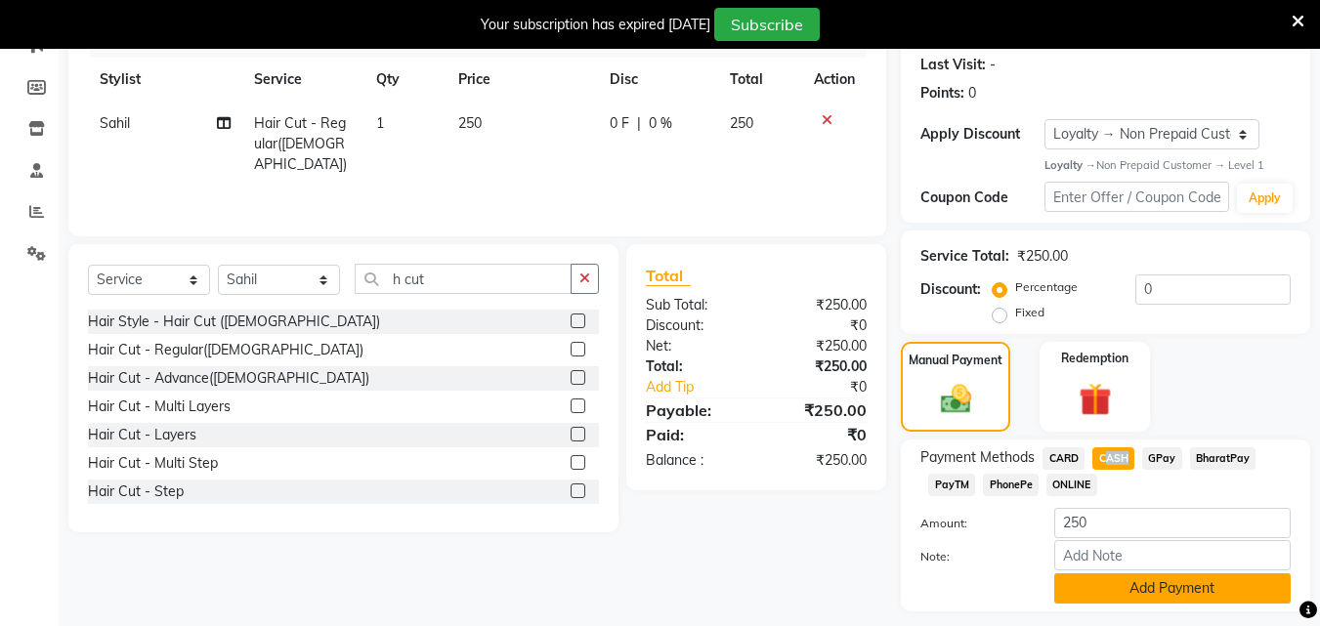
click at [1131, 583] on button "Add Payment" at bounding box center [1172, 589] width 236 height 30
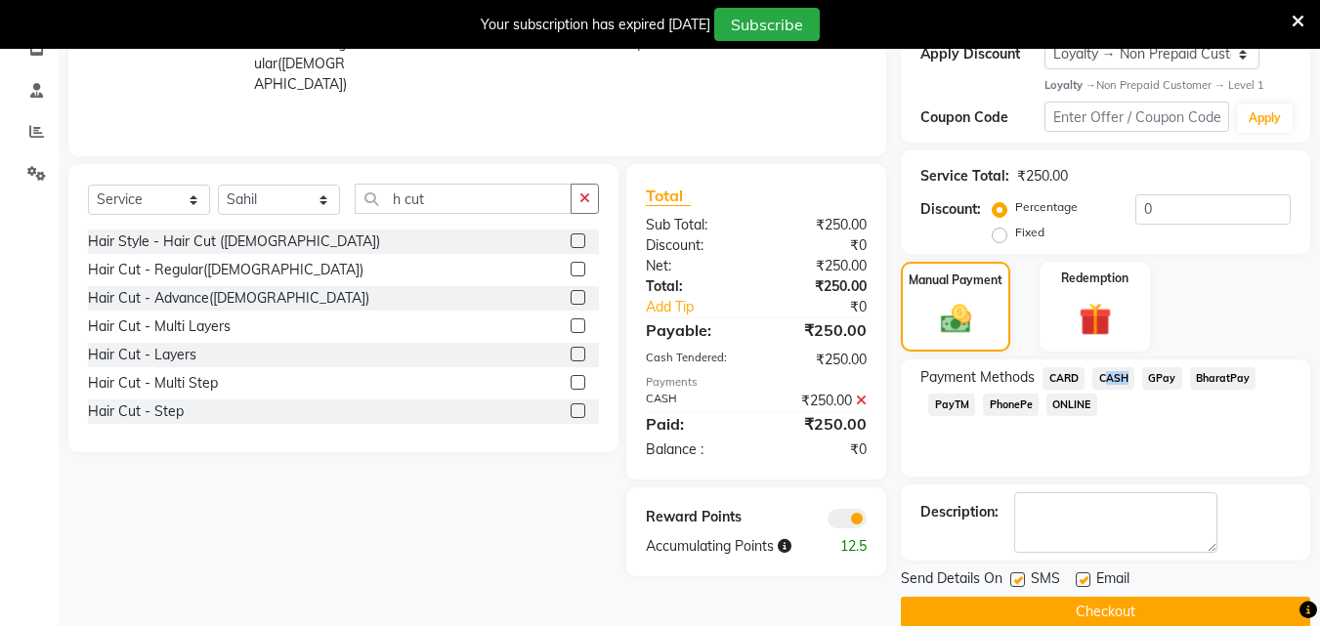
scroll to position [362, 0]
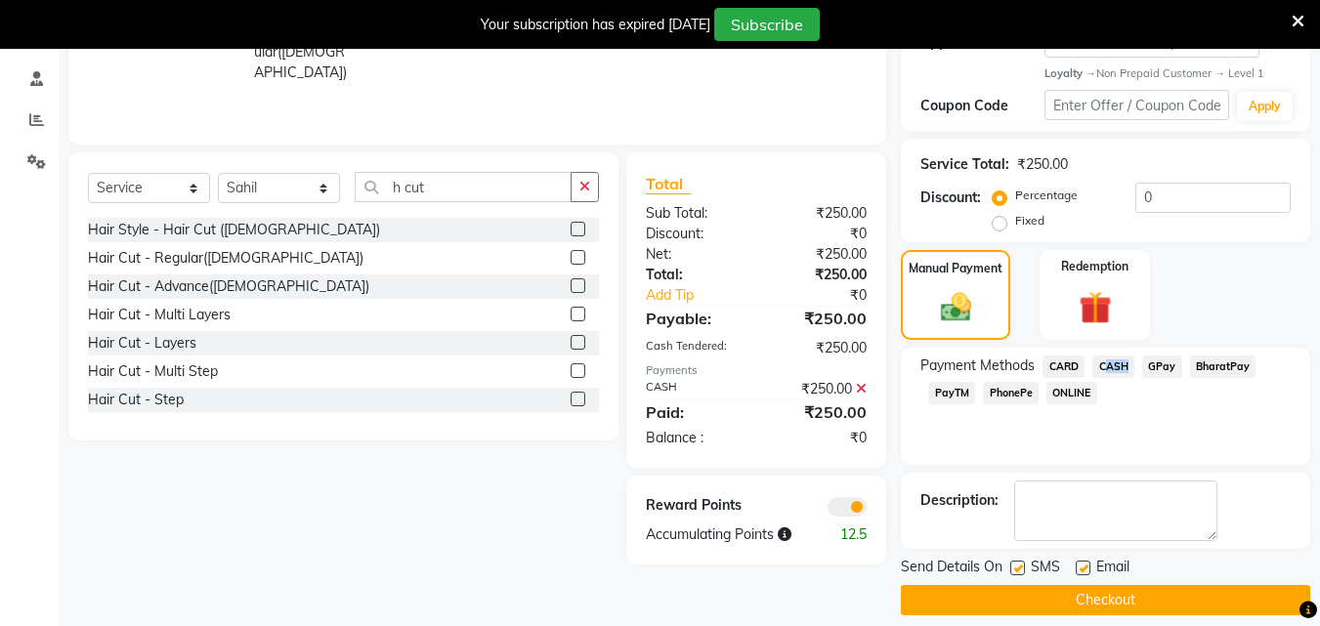
click at [1017, 563] on label at bounding box center [1017, 568] width 15 height 15
click at [1017, 563] on input "checkbox" at bounding box center [1016, 569] width 13 height 13
click at [1017, 563] on label at bounding box center [1017, 568] width 15 height 15
click at [1017, 563] on input "checkbox" at bounding box center [1016, 569] width 13 height 13
click at [1017, 563] on label at bounding box center [1017, 568] width 15 height 15
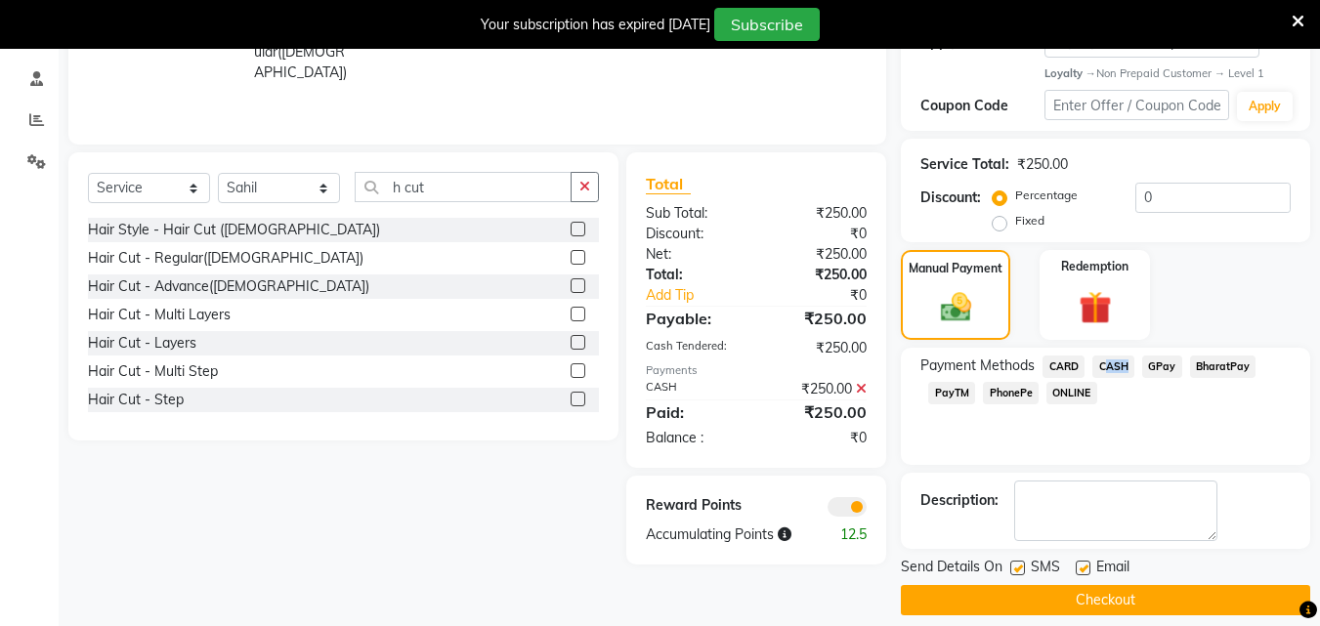
click at [1017, 563] on input "checkbox" at bounding box center [1016, 569] width 13 height 13
click at [1017, 563] on label at bounding box center [1017, 568] width 15 height 15
click at [1017, 563] on input "checkbox" at bounding box center [1016, 569] width 13 height 13
click at [1017, 563] on label at bounding box center [1017, 568] width 15 height 15
click at [1017, 563] on input "checkbox" at bounding box center [1016, 569] width 13 height 13
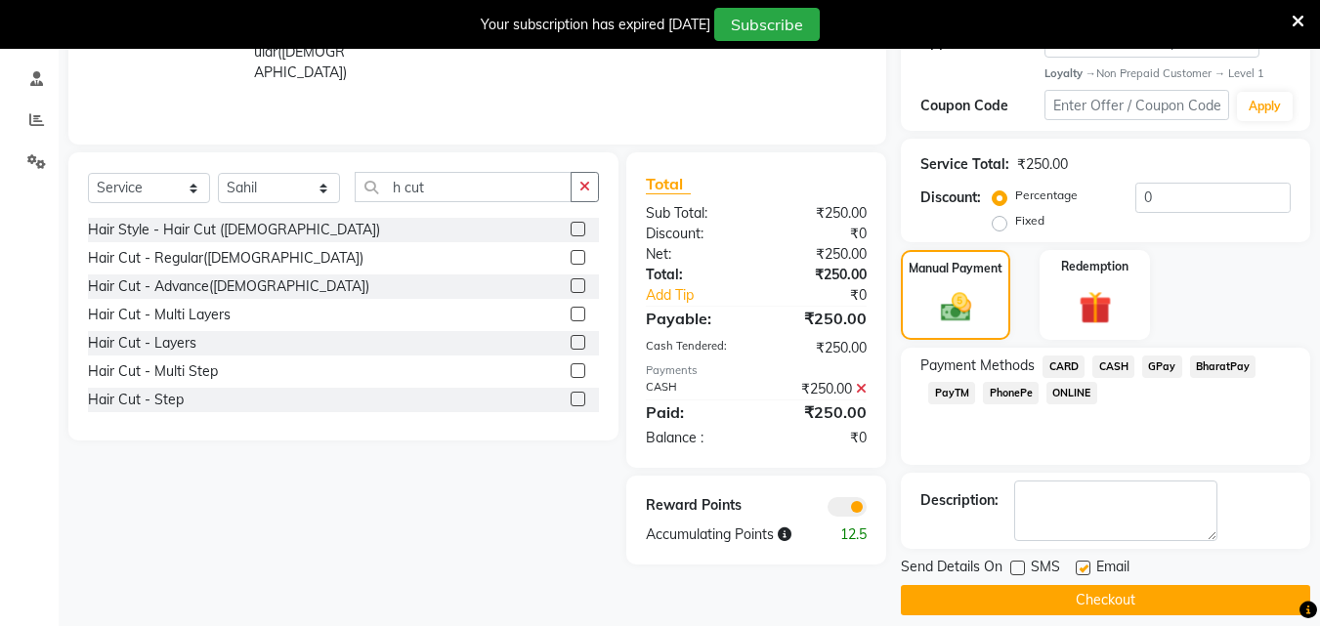
click at [1081, 563] on label at bounding box center [1083, 568] width 15 height 15
click at [1081, 563] on input "checkbox" at bounding box center [1082, 569] width 13 height 13
click at [1081, 563] on label at bounding box center [1083, 568] width 15 height 15
click at [1081, 563] on input "checkbox" at bounding box center [1082, 569] width 13 height 13
click at [1084, 566] on label at bounding box center [1083, 568] width 15 height 15
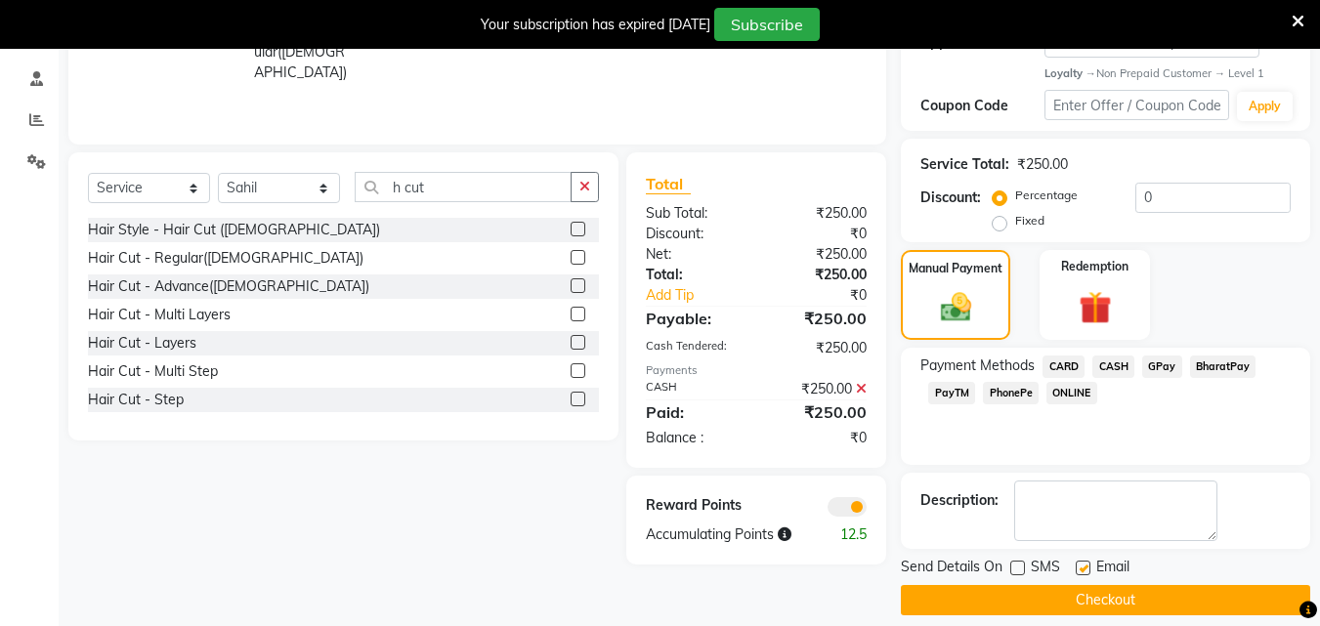
click at [1084, 566] on input "checkbox" at bounding box center [1082, 569] width 13 height 13
click at [1084, 566] on label at bounding box center [1083, 568] width 15 height 15
click at [1084, 566] on input "checkbox" at bounding box center [1082, 569] width 13 height 13
click at [1084, 566] on label at bounding box center [1083, 568] width 15 height 15
click at [1084, 566] on input "checkbox" at bounding box center [1082, 569] width 13 height 13
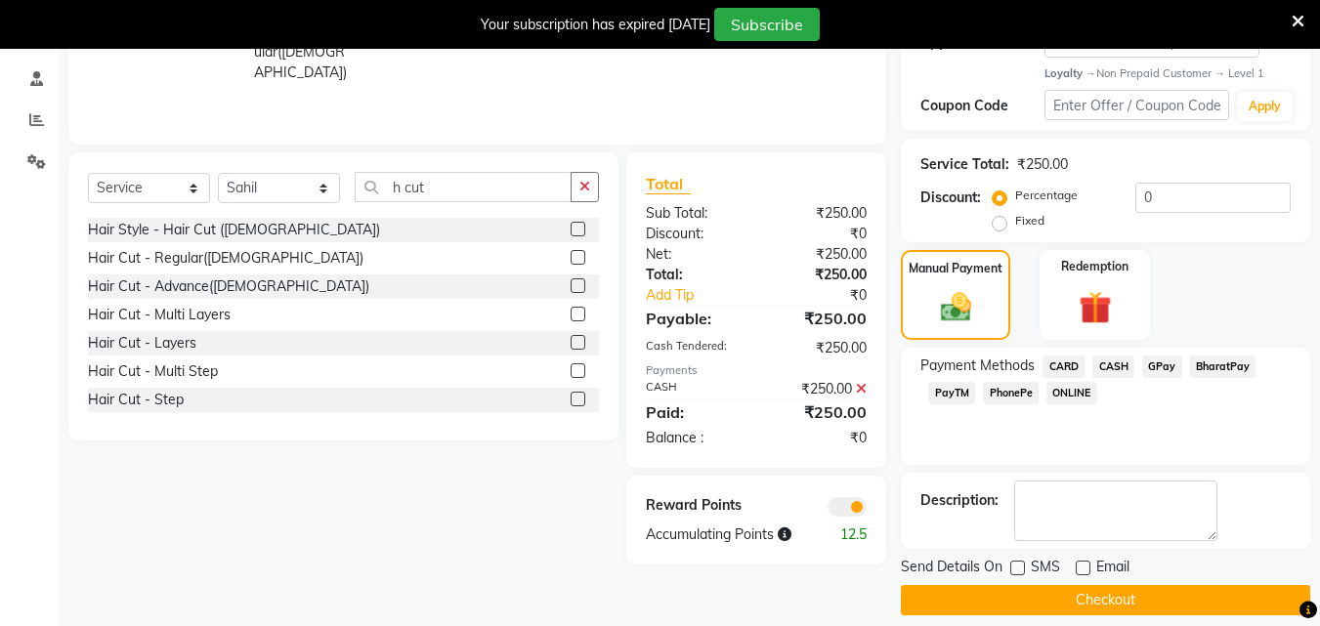
click at [1094, 598] on button "Checkout" at bounding box center [1105, 600] width 409 height 30
click at [1094, 598] on div "Checkout" at bounding box center [1105, 600] width 409 height 30
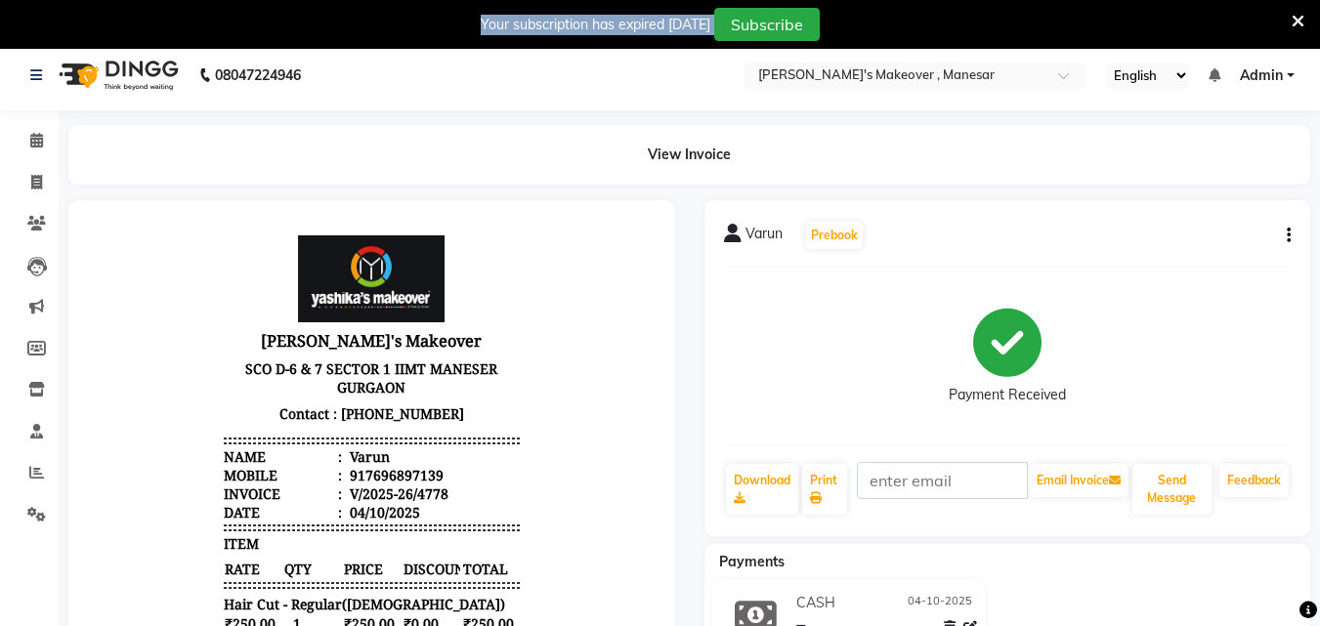
scroll to position [8, 0]
click at [39, 476] on icon at bounding box center [36, 473] width 15 height 15
